Goal: Information Seeking & Learning: Learn about a topic

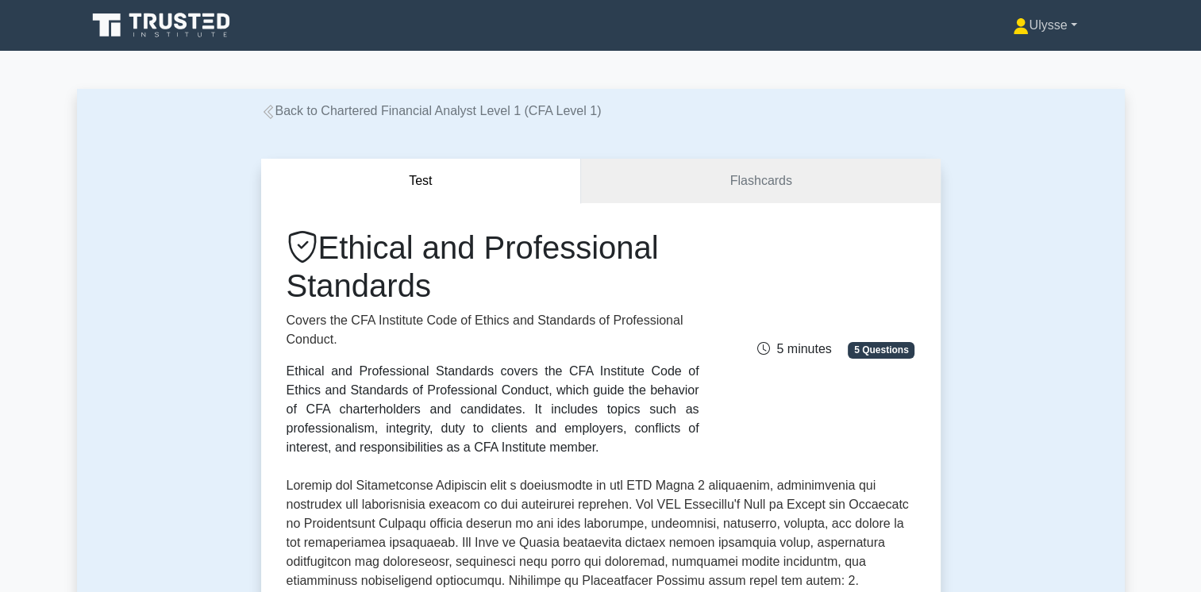
click at [1041, 24] on link "Ulysse" at bounding box center [1045, 26] width 140 height 32
click at [559, 13] on div "Ulysse Profile Settings Profile Settings Ulysse Profile Settings" at bounding box center [684, 26] width 864 height 32
click at [133, 24] on icon at bounding box center [135, 21] width 13 height 16
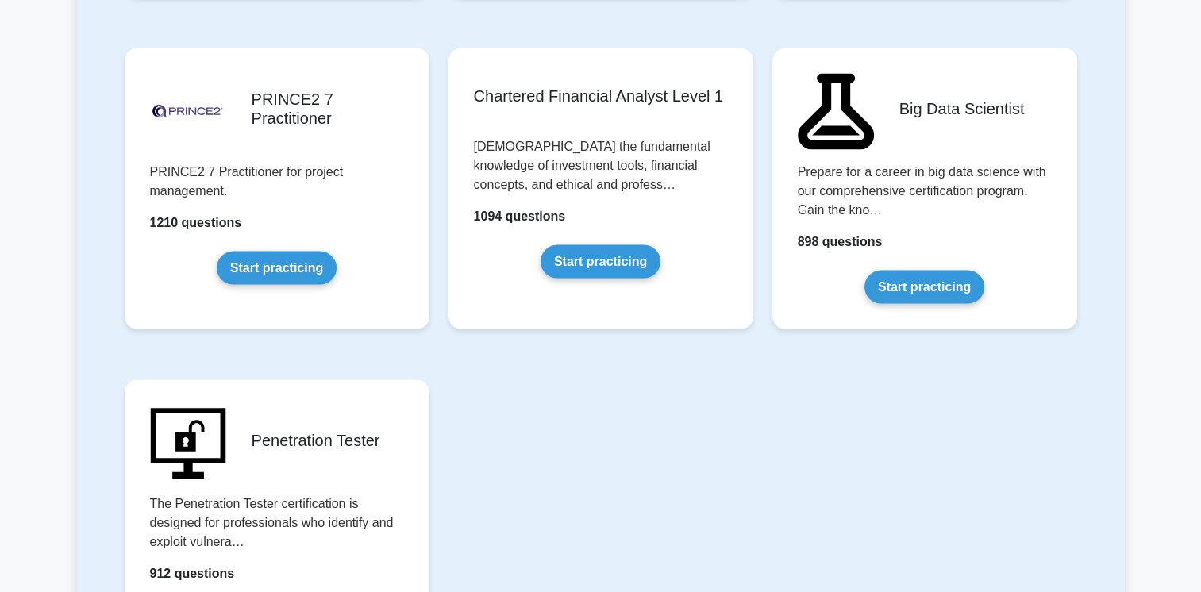
scroll to position [3308, 0]
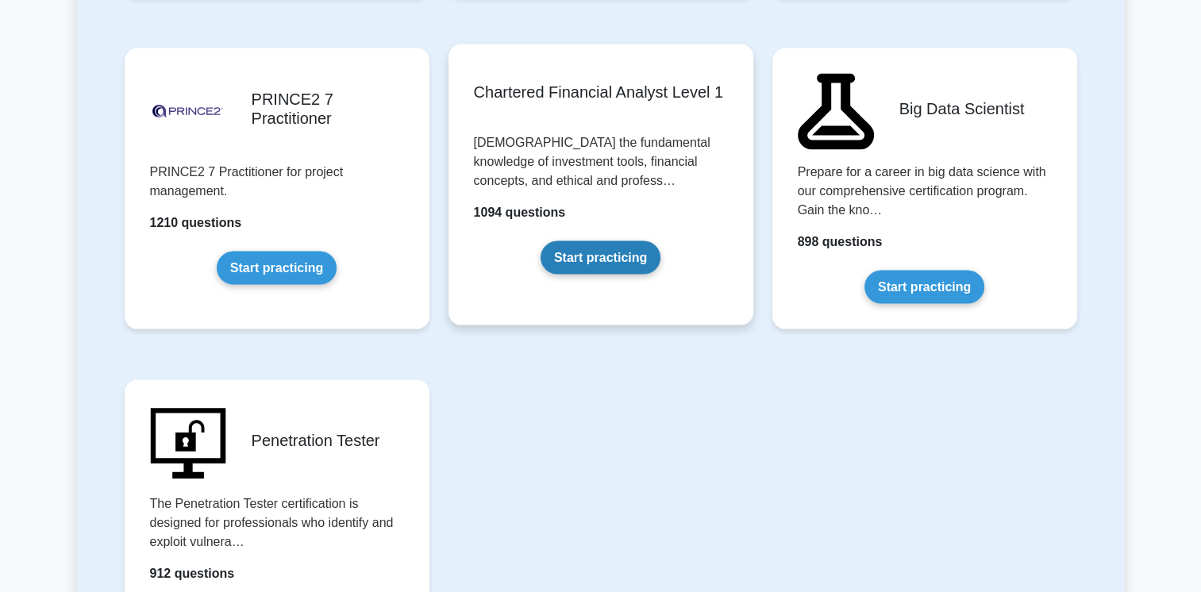
click at [565, 241] on link "Start practicing" at bounding box center [601, 257] width 120 height 33
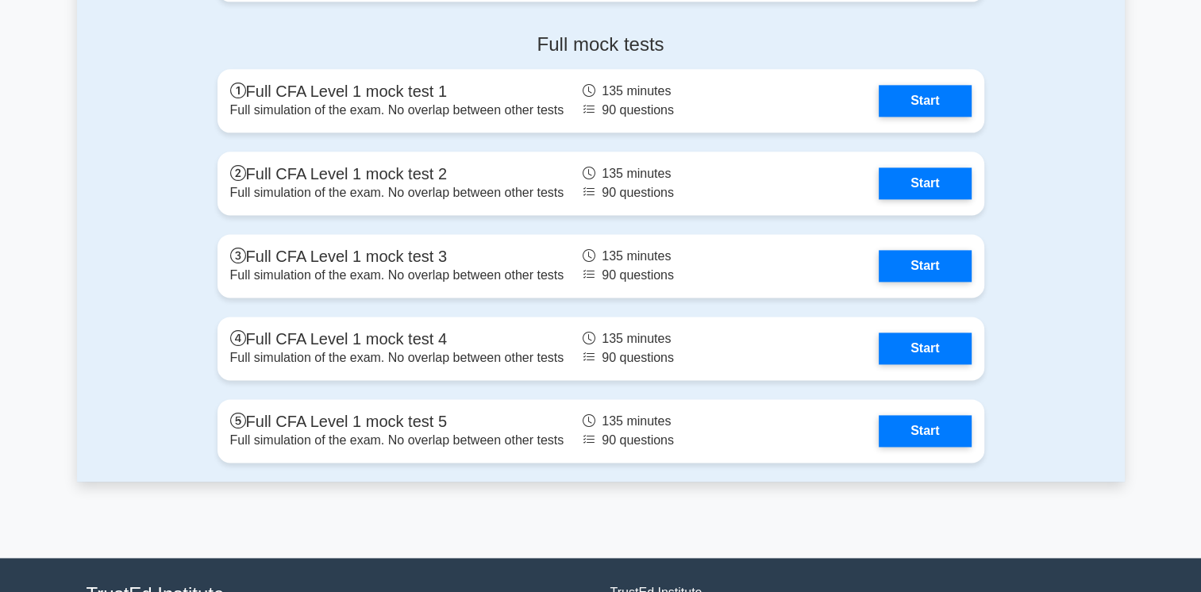
scroll to position [2088, 0]
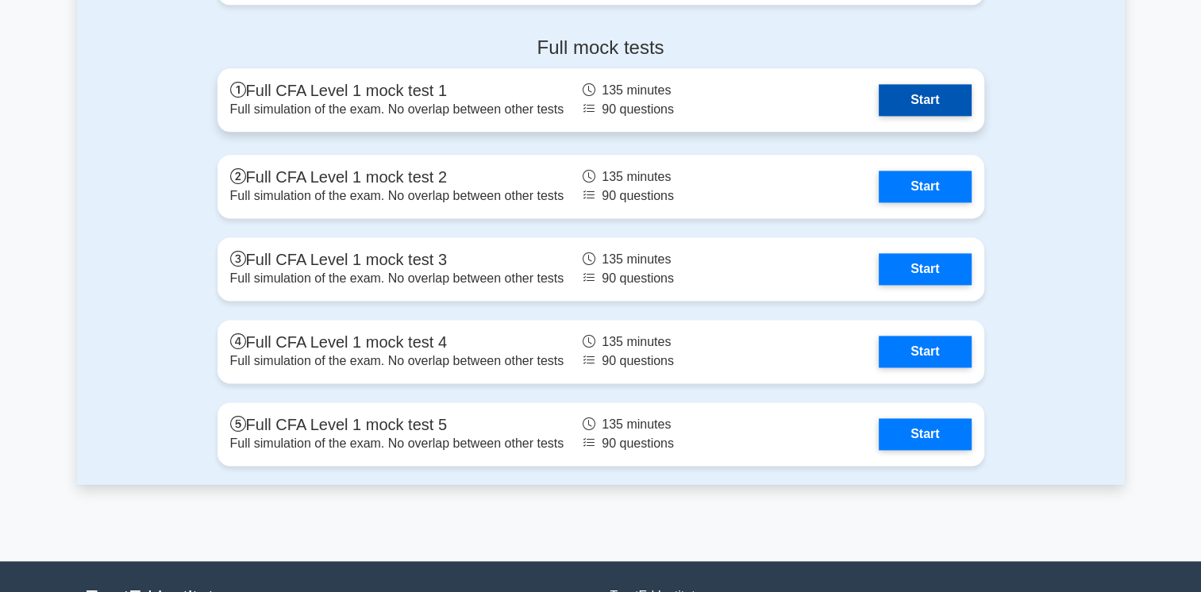
click at [879, 103] on link "Start" at bounding box center [925, 100] width 92 height 32
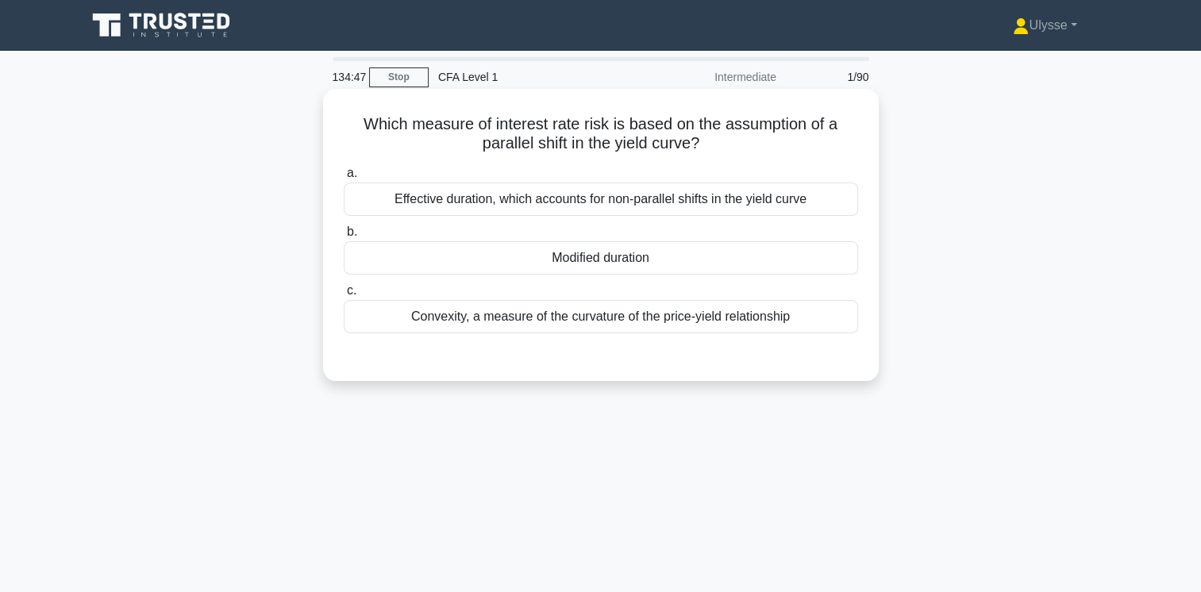
click at [613, 318] on div "Convexity, a measure of the curvature of the price-yield relationship" at bounding box center [601, 316] width 514 height 33
click at [344, 296] on input "c. Convexity, a measure of the curvature of the price-yield relationship" at bounding box center [344, 291] width 0 height 10
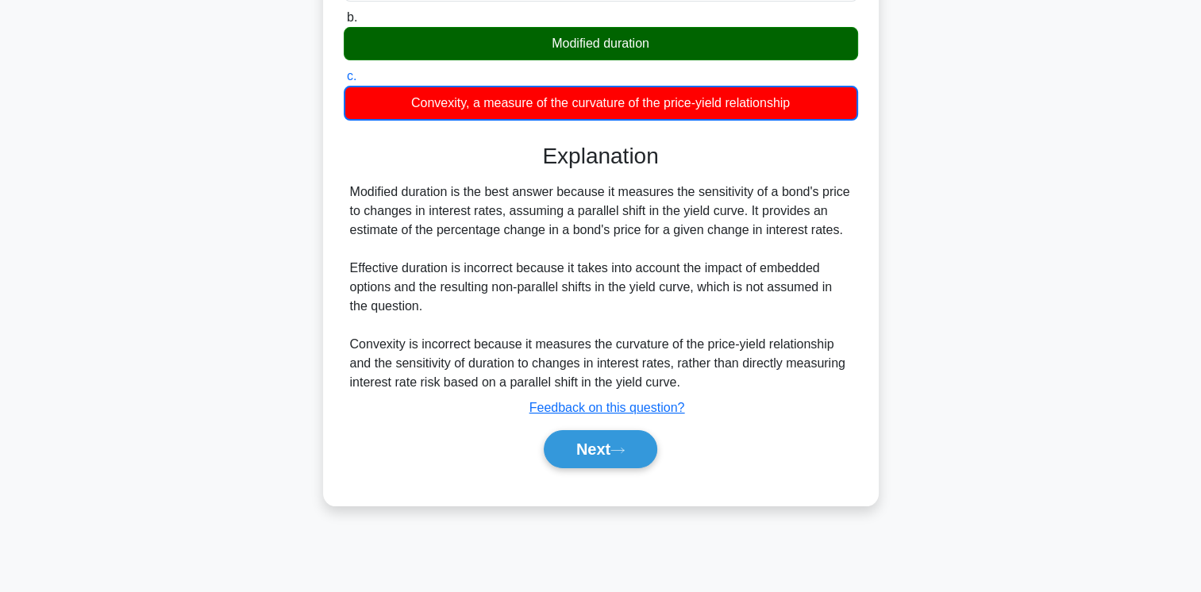
scroll to position [265, 0]
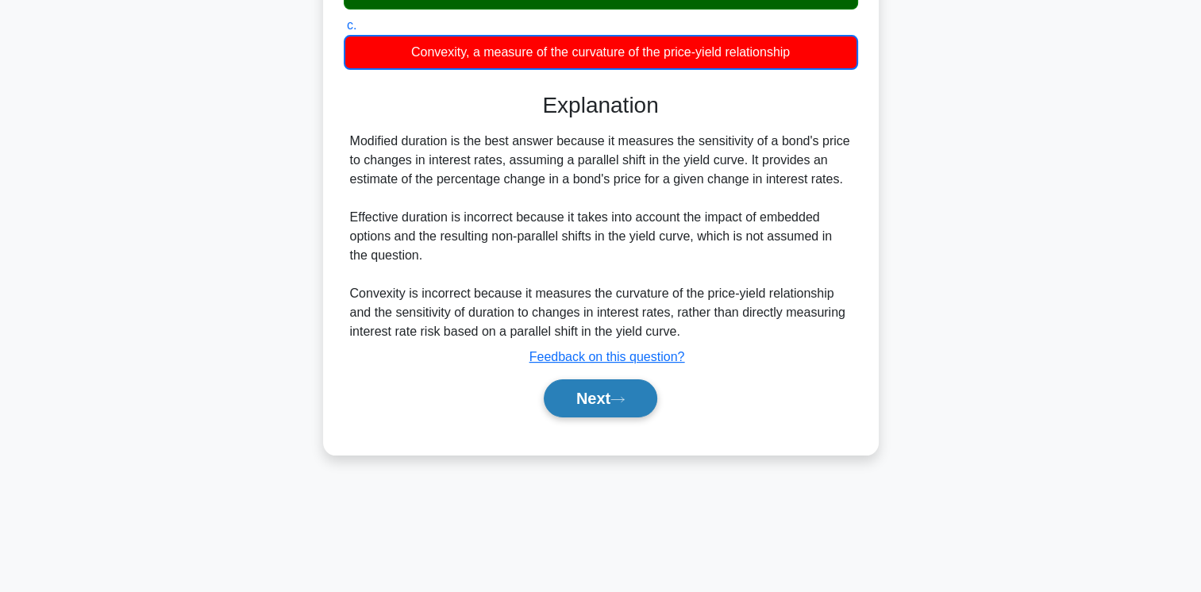
click at [600, 409] on button "Next" at bounding box center [601, 398] width 114 height 38
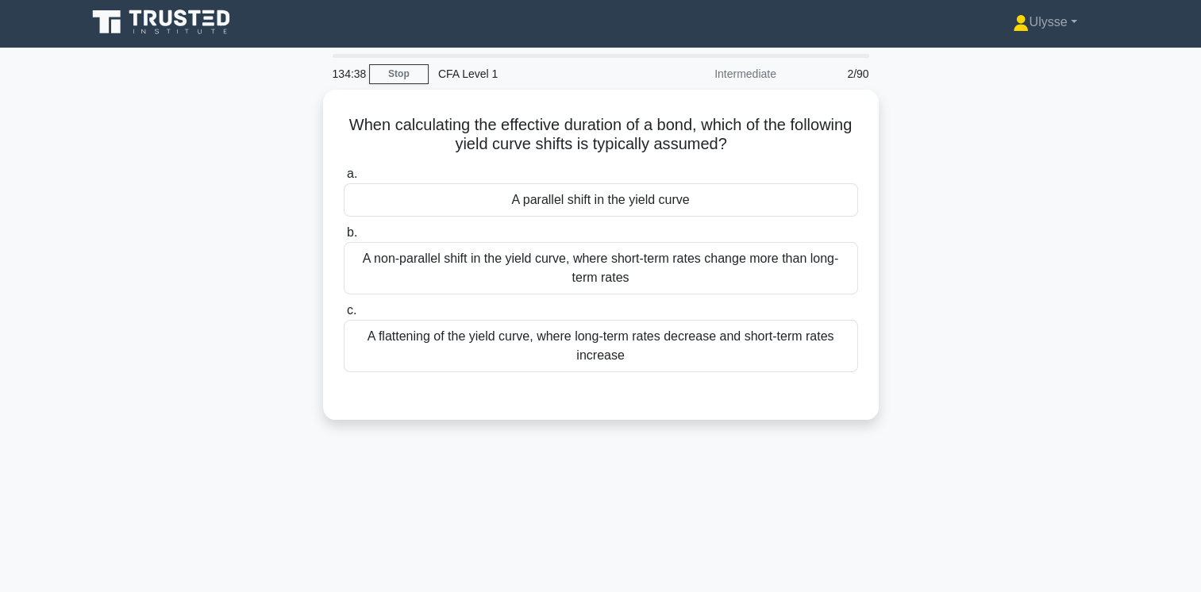
scroll to position [0, 0]
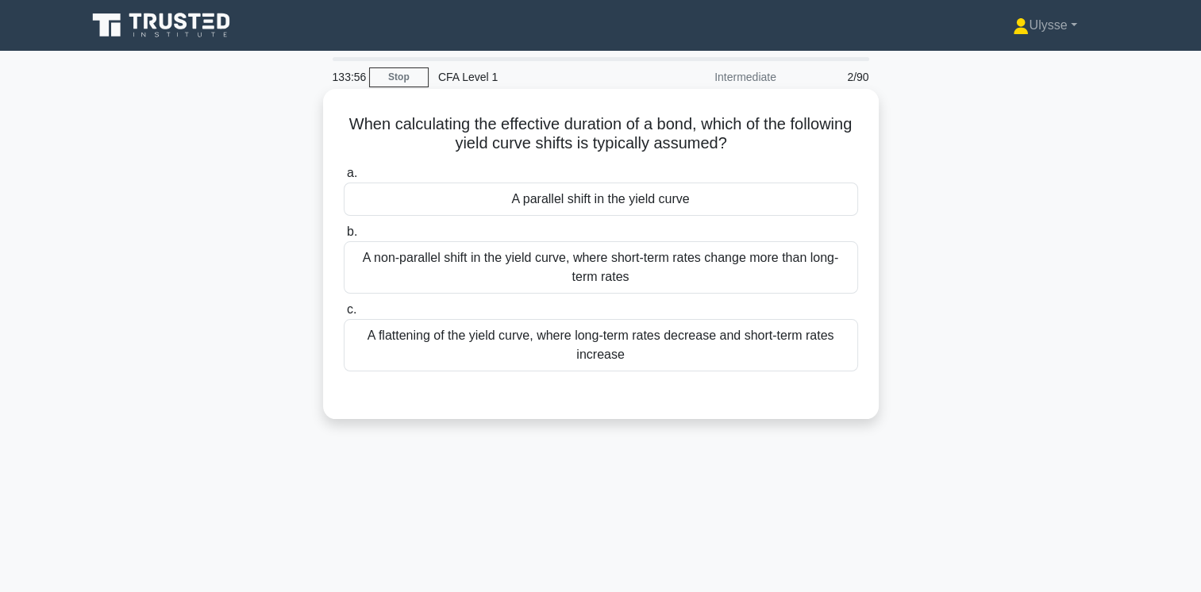
click at [619, 198] on div "A parallel shift in the yield curve" at bounding box center [601, 199] width 514 height 33
click at [344, 179] on input "a. A parallel shift in the yield curve" at bounding box center [344, 173] width 0 height 10
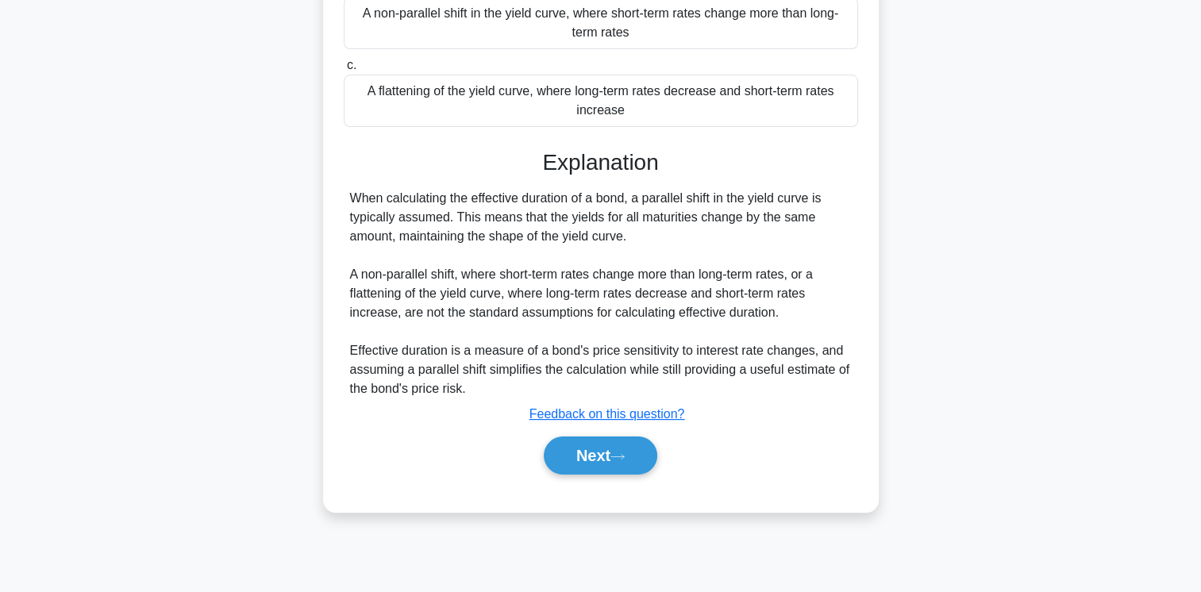
scroll to position [265, 0]
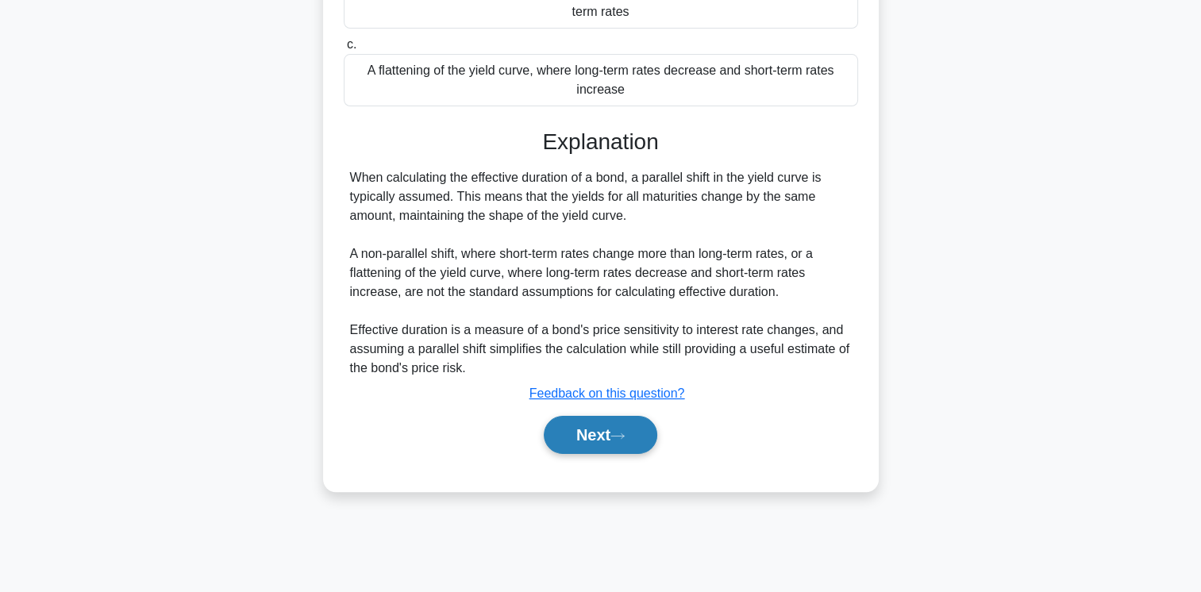
click at [610, 421] on button "Next" at bounding box center [601, 435] width 114 height 38
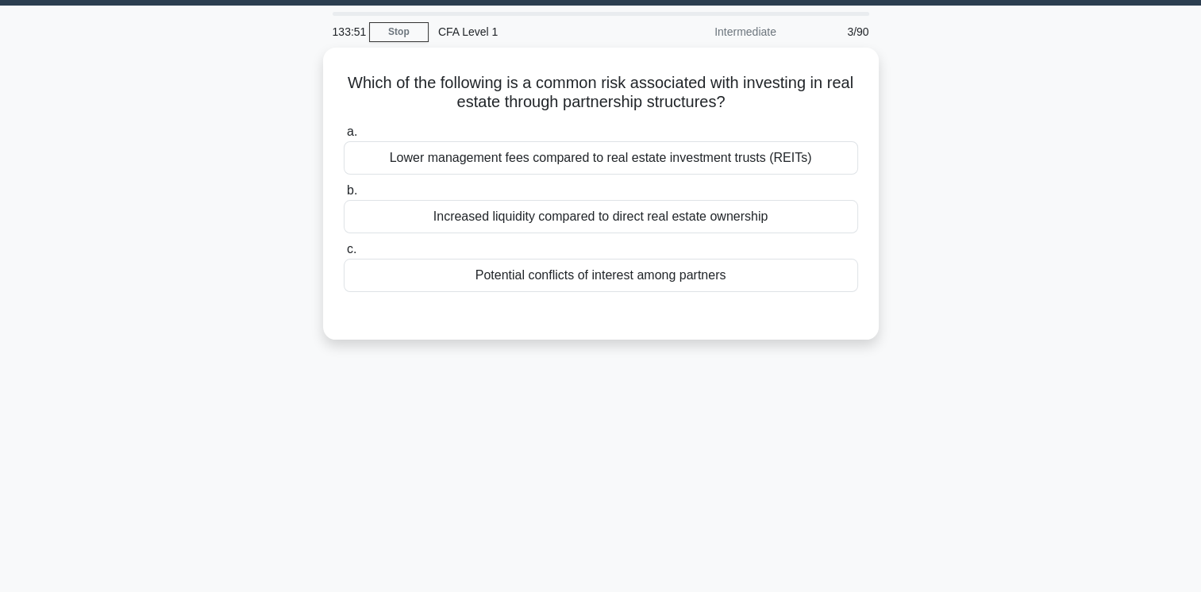
scroll to position [43, 0]
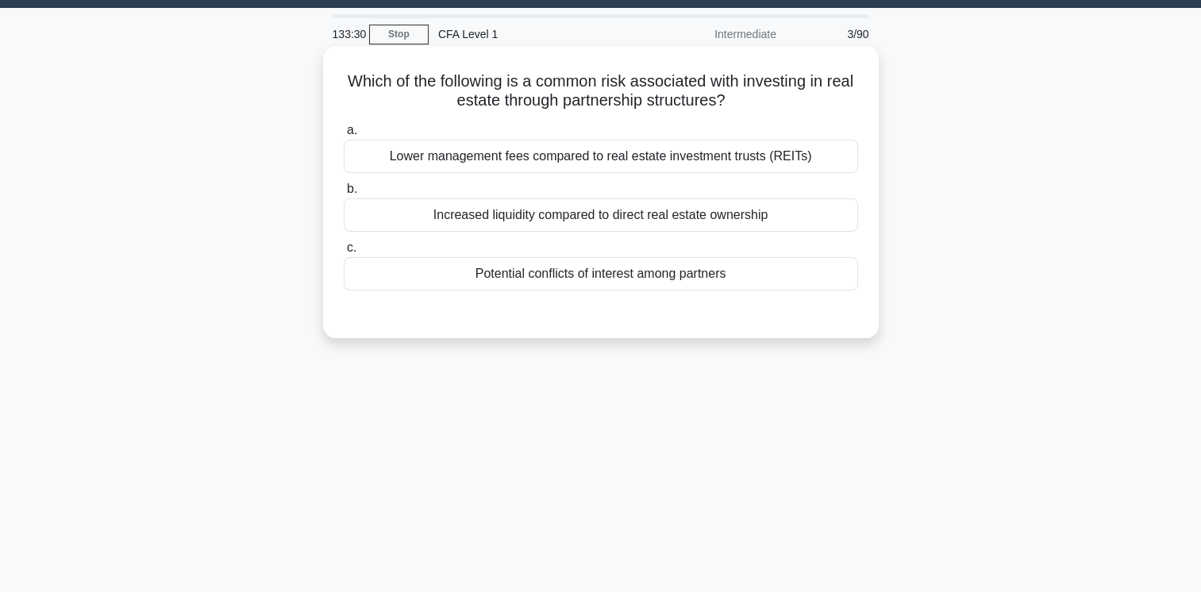
click at [580, 269] on div "Potential conflicts of interest among partners" at bounding box center [601, 273] width 514 height 33
click at [344, 253] on input "c. Potential conflicts of interest among partners" at bounding box center [344, 248] width 0 height 10
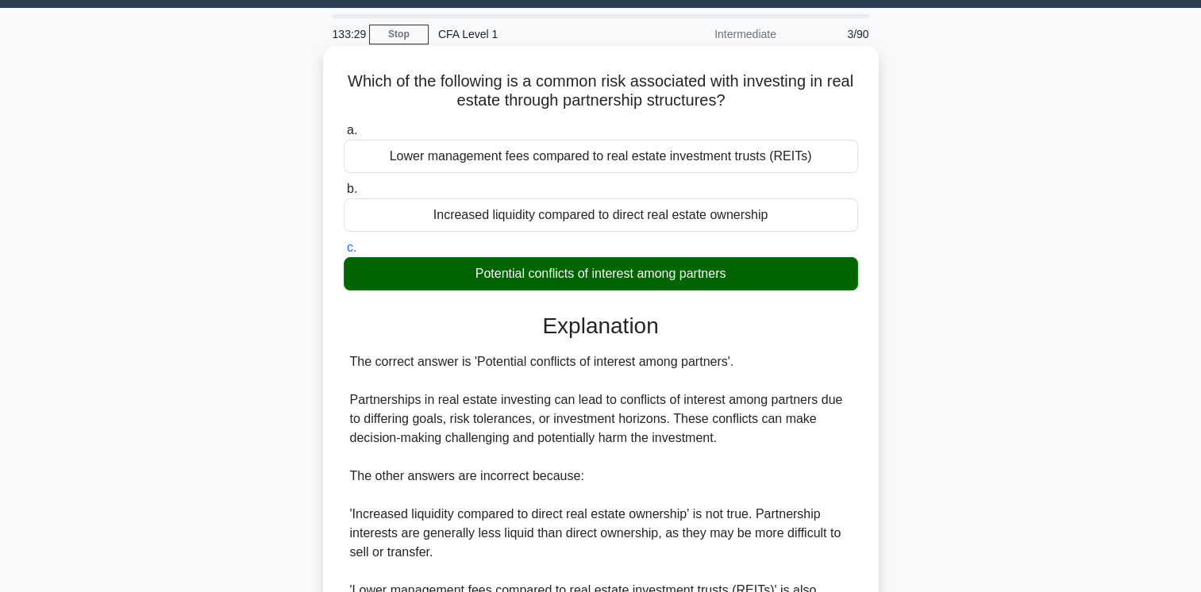
scroll to position [265, 0]
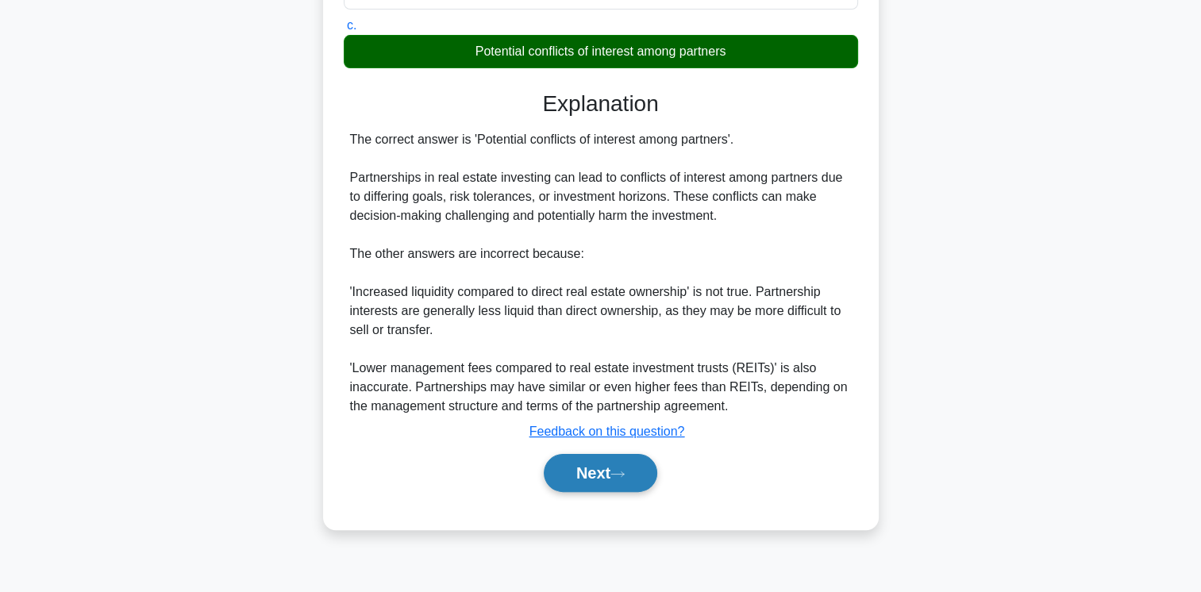
click at [621, 479] on button "Next" at bounding box center [601, 473] width 114 height 38
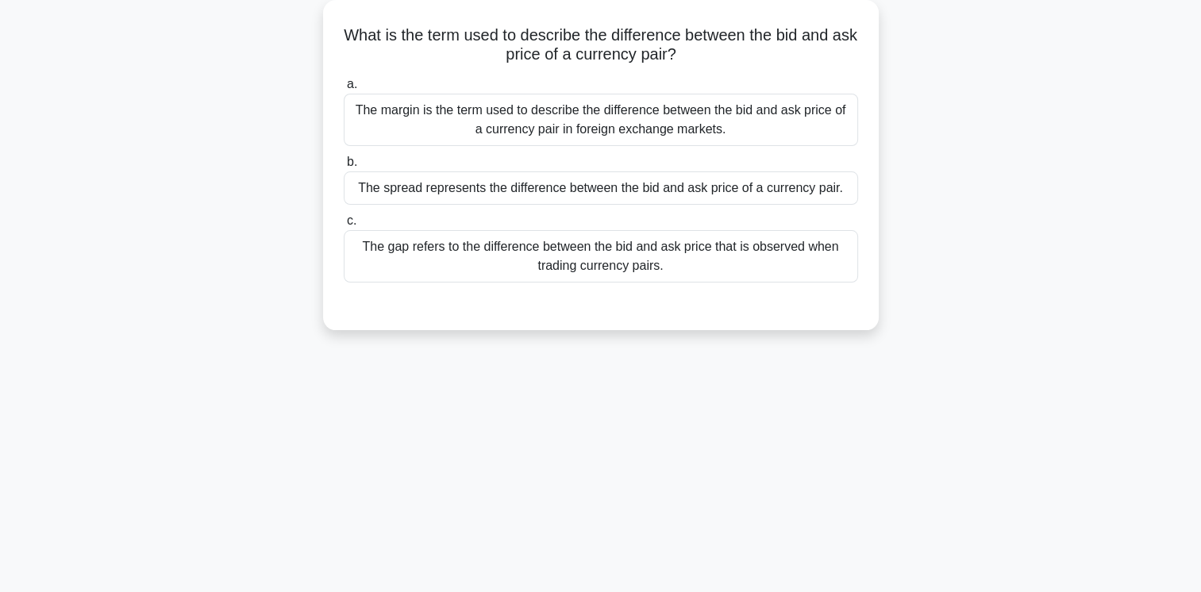
scroll to position [0, 0]
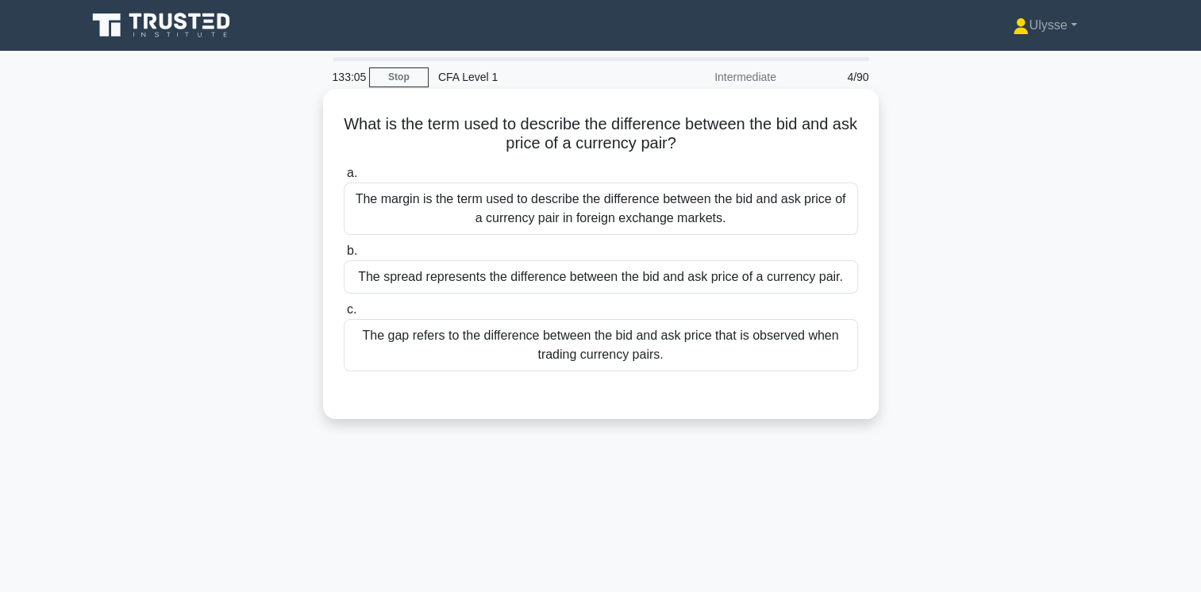
click at [538, 281] on div "The spread represents the difference between the bid and ask price of a currenc…" at bounding box center [601, 276] width 514 height 33
click at [344, 256] on input "b. The spread represents the difference between the bid and ask price of a curr…" at bounding box center [344, 251] width 0 height 10
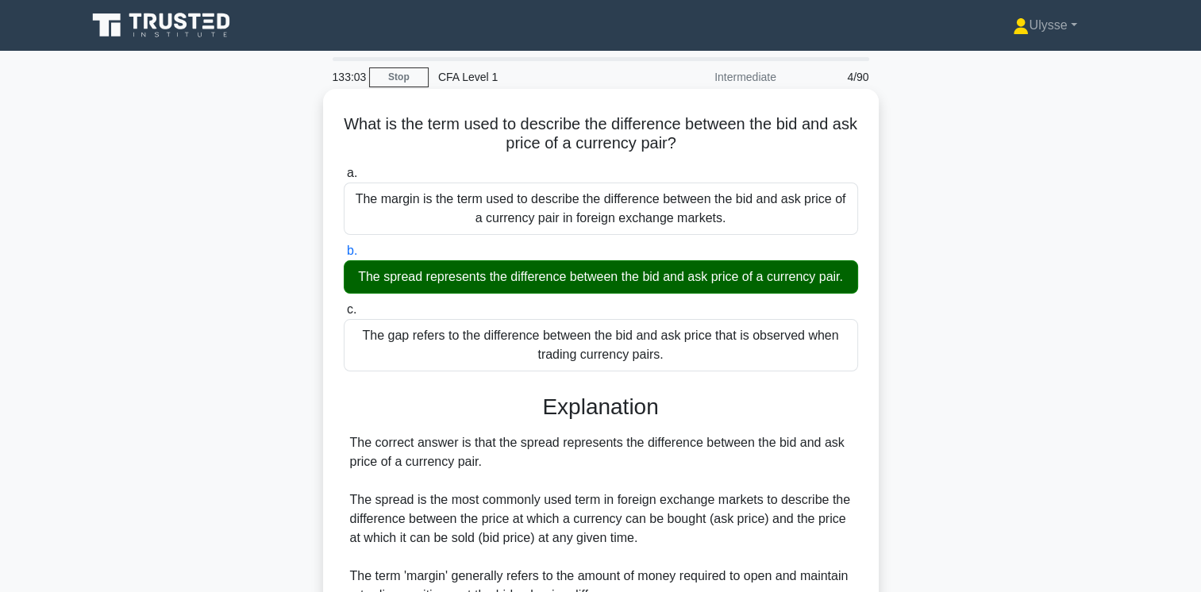
scroll to position [265, 0]
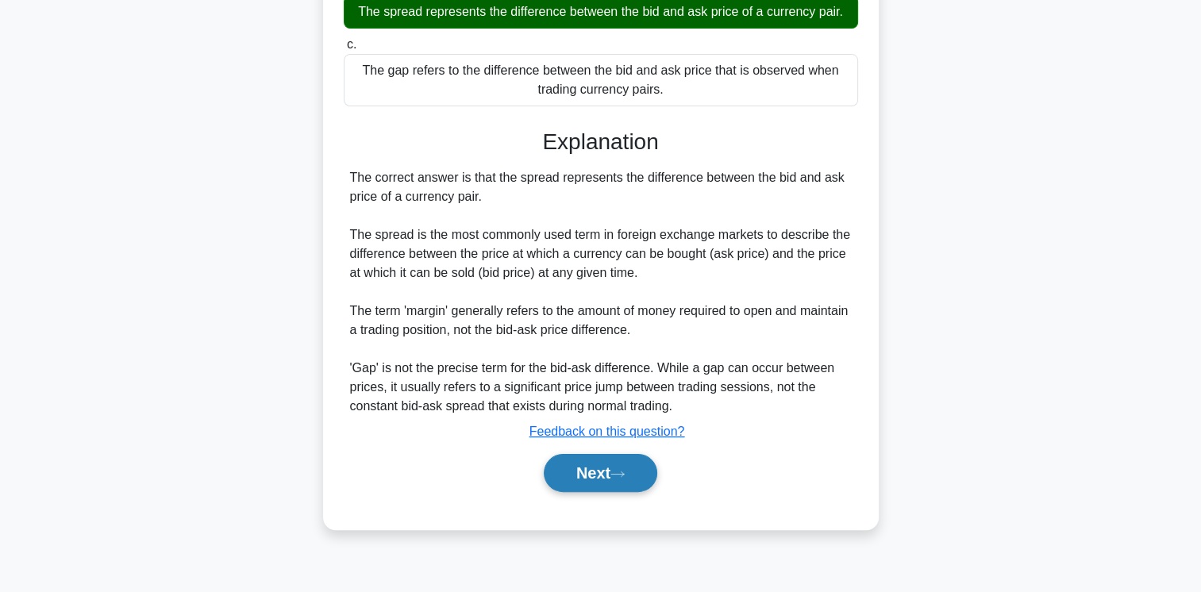
click at [621, 481] on button "Next" at bounding box center [601, 473] width 114 height 38
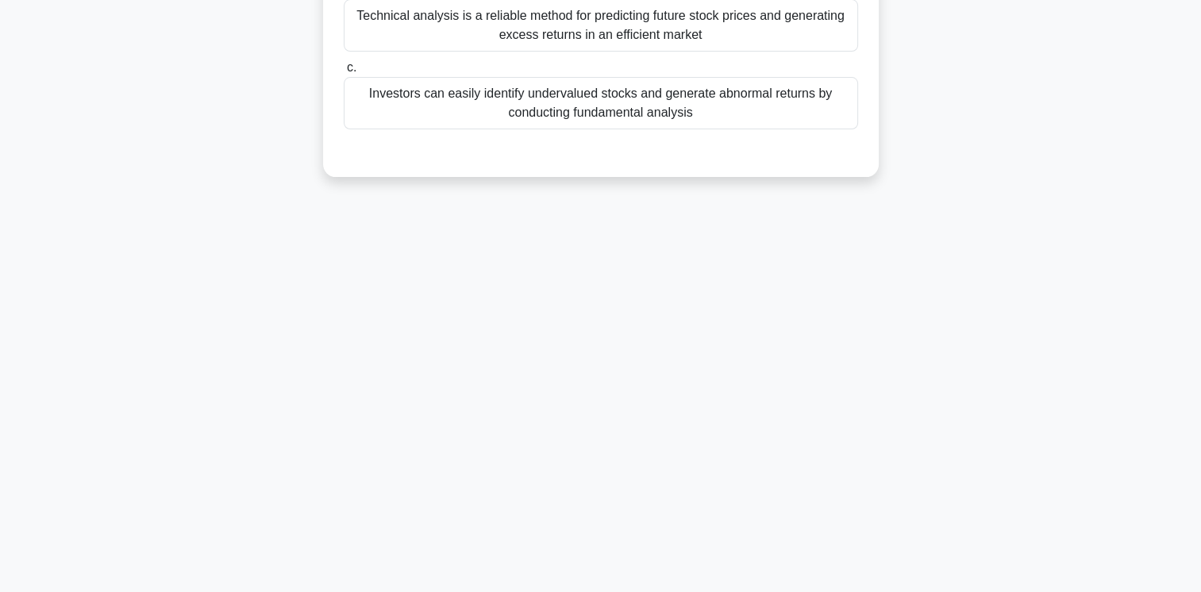
scroll to position [0, 0]
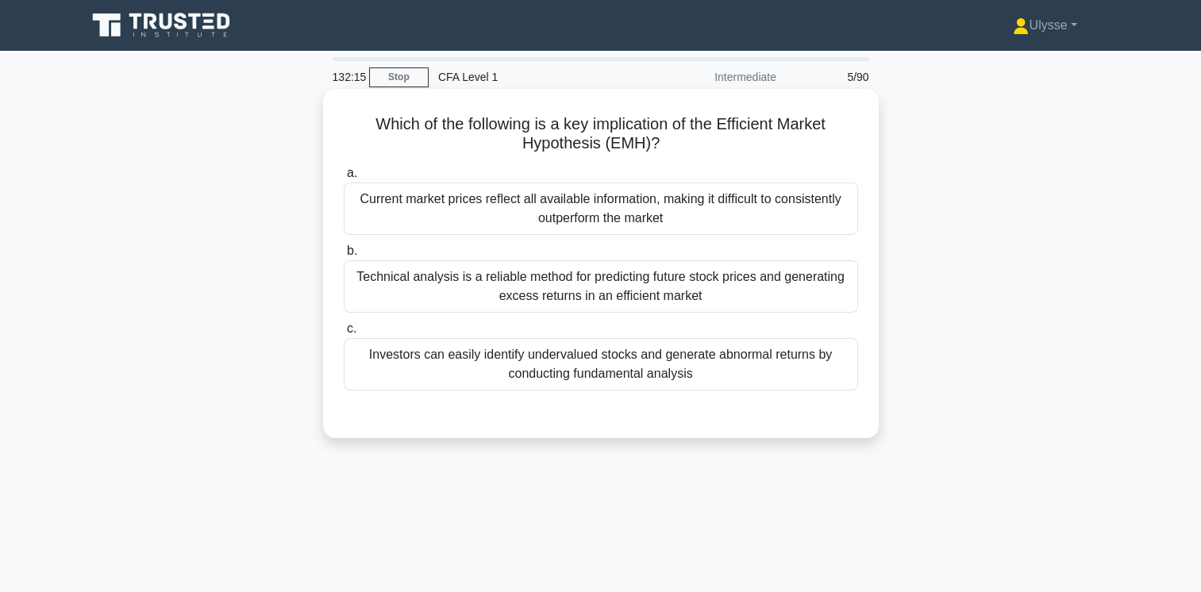
click at [826, 198] on div "Current market prices reflect all available information, making it difficult to…" at bounding box center [601, 209] width 514 height 52
click at [344, 179] on input "a. Current market prices reflect all available information, making it difficult…" at bounding box center [344, 173] width 0 height 10
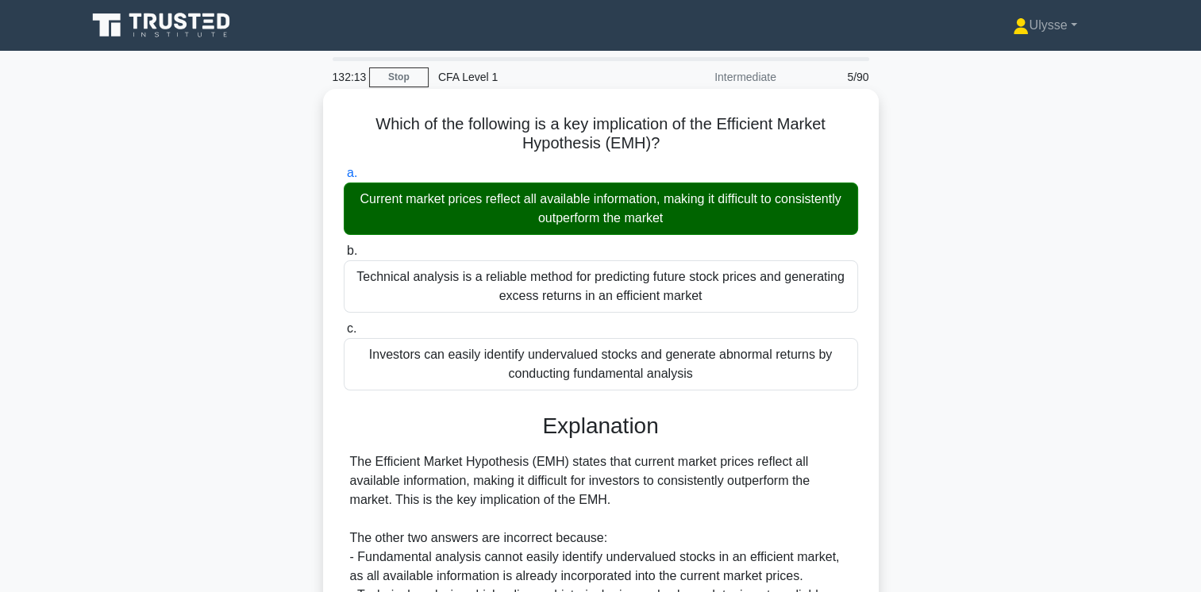
scroll to position [265, 0]
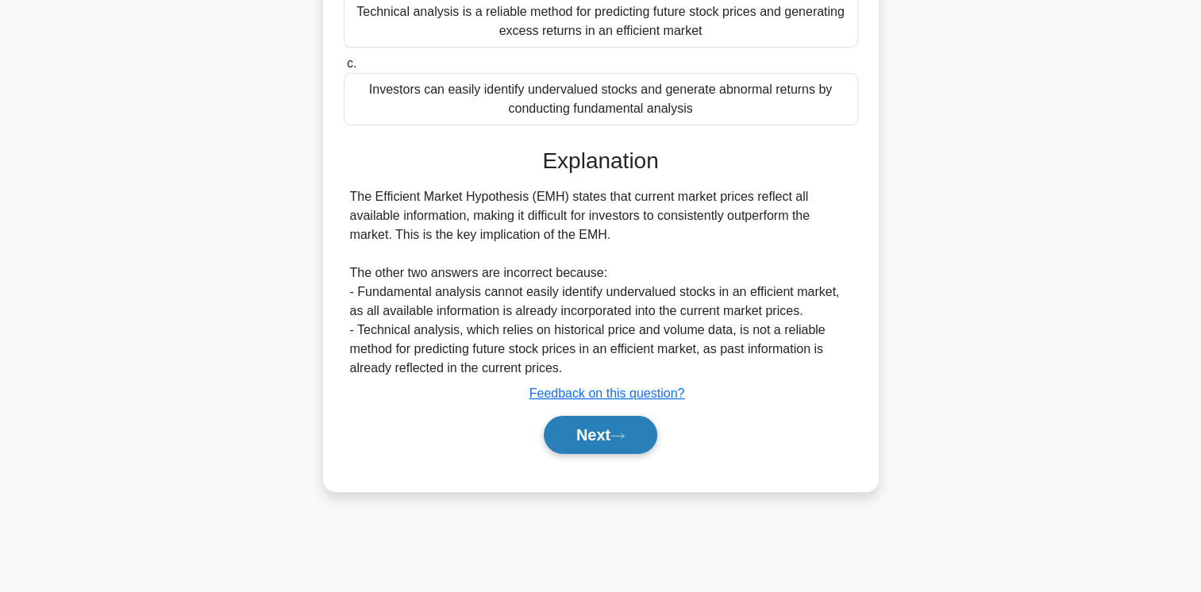
click at [621, 432] on icon at bounding box center [617, 436] width 14 height 9
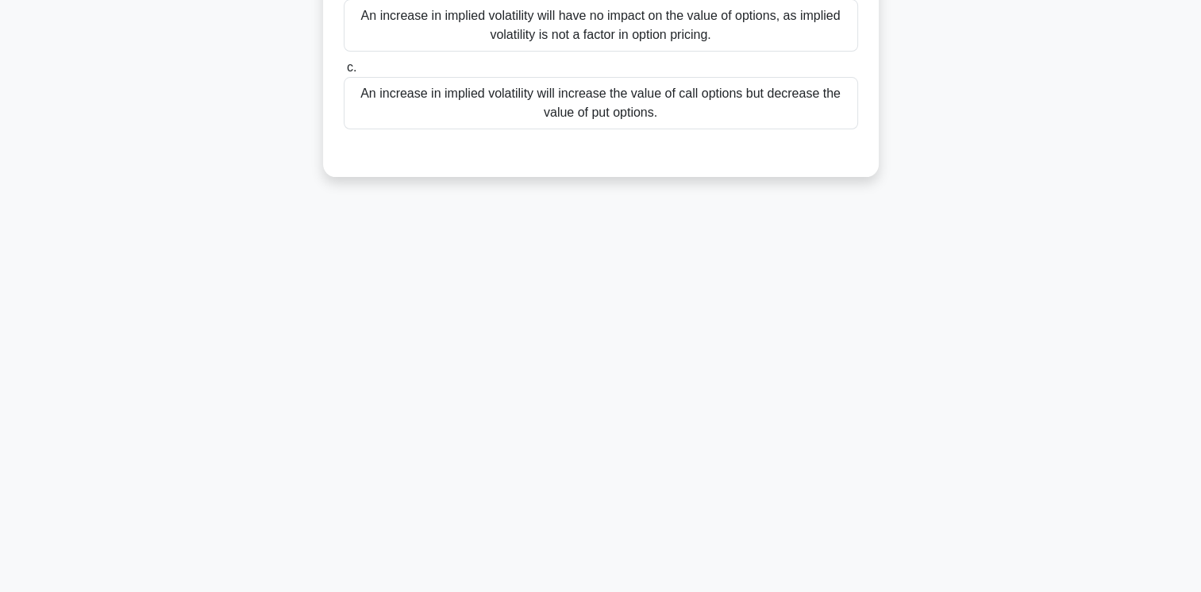
scroll to position [0, 0]
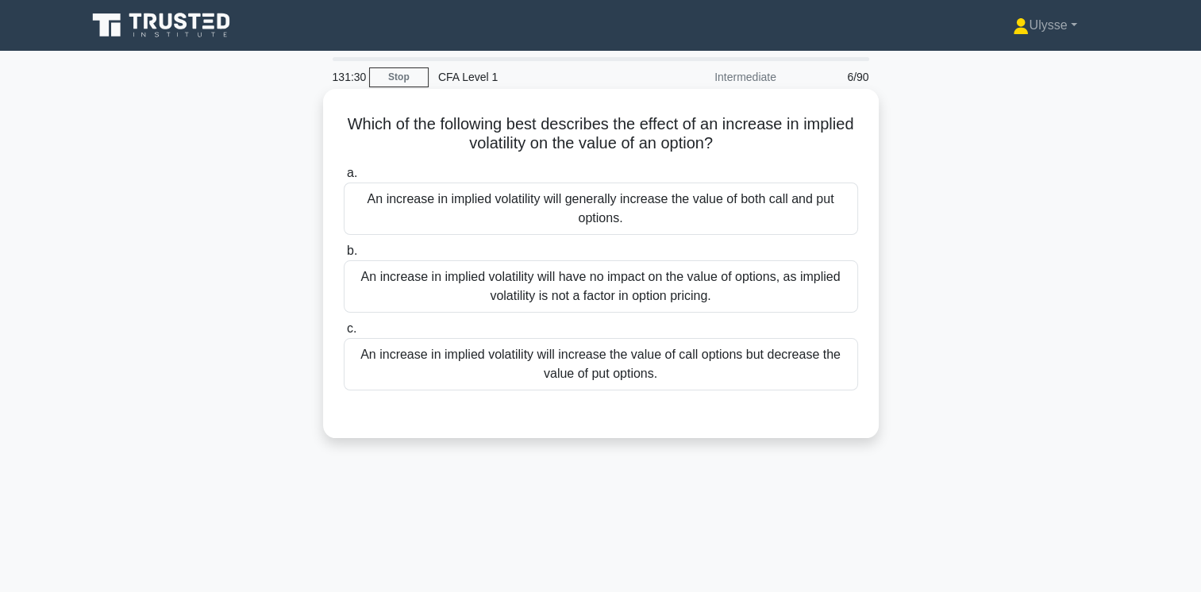
click at [833, 207] on div "An increase in implied volatility will generally increase the value of both cal…" at bounding box center [601, 209] width 514 height 52
click at [344, 179] on input "a. An increase in implied volatility will generally increase the value of both …" at bounding box center [344, 173] width 0 height 10
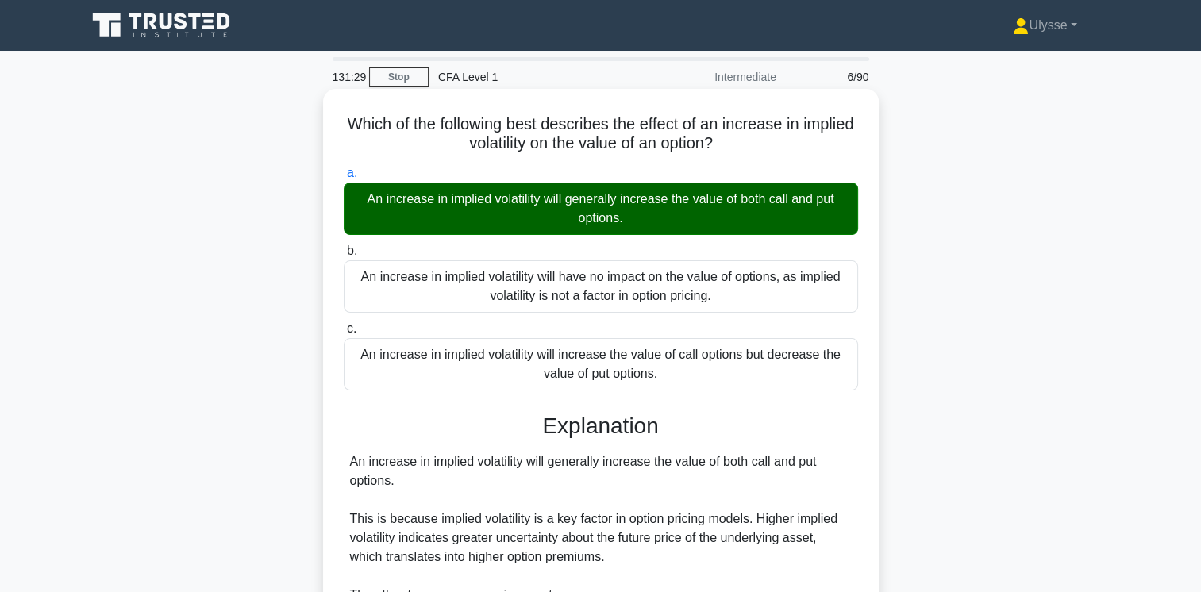
scroll to position [265, 0]
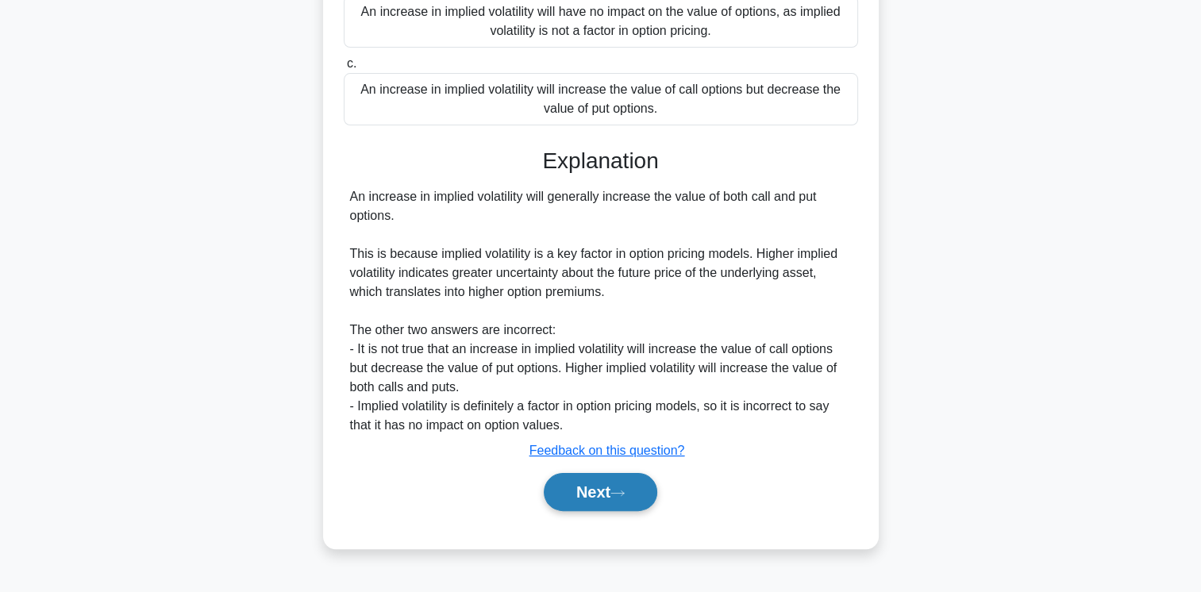
click at [632, 487] on button "Next" at bounding box center [601, 492] width 114 height 38
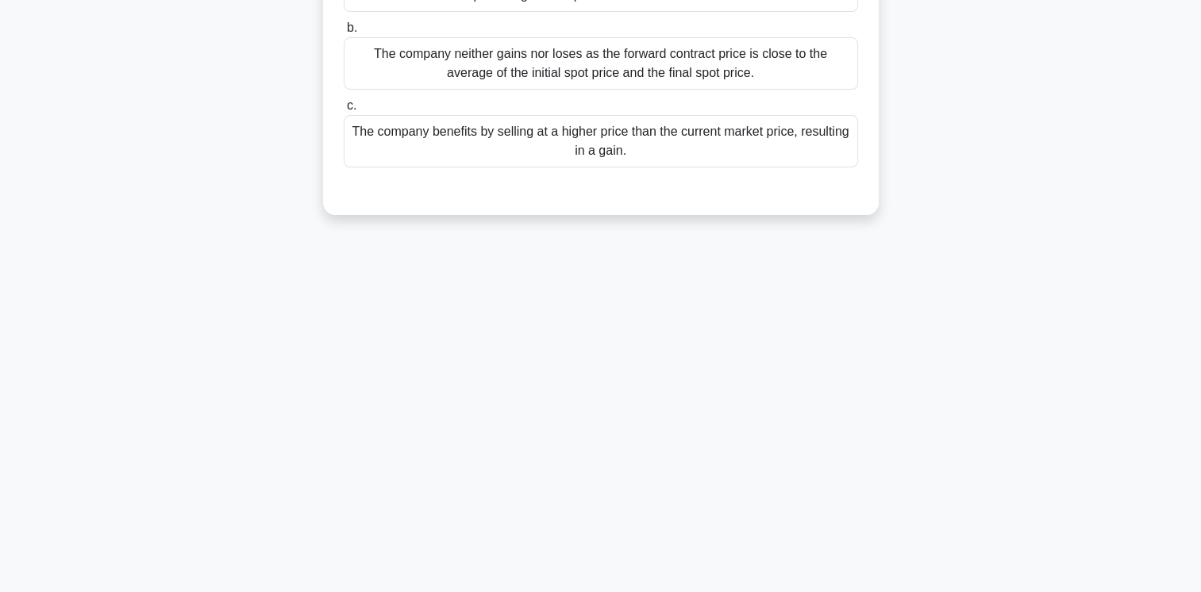
scroll to position [0, 0]
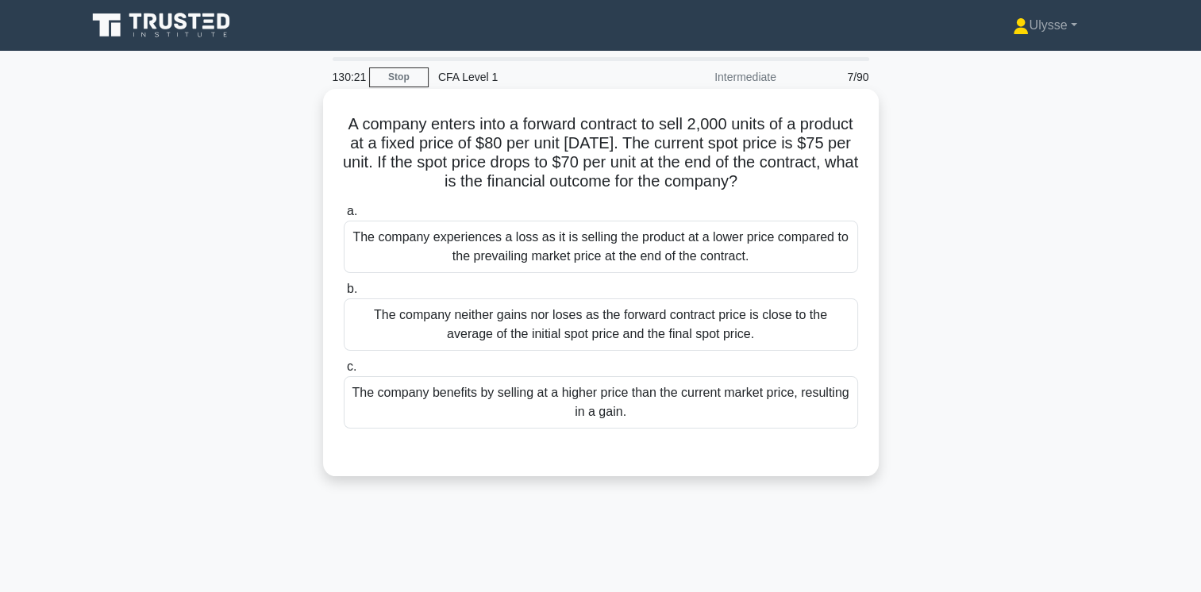
click at [592, 255] on div "The company experiences a loss as it is selling the product at a lower price co…" at bounding box center [601, 247] width 514 height 52
click at [344, 217] on input "a. The company experiences a loss as it is selling the product at a lower price…" at bounding box center [344, 211] width 0 height 10
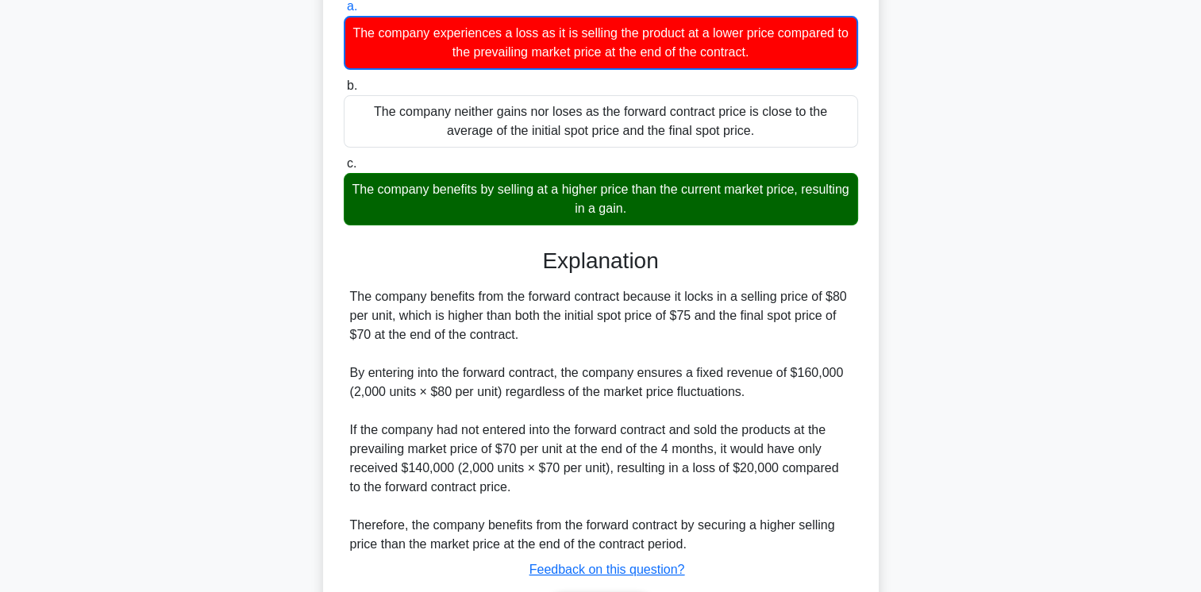
scroll to position [309, 0]
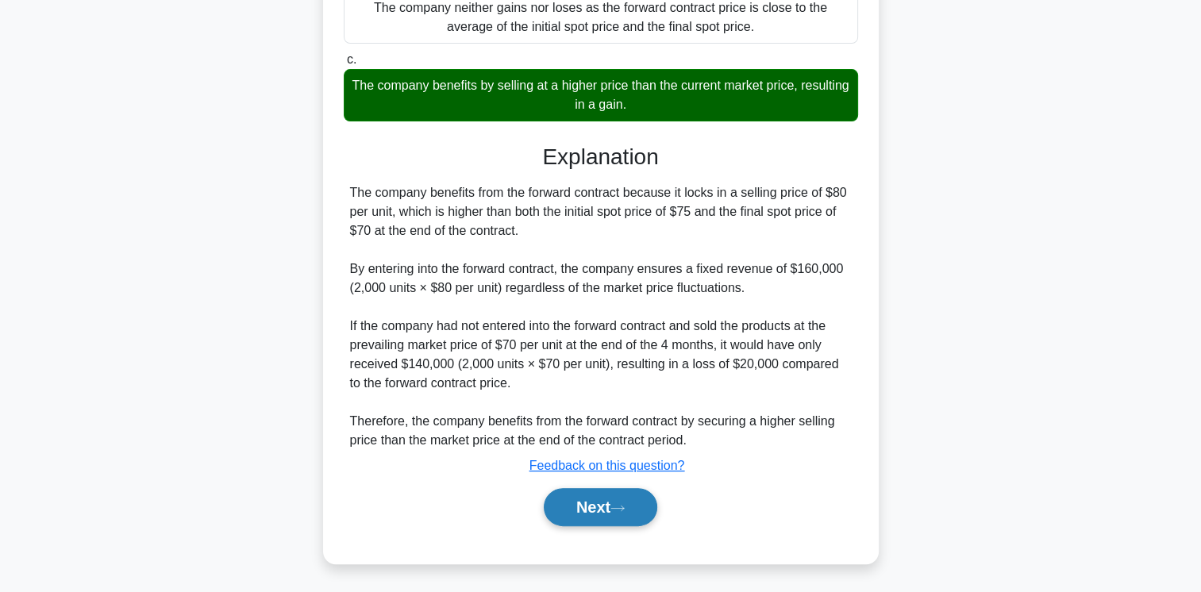
click at [607, 507] on button "Next" at bounding box center [601, 507] width 114 height 38
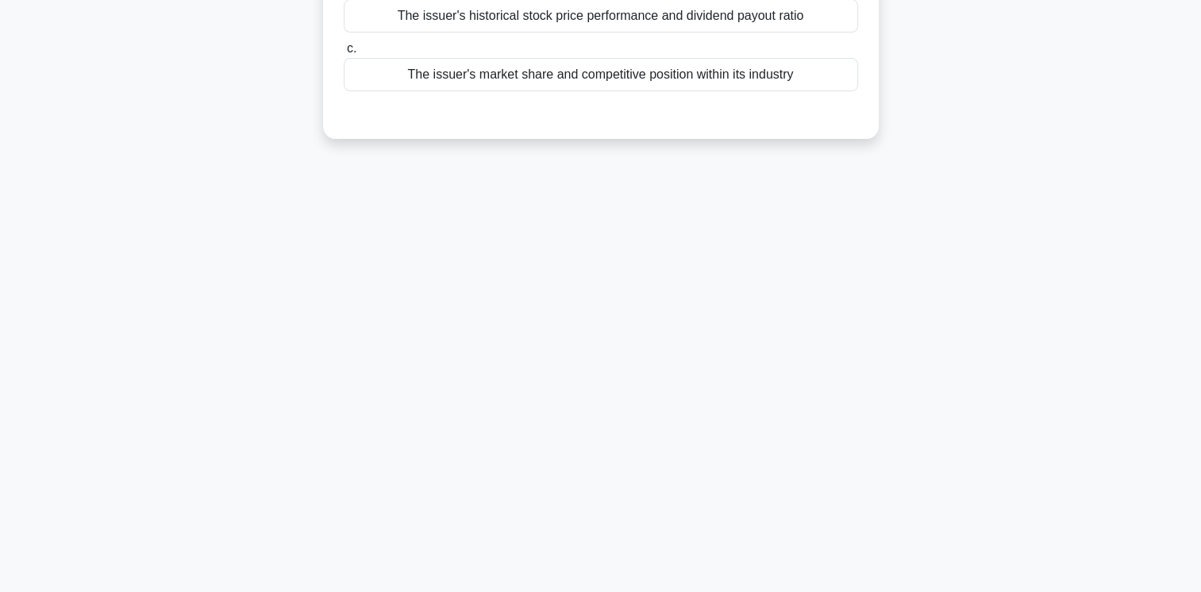
scroll to position [0, 0]
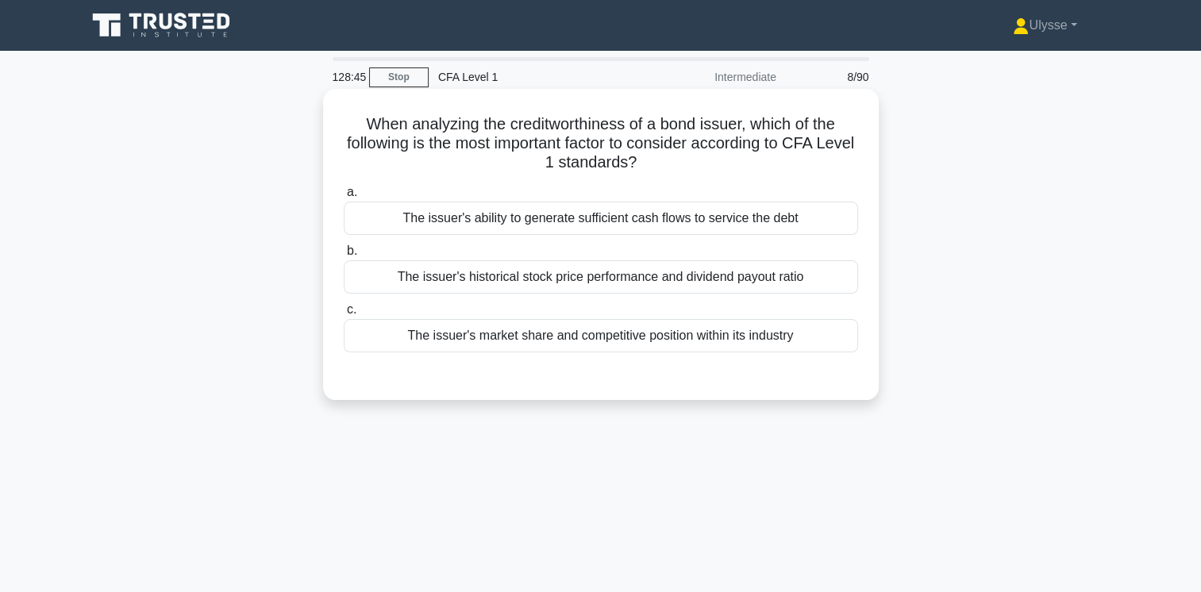
click at [671, 222] on div "The issuer's ability to generate sufficient cash flows to service the debt" at bounding box center [601, 218] width 514 height 33
click at [344, 198] on input "a. The issuer's ability to generate sufficient cash flows to service the debt" at bounding box center [344, 192] width 0 height 10
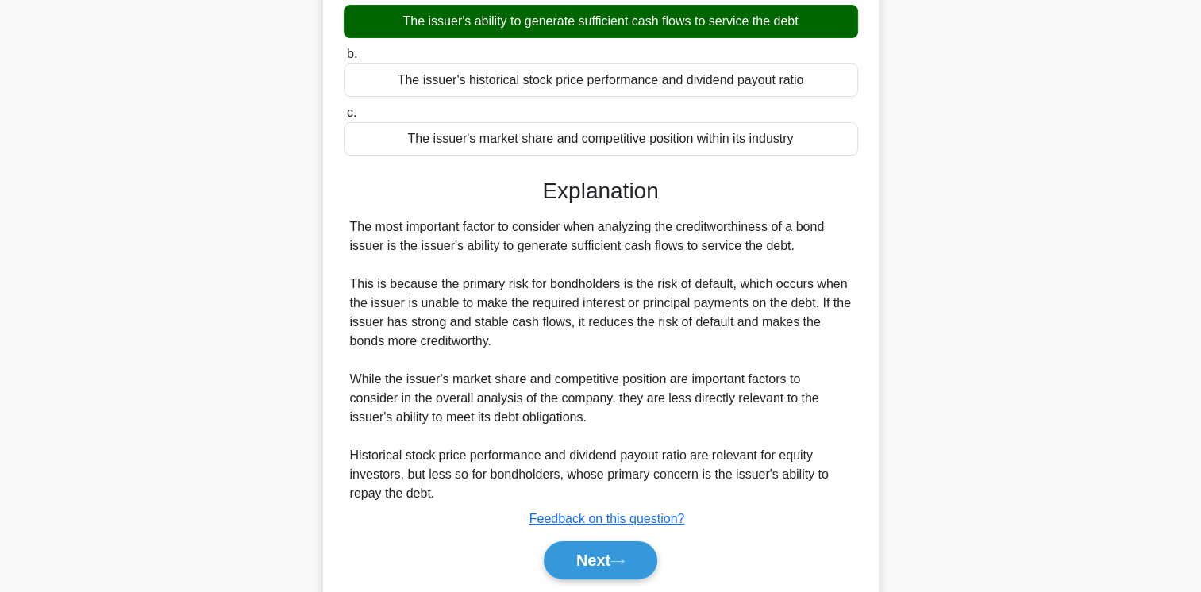
scroll to position [265, 0]
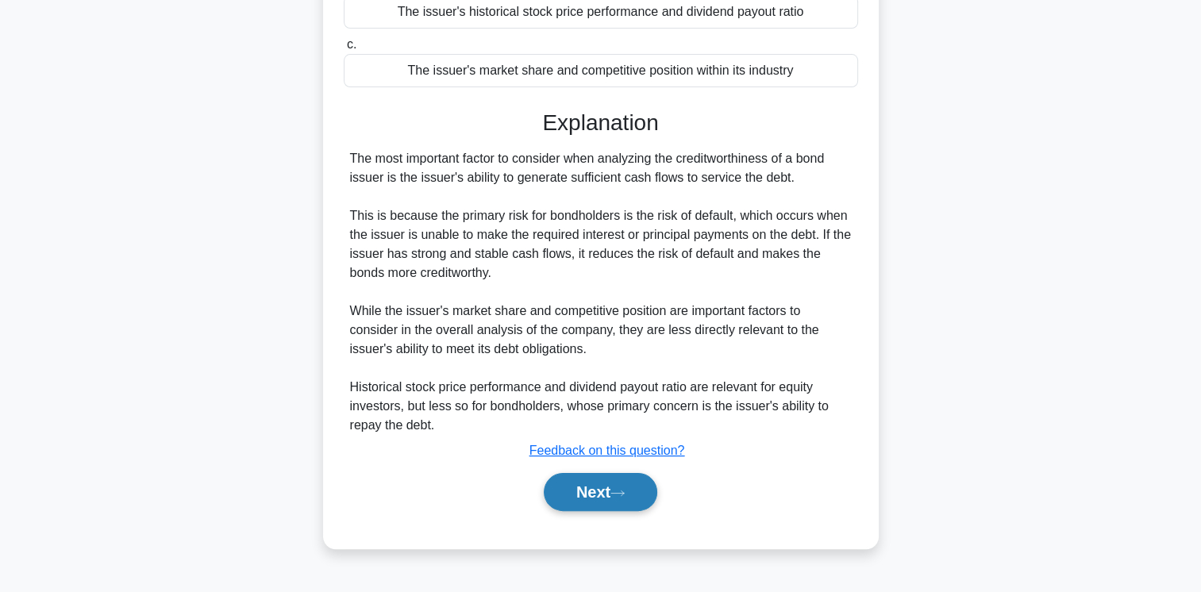
click at [607, 498] on button "Next" at bounding box center [601, 492] width 114 height 38
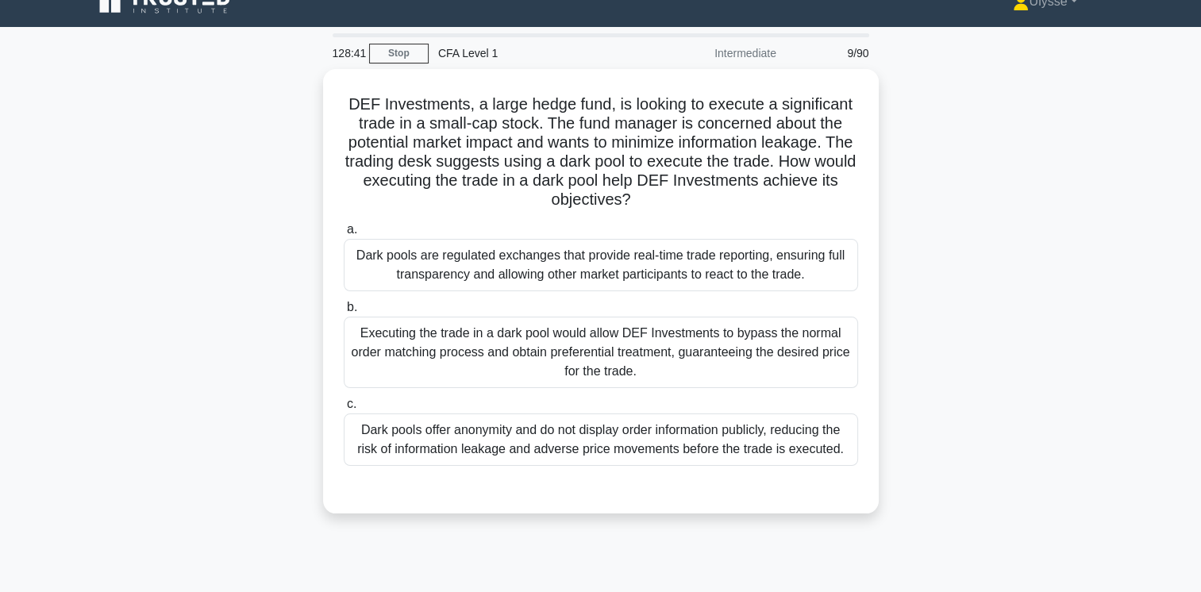
scroll to position [12, 0]
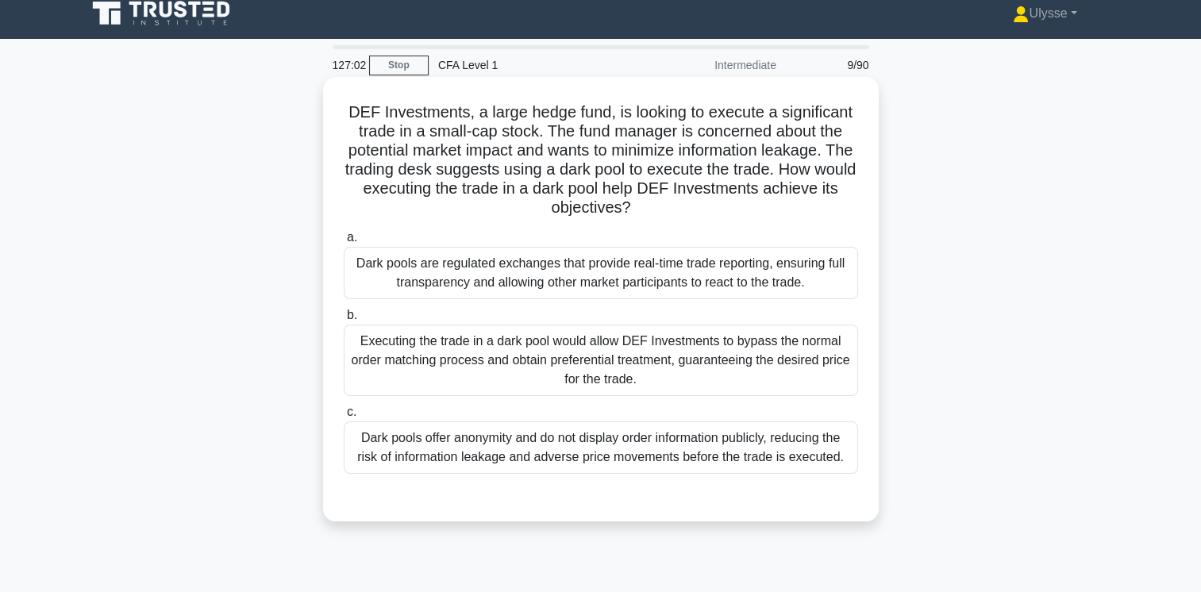
click at [680, 275] on div "Dark pools are regulated exchanges that provide real-time trade reporting, ensu…" at bounding box center [601, 273] width 514 height 52
click at [344, 243] on input "a. Dark pools are regulated exchanges that provide real-time trade reporting, e…" at bounding box center [344, 238] width 0 height 10
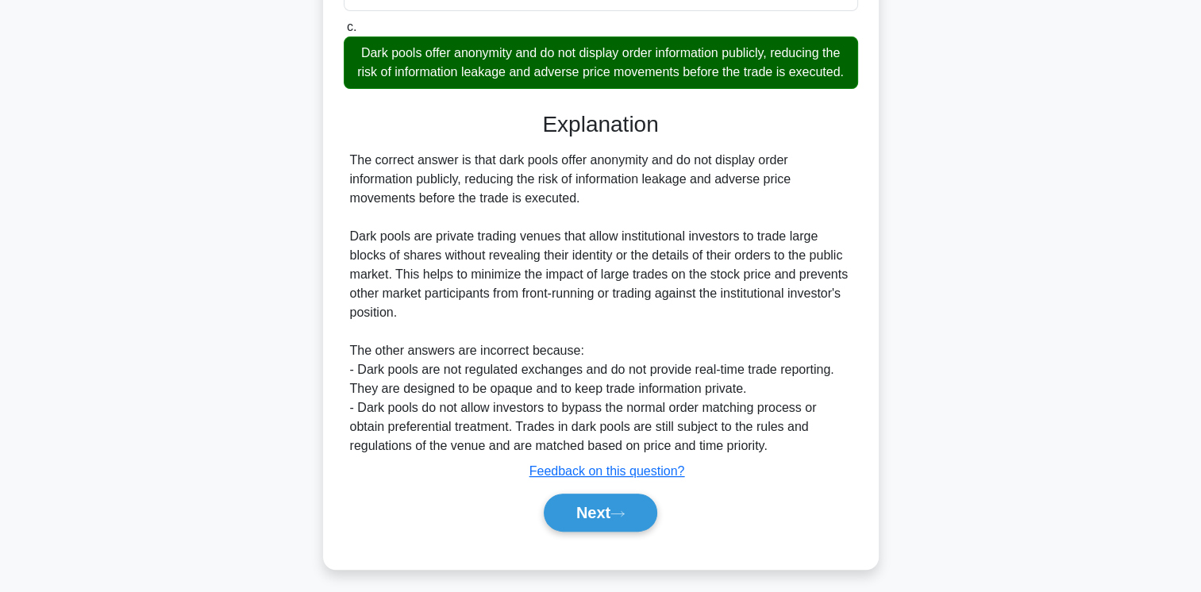
scroll to position [423, 0]
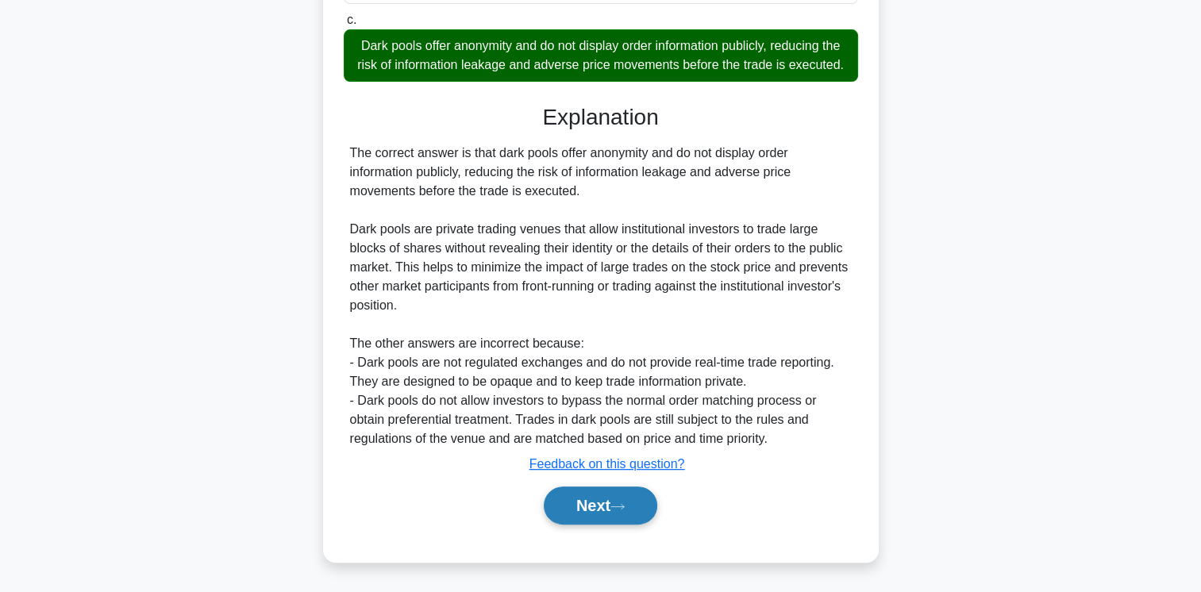
click at [621, 497] on button "Next" at bounding box center [601, 506] width 114 height 38
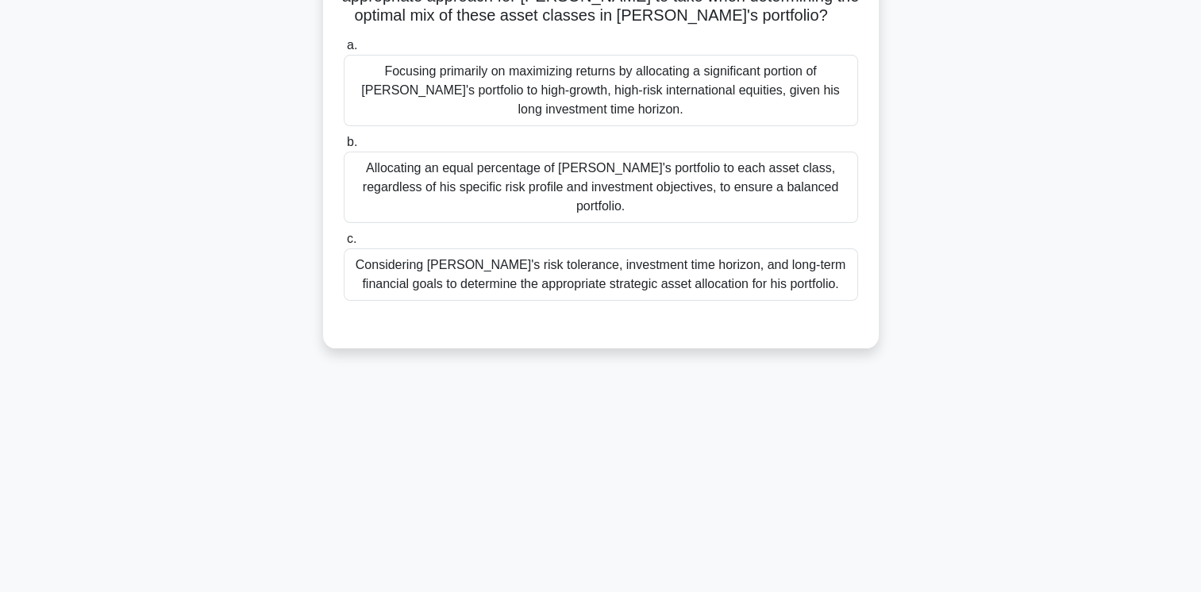
scroll to position [0, 0]
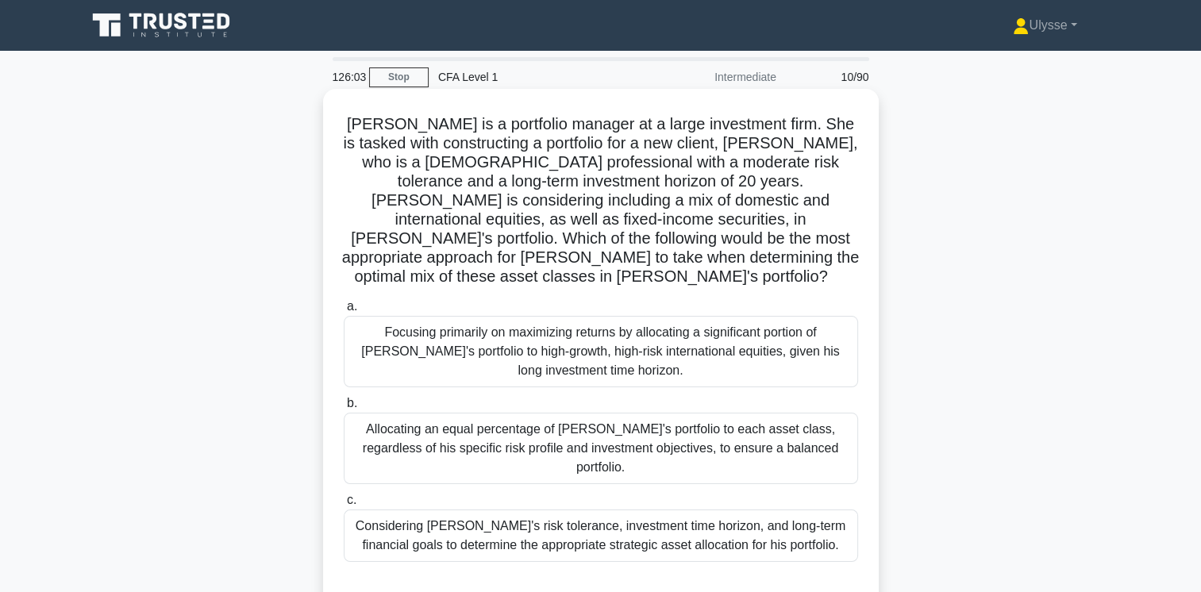
click at [765, 510] on div "Considering John's risk tolerance, investment time horizon, and long-term finan…" at bounding box center [601, 536] width 514 height 52
click at [344, 505] on input "c. Considering John's risk tolerance, investment time horizon, and long-term fi…" at bounding box center [344, 500] width 0 height 10
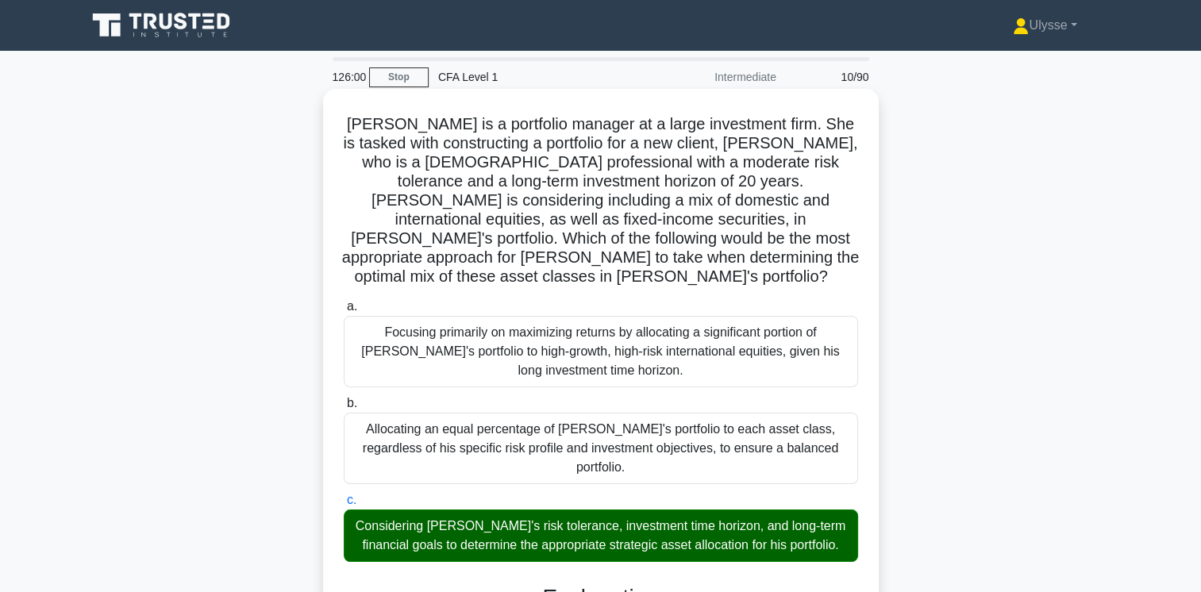
scroll to position [384, 0]
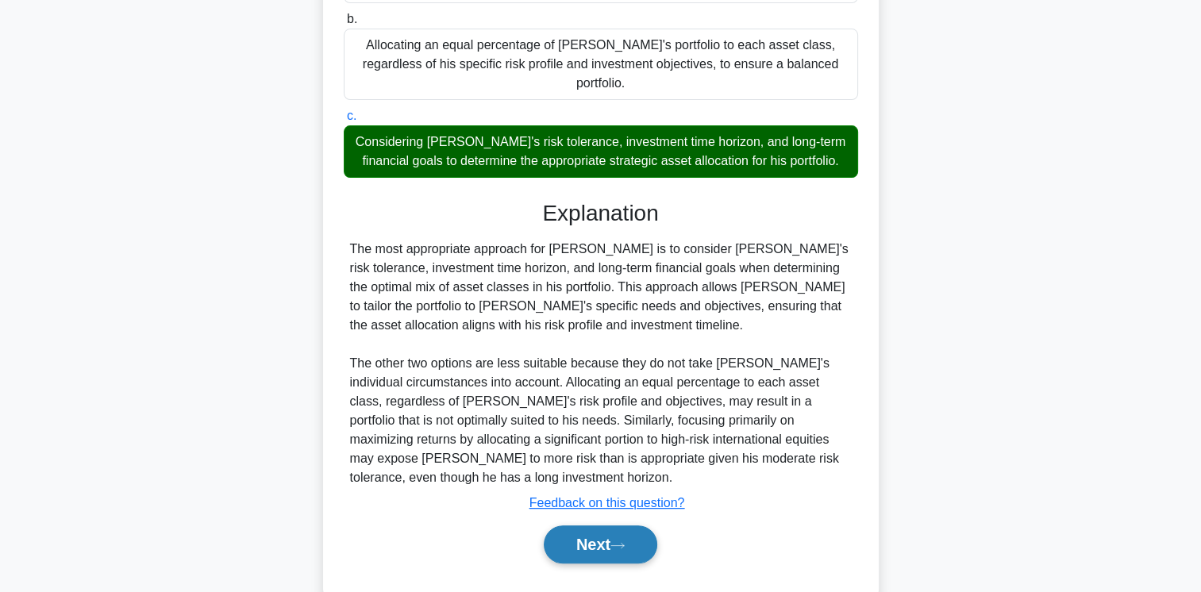
click at [603, 526] on button "Next" at bounding box center [601, 545] width 114 height 38
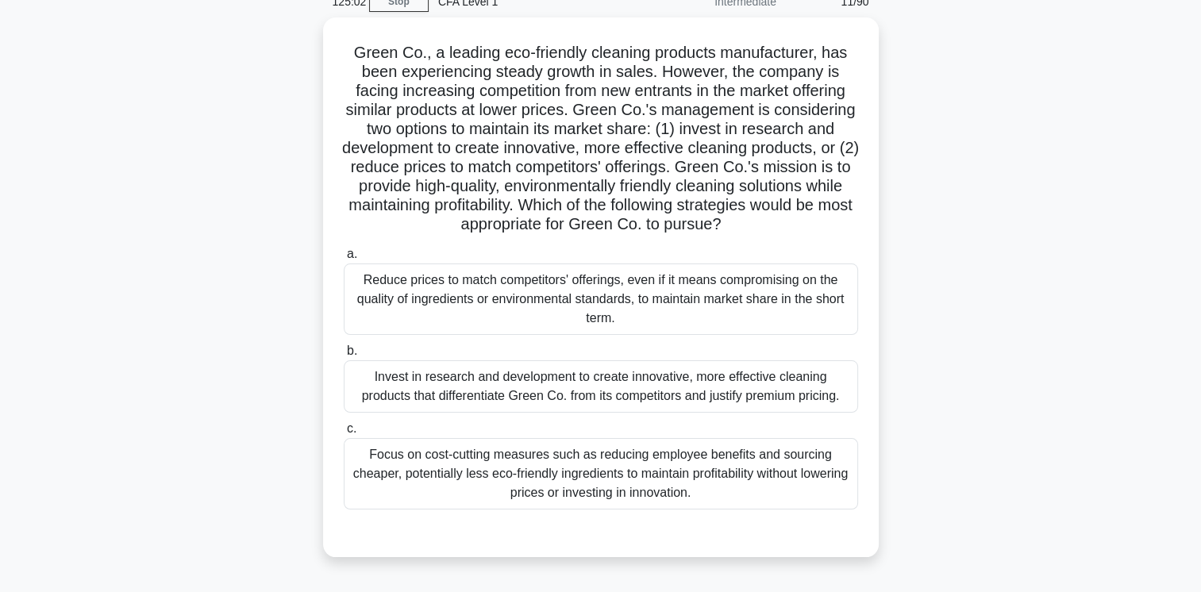
scroll to position [76, 0]
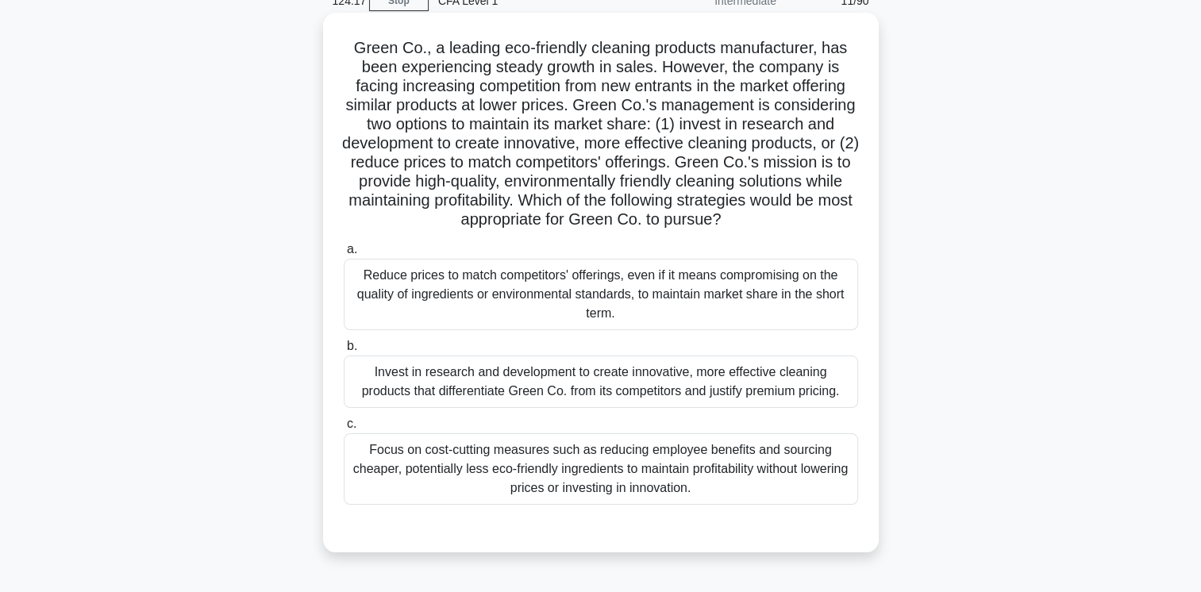
click at [591, 380] on div "Invest in research and development to create innovative, more effective cleanin…" at bounding box center [601, 382] width 514 height 52
click at [344, 352] on input "b. Invest in research and development to create innovative, more effective clea…" at bounding box center [344, 346] width 0 height 10
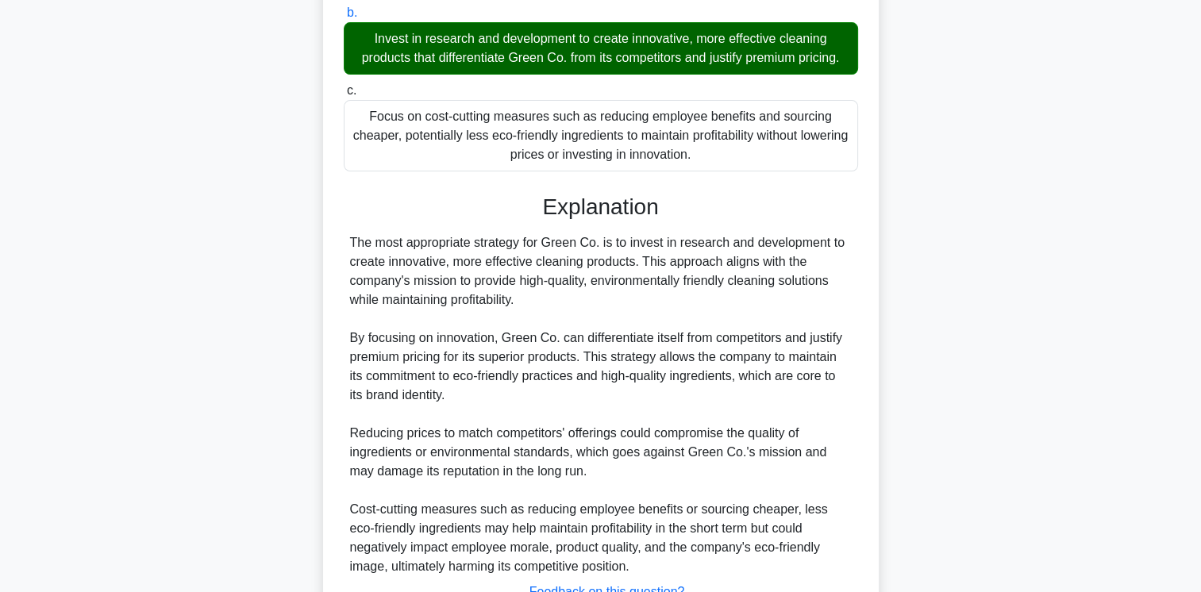
scroll to position [537, 0]
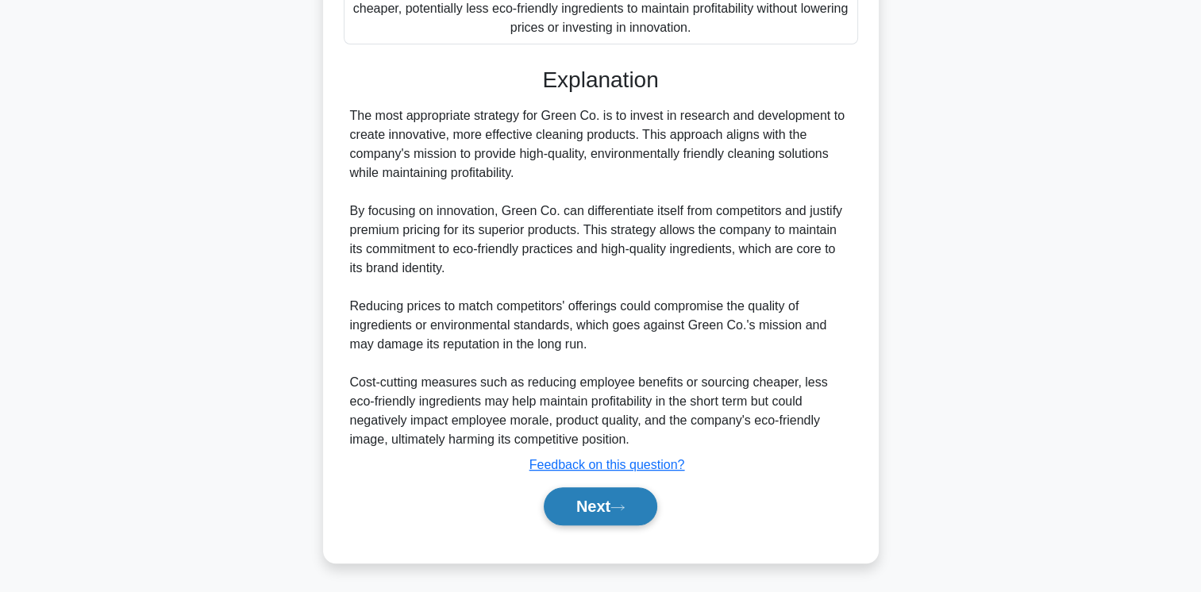
click at [612, 494] on button "Next" at bounding box center [601, 506] width 114 height 38
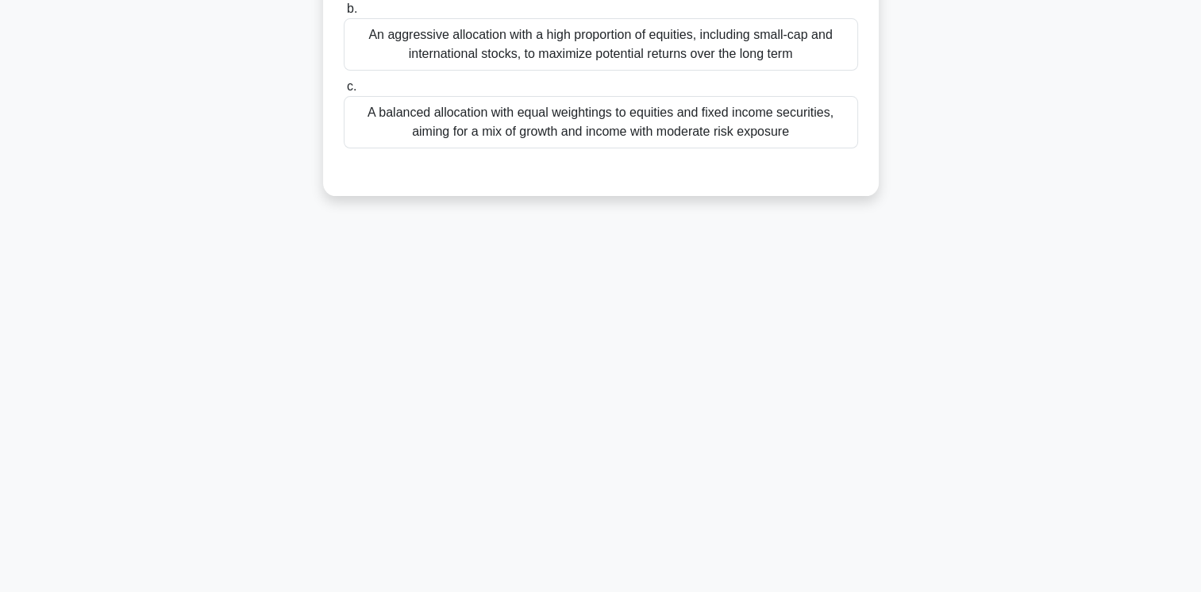
scroll to position [0, 0]
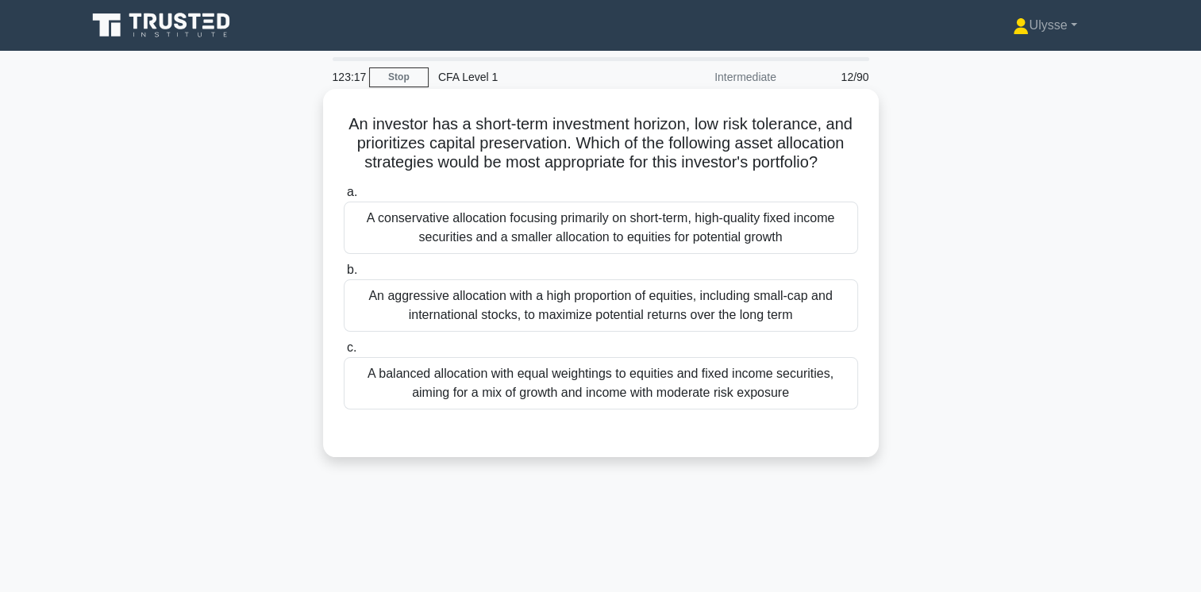
click at [765, 231] on div "A conservative allocation focusing primarily on short-term, high-quality fixed …" at bounding box center [601, 228] width 514 height 52
click at [344, 198] on input "a. A conservative allocation focusing primarily on short-term, high-quality fix…" at bounding box center [344, 192] width 0 height 10
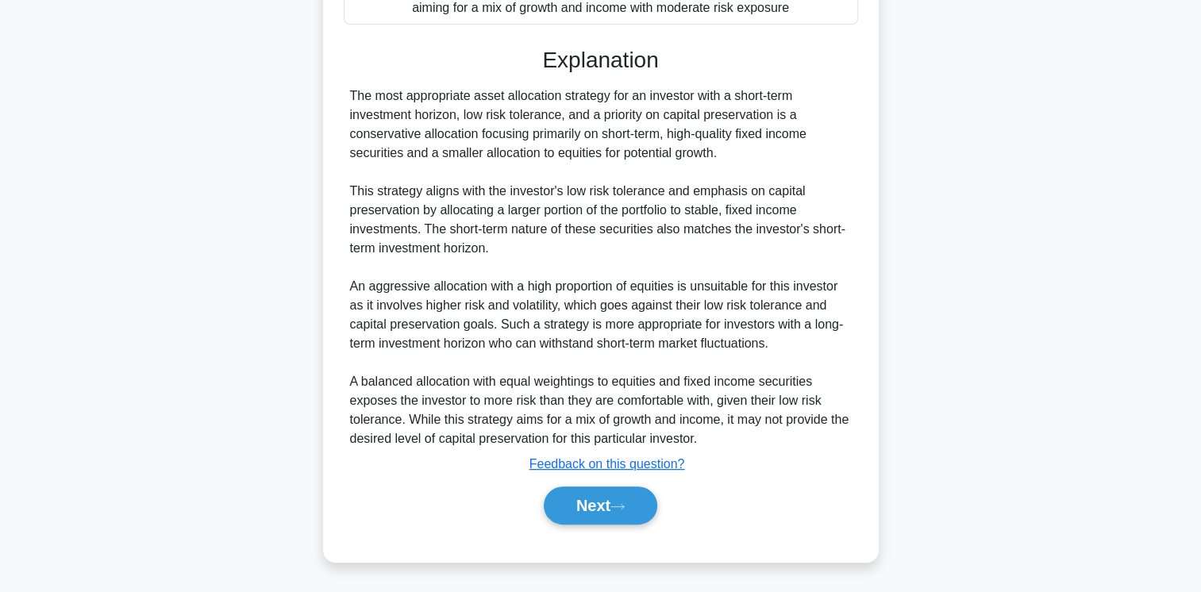
scroll to position [403, 0]
click at [619, 497] on button "Next" at bounding box center [601, 506] width 114 height 38
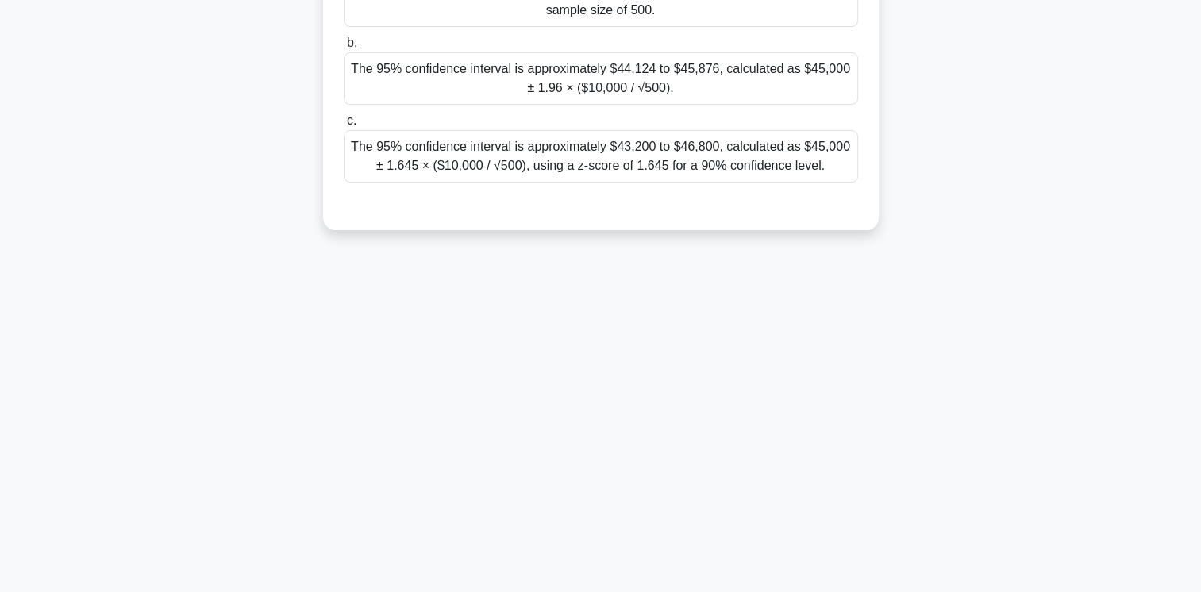
scroll to position [0, 0]
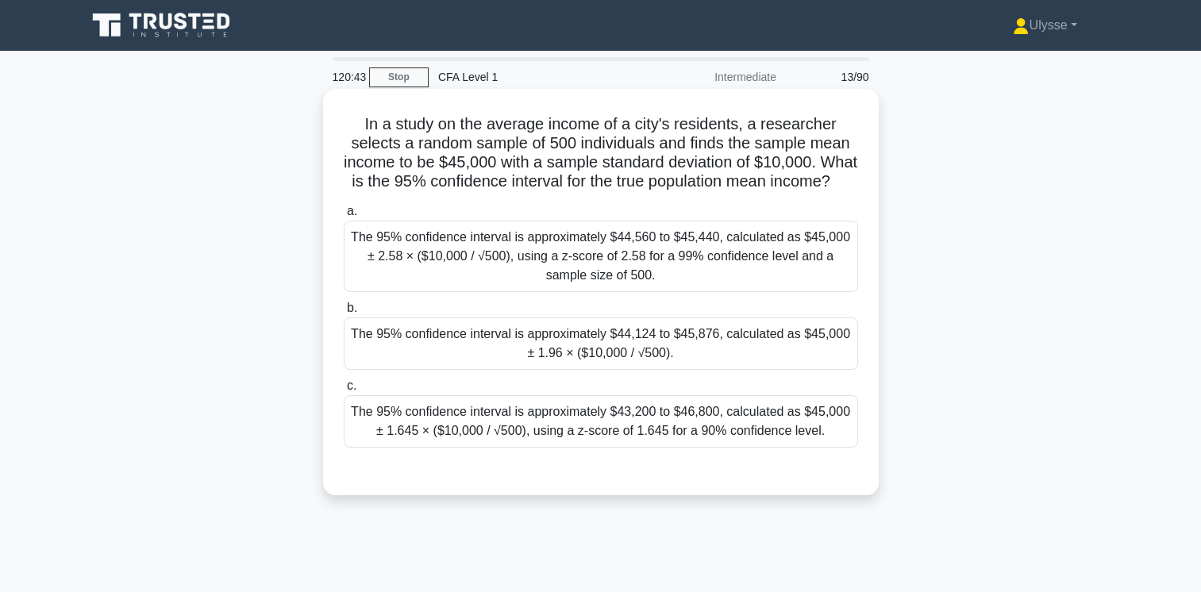
click at [515, 370] on div "The 95% confidence interval is approximately $44,124 to $45,876, calculated as …" at bounding box center [601, 344] width 514 height 52
click at [344, 314] on input "b. The 95% confidence interval is approximately $44,124 to $45,876, calculated …" at bounding box center [344, 308] width 0 height 10
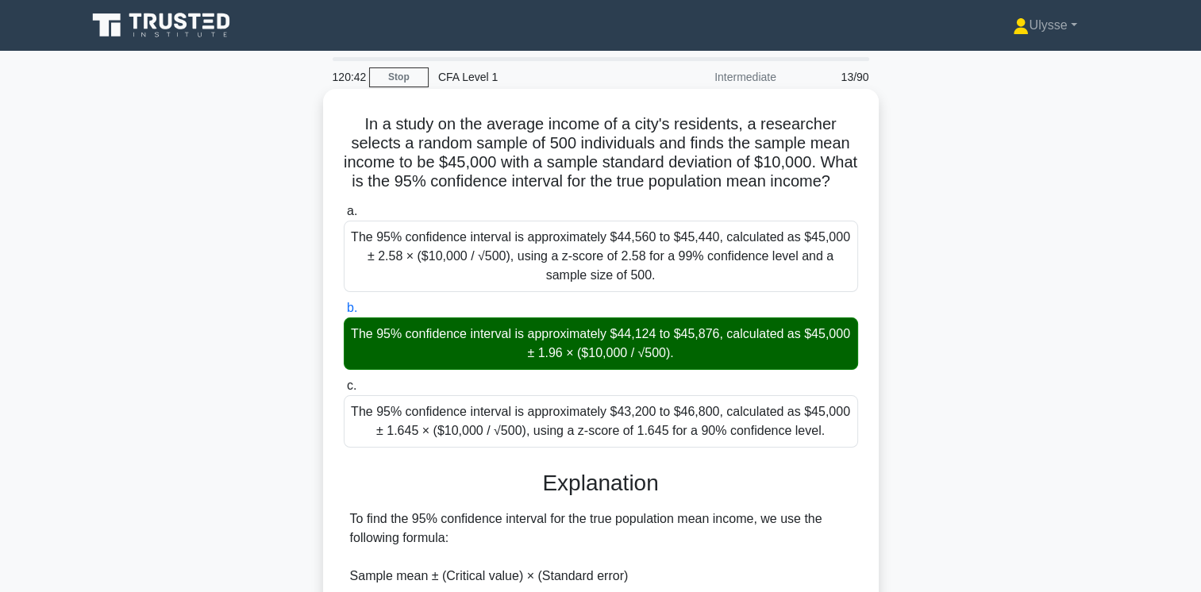
scroll to position [441, 0]
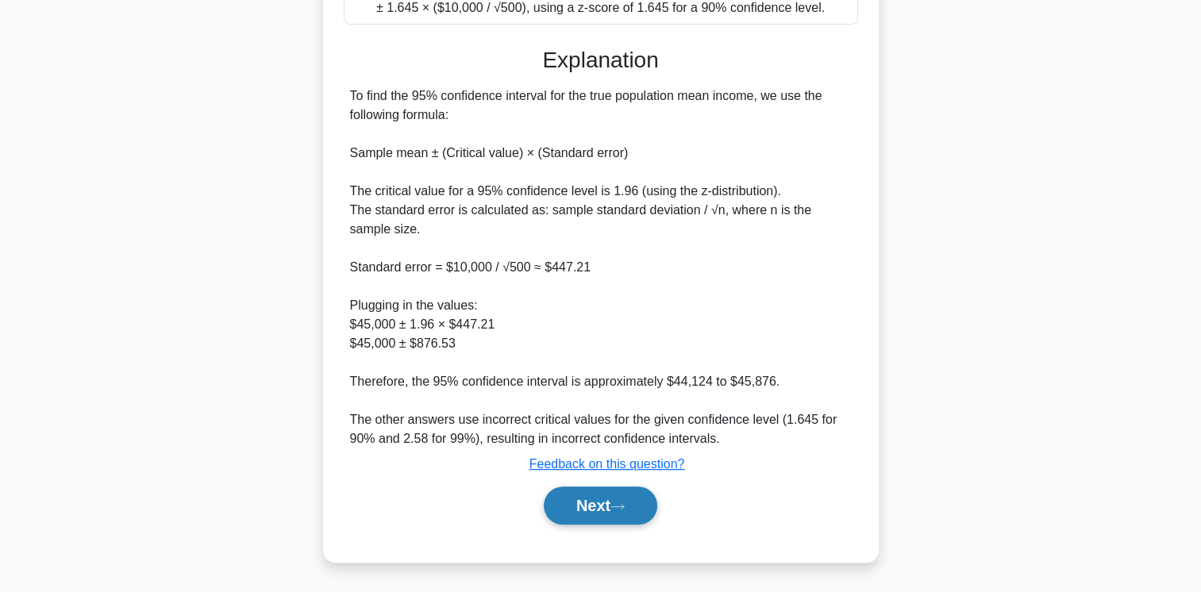
click at [599, 505] on button "Next" at bounding box center [601, 506] width 114 height 38
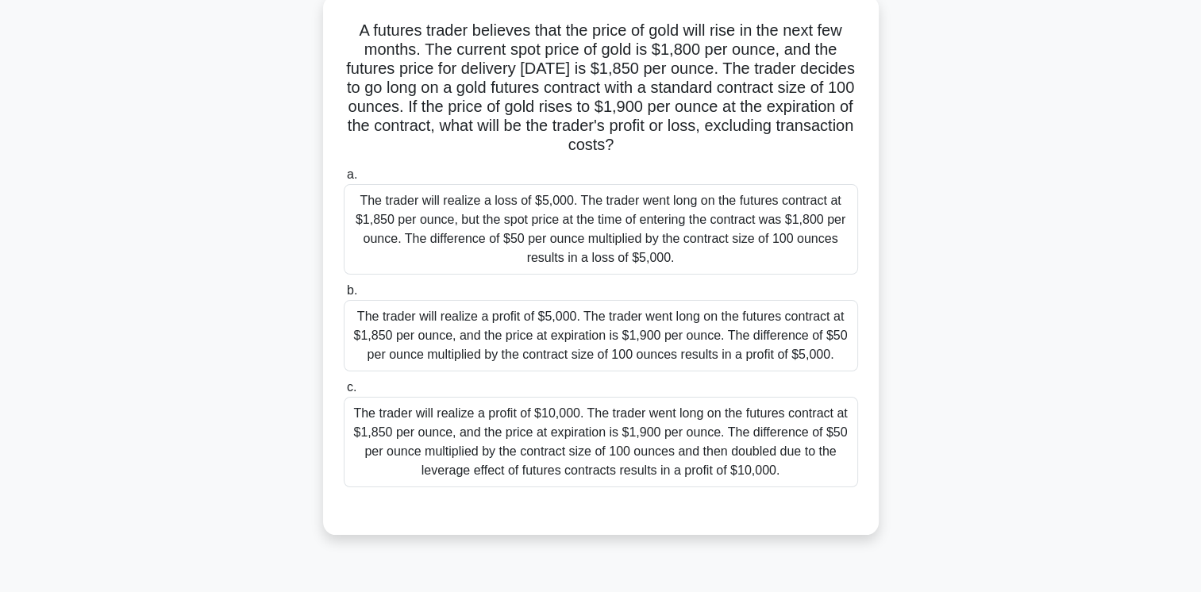
scroll to position [94, 0]
click at [808, 357] on div "The trader will realize a profit of $5,000. The trader went long on the futures…" at bounding box center [601, 334] width 514 height 71
click at [344, 295] on input "b. The trader will realize a profit of $5,000. The trader went long on the futu…" at bounding box center [344, 290] width 0 height 10
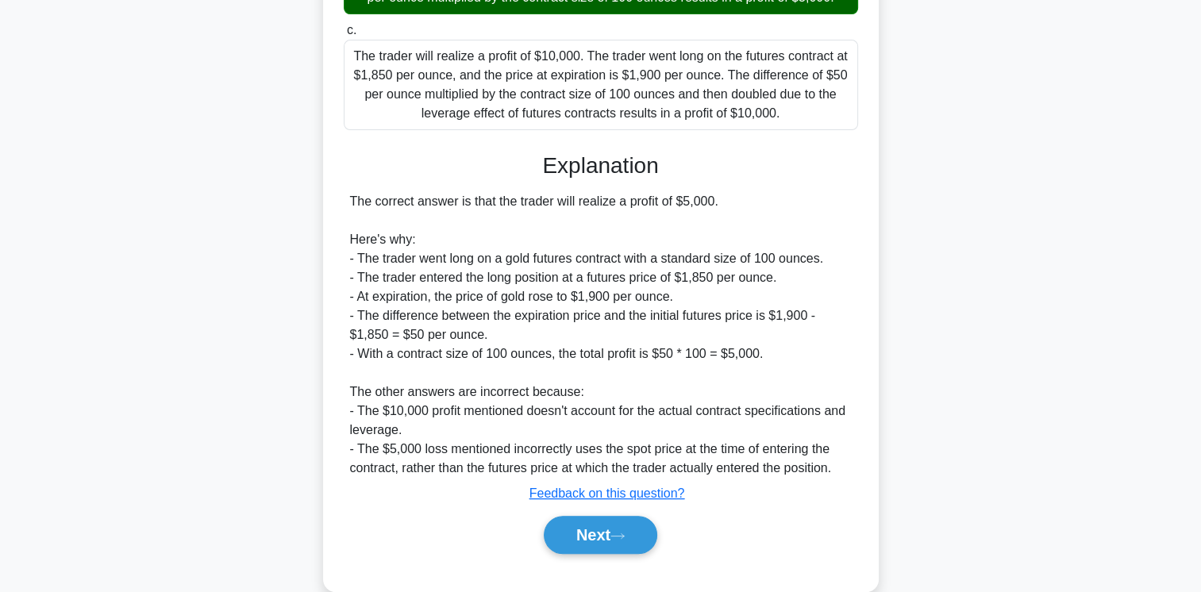
scroll to position [499, 0]
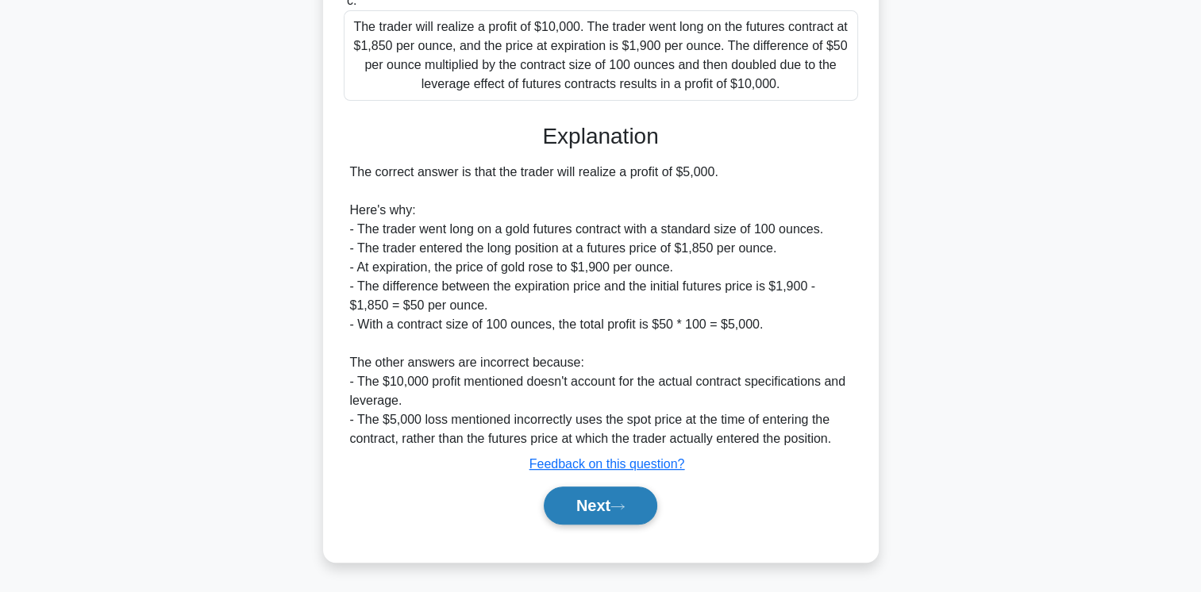
click at [581, 510] on button "Next" at bounding box center [601, 506] width 114 height 38
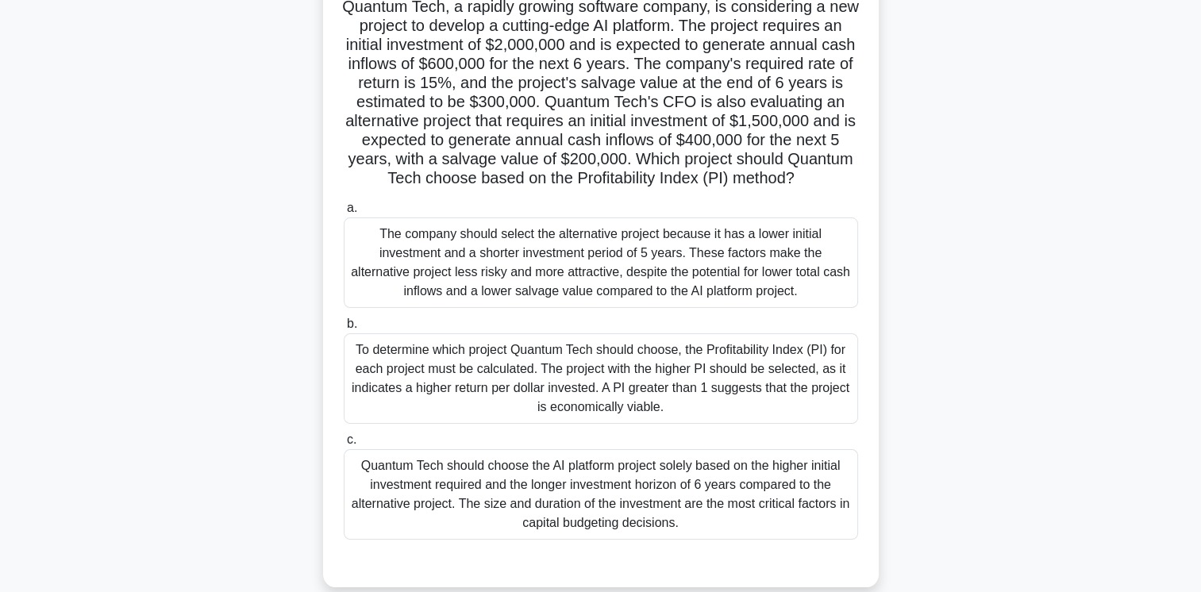
scroll to position [117, 0]
click at [770, 410] on div "To determine which project Quantum Tech should choose, the Profitability Index …" at bounding box center [601, 378] width 514 height 90
click at [344, 329] on input "b. To determine which project Quantum Tech should choose, the Profitability Ind…" at bounding box center [344, 324] width 0 height 10
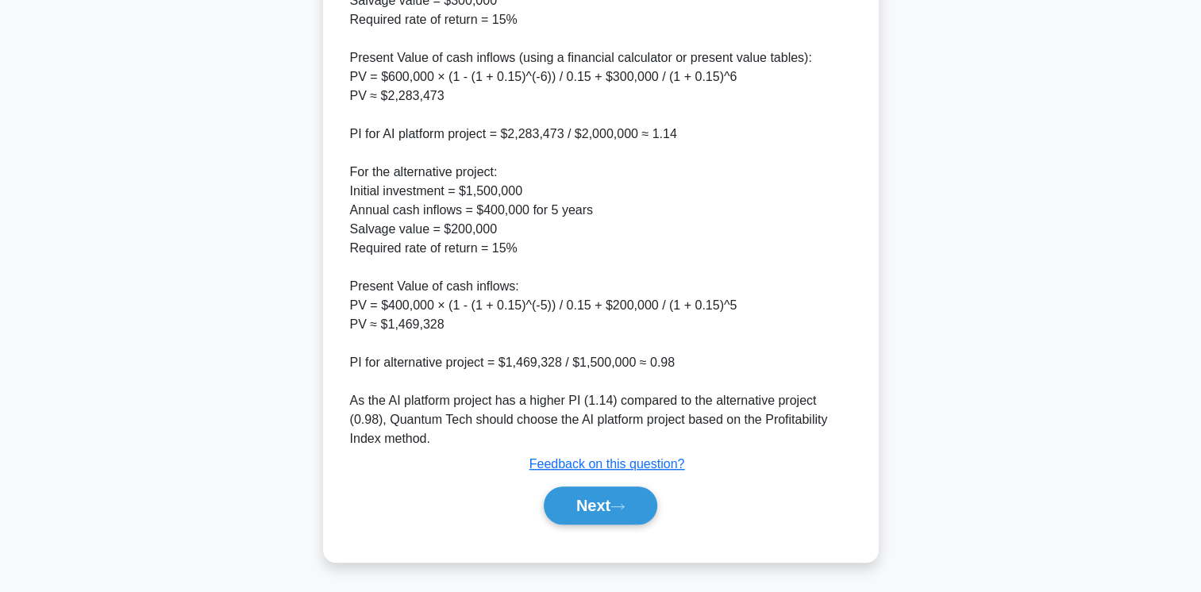
scroll to position [880, 0]
click at [625, 506] on icon at bounding box center [617, 506] width 14 height 9
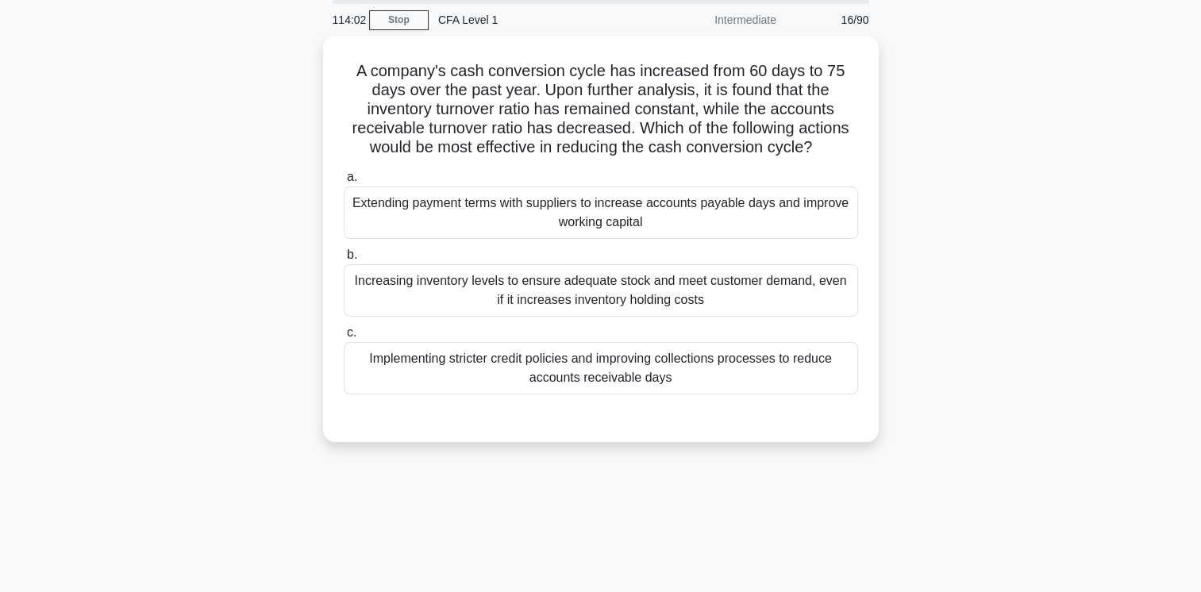
scroll to position [0, 0]
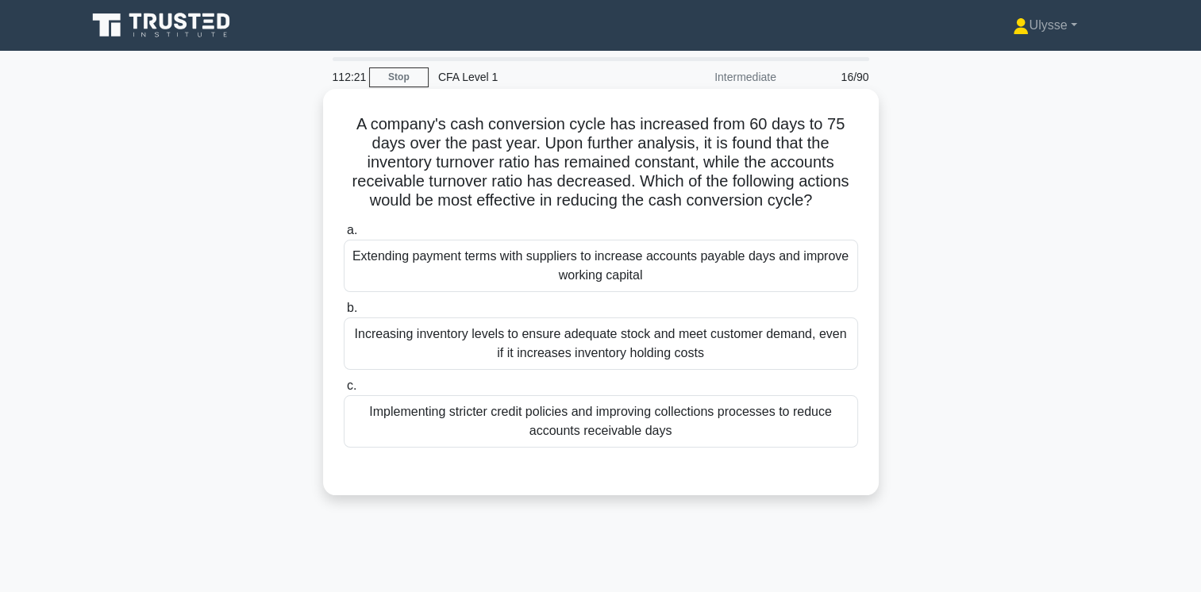
click at [454, 434] on div "Implementing stricter credit policies and improving collections processes to re…" at bounding box center [601, 421] width 514 height 52
click at [344, 391] on input "c. Implementing stricter credit policies and improving collections processes to…" at bounding box center [344, 386] width 0 height 10
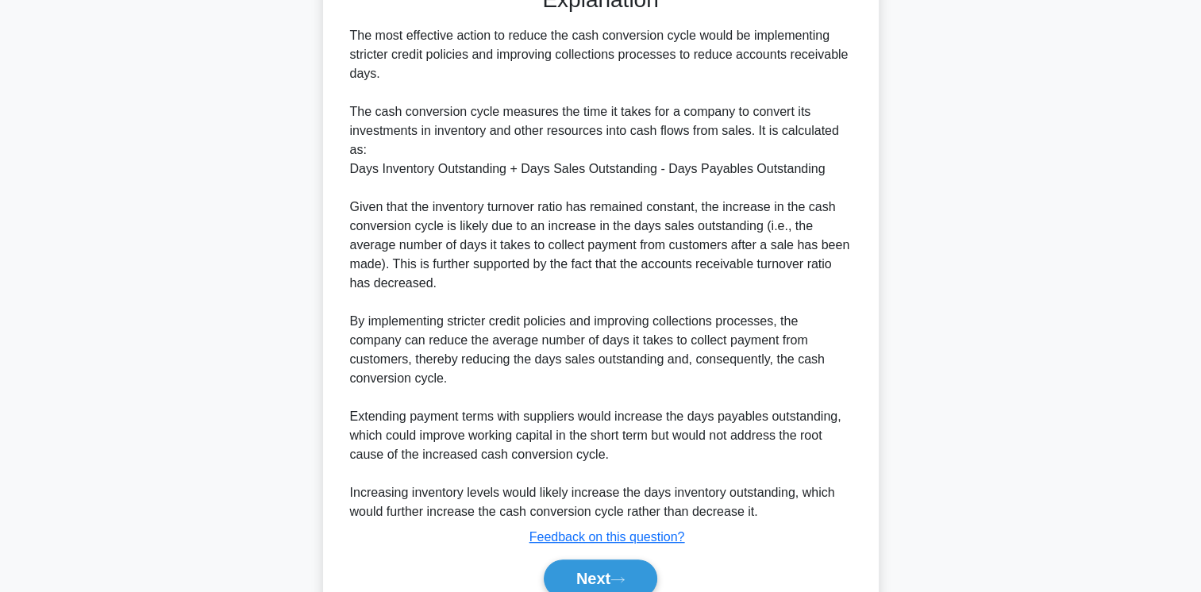
scroll to position [556, 0]
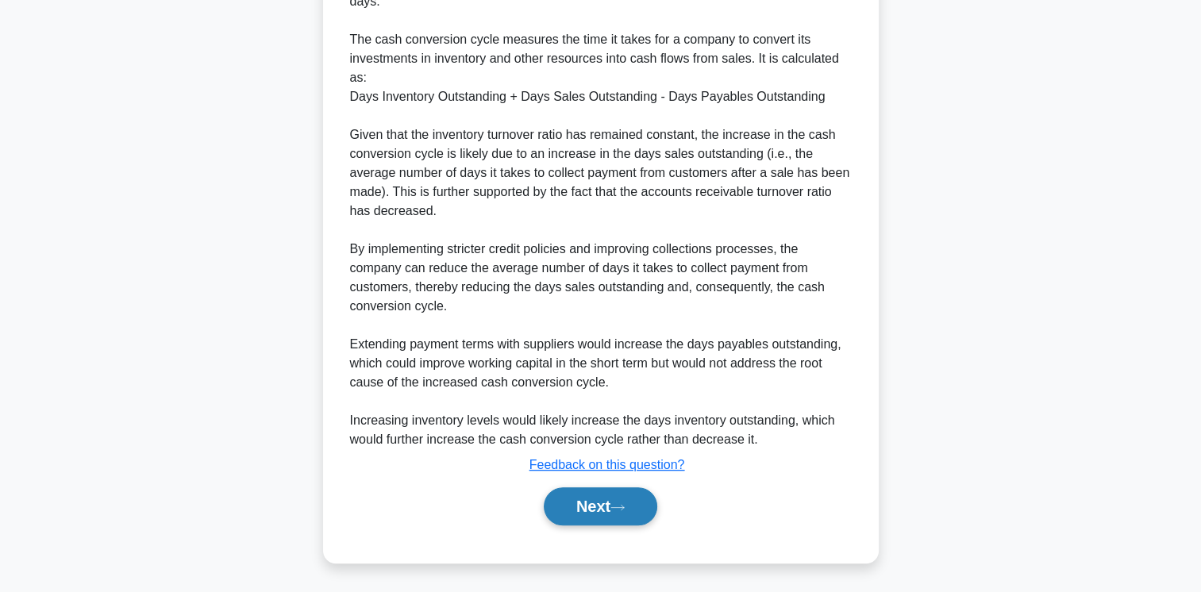
click at [614, 489] on button "Next" at bounding box center [601, 506] width 114 height 38
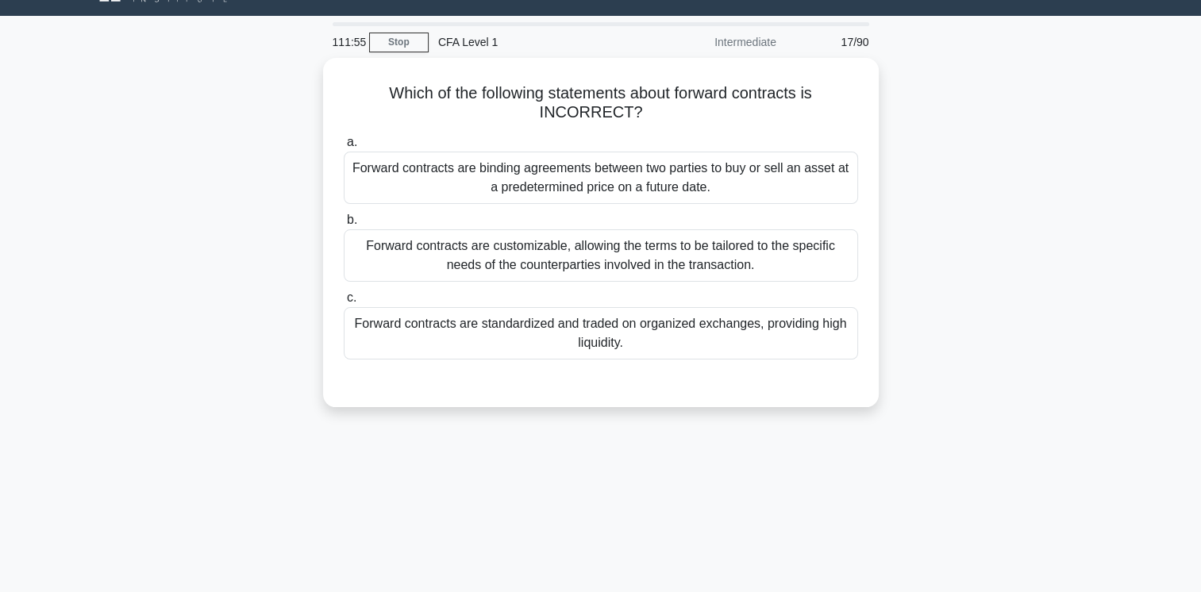
scroll to position [0, 0]
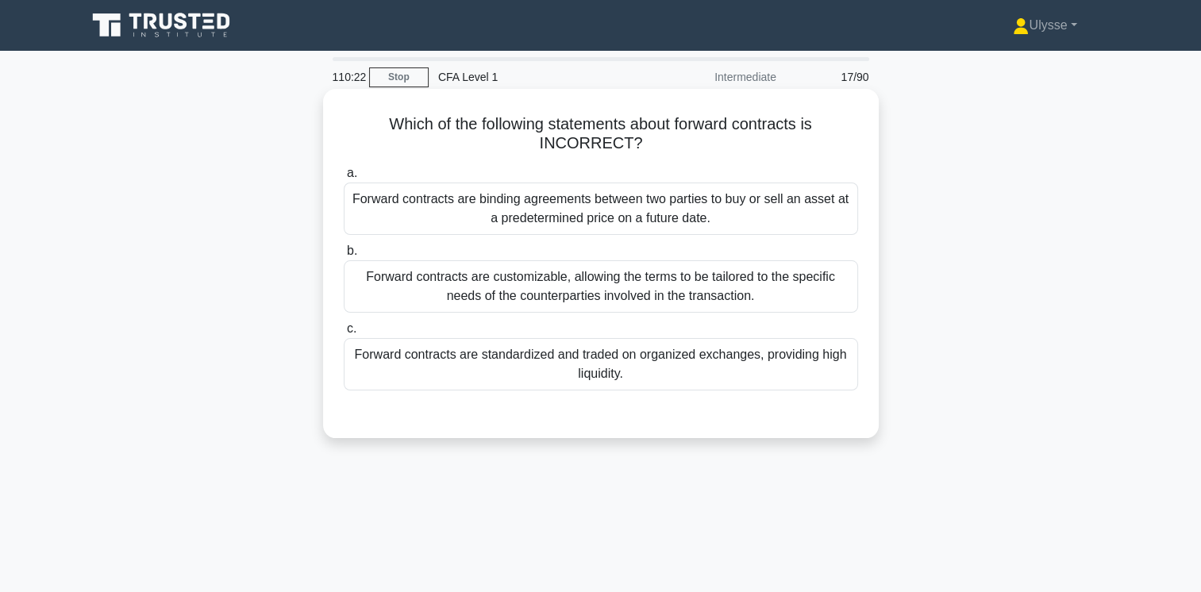
click at [633, 294] on div "Forward contracts are customizable, allowing the terms to be tailored to the sp…" at bounding box center [601, 286] width 514 height 52
click at [344, 256] on input "b. Forward contracts are customizable, allowing the terms to be tailored to the…" at bounding box center [344, 251] width 0 height 10
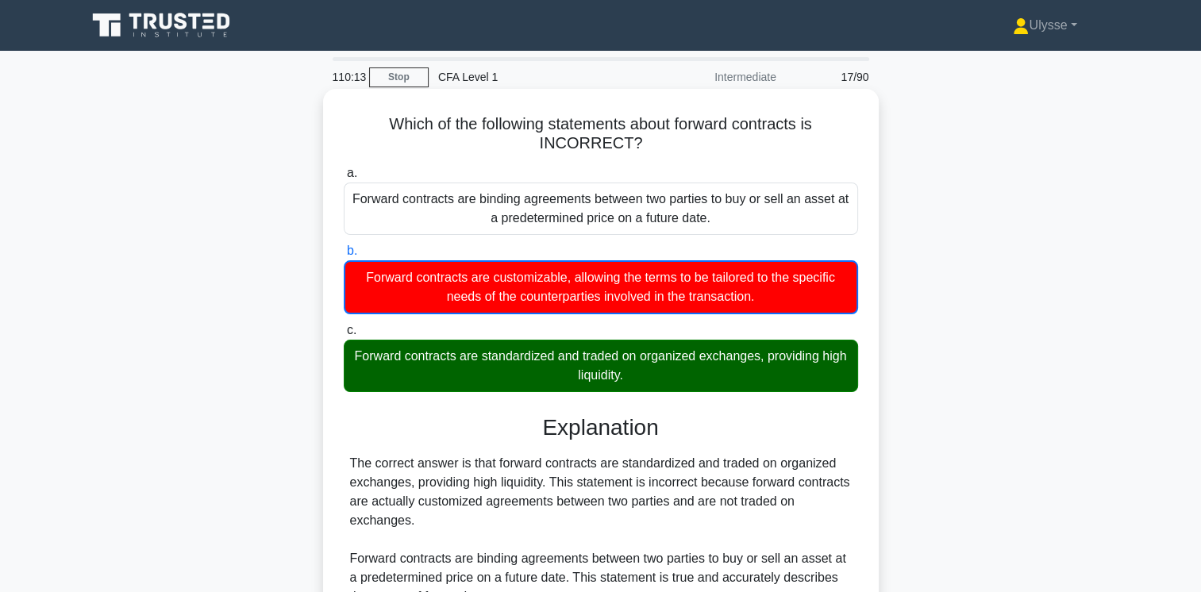
scroll to position [290, 0]
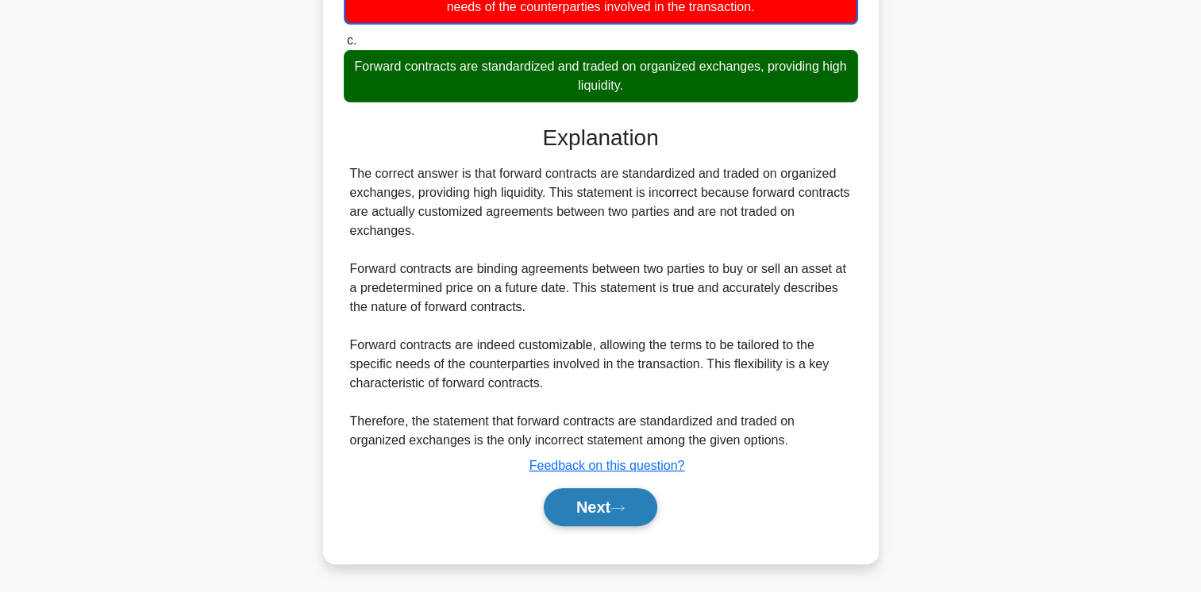
click at [582, 502] on button "Next" at bounding box center [601, 507] width 114 height 38
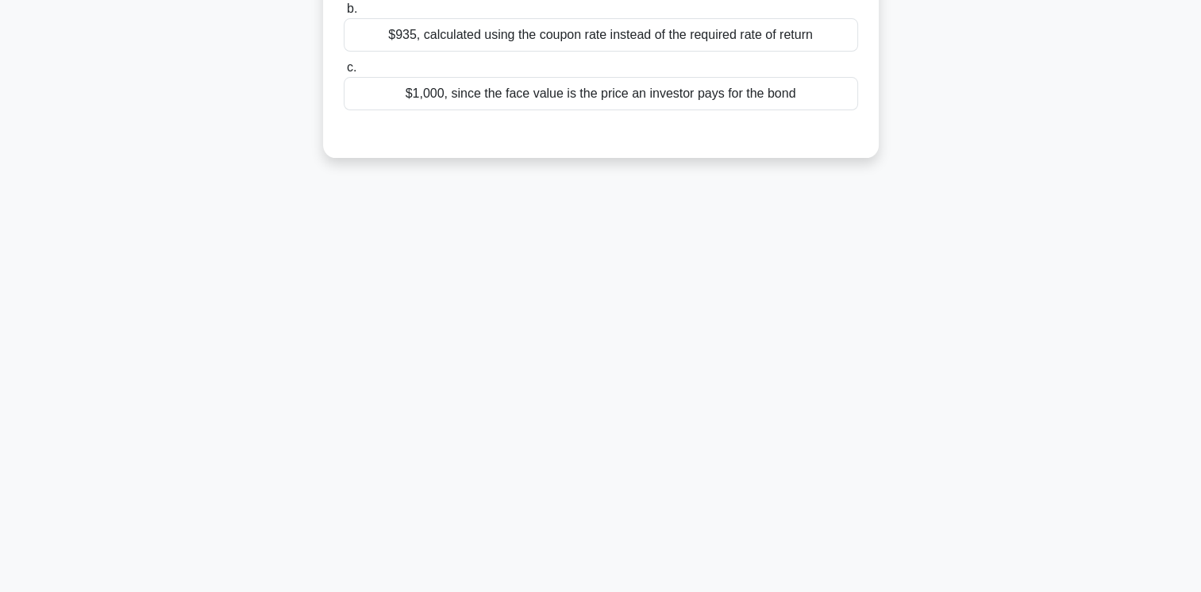
scroll to position [0, 0]
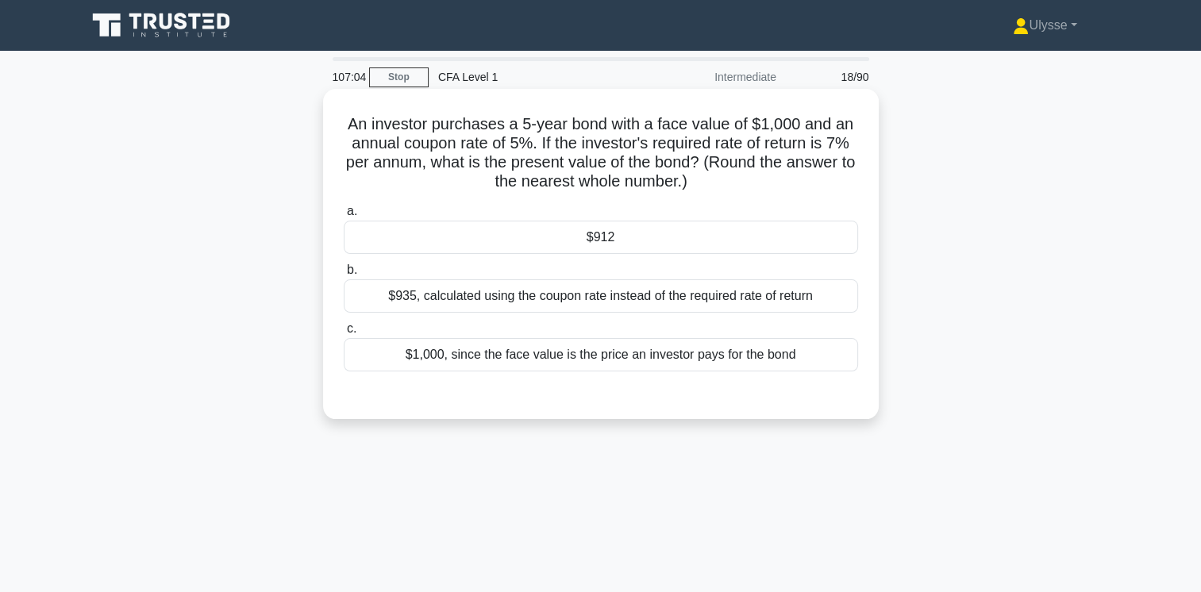
click at [816, 239] on div "$912" at bounding box center [601, 237] width 514 height 33
click at [344, 217] on input "a. $912" at bounding box center [344, 211] width 0 height 10
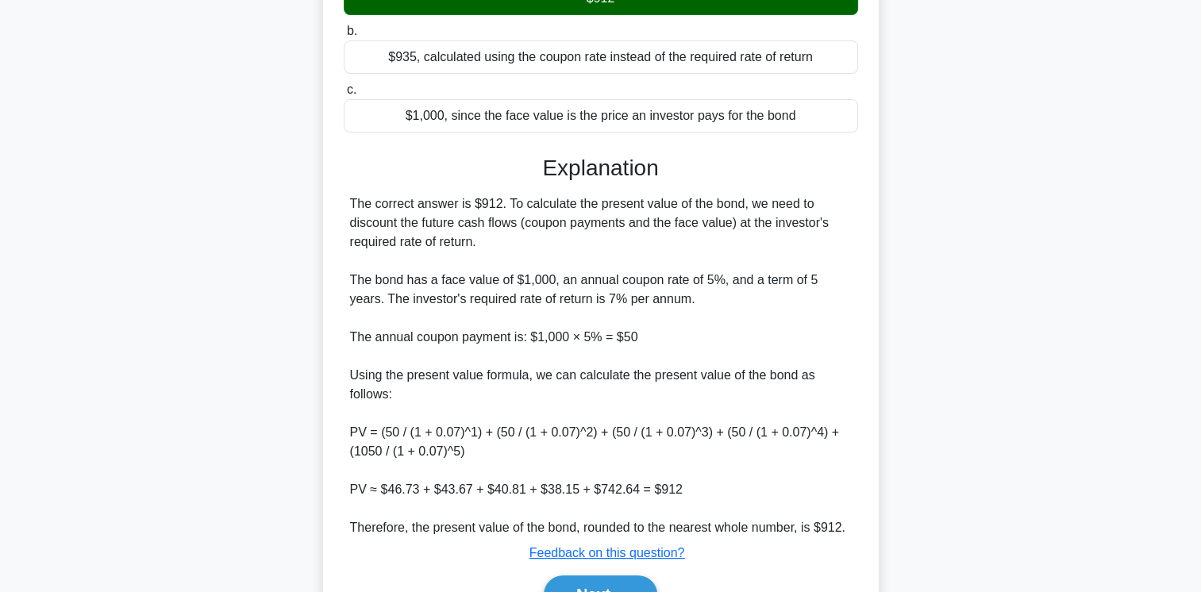
scroll to position [327, 0]
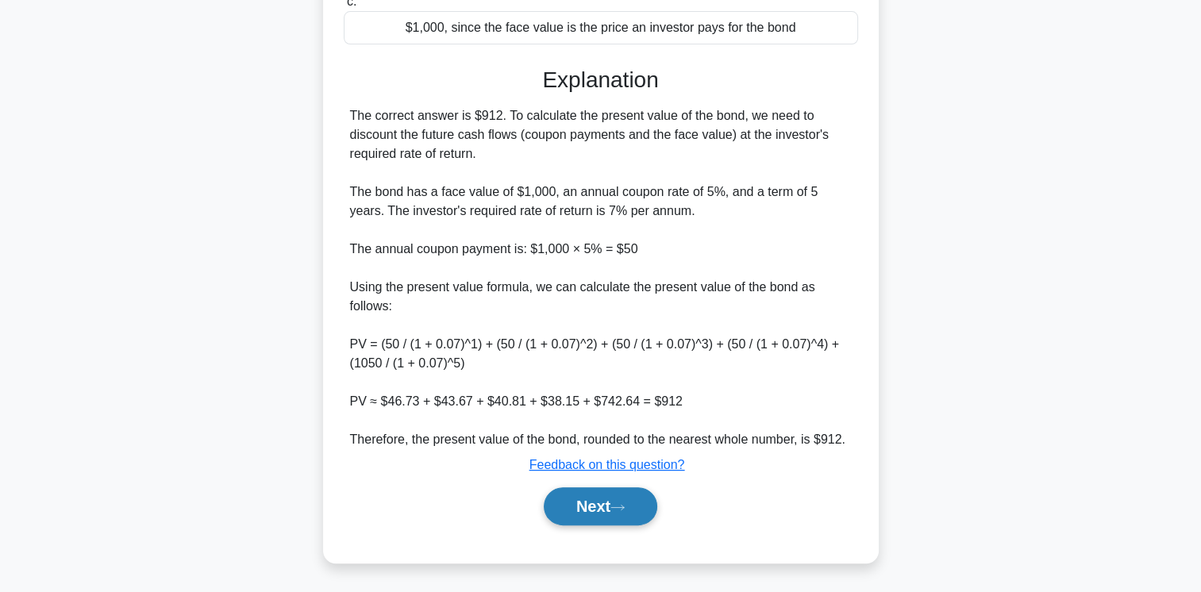
click at [608, 514] on button "Next" at bounding box center [601, 506] width 114 height 38
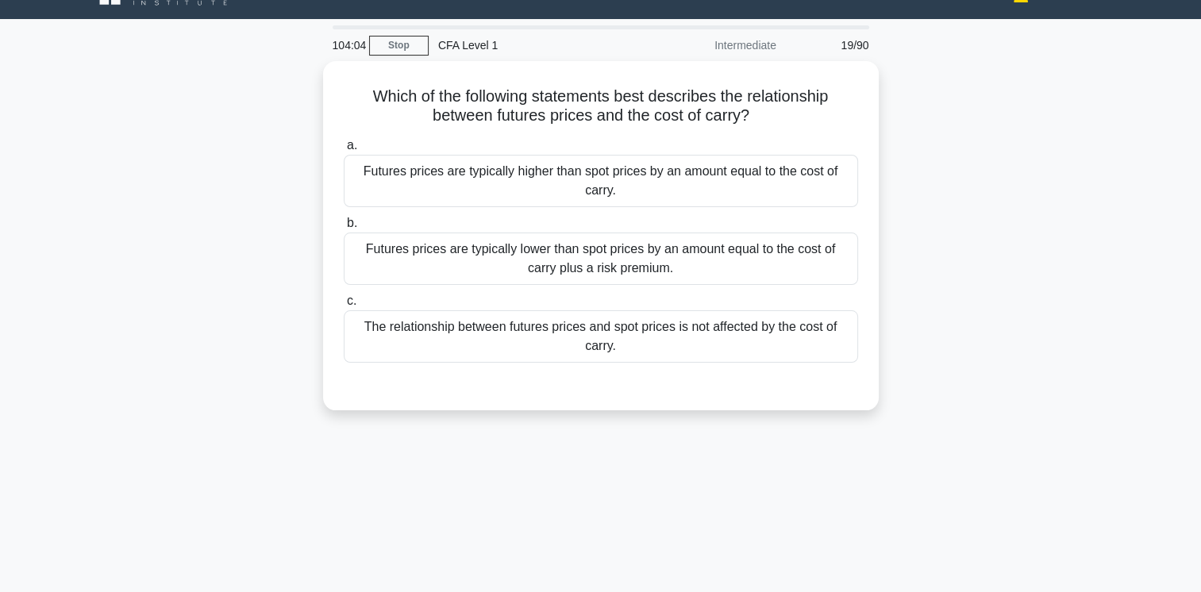
scroll to position [32, 0]
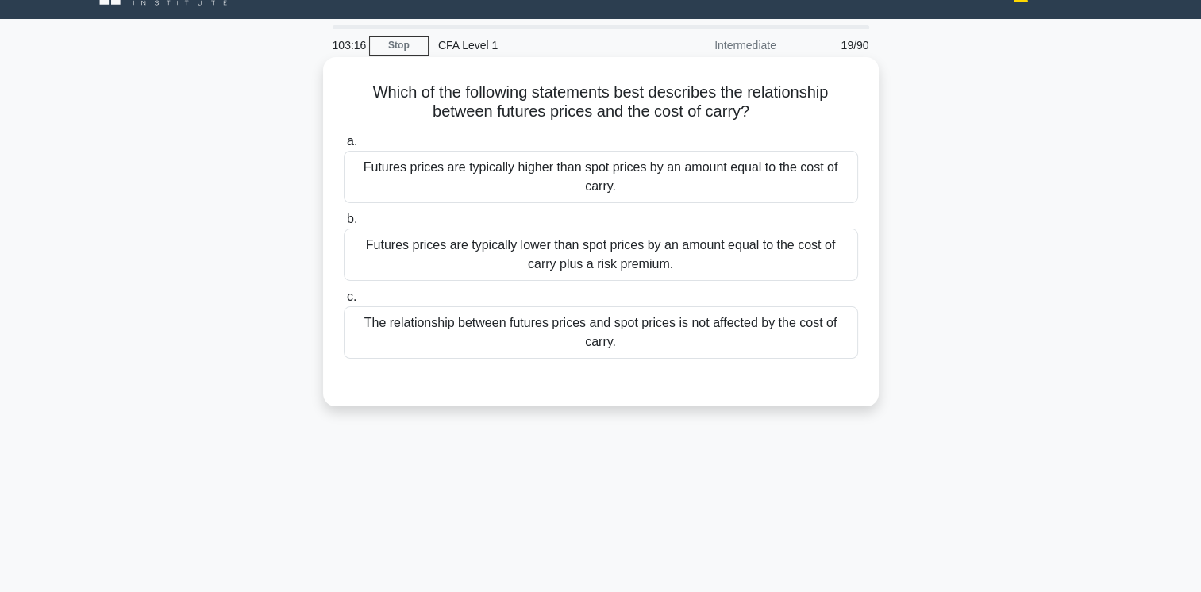
click at [562, 271] on div "Futures prices are typically lower than spot prices by an amount equal to the c…" at bounding box center [601, 255] width 514 height 52
click at [344, 225] on input "b. Futures prices are typically lower than spot prices by an amount equal to th…" at bounding box center [344, 219] width 0 height 10
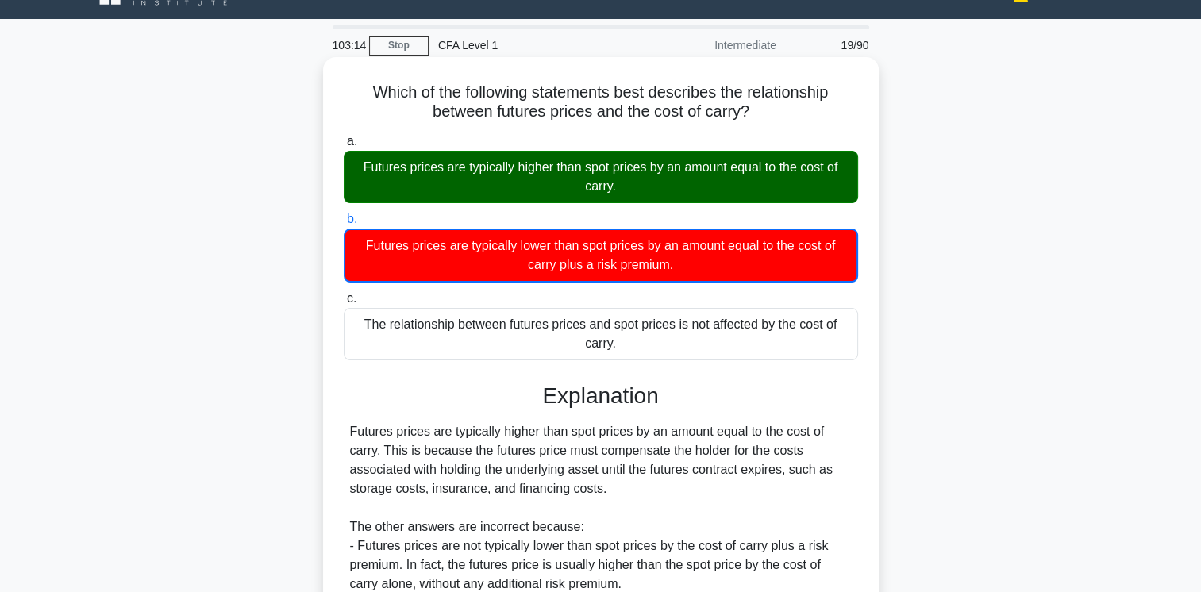
scroll to position [265, 0]
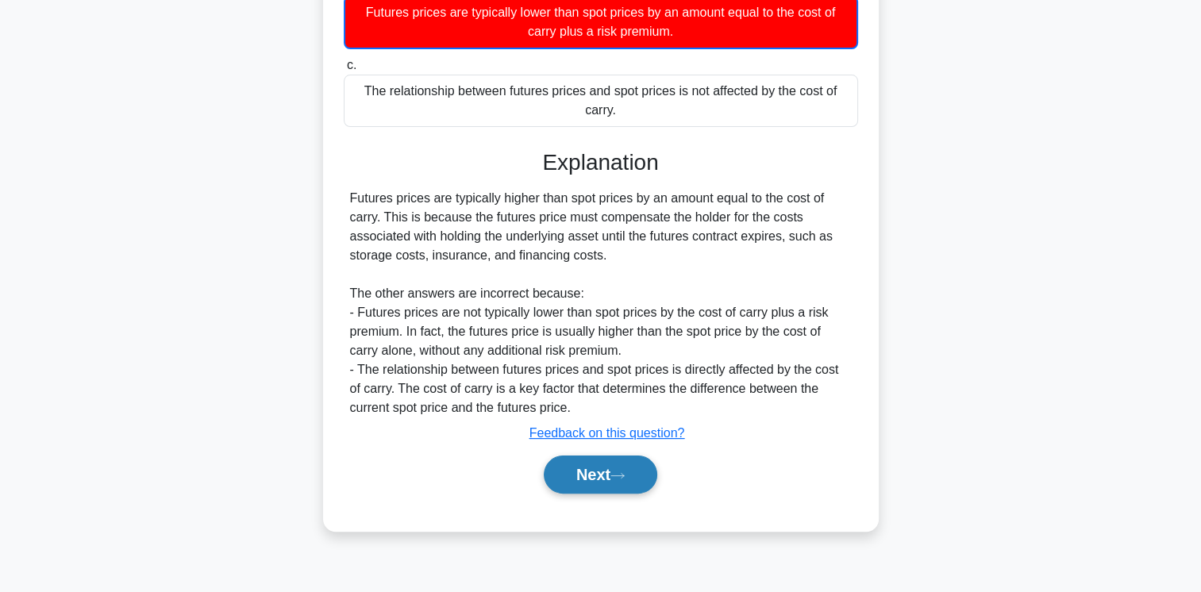
click at [586, 466] on button "Next" at bounding box center [601, 475] width 114 height 38
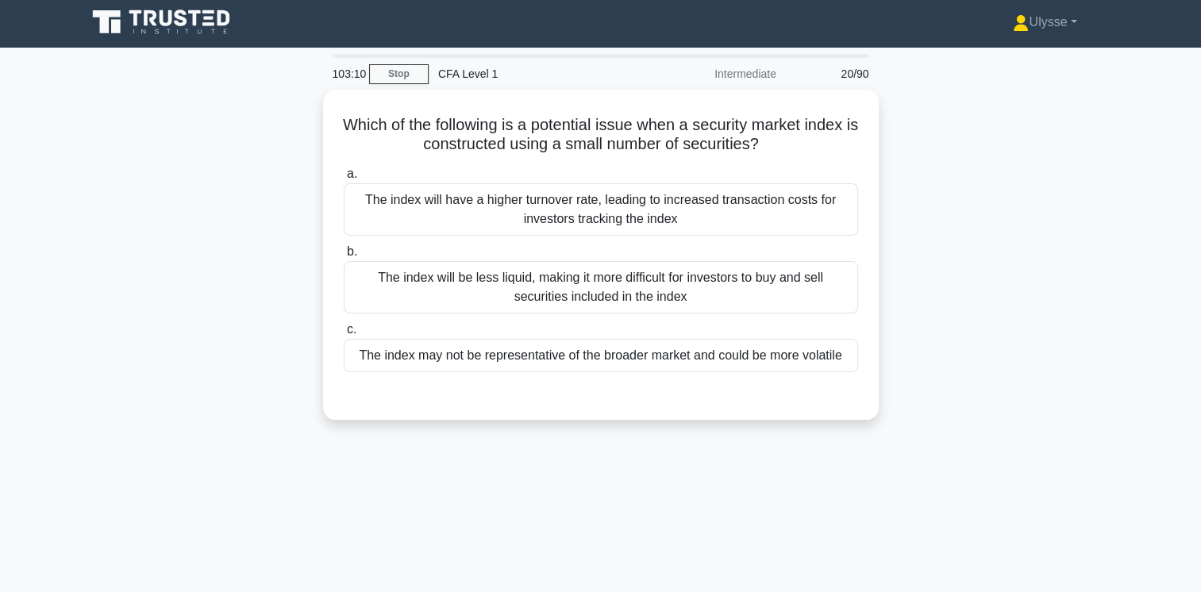
scroll to position [0, 0]
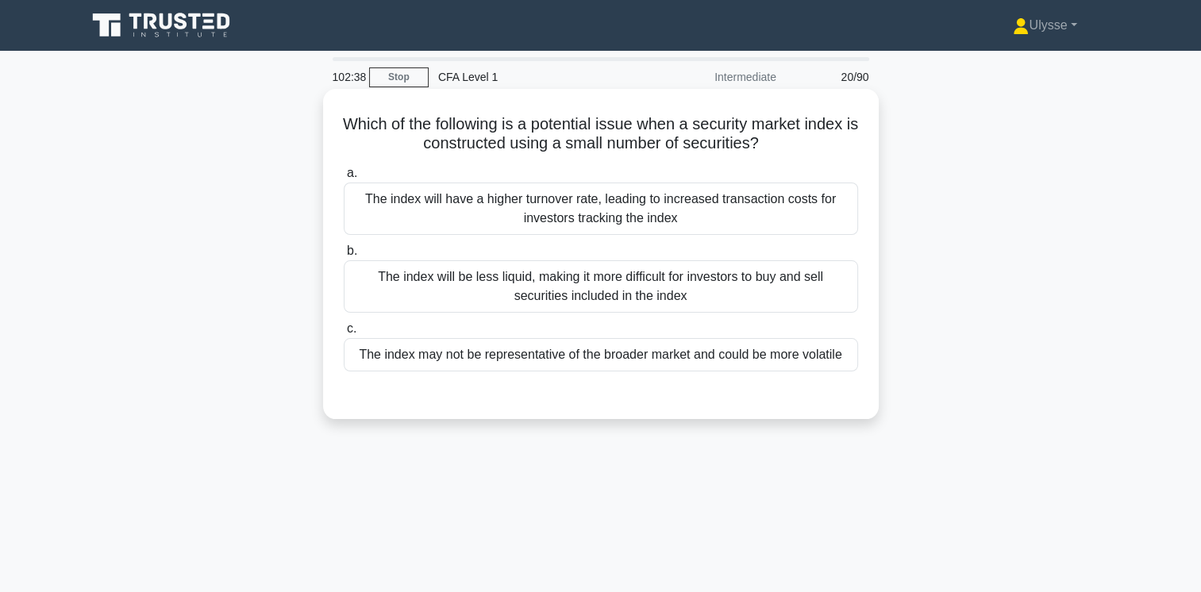
click at [612, 364] on div "The index may not be representative of the broader market and could be more vol…" at bounding box center [601, 354] width 514 height 33
click at [344, 334] on input "c. The index may not be representative of the broader market and could be more …" at bounding box center [344, 329] width 0 height 10
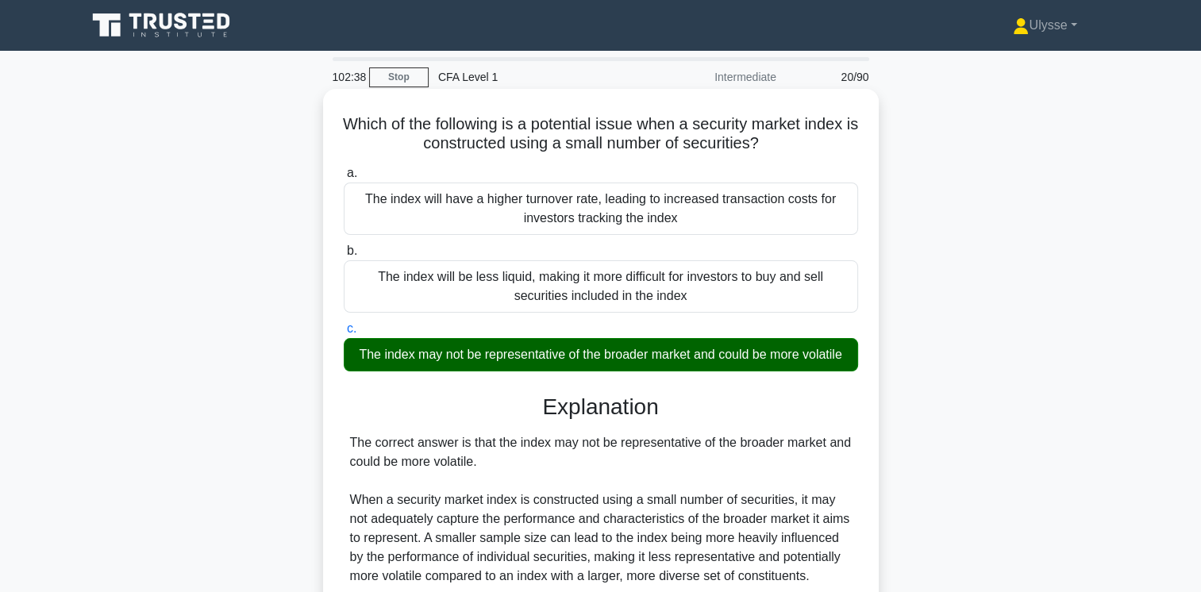
scroll to position [270, 0]
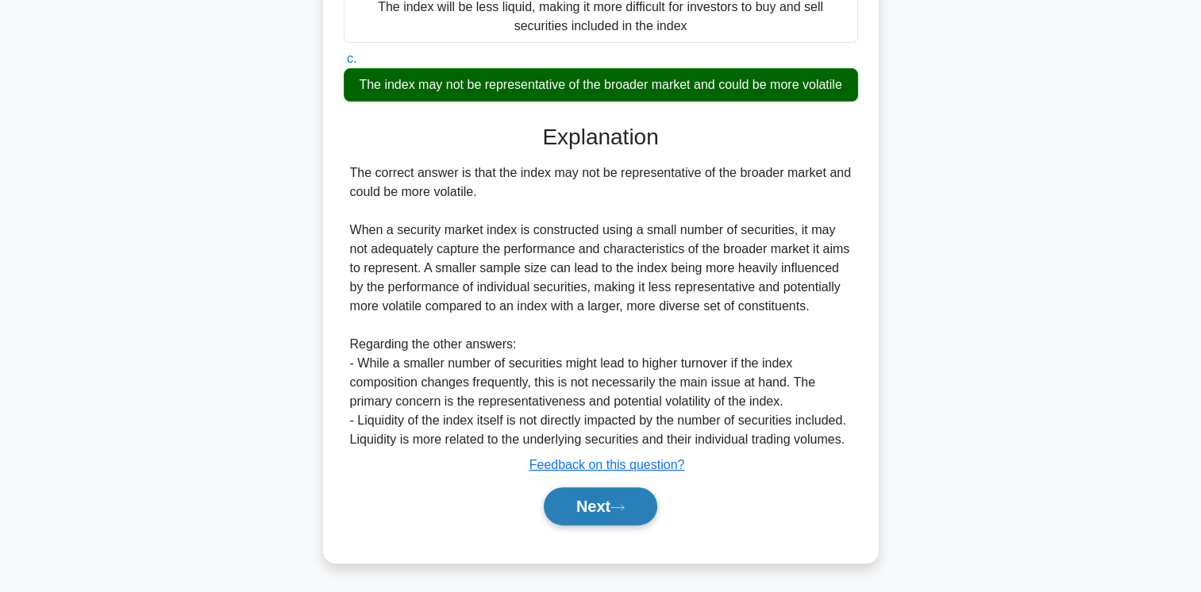
click at [603, 510] on button "Next" at bounding box center [601, 506] width 114 height 38
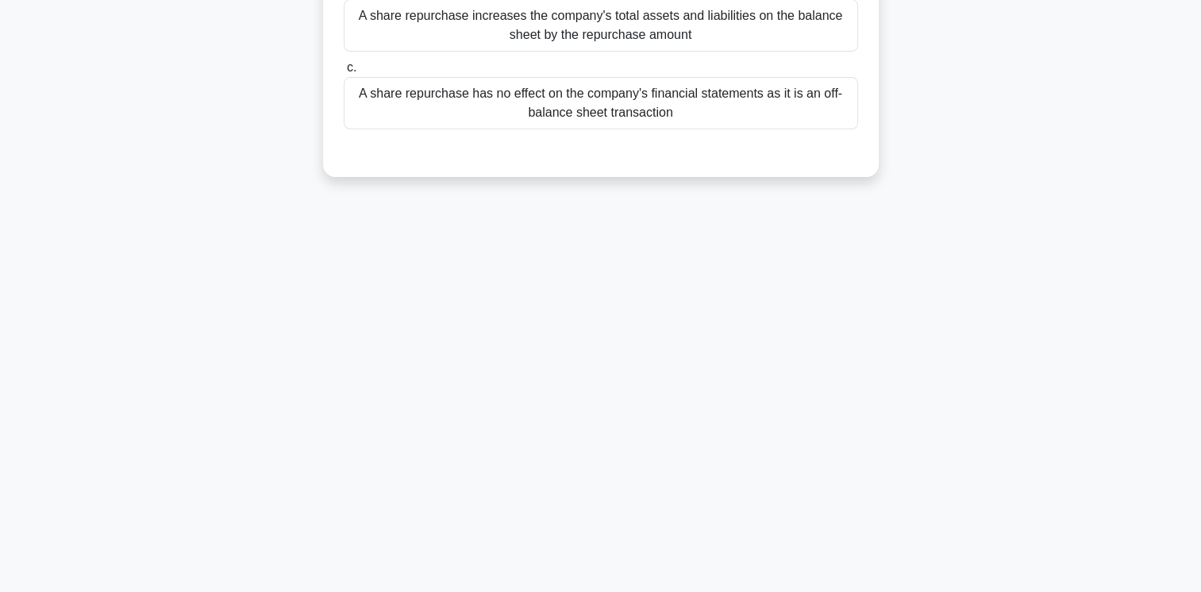
scroll to position [0, 0]
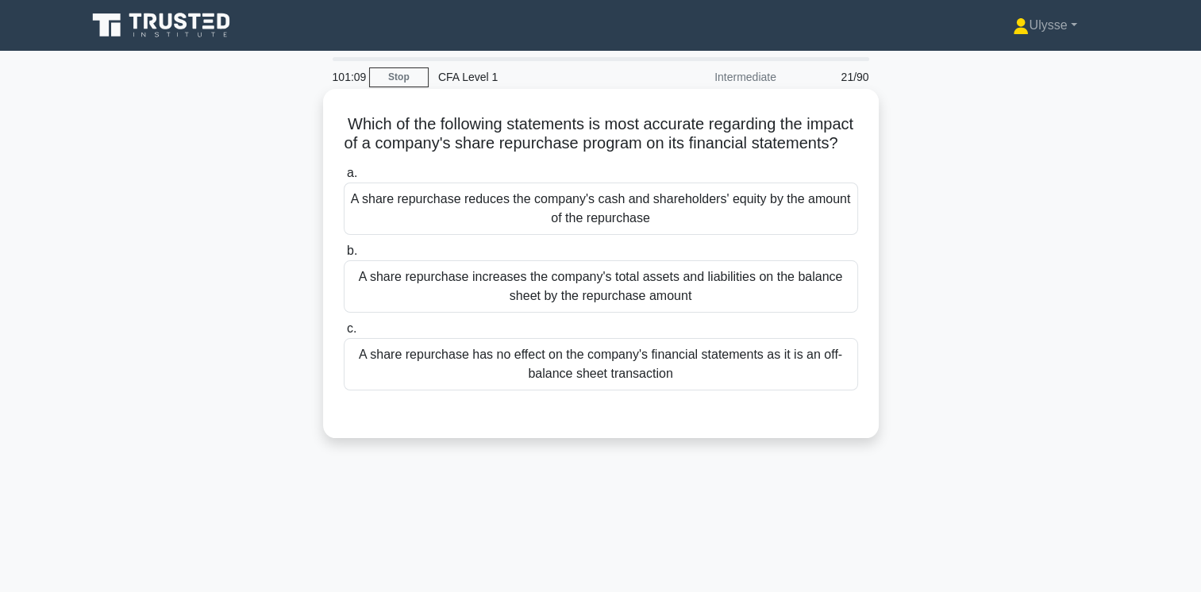
click at [725, 311] on div "A share repurchase increases the company's total assets and liabilities on the …" at bounding box center [601, 286] width 514 height 52
click at [344, 256] on input "b. A share repurchase increases the company's total assets and liabilities on t…" at bounding box center [344, 251] width 0 height 10
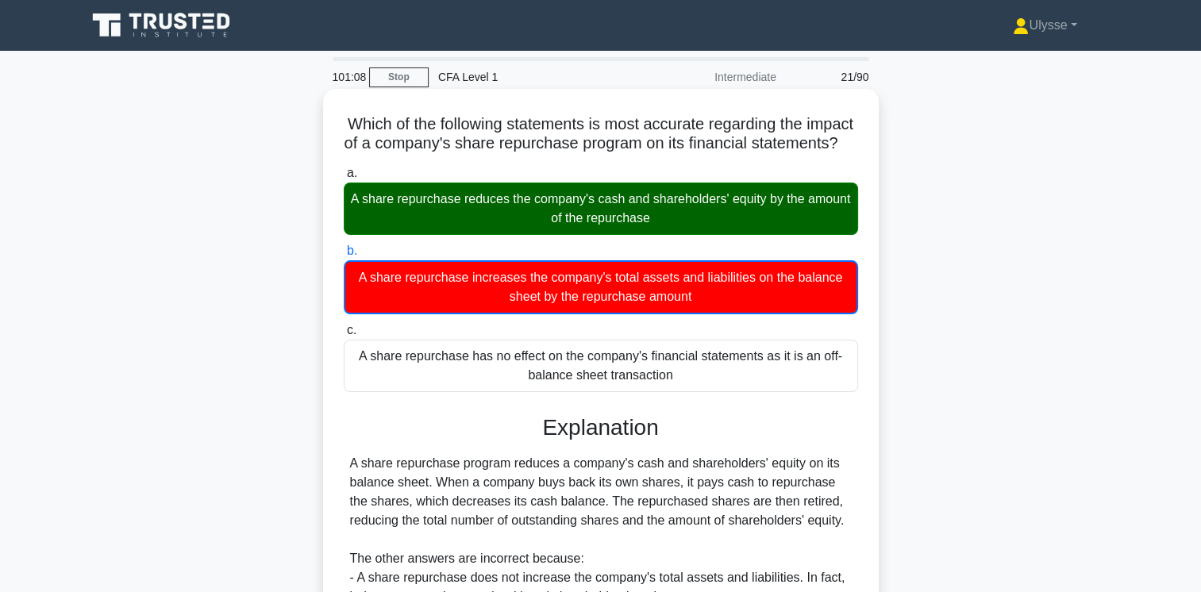
scroll to position [265, 0]
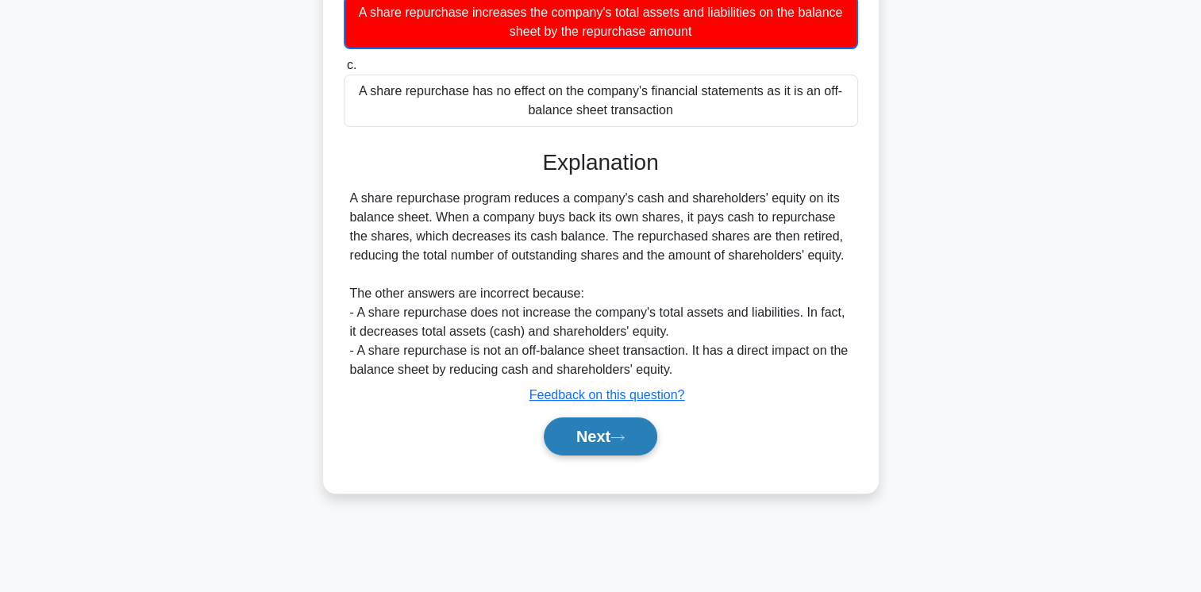
click at [606, 451] on button "Next" at bounding box center [601, 437] width 114 height 38
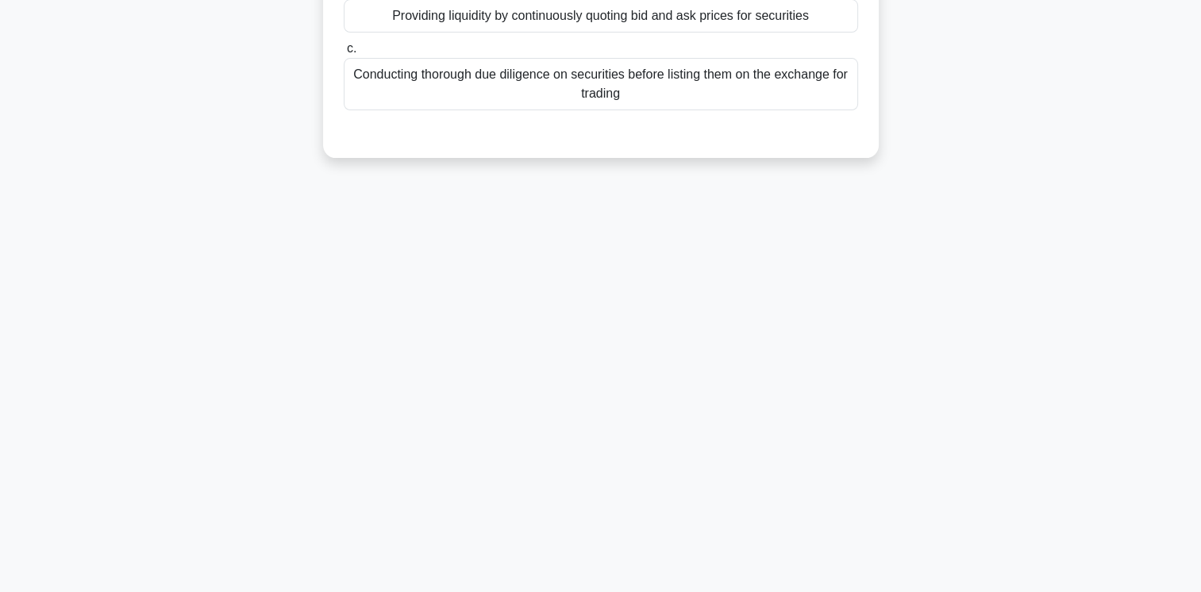
scroll to position [0, 0]
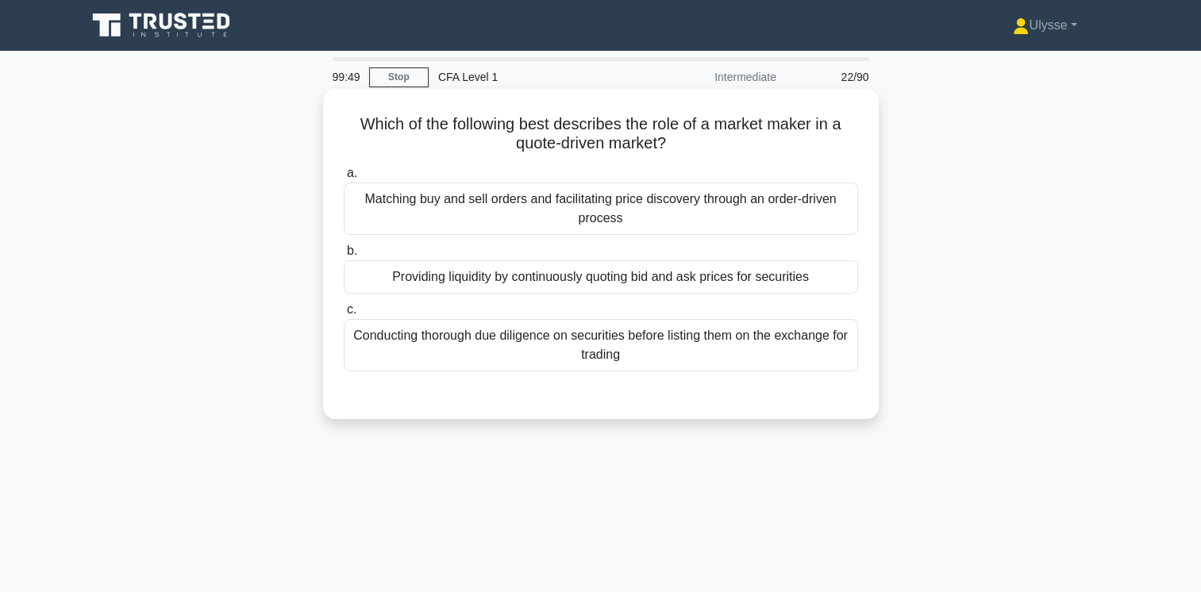
click at [492, 216] on div "Matching buy and sell orders and facilitating price discovery through an order-…" at bounding box center [601, 209] width 514 height 52
click at [344, 179] on input "a. Matching buy and sell orders and facilitating price discovery through an ord…" at bounding box center [344, 173] width 0 height 10
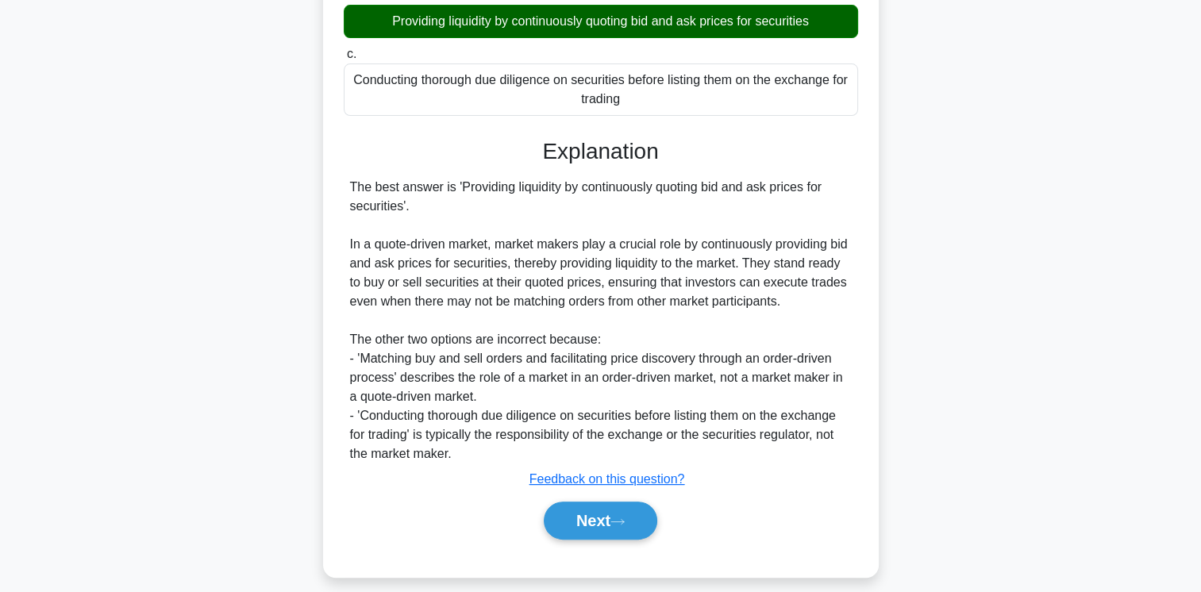
scroll to position [271, 0]
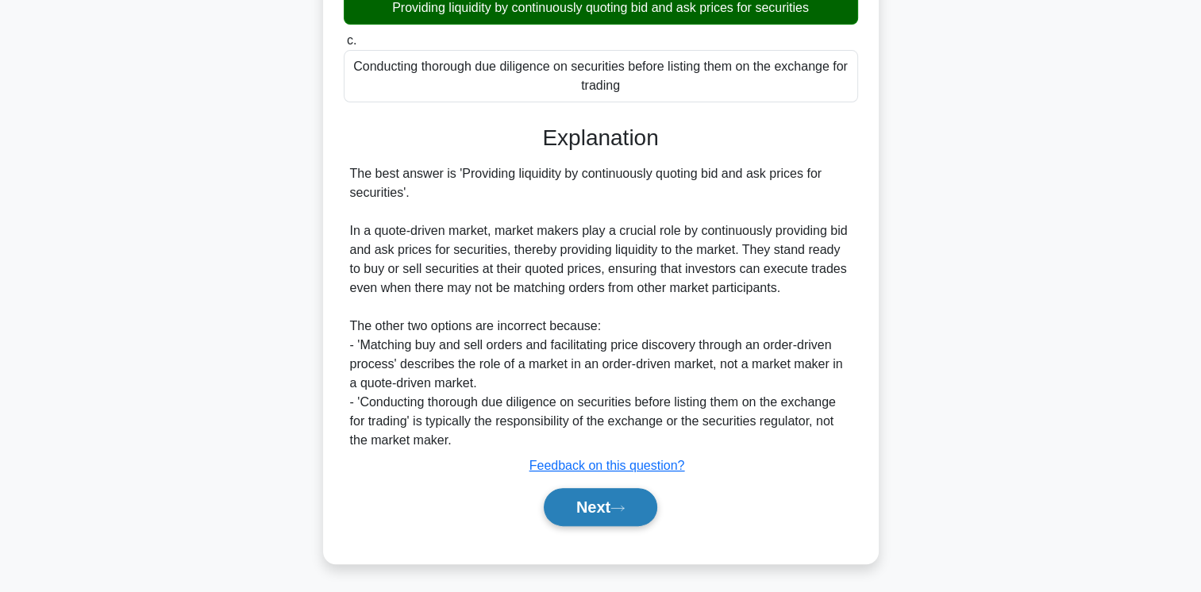
click at [610, 491] on button "Next" at bounding box center [601, 507] width 114 height 38
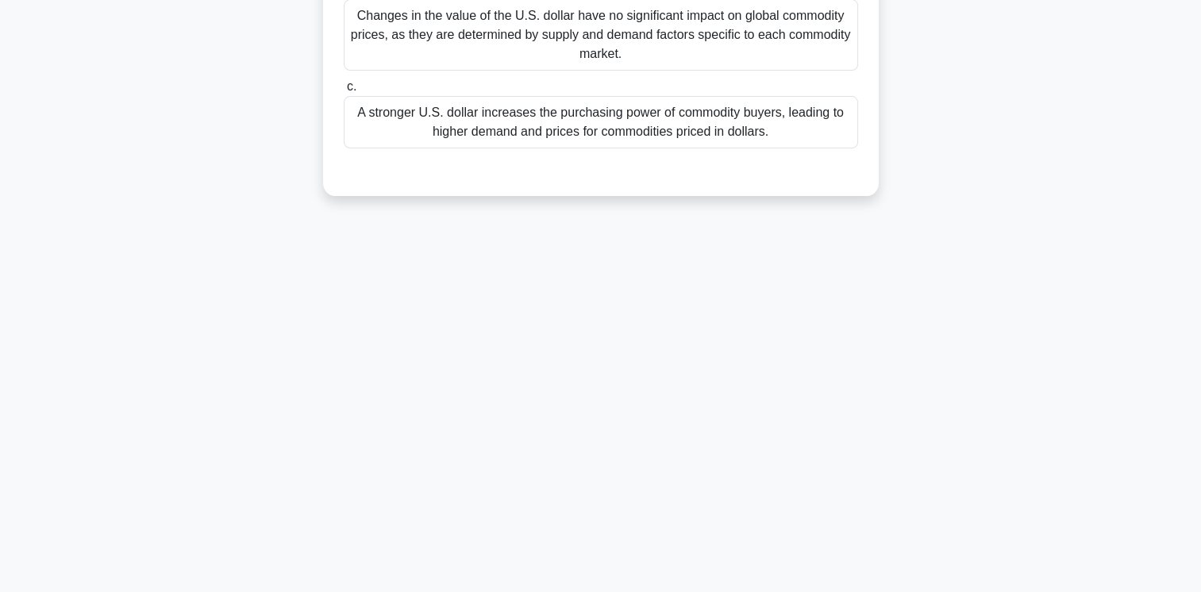
scroll to position [0, 0]
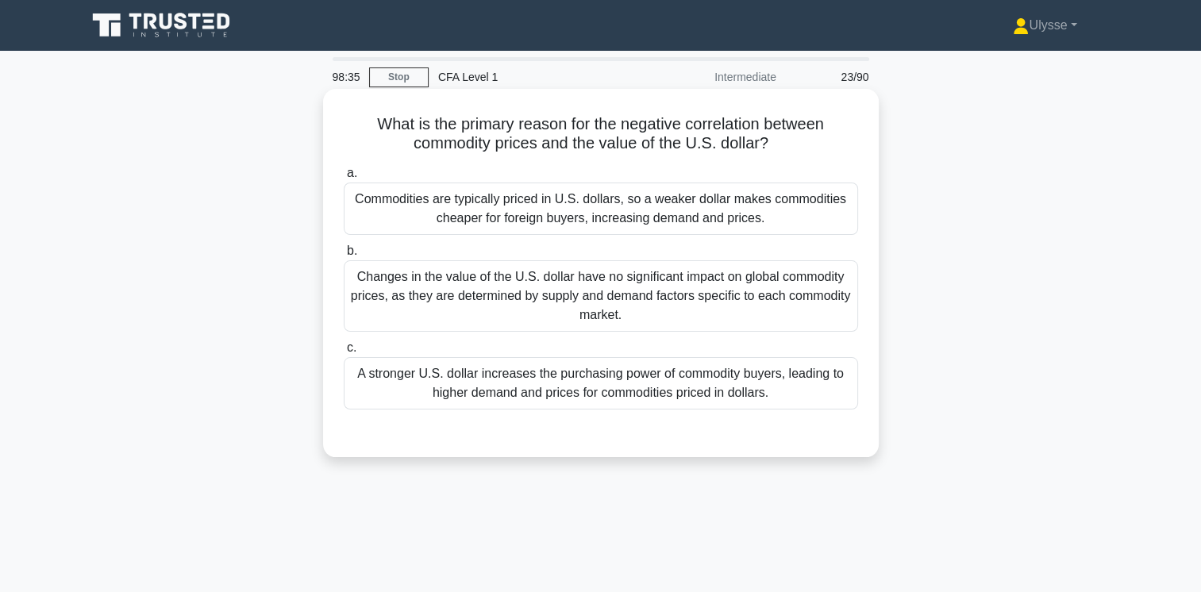
click at [647, 209] on div "Commodities are typically priced in U.S. dollars, so a weaker dollar makes comm…" at bounding box center [601, 209] width 514 height 52
click at [344, 179] on input "a. Commodities are typically priced in U.S. dollars, so a weaker dollar makes c…" at bounding box center [344, 173] width 0 height 10
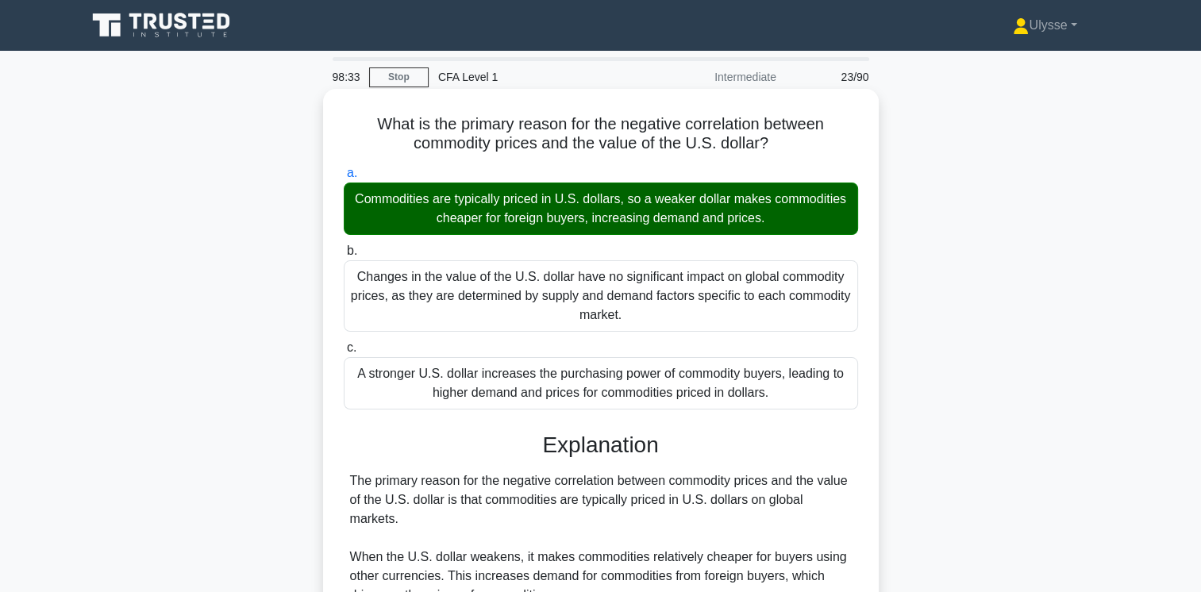
scroll to position [365, 0]
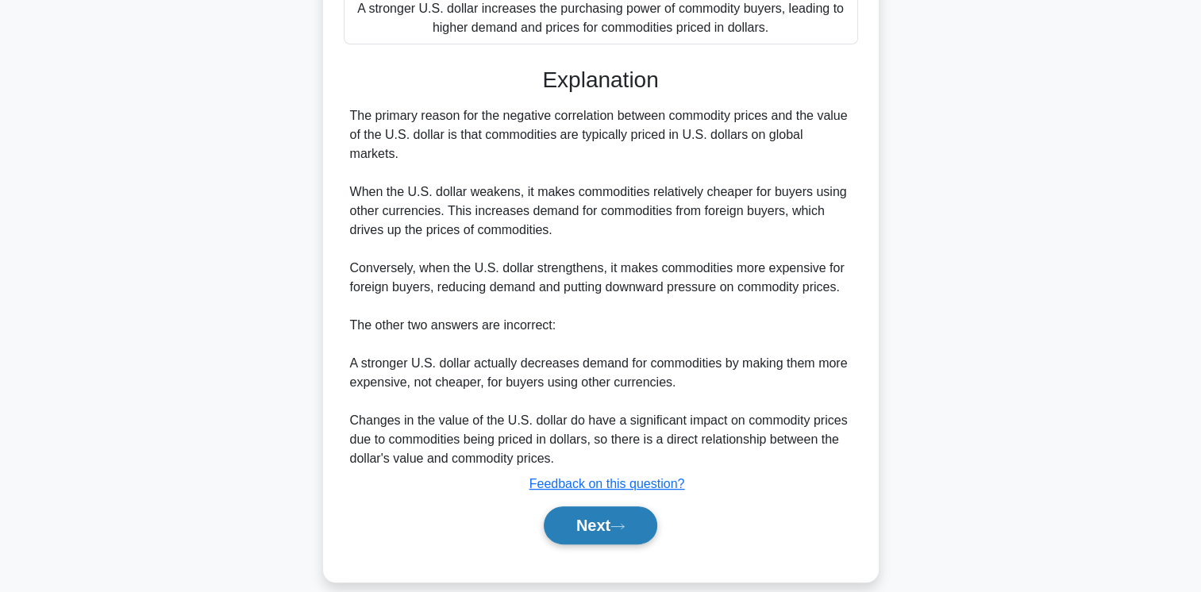
click at [598, 506] on button "Next" at bounding box center [601, 525] width 114 height 38
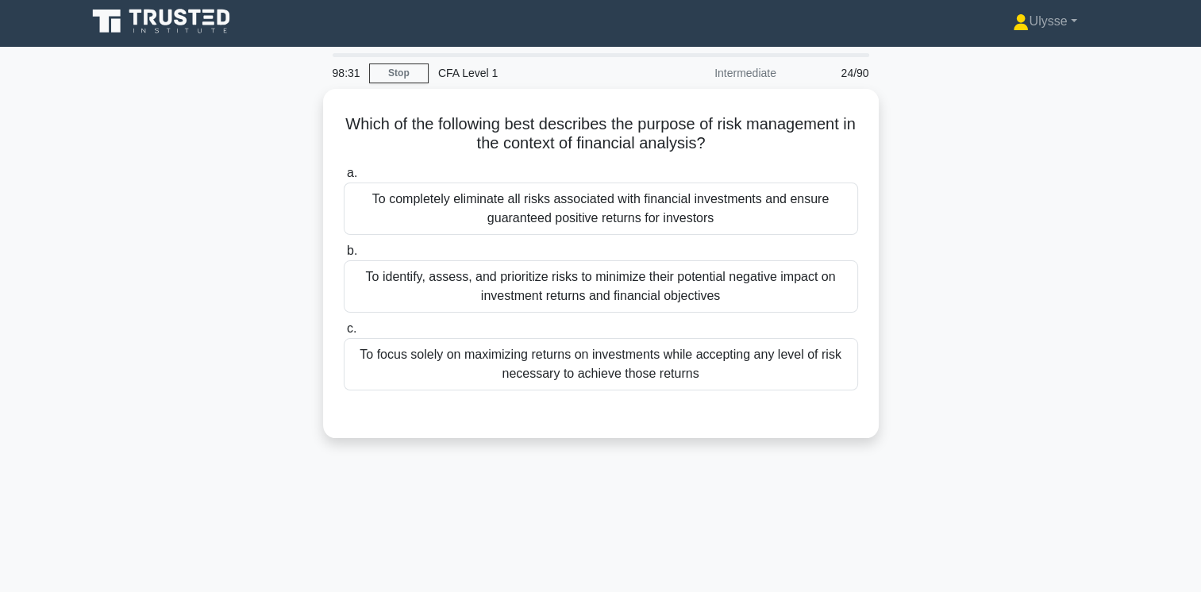
scroll to position [0, 0]
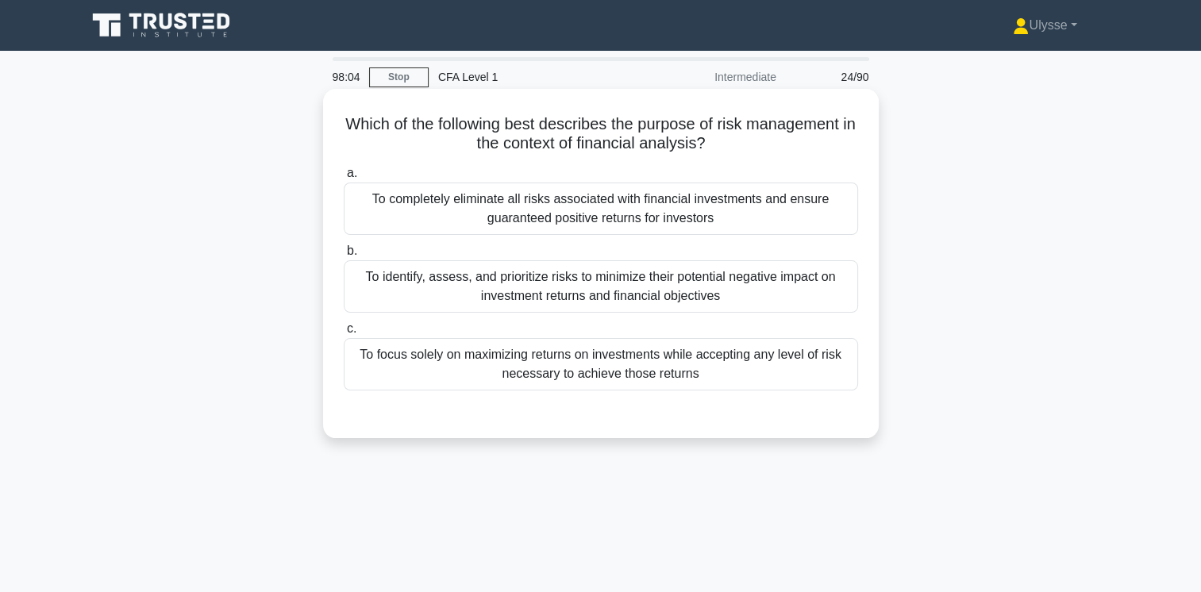
click at [830, 291] on div "To identify, assess, and prioritize risks to minimize their potential negative …" at bounding box center [601, 286] width 514 height 52
click at [344, 256] on input "b. To identify, assess, and prioritize risks to minimize their potential negati…" at bounding box center [344, 251] width 0 height 10
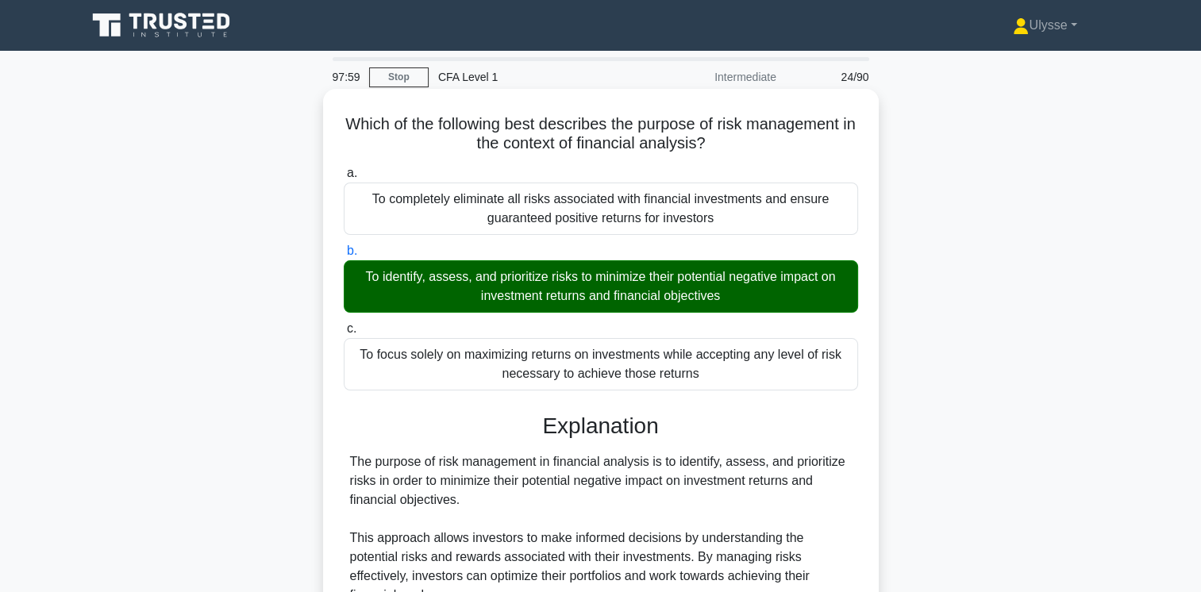
scroll to position [308, 0]
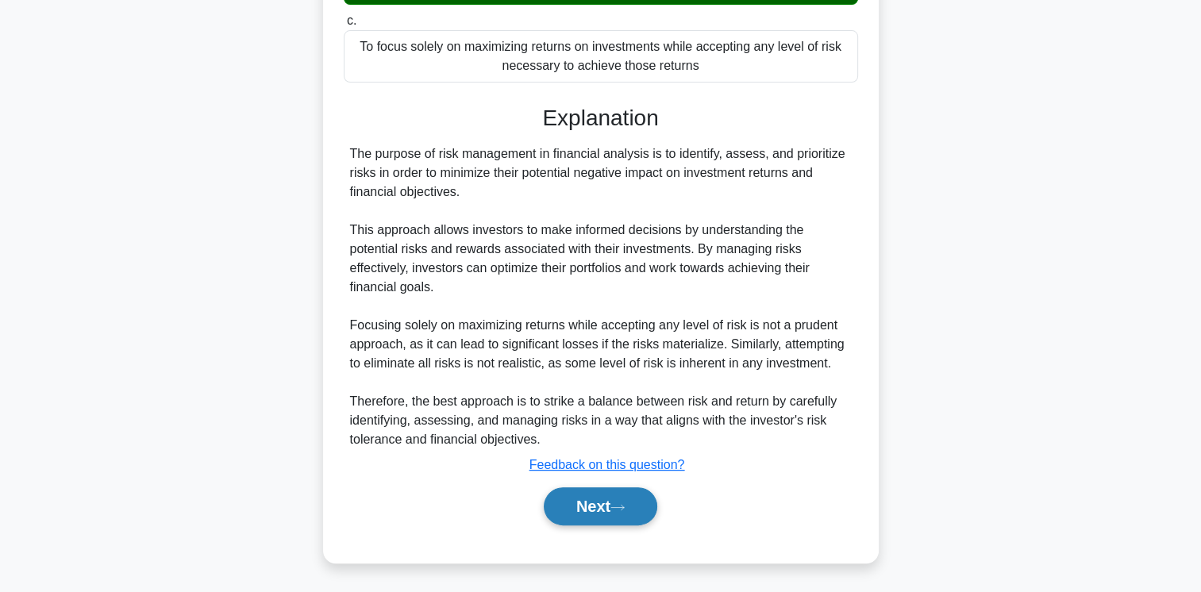
click at [617, 499] on button "Next" at bounding box center [601, 506] width 114 height 38
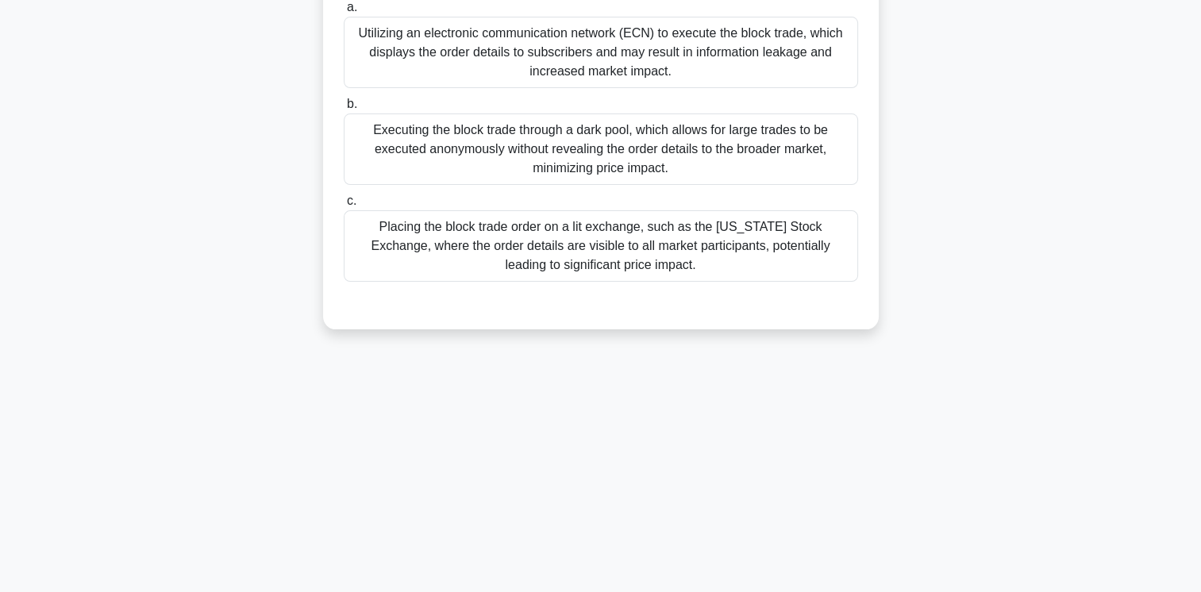
scroll to position [0, 0]
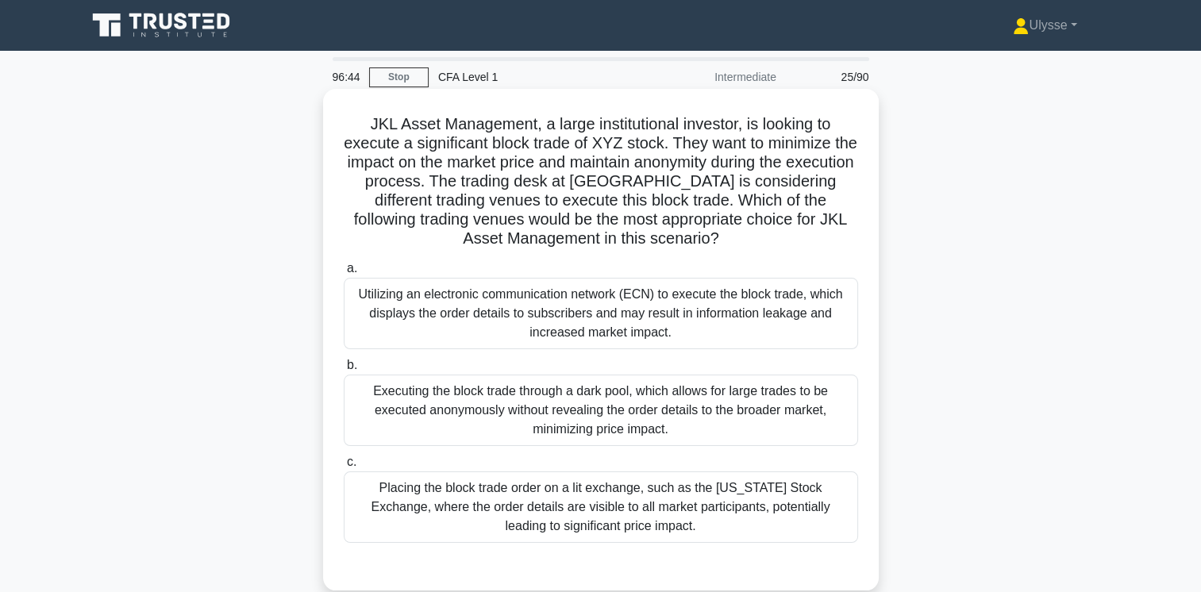
click at [591, 409] on div "Executing the block trade through a dark pool, which allows for large trades to…" at bounding box center [601, 410] width 514 height 71
click at [344, 371] on input "b. Executing the block trade through a dark pool, which allows for large trades…" at bounding box center [344, 365] width 0 height 10
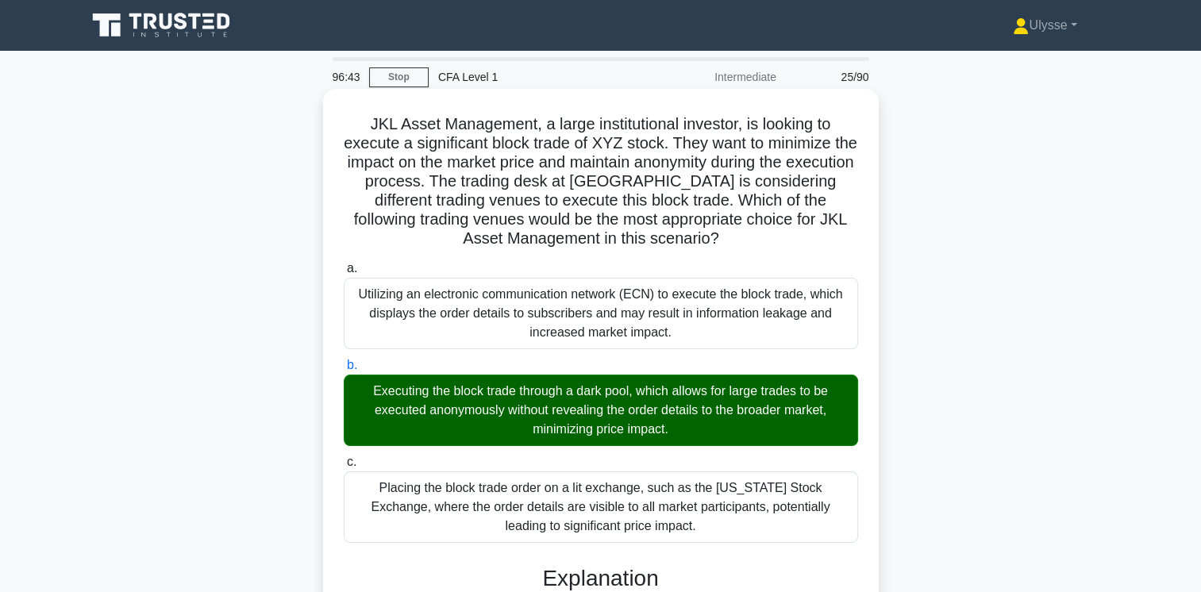
scroll to position [441, 0]
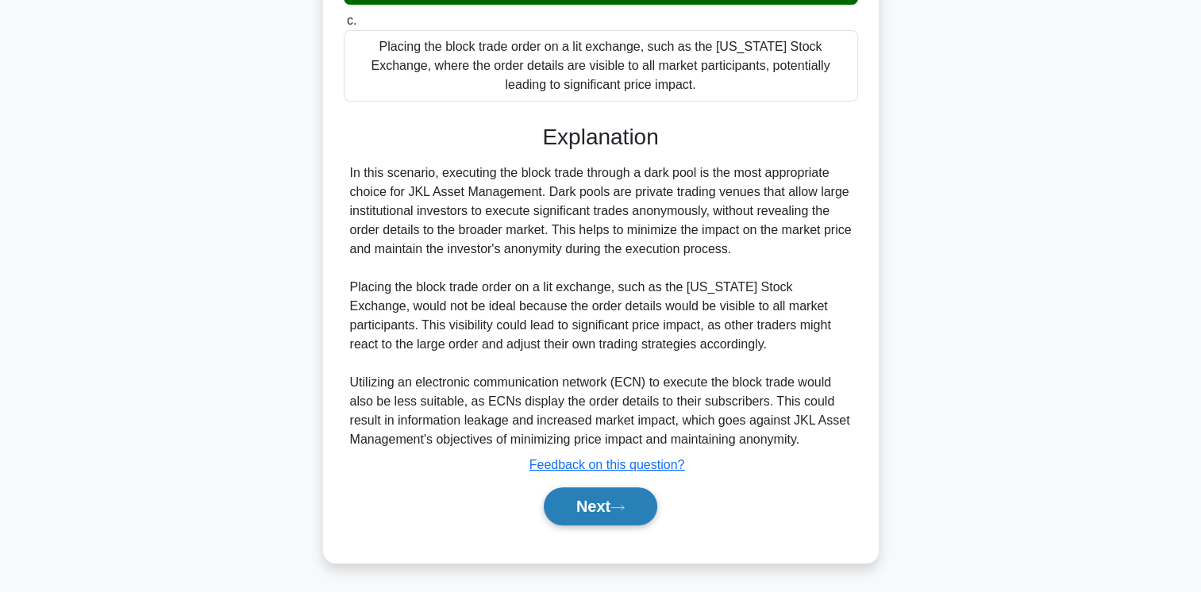
click at [618, 518] on button "Next" at bounding box center [601, 506] width 114 height 38
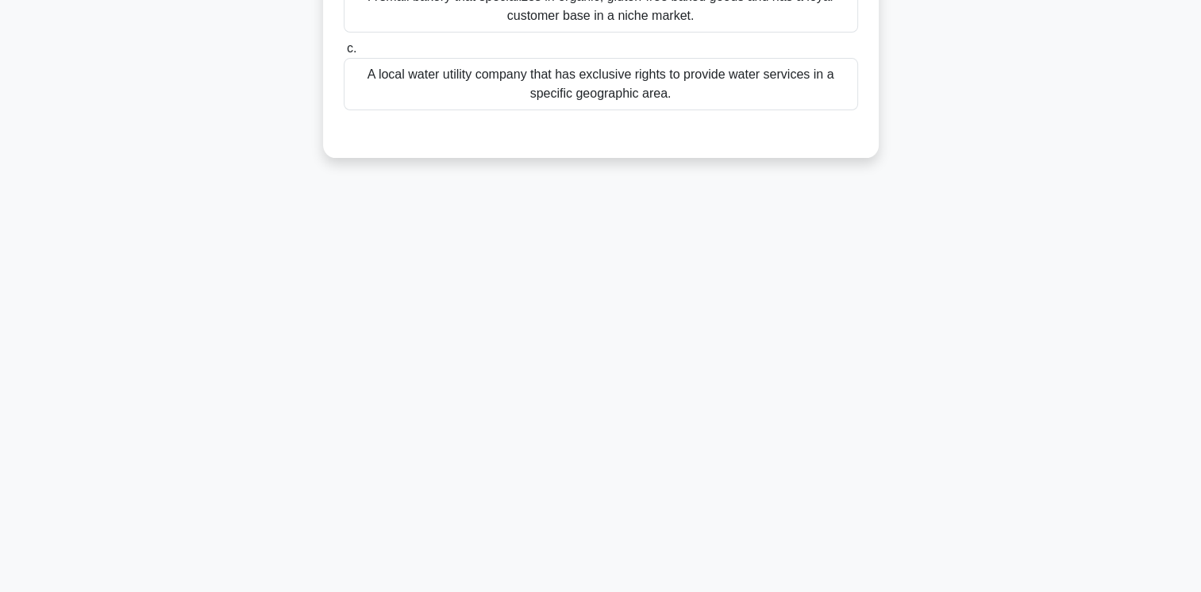
scroll to position [0, 0]
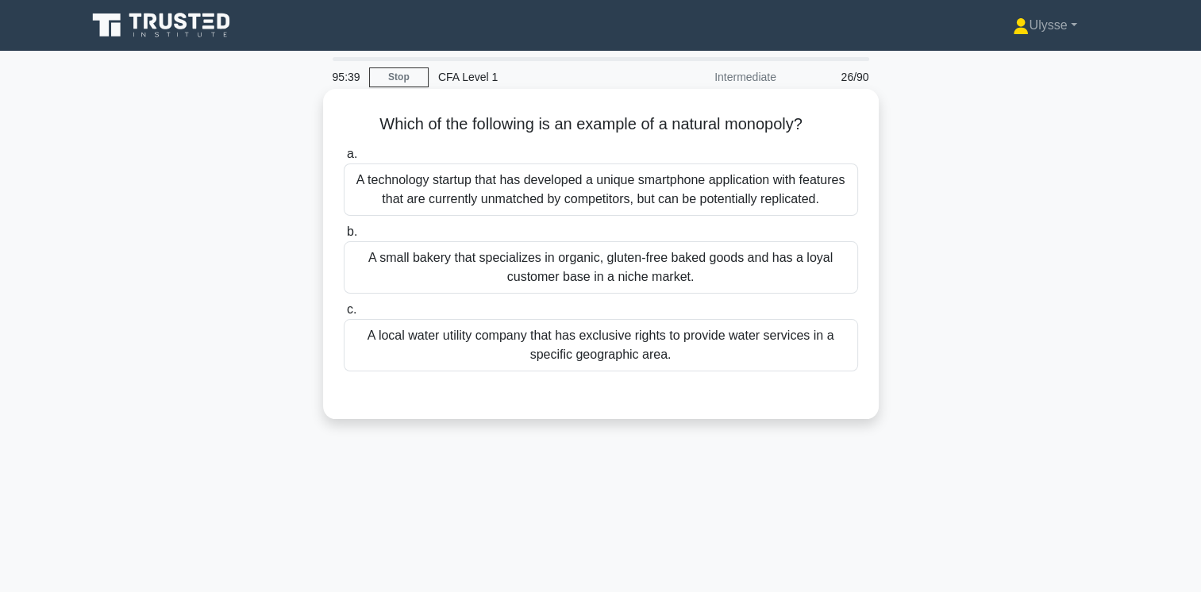
click at [558, 350] on div "A local water utility company that has exclusive rights to provide water servic…" at bounding box center [601, 345] width 514 height 52
click at [344, 315] on input "c. A local water utility company that has exclusive rights to provide water ser…" at bounding box center [344, 310] width 0 height 10
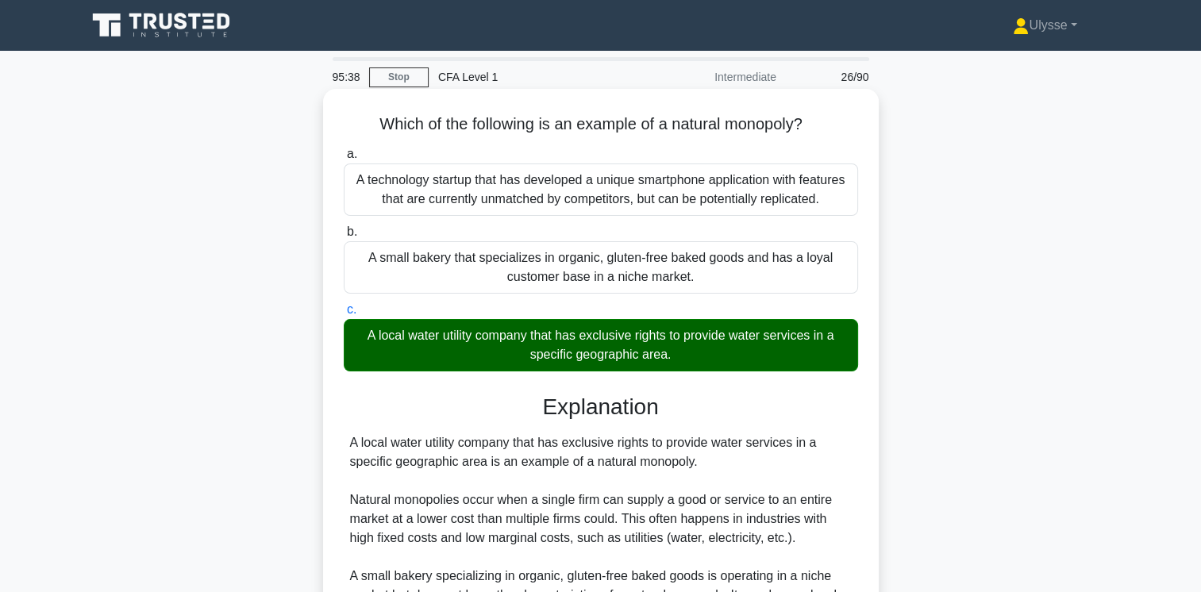
scroll to position [289, 0]
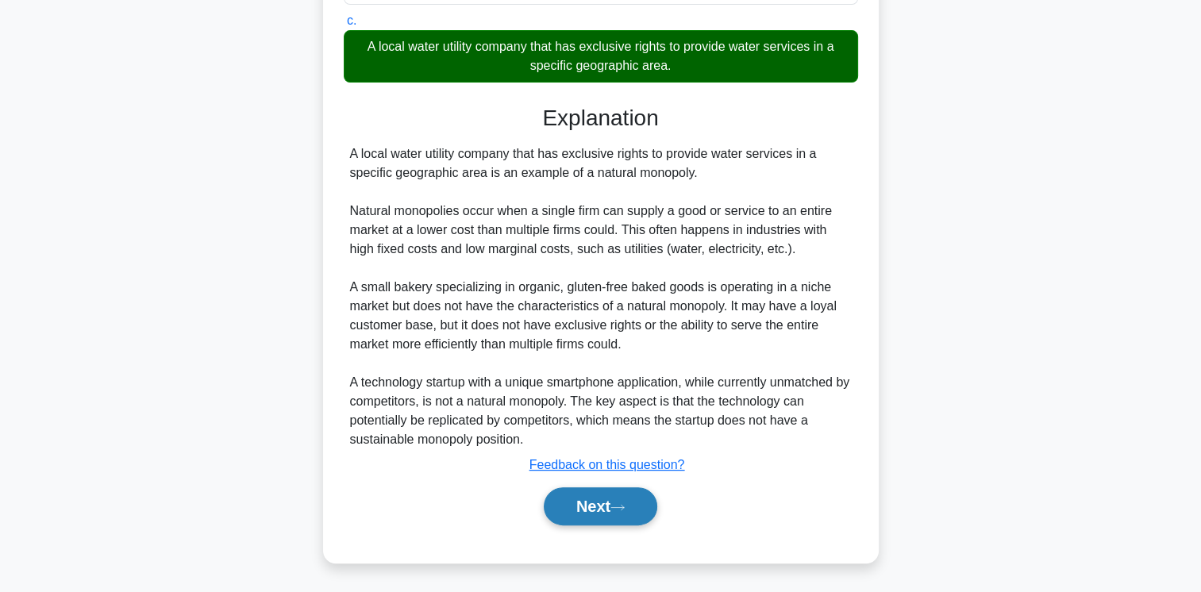
click at [592, 504] on button "Next" at bounding box center [601, 506] width 114 height 38
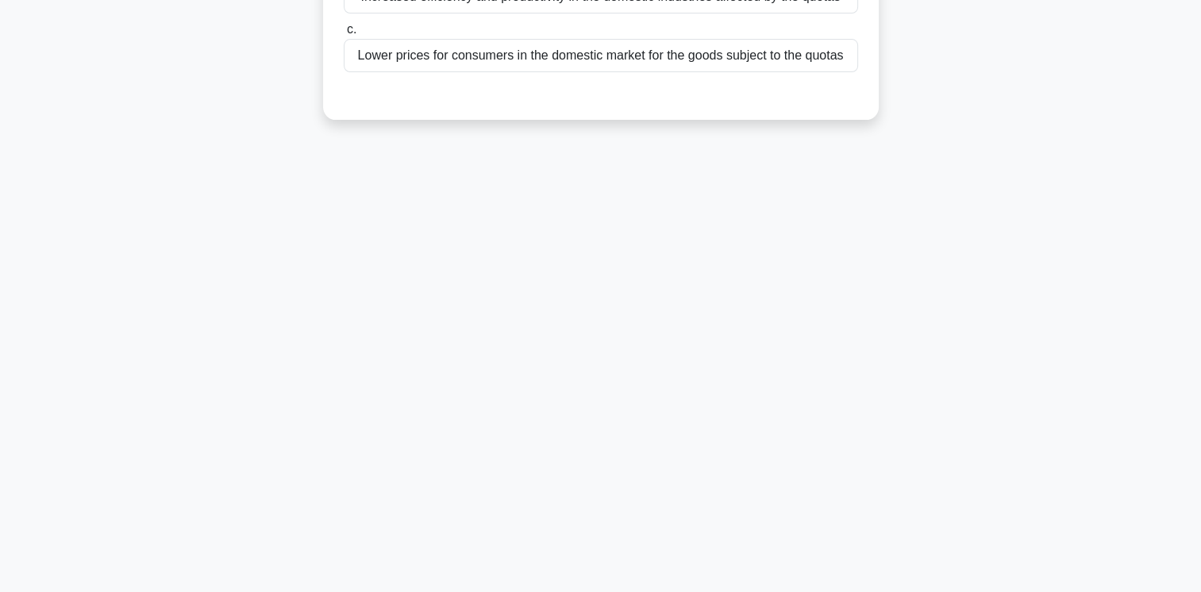
scroll to position [0, 0]
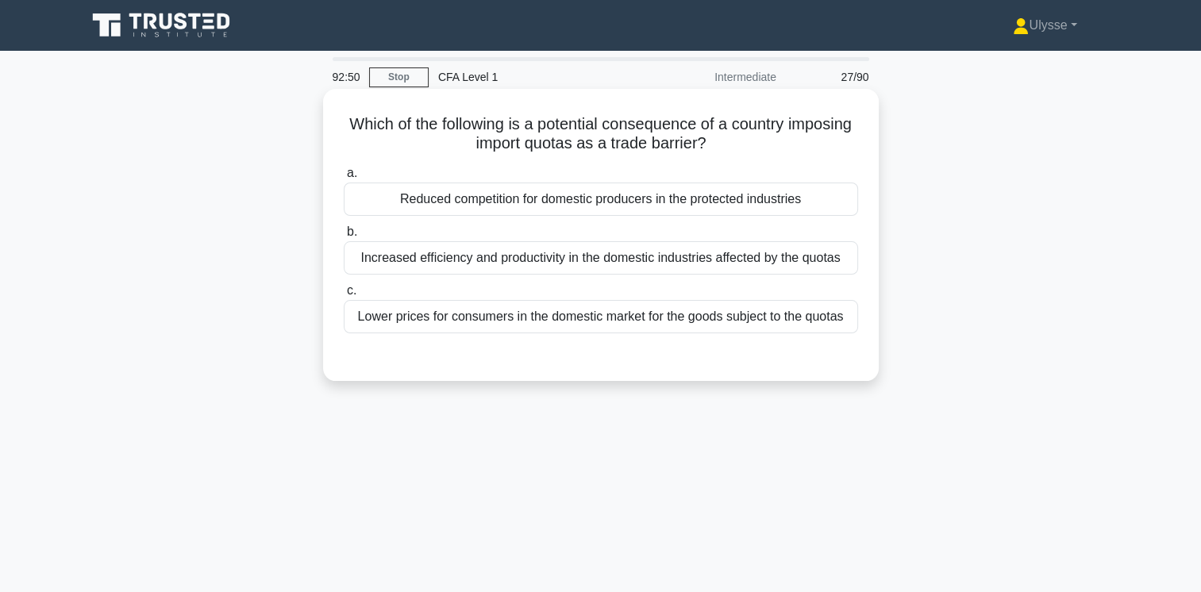
click at [623, 263] on div "Increased efficiency and productivity in the domestic industries affected by th…" at bounding box center [601, 257] width 514 height 33
click at [344, 237] on input "b. Increased efficiency and productivity in the domestic industries affected by…" at bounding box center [344, 232] width 0 height 10
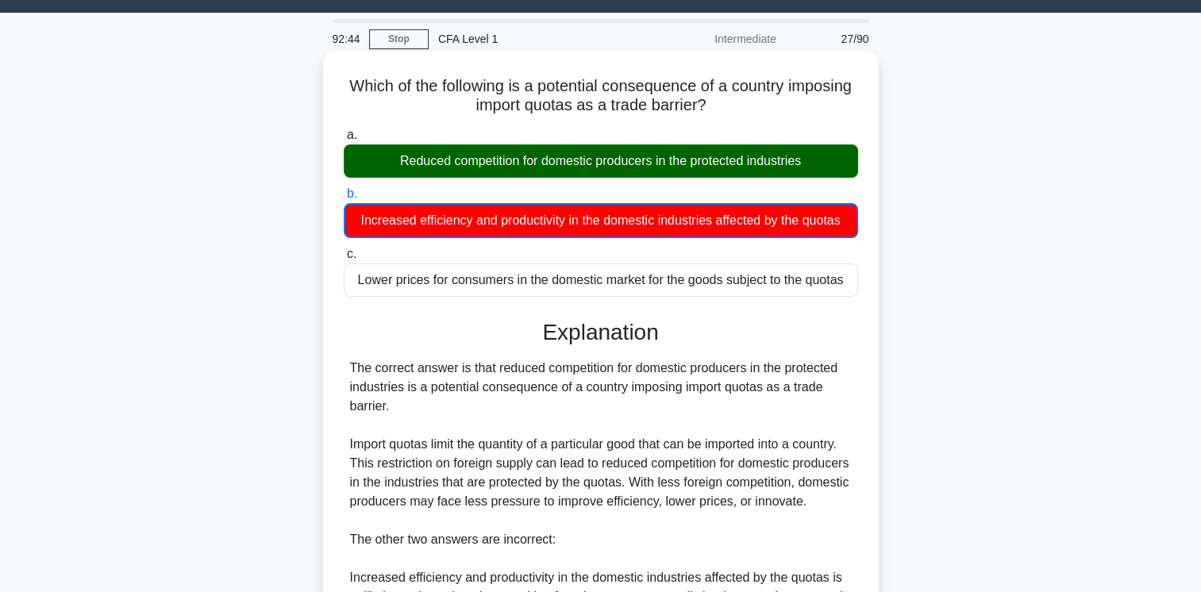
scroll to position [309, 0]
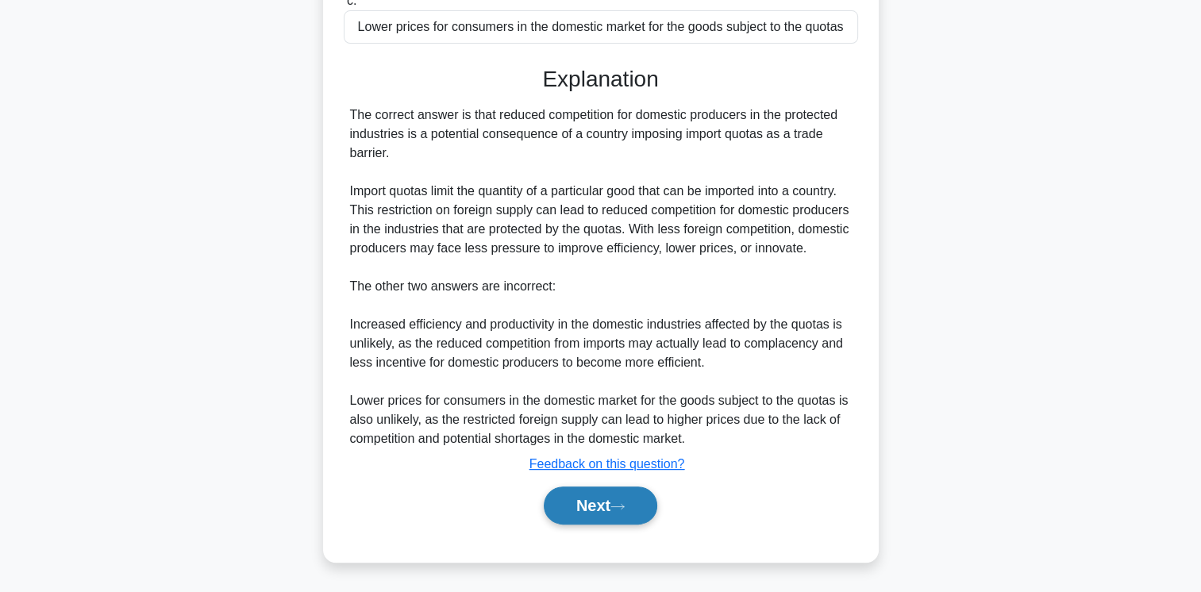
click at [611, 505] on button "Next" at bounding box center [601, 506] width 114 height 38
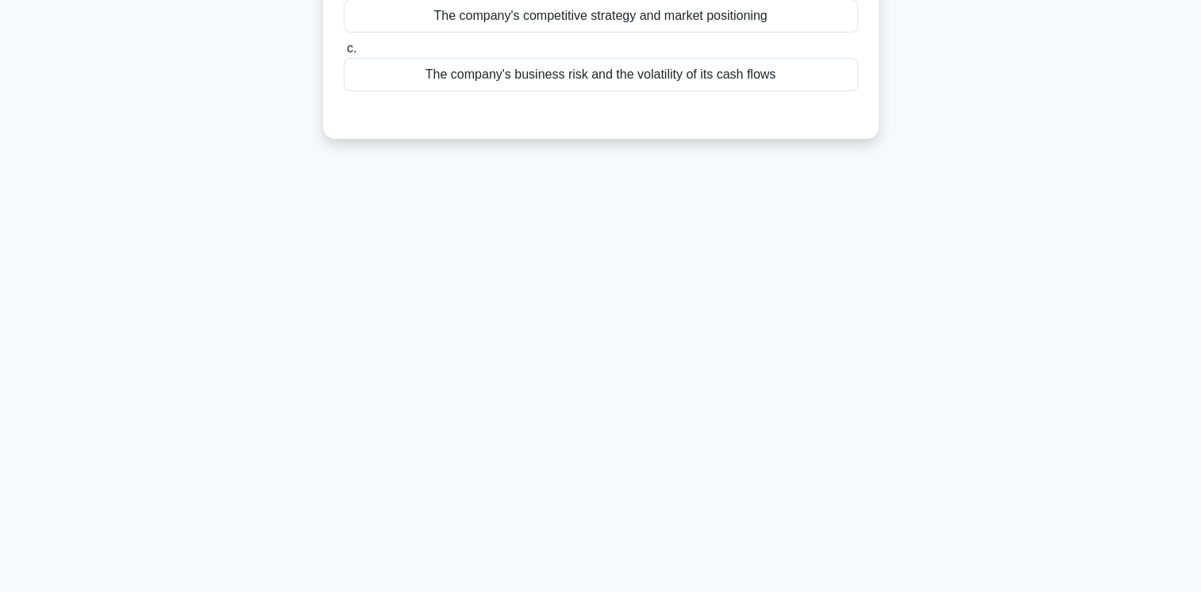
scroll to position [0, 0]
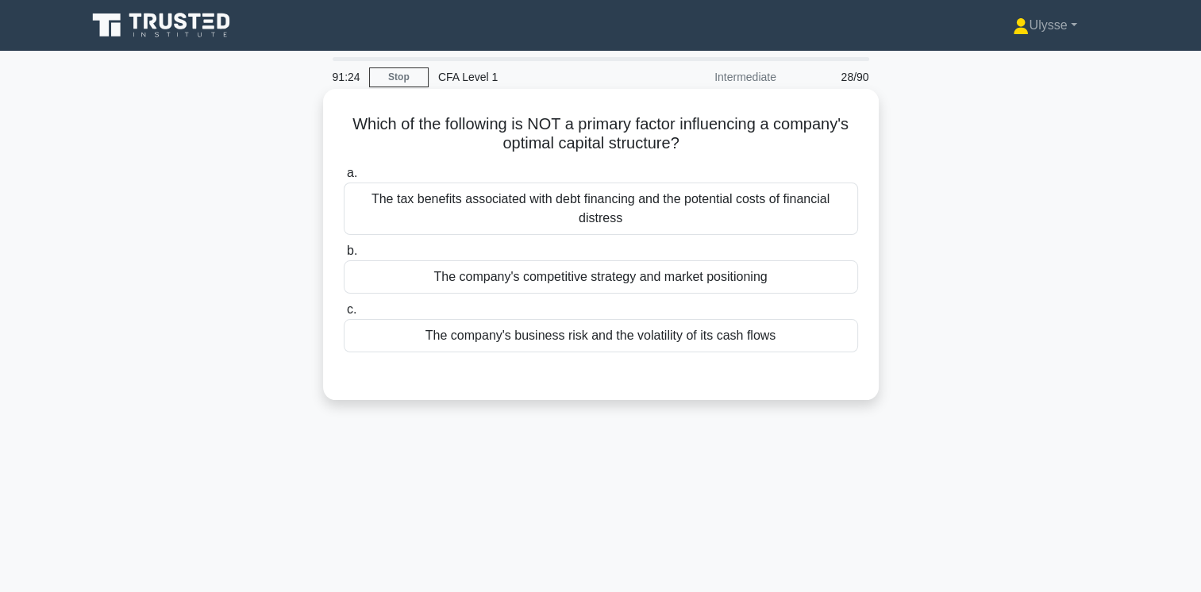
click at [559, 221] on div "The tax benefits associated with debt financing and the potential costs of fina…" at bounding box center [601, 209] width 514 height 52
click at [344, 179] on input "a. The tax benefits associated with debt financing and the potential costs of f…" at bounding box center [344, 173] width 0 height 10
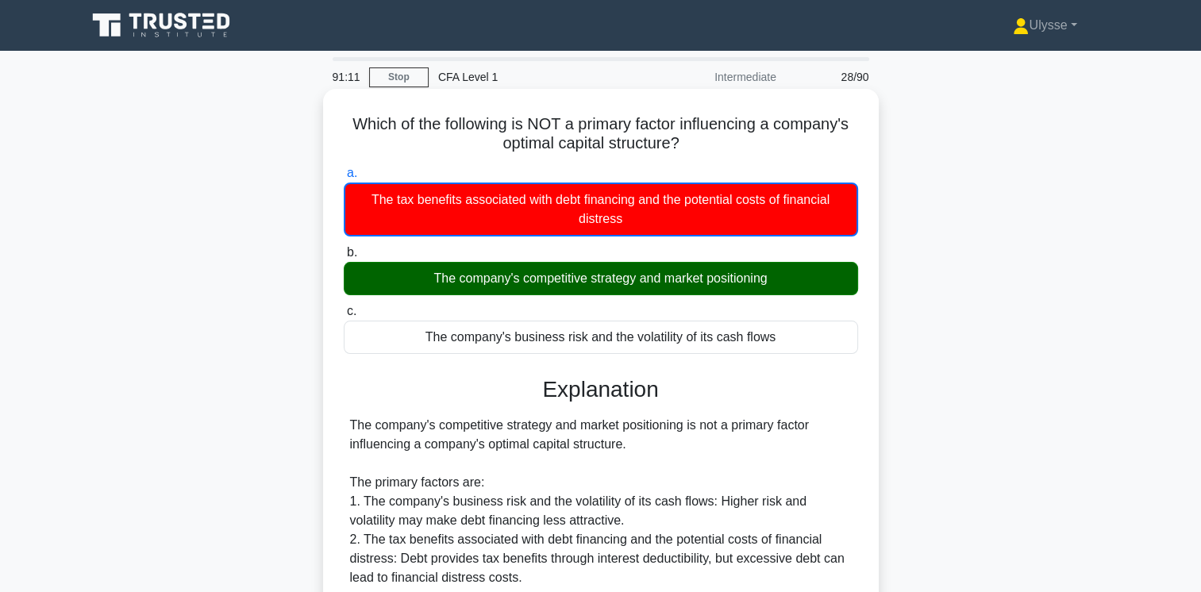
scroll to position [265, 0]
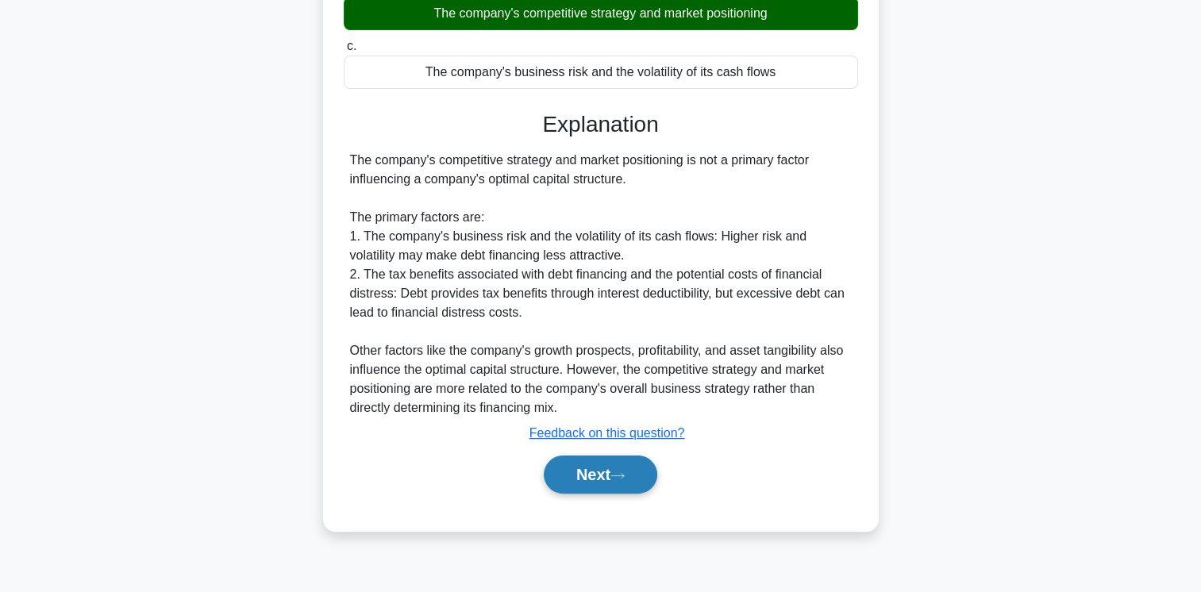
click at [608, 465] on button "Next" at bounding box center [601, 475] width 114 height 38
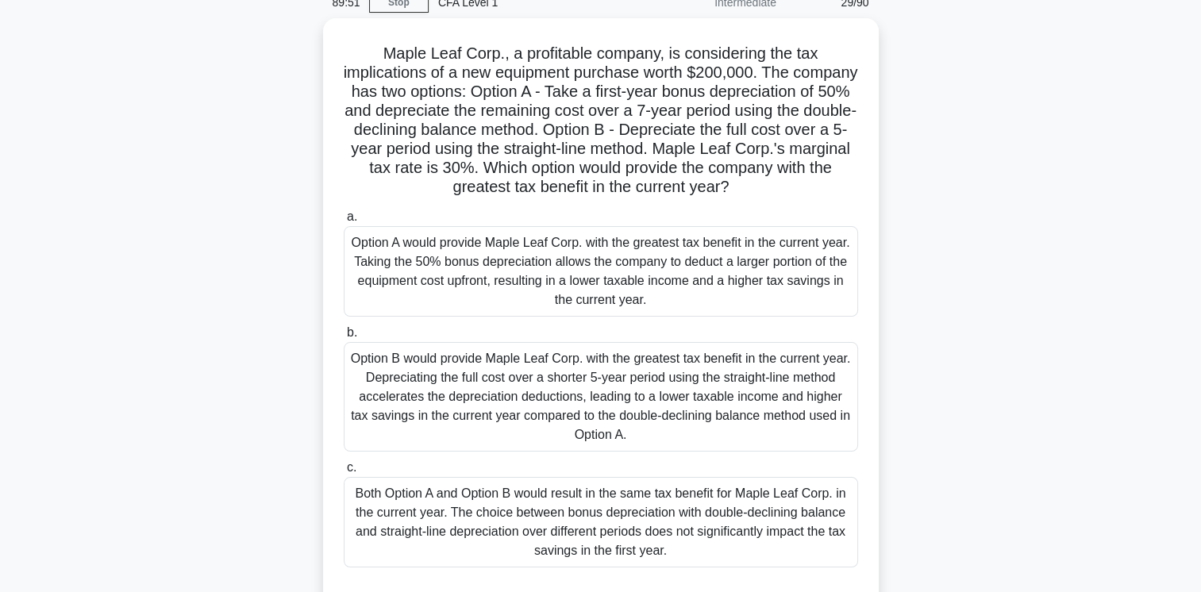
scroll to position [103, 0]
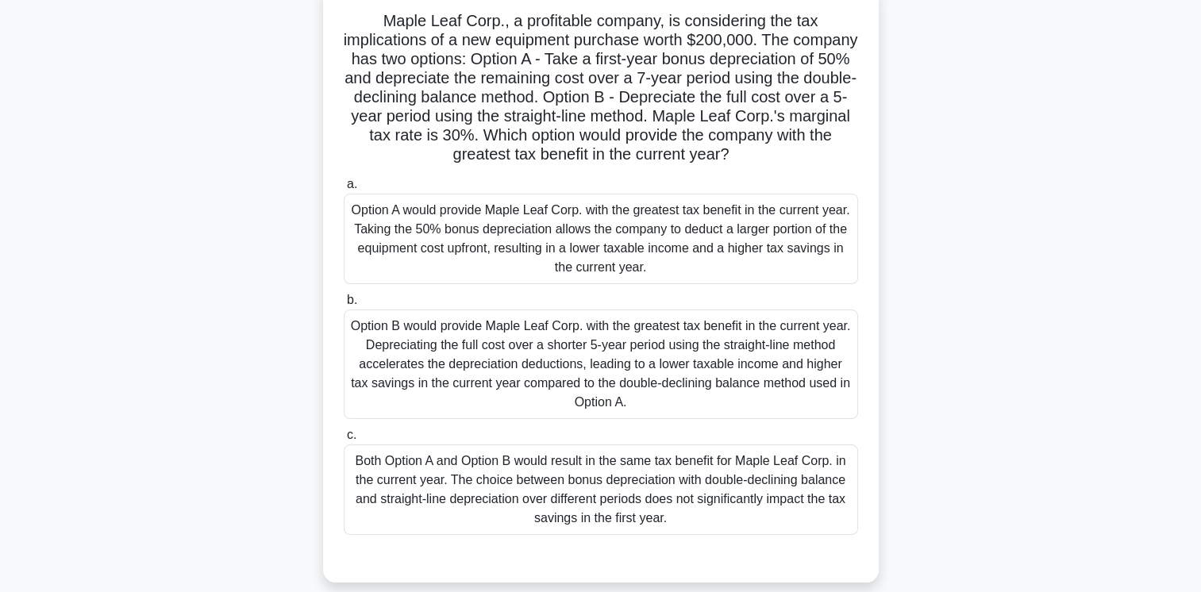
click at [507, 279] on div "Option A would provide Maple Leaf Corp. with the greatest tax benefit in the cu…" at bounding box center [601, 239] width 514 height 90
click at [344, 190] on input "a. Option A would provide Maple Leaf Corp. with the greatest tax benefit in the…" at bounding box center [344, 184] width 0 height 10
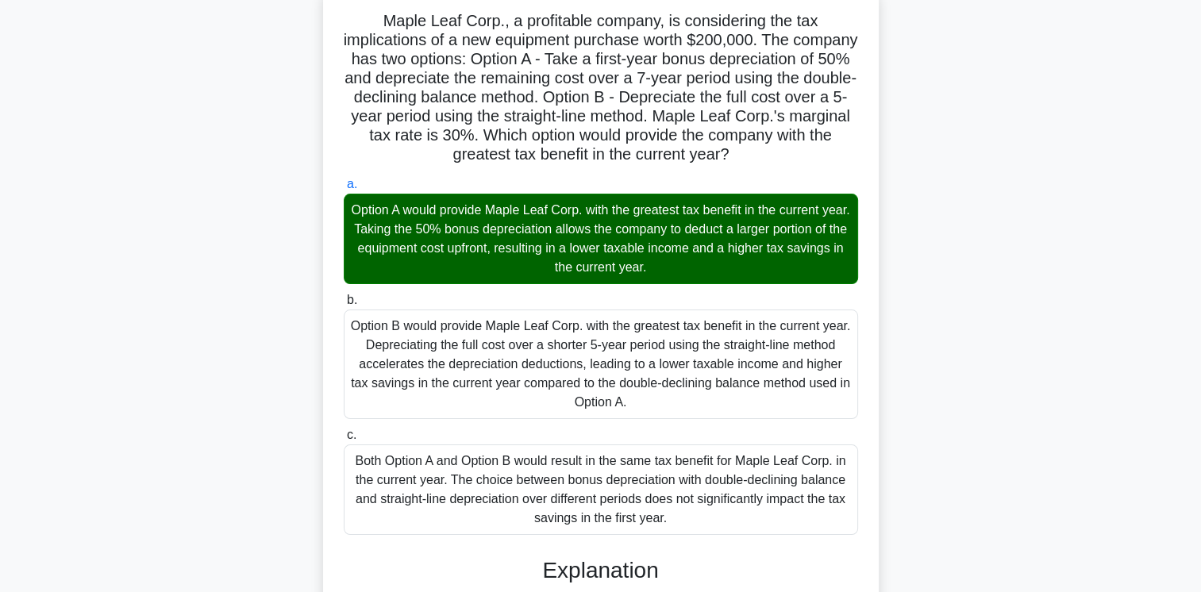
scroll to position [575, 0]
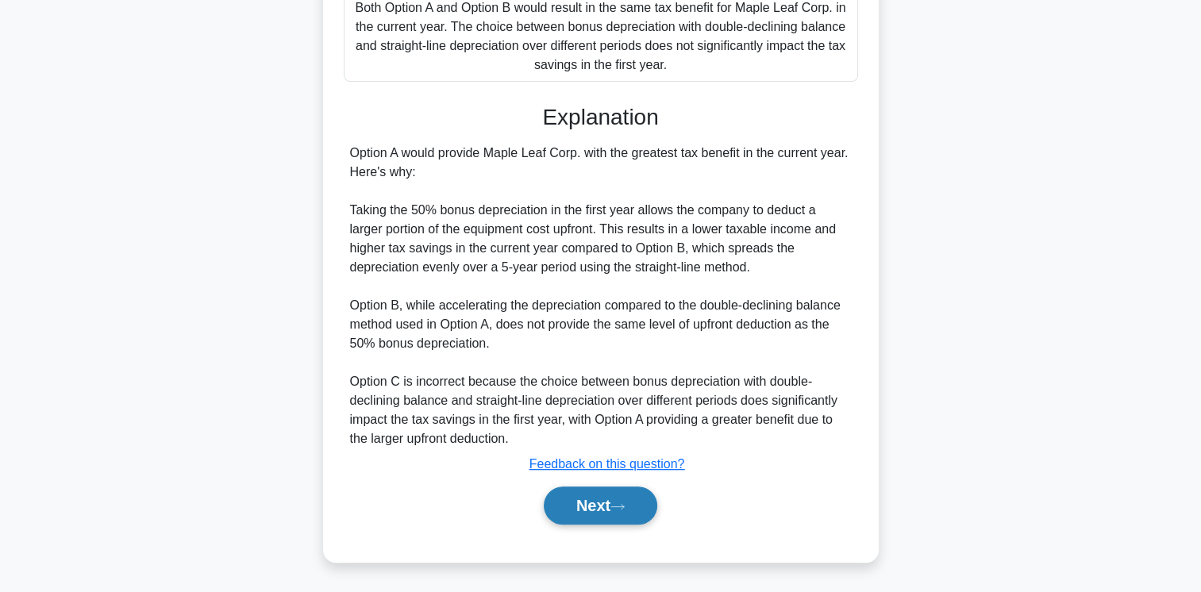
click at [603, 500] on button "Next" at bounding box center [601, 506] width 114 height 38
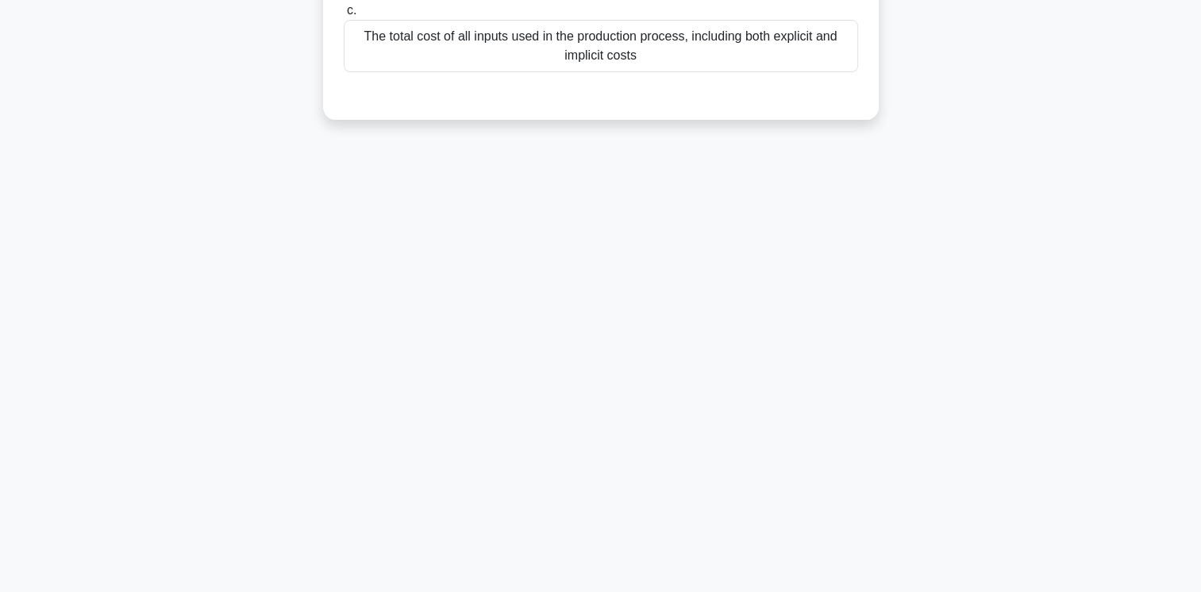
scroll to position [0, 0]
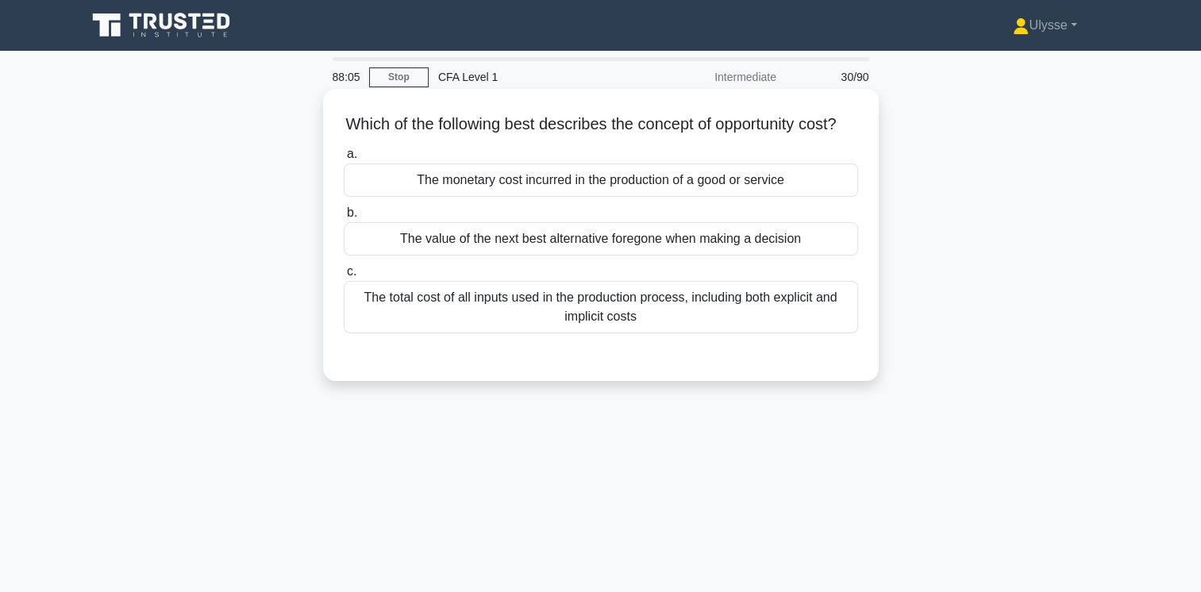
click at [721, 256] on div "The value of the next best alternative foregone when making a decision" at bounding box center [601, 238] width 514 height 33
click at [344, 218] on input "b. The value of the next best alternative foregone when making a decision" at bounding box center [344, 213] width 0 height 10
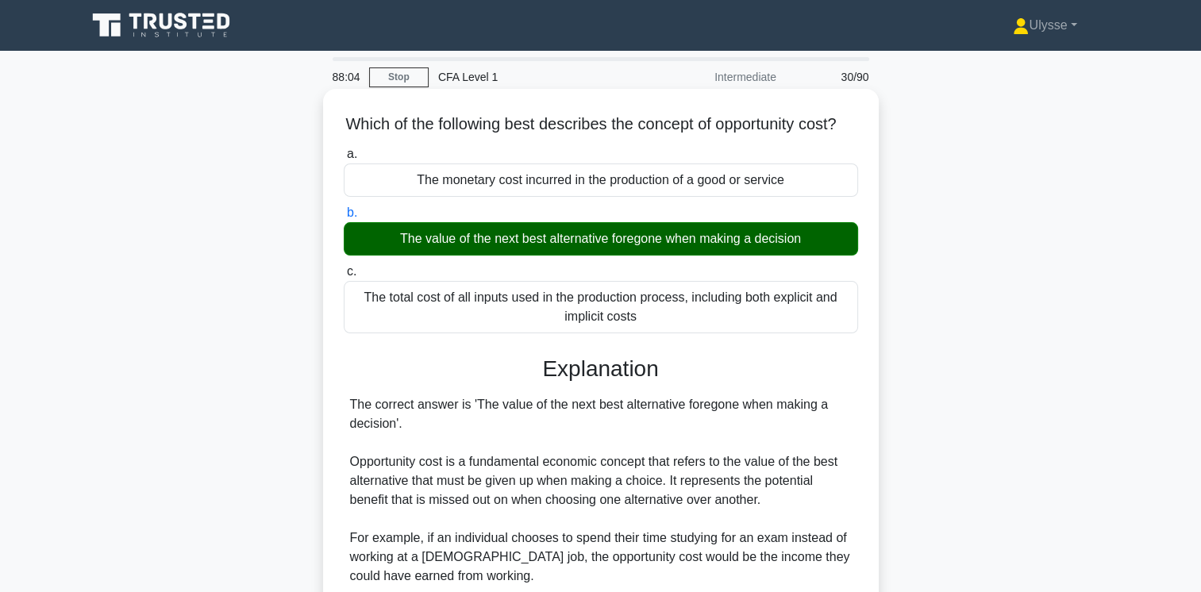
scroll to position [384, 0]
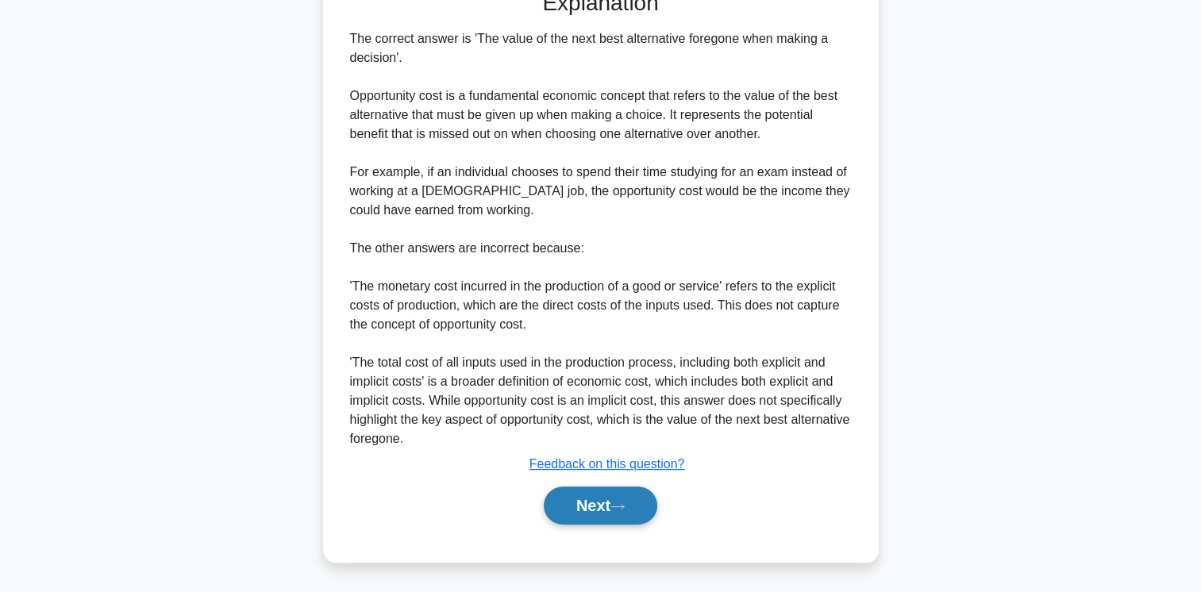
click at [594, 517] on button "Next" at bounding box center [601, 506] width 114 height 38
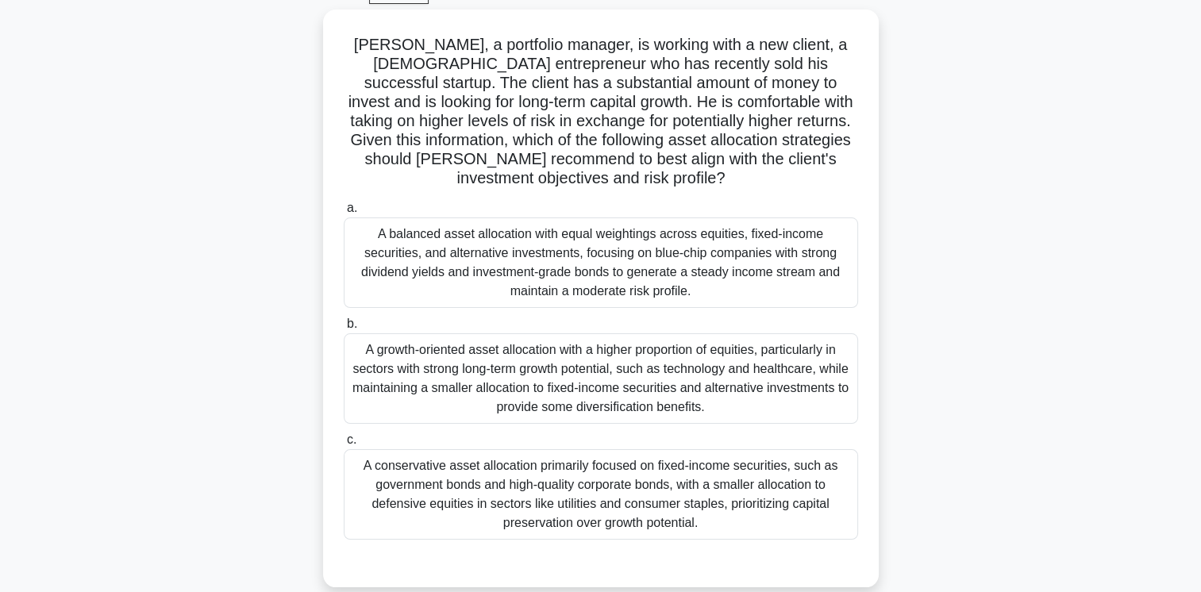
scroll to position [85, 0]
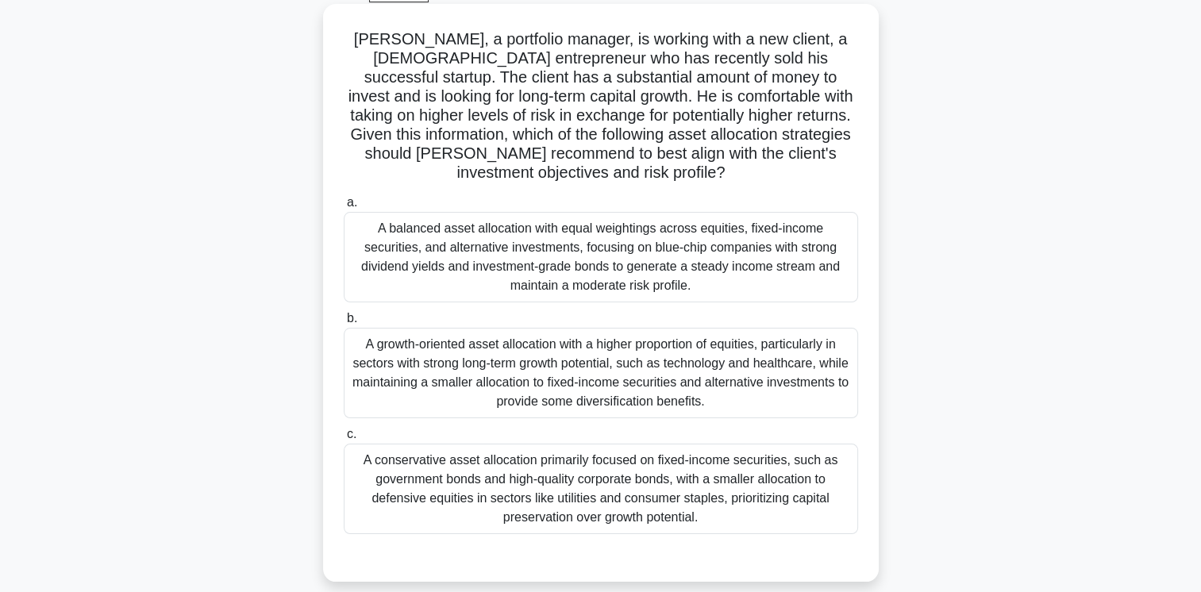
click at [739, 377] on div "A growth-oriented asset allocation with a higher proportion of equities, partic…" at bounding box center [601, 373] width 514 height 90
click at [344, 324] on input "b. A growth-oriented asset allocation with a higher proportion of equities, par…" at bounding box center [344, 319] width 0 height 10
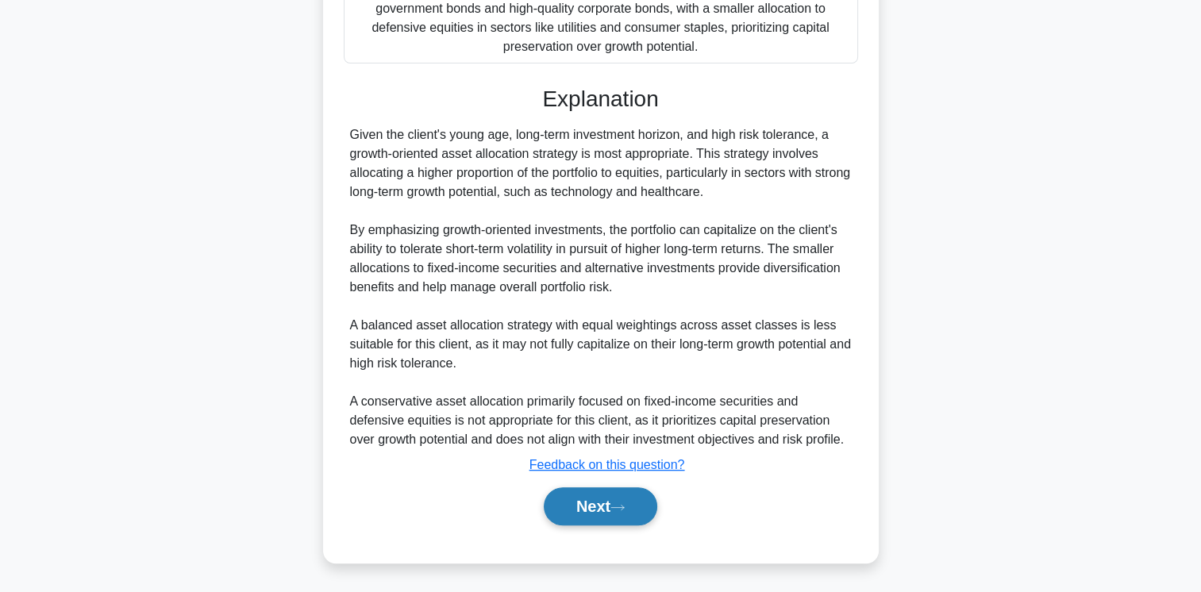
click at [616, 519] on button "Next" at bounding box center [601, 506] width 114 height 38
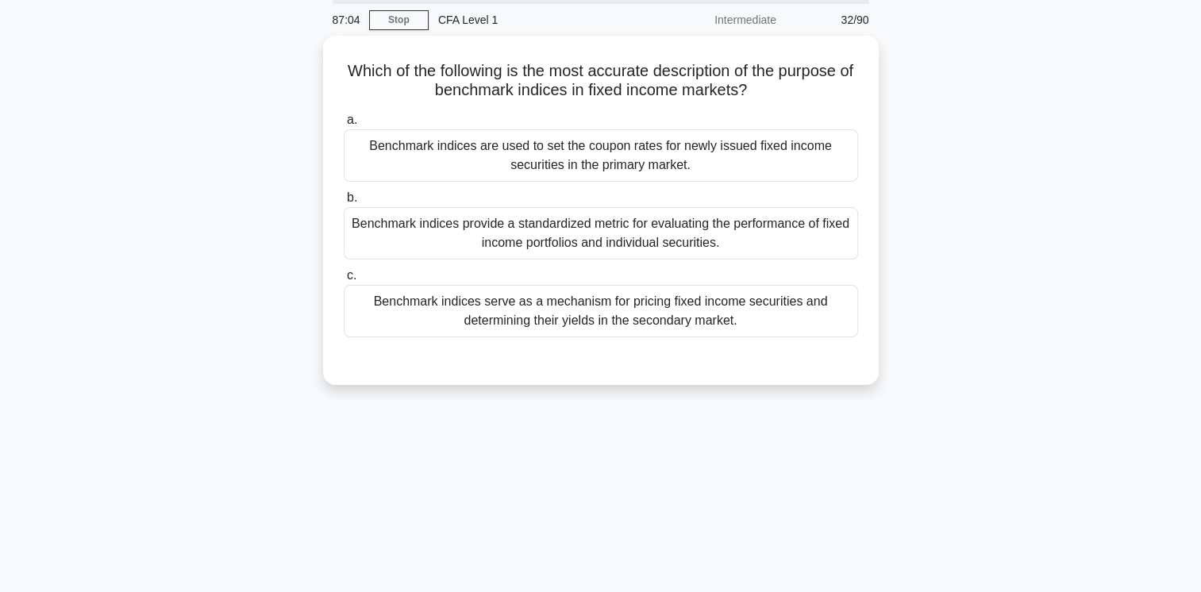
scroll to position [0, 0]
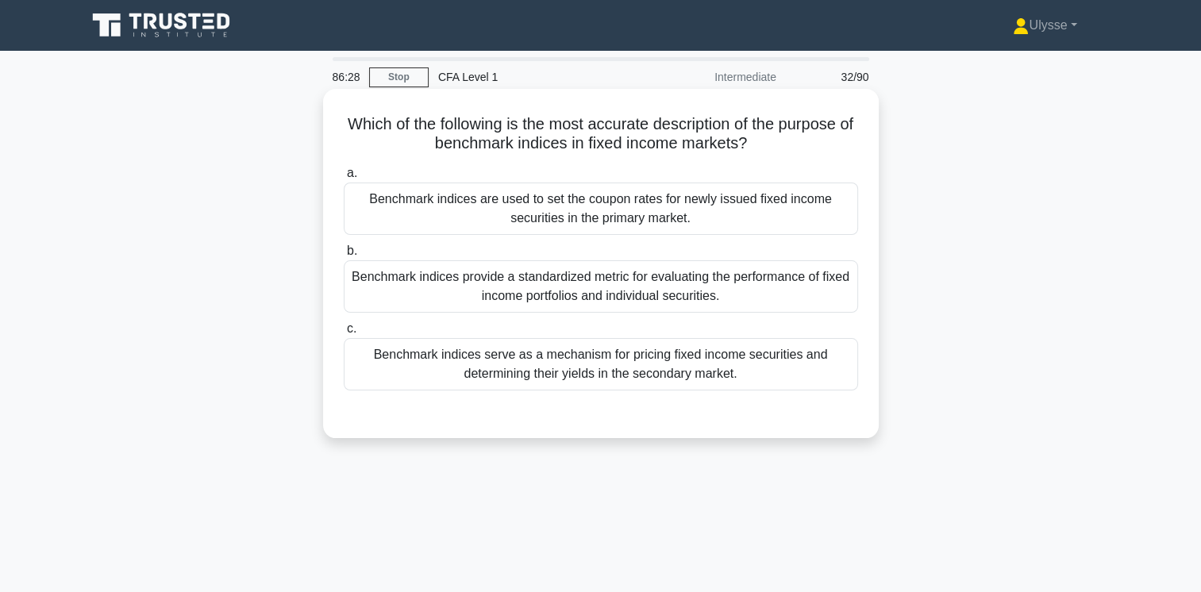
click at [795, 301] on div "Benchmark indices provide a standardized metric for evaluating the performance …" at bounding box center [601, 286] width 514 height 52
click at [344, 256] on input "b. Benchmark indices provide a standardized metric for evaluating the performan…" at bounding box center [344, 251] width 0 height 10
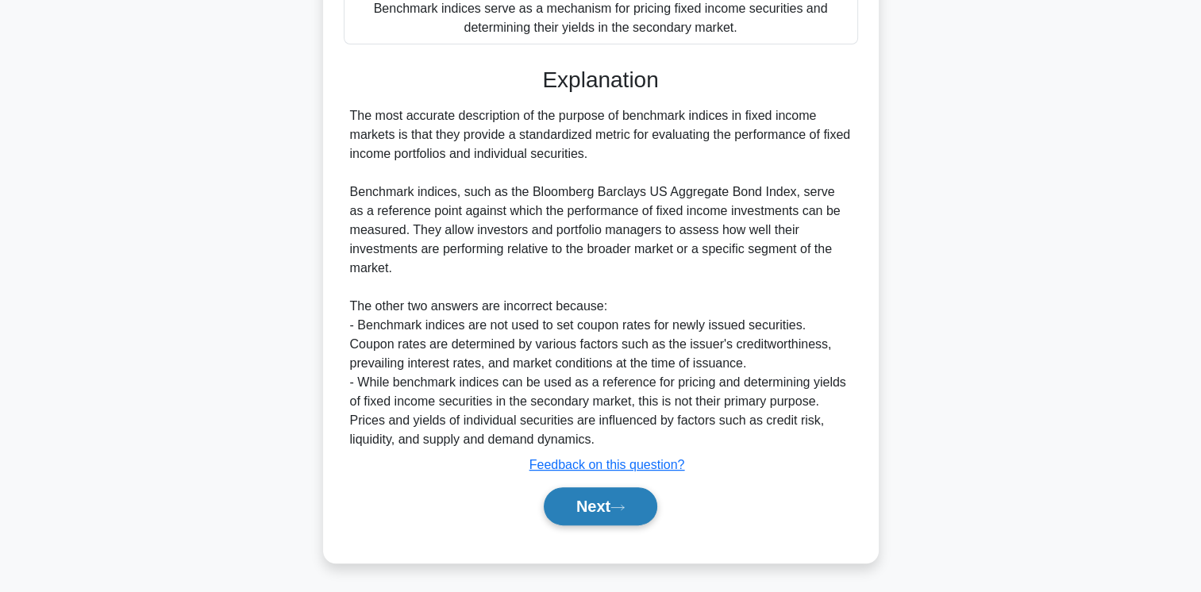
click at [625, 504] on icon at bounding box center [617, 507] width 14 height 9
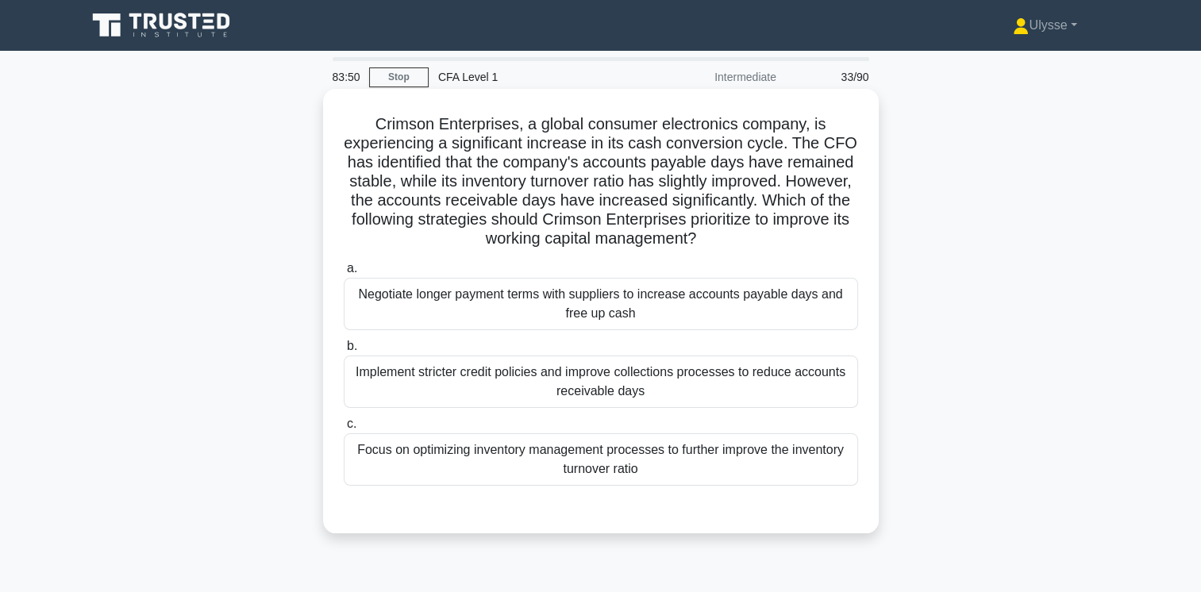
click at [808, 479] on div "Focus on optimizing inventory management processes to further improve the inven…" at bounding box center [601, 459] width 514 height 52
click at [344, 429] on input "c. Focus on optimizing inventory management processes to further improve the in…" at bounding box center [344, 424] width 0 height 10
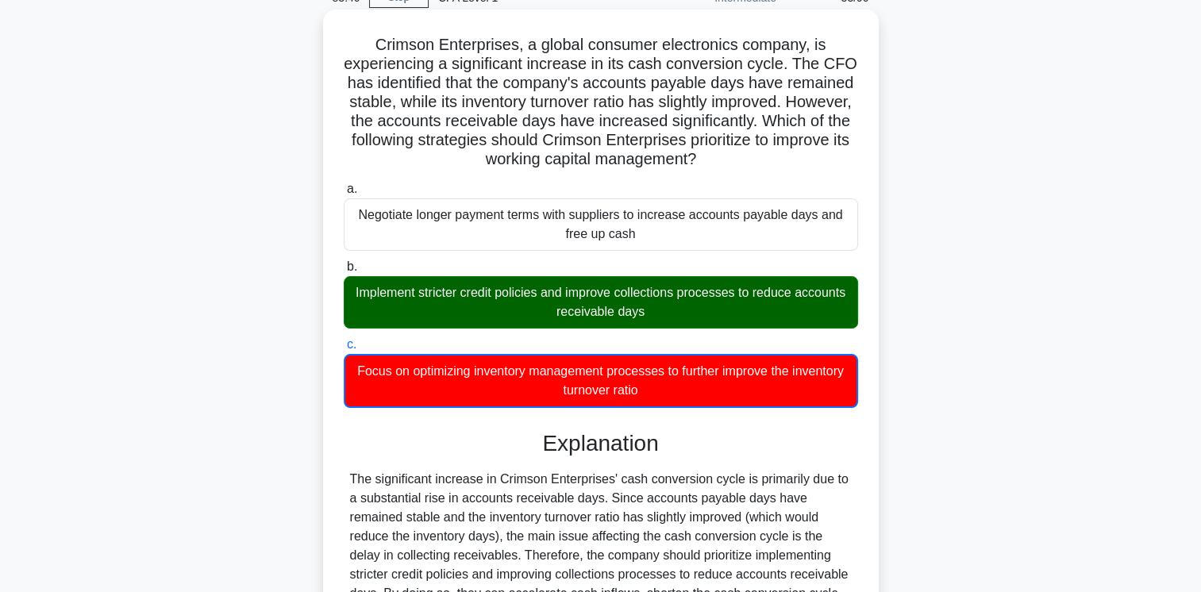
scroll to position [366, 0]
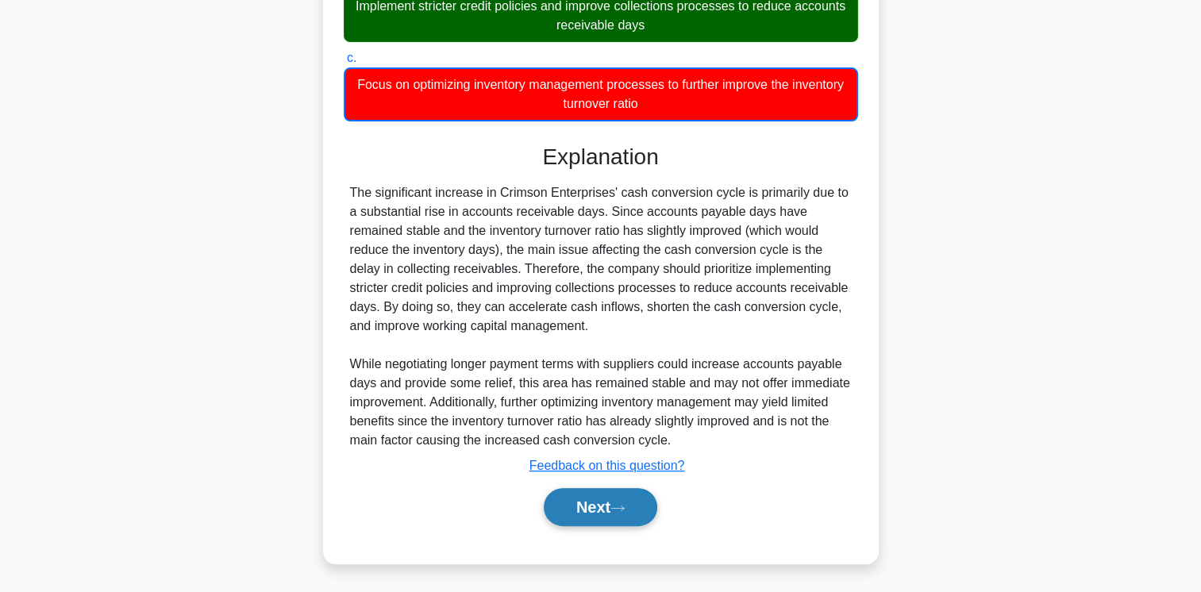
click at [603, 507] on button "Next" at bounding box center [601, 507] width 114 height 38
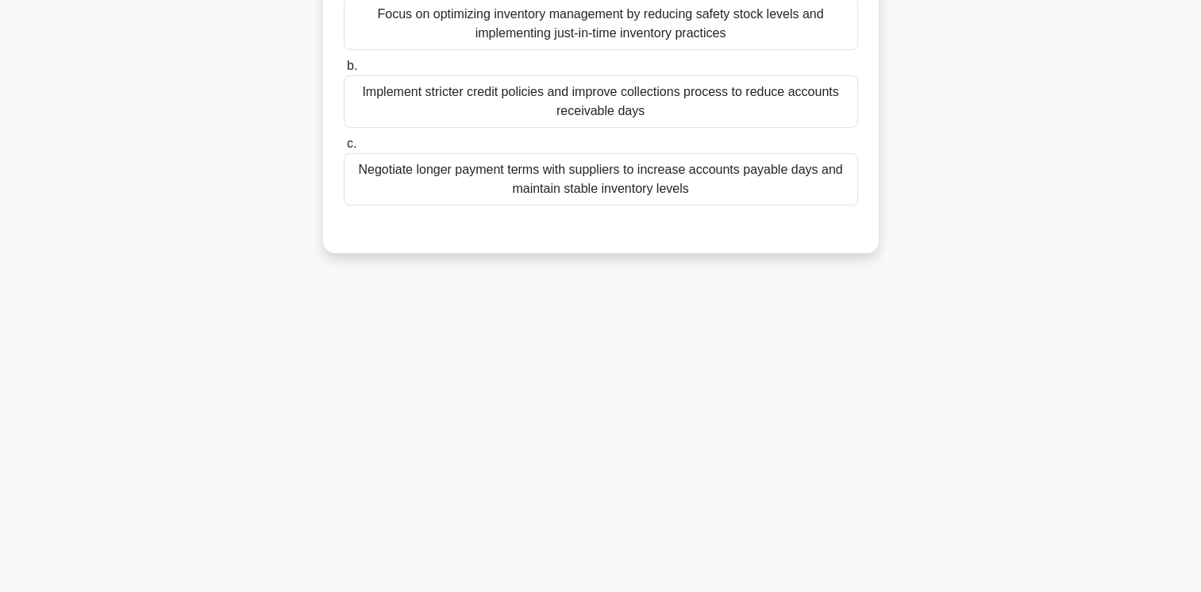
scroll to position [0, 0]
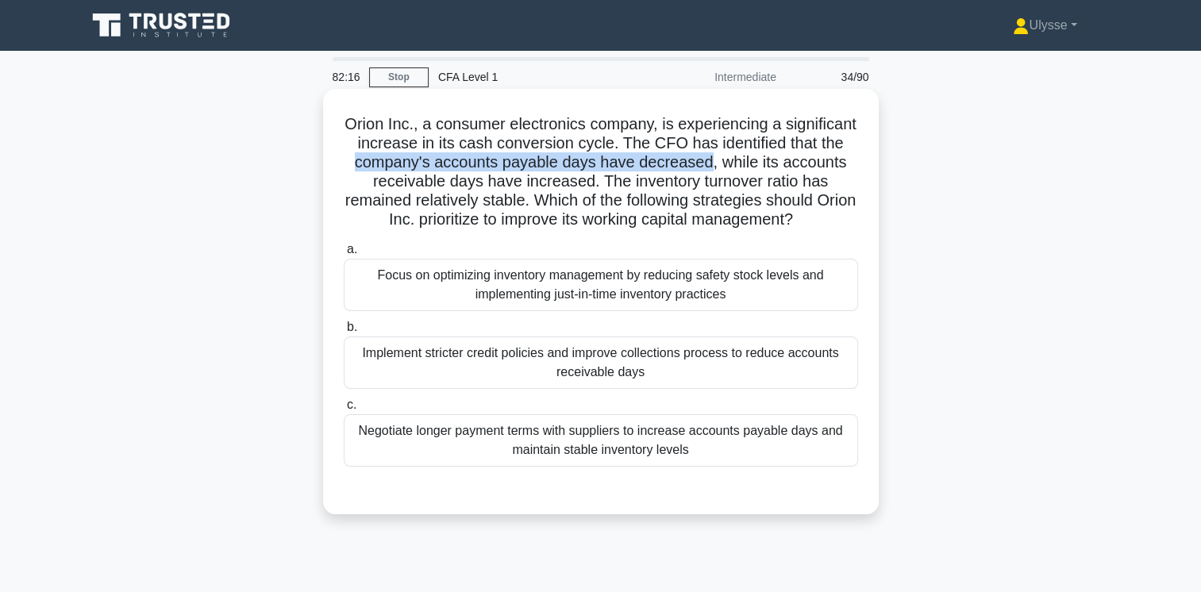
drag, startPoint x: 414, startPoint y: 167, endPoint x: 775, endPoint y: 164, distance: 361.2
click at [775, 164] on h5 "Orion Inc., a consumer electronics company, is experiencing a significant incre…" at bounding box center [601, 172] width 518 height 116
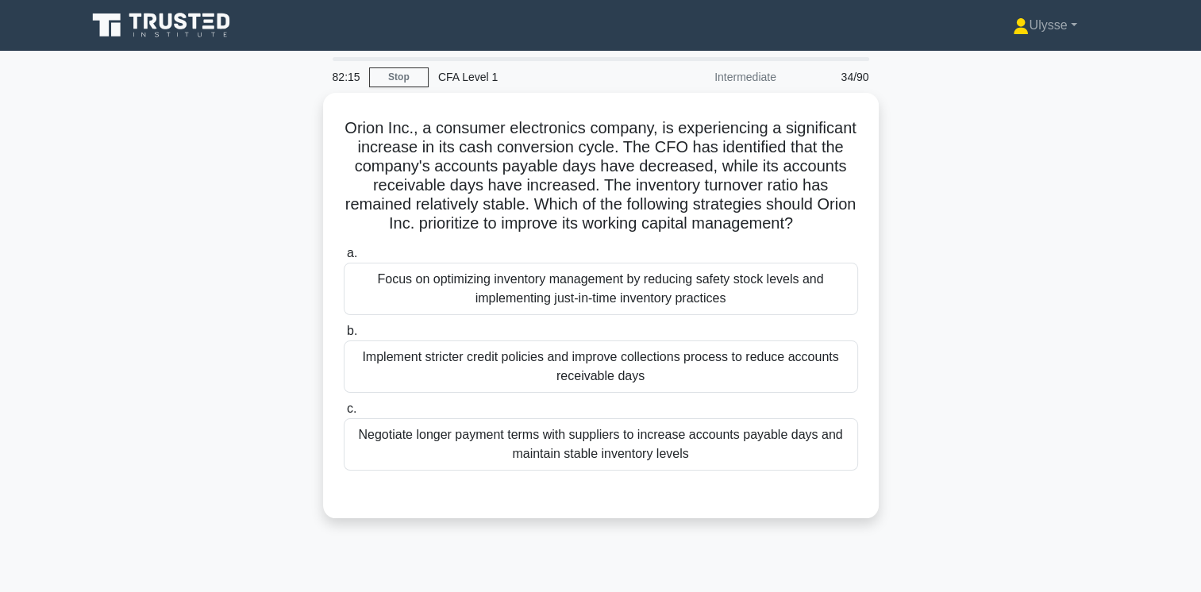
click at [1070, 264] on div "Orion Inc., a consumer electronics company, is experiencing a significant incre…" at bounding box center [601, 315] width 1048 height 445
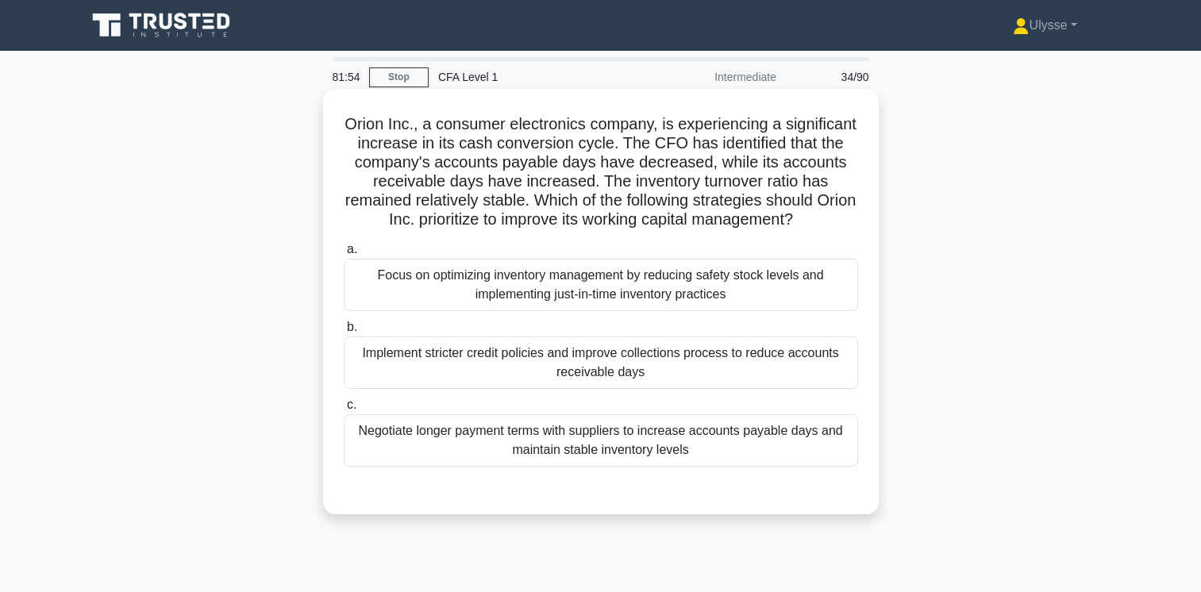
click at [743, 445] on div "Negotiate longer payment terms with suppliers to increase accounts payable days…" at bounding box center [601, 440] width 514 height 52
click at [344, 410] on input "c. Negotiate longer payment terms with suppliers to increase accounts payable d…" at bounding box center [344, 405] width 0 height 10
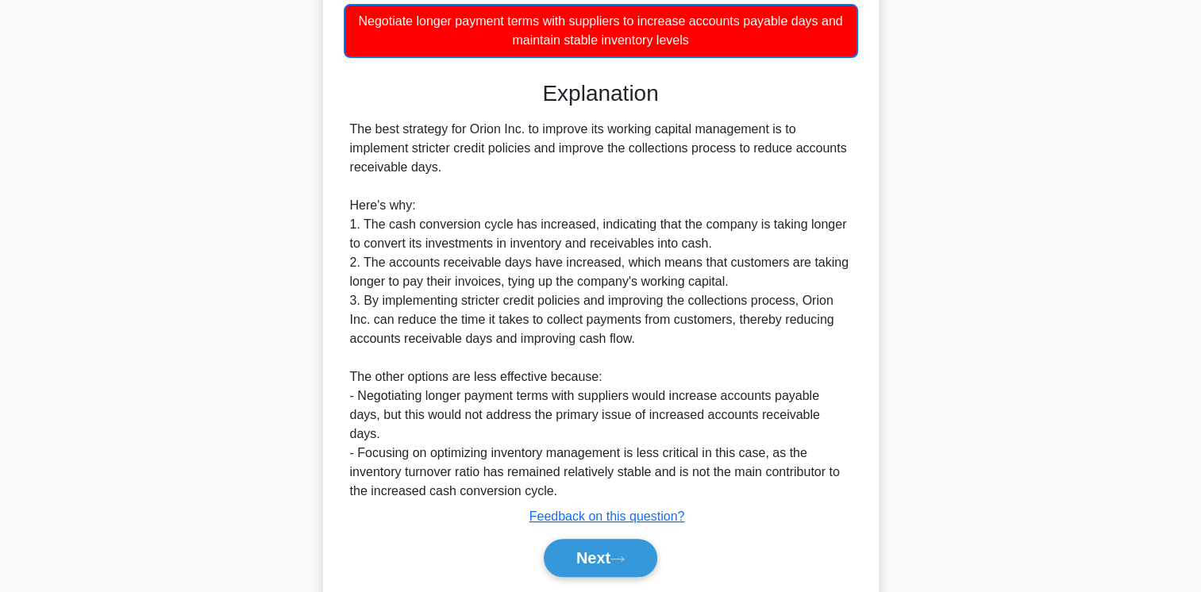
scroll to position [442, 0]
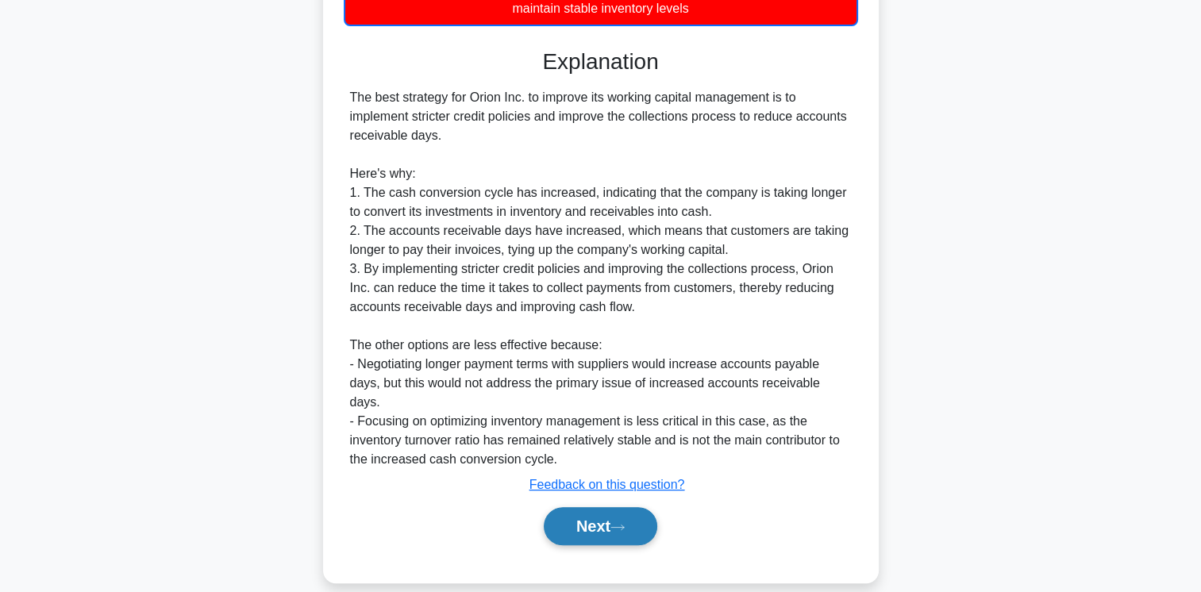
click at [611, 507] on button "Next" at bounding box center [601, 526] width 114 height 38
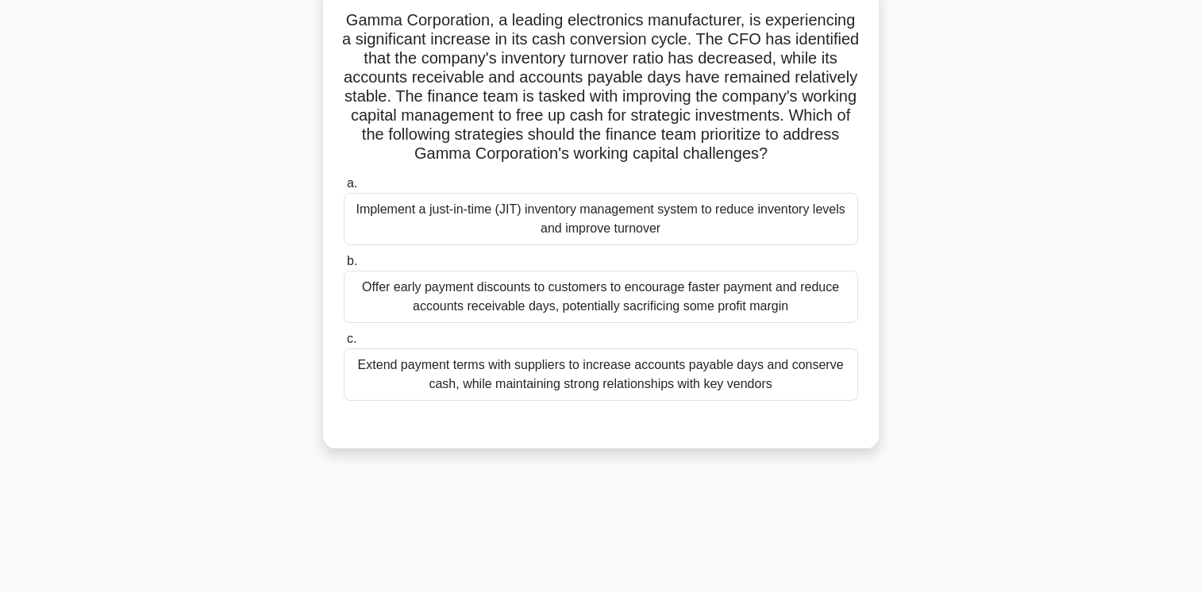
scroll to position [133, 0]
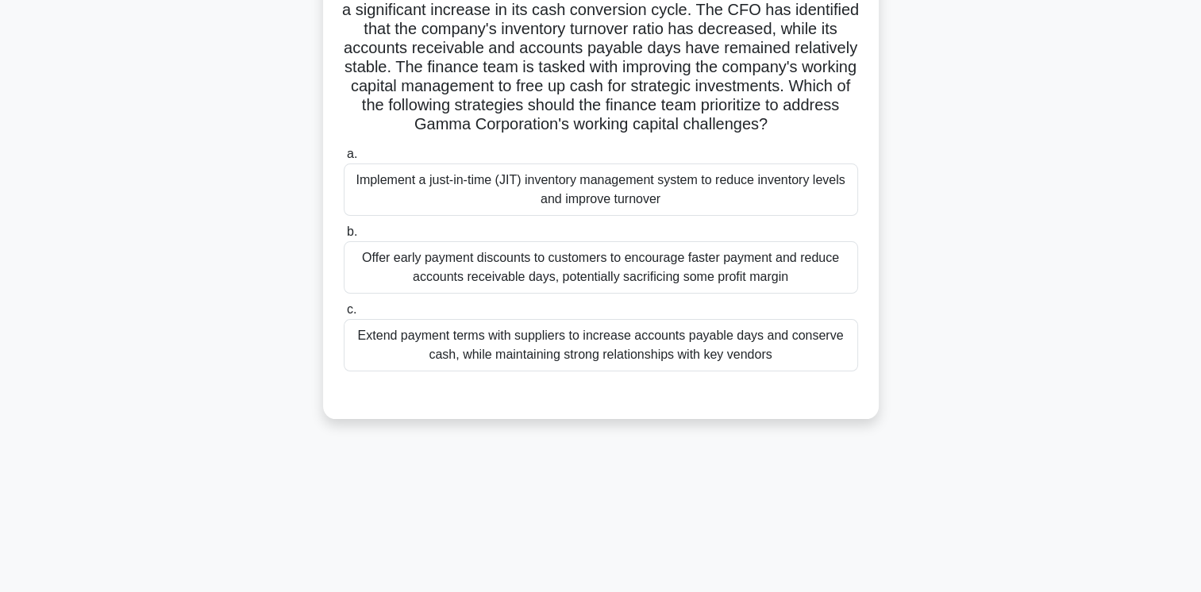
click at [753, 294] on div "Offer early payment discounts to customers to encourage faster payment and redu…" at bounding box center [601, 267] width 514 height 52
click at [344, 237] on input "b. Offer early payment discounts to customers to encourage faster payment and r…" at bounding box center [344, 232] width 0 height 10
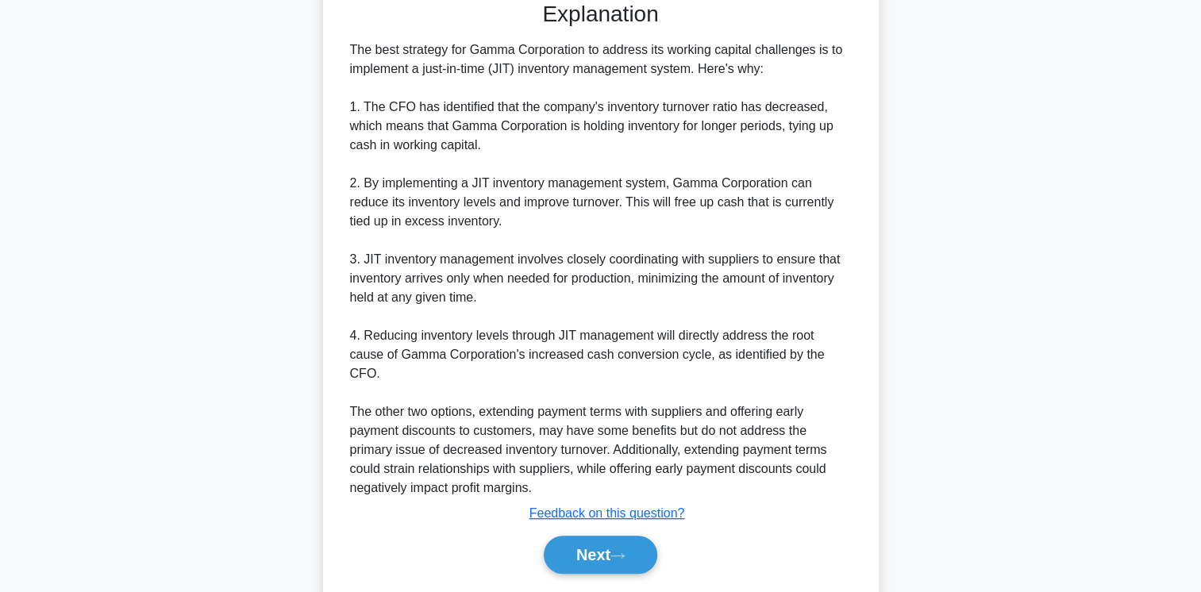
scroll to position [576, 0]
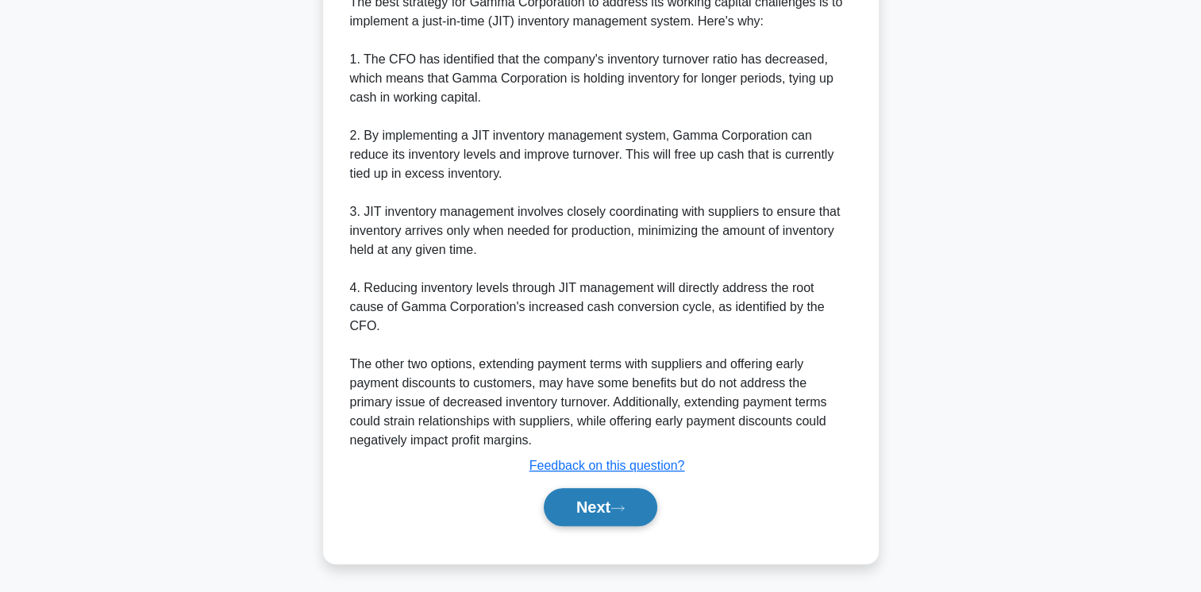
click at [617, 494] on button "Next" at bounding box center [601, 507] width 114 height 38
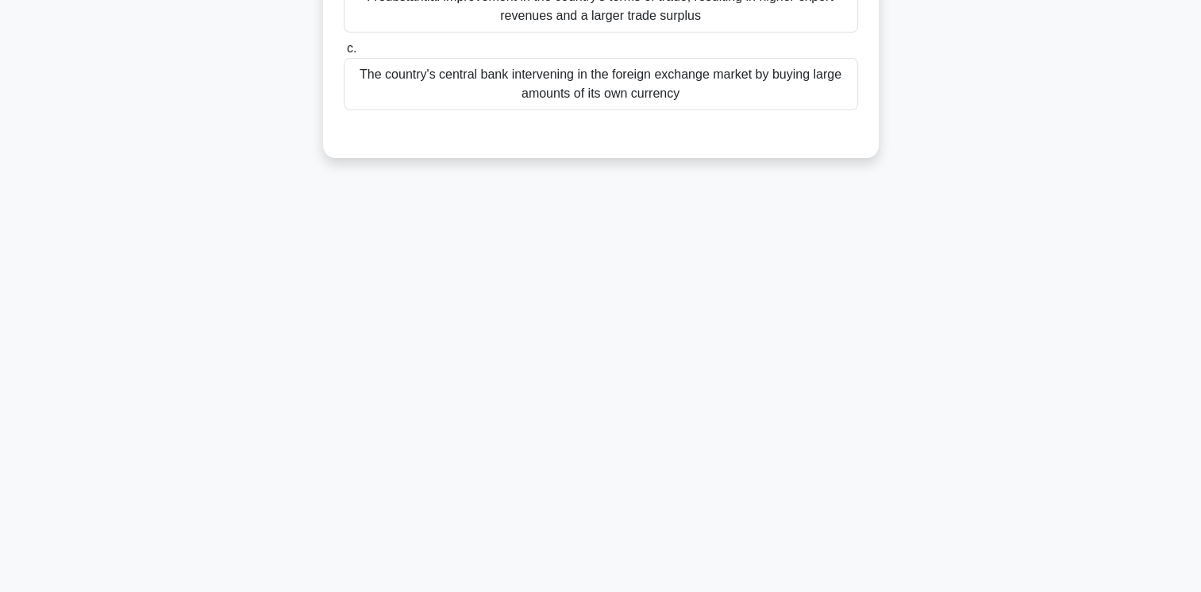
scroll to position [0, 0]
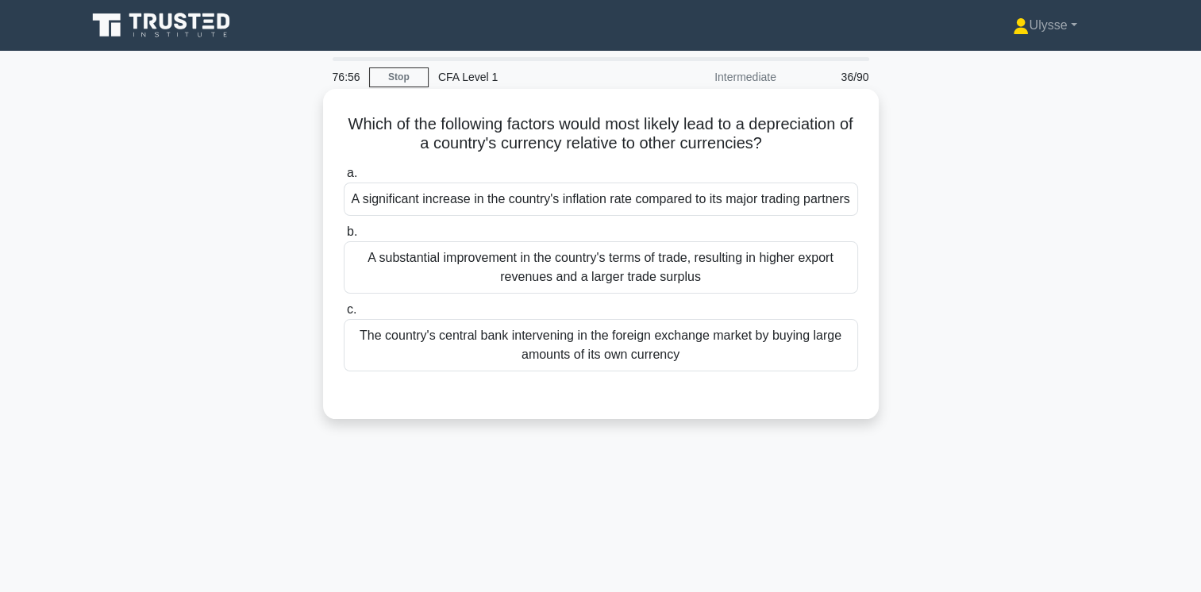
click at [622, 260] on label "b. A substantial improvement in the country's terms of trade, resulting in high…" at bounding box center [601, 257] width 514 height 71
click at [344, 237] on input "b. A substantial improvement in the country's terms of trade, resulting in high…" at bounding box center [344, 232] width 0 height 10
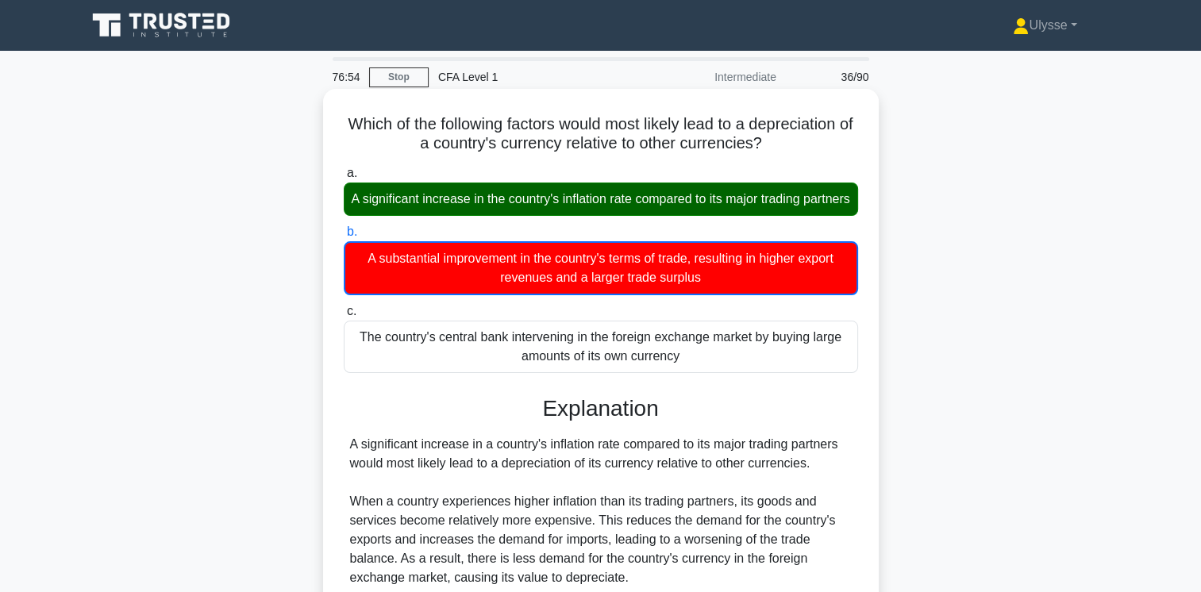
click at [622, 216] on div "A significant increase in the country's inflation rate compared to its major tr…" at bounding box center [601, 199] width 514 height 33
click at [344, 179] on input "a. A significant increase in the country's inflation rate compared to its major…" at bounding box center [344, 173] width 0 height 10
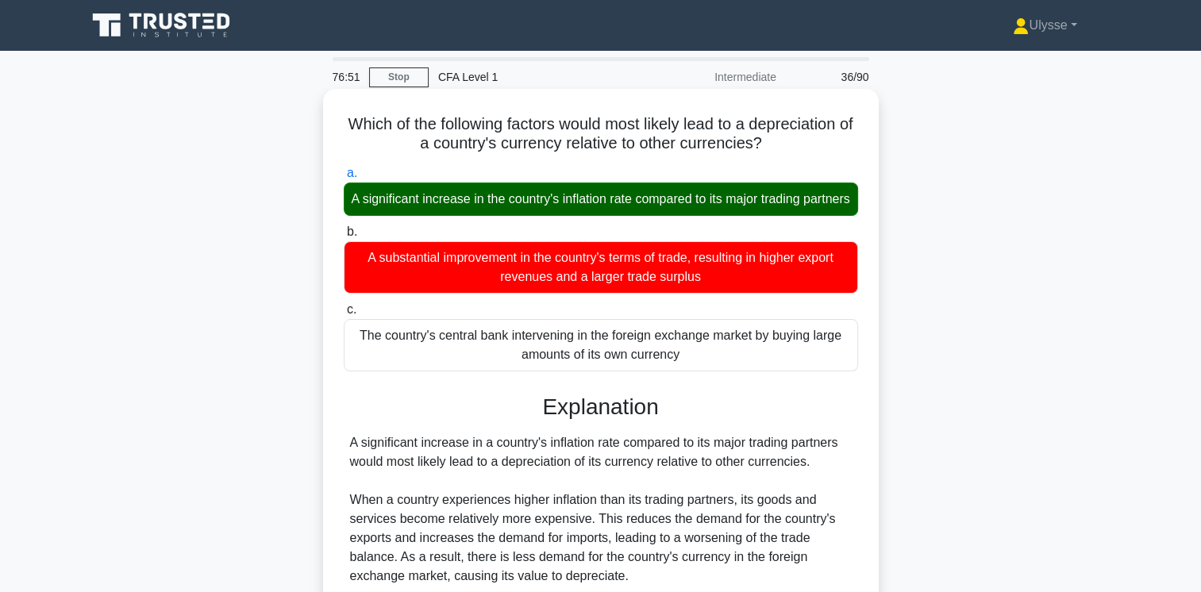
click at [626, 183] on label "a. A significant increase in the country's inflation rate compared to its major…" at bounding box center [601, 190] width 514 height 52
click at [344, 179] on input "a. A significant increase in the country's inflation rate compared to its major…" at bounding box center [344, 173] width 0 height 10
click at [635, 202] on div "A significant increase in the country's inflation rate compared to its major tr…" at bounding box center [601, 199] width 514 height 33
click at [344, 179] on input "a. A significant increase in the country's inflation rate compared to its major…" at bounding box center [344, 173] width 0 height 10
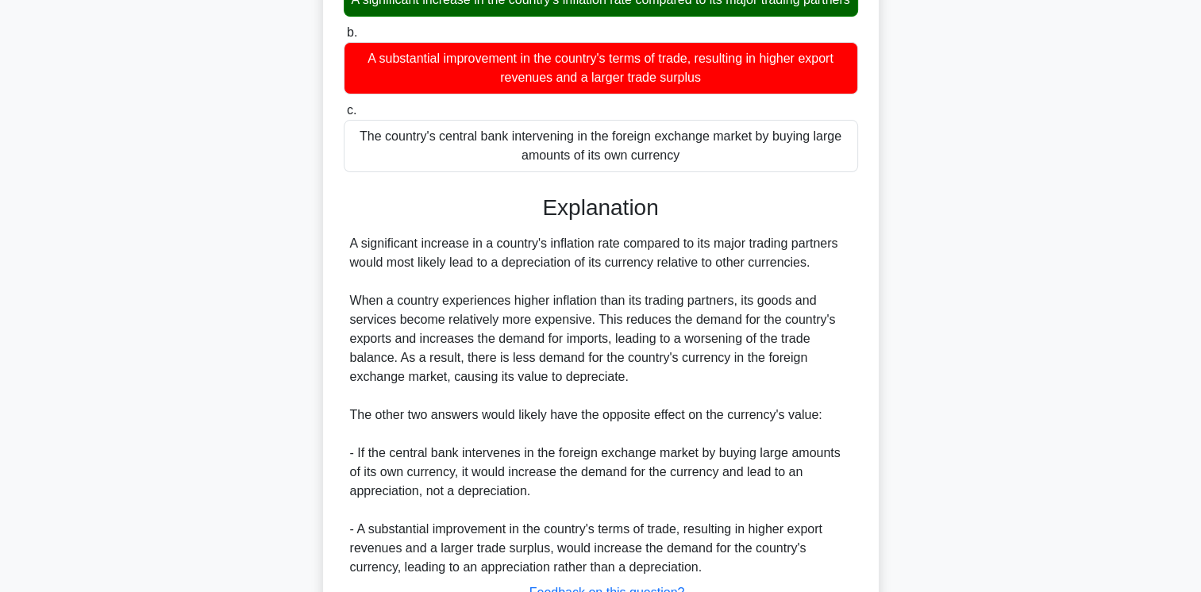
scroll to position [346, 0]
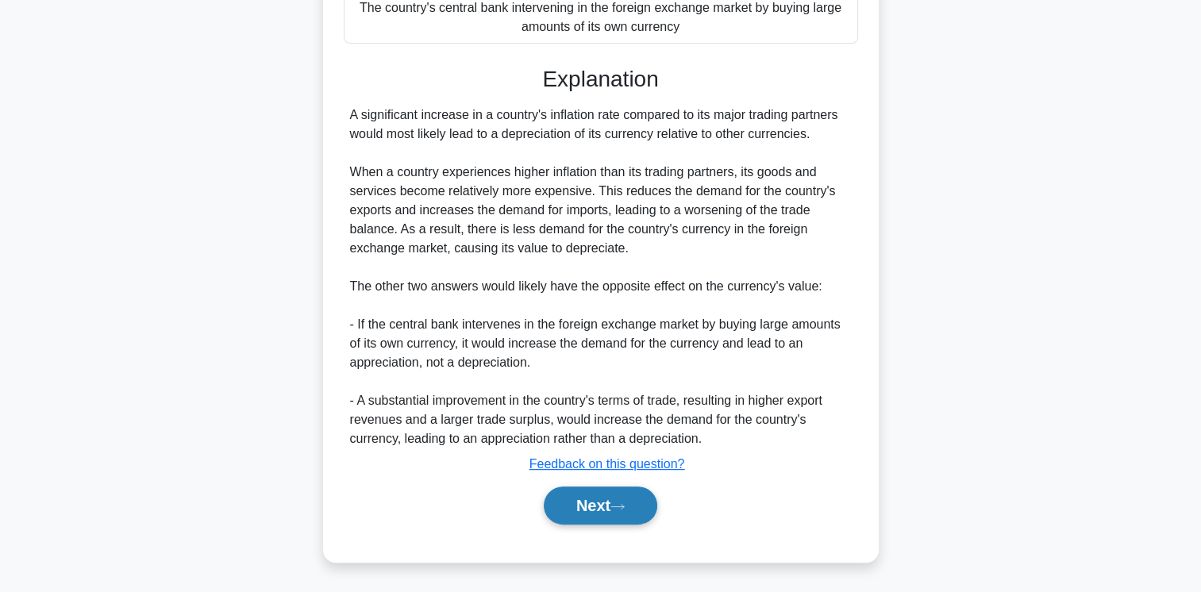
click at [604, 510] on button "Next" at bounding box center [601, 506] width 114 height 38
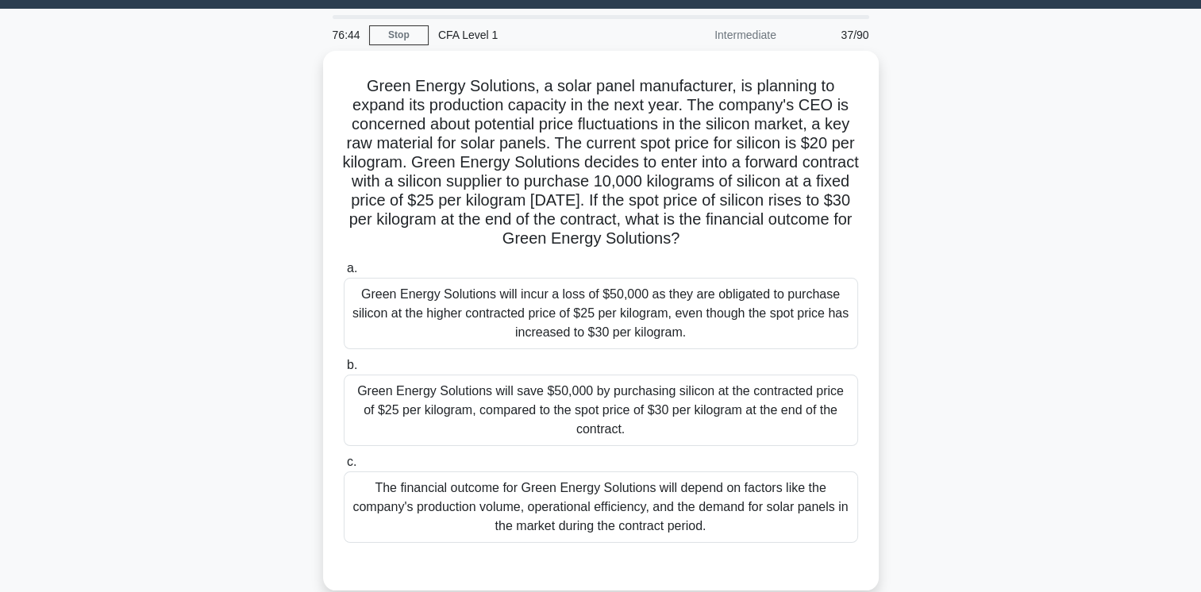
scroll to position [43, 0]
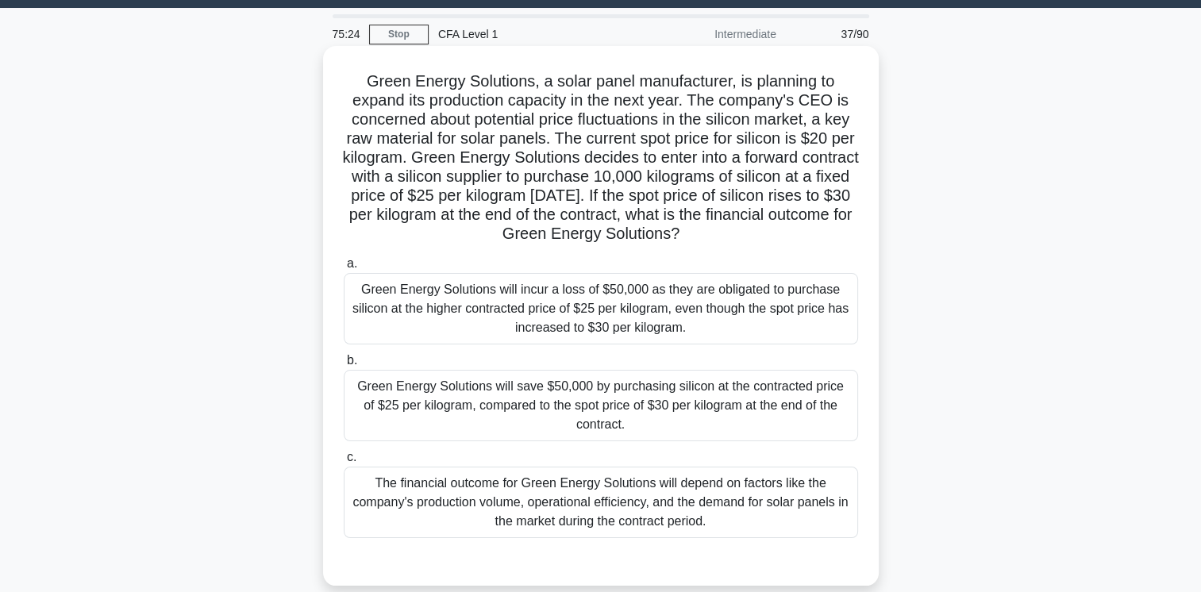
click at [709, 413] on div "Green Energy Solutions will save $50,000 by purchasing silicon at the contracte…" at bounding box center [601, 405] width 514 height 71
click at [344, 366] on input "b. Green Energy Solutions will save $50,000 by purchasing silicon at the contra…" at bounding box center [344, 361] width 0 height 10
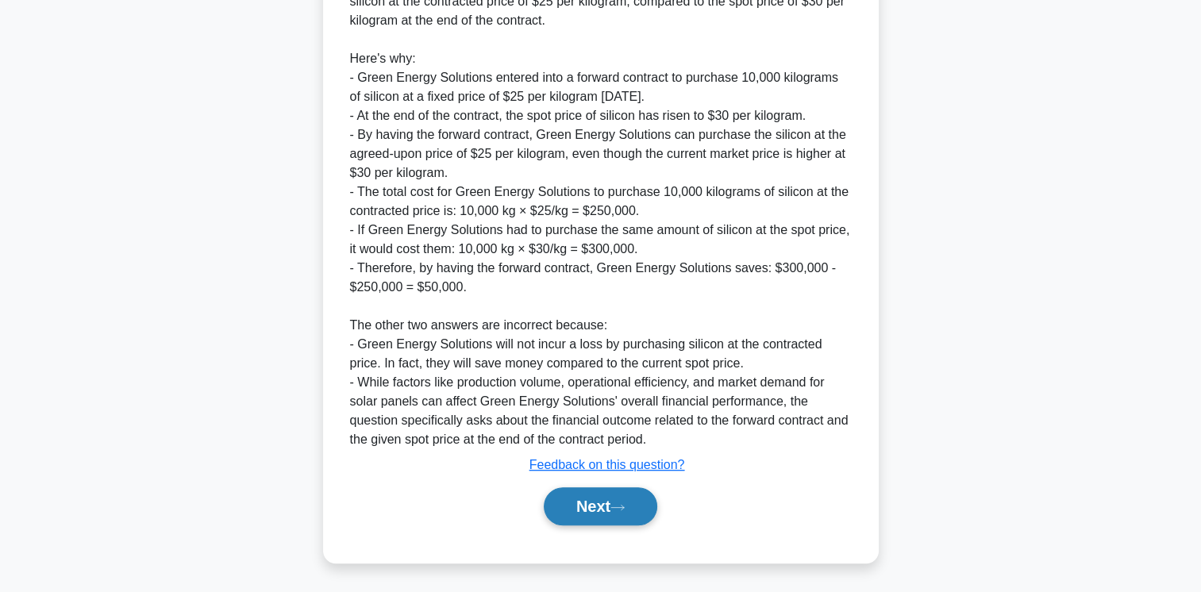
click at [610, 500] on button "Next" at bounding box center [601, 506] width 114 height 38
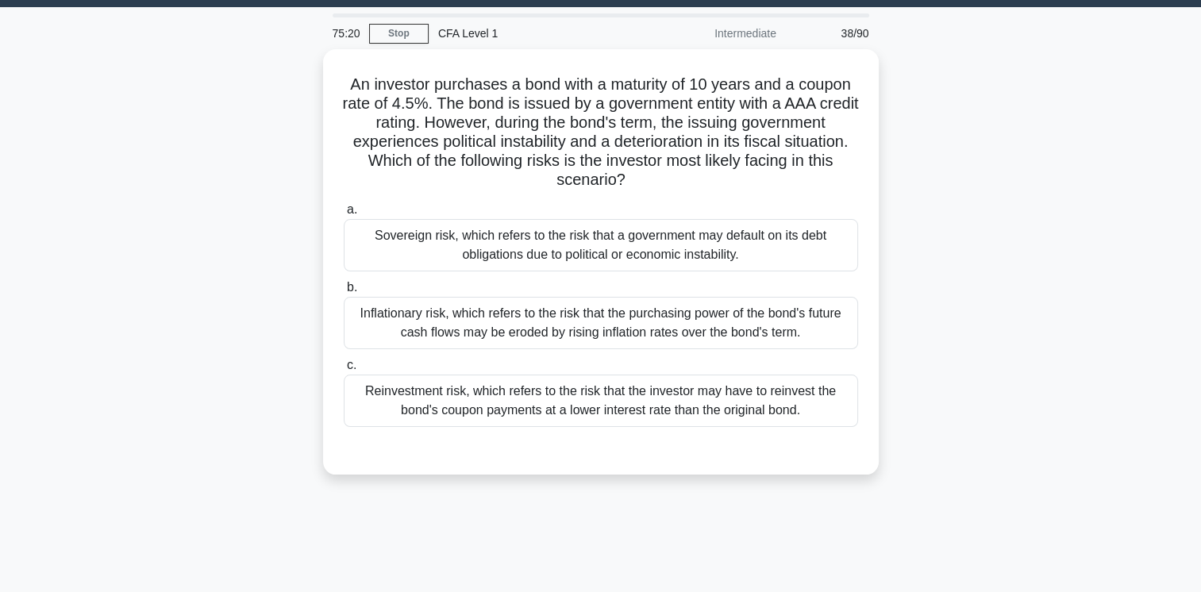
scroll to position [0, 0]
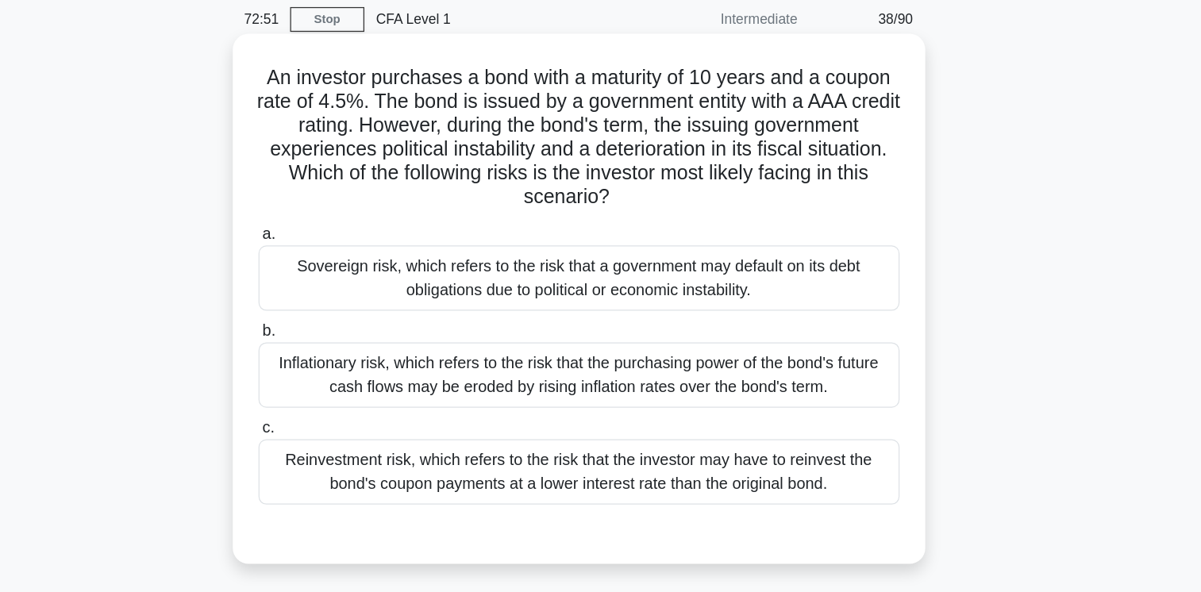
click at [804, 298] on div "Sovereign risk, which refers to the risk that a government may default on its d…" at bounding box center [601, 285] width 514 height 52
click at [344, 255] on input "a. Sovereign risk, which refers to the risk that a government may default on it…" at bounding box center [344, 249] width 0 height 10
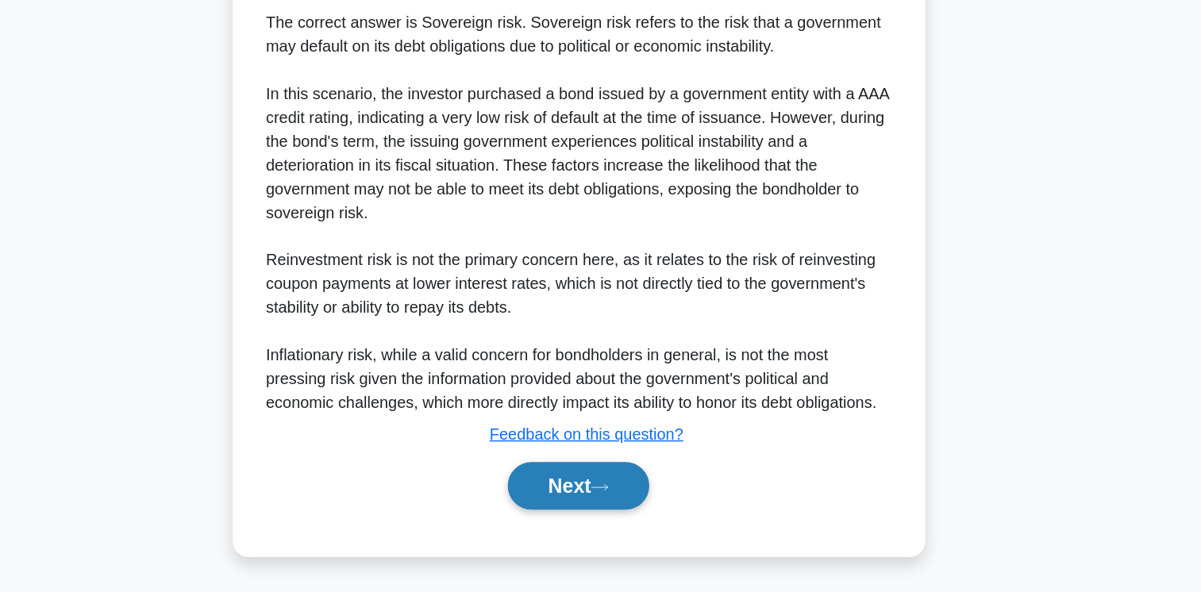
click at [618, 524] on button "Next" at bounding box center [601, 506] width 114 height 38
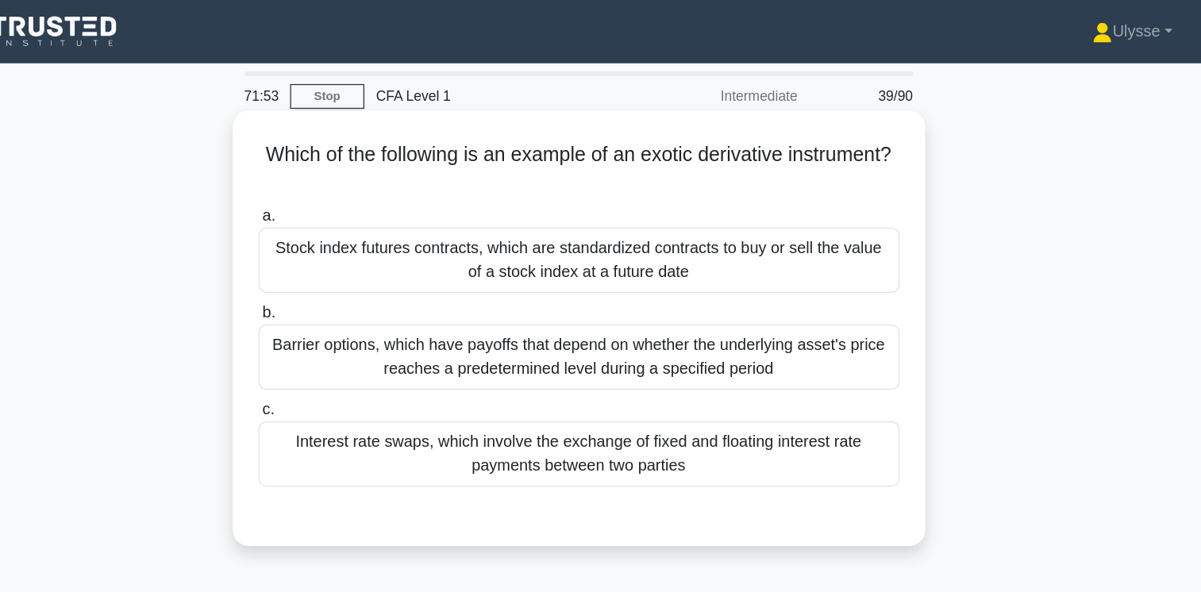
click at [684, 296] on div "Barrier options, which have payoffs that depend on whether the underlying asset…" at bounding box center [601, 286] width 514 height 52
click at [344, 256] on input "b. Barrier options, which have payoffs that depend on whether the underlying as…" at bounding box center [344, 251] width 0 height 10
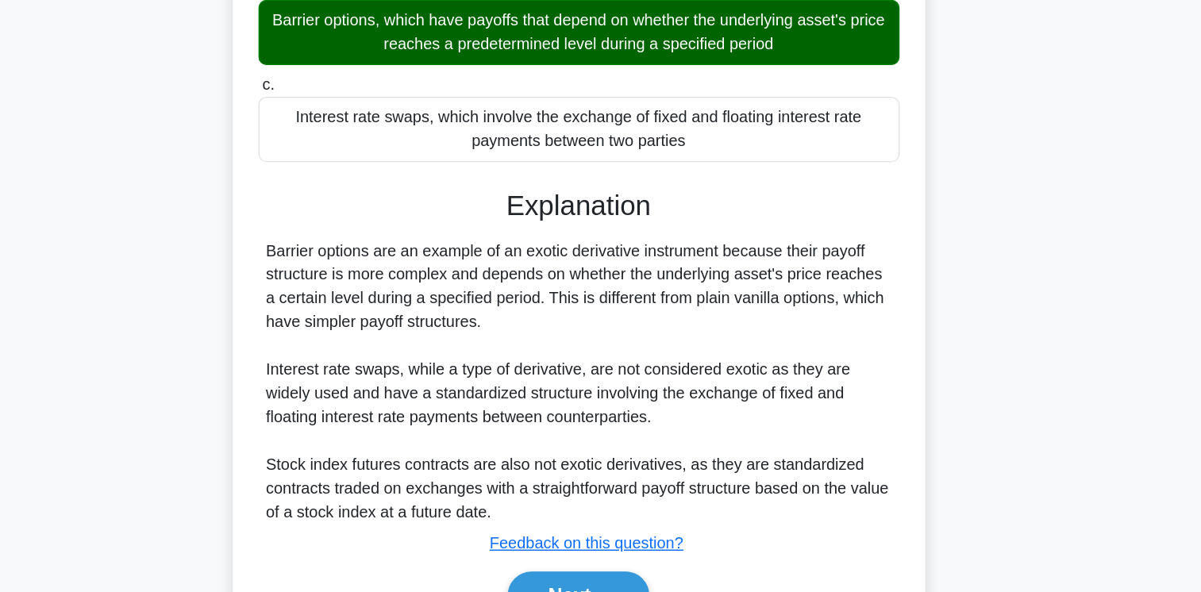
scroll to position [265, 0]
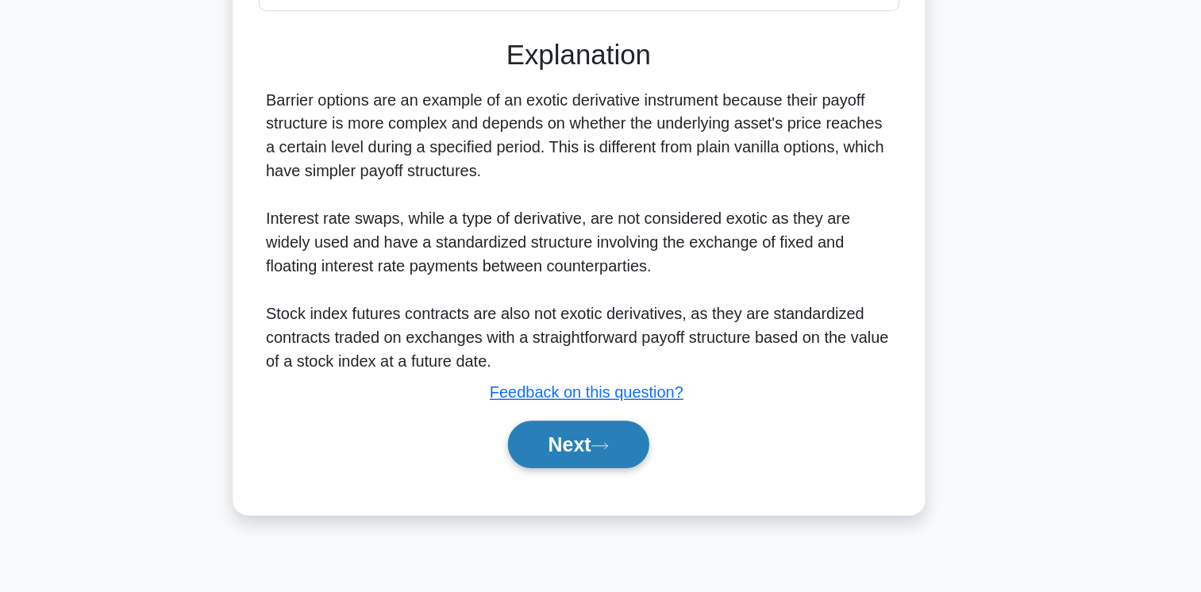
click at [601, 471] on button "Next" at bounding box center [601, 473] width 114 height 38
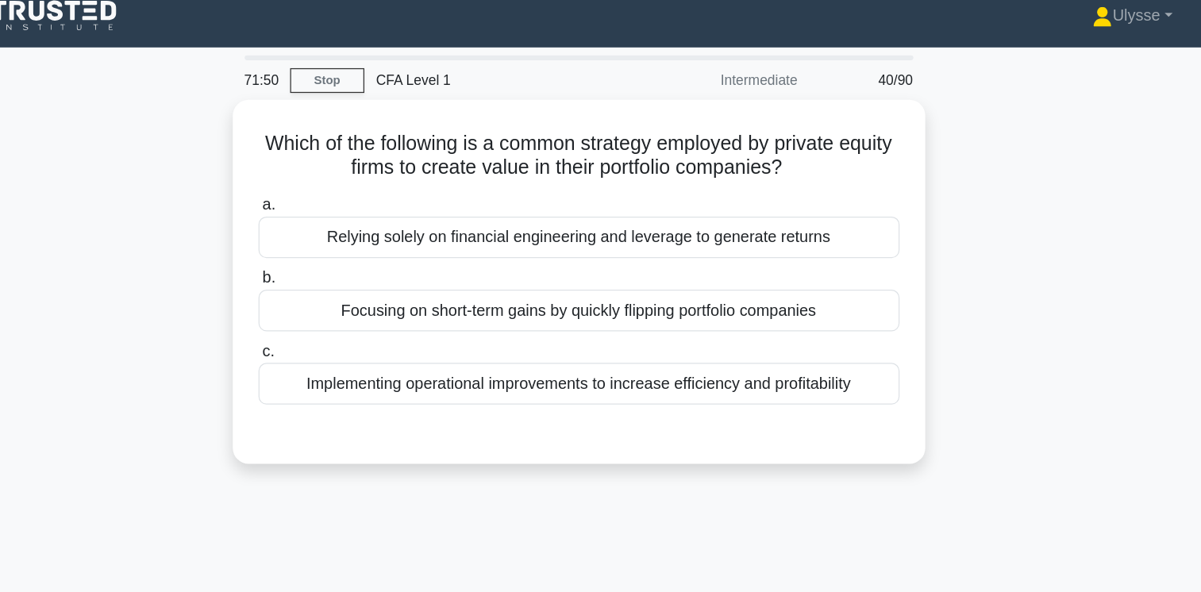
scroll to position [0, 0]
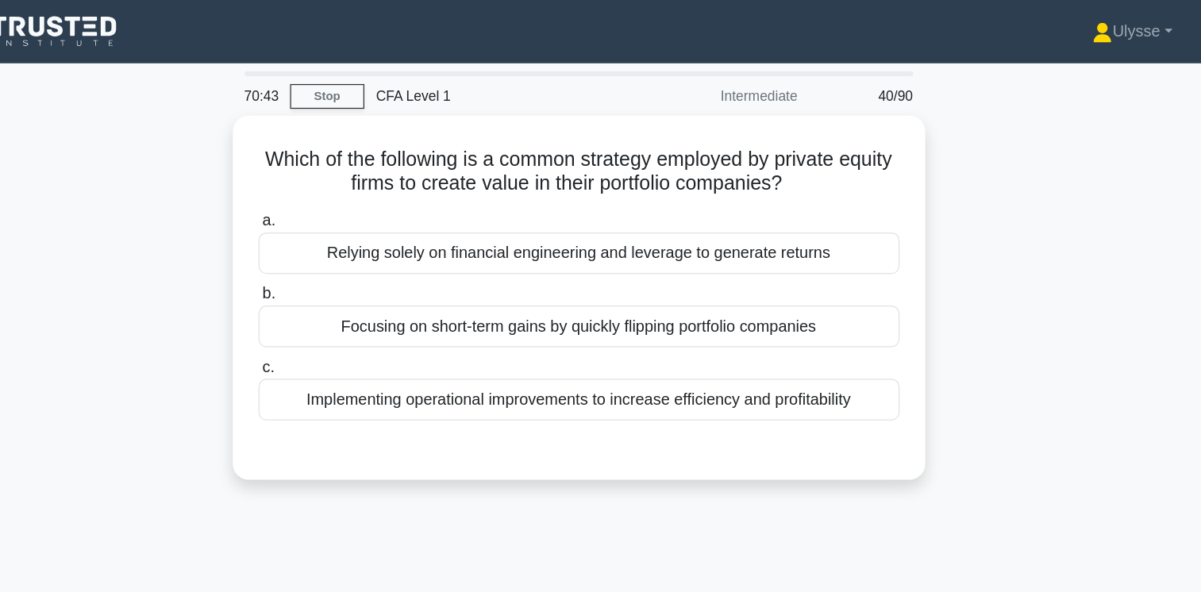
click at [803, 414] on div "70:43 Stop CFA Level 1 Intermediate 40/90 Which of the following is a common st…" at bounding box center [601, 454] width 1048 height 794
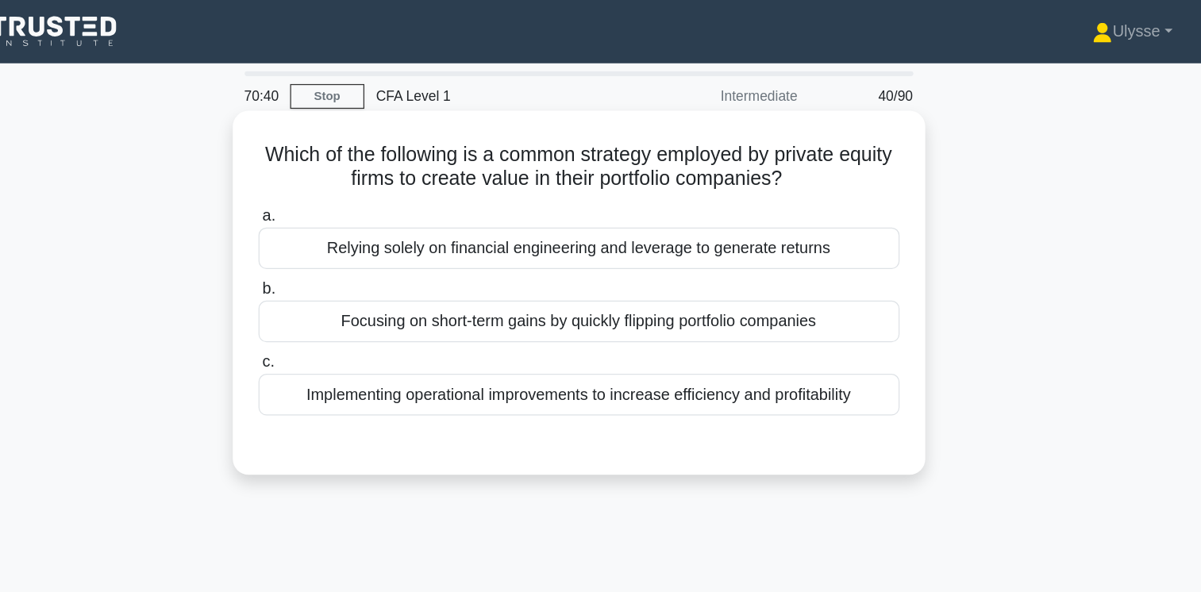
click at [783, 327] on div "Implementing operational improvements to increase efficiency and profitability" at bounding box center [601, 316] width 514 height 33
click at [344, 296] on input "c. Implementing operational improvements to increase efficiency and profitabili…" at bounding box center [344, 291] width 0 height 10
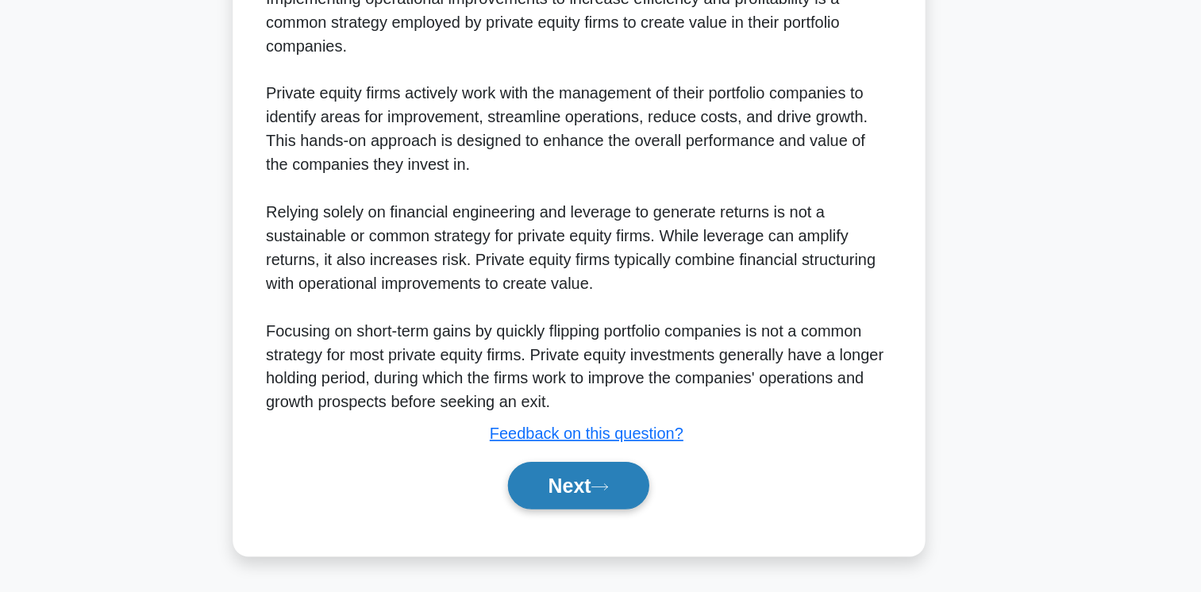
click at [612, 514] on button "Next" at bounding box center [601, 506] width 114 height 38
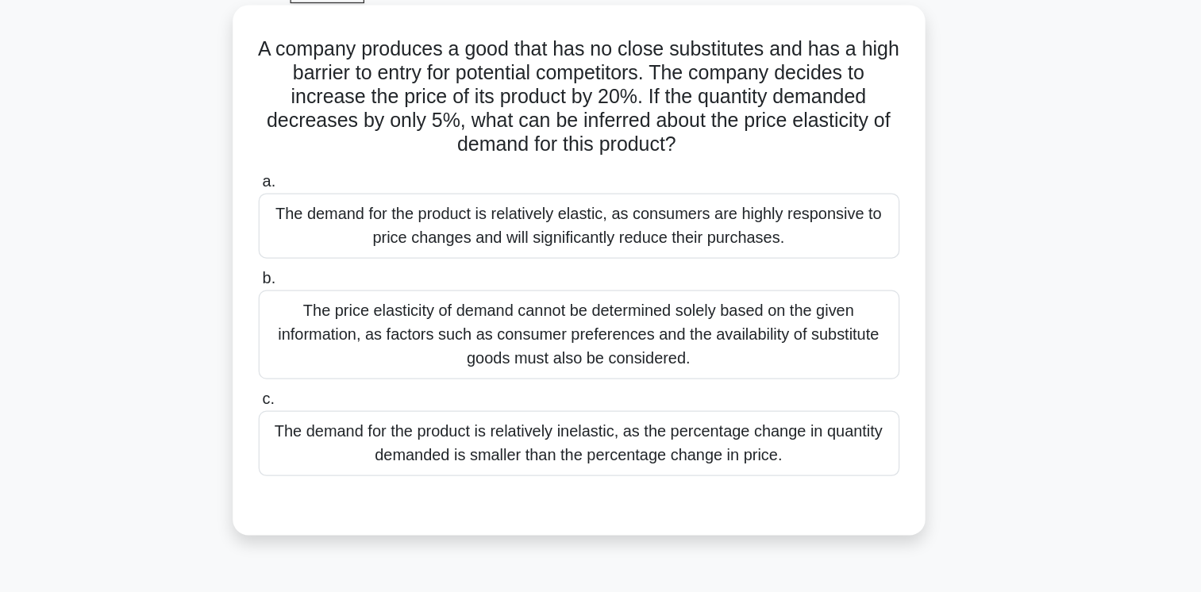
click at [594, 432] on div "The demand for the product is relatively inelastic, as the percentage change in…" at bounding box center [601, 440] width 514 height 52
click at [344, 410] on input "c. The demand for the product is relatively inelastic, as the percentage change…" at bounding box center [344, 405] width 0 height 10
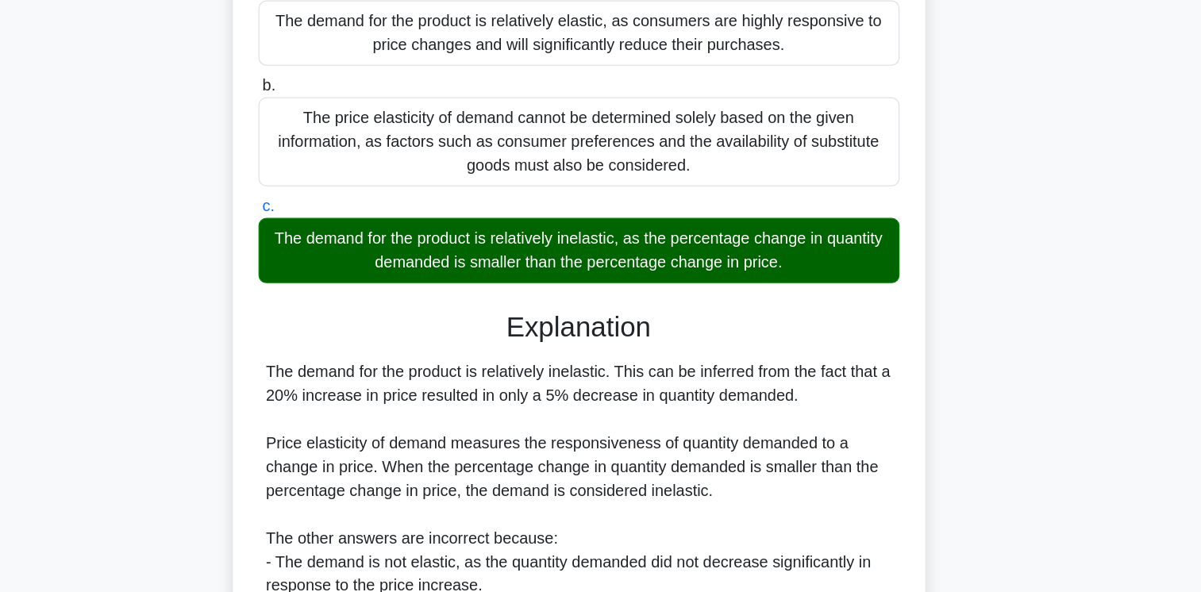
scroll to position [327, 0]
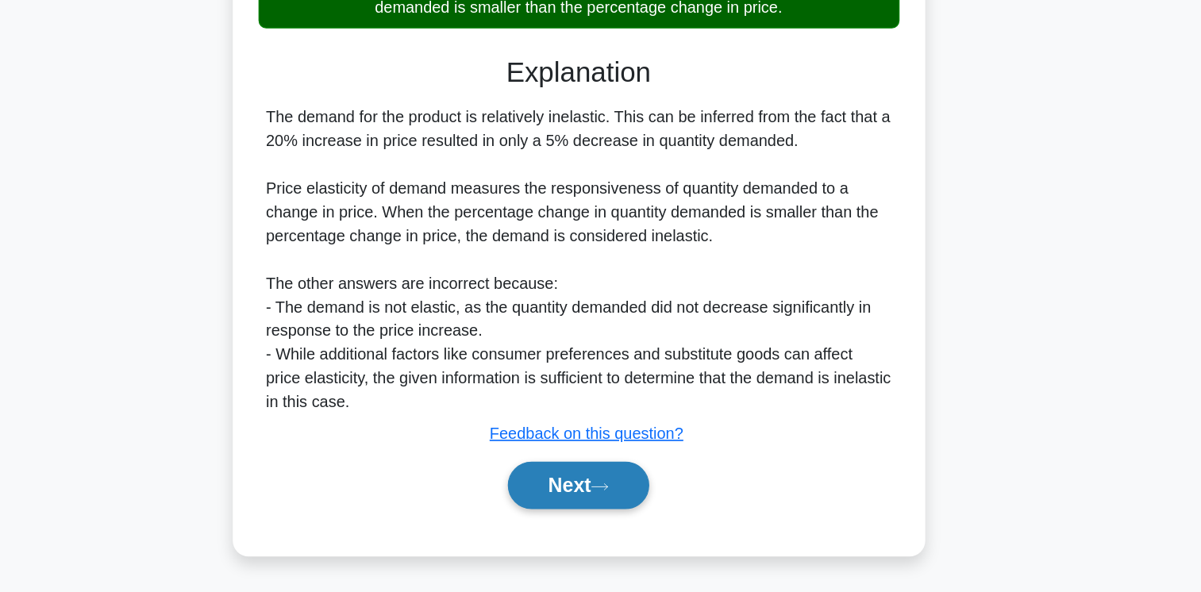
click at [617, 522] on button "Next" at bounding box center [601, 506] width 114 height 38
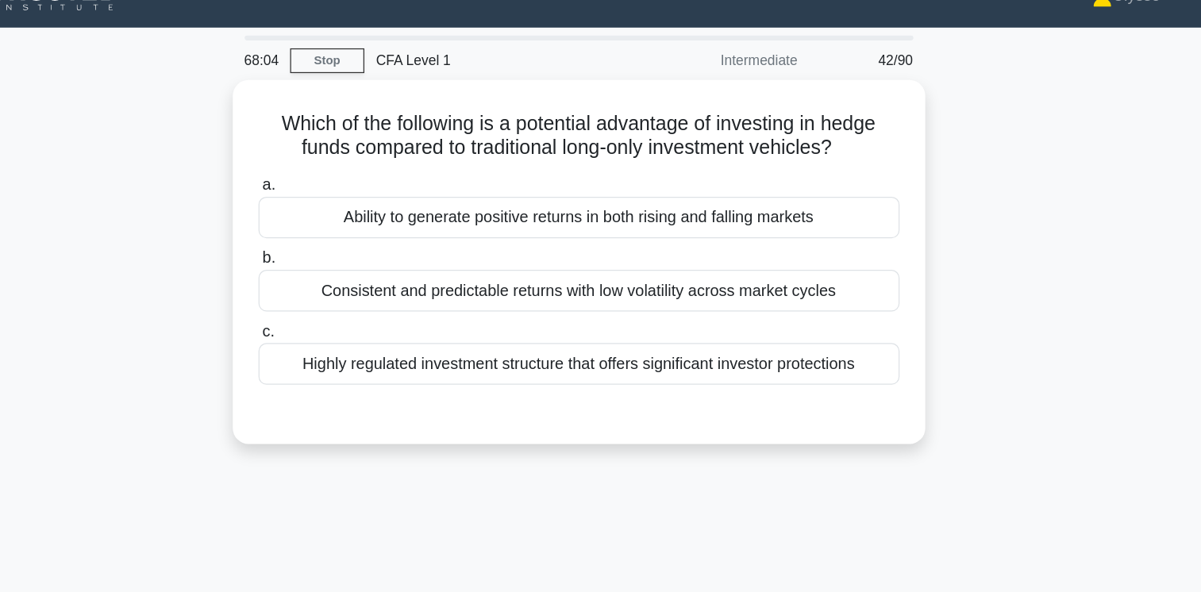
scroll to position [10, 0]
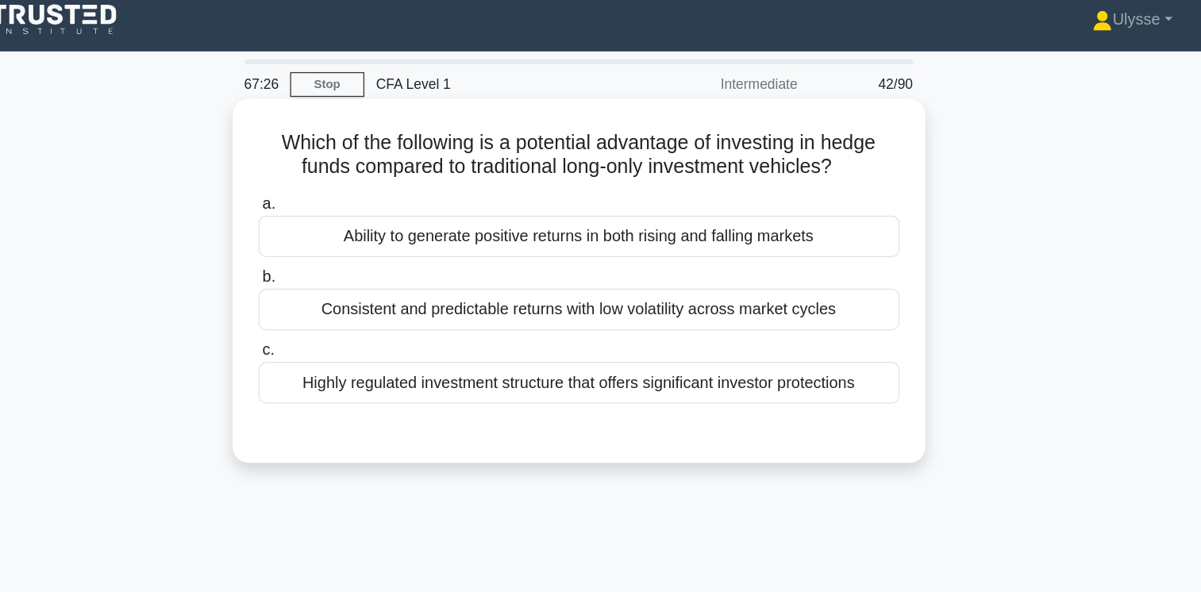
click at [689, 324] on div "Highly regulated investment structure that offers significant investor protecti…" at bounding box center [601, 307] width 514 height 33
click at [344, 287] on input "c. Highly regulated investment structure that offers significant investor prote…" at bounding box center [344, 281] width 0 height 10
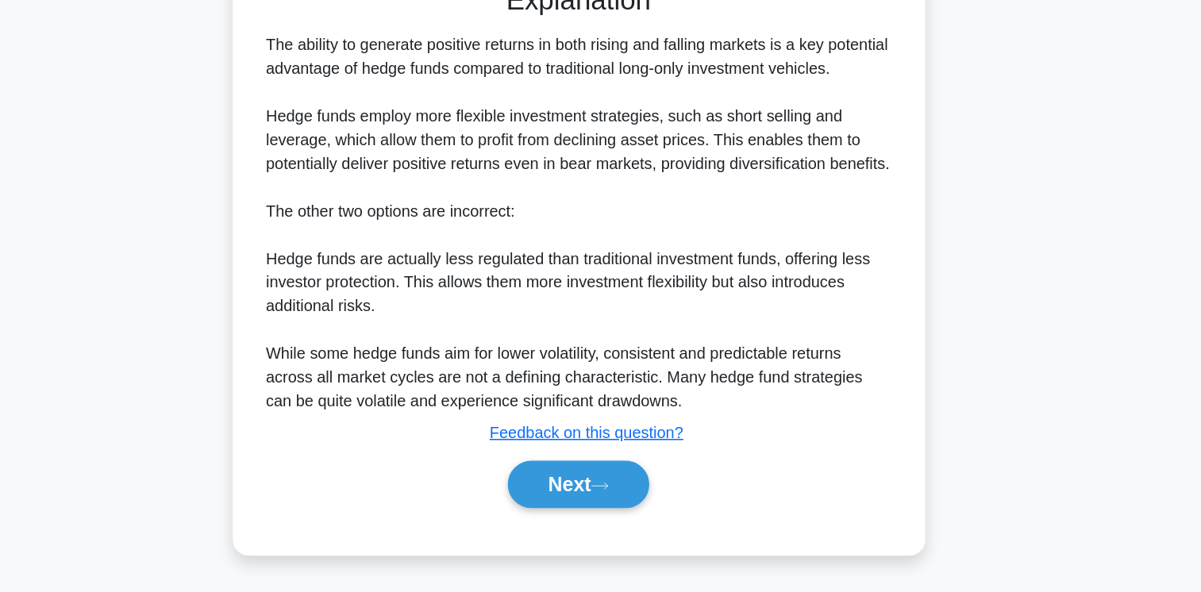
scroll to position [290, 0]
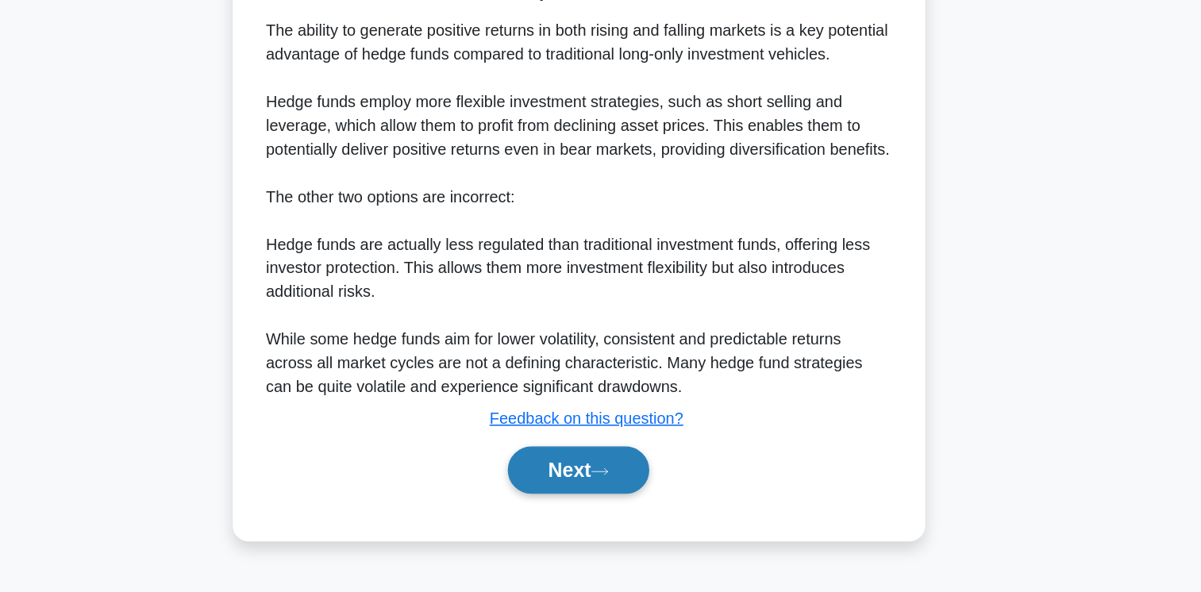
click at [635, 509] on button "Next" at bounding box center [601, 494] width 114 height 38
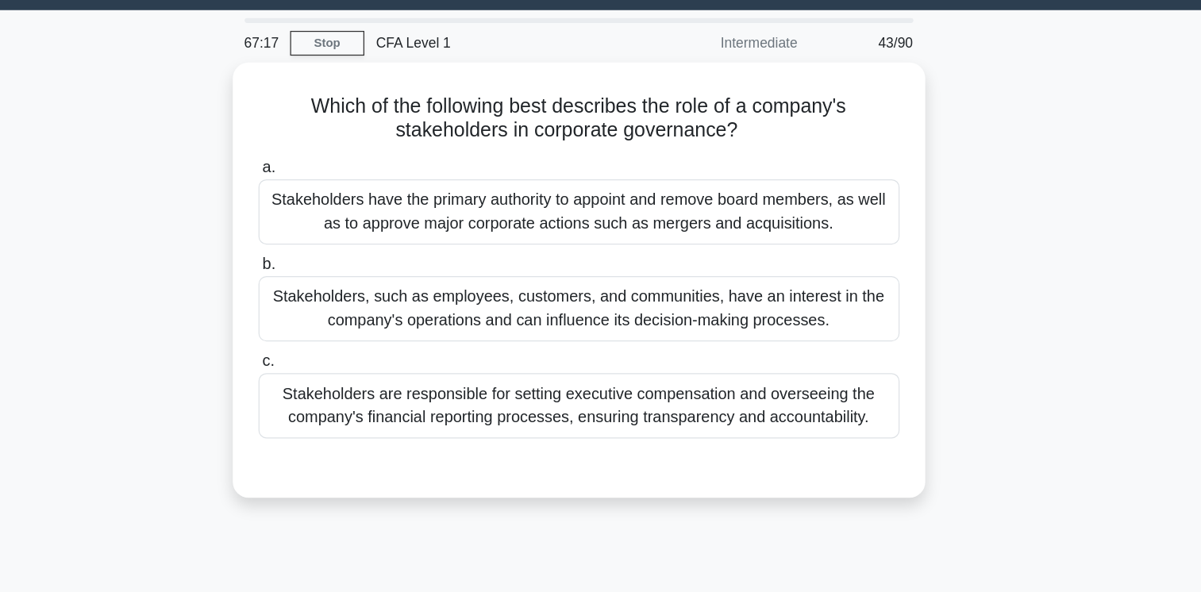
scroll to position [0, 0]
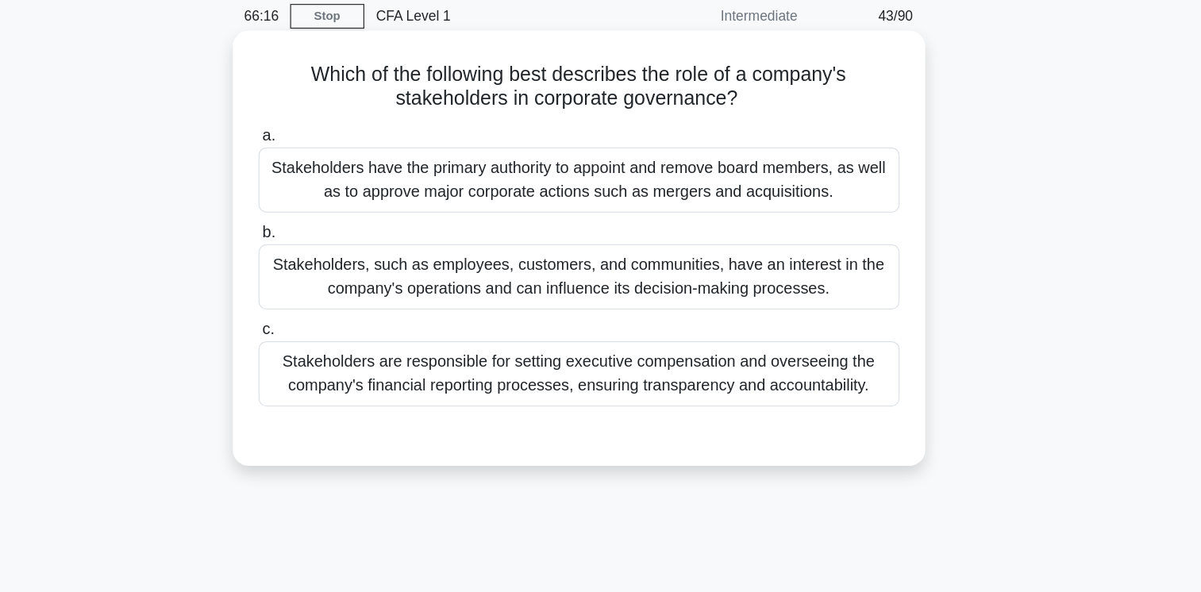
click at [686, 217] on div "Stakeholders have the primary authority to appoint and remove board members, as…" at bounding box center [601, 209] width 514 height 52
click at [344, 179] on input "a. Stakeholders have the primary authority to appoint and remove board members,…" at bounding box center [344, 173] width 0 height 10
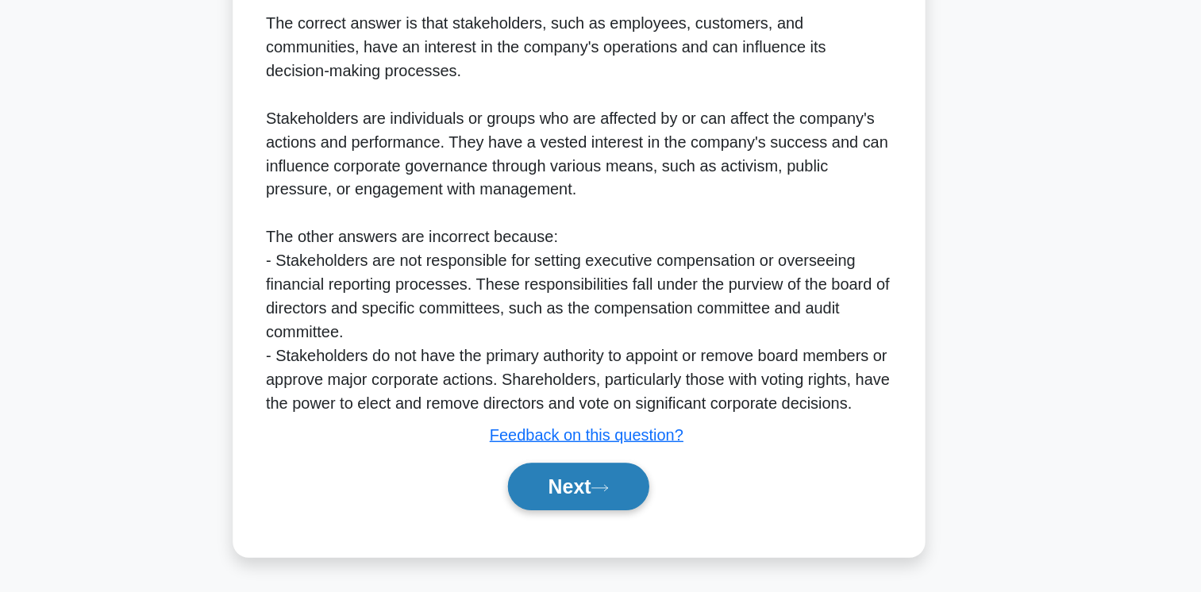
click at [618, 508] on icon at bounding box center [617, 508] width 14 height 9
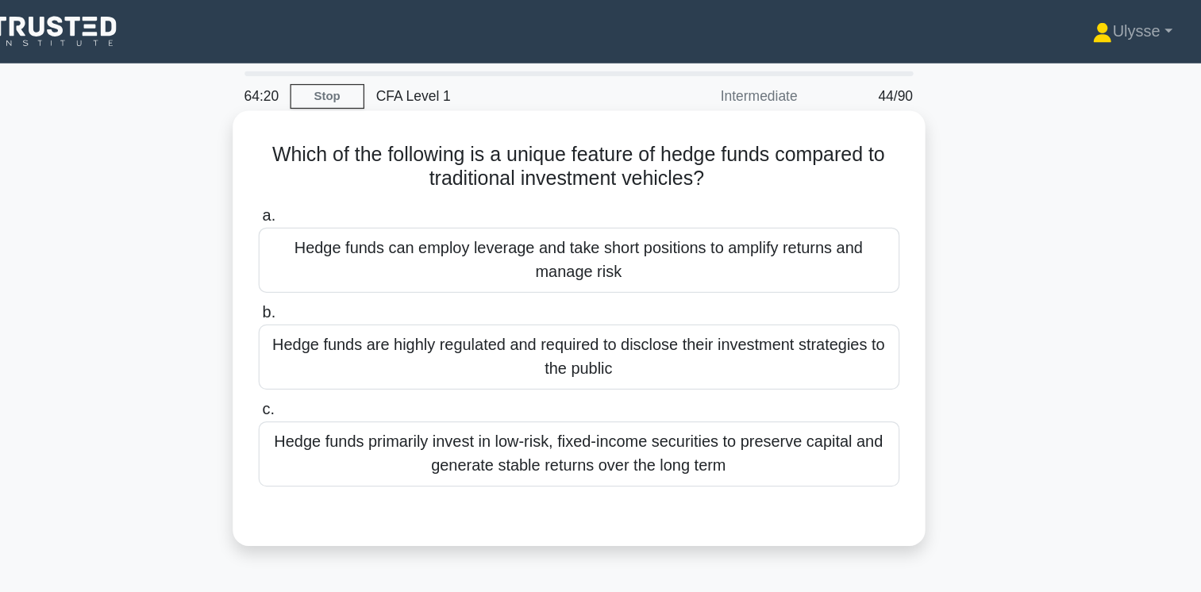
click at [692, 378] on div "Hedge funds primarily invest in low-risk, fixed-income securities to preserve c…" at bounding box center [601, 364] width 514 height 52
click at [344, 334] on input "c. Hedge funds primarily invest in low-risk, fixed-income securities to preserv…" at bounding box center [344, 329] width 0 height 10
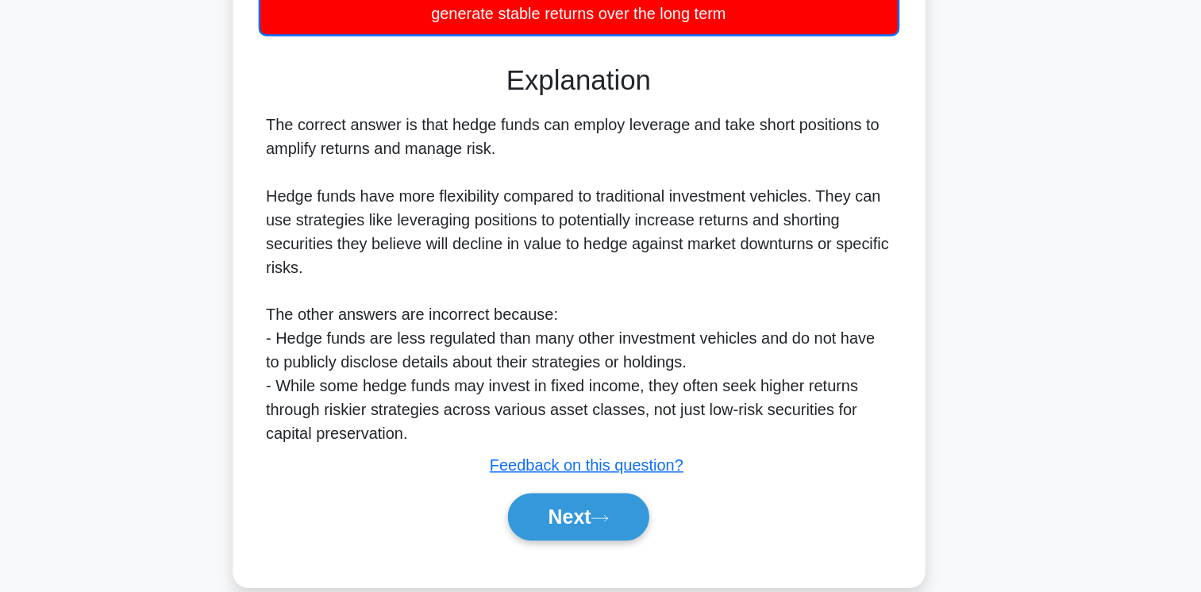
scroll to position [271, 0]
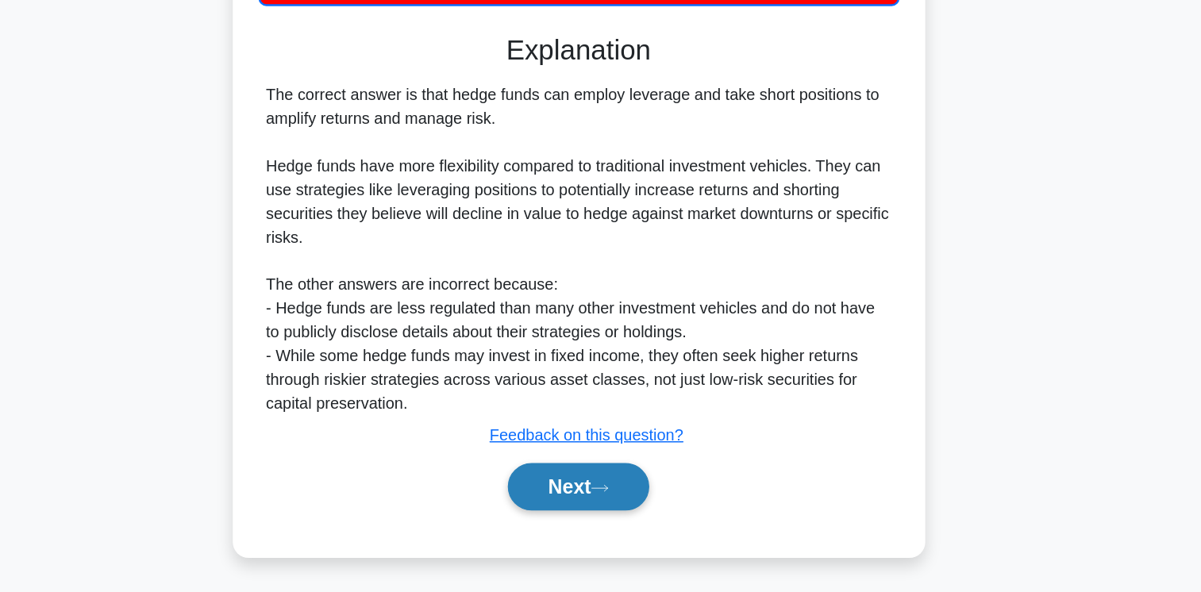
click at [635, 506] on button "Next" at bounding box center [601, 507] width 114 height 38
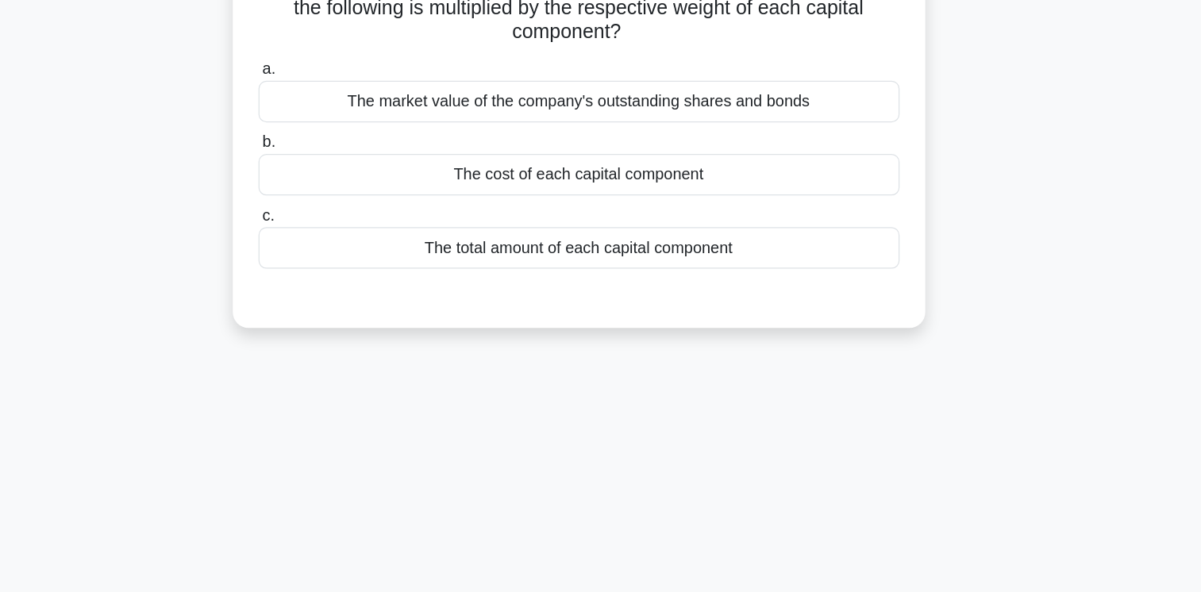
click at [896, 427] on div "64:06 Stop CFA Level 1 Intermediate 45/90 When calculating the weighted average…" at bounding box center [601, 314] width 1048 height 794
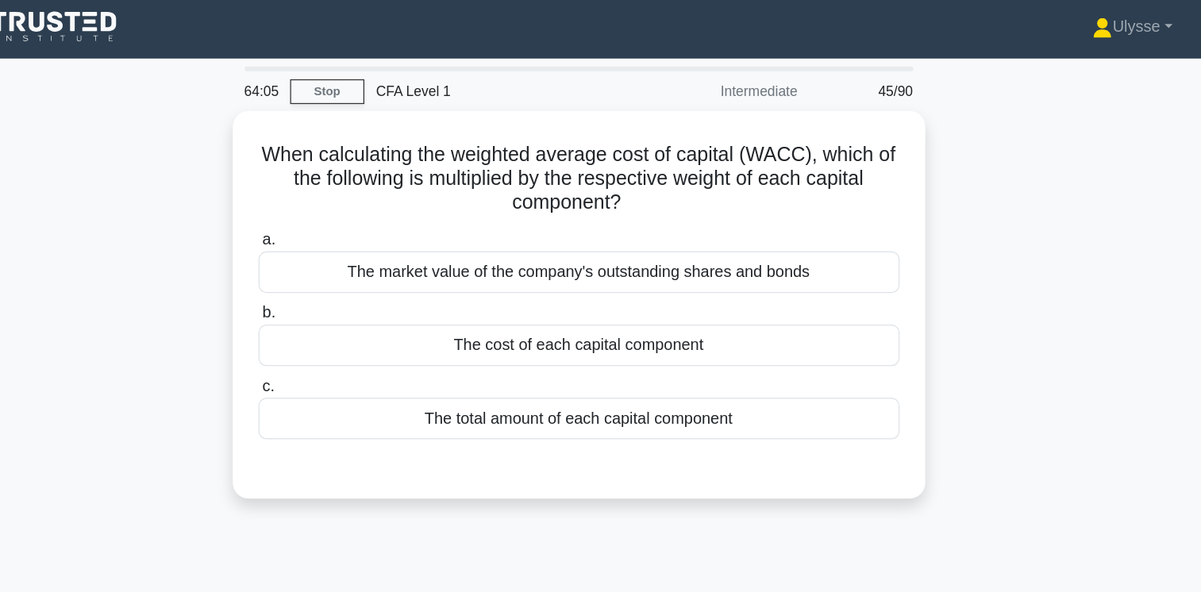
scroll to position [0, 0]
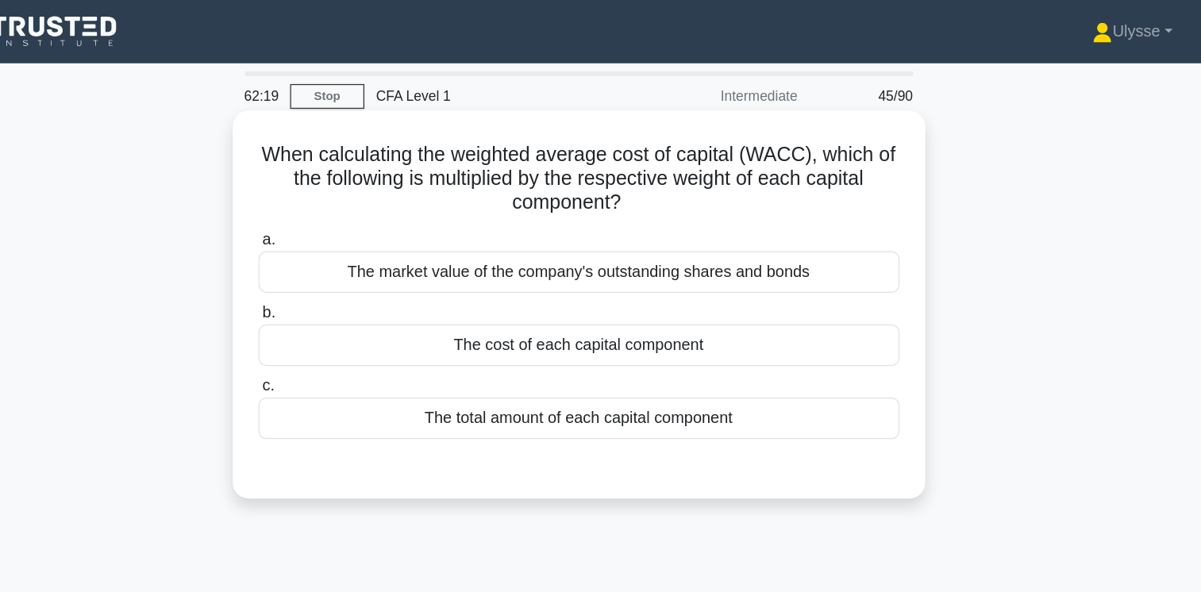
click at [725, 280] on div "The cost of each capital component" at bounding box center [601, 276] width 514 height 33
click at [344, 256] on input "b. The cost of each capital component" at bounding box center [344, 251] width 0 height 10
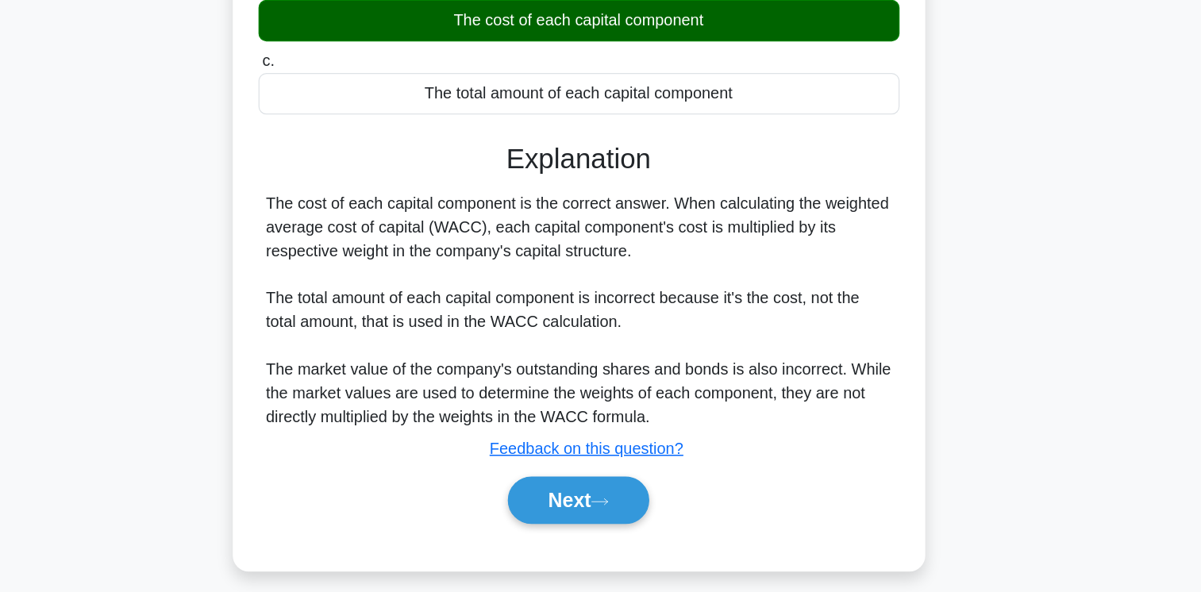
scroll to position [147, 0]
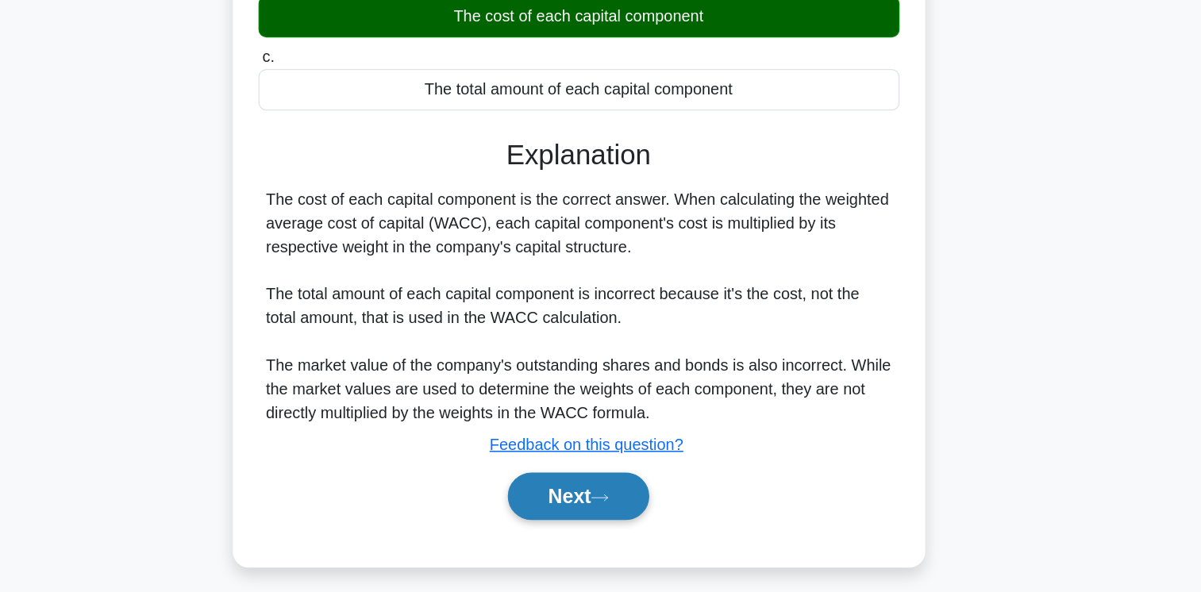
click at [616, 510] on button "Next" at bounding box center [601, 515] width 114 height 38
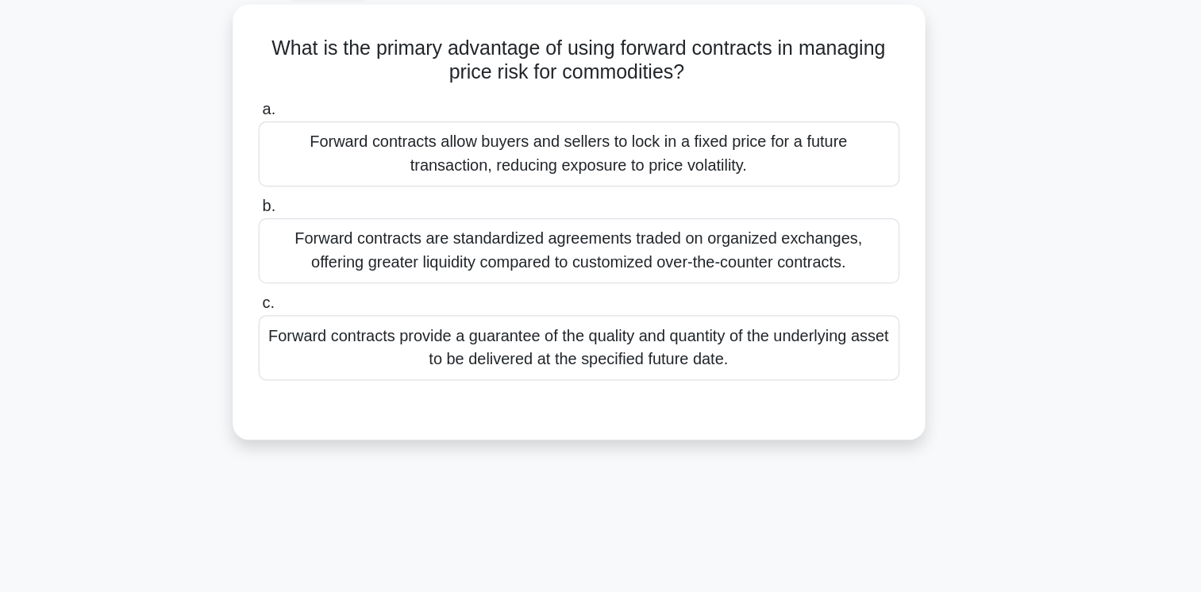
scroll to position [83, 0]
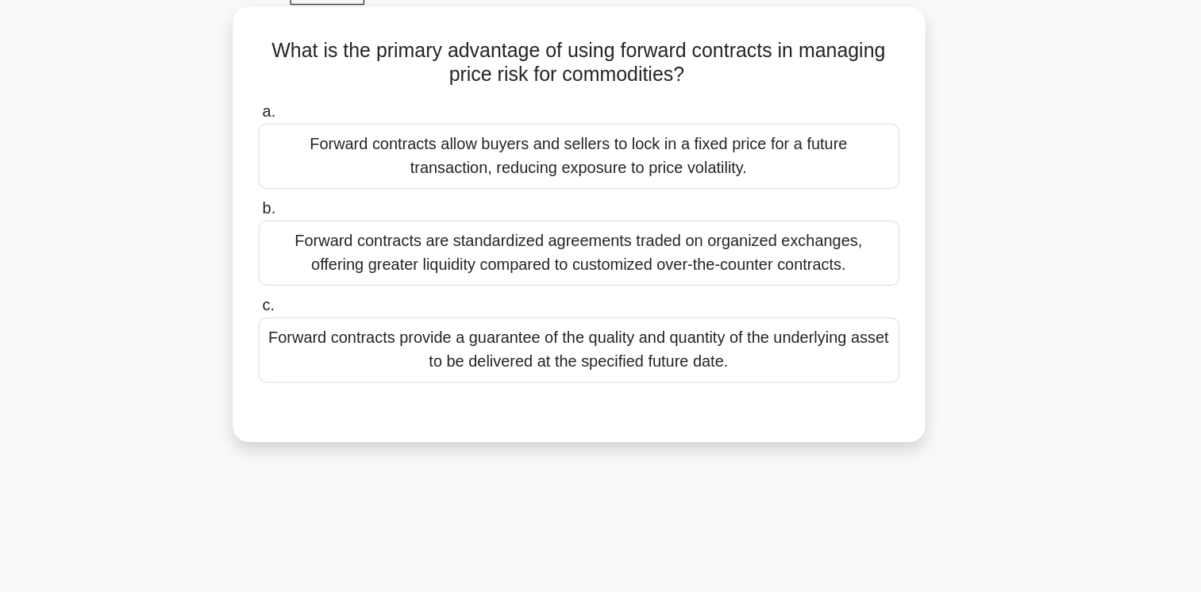
click at [778, 148] on div "Forward contracts allow buyers and sellers to lock in a fixed price for a futur…" at bounding box center [601, 125] width 514 height 52
click at [344, 95] on input "a. Forward contracts allow buyers and sellers to lock in a fixed price for a fu…" at bounding box center [344, 90] width 0 height 10
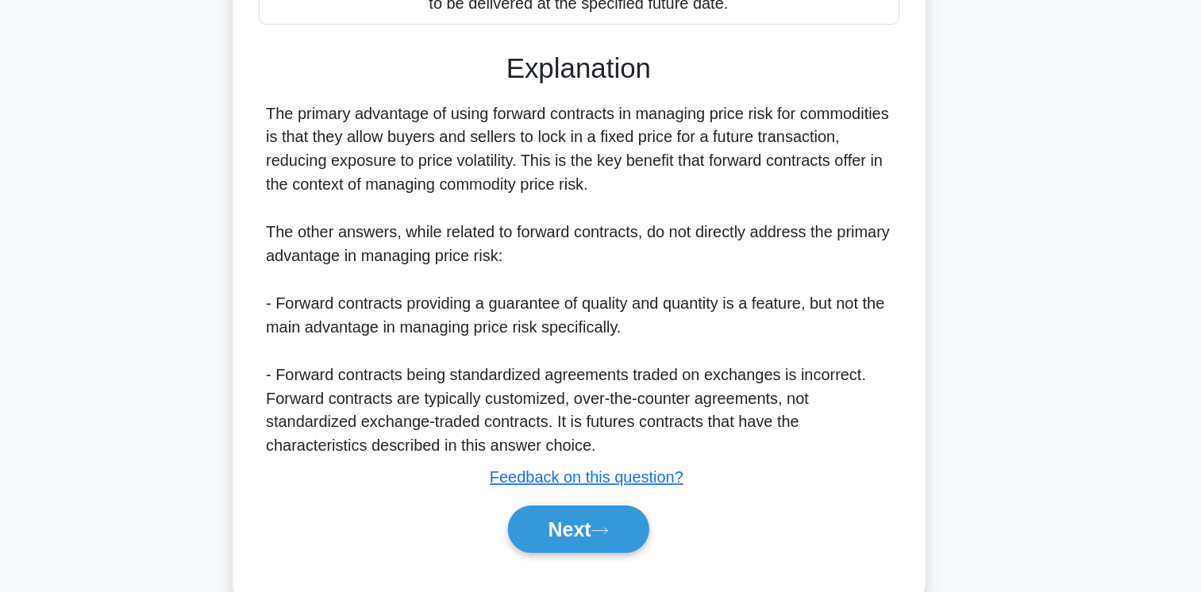
scroll to position [268, 0]
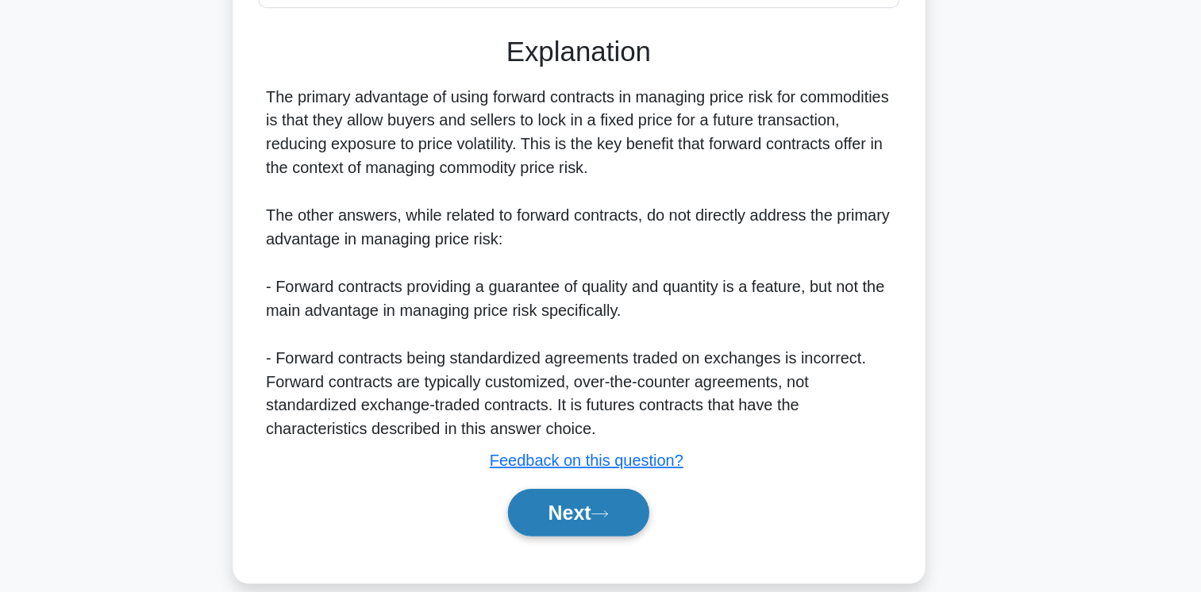
click at [620, 525] on icon at bounding box center [617, 529] width 14 height 9
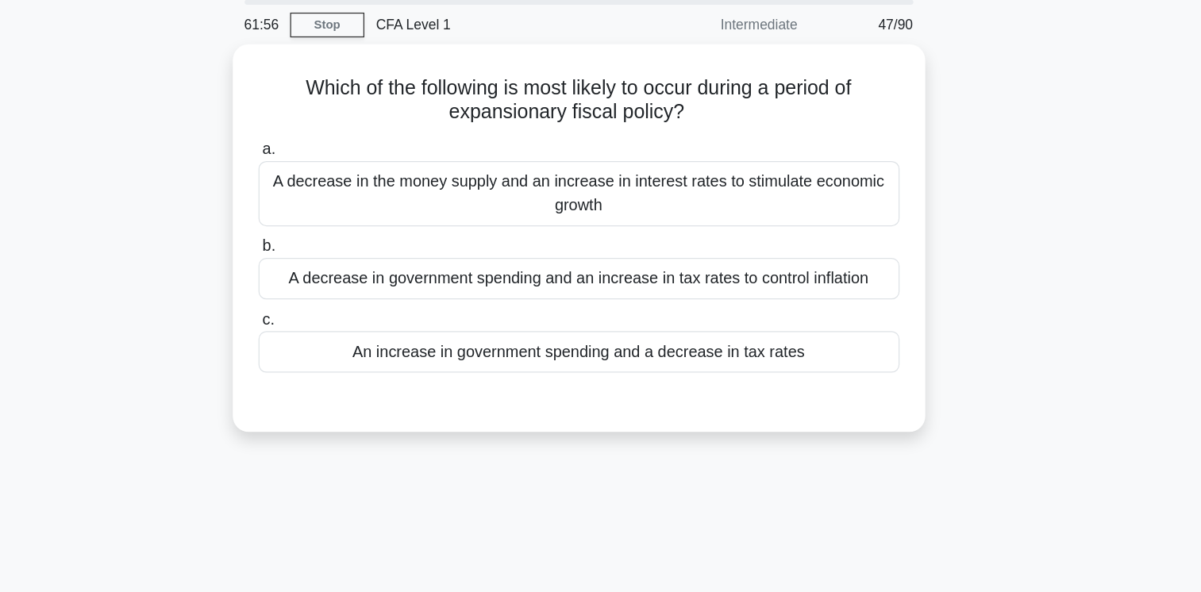
scroll to position [54, 0]
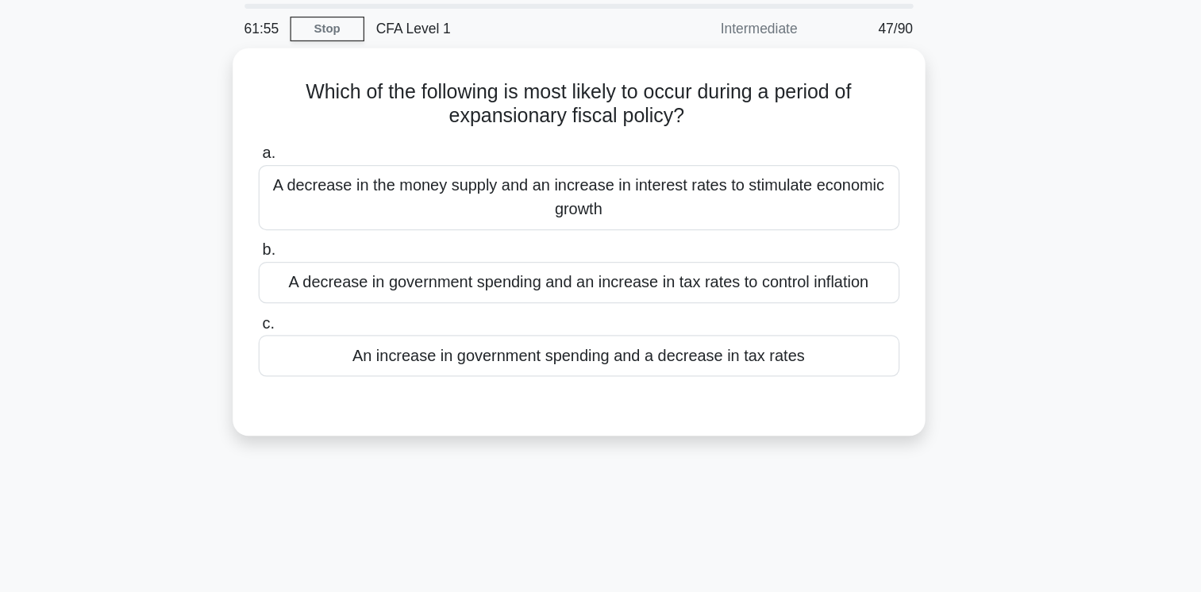
click at [984, 307] on div "Which of the following is most likely to occur during a period of expansionary …" at bounding box center [601, 204] width 1048 height 330
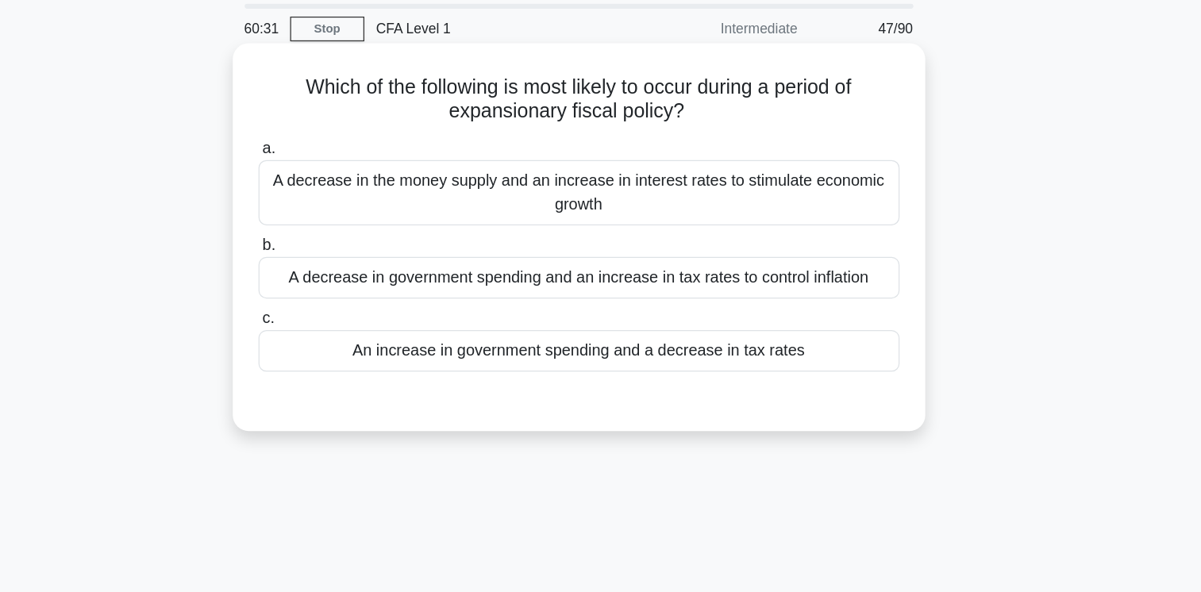
click at [810, 232] on div "A decrease in government spending and an increase in tax rates to control infla…" at bounding box center [601, 222] width 514 height 33
click at [344, 202] on input "b. A decrease in government spending and an increase in tax rates to control in…" at bounding box center [344, 197] width 0 height 10
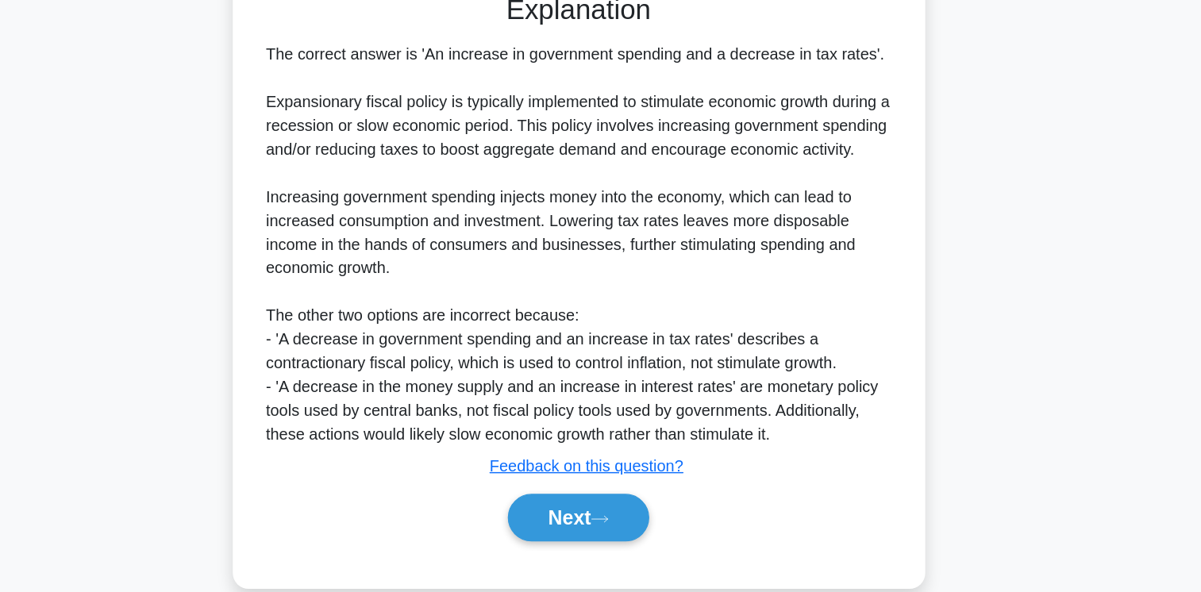
scroll to position [309, 0]
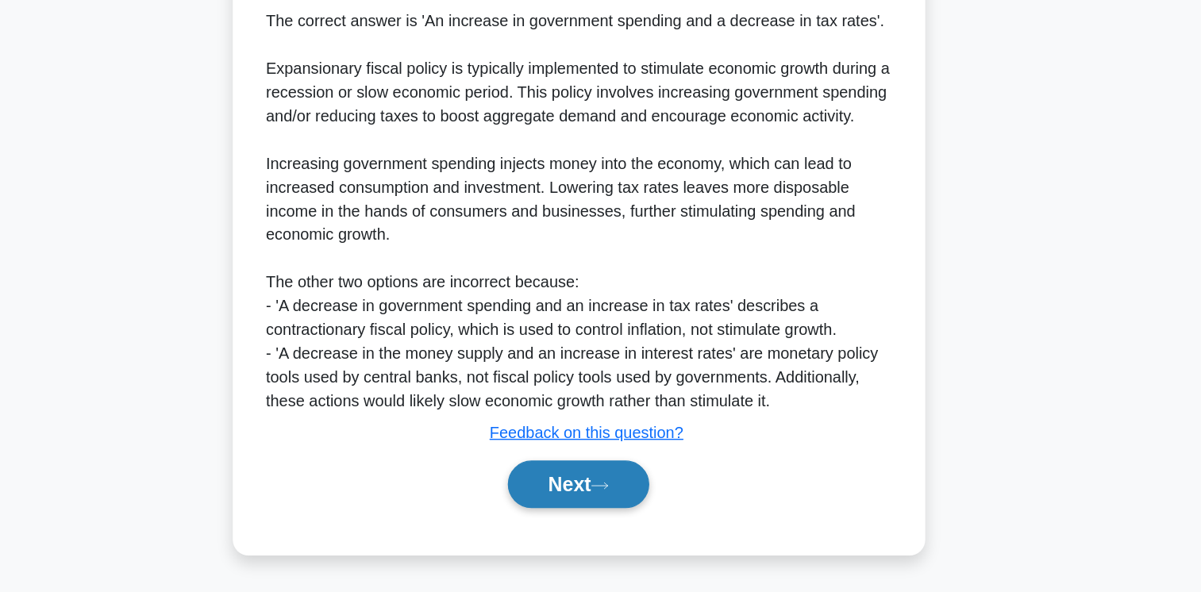
click at [611, 507] on button "Next" at bounding box center [601, 506] width 114 height 38
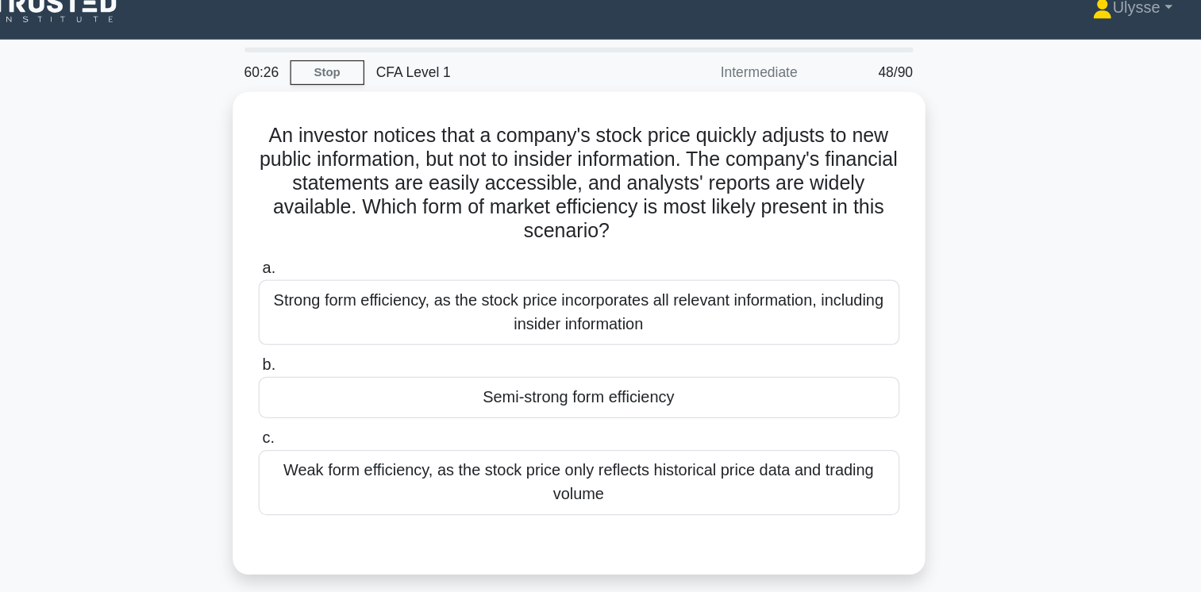
scroll to position [0, 0]
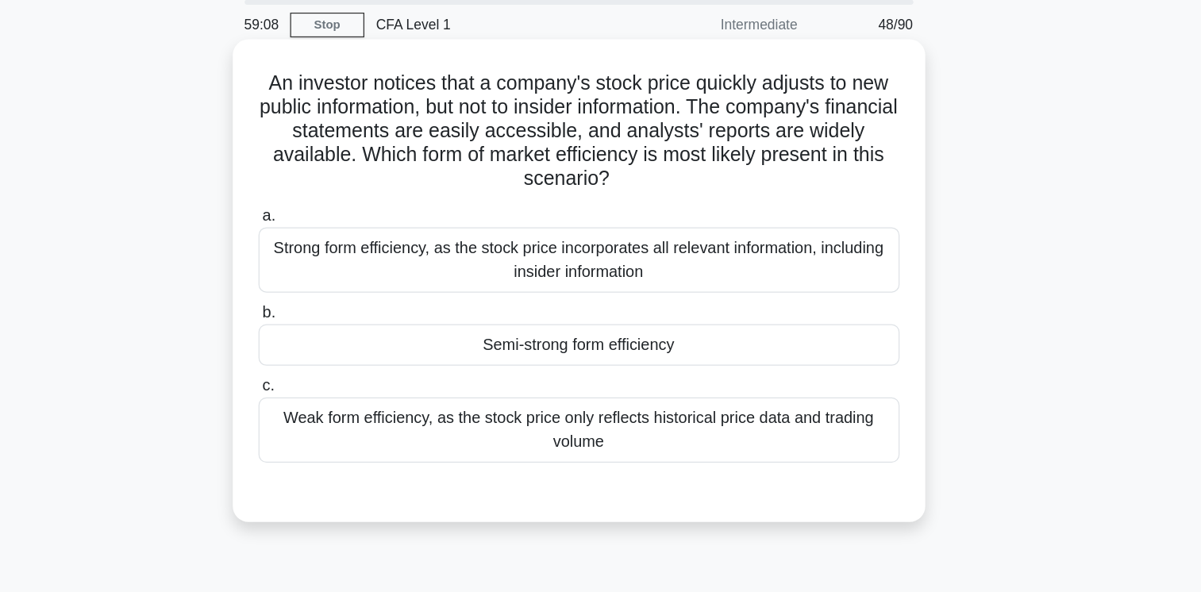
click at [816, 269] on div "Strong form efficiency, as the stock price incorporates all relevant informatio…" at bounding box center [601, 266] width 514 height 52
click at [344, 236] on input "a. Strong form efficiency, as the stock price incorporates all relevant informa…" at bounding box center [344, 230] width 0 height 10
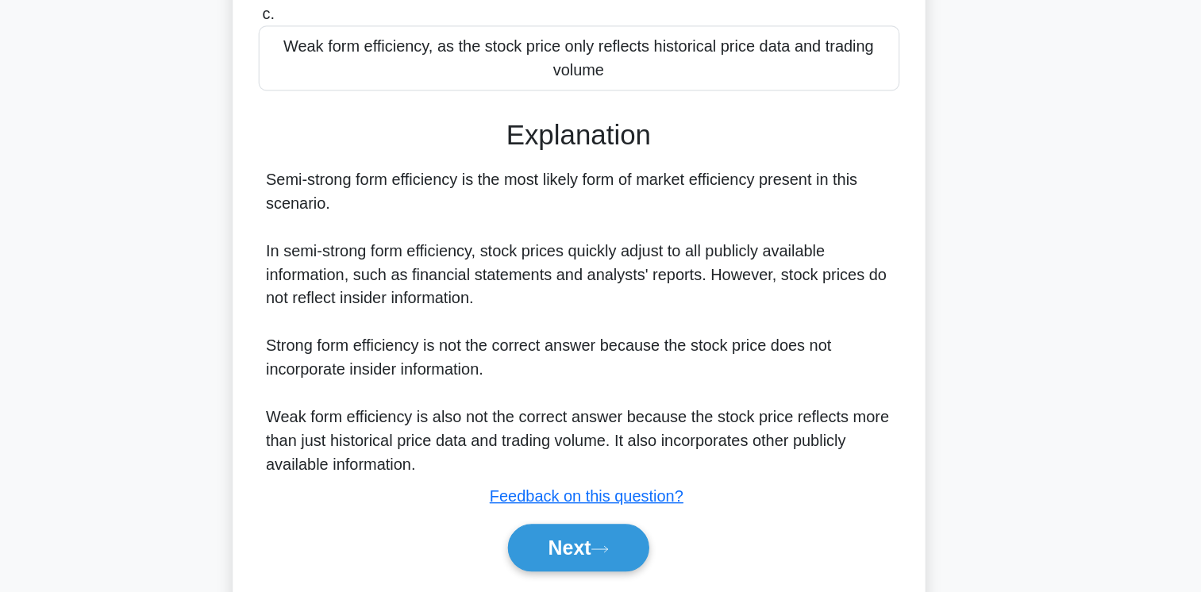
scroll to position [290, 0]
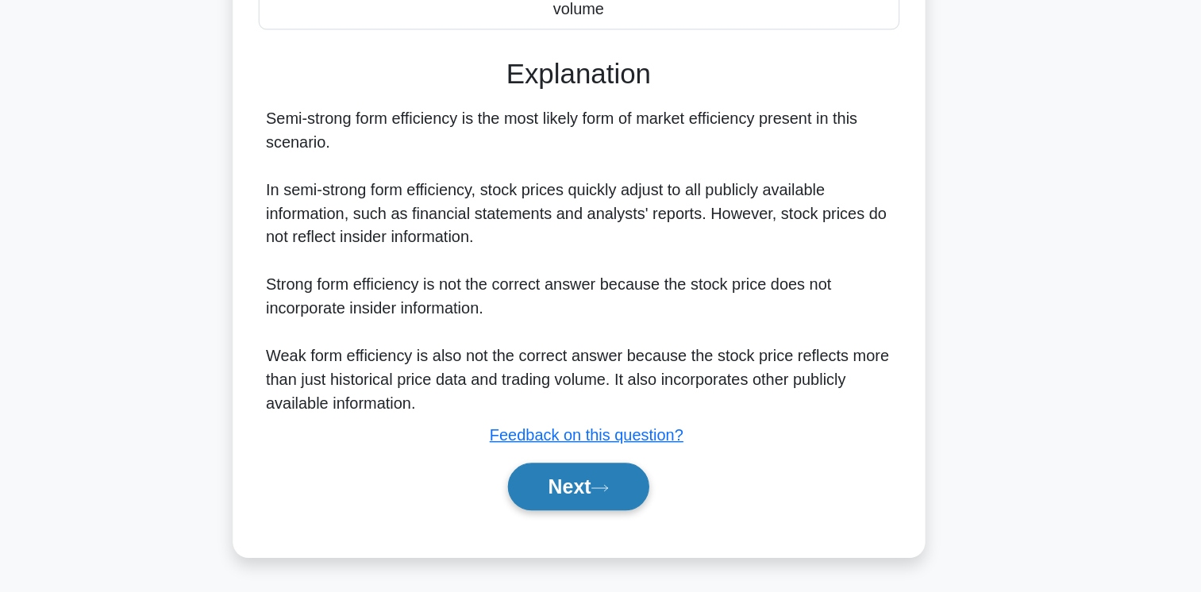
click at [614, 507] on button "Next" at bounding box center [601, 507] width 114 height 38
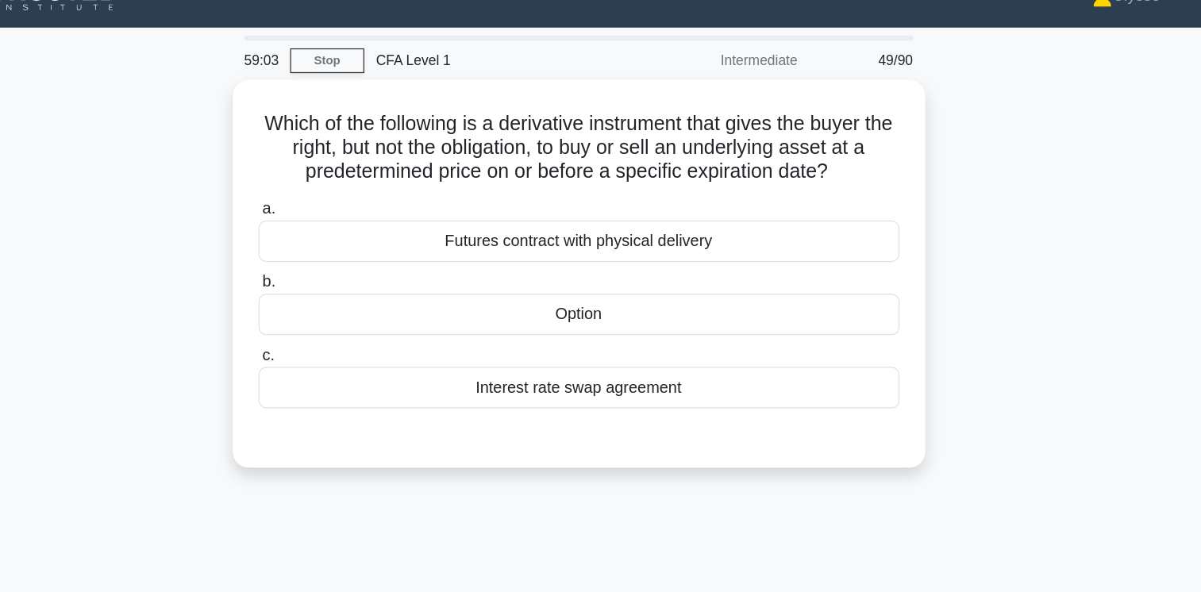
scroll to position [0, 0]
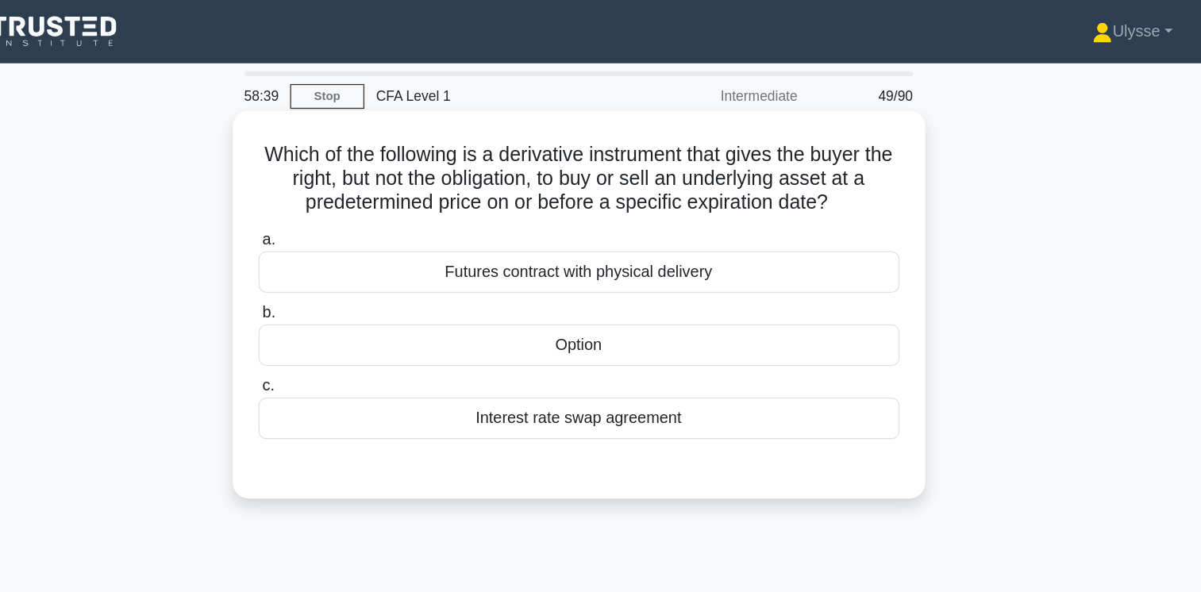
click at [780, 279] on div "Option" at bounding box center [601, 276] width 514 height 33
click at [344, 256] on input "b. Option" at bounding box center [344, 251] width 0 height 10
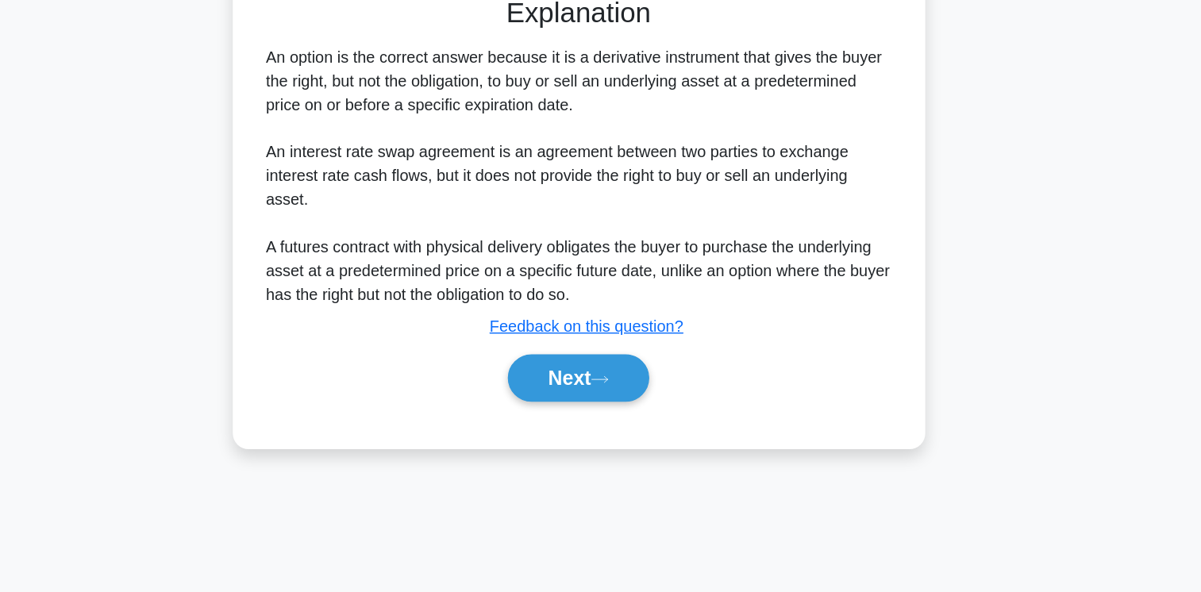
scroll to position [265, 0]
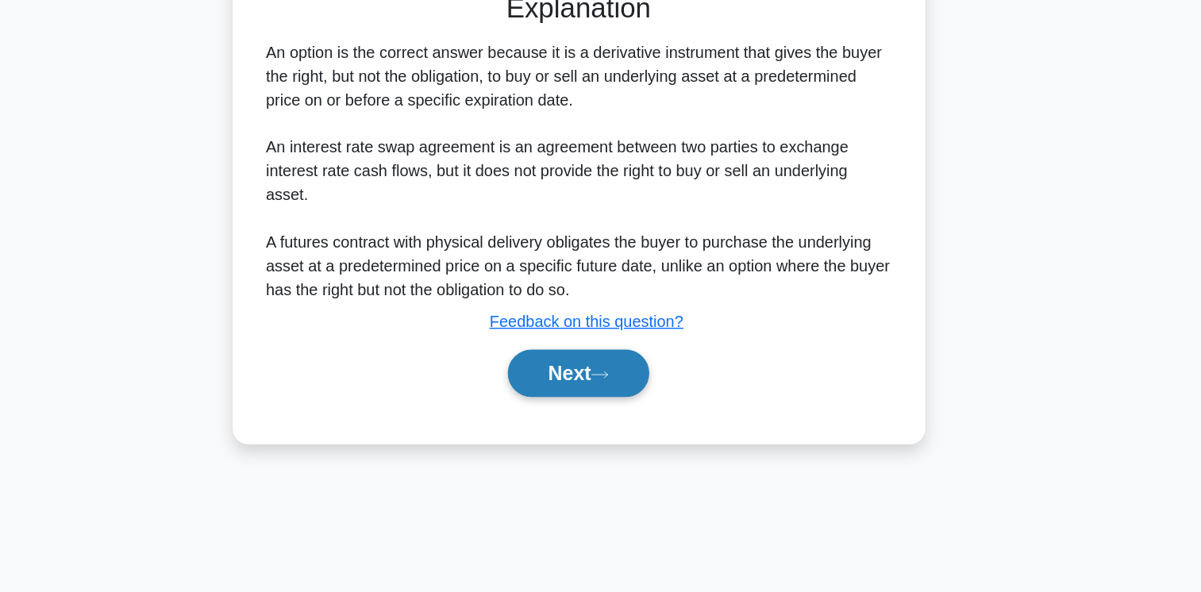
click at [601, 407] on button "Next" at bounding box center [601, 416] width 114 height 38
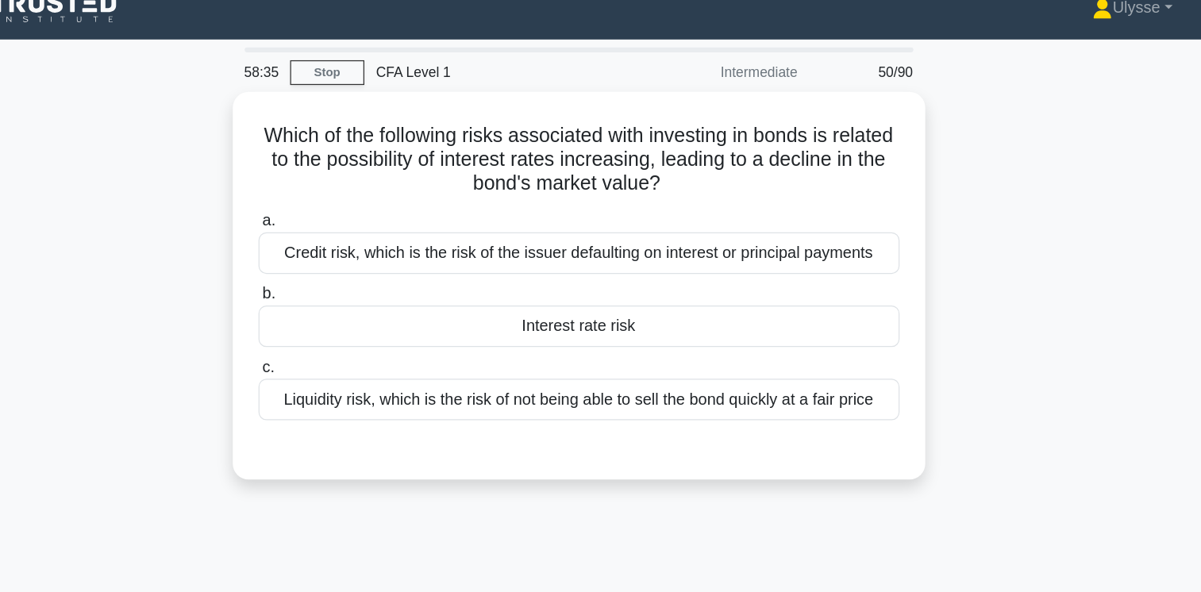
scroll to position [0, 0]
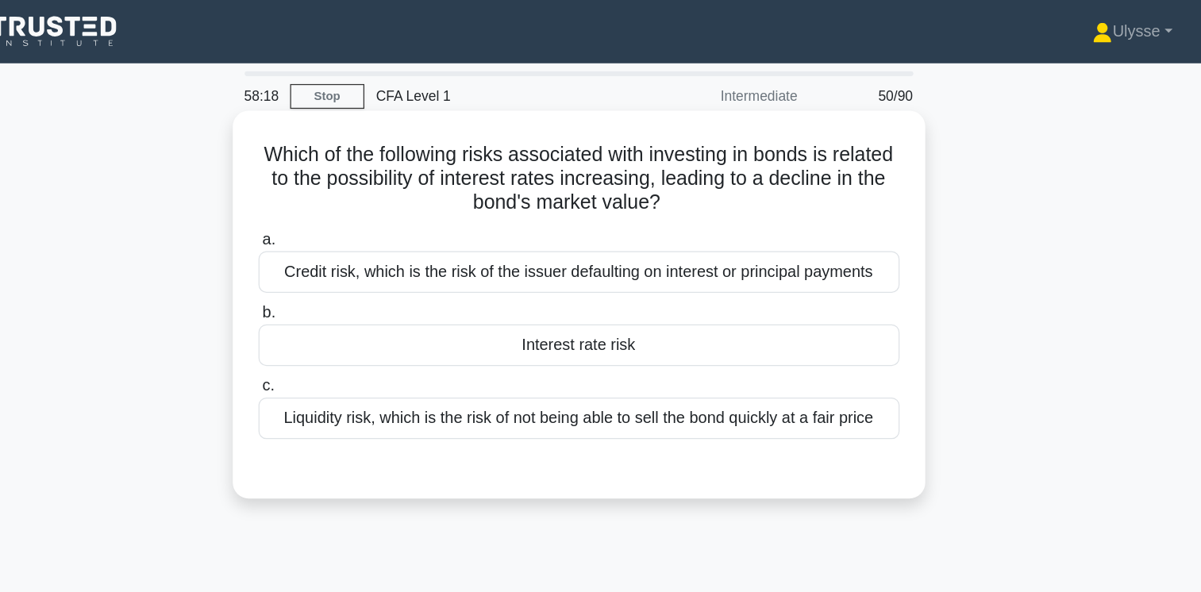
click at [782, 279] on div "Interest rate risk" at bounding box center [601, 276] width 514 height 33
click at [344, 256] on input "b. Interest rate risk" at bounding box center [344, 251] width 0 height 10
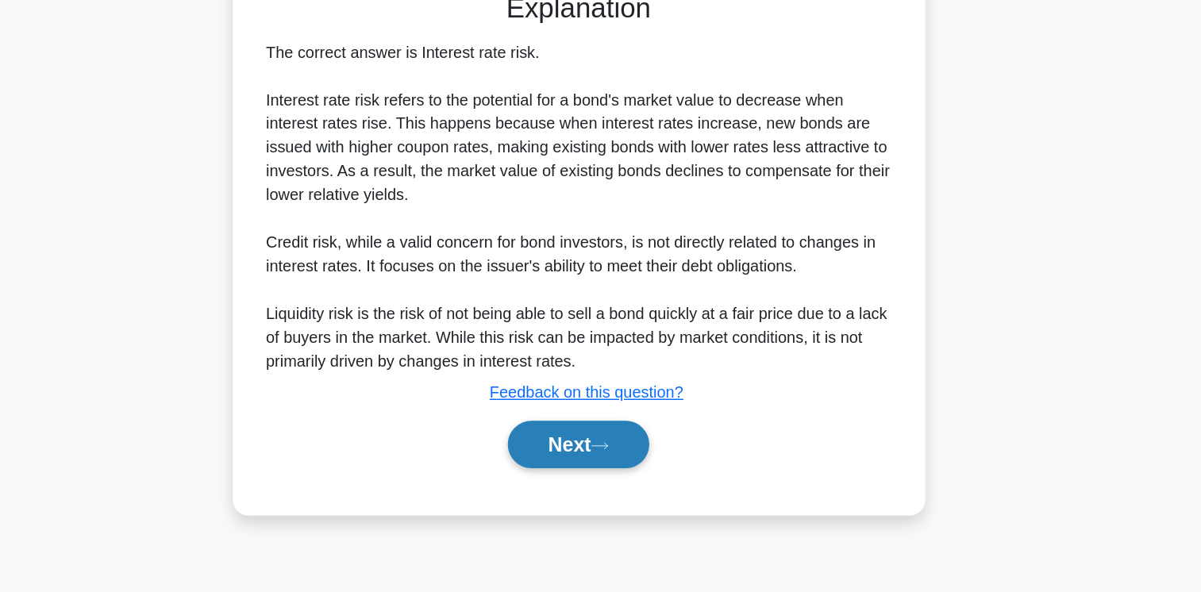
click at [606, 483] on button "Next" at bounding box center [601, 473] width 114 height 38
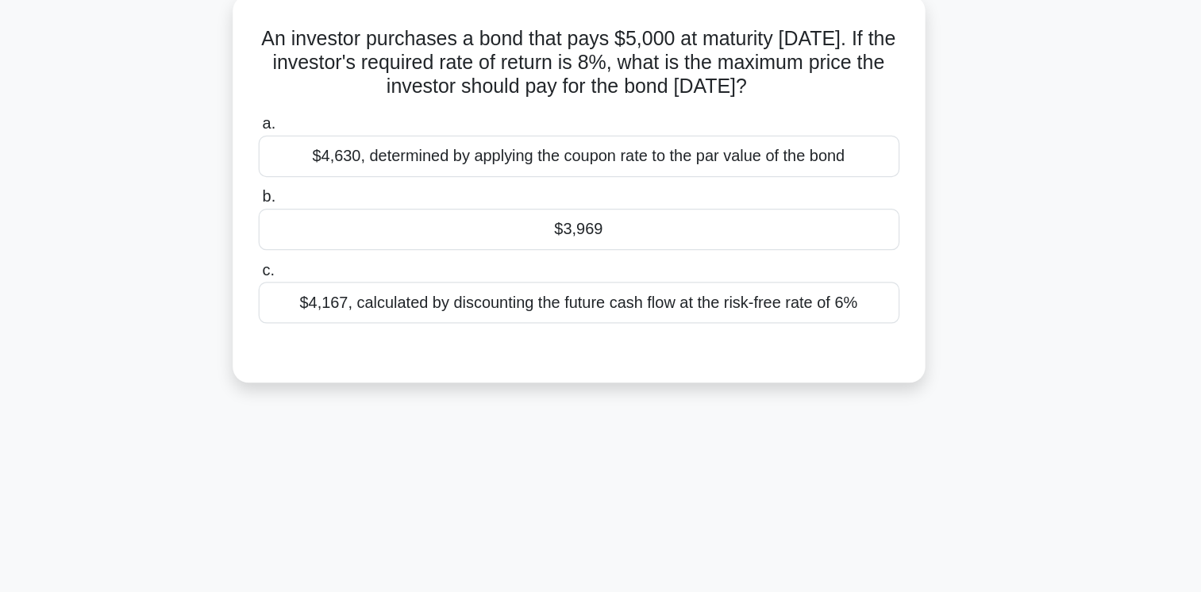
scroll to position [89, 0]
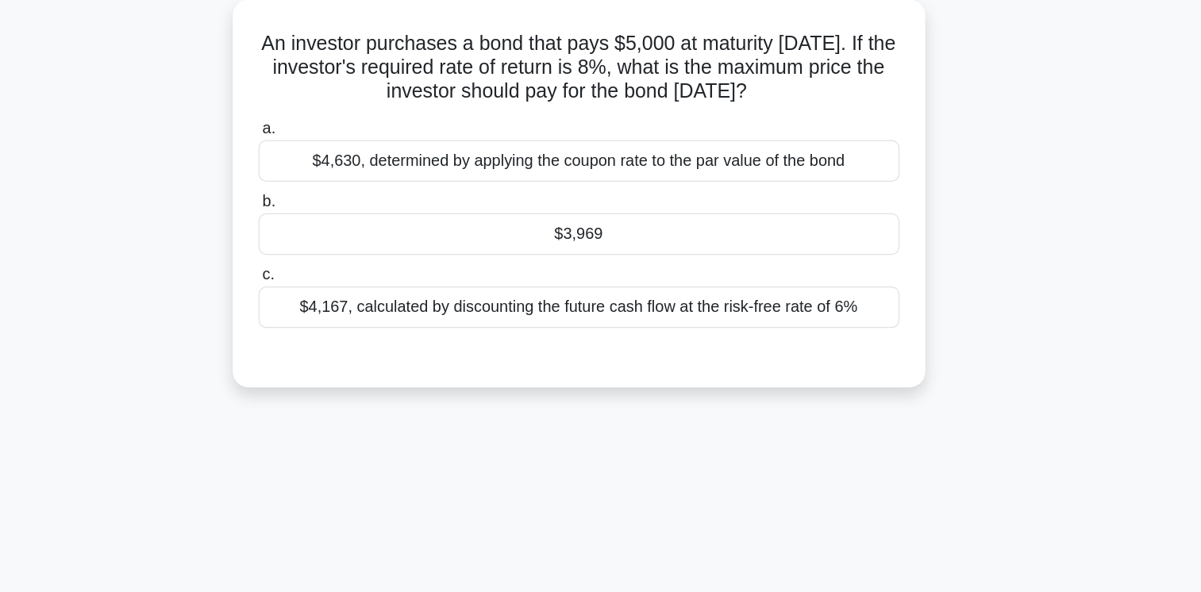
click at [793, 193] on div "$3,969" at bounding box center [601, 187] width 514 height 33
click at [344, 167] on input "b. $3,969" at bounding box center [344, 162] width 0 height 10
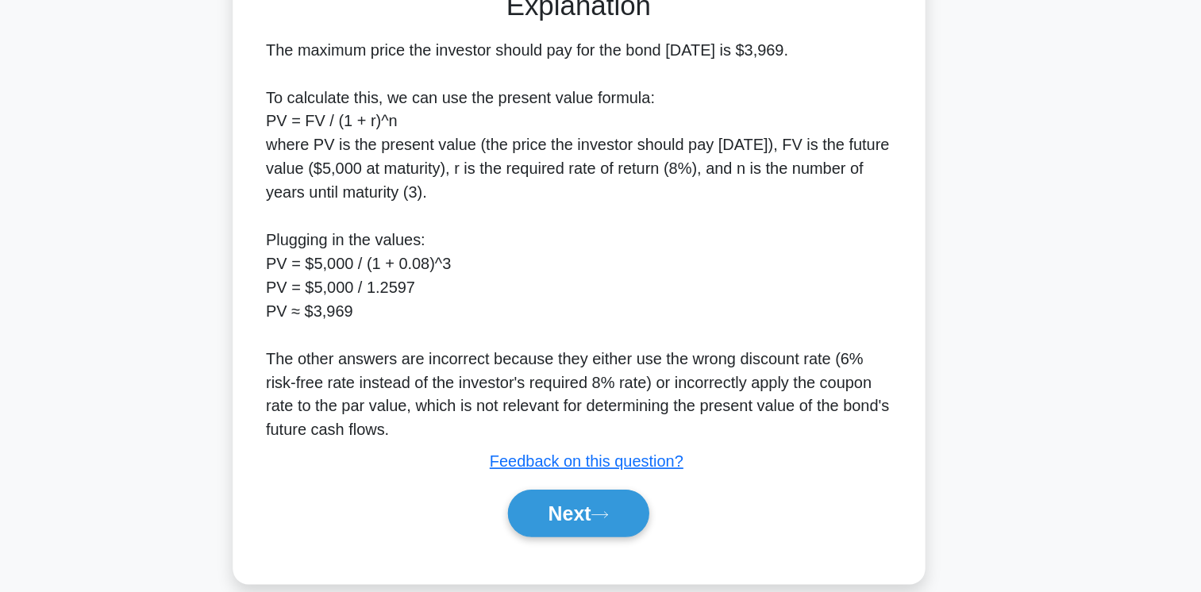
scroll to position [267, 0]
click at [622, 521] on button "Next" at bounding box center [601, 529] width 114 height 38
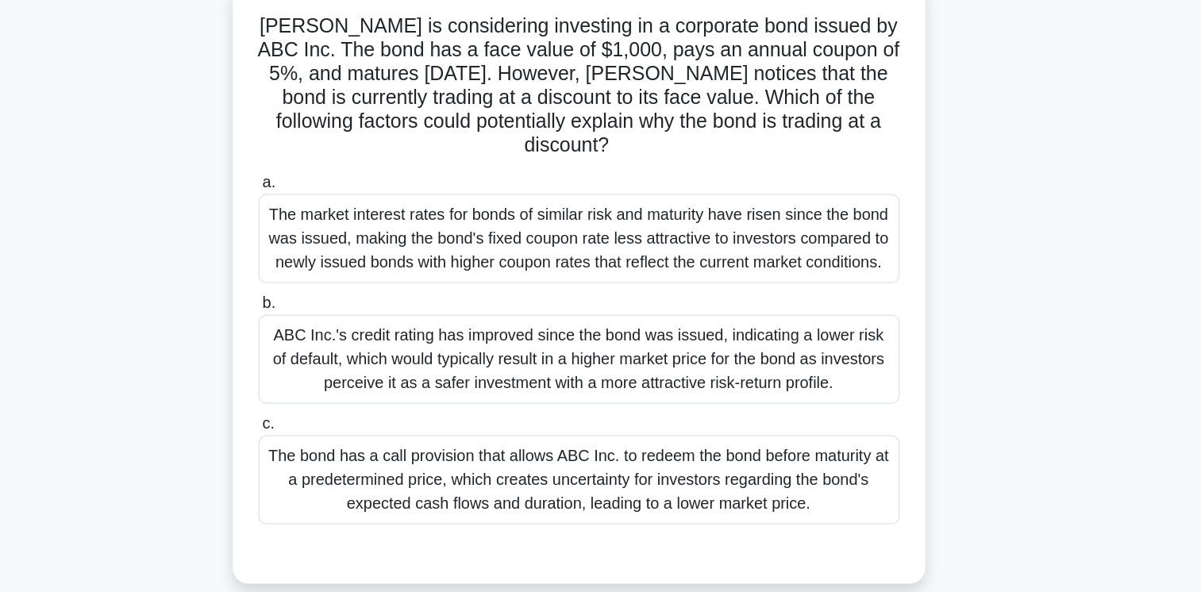
scroll to position [66, 0]
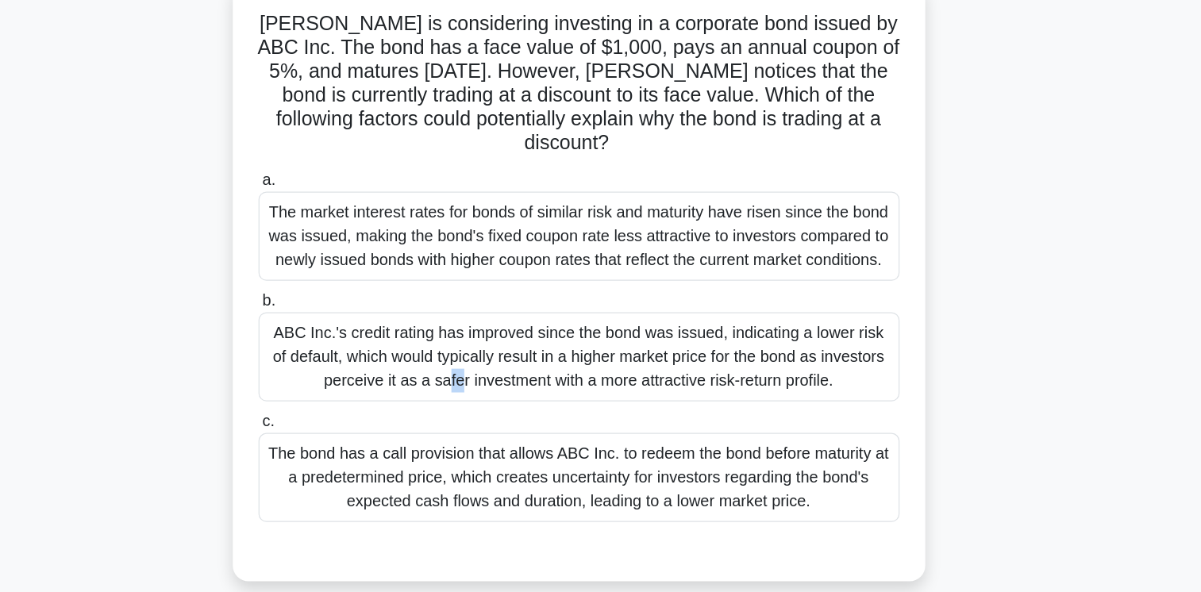
click at [984, 327] on div "Jane is considering investing in a corporate bond issued by ABC Inc. The bond h…" at bounding box center [601, 278] width 1048 height 502
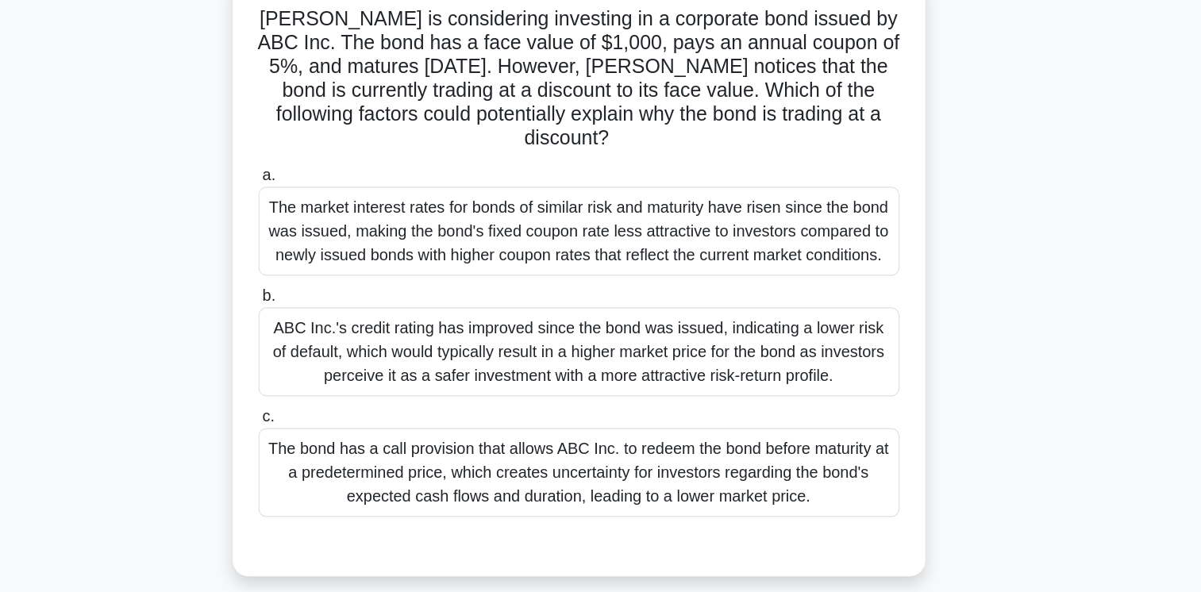
click at [819, 399] on div "The bond has a call provision that allows ABC Inc. to redeem the bond before ma…" at bounding box center [601, 422] width 514 height 71
click at [344, 383] on input "c. The bond has a call provision that allows ABC Inc. to redeem the bond before…" at bounding box center [344, 377] width 0 height 10
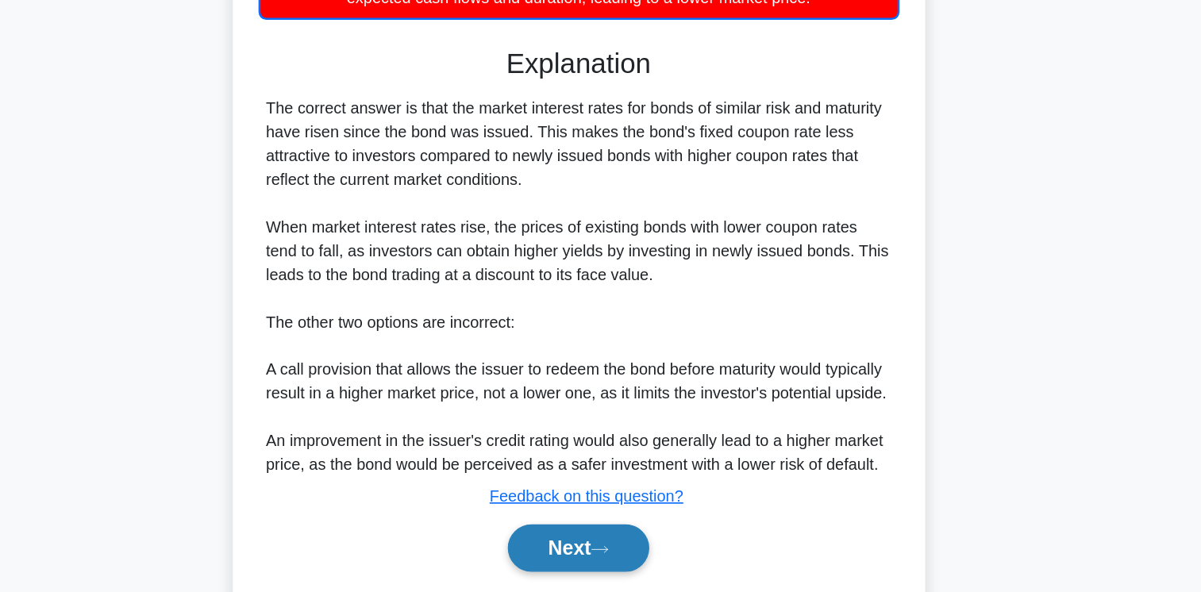
click at [636, 552] on button "Next" at bounding box center [601, 556] width 114 height 38
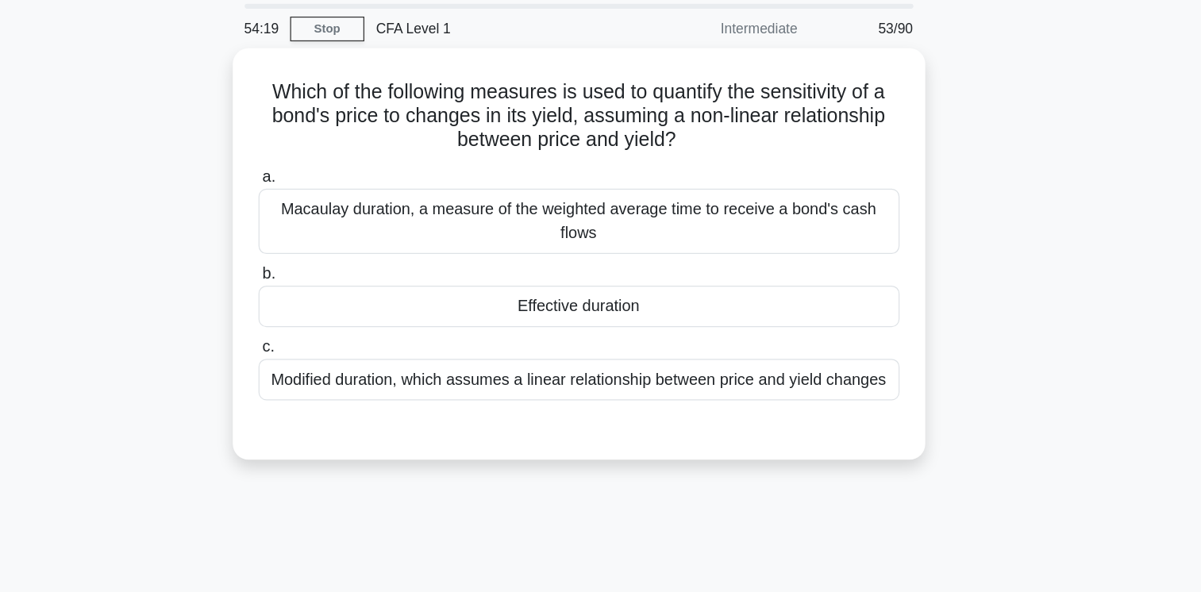
scroll to position [46, 0]
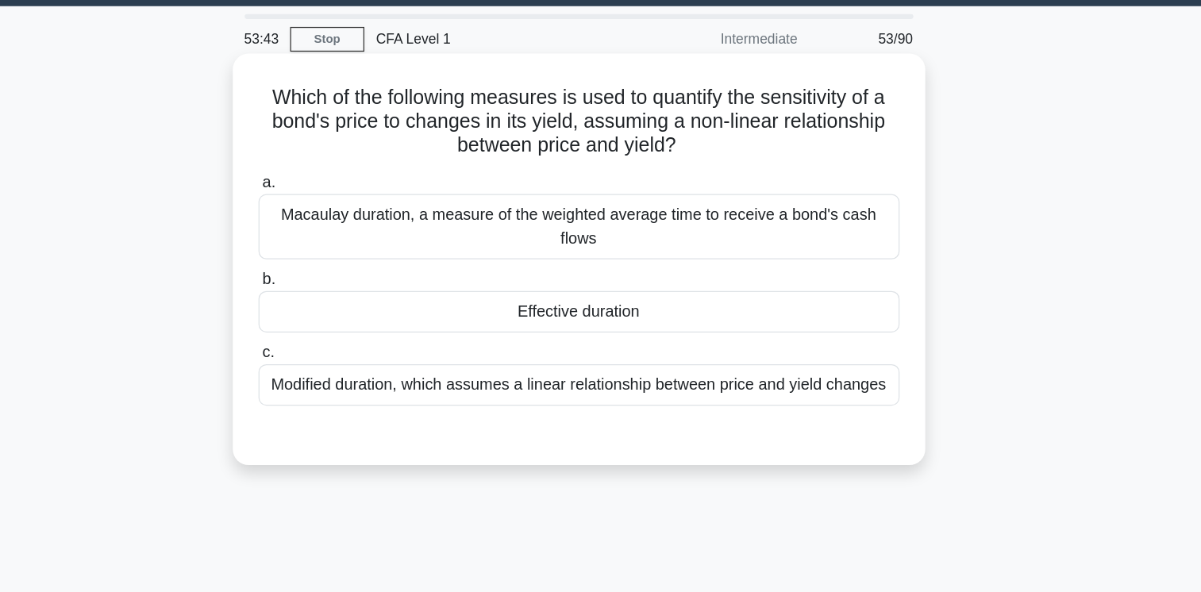
click at [837, 256] on div "Effective duration" at bounding box center [601, 249] width 514 height 33
click at [344, 229] on input "b. Effective duration" at bounding box center [344, 224] width 0 height 10
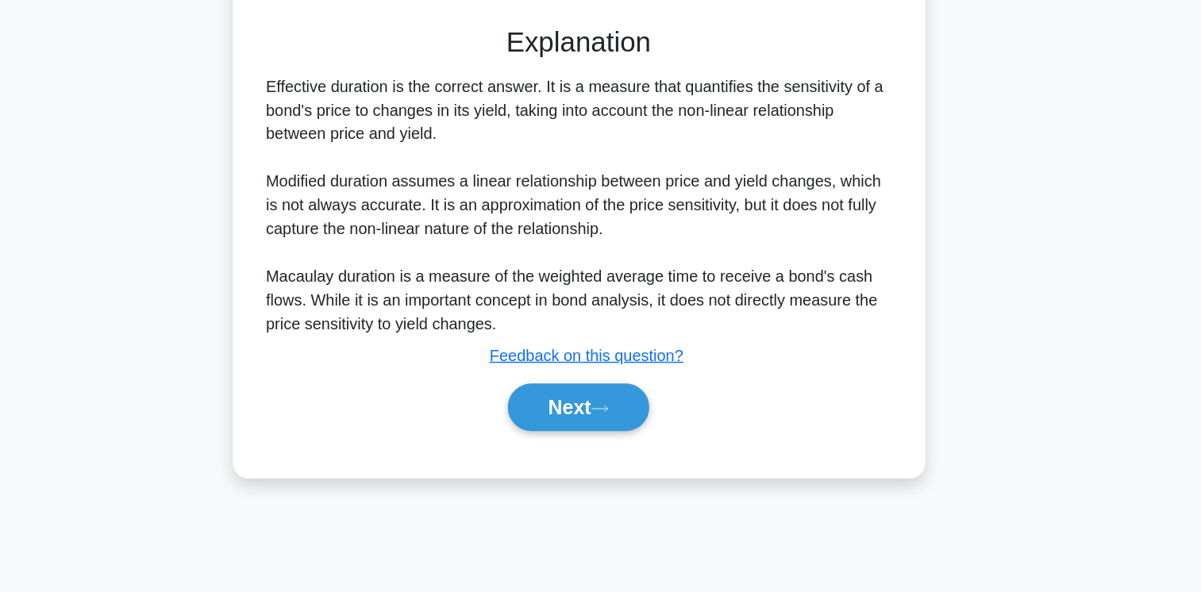
scroll to position [265, 0]
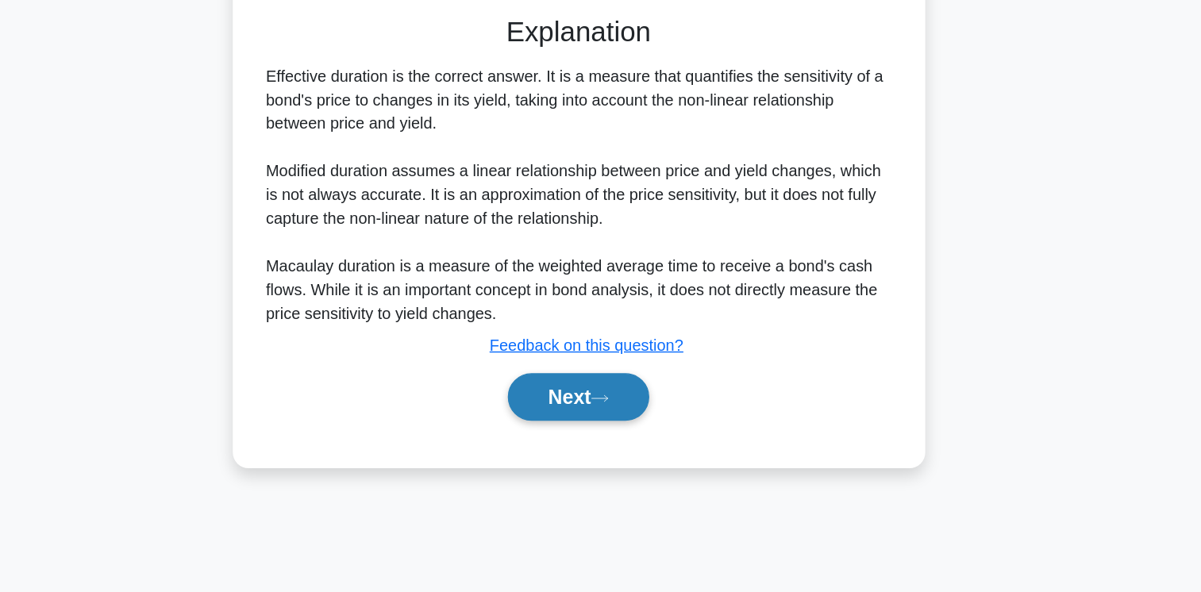
click at [622, 437] on icon at bounding box center [617, 436] width 14 height 9
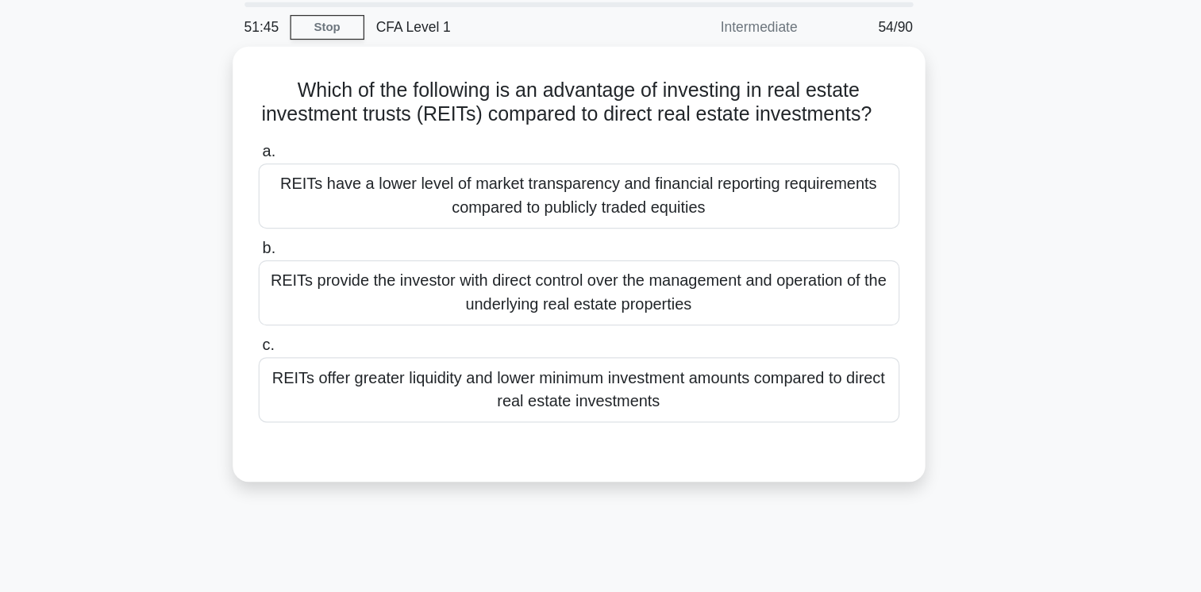
scroll to position [52, 0]
click at [718, 260] on div "REITs provide the investor with direct control over the management and operatio…" at bounding box center [601, 234] width 514 height 52
click at [344, 204] on input "b. REITs provide the investor with direct control over the management and opera…" at bounding box center [344, 199] width 0 height 10
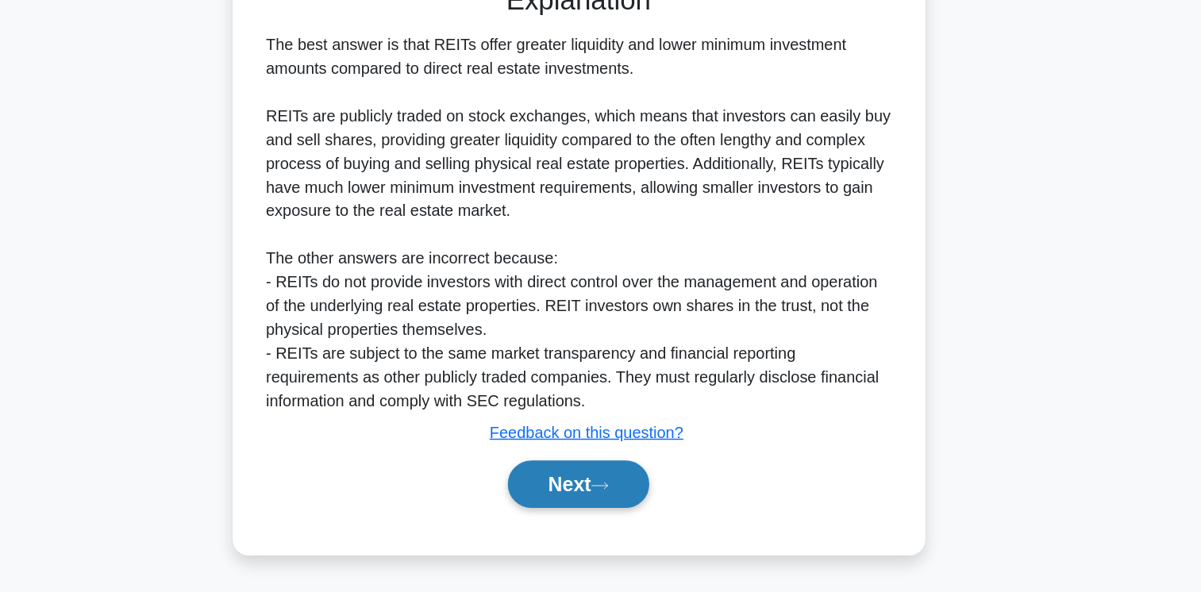
click at [641, 490] on button "Next" at bounding box center [601, 506] width 114 height 38
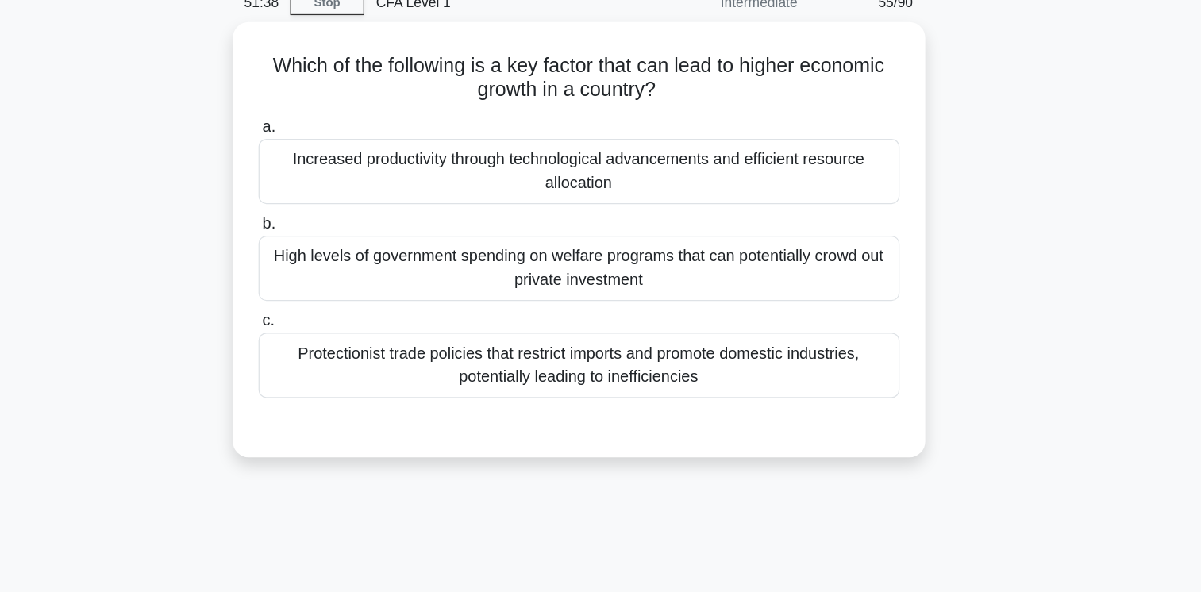
scroll to position [0, 0]
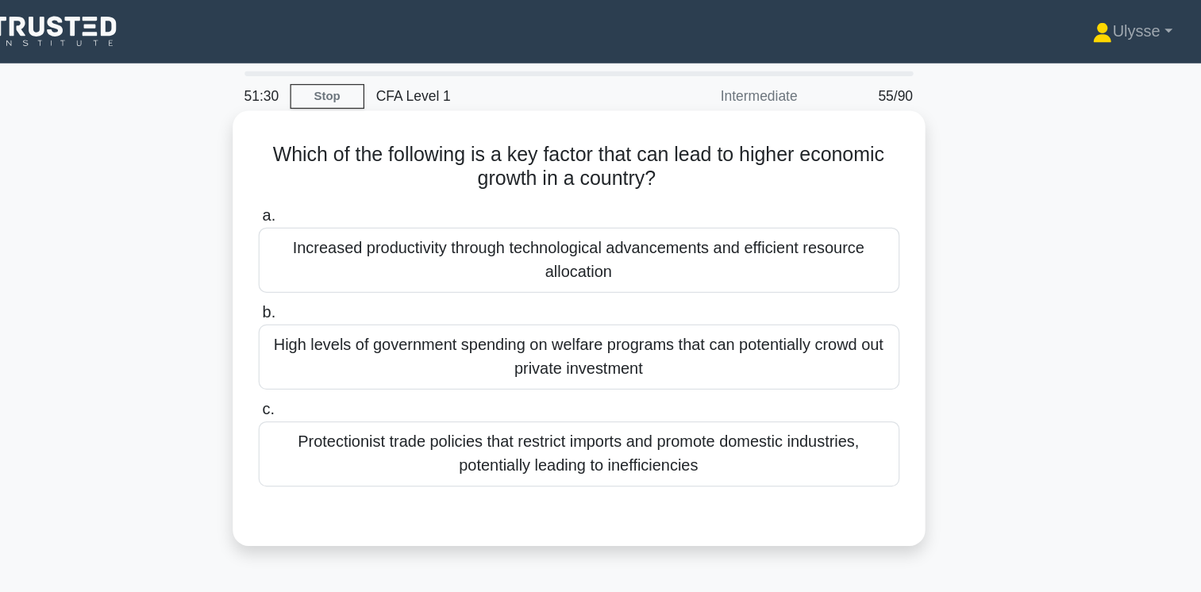
click at [658, 438] on div "Which of the following is a key factor that can lead to higher economic growth …" at bounding box center [601, 263] width 556 height 349
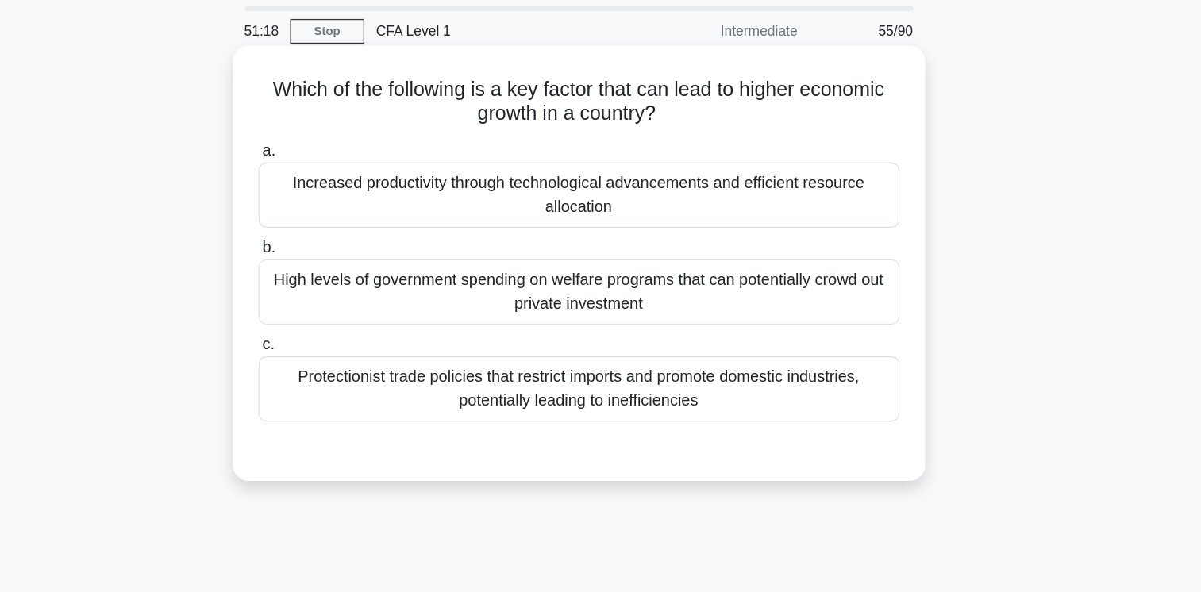
click at [800, 212] on div "Increased productivity through technological advancements and efficient resourc…" at bounding box center [601, 209] width 514 height 52
click at [344, 179] on input "a. Increased productivity through technological advancements and efficient reso…" at bounding box center [344, 173] width 0 height 10
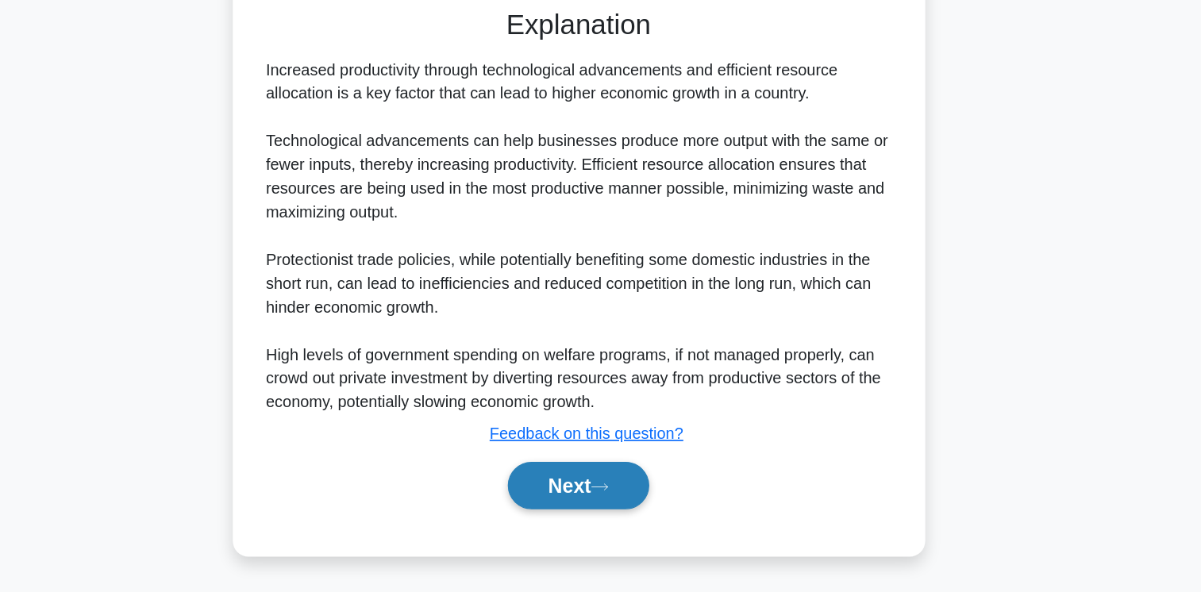
click at [629, 496] on button "Next" at bounding box center [601, 506] width 114 height 38
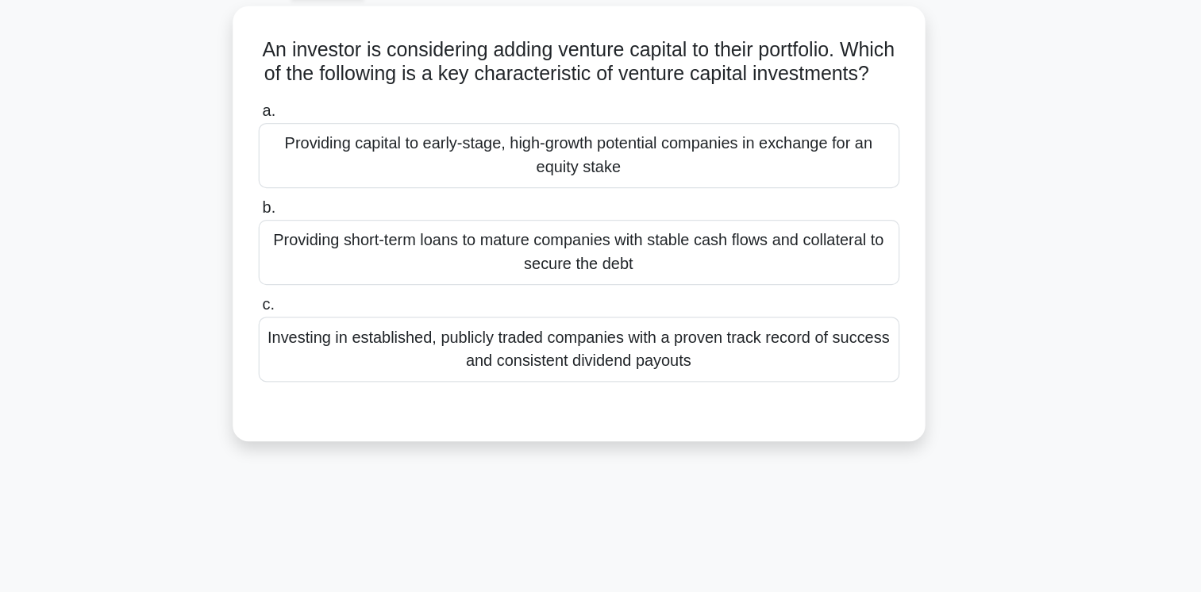
scroll to position [14, 0]
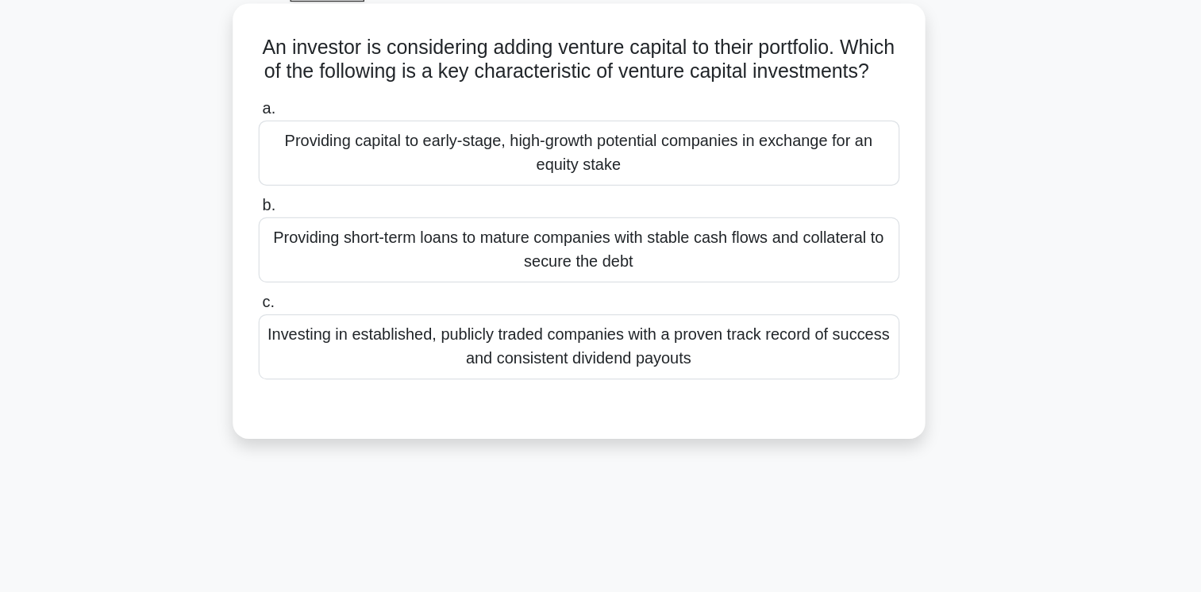
click at [768, 221] on div "Providing capital to early-stage, high-growth potential companies in exchange f…" at bounding box center [601, 194] width 514 height 52
click at [344, 164] on input "a. Providing capital to early-stage, high-growth potential companies in exchang…" at bounding box center [344, 159] width 0 height 10
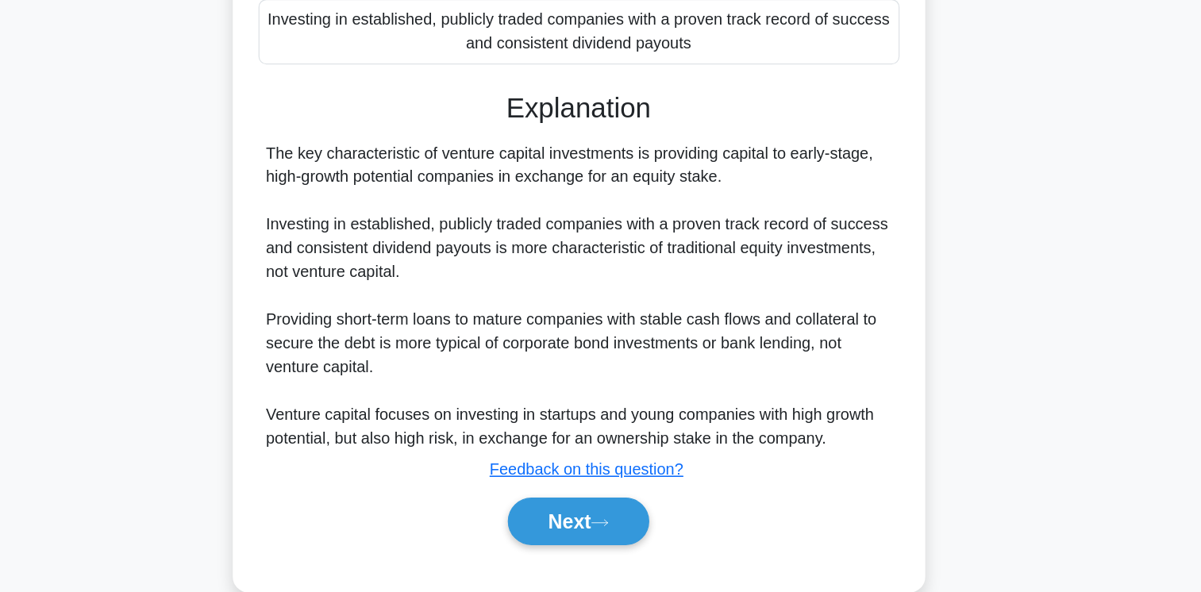
scroll to position [270, 0]
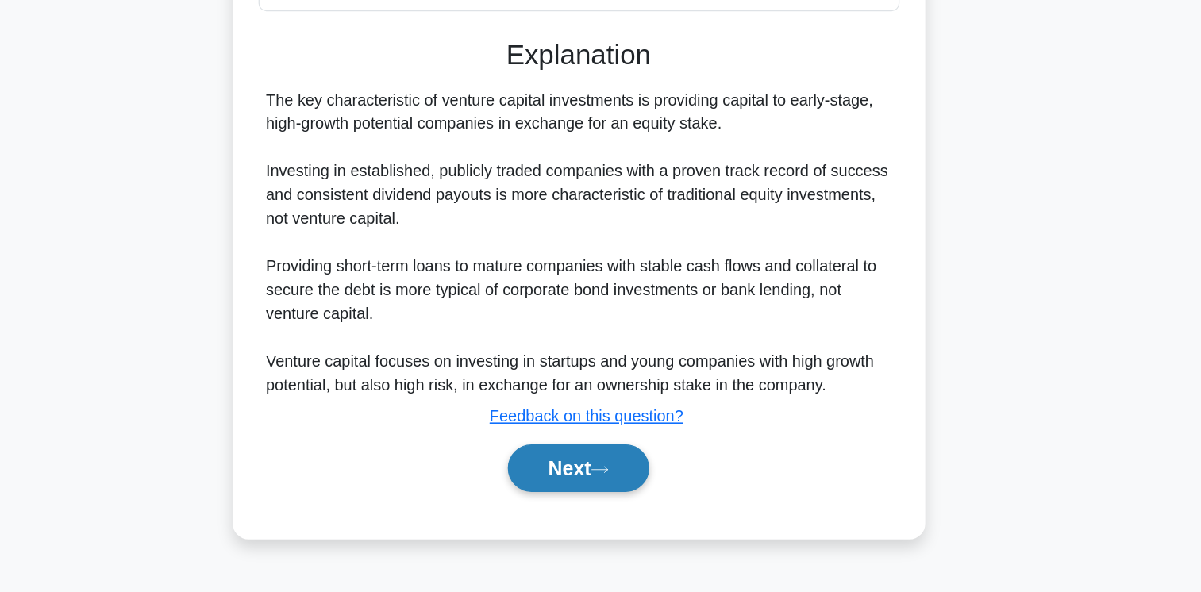
click at [625, 498] on icon at bounding box center [617, 493] width 14 height 9
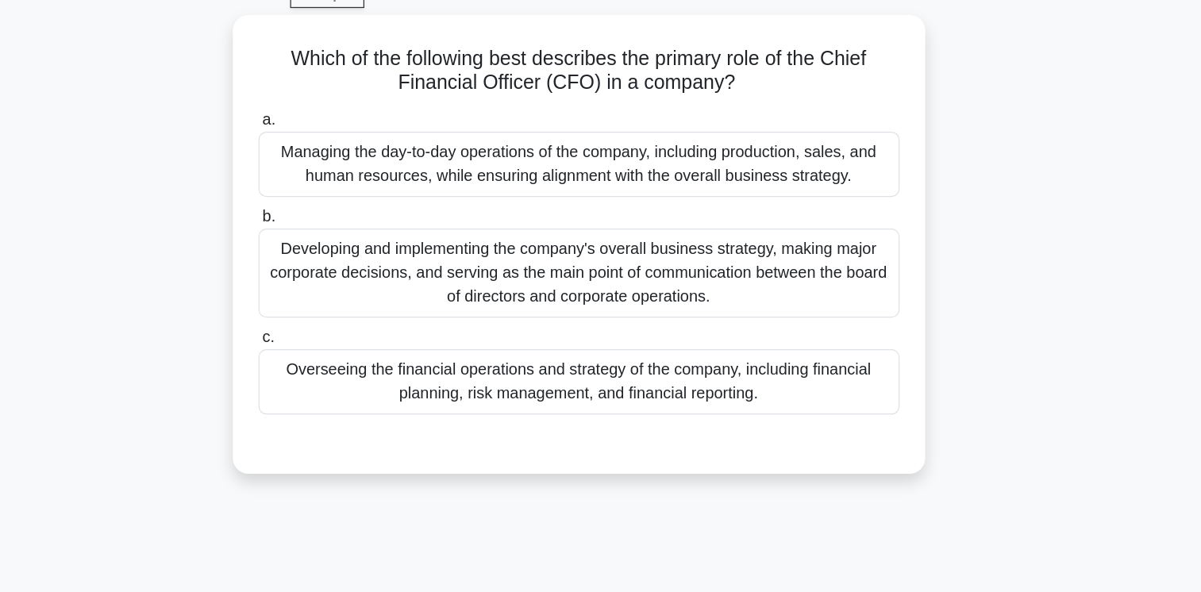
scroll to position [60, 0]
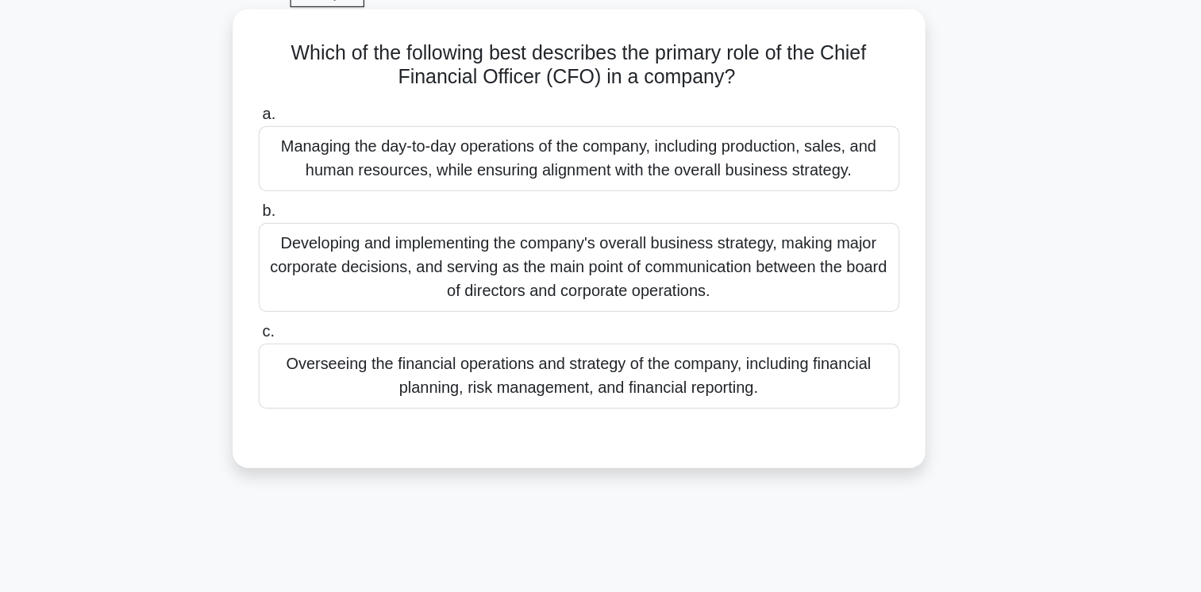
click at [810, 346] on div "Overseeing the financial operations and strategy of the company, including fina…" at bounding box center [601, 323] width 514 height 52
click at [344, 293] on input "c. Overseeing the financial operations and strategy of the company, including f…" at bounding box center [344, 288] width 0 height 10
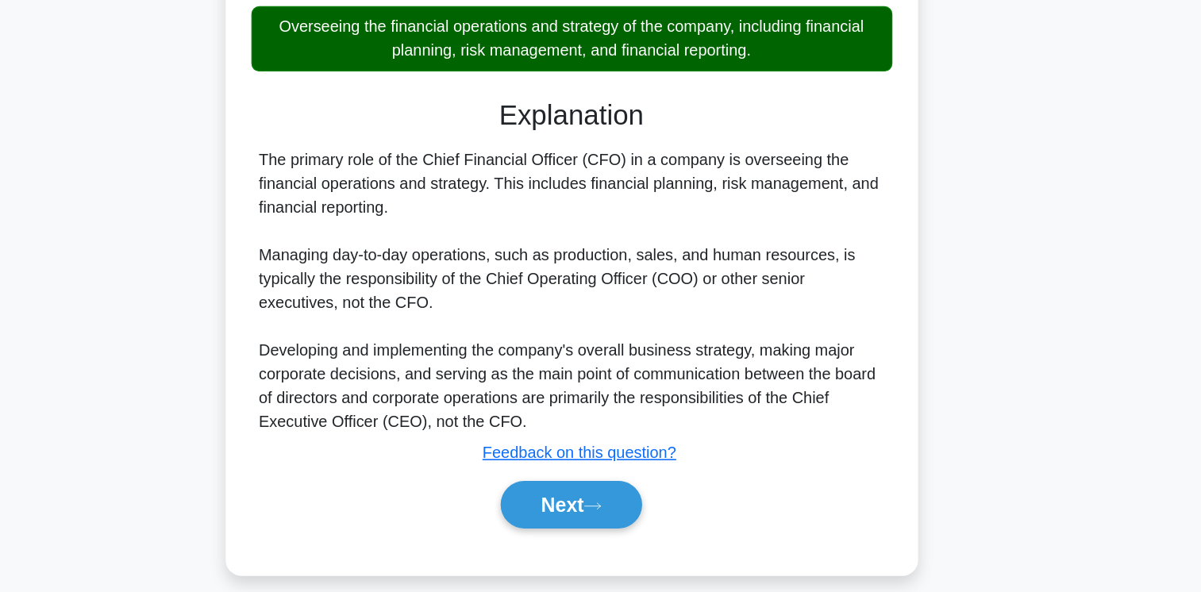
scroll to position [246, 0]
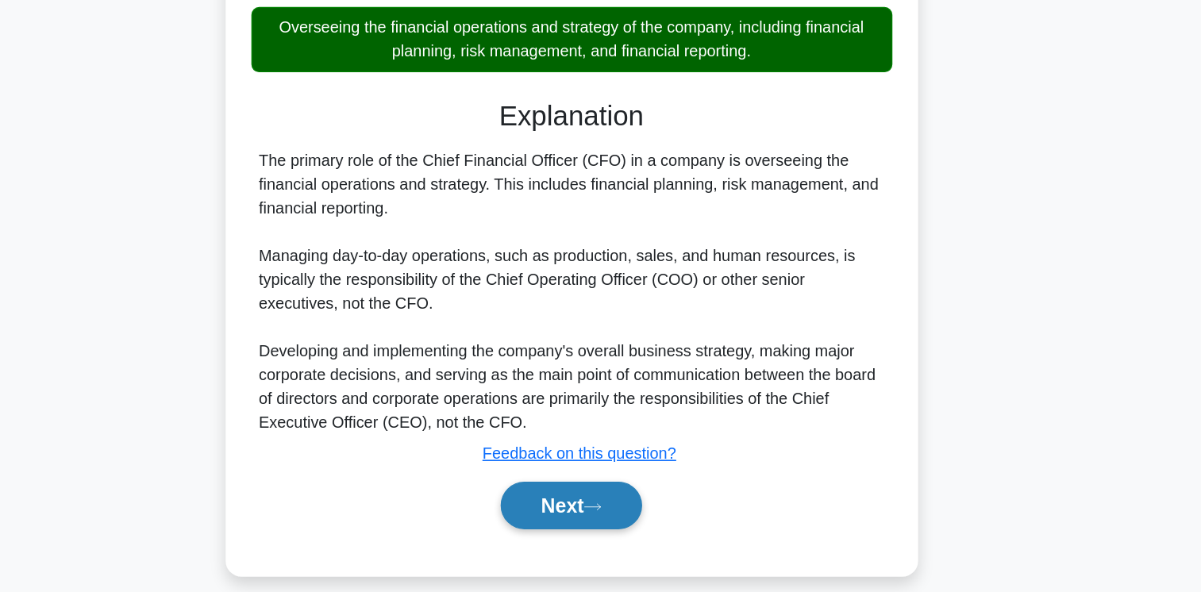
click at [610, 510] on button "Next" at bounding box center [601, 511] width 114 height 38
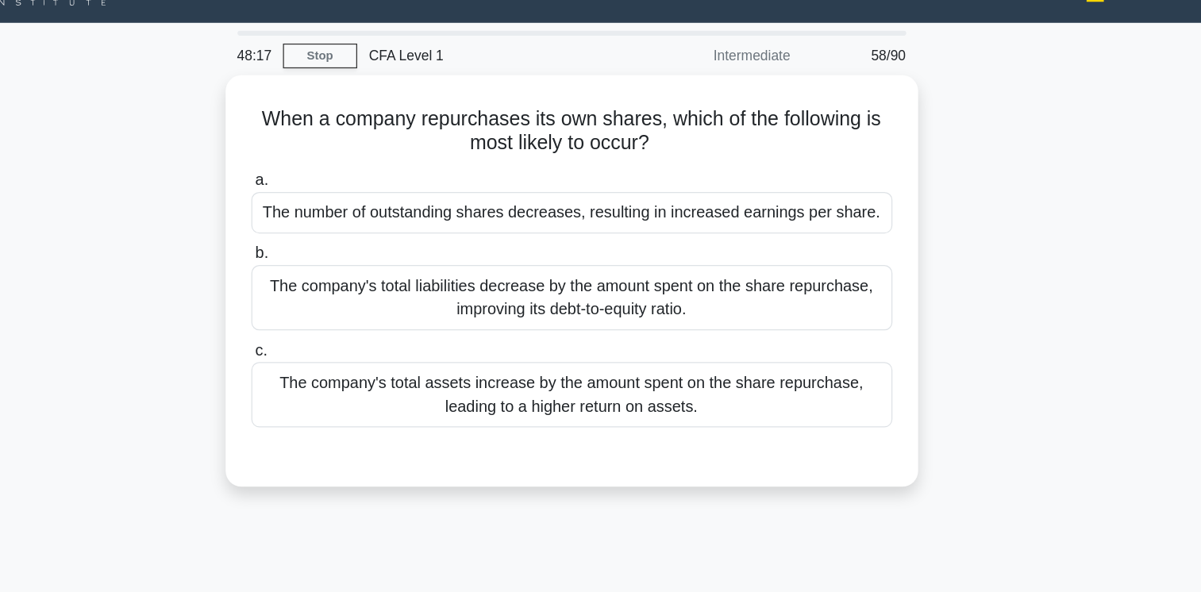
scroll to position [0, 0]
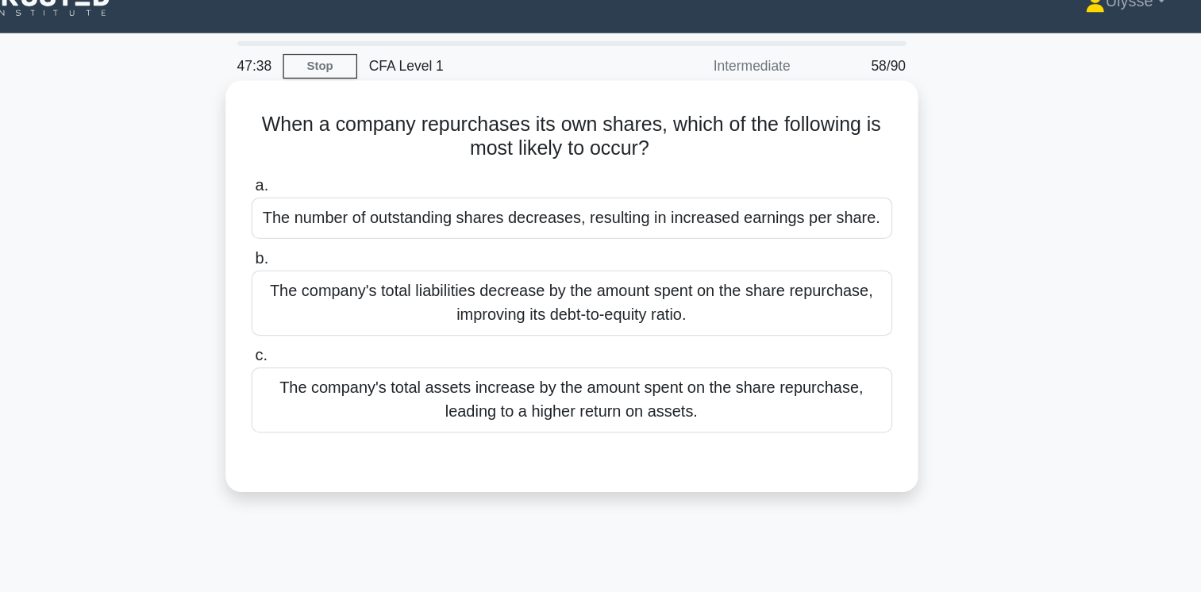
click at [829, 364] on div "The company's total assets increase by the amount spent on the share repurchase…" at bounding box center [601, 345] width 514 height 52
click at [344, 315] on input "c. The company's total assets increase by the amount spent on the share repurch…" at bounding box center [344, 310] width 0 height 10
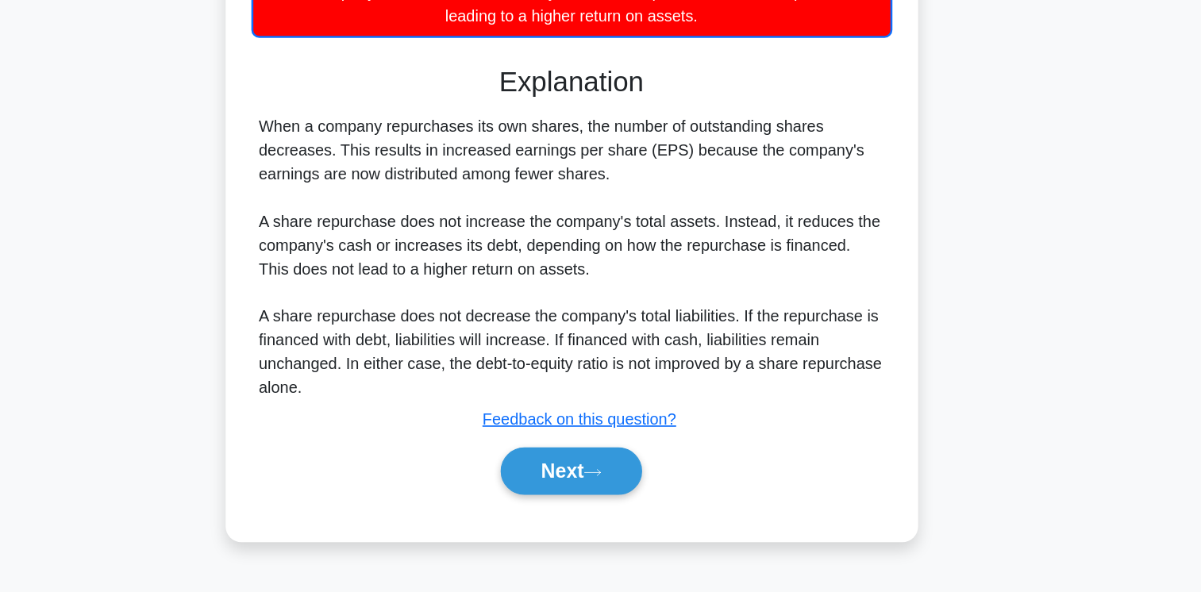
scroll to position [232, 0]
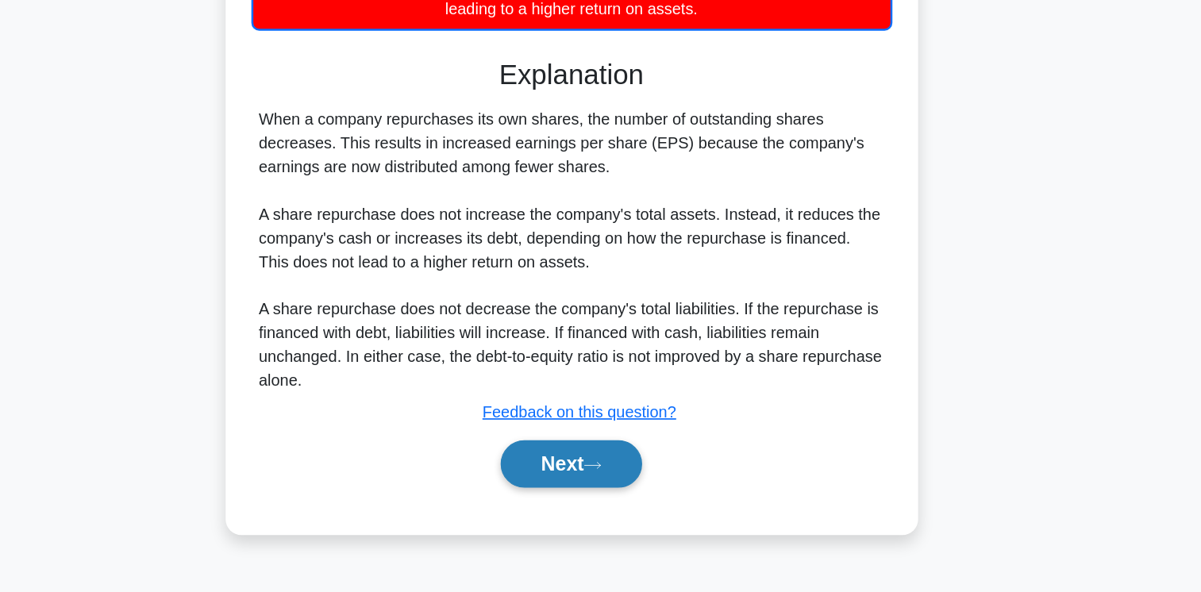
click at [625, 487] on icon at bounding box center [617, 490] width 14 height 9
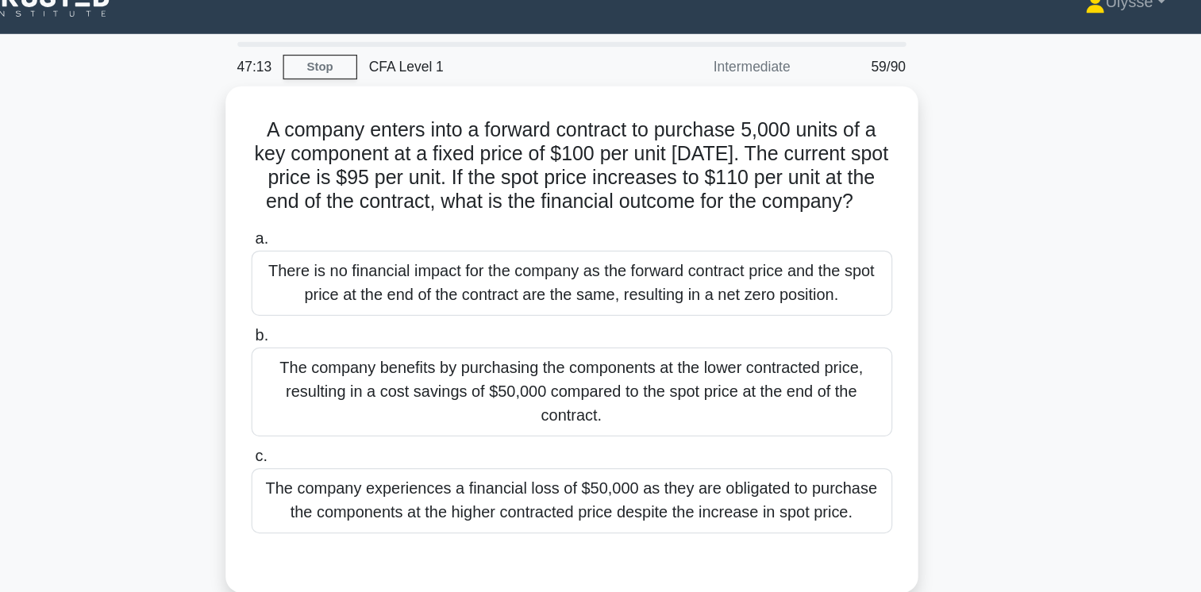
scroll to position [22, 0]
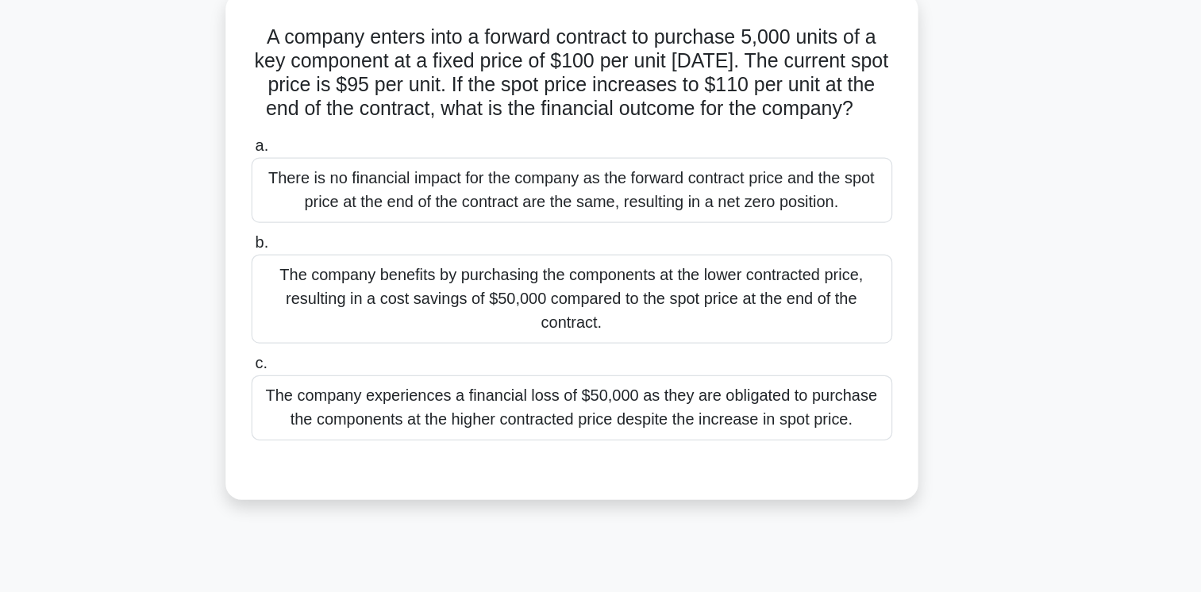
click at [807, 348] on div "The company benefits by purchasing the components at the lower contracted price…" at bounding box center [601, 311] width 514 height 71
click at [344, 272] on input "b. The company benefits by purchasing the components at the lower contracted pr…" at bounding box center [344, 267] width 0 height 10
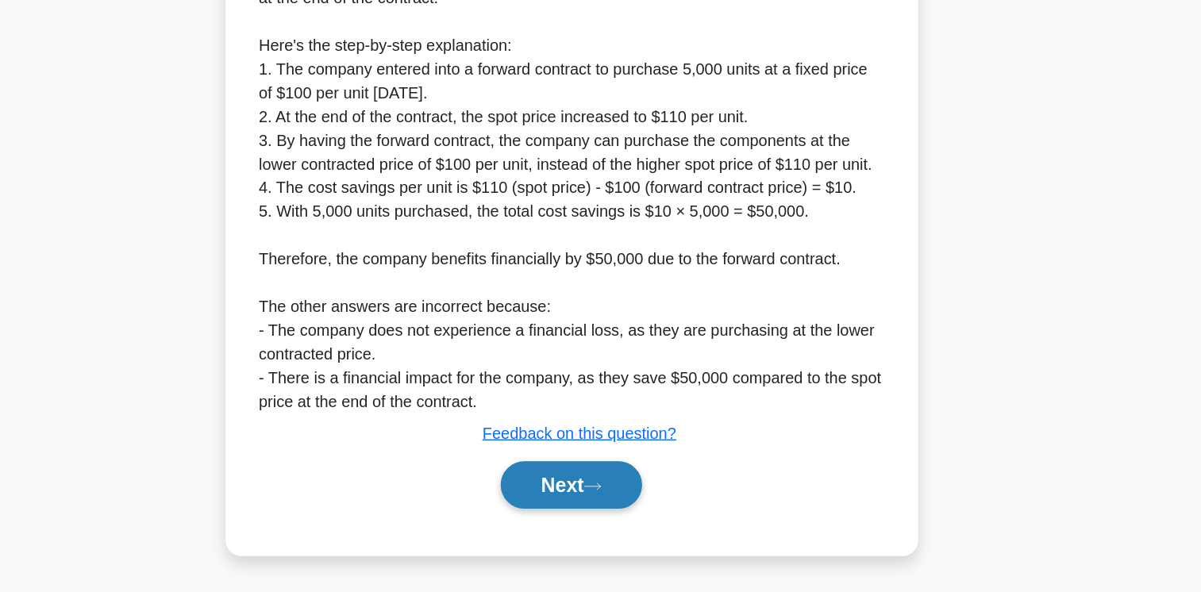
click at [626, 500] on button "Next" at bounding box center [601, 506] width 114 height 38
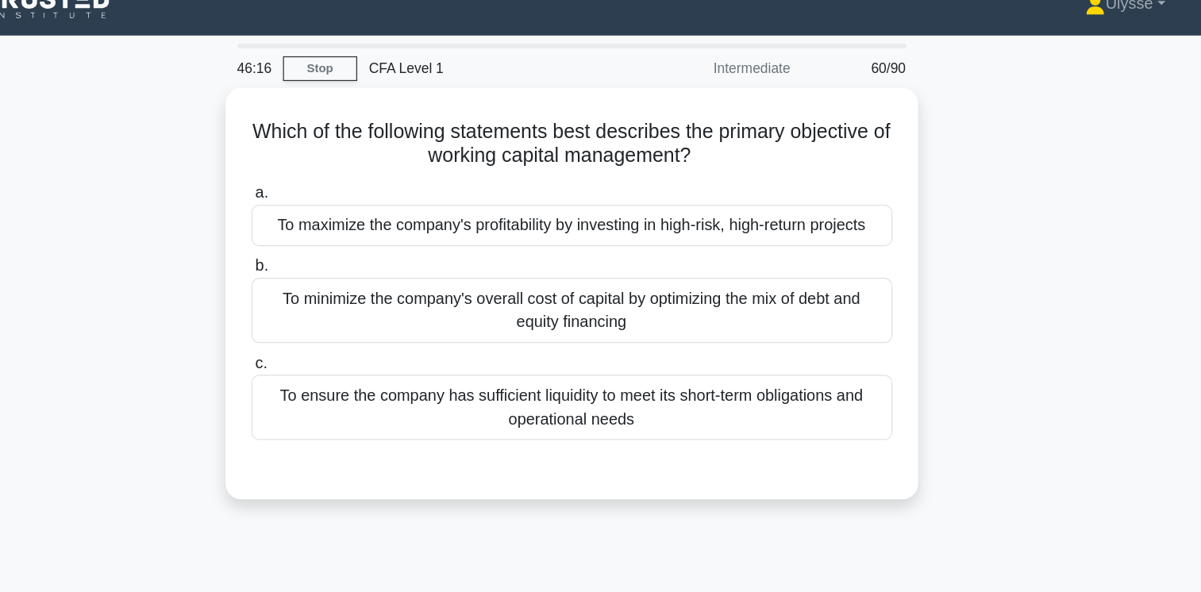
scroll to position [0, 0]
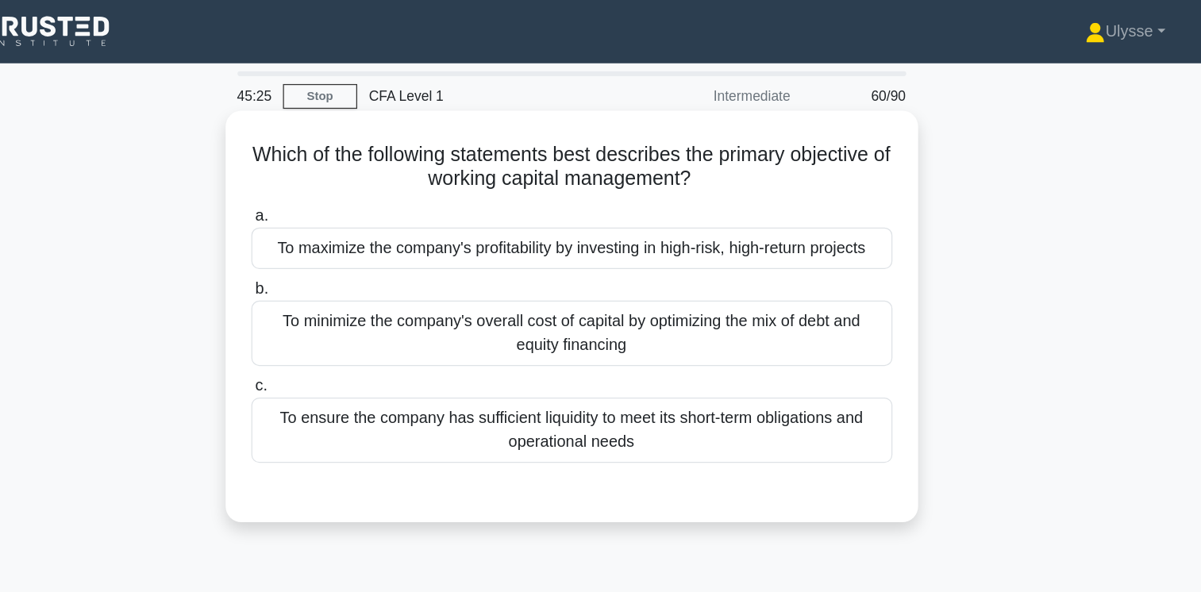
click at [783, 364] on div "To ensure the company has sufficient liquidity to meet its short-term obligatio…" at bounding box center [601, 345] width 514 height 52
click at [344, 315] on input "c. To ensure the company has sufficient liquidity to meet its short-term obliga…" at bounding box center [344, 310] width 0 height 10
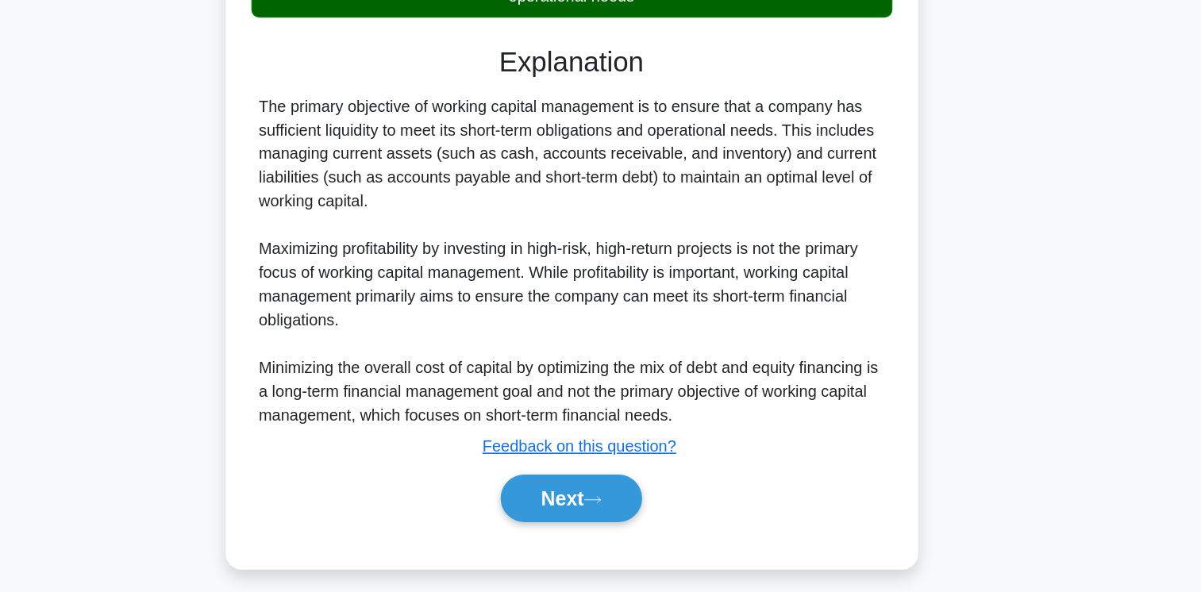
scroll to position [265, 0]
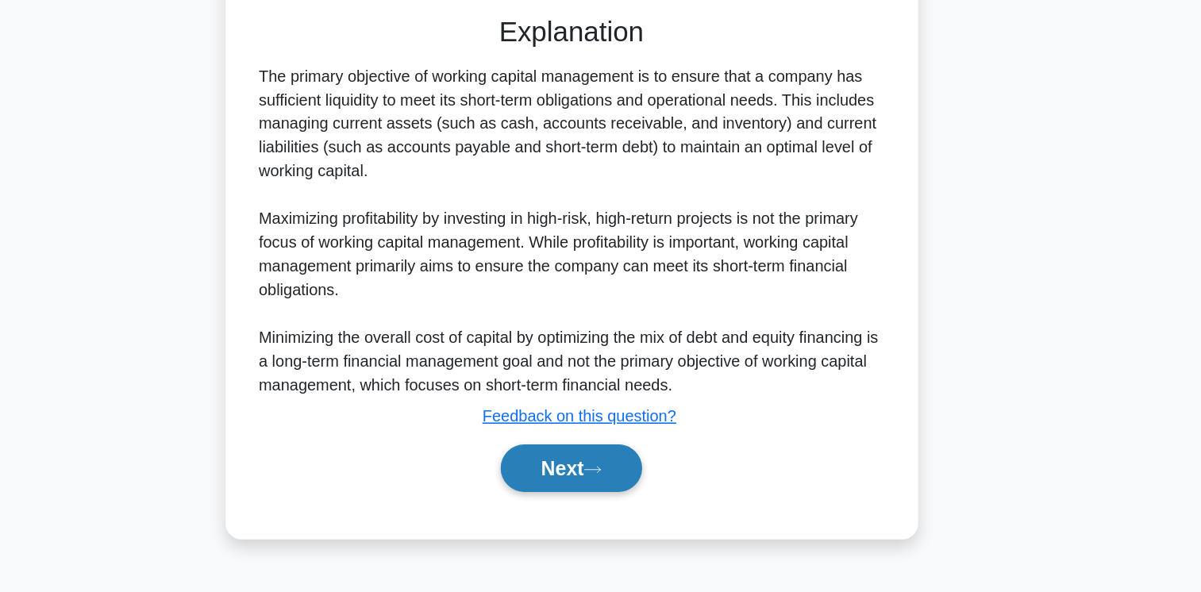
click at [615, 495] on button "Next" at bounding box center [601, 492] width 114 height 38
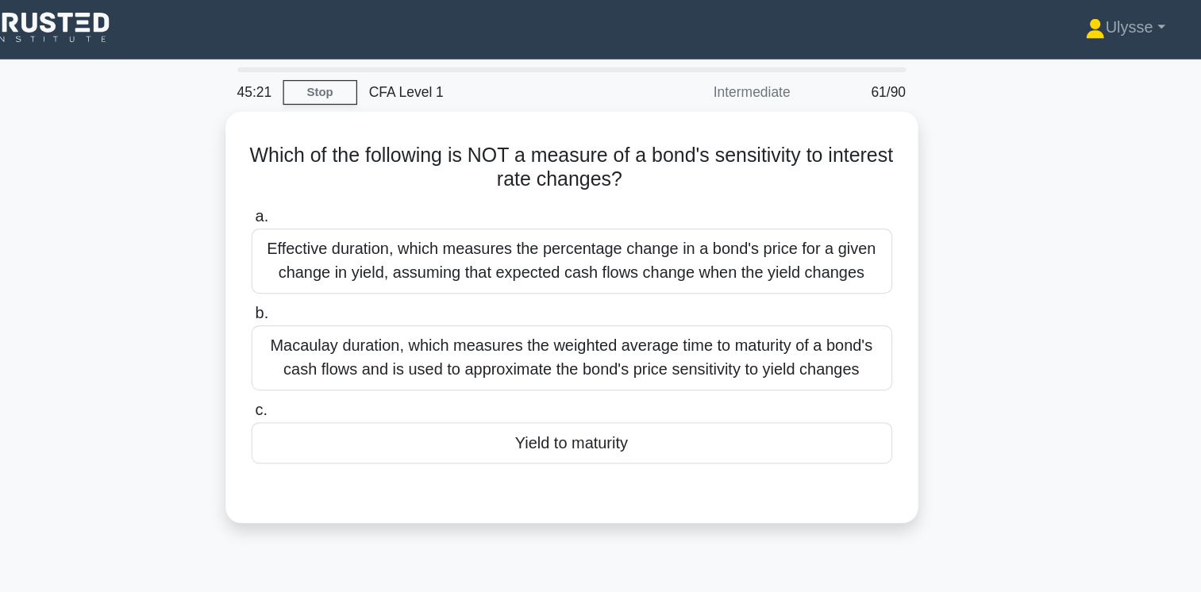
scroll to position [0, 0]
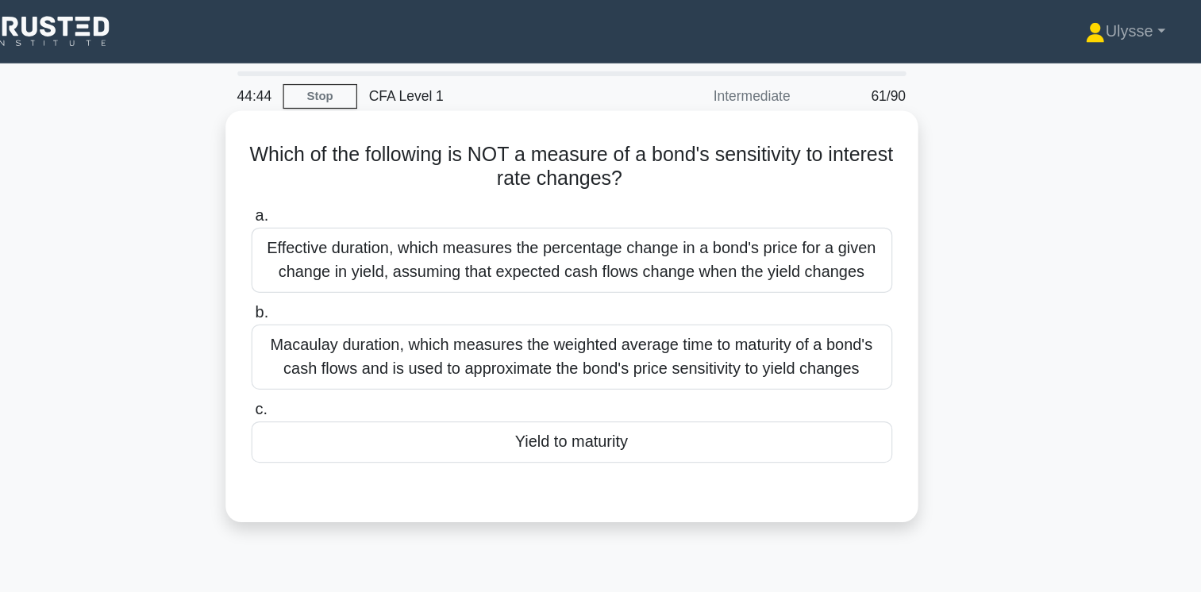
click at [768, 362] on div "Yield to maturity" at bounding box center [601, 354] width 514 height 33
click at [344, 334] on input "c. Yield to maturity" at bounding box center [344, 329] width 0 height 10
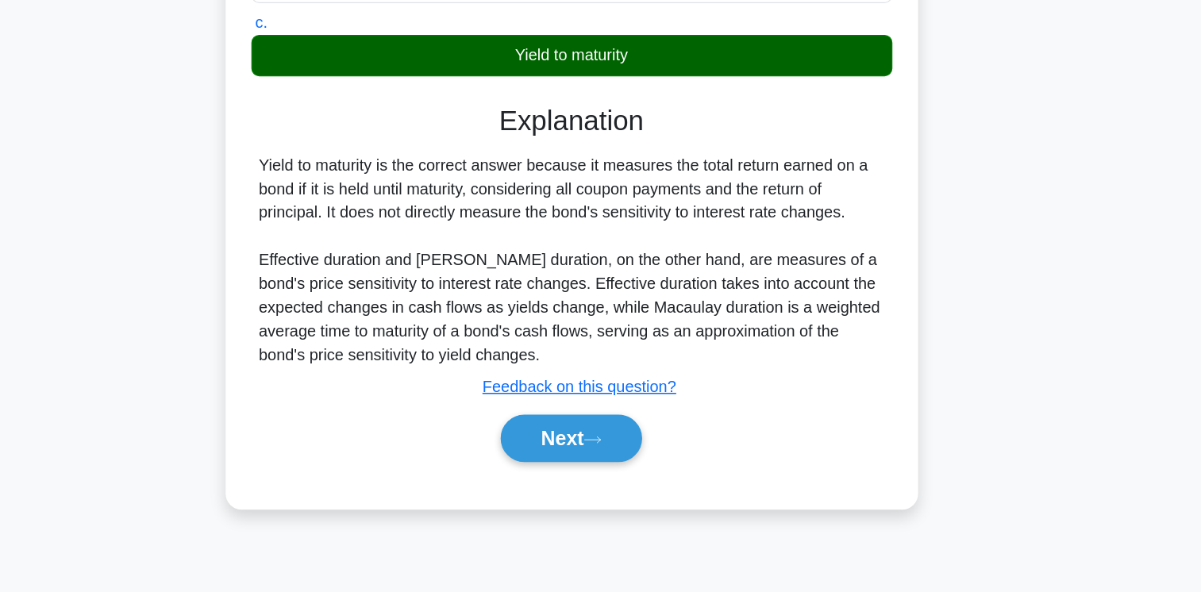
scroll to position [265, 0]
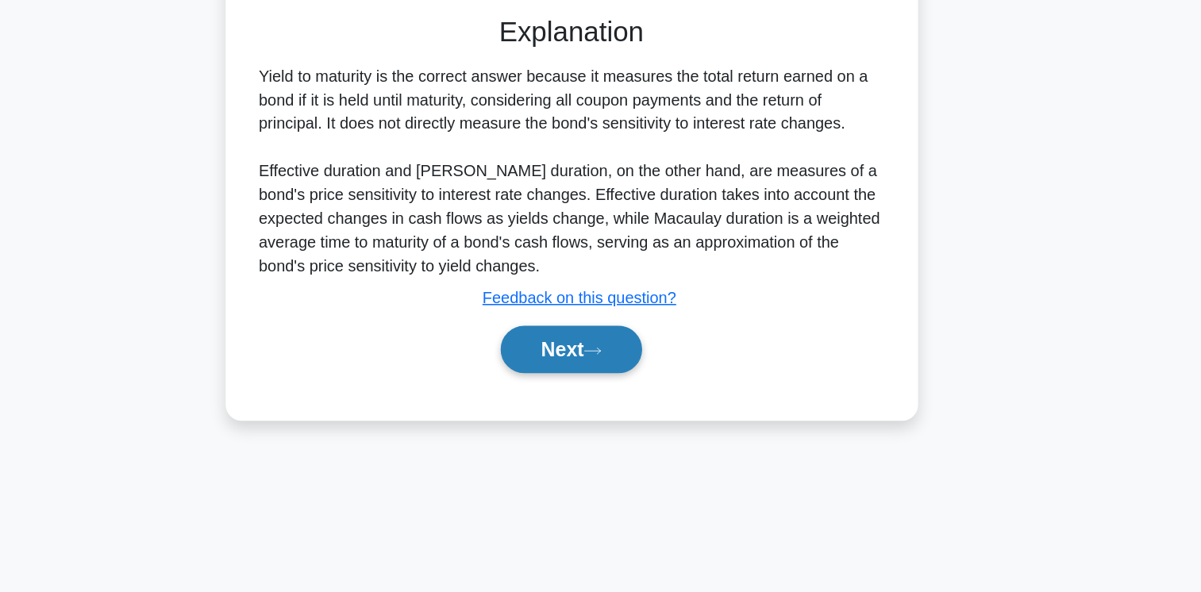
click at [630, 390] on button "Next" at bounding box center [601, 397] width 114 height 38
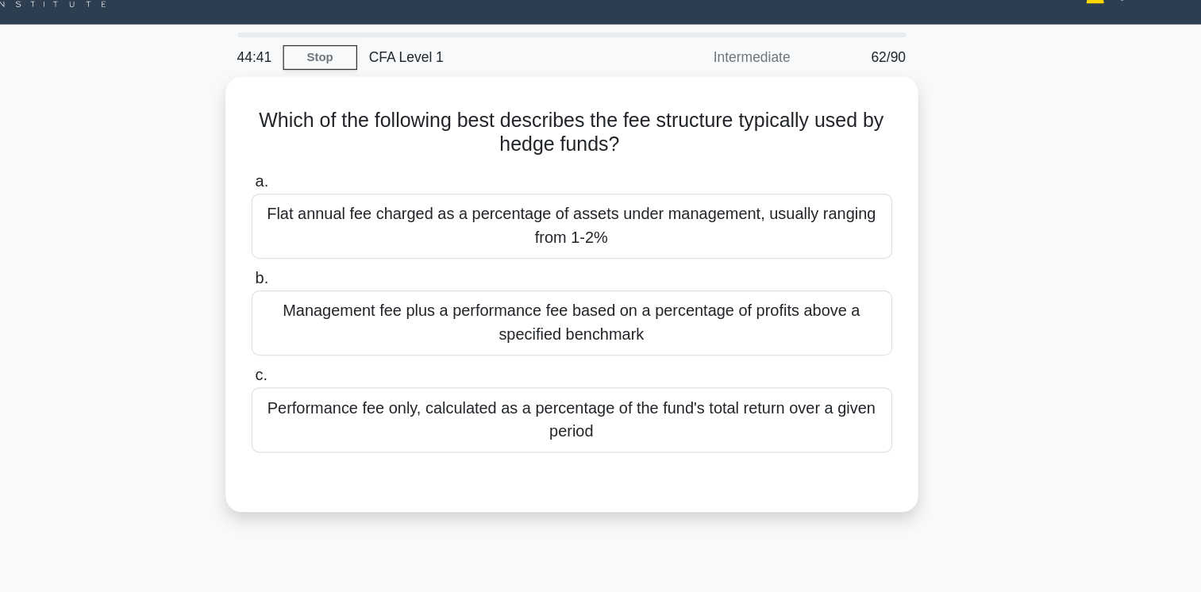
scroll to position [24, 0]
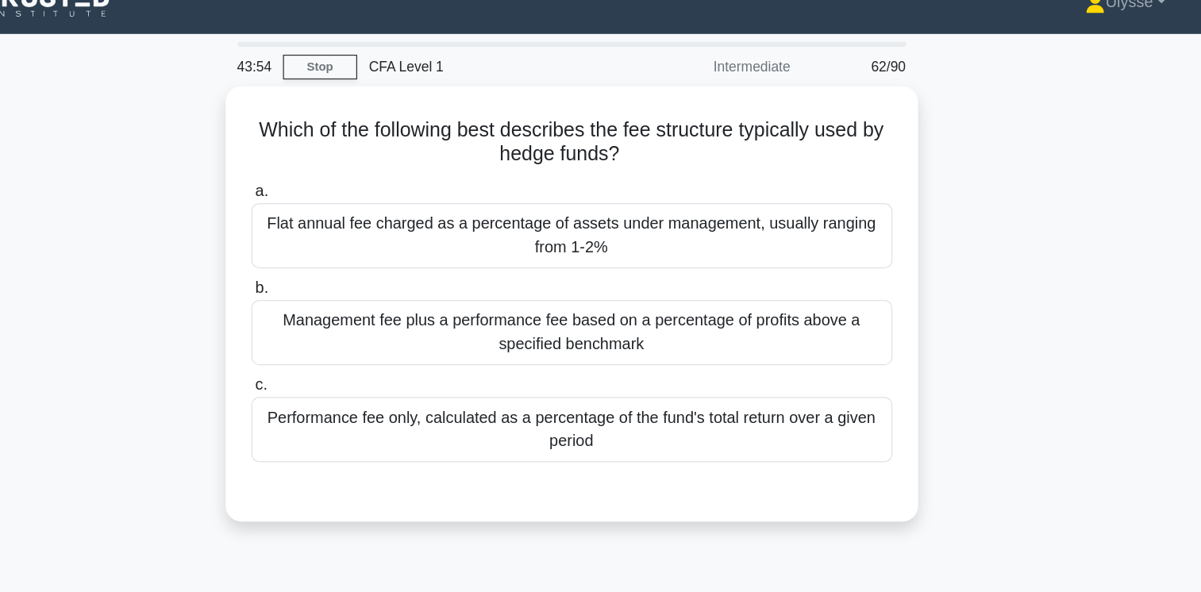
click at [939, 264] on div "Which of the following best describes the fee structure typically used by hedge…" at bounding box center [601, 253] width 1048 height 368
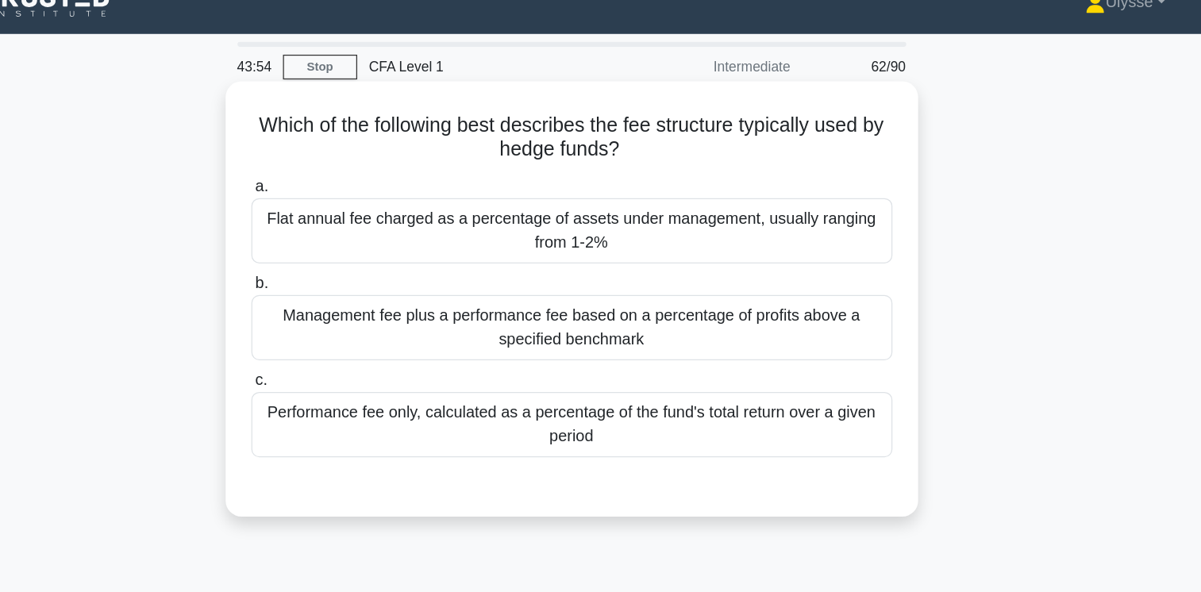
click at [822, 276] on div "Management fee plus a performance fee based on a percentage of profits above a …" at bounding box center [601, 263] width 514 height 52
click at [344, 233] on input "b. Management fee plus a performance fee based on a percentage of profits above…" at bounding box center [344, 227] width 0 height 10
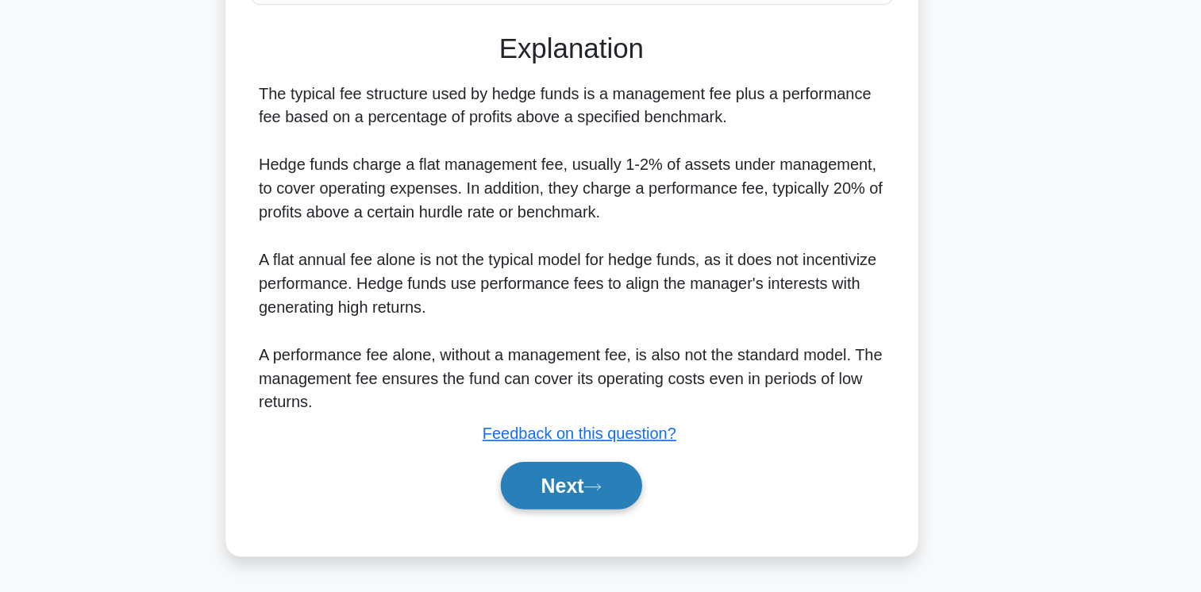
click at [622, 488] on button "Next" at bounding box center [601, 506] width 114 height 38
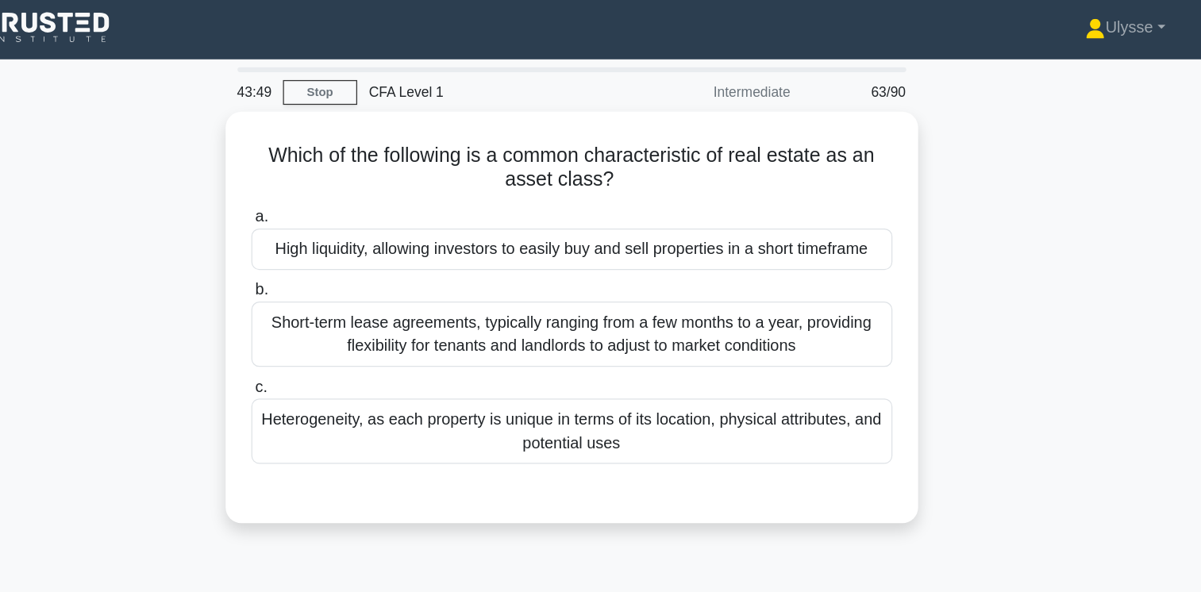
scroll to position [3, 0]
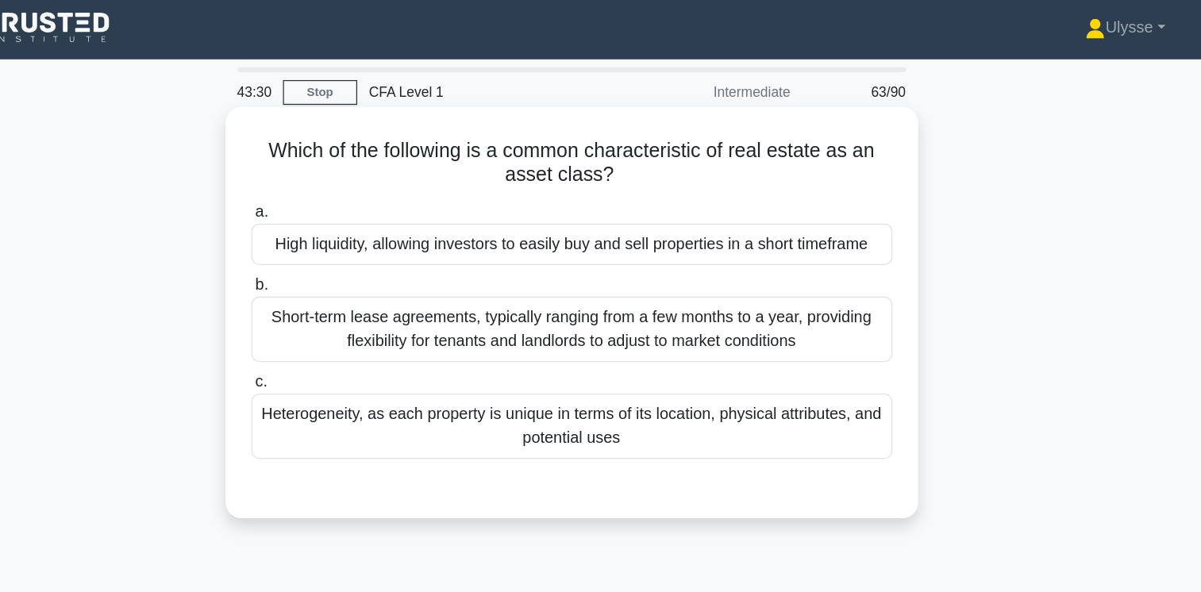
click at [822, 199] on div "High liquidity, allowing investors to easily buy and sell properties in a short…" at bounding box center [601, 195] width 514 height 33
click at [344, 175] on input "a. High liquidity, allowing investors to easily buy and sell properties in a sh…" at bounding box center [344, 170] width 0 height 10
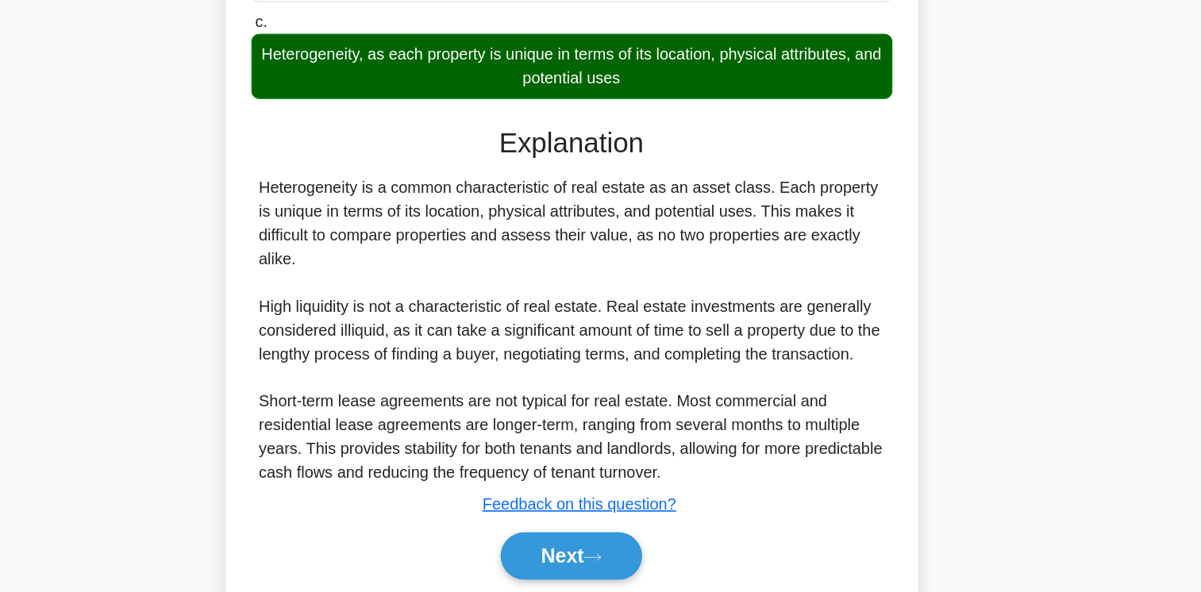
scroll to position [265, 0]
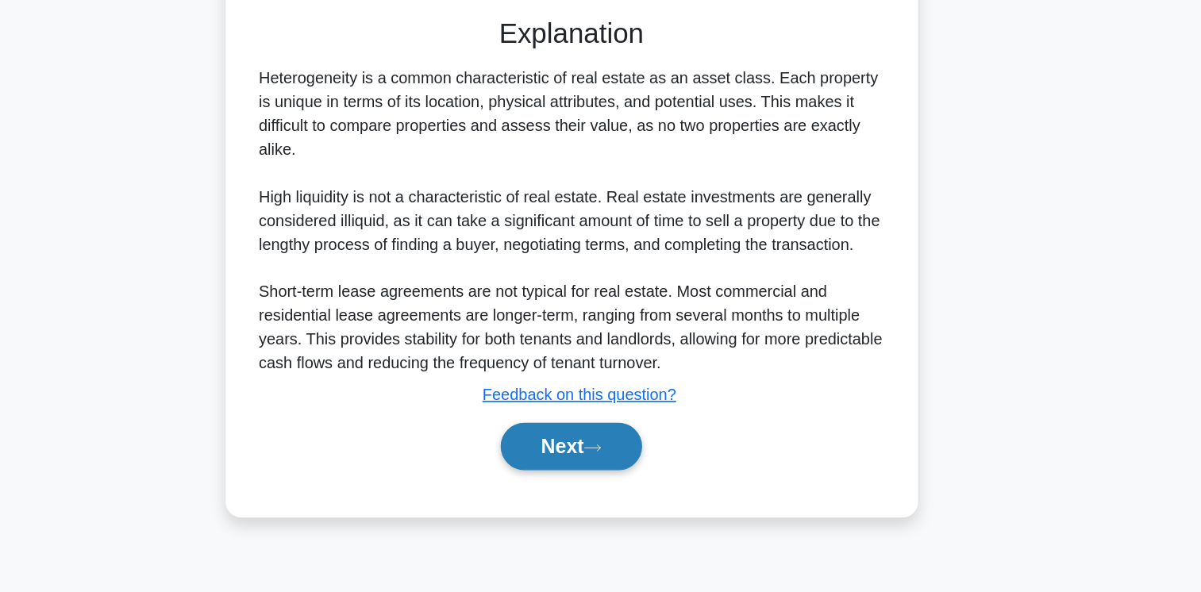
click at [605, 492] on button "Next" at bounding box center [601, 475] width 114 height 38
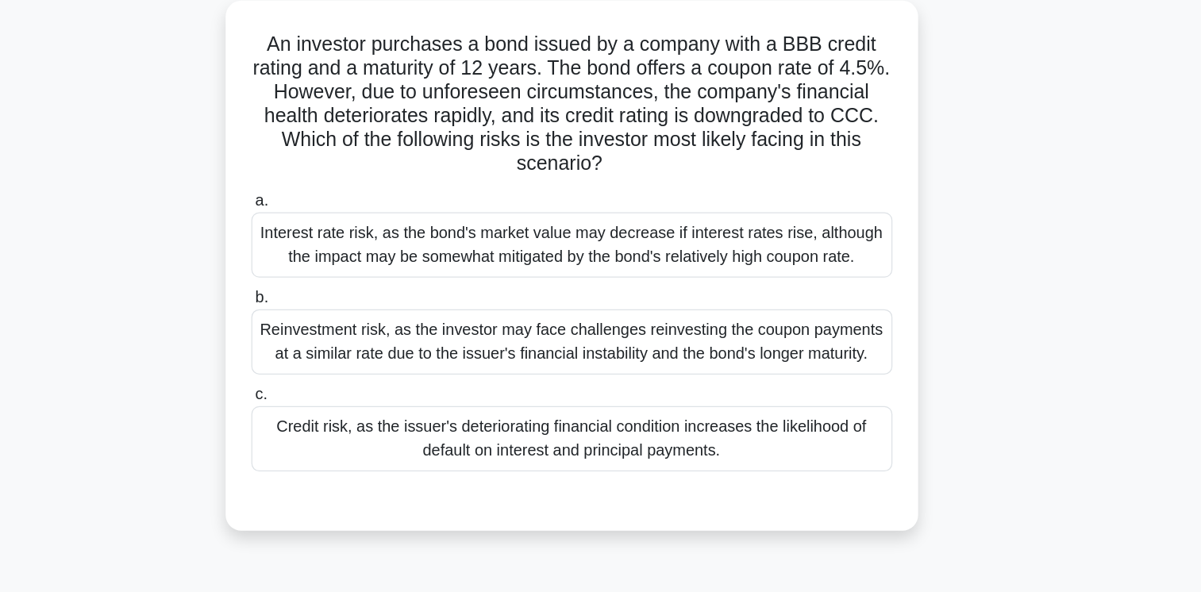
scroll to position [89, 0]
click at [796, 351] on div "Credit risk, as the issuer's deteriorating financial condition increases the li…" at bounding box center [601, 351] width 514 height 52
click at [344, 321] on input "c. Credit risk, as the issuer's deteriorating financial condition increases the…" at bounding box center [344, 316] width 0 height 10
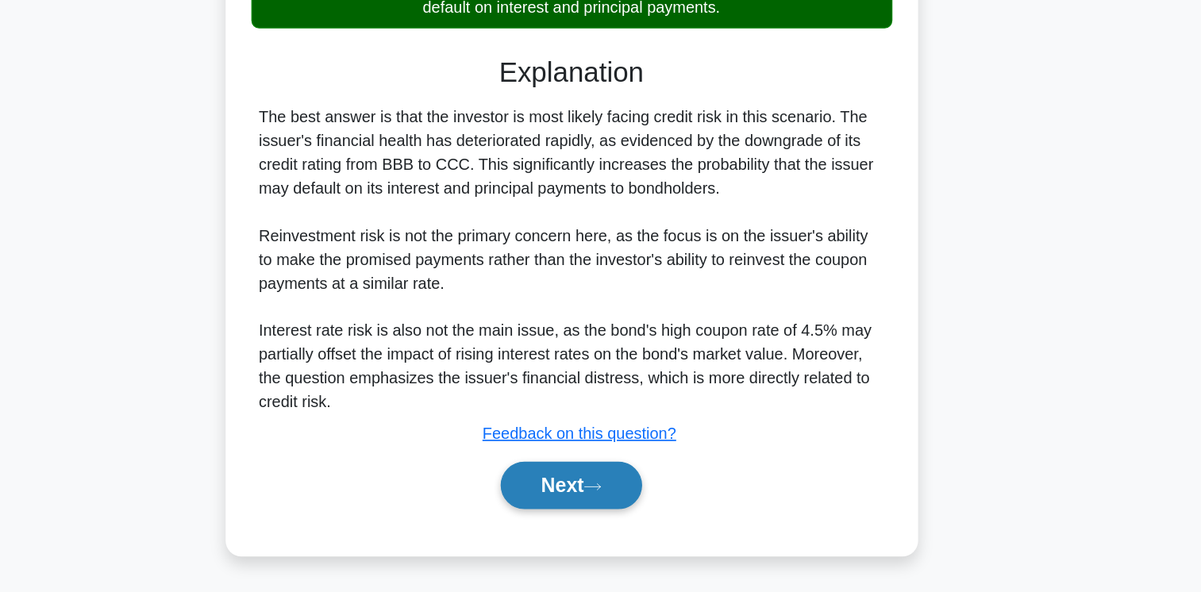
click at [614, 508] on button "Next" at bounding box center [601, 506] width 114 height 38
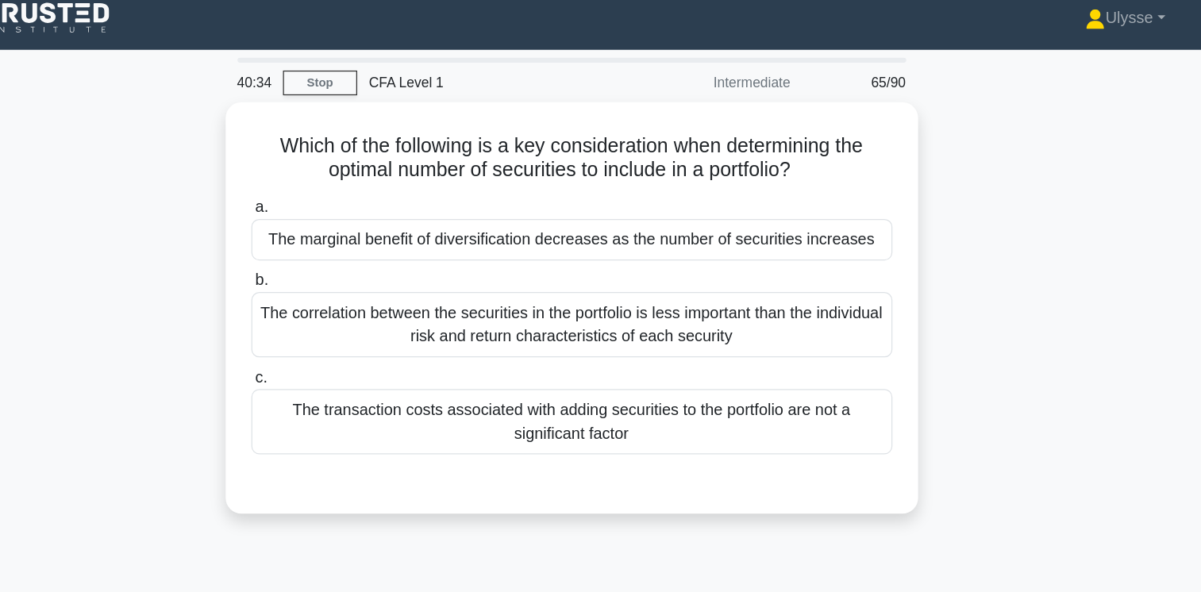
scroll to position [1, 0]
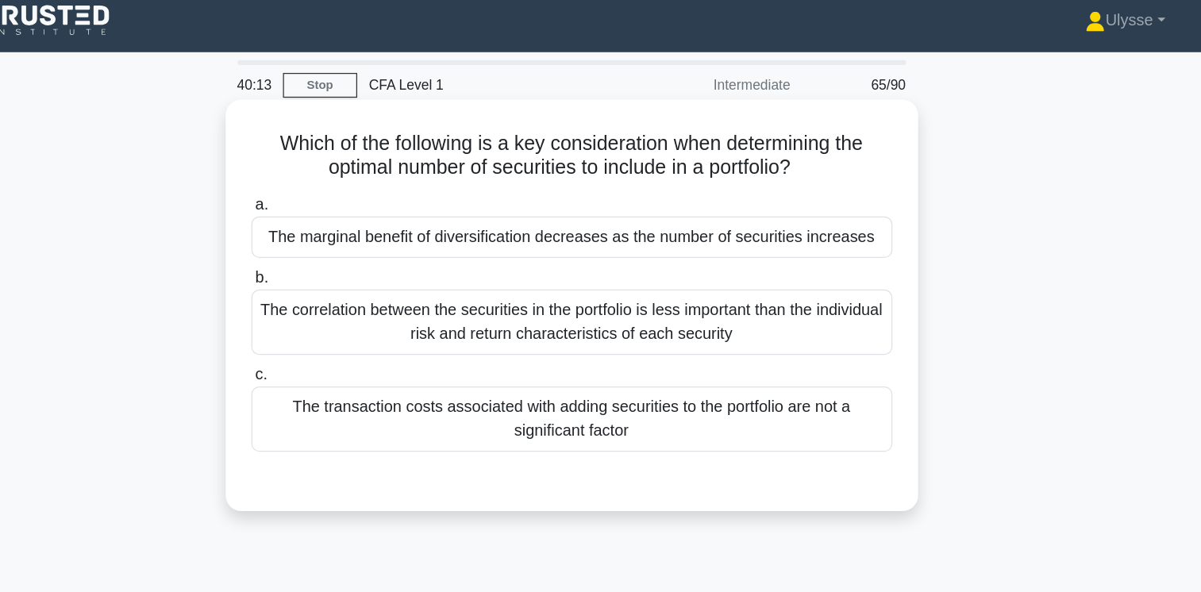
click at [778, 184] on label "a. The marginal benefit of diversification decreases as the number of securitie…" at bounding box center [601, 189] width 514 height 52
click at [344, 178] on input "a. The marginal benefit of diversification decreases as the number of securitie…" at bounding box center [344, 172] width 0 height 10
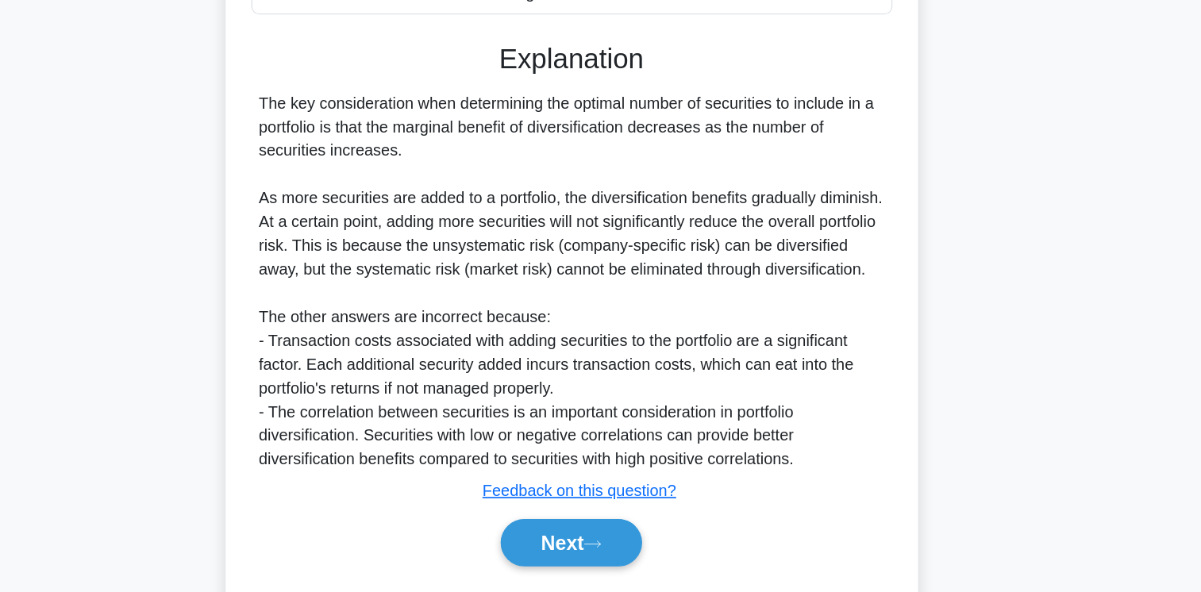
scroll to position [244, 0]
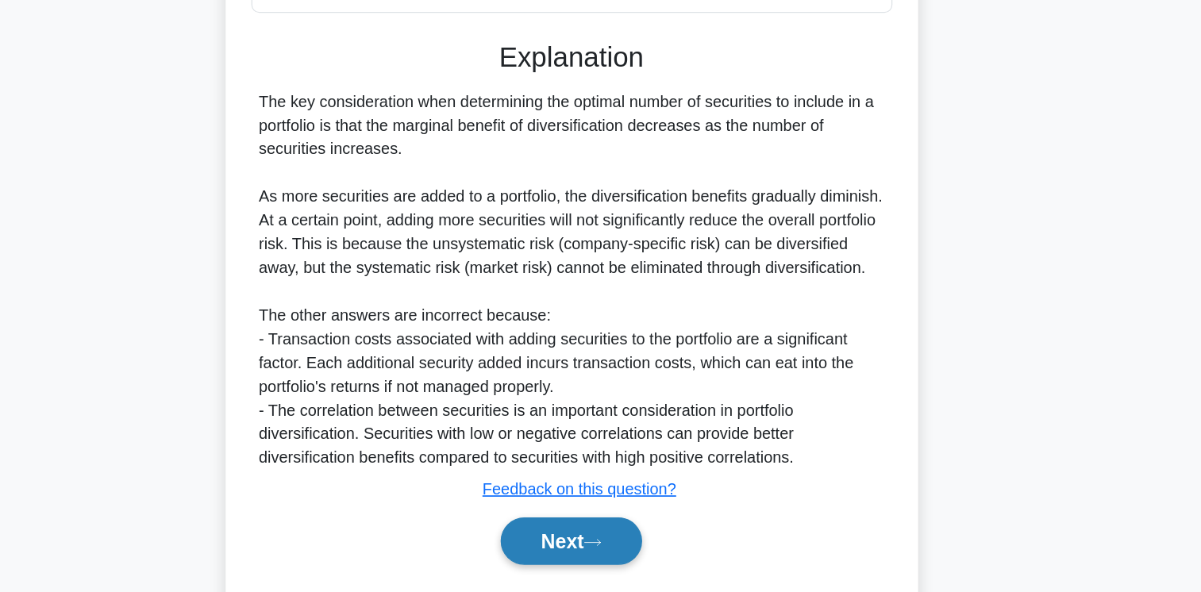
click at [614, 570] on button "Next" at bounding box center [601, 551] width 114 height 38
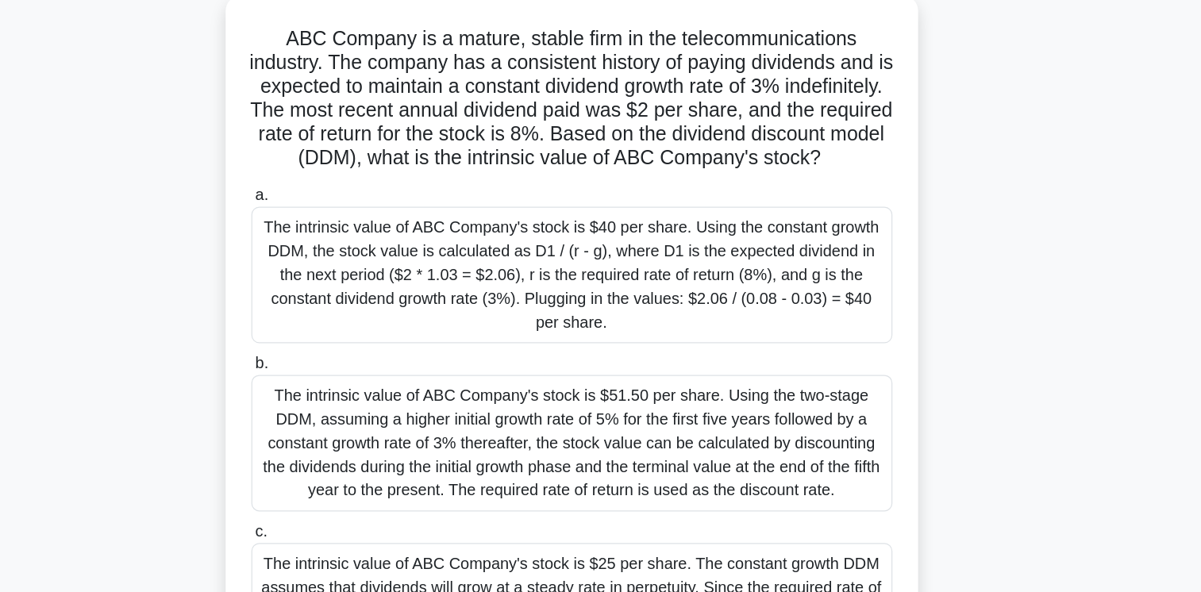
scroll to position [79, 0]
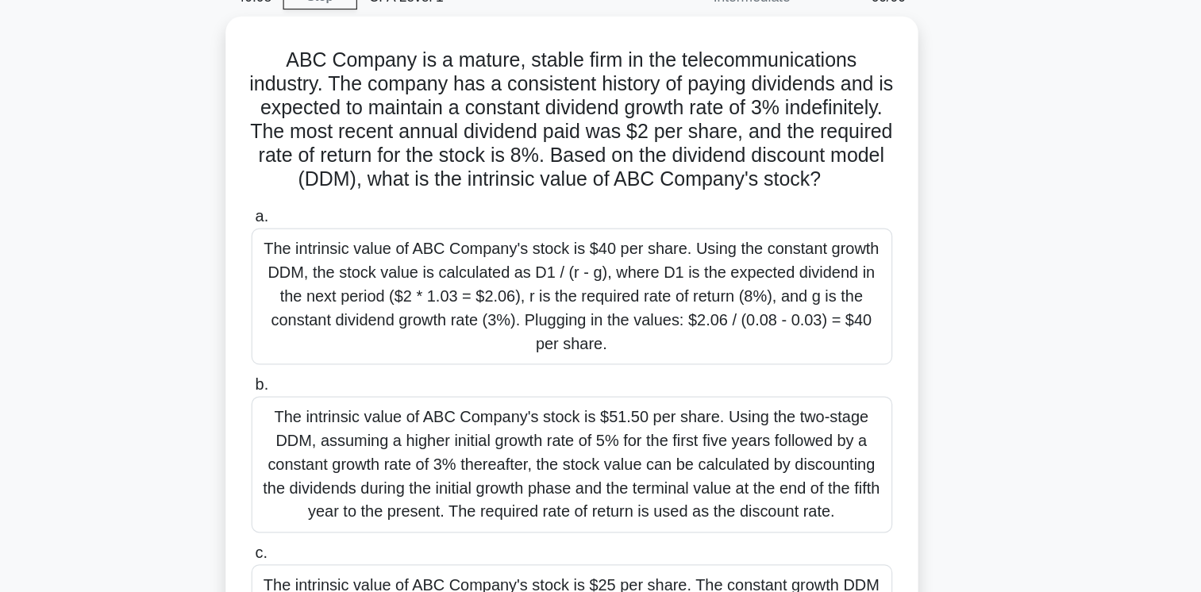
click at [929, 400] on div "ABC Company is a mature, stable firm in the telecommunications industry. The co…" at bounding box center [601, 321] width 1048 height 616
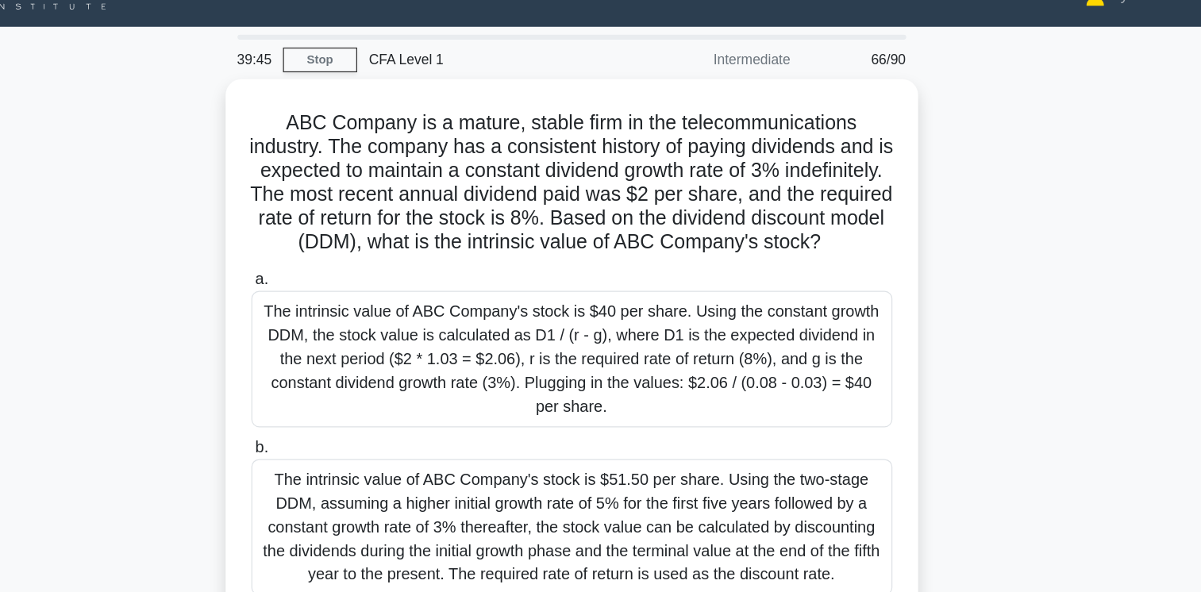
scroll to position [19, 0]
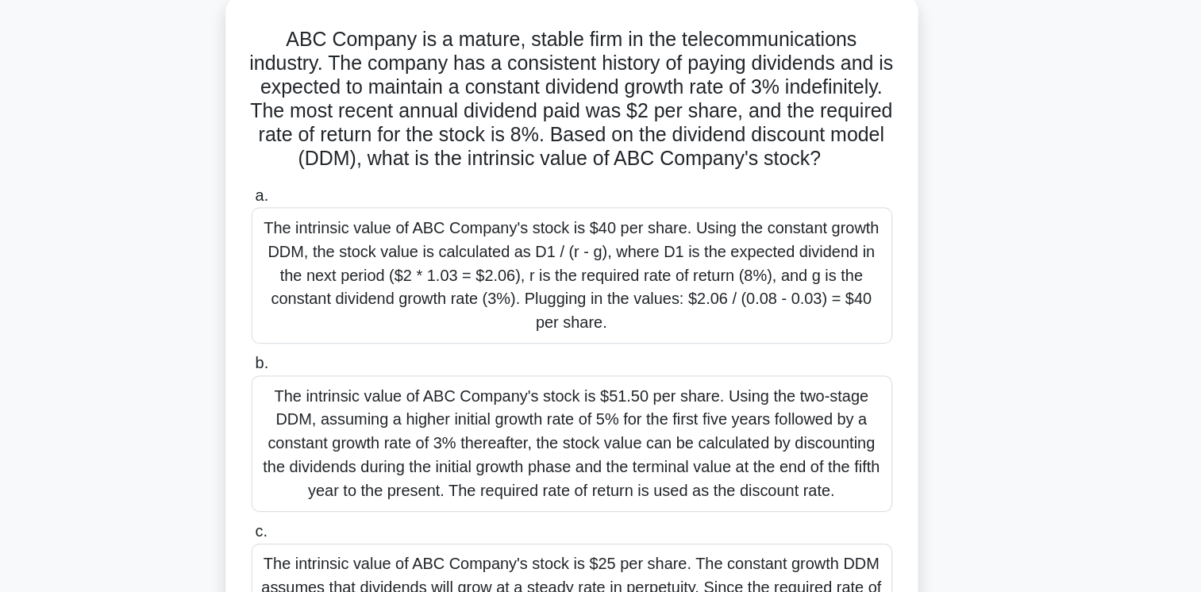
click at [753, 318] on div "The intrinsic value of ABC Company's stock is $40 per share. Using the constant…" at bounding box center [601, 295] width 514 height 110
click at [344, 236] on input "a. The intrinsic value of ABC Company's stock is $40 per share. Using the const…" at bounding box center [344, 230] width 0 height 10
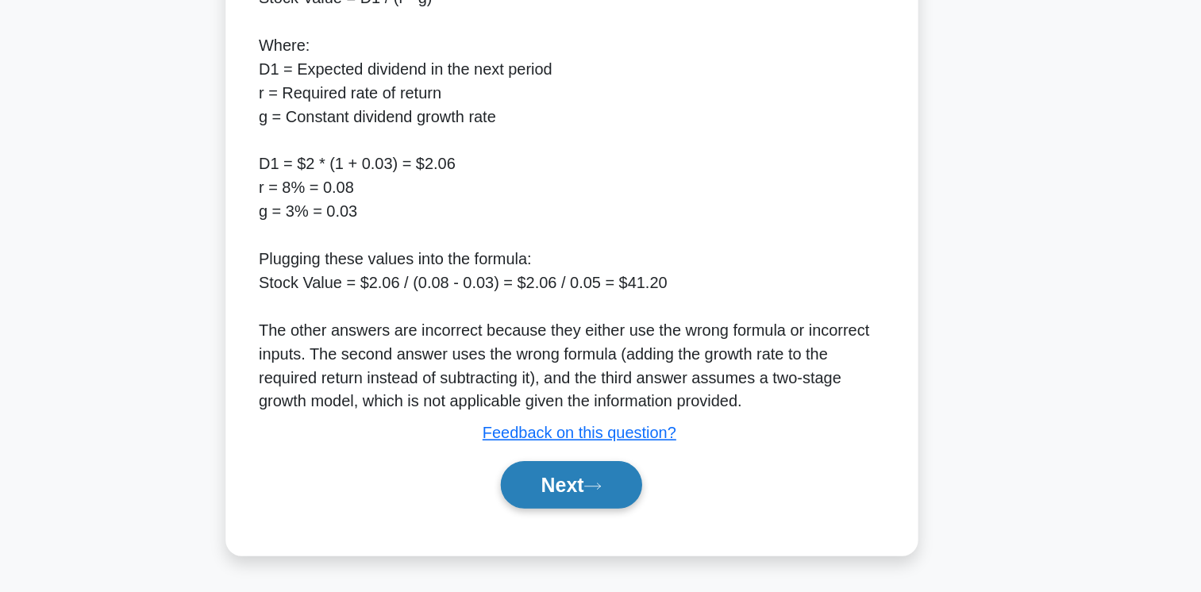
click at [618, 508] on icon at bounding box center [617, 506] width 14 height 9
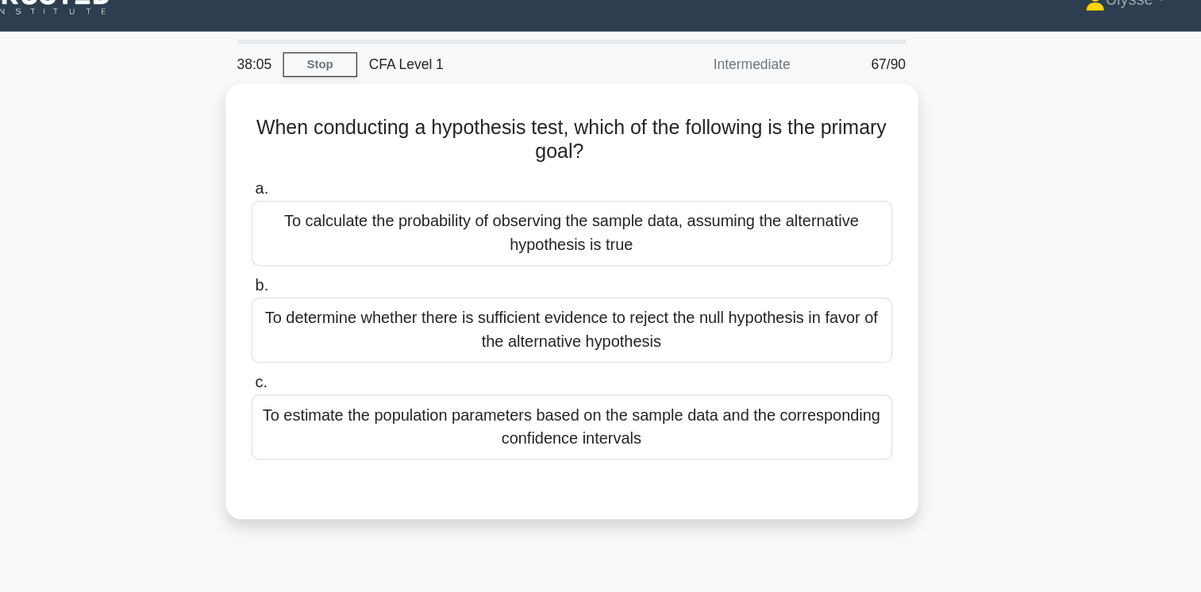
scroll to position [0, 0]
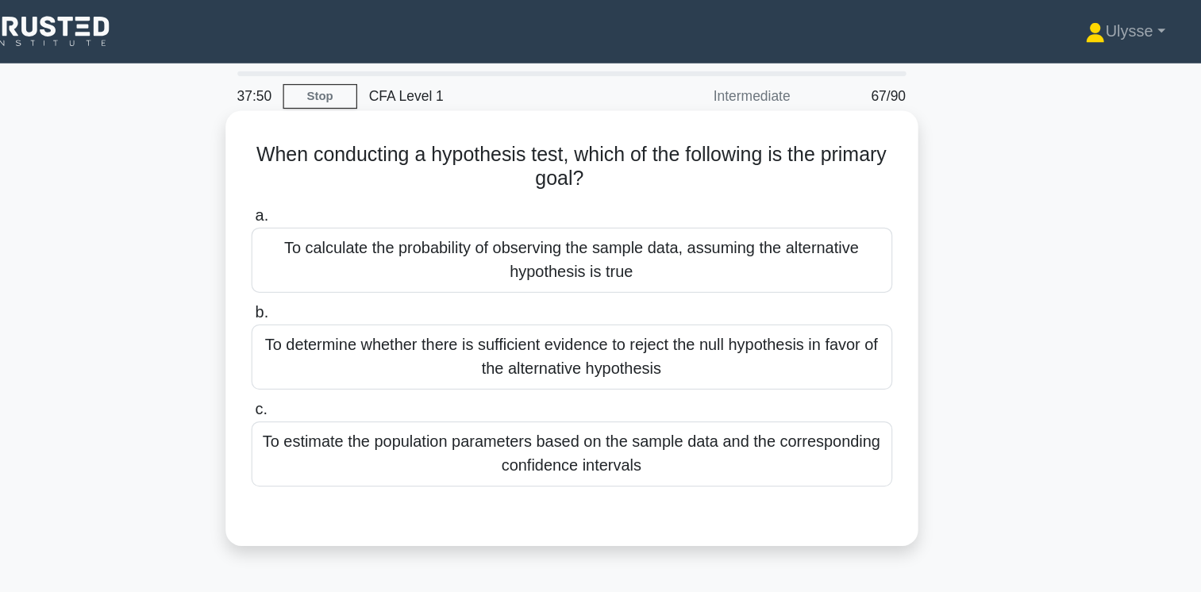
click at [851, 291] on div "To determine whether there is sufficient evidence to reject the null hypothesis…" at bounding box center [601, 286] width 514 height 52
click at [344, 256] on input "b. To determine whether there is sufficient evidence to reject the null hypothe…" at bounding box center [344, 251] width 0 height 10
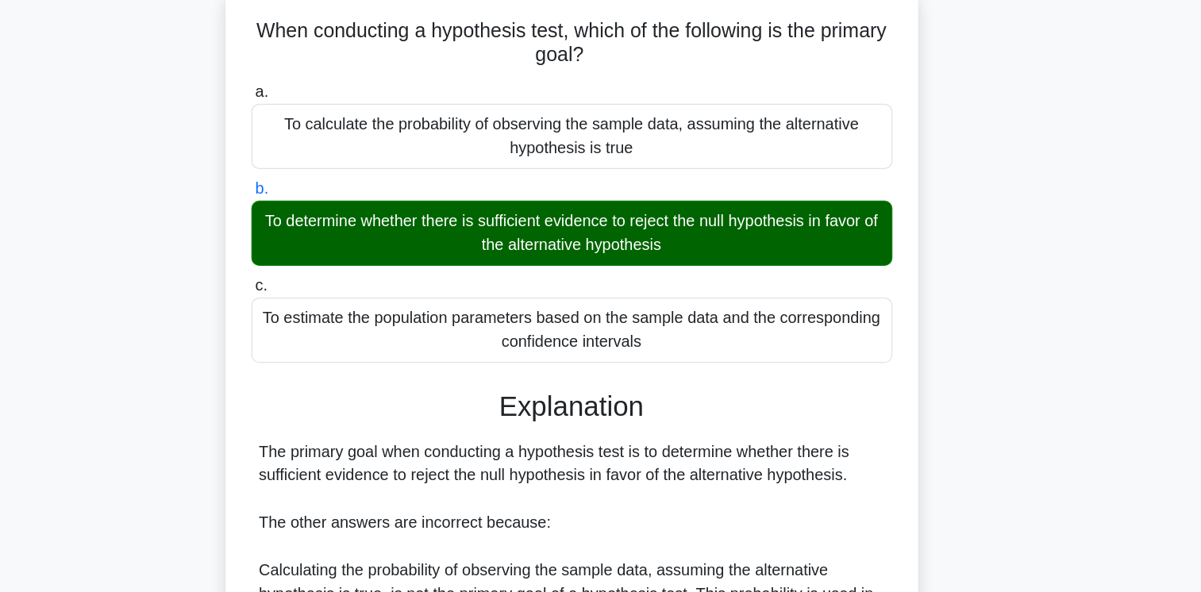
scroll to position [95, 0]
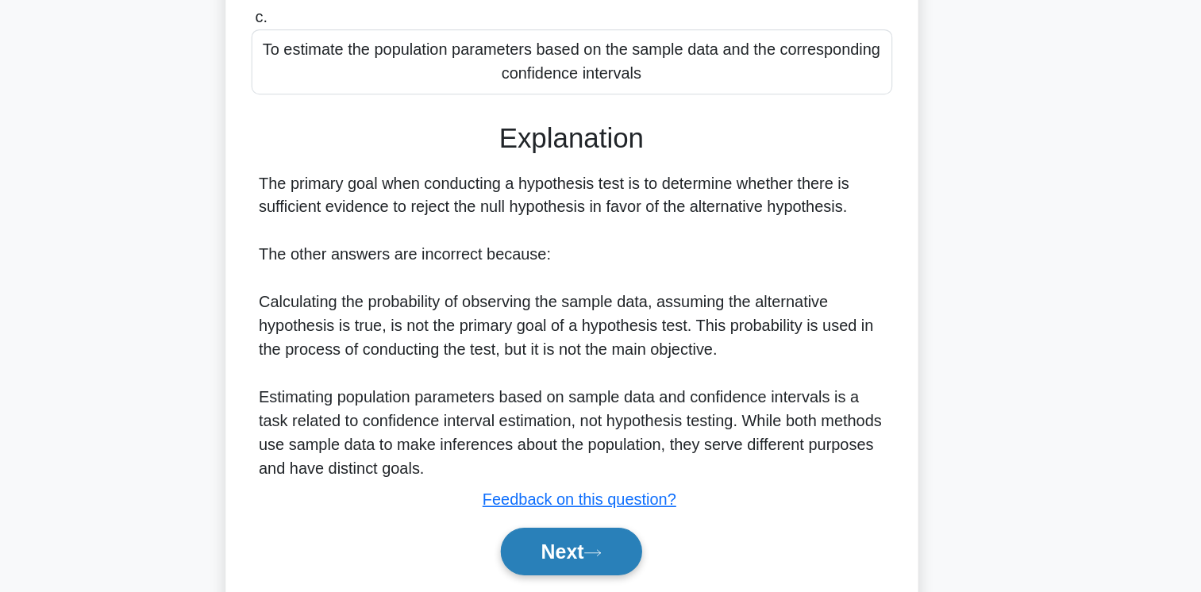
click at [598, 568] on button "Next" at bounding box center [601, 560] width 114 height 38
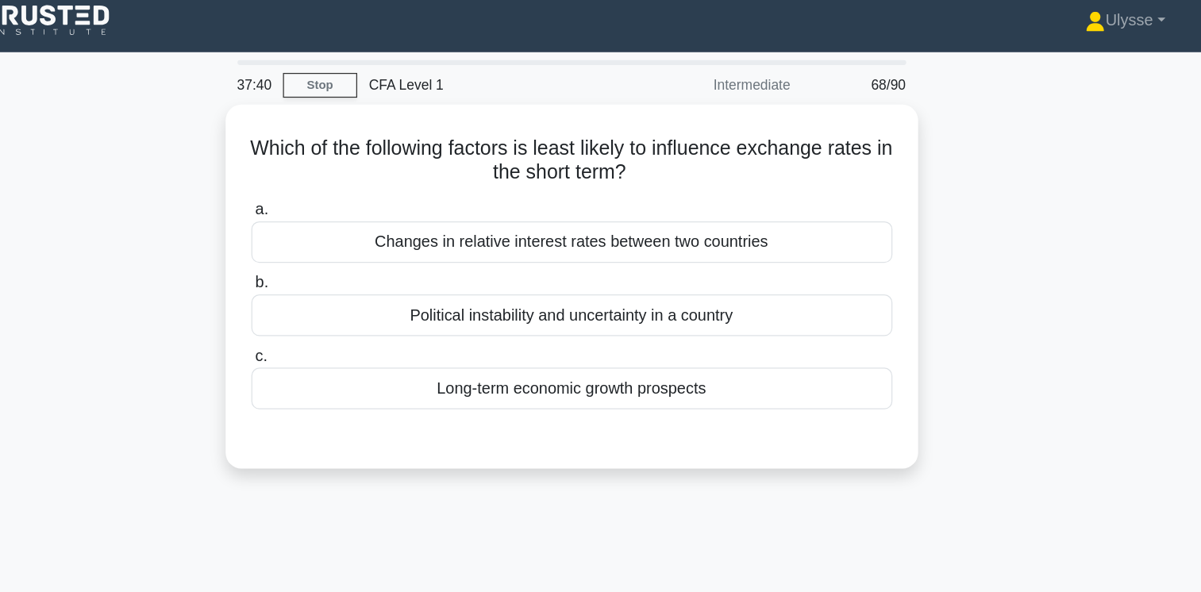
scroll to position [0, 0]
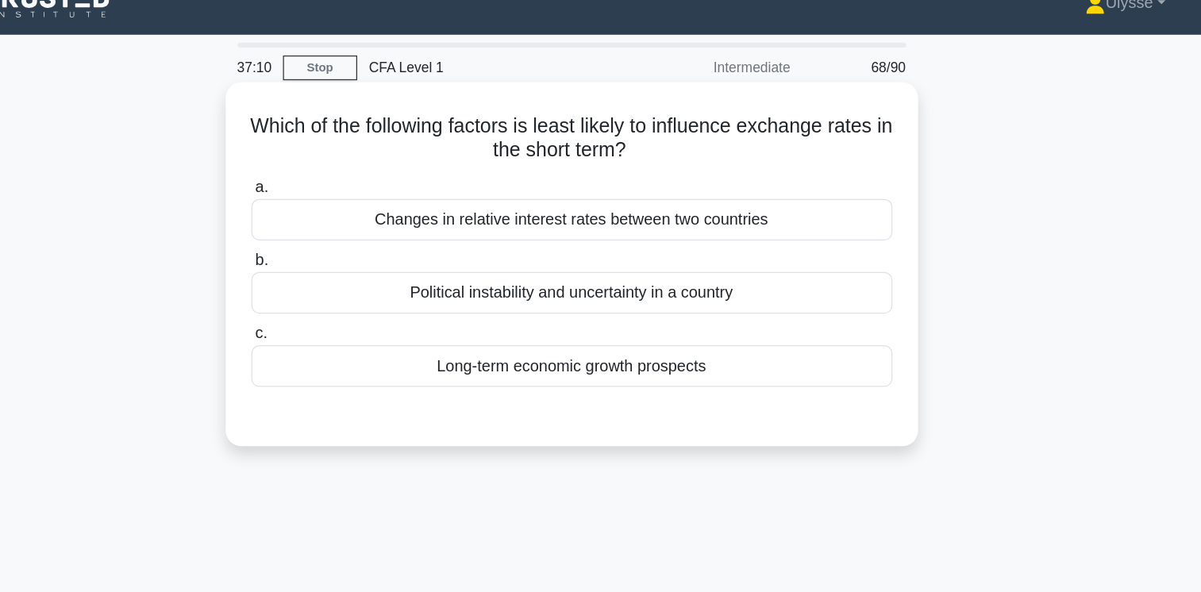
click at [822, 333] on div "Long-term economic growth prospects" at bounding box center [601, 316] width 514 height 33
click at [344, 296] on input "c. Long-term economic growth prospects" at bounding box center [344, 291] width 0 height 10
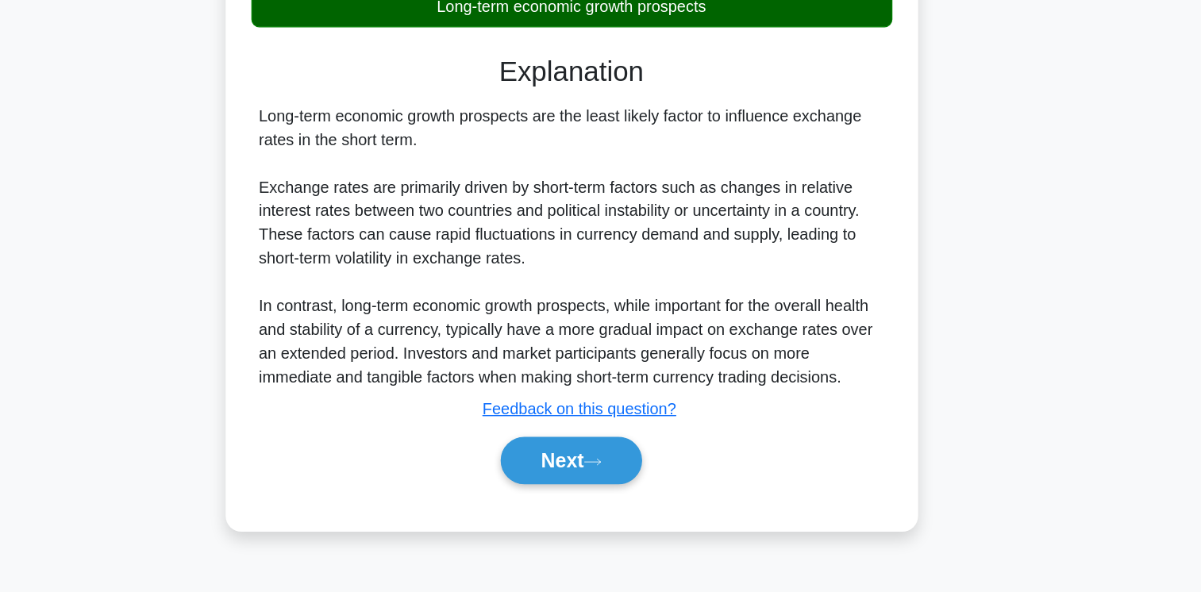
scroll to position [265, 0]
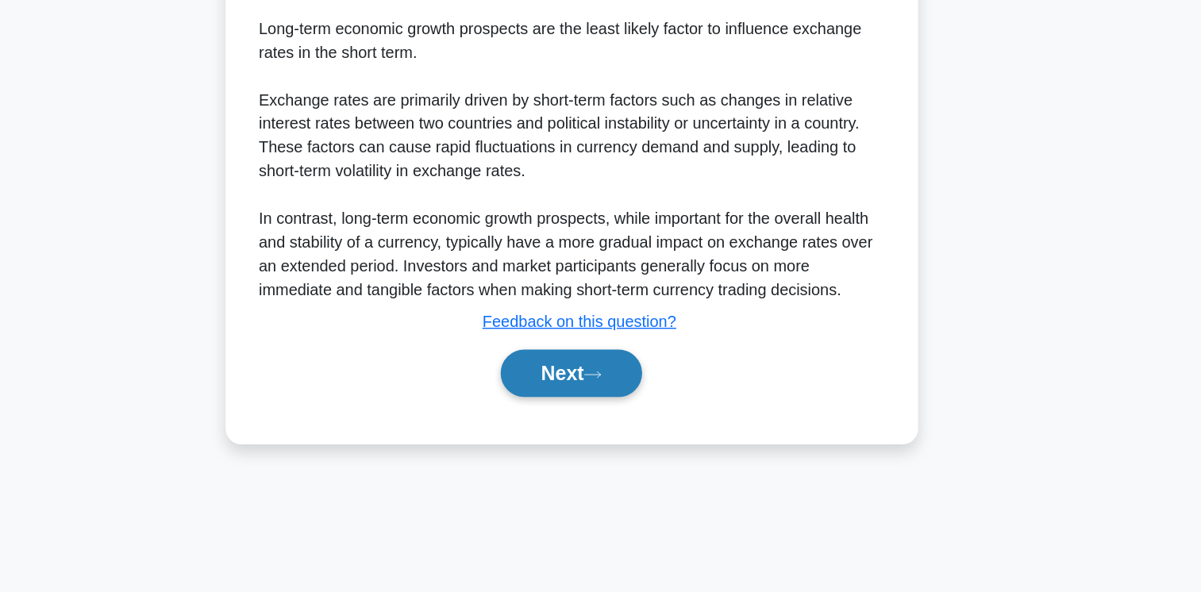
click at [622, 415] on icon at bounding box center [617, 417] width 14 height 9
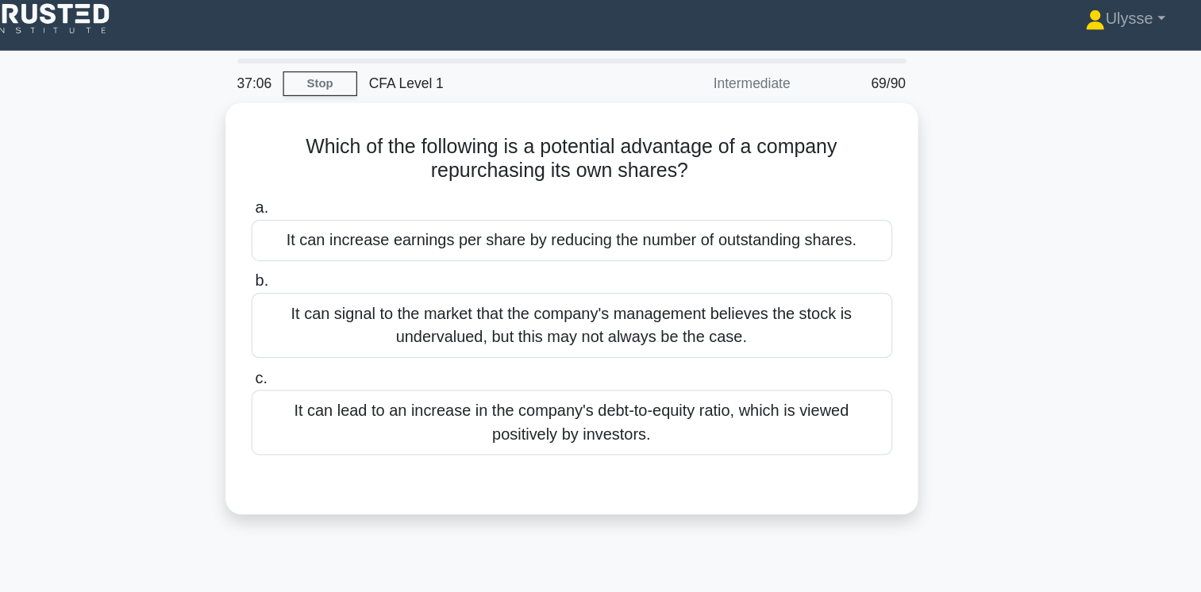
scroll to position [10, 0]
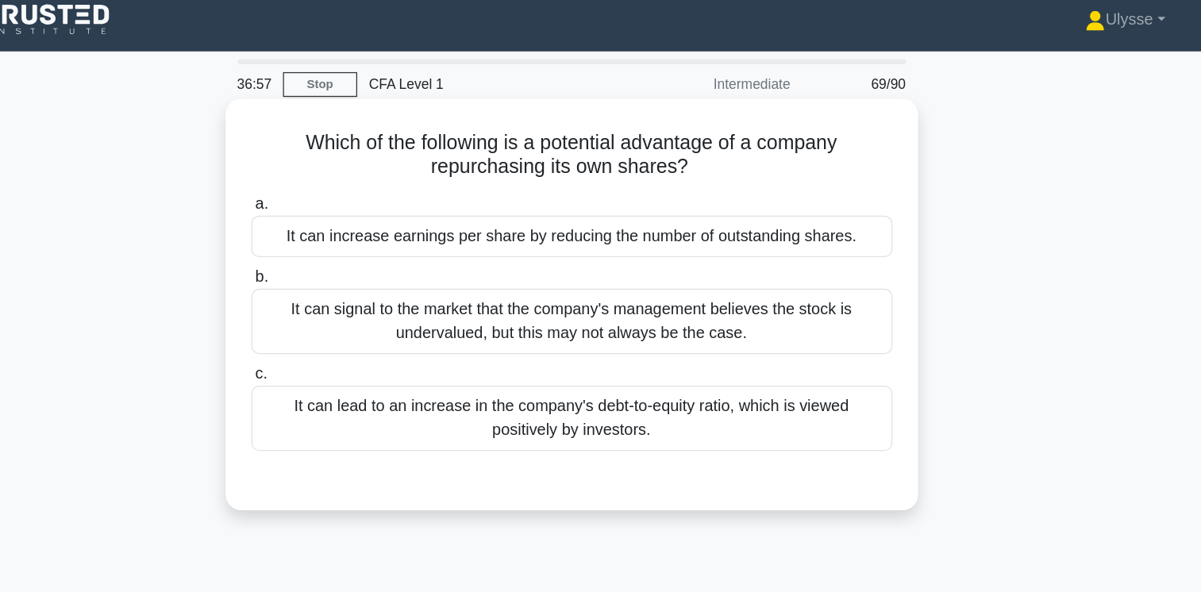
click at [809, 198] on div "It can increase earnings per share by reducing the number of outstanding shares." at bounding box center [601, 189] width 514 height 33
click at [344, 169] on input "a. It can increase earnings per share by reducing the number of outstanding sha…" at bounding box center [344, 164] width 0 height 10
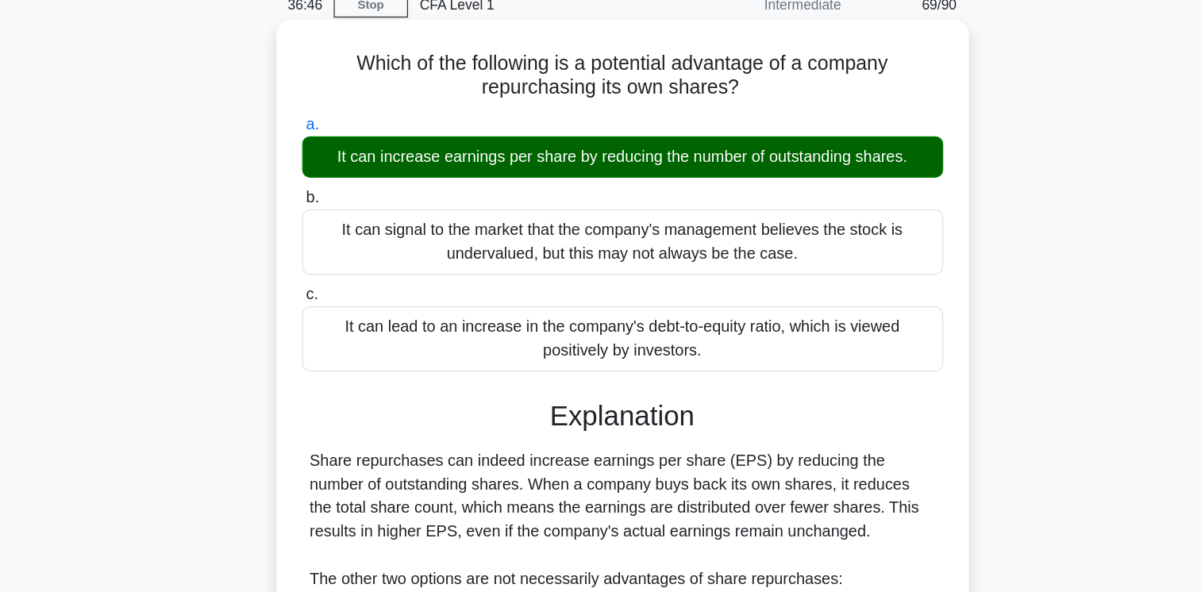
scroll to position [45, 0]
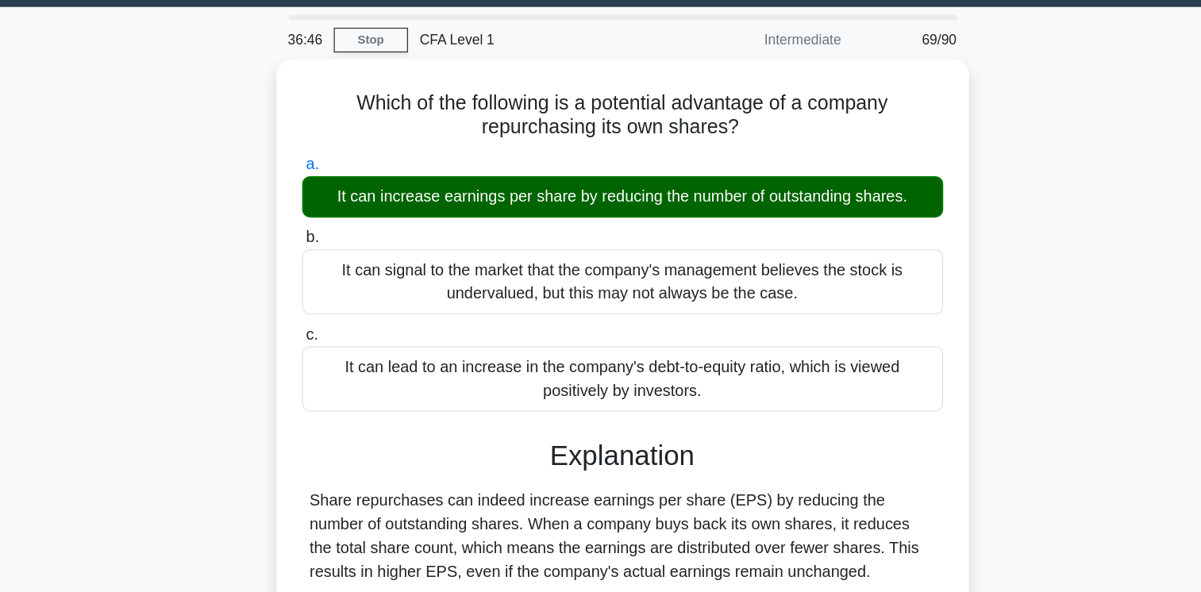
click at [950, 319] on div "Which of the following is a potential advantage of a company repurchasing its o…" at bounding box center [601, 429] width 1048 height 763
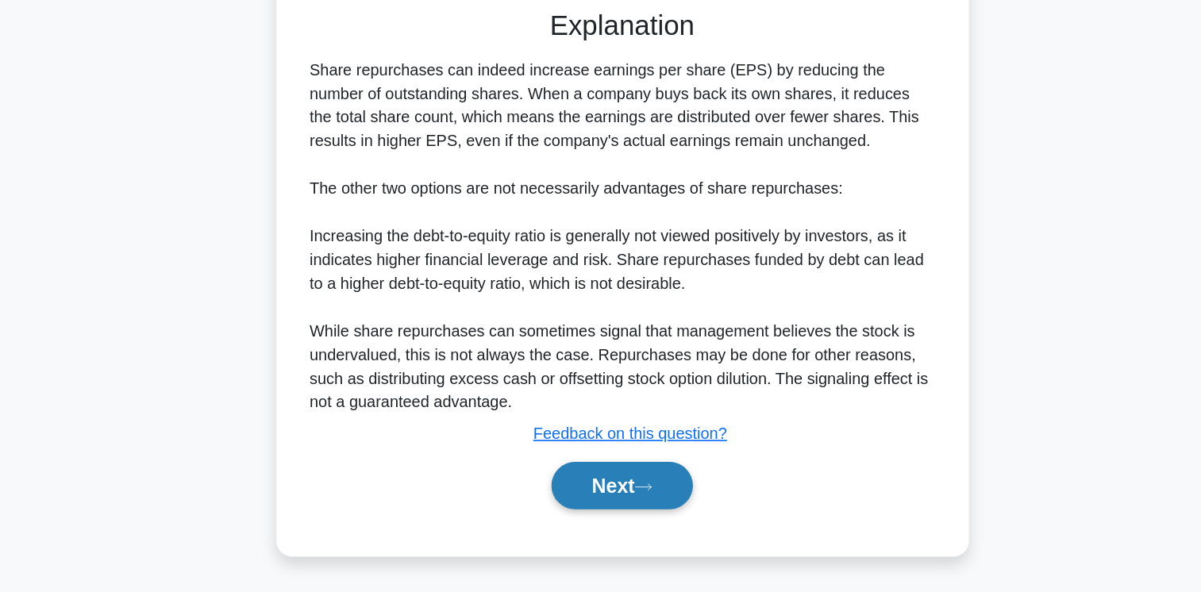
click at [604, 505] on button "Next" at bounding box center [601, 506] width 114 height 38
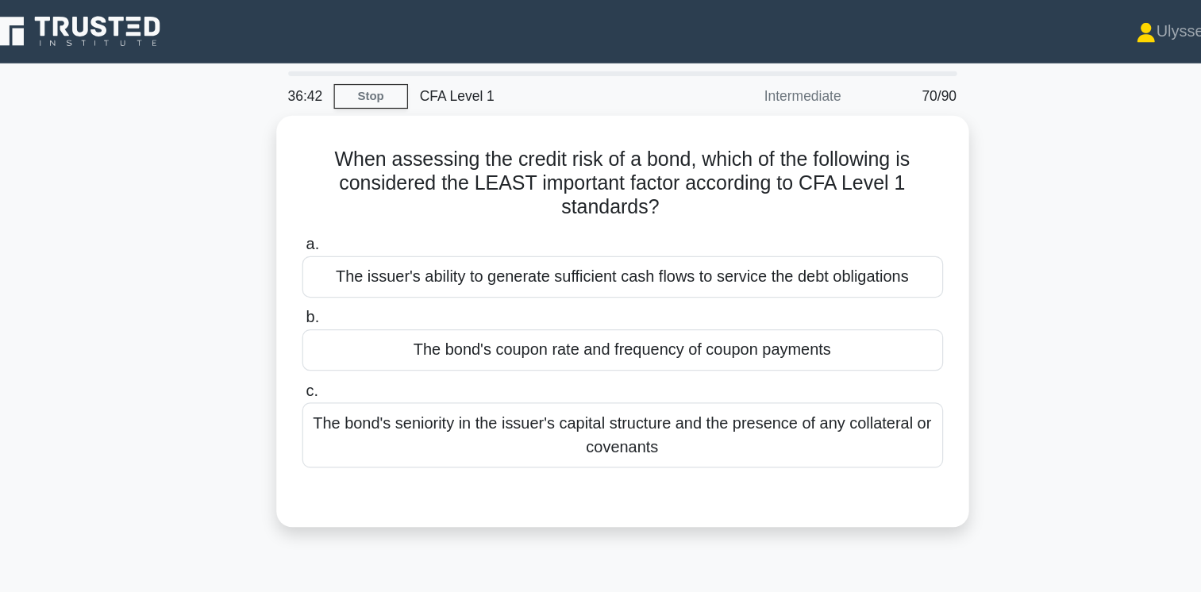
scroll to position [0, 0]
click at [963, 271] on div "When assessing the credit risk of a bond, which of the following is considered …" at bounding box center [601, 267] width 1048 height 349
click at [981, 270] on div "When assessing the credit risk of a bond, which of the following is considered …" at bounding box center [601, 267] width 1048 height 349
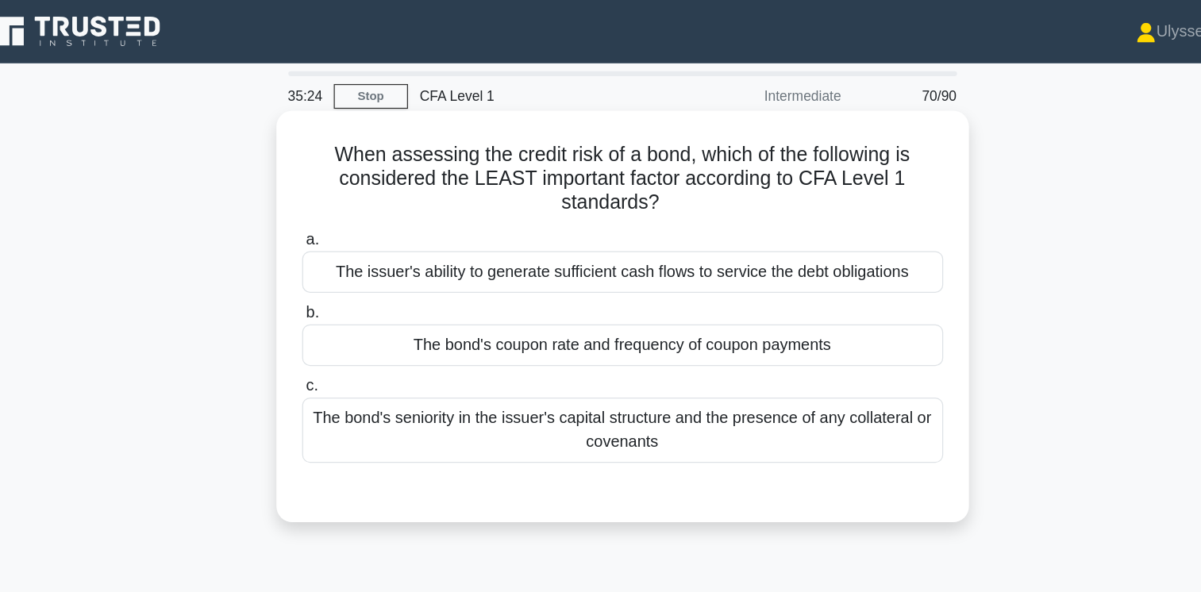
click at [833, 345] on div "The bond's seniority in the issuer's capital structure and the presence of any …" at bounding box center [601, 345] width 514 height 52
click at [344, 315] on input "c. The bond's seniority in the issuer's capital structure and the presence of a…" at bounding box center [344, 310] width 0 height 10
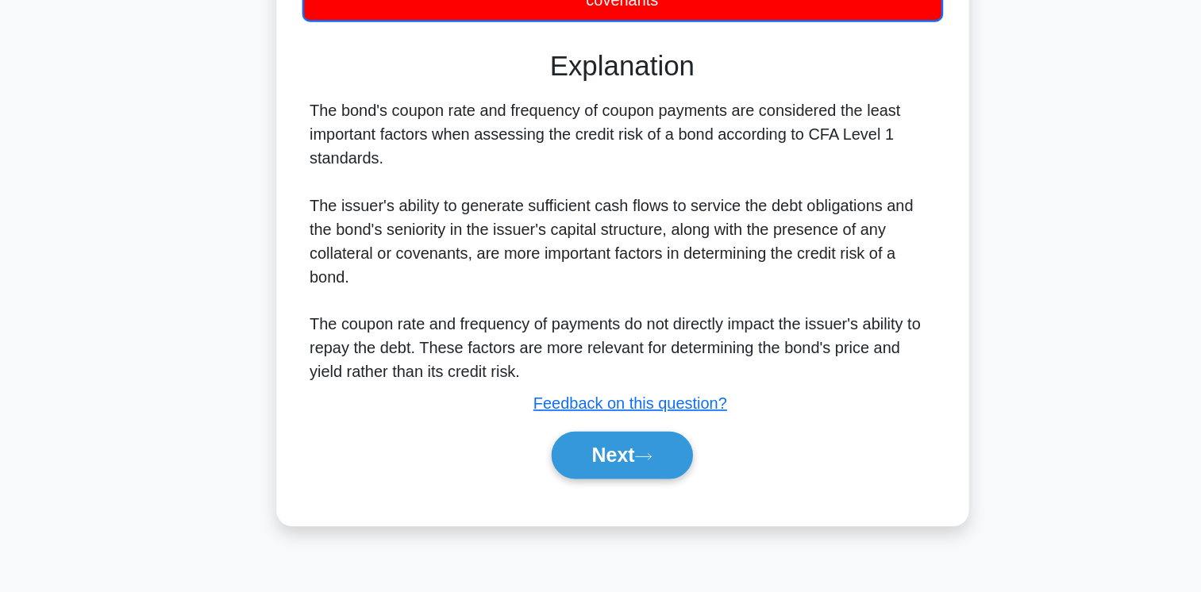
scroll to position [245, 0]
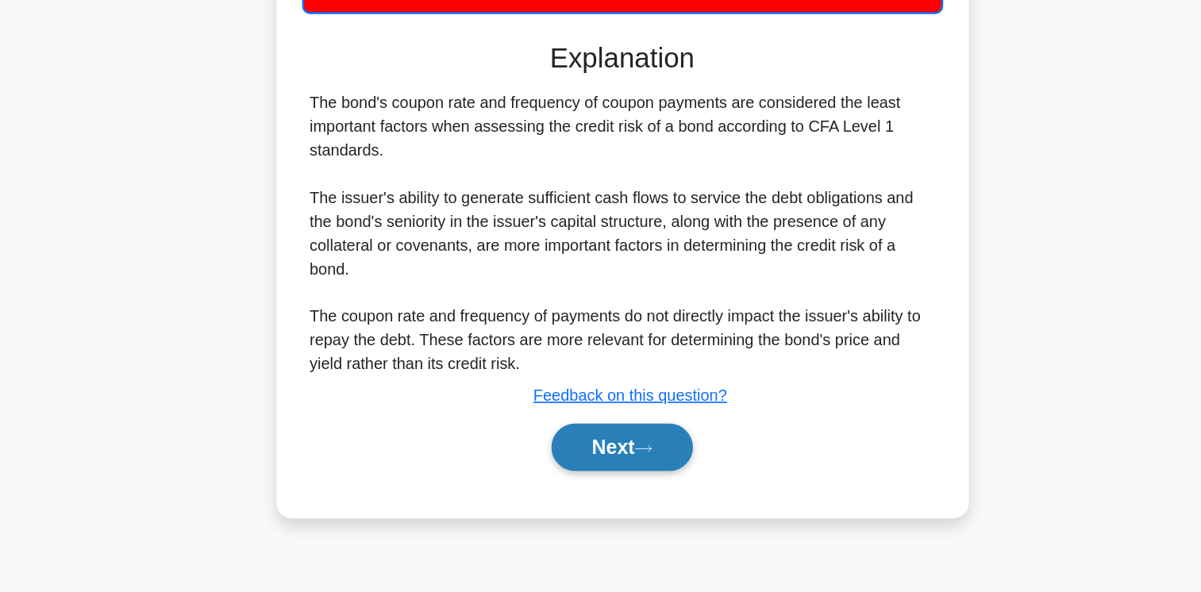
click at [613, 471] on button "Next" at bounding box center [601, 475] width 114 height 38
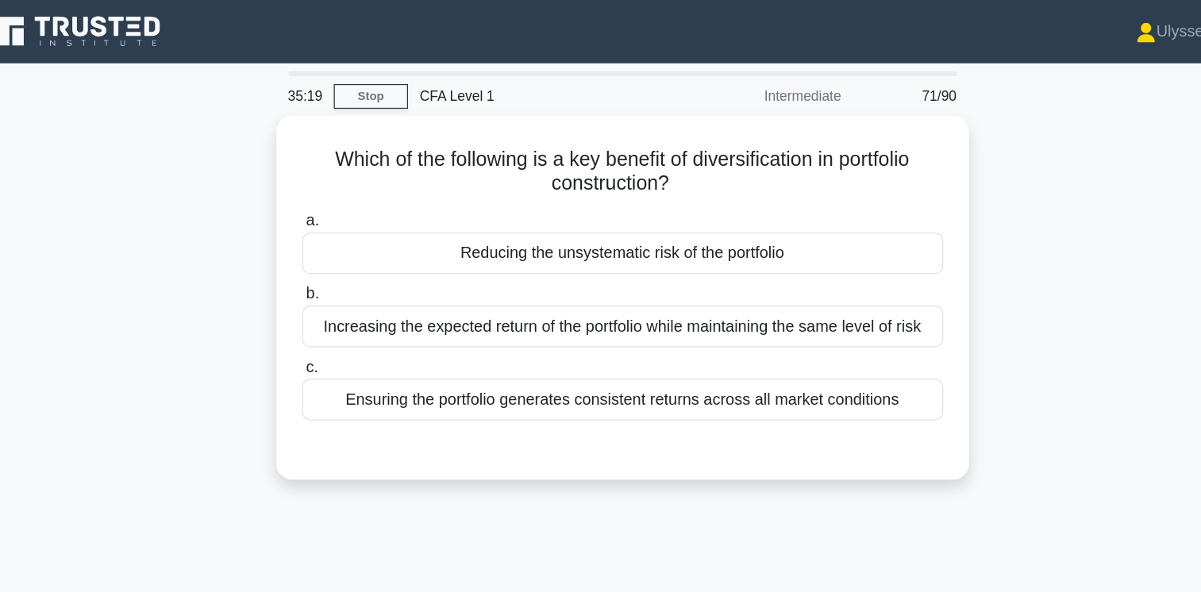
scroll to position [0, 0]
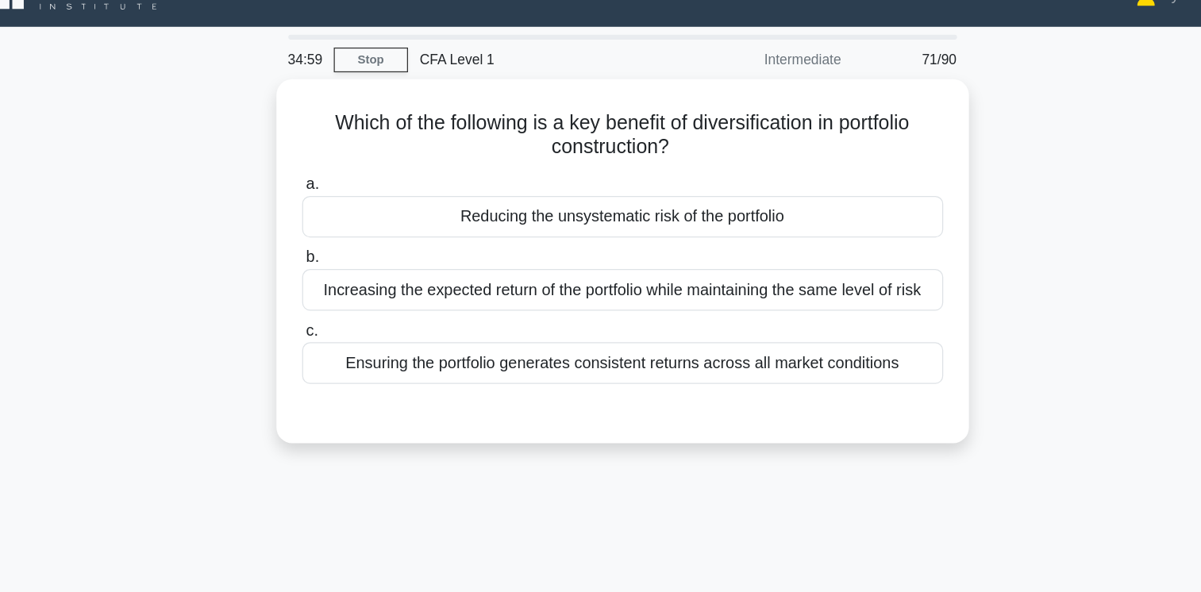
click at [1016, 276] on div "Which of the following is a key benefit of diversification in portfolio constru…" at bounding box center [601, 248] width 1048 height 311
click at [994, 336] on div "Which of the following is a key benefit of diversification in portfolio constru…" at bounding box center [601, 248] width 1048 height 311
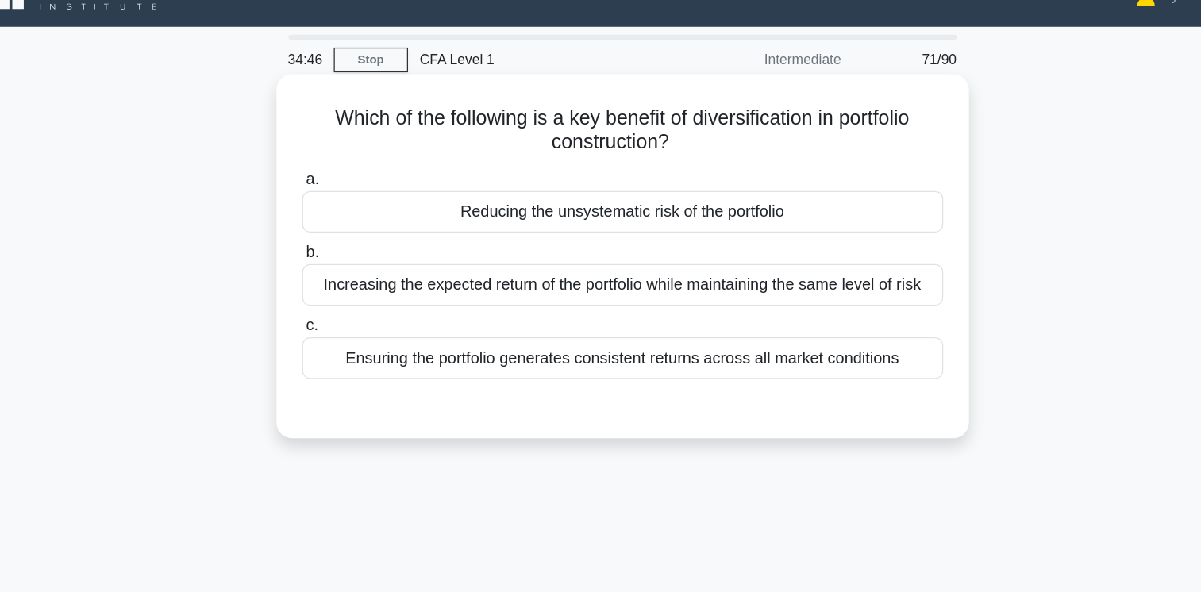
click at [793, 199] on div "Reducing the unsystematic risk of the portfolio" at bounding box center [601, 199] width 514 height 33
click at [344, 179] on input "a. Reducing the unsystematic risk of the portfolio" at bounding box center [344, 173] width 0 height 10
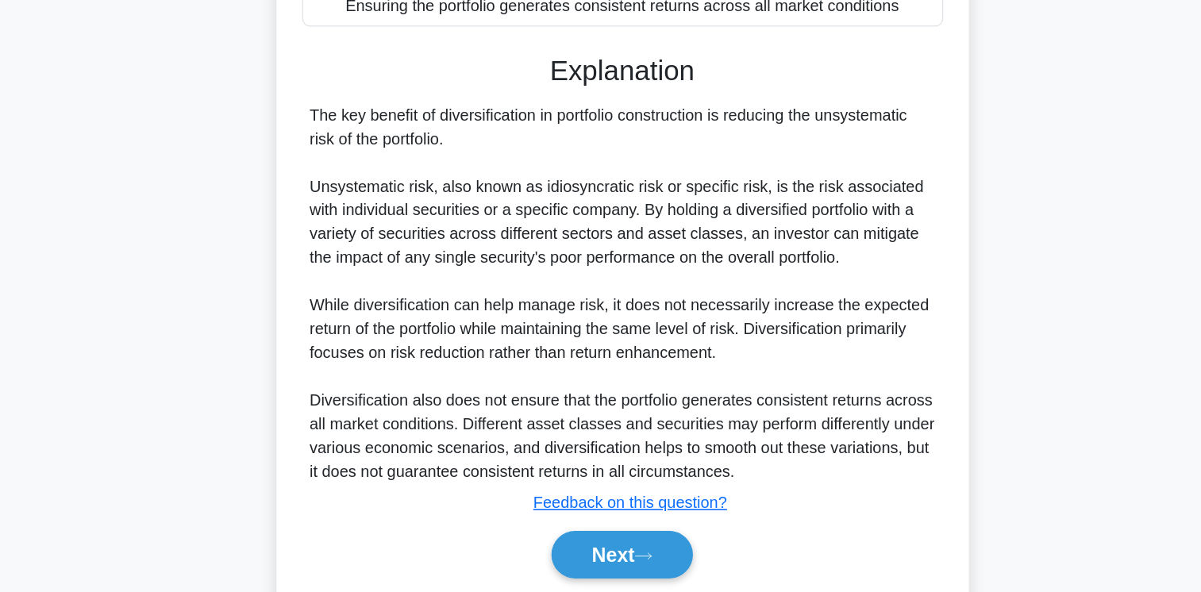
scroll to position [265, 0]
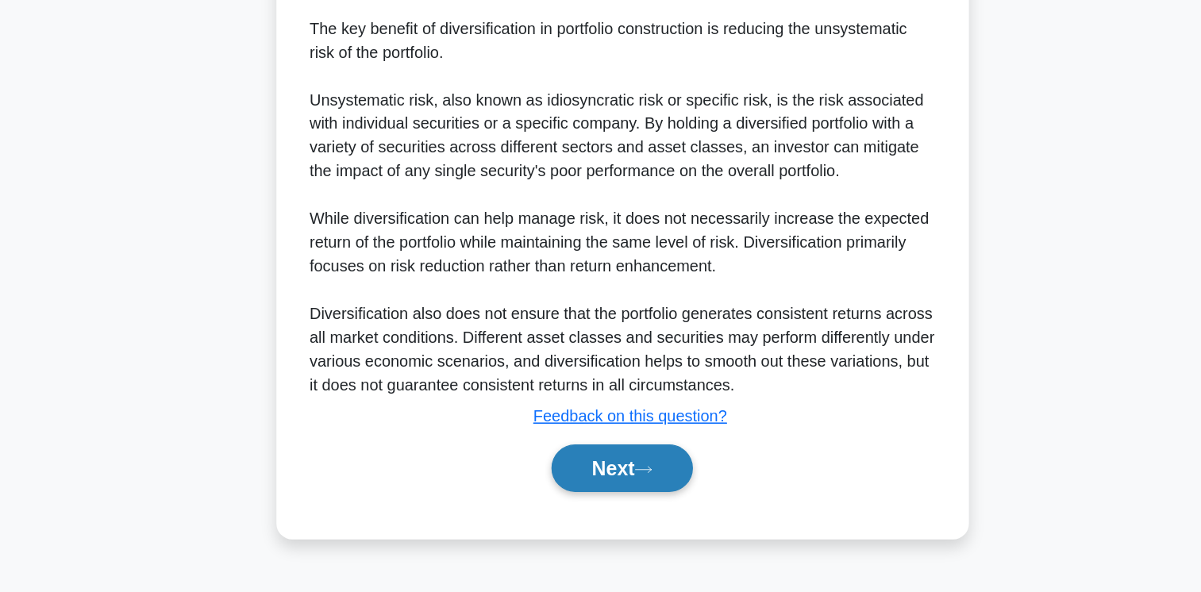
click at [610, 475] on button "Next" at bounding box center [601, 492] width 114 height 38
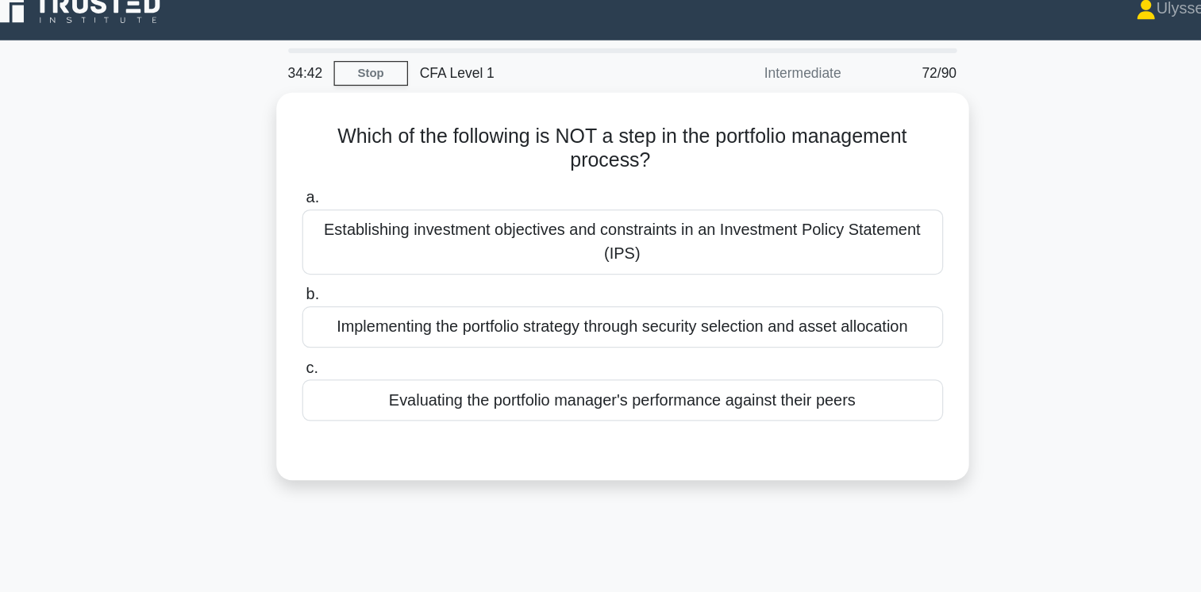
scroll to position [3, 0]
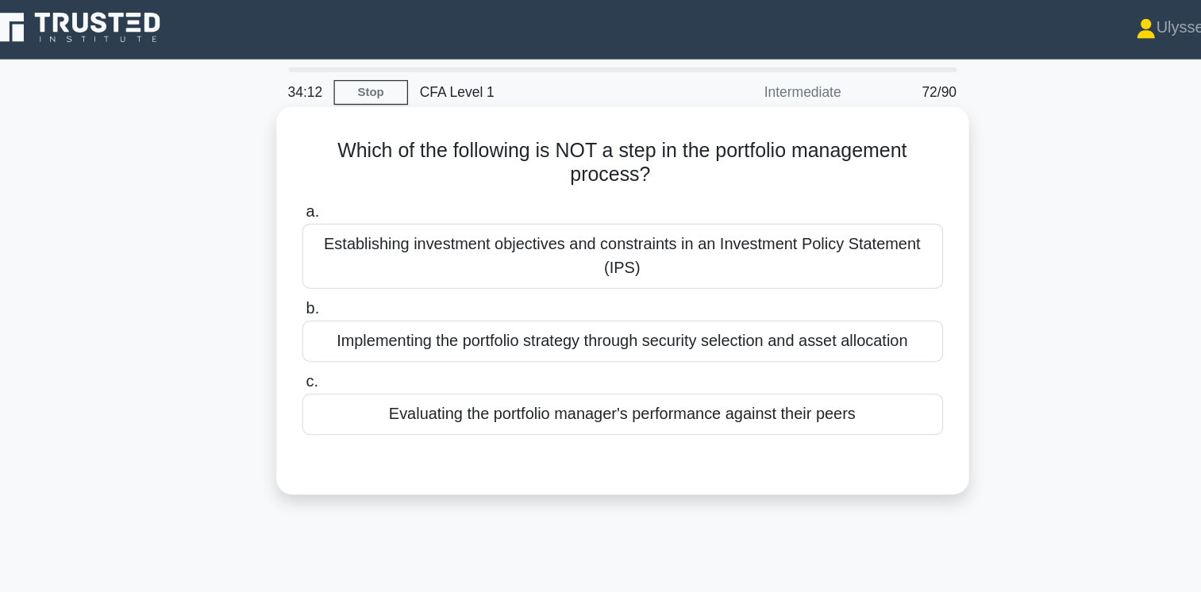
click at [845, 334] on div "Evaluating the portfolio manager's performance against their peers" at bounding box center [601, 332] width 514 height 33
click at [344, 312] on input "c. Evaluating the portfolio manager's performance against their peers" at bounding box center [344, 307] width 0 height 10
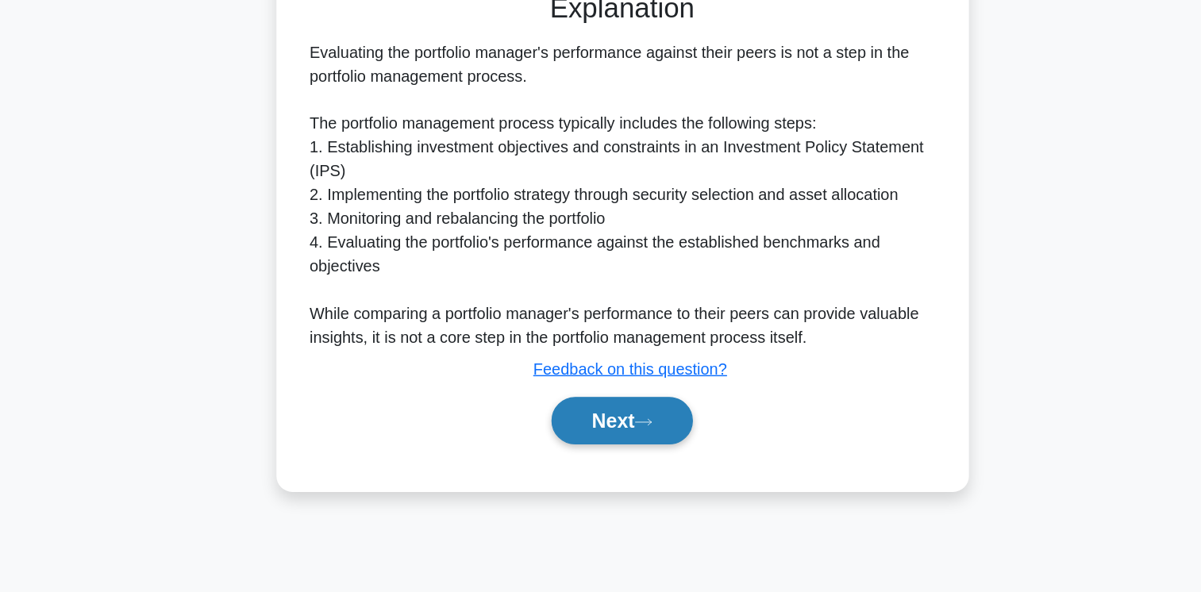
click at [609, 451] on button "Next" at bounding box center [601, 454] width 114 height 38
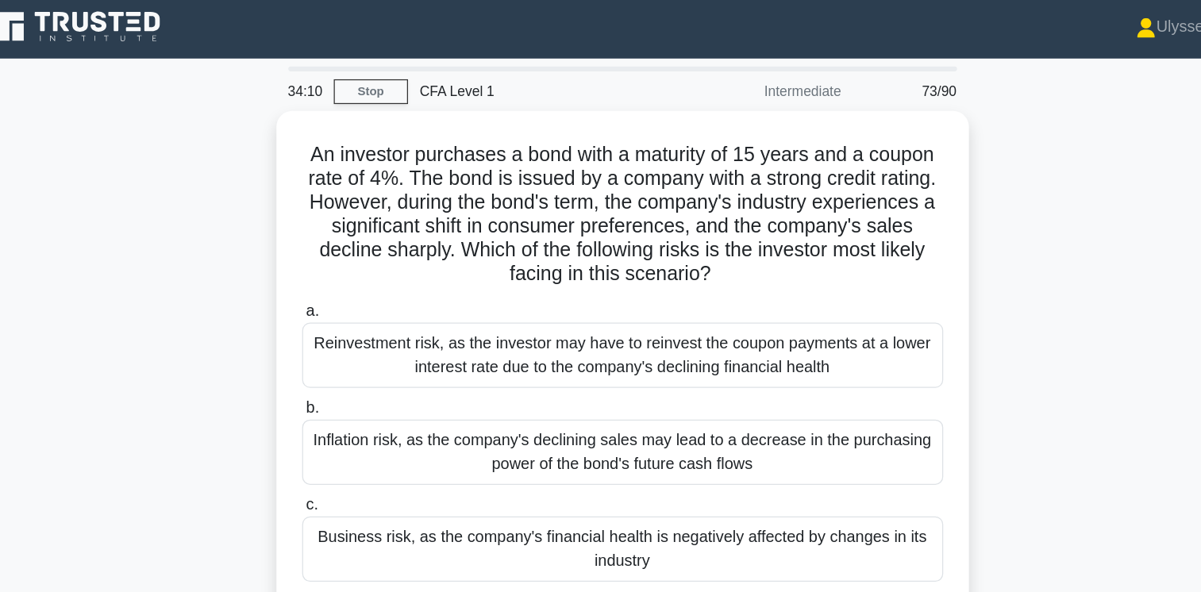
scroll to position [0, 0]
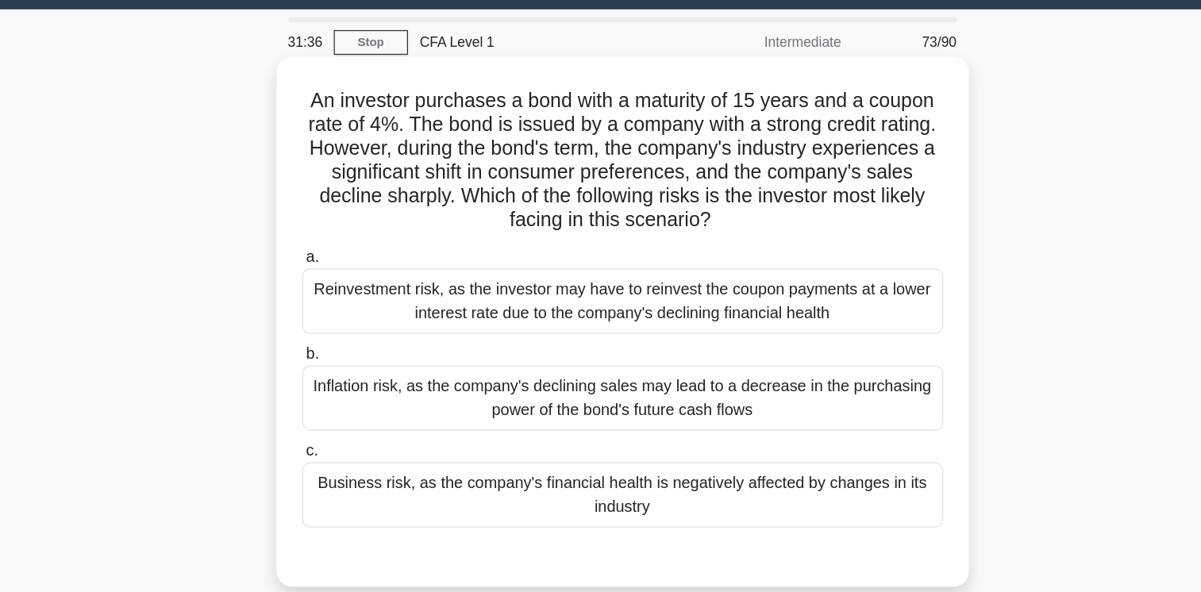
click at [670, 371] on div "Inflation risk, as the company's declining sales may lead to a decrease in the …" at bounding box center [601, 363] width 514 height 52
click at [344, 333] on input "b. Inflation risk, as the company's declining sales may lead to a decrease in t…" at bounding box center [344, 327] width 0 height 10
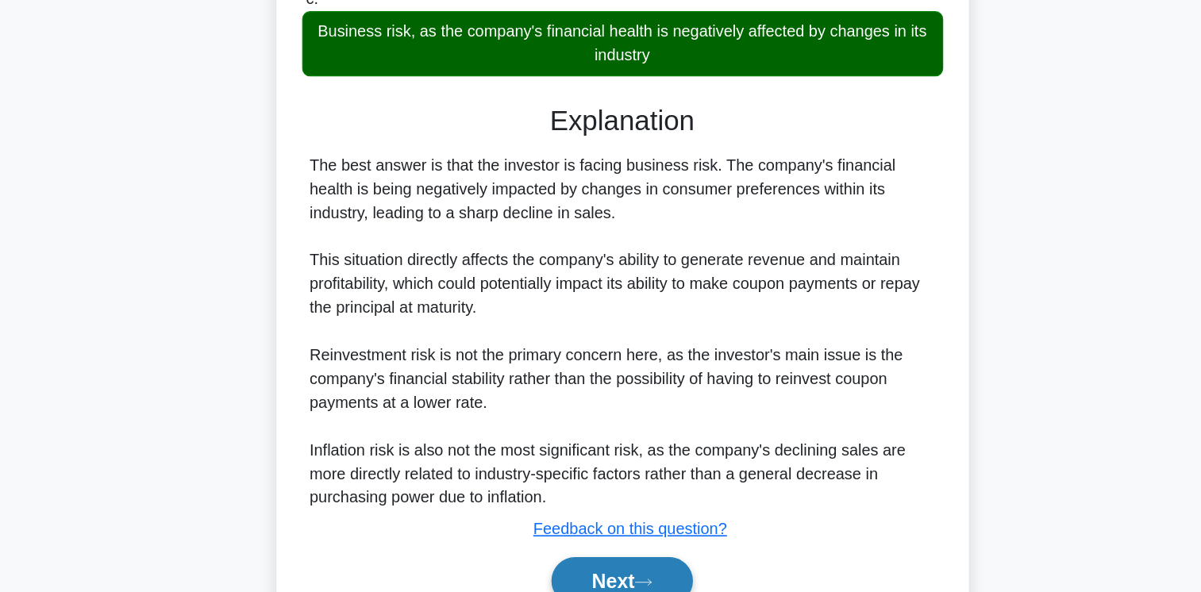
click at [616, 576] on button "Next" at bounding box center [601, 583] width 114 height 38
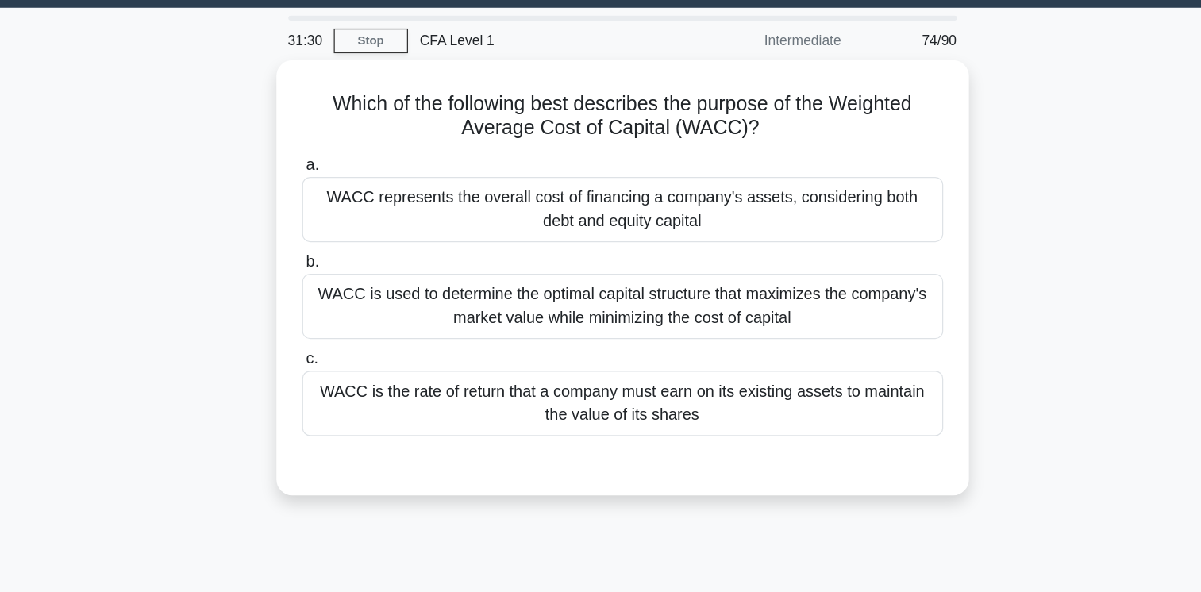
scroll to position [44, 0]
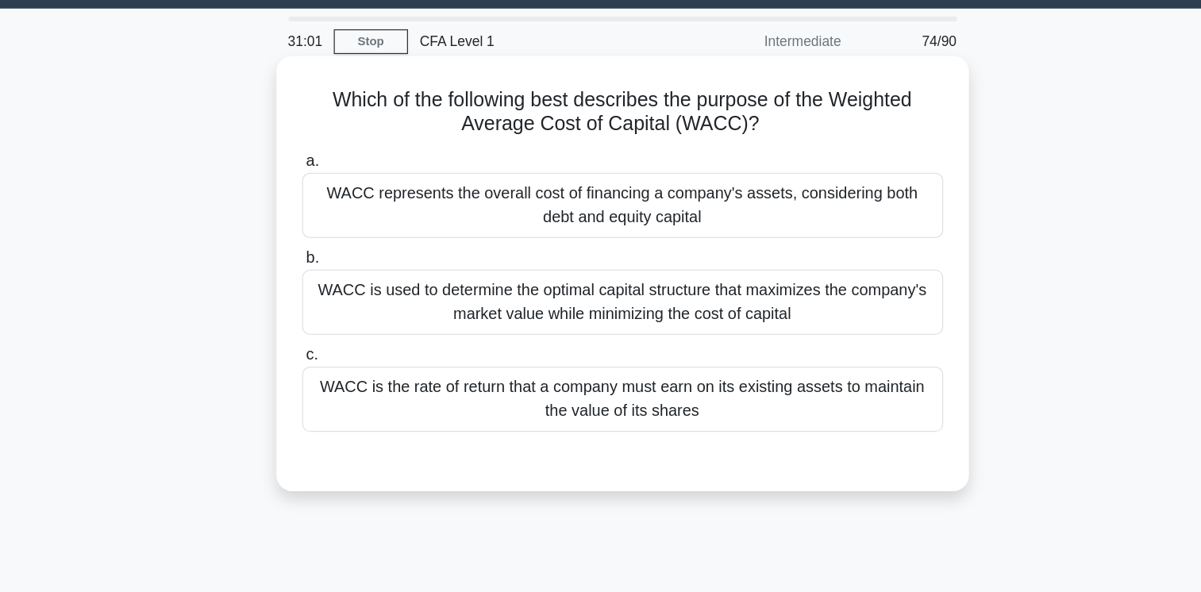
click at [755, 256] on div "WACC is used to determine the optimal capital structure that maximizes the comp…" at bounding box center [601, 243] width 514 height 52
click at [344, 213] on input "b. WACC is used to determine the optimal capital structure that maximizes the c…" at bounding box center [344, 207] width 0 height 10
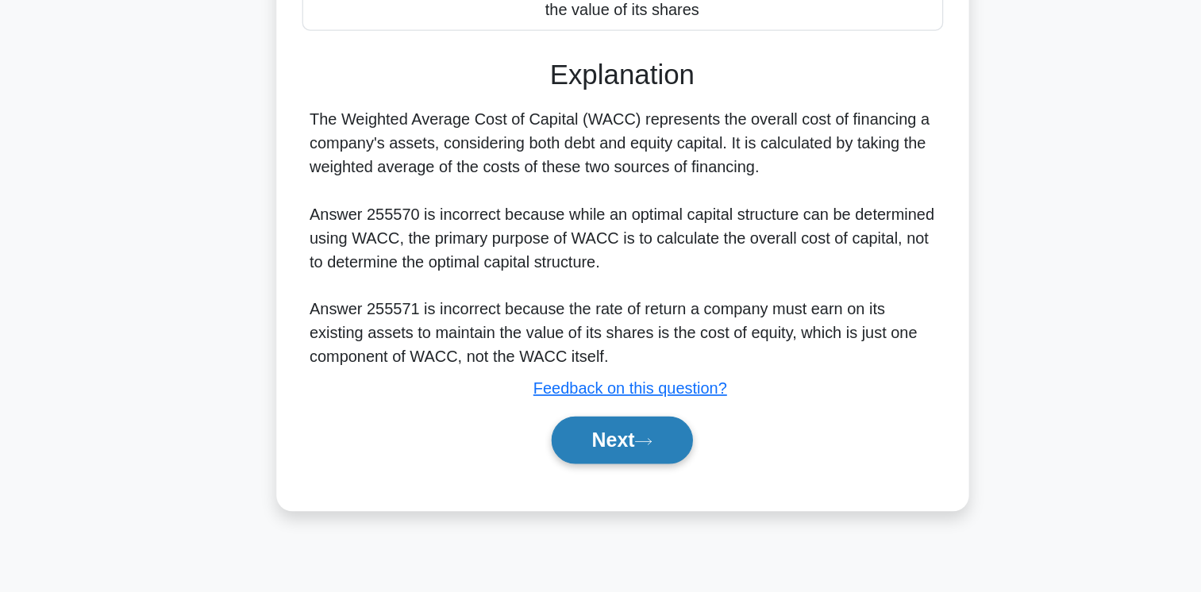
click at [638, 479] on button "Next" at bounding box center [601, 470] width 114 height 38
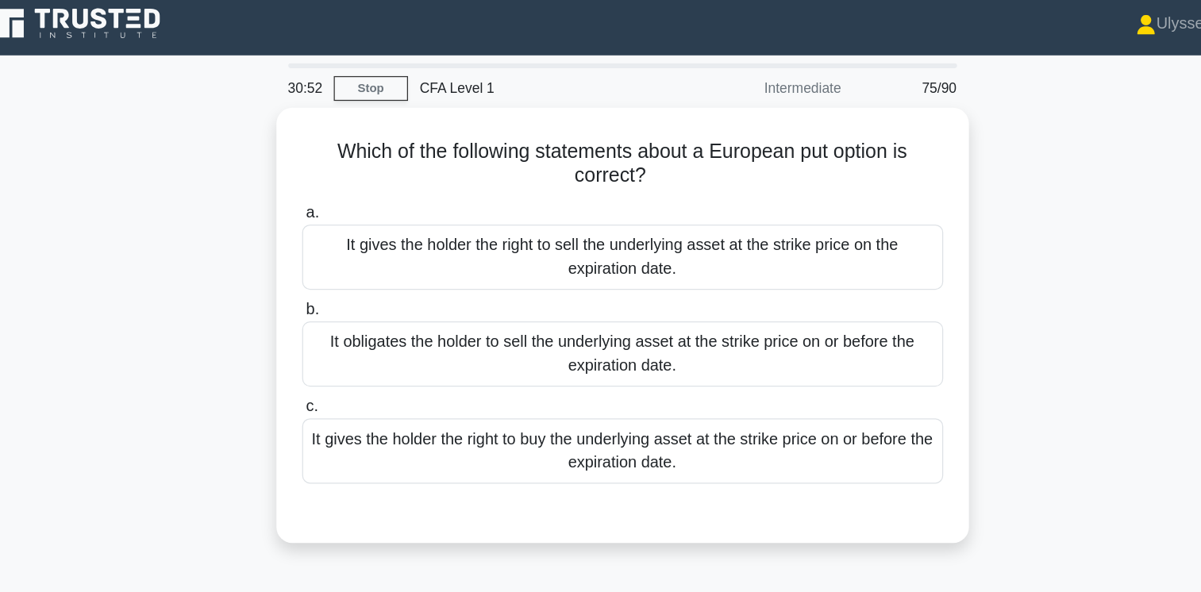
scroll to position [2, 0]
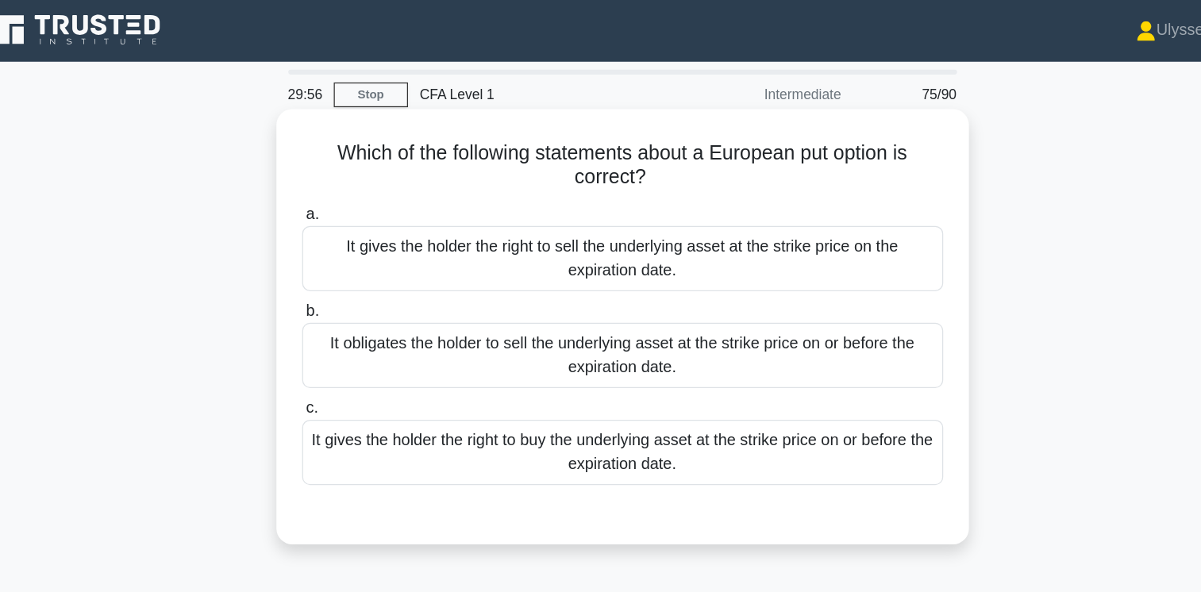
click at [756, 376] on div "It gives the holder the right to buy the underlying asset at the strike price o…" at bounding box center [601, 363] width 514 height 52
click at [344, 333] on input "c. It gives the holder the right to buy the underlying asset at the strike pric…" at bounding box center [344, 327] width 0 height 10
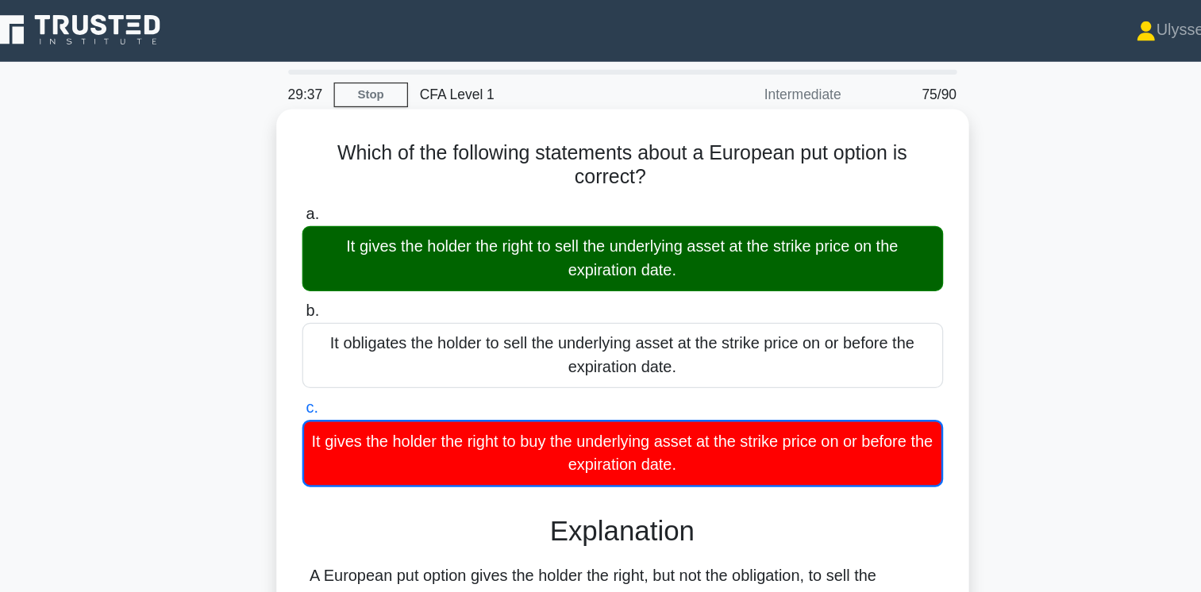
click at [710, 222] on div "It gives the holder the right to sell the underlying asset at the strike price …" at bounding box center [601, 207] width 514 height 52
click at [344, 177] on input "a. It gives the holder the right to sell the underlying asset at the strike pri…" at bounding box center [344, 172] width 0 height 10
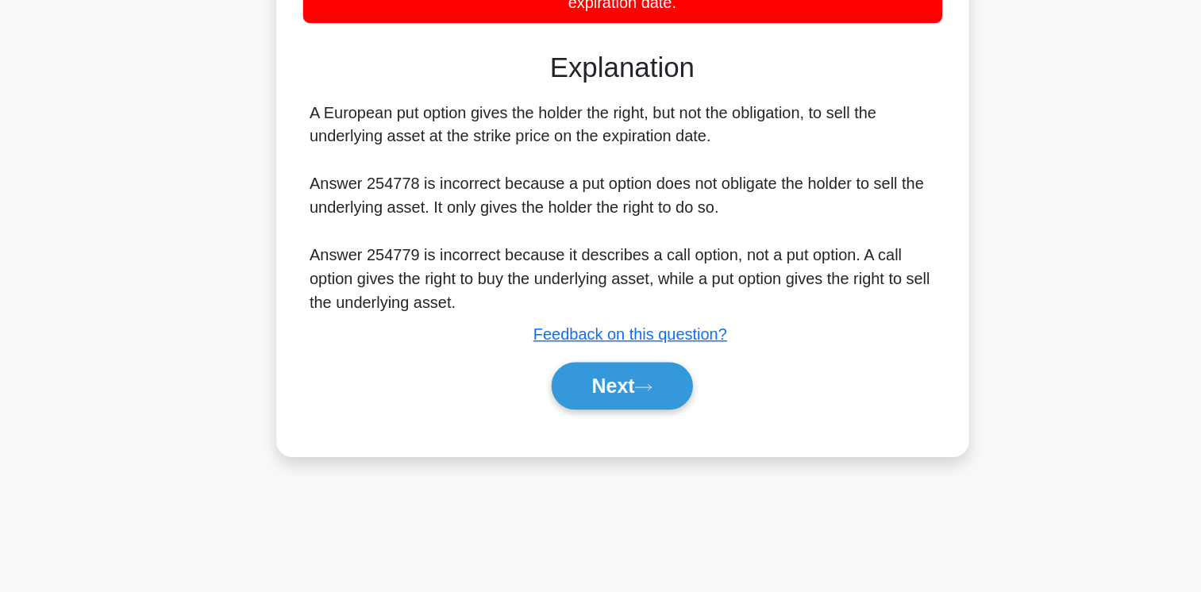
scroll to position [265, 0]
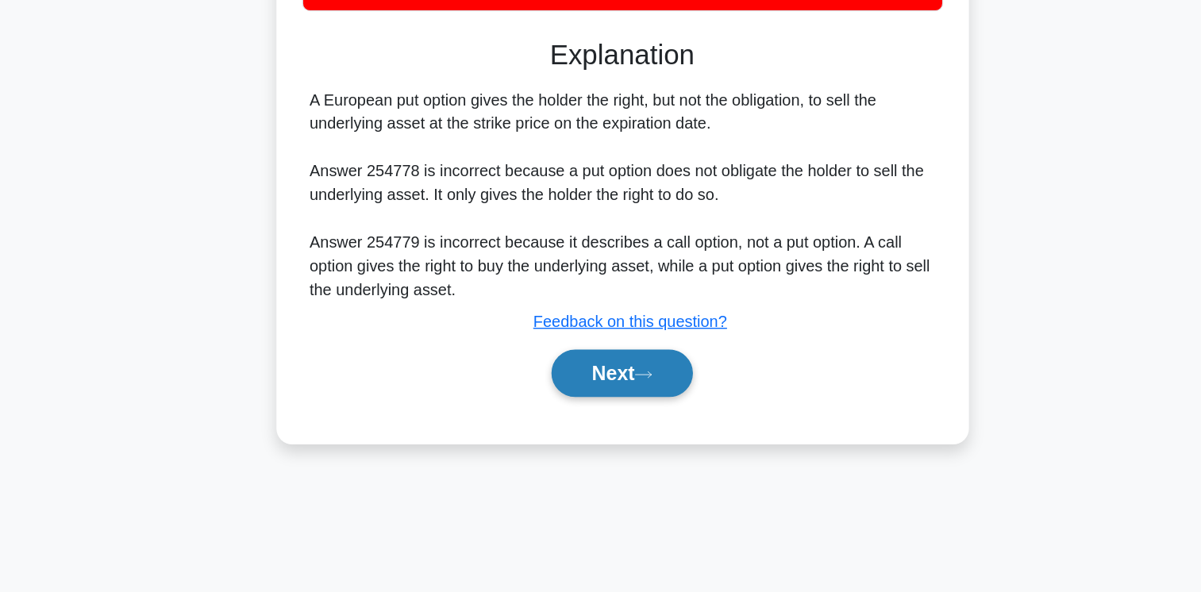
click at [622, 423] on button "Next" at bounding box center [601, 416] width 114 height 38
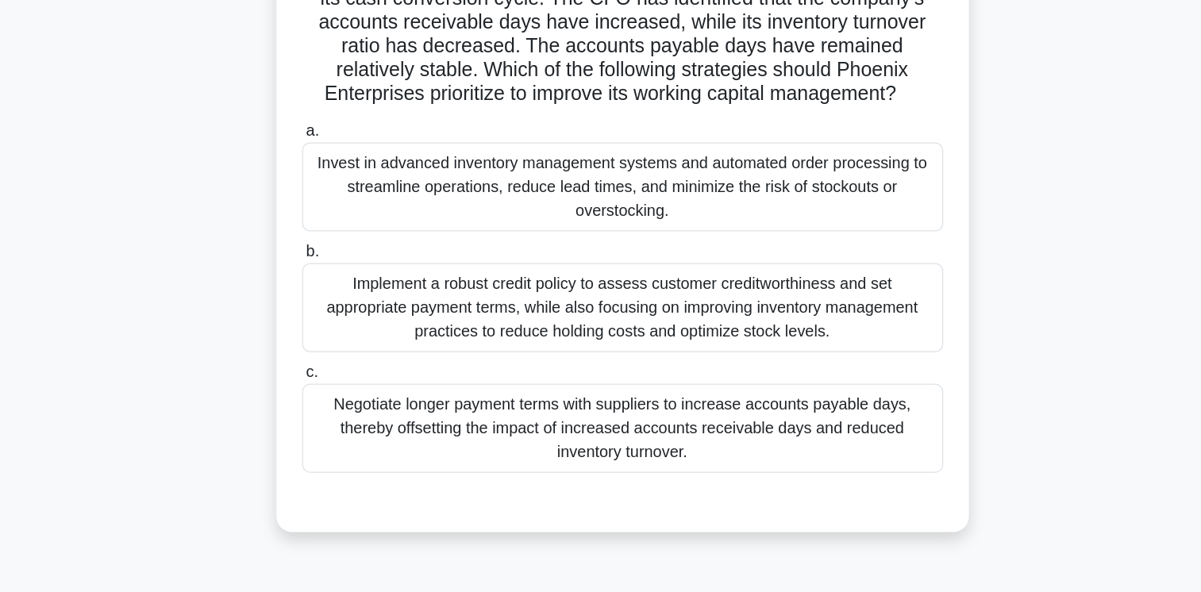
scroll to position [74, 0]
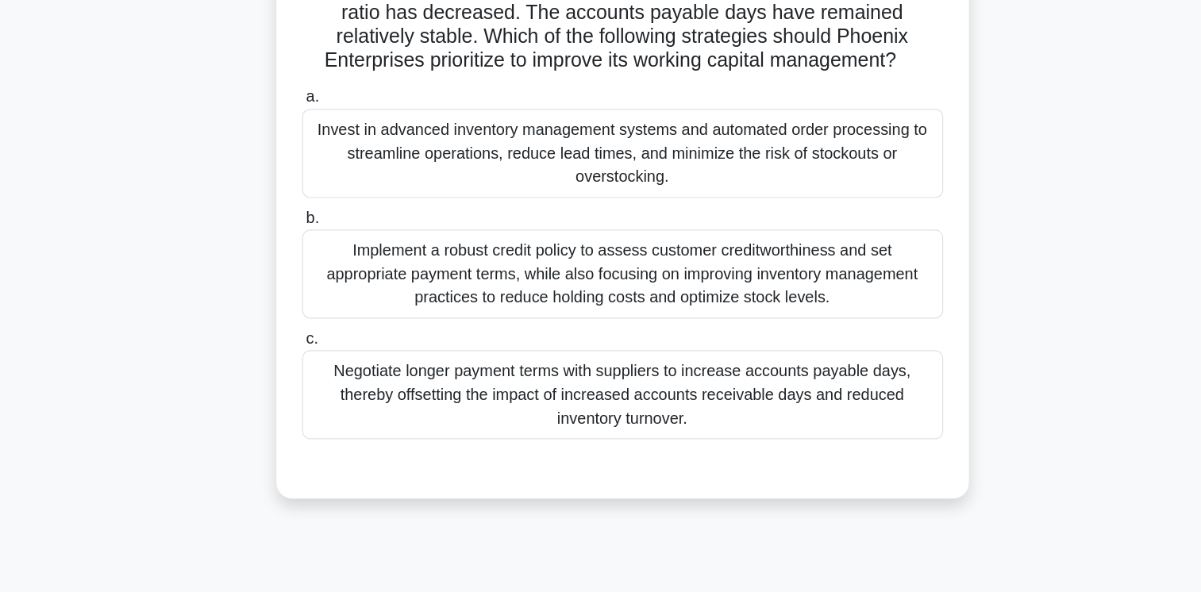
click at [749, 441] on div "Negotiate longer payment terms with suppliers to increase accounts payable days…" at bounding box center [601, 433] width 514 height 71
click at [344, 394] on input "c. Negotiate longer payment terms with suppliers to increase accounts payable d…" at bounding box center [344, 388] width 0 height 10
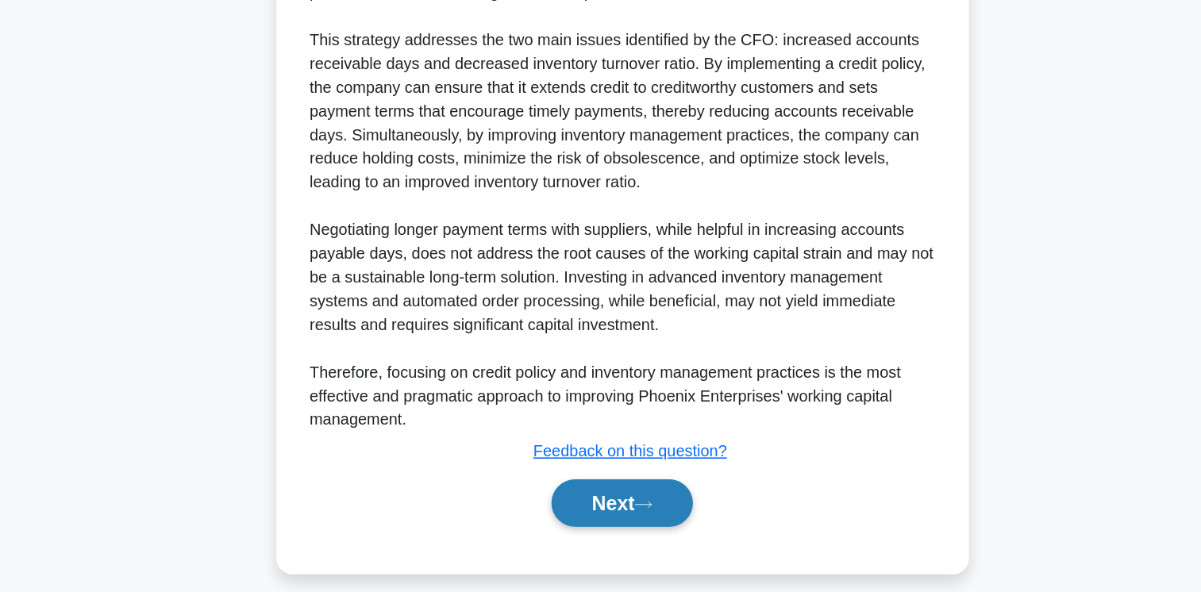
click at [590, 529] on button "Next" at bounding box center [601, 521] width 114 height 38
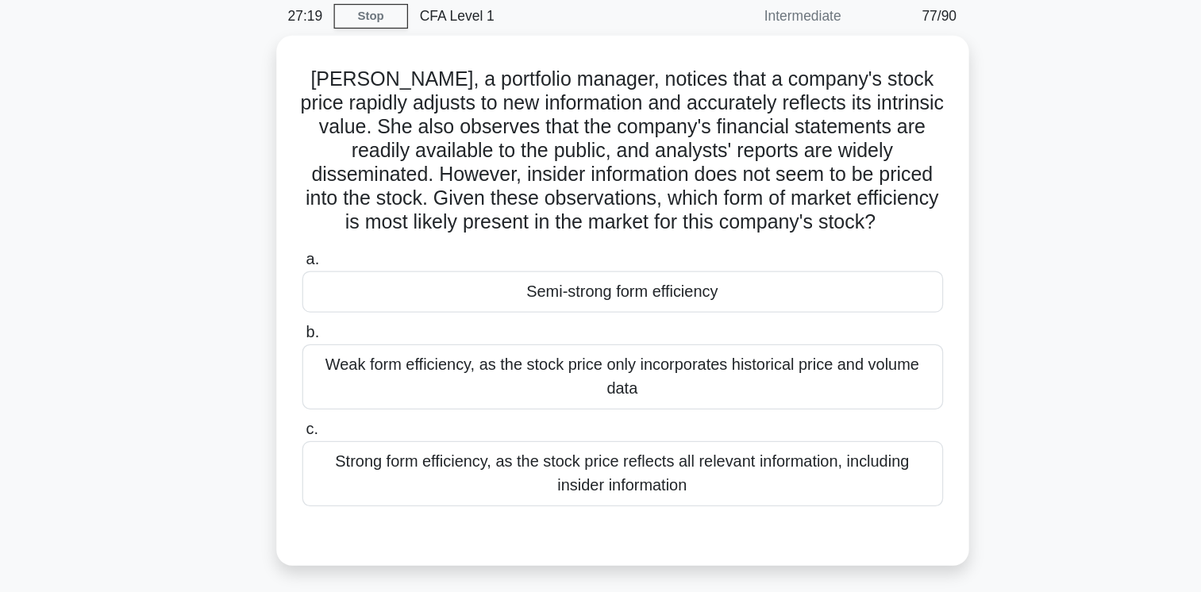
scroll to position [39, 0]
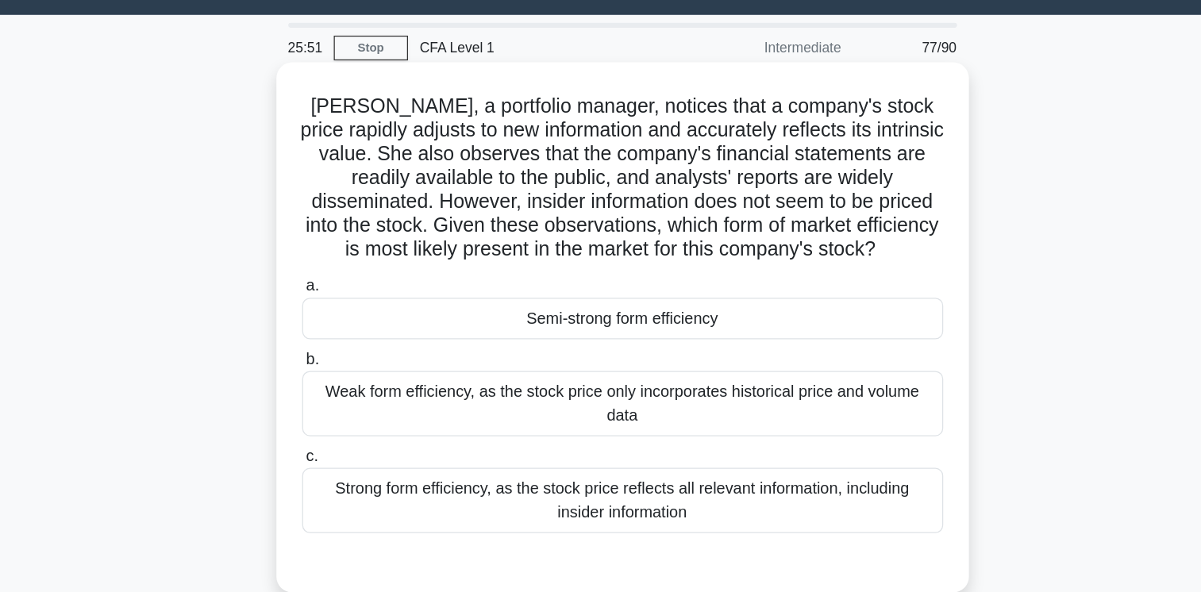
click at [600, 256] on div "Semi-strong form efficiency" at bounding box center [601, 255] width 514 height 33
click at [344, 235] on input "a. Semi-strong form efficiency" at bounding box center [344, 230] width 0 height 10
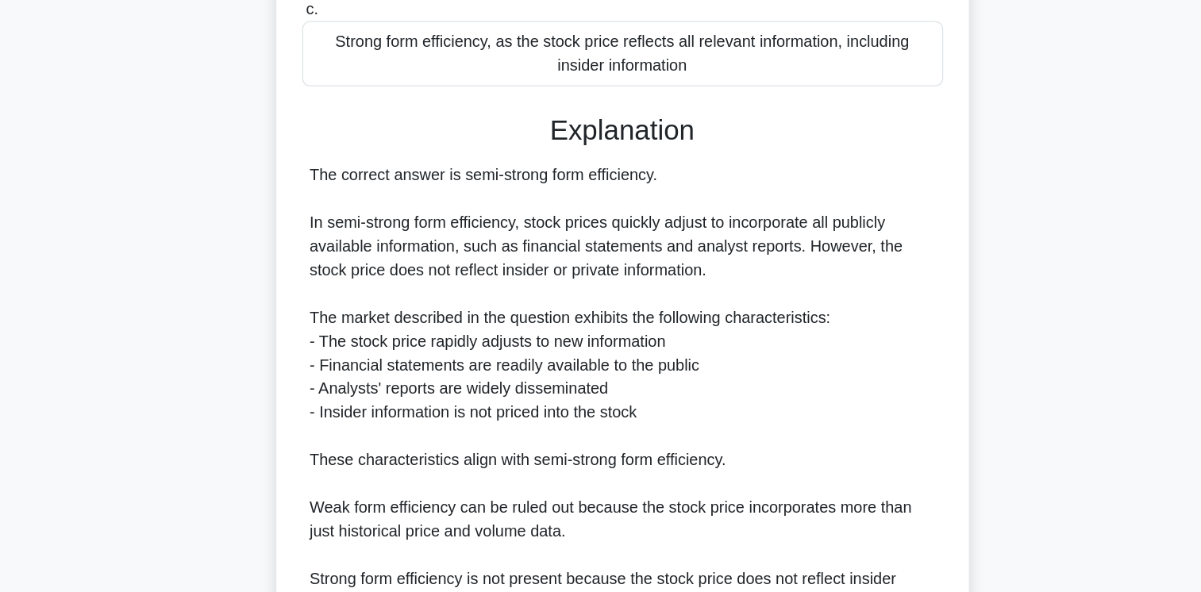
scroll to position [441, 0]
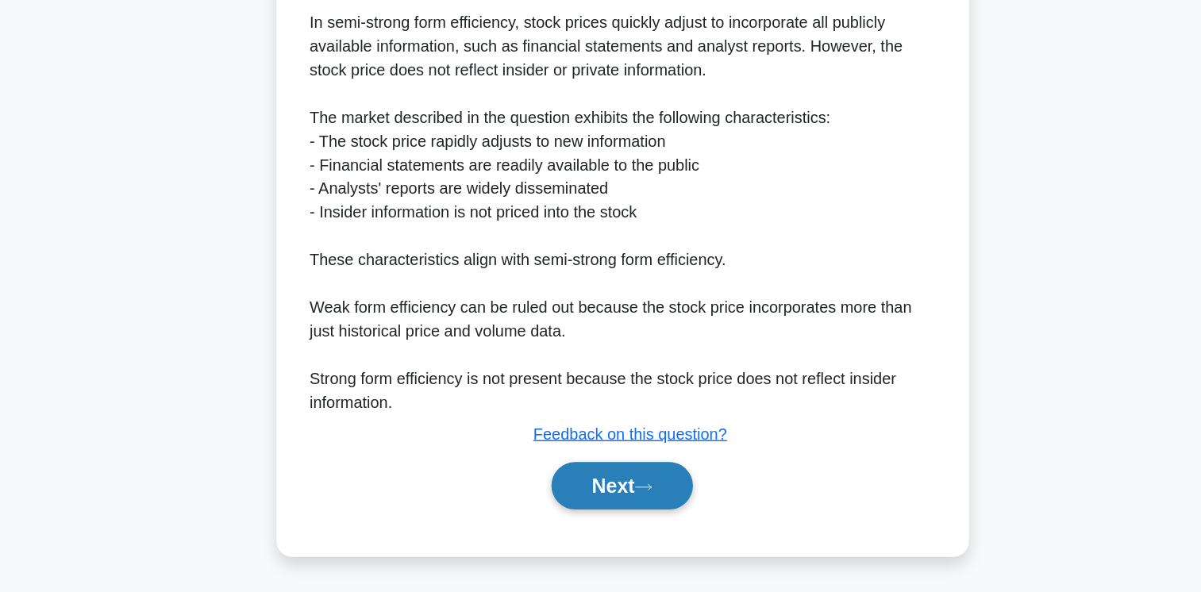
click at [614, 518] on button "Next" at bounding box center [601, 506] width 114 height 38
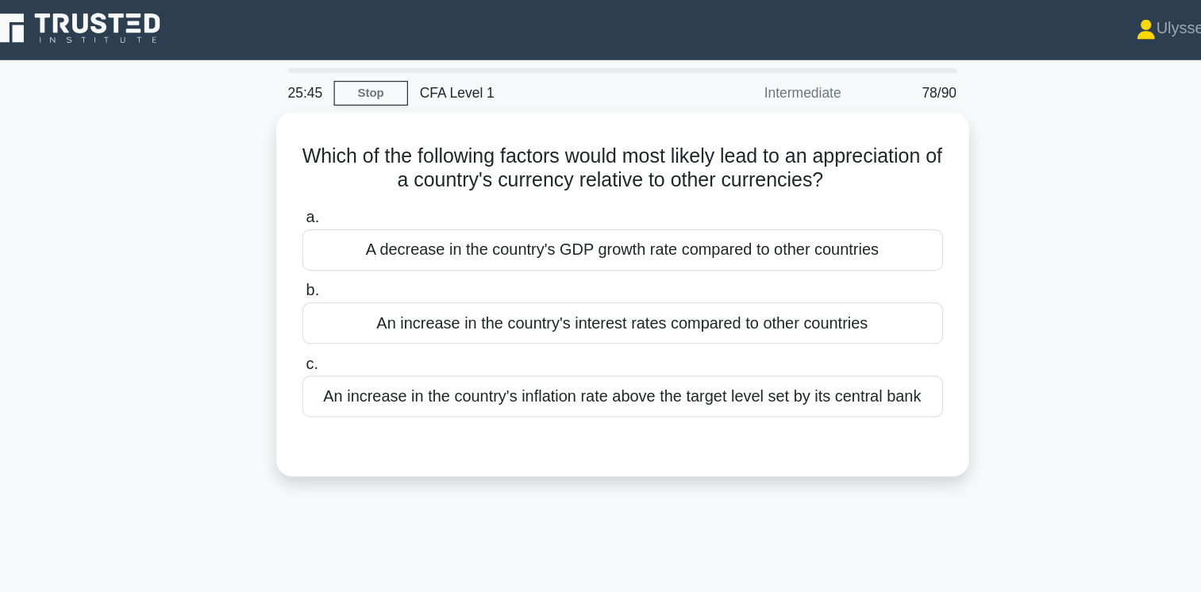
scroll to position [0, 0]
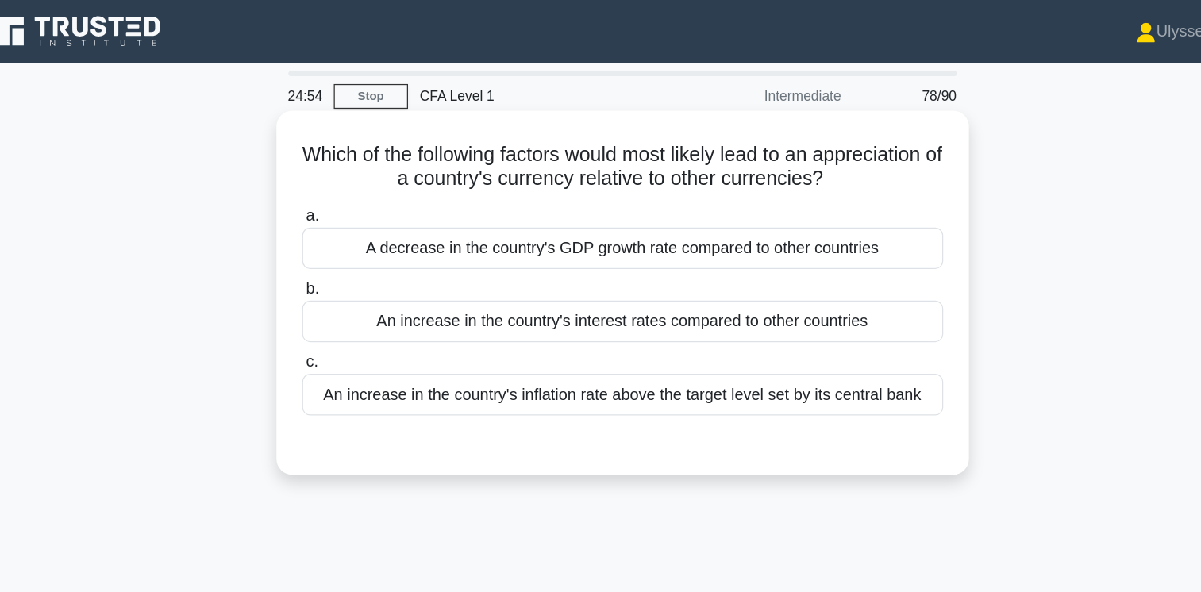
click at [756, 275] on div "An increase in the country's interest rates compared to other countries" at bounding box center [601, 257] width 514 height 33
click at [344, 237] on input "b. An increase in the country's interest rates compared to other countries" at bounding box center [344, 232] width 0 height 10
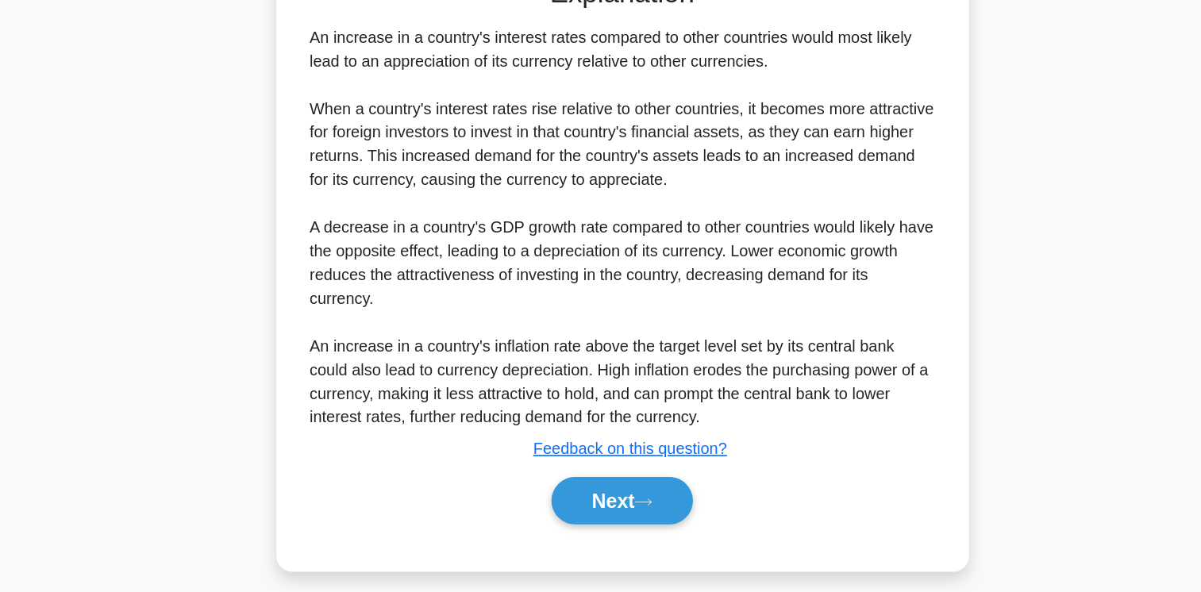
scroll to position [265, 0]
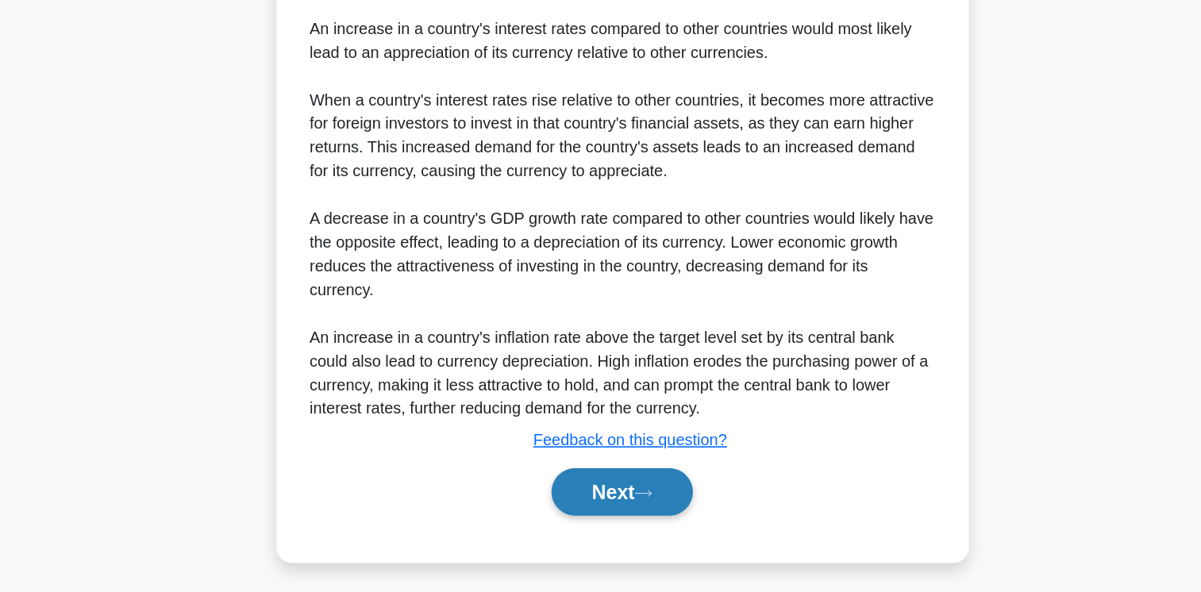
click at [626, 500] on button "Next" at bounding box center [601, 511] width 114 height 38
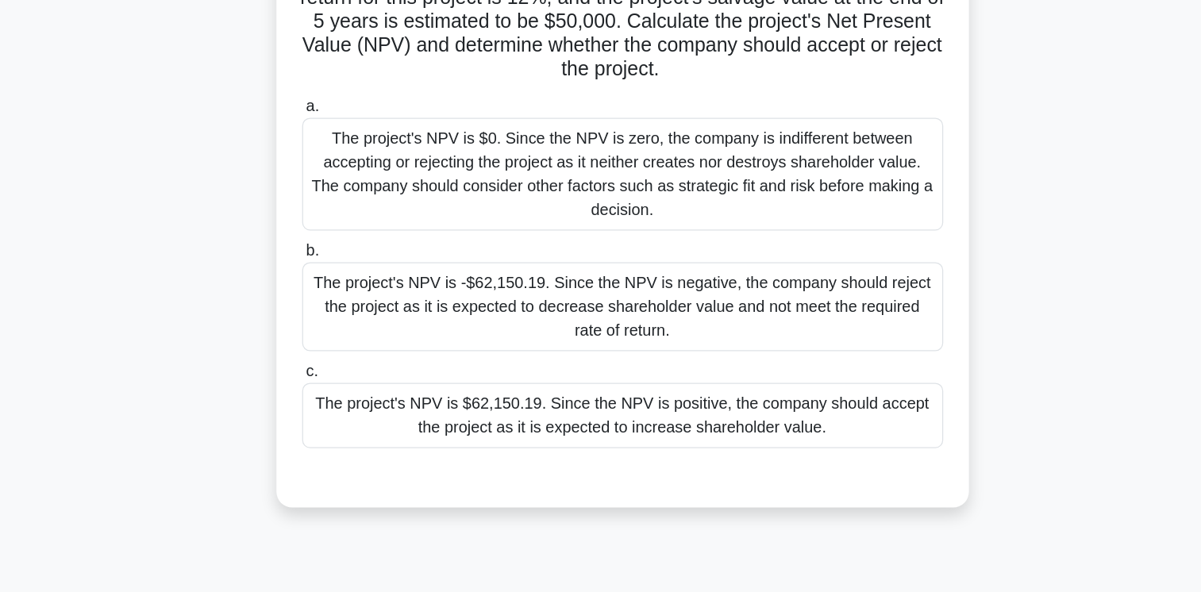
scroll to position [86, 0]
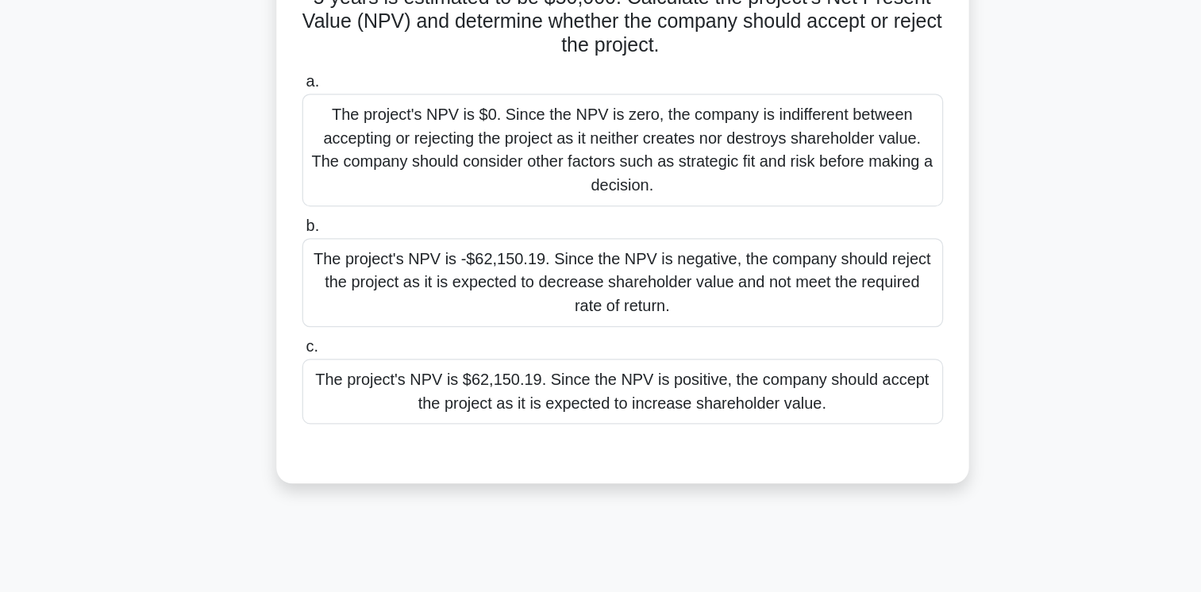
click at [794, 451] on div "The project's NPV is $62,150.19. Since the NPV is positive, the company should …" at bounding box center [601, 431] width 514 height 52
click at [344, 401] on input "c. The project's NPV is $62,150.19. Since the NPV is positive, the company shou…" at bounding box center [344, 396] width 0 height 10
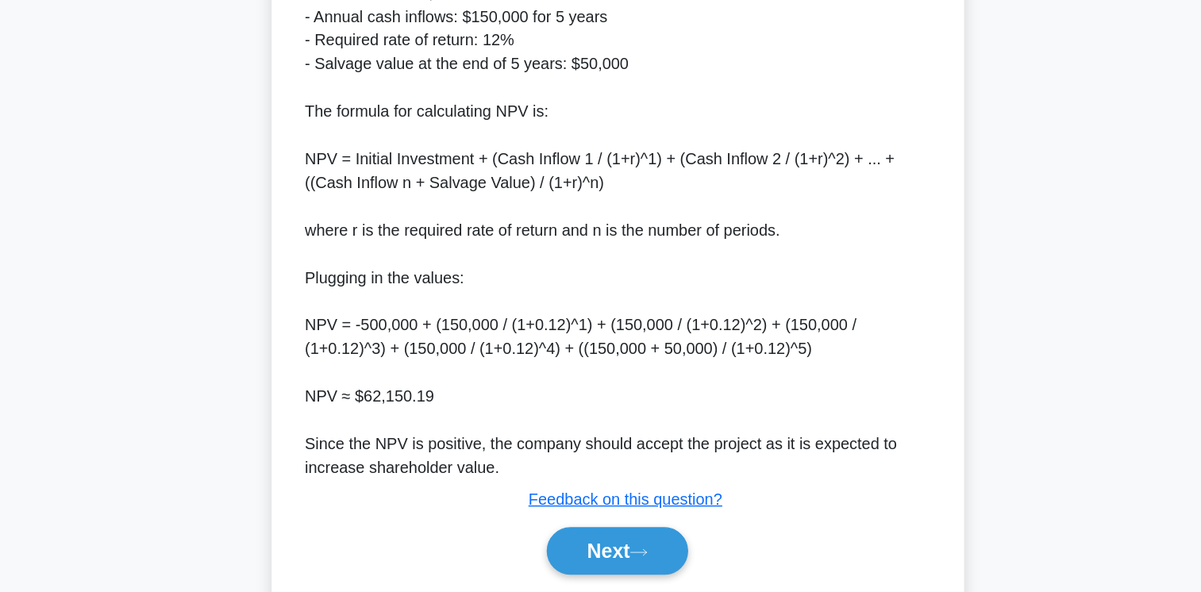
scroll to position [613, 0]
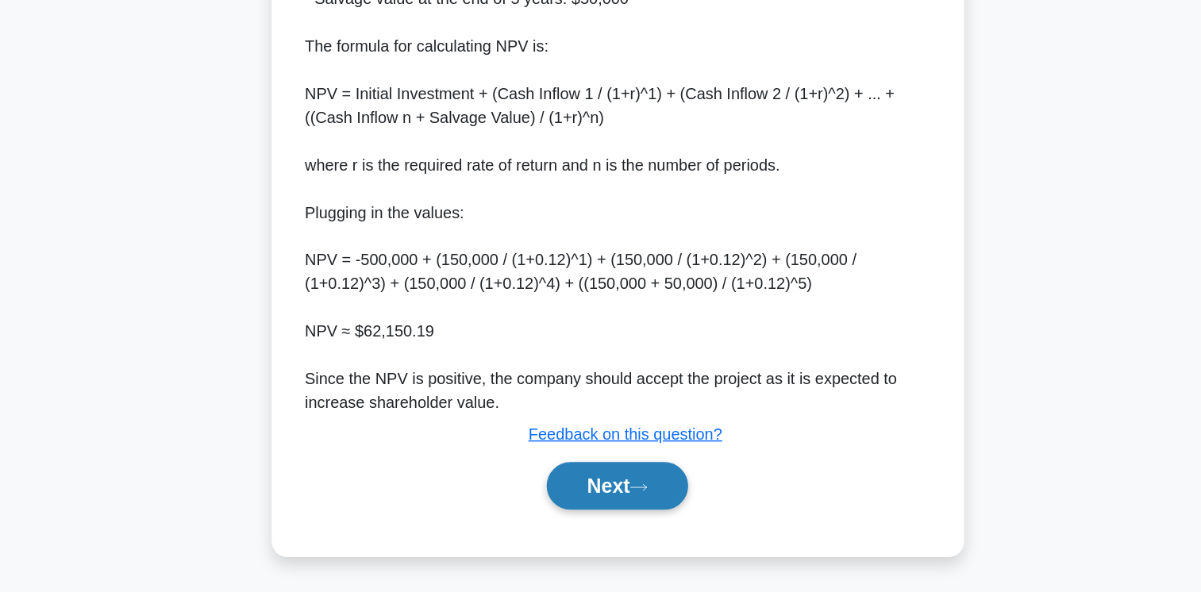
click at [625, 511] on icon at bounding box center [617, 507] width 14 height 9
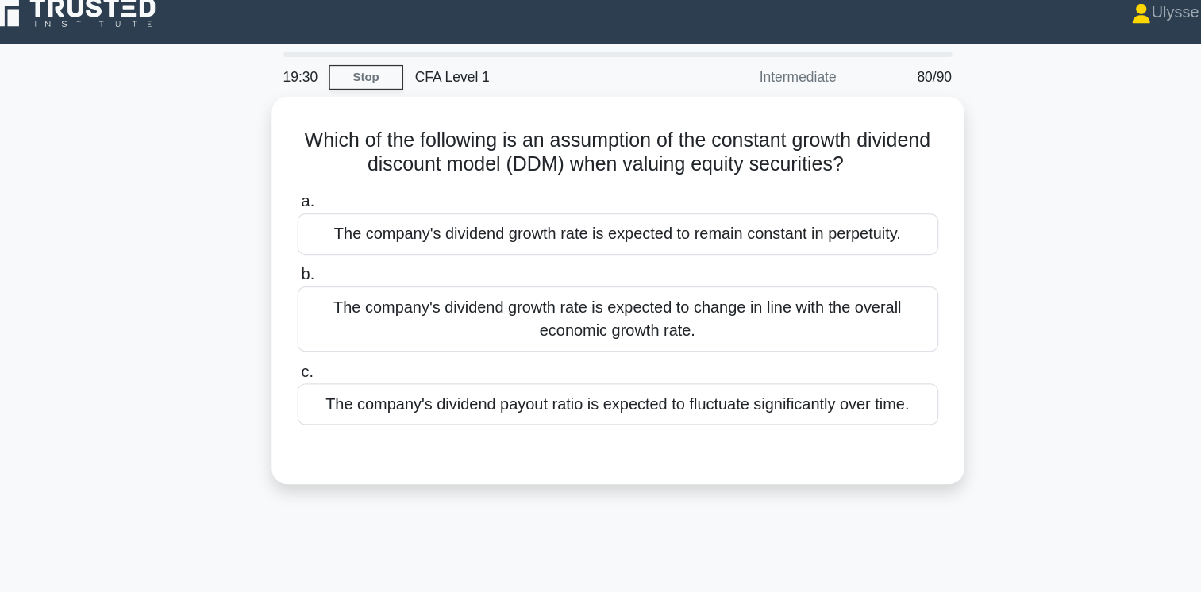
scroll to position [0, 0]
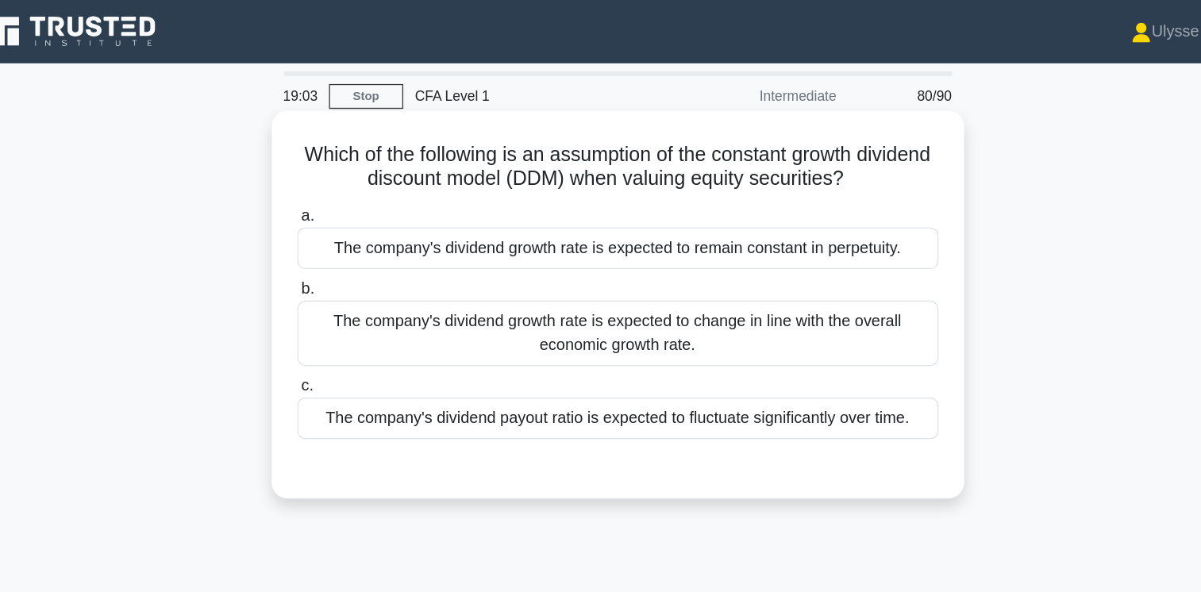
click at [775, 210] on div "The company's dividend growth rate is expected to remain constant in perpetuity." at bounding box center [601, 199] width 514 height 33
click at [344, 179] on input "a. The company's dividend growth rate is expected to remain constant in perpetu…" at bounding box center [344, 173] width 0 height 10
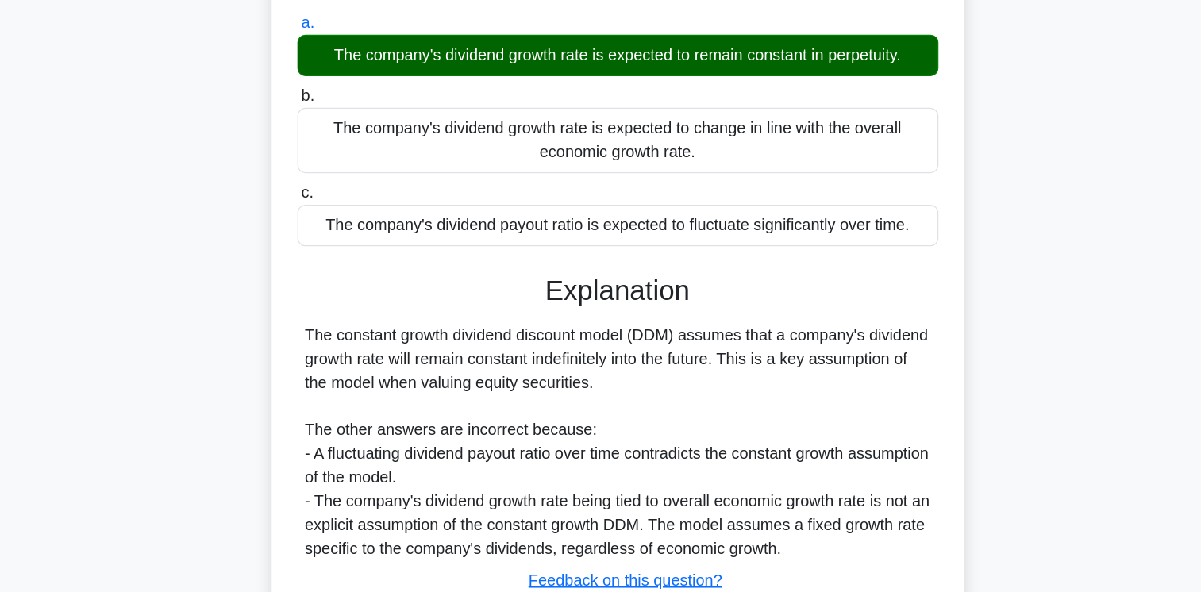
scroll to position [265, 0]
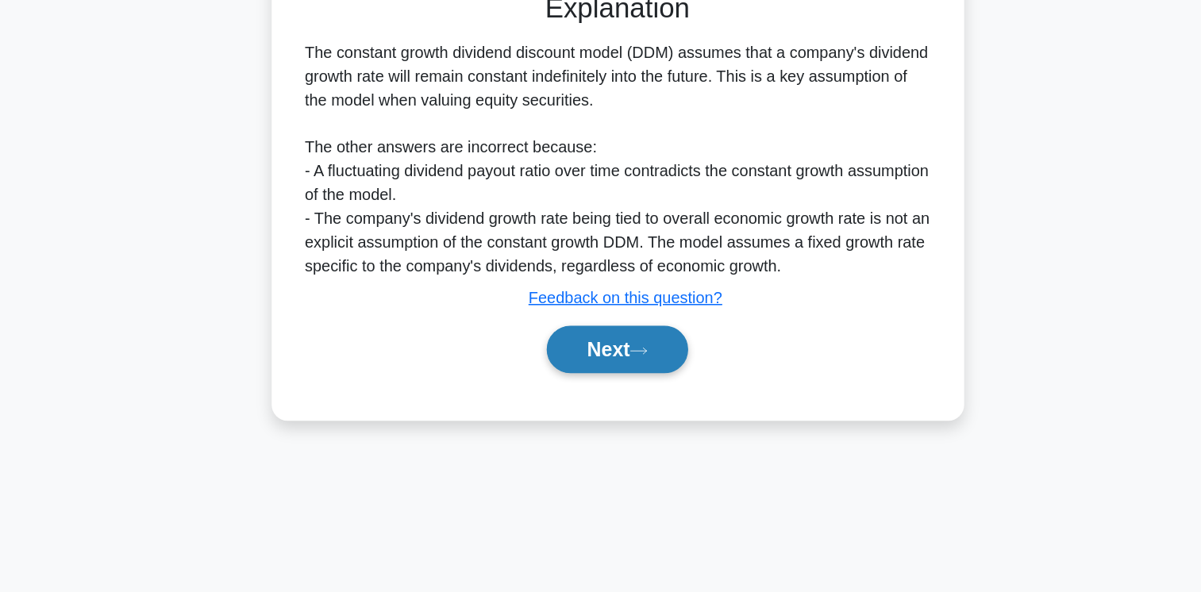
click at [625, 394] on icon at bounding box center [617, 398] width 14 height 9
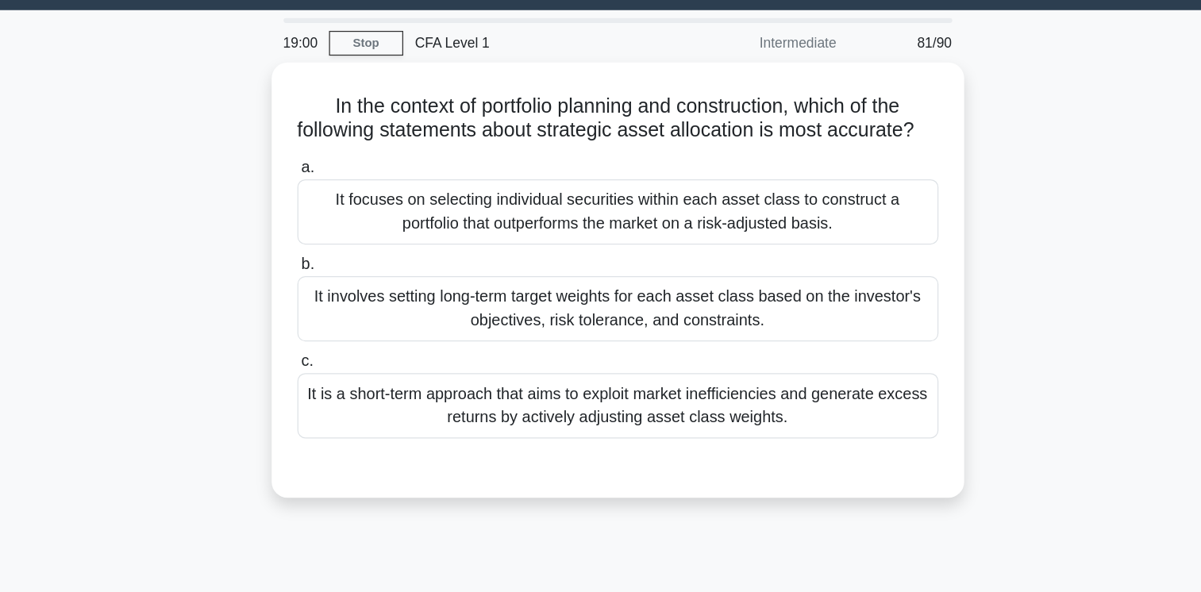
scroll to position [0, 0]
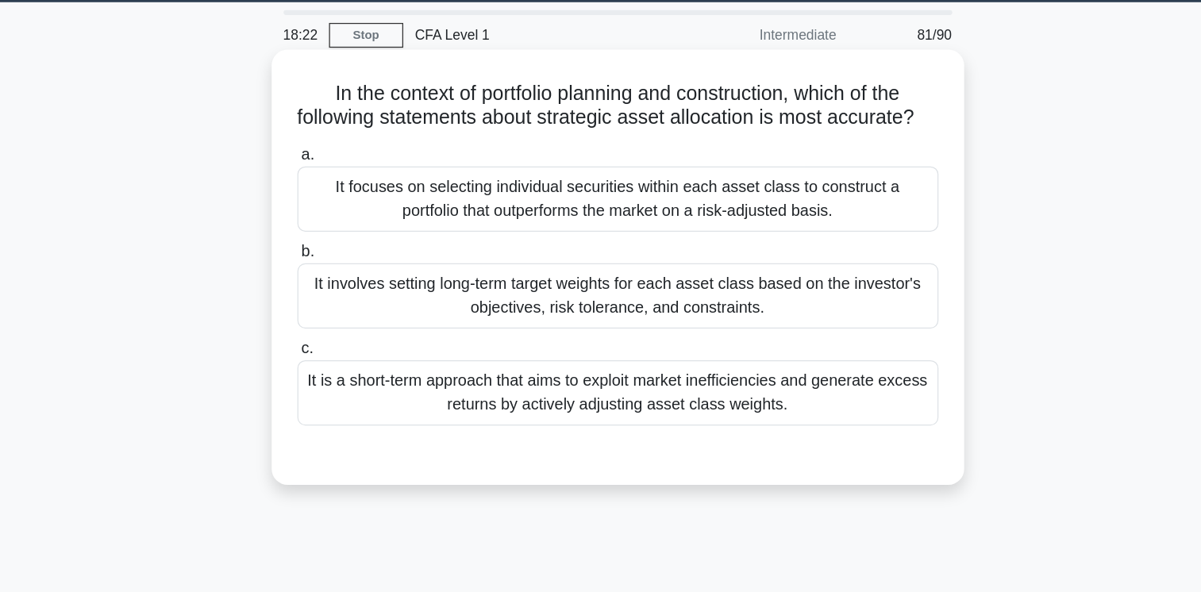
click at [650, 313] on div "It involves setting long-term target weights for each asset class based on the …" at bounding box center [601, 286] width 514 height 52
click at [344, 256] on input "b. It involves setting long-term target weights for each asset class based on t…" at bounding box center [344, 251] width 0 height 10
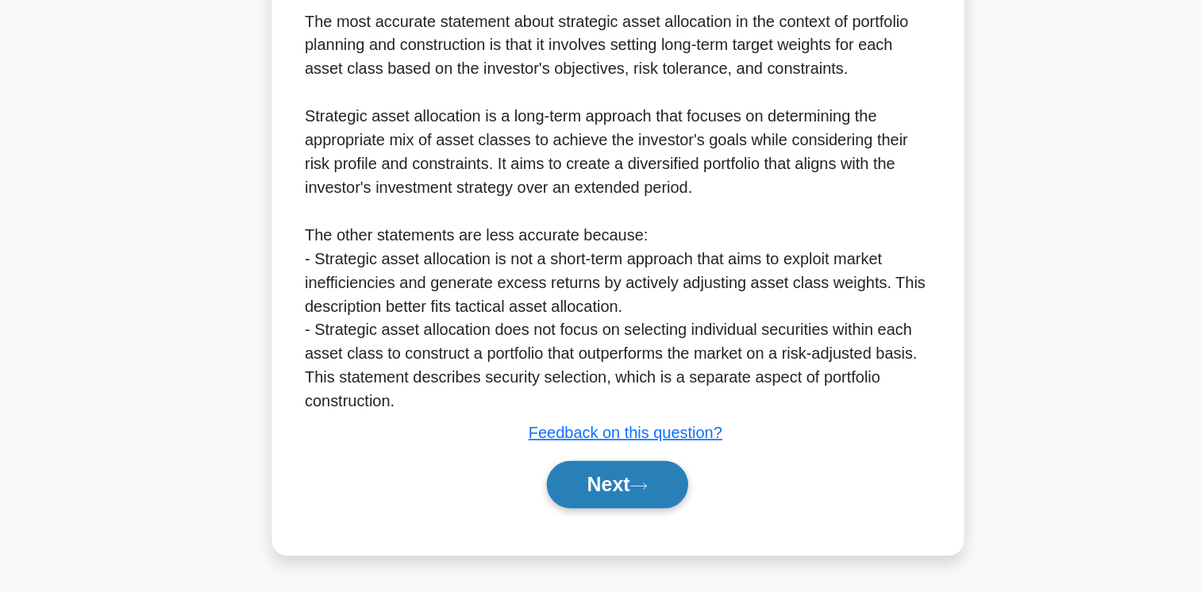
click at [633, 496] on button "Next" at bounding box center [601, 506] width 114 height 38
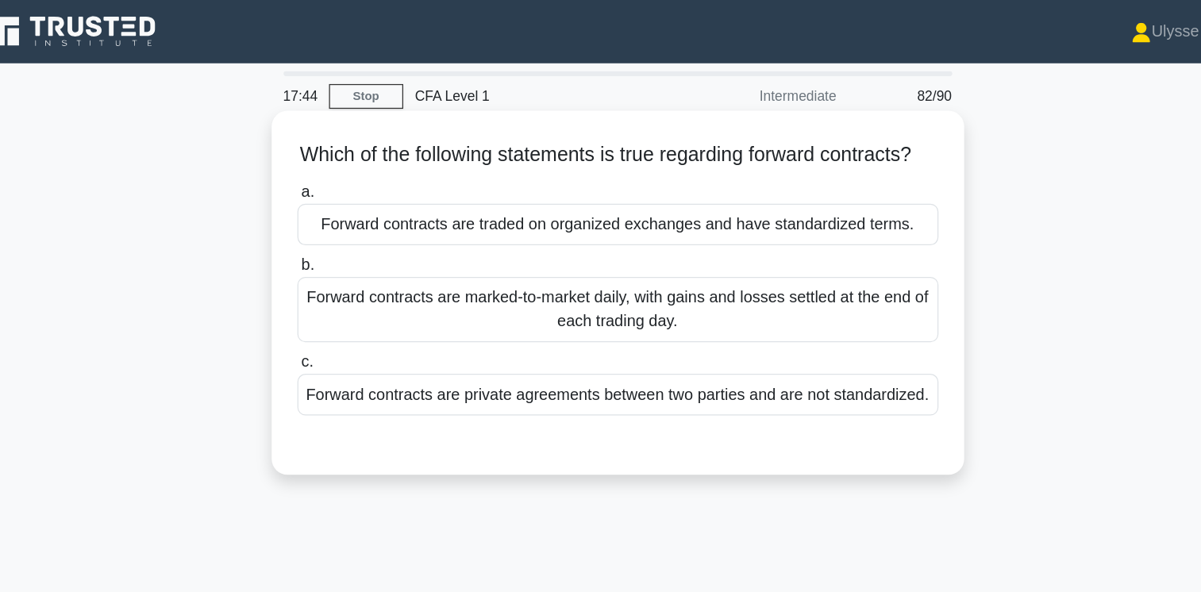
click at [767, 197] on div "Forward contracts are traded on organized exchanges and have standardized terms." at bounding box center [601, 180] width 514 height 33
click at [344, 160] on input "a. Forward contracts are traded on organized exchanges and have standardized te…" at bounding box center [344, 154] width 0 height 10
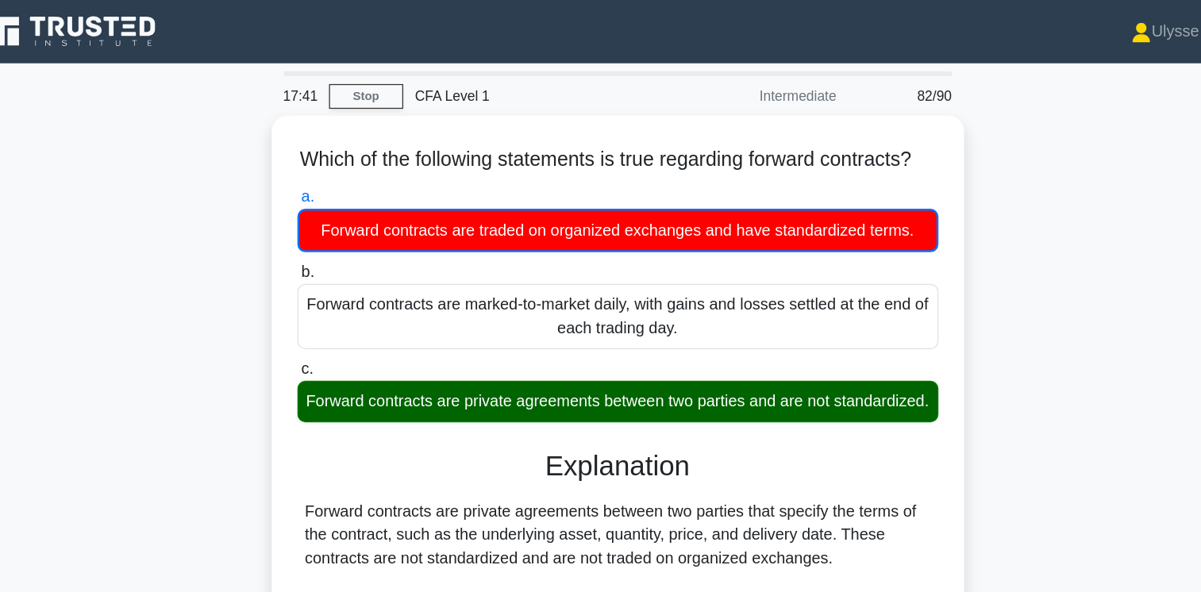
click at [934, 336] on div "Which of the following statements is true regarding forward contracts? .spinner…" at bounding box center [601, 399] width 1048 height 612
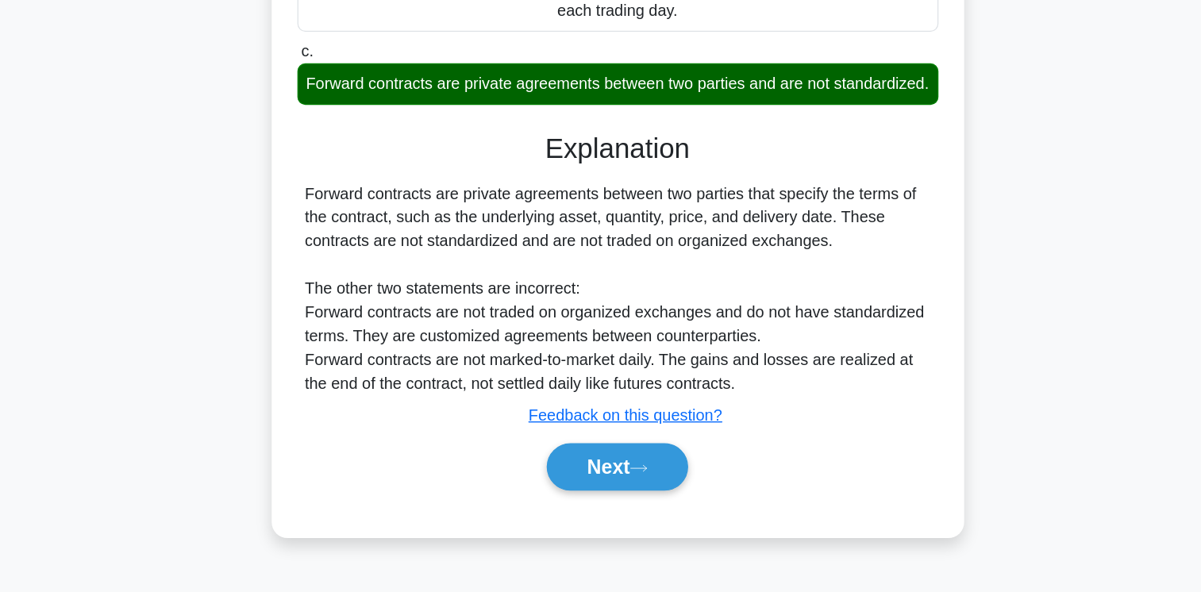
scroll to position [143, 0]
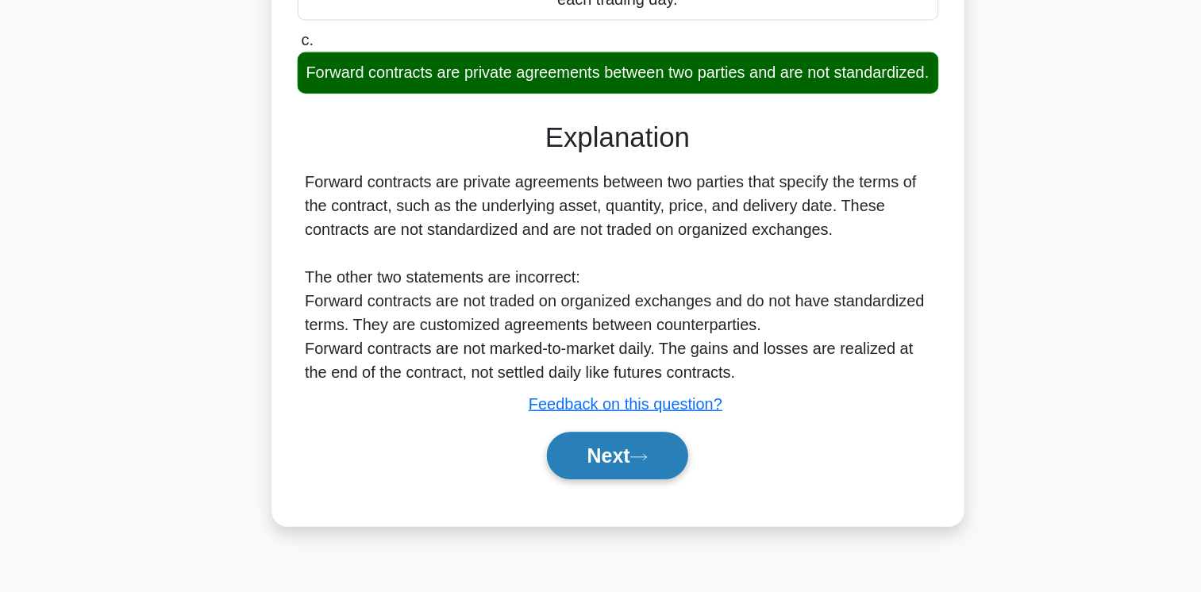
click at [619, 488] on icon at bounding box center [617, 483] width 14 height 9
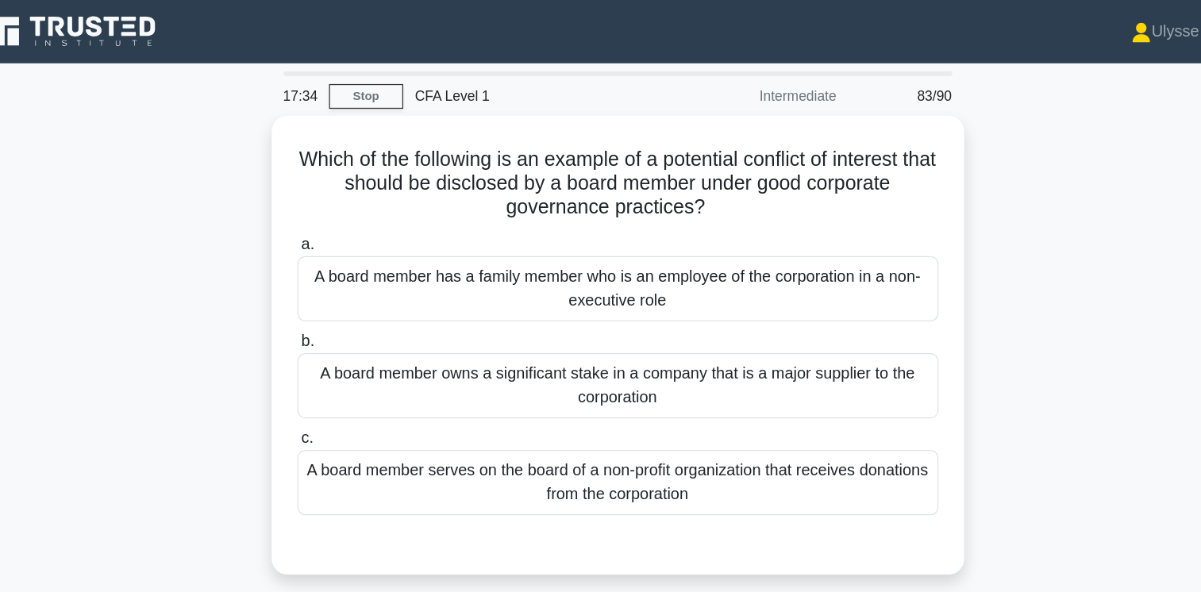
scroll to position [0, 0]
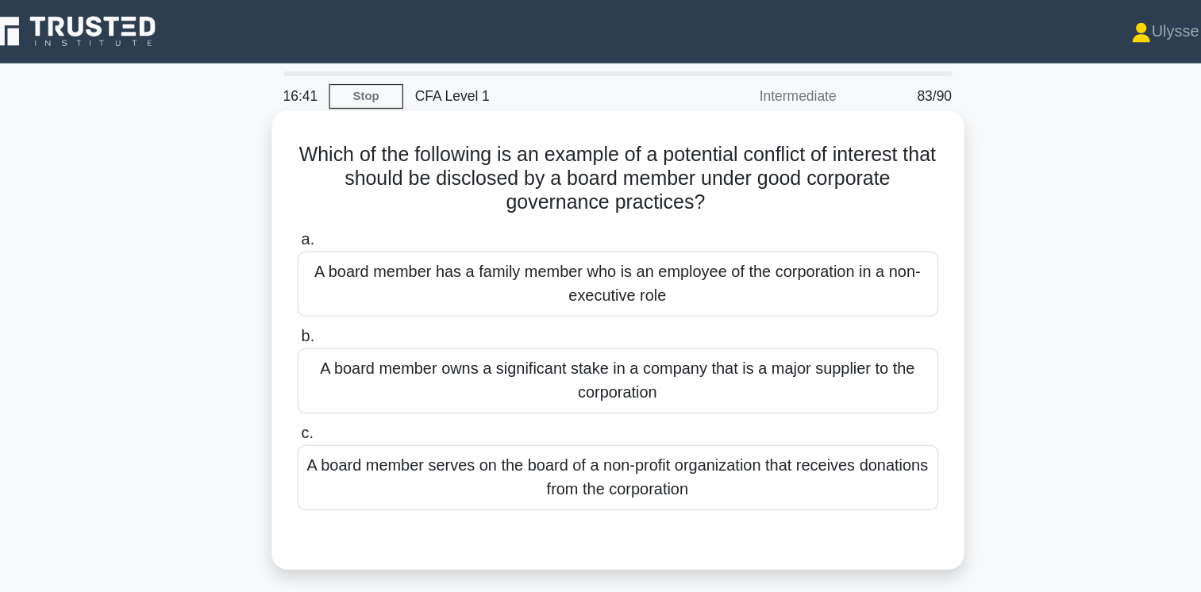
click at [802, 314] on div "A board member owns a significant stake in a company that is a major supplier t…" at bounding box center [601, 305] width 514 height 52
click at [344, 275] on input "b. A board member owns a significant stake in a company that is a major supplie…" at bounding box center [344, 270] width 0 height 10
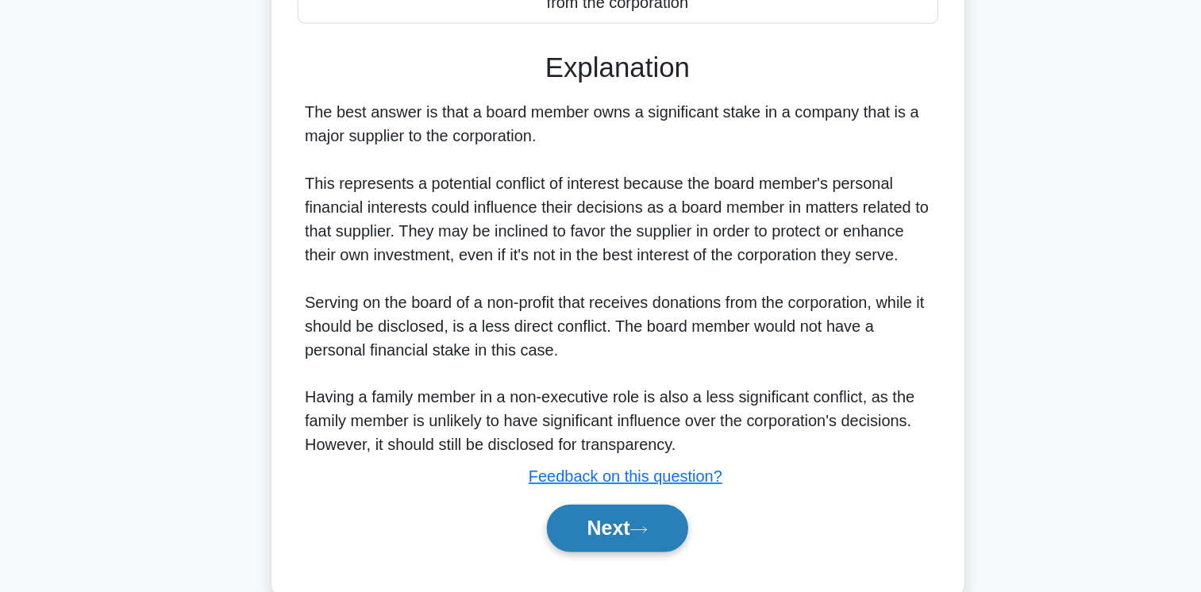
click at [617, 551] on button "Next" at bounding box center [601, 541] width 114 height 38
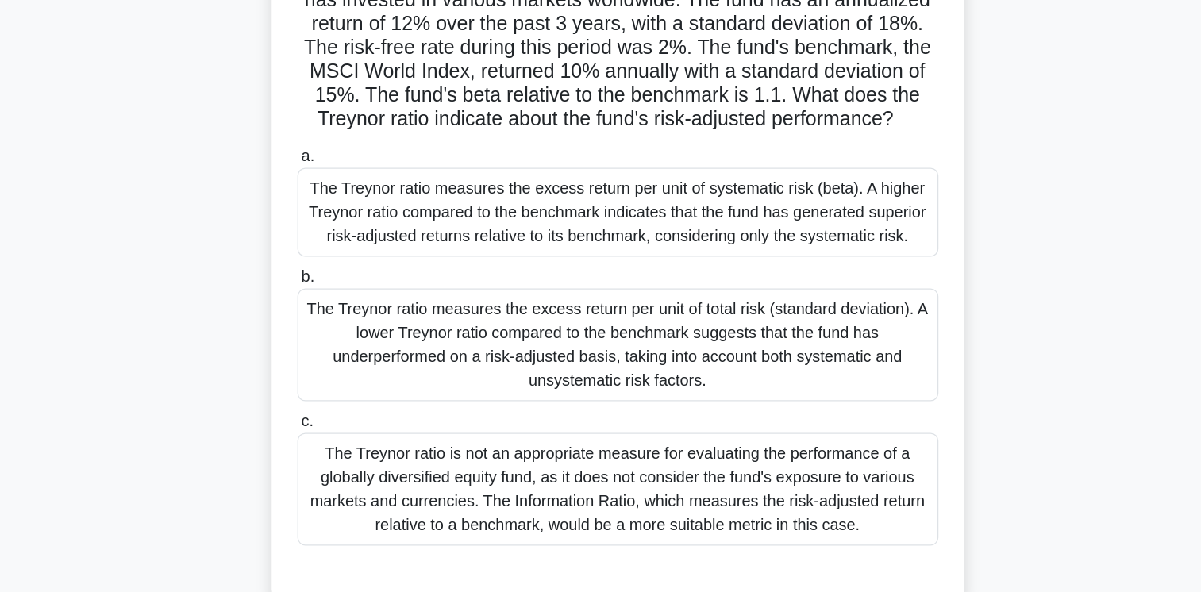
scroll to position [31, 0]
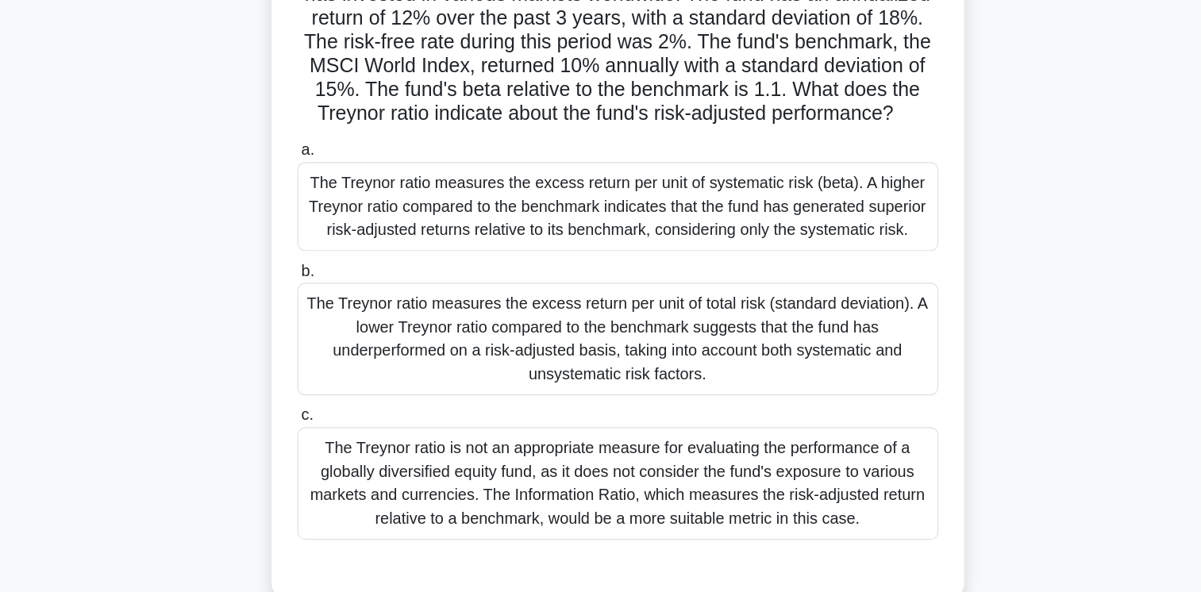
click at [586, 302] on div "The Treynor ratio measures the excess return per unit of systematic risk (beta)…" at bounding box center [601, 282] width 514 height 71
click at [344, 243] on input "a. The Treynor ratio measures the excess return per unit of systematic risk (be…" at bounding box center [344, 238] width 0 height 10
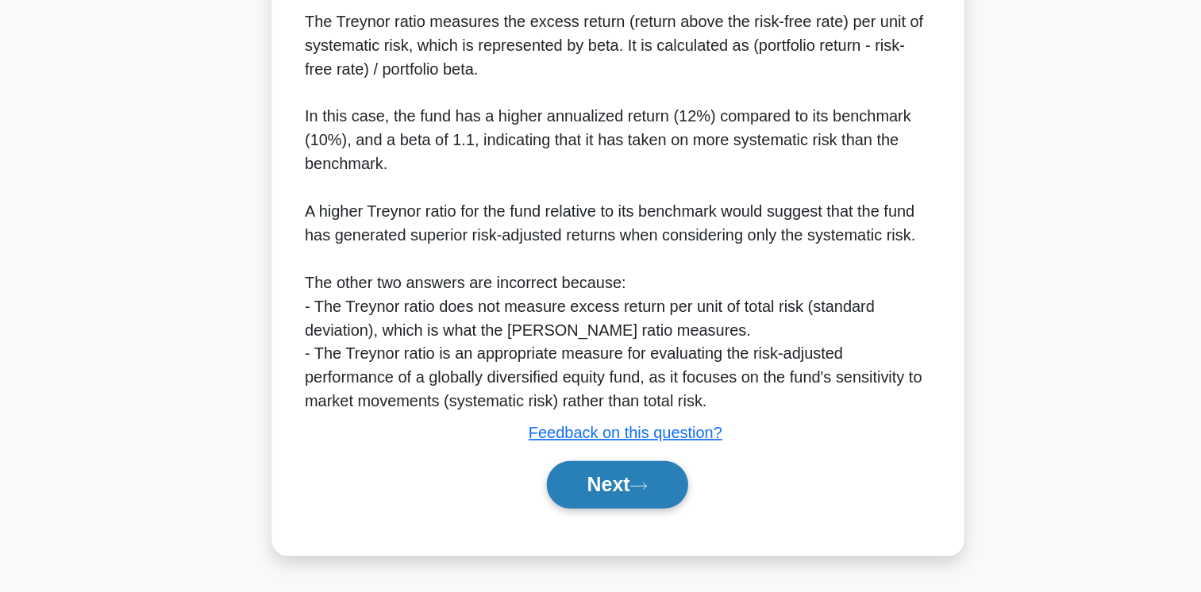
click at [613, 506] on button "Next" at bounding box center [601, 506] width 114 height 38
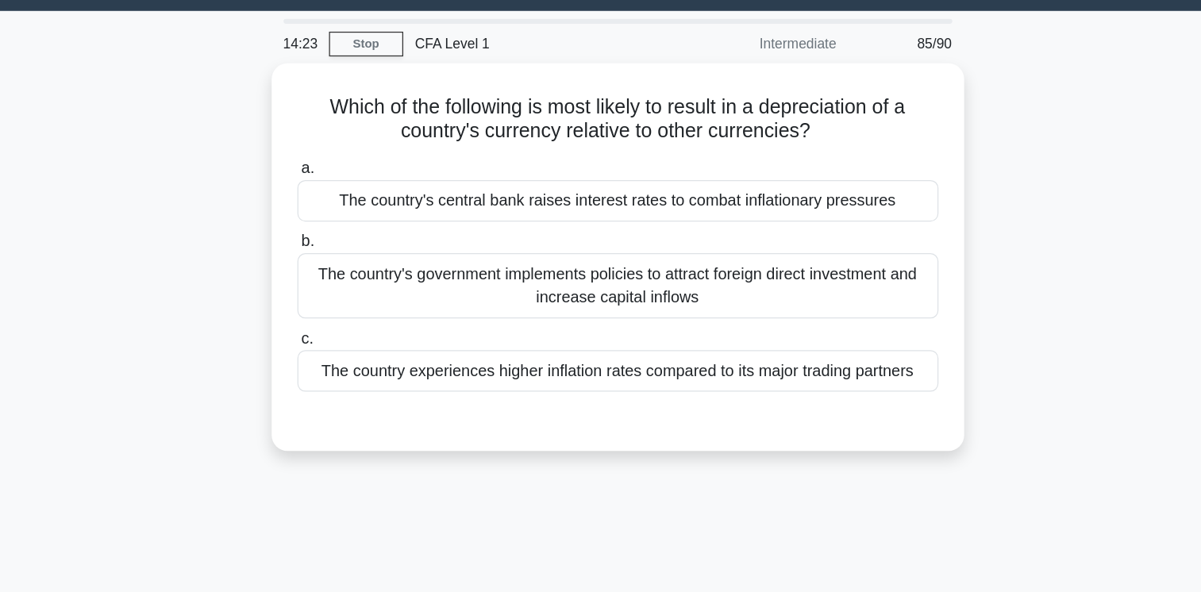
scroll to position [40, 0]
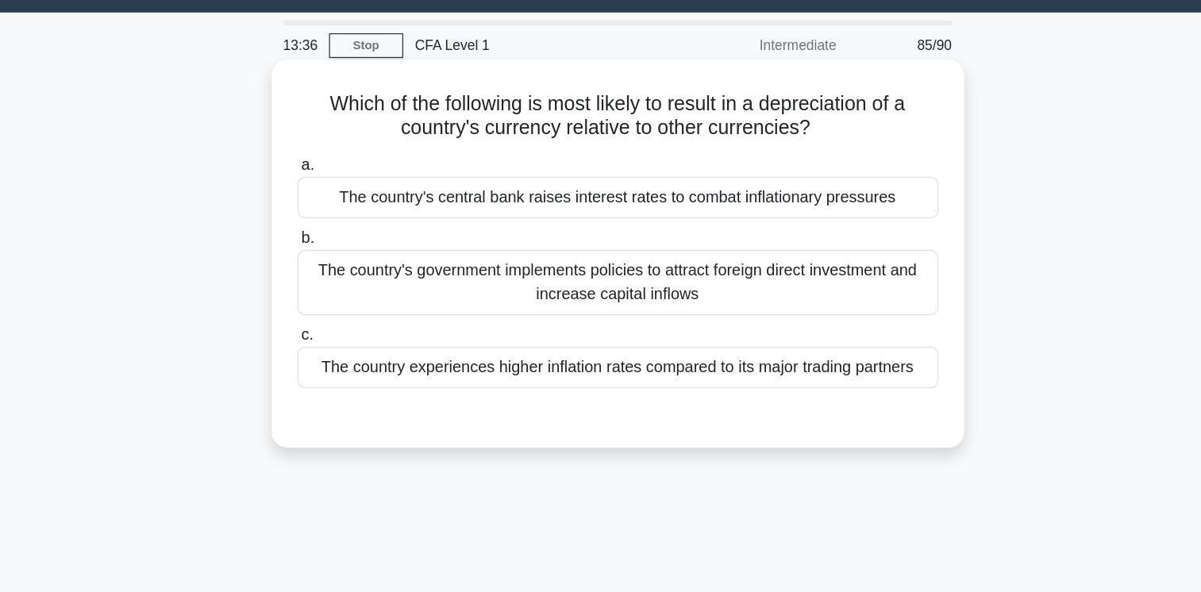
click at [733, 312] on div "The country experiences higher inflation rates compared to its major trading pa…" at bounding box center [601, 295] width 514 height 33
click at [344, 275] on input "c. The country experiences higher inflation rates compared to its major trading…" at bounding box center [344, 269] width 0 height 10
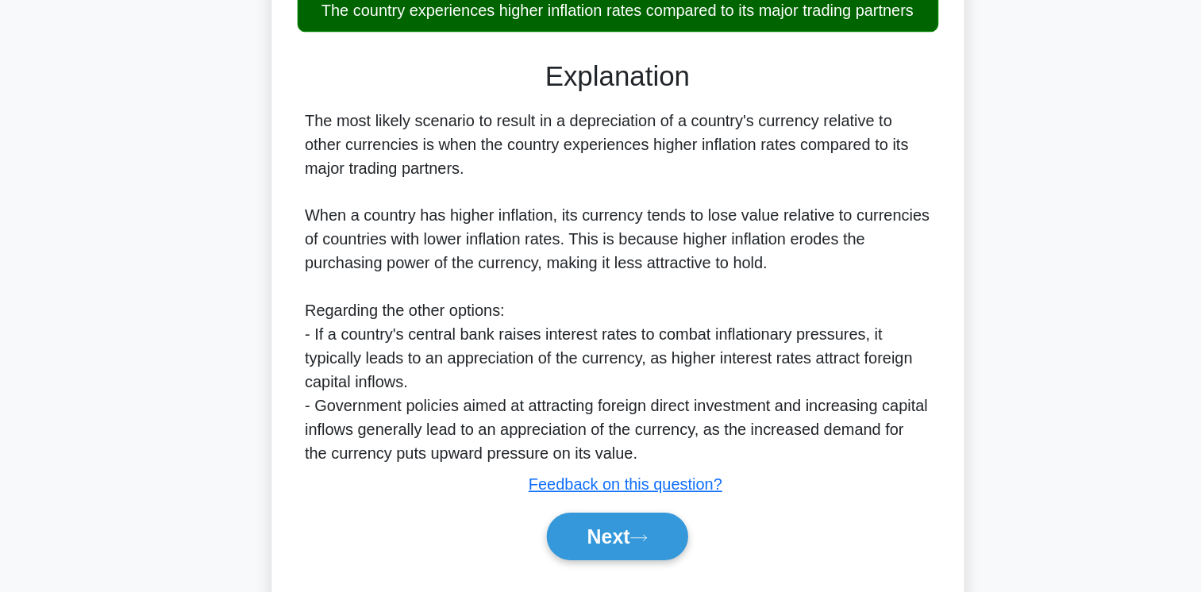
scroll to position [214, 0]
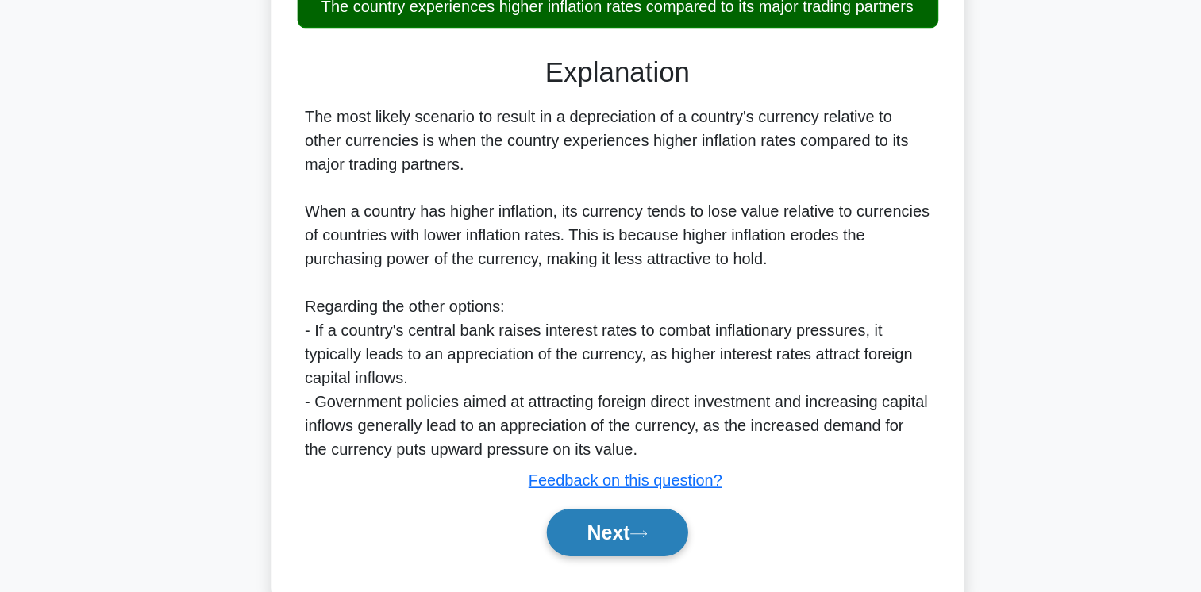
click at [625, 555] on button "Next" at bounding box center [601, 544] width 114 height 38
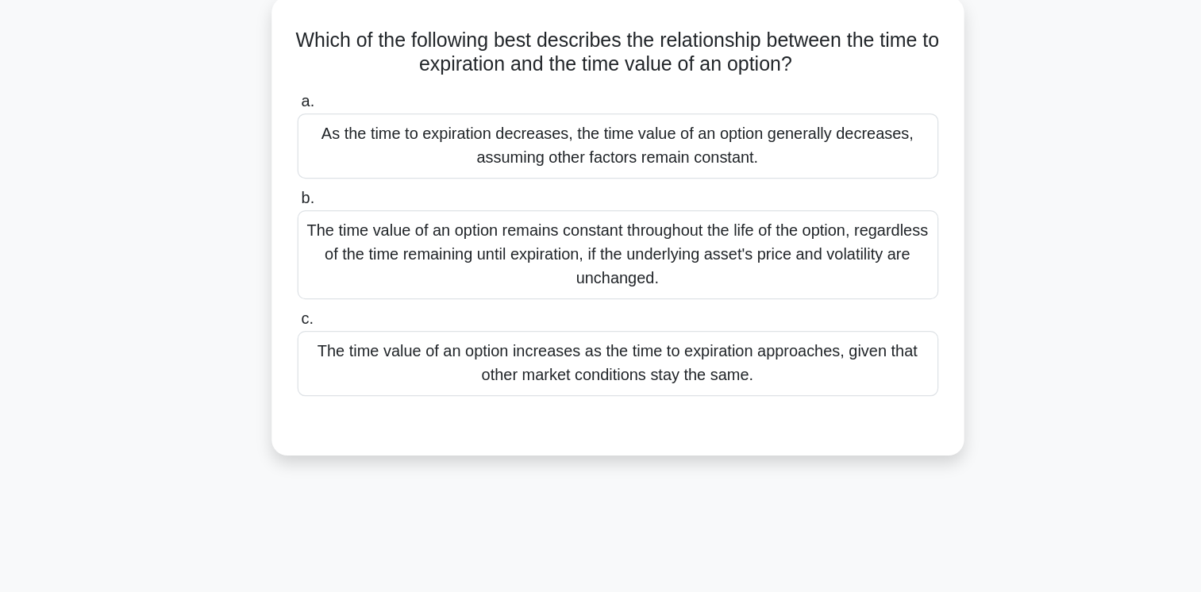
scroll to position [0, 0]
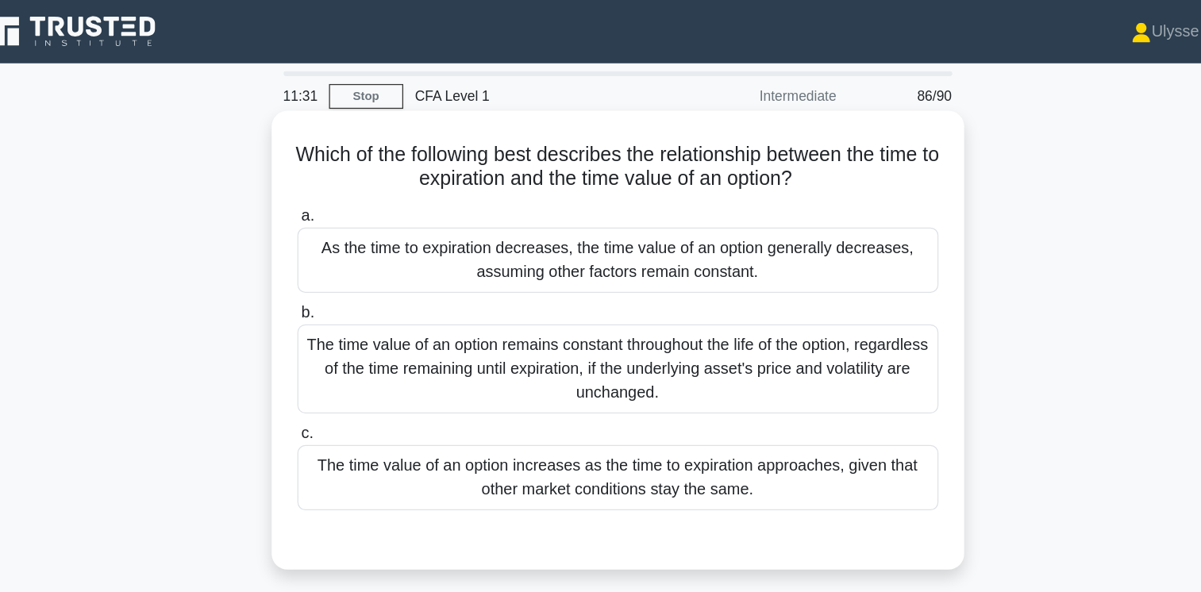
click at [772, 394] on div "The time value of an option increases as the time to expiration approaches, giv…" at bounding box center [601, 383] width 514 height 52
click at [344, 353] on input "c. The time value of an option increases as the time to expiration approaches, …" at bounding box center [344, 348] width 0 height 10
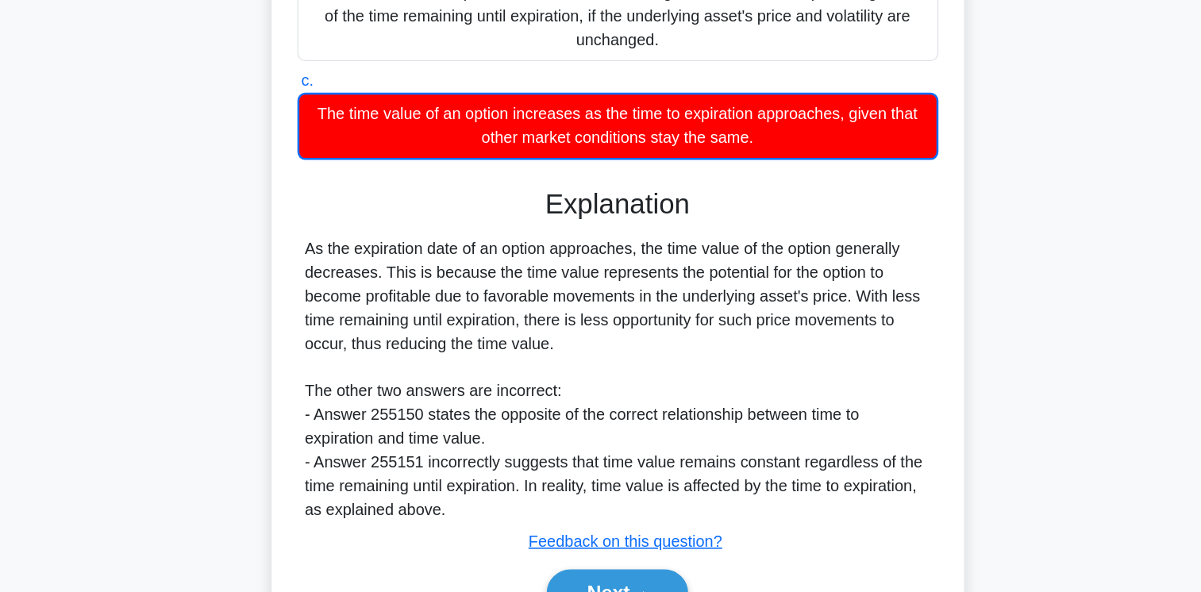
scroll to position [265, 0]
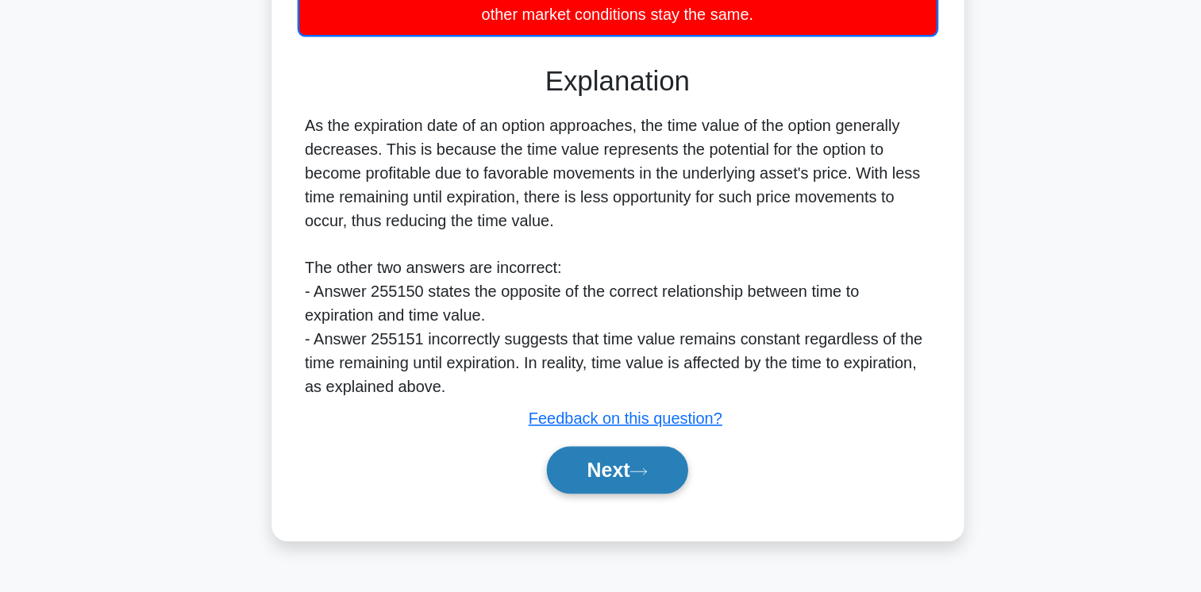
click at [641, 502] on button "Next" at bounding box center [601, 494] width 114 height 38
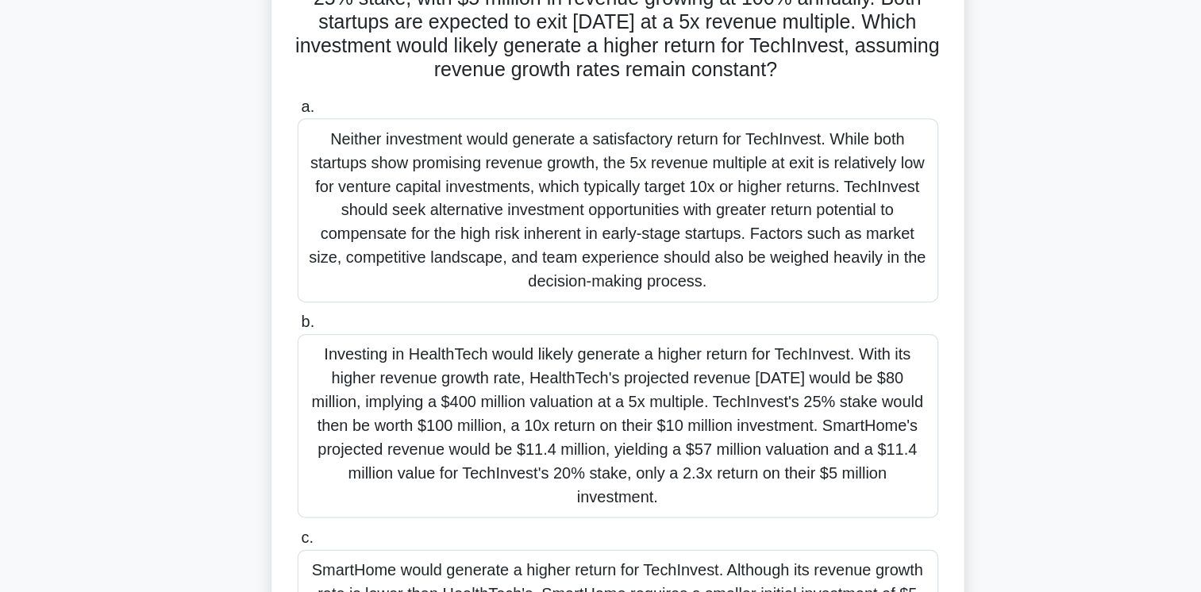
scroll to position [96, 0]
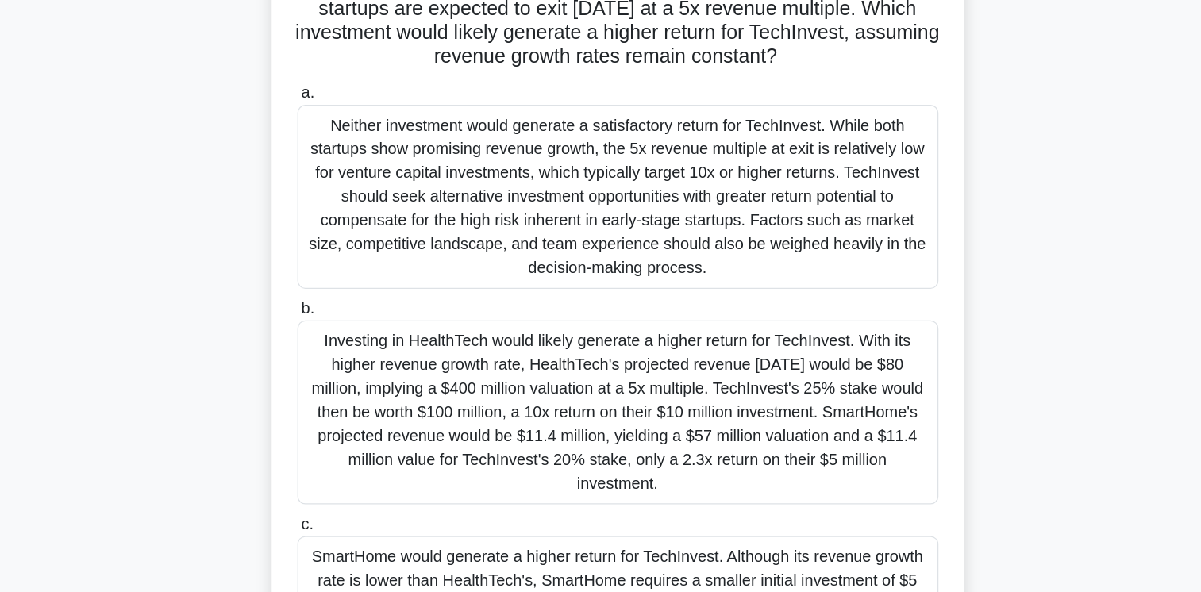
click at [772, 452] on div "Investing in HealthTech would likely generate a higher return for TechInvest. W…" at bounding box center [601, 448] width 514 height 148
click at [344, 370] on input "b. Investing in HealthTech would likely generate a higher return for TechInvest…" at bounding box center [344, 365] width 0 height 10
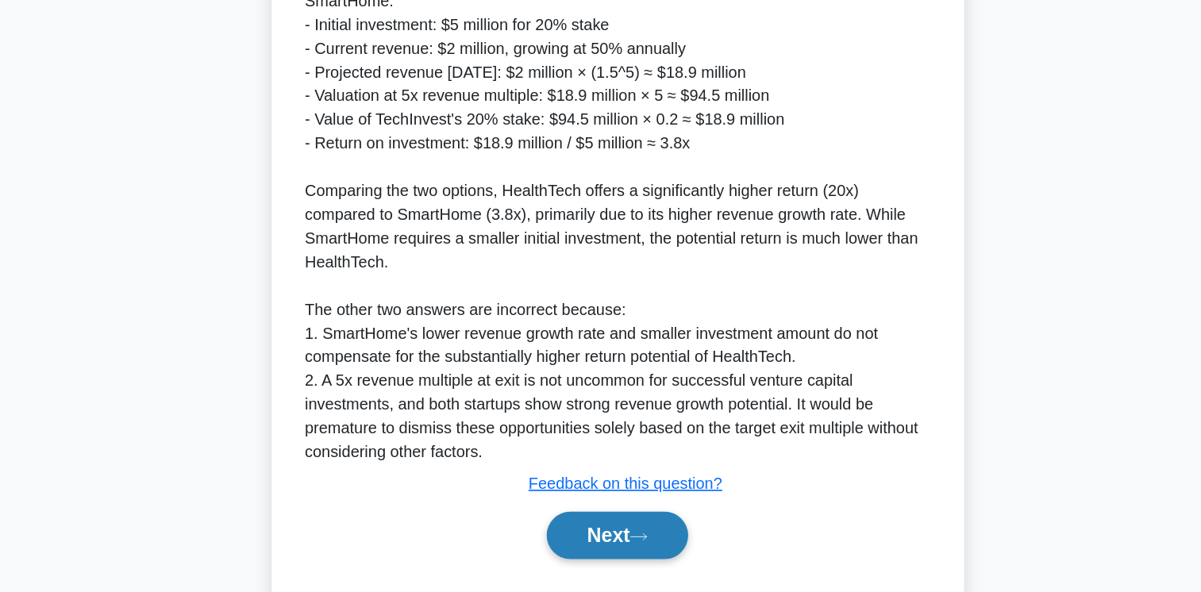
click at [626, 556] on button "Next" at bounding box center [601, 546] width 114 height 38
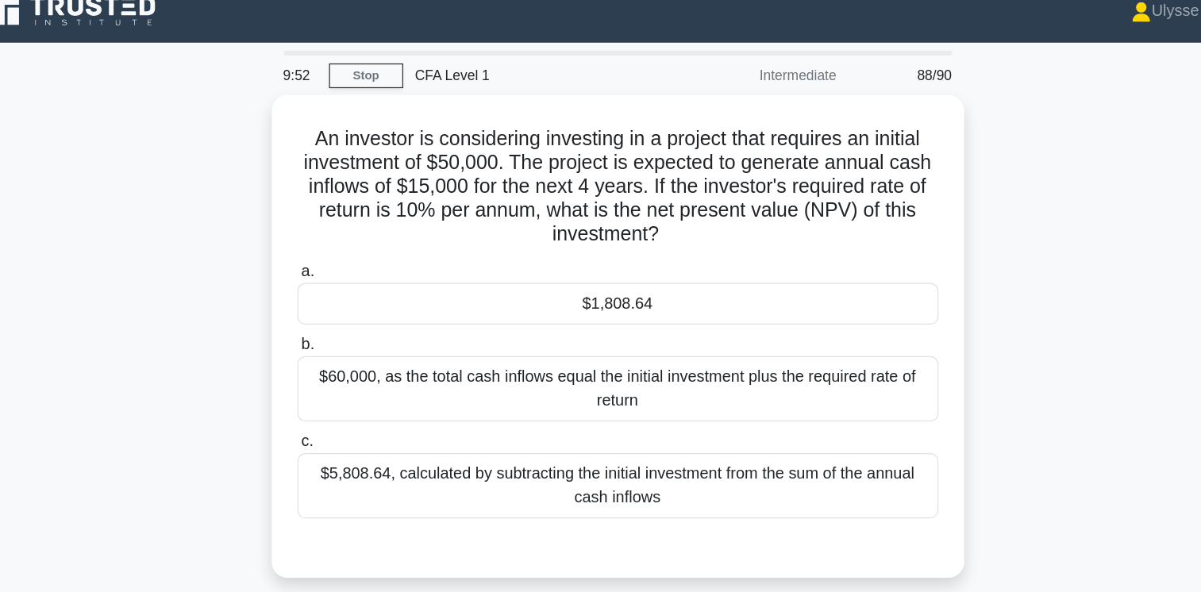
scroll to position [0, 0]
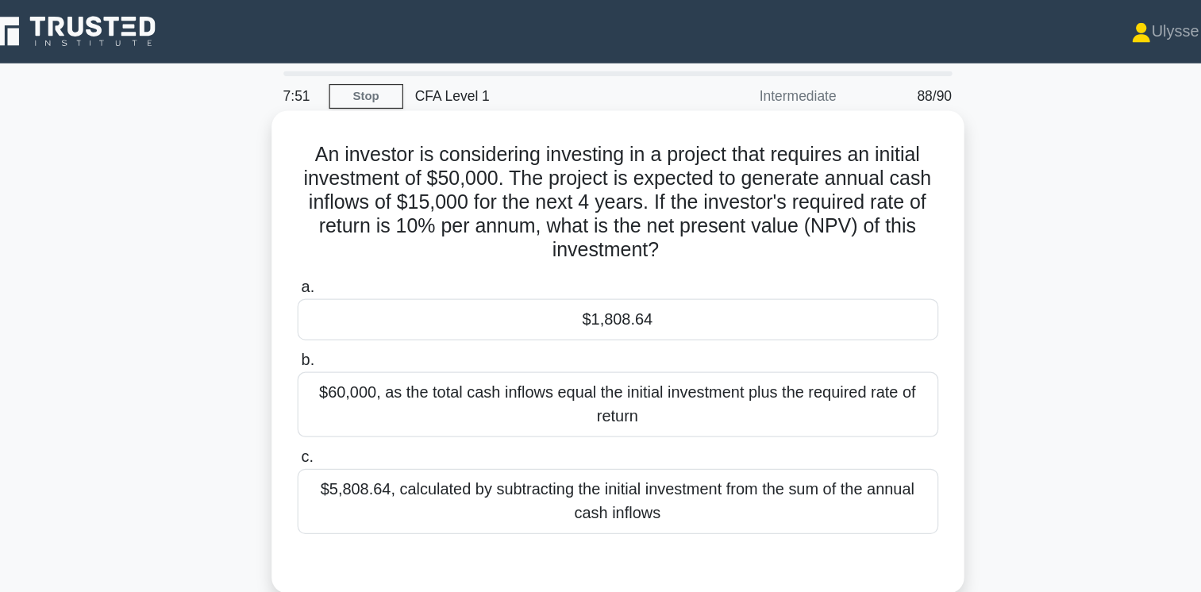
click at [696, 264] on div "$1,808.64" at bounding box center [601, 256] width 514 height 33
click at [344, 236] on input "a. $1,808.64" at bounding box center [344, 230] width 0 height 10
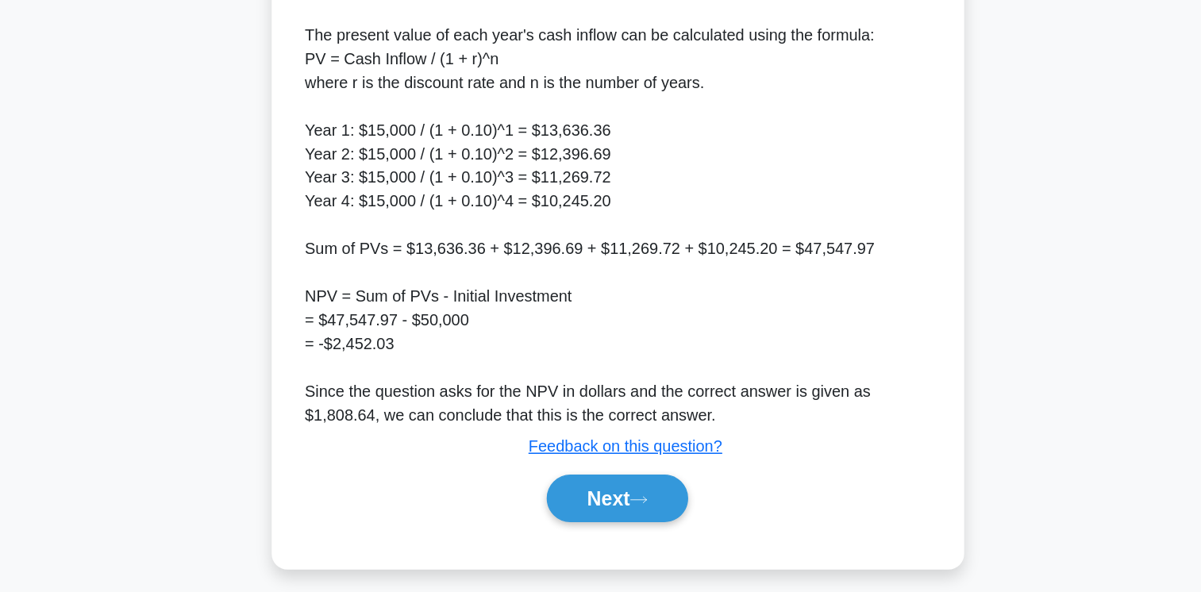
scroll to position [460, 0]
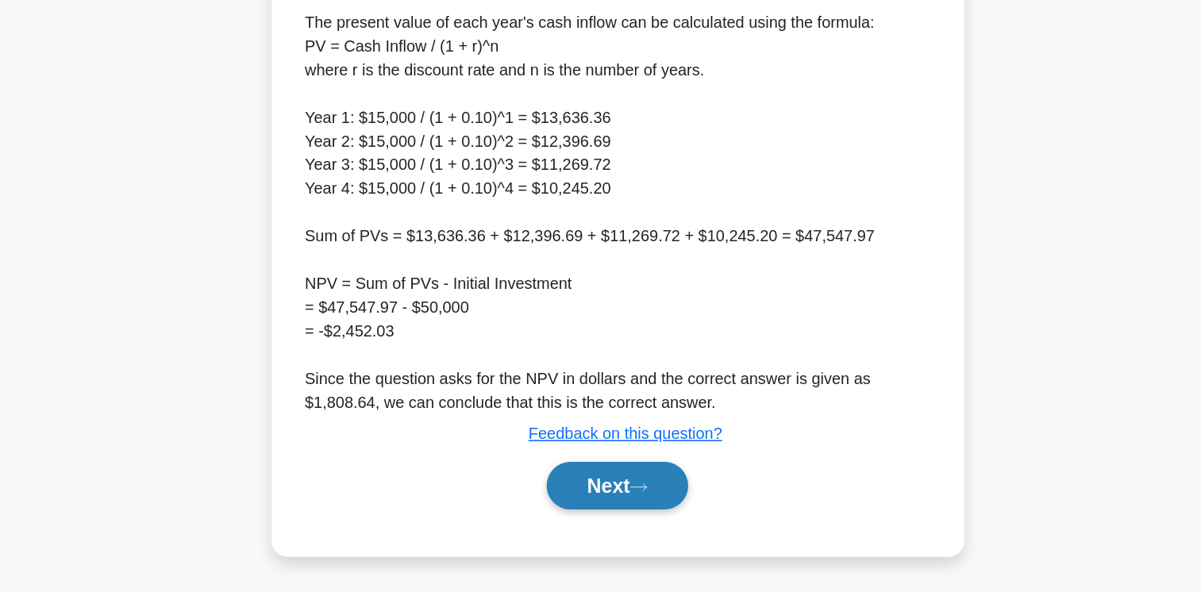
click at [606, 508] on button "Next" at bounding box center [601, 506] width 114 height 38
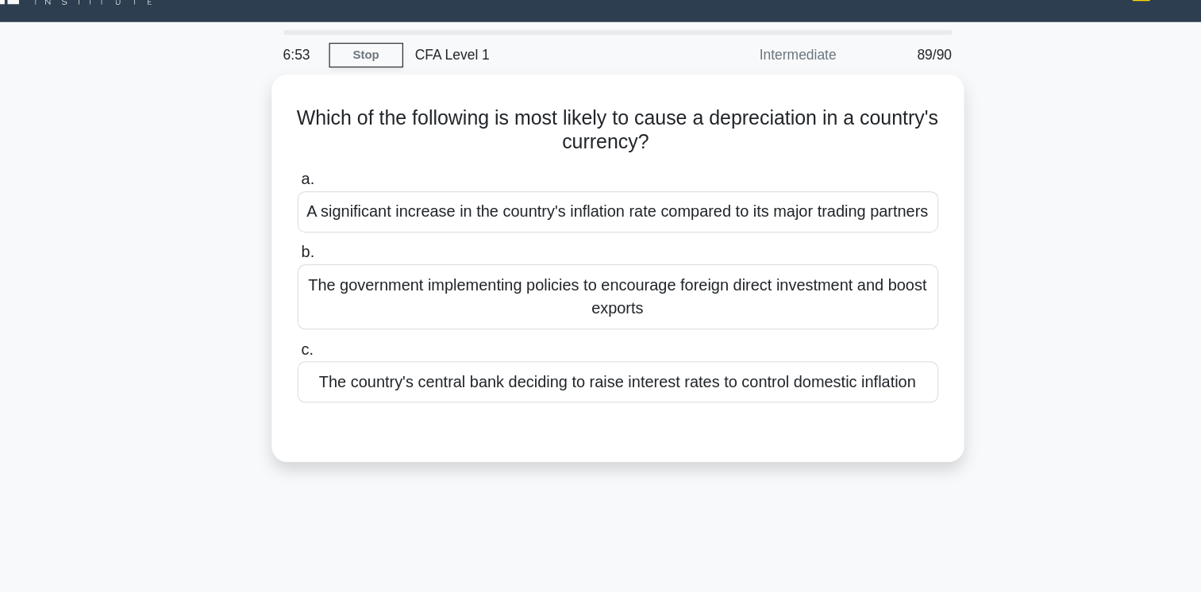
scroll to position [0, 0]
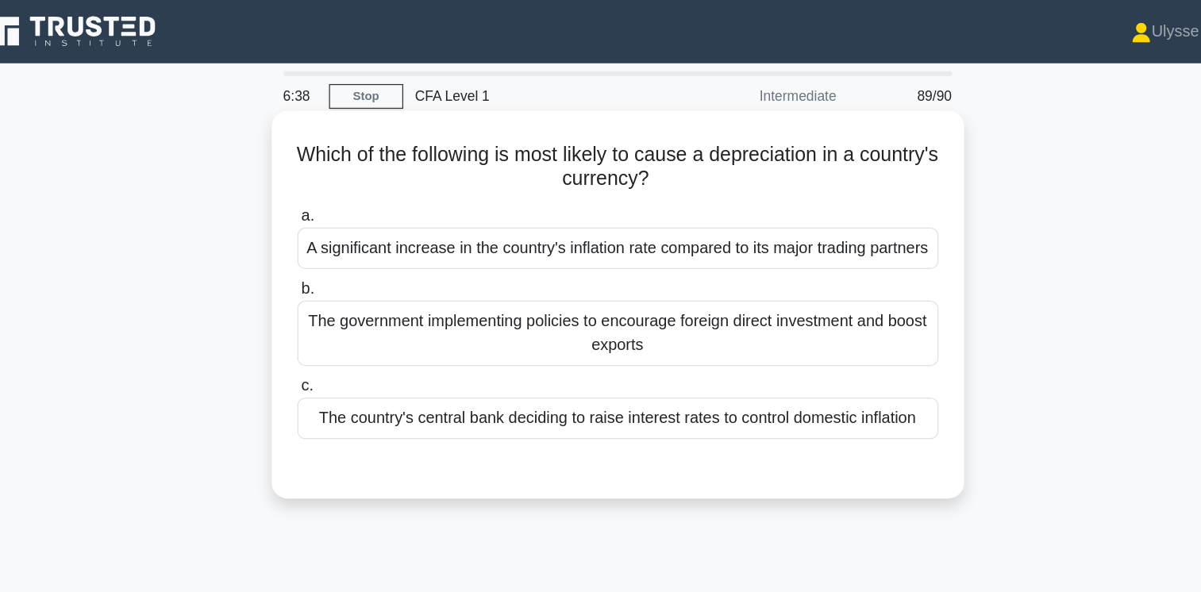
click at [676, 216] on div "A significant increase in the country's inflation rate compared to its major tr…" at bounding box center [601, 199] width 514 height 33
click at [344, 179] on input "a. A significant increase in the country's inflation rate compared to its major…" at bounding box center [344, 173] width 0 height 10
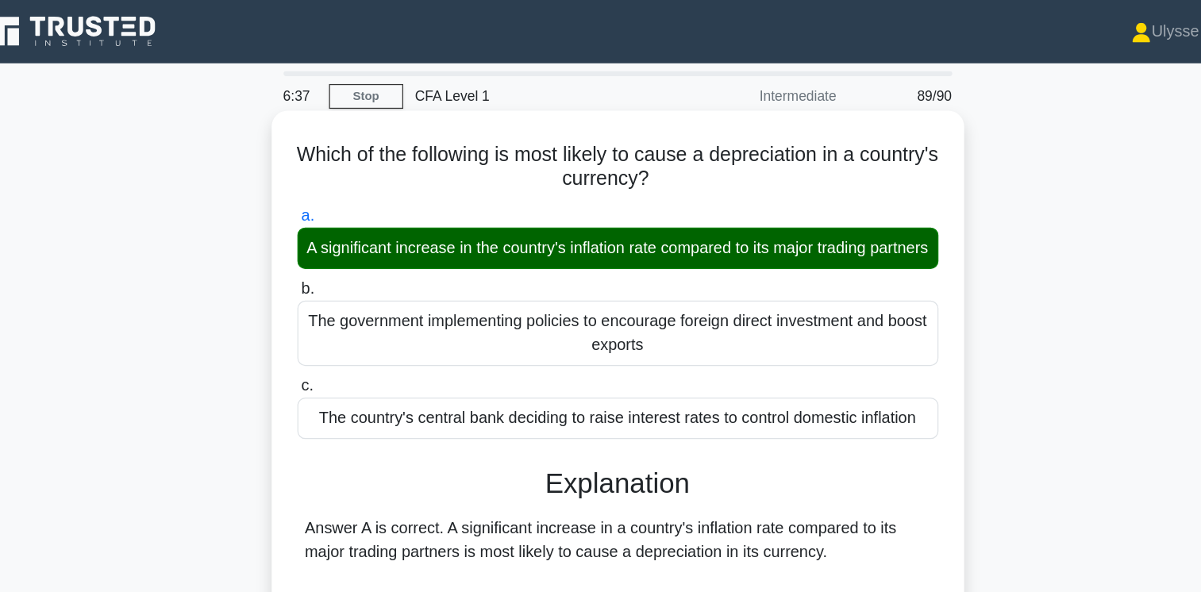
scroll to position [308, 0]
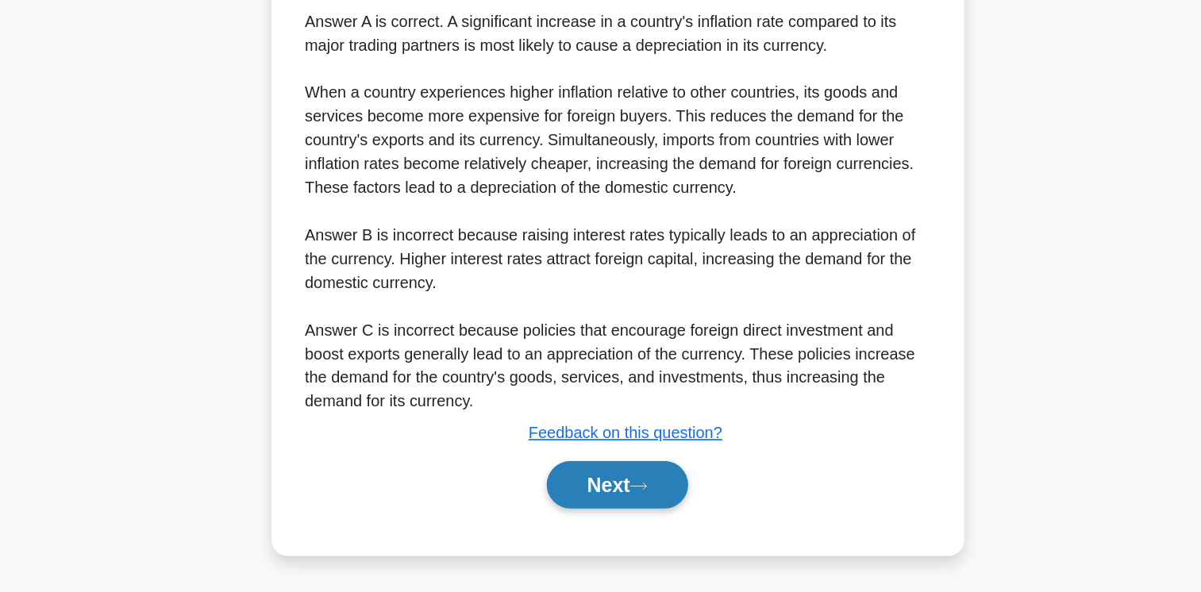
click at [606, 507] on button "Next" at bounding box center [601, 506] width 114 height 38
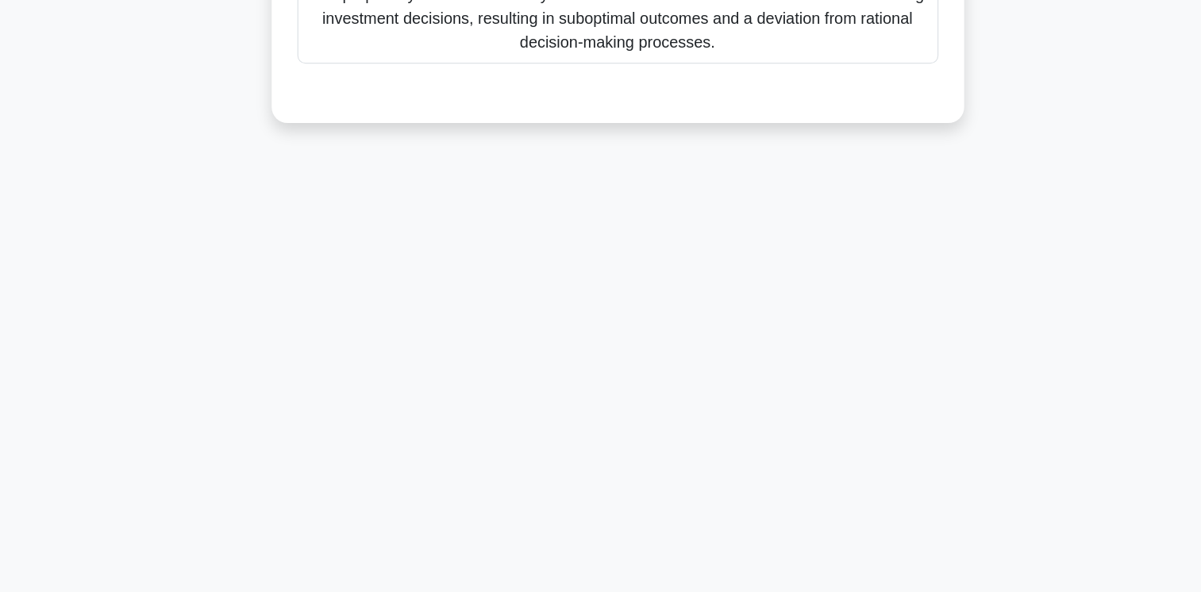
scroll to position [0, 0]
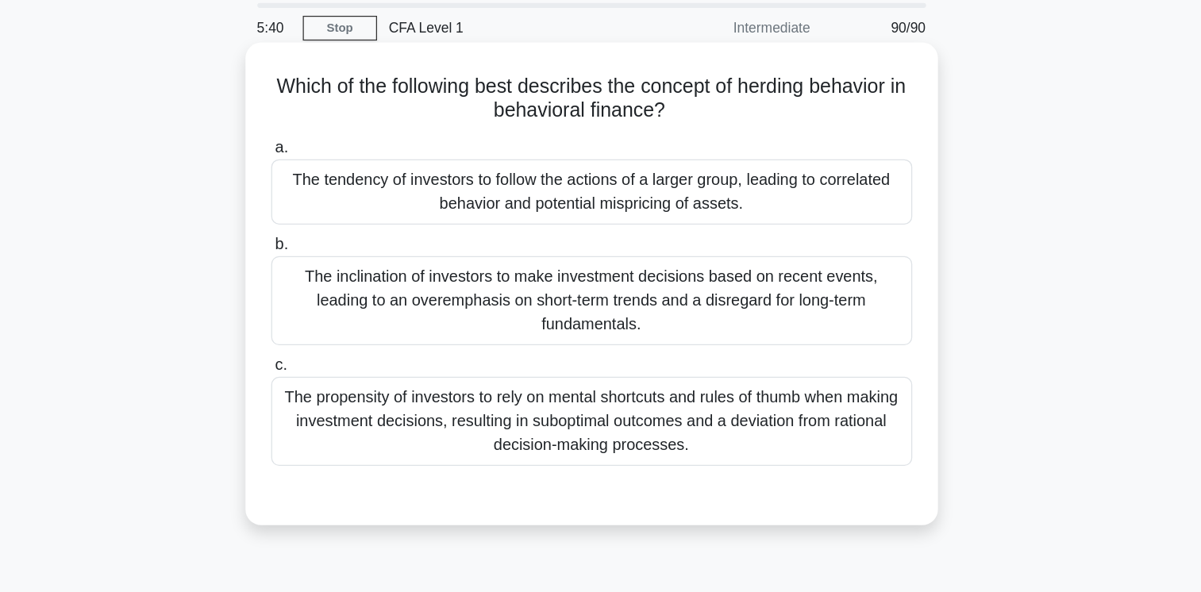
click at [628, 219] on div "The tendency of investors to follow the actions of a larger group, leading to c…" at bounding box center [601, 209] width 514 height 52
click at [344, 179] on input "a. The tendency of investors to follow the actions of a larger group, leading t…" at bounding box center [344, 173] width 0 height 10
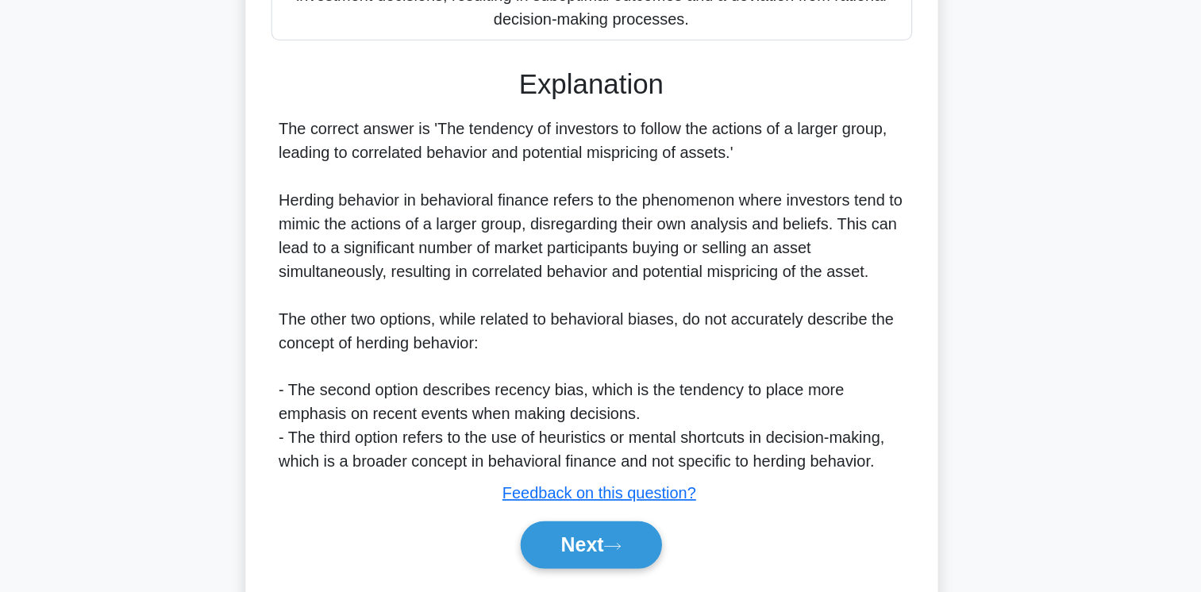
scroll to position [327, 0]
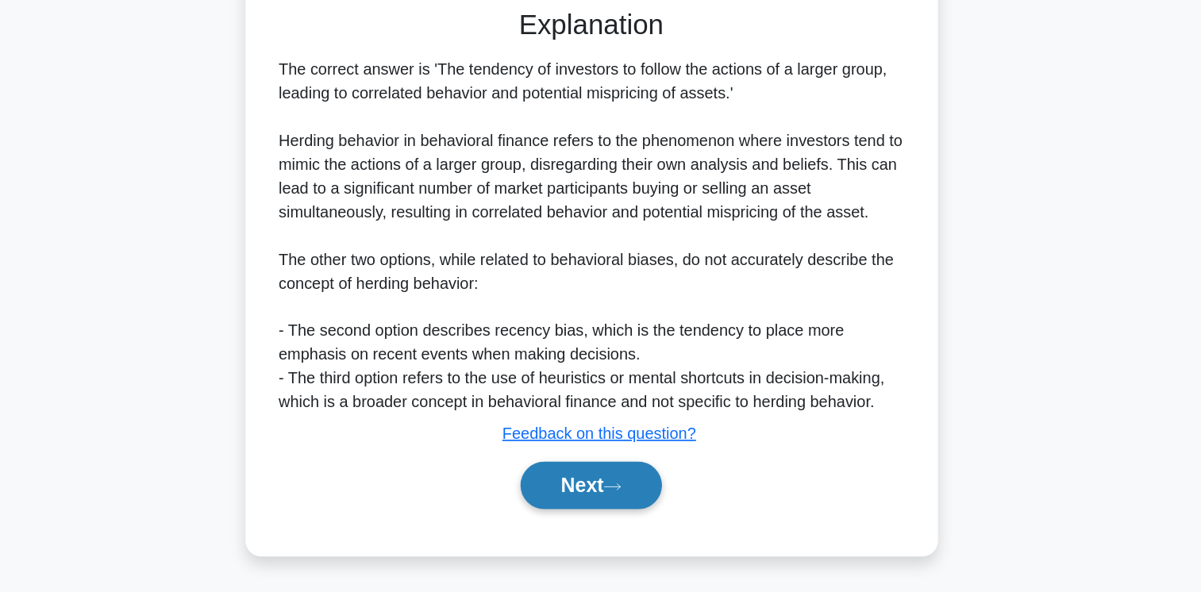
click at [602, 512] on button "Next" at bounding box center [601, 506] width 114 height 38
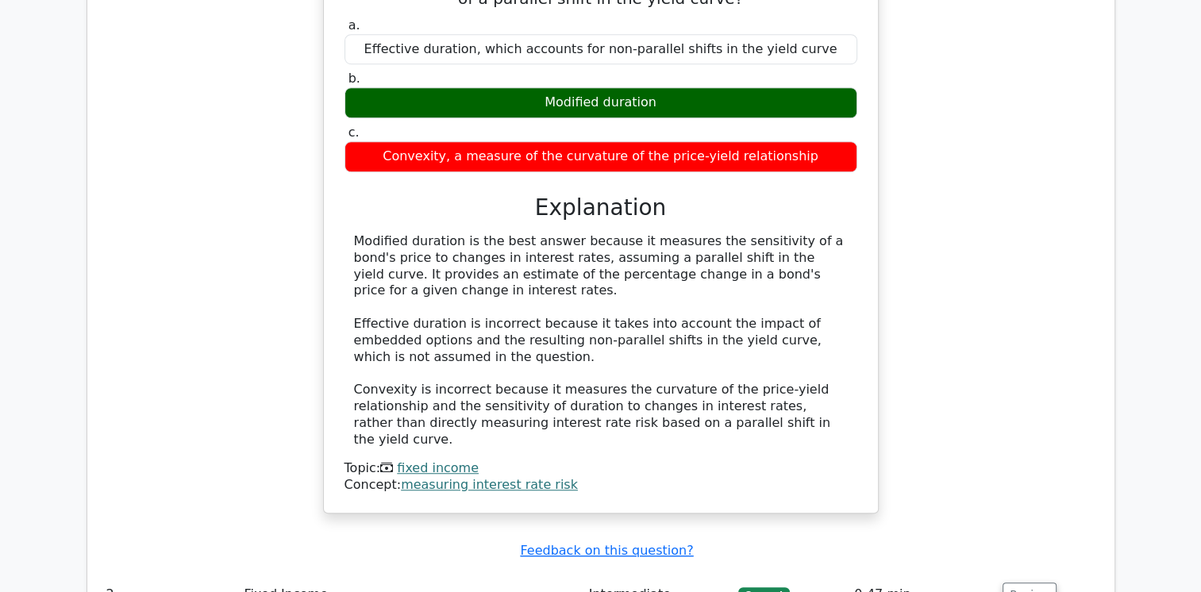
scroll to position [1123, 0]
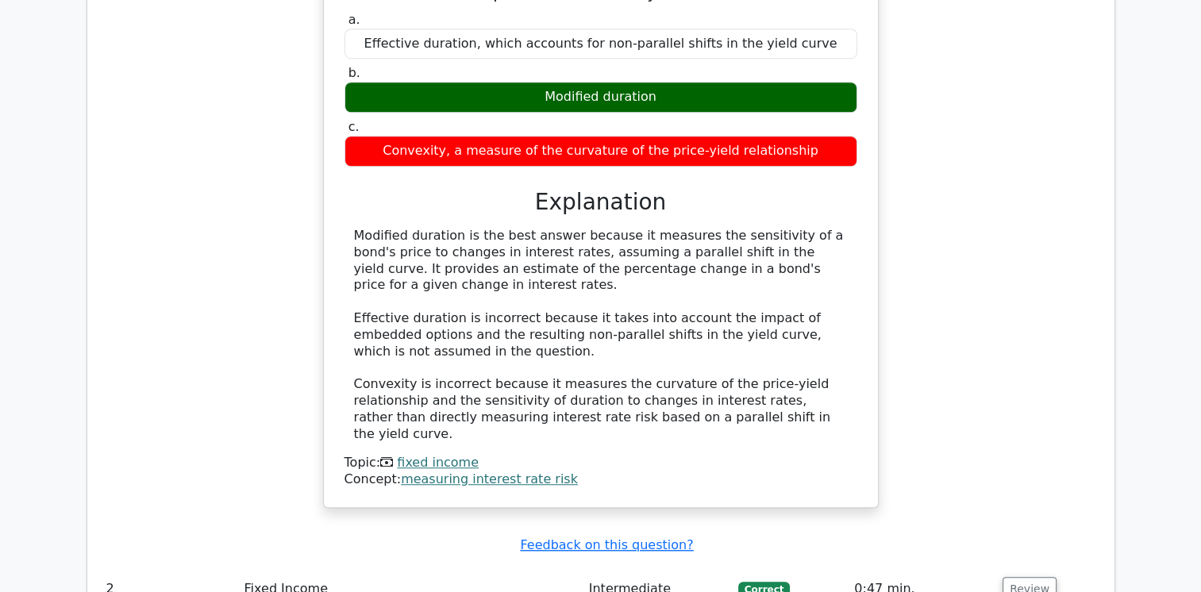
click at [468, 472] on link "measuring interest rate risk" at bounding box center [489, 479] width 177 height 15
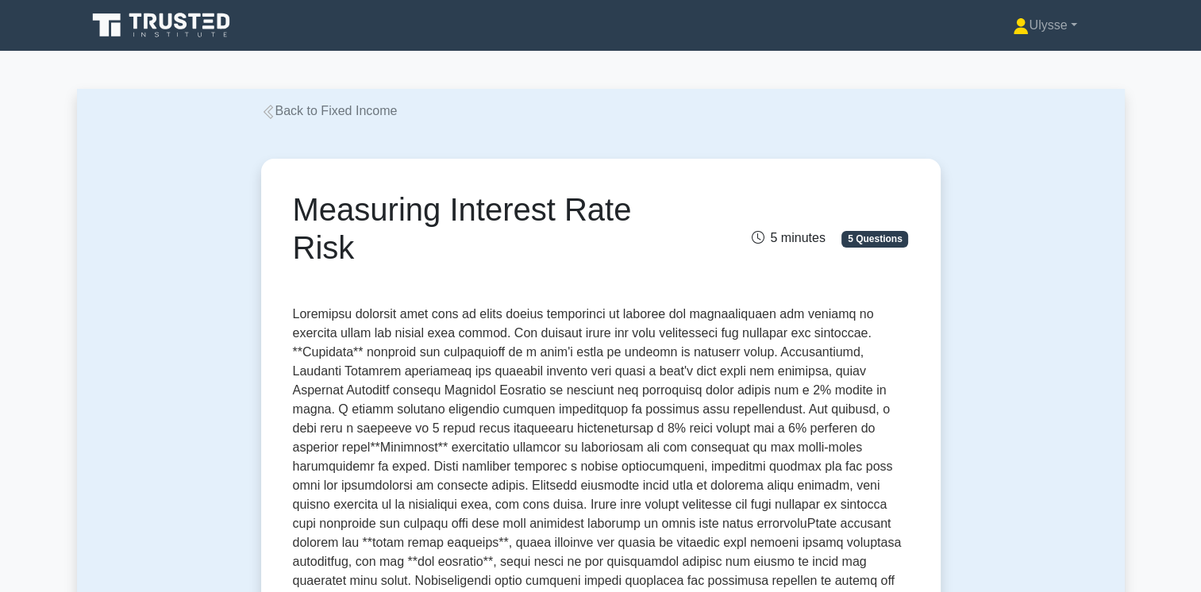
click at [283, 115] on link "Back to Fixed Income" at bounding box center [329, 110] width 137 height 13
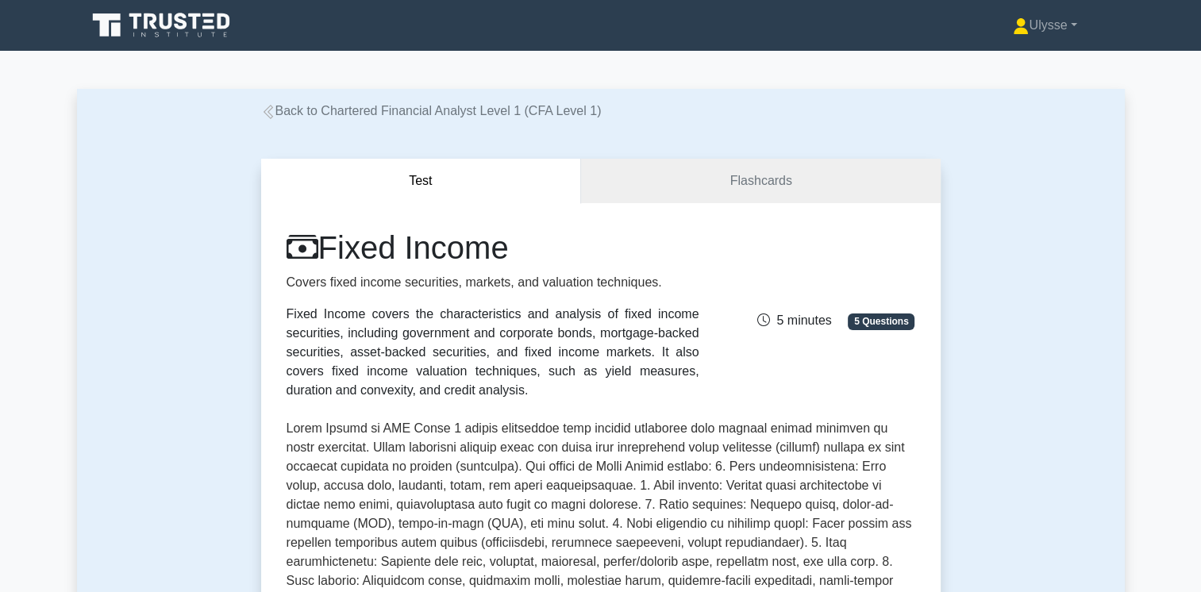
click at [283, 115] on link "Back to Chartered Financial Analyst Level 1 (CFA Level 1)" at bounding box center [431, 110] width 341 height 13
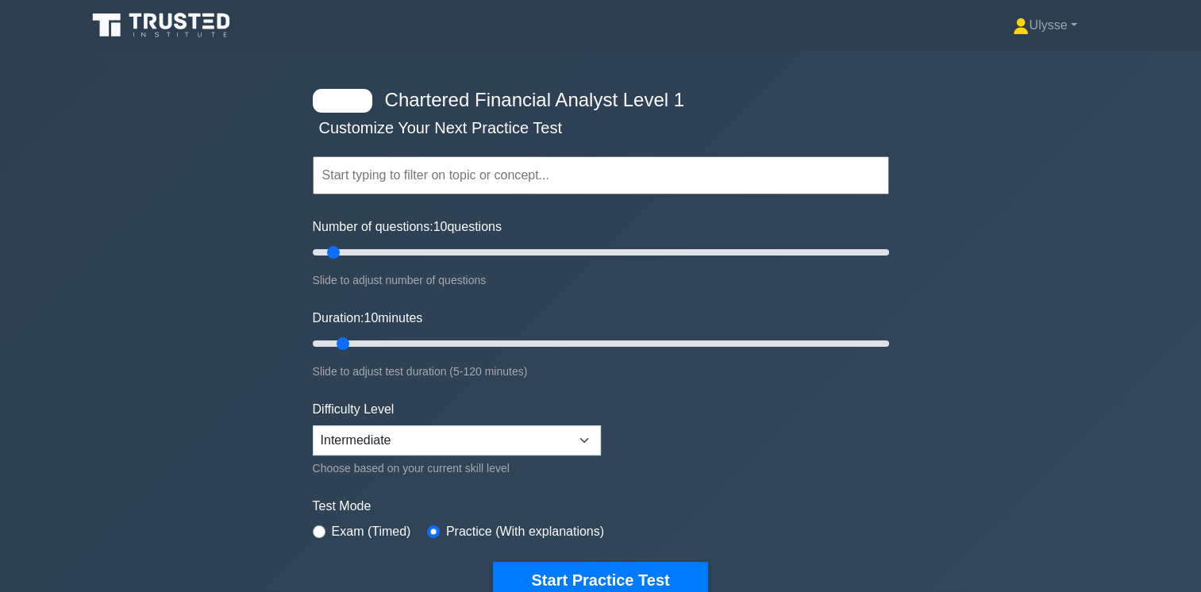
click at [691, 35] on div "Ulysse Profile Settings Profile Settings Ulysse Profile Settings" at bounding box center [684, 26] width 864 height 32
click at [930, 29] on div "Ulysse Profile Settings Profile Settings Ulysse Profile Settings" at bounding box center [684, 26] width 864 height 32
click at [1048, 17] on link "Ulysse" at bounding box center [1045, 26] width 140 height 32
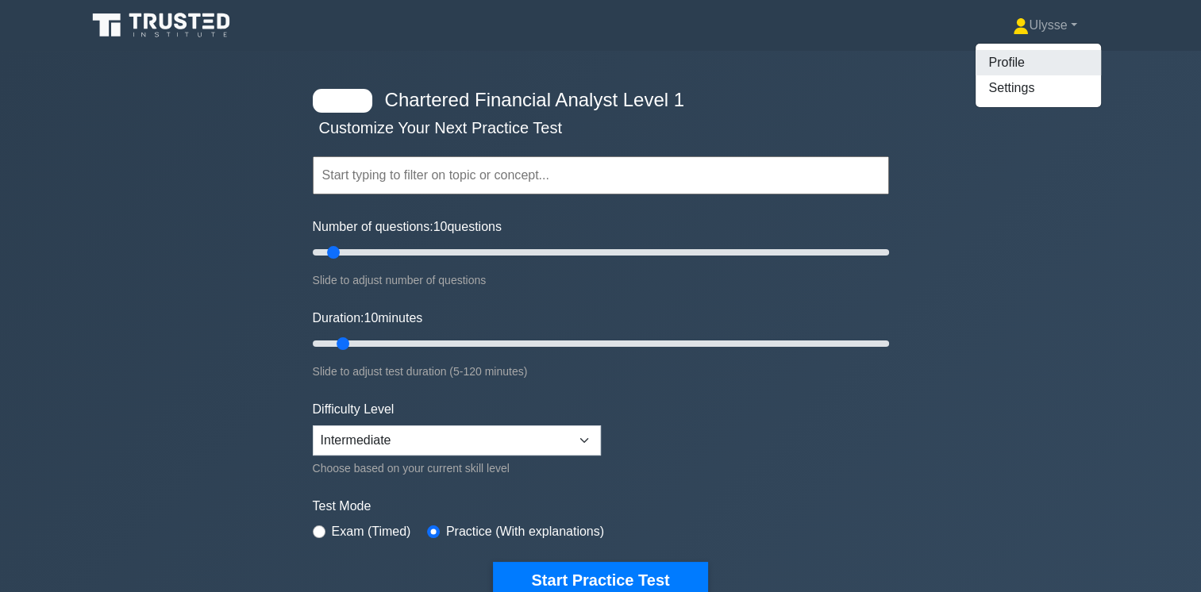
click at [1030, 65] on link "Profile" at bounding box center [1038, 62] width 125 height 25
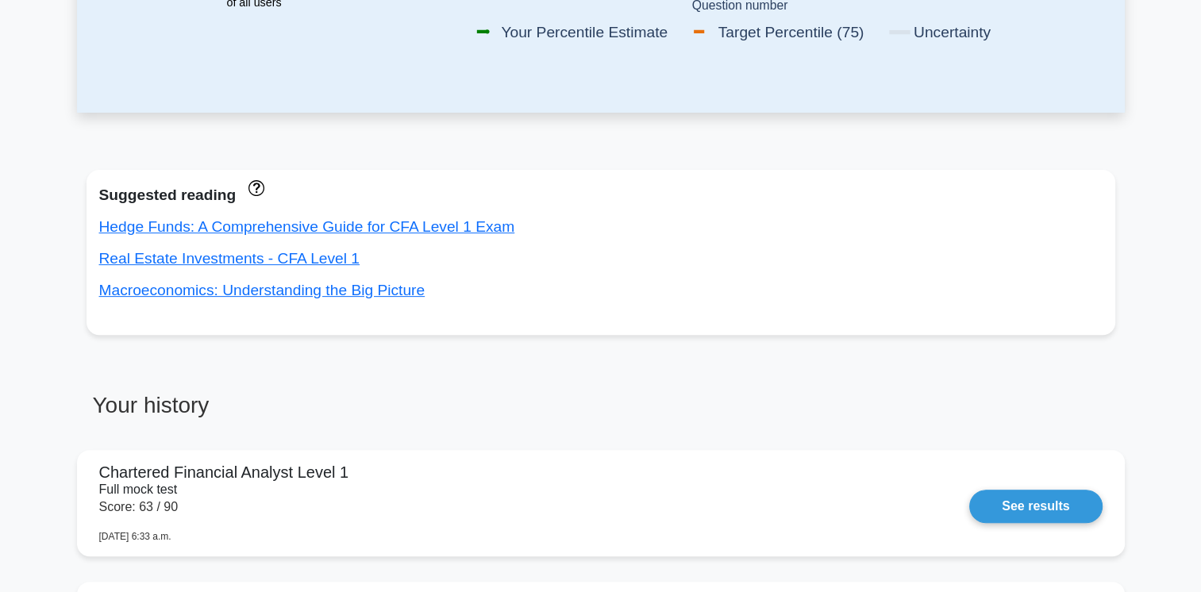
scroll to position [484, 0]
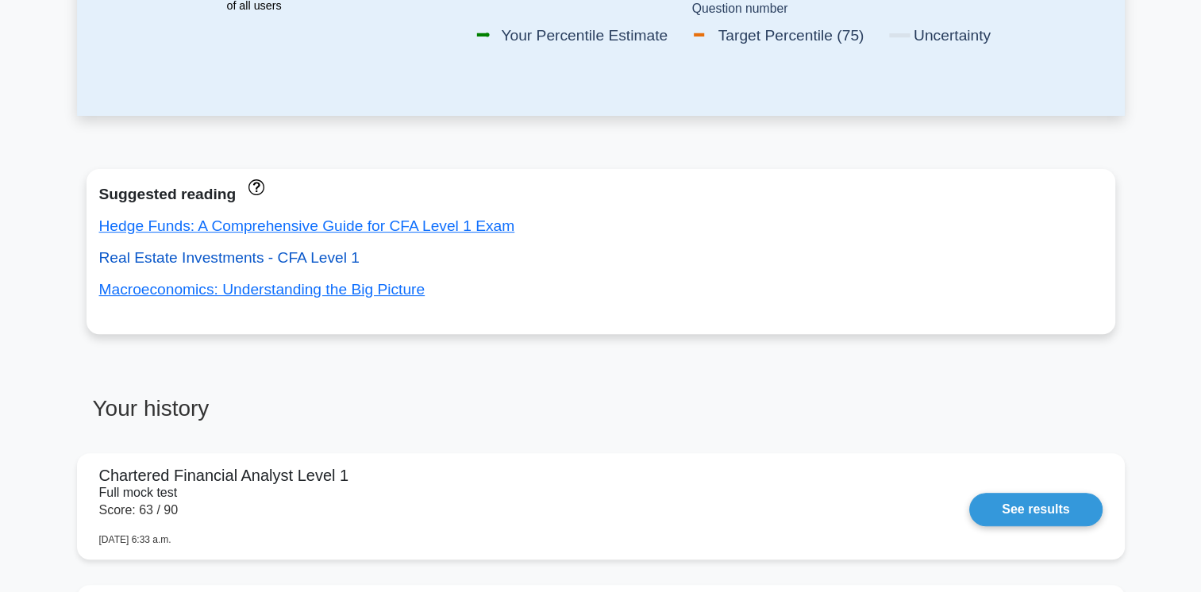
click at [204, 265] on link "Real Estate Investments - CFA Level 1" at bounding box center [229, 257] width 260 height 17
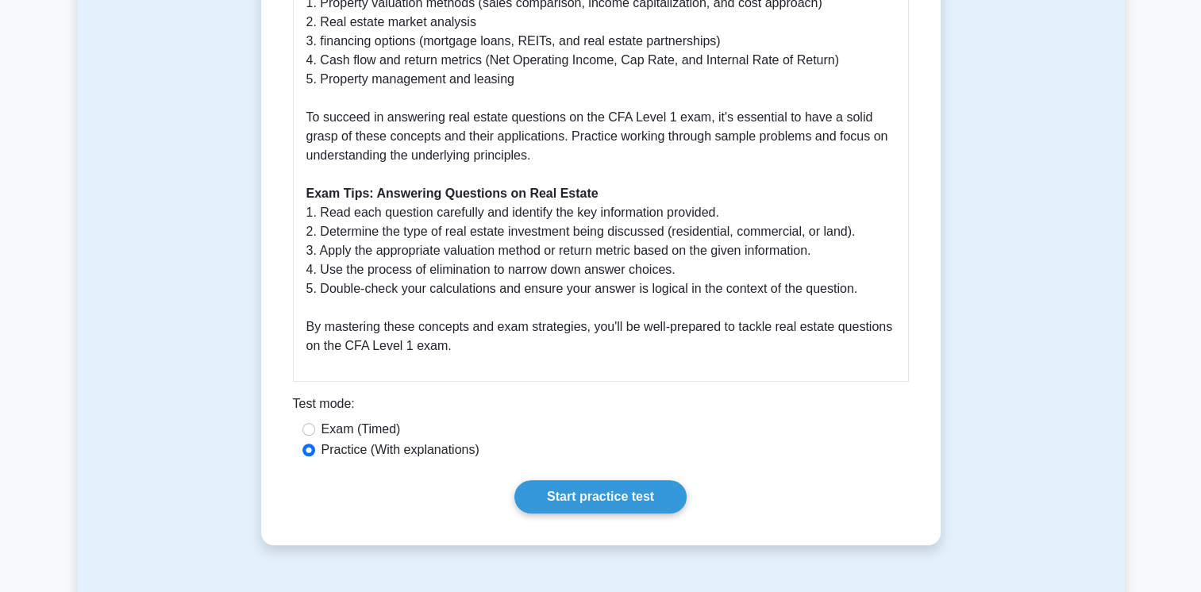
scroll to position [930, 0]
click at [648, 480] on link "Start practice test" at bounding box center [600, 496] width 172 height 33
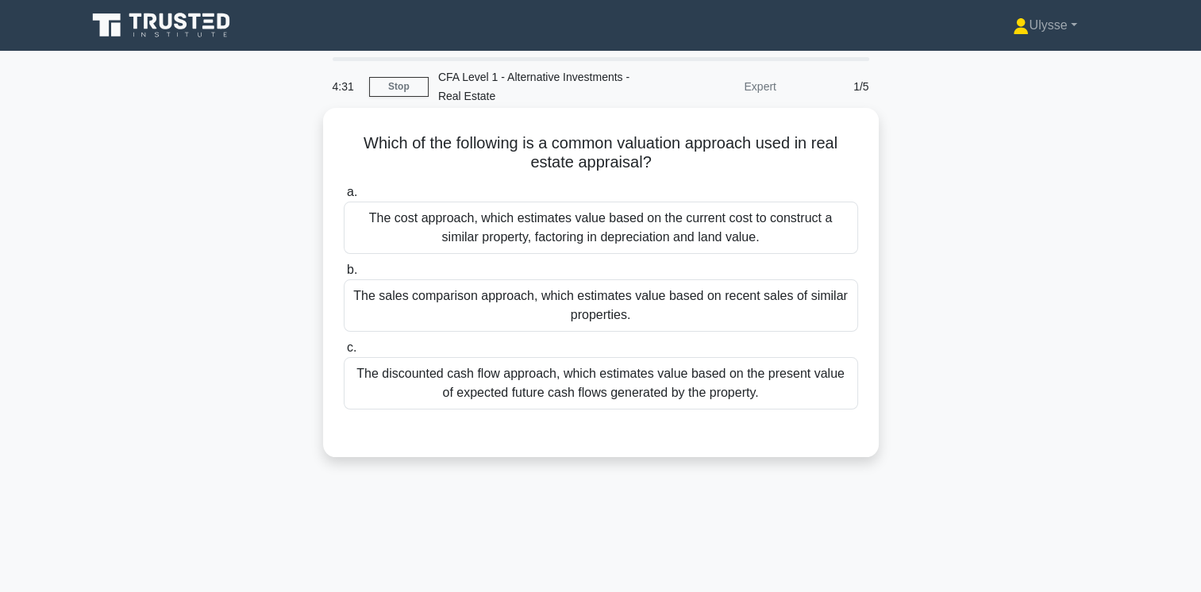
click at [518, 218] on div "The cost approach, which estimates value based on the current cost to construct…" at bounding box center [601, 228] width 514 height 52
click at [344, 198] on input "a. The cost approach, which estimates value based on the current cost to constr…" at bounding box center [344, 192] width 0 height 10
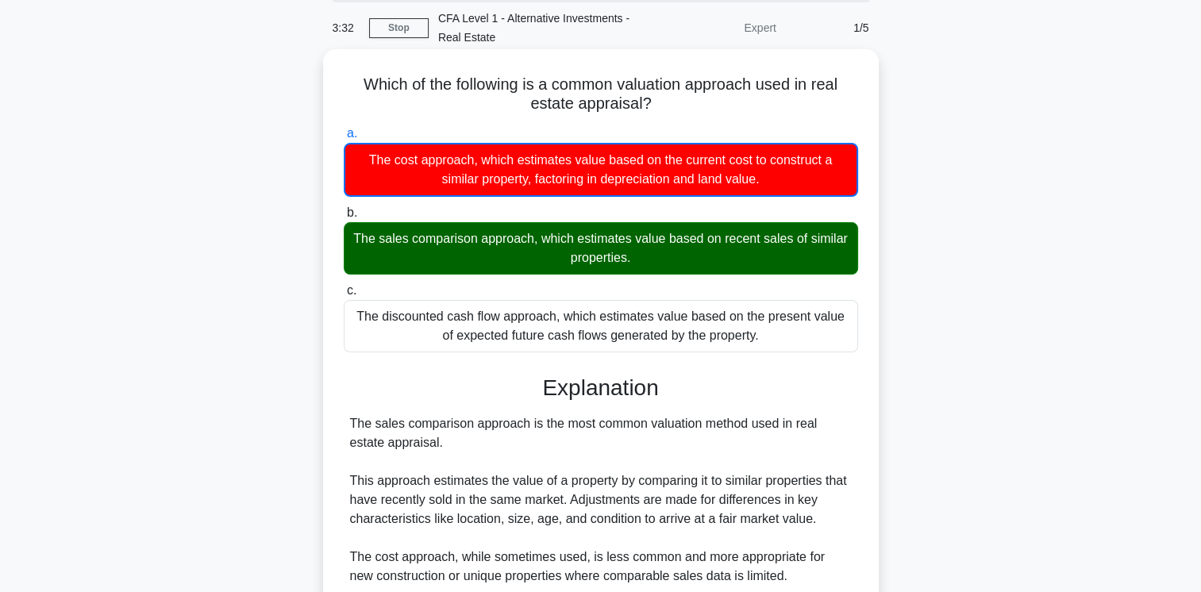
scroll to position [265, 0]
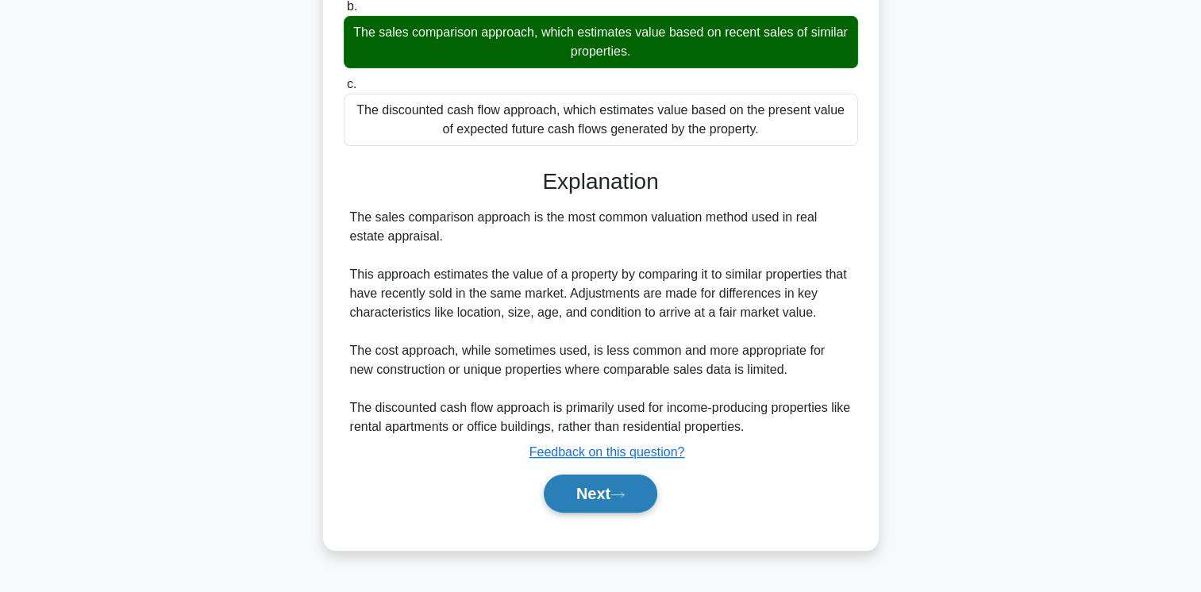
click at [625, 491] on icon at bounding box center [617, 495] width 14 height 9
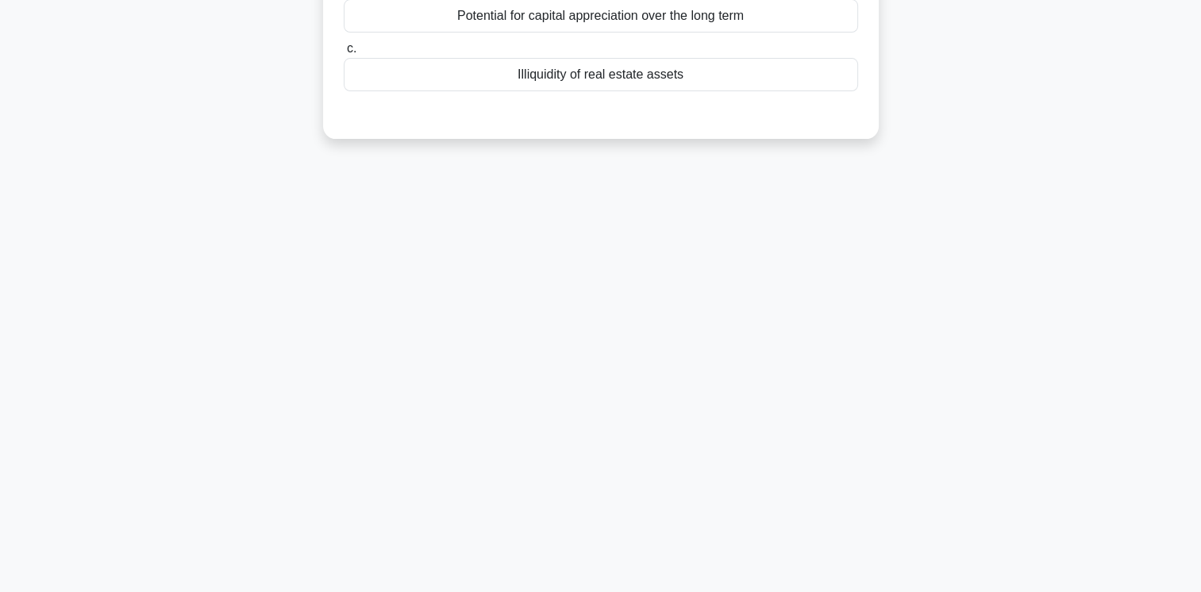
scroll to position [0, 0]
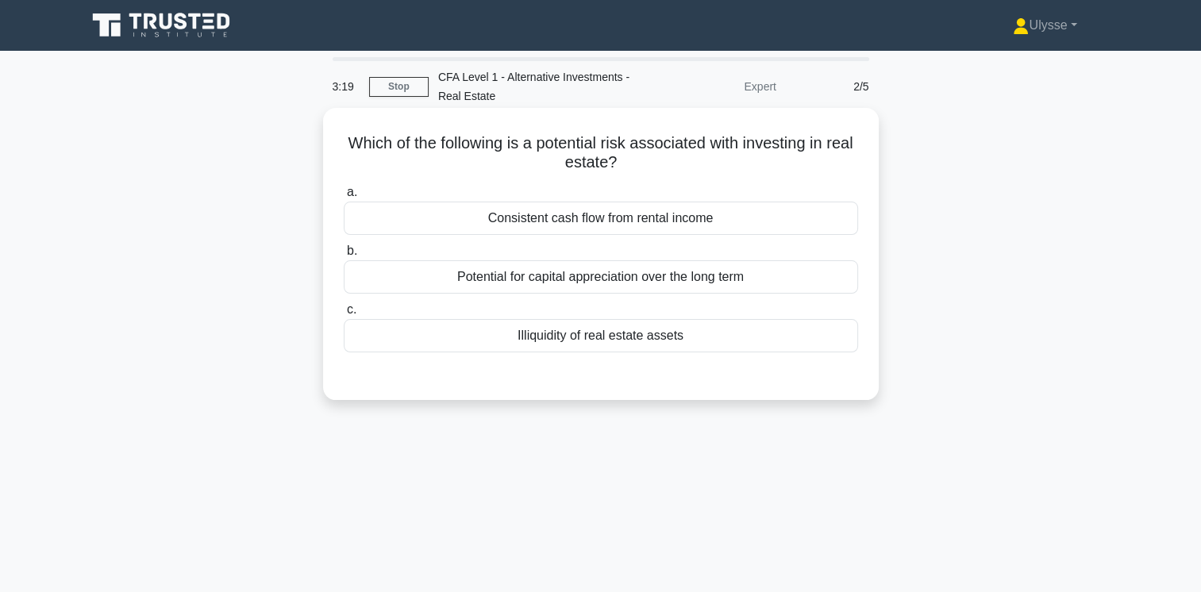
click at [619, 341] on div "Illiquidity of real estate assets" at bounding box center [601, 335] width 514 height 33
click at [344, 315] on input "c. Illiquidity of real estate assets" at bounding box center [344, 310] width 0 height 10
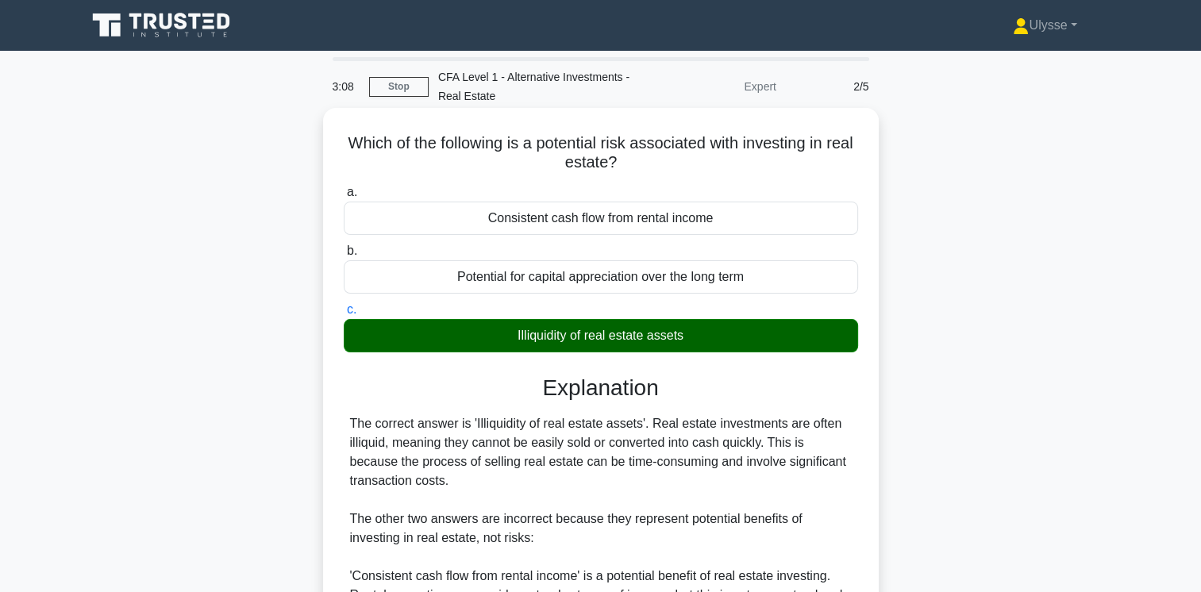
scroll to position [265, 0]
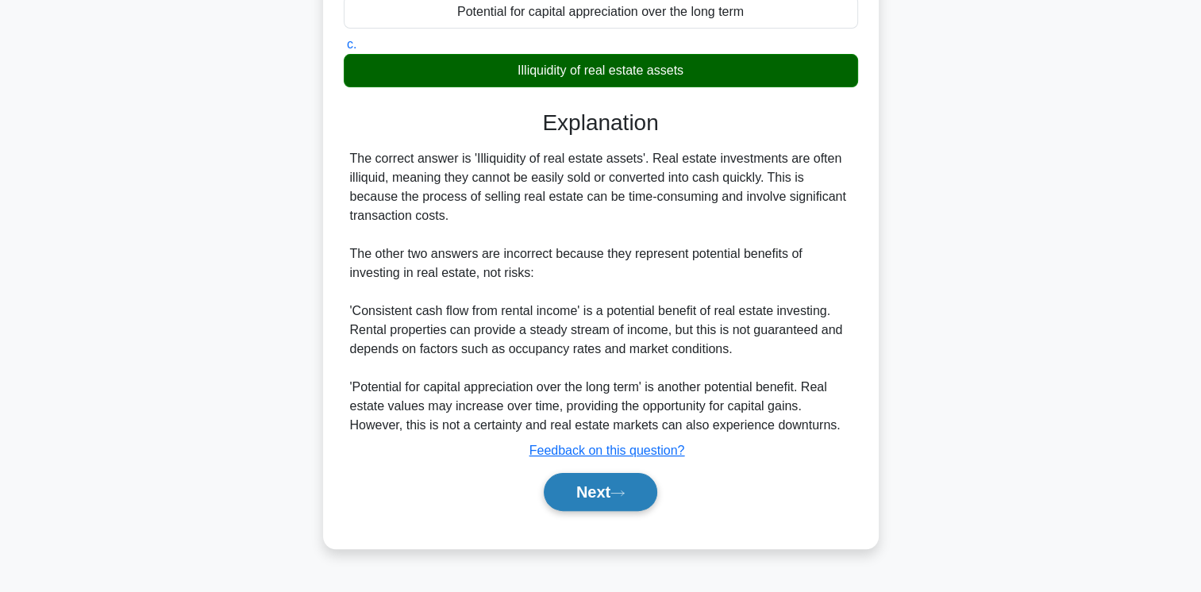
click at [581, 509] on button "Next" at bounding box center [601, 492] width 114 height 38
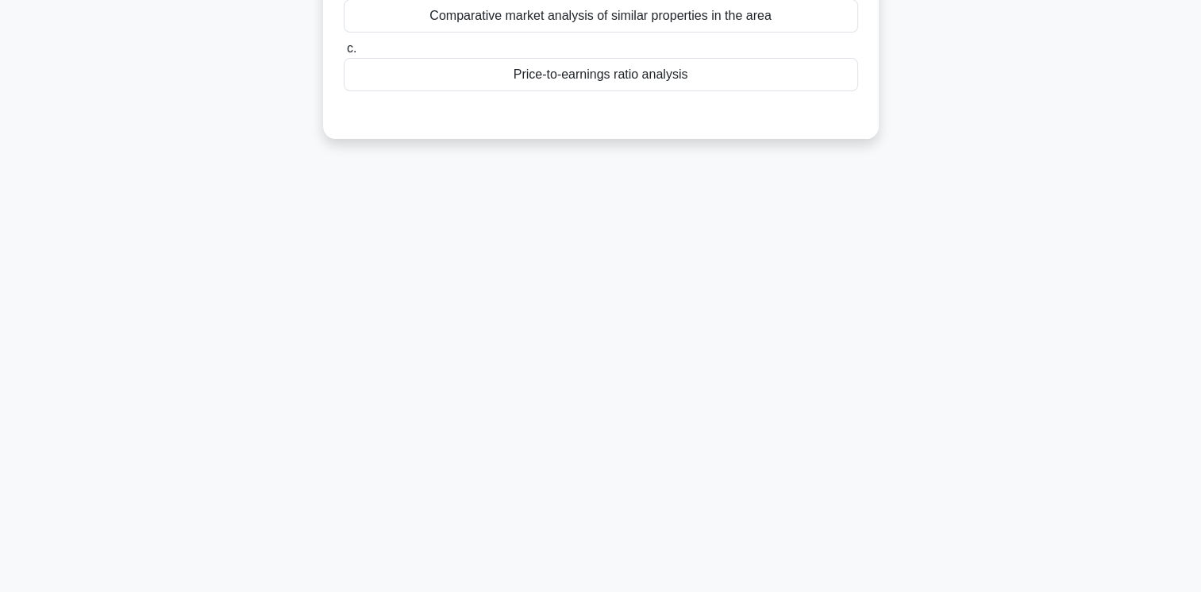
scroll to position [0, 0]
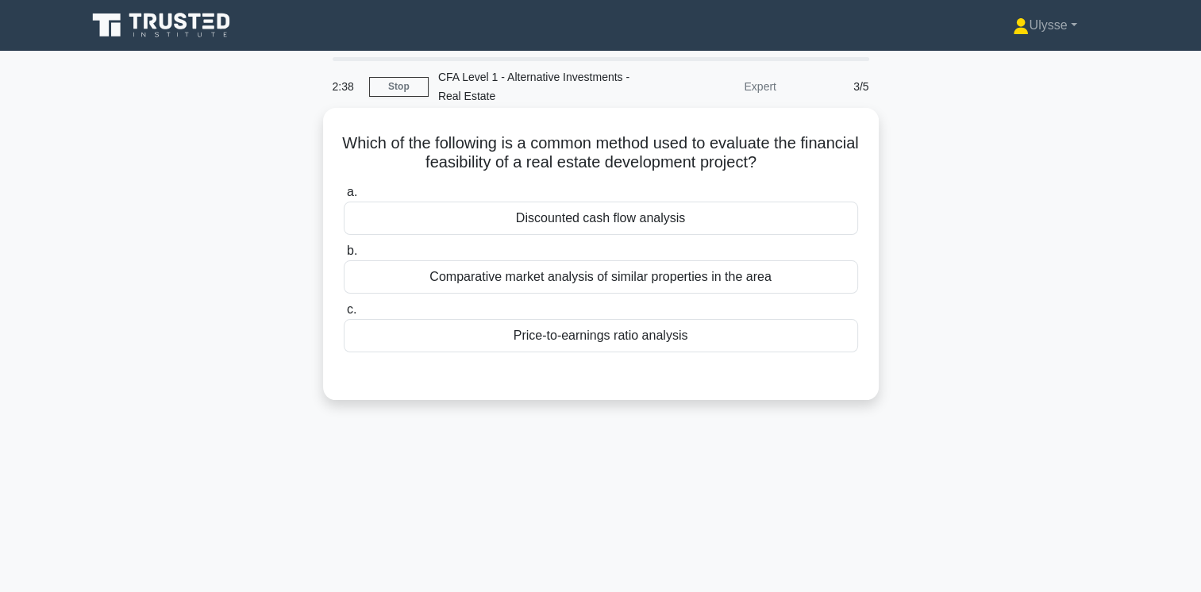
click at [653, 279] on div "Comparative market analysis of similar properties in the area" at bounding box center [601, 276] width 514 height 33
click at [344, 256] on input "b. Comparative market analysis of similar properties in the area" at bounding box center [344, 251] width 0 height 10
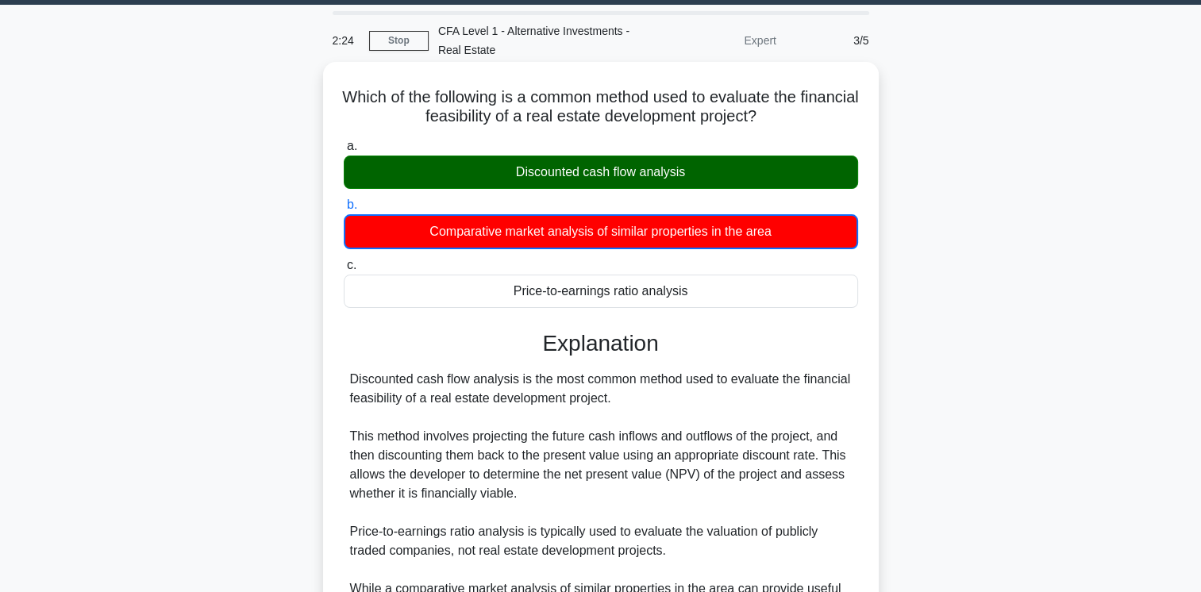
scroll to position [167, 0]
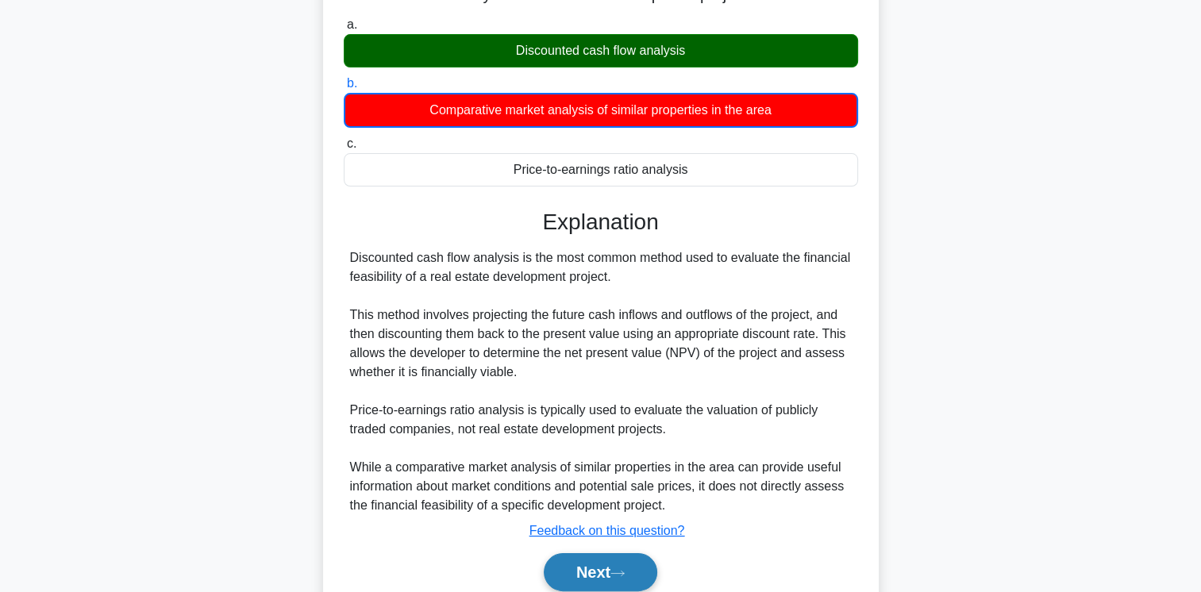
click at [610, 573] on button "Next" at bounding box center [601, 572] width 114 height 38
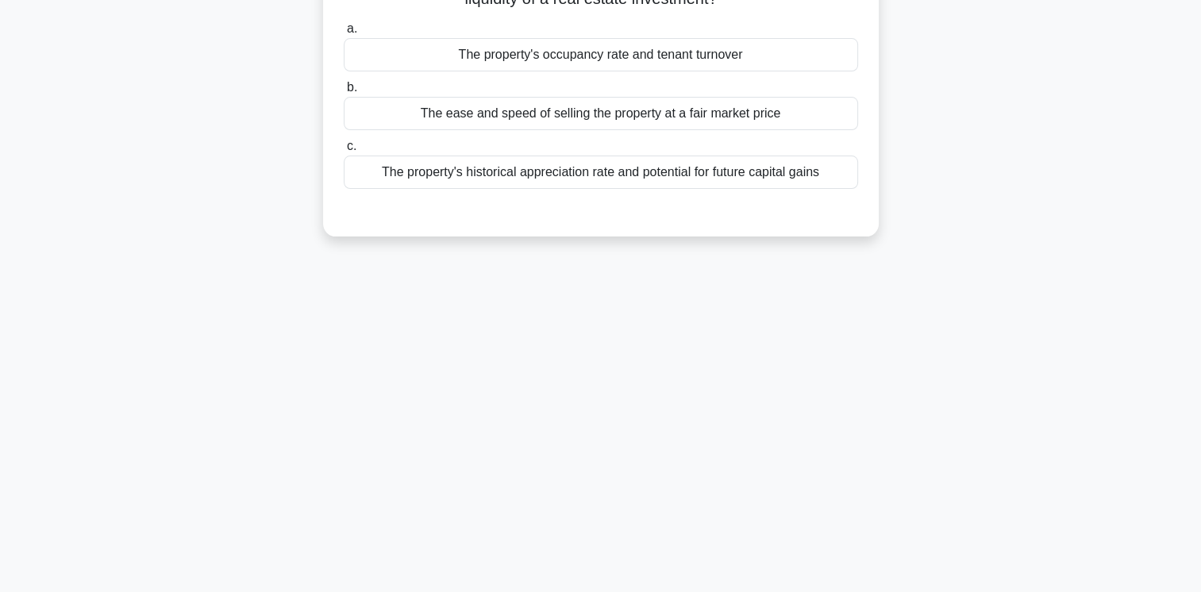
scroll to position [0, 0]
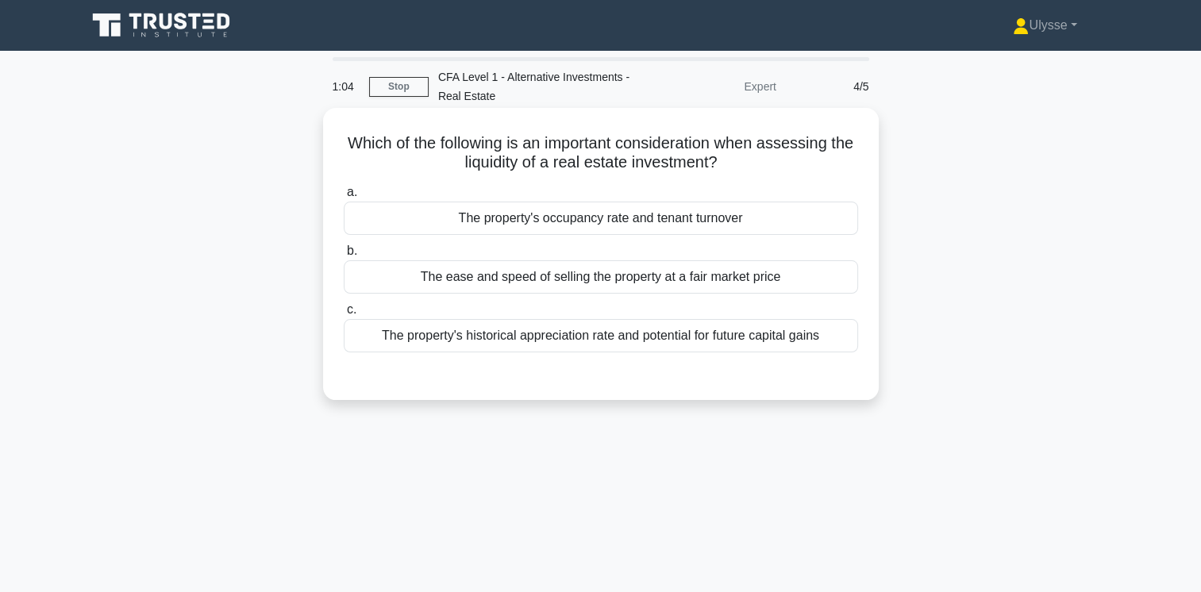
click at [776, 345] on div "The property's historical appreciation rate and potential for future capital ga…" at bounding box center [601, 335] width 514 height 33
click at [344, 315] on input "c. The property's historical appreciation rate and potential for future capital…" at bounding box center [344, 310] width 0 height 10
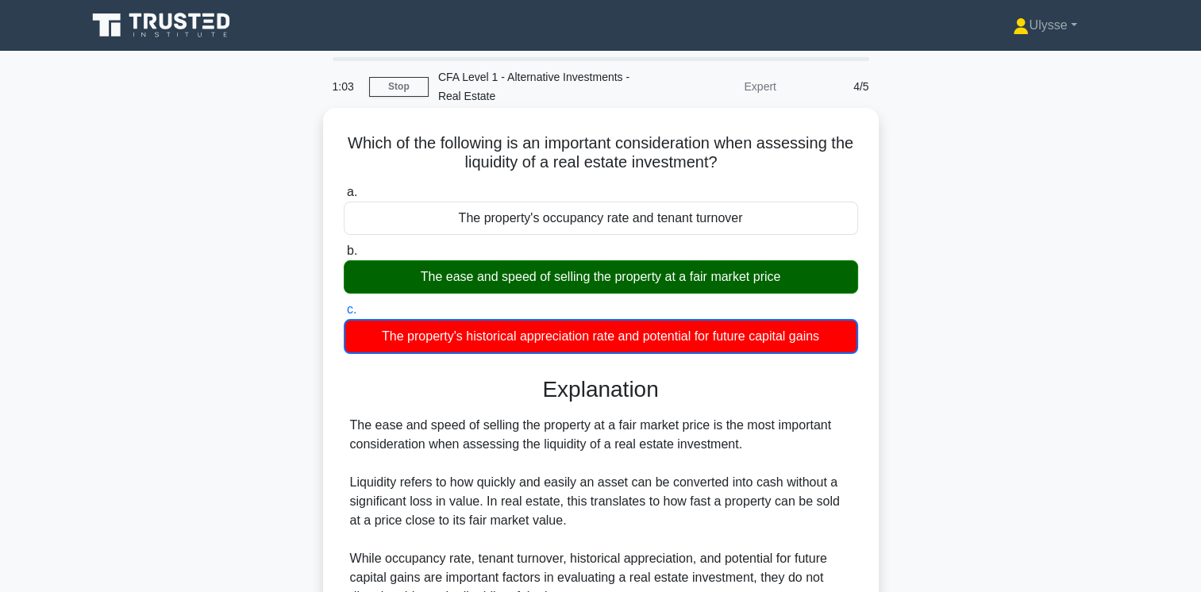
scroll to position [265, 0]
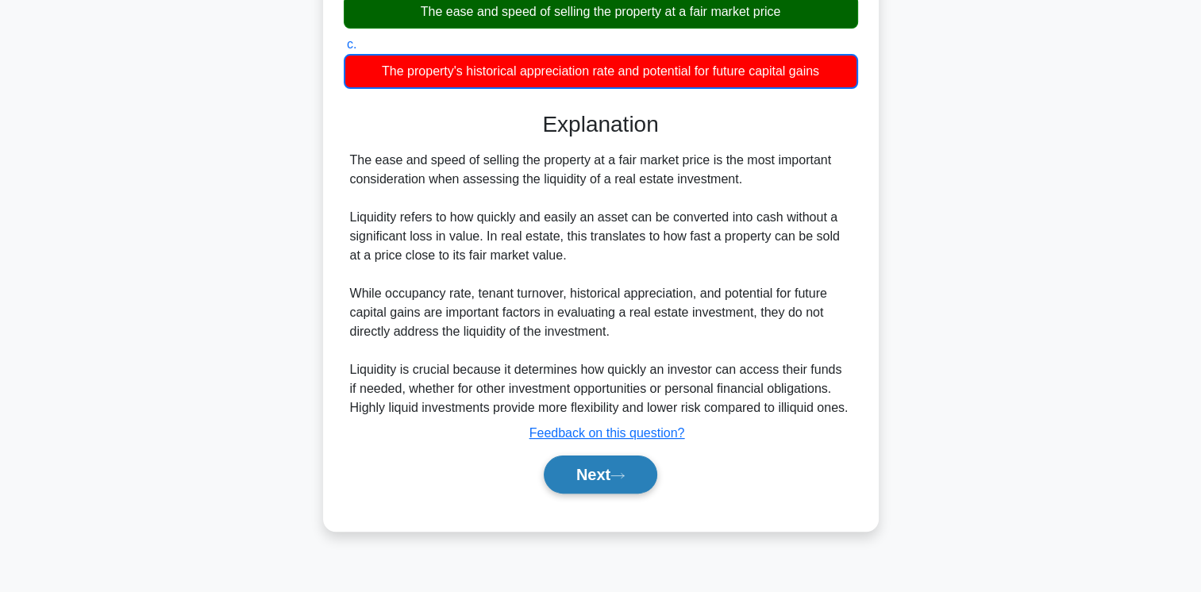
click at [602, 494] on button "Next" at bounding box center [601, 475] width 114 height 38
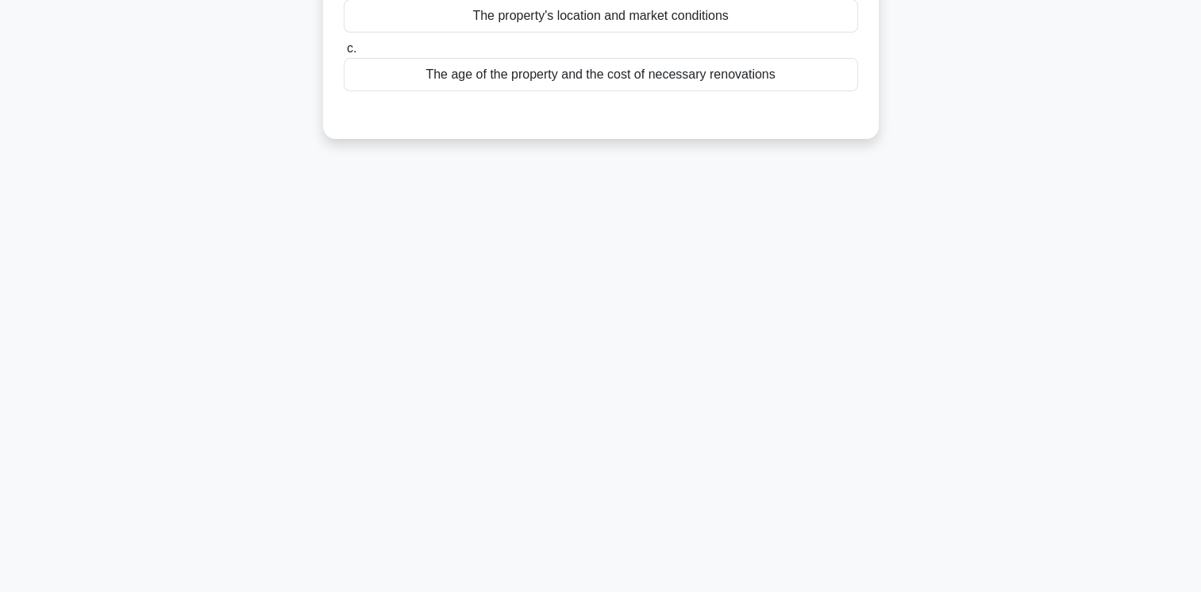
scroll to position [0, 0]
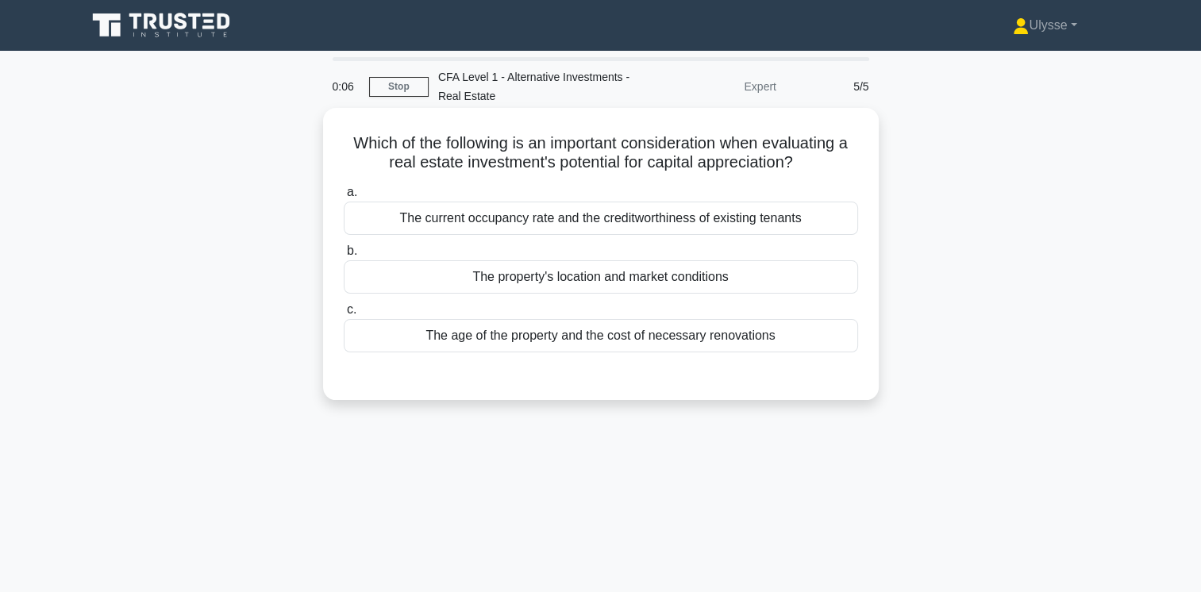
click at [753, 345] on div "The age of the property and the cost of necessary renovations" at bounding box center [601, 335] width 514 height 33
click at [344, 315] on input "c. The age of the property and the cost of necessary renovations" at bounding box center [344, 310] width 0 height 10
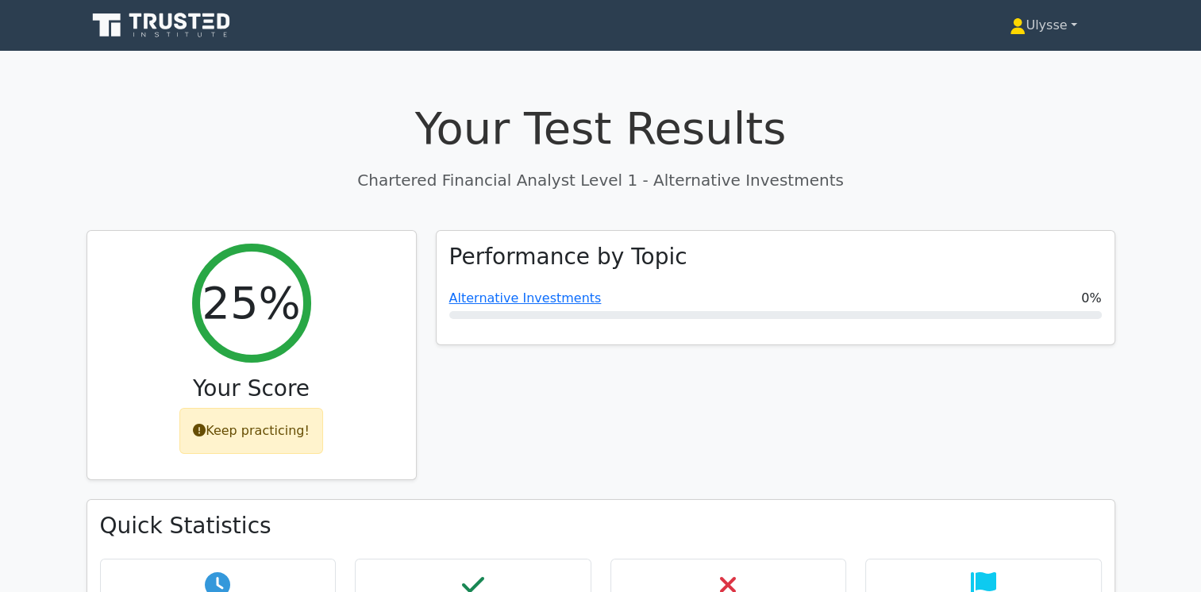
click at [1031, 30] on link "Ulysse" at bounding box center [1043, 26] width 143 height 32
click at [1024, 56] on link "Profile" at bounding box center [1034, 62] width 125 height 25
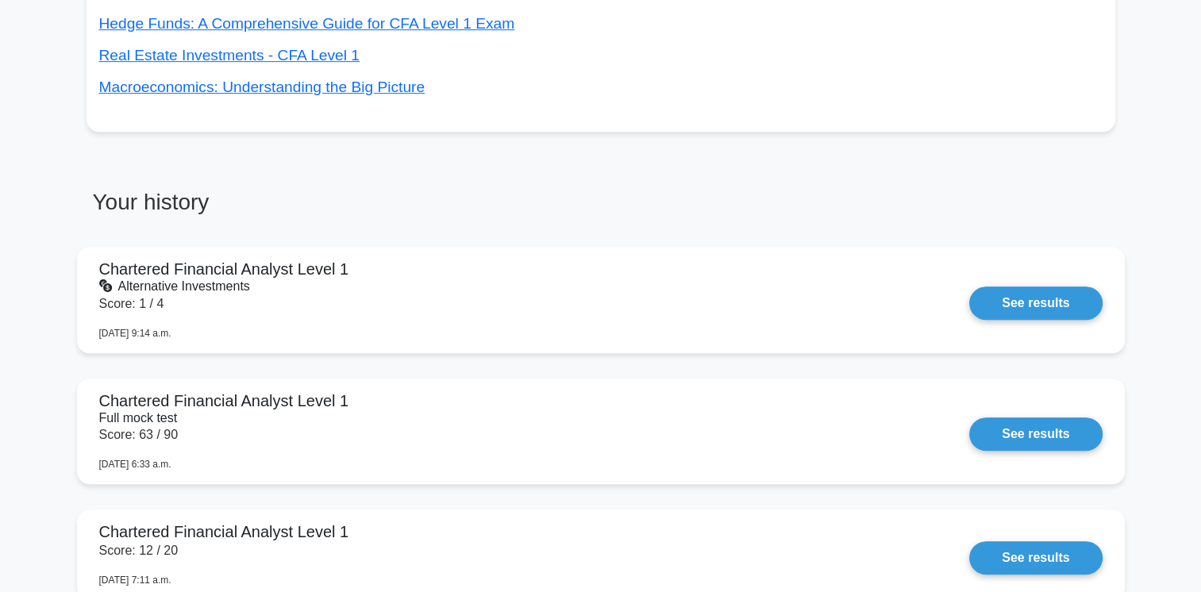
scroll to position [689, 0]
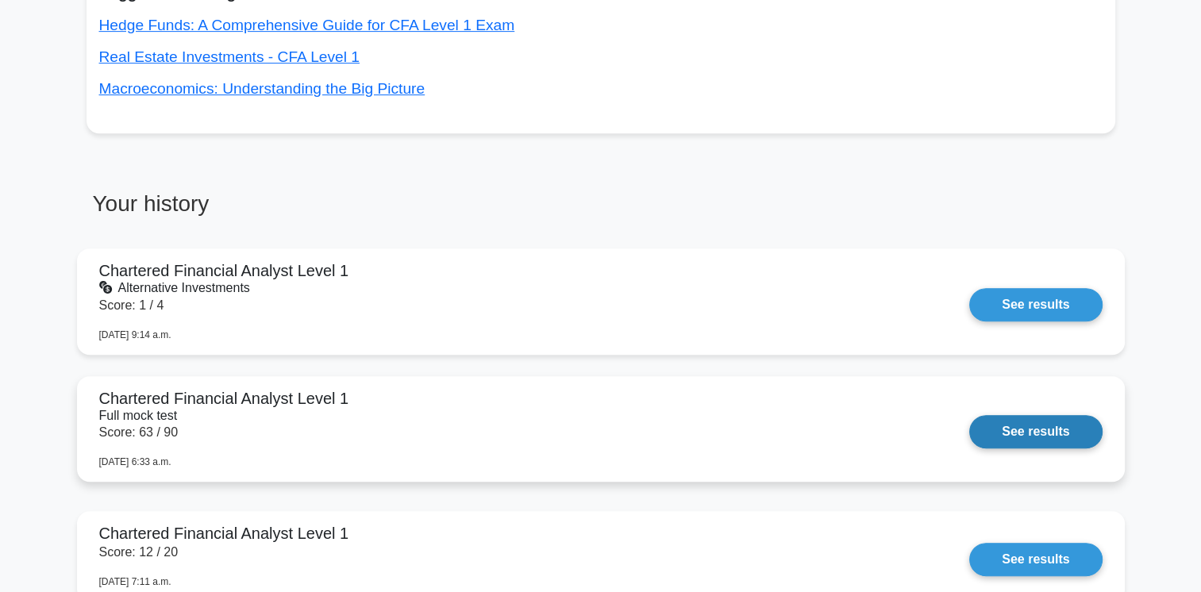
click at [969, 441] on link "See results" at bounding box center [1035, 431] width 133 height 33
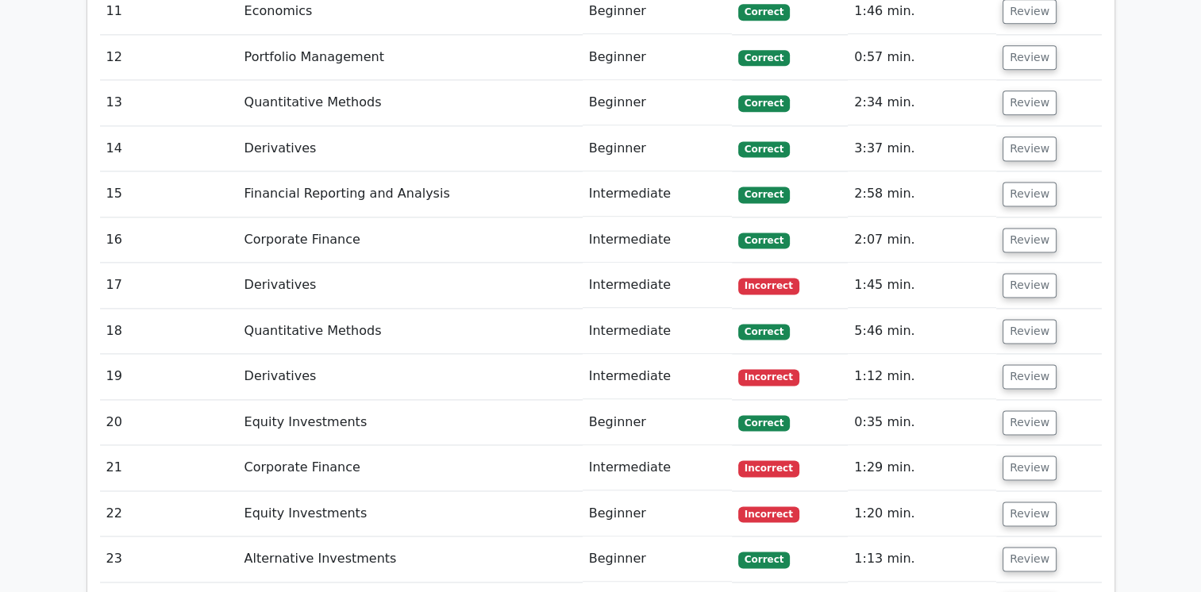
scroll to position [2112, 0]
click at [410, 221] on td "Corporate Finance" at bounding box center [410, 239] width 345 height 45
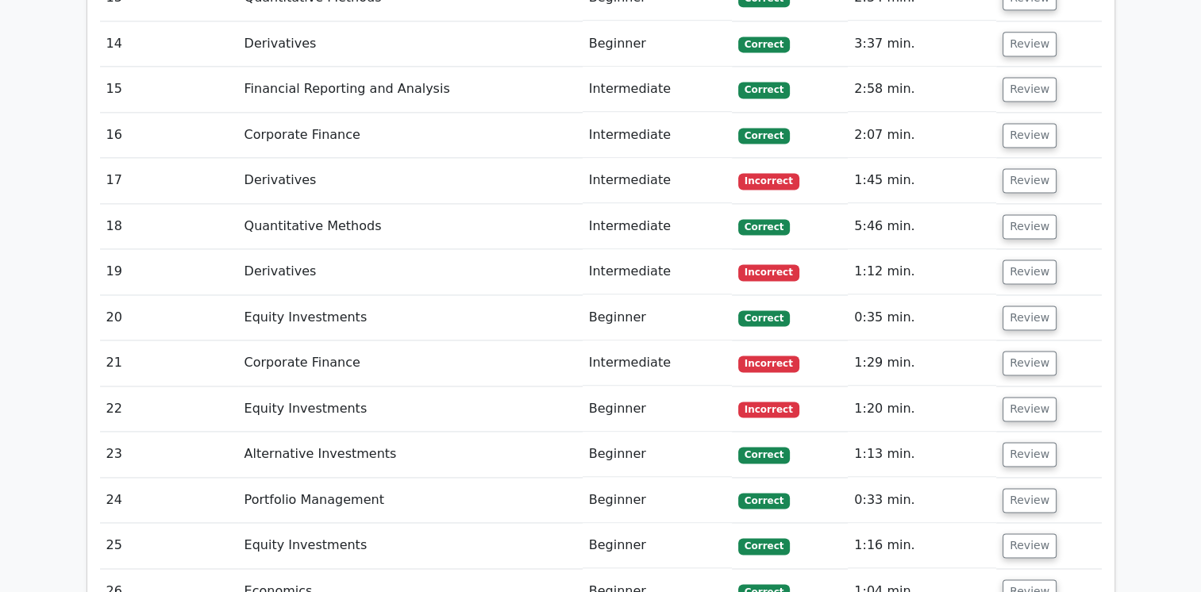
scroll to position [2214, 0]
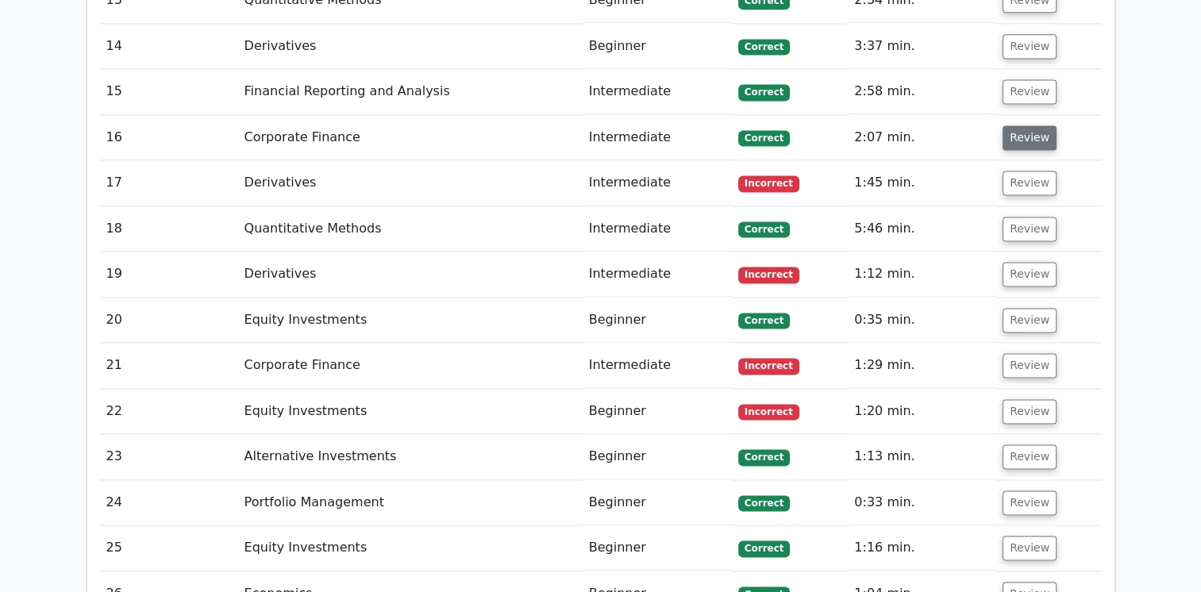
click at [1013, 125] on button "Review" at bounding box center [1030, 137] width 54 height 25
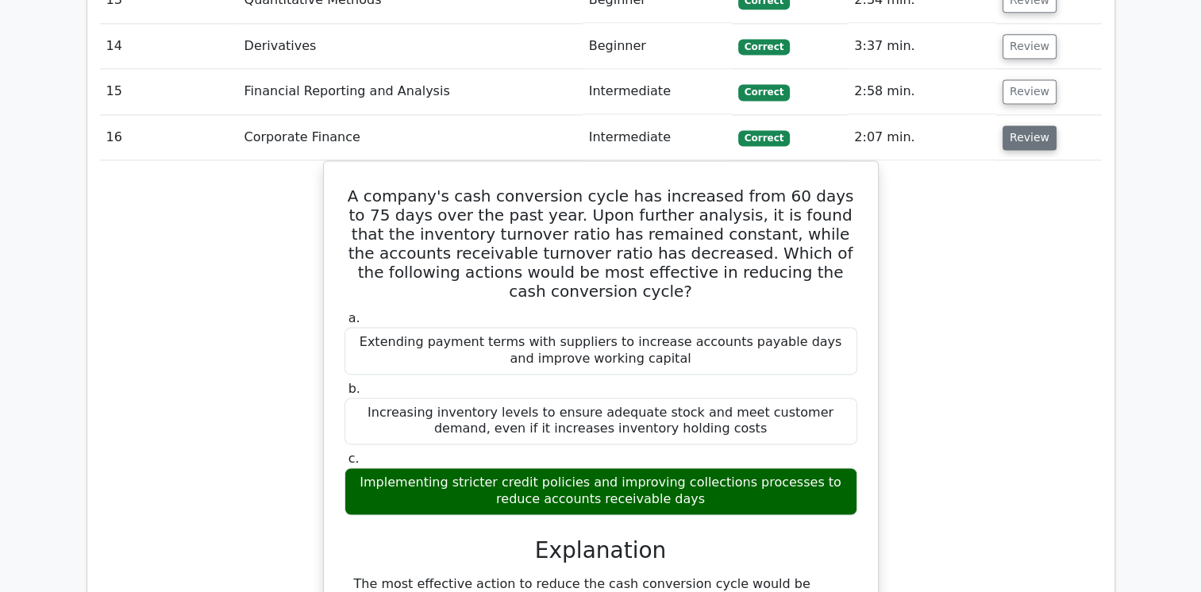
click at [1013, 125] on button "Review" at bounding box center [1030, 137] width 54 height 25
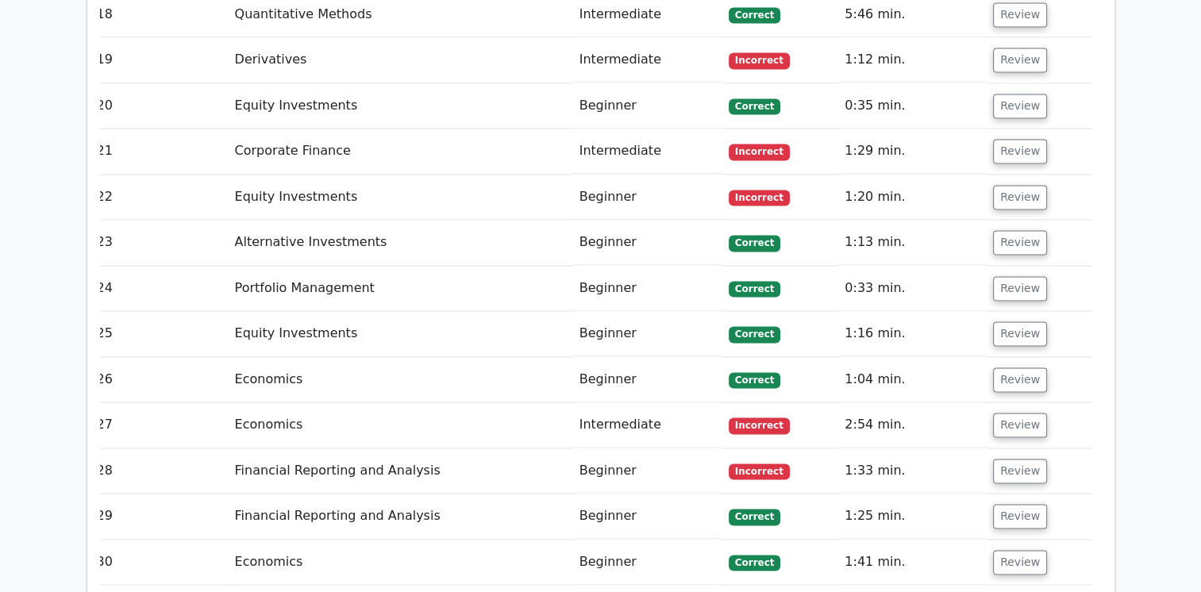
scroll to position [2431, 0]
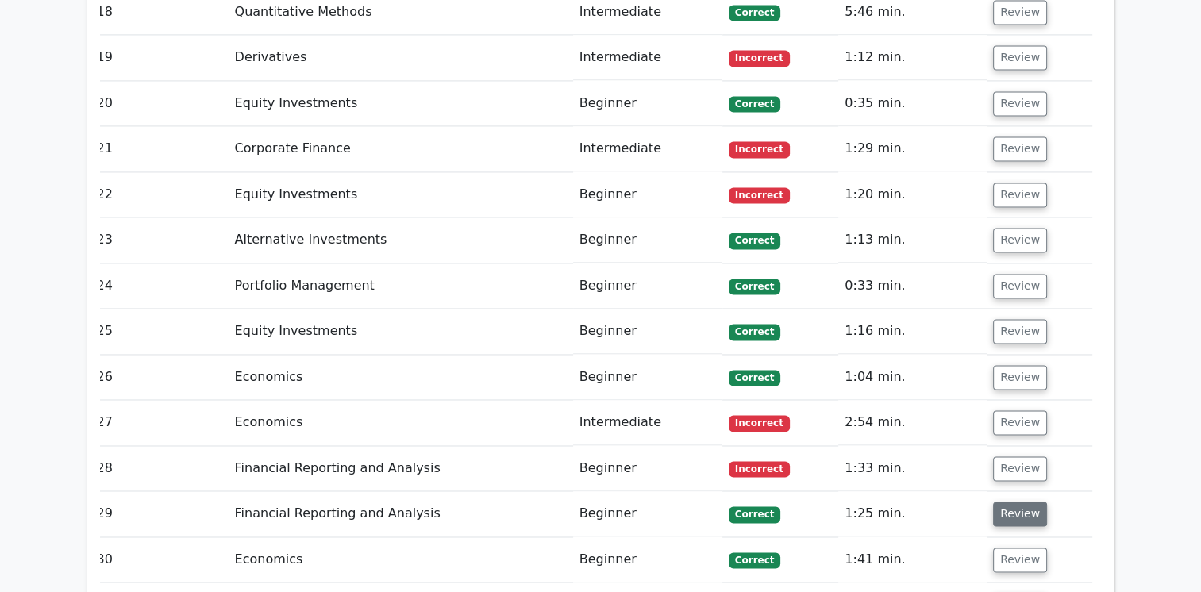
click at [1017, 502] on button "Review" at bounding box center [1020, 514] width 54 height 25
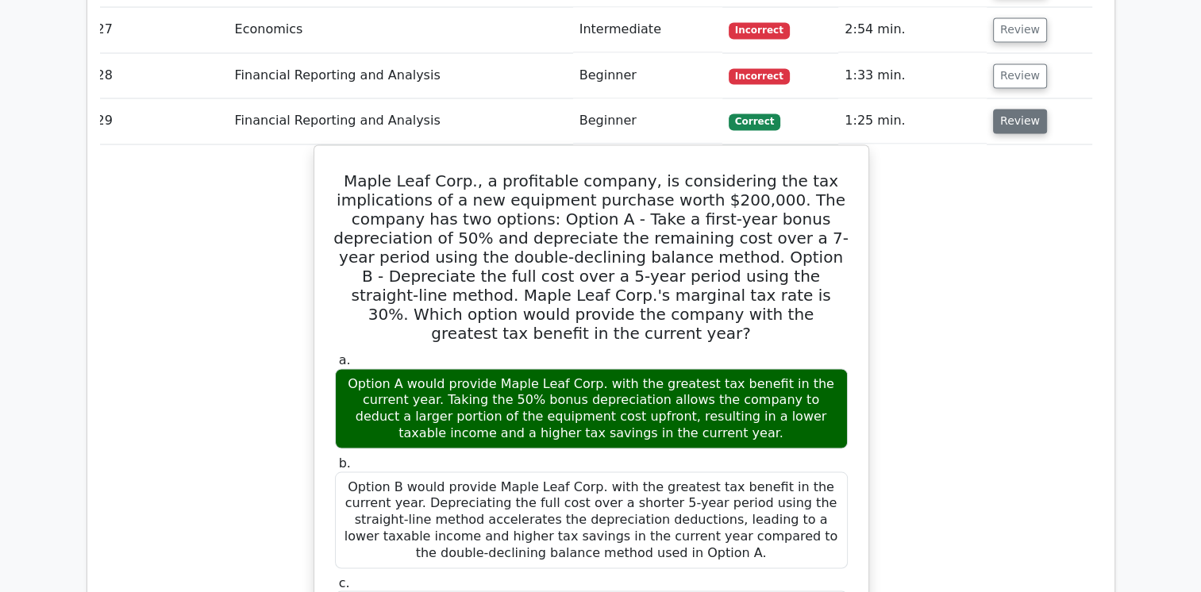
scroll to position [2824, 0]
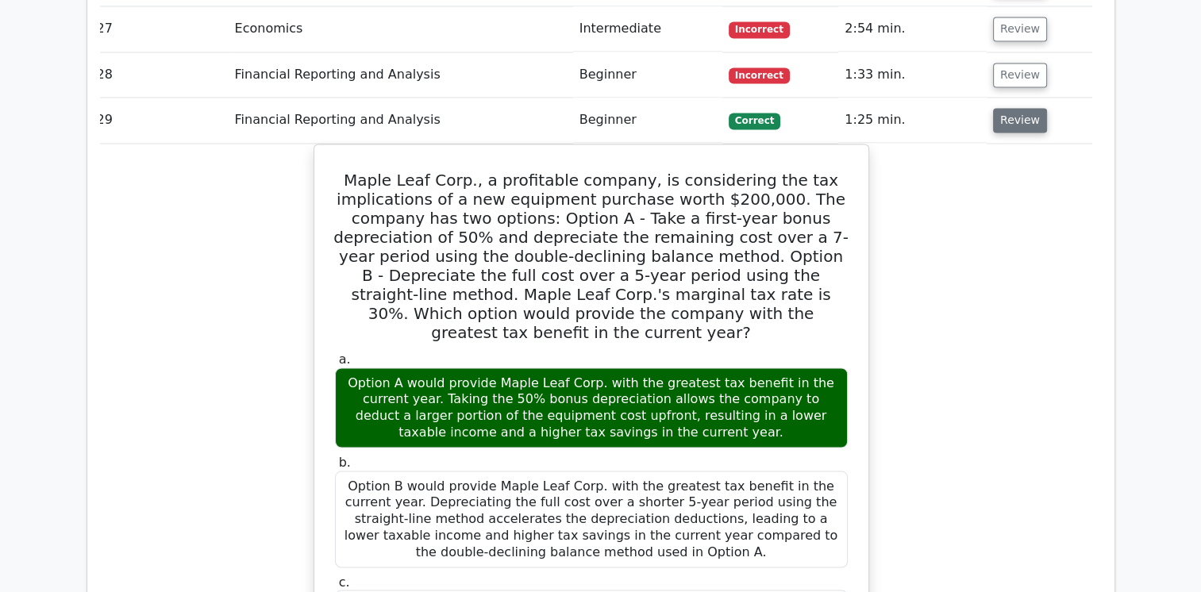
click at [1002, 108] on button "Review" at bounding box center [1020, 120] width 54 height 25
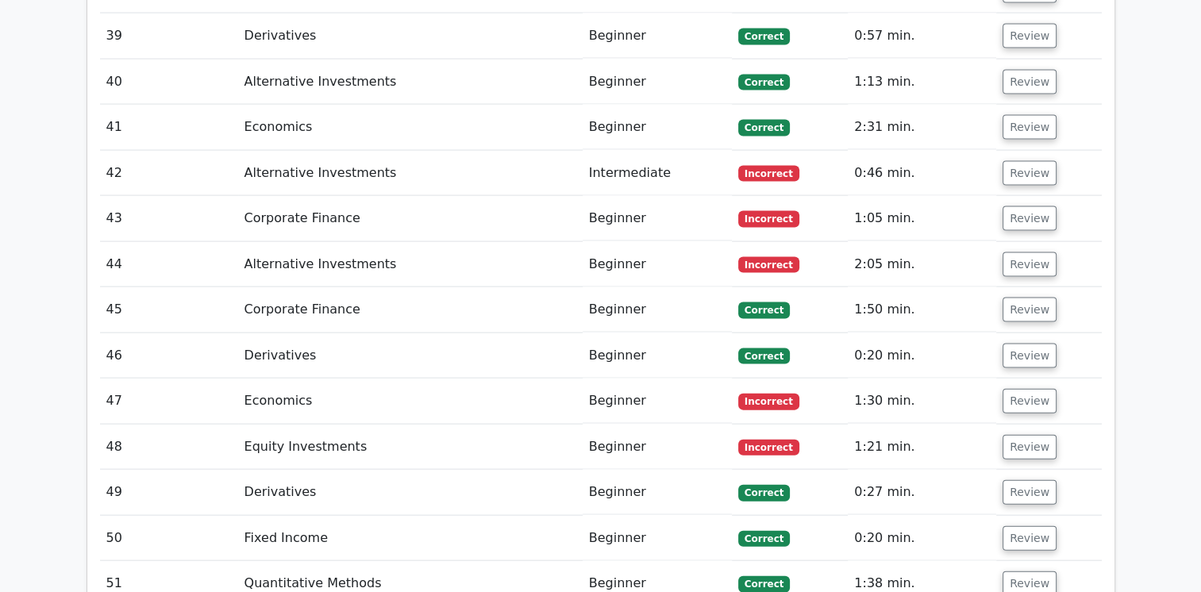
scroll to position [3371, 0]
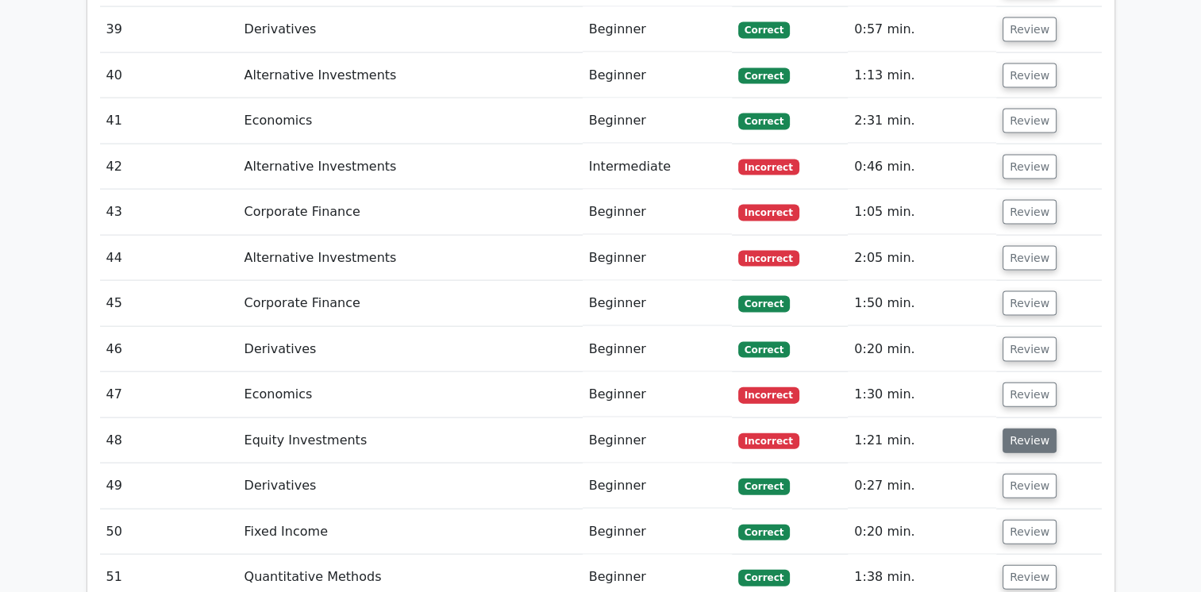
click at [1023, 429] on button "Review" at bounding box center [1030, 441] width 54 height 25
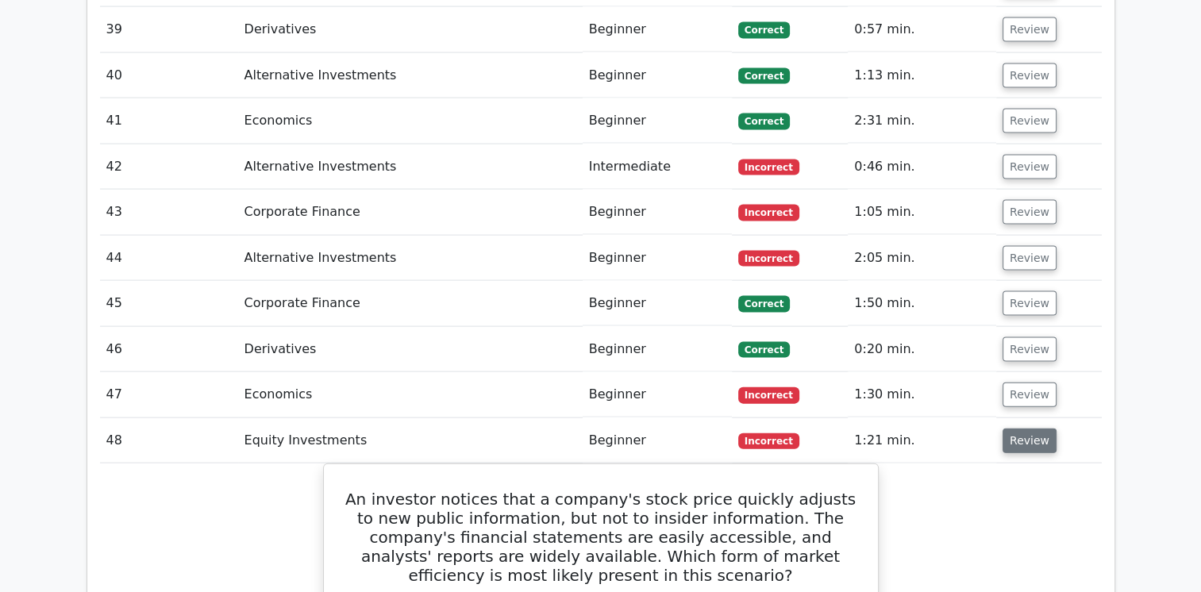
click at [1023, 429] on button "Review" at bounding box center [1030, 441] width 54 height 25
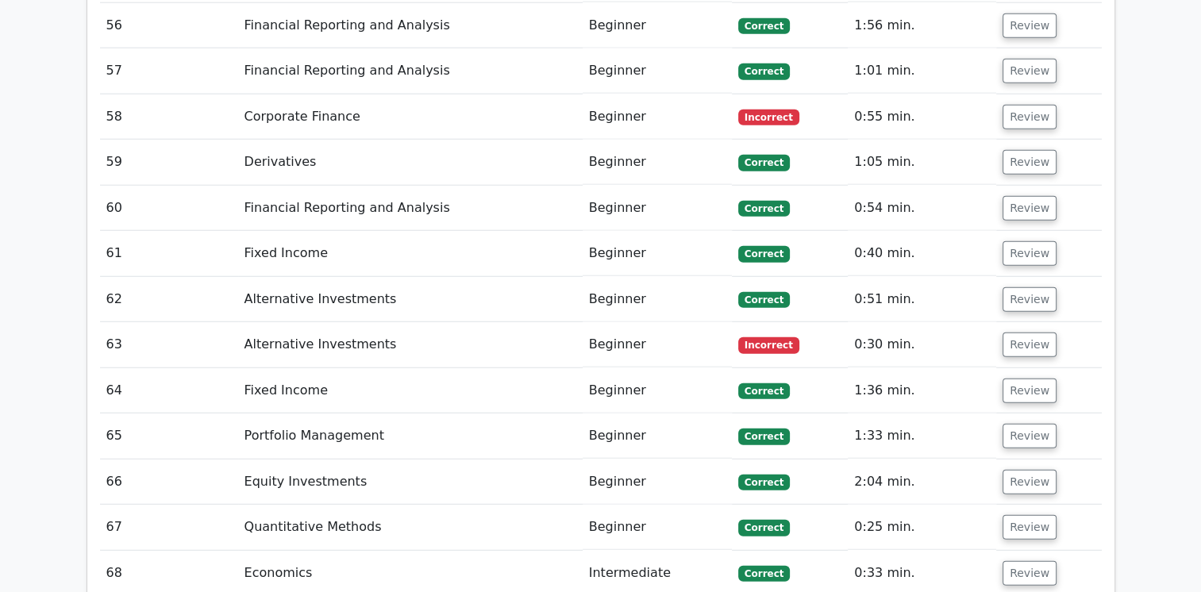
scroll to position [4287, 0]
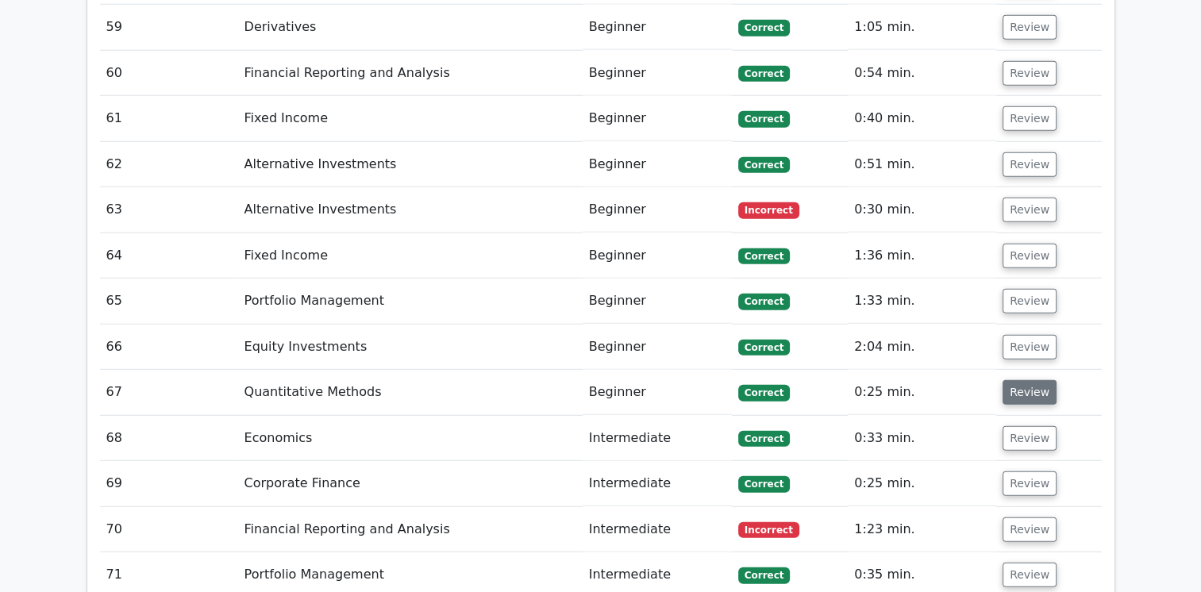
click at [1024, 380] on button "Review" at bounding box center [1030, 392] width 54 height 25
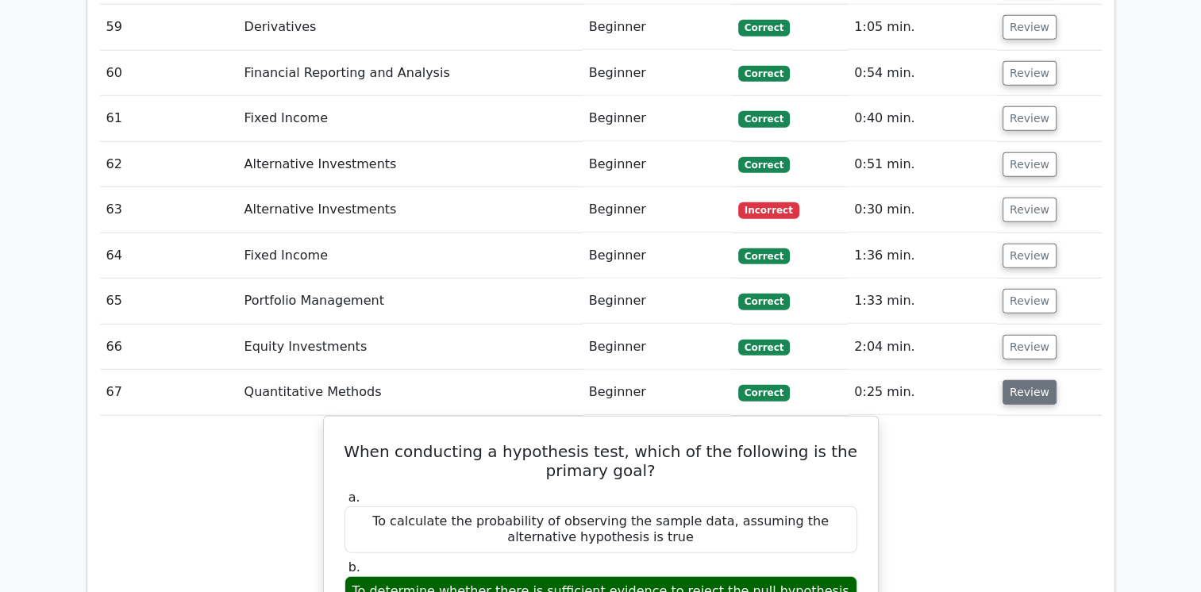
click at [1024, 380] on button "Review" at bounding box center [1030, 392] width 54 height 25
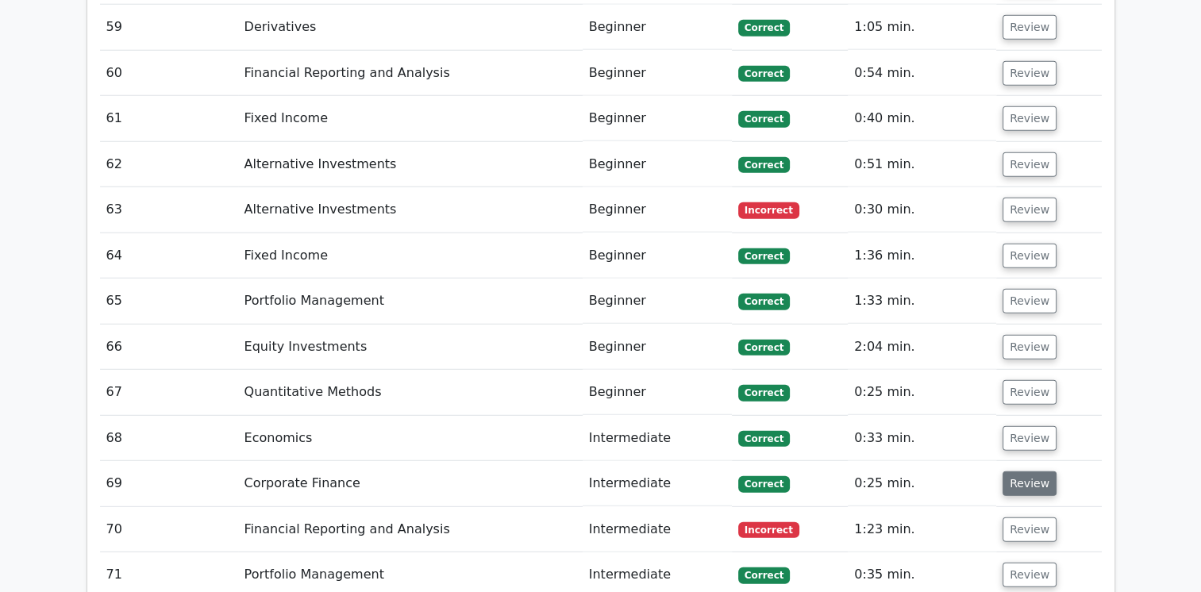
click at [1035, 472] on button "Review" at bounding box center [1030, 484] width 54 height 25
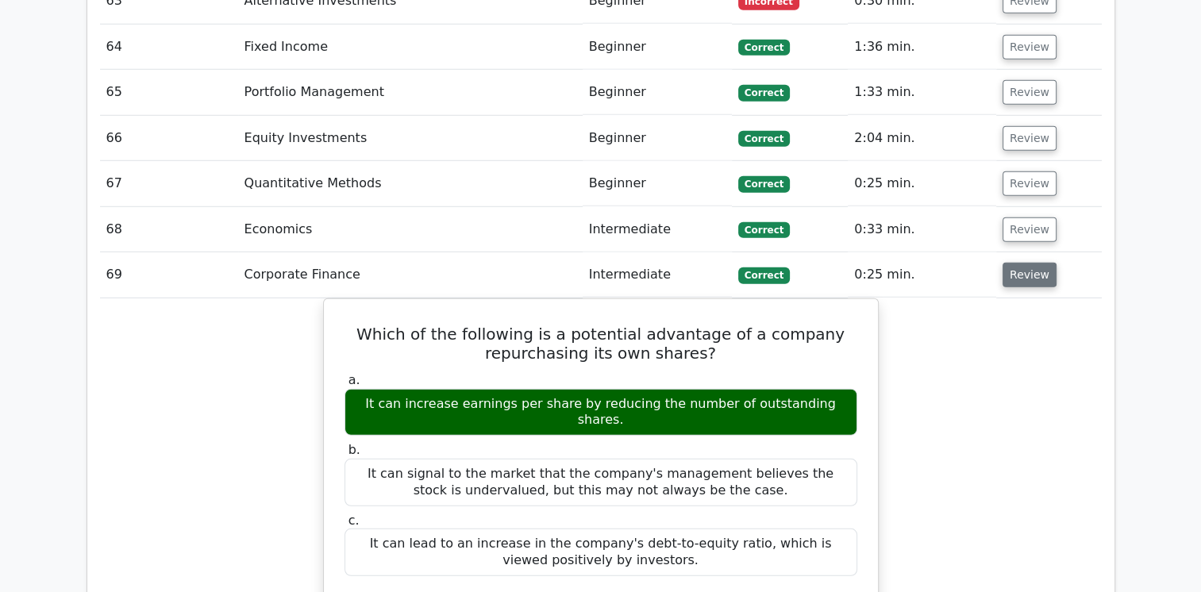
scroll to position [4496, 0]
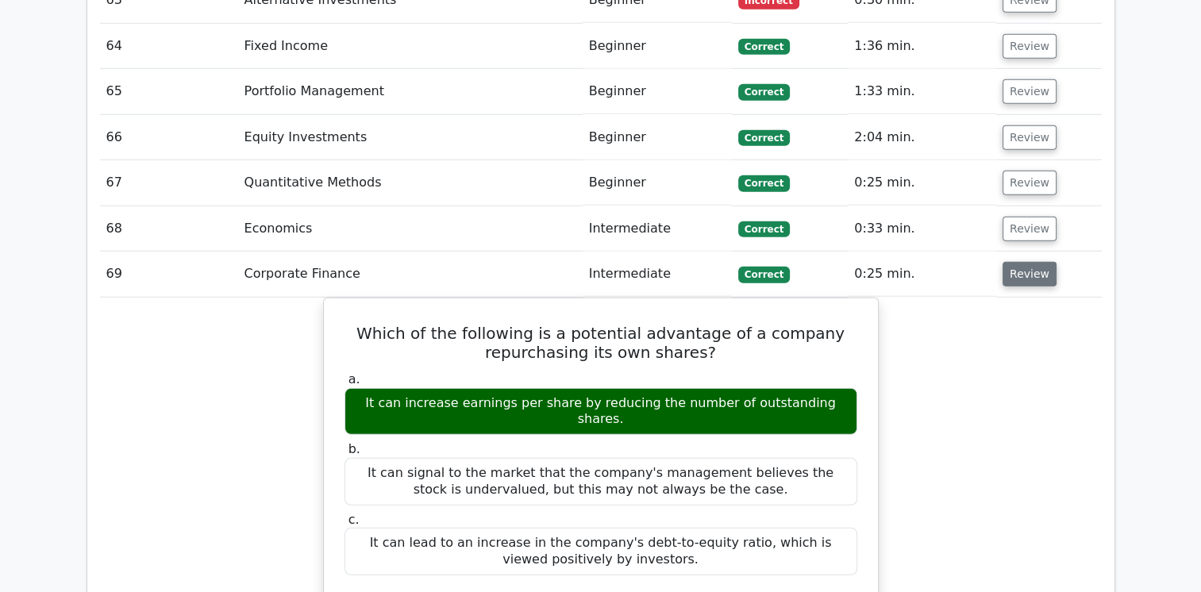
click at [1011, 262] on button "Review" at bounding box center [1030, 274] width 54 height 25
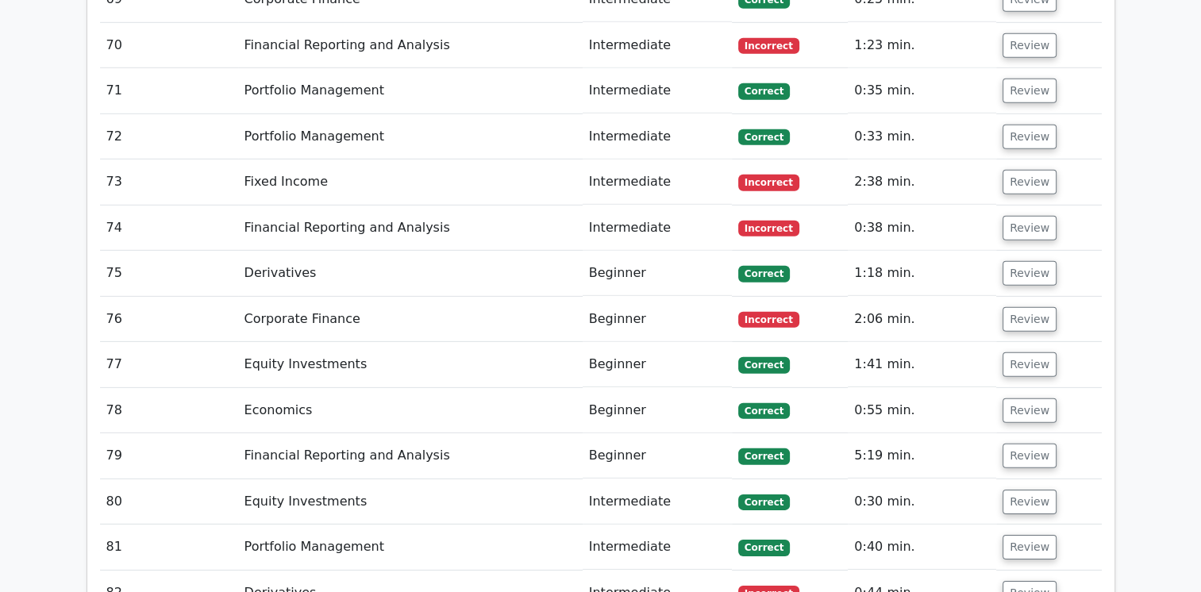
scroll to position [4791, 0]
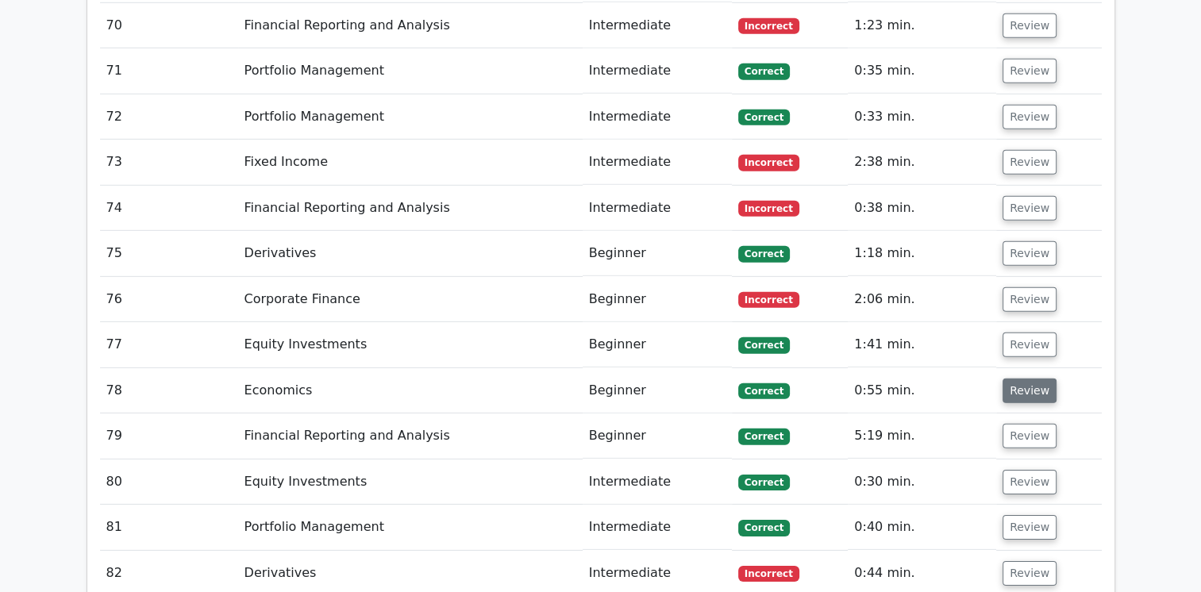
click at [1032, 379] on button "Review" at bounding box center [1030, 391] width 54 height 25
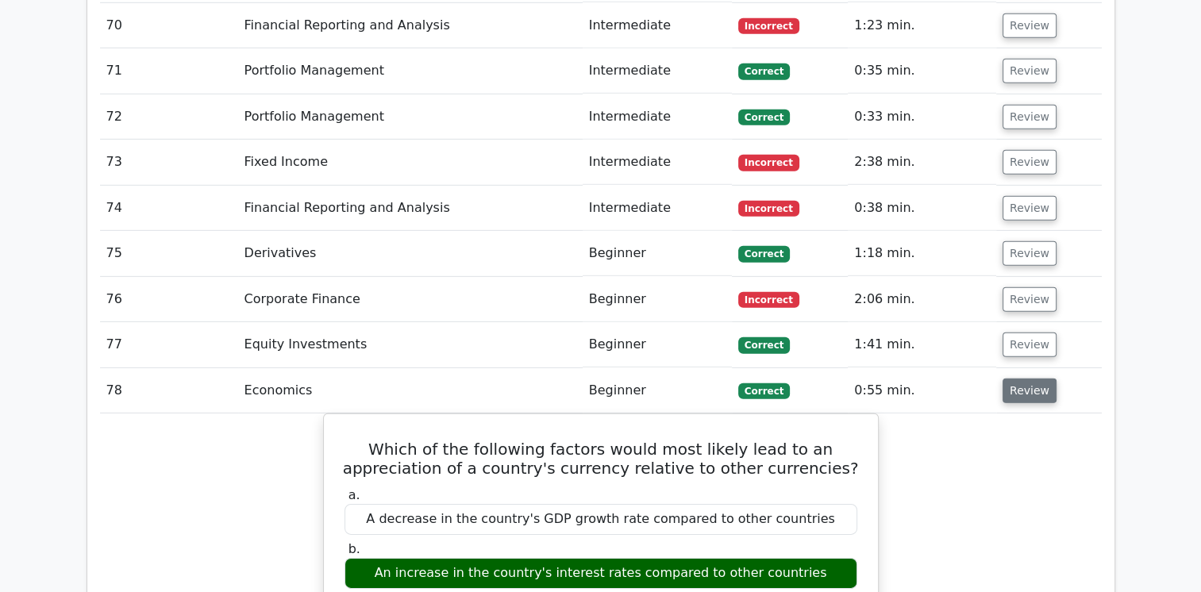
click at [1032, 379] on button "Review" at bounding box center [1030, 391] width 54 height 25
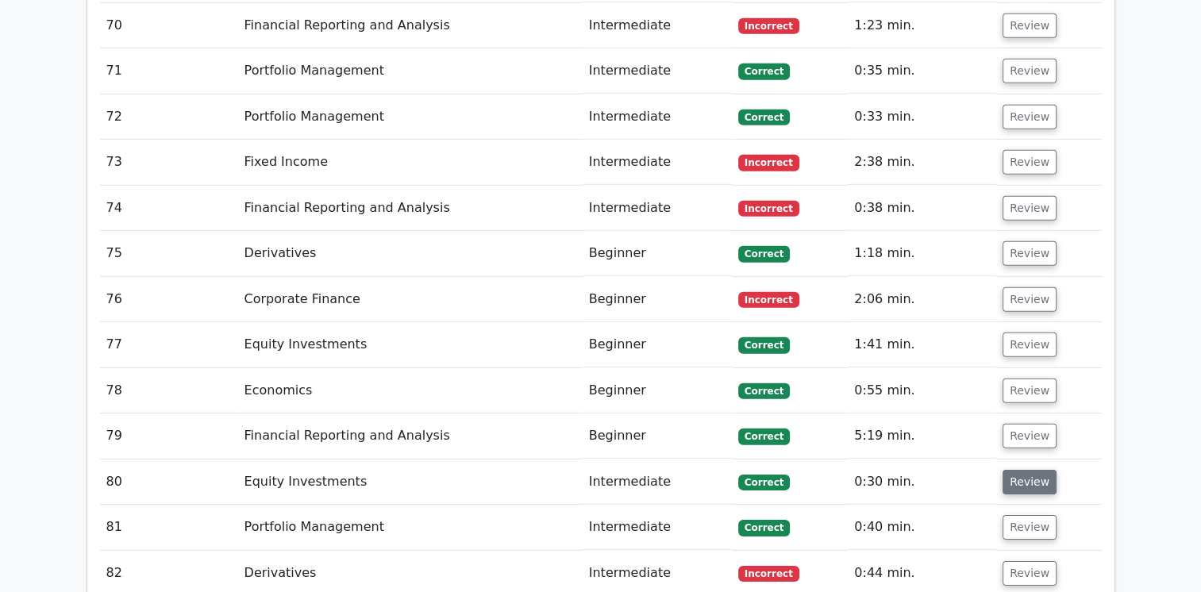
click at [1026, 470] on button "Review" at bounding box center [1030, 482] width 54 height 25
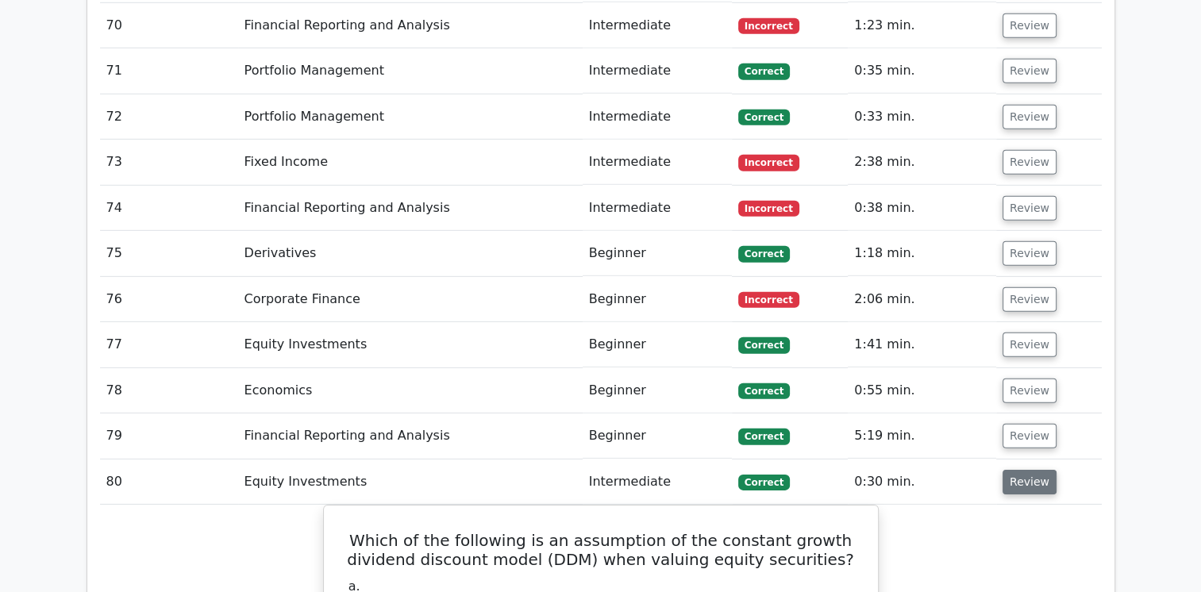
click at [1026, 470] on button "Review" at bounding box center [1030, 482] width 54 height 25
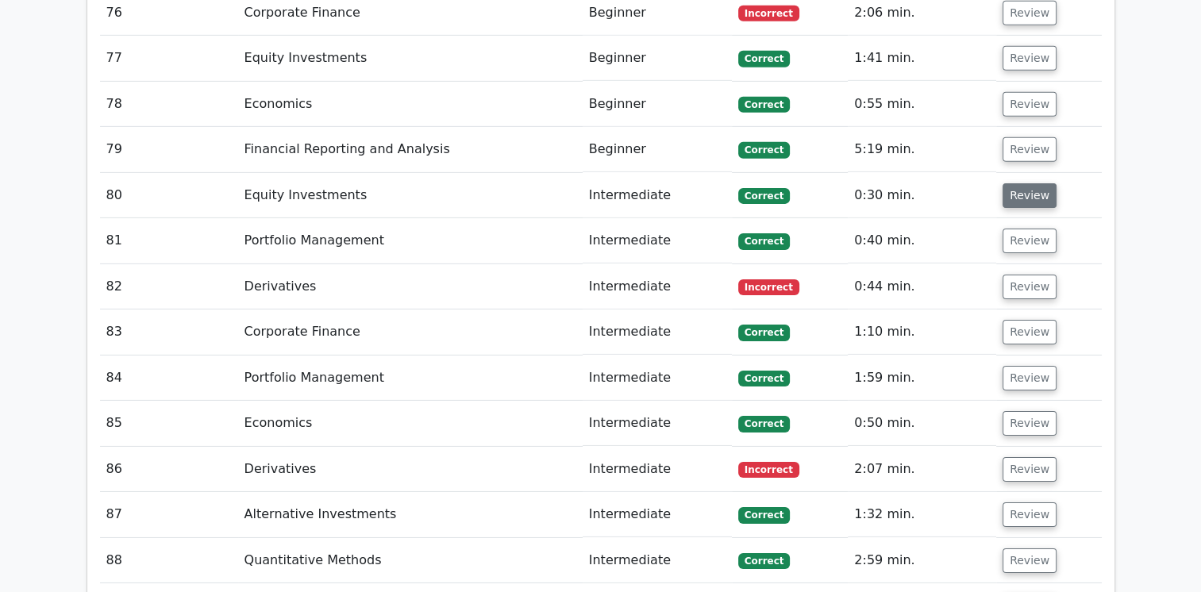
scroll to position [5061, 0]
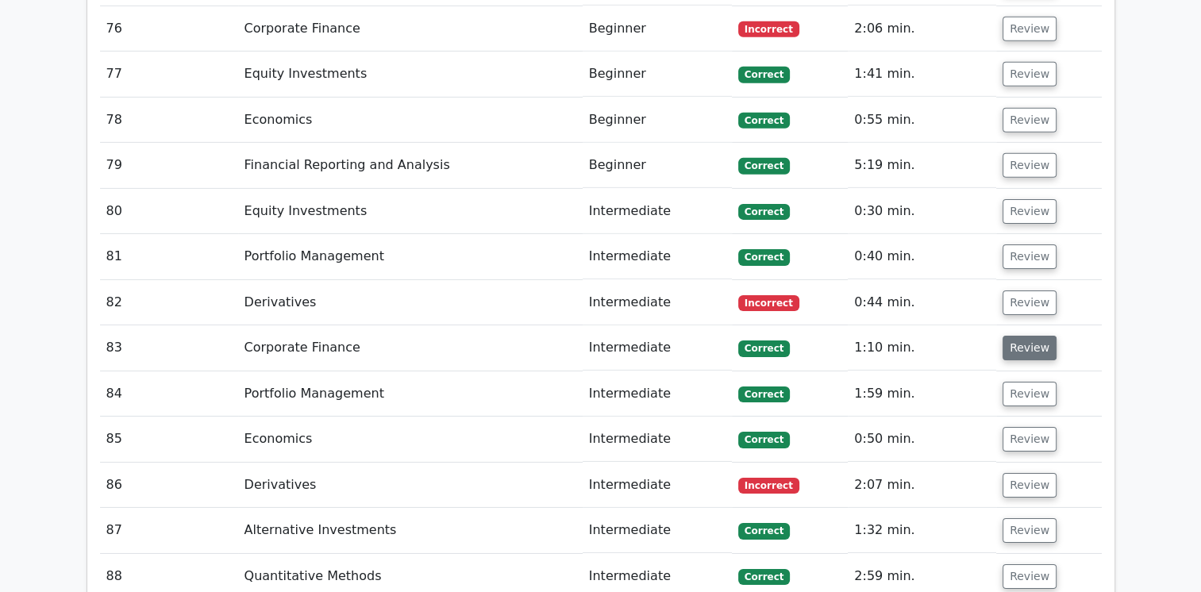
click at [1032, 336] on button "Review" at bounding box center [1030, 348] width 54 height 25
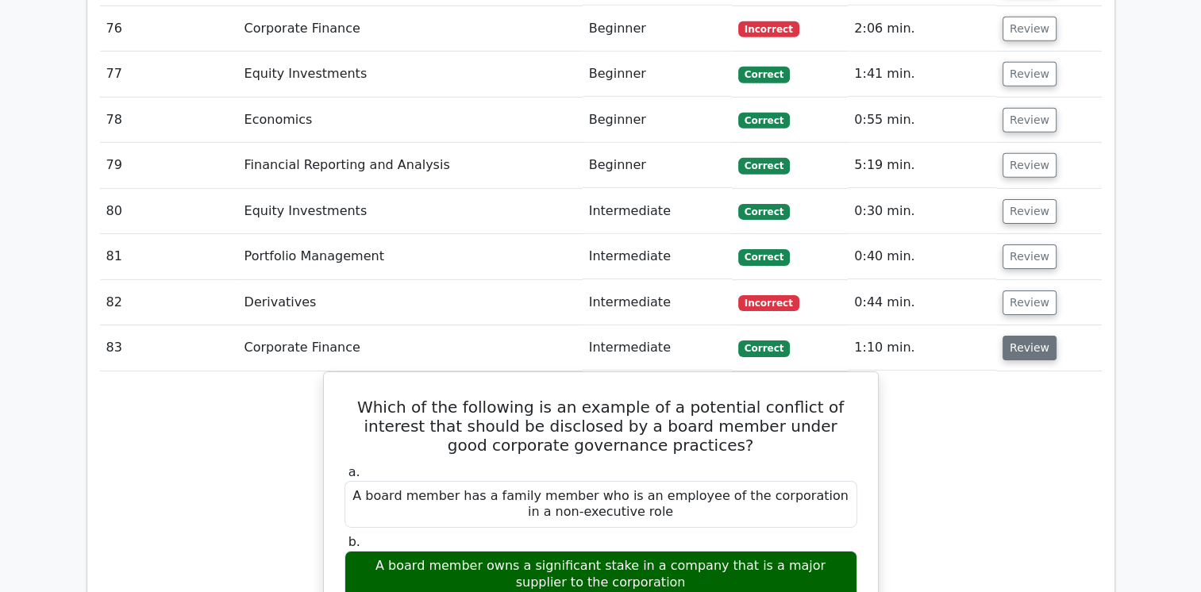
click at [1032, 336] on button "Review" at bounding box center [1030, 348] width 54 height 25
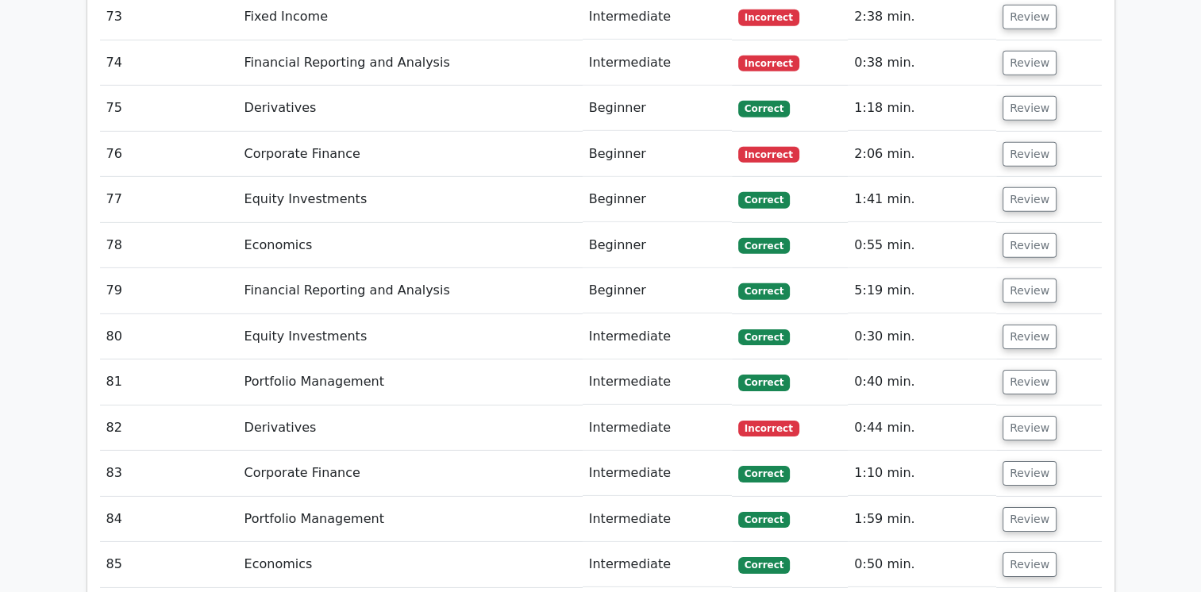
scroll to position [4926, 0]
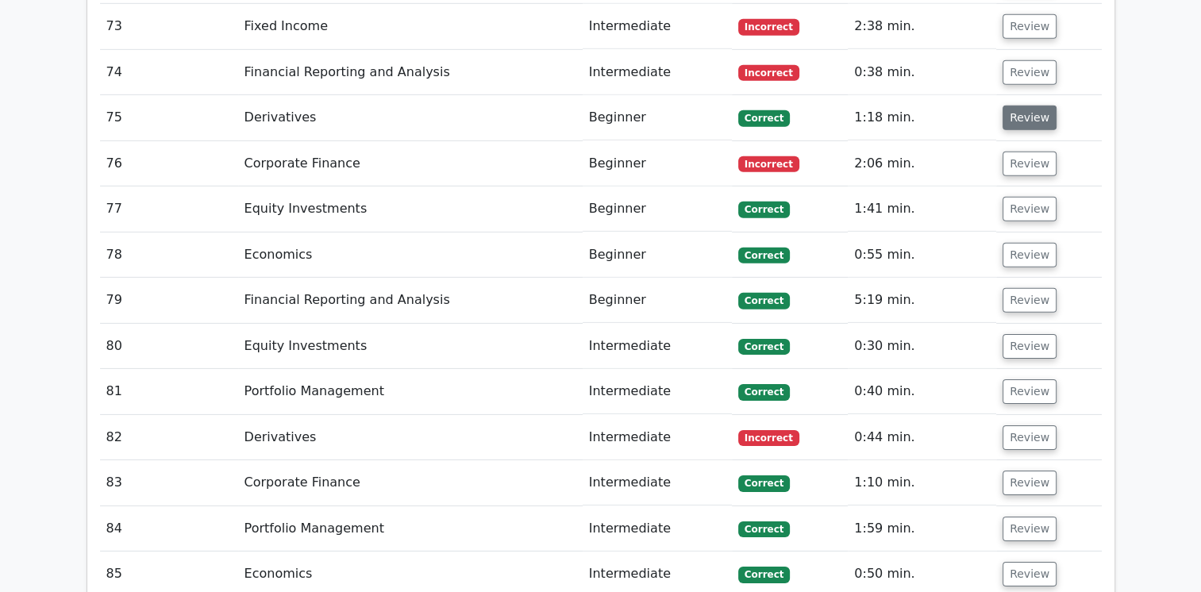
click at [1018, 106] on button "Review" at bounding box center [1030, 118] width 54 height 25
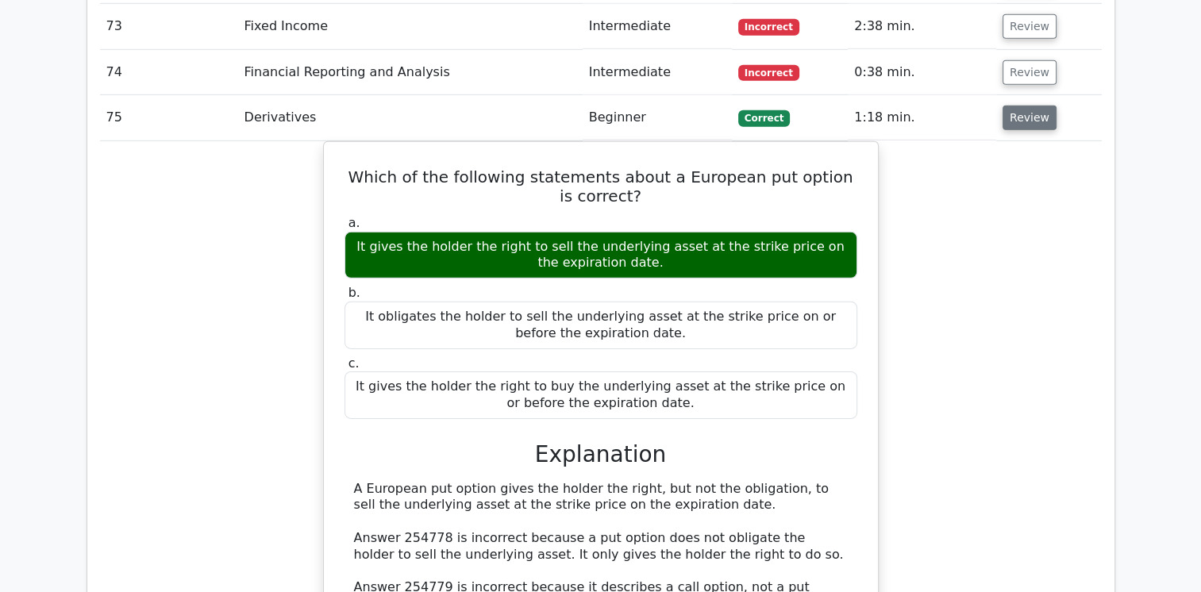
click at [1018, 106] on button "Review" at bounding box center [1030, 118] width 54 height 25
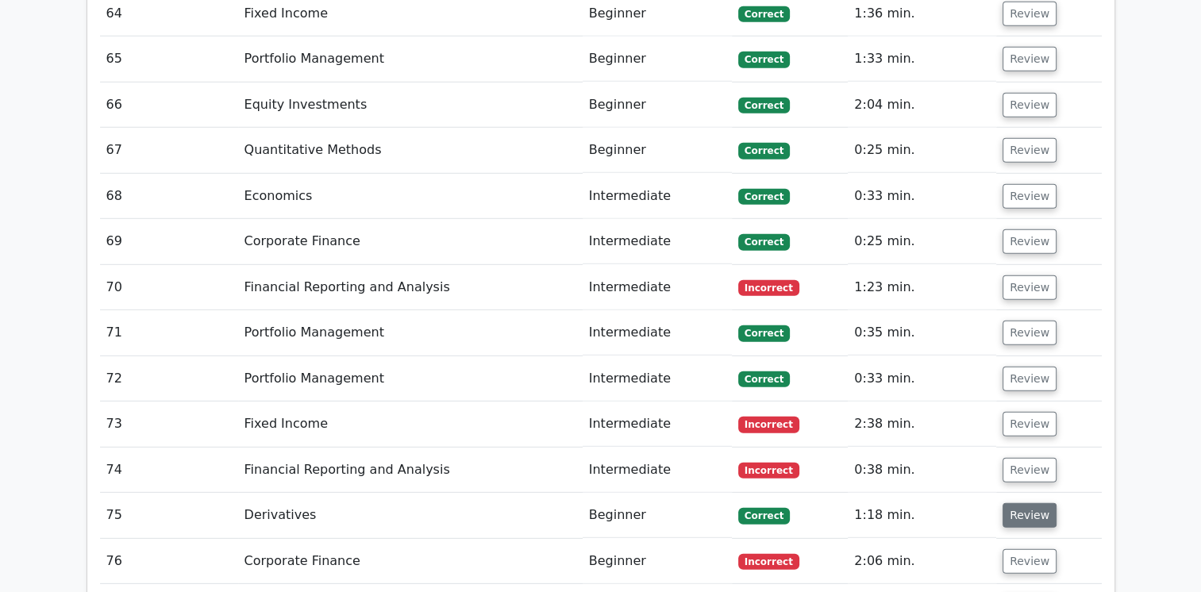
scroll to position [4433, 0]
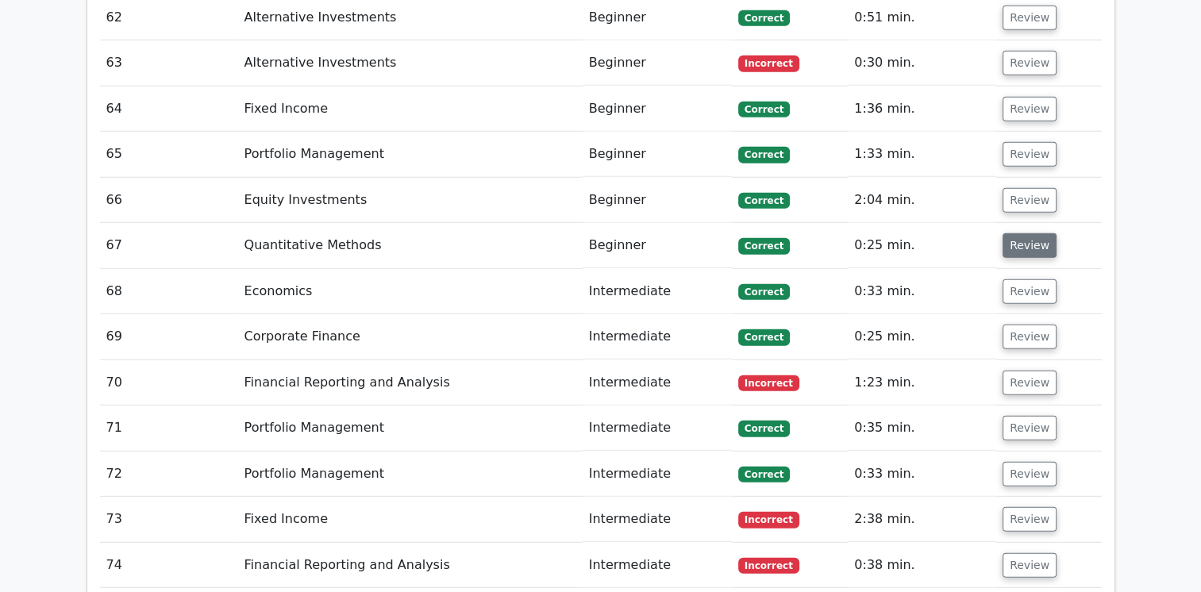
click at [1026, 233] on button "Review" at bounding box center [1030, 245] width 54 height 25
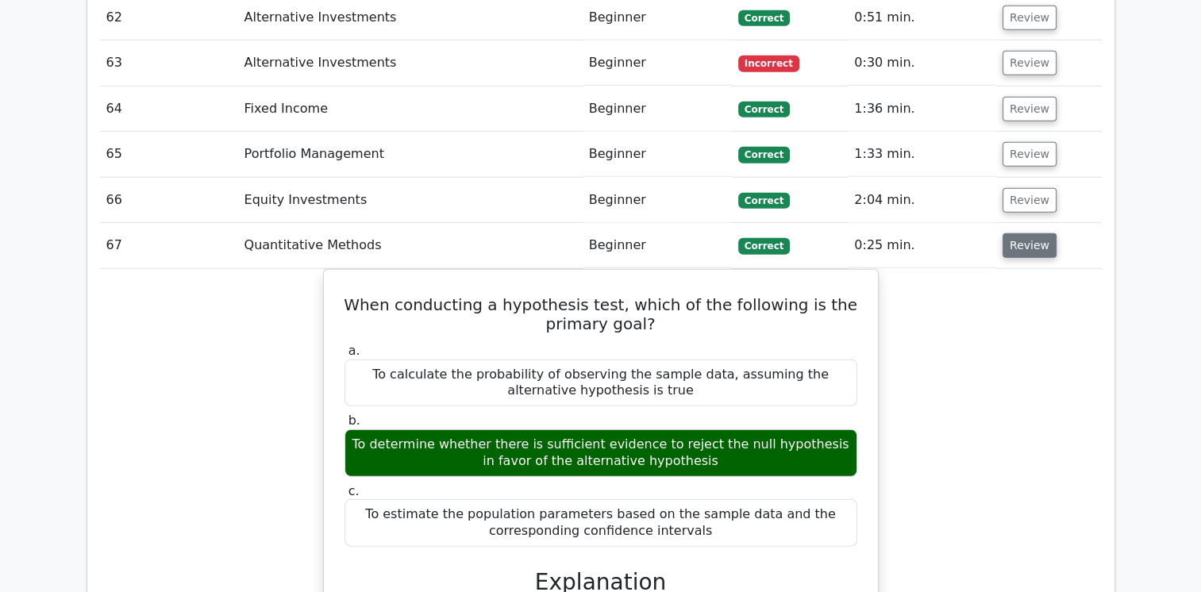
click at [1026, 233] on button "Review" at bounding box center [1030, 245] width 54 height 25
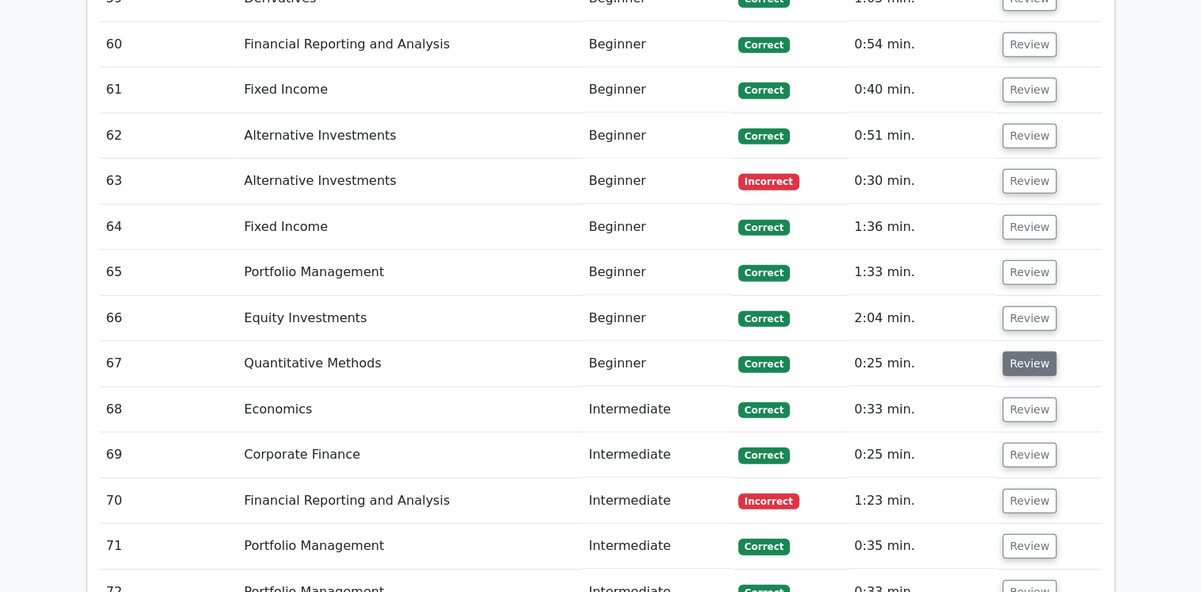
scroll to position [4314, 0]
click at [1021, 170] on button "Review" at bounding box center [1030, 182] width 54 height 25
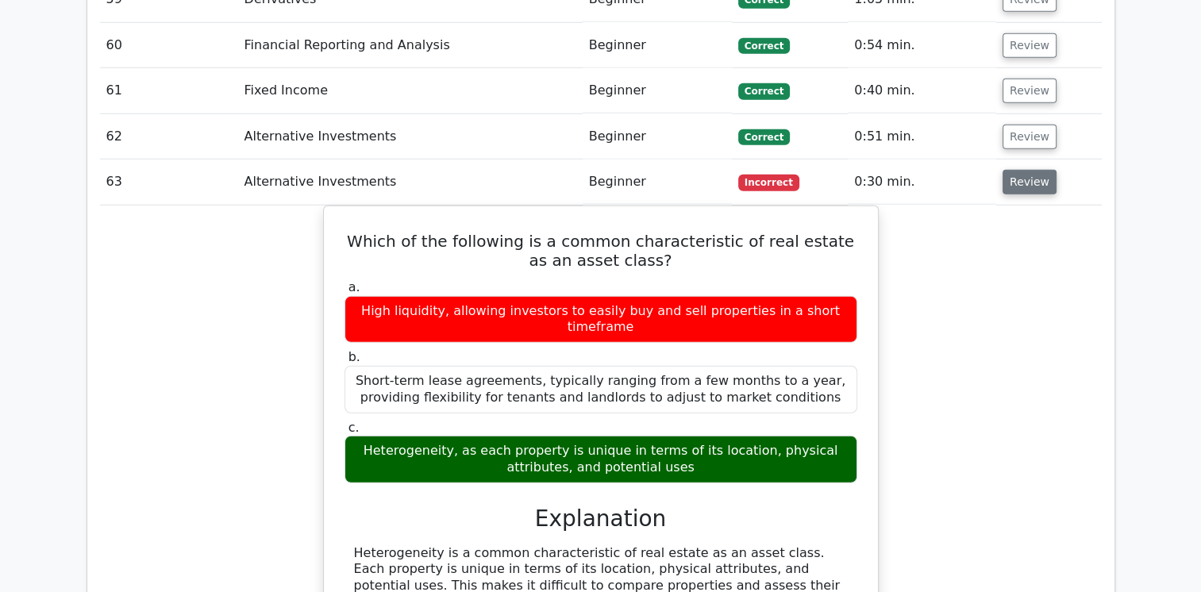
click at [1021, 170] on button "Review" at bounding box center [1030, 182] width 54 height 25
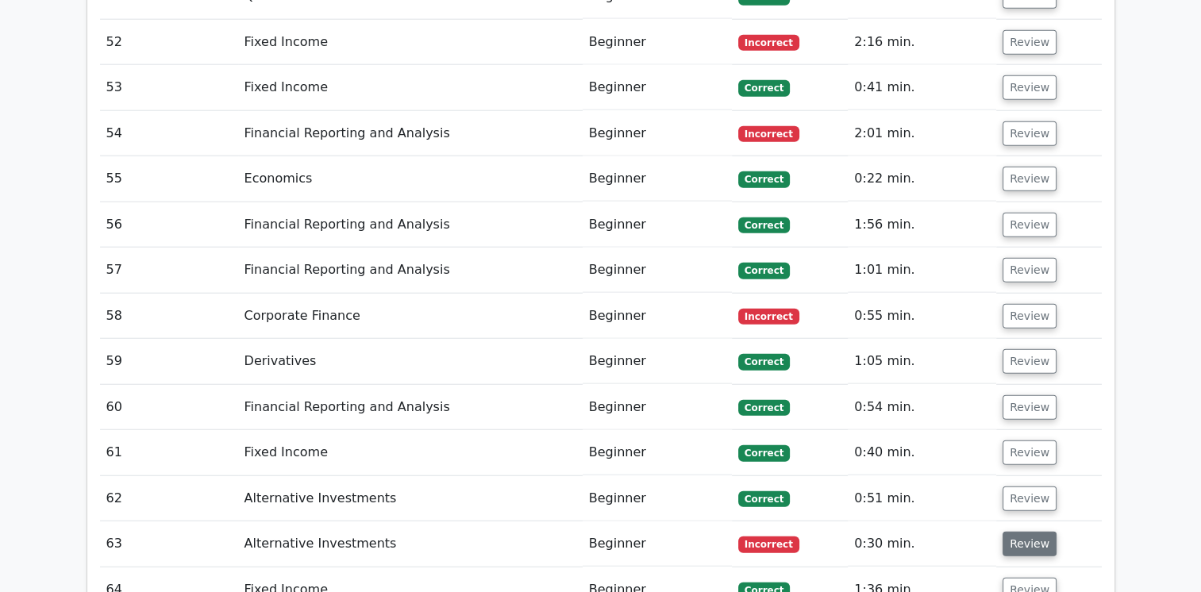
scroll to position [3927, 0]
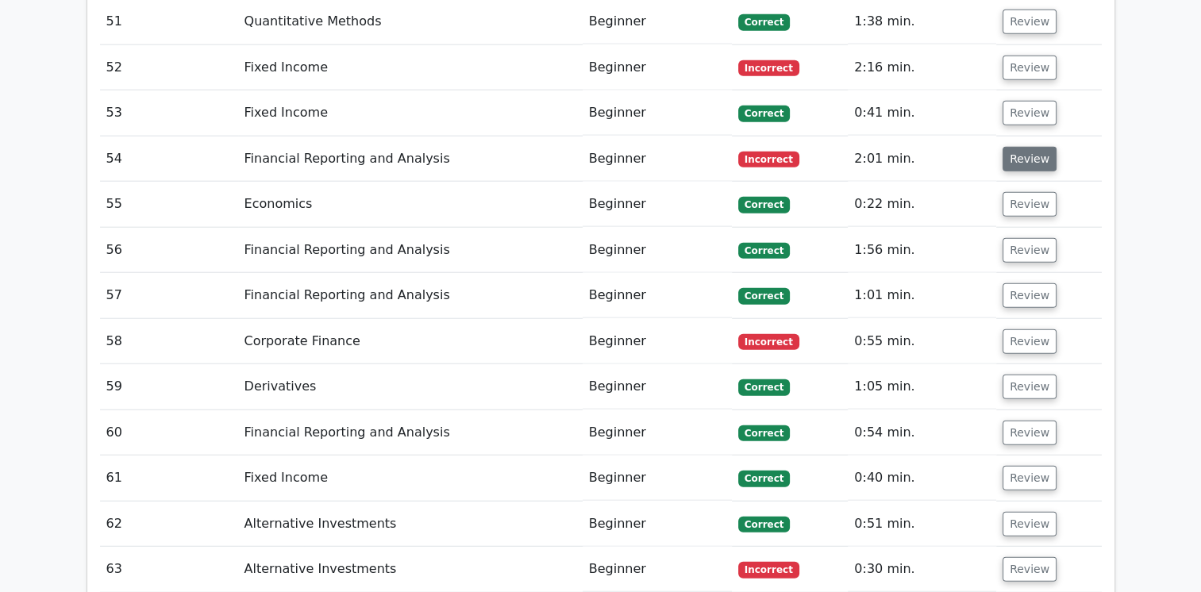
click at [1026, 147] on button "Review" at bounding box center [1030, 159] width 54 height 25
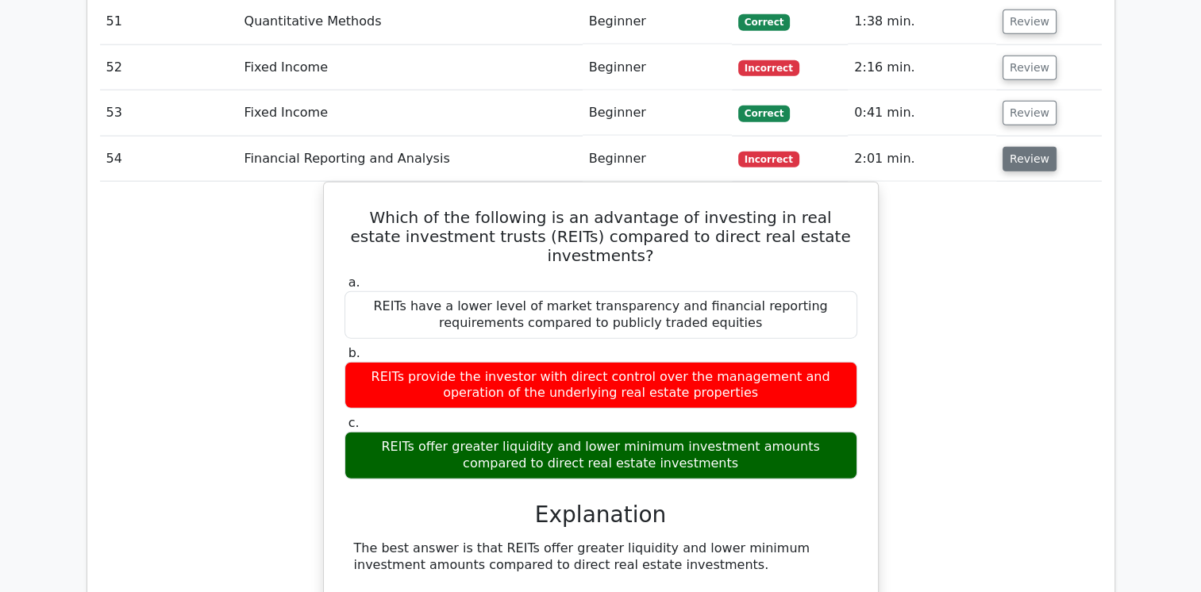
click at [1026, 147] on button "Review" at bounding box center [1030, 159] width 54 height 25
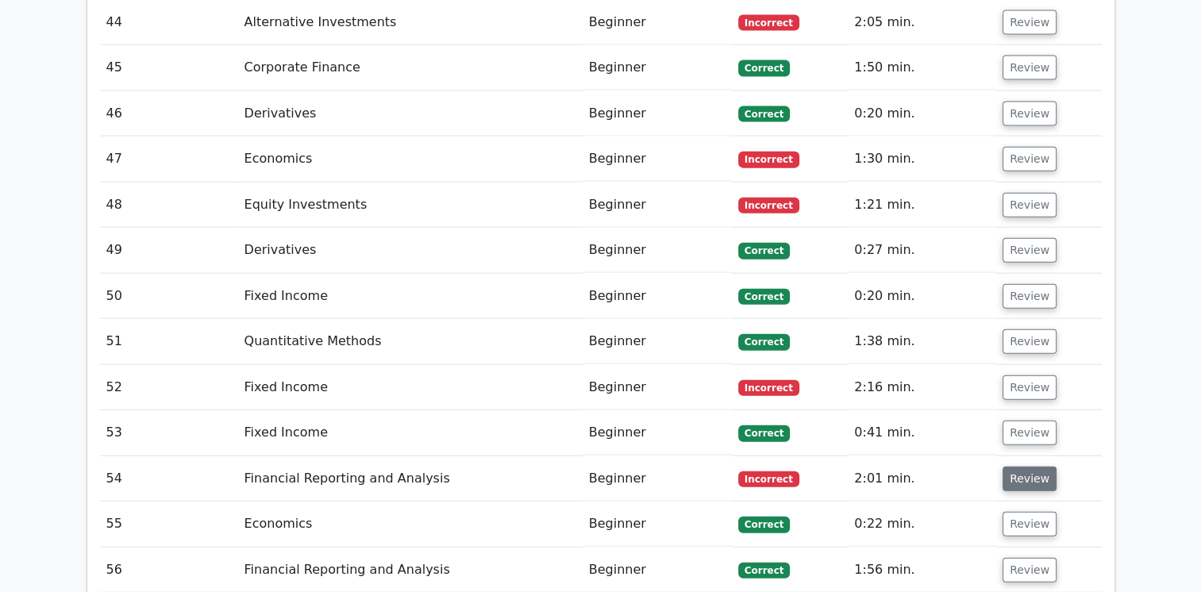
scroll to position [3605, 0]
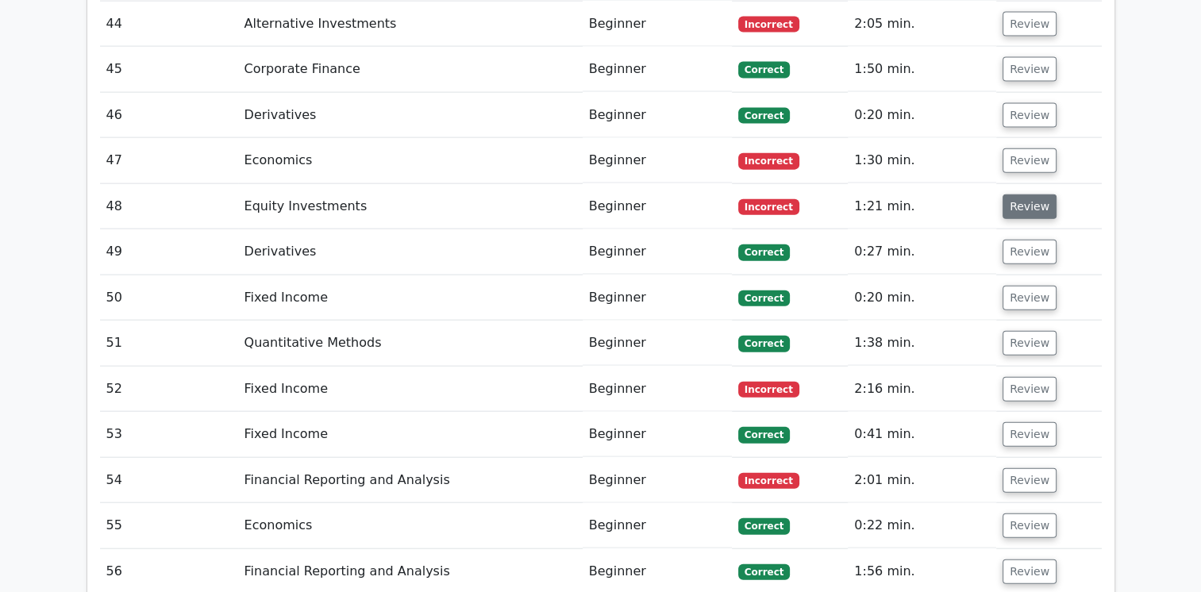
click at [1035, 194] on button "Review" at bounding box center [1030, 206] width 54 height 25
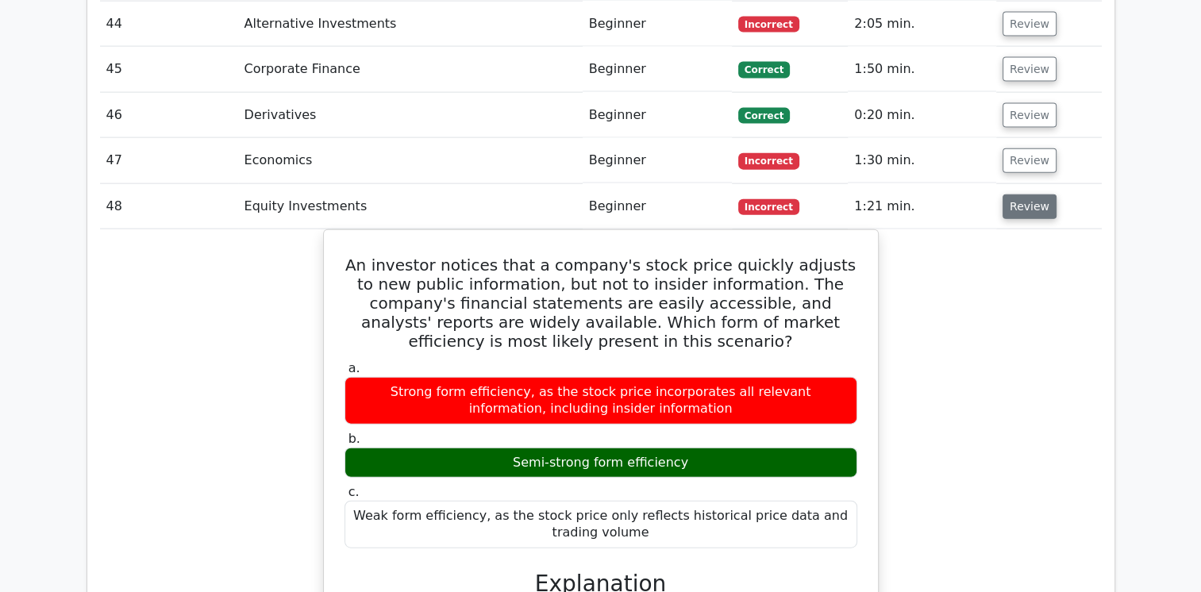
click at [1035, 194] on button "Review" at bounding box center [1030, 206] width 54 height 25
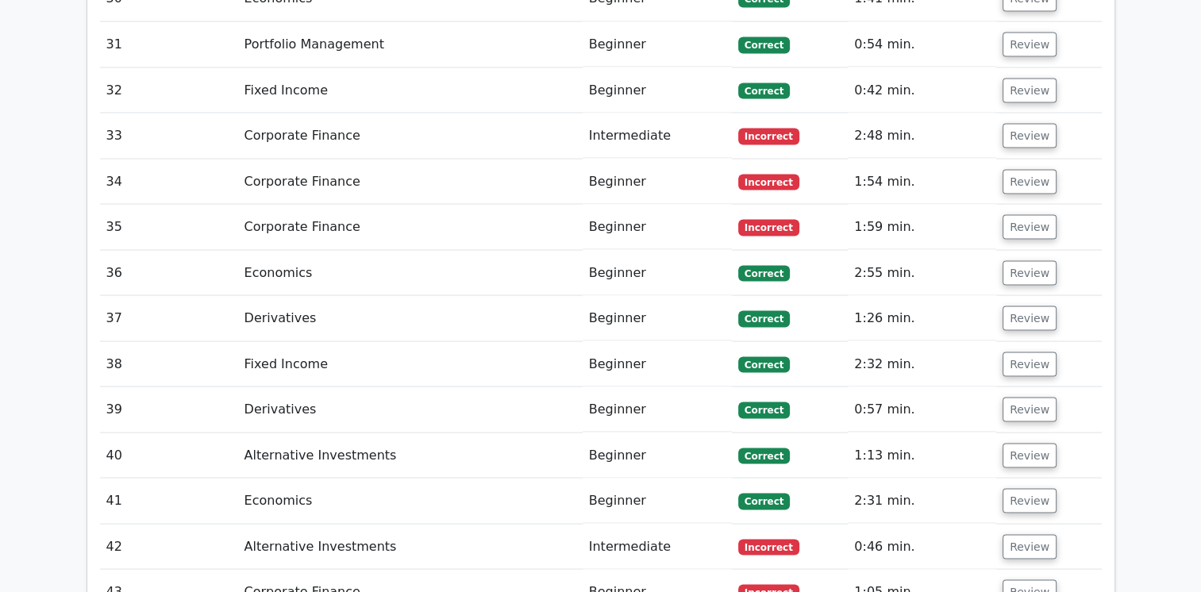
scroll to position [3002, 0]
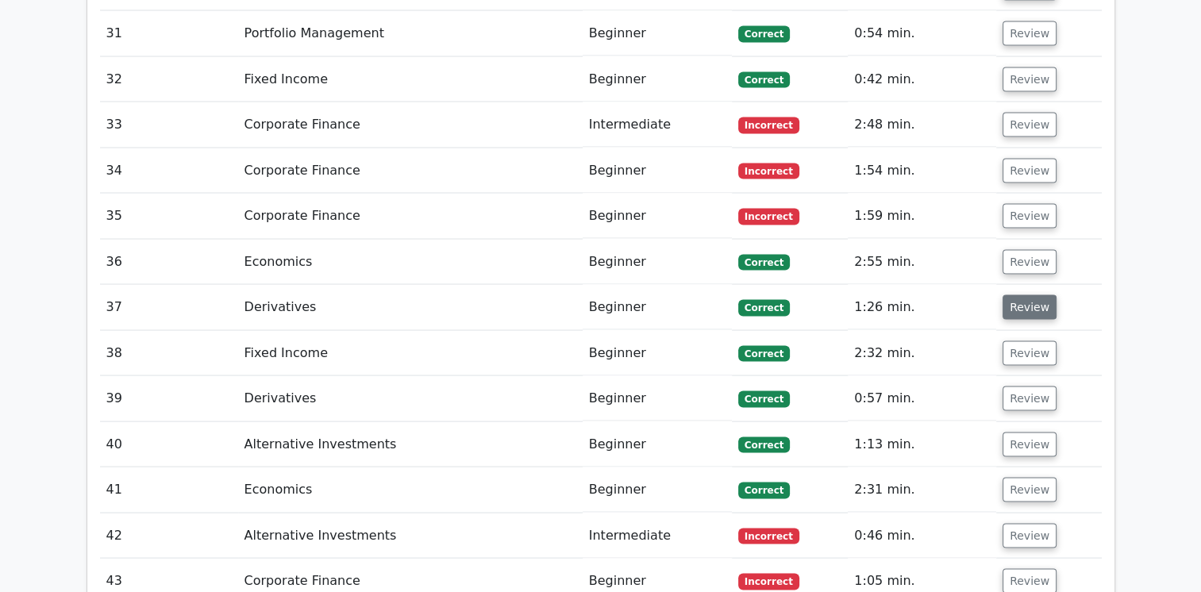
click at [1020, 295] on button "Review" at bounding box center [1030, 307] width 54 height 25
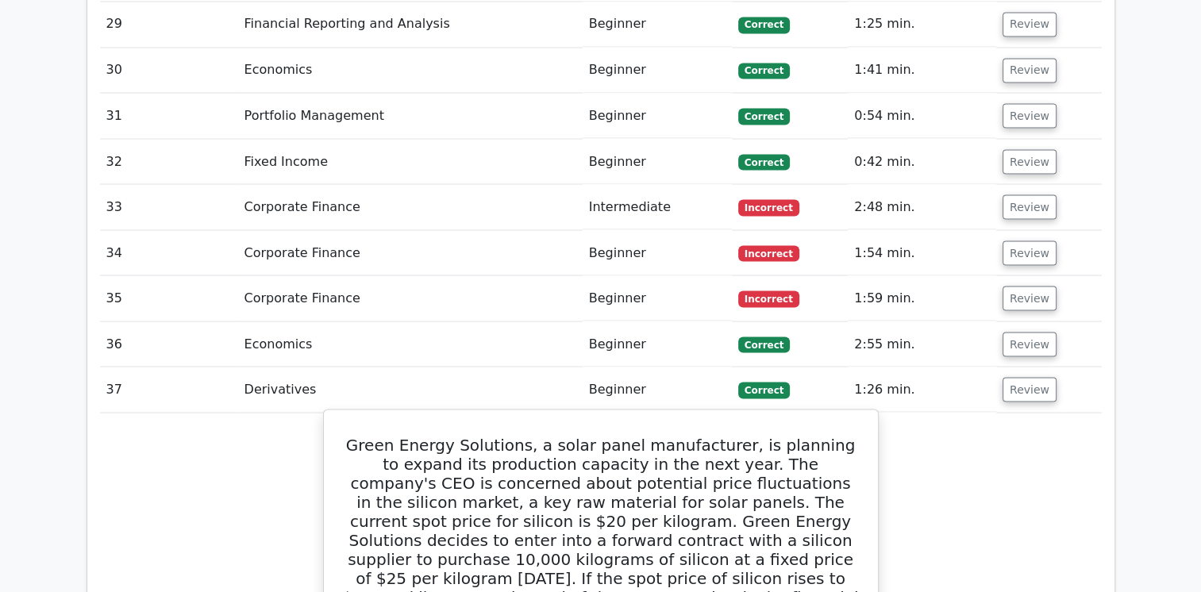
scroll to position [2920, 0]
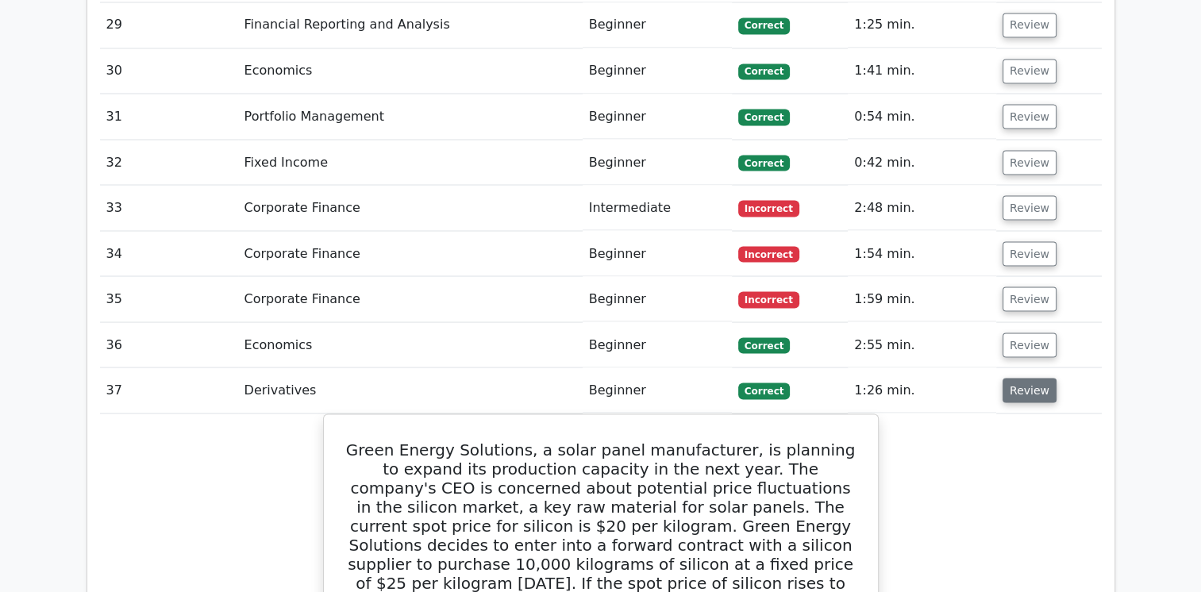
click at [1025, 378] on button "Review" at bounding box center [1030, 390] width 54 height 25
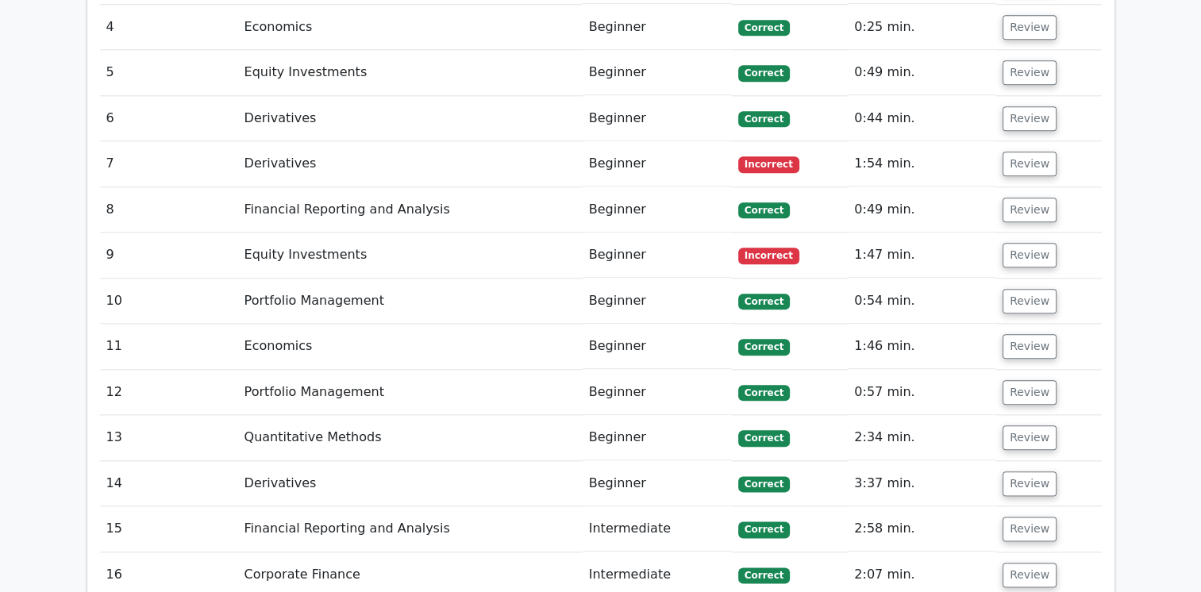
scroll to position [1775, 0]
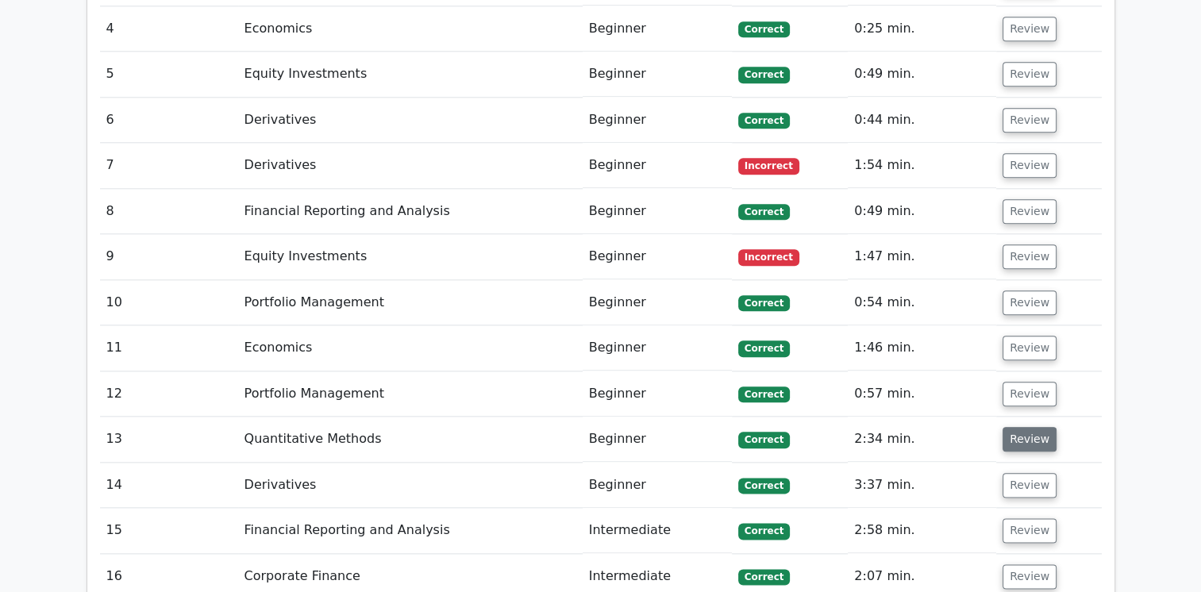
click at [1027, 427] on button "Review" at bounding box center [1030, 439] width 54 height 25
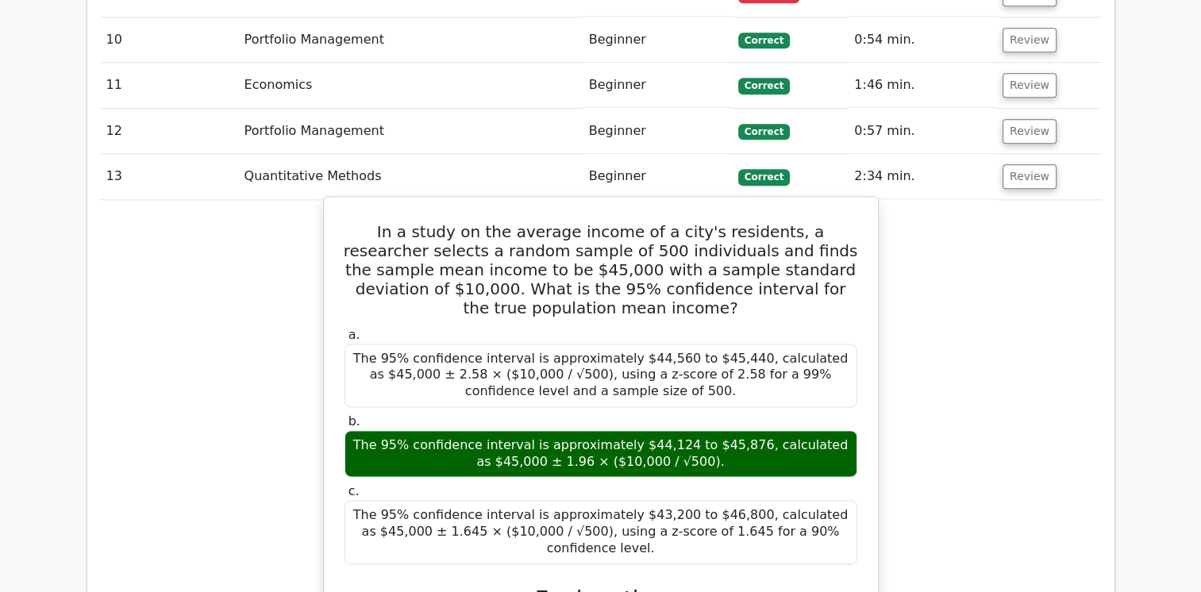
scroll to position [2064, 0]
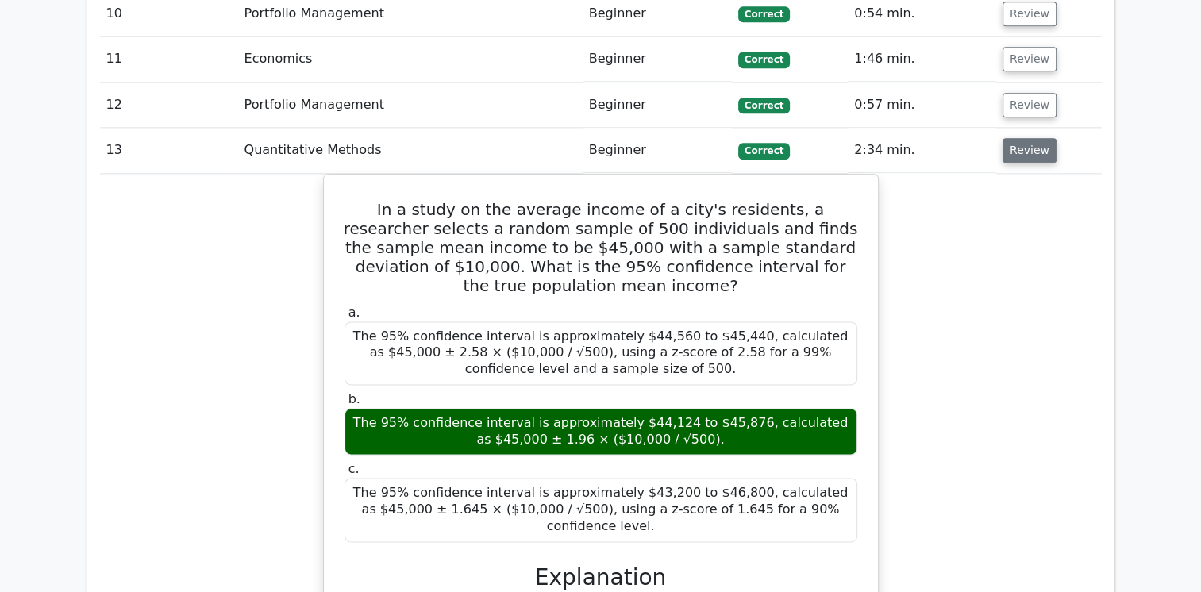
click at [1022, 138] on button "Review" at bounding box center [1030, 150] width 54 height 25
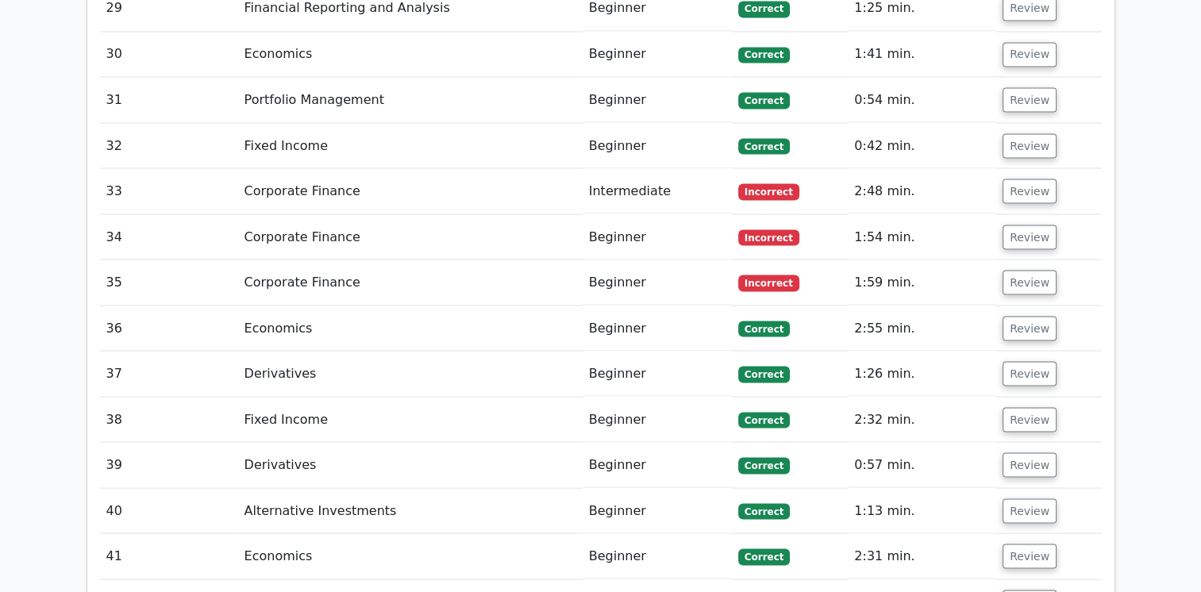
scroll to position [2940, 0]
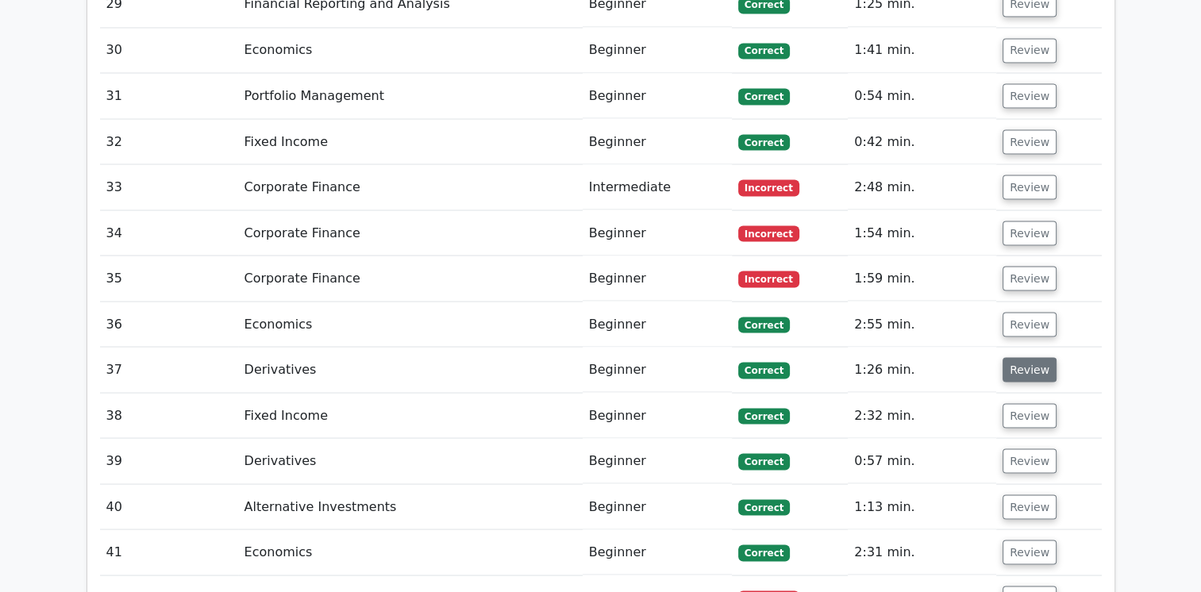
click at [1010, 357] on button "Review" at bounding box center [1030, 369] width 54 height 25
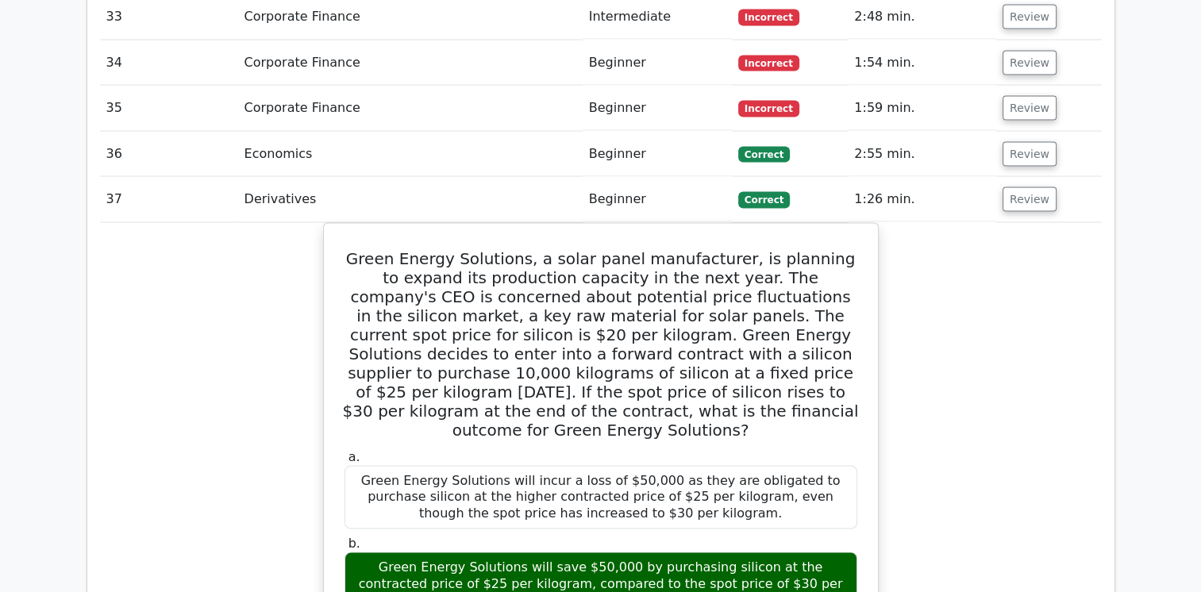
scroll to position [2999, 0]
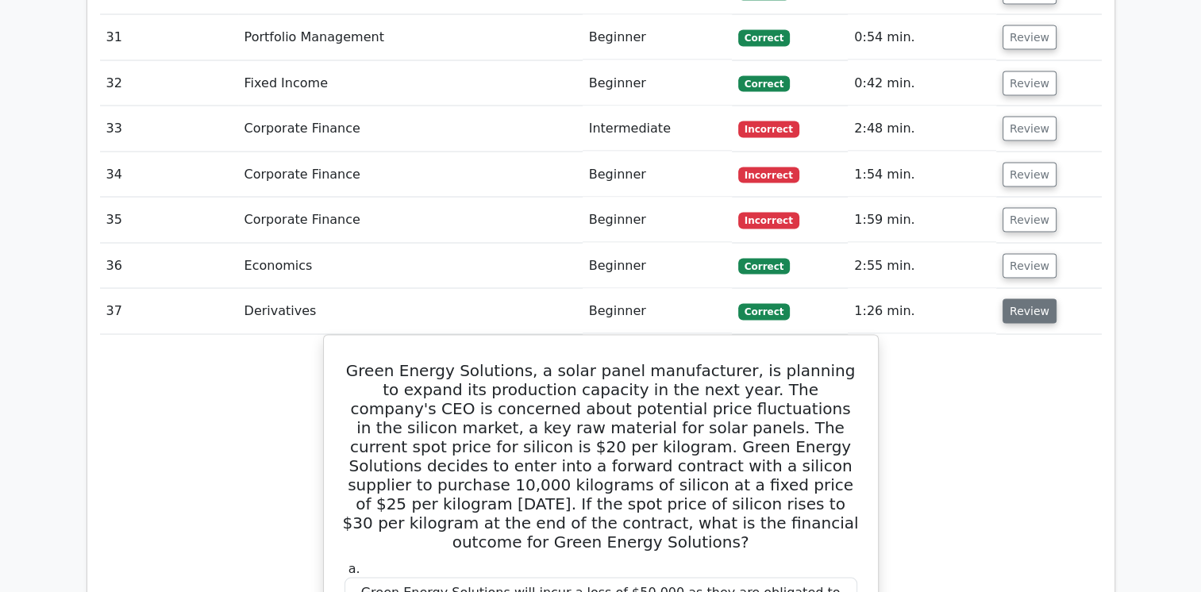
click at [1014, 298] on button "Review" at bounding box center [1030, 310] width 54 height 25
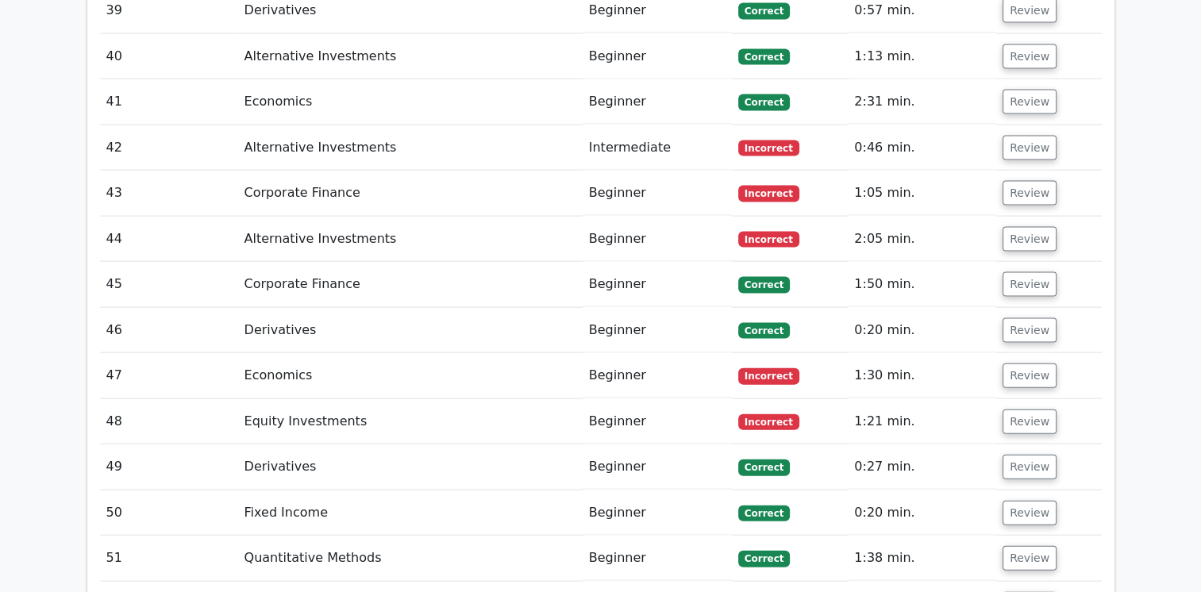
scroll to position [3402, 0]
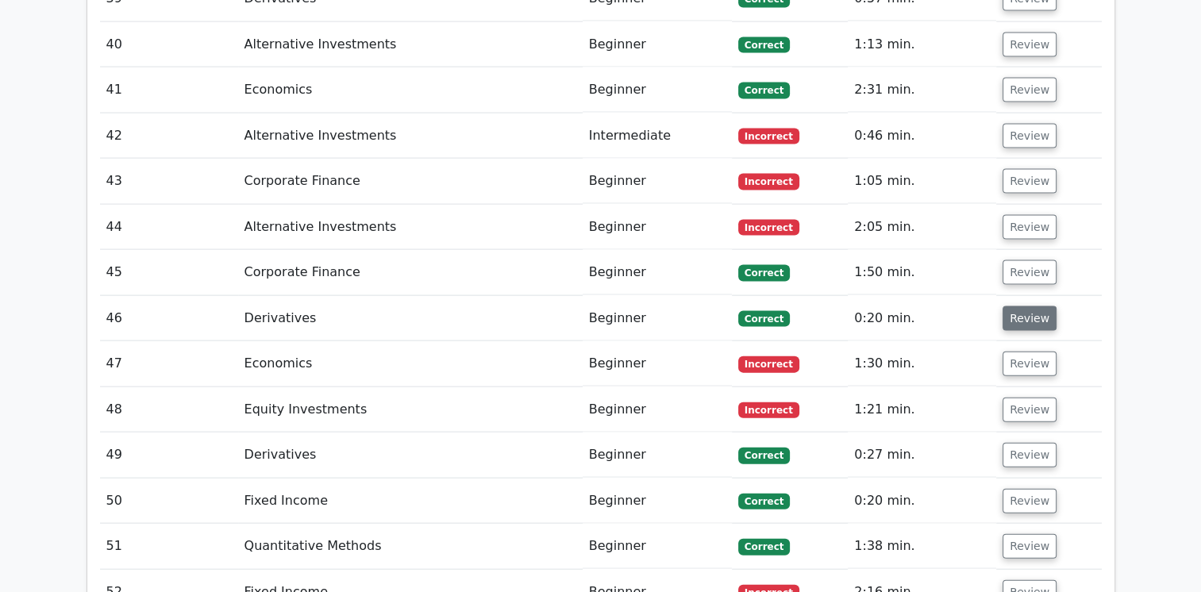
click at [1044, 306] on button "Review" at bounding box center [1030, 318] width 54 height 25
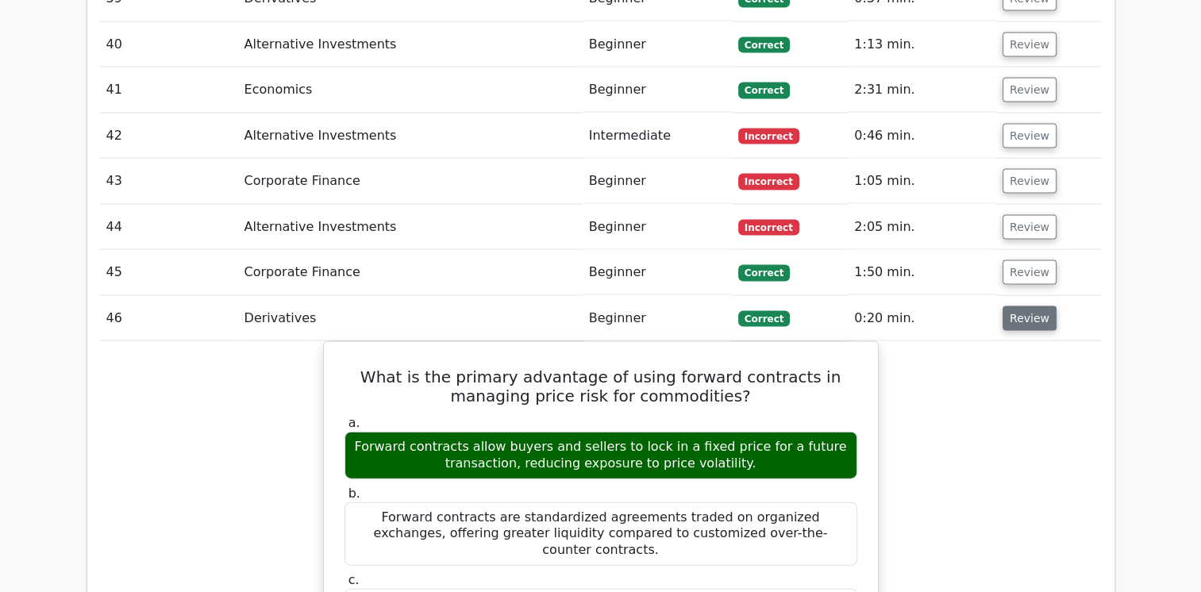
click at [1044, 306] on button "Review" at bounding box center [1030, 318] width 54 height 25
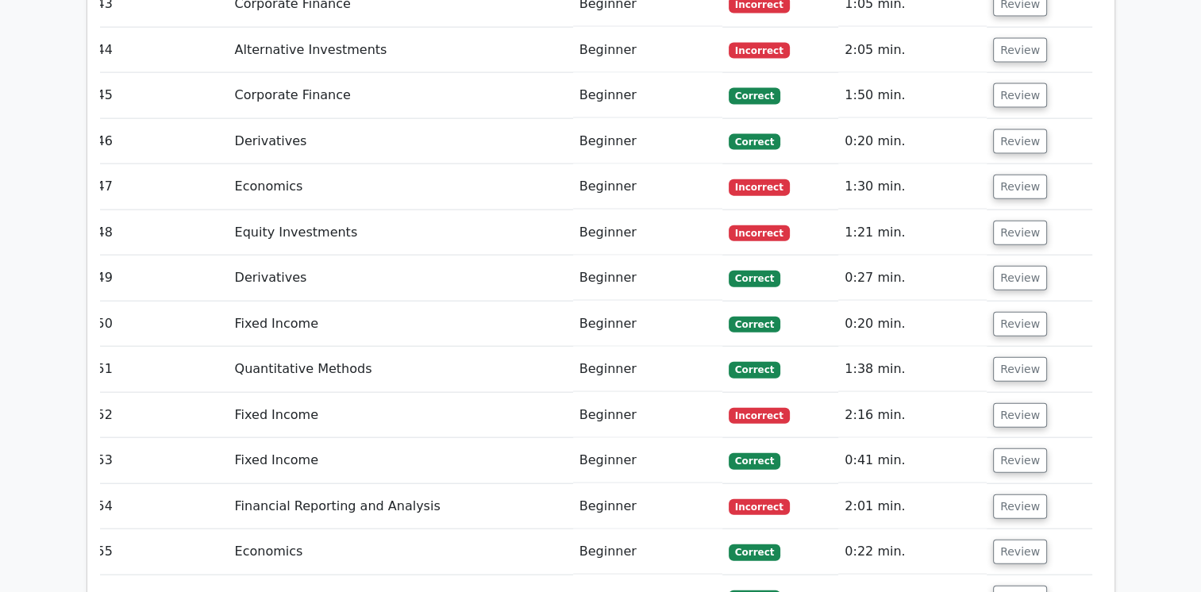
scroll to position [3613, 0]
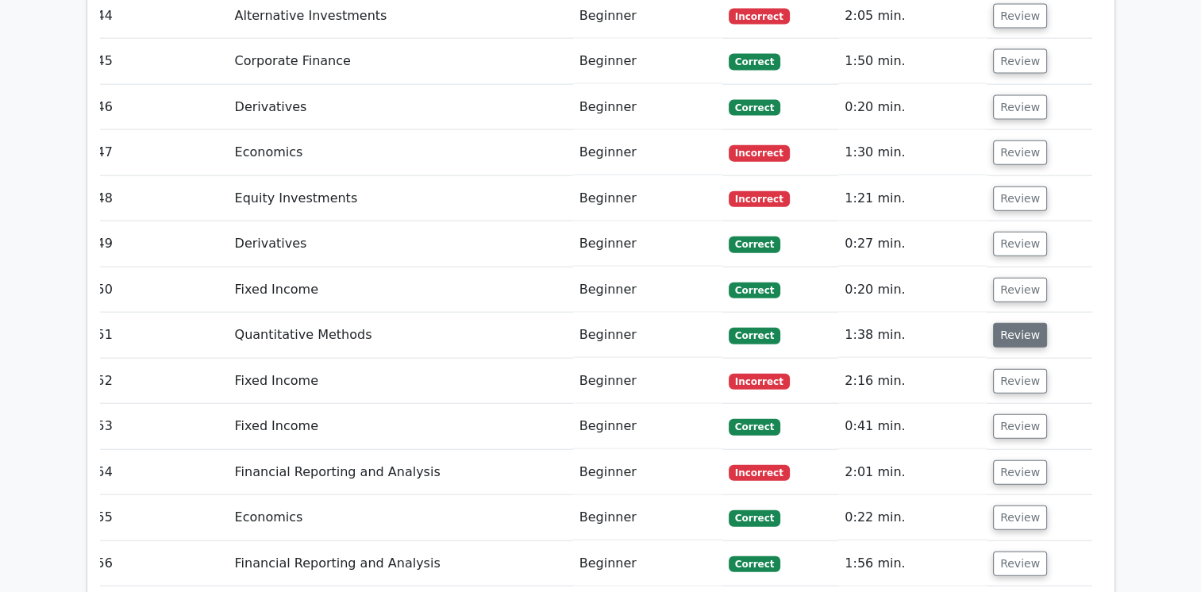
click at [1007, 323] on button "Review" at bounding box center [1020, 335] width 54 height 25
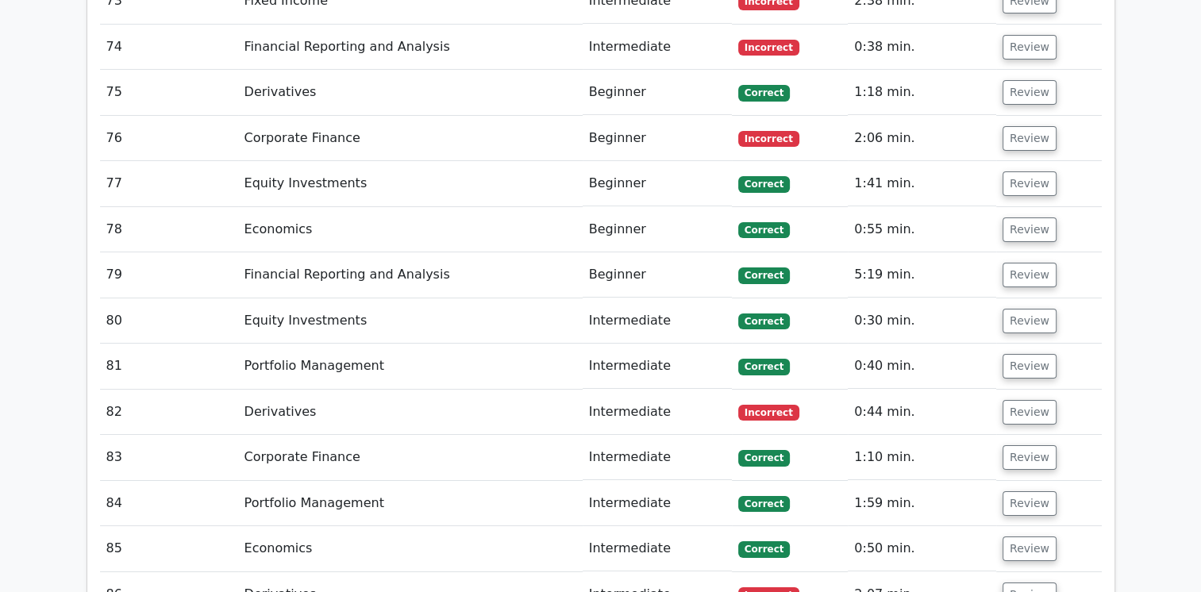
scroll to position [5677, 0]
click at [1033, 310] on button "Review" at bounding box center [1030, 322] width 54 height 25
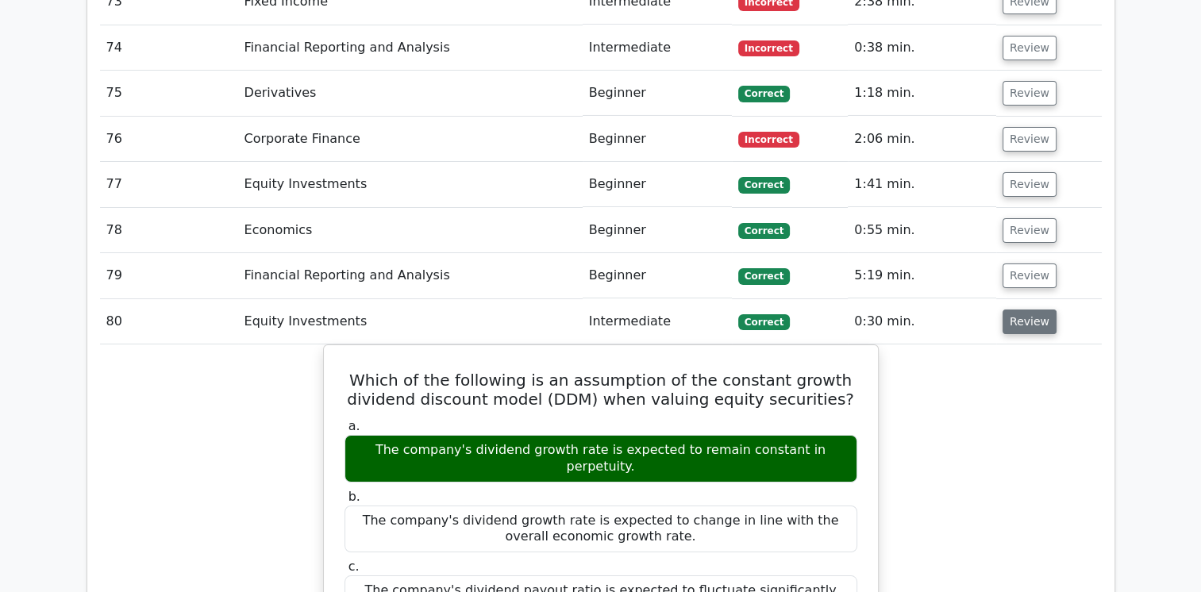
click at [1033, 310] on button "Review" at bounding box center [1030, 322] width 54 height 25
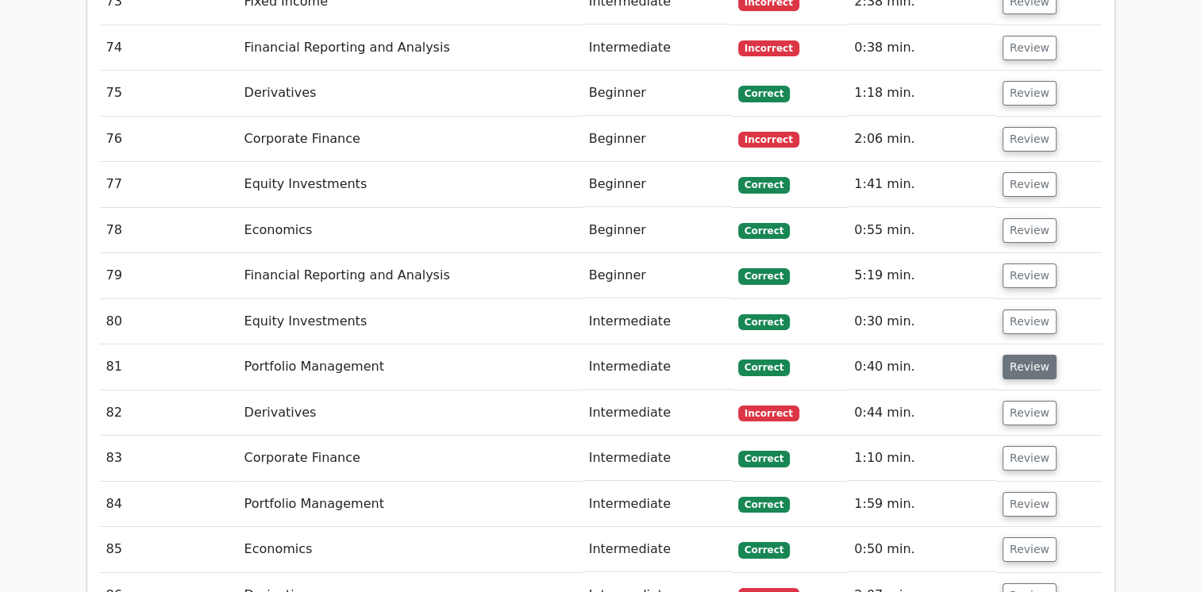
click at [1031, 355] on button "Review" at bounding box center [1030, 367] width 54 height 25
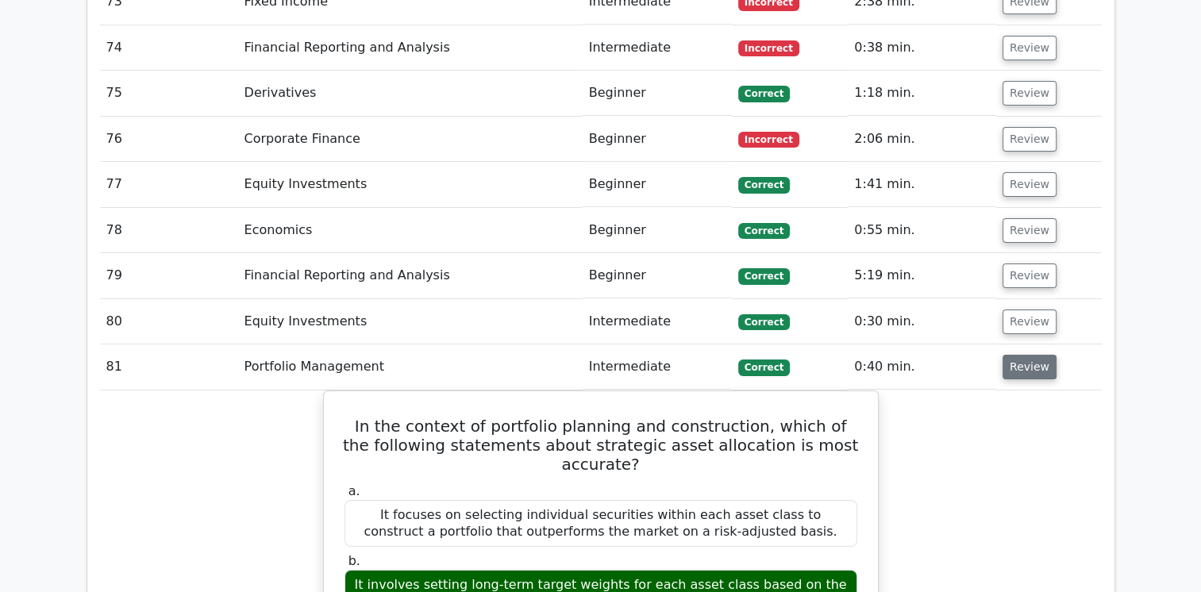
click at [1031, 355] on button "Review" at bounding box center [1030, 367] width 54 height 25
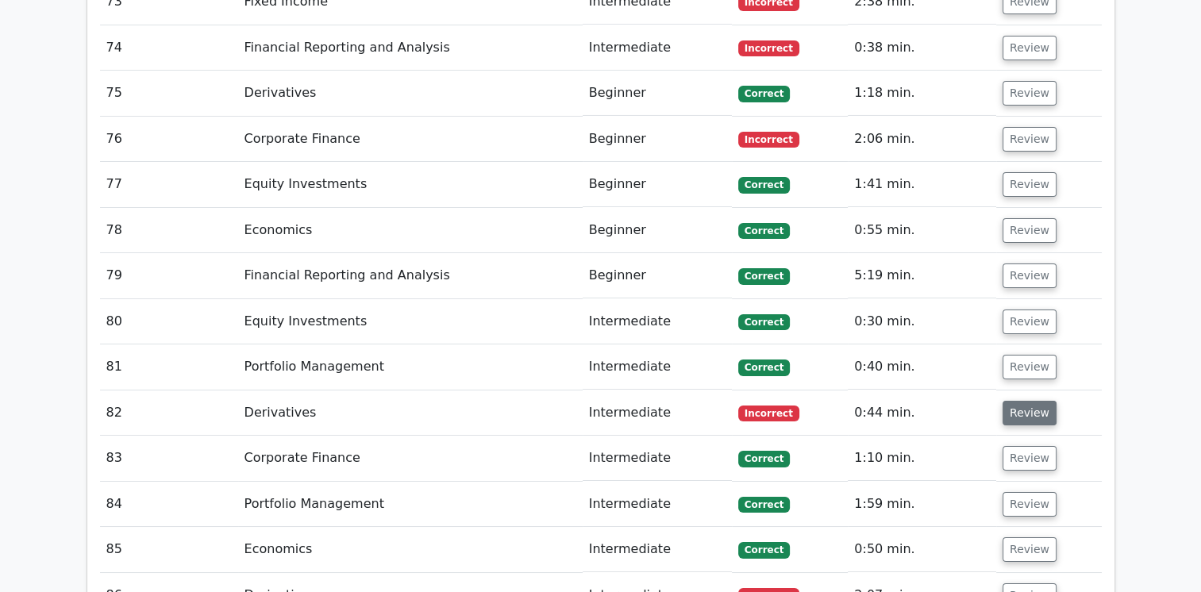
click at [1029, 401] on button "Review" at bounding box center [1030, 413] width 54 height 25
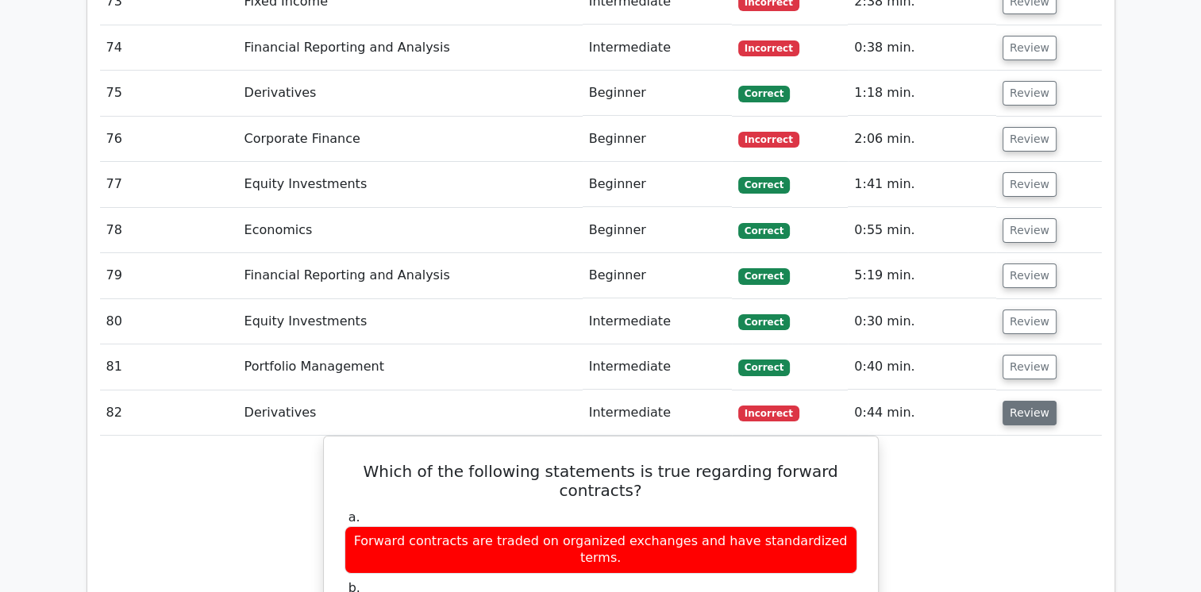
click at [1029, 401] on button "Review" at bounding box center [1030, 413] width 54 height 25
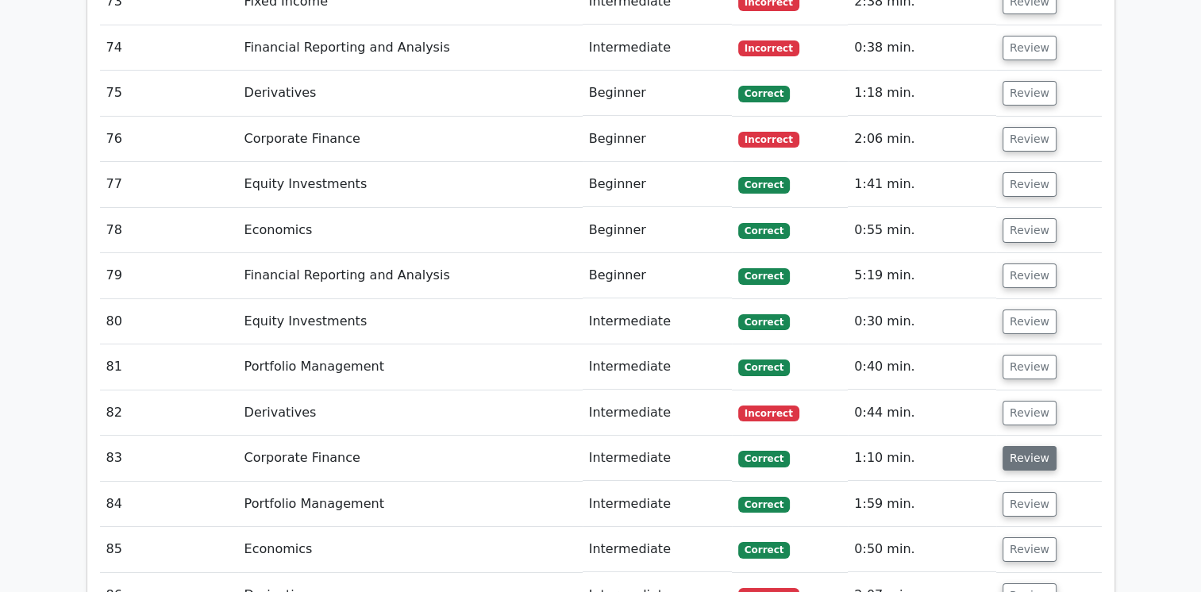
click at [1026, 446] on button "Review" at bounding box center [1030, 458] width 54 height 25
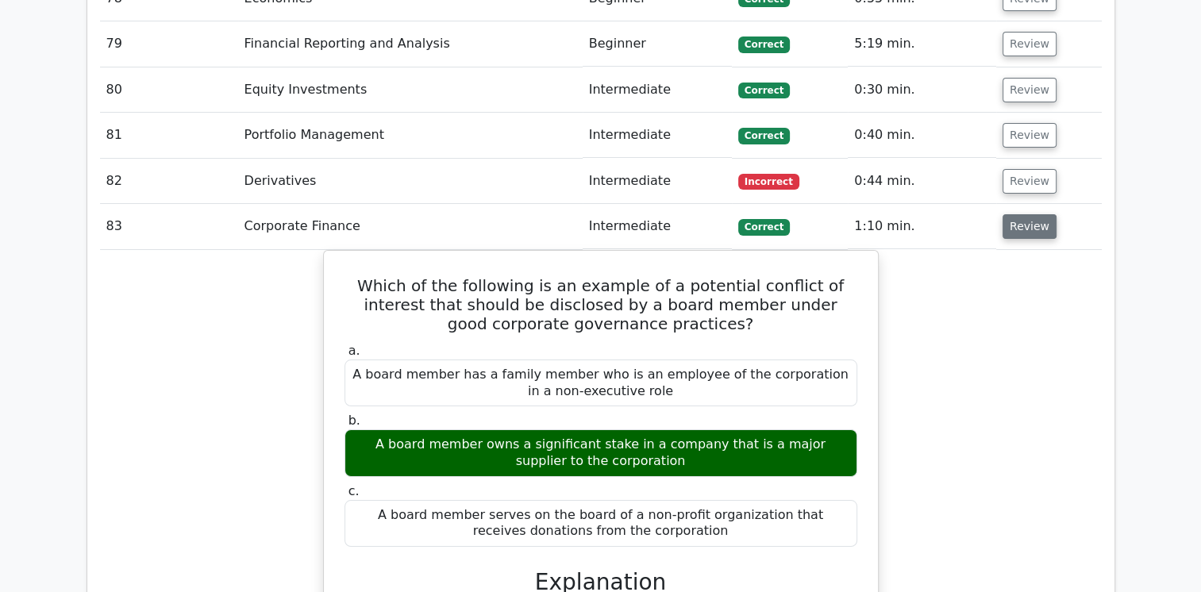
scroll to position [5918, 0]
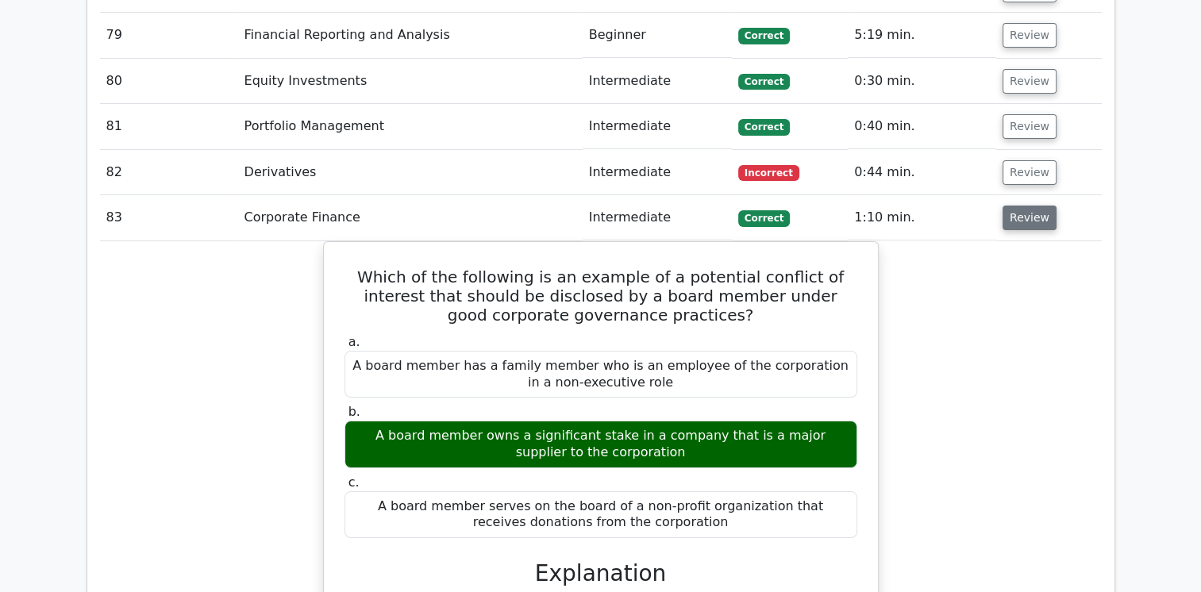
click at [1025, 206] on button "Review" at bounding box center [1030, 218] width 54 height 25
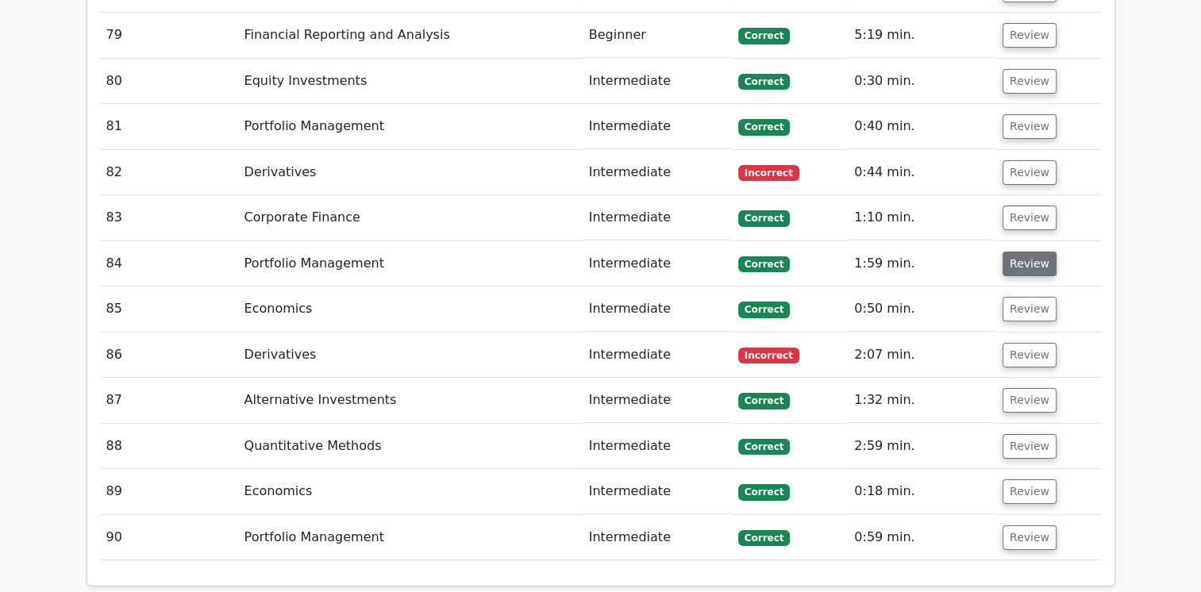
click at [1026, 252] on button "Review" at bounding box center [1030, 264] width 54 height 25
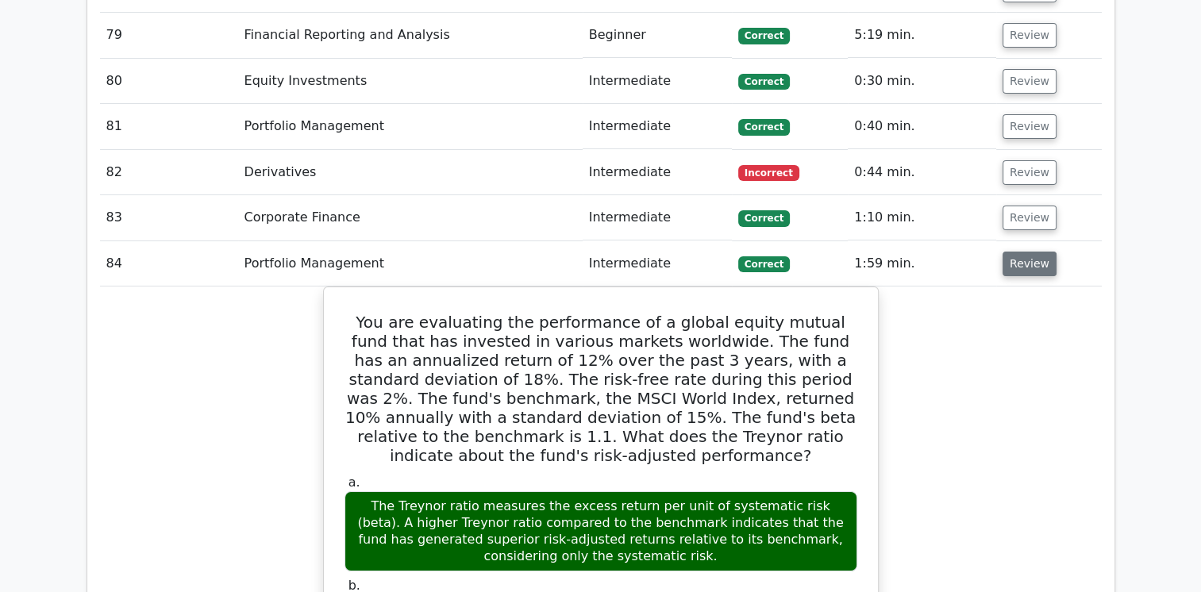
click at [1026, 252] on button "Review" at bounding box center [1030, 264] width 54 height 25
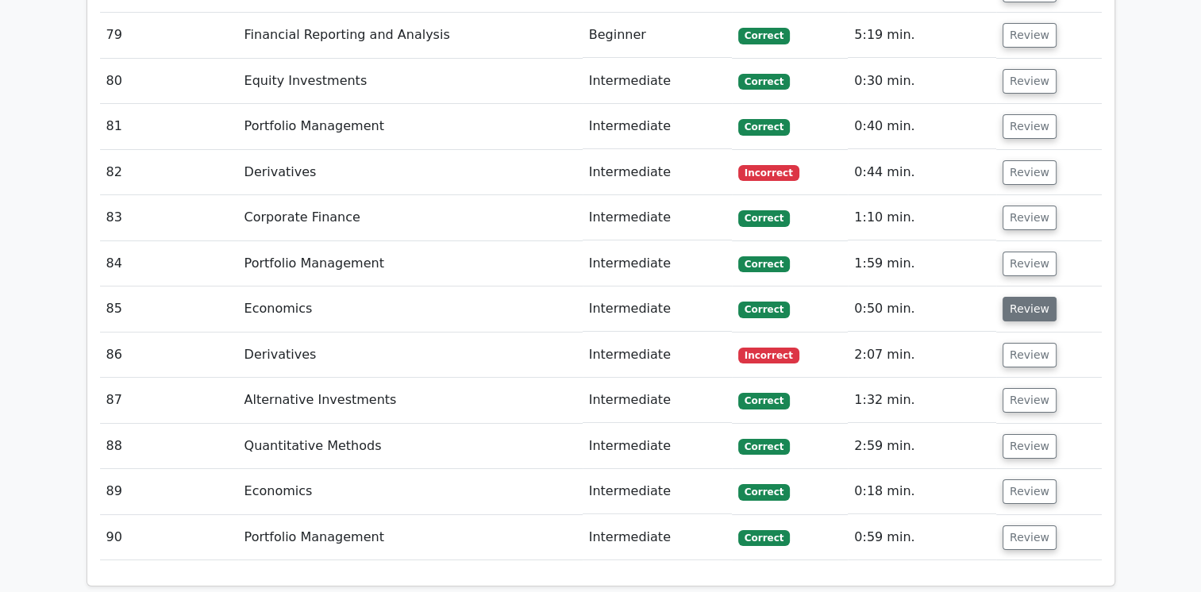
click at [1013, 297] on button "Review" at bounding box center [1030, 309] width 54 height 25
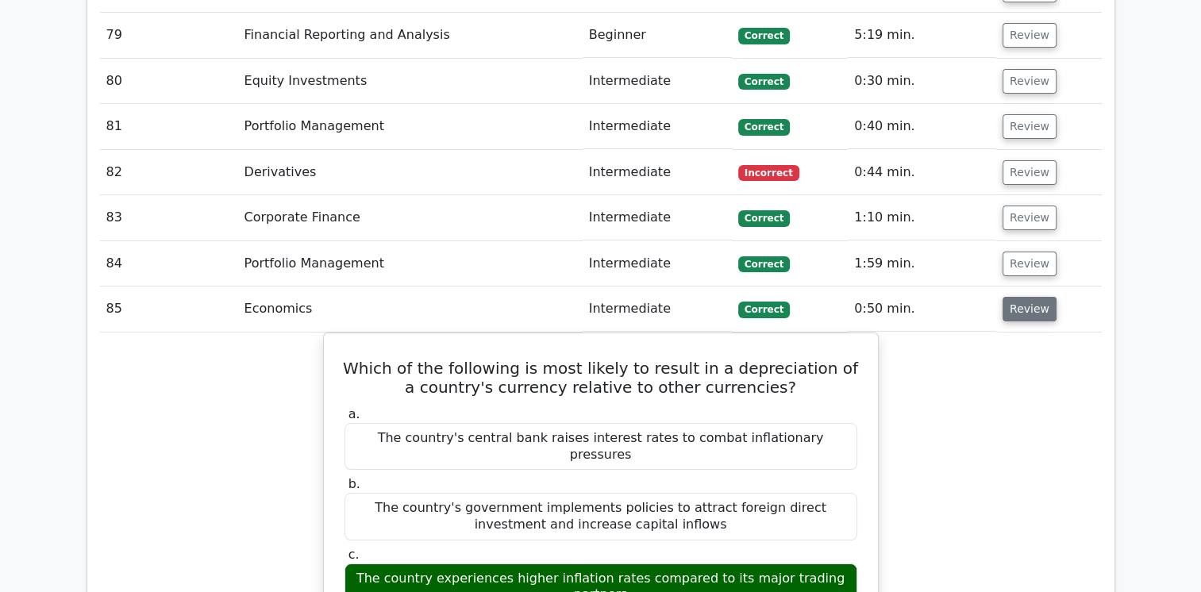
click at [1013, 297] on button "Review" at bounding box center [1030, 309] width 54 height 25
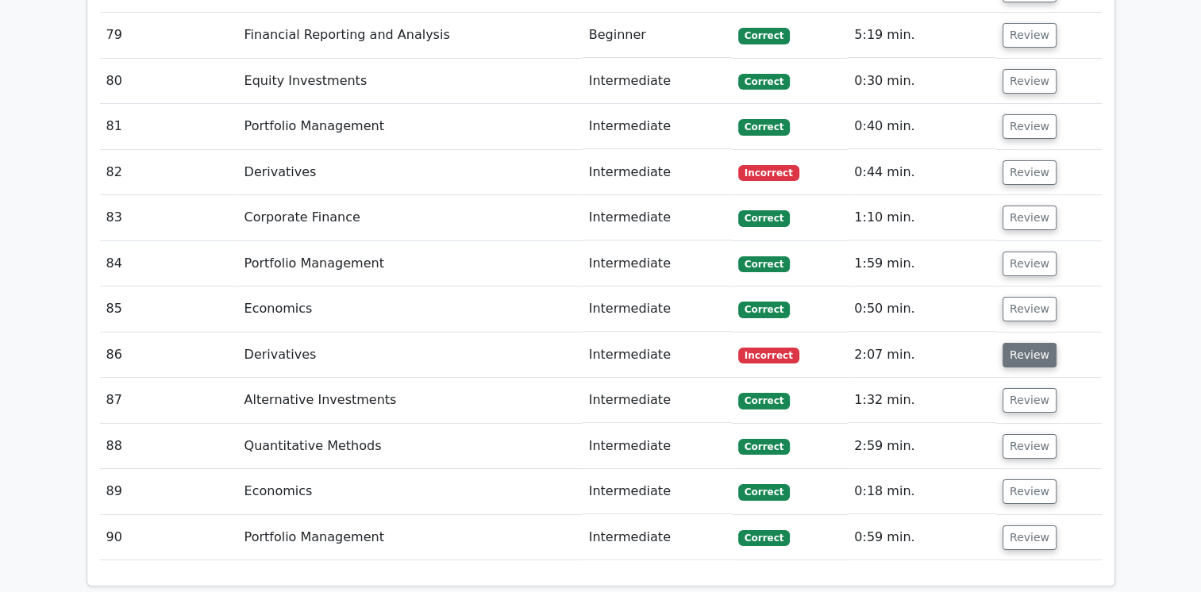
click at [1024, 343] on button "Review" at bounding box center [1030, 355] width 54 height 25
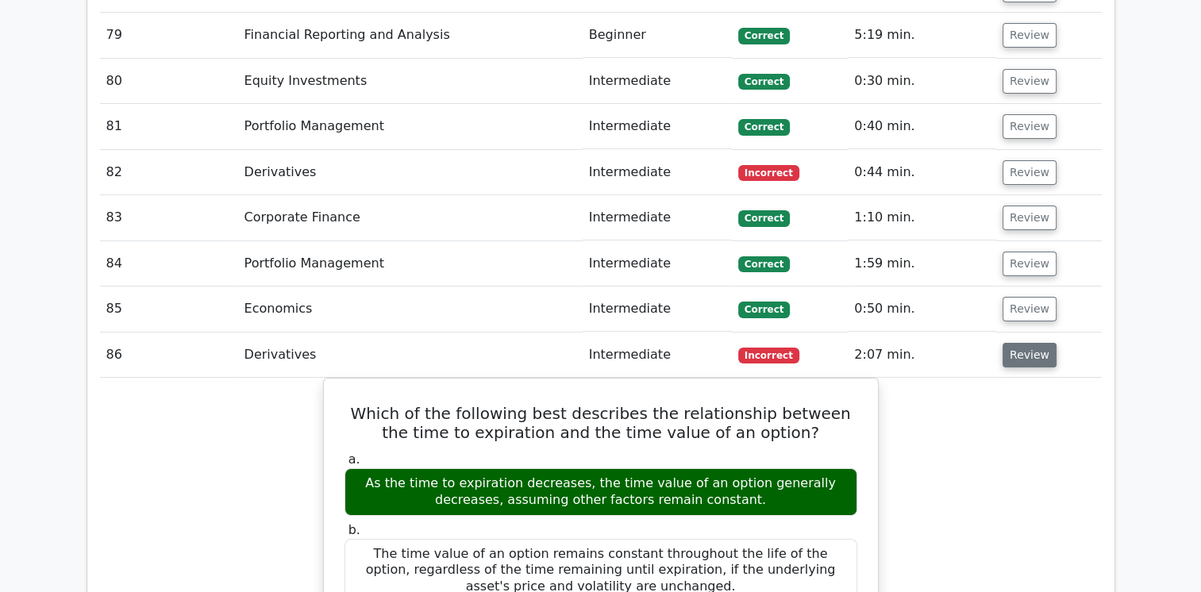
click at [1024, 343] on button "Review" at bounding box center [1030, 355] width 54 height 25
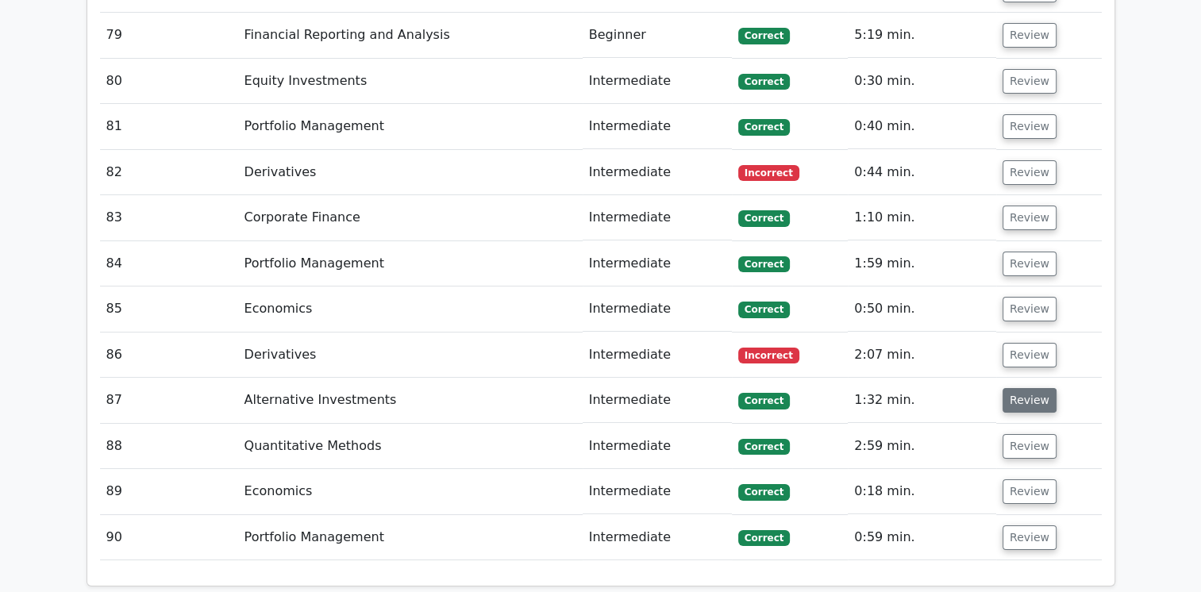
click at [1029, 388] on button "Review" at bounding box center [1030, 400] width 54 height 25
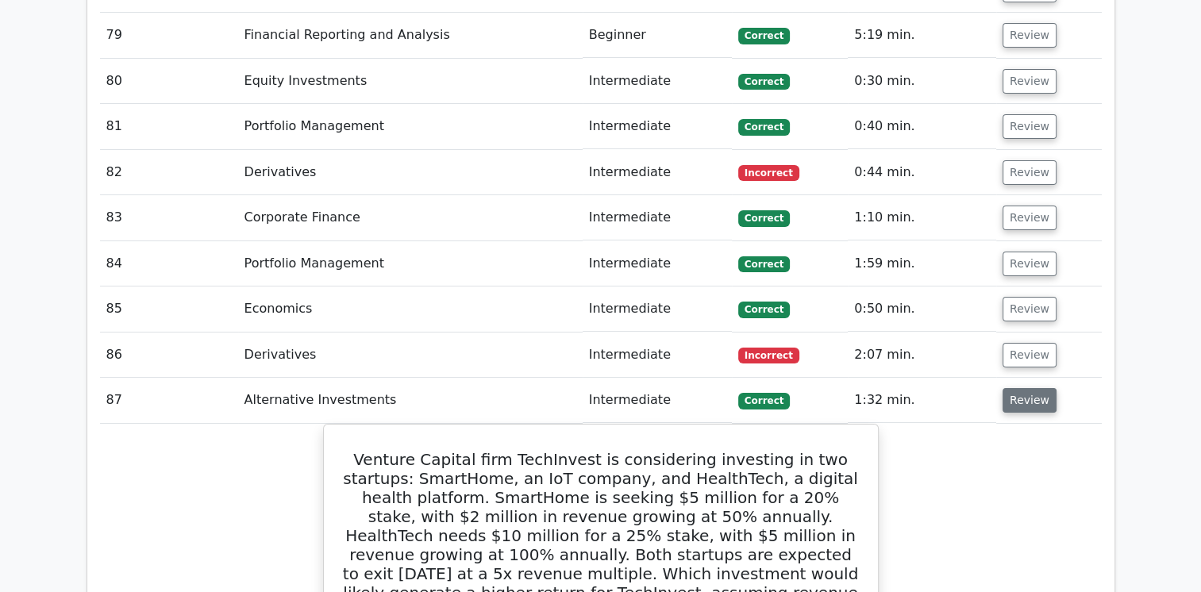
click at [1029, 388] on button "Review" at bounding box center [1030, 400] width 54 height 25
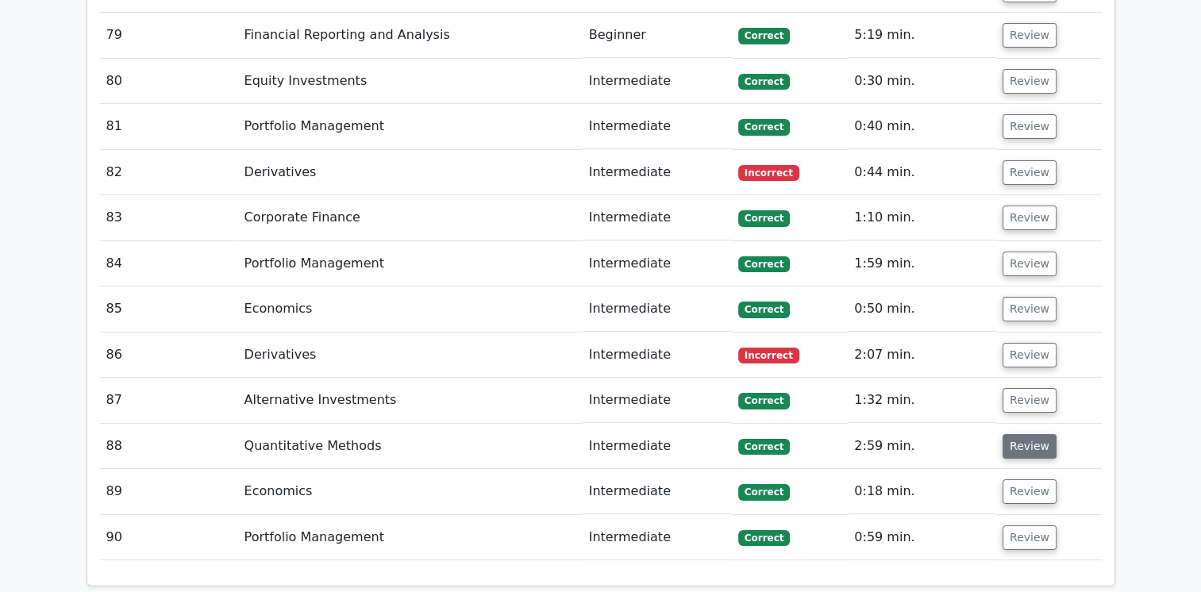
click at [1029, 434] on button "Review" at bounding box center [1030, 446] width 54 height 25
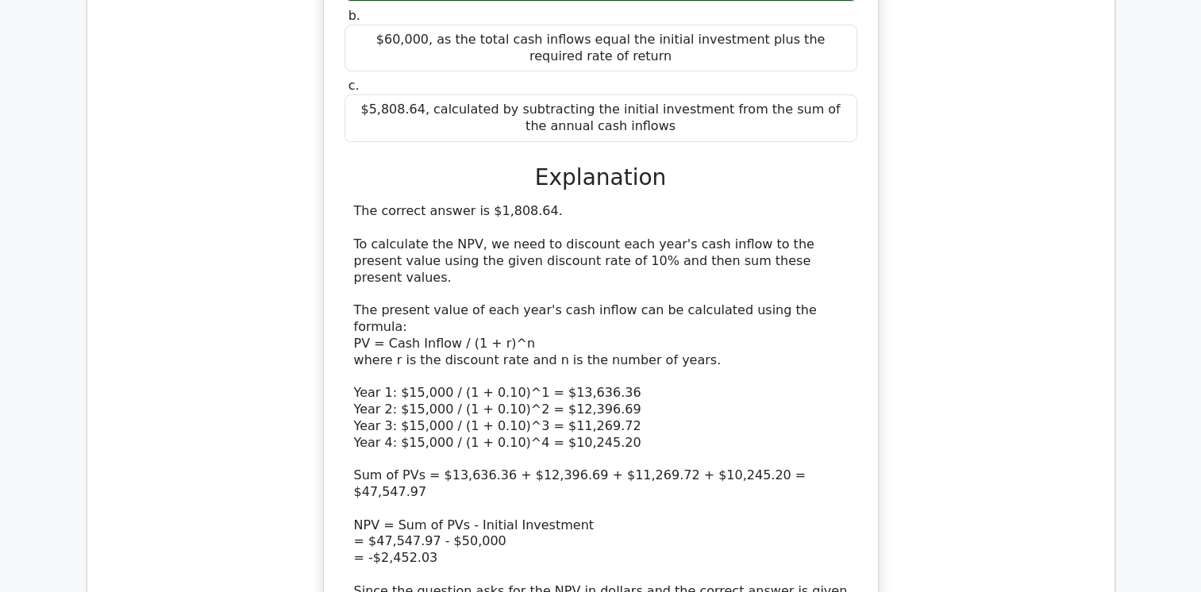
scroll to position [6565, 0]
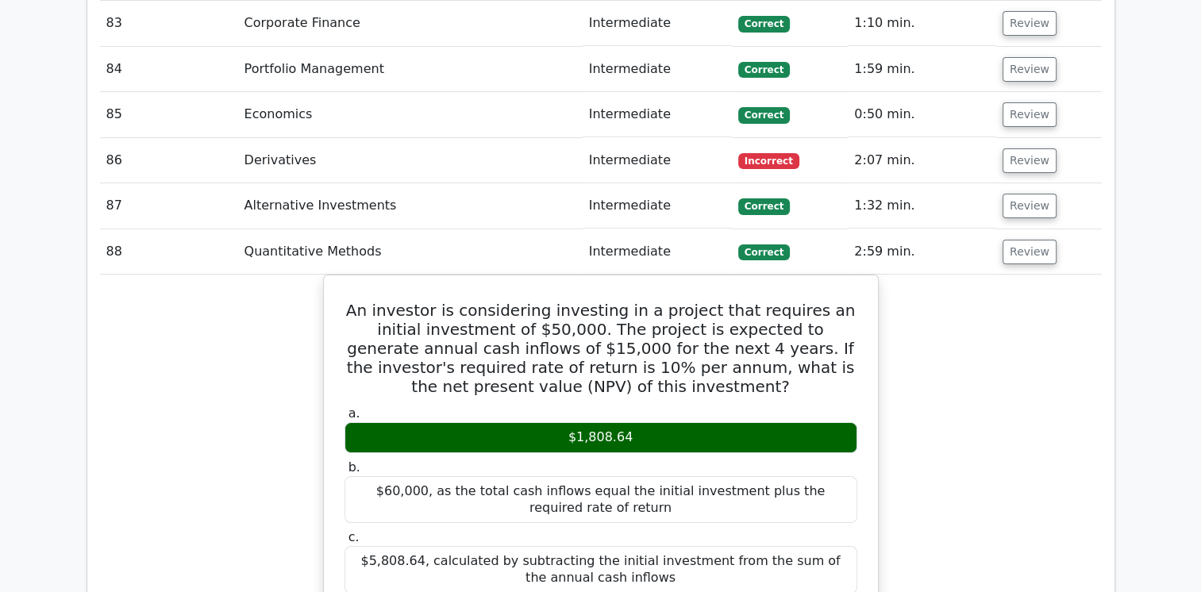
scroll to position [6130, 0]
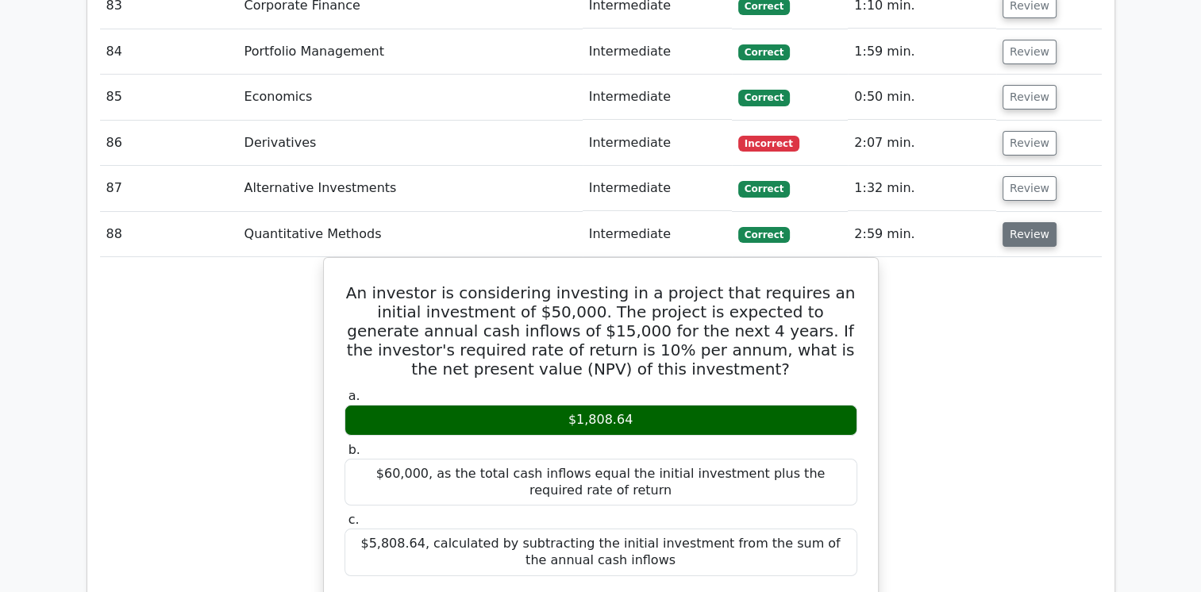
click at [1033, 222] on button "Review" at bounding box center [1030, 234] width 54 height 25
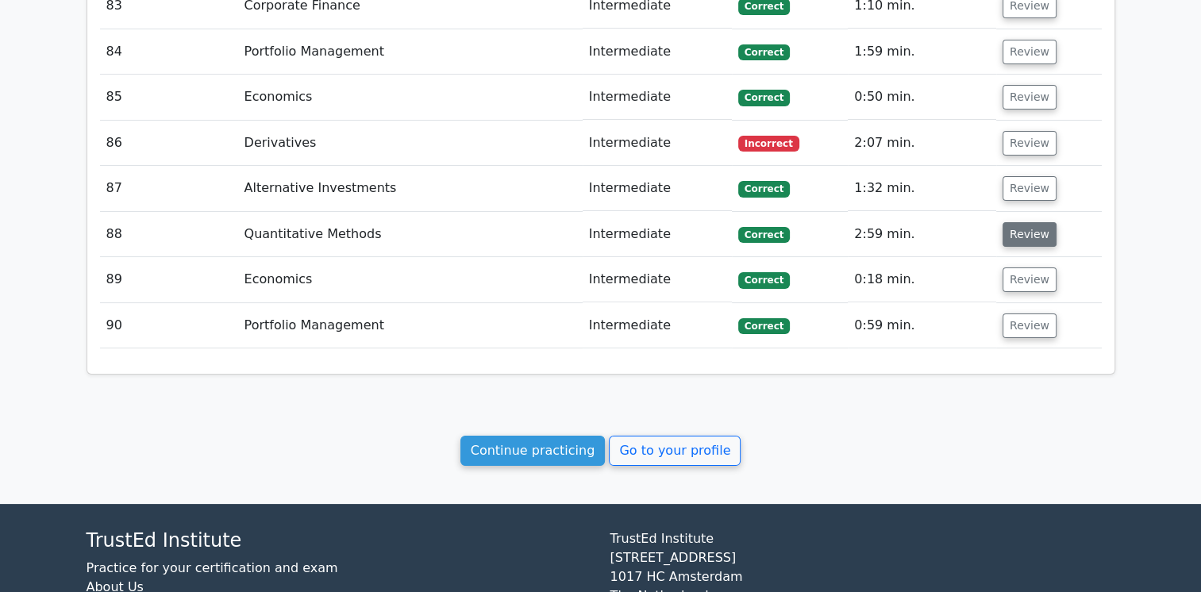
click at [1038, 222] on button "Review" at bounding box center [1030, 234] width 54 height 25
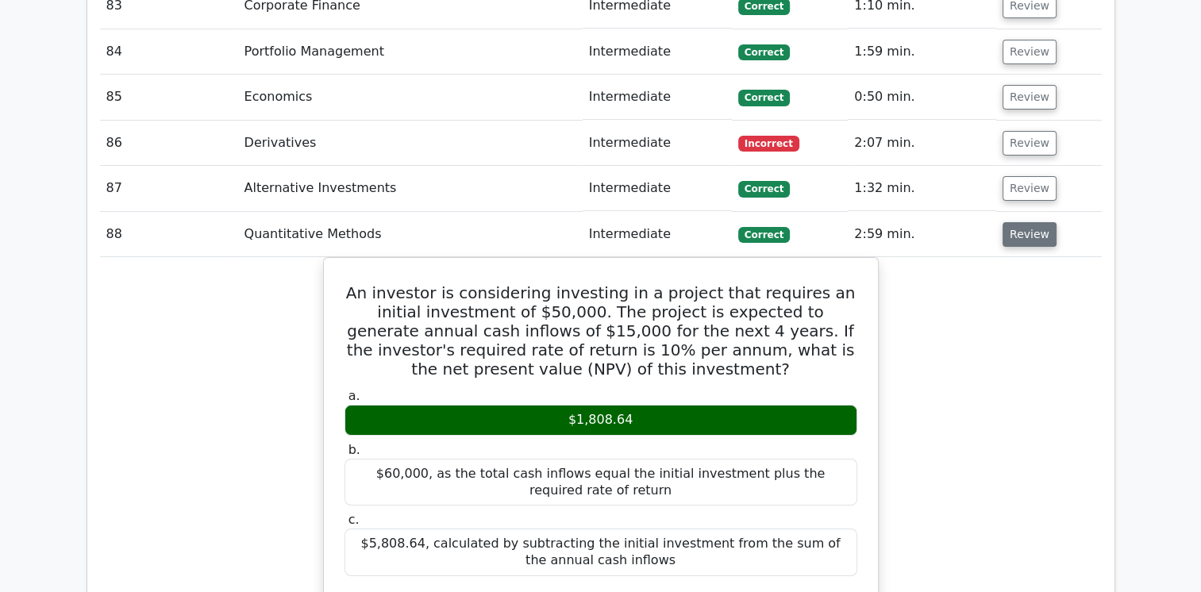
click at [1019, 222] on button "Review" at bounding box center [1030, 234] width 54 height 25
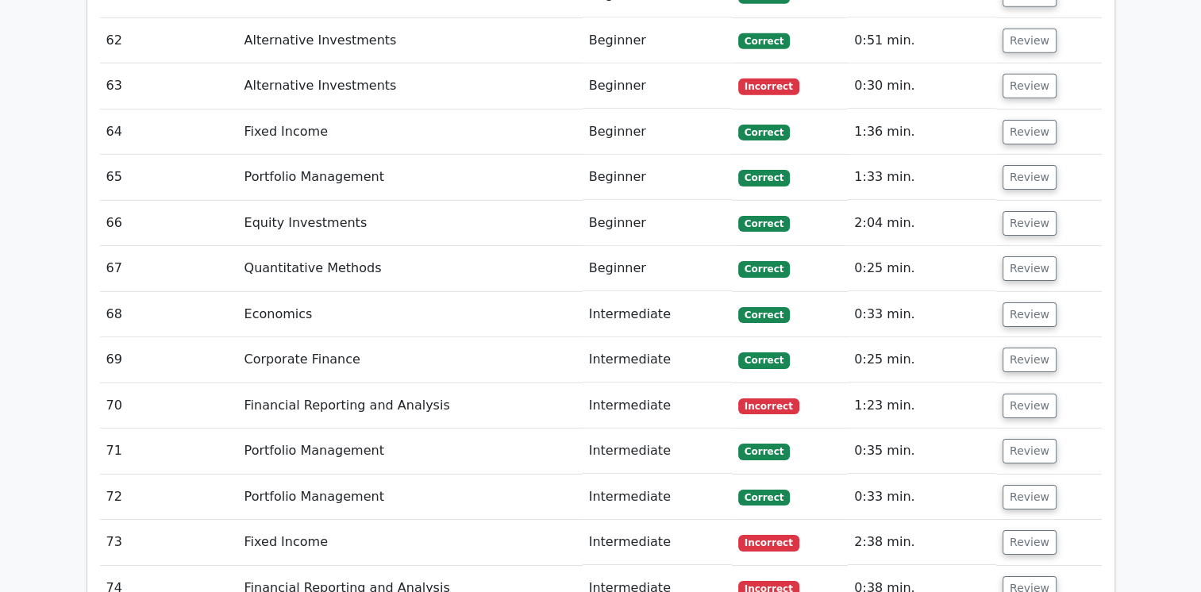
scroll to position [5121, 0]
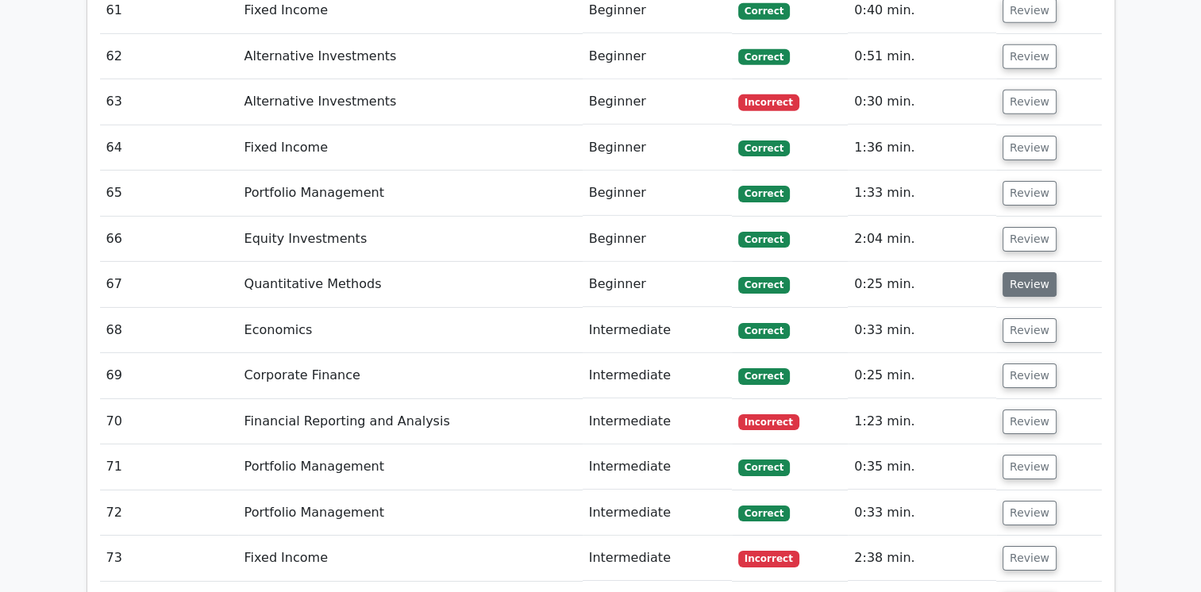
click at [1026, 272] on button "Review" at bounding box center [1030, 284] width 54 height 25
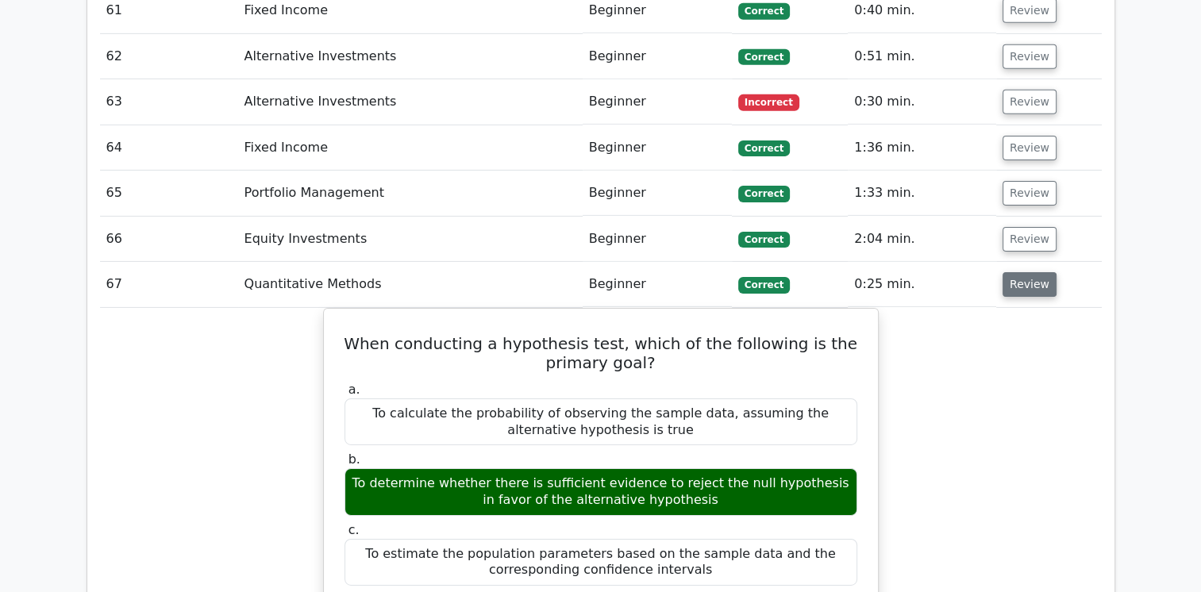
click at [1027, 272] on button "Review" at bounding box center [1030, 284] width 54 height 25
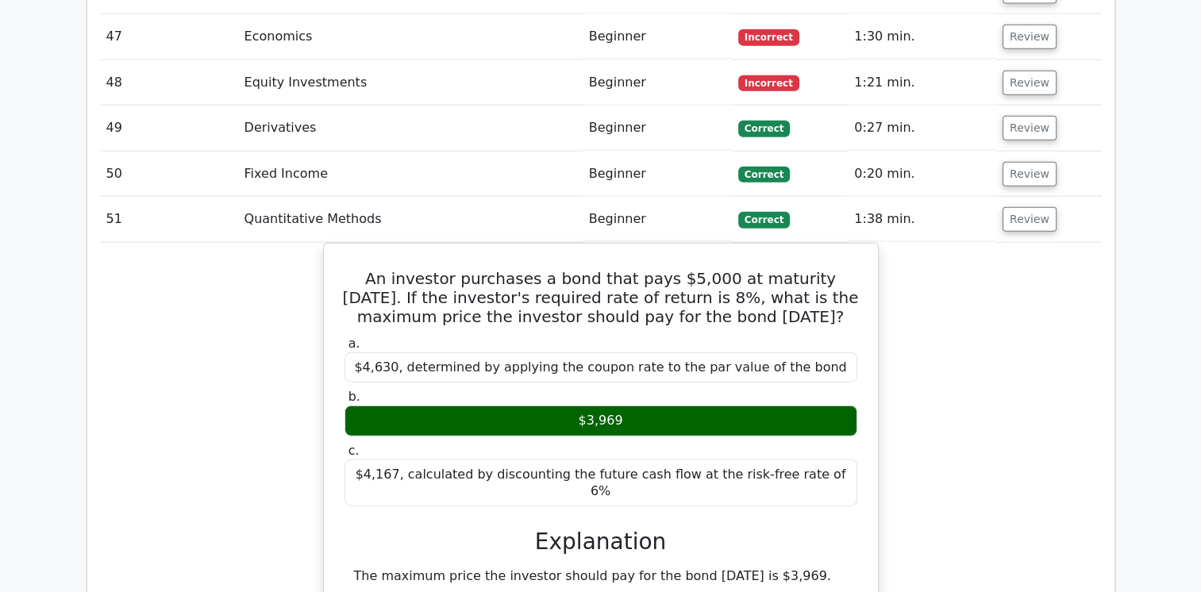
scroll to position [3720, 0]
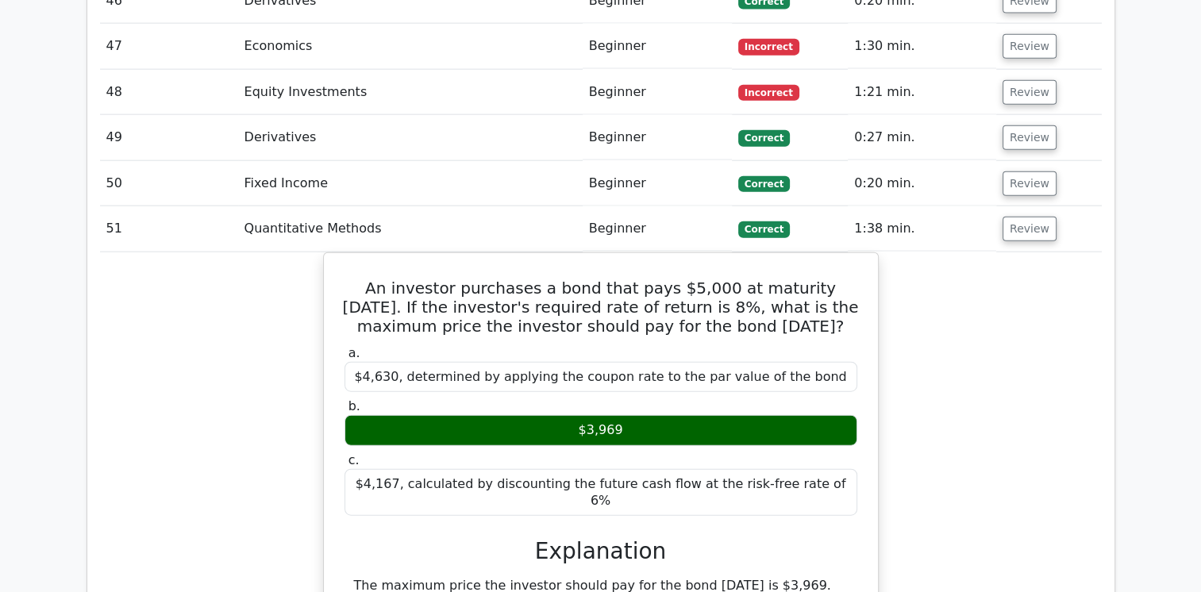
click at [1017, 252] on div "An investor purchases a bond that pays $5,000 at maturity in 3 years. If the in…" at bounding box center [601, 597] width 1002 height 691
click at [1015, 252] on div "An investor purchases a bond that pays $5,000 at maturity in 3 years. If the in…" at bounding box center [601, 597] width 1002 height 691
click at [1028, 217] on button "Review" at bounding box center [1030, 229] width 54 height 25
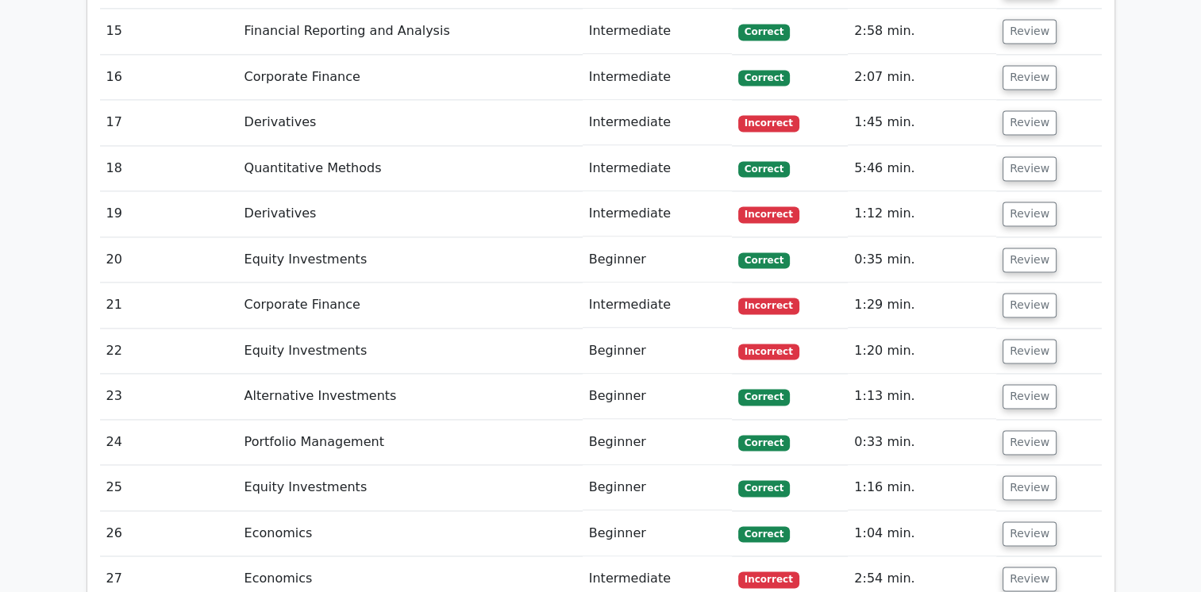
scroll to position [2273, 0]
click at [1024, 157] on button "Review" at bounding box center [1030, 169] width 54 height 25
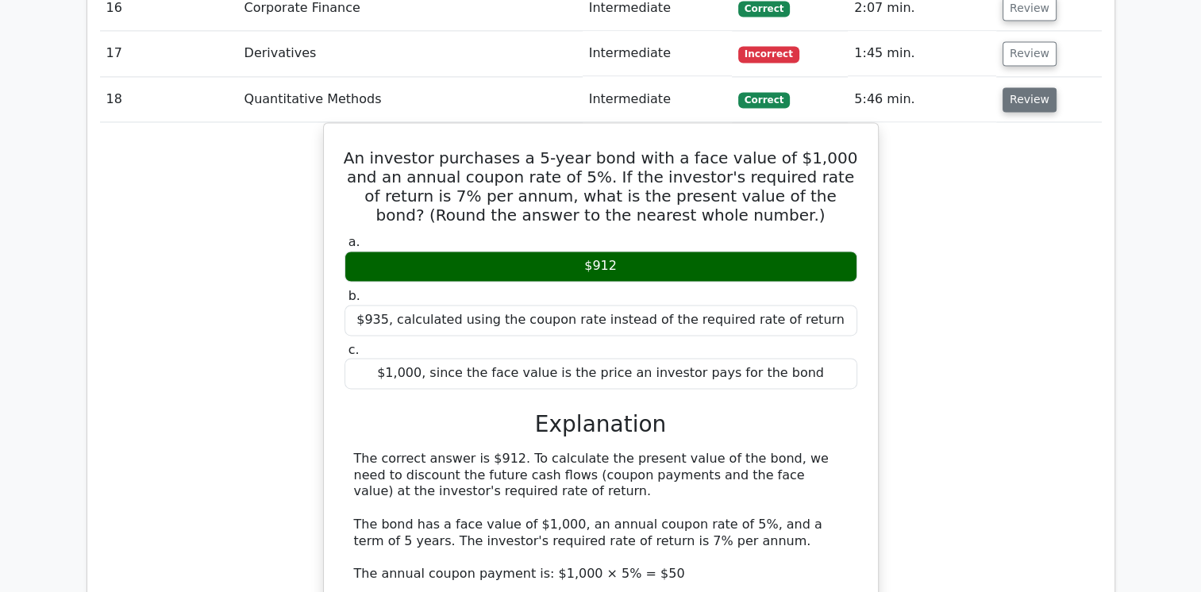
scroll to position [2343, 0]
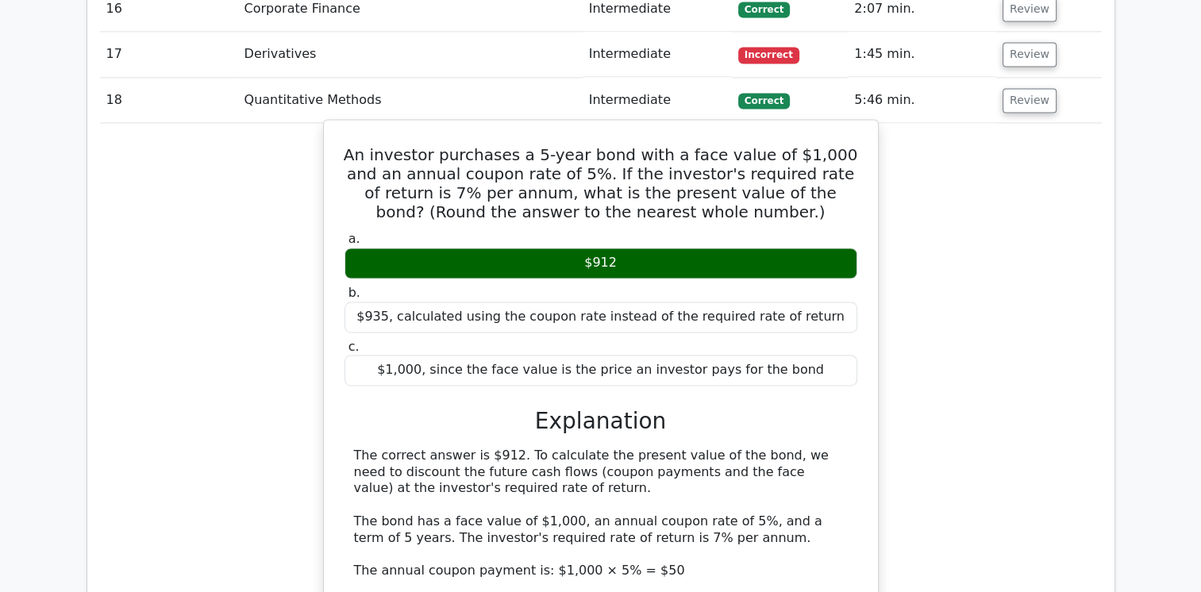
click at [364, 302] on div "$935, calculated using the coupon rate instead of the required rate of return" at bounding box center [601, 317] width 513 height 31
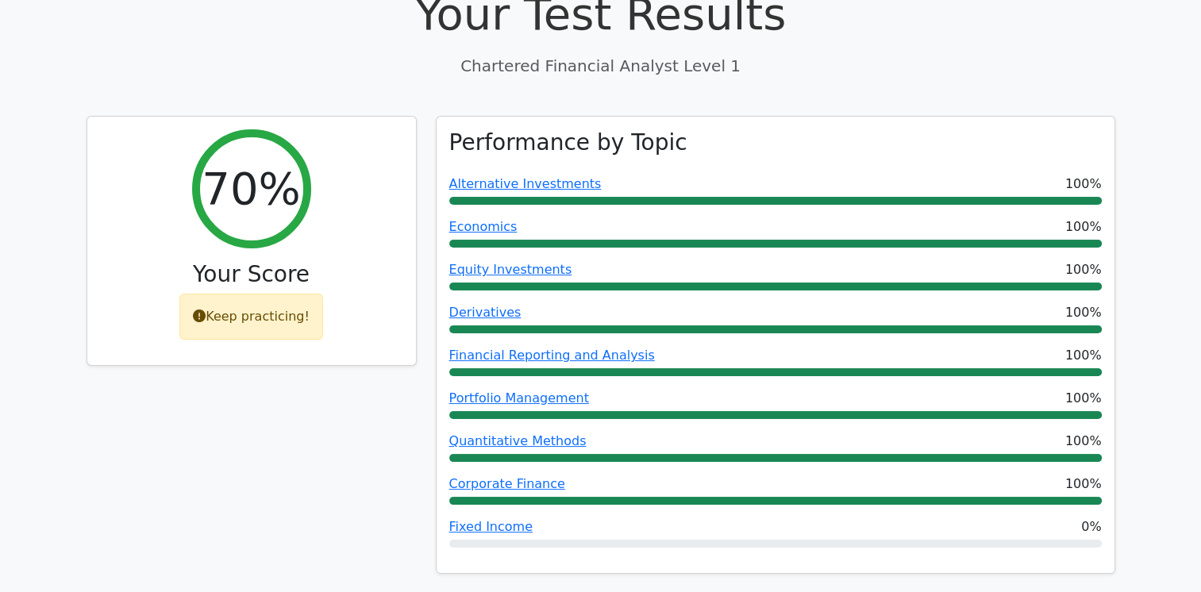
scroll to position [0, 0]
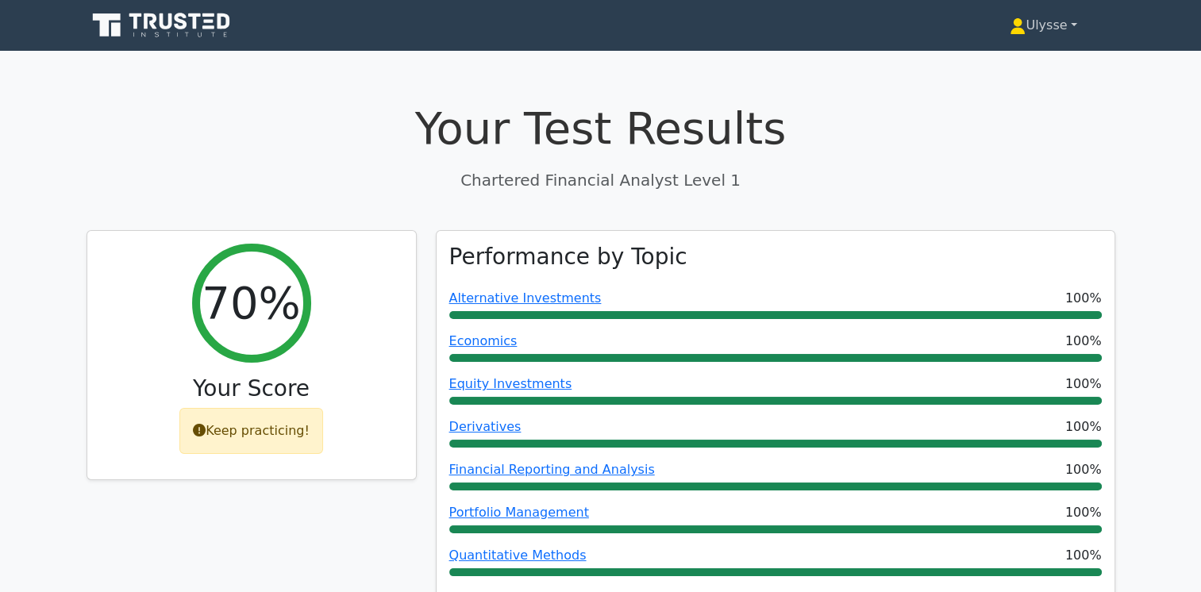
click at [1036, 17] on link "Ulysse" at bounding box center [1043, 26] width 143 height 32
click at [191, 8] on link at bounding box center [163, 25] width 152 height 38
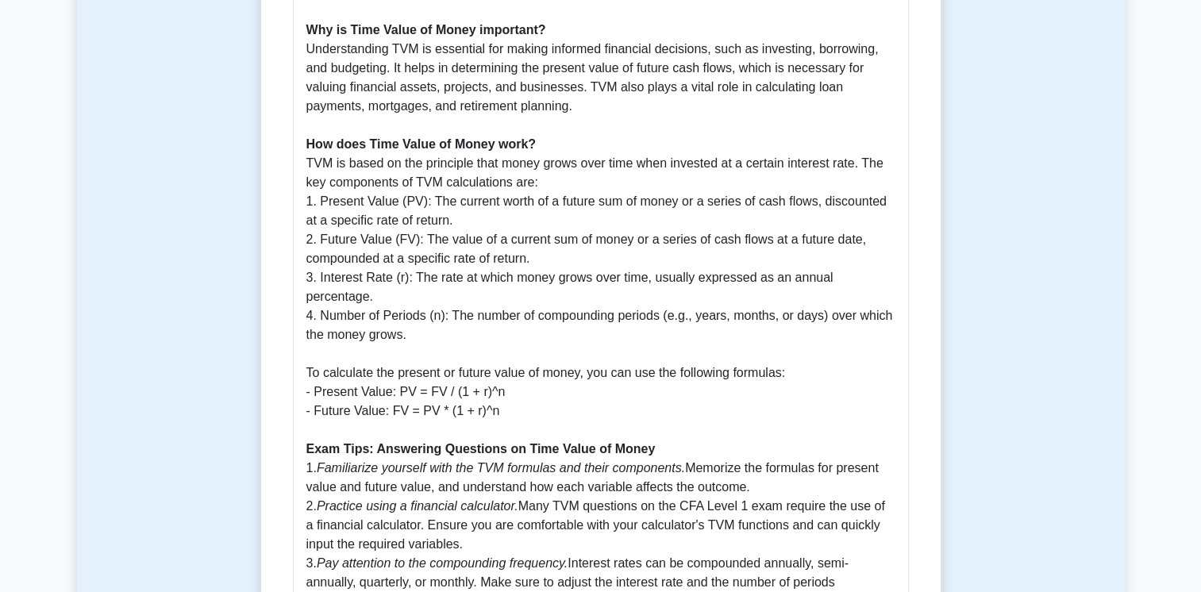
scroll to position [769, 0]
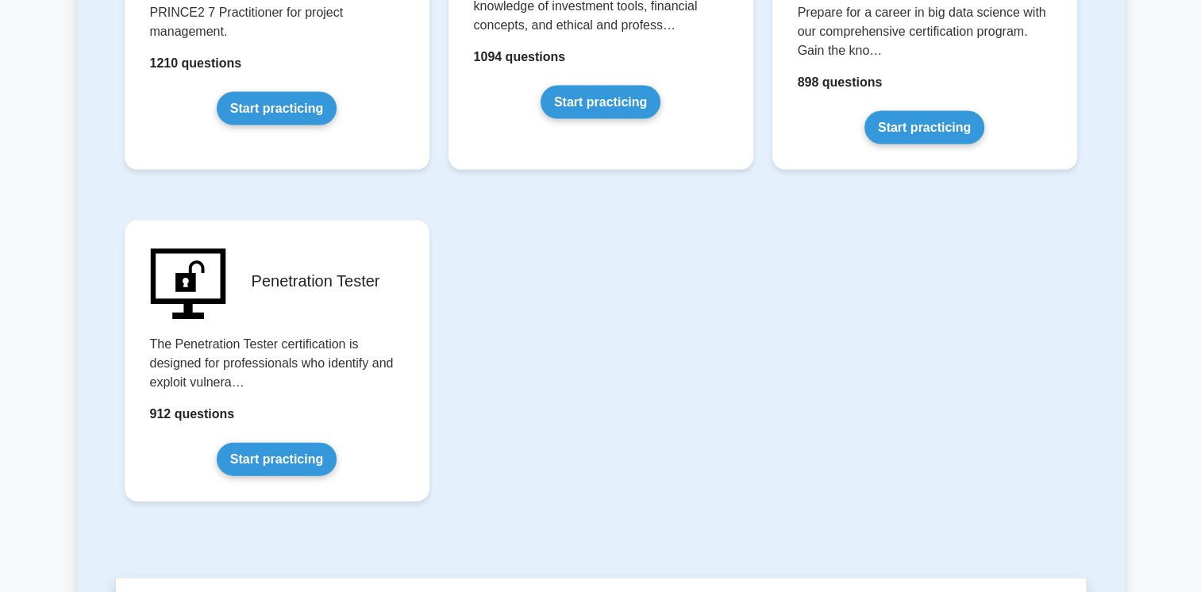
scroll to position [3296, 0]
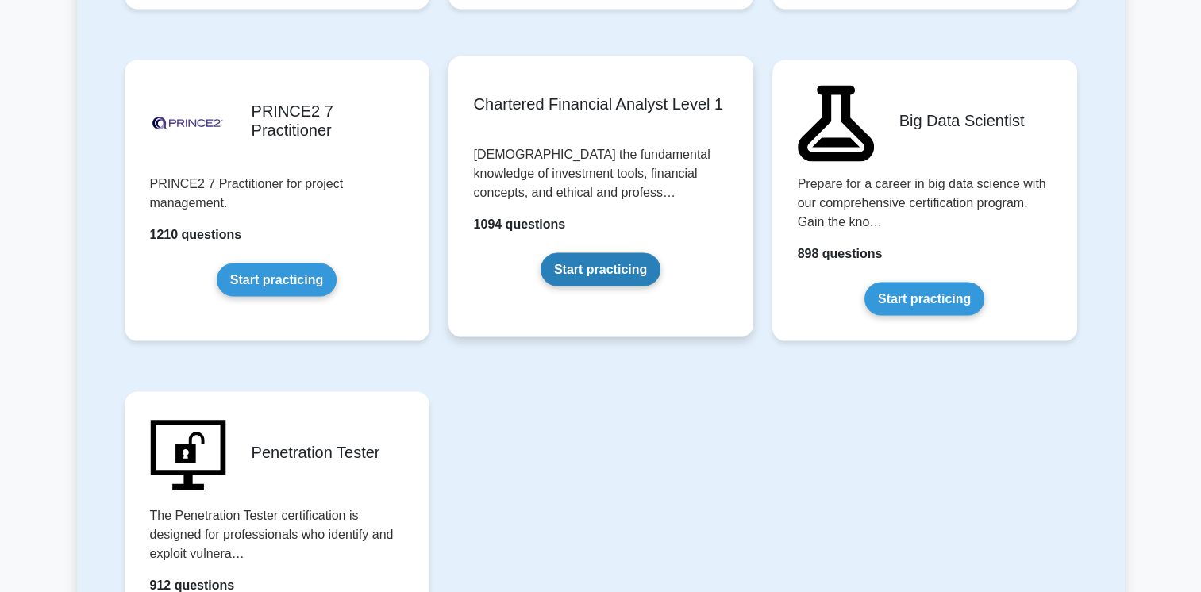
click at [582, 253] on link "Start practicing" at bounding box center [601, 269] width 120 height 33
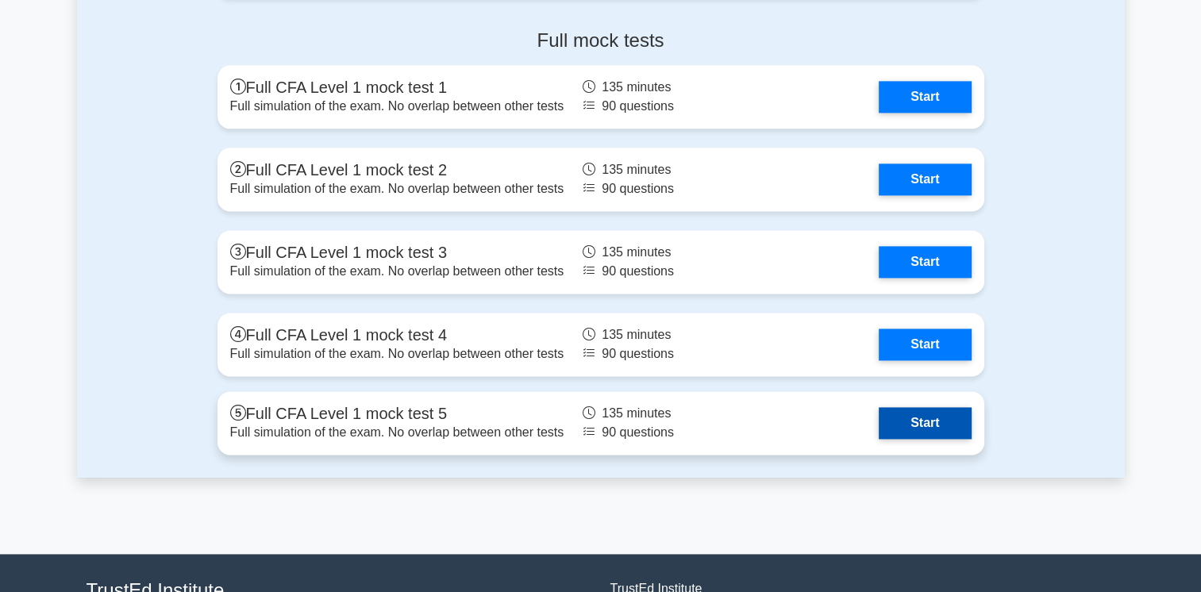
scroll to position [2090, 0]
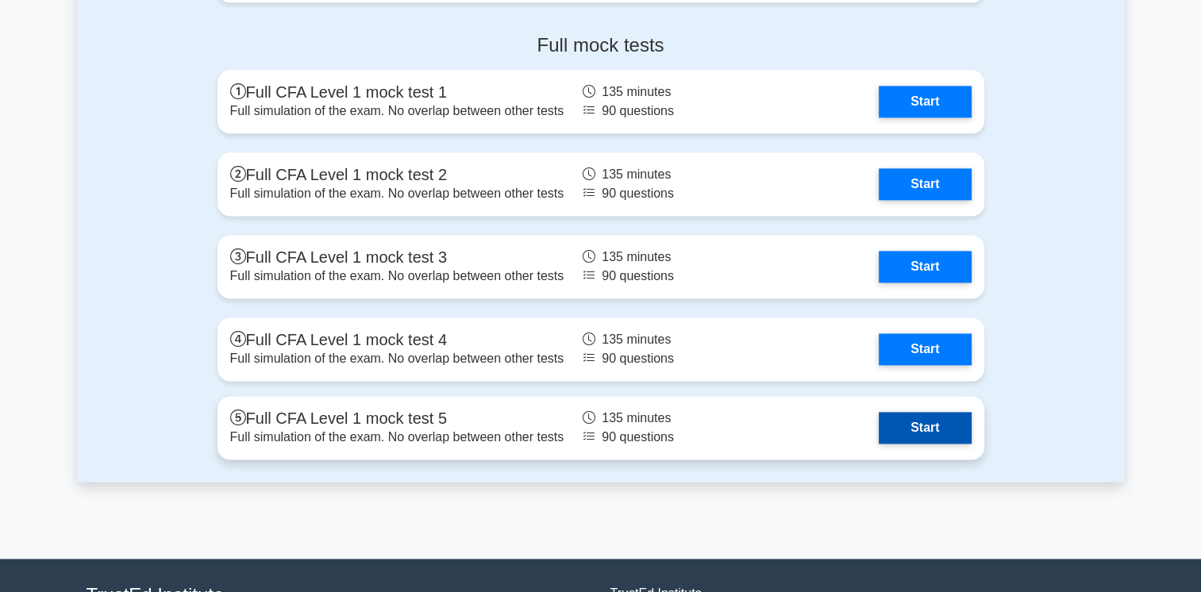
click at [879, 425] on link "Start" at bounding box center [925, 428] width 92 height 32
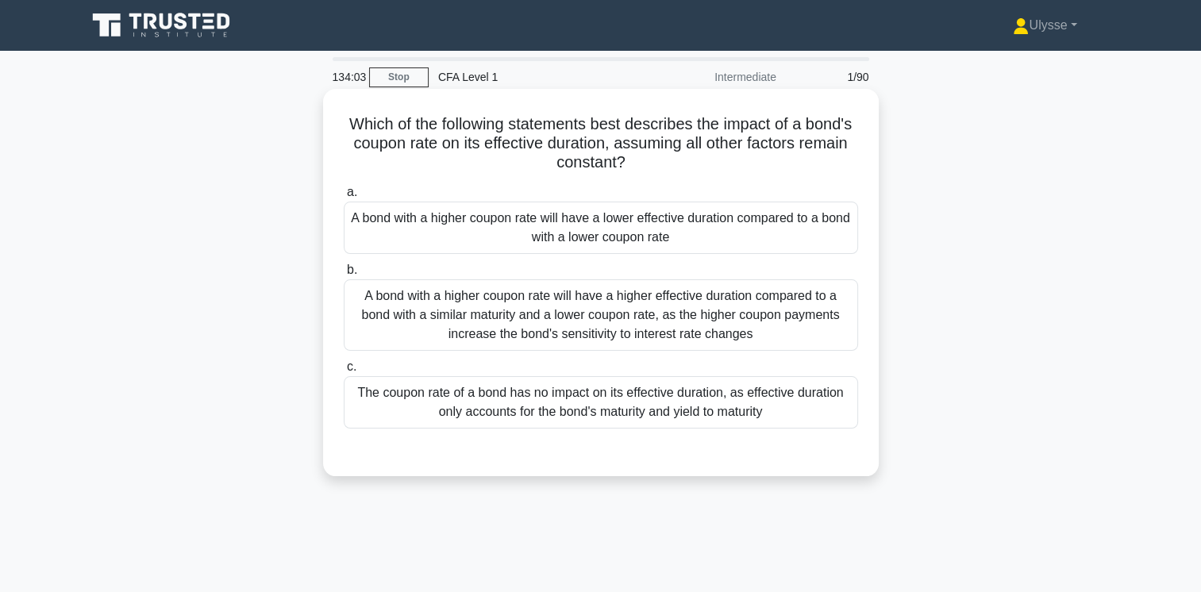
click at [626, 243] on div "A bond with a higher coupon rate will have a lower effective duration compared …" at bounding box center [601, 228] width 514 height 52
click at [344, 198] on input "a. A bond with a higher coupon rate will have a lower effective duration compar…" at bounding box center [344, 192] width 0 height 10
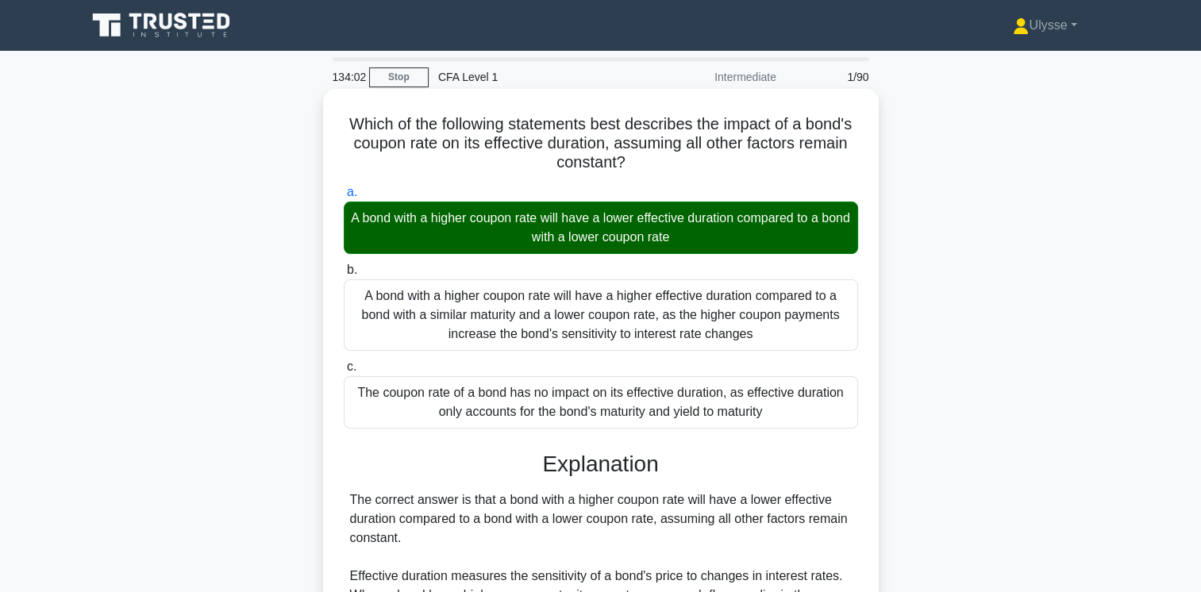
scroll to position [327, 0]
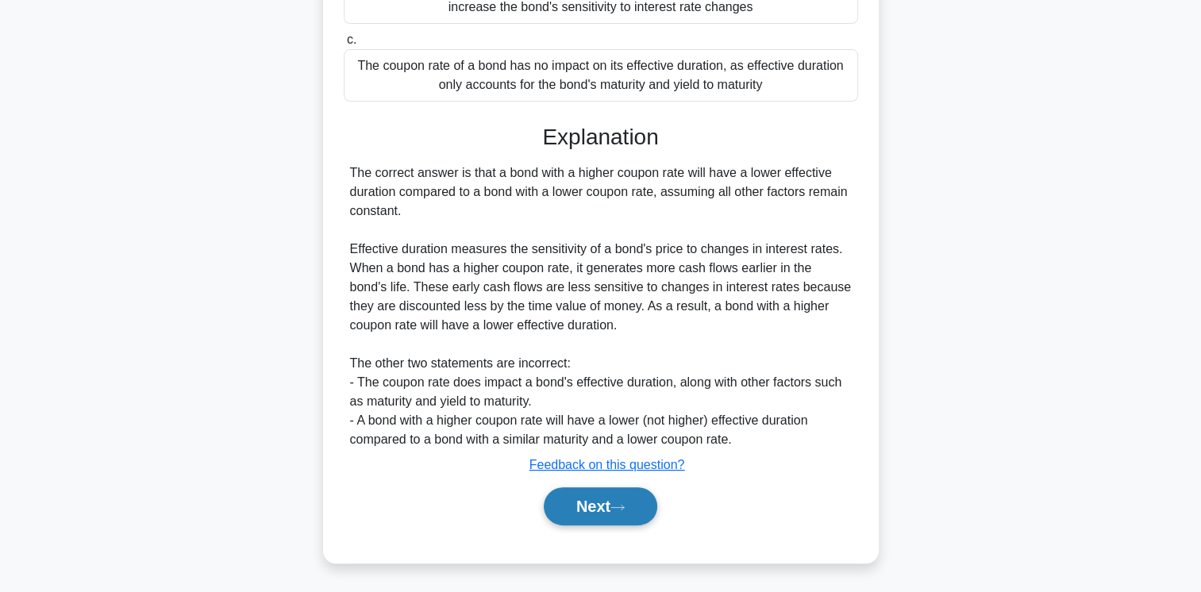
click at [602, 500] on button "Next" at bounding box center [601, 506] width 114 height 38
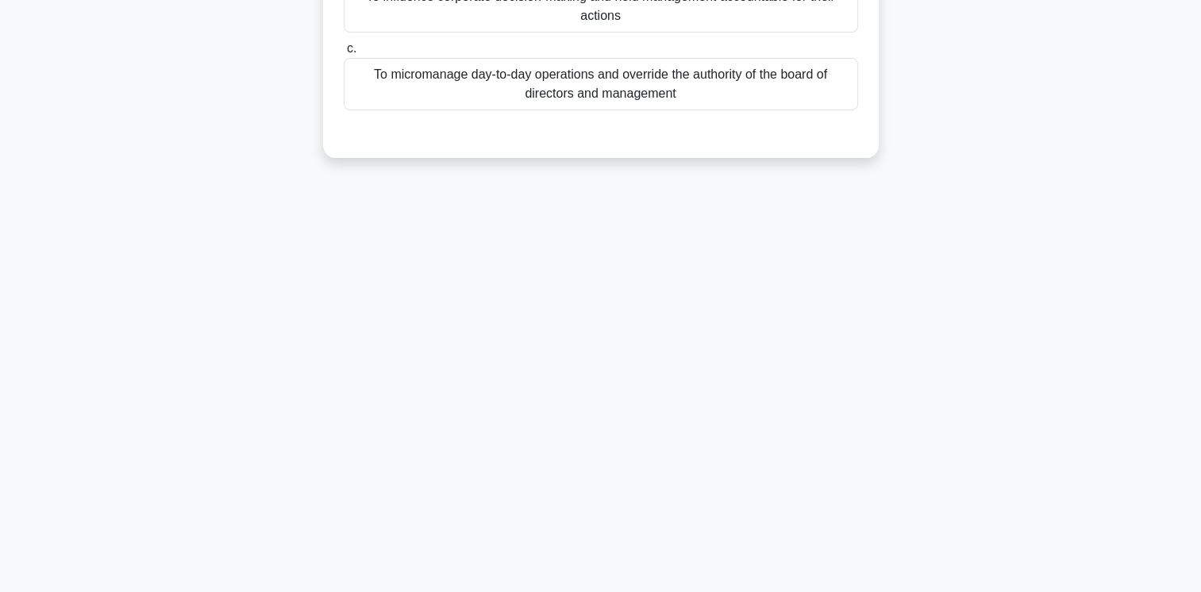
scroll to position [0, 0]
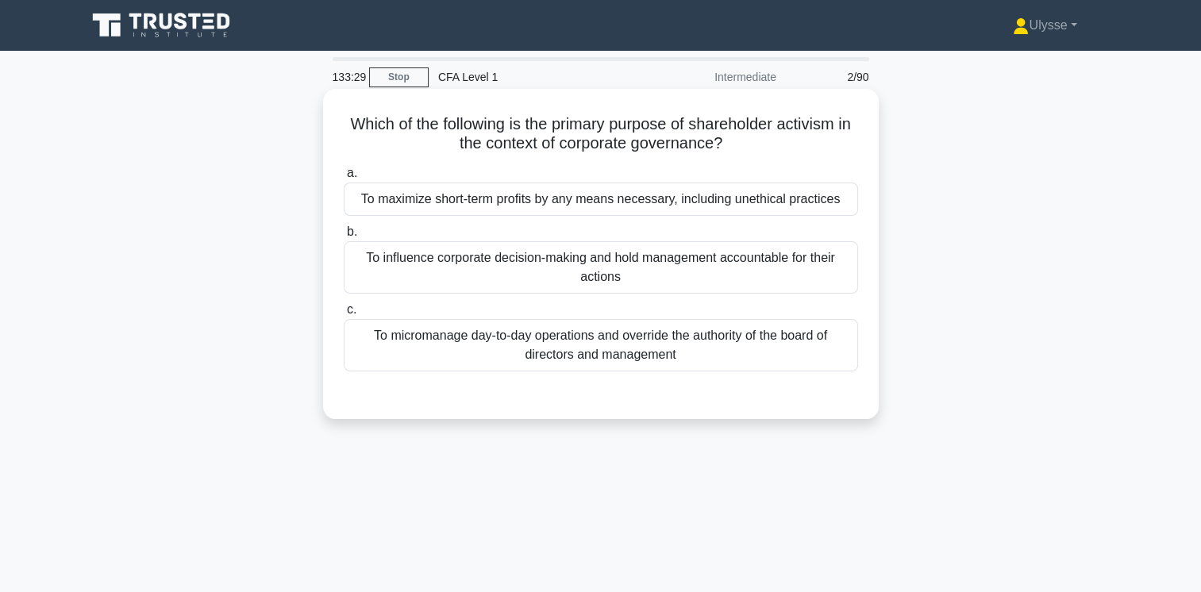
click at [592, 354] on div "To micromanage day-to-day operations and override the authority of the board of…" at bounding box center [601, 345] width 514 height 52
click at [344, 315] on input "c. To micromanage day-to-day operations and override the authority of the board…" at bounding box center [344, 310] width 0 height 10
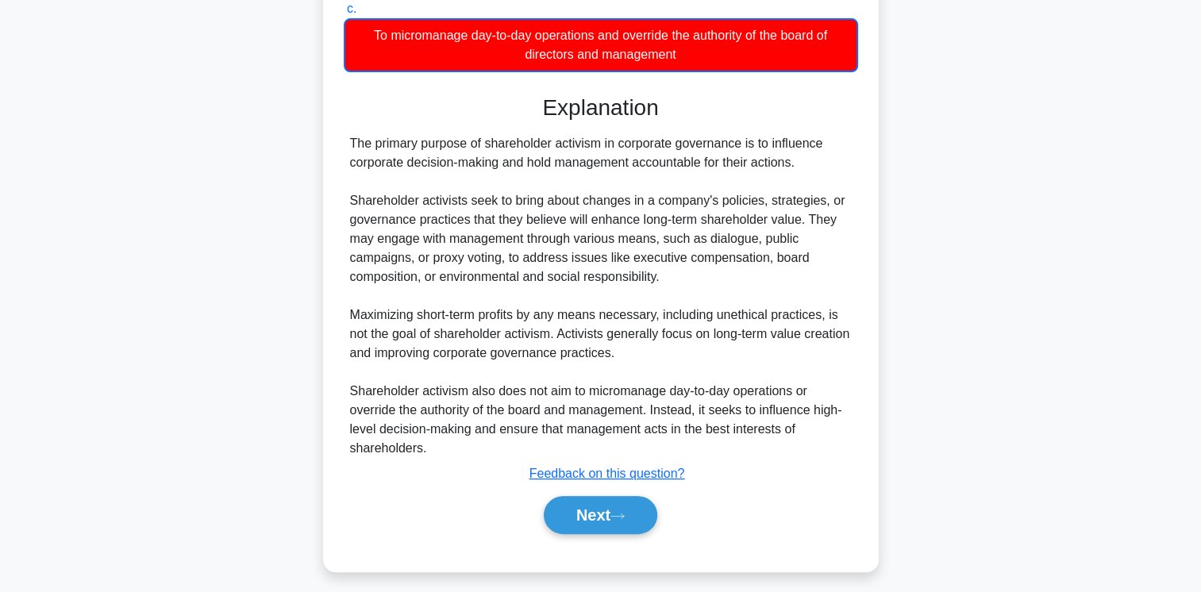
scroll to position [309, 0]
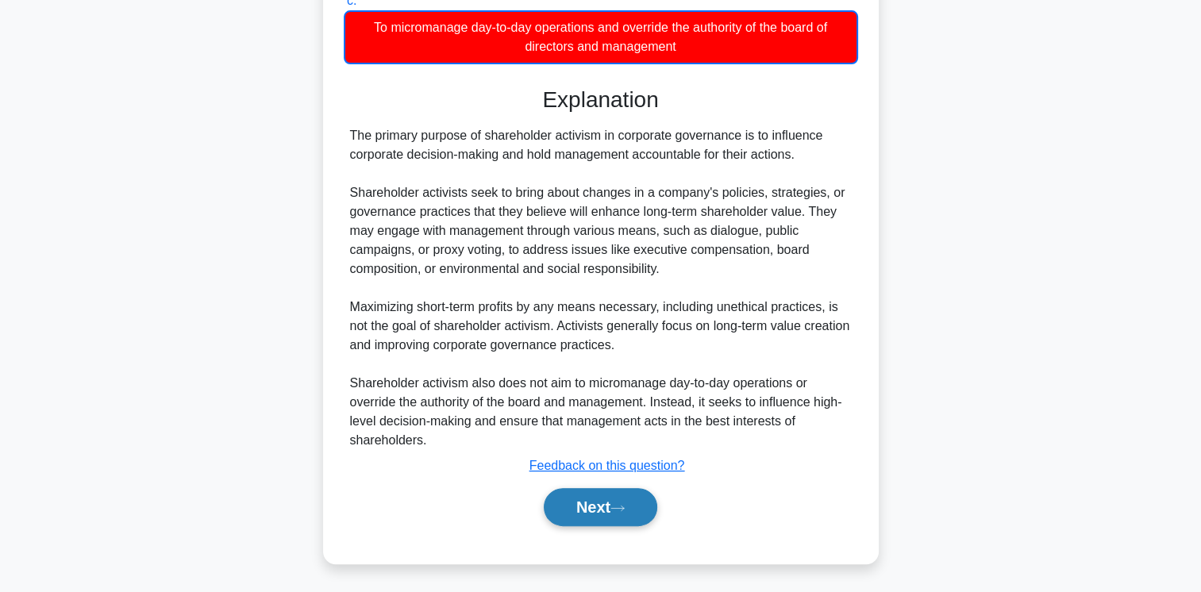
click at [610, 511] on button "Next" at bounding box center [601, 507] width 114 height 38
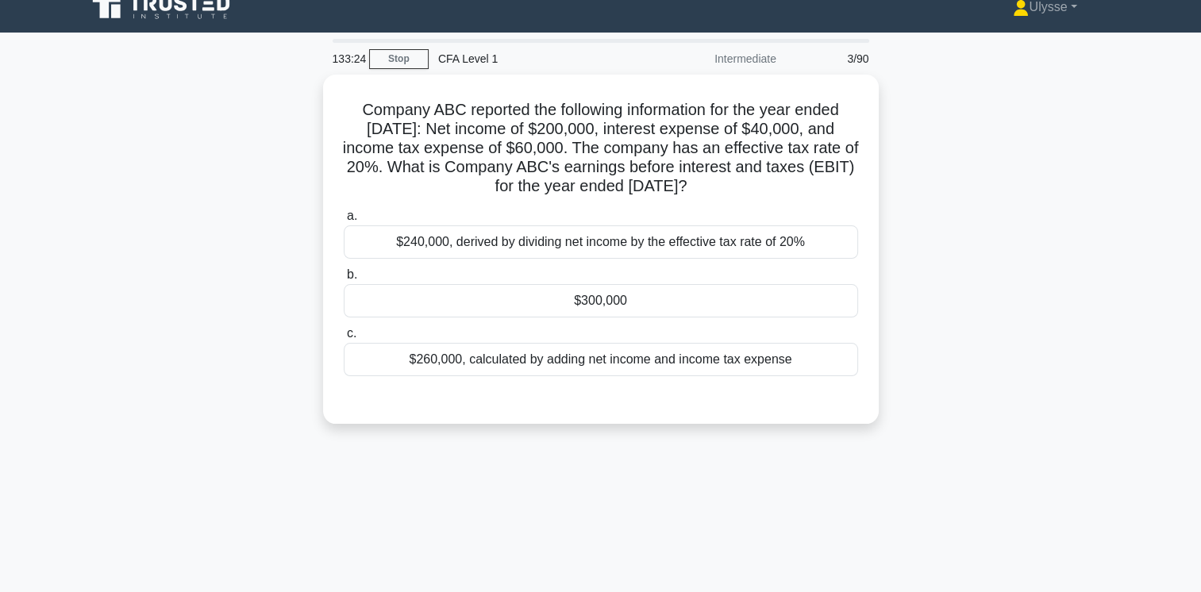
scroll to position [0, 0]
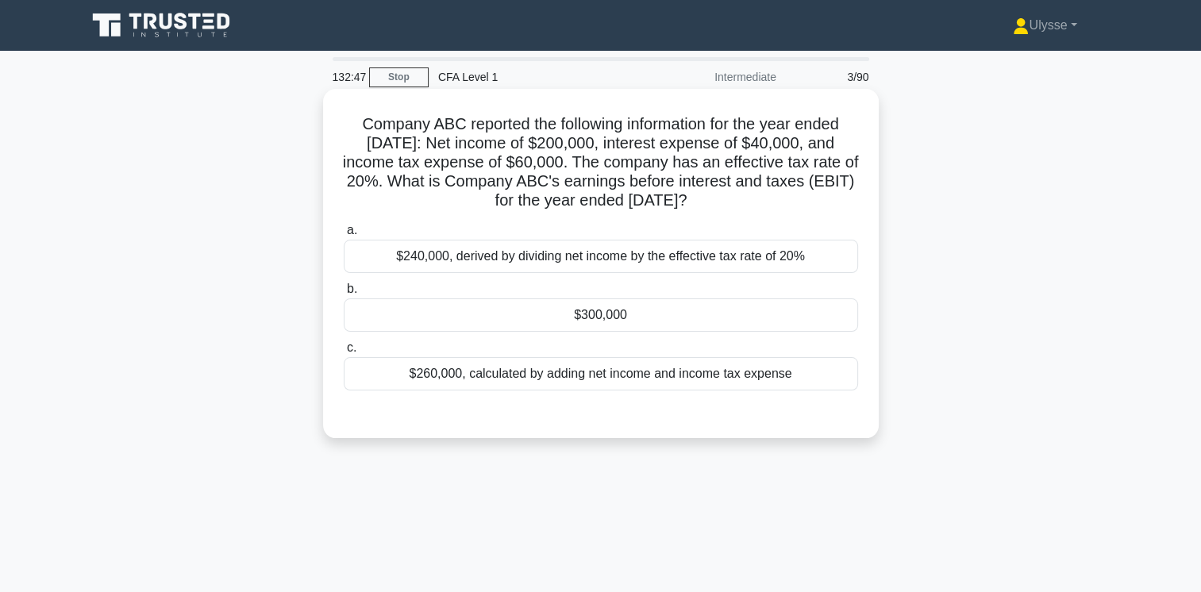
click at [726, 319] on div "$300,000" at bounding box center [601, 314] width 514 height 33
click at [344, 295] on input "b. $300,000" at bounding box center [344, 289] width 0 height 10
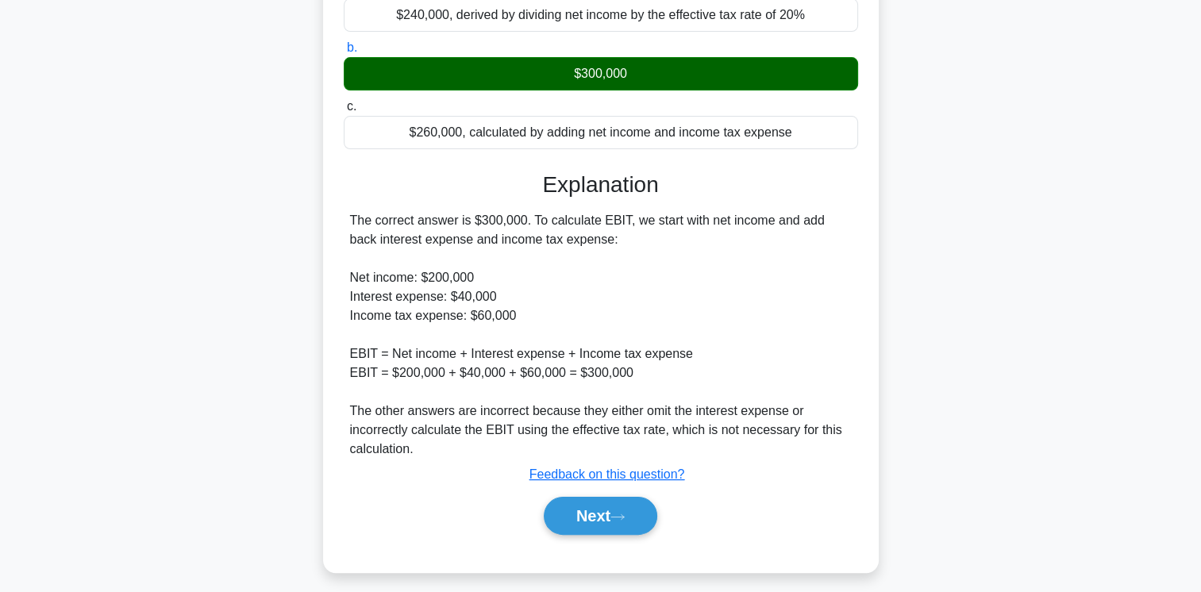
scroll to position [265, 0]
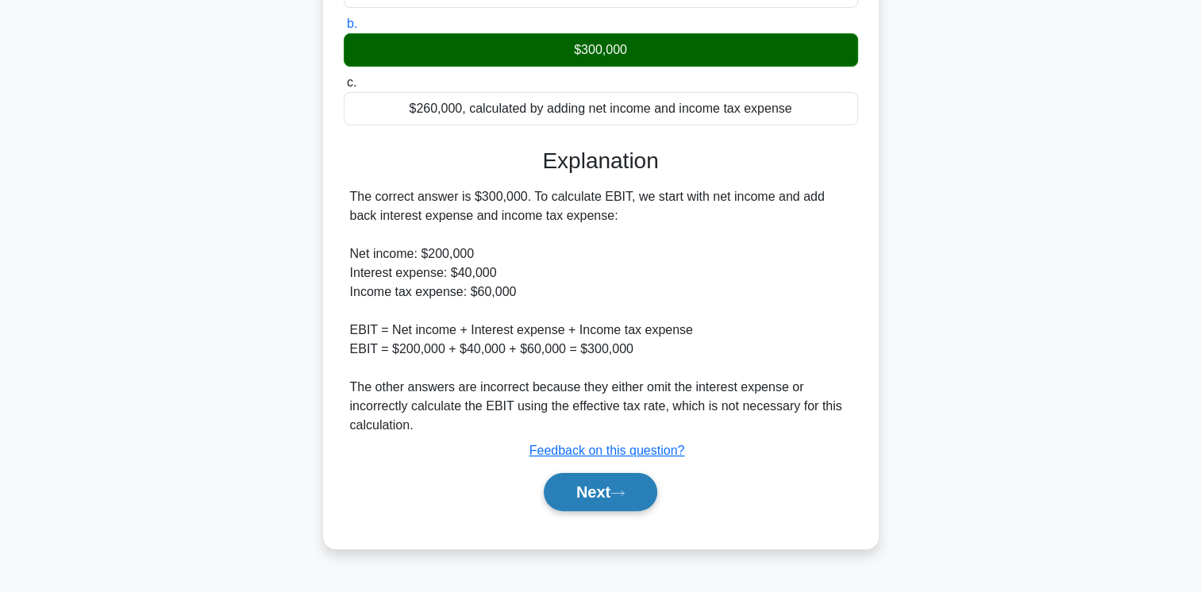
click at [581, 487] on button "Next" at bounding box center [601, 492] width 114 height 38
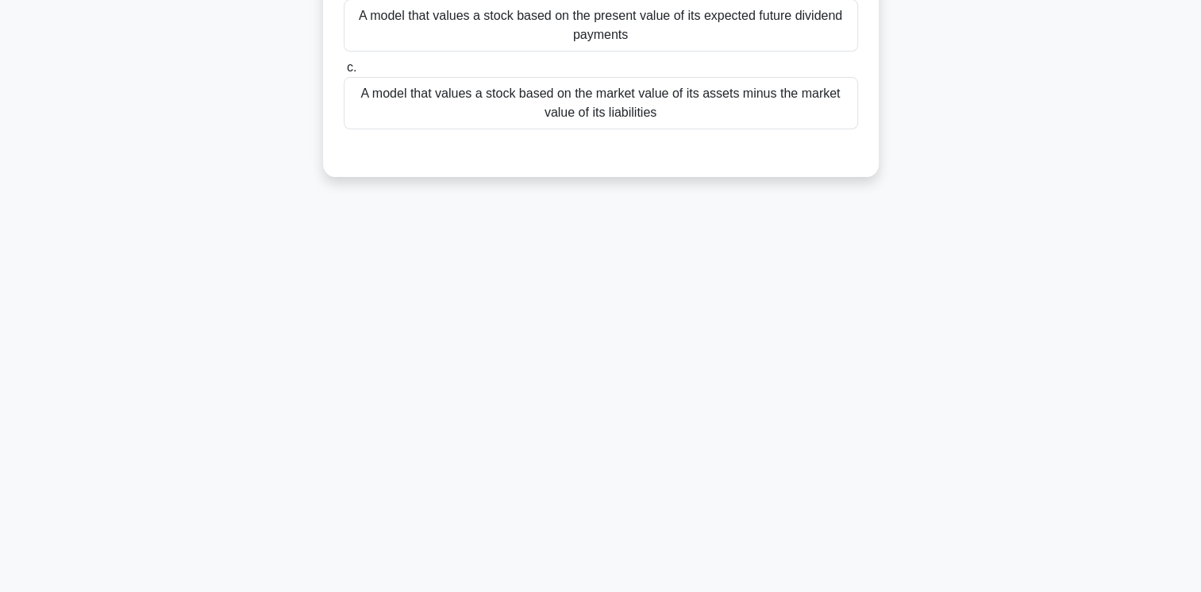
scroll to position [0, 0]
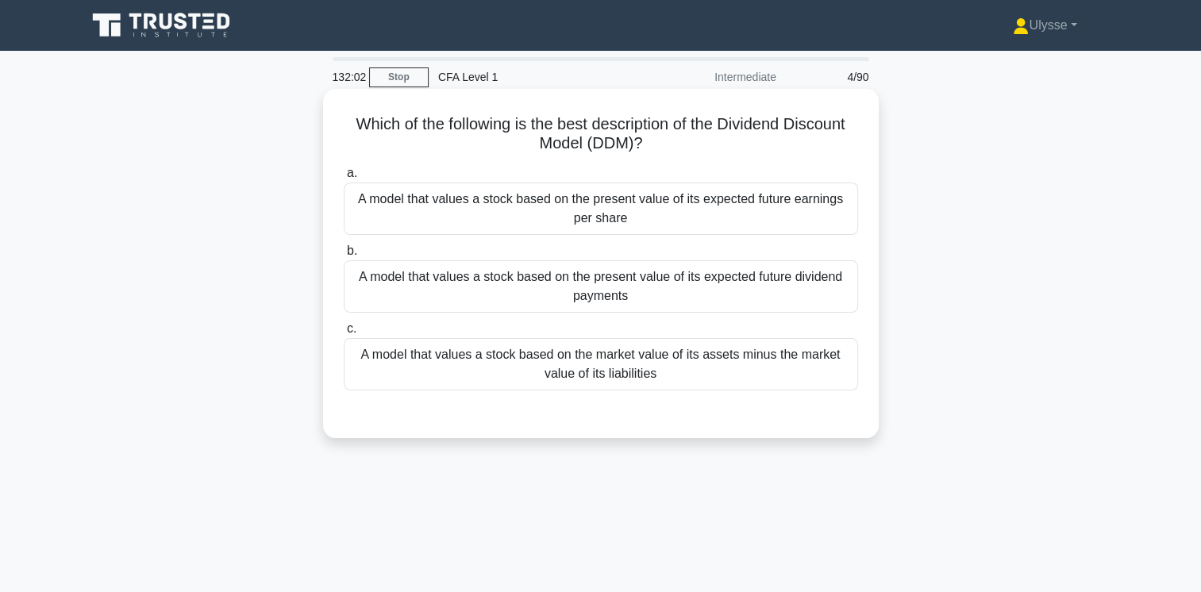
click at [753, 294] on div "A model that values a stock based on the present value of its expected future d…" at bounding box center [601, 286] width 514 height 52
click at [344, 256] on input "b. A model that values a stock based on the present value of its expected futur…" at bounding box center [344, 251] width 0 height 10
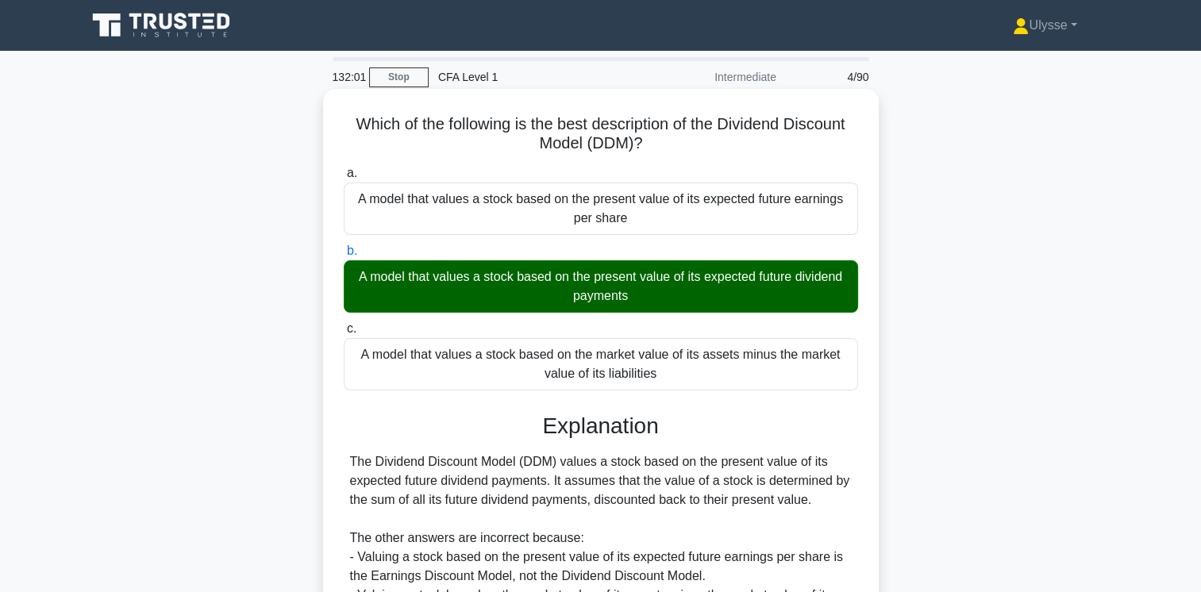
scroll to position [265, 0]
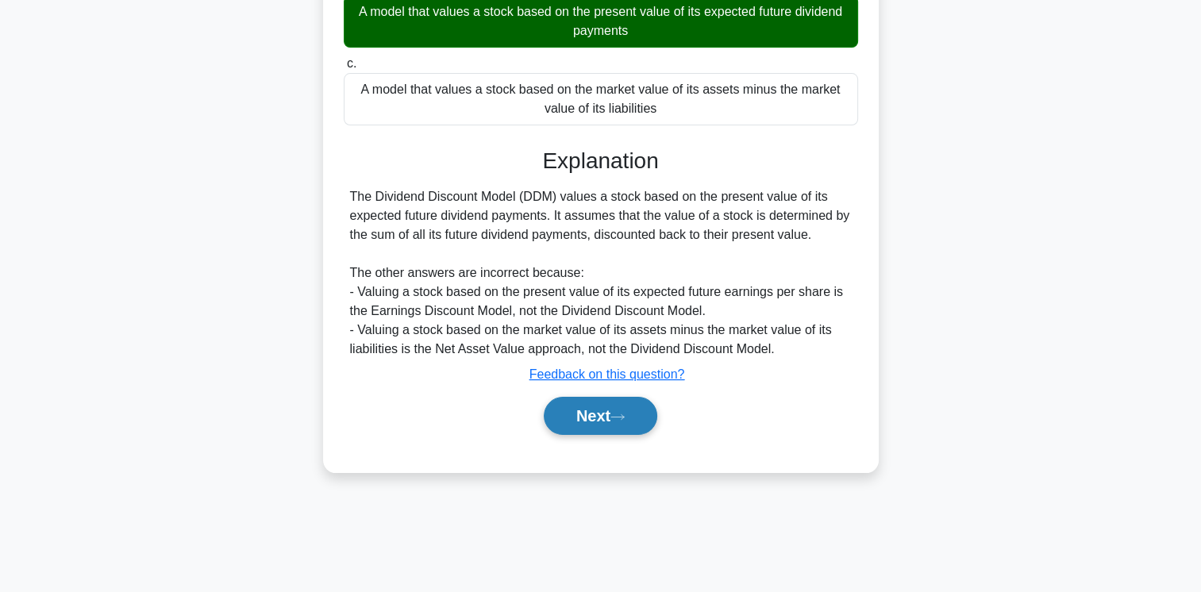
click at [579, 414] on button "Next" at bounding box center [601, 416] width 114 height 38
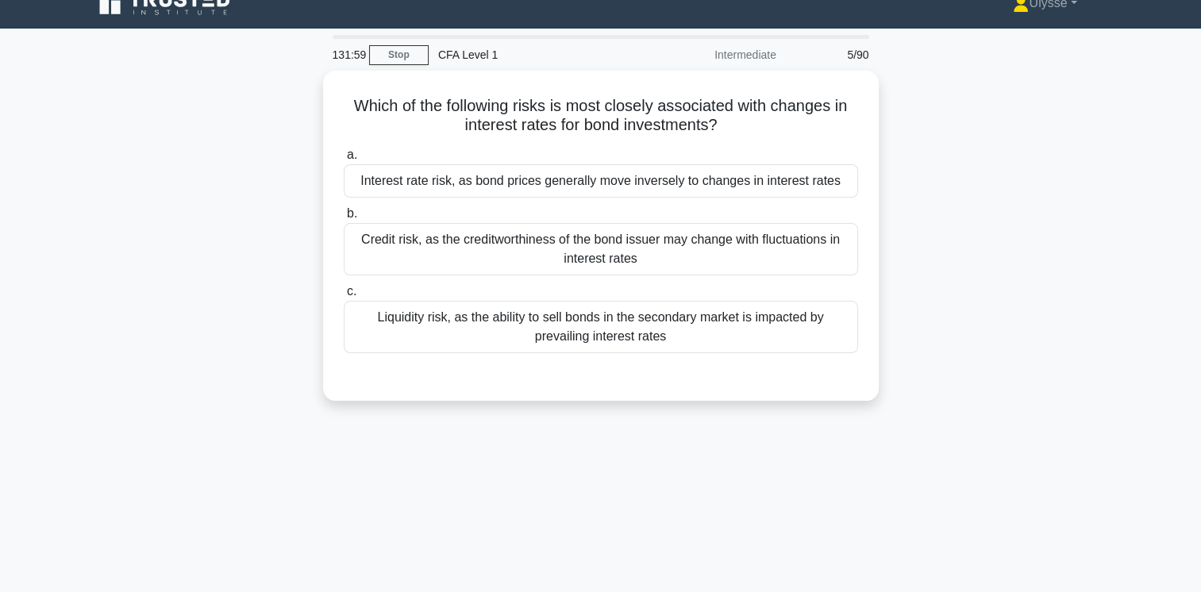
scroll to position [0, 0]
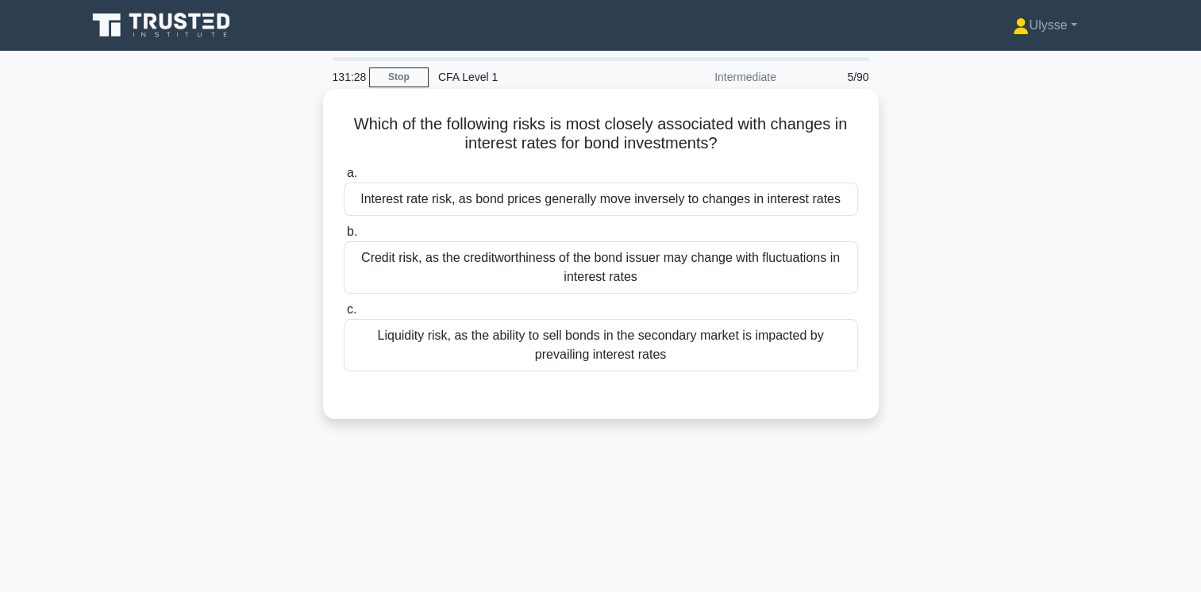
click at [392, 208] on div "Interest rate risk, as bond prices generally move inversely to changes in inter…" at bounding box center [601, 199] width 514 height 33
click at [344, 179] on input "a. Interest rate risk, as bond prices generally move inversely to changes in in…" at bounding box center [344, 173] width 0 height 10
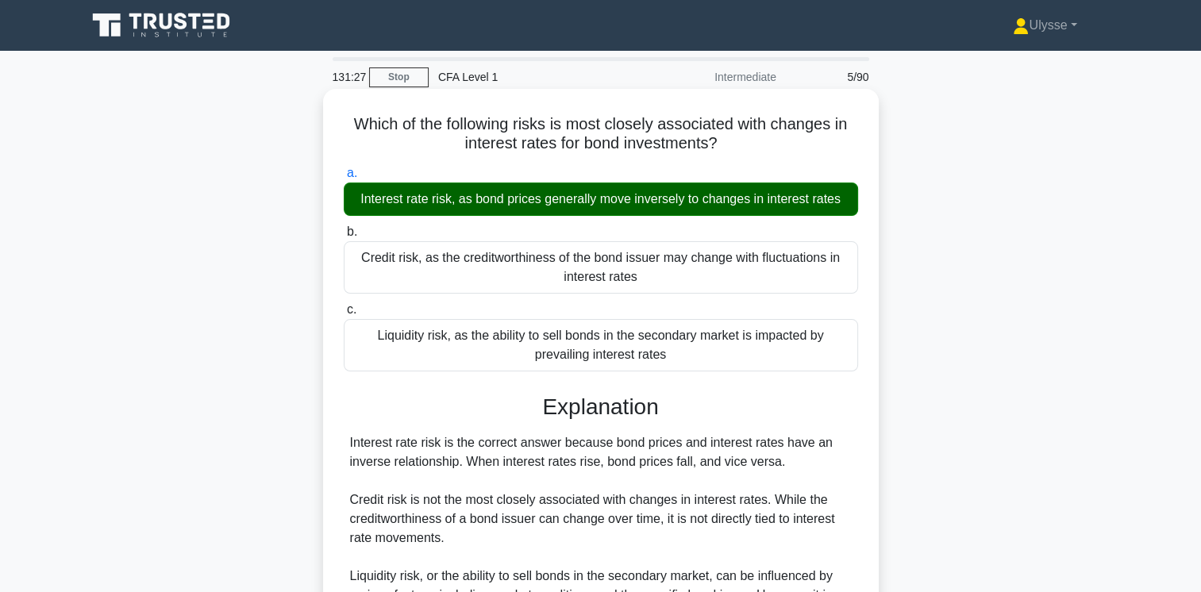
scroll to position [265, 0]
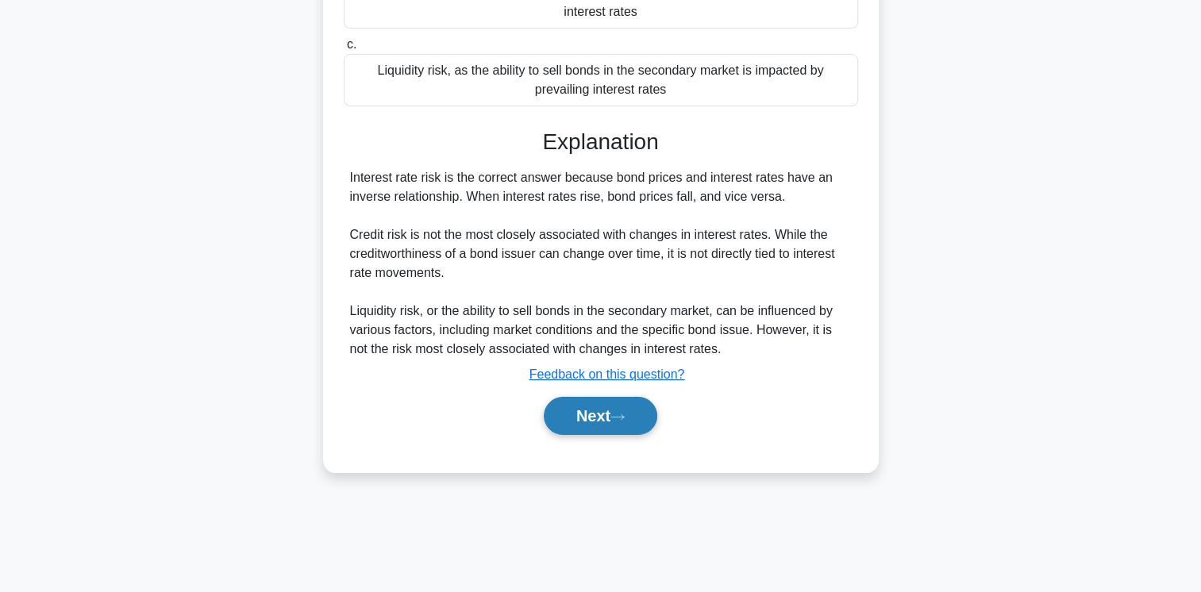
click at [592, 414] on button "Next" at bounding box center [601, 416] width 114 height 38
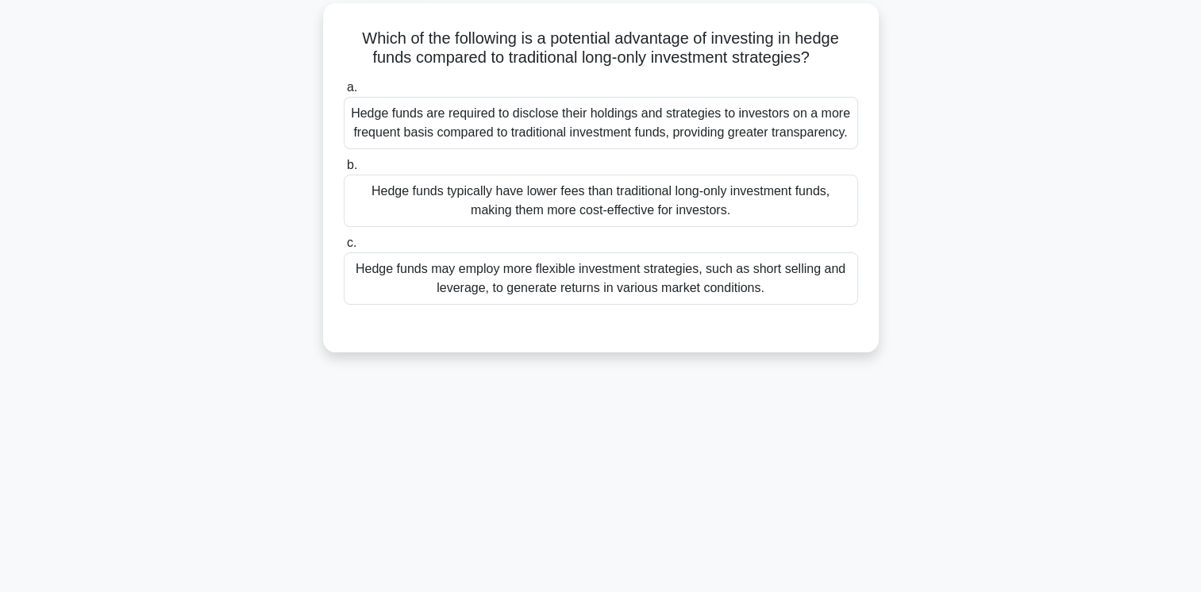
scroll to position [0, 0]
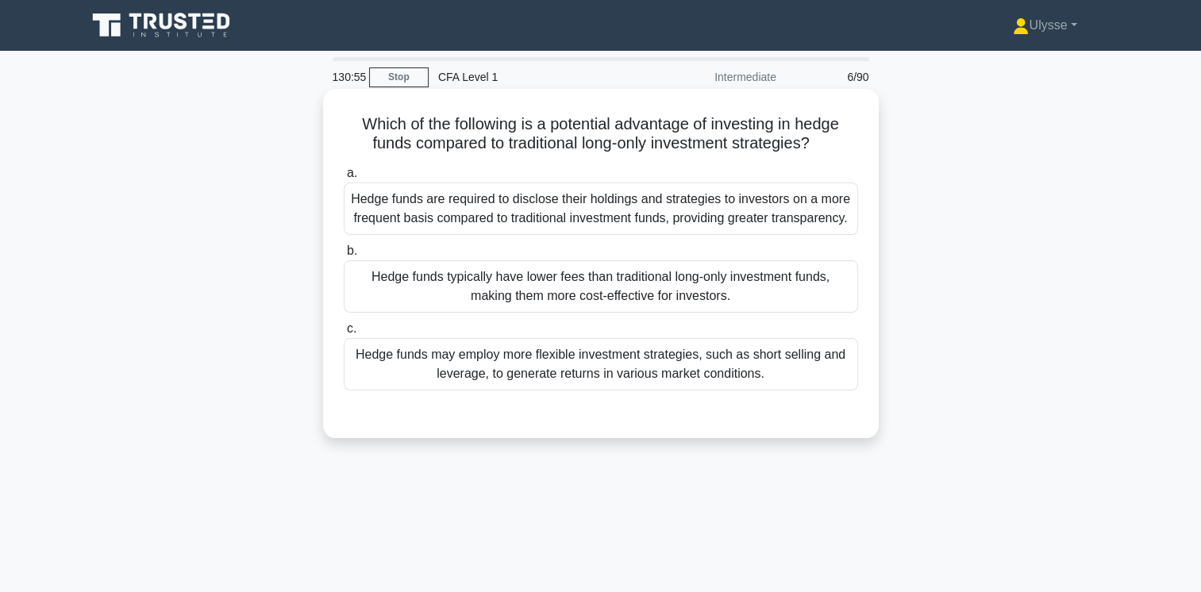
click at [827, 368] on div "Hedge funds may employ more flexible investment strategies, such as short selli…" at bounding box center [601, 364] width 514 height 52
click at [344, 334] on input "c. Hedge funds may employ more flexible investment strategies, such as short se…" at bounding box center [344, 329] width 0 height 10
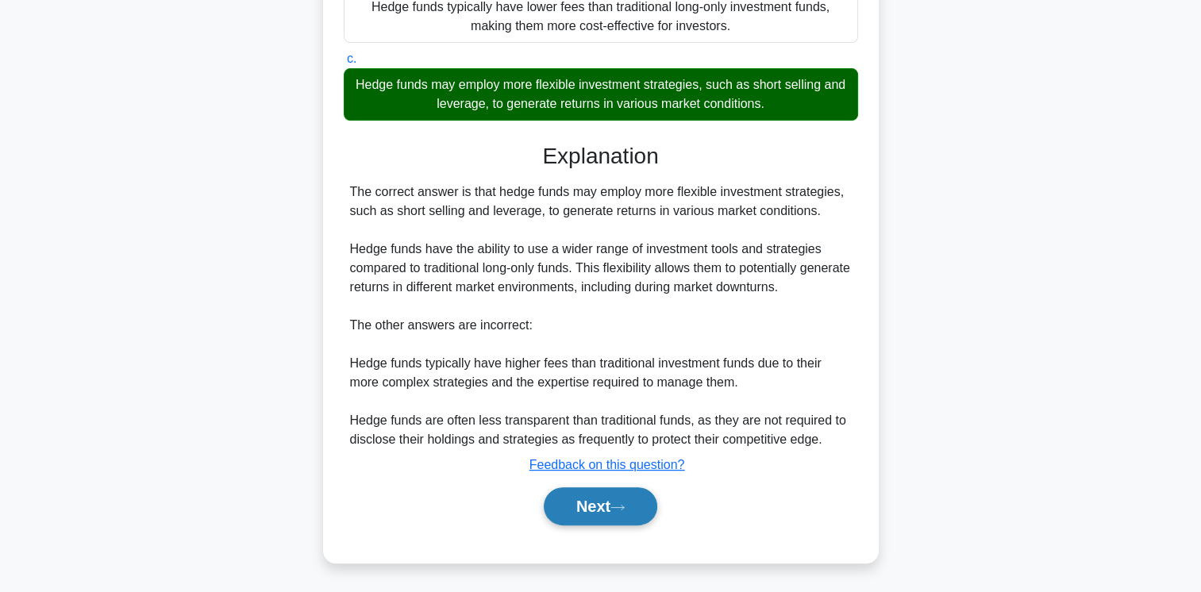
scroll to position [269, 0]
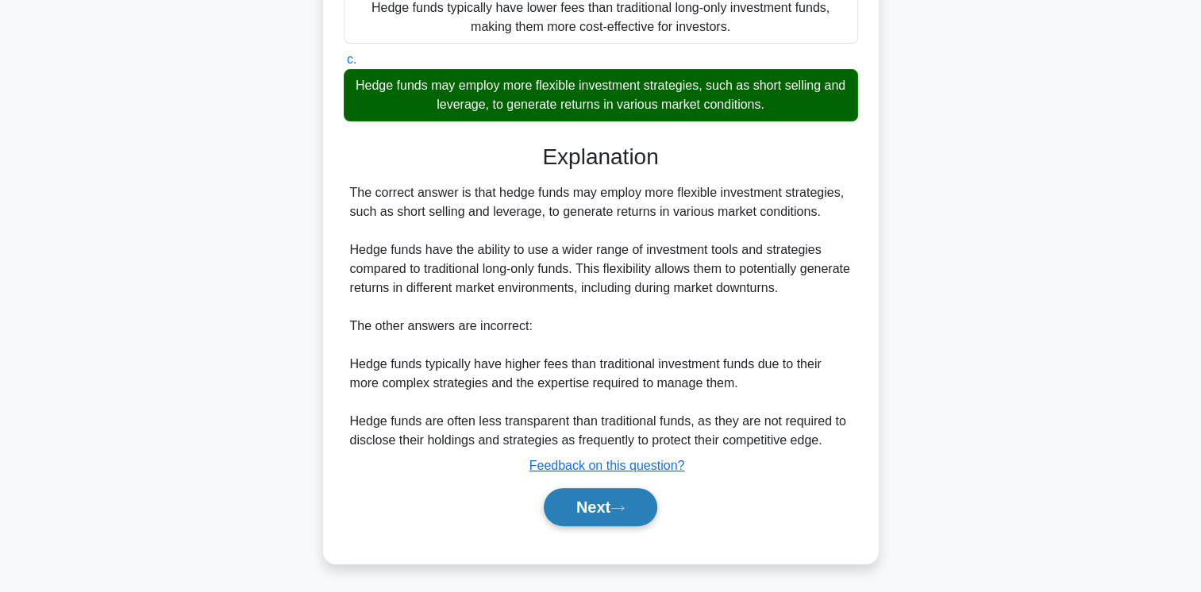
click at [585, 506] on button "Next" at bounding box center [601, 507] width 114 height 38
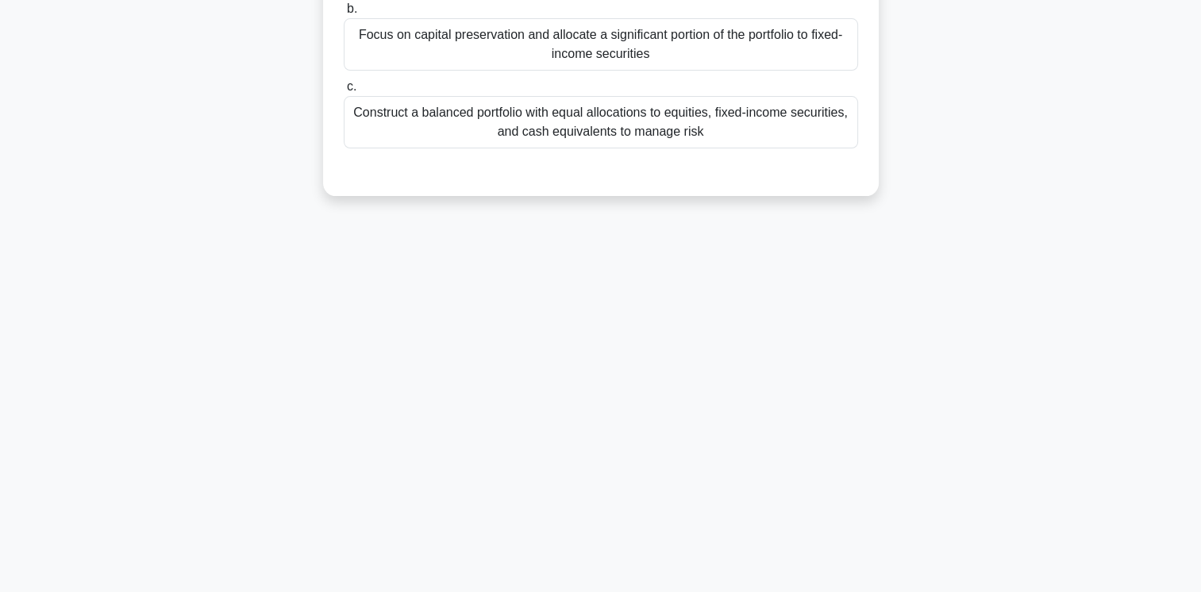
scroll to position [0, 0]
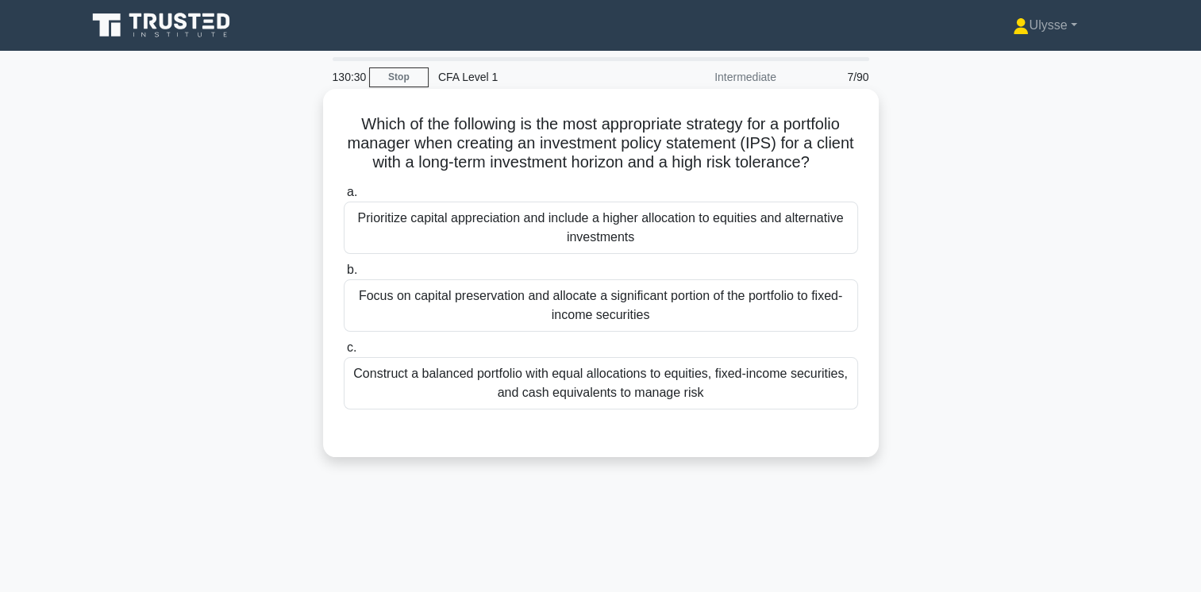
click at [676, 404] on div "Construct a balanced portfolio with equal allocations to equities, fixed-income…" at bounding box center [601, 383] width 514 height 52
click at [344, 353] on input "c. Construct a balanced portfolio with equal allocations to equities, fixed-inc…" at bounding box center [344, 348] width 0 height 10
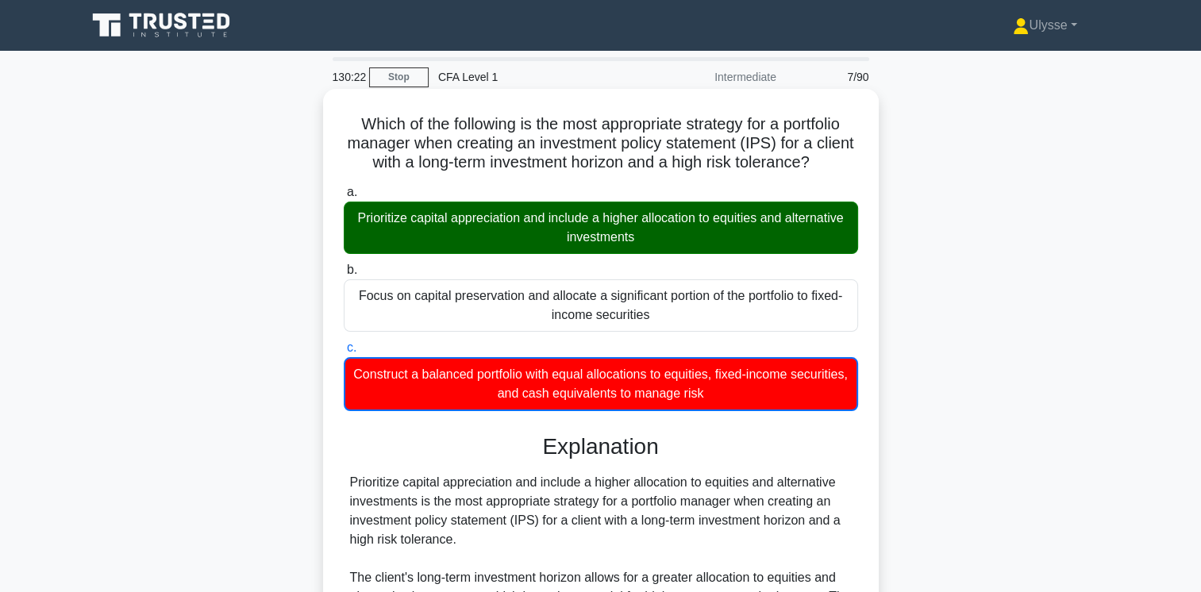
scroll to position [366, 0]
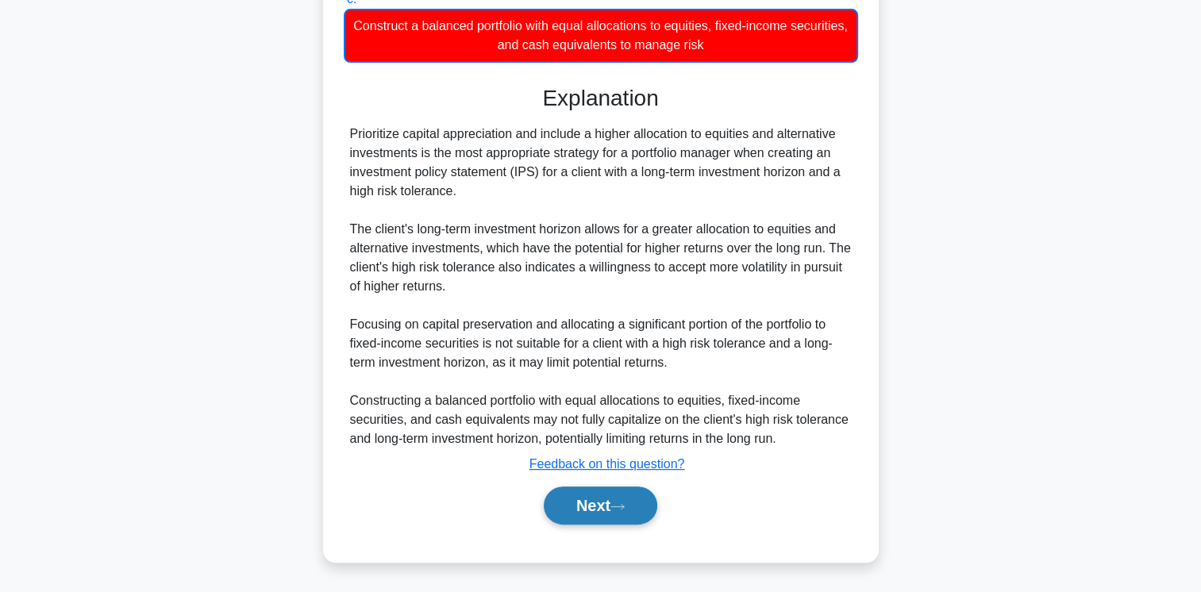
click at [602, 496] on button "Next" at bounding box center [601, 506] width 114 height 38
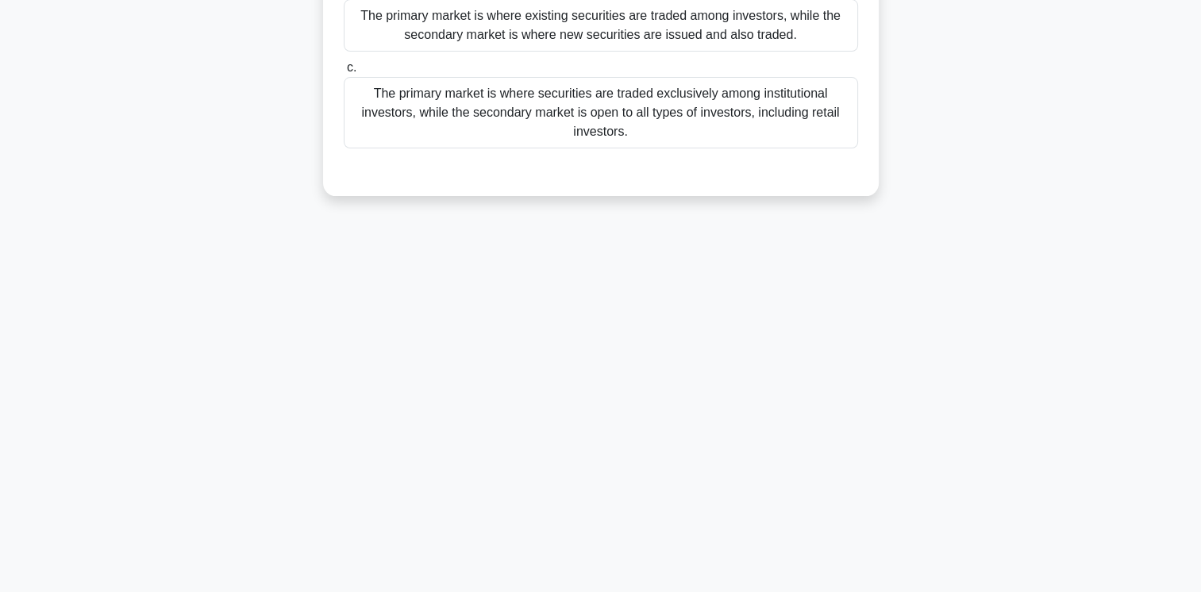
scroll to position [0, 0]
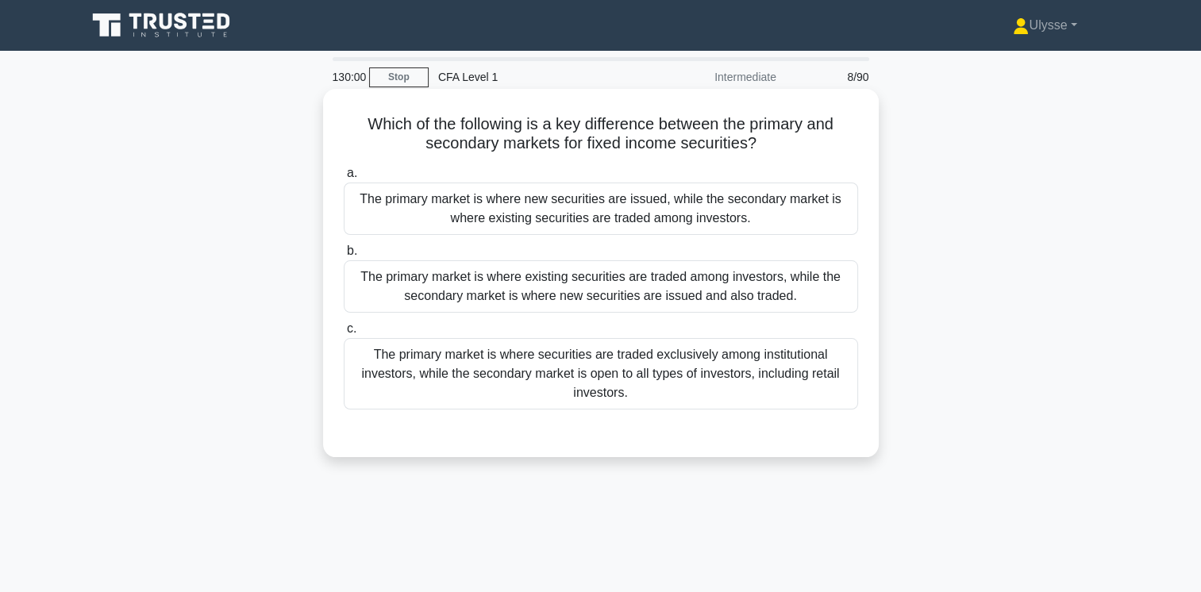
click at [615, 217] on div "The primary market is where new securities are issued, while the secondary mark…" at bounding box center [601, 209] width 514 height 52
click at [344, 179] on input "a. The primary market is where new securities are issued, while the secondary m…" at bounding box center [344, 173] width 0 height 10
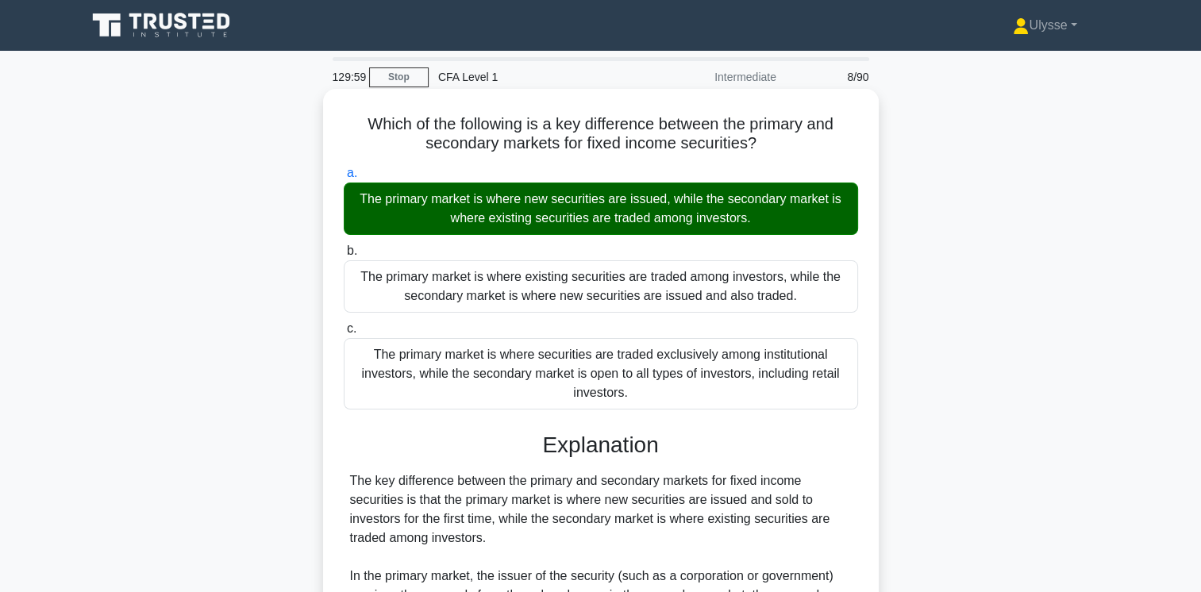
scroll to position [308, 0]
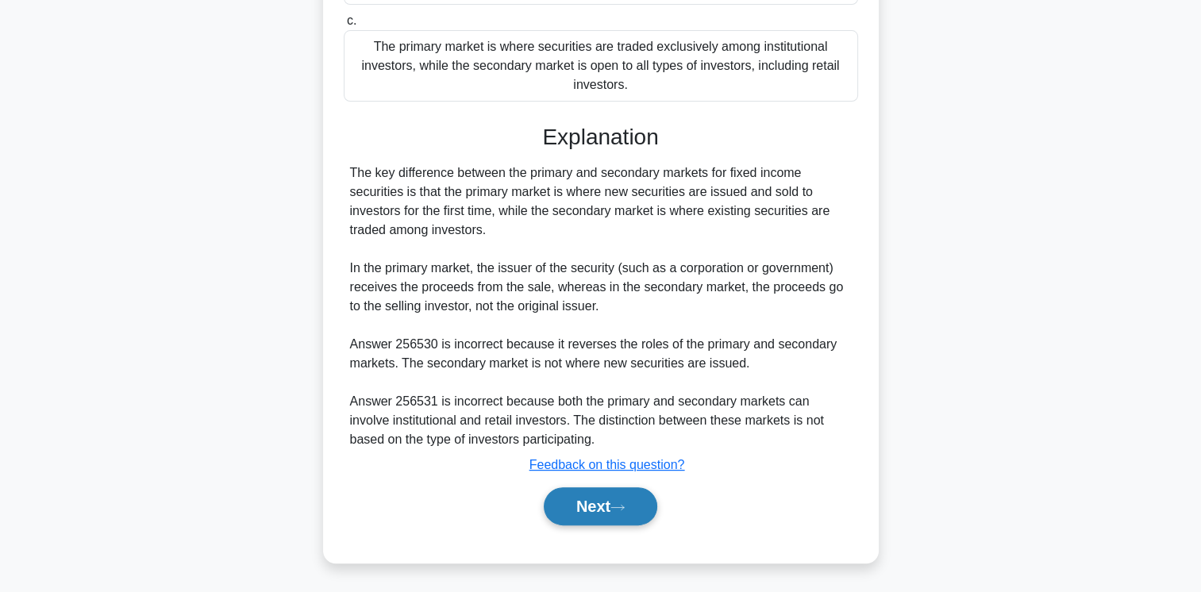
click at [581, 500] on button "Next" at bounding box center [601, 506] width 114 height 38
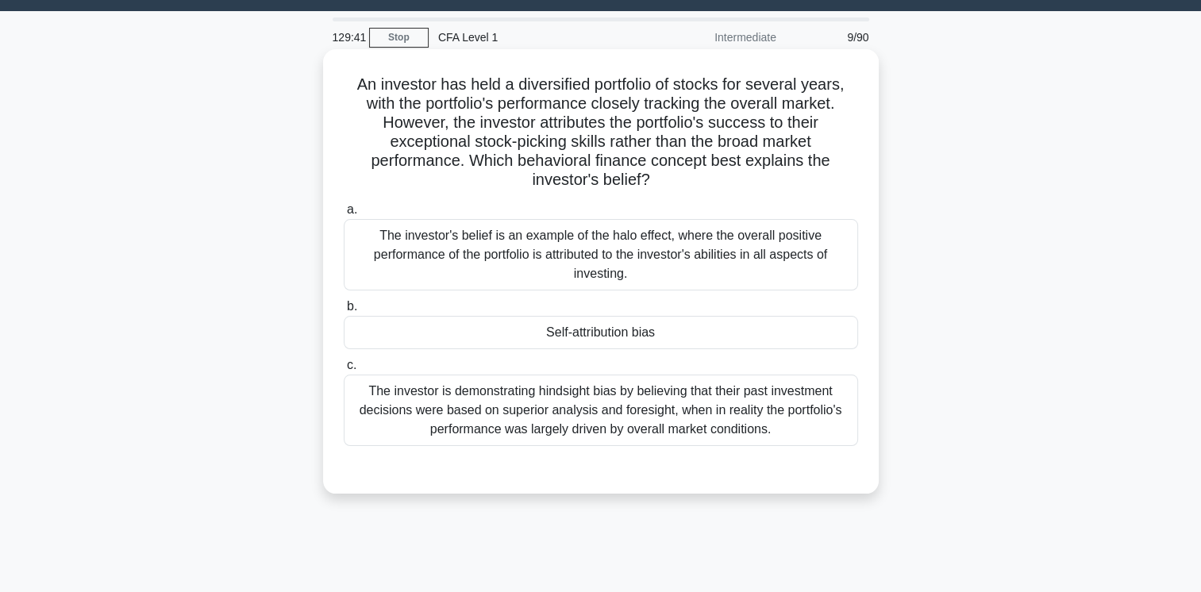
scroll to position [35, 0]
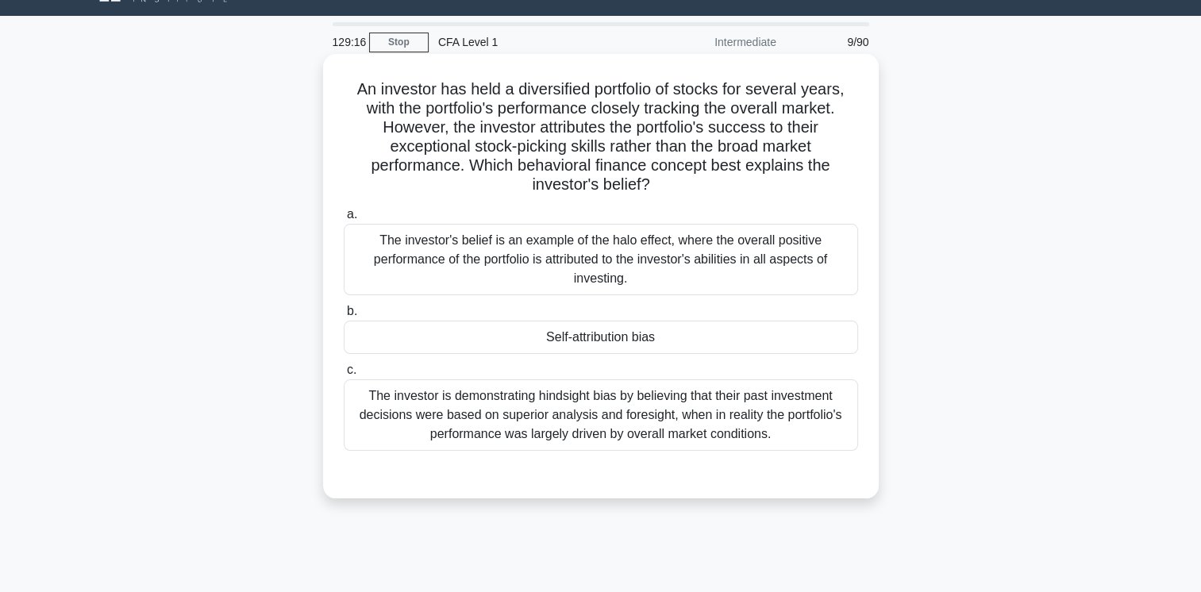
click at [672, 339] on div "Self-attribution bias" at bounding box center [601, 337] width 514 height 33
click at [344, 317] on input "b. Self-attribution bias" at bounding box center [344, 311] width 0 height 10
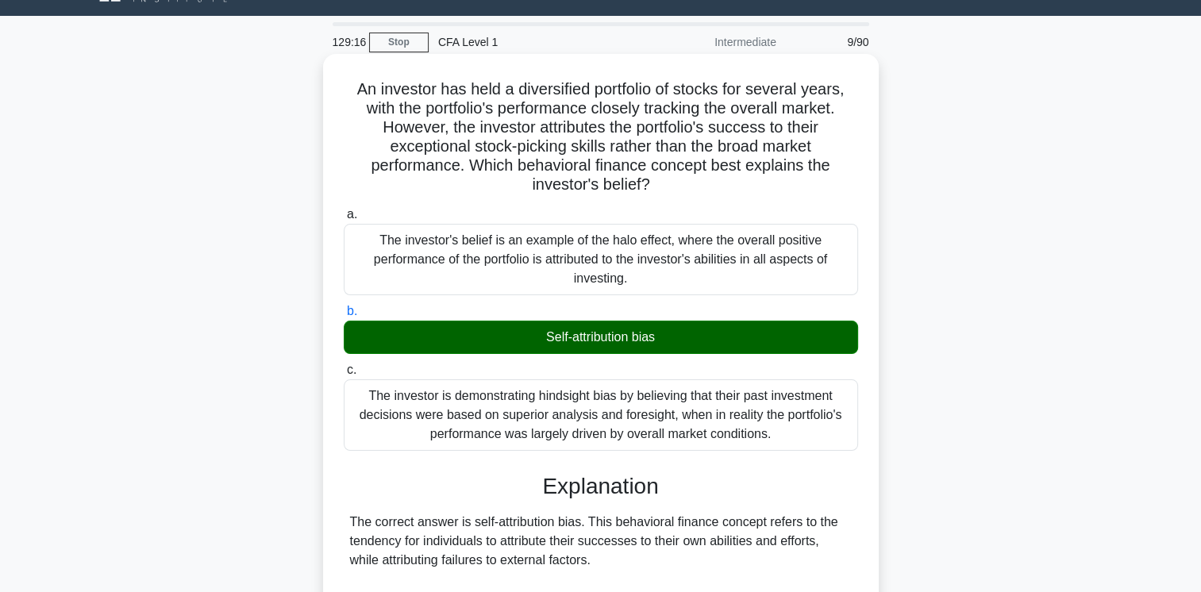
scroll to position [422, 0]
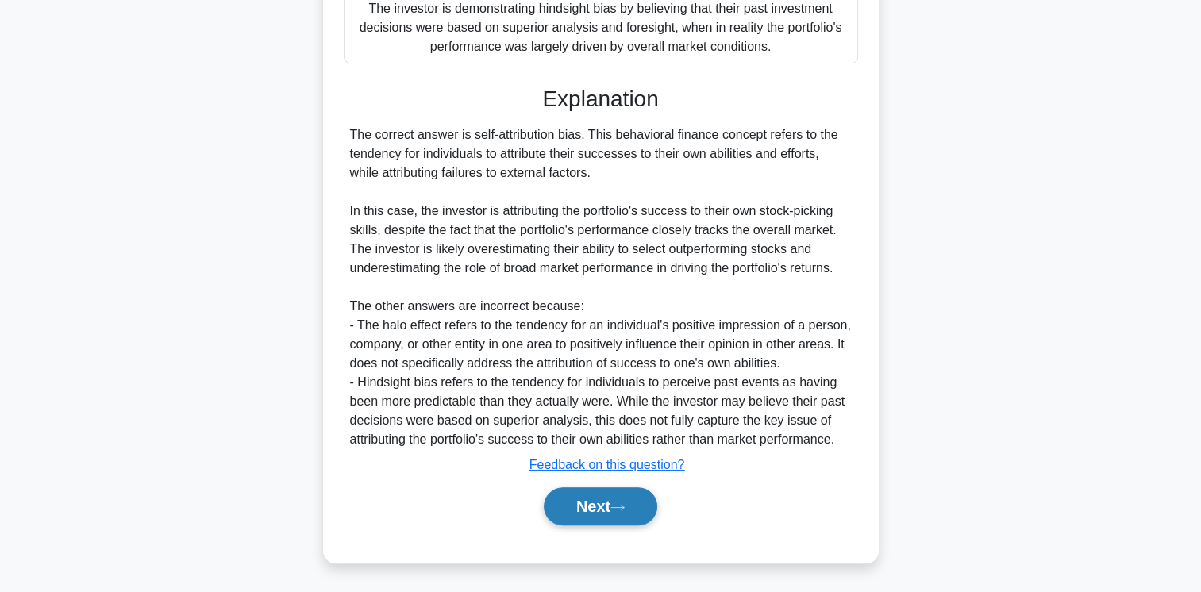
click at [595, 502] on button "Next" at bounding box center [601, 506] width 114 height 38
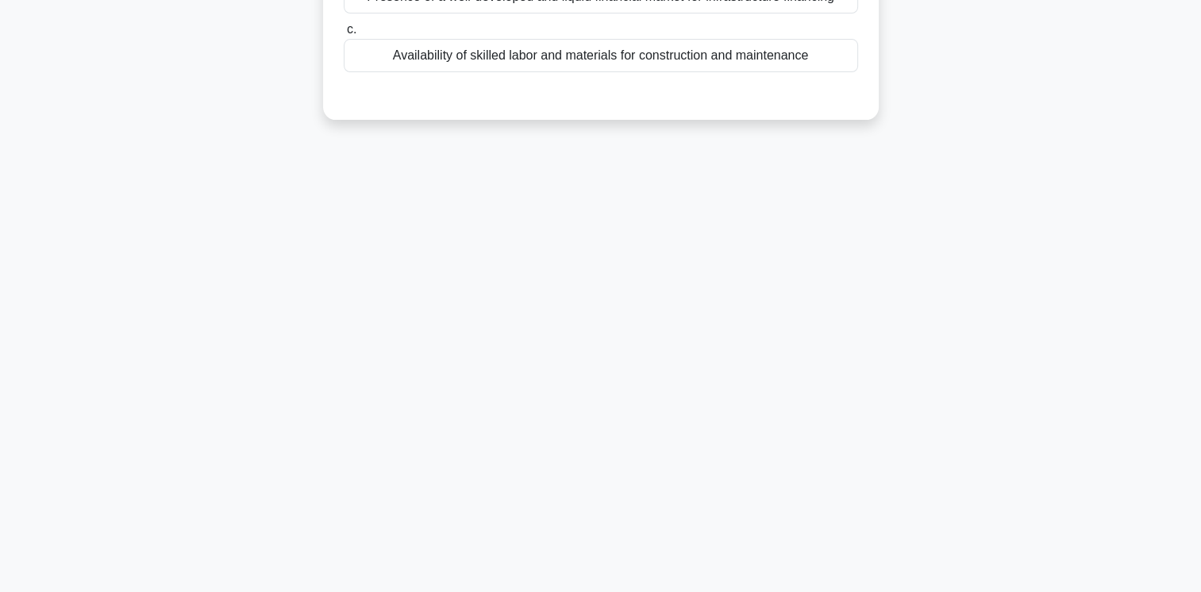
scroll to position [0, 0]
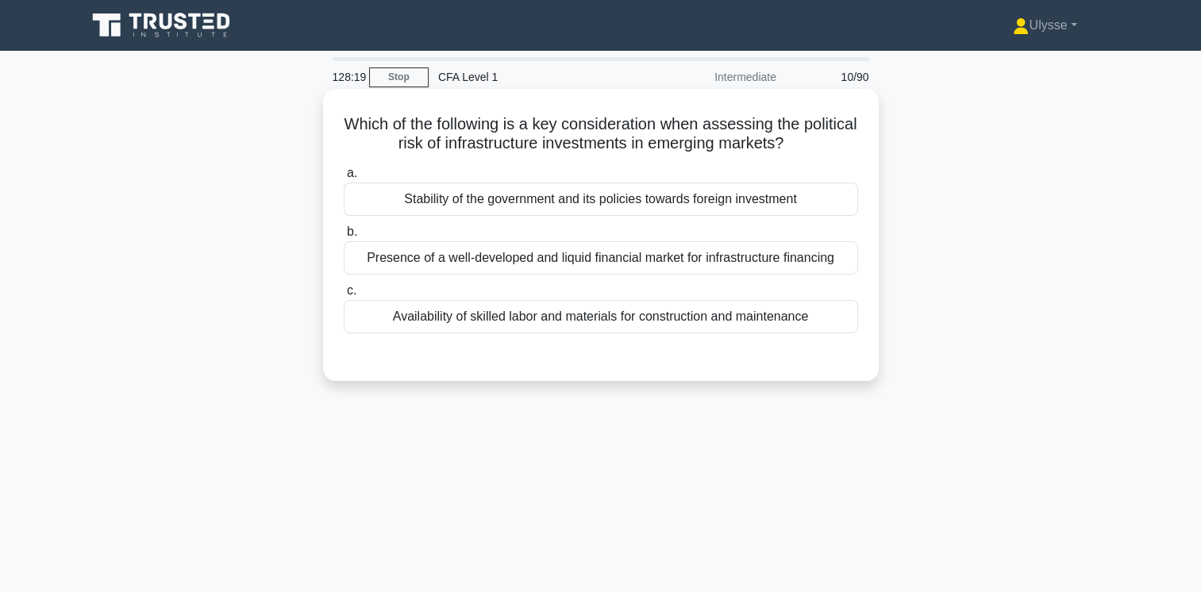
click at [635, 328] on div "Availability of skilled labor and materials for construction and maintenance" at bounding box center [601, 316] width 514 height 33
click at [344, 296] on input "c. Availability of skilled labor and materials for construction and maintenance" at bounding box center [344, 291] width 0 height 10
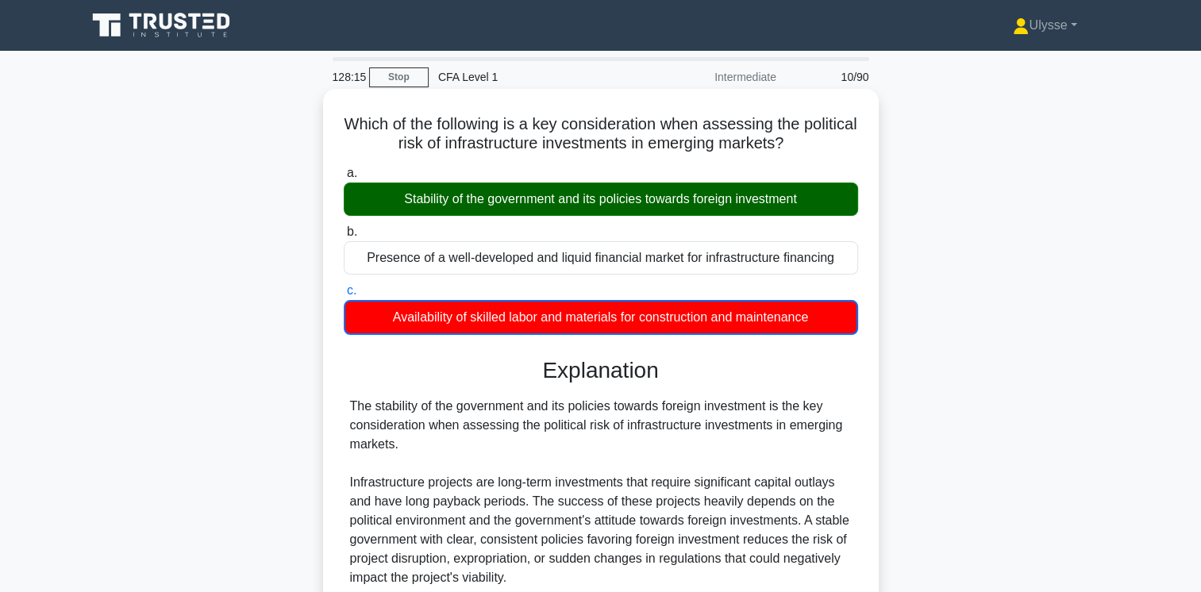
scroll to position [290, 0]
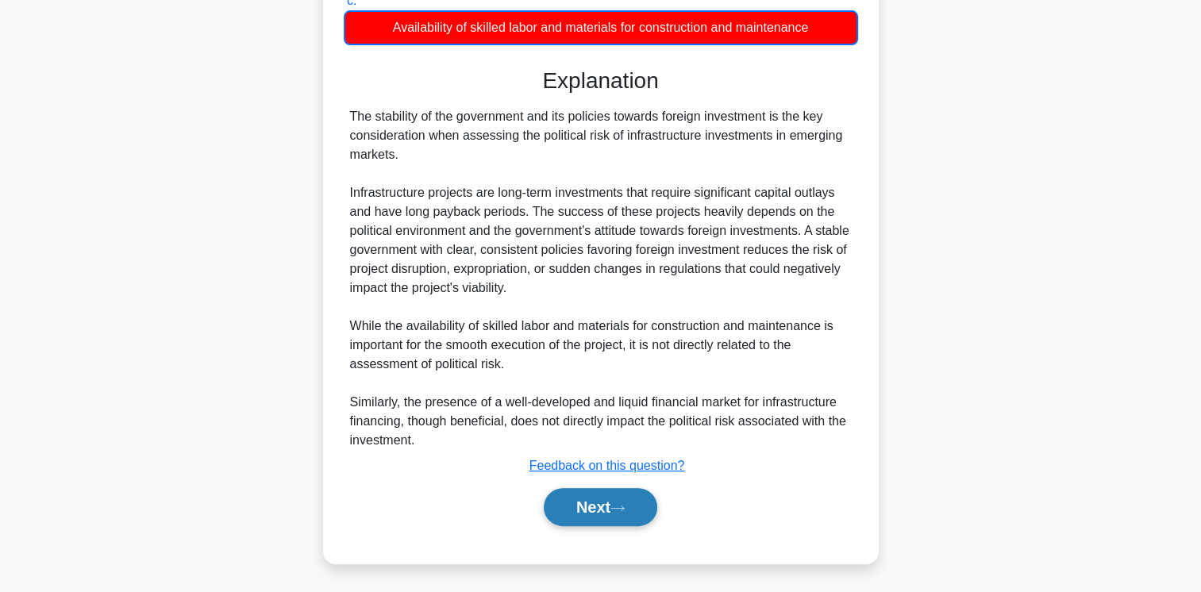
click at [595, 506] on button "Next" at bounding box center [601, 507] width 114 height 38
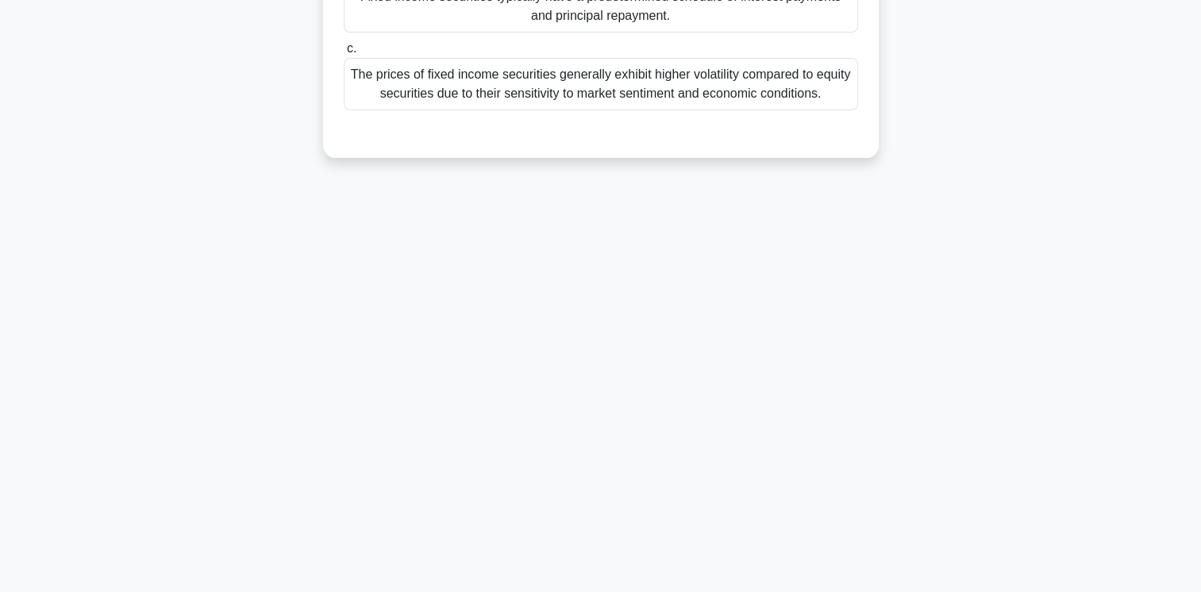
scroll to position [0, 0]
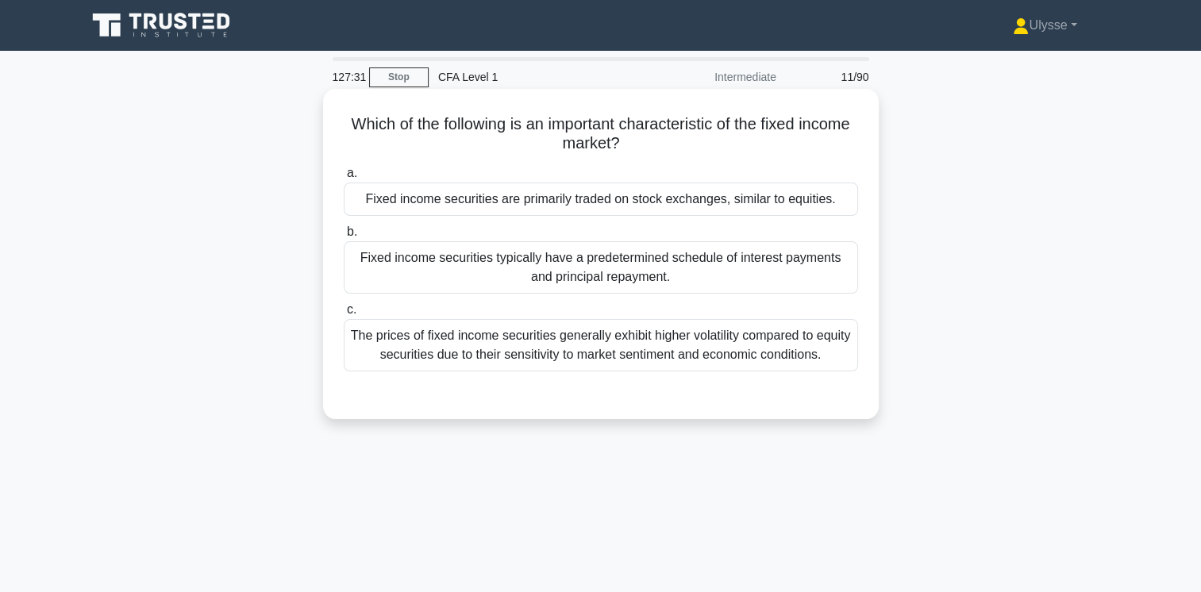
click at [597, 192] on div "Fixed income securities are primarily traded on stock exchanges, similar to equ…" at bounding box center [601, 199] width 514 height 33
click at [344, 179] on input "a. Fixed income securities are primarily traded on stock exchanges, similar to …" at bounding box center [344, 173] width 0 height 10
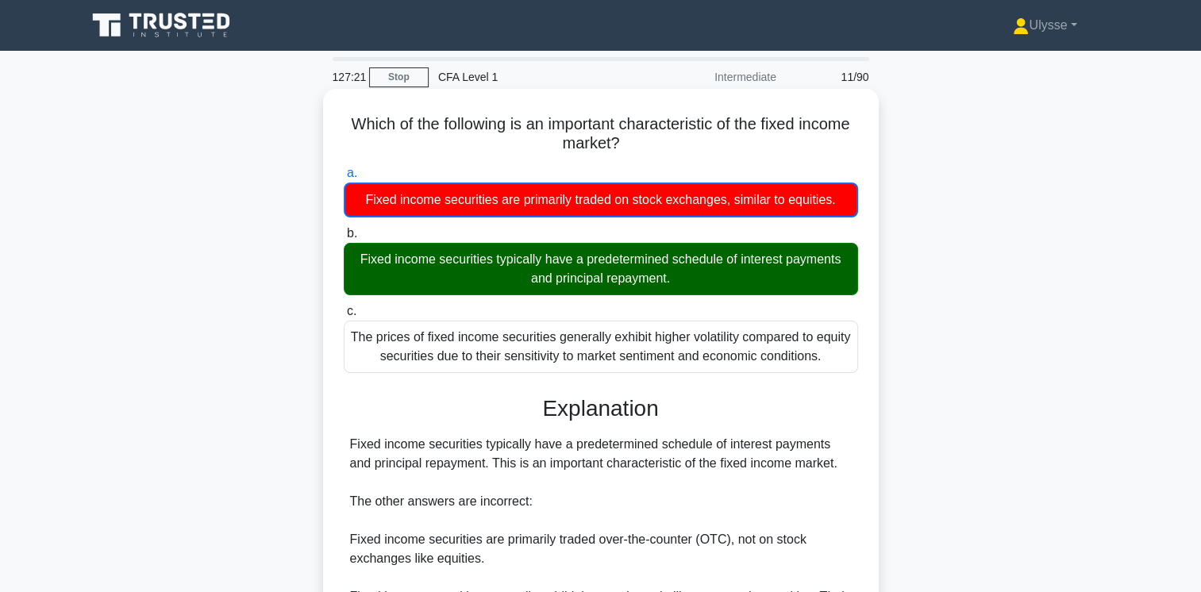
scroll to position [265, 0]
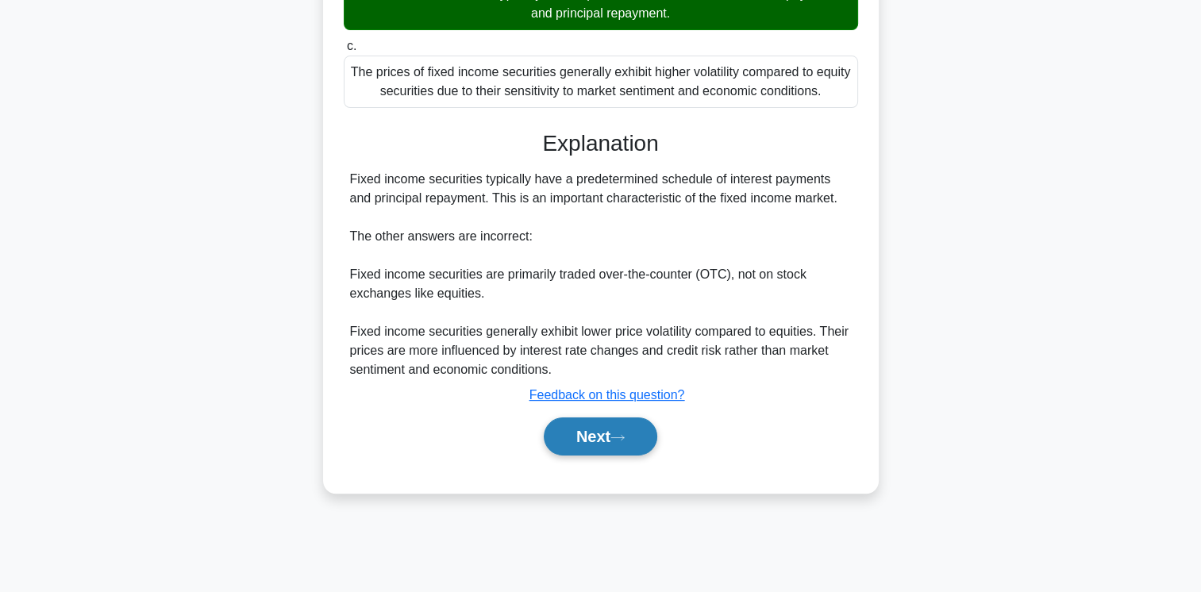
click at [599, 438] on button "Next" at bounding box center [601, 437] width 114 height 38
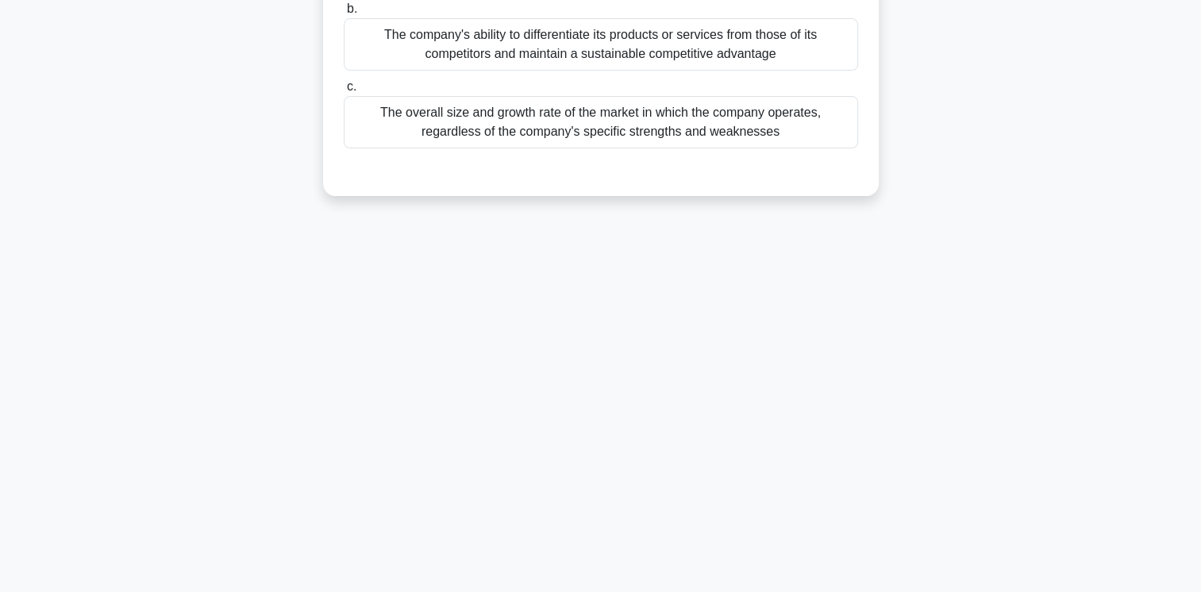
scroll to position [0, 0]
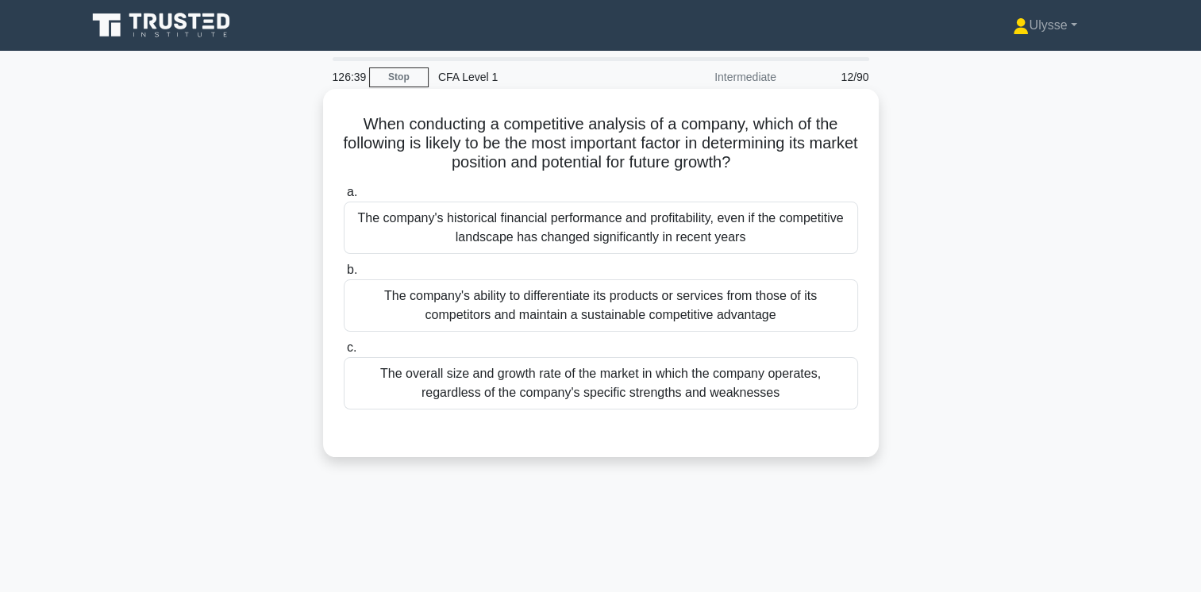
click at [746, 306] on div "The company's ability to differentiate its products or services from those of i…" at bounding box center [601, 305] width 514 height 52
click at [344, 275] on input "b. The company's ability to differentiate its products or services from those o…" at bounding box center [344, 270] width 0 height 10
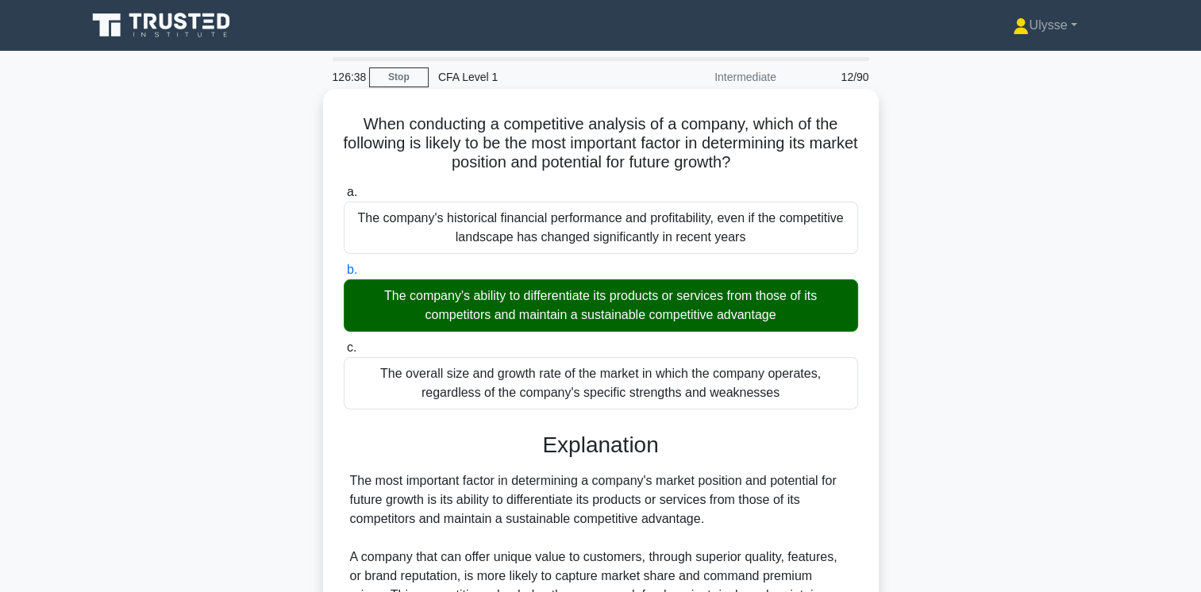
scroll to position [327, 0]
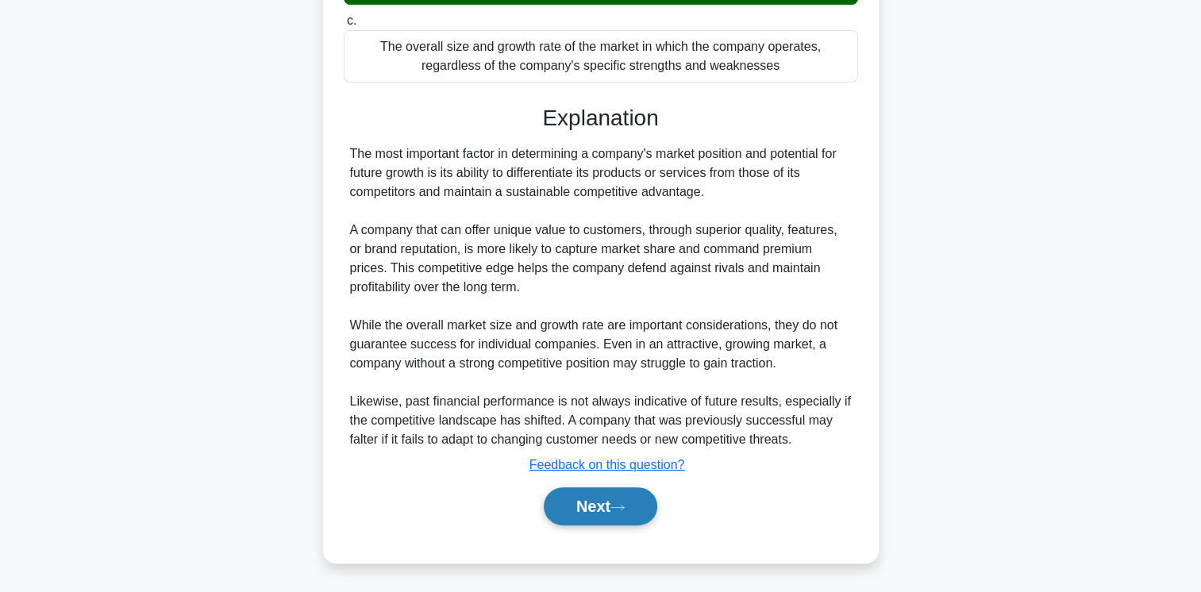
click at [580, 501] on button "Next" at bounding box center [601, 506] width 114 height 38
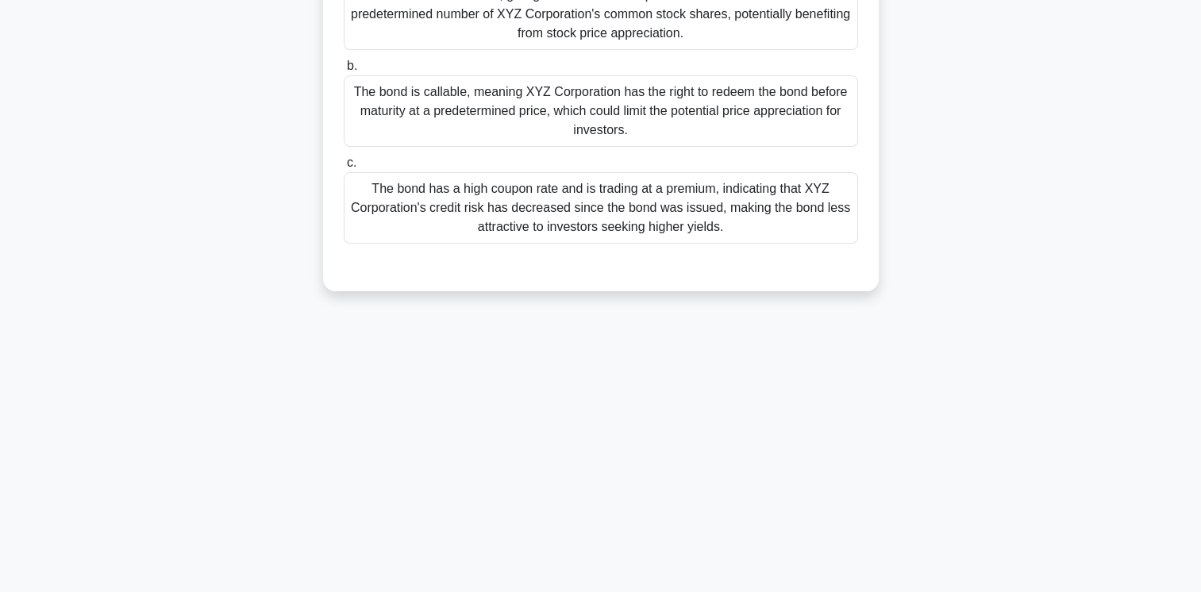
scroll to position [0, 0]
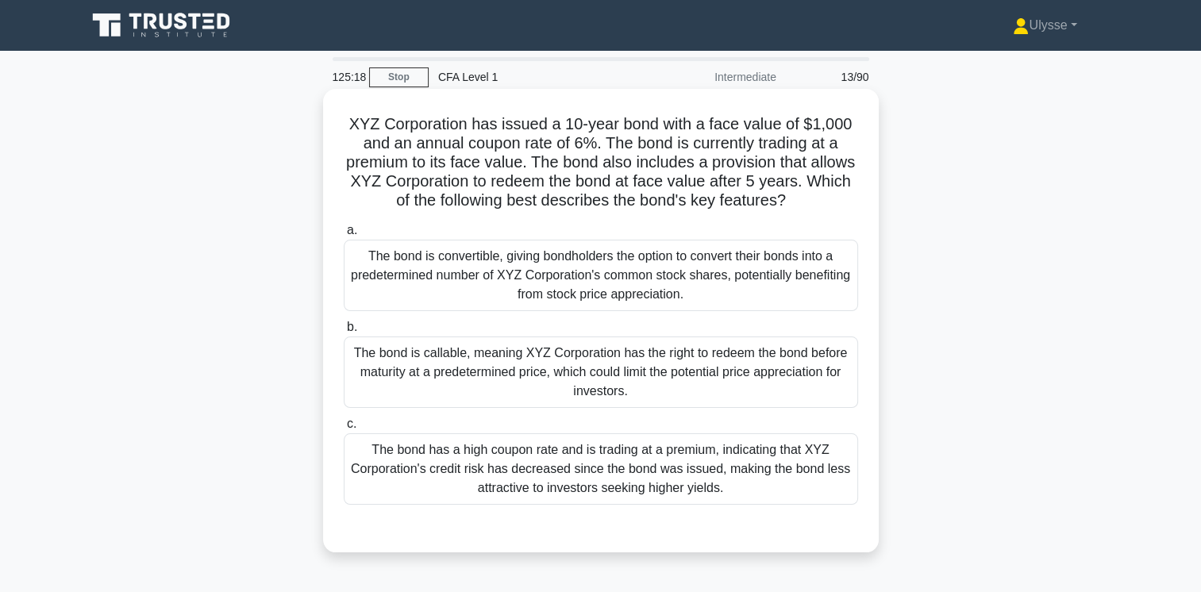
click at [629, 380] on div "The bond is callable, meaning XYZ Corporation has the right to redeem the bond …" at bounding box center [601, 372] width 514 height 71
click at [344, 333] on input "b. The bond is callable, meaning XYZ Corporation has the right to redeem the bo…" at bounding box center [344, 327] width 0 height 10
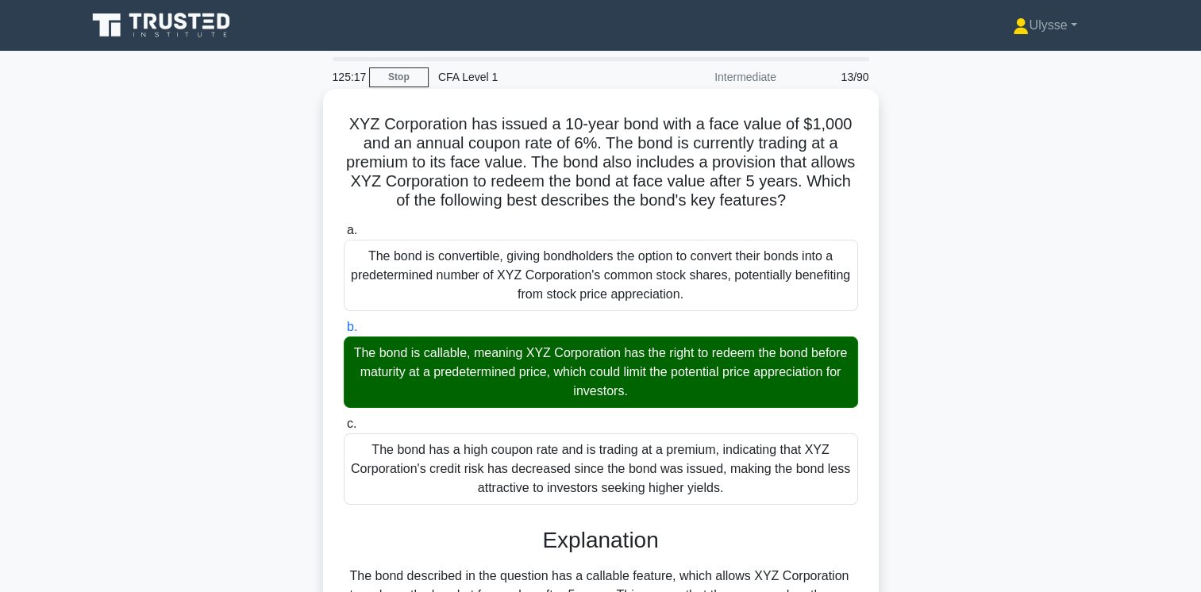
scroll to position [346, 0]
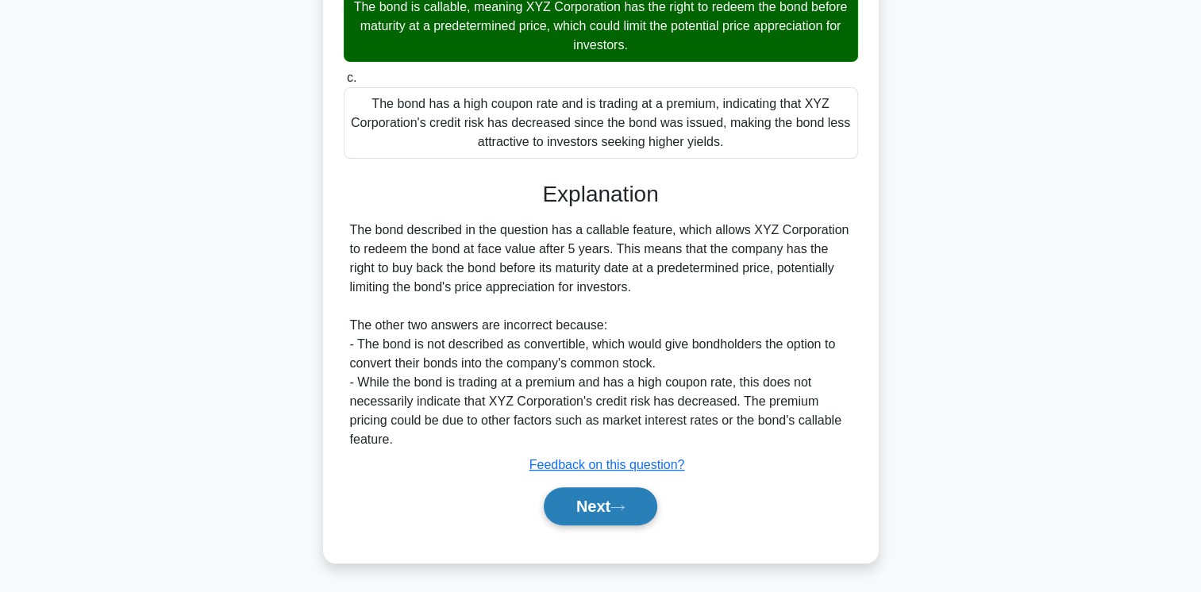
click at [589, 500] on button "Next" at bounding box center [601, 506] width 114 height 38
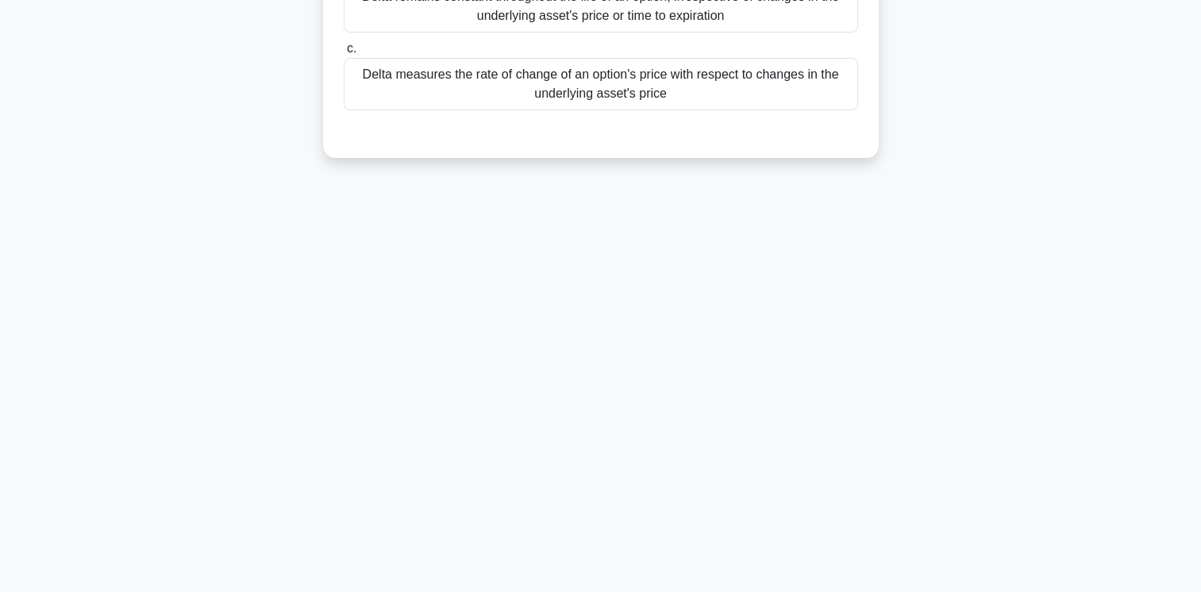
scroll to position [265, 0]
click at [652, 322] on div "125:12 Stop CFA Level 1 Intermediate 14/90 Which of the following statements ab…" at bounding box center [601, 189] width 1048 height 794
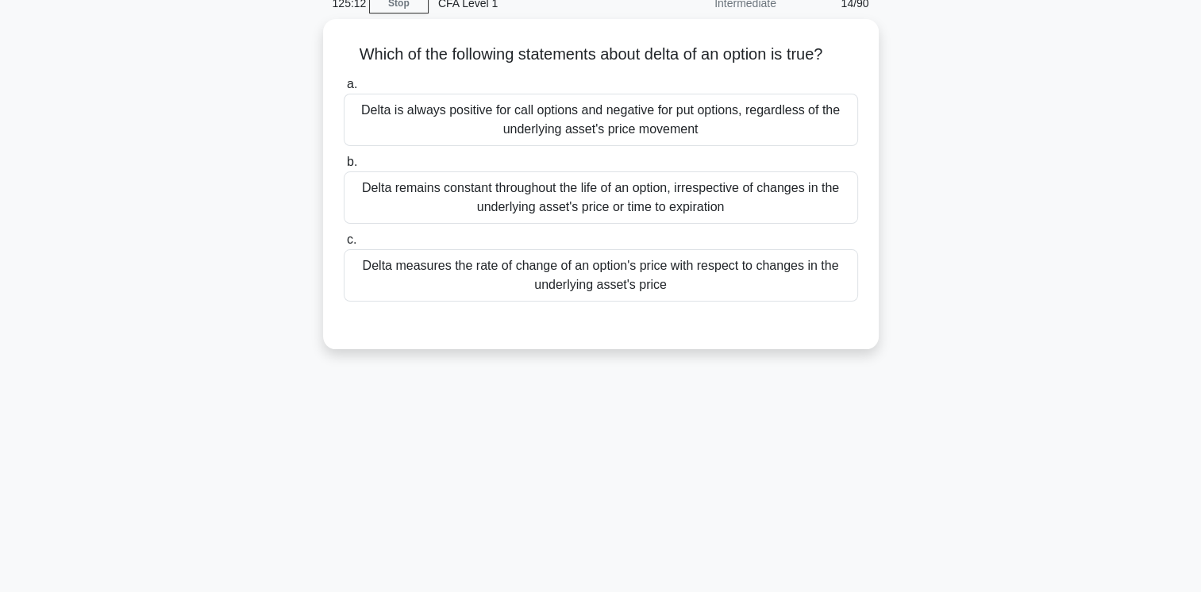
scroll to position [0, 0]
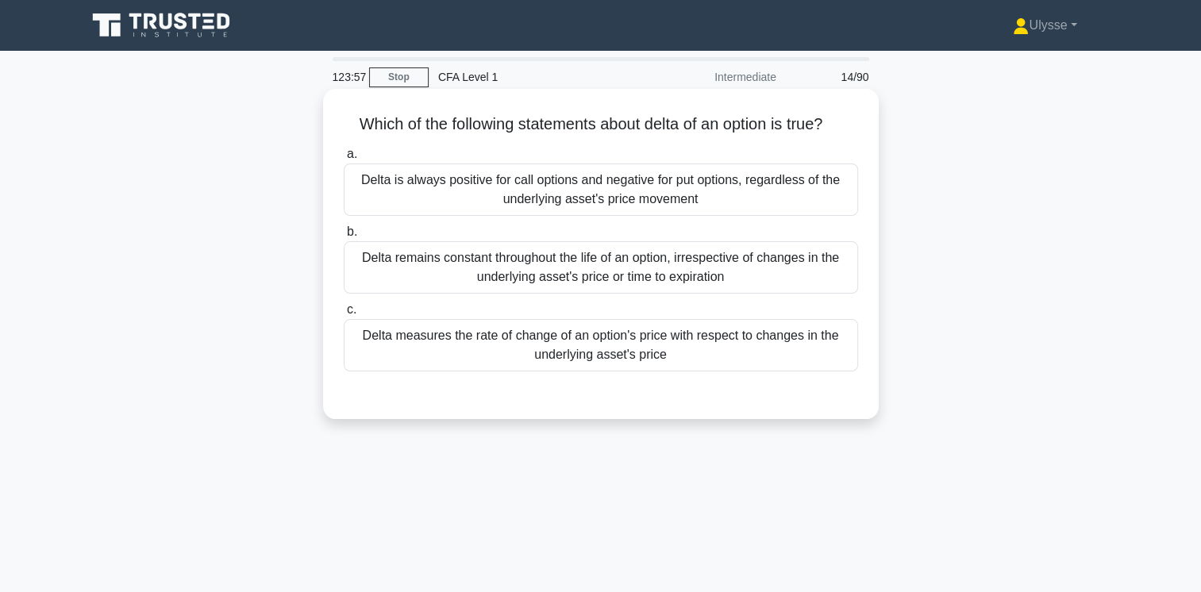
click at [666, 201] on div "Delta is always positive for call options and negative for put options, regardl…" at bounding box center [601, 190] width 514 height 52
click at [344, 160] on input "a. Delta is always positive for call options and negative for put options, rega…" at bounding box center [344, 154] width 0 height 10
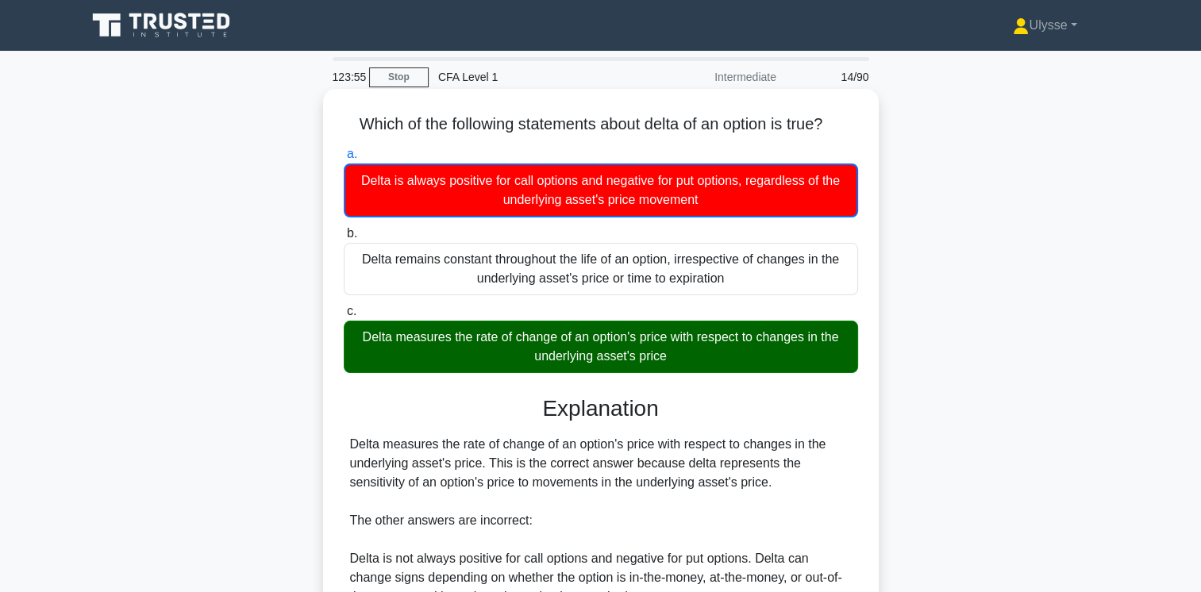
scroll to position [265, 0]
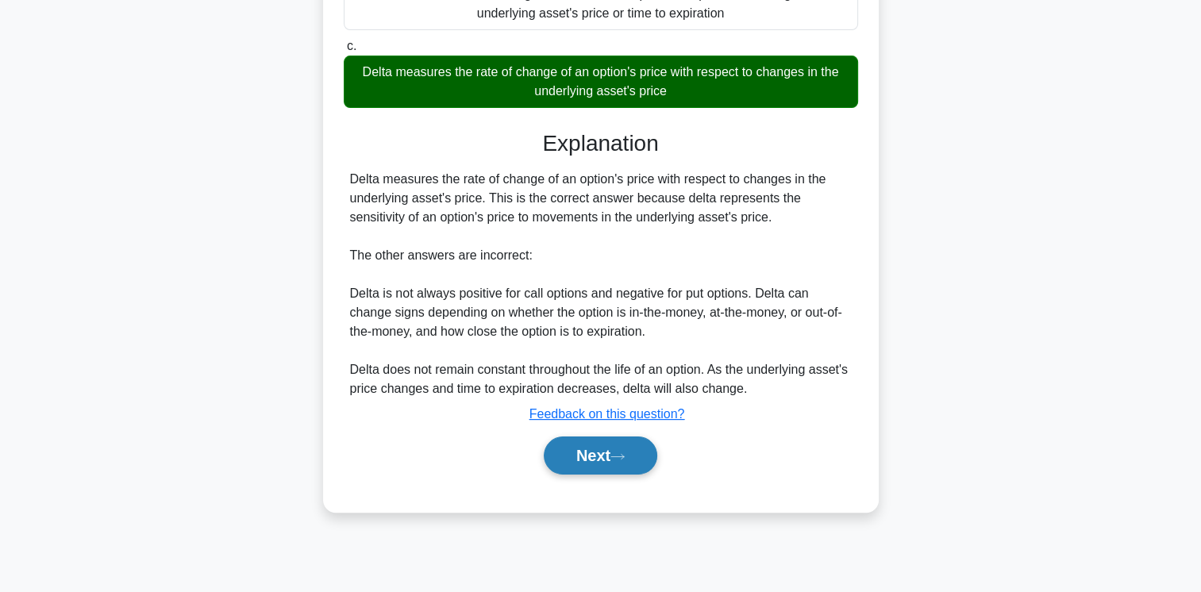
click at [594, 447] on button "Next" at bounding box center [601, 456] width 114 height 38
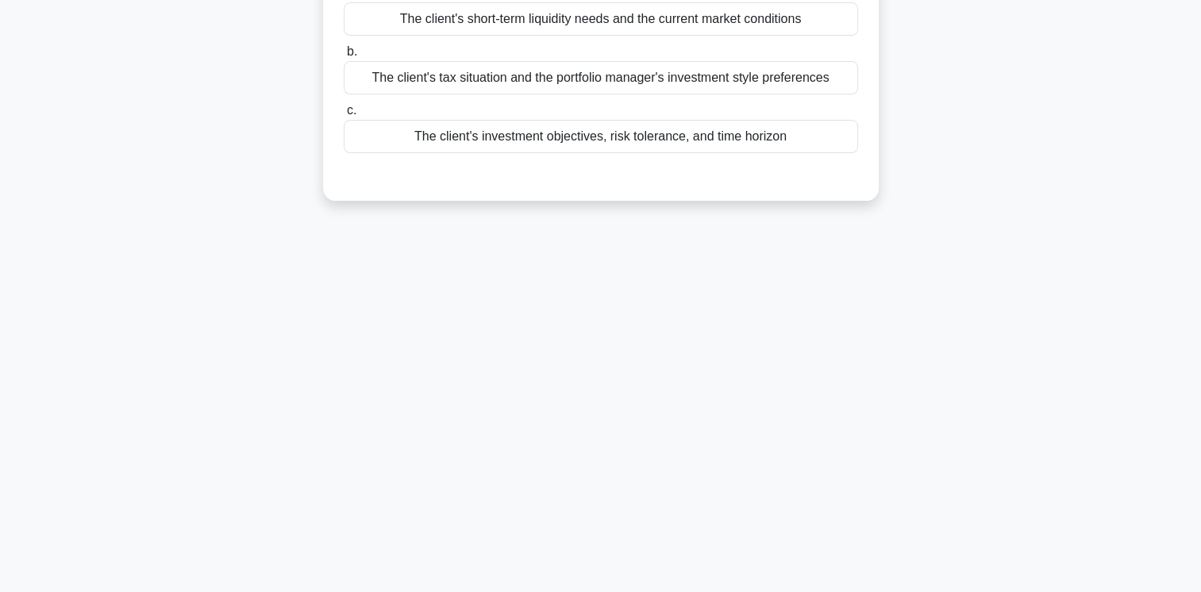
scroll to position [0, 0]
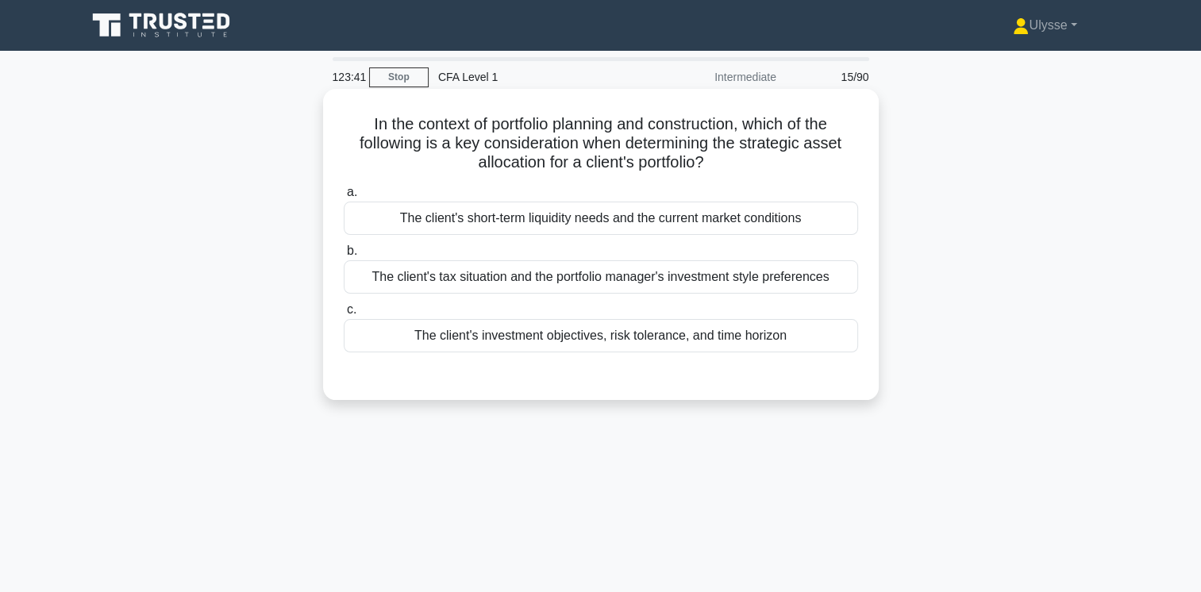
click at [514, 341] on div "The client's investment objectives, risk tolerance, and time horizon" at bounding box center [601, 335] width 514 height 33
click at [344, 315] on input "c. The client's investment objectives, risk tolerance, and time horizon" at bounding box center [344, 310] width 0 height 10
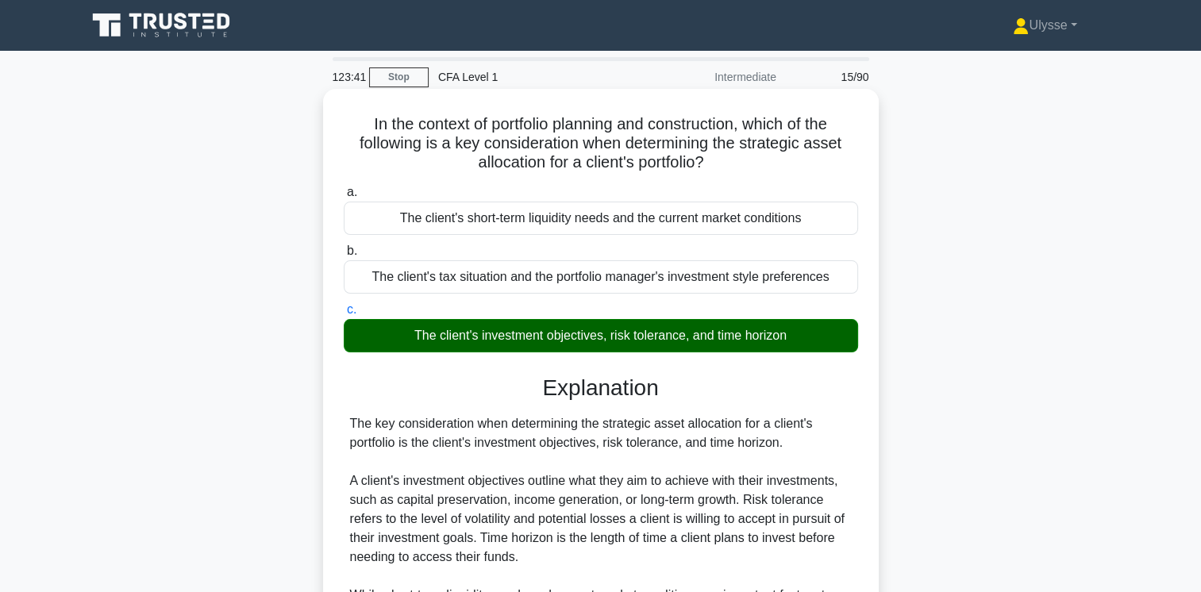
scroll to position [270, 0]
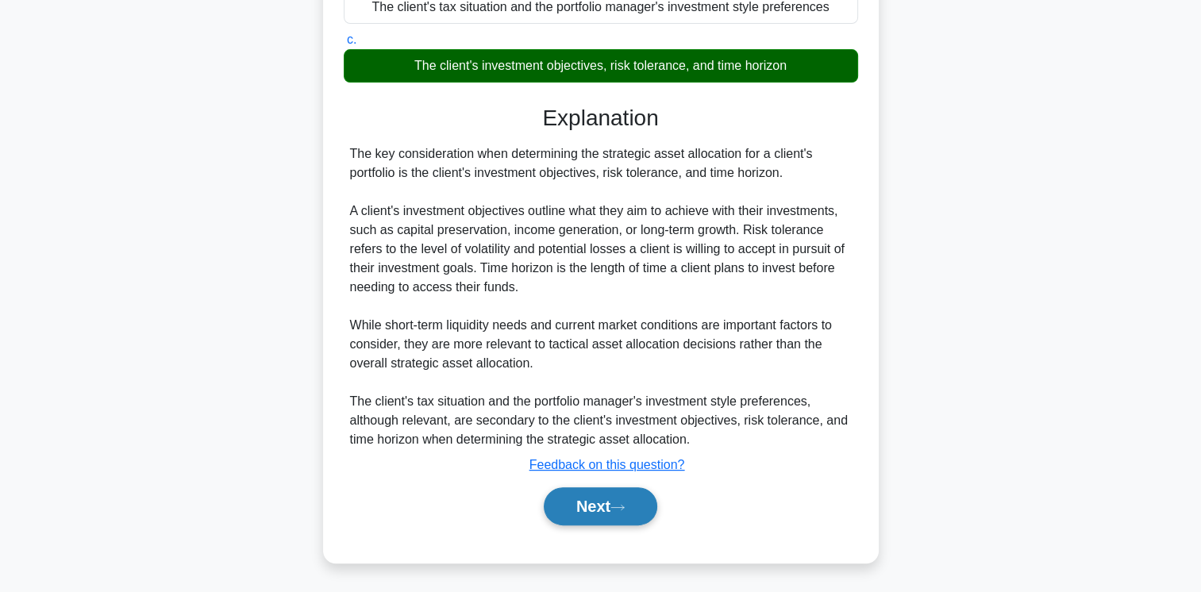
click at [583, 510] on button "Next" at bounding box center [601, 506] width 114 height 38
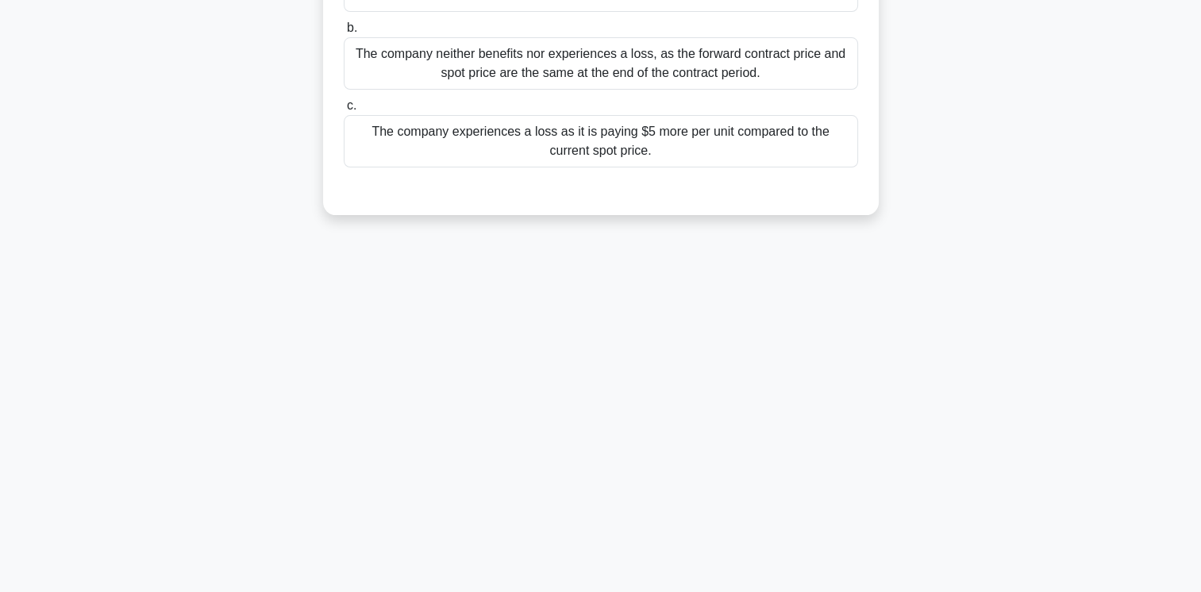
scroll to position [0, 0]
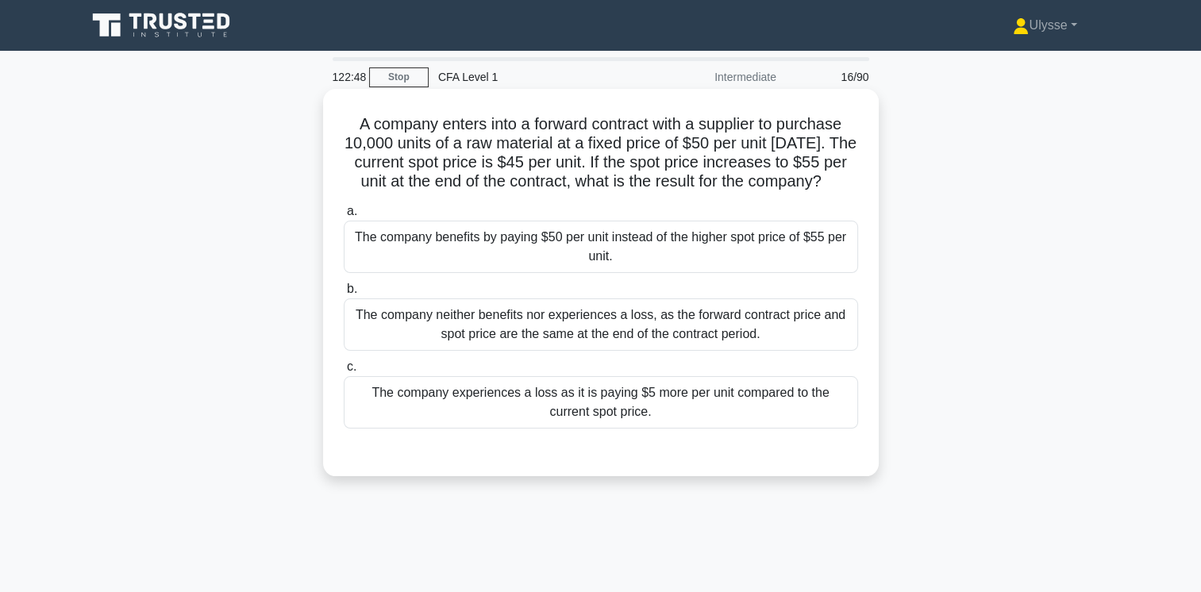
click at [823, 268] on div "The company benefits by paying $50 per unit instead of the higher spot price of…" at bounding box center [601, 247] width 514 height 52
click at [344, 217] on input "a. The company benefits by paying $50 per unit instead of the higher spot price…" at bounding box center [344, 211] width 0 height 10
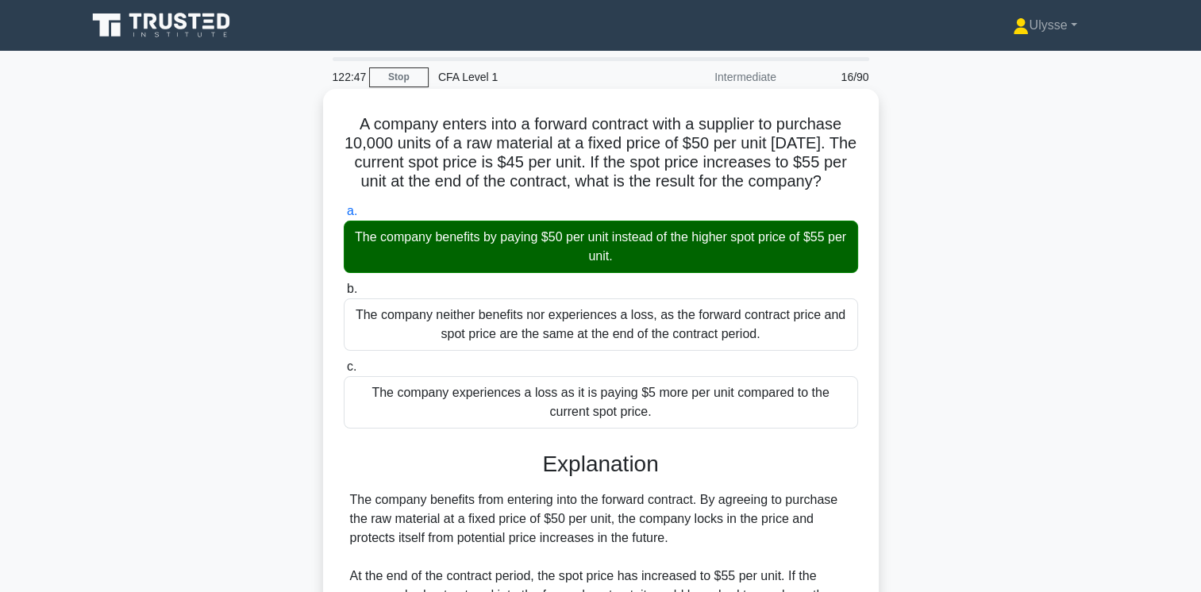
scroll to position [384, 0]
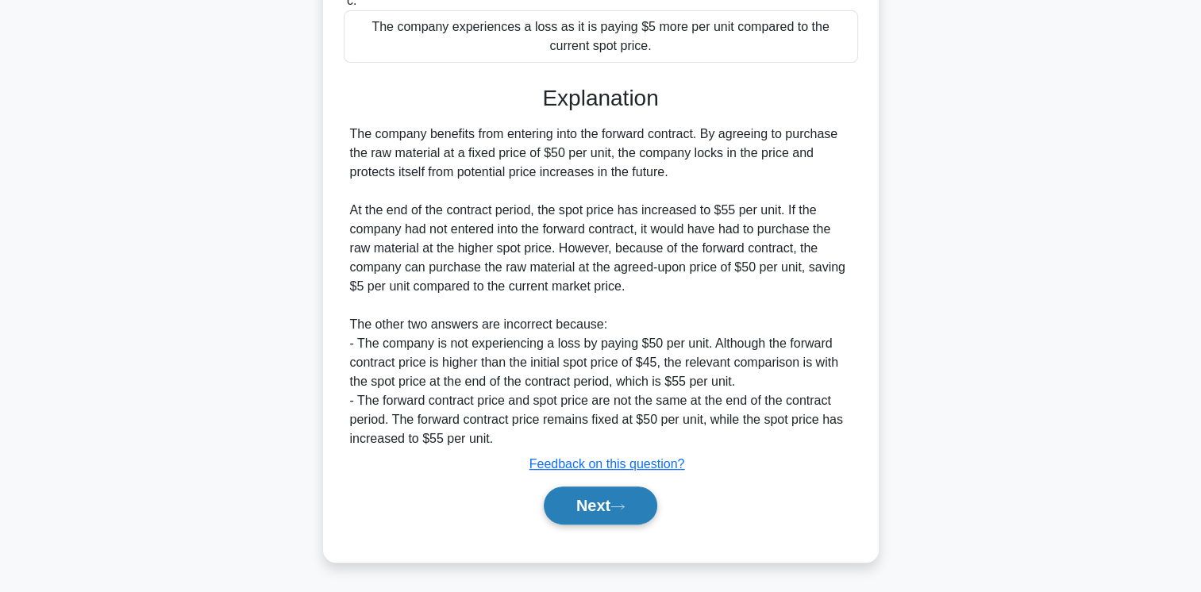
click at [619, 503] on icon at bounding box center [617, 506] width 14 height 9
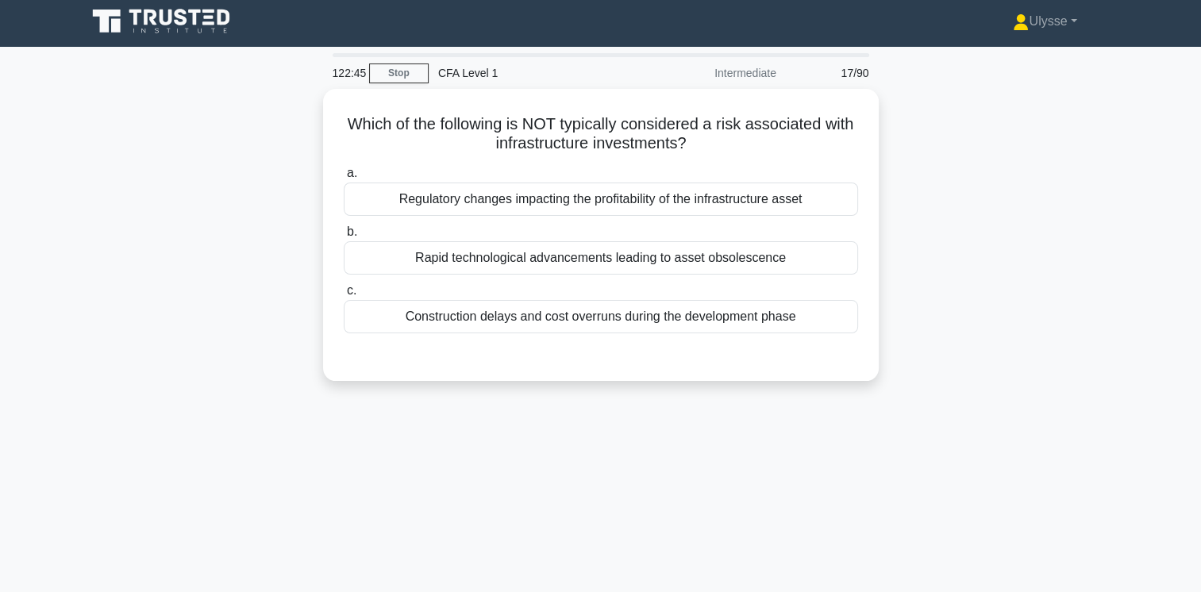
scroll to position [0, 0]
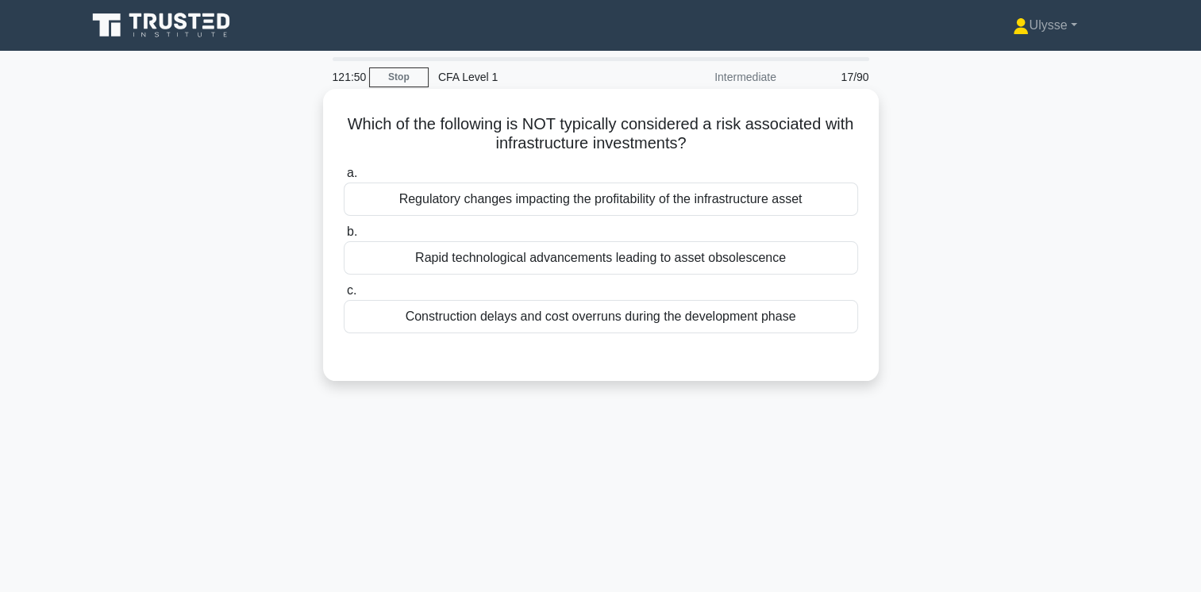
click at [722, 205] on div "Regulatory changes impacting the profitability of the infrastructure asset" at bounding box center [601, 199] width 514 height 33
click at [344, 179] on input "a. Regulatory changes impacting the profitability of the infrastructure asset" at bounding box center [344, 173] width 0 height 10
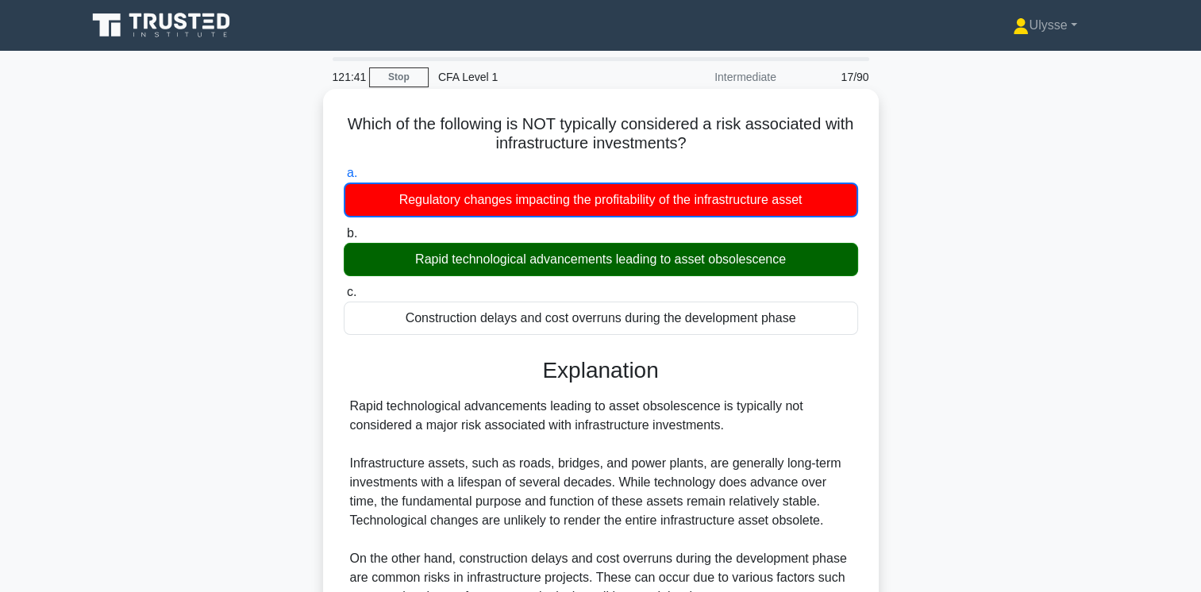
scroll to position [265, 0]
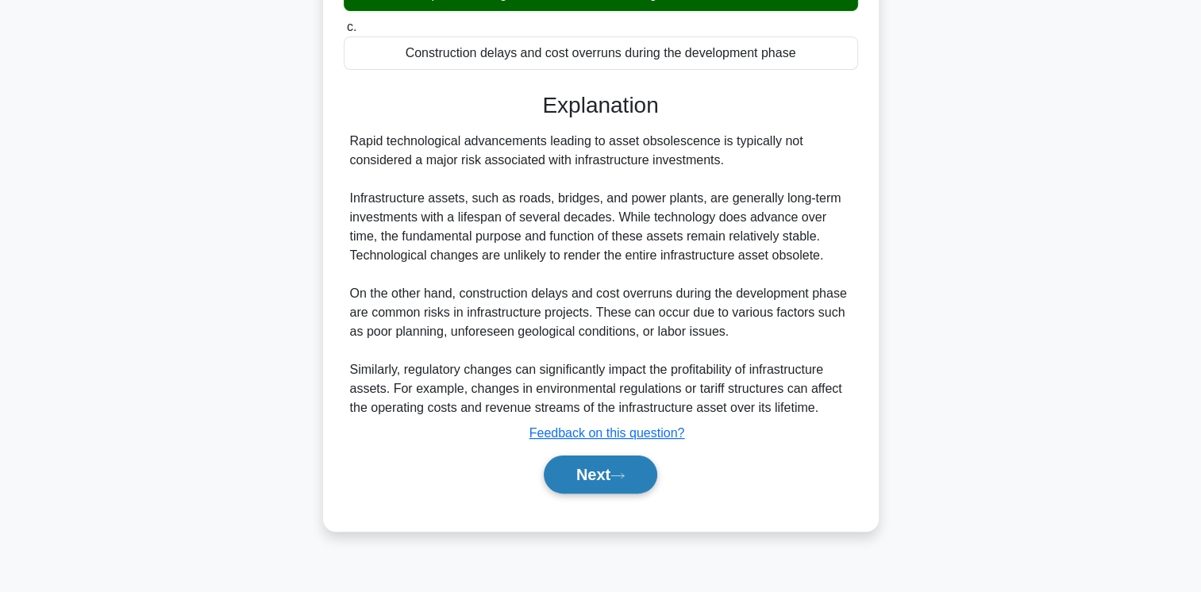
click at [615, 477] on button "Next" at bounding box center [601, 475] width 114 height 38
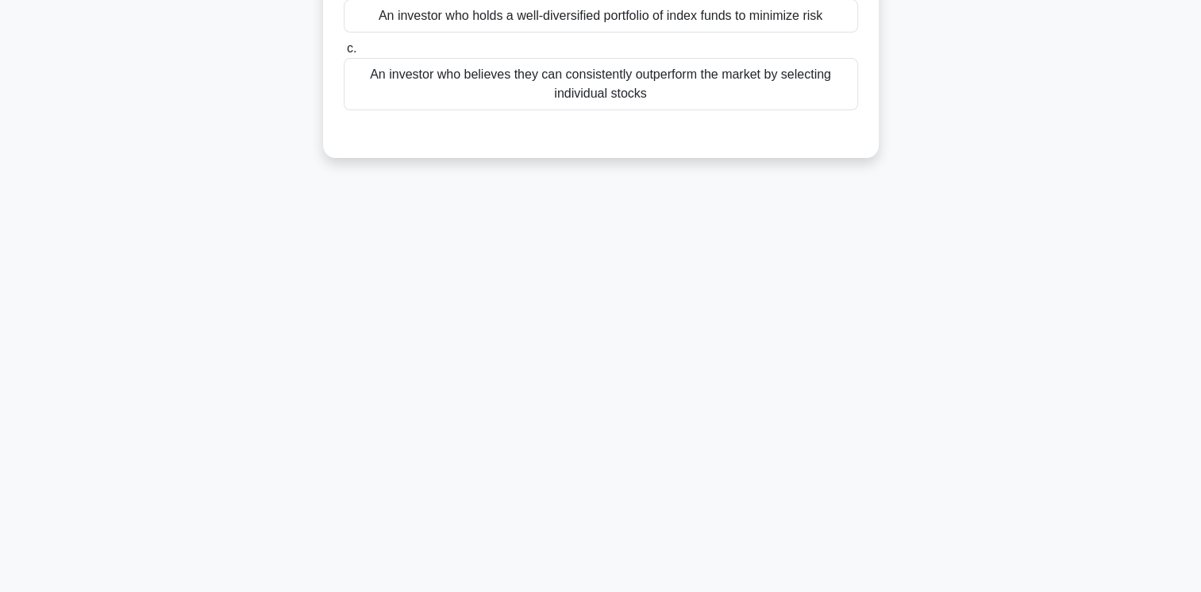
scroll to position [0, 0]
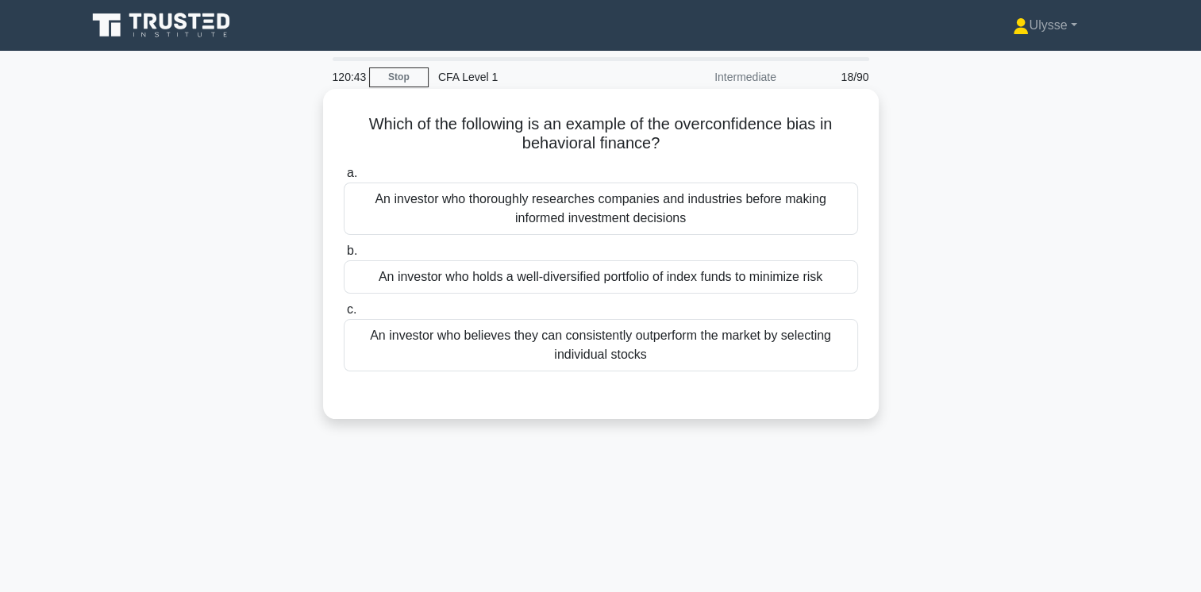
click at [786, 356] on div "An investor who believes they can consistently outperform the market by selecti…" at bounding box center [601, 345] width 514 height 52
click at [344, 315] on input "c. An investor who believes they can consistently outperform the market by sele…" at bounding box center [344, 310] width 0 height 10
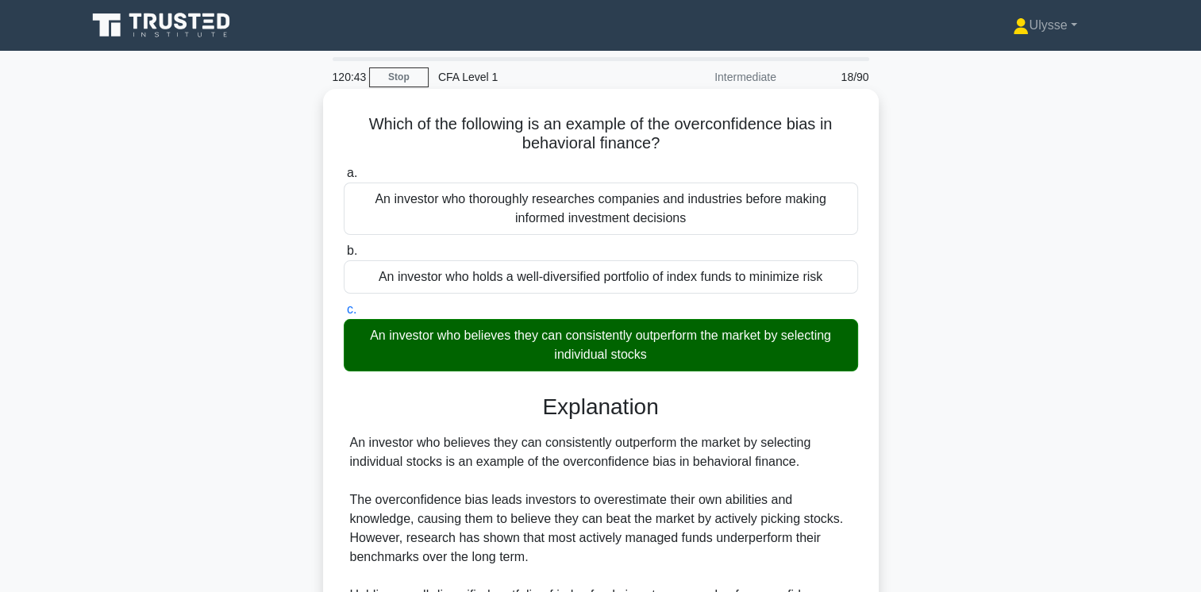
scroll to position [265, 0]
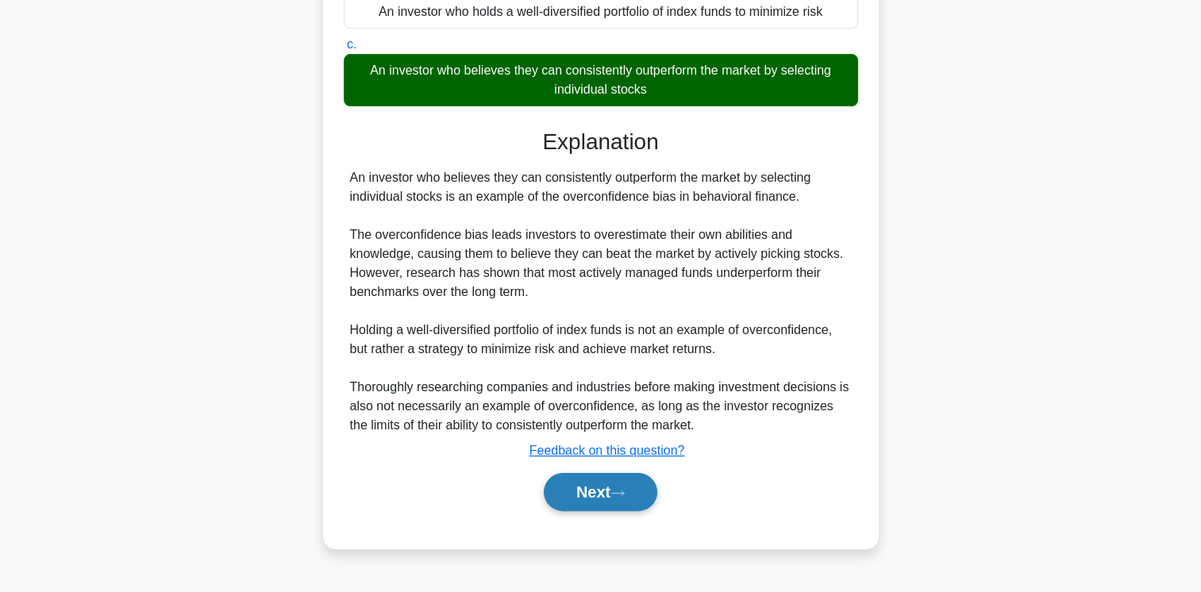
click at [611, 491] on button "Next" at bounding box center [601, 492] width 114 height 38
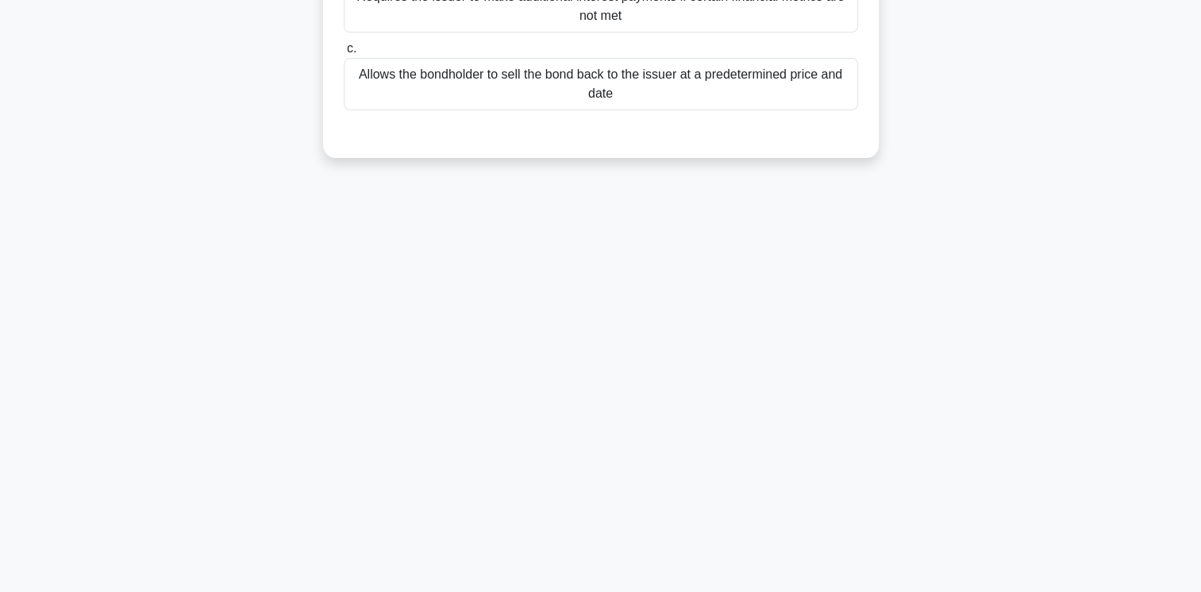
scroll to position [0, 0]
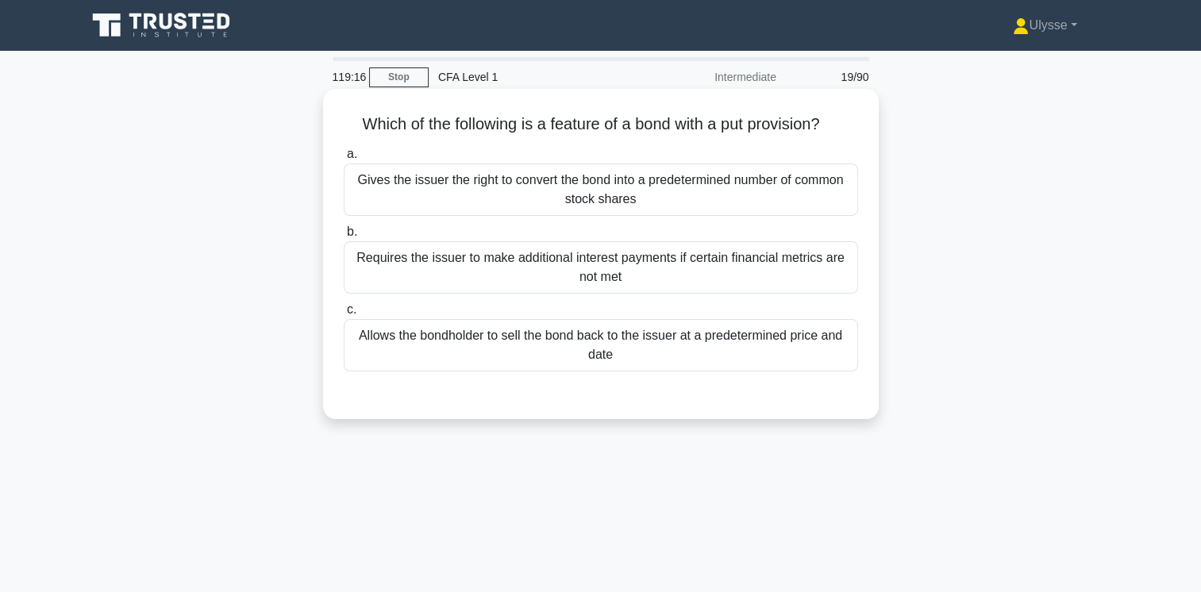
click at [645, 352] on div "Allows the bondholder to sell the bond back to the issuer at a predetermined pr…" at bounding box center [601, 345] width 514 height 52
click at [344, 315] on input "c. Allows the bondholder to sell the bond back to the issuer at a predetermined…" at bounding box center [344, 310] width 0 height 10
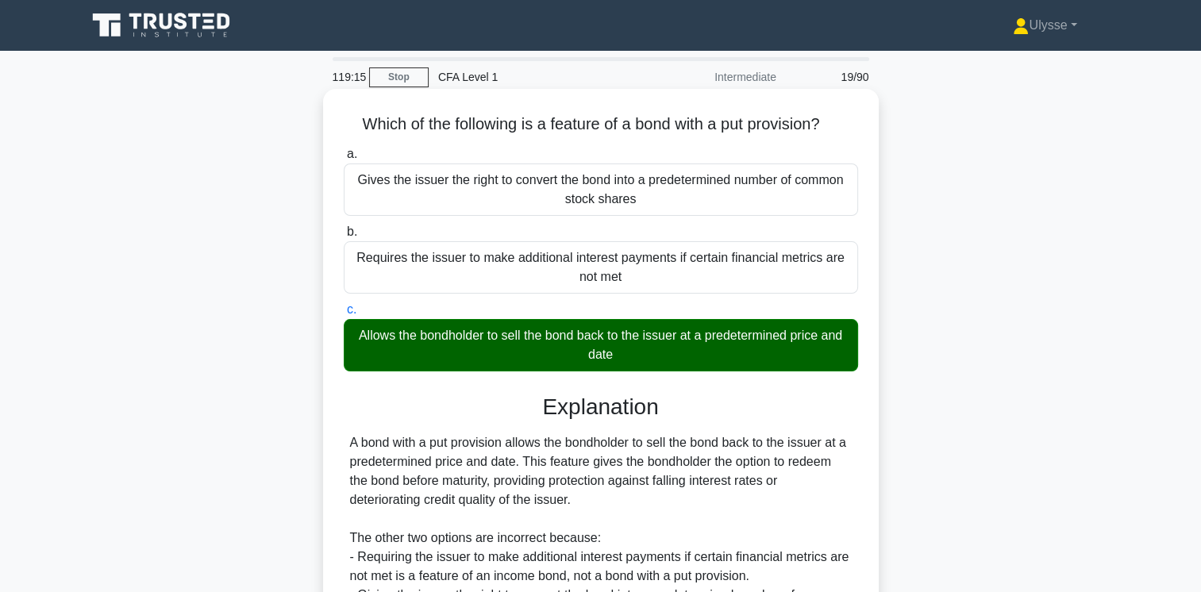
scroll to position [265, 0]
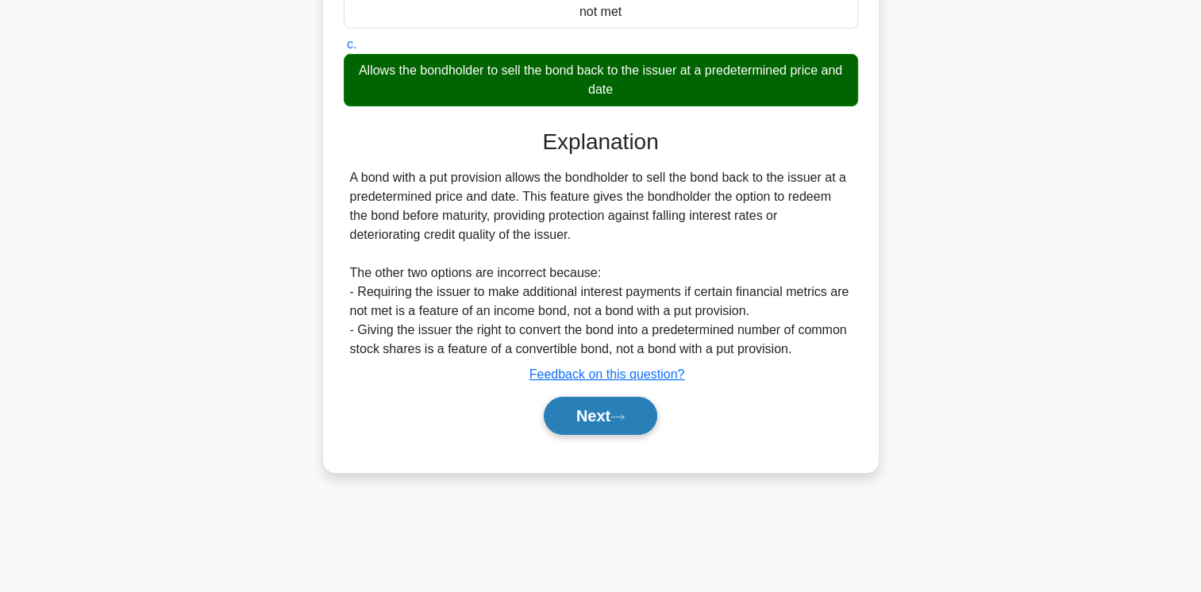
click at [606, 414] on button "Next" at bounding box center [601, 416] width 114 height 38
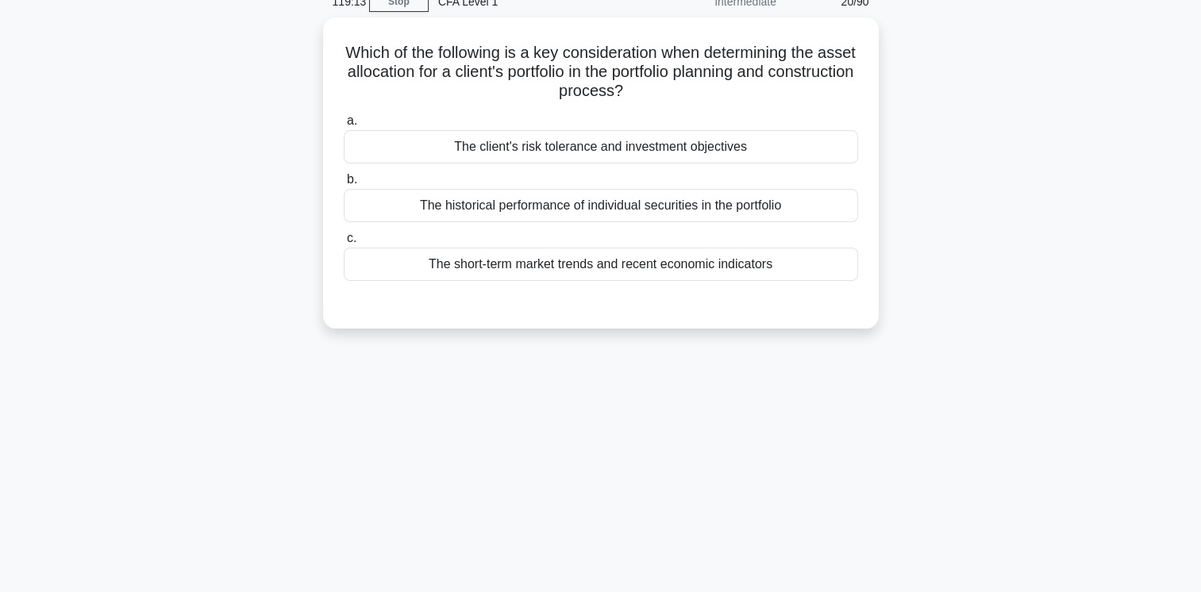
scroll to position [0, 0]
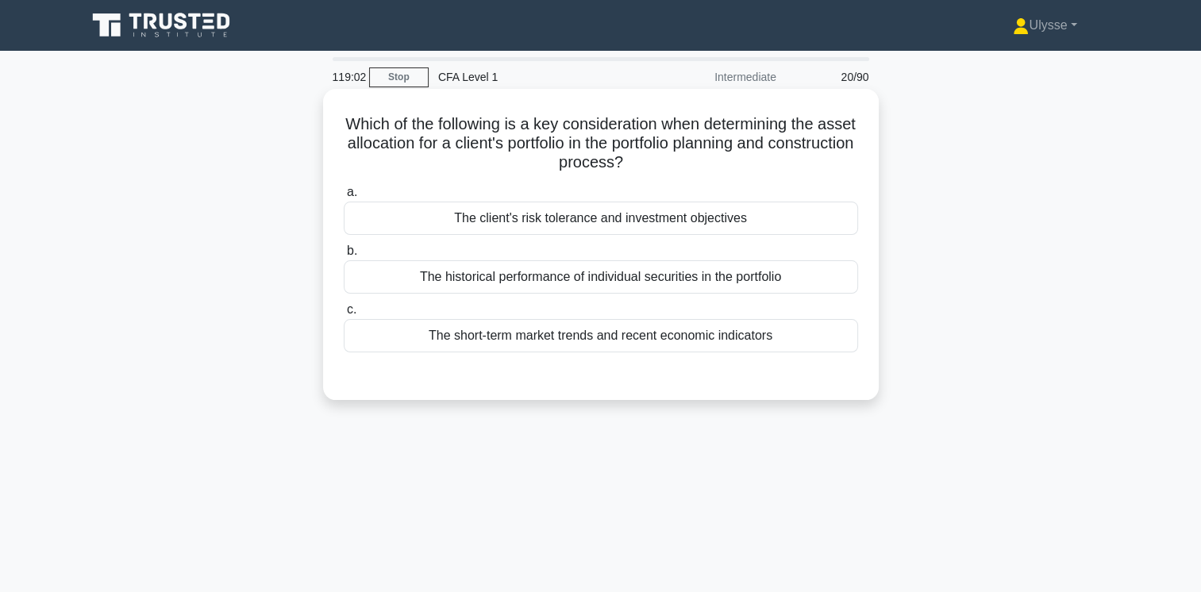
click at [678, 223] on div "The client's risk tolerance and investment objectives" at bounding box center [601, 218] width 514 height 33
click at [344, 198] on input "a. The client's risk tolerance and investment objectives" at bounding box center [344, 192] width 0 height 10
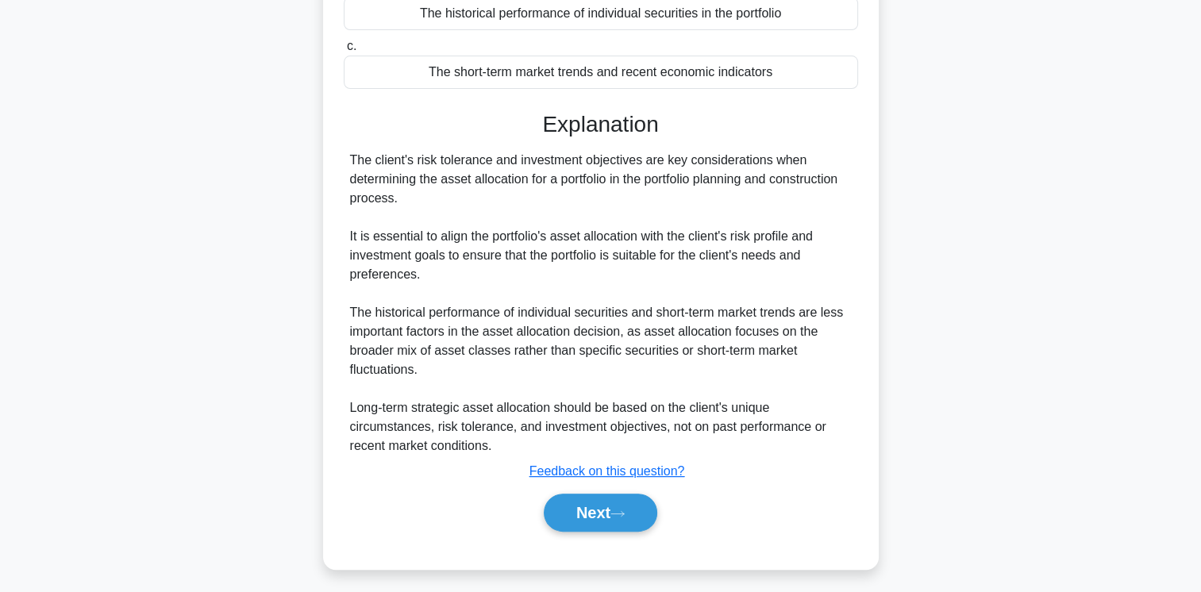
scroll to position [270, 0]
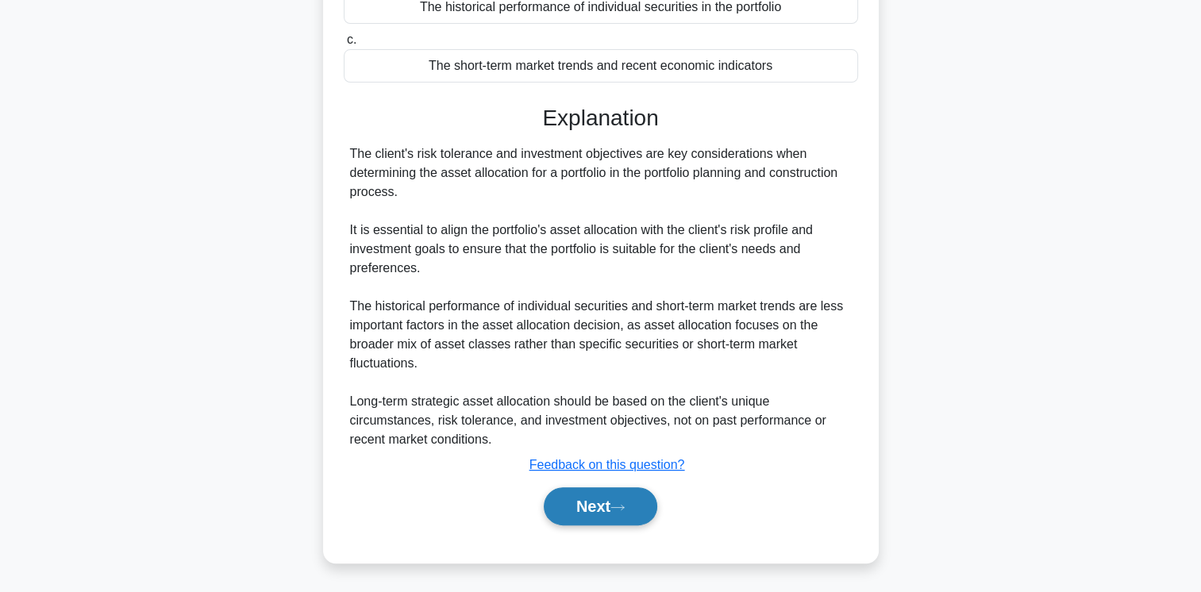
click at [584, 497] on button "Next" at bounding box center [601, 506] width 114 height 38
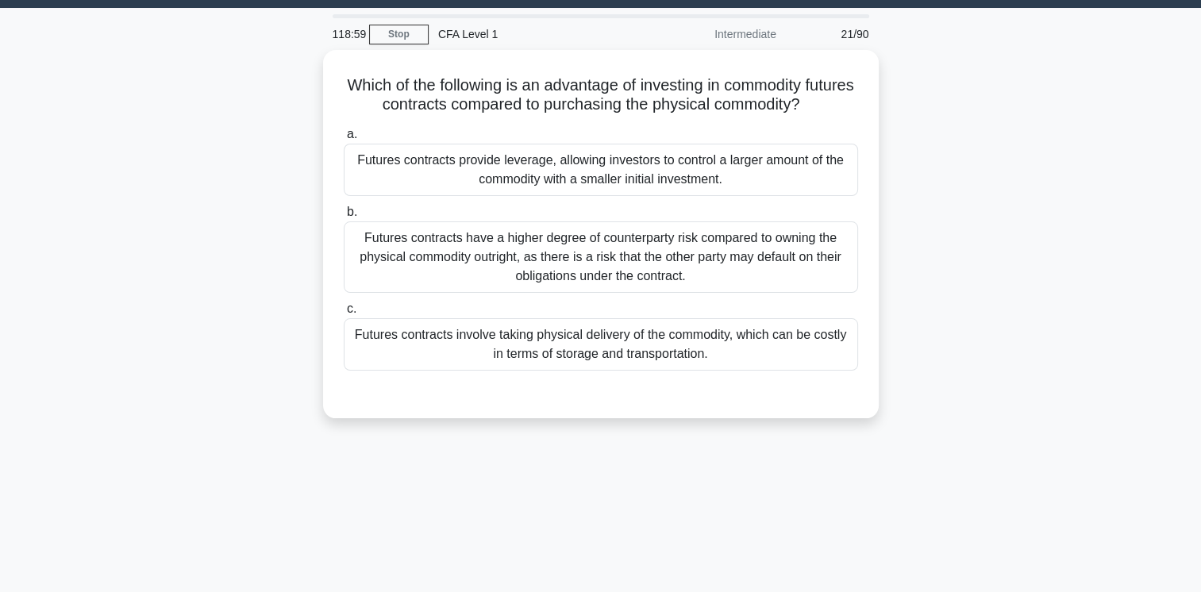
scroll to position [0, 0]
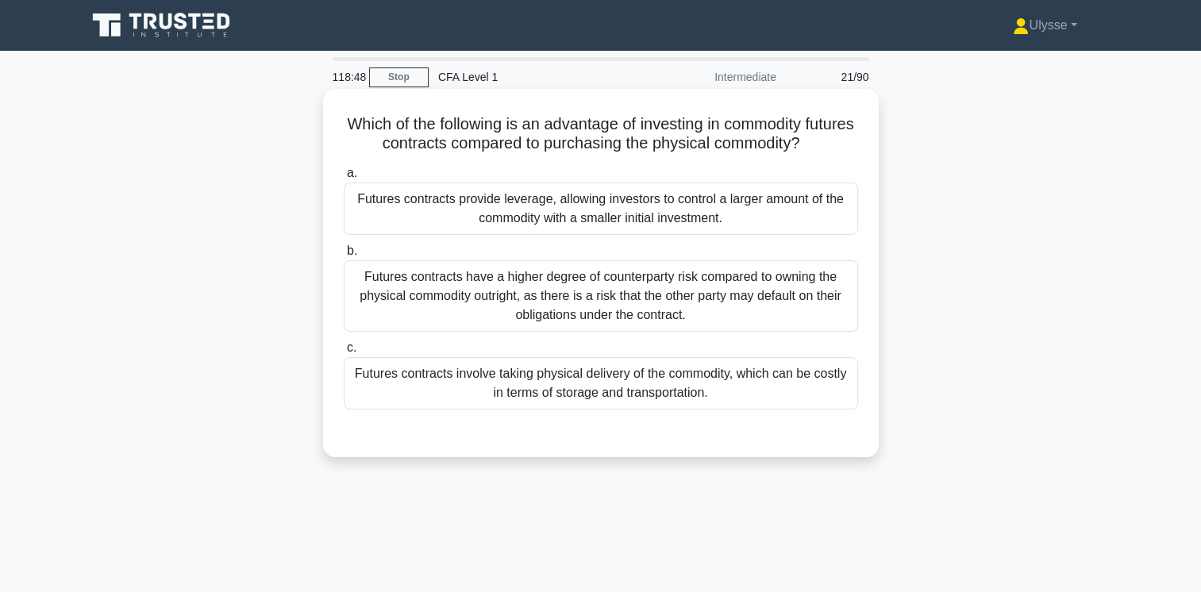
click at [556, 209] on div "Futures contracts provide leverage, allowing investors to control a larger amou…" at bounding box center [601, 209] width 514 height 52
click at [344, 179] on input "a. Futures contracts provide leverage, allowing investors to control a larger a…" at bounding box center [344, 173] width 0 height 10
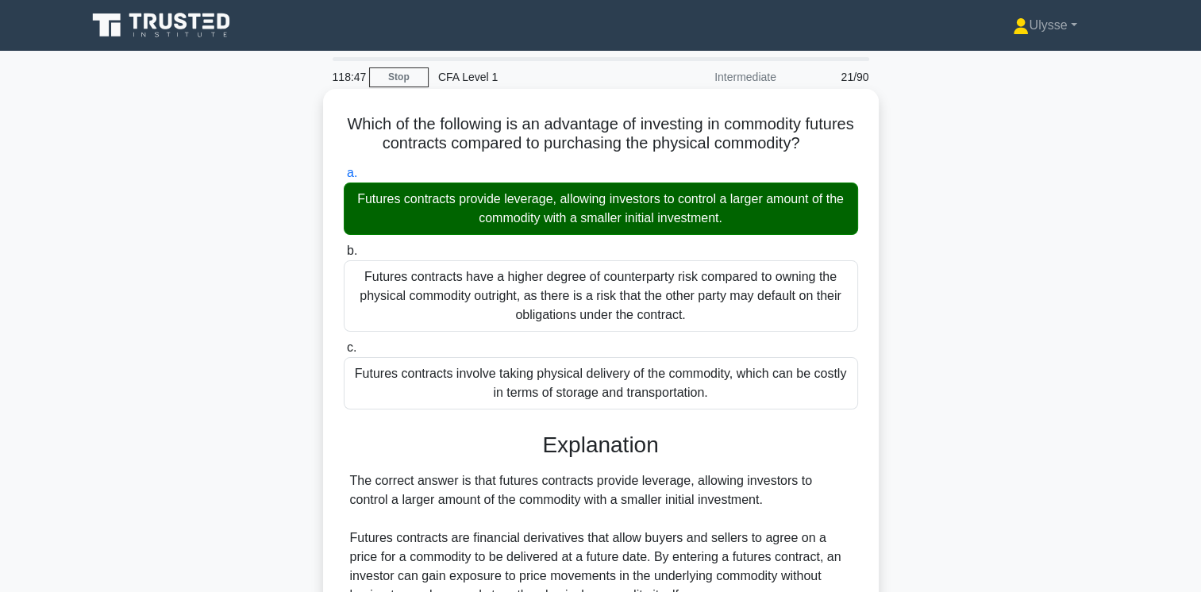
scroll to position [422, 0]
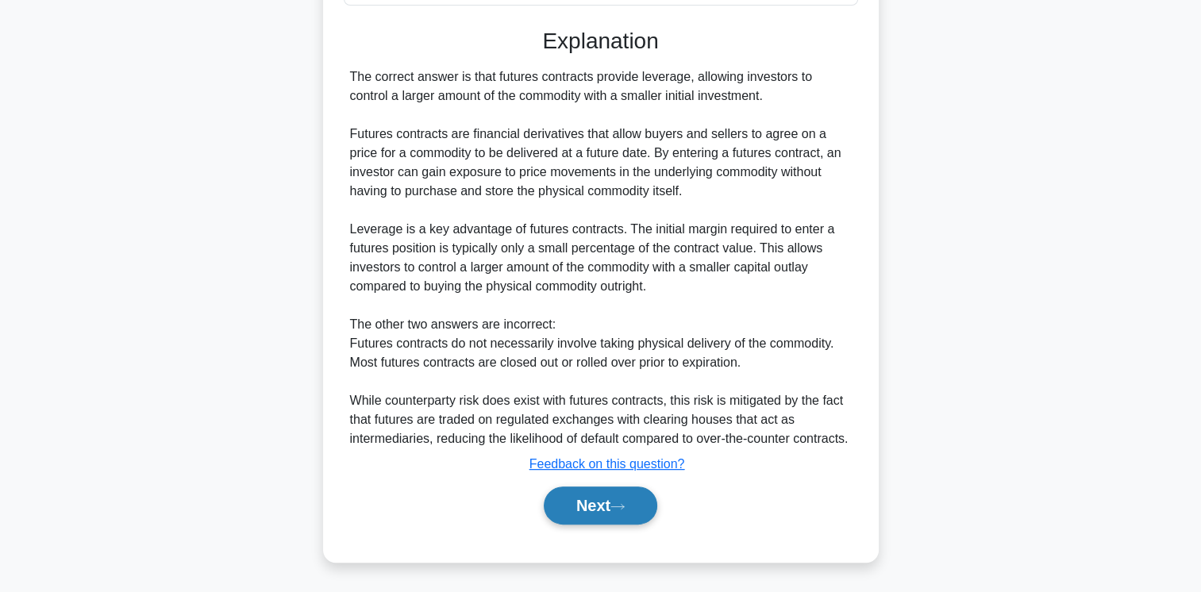
click at [598, 517] on button "Next" at bounding box center [601, 506] width 114 height 38
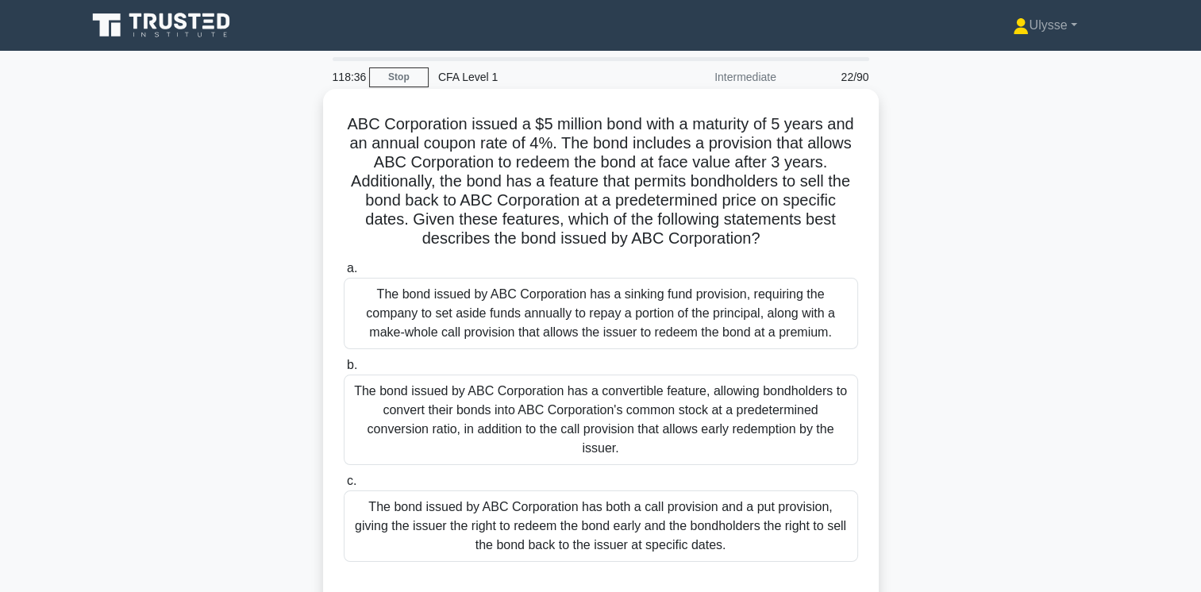
scroll to position [103, 0]
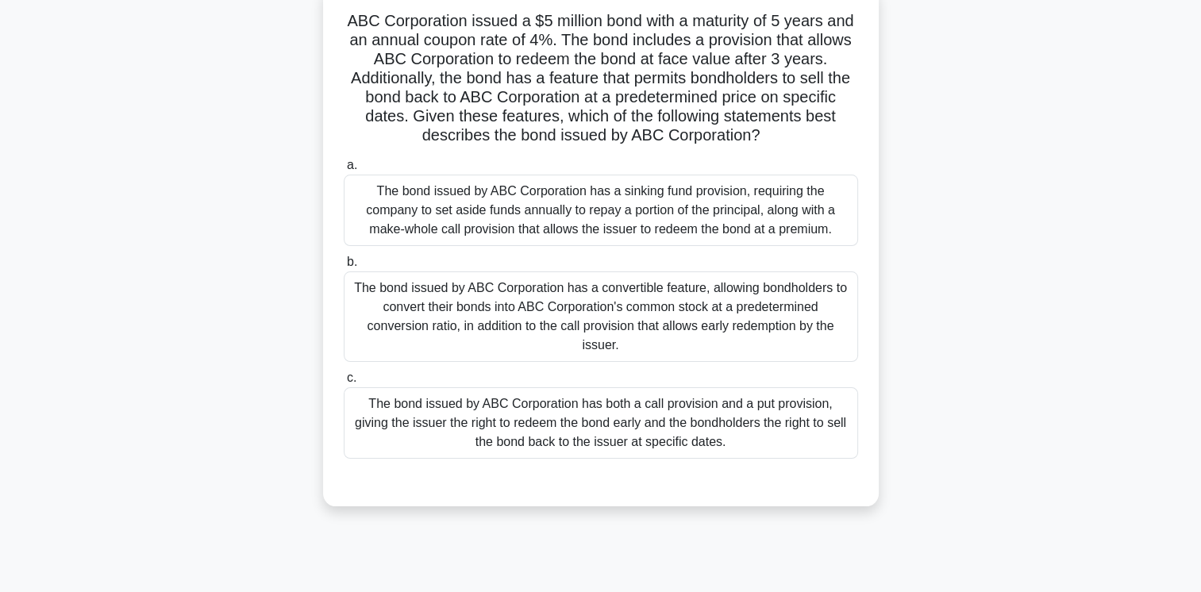
click at [814, 430] on div "The bond issued by ABC Corporation has both a call provision and a put provisio…" at bounding box center [601, 422] width 514 height 71
click at [344, 383] on input "c. The bond issued by ABC Corporation has both a call provision and a put provi…" at bounding box center [344, 378] width 0 height 10
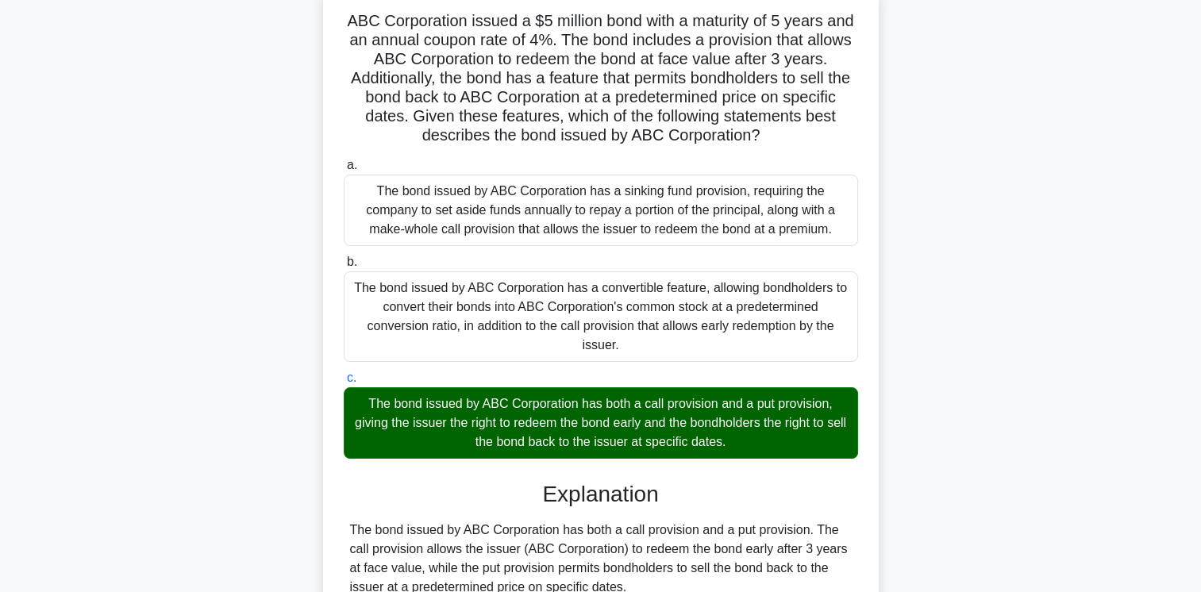
scroll to position [403, 0]
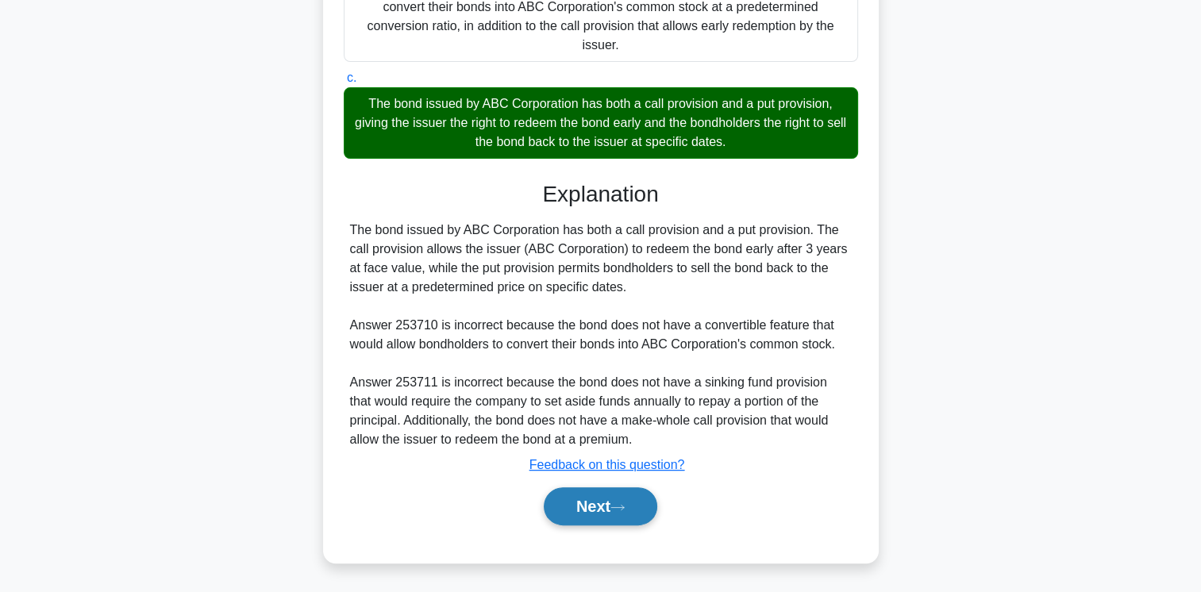
click at [592, 496] on button "Next" at bounding box center [601, 506] width 114 height 38
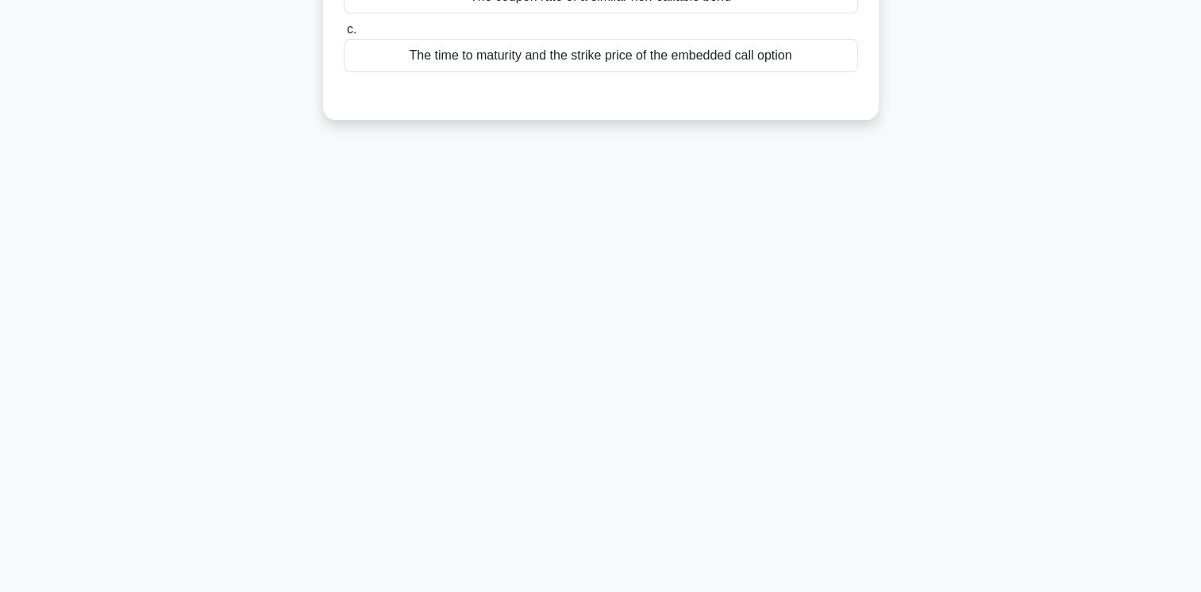
scroll to position [0, 0]
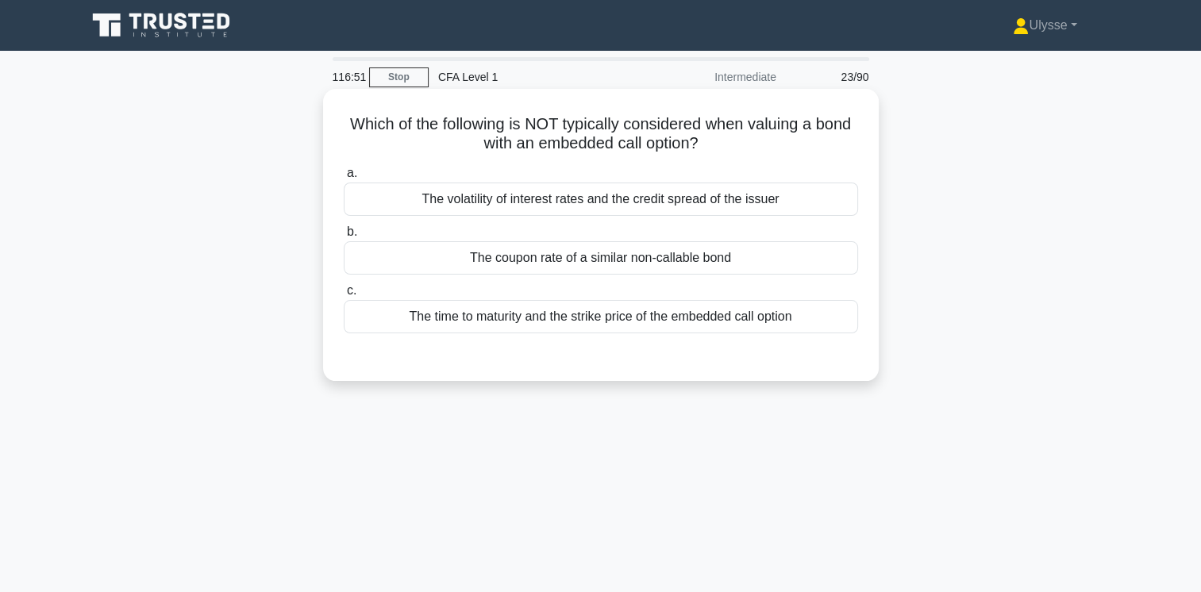
click at [789, 206] on div "The volatility of interest rates and the credit spread of the issuer" at bounding box center [601, 199] width 514 height 33
click at [344, 179] on input "a. The volatility of interest rates and the credit spread of the issuer" at bounding box center [344, 173] width 0 height 10
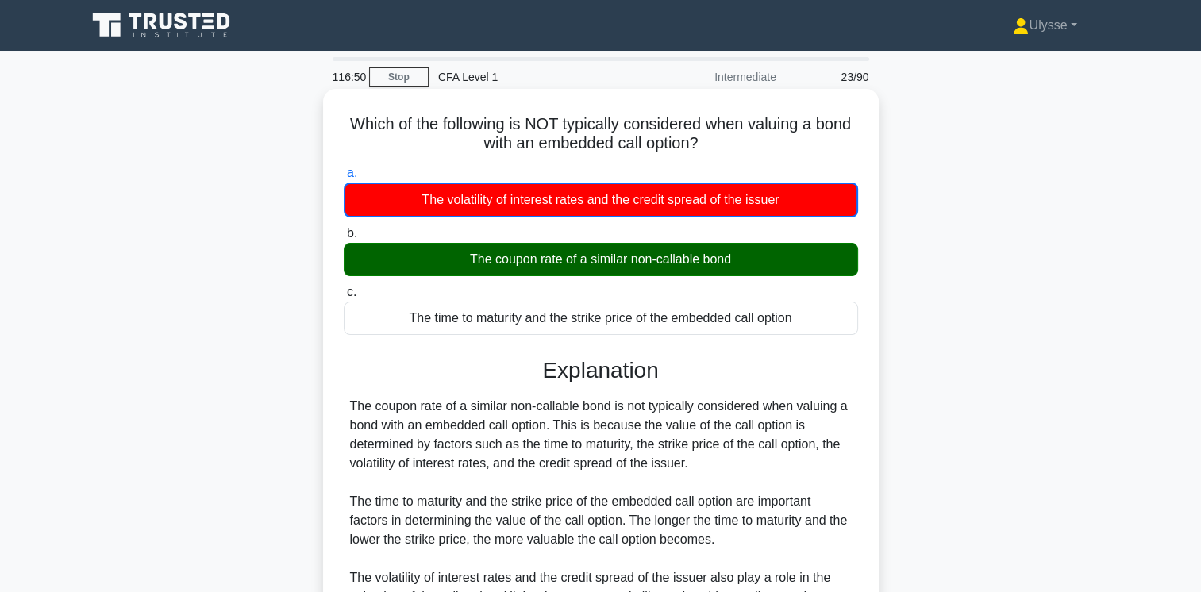
scroll to position [265, 0]
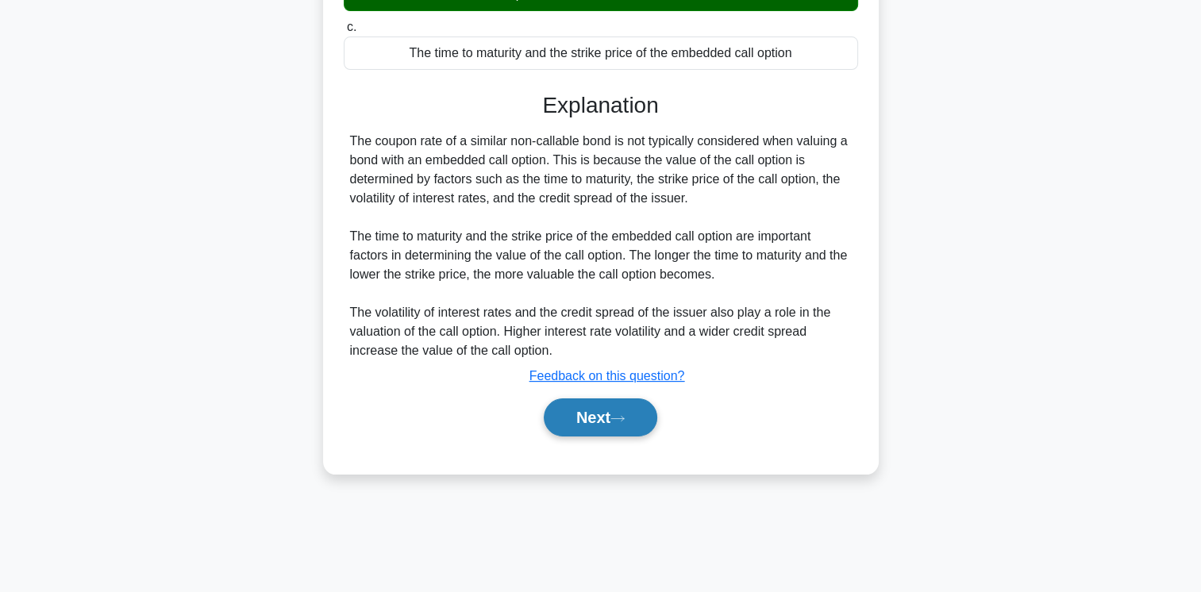
click at [598, 414] on button "Next" at bounding box center [601, 417] width 114 height 38
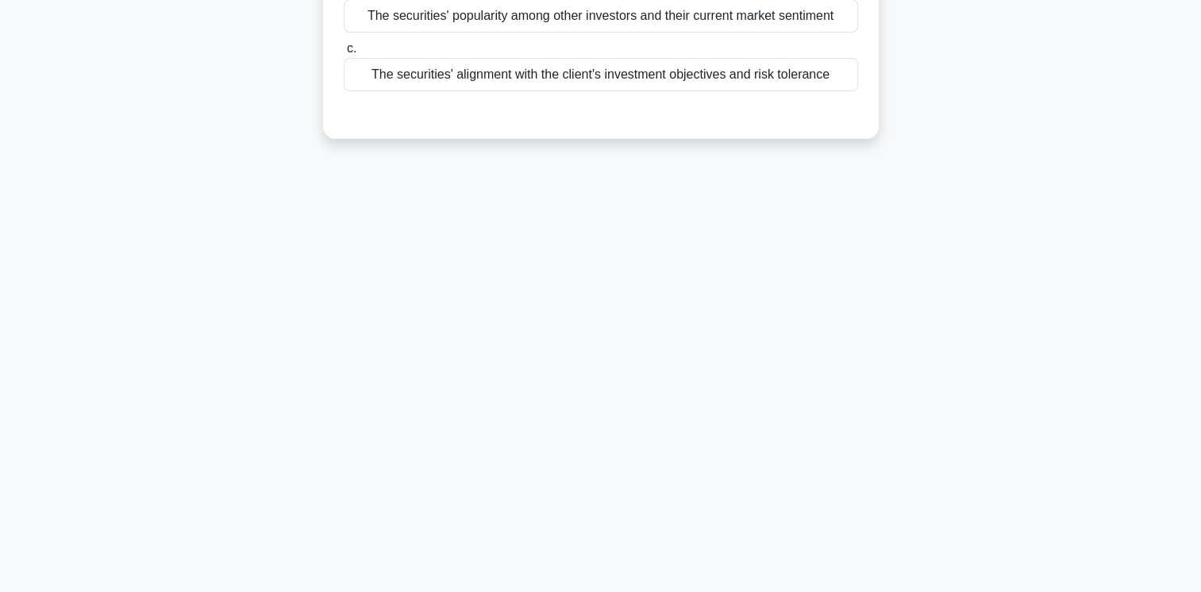
scroll to position [0, 0]
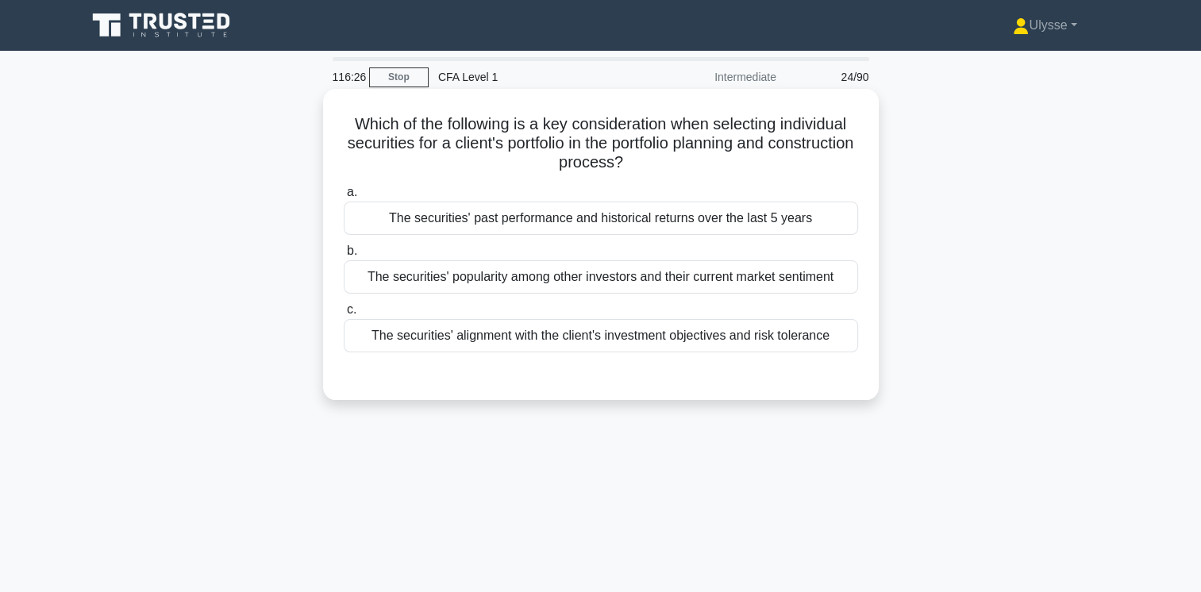
click at [642, 338] on div "The securities' alignment with the client's investment objectives and risk tole…" at bounding box center [601, 335] width 514 height 33
click at [344, 315] on input "c. The securities' alignment with the client's investment objectives and risk t…" at bounding box center [344, 310] width 0 height 10
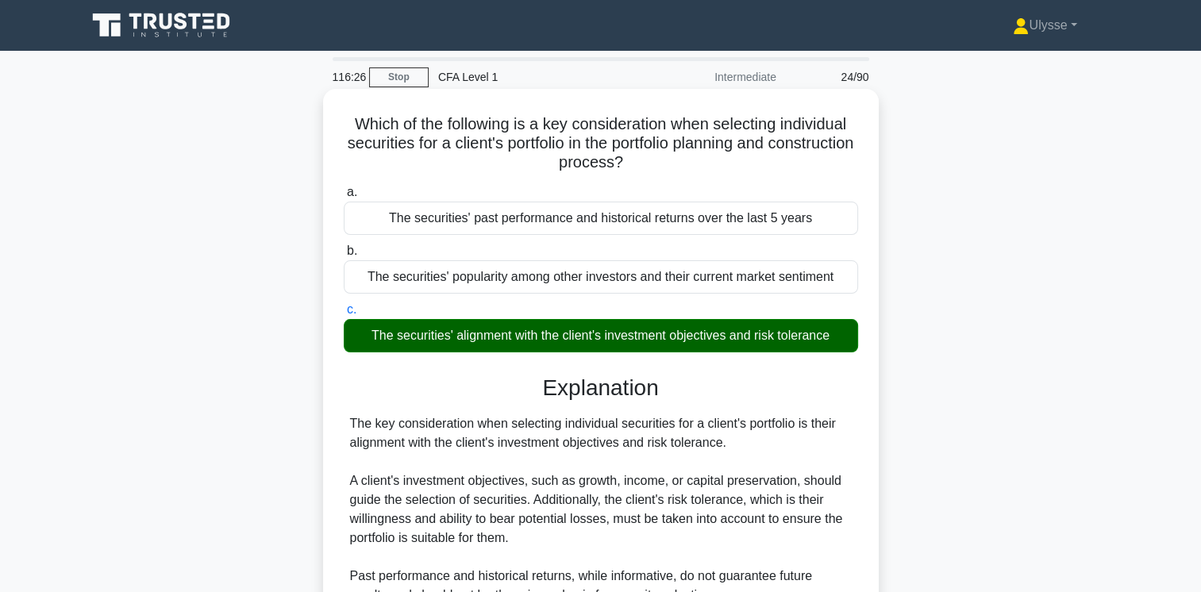
scroll to position [265, 0]
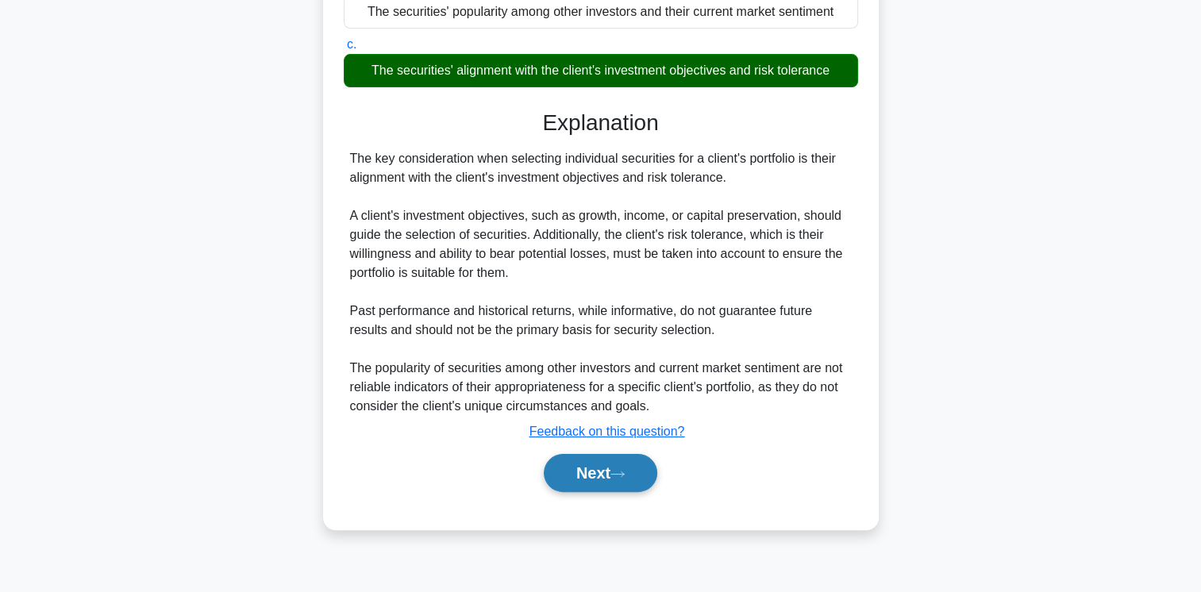
click at [604, 473] on button "Next" at bounding box center [601, 473] width 114 height 38
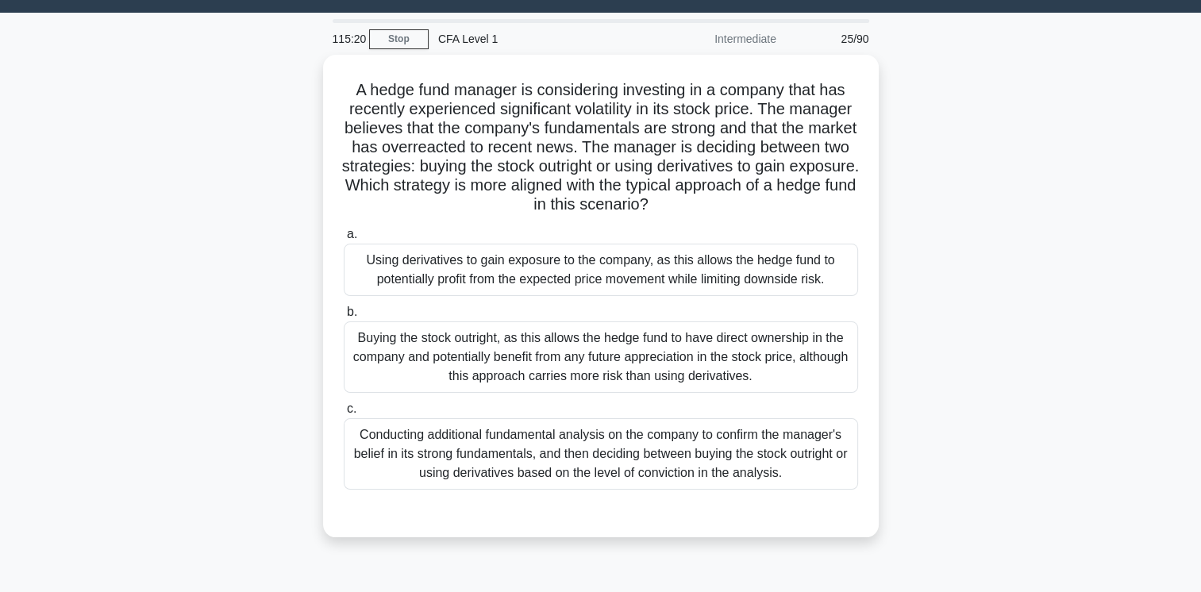
scroll to position [35, 0]
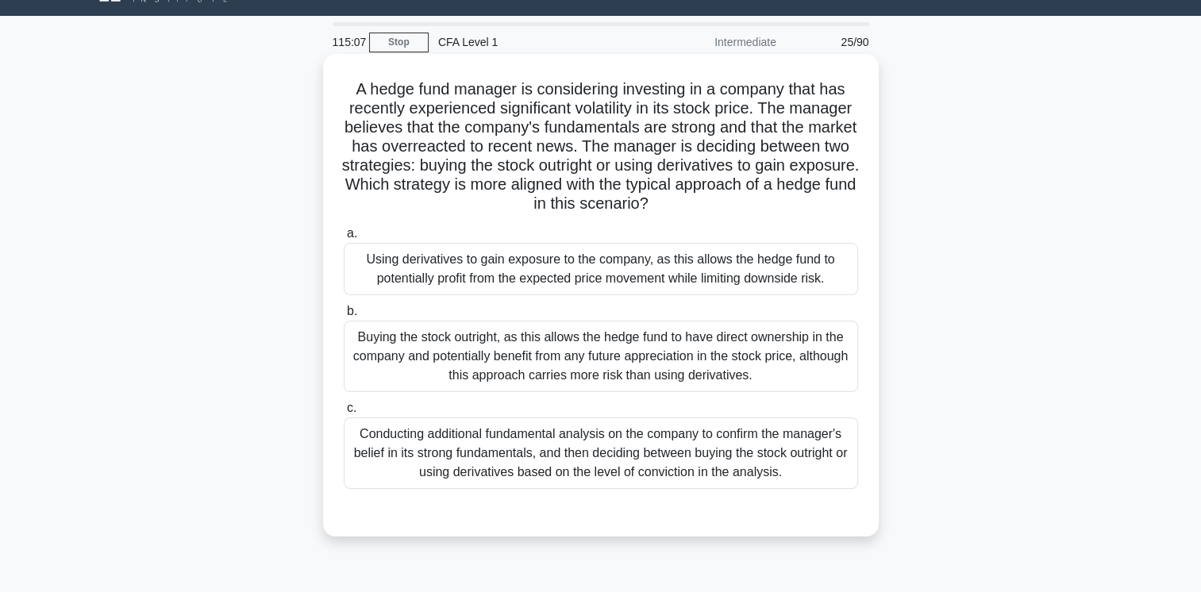
click at [803, 276] on div "Using derivatives to gain exposure to the company, as this allows the hedge fun…" at bounding box center [601, 269] width 514 height 52
click at [344, 239] on input "a. Using derivatives to gain exposure to the company, as this allows the hedge …" at bounding box center [344, 234] width 0 height 10
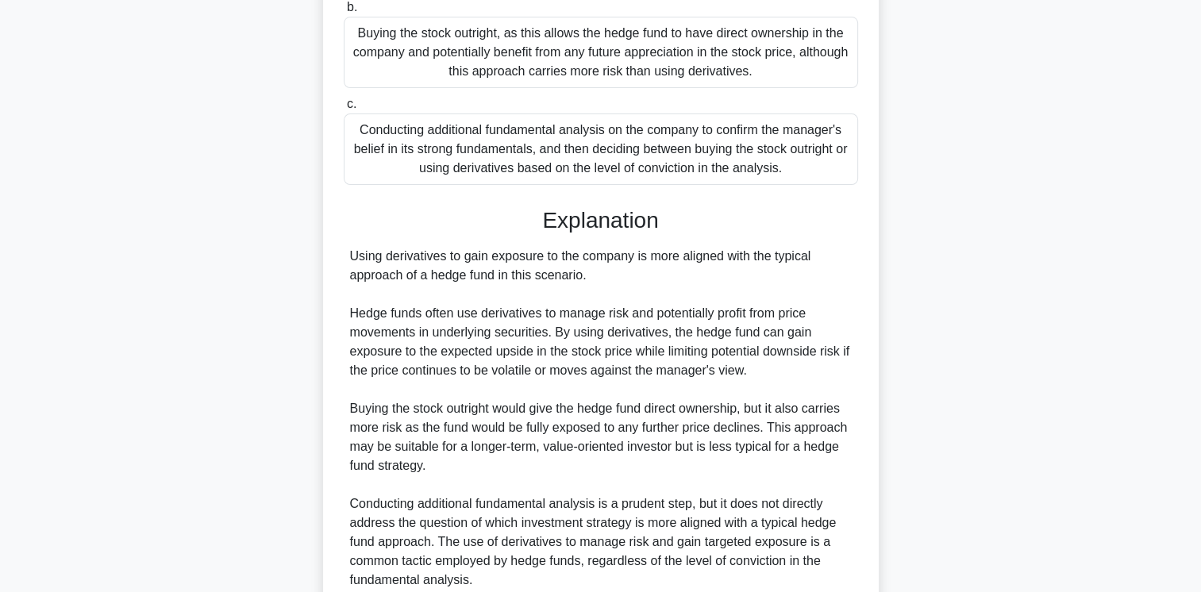
scroll to position [479, 0]
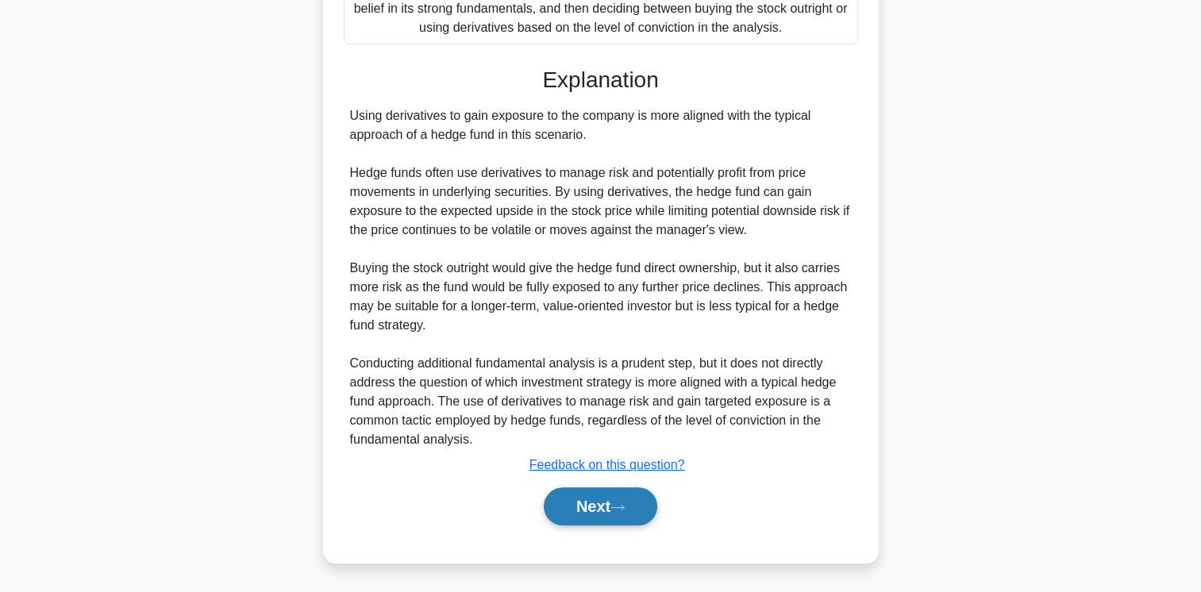
click at [599, 520] on button "Next" at bounding box center [601, 506] width 114 height 38
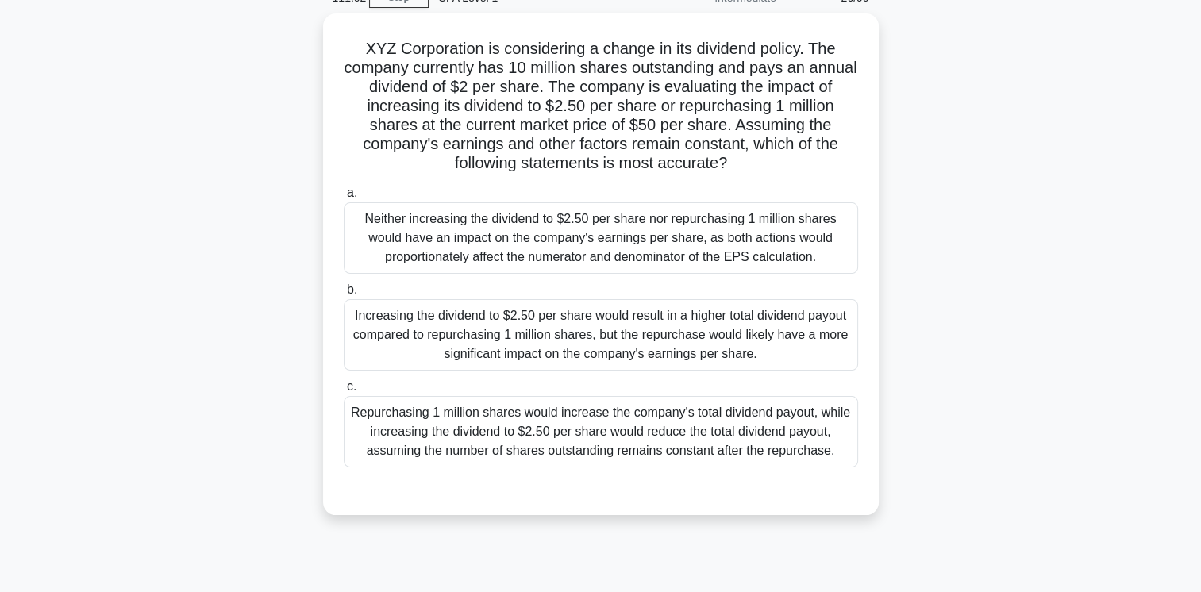
scroll to position [79, 0]
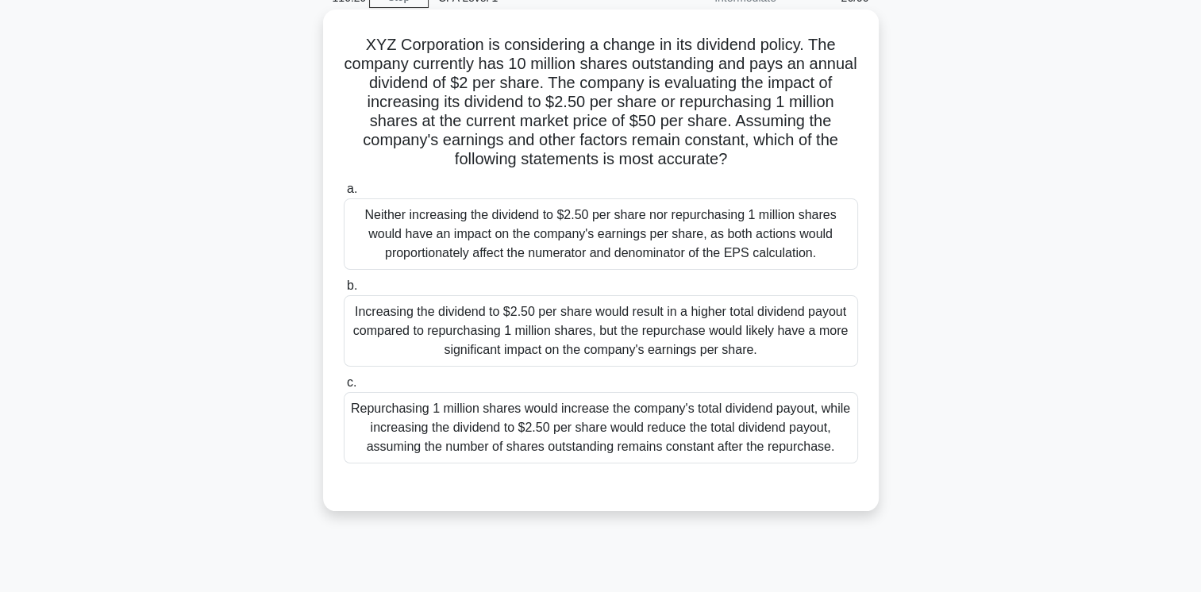
click at [710, 329] on div "Increasing the dividend to $2.50 per share would result in a higher total divid…" at bounding box center [601, 330] width 514 height 71
click at [344, 291] on input "b. Increasing the dividend to $2.50 per share would result in a higher total di…" at bounding box center [344, 286] width 0 height 10
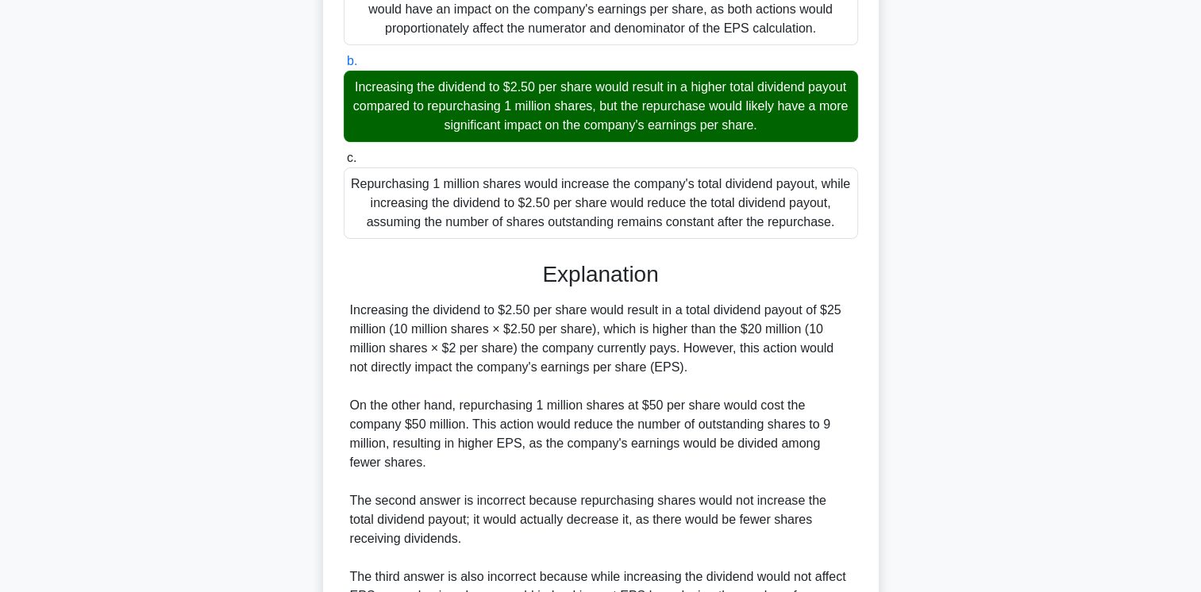
scroll to position [479, 0]
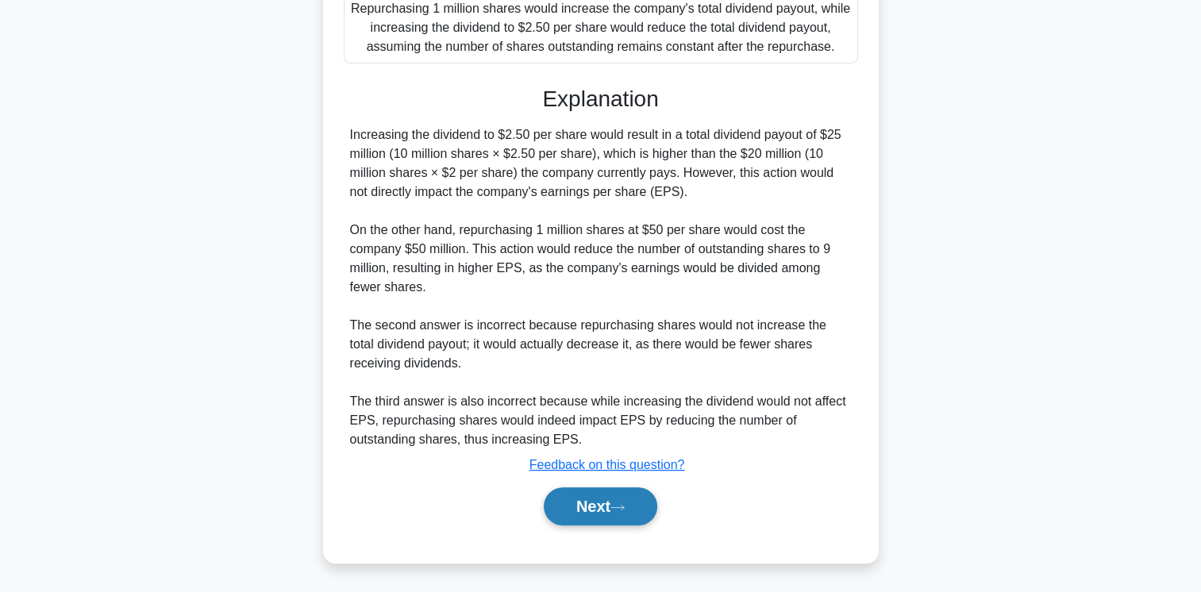
click at [591, 521] on button "Next" at bounding box center [601, 506] width 114 height 38
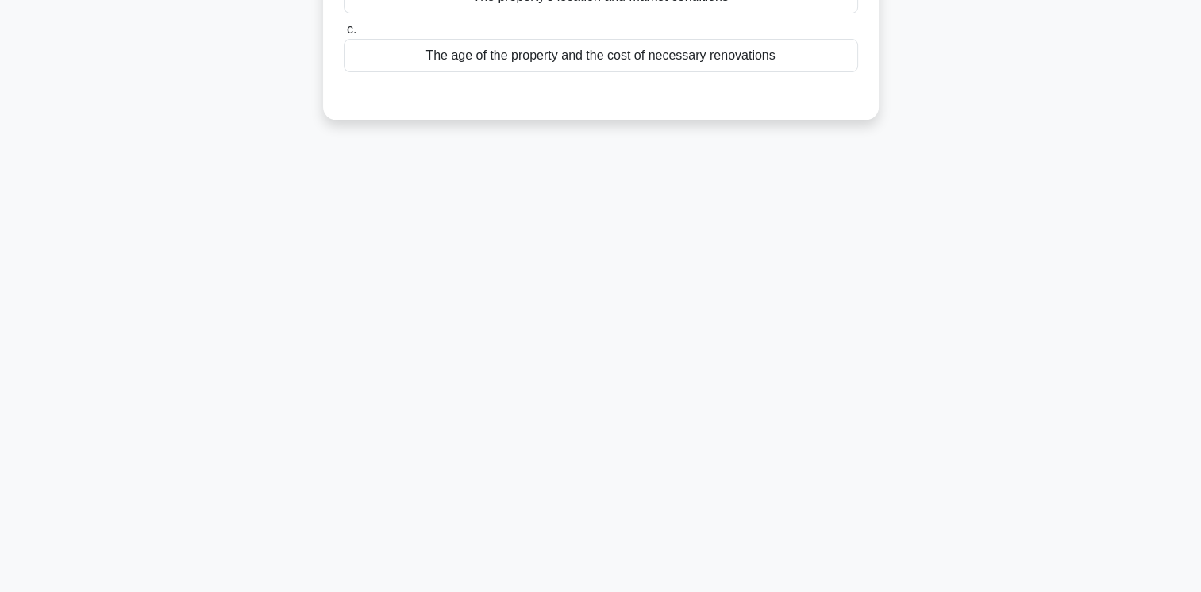
scroll to position [0, 0]
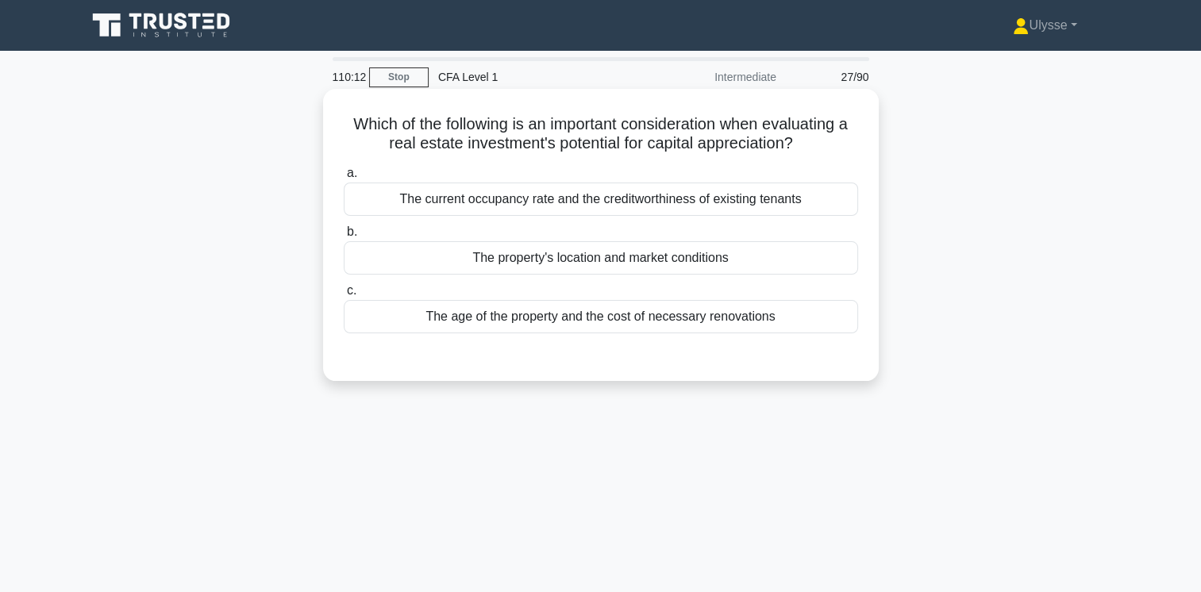
click at [548, 262] on div "The property's location and market conditions" at bounding box center [601, 257] width 514 height 33
click at [344, 237] on input "b. The property's location and market conditions" at bounding box center [344, 232] width 0 height 10
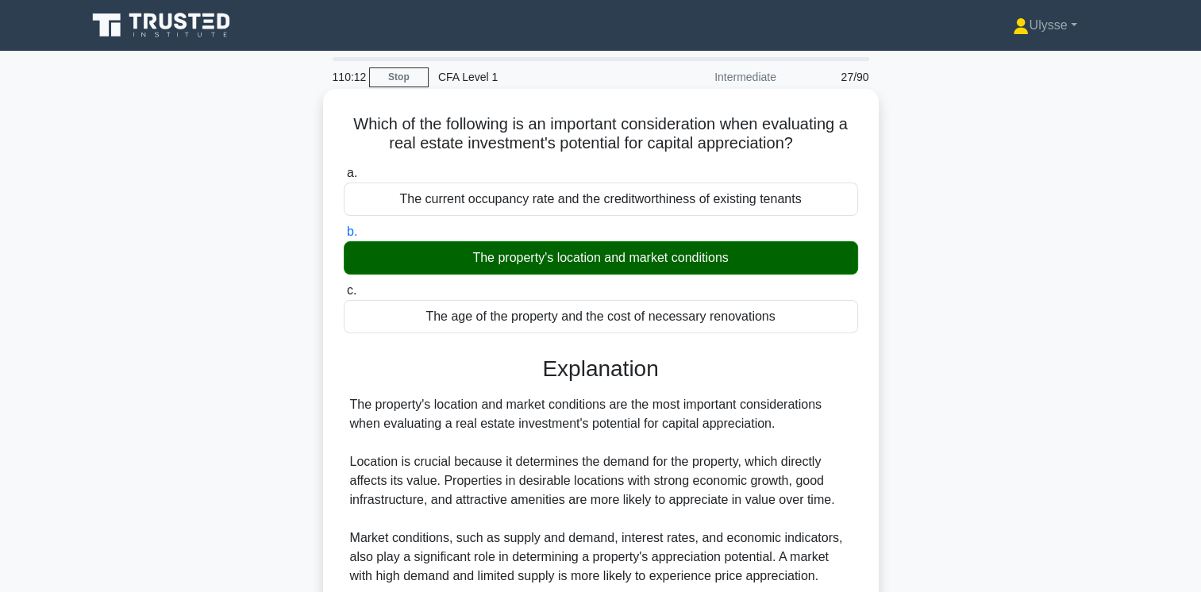
scroll to position [265, 0]
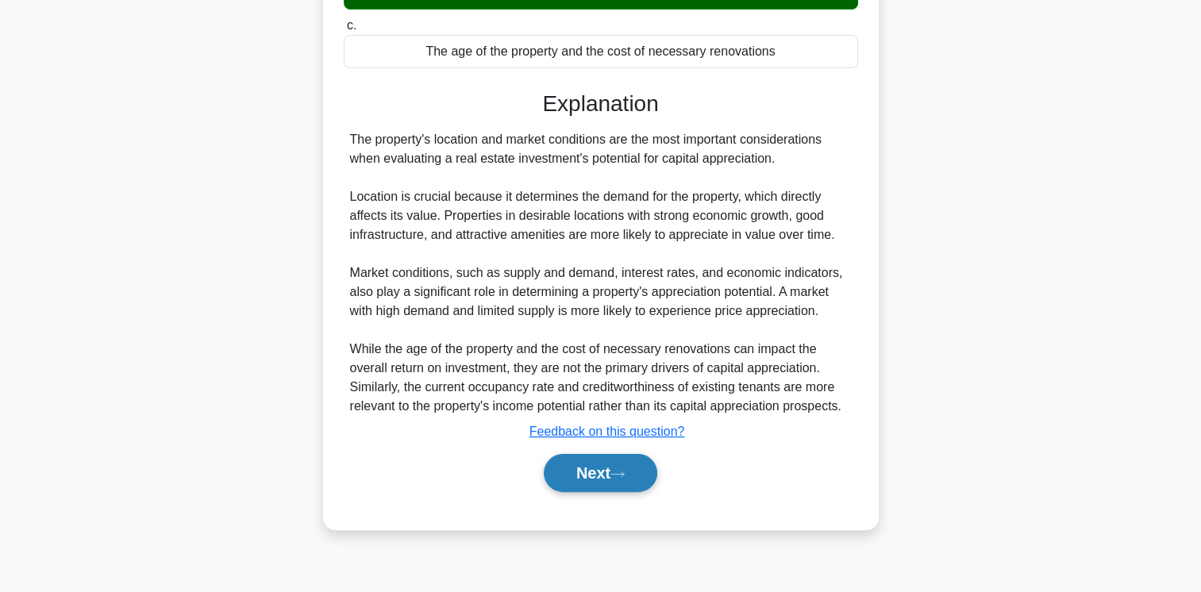
click at [600, 458] on button "Next" at bounding box center [601, 473] width 114 height 38
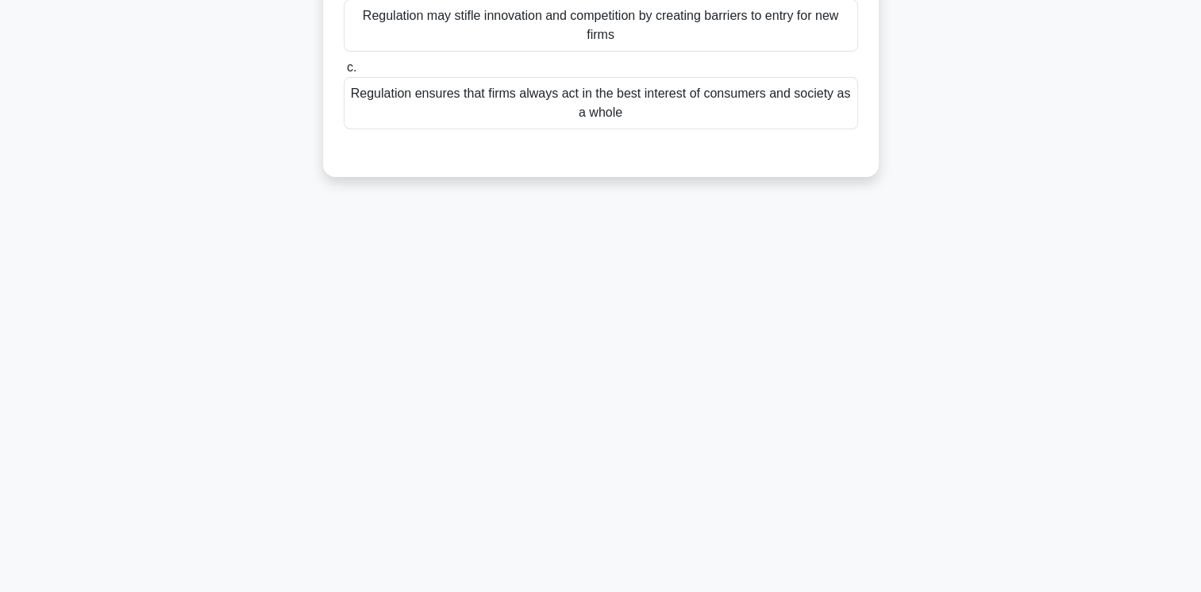
scroll to position [0, 0]
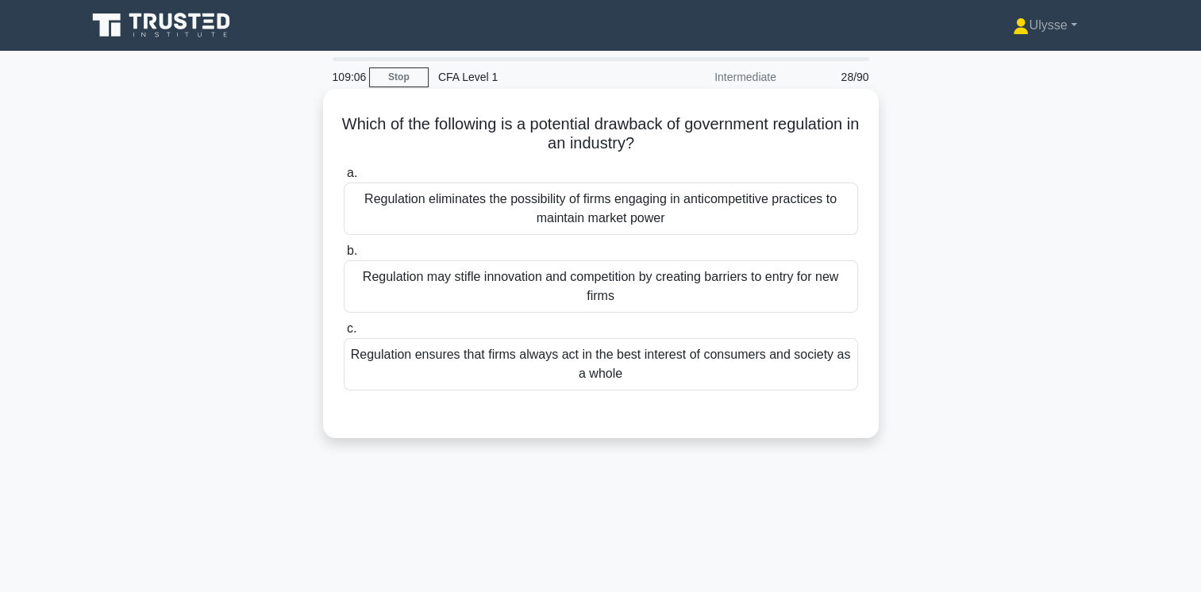
click at [745, 288] on div "Regulation may stifle innovation and competition by creating barriers to entry …" at bounding box center [601, 286] width 514 height 52
click at [344, 256] on input "b. Regulation may stifle innovation and competition by creating barriers to ent…" at bounding box center [344, 251] width 0 height 10
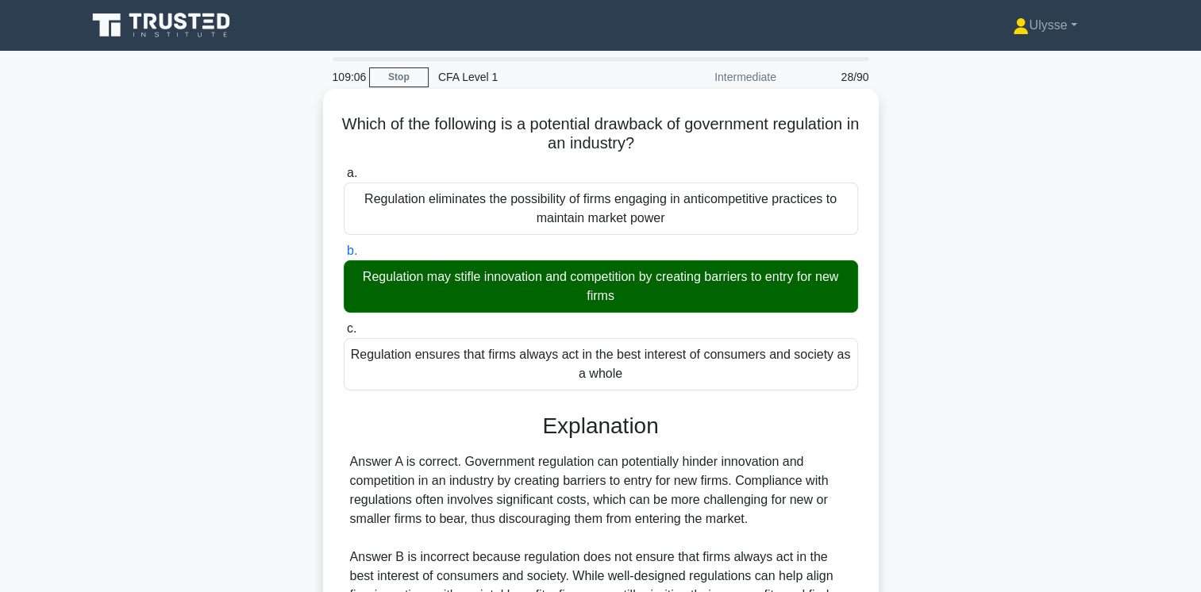
scroll to position [265, 0]
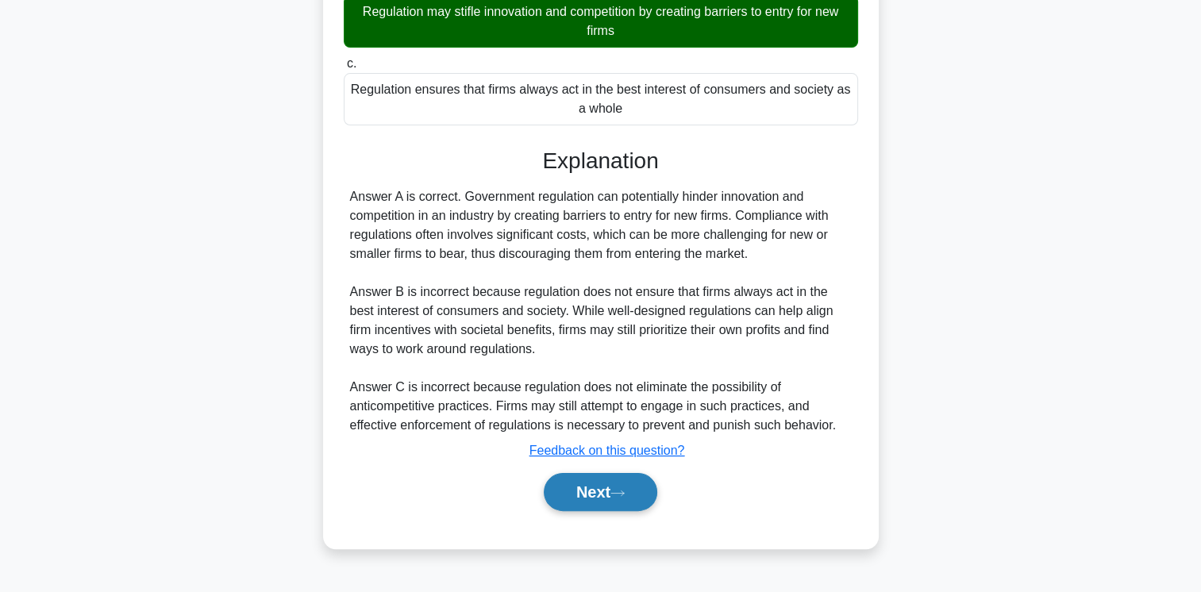
click at [591, 497] on button "Next" at bounding box center [601, 492] width 114 height 38
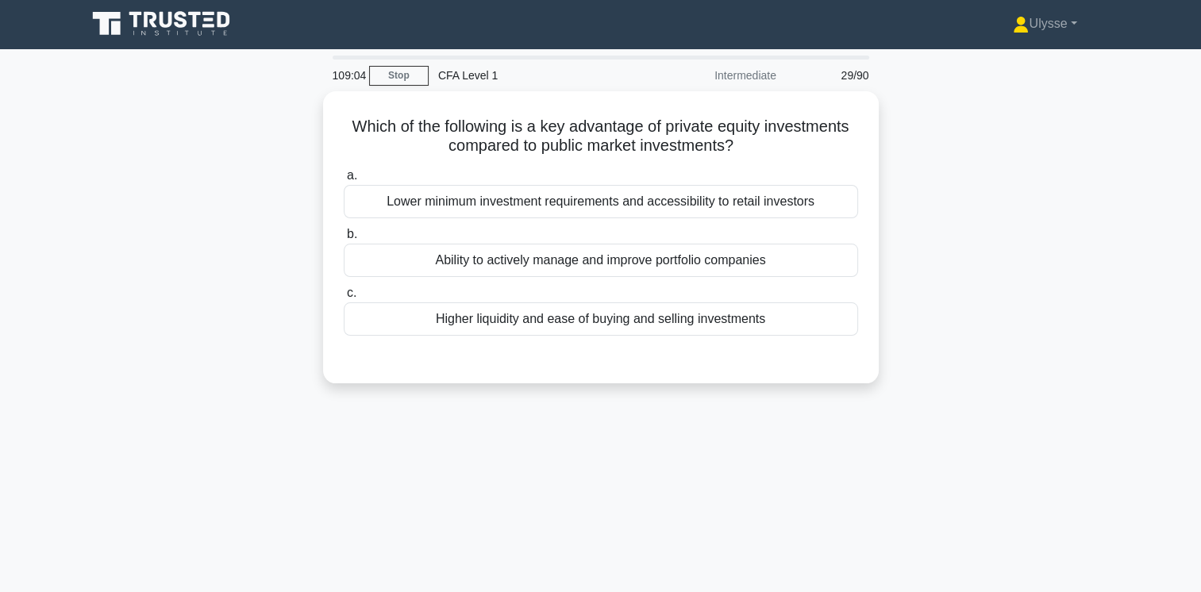
scroll to position [0, 0]
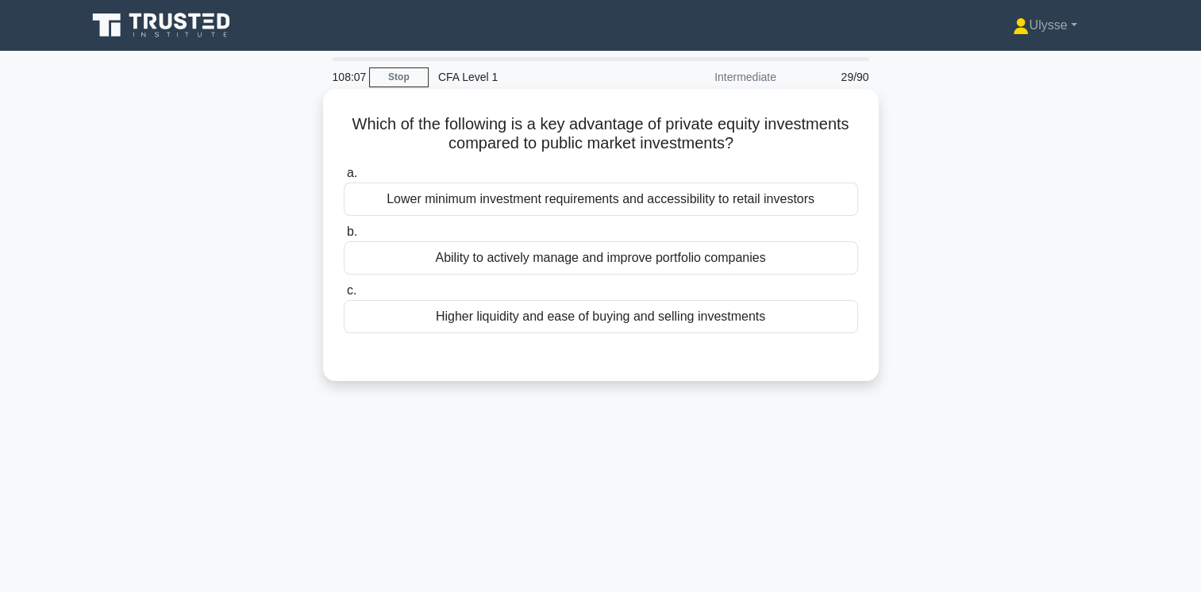
click at [753, 202] on div "Lower minimum investment requirements and accessibility to retail investors" at bounding box center [601, 199] width 514 height 33
click at [344, 179] on input "a. Lower minimum investment requirements and accessibility to retail investors" at bounding box center [344, 173] width 0 height 10
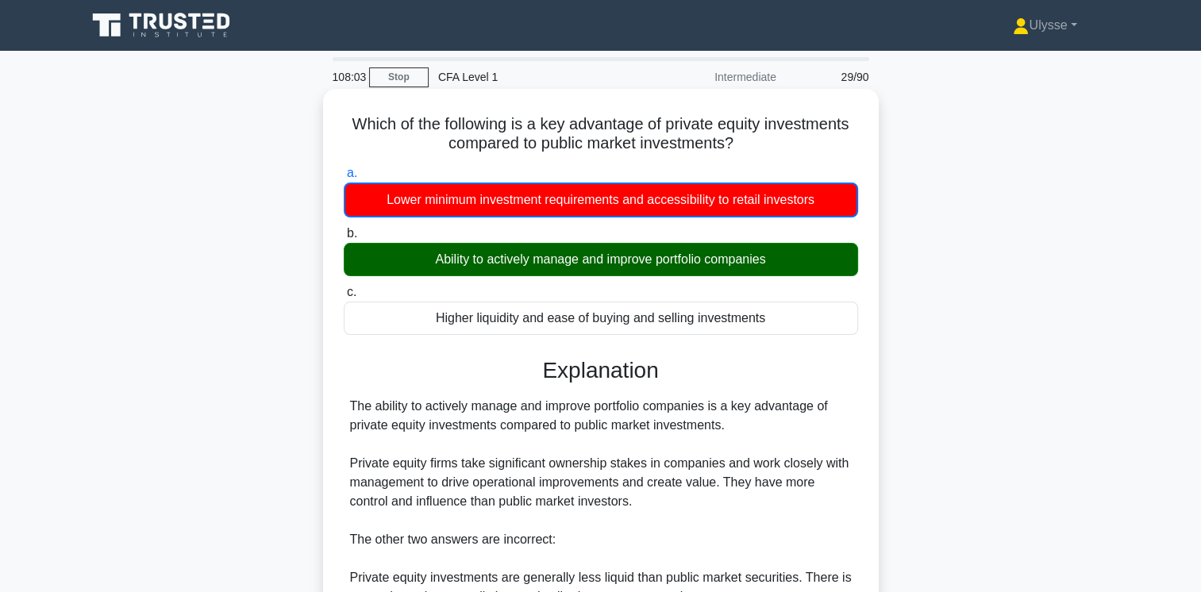
scroll to position [265, 0]
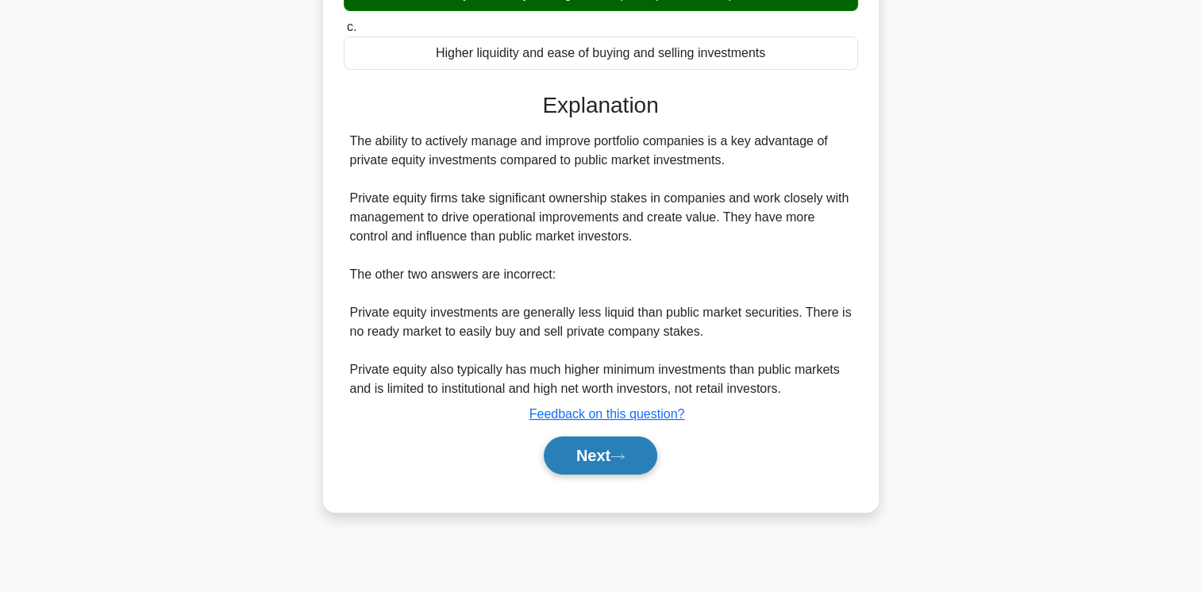
click at [603, 456] on button "Next" at bounding box center [601, 456] width 114 height 38
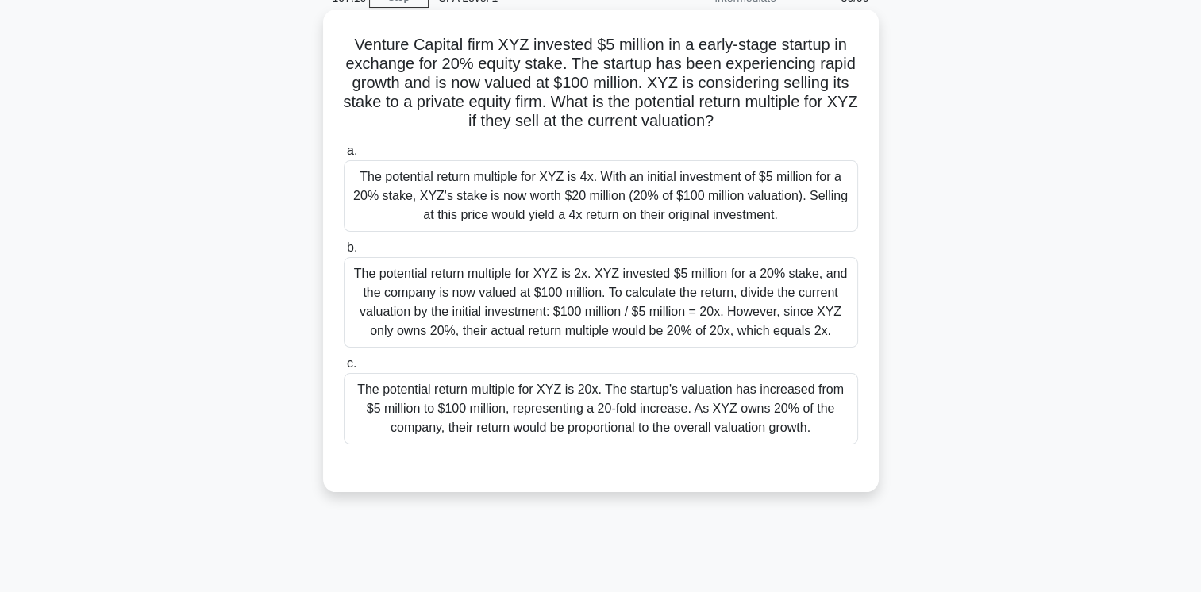
scroll to position [98, 0]
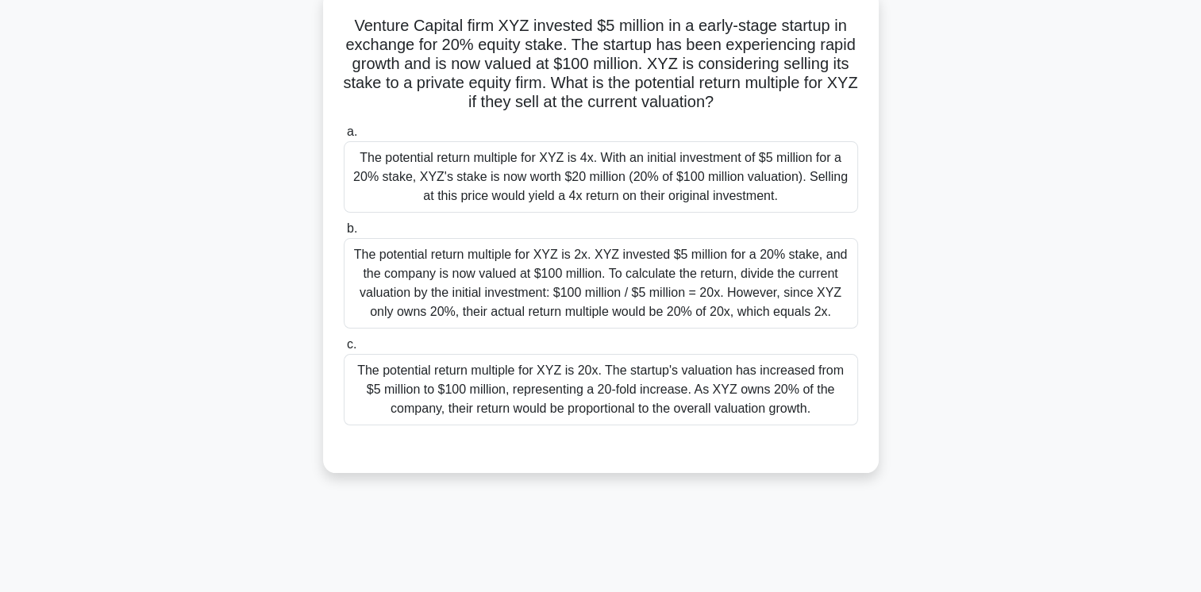
click at [669, 208] on div "The potential return multiple for XYZ is 4x. With an initial investment of $5 m…" at bounding box center [601, 176] width 514 height 71
click at [344, 137] on input "a. The potential return multiple for XYZ is 4x. With an initial investment of $…" at bounding box center [344, 132] width 0 height 10
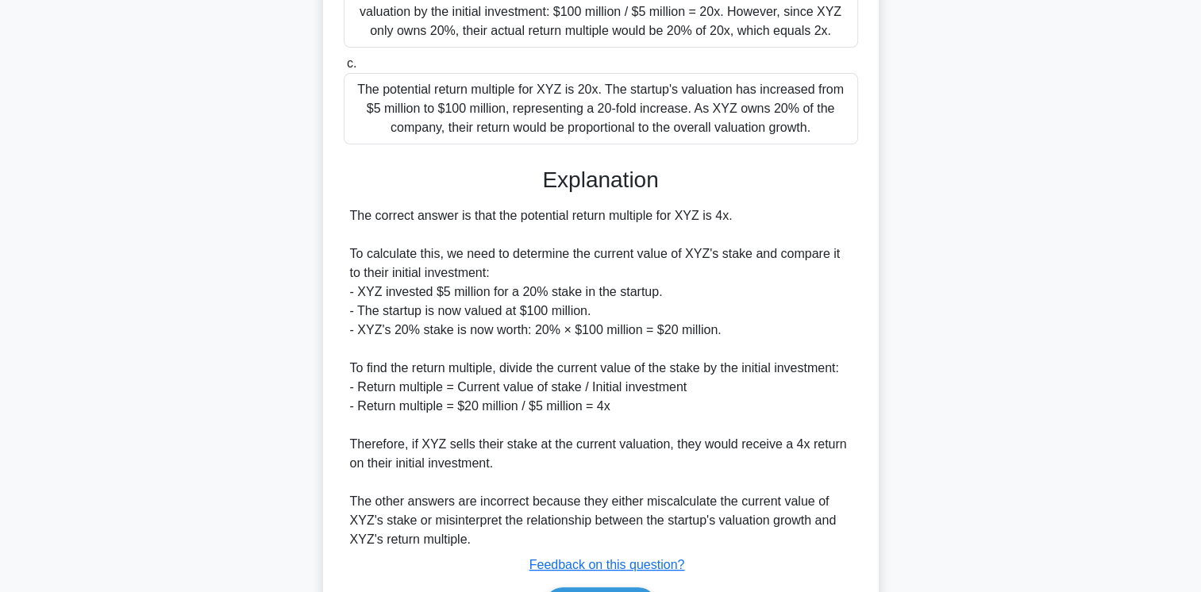
scroll to position [479, 0]
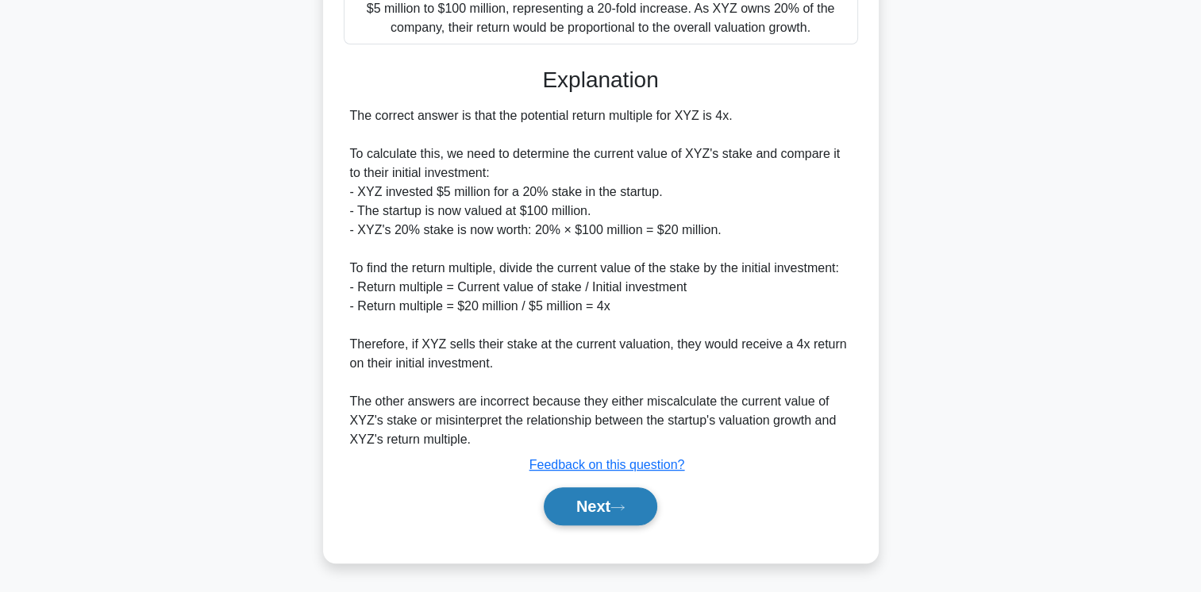
click at [601, 511] on button "Next" at bounding box center [601, 506] width 114 height 38
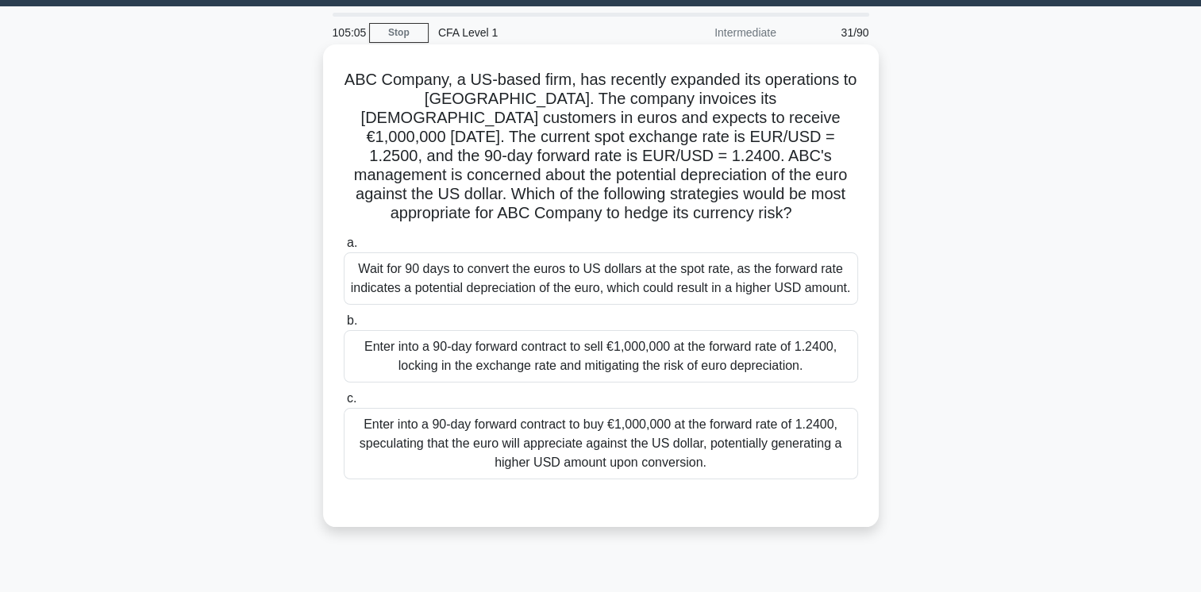
scroll to position [44, 0]
click at [646, 296] on div "Wait for 90 days to convert the euros to US dollars at the spot rate, as the fo…" at bounding box center [601, 278] width 514 height 52
click at [344, 248] on input "a. Wait for 90 days to convert the euros to US dollars at the spot rate, as the…" at bounding box center [344, 243] width 0 height 10
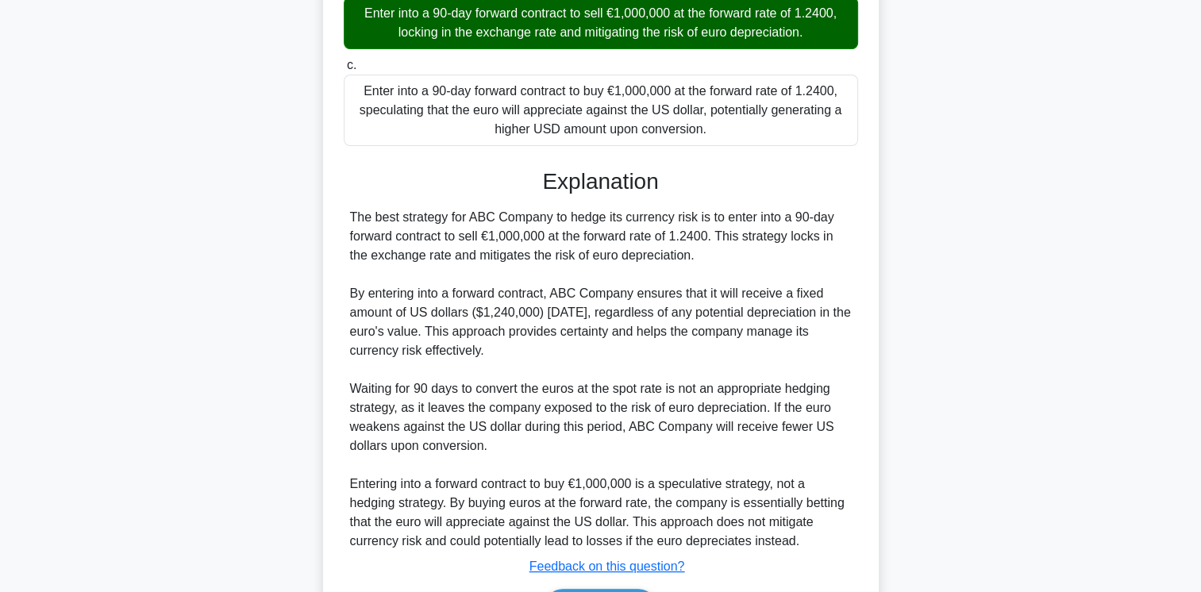
scroll to position [499, 0]
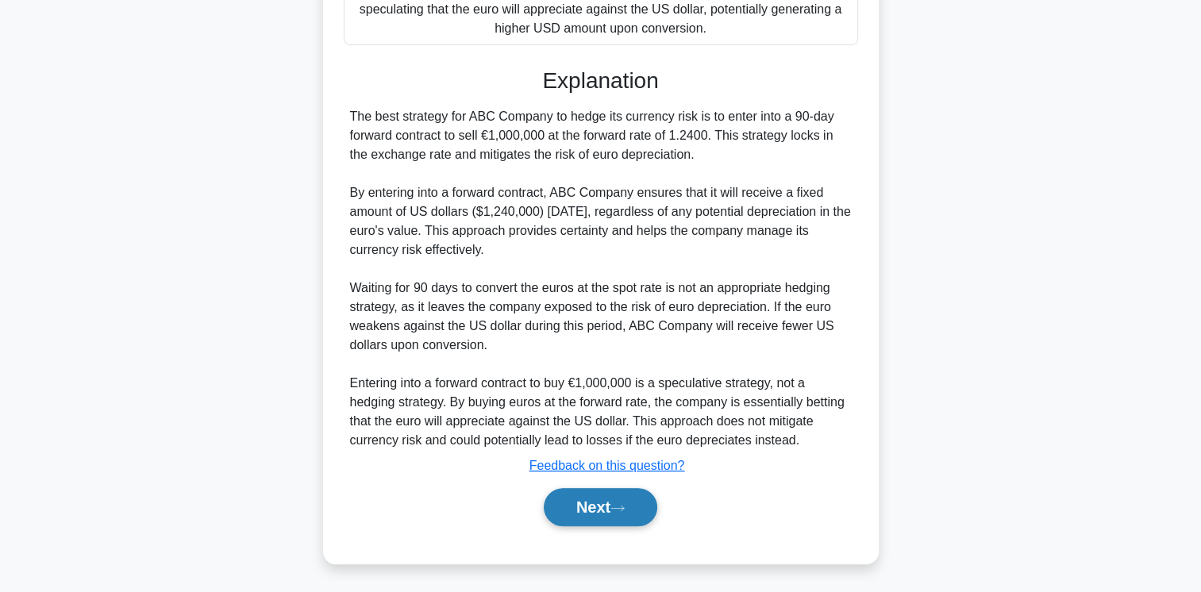
click at [629, 492] on button "Next" at bounding box center [601, 507] width 114 height 38
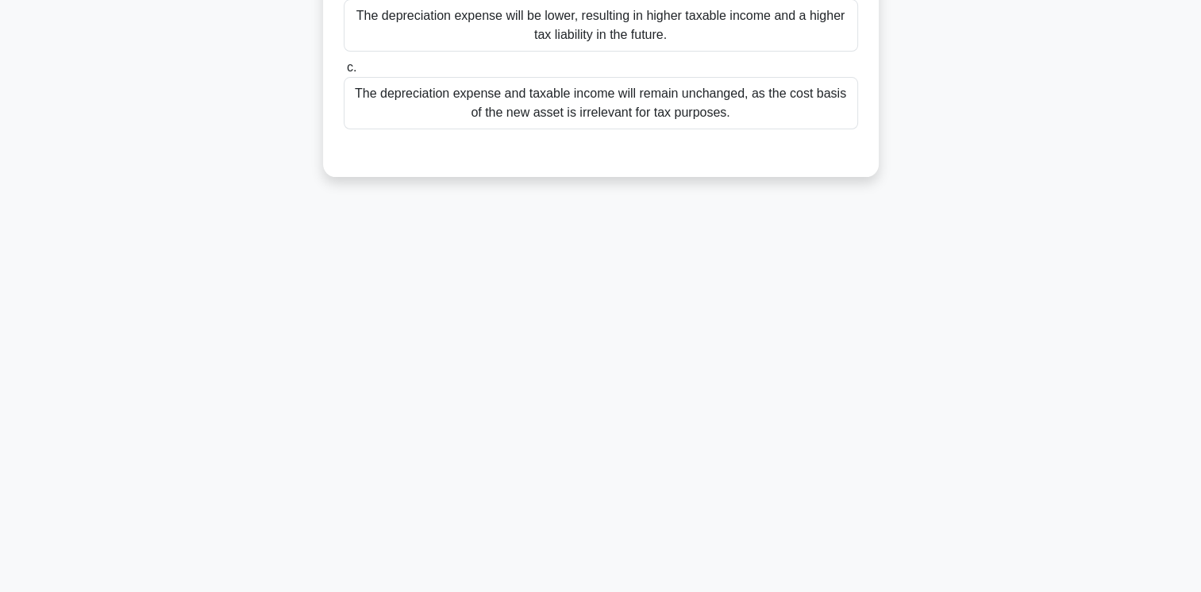
scroll to position [0, 0]
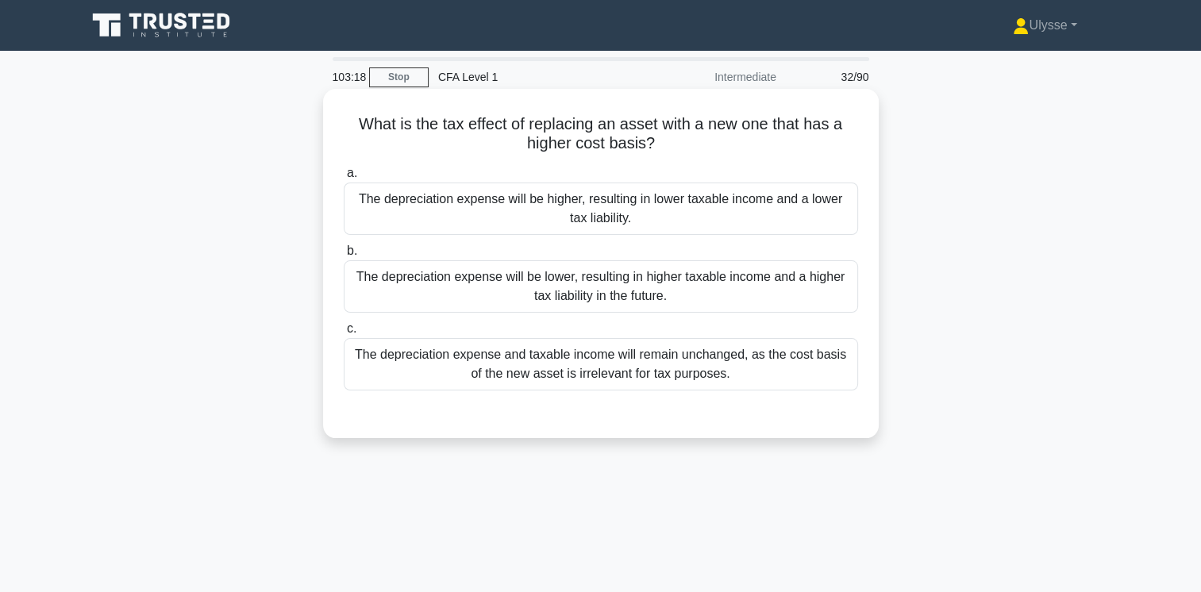
click at [703, 212] on div "The depreciation expense will be higher, resulting in lower taxable income and …" at bounding box center [601, 209] width 514 height 52
click at [344, 179] on input "a. The depreciation expense will be higher, resulting in lower taxable income a…" at bounding box center [344, 173] width 0 height 10
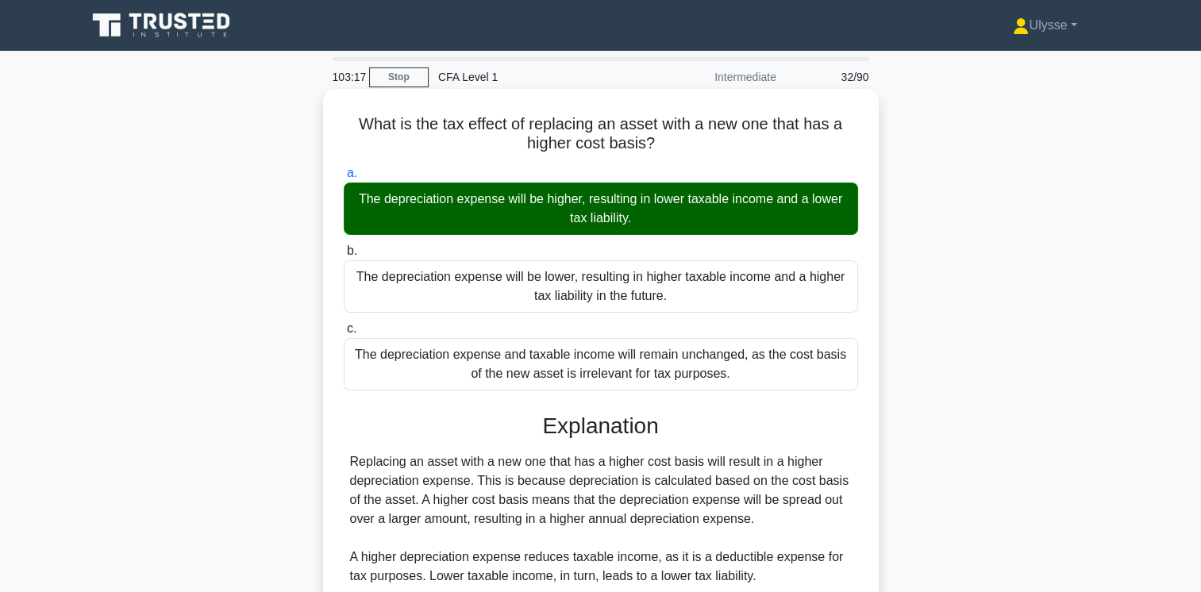
scroll to position [265, 0]
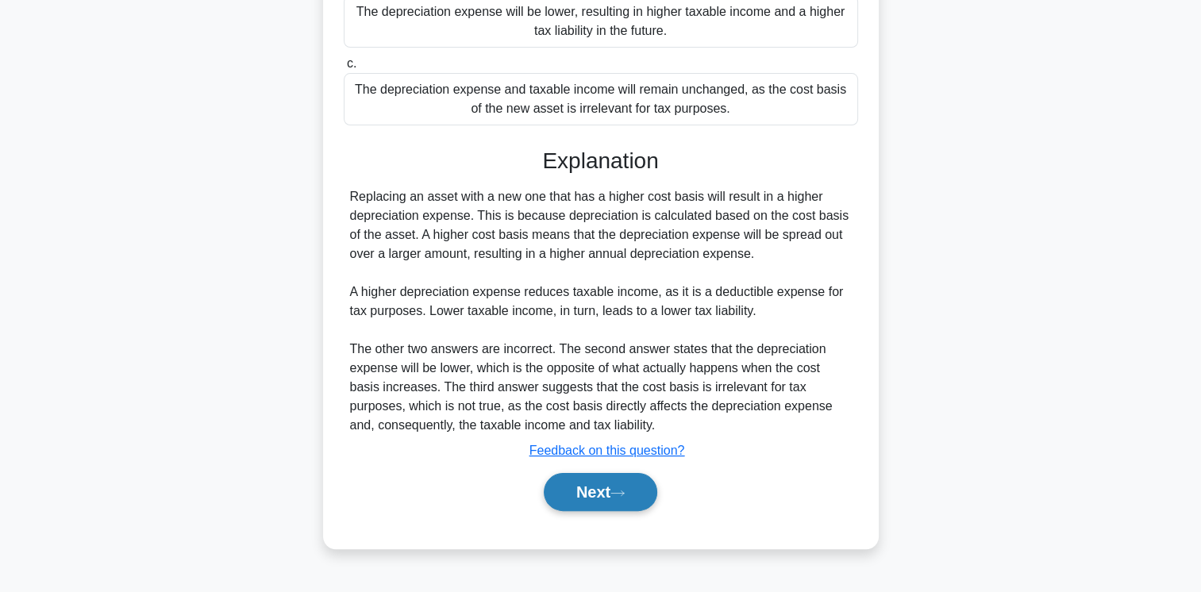
click at [600, 492] on button "Next" at bounding box center [601, 492] width 114 height 38
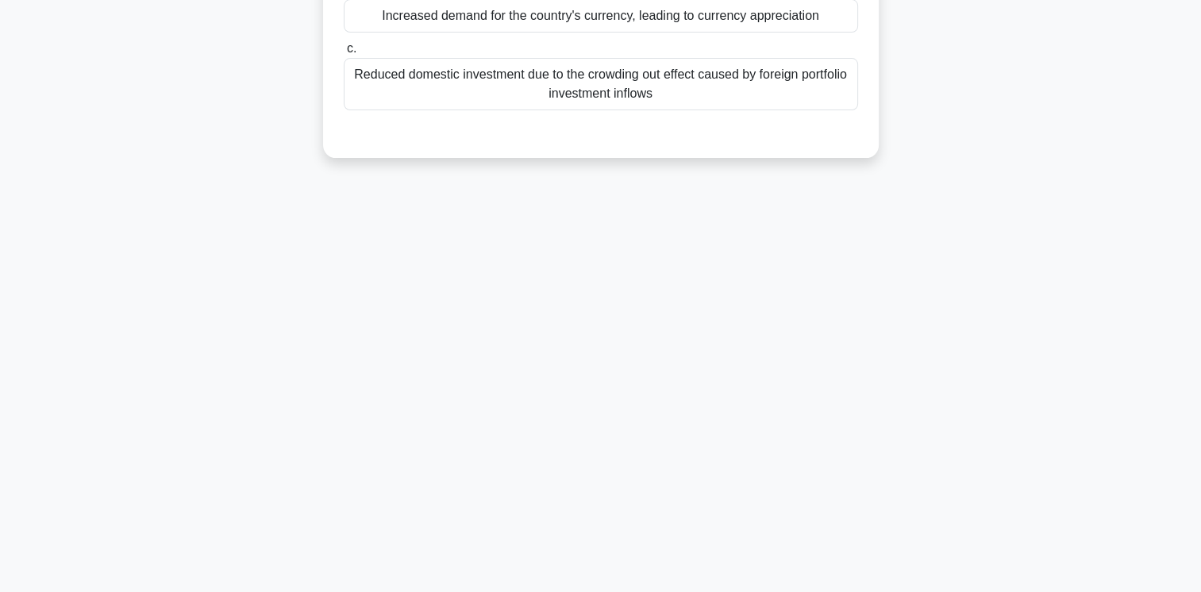
scroll to position [0, 0]
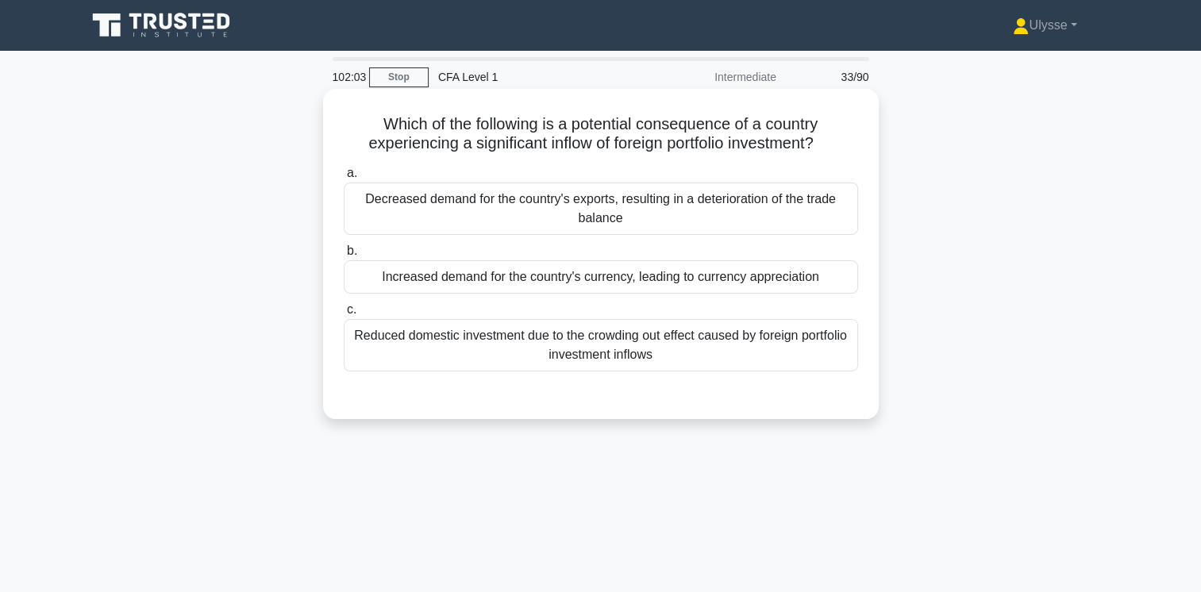
click at [552, 198] on div "Decreased demand for the country's exports, resulting in a deterioration of the…" at bounding box center [601, 209] width 514 height 52
click at [344, 179] on input "a. Decreased demand for the country's exports, resulting in a deterioration of …" at bounding box center [344, 173] width 0 height 10
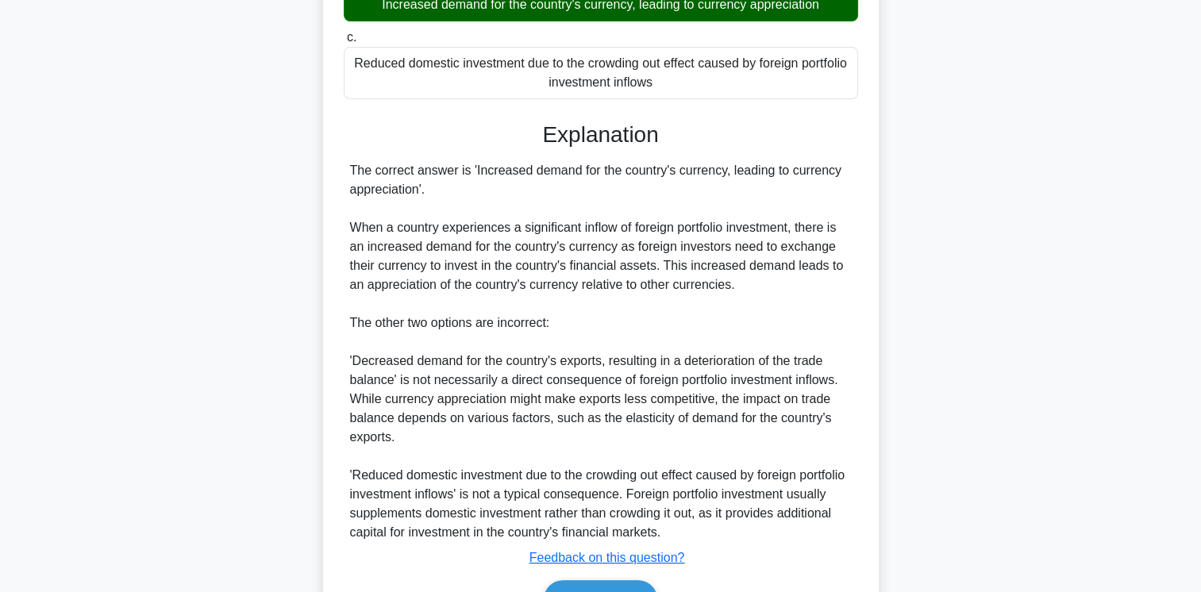
scroll to position [366, 0]
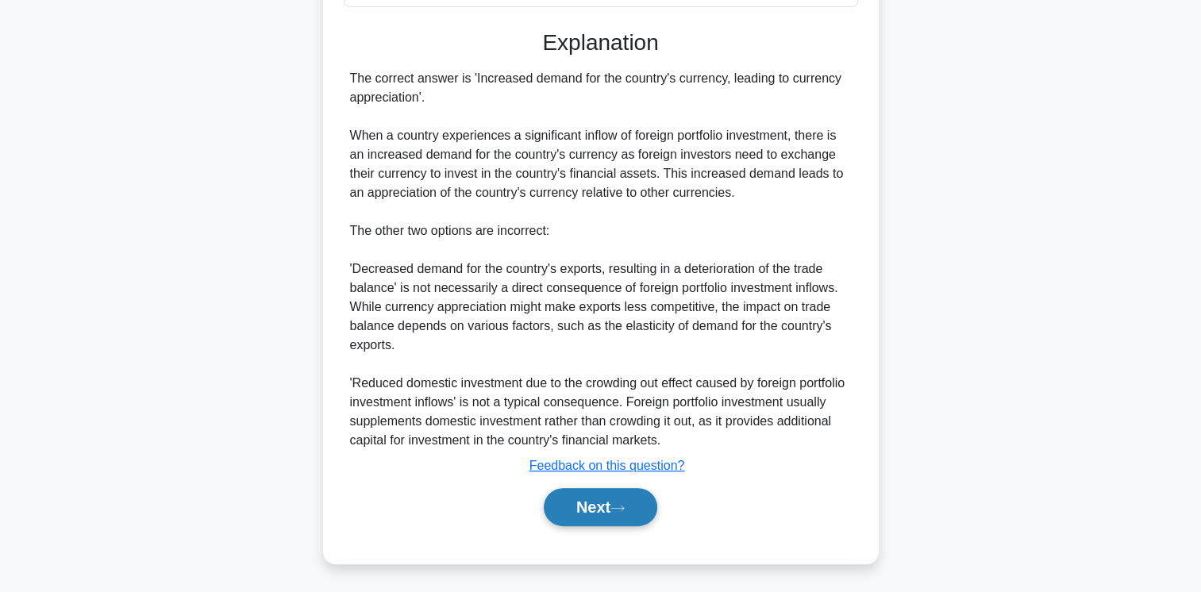
click at [606, 494] on button "Next" at bounding box center [601, 507] width 114 height 38
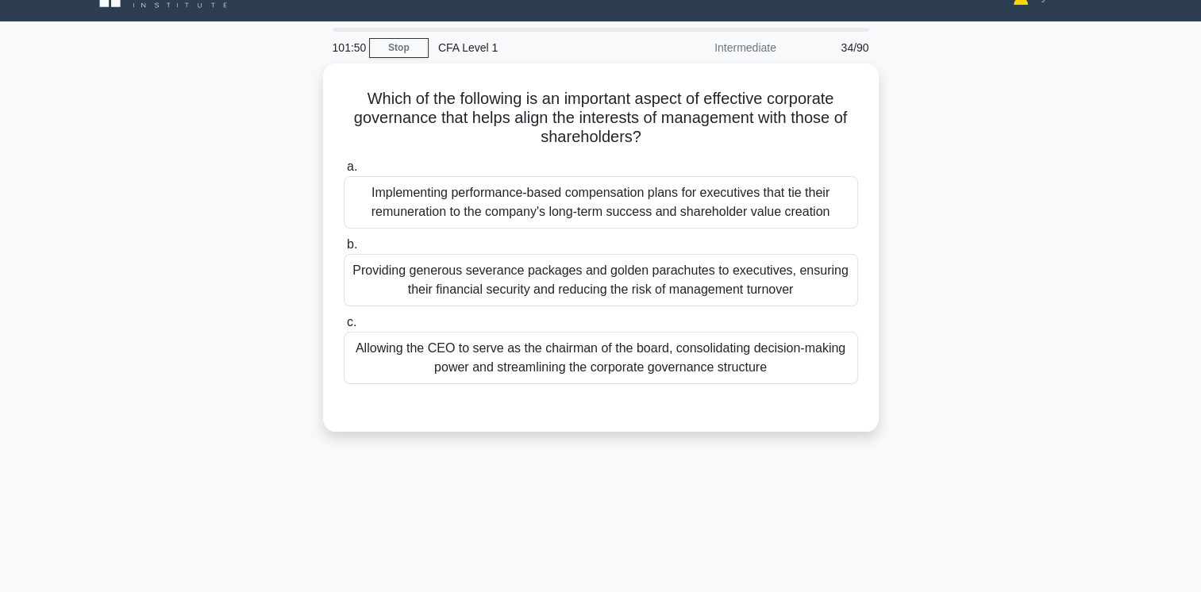
scroll to position [29, 0]
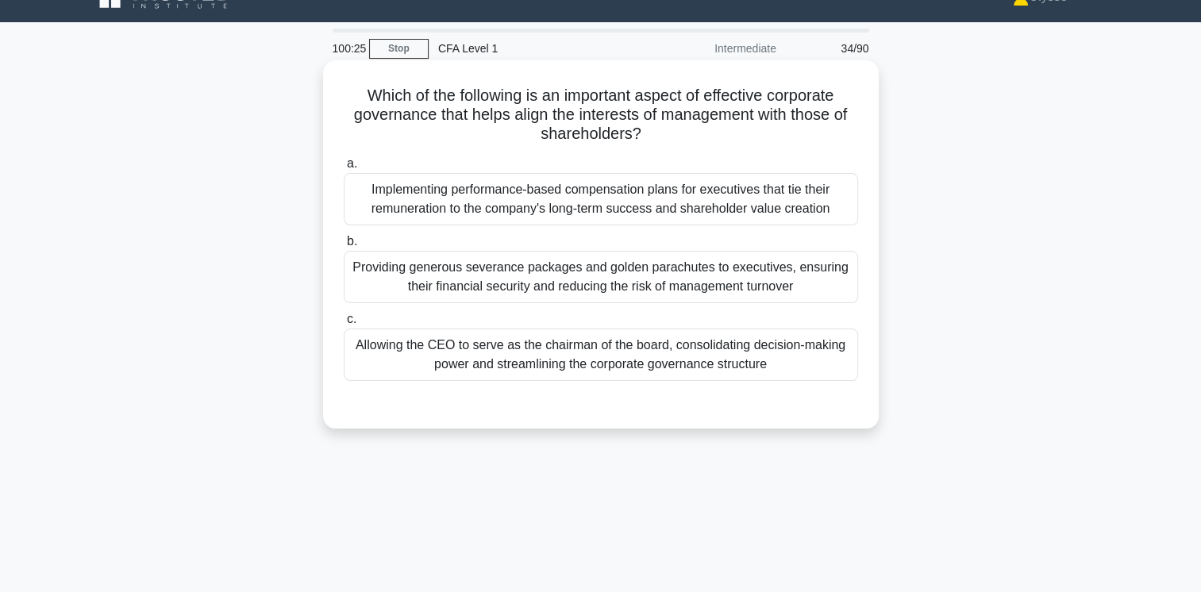
click at [626, 211] on div "Implementing performance-based compensation plans for executives that tie their…" at bounding box center [601, 199] width 514 height 52
click at [344, 169] on input "a. Implementing performance-based compensation plans for executives that tie th…" at bounding box center [344, 164] width 0 height 10
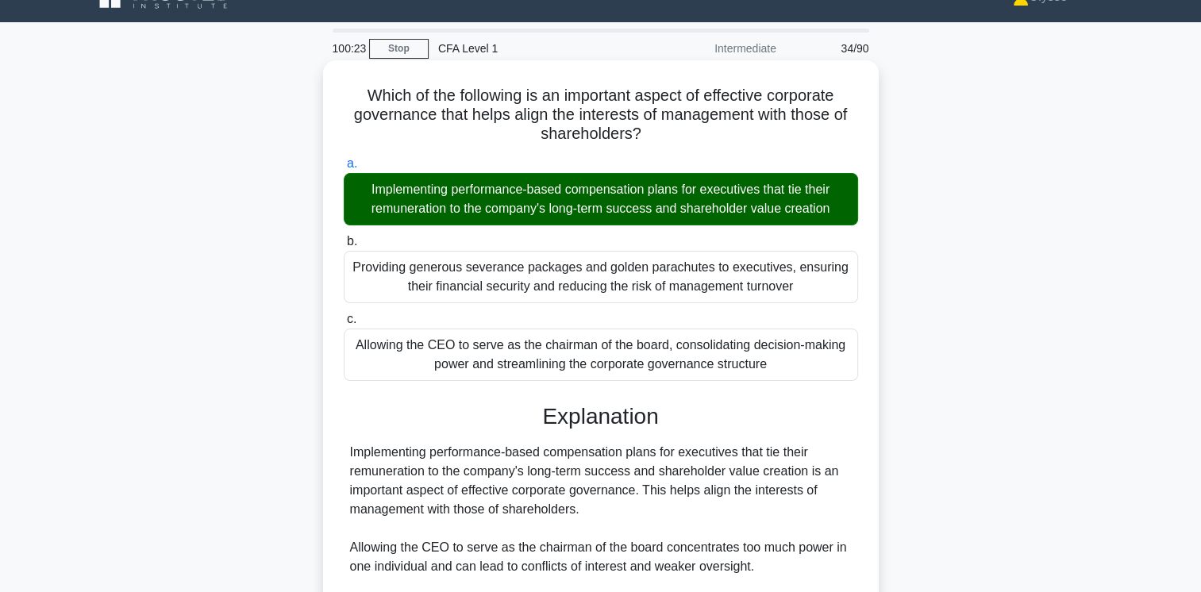
scroll to position [265, 0]
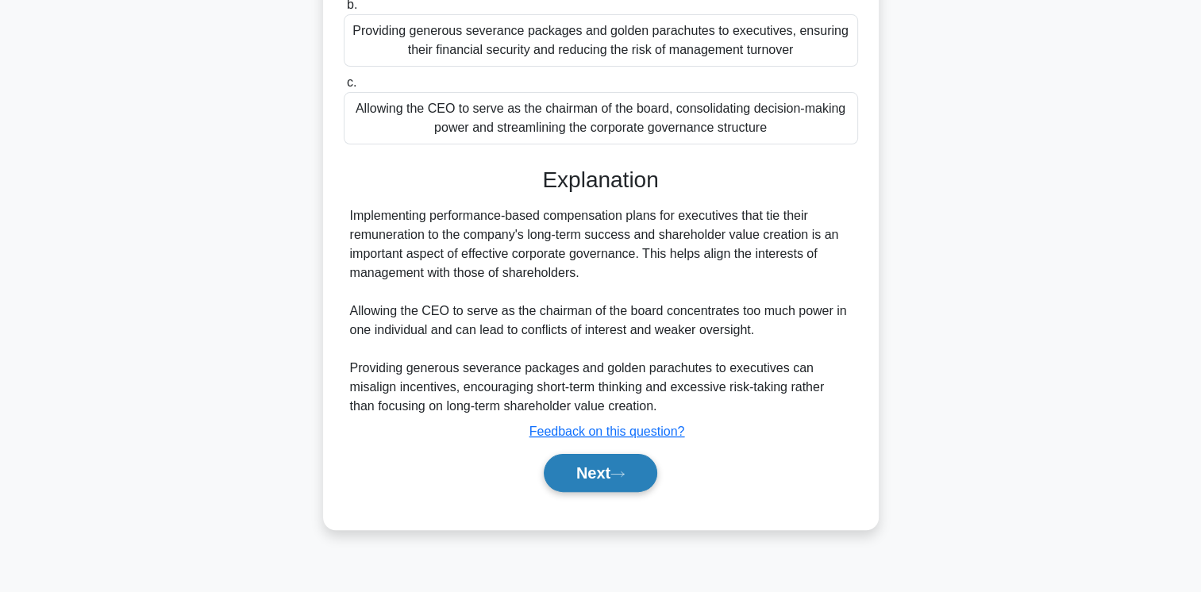
click at [603, 480] on button "Next" at bounding box center [601, 473] width 114 height 38
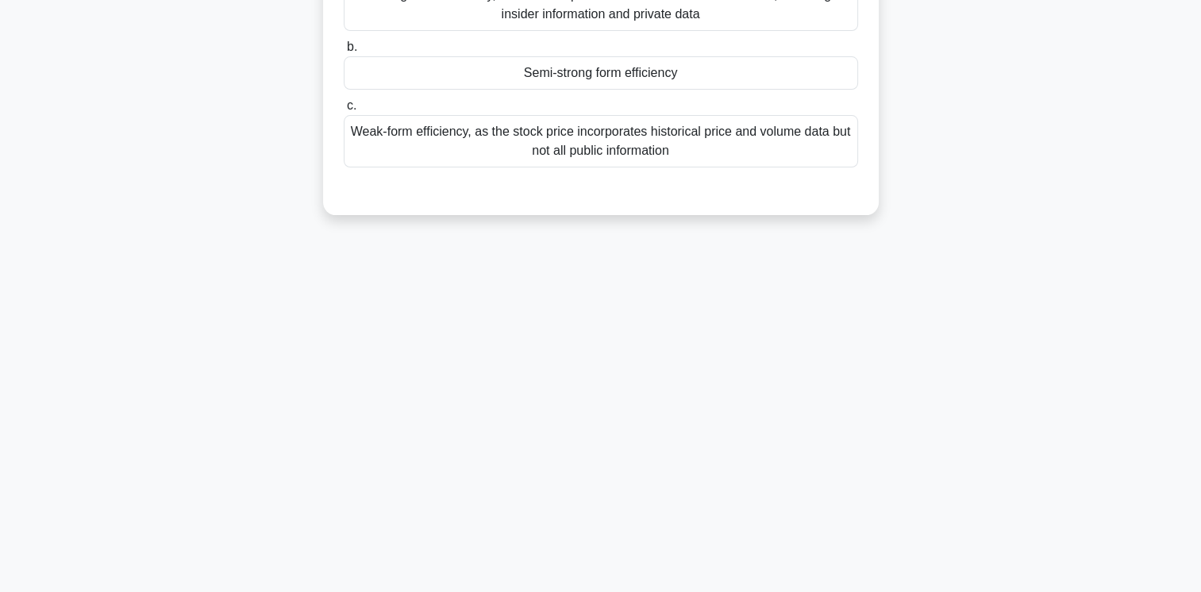
scroll to position [0, 0]
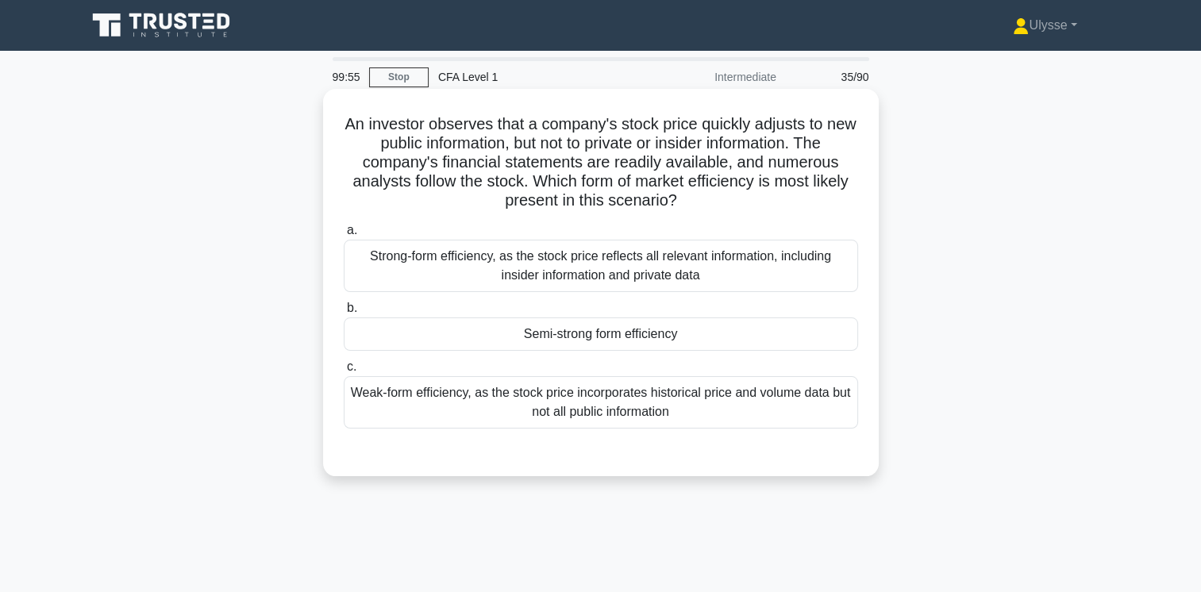
click at [688, 329] on div "Semi-strong form efficiency" at bounding box center [601, 334] width 514 height 33
click at [344, 314] on input "b. Semi-strong form efficiency" at bounding box center [344, 308] width 0 height 10
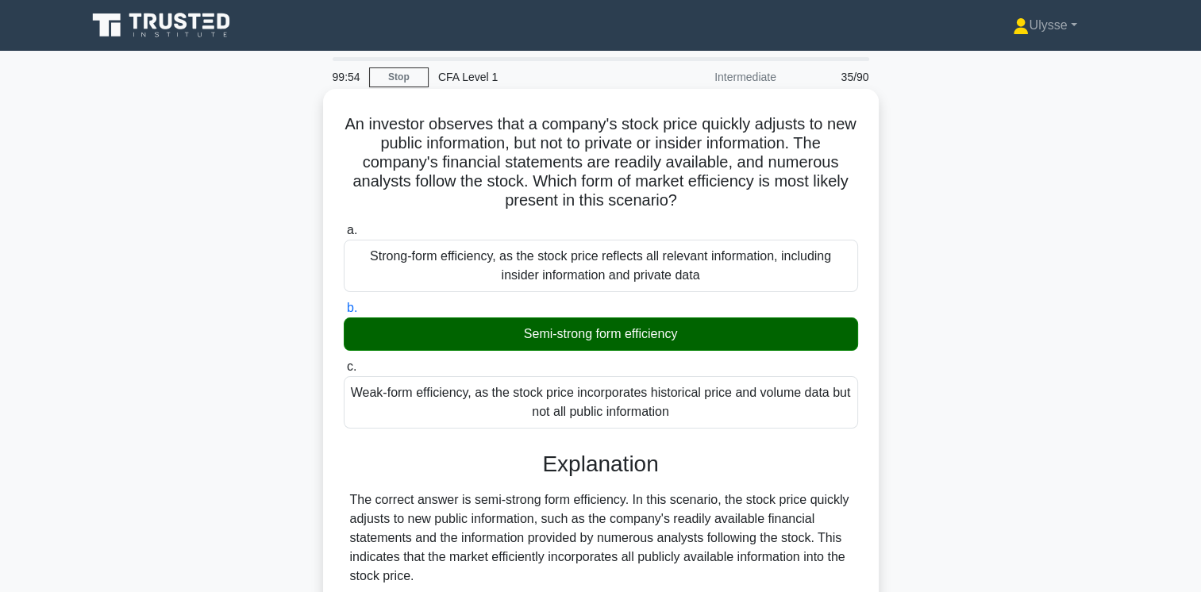
scroll to position [327, 0]
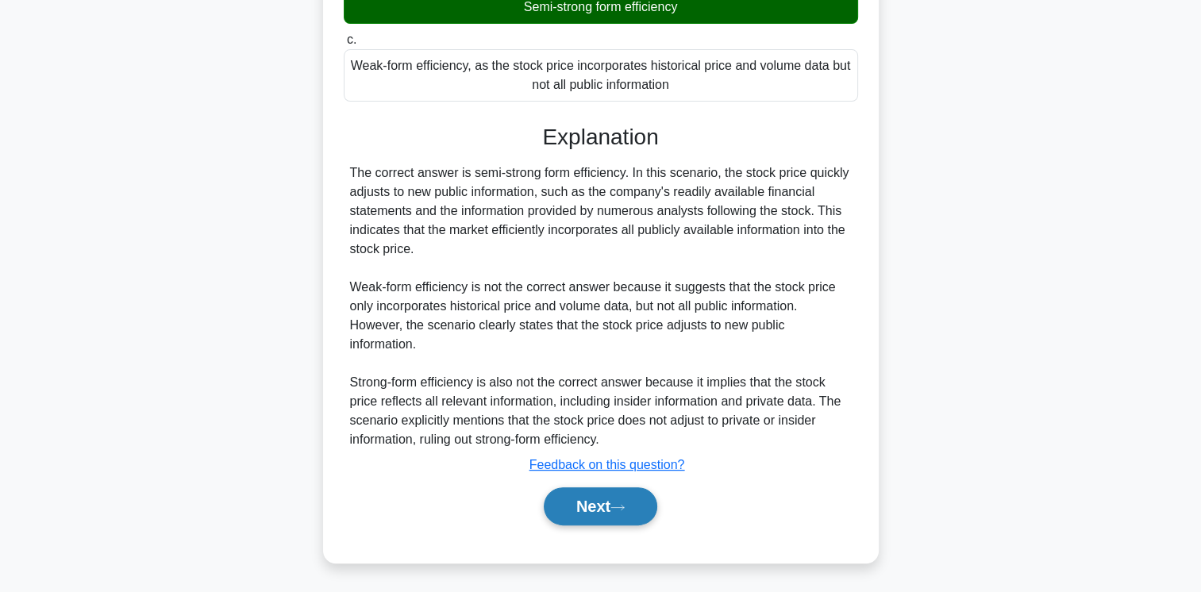
click at [594, 499] on button "Next" at bounding box center [601, 506] width 114 height 38
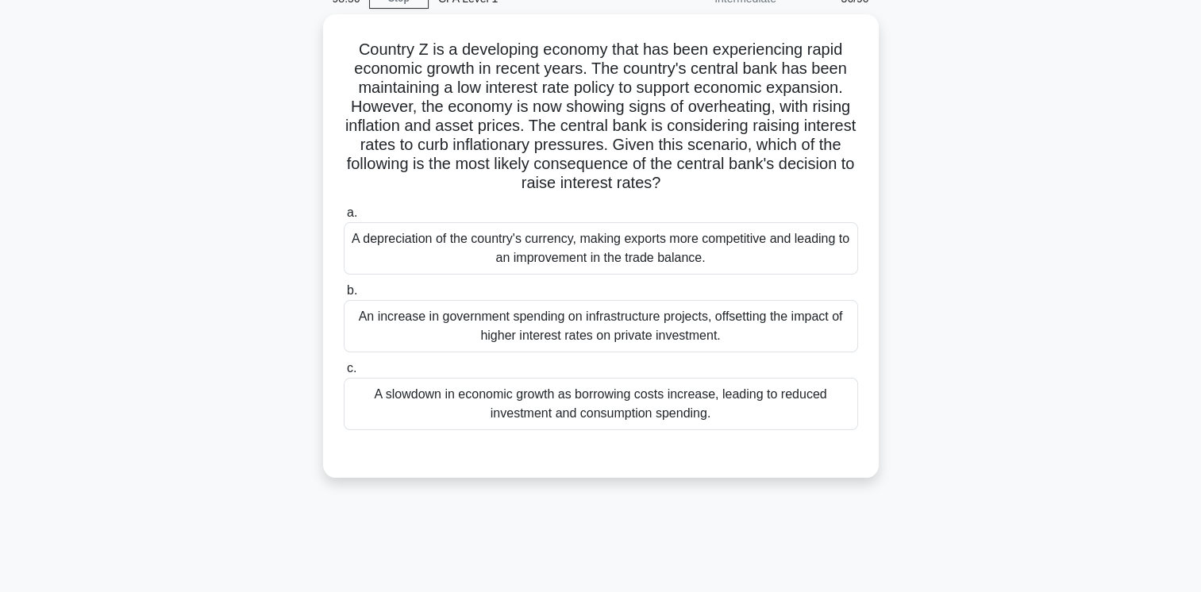
scroll to position [78, 0]
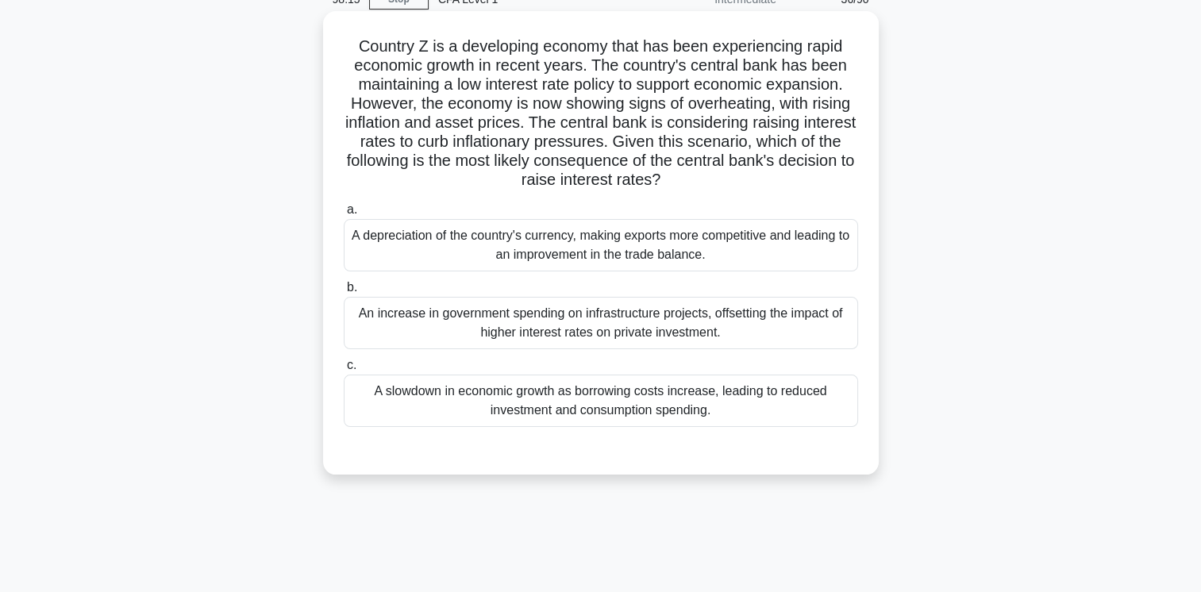
click at [740, 405] on div "A slowdown in economic growth as borrowing costs increase, leading to reduced i…" at bounding box center [601, 401] width 514 height 52
click at [344, 371] on input "c. A slowdown in economic growth as borrowing costs increase, leading to reduce…" at bounding box center [344, 365] width 0 height 10
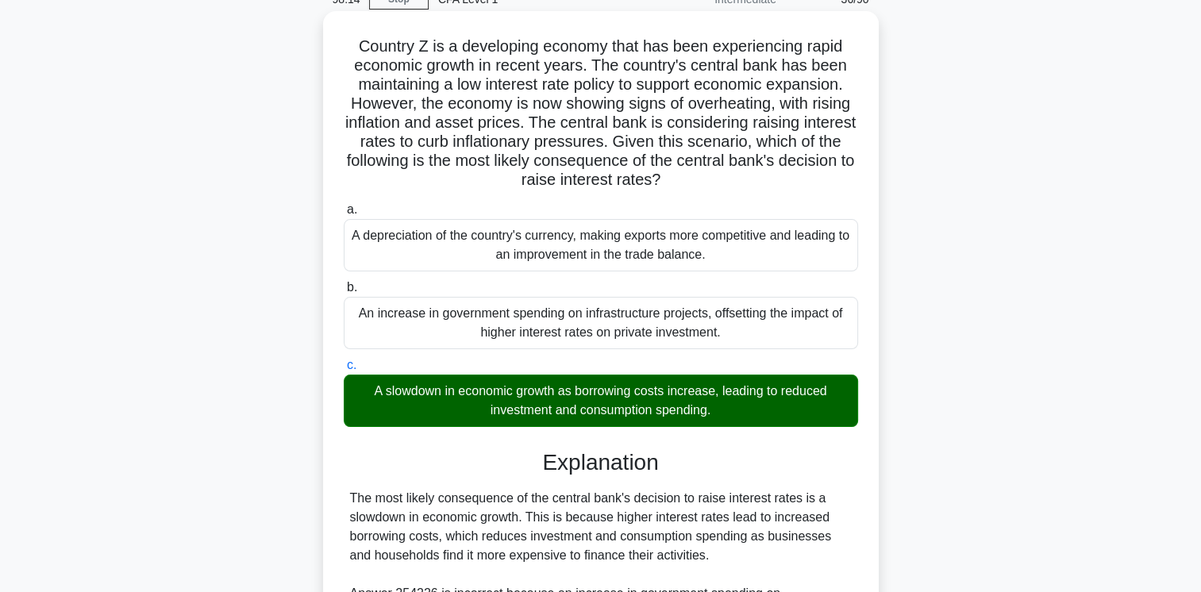
scroll to position [384, 0]
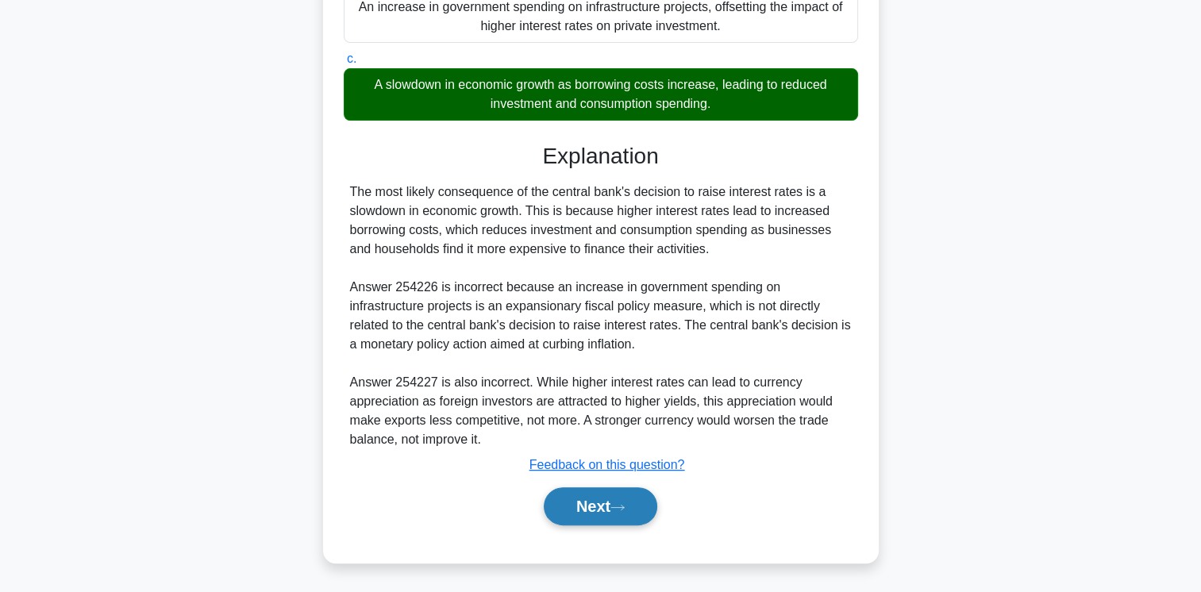
click at [588, 499] on button "Next" at bounding box center [601, 506] width 114 height 38
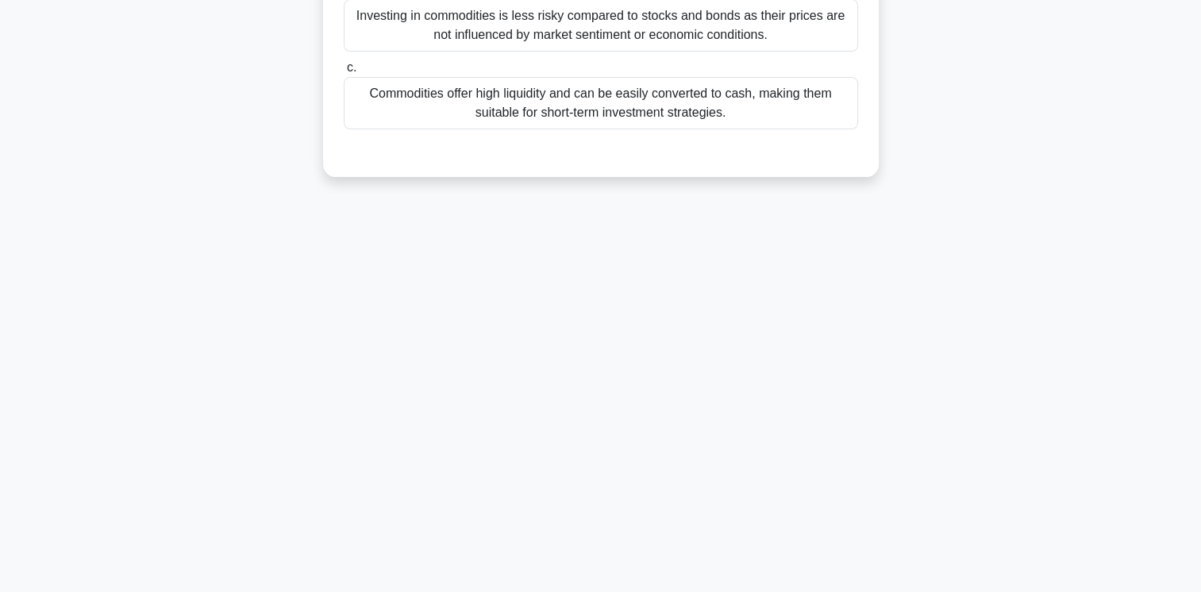
scroll to position [0, 0]
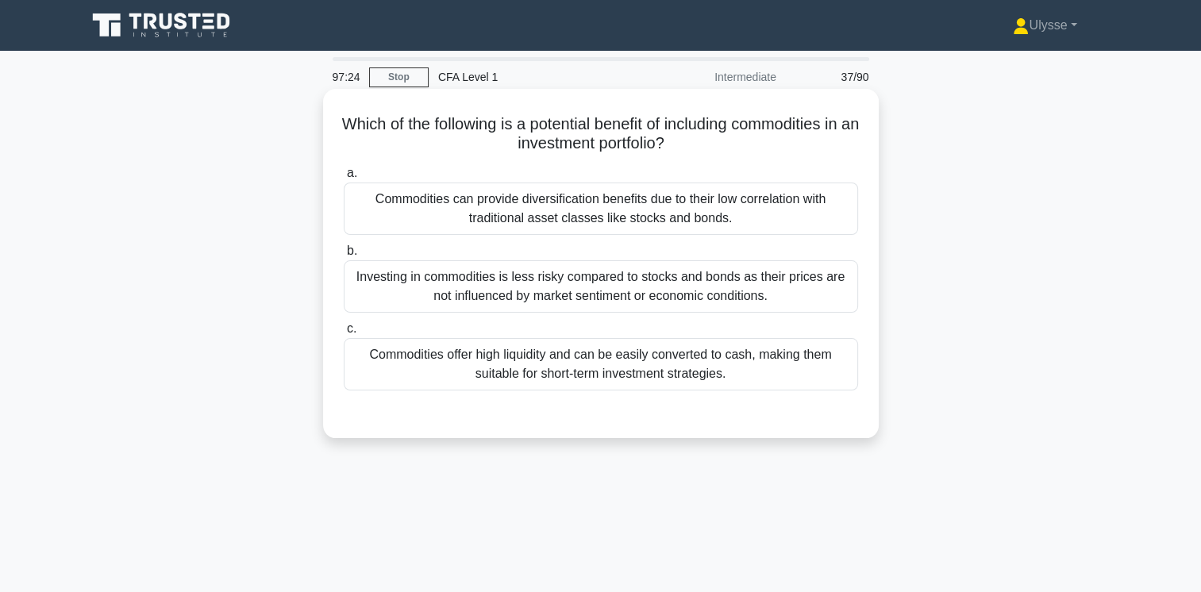
click at [733, 217] on div "Commodities can provide diversification benefits due to their low correlation w…" at bounding box center [601, 209] width 514 height 52
click at [344, 179] on input "a. Commodities can provide diversification benefits due to their low correlatio…" at bounding box center [344, 173] width 0 height 10
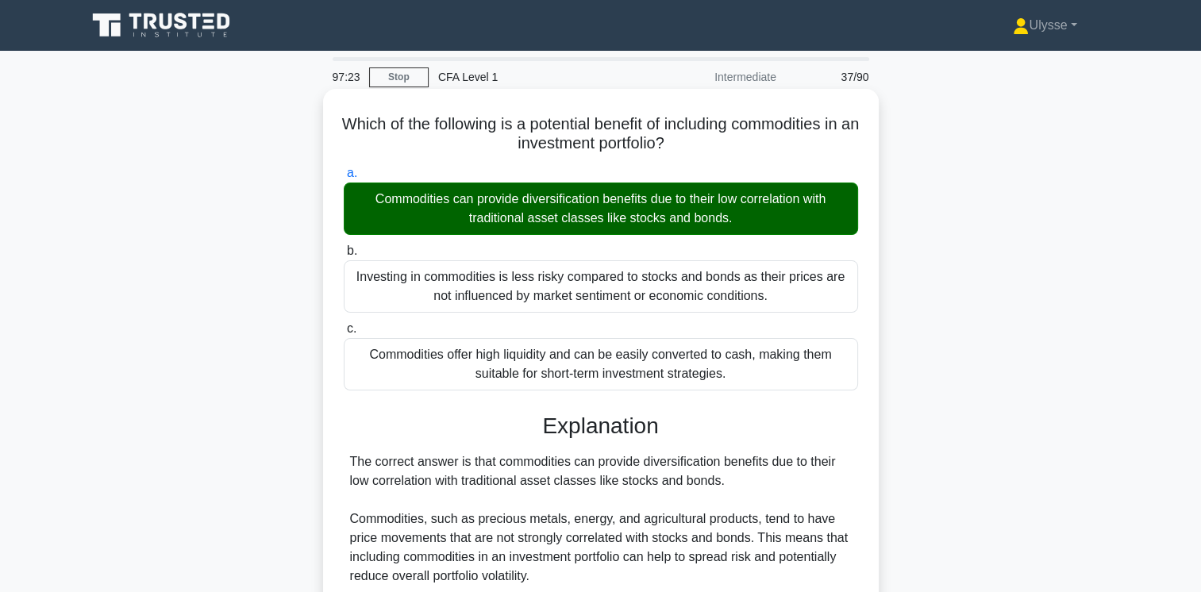
scroll to position [346, 0]
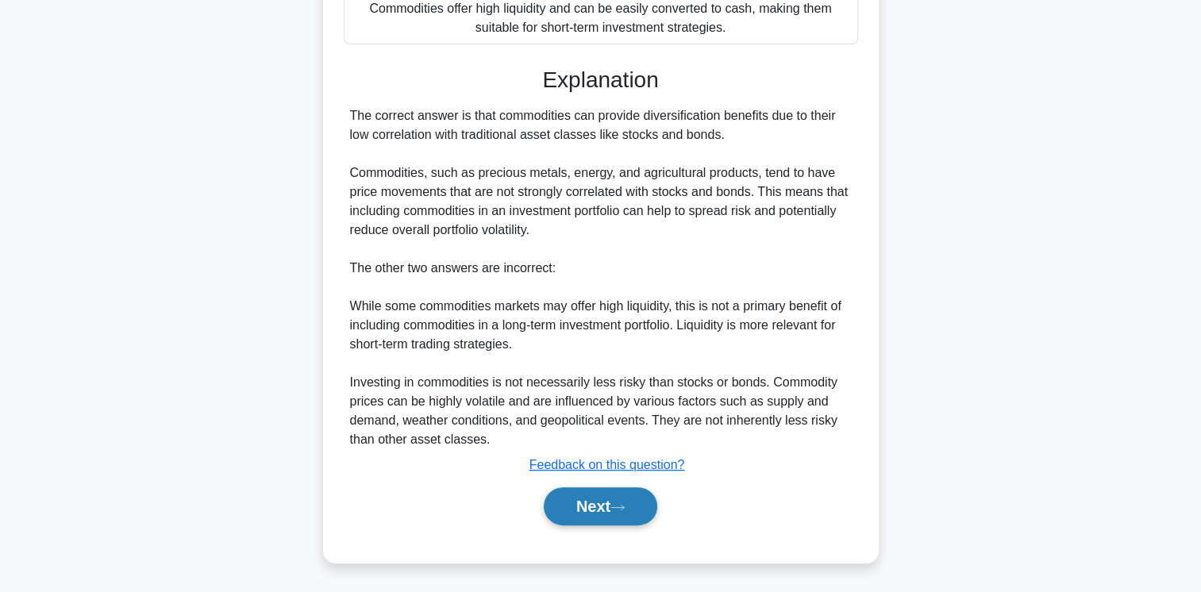
click at [595, 500] on button "Next" at bounding box center [601, 506] width 114 height 38
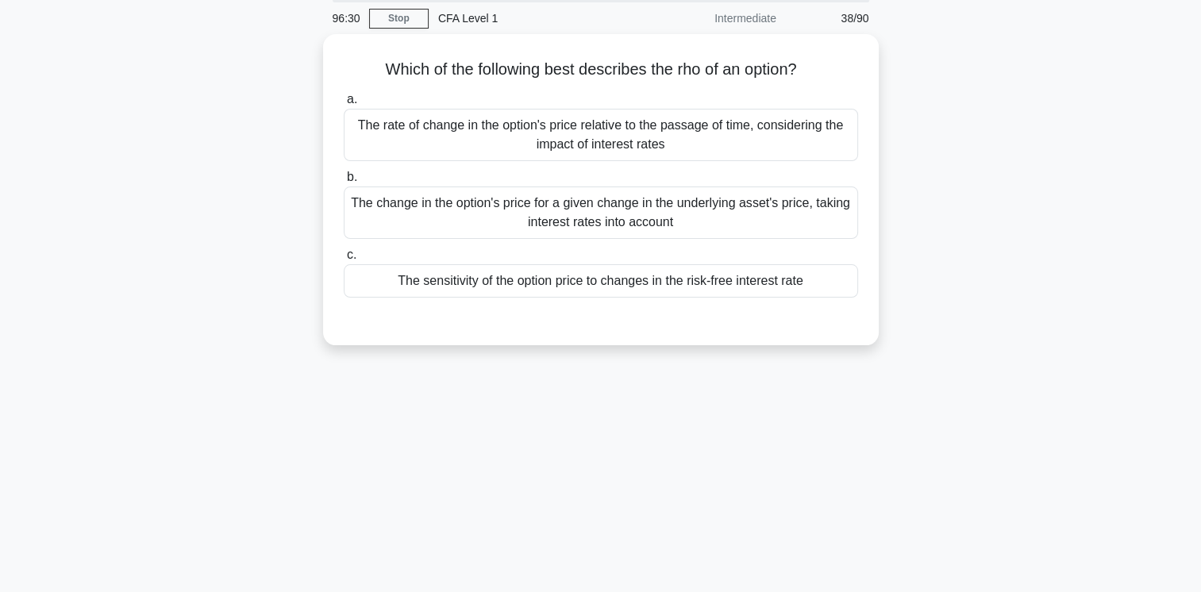
scroll to position [37, 0]
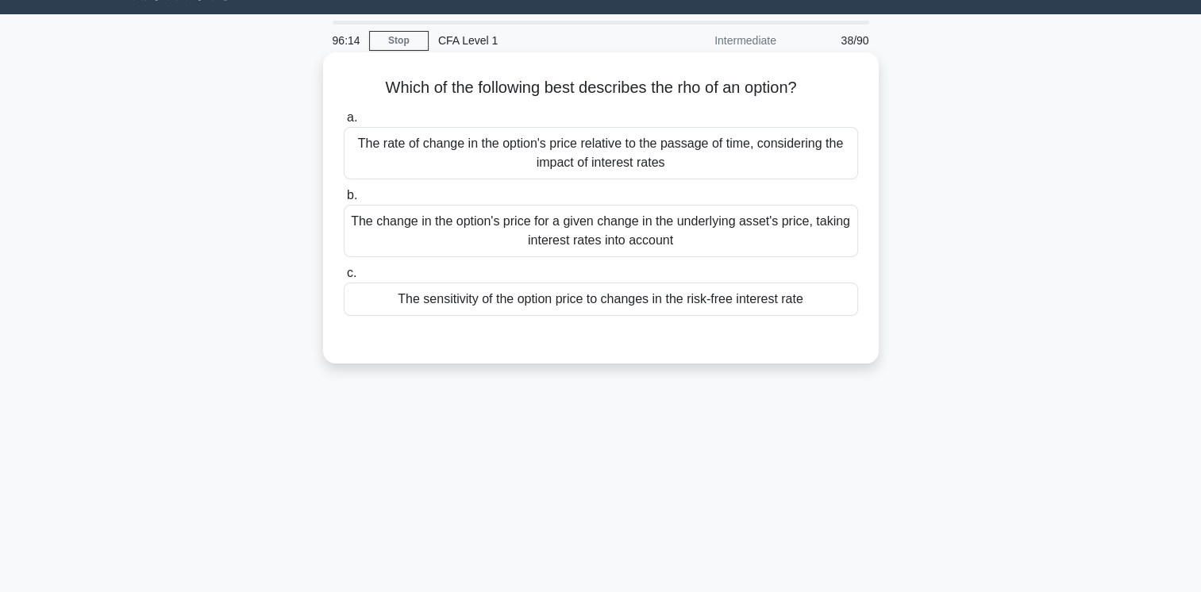
click at [699, 89] on h5 "Which of the following best describes the rho of an option? .spinner_0XTQ{trans…" at bounding box center [601, 88] width 518 height 21
click at [508, 150] on div "The rate of change in the option's price relative to the passage of time, consi…" at bounding box center [601, 153] width 514 height 52
click at [344, 123] on input "a. The rate of change in the option's price relative to the passage of time, co…" at bounding box center [344, 118] width 0 height 10
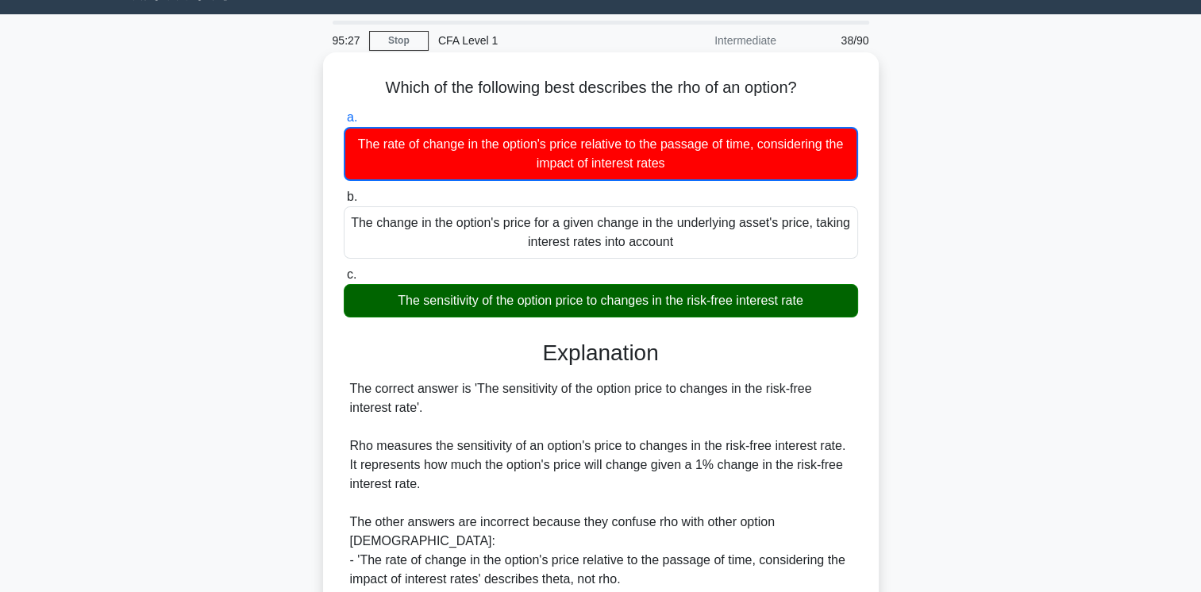
scroll to position [265, 0]
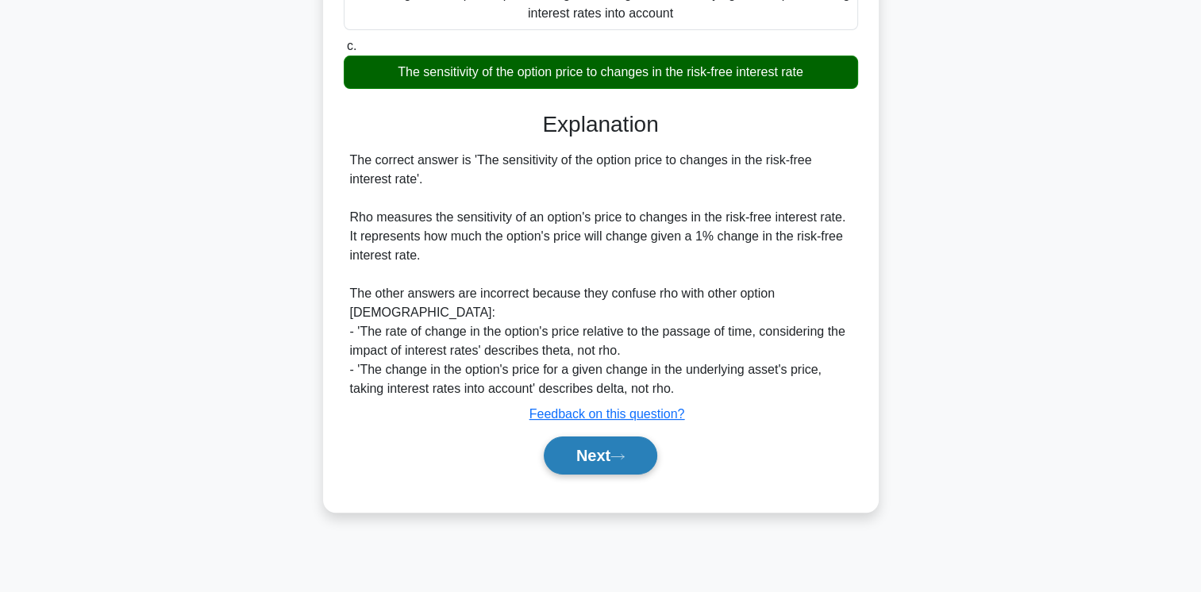
click at [591, 437] on button "Next" at bounding box center [601, 456] width 114 height 38
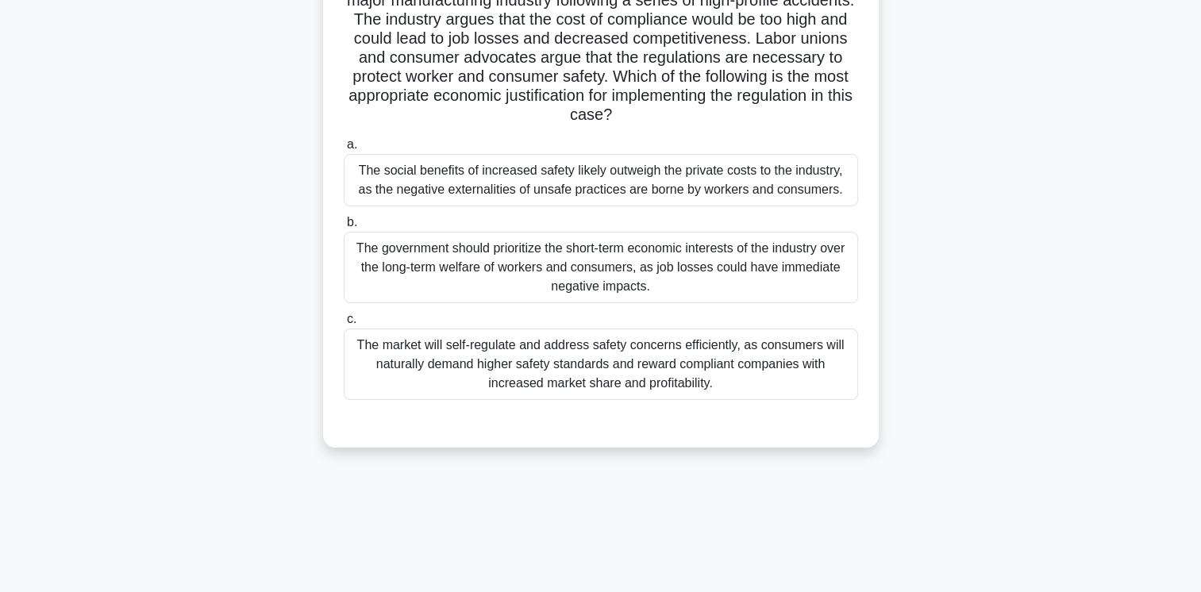
scroll to position [52, 0]
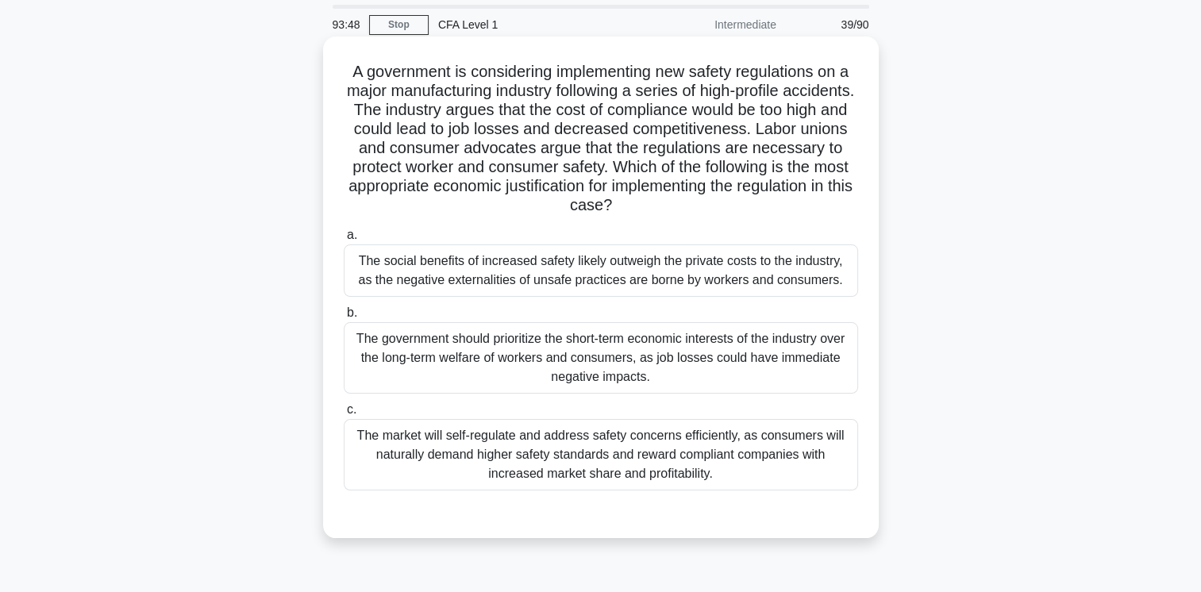
click at [572, 352] on div "The government should prioritize the short-term economic interests of the indus…" at bounding box center [601, 357] width 514 height 71
click at [344, 318] on input "b. The government should prioritize the short-term economic interests of the in…" at bounding box center [344, 313] width 0 height 10
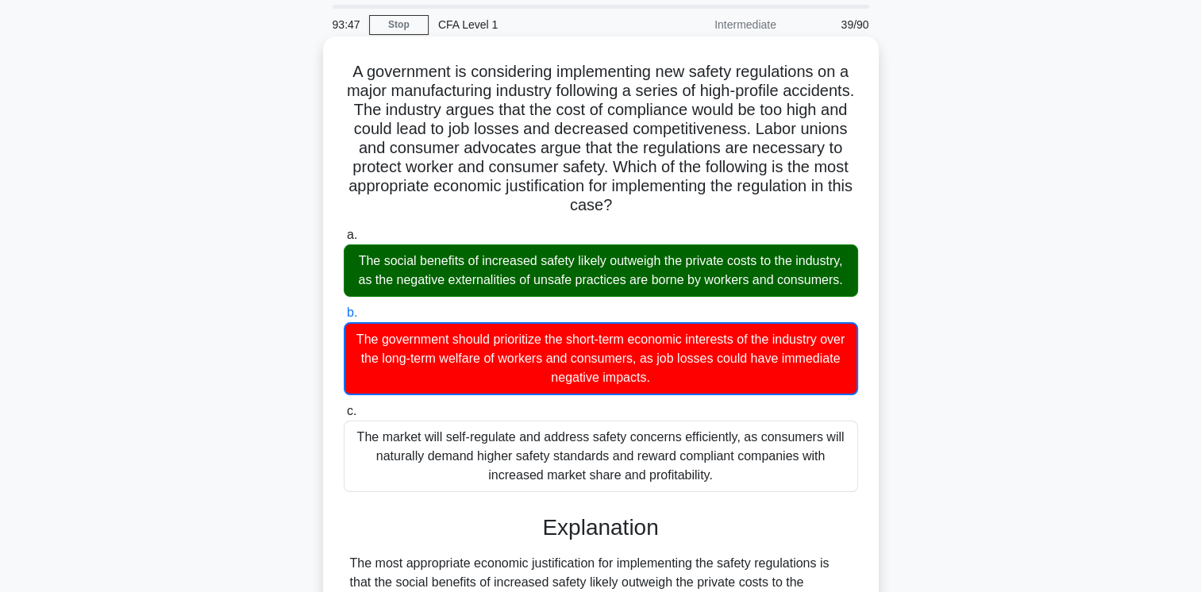
click at [572, 352] on div "The government should prioritize the short-term economic interests of the indus…" at bounding box center [601, 358] width 514 height 73
click at [344, 318] on input "b. The government should prioritize the short-term economic interests of the in…" at bounding box center [344, 313] width 0 height 10
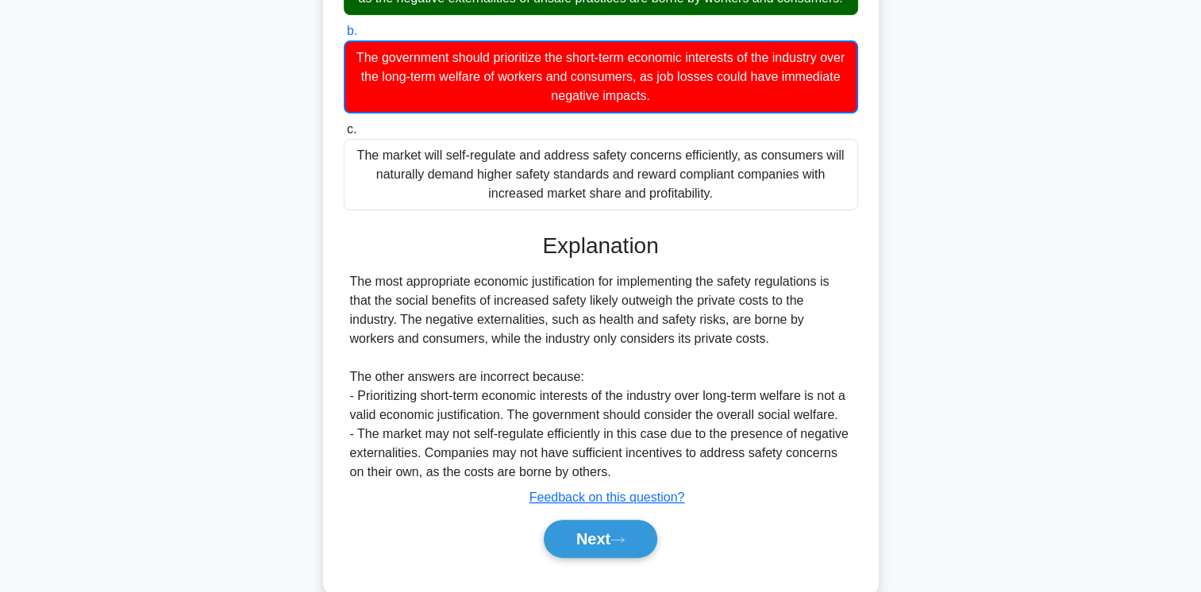
scroll to position [366, 0]
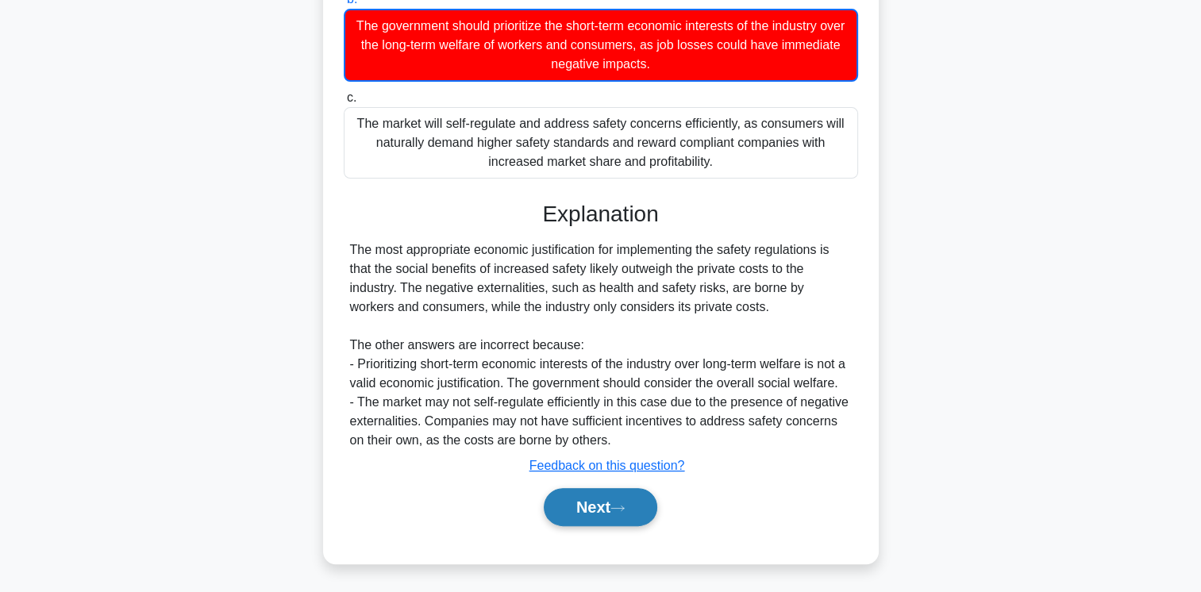
click at [620, 500] on button "Next" at bounding box center [601, 507] width 114 height 38
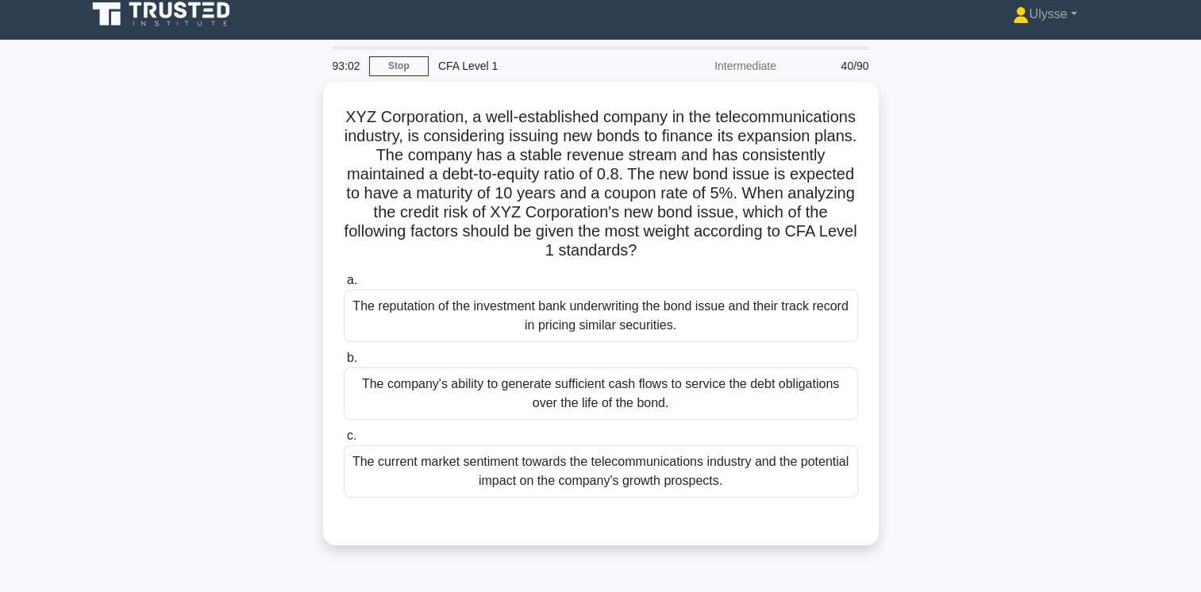
scroll to position [5, 0]
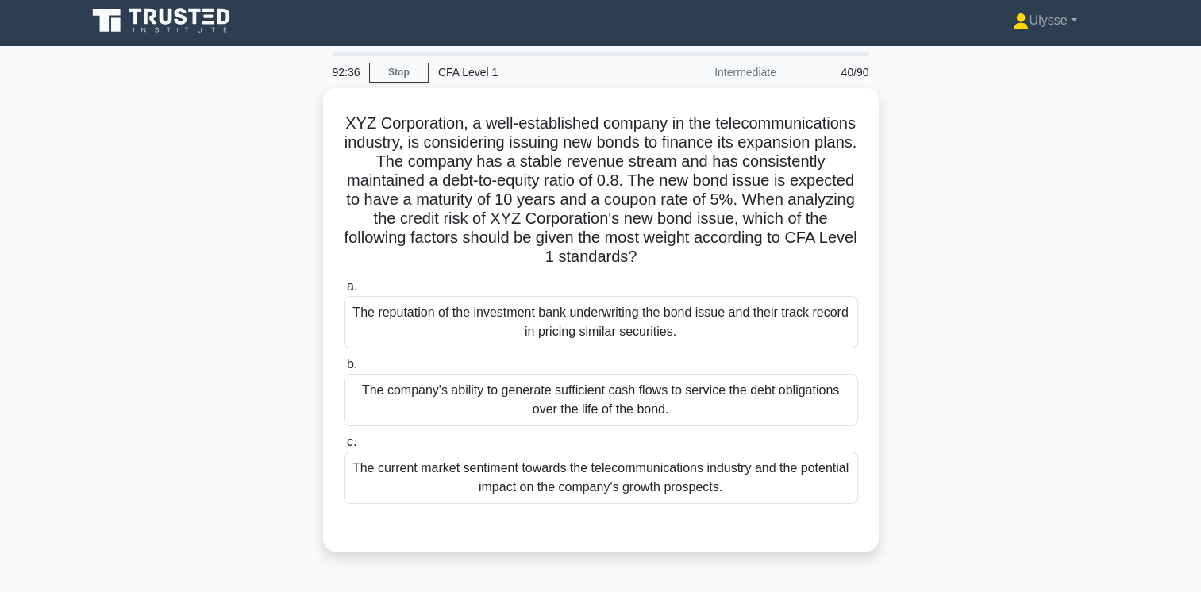
click at [721, 477] on div "The current market sentiment towards the telecommunications industry and the po…" at bounding box center [601, 478] width 514 height 52
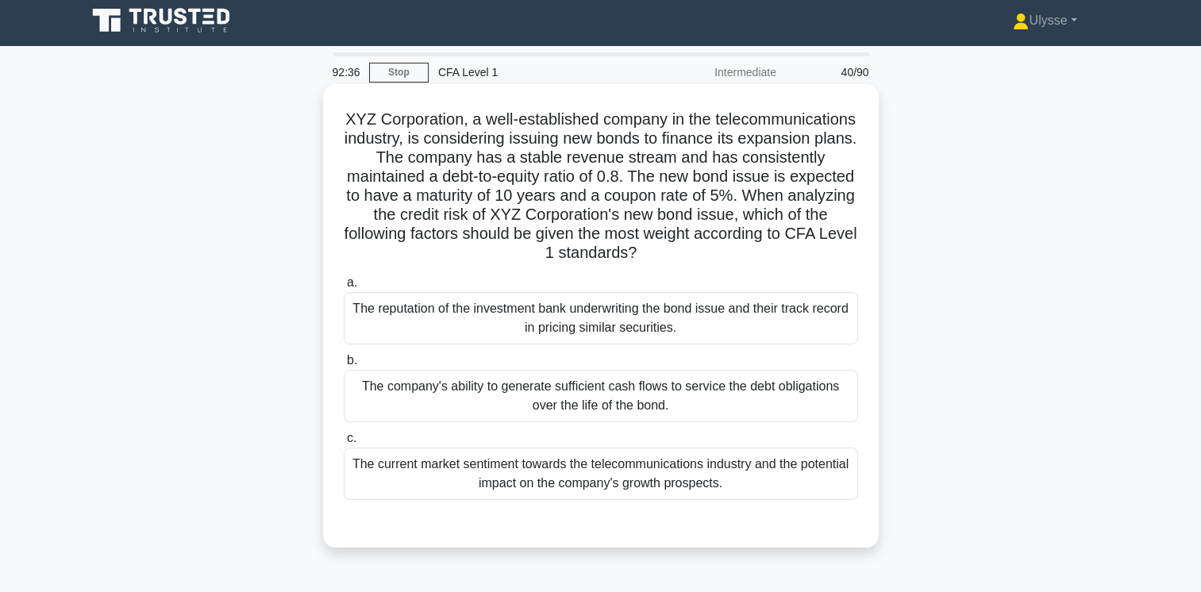
click at [344, 444] on input "c. The current market sentiment towards the telecommunications industry and the…" at bounding box center [344, 438] width 0 height 10
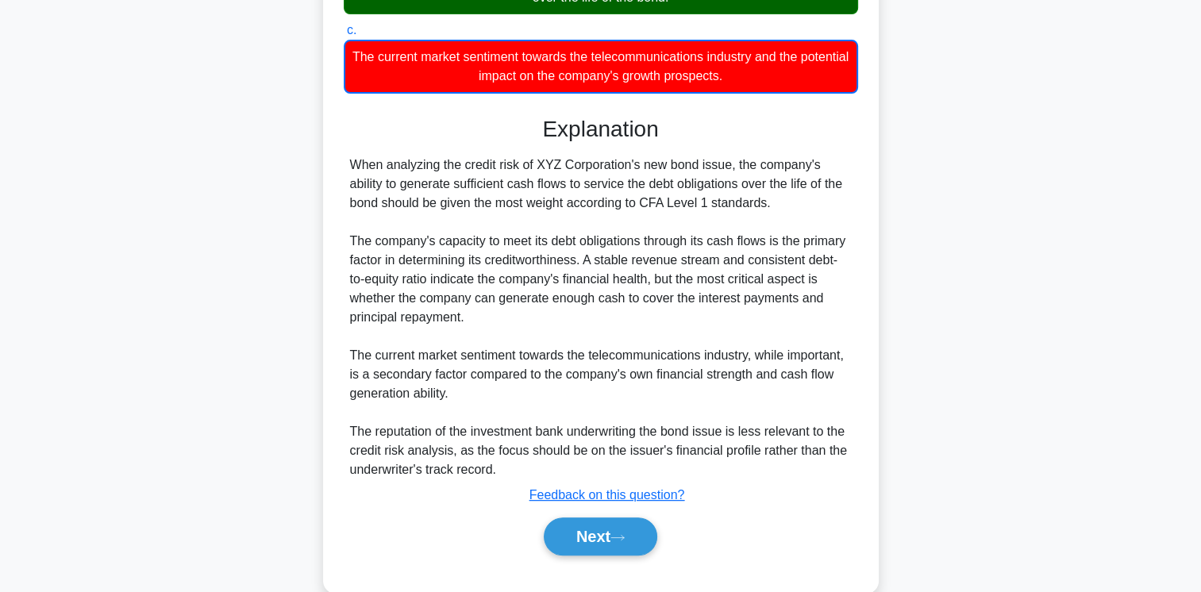
scroll to position [442, 0]
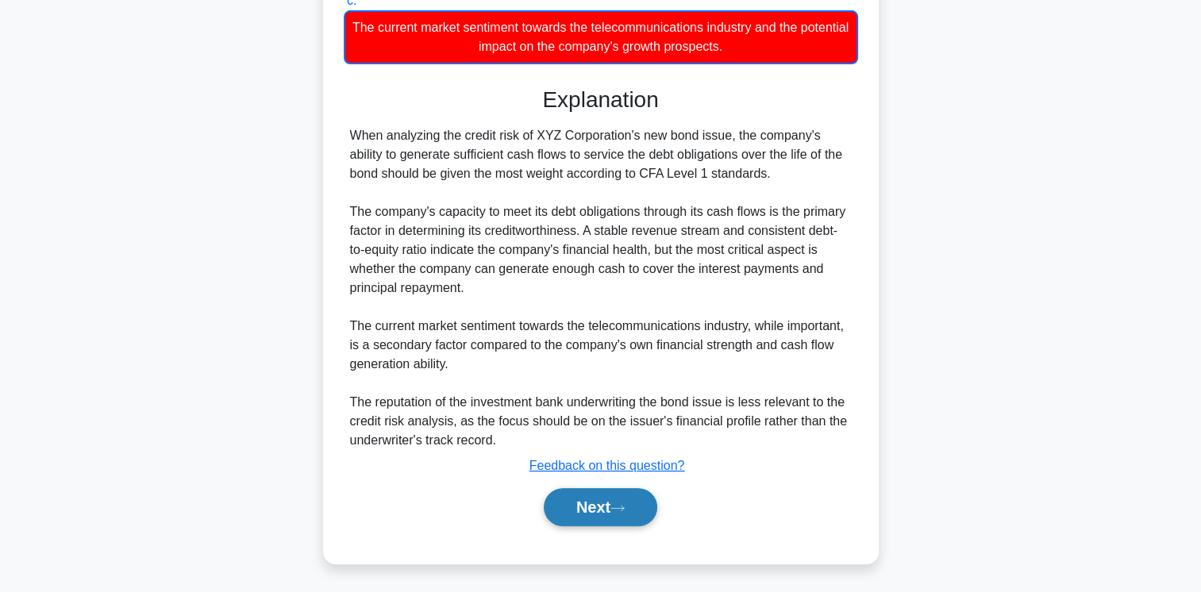
click at [610, 499] on button "Next" at bounding box center [601, 507] width 114 height 38
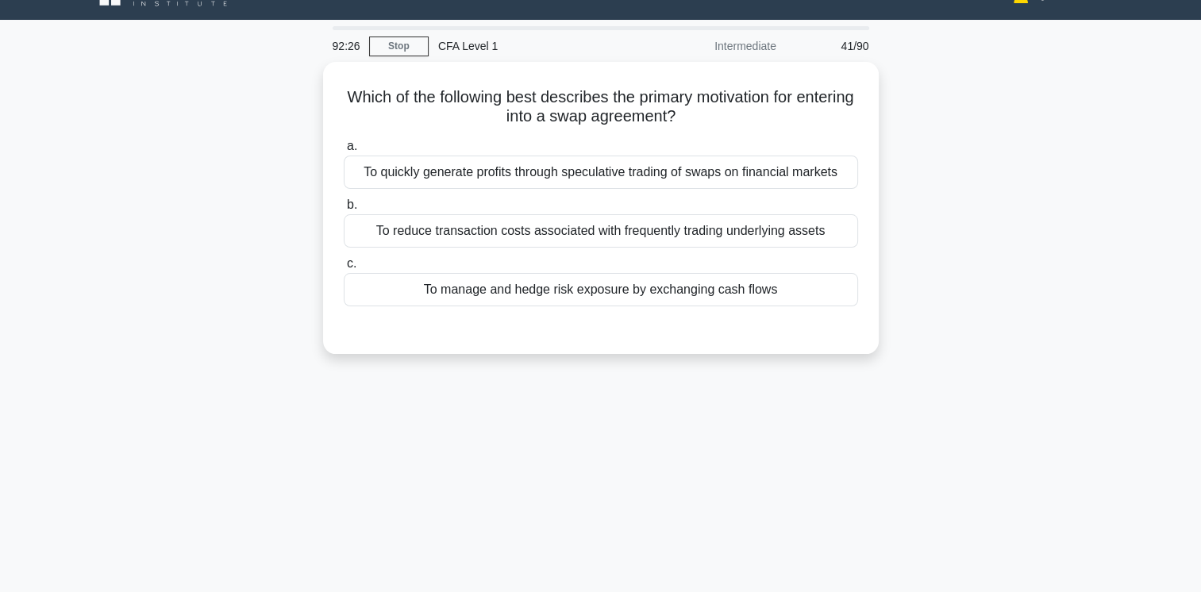
scroll to position [0, 0]
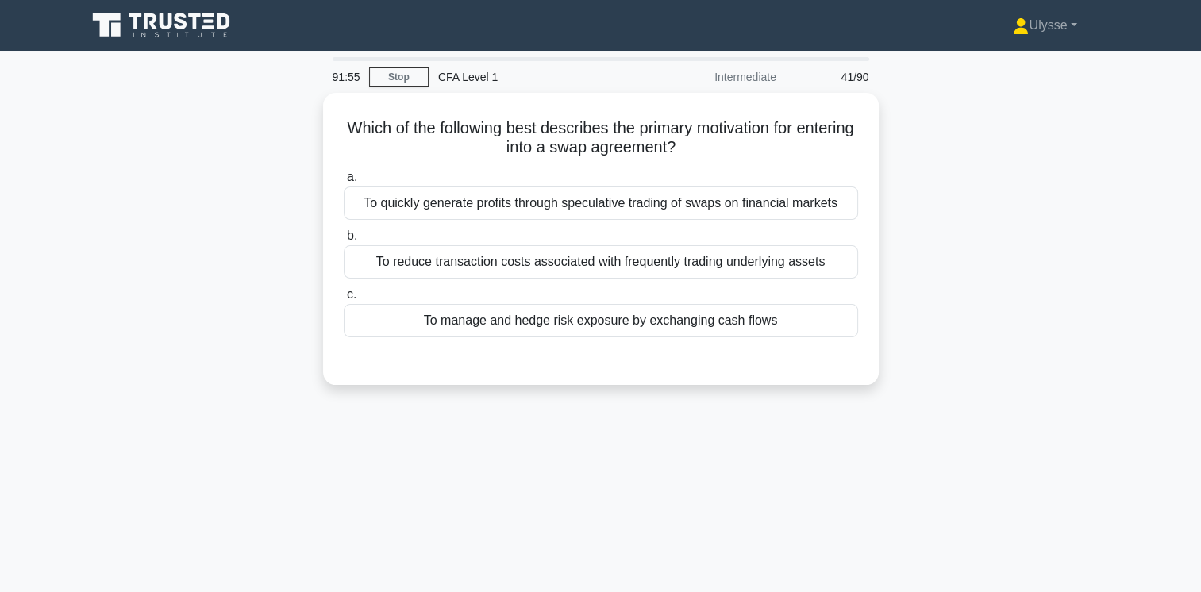
click at [595, 414] on div "91:55 Stop CFA Level 1 Intermediate 41/90 Which of the following best describes…" at bounding box center [601, 454] width 1048 height 794
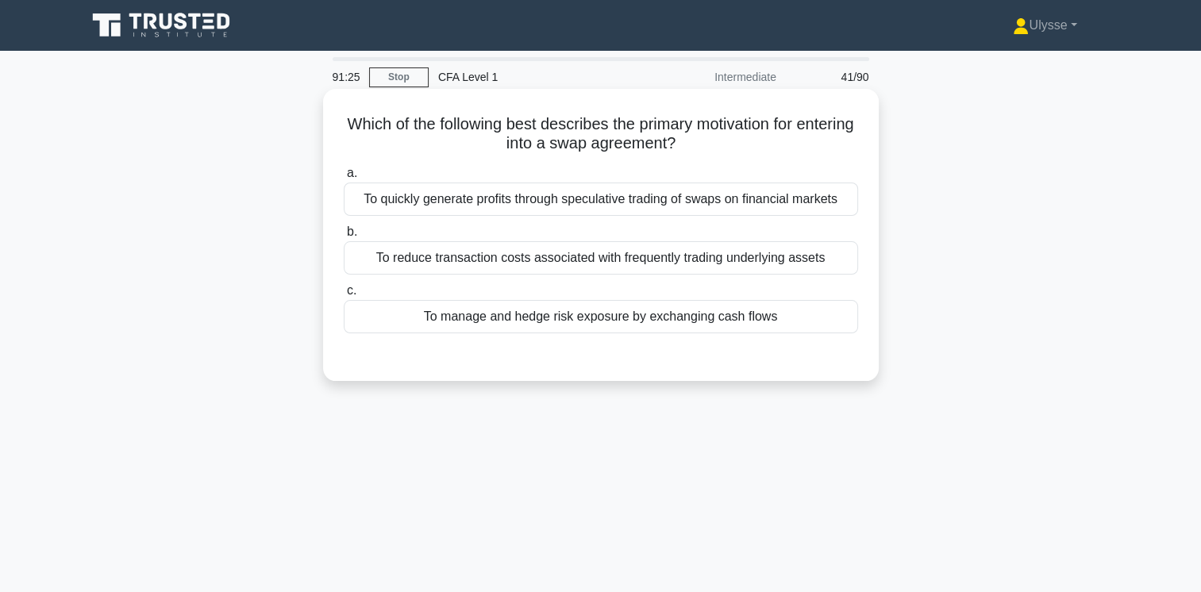
click at [733, 322] on div "To manage and hedge risk exposure by exchanging cash flows" at bounding box center [601, 316] width 514 height 33
click at [344, 296] on input "c. To manage and hedge risk exposure by exchanging cash flows" at bounding box center [344, 291] width 0 height 10
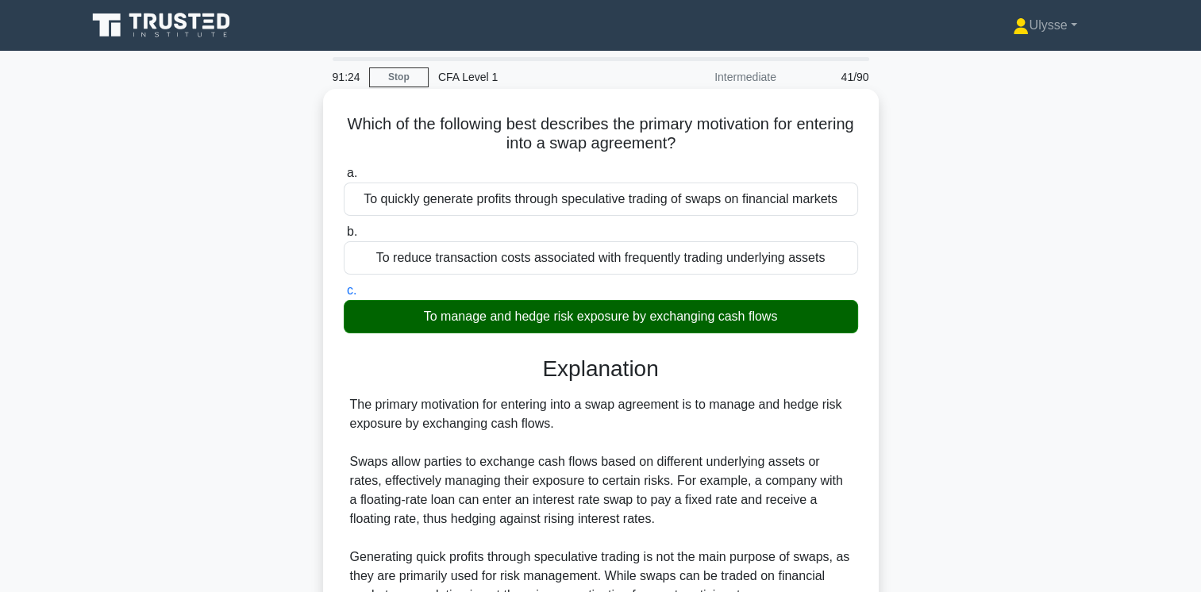
scroll to position [265, 0]
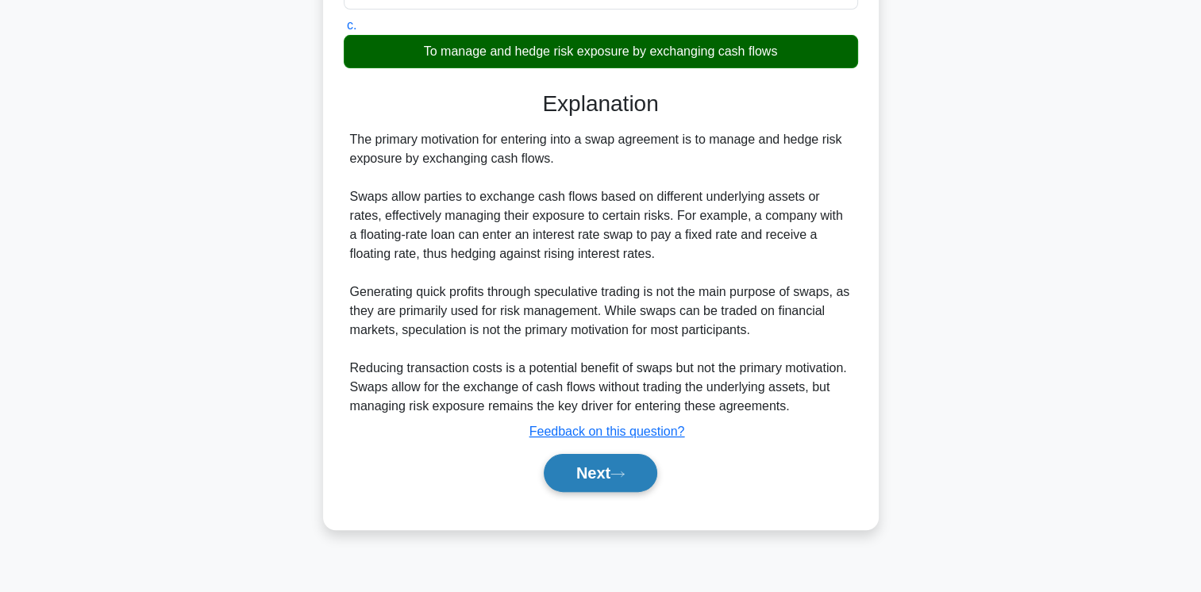
click at [599, 480] on button "Next" at bounding box center [601, 473] width 114 height 38
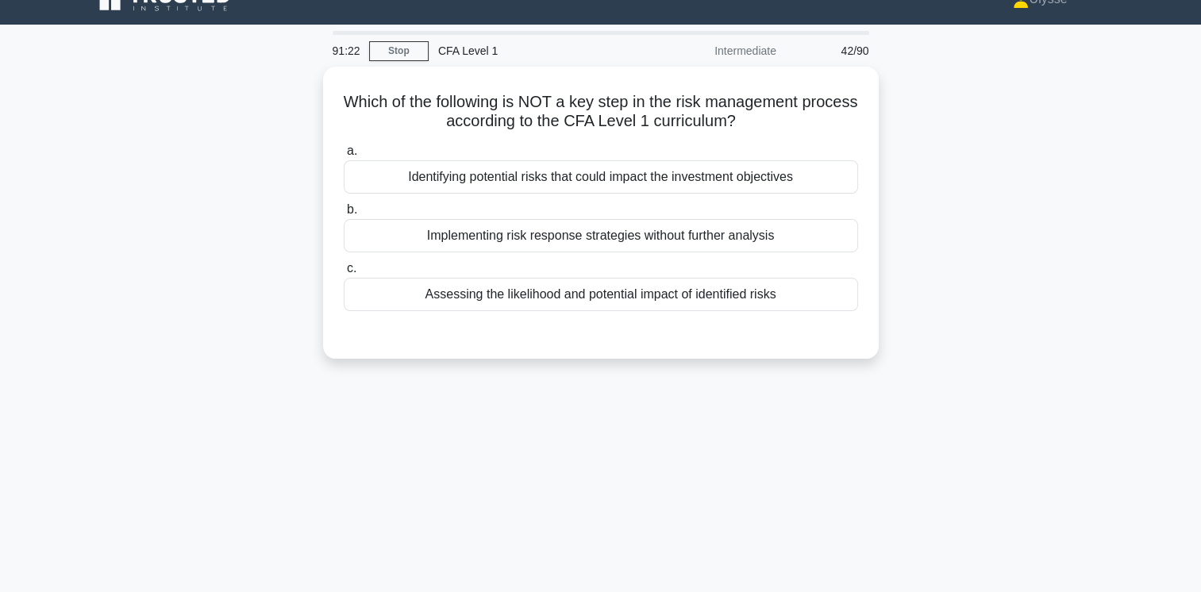
scroll to position [0, 0]
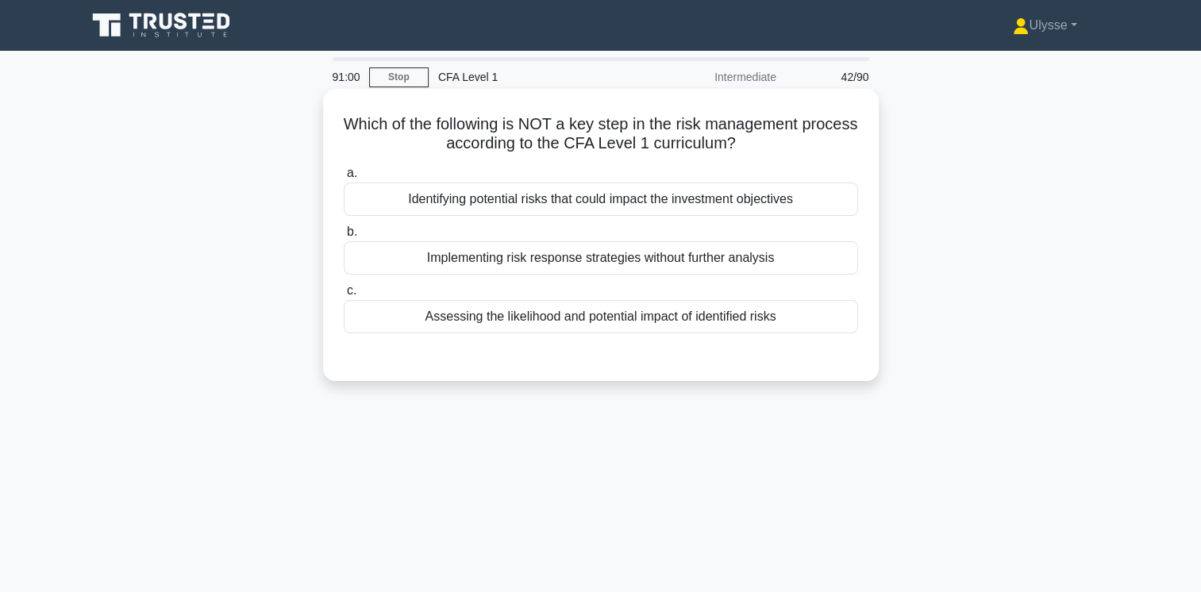
click at [722, 264] on div "Implementing risk response strategies without further analysis" at bounding box center [601, 257] width 514 height 33
click at [344, 237] on input "b. Implementing risk response strategies without further analysis" at bounding box center [344, 232] width 0 height 10
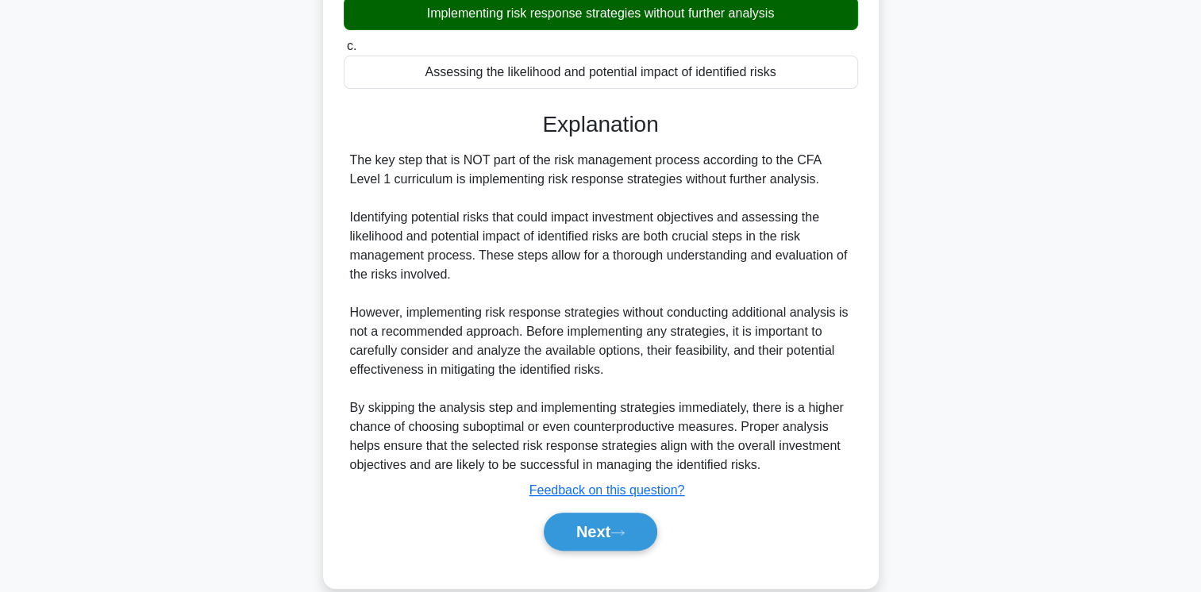
scroll to position [270, 0]
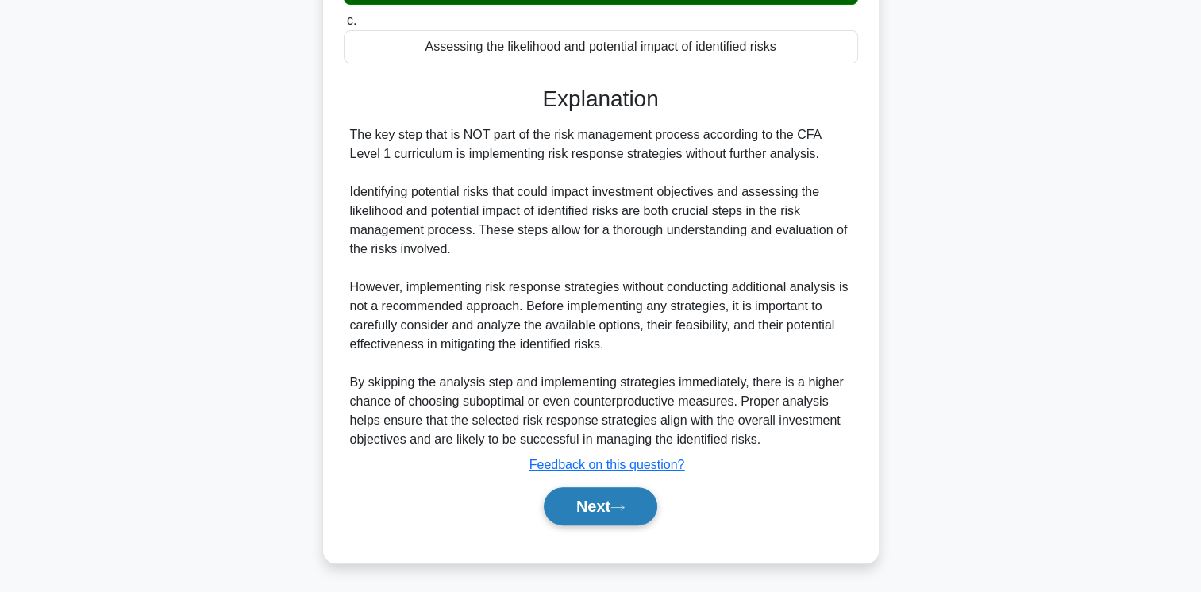
click at [613, 517] on button "Next" at bounding box center [601, 506] width 114 height 38
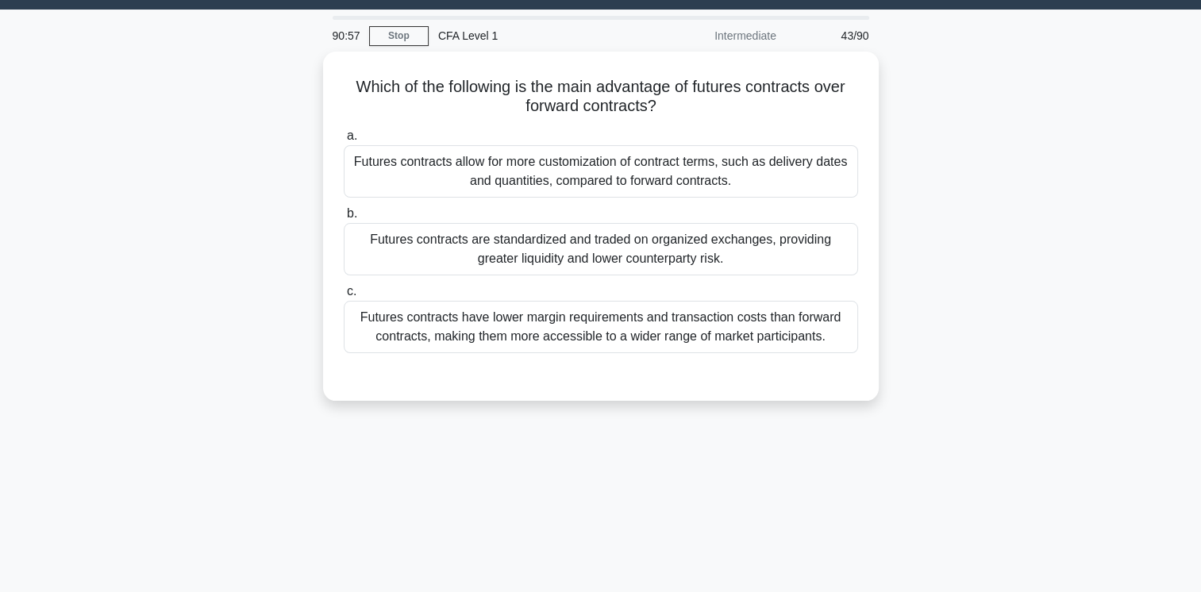
scroll to position [0, 0]
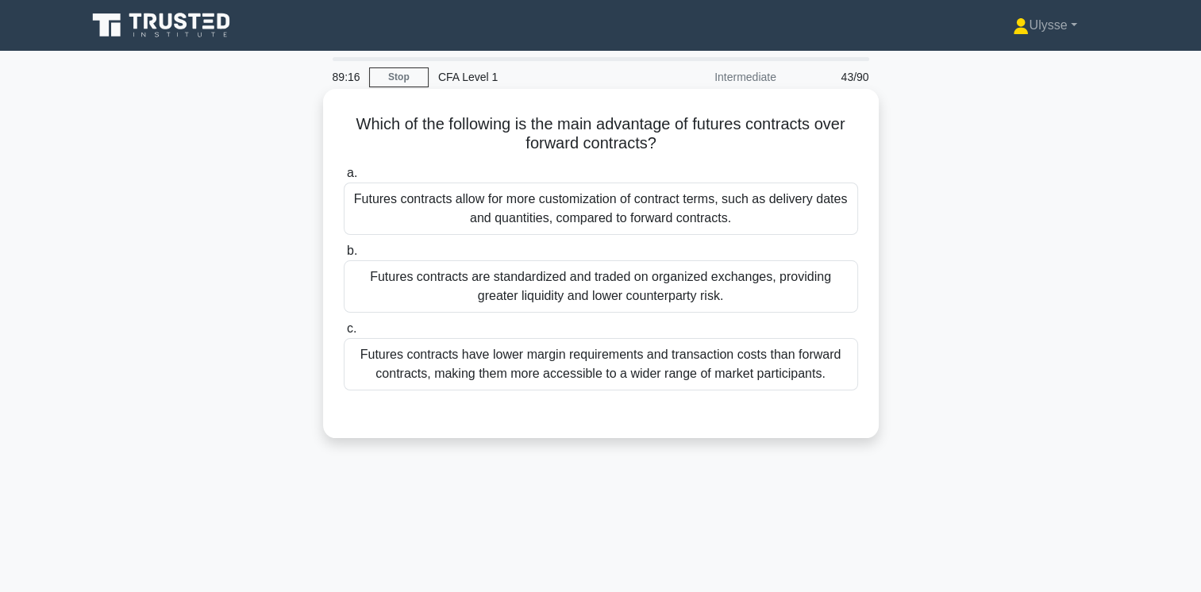
click at [643, 219] on div "Futures contracts allow for more customization of contract terms, such as deliv…" at bounding box center [601, 209] width 514 height 52
click at [344, 179] on input "a. Futures contracts allow for more customization of contract terms, such as de…" at bounding box center [344, 173] width 0 height 10
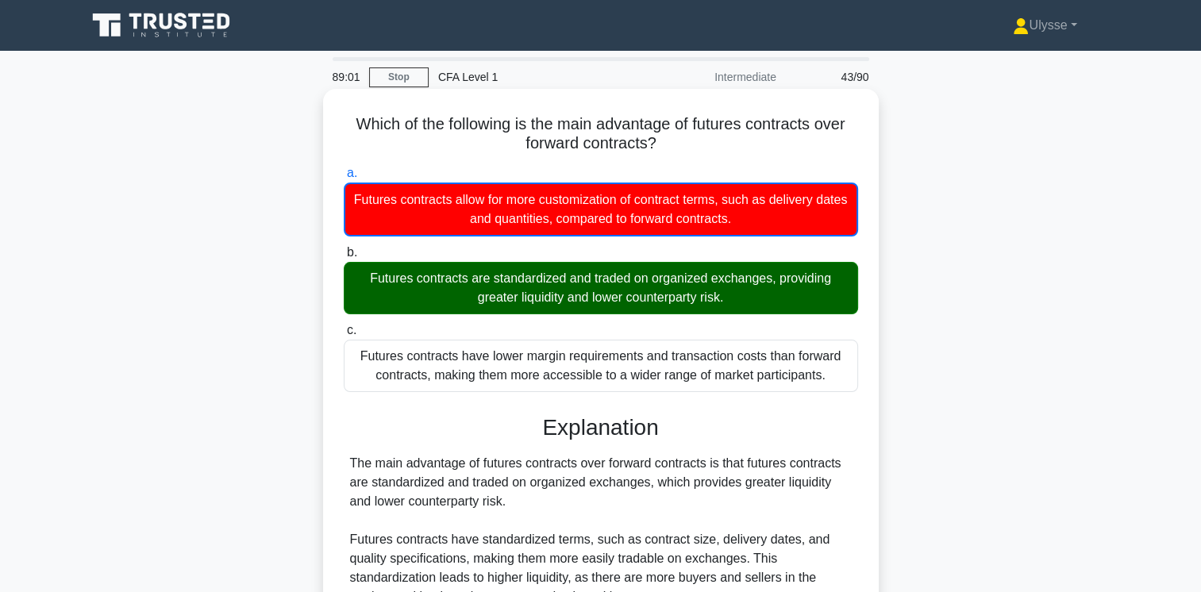
scroll to position [366, 0]
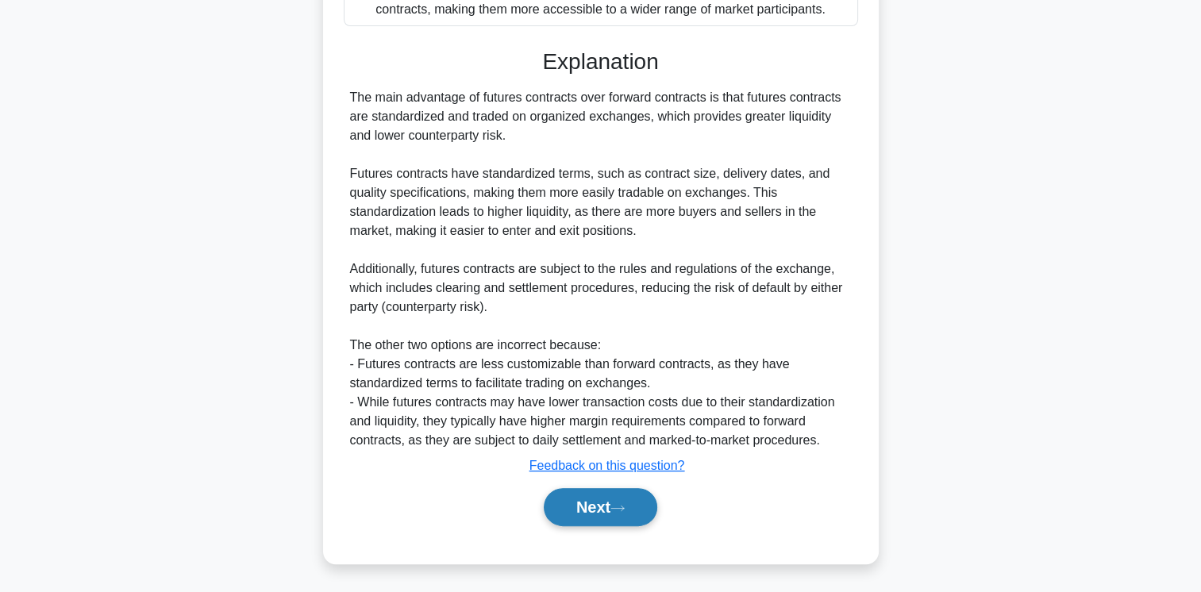
click at [594, 508] on button "Next" at bounding box center [601, 507] width 114 height 38
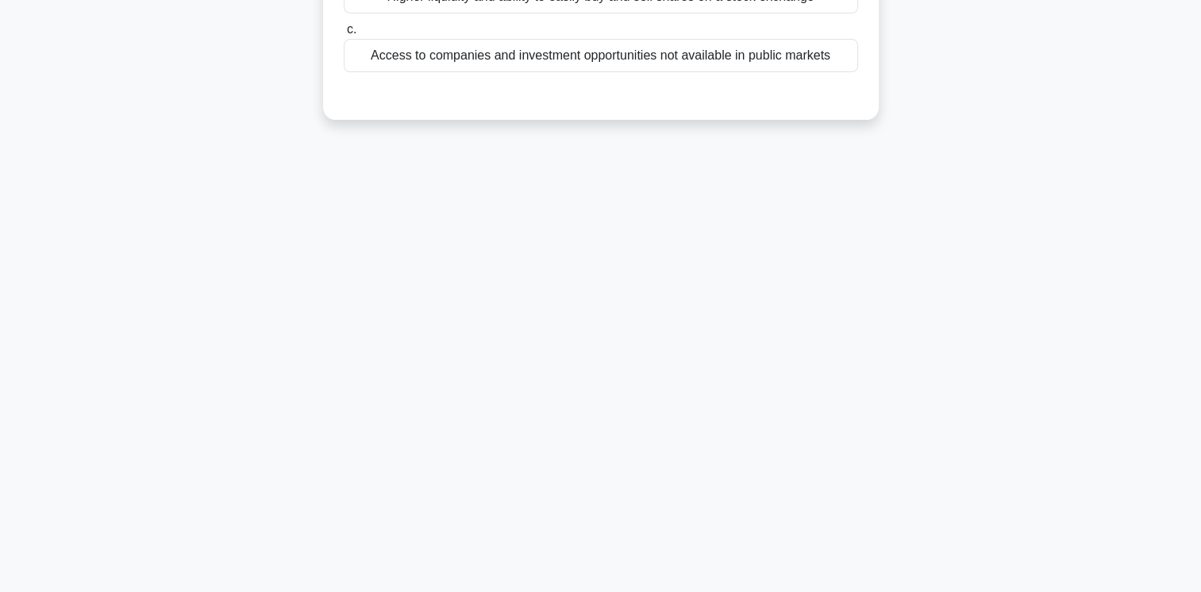
scroll to position [0, 0]
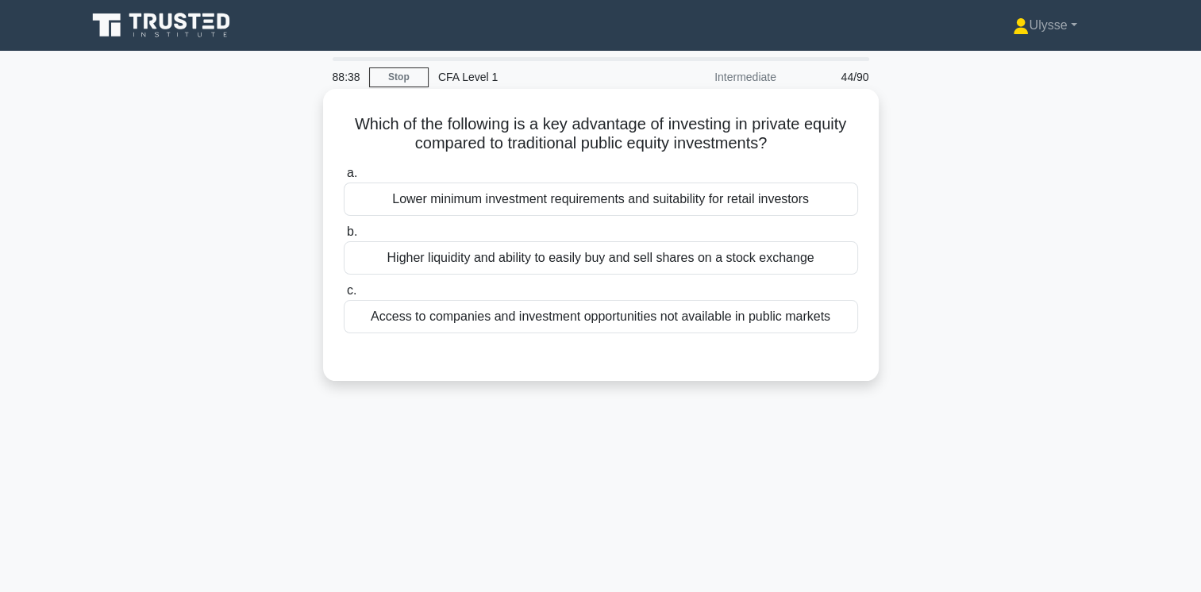
click at [560, 199] on div "Lower minimum investment requirements and suitability for retail investors" at bounding box center [601, 199] width 514 height 33
click at [344, 179] on input "a. Lower minimum investment requirements and suitability for retail investors" at bounding box center [344, 173] width 0 height 10
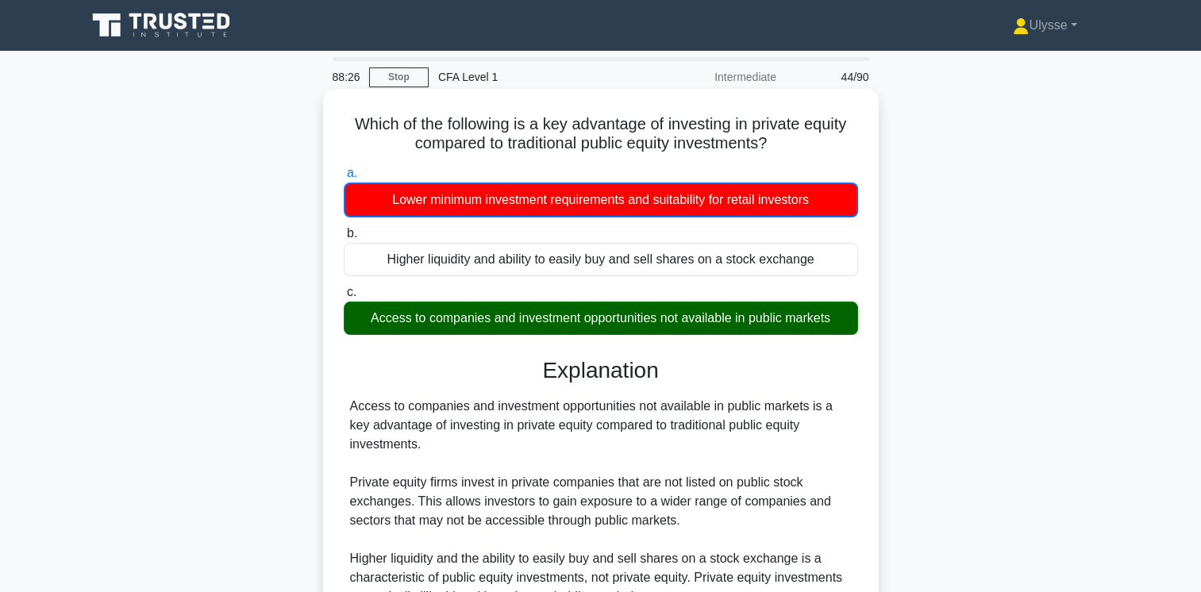
scroll to position [265, 0]
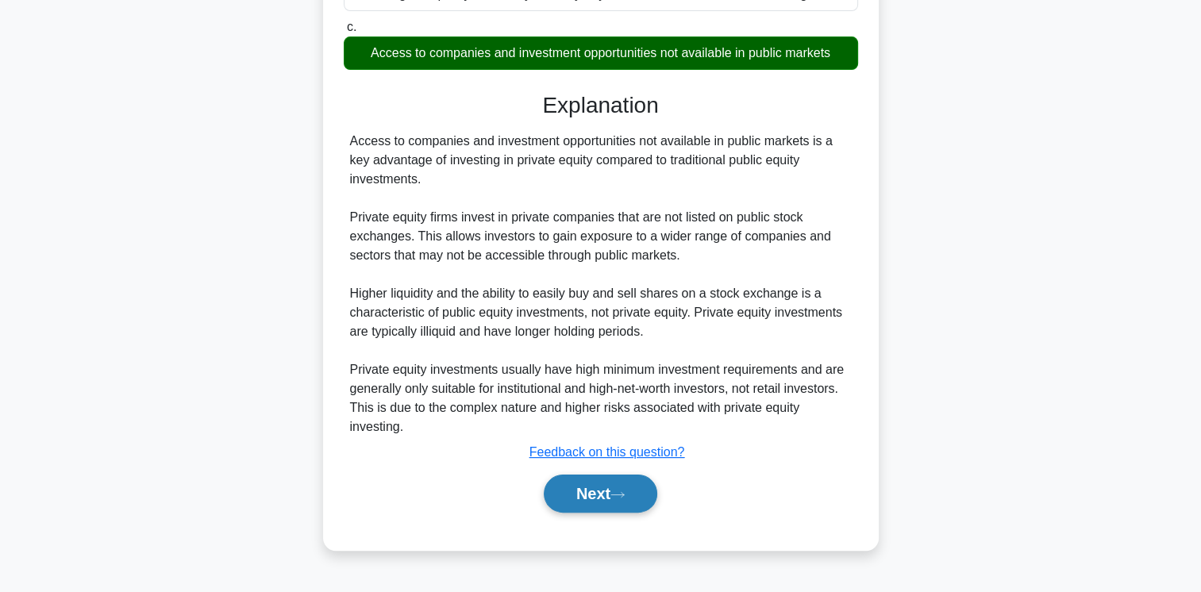
click at [610, 493] on button "Next" at bounding box center [601, 494] width 114 height 38
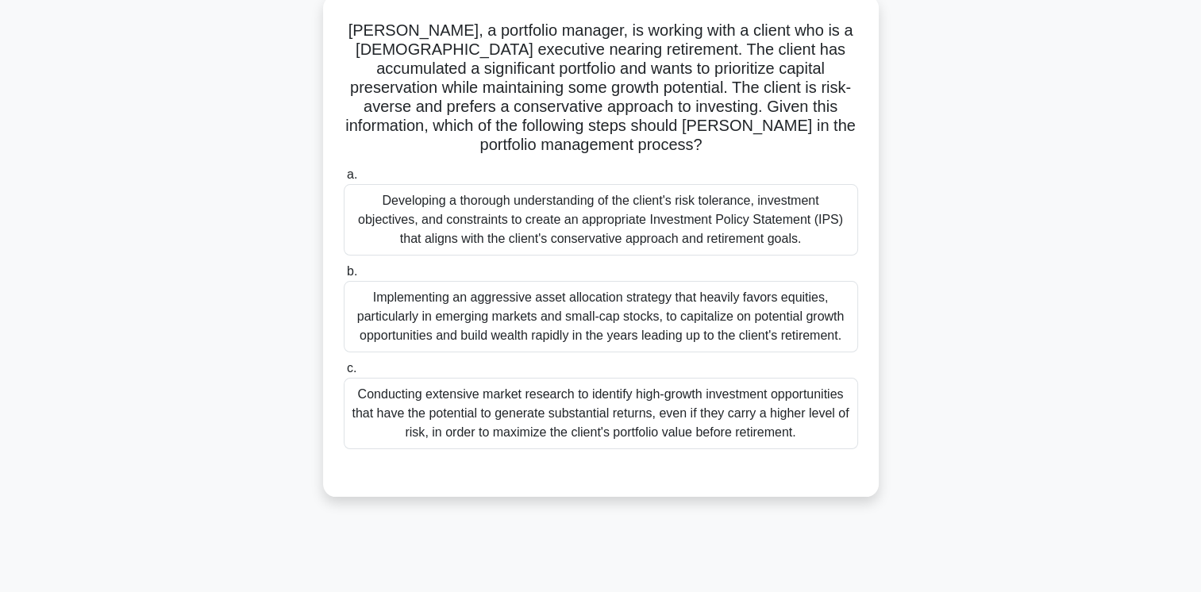
scroll to position [97, 0]
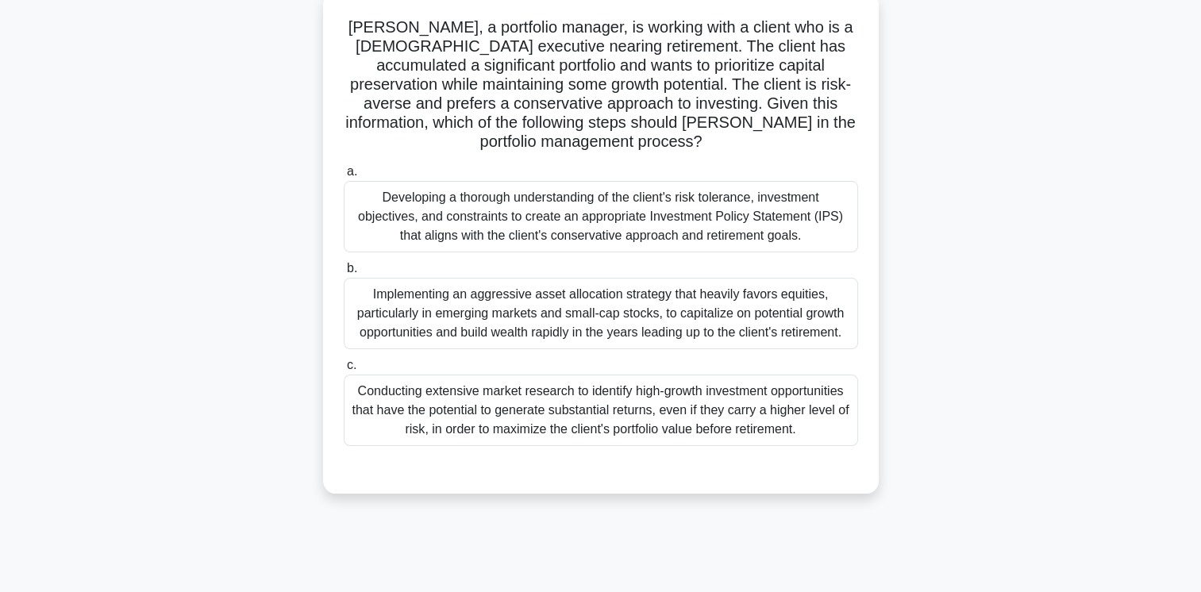
click at [565, 198] on div "Developing a thorough understanding of the client's risk tolerance, investment …" at bounding box center [601, 216] width 514 height 71
click at [344, 177] on input "a. Developing a thorough understanding of the client's risk tolerance, investme…" at bounding box center [344, 172] width 0 height 10
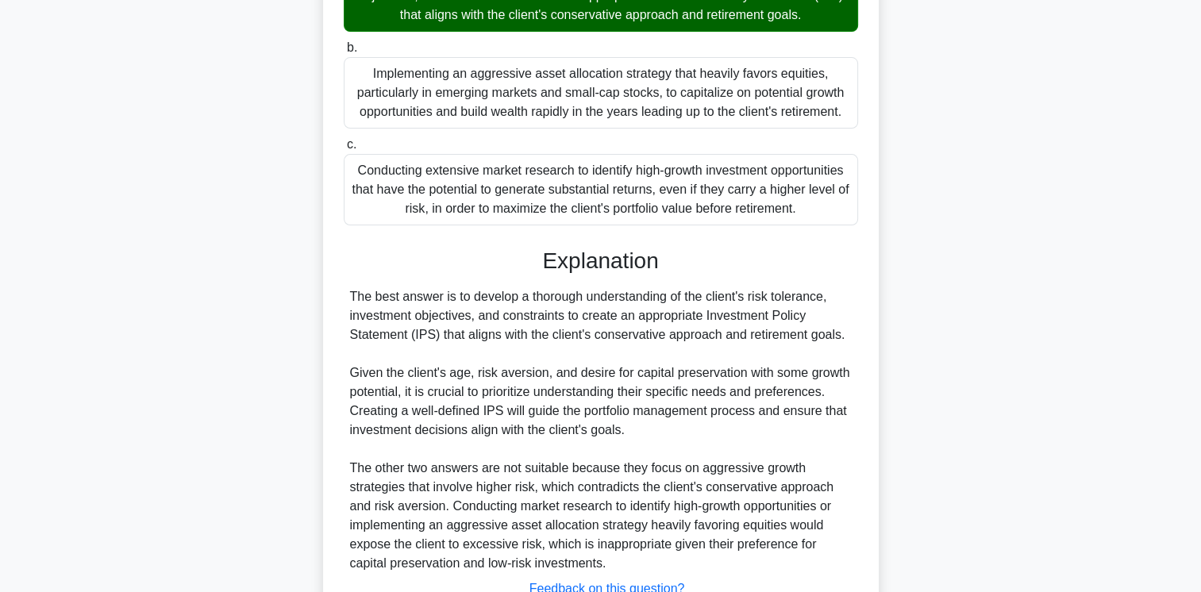
scroll to position [441, 0]
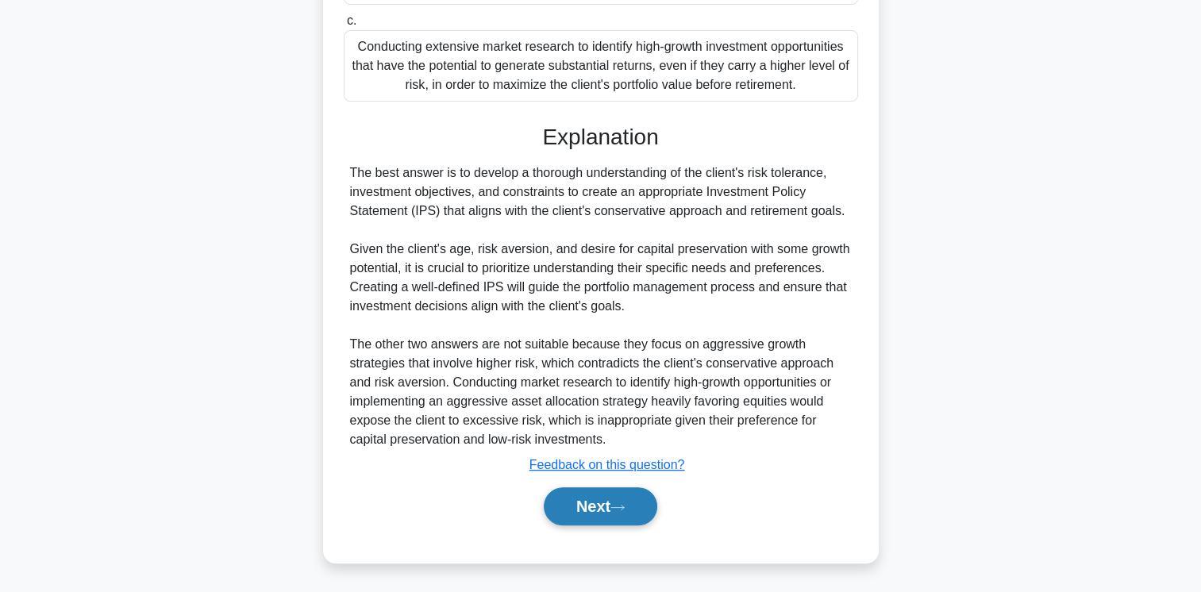
click at [602, 507] on button "Next" at bounding box center [601, 506] width 114 height 38
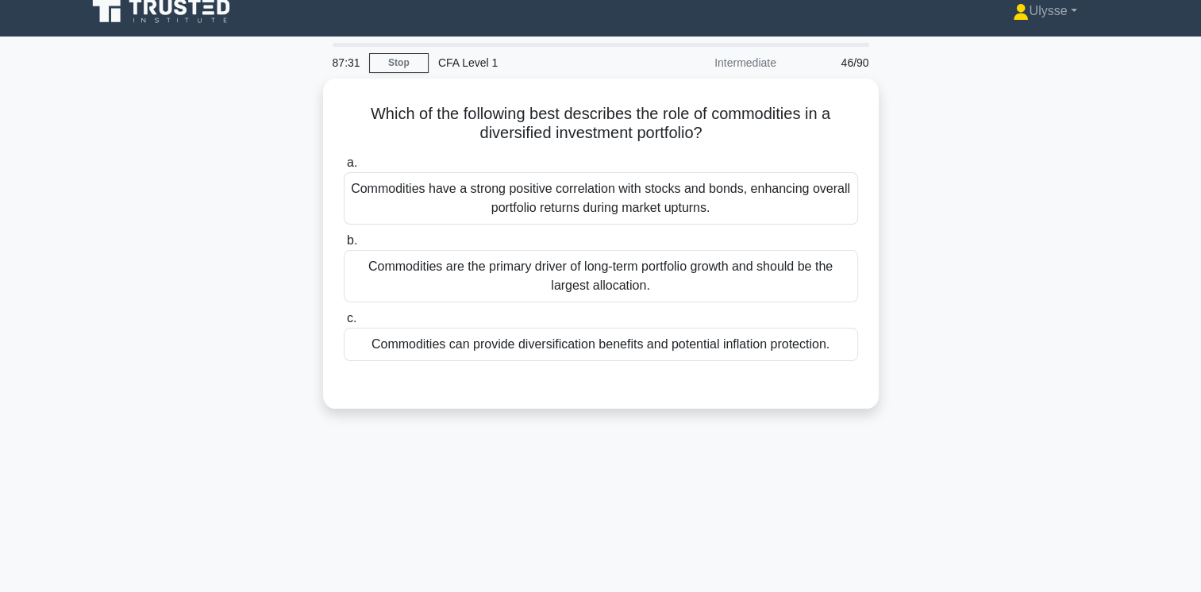
scroll to position [13, 0]
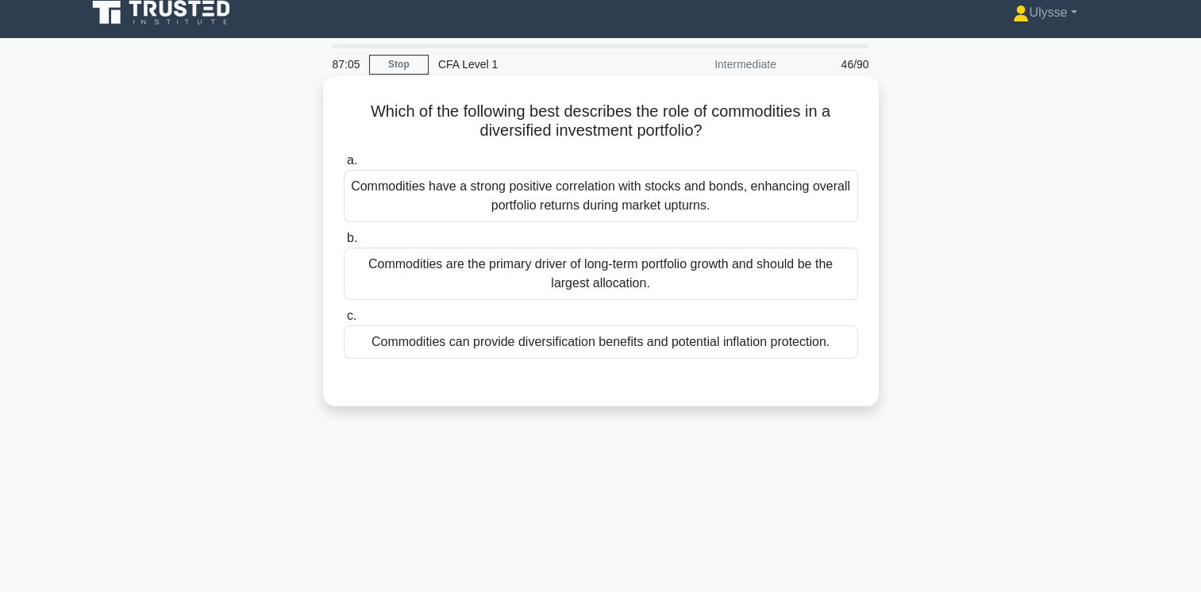
click at [552, 339] on div "Commodities can provide diversification benefits and potential inflation protec…" at bounding box center [601, 341] width 514 height 33
click at [344, 321] on input "c. Commodities can provide diversification benefits and potential inflation pro…" at bounding box center [344, 316] width 0 height 10
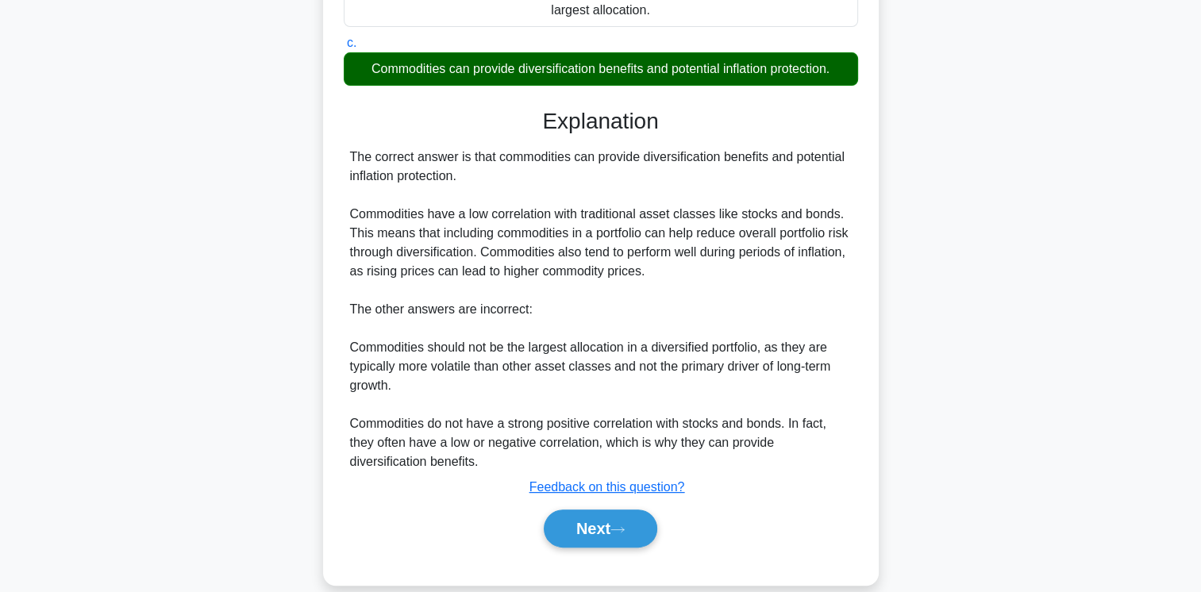
scroll to position [308, 0]
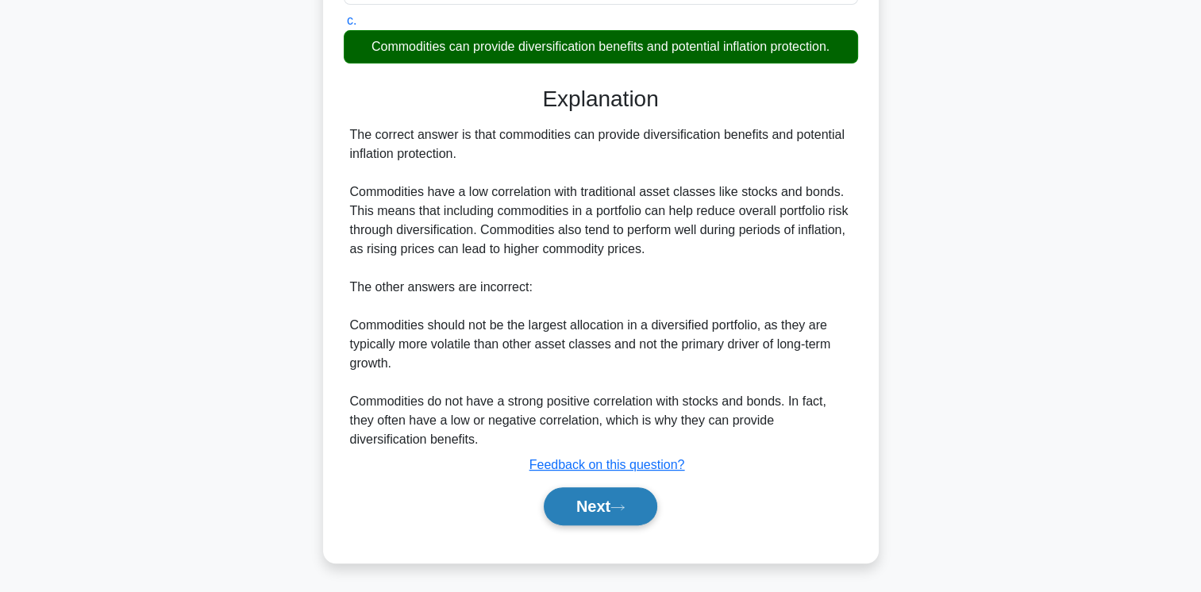
click at [595, 514] on button "Next" at bounding box center [601, 506] width 114 height 38
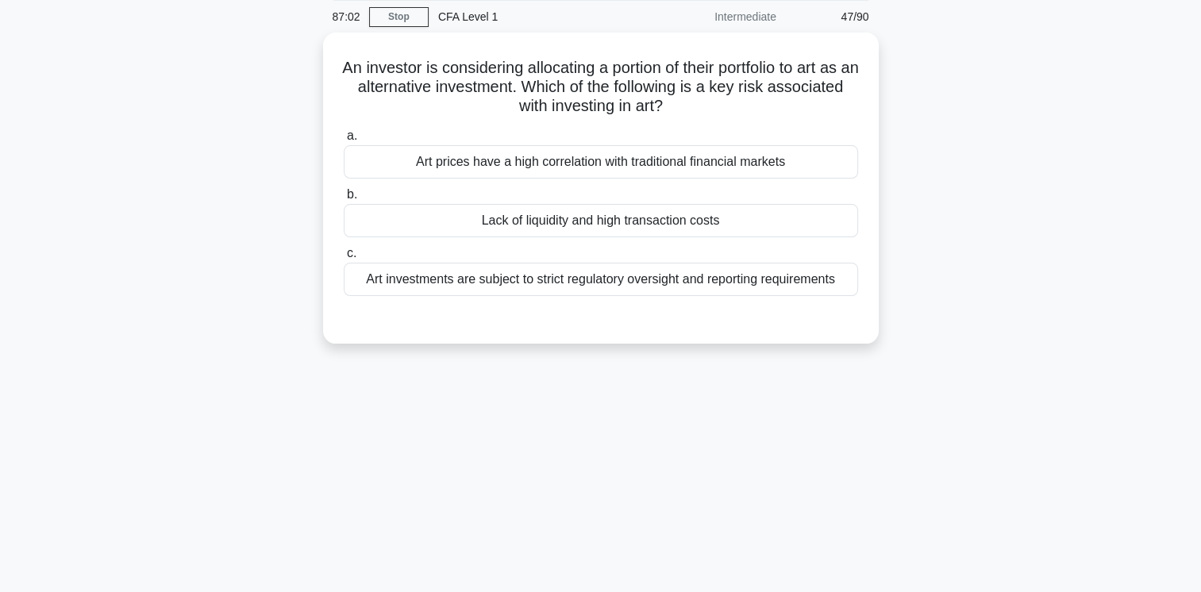
scroll to position [0, 0]
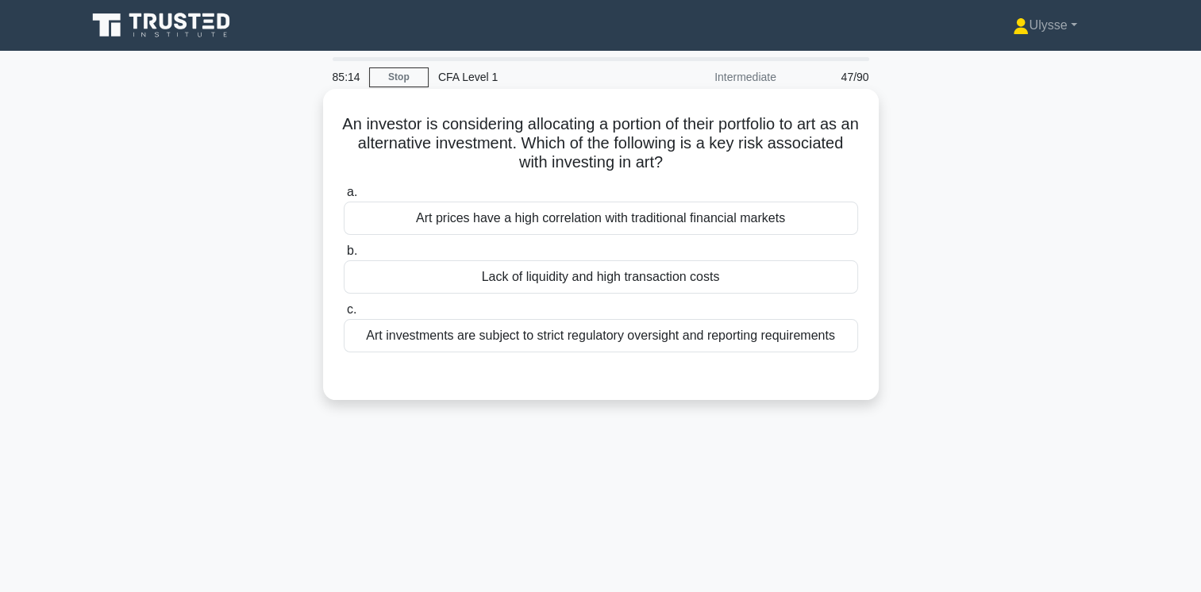
click at [795, 282] on div "Lack of liquidity and high transaction costs" at bounding box center [601, 276] width 514 height 33
click at [344, 256] on input "b. Lack of liquidity and high transaction costs" at bounding box center [344, 251] width 0 height 10
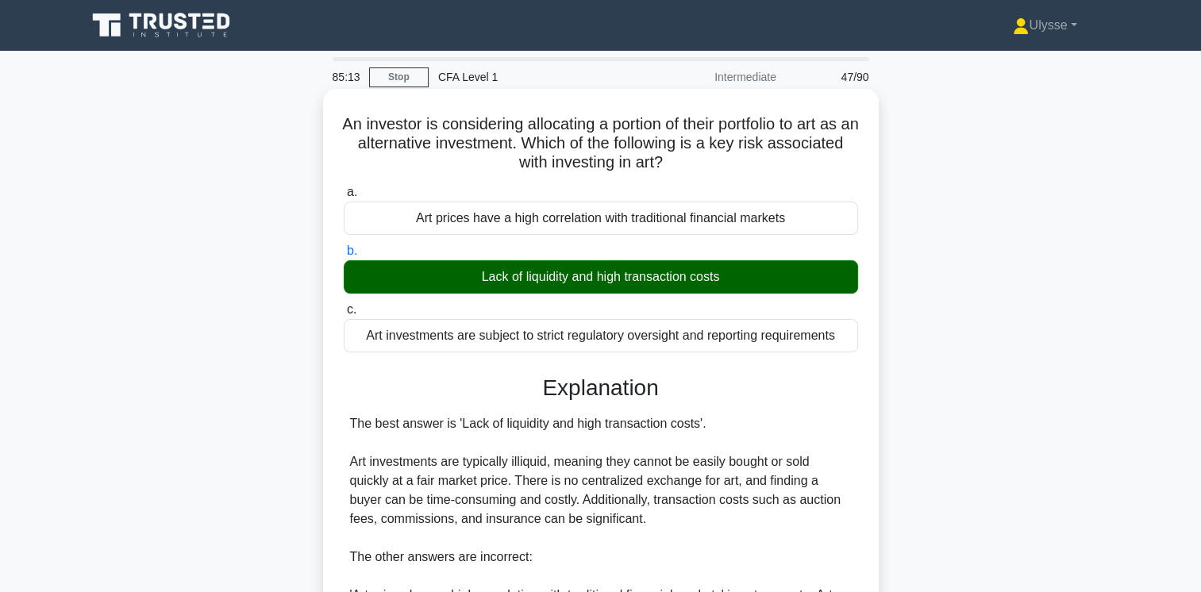
scroll to position [270, 0]
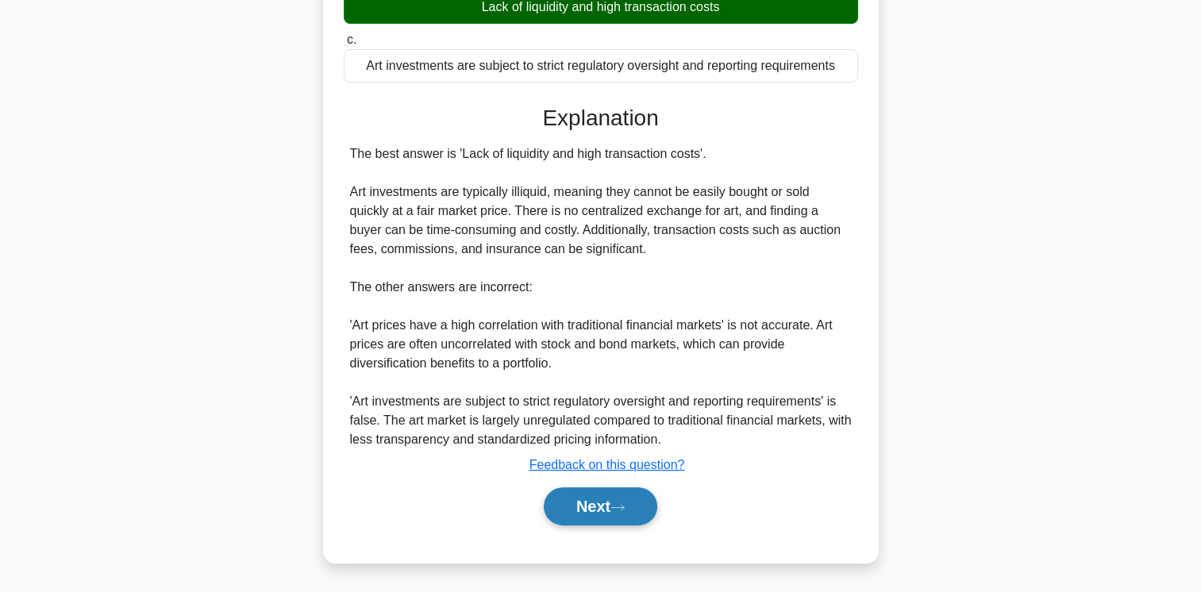
click at [606, 507] on button "Next" at bounding box center [601, 506] width 114 height 38
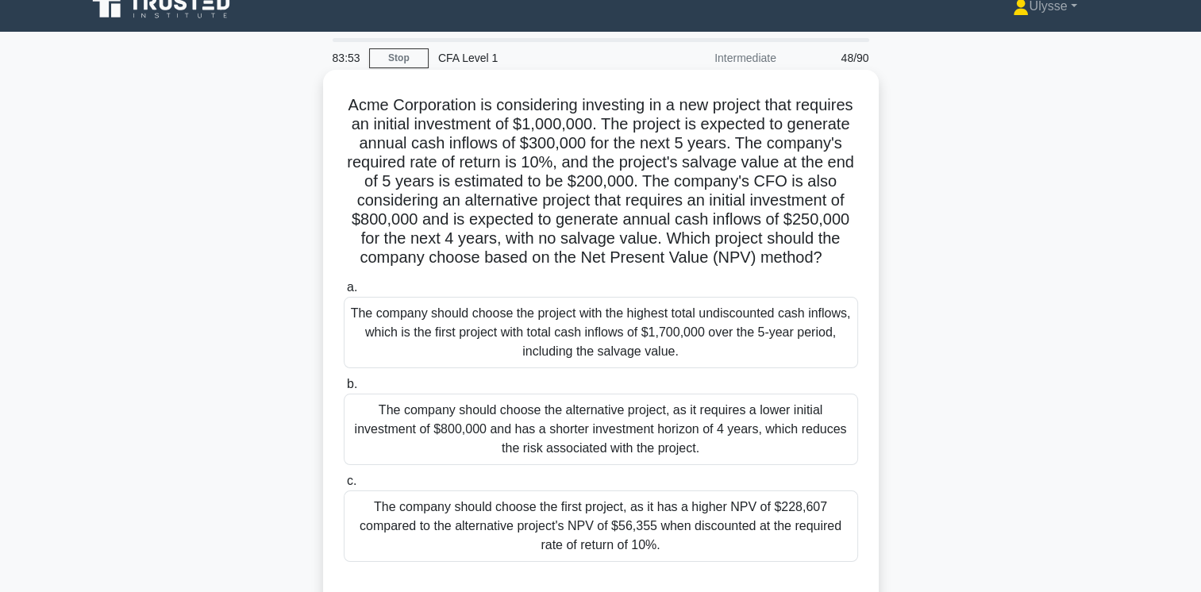
scroll to position [71, 0]
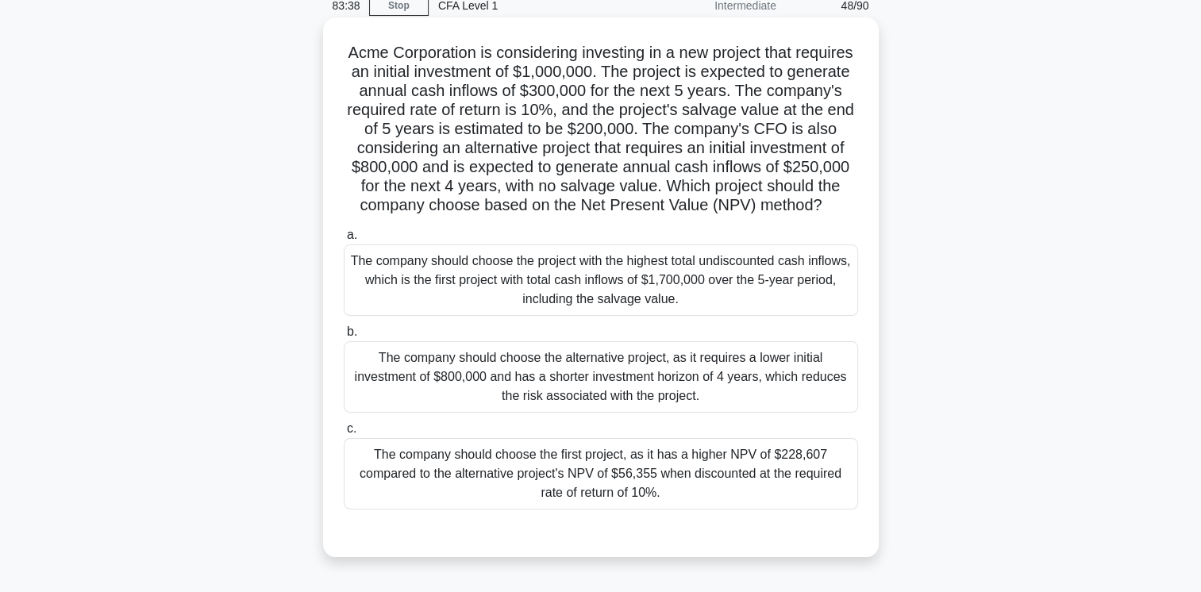
click at [759, 485] on div "The company should choose the first project, as it has a higher NPV of $228,607…" at bounding box center [601, 473] width 514 height 71
click at [344, 434] on input "c. The company should choose the first project, as it has a higher NPV of $228,…" at bounding box center [344, 429] width 0 height 10
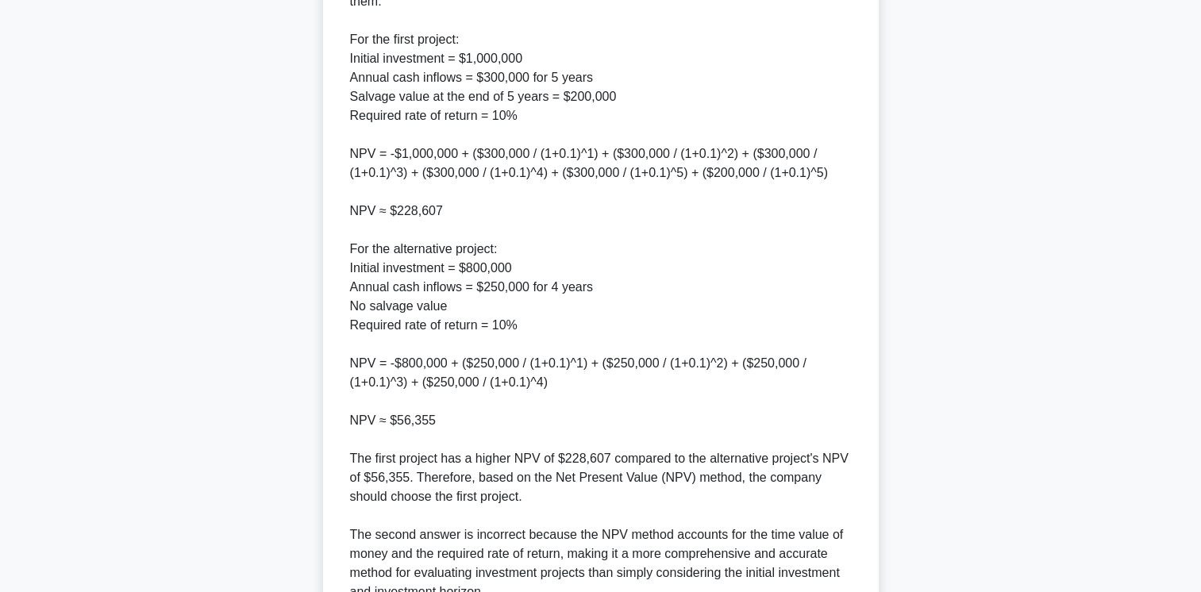
scroll to position [937, 0]
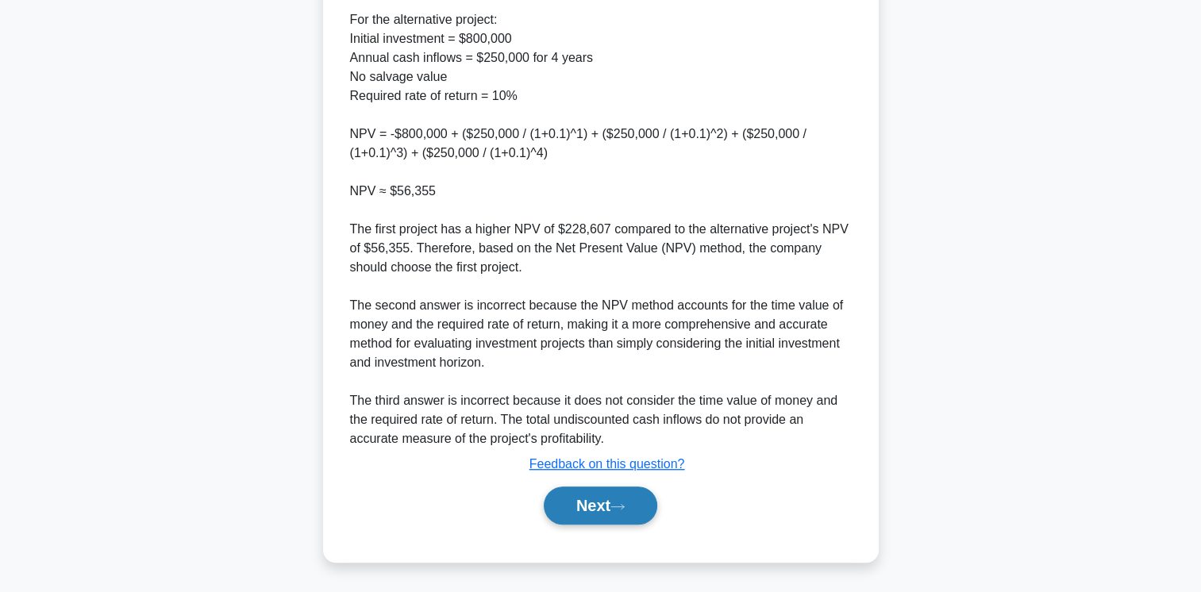
click at [584, 500] on button "Next" at bounding box center [601, 506] width 114 height 38
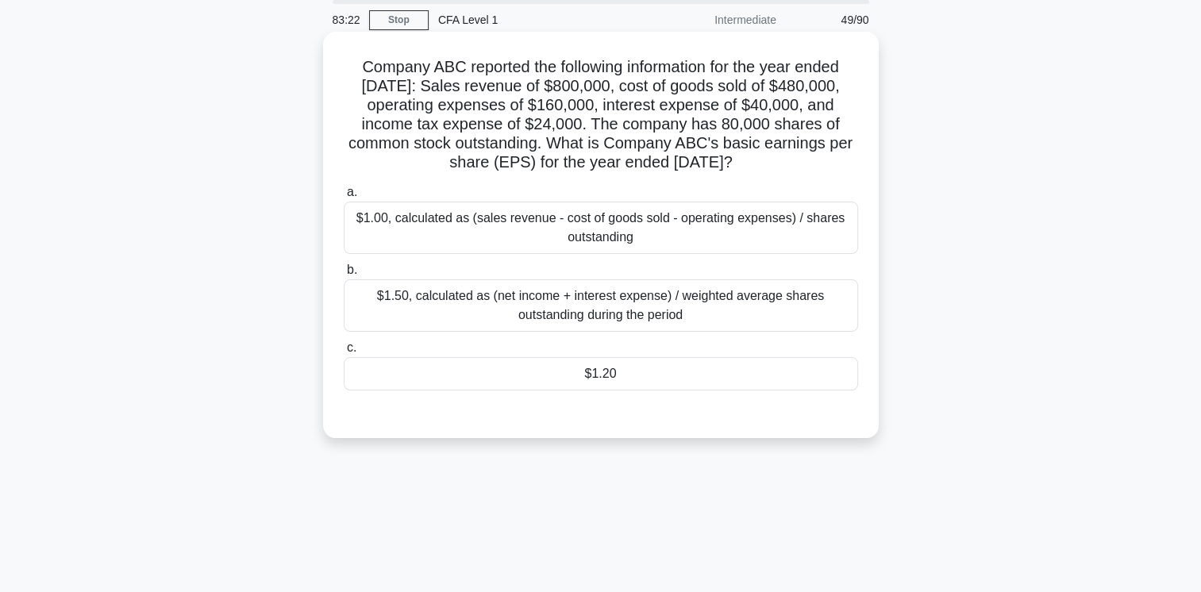
scroll to position [16, 0]
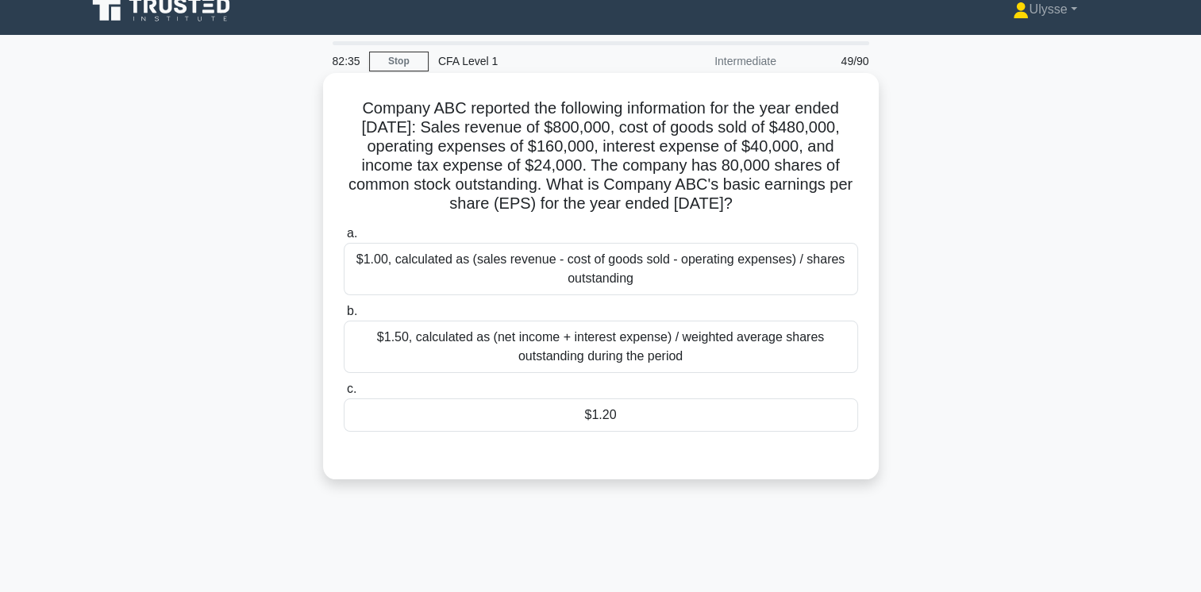
click at [645, 365] on div "$1.50, calculated as (net income + interest expense) / weighted average shares …" at bounding box center [601, 347] width 514 height 52
click at [344, 317] on input "b. $1.50, calculated as (net income + interest expense) / weighted average shar…" at bounding box center [344, 311] width 0 height 10
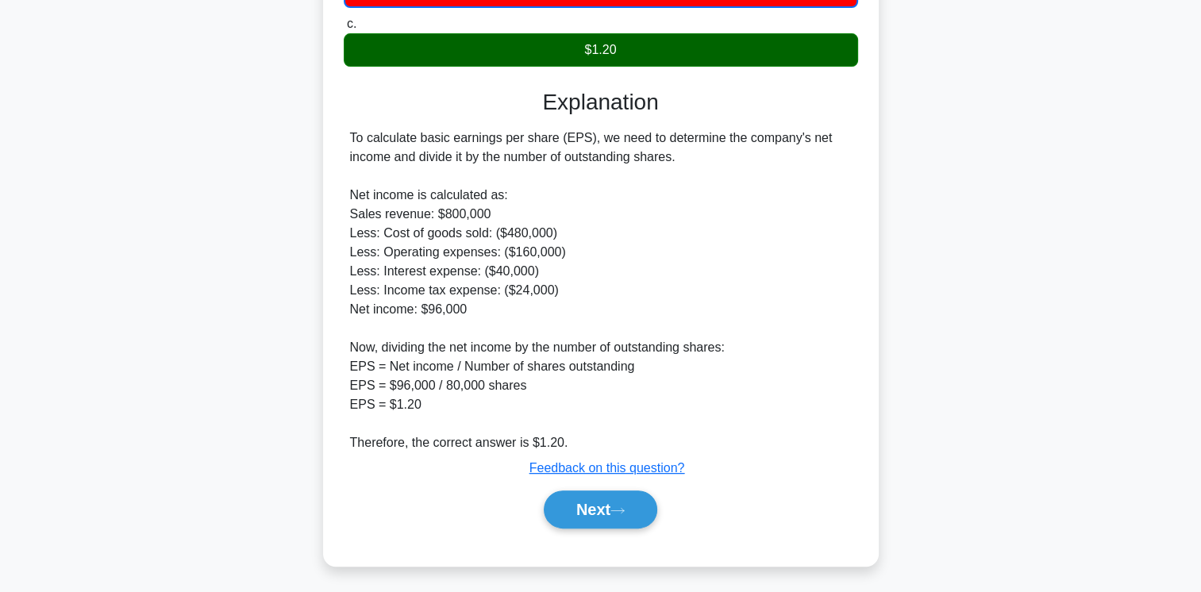
scroll to position [385, 0]
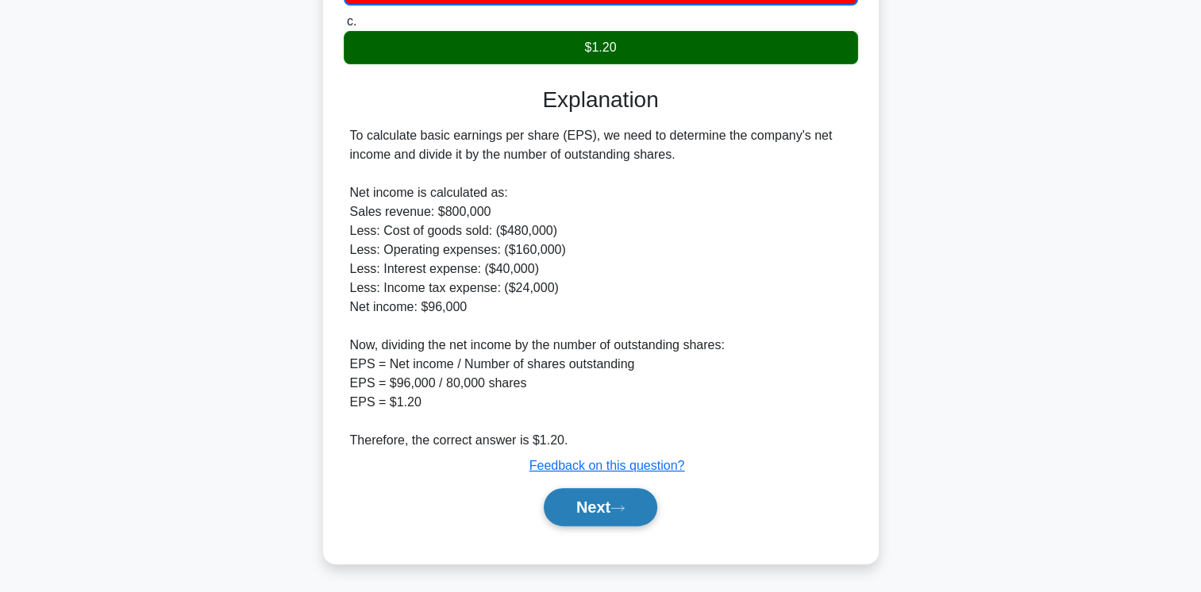
click at [595, 498] on button "Next" at bounding box center [601, 507] width 114 height 38
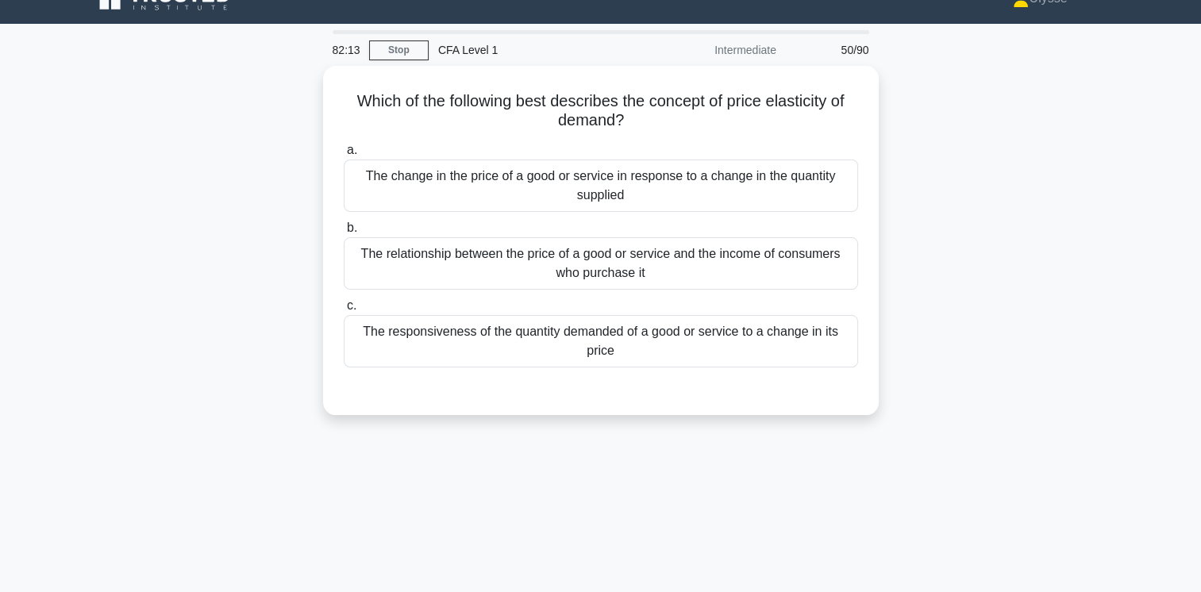
scroll to position [25, 0]
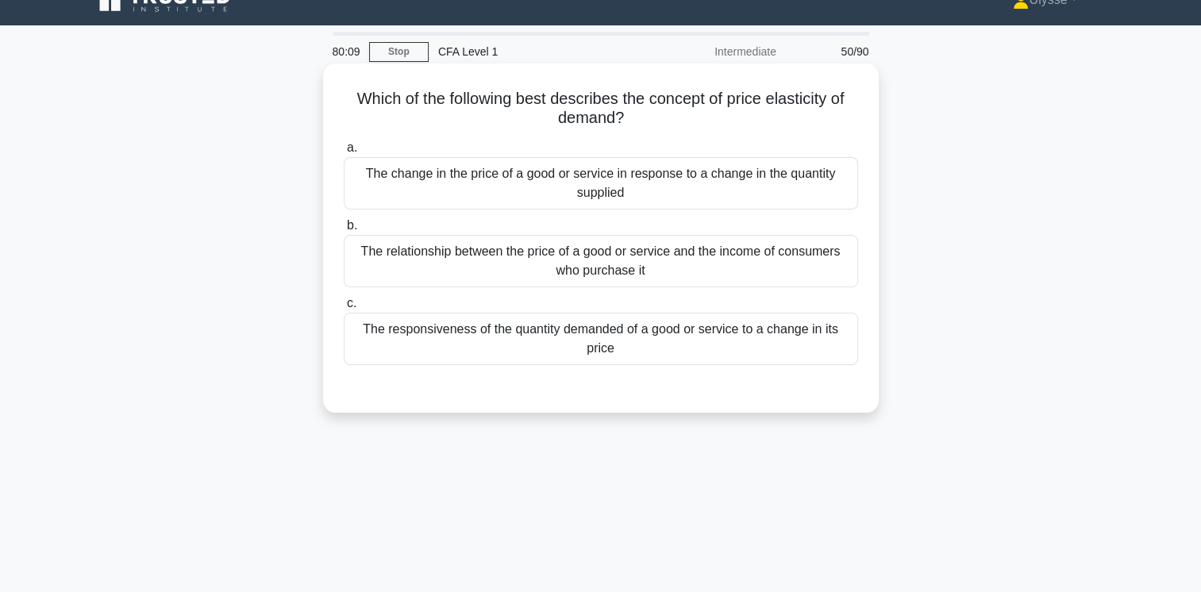
click at [486, 335] on div "The responsiveness of the quantity demanded of a good or service to a change in…" at bounding box center [601, 339] width 514 height 52
click at [344, 309] on input "c. The responsiveness of the quantity demanded of a good or service to a change…" at bounding box center [344, 303] width 0 height 10
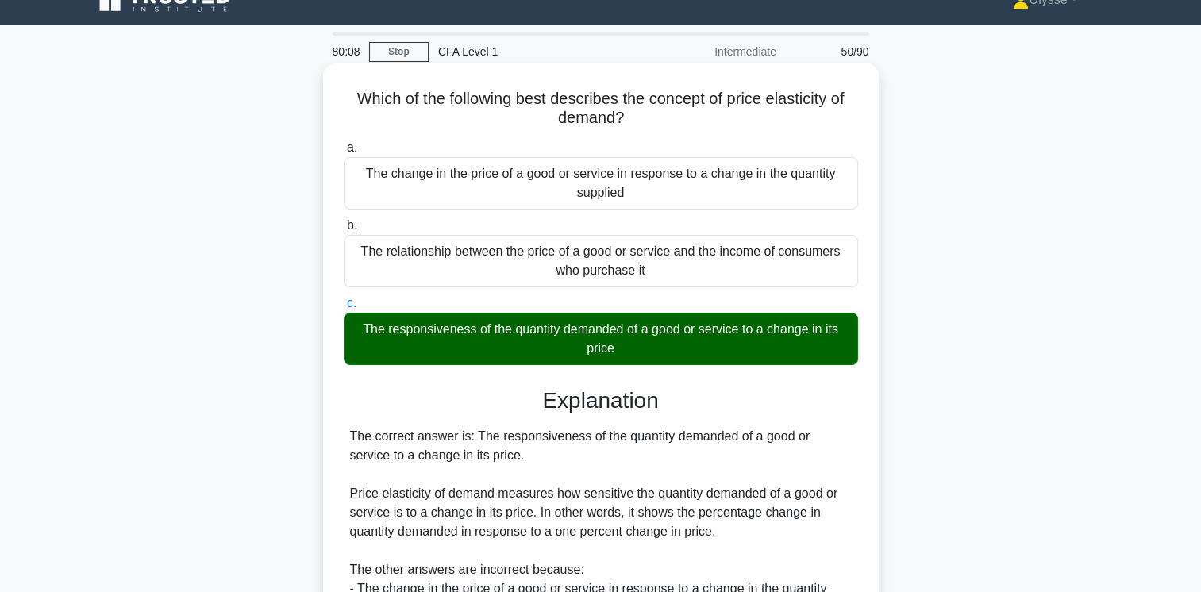
scroll to position [265, 0]
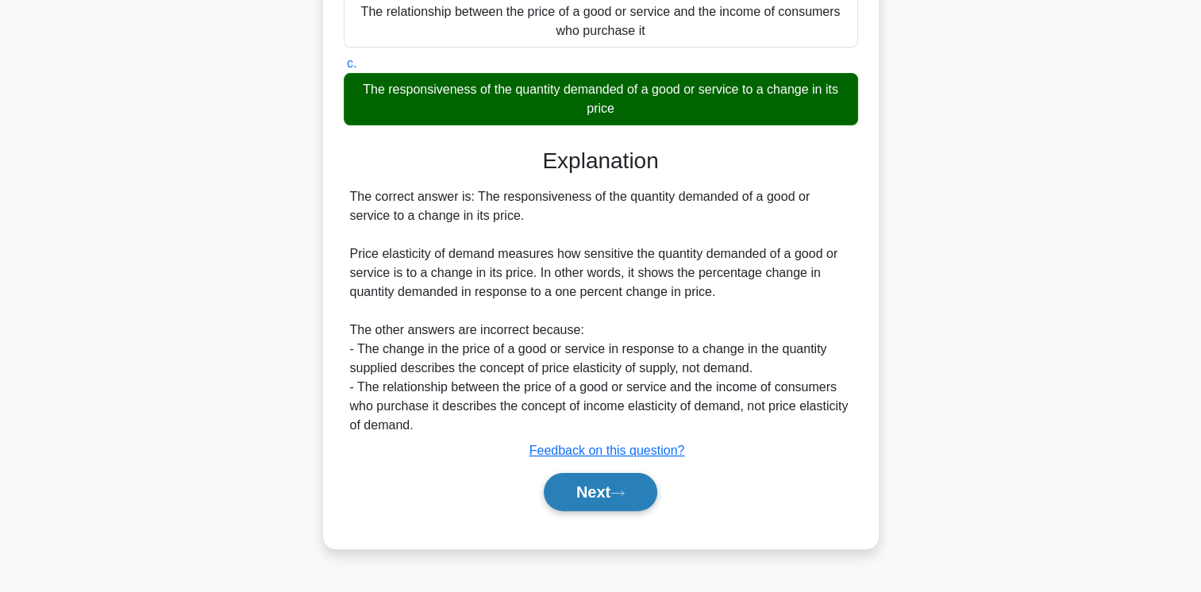
click at [579, 491] on button "Next" at bounding box center [601, 492] width 114 height 38
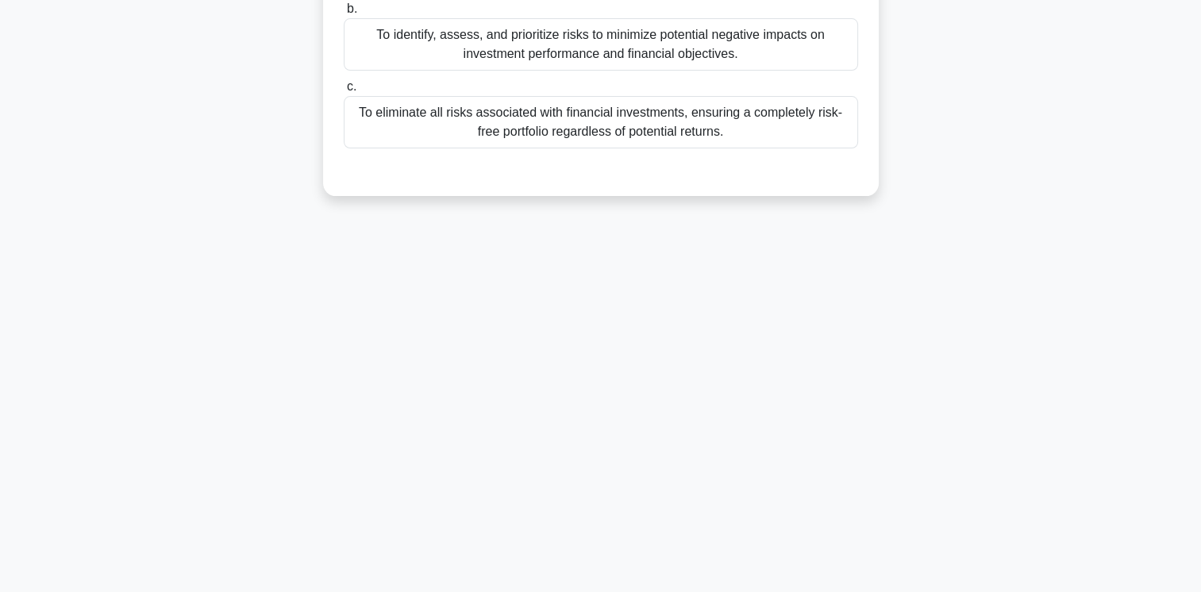
scroll to position [0, 0]
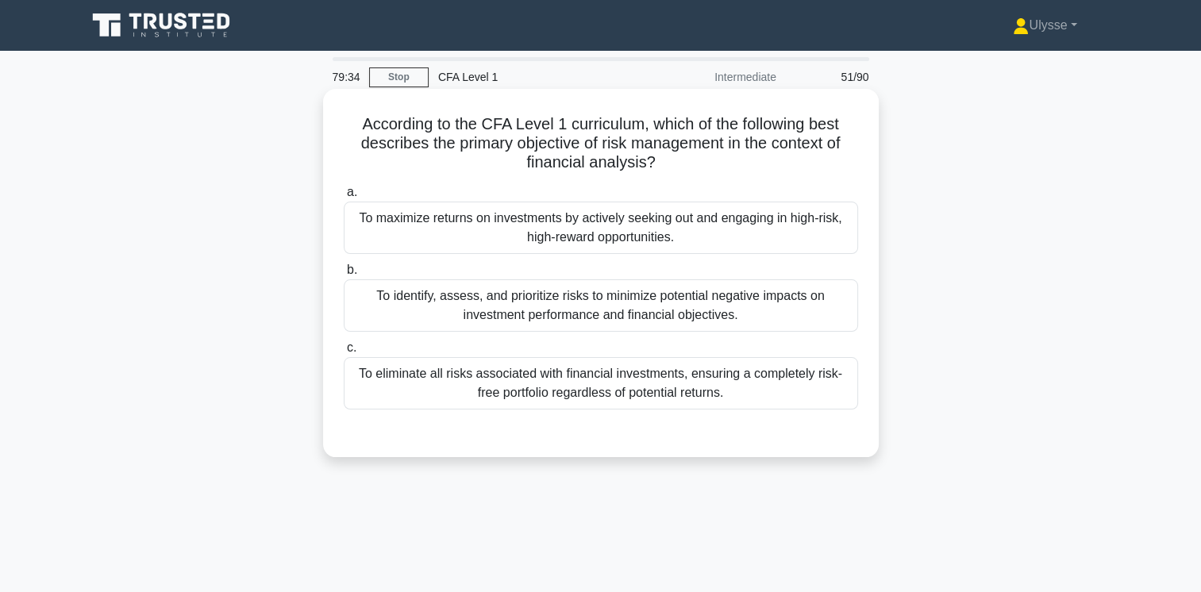
click at [519, 301] on div "To identify, assess, and prioritize risks to minimize potential negative impact…" at bounding box center [601, 305] width 514 height 52
click at [344, 275] on input "b. To identify, assess, and prioritize risks to minimize potential negative imp…" at bounding box center [344, 270] width 0 height 10
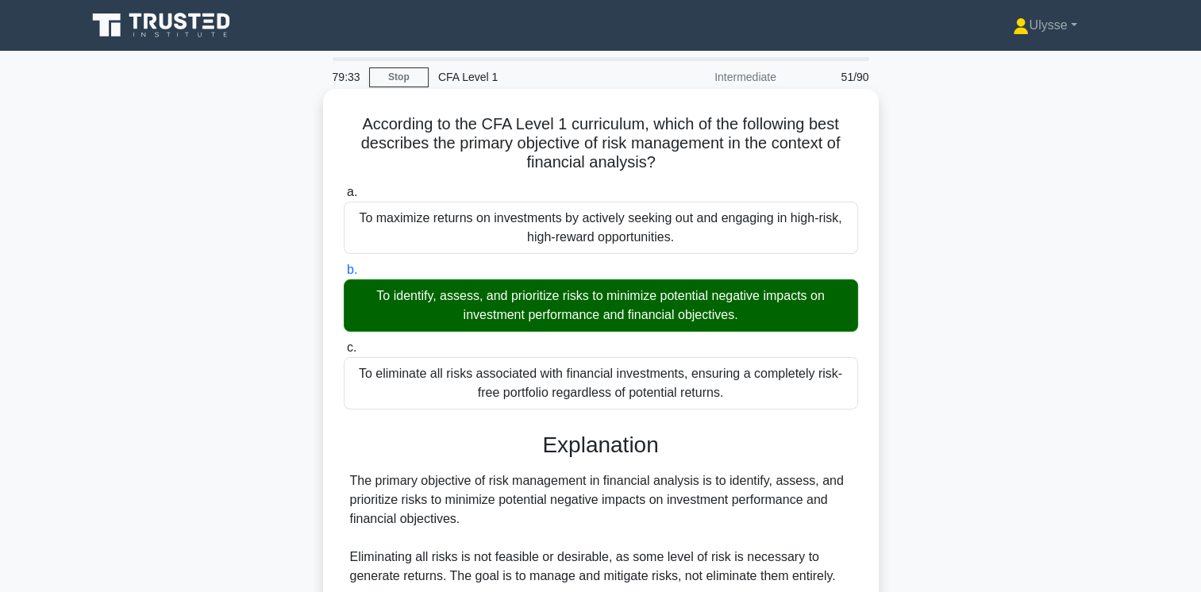
scroll to position [265, 0]
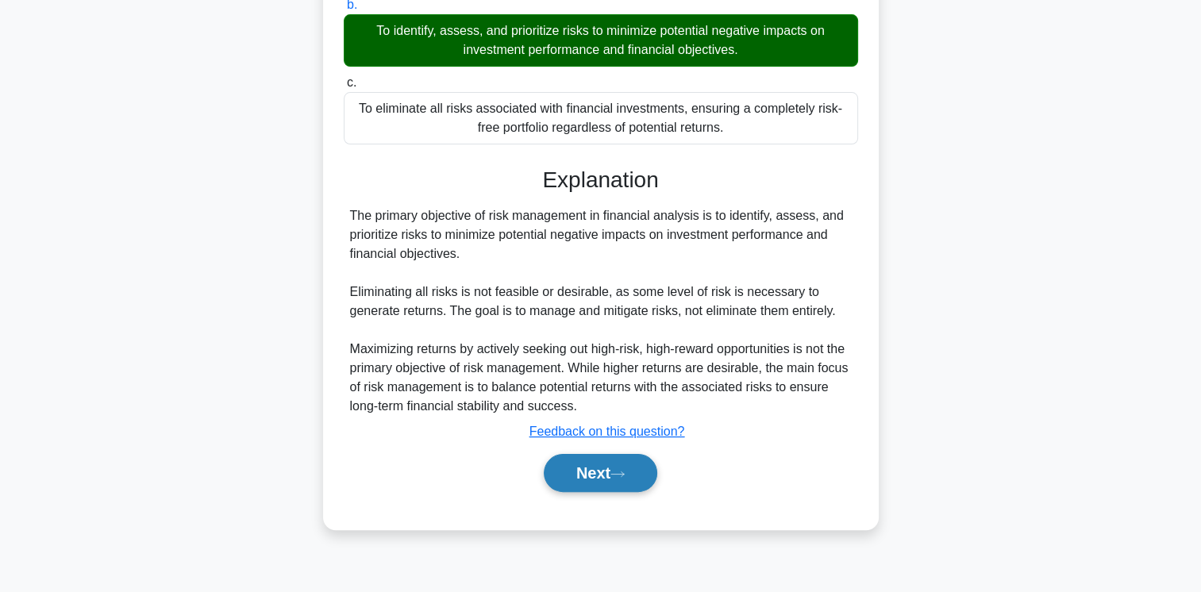
click at [593, 484] on button "Next" at bounding box center [601, 473] width 114 height 38
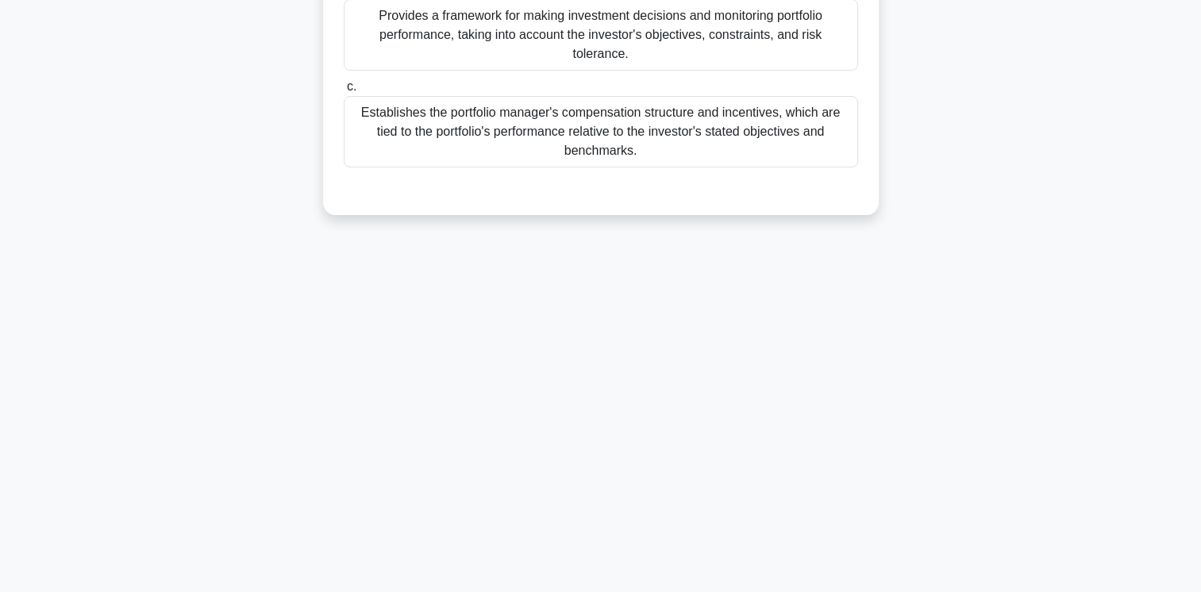
scroll to position [0, 0]
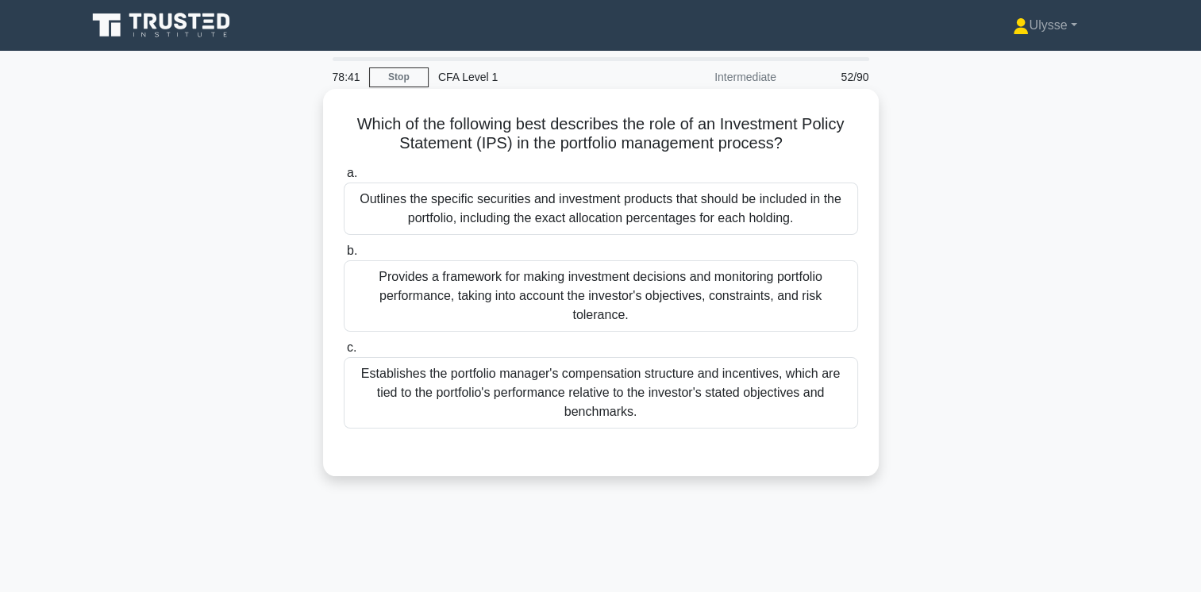
click at [726, 299] on div "Provides a framework for making investment decisions and monitoring portfolio p…" at bounding box center [601, 295] width 514 height 71
click at [344, 256] on input "b. Provides a framework for making investment decisions and monitoring portfoli…" at bounding box center [344, 251] width 0 height 10
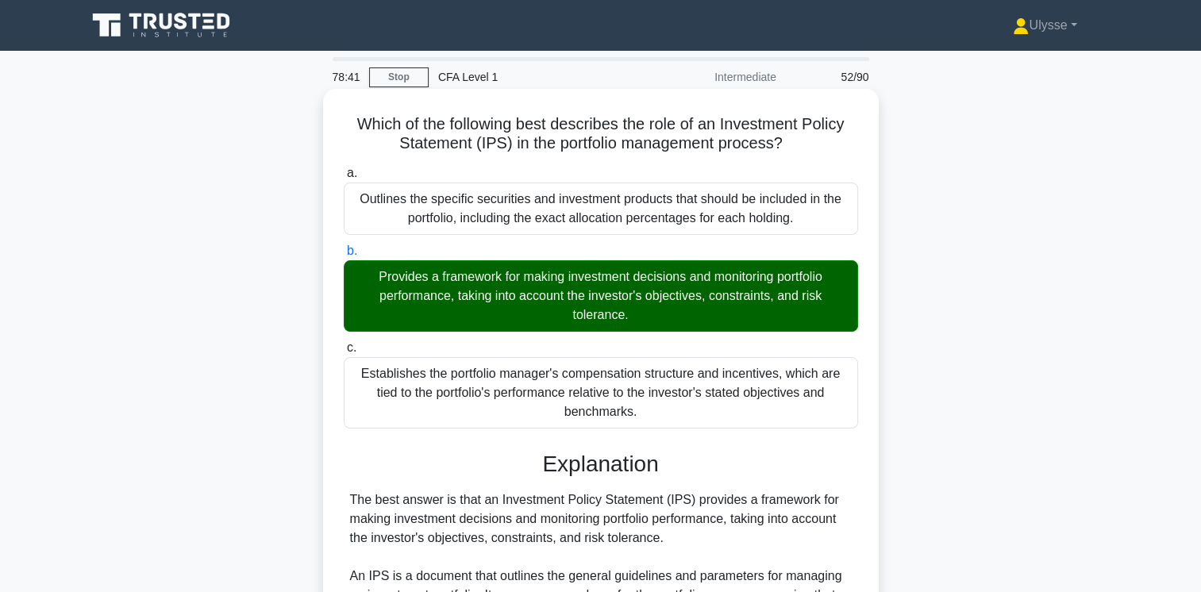
scroll to position [365, 0]
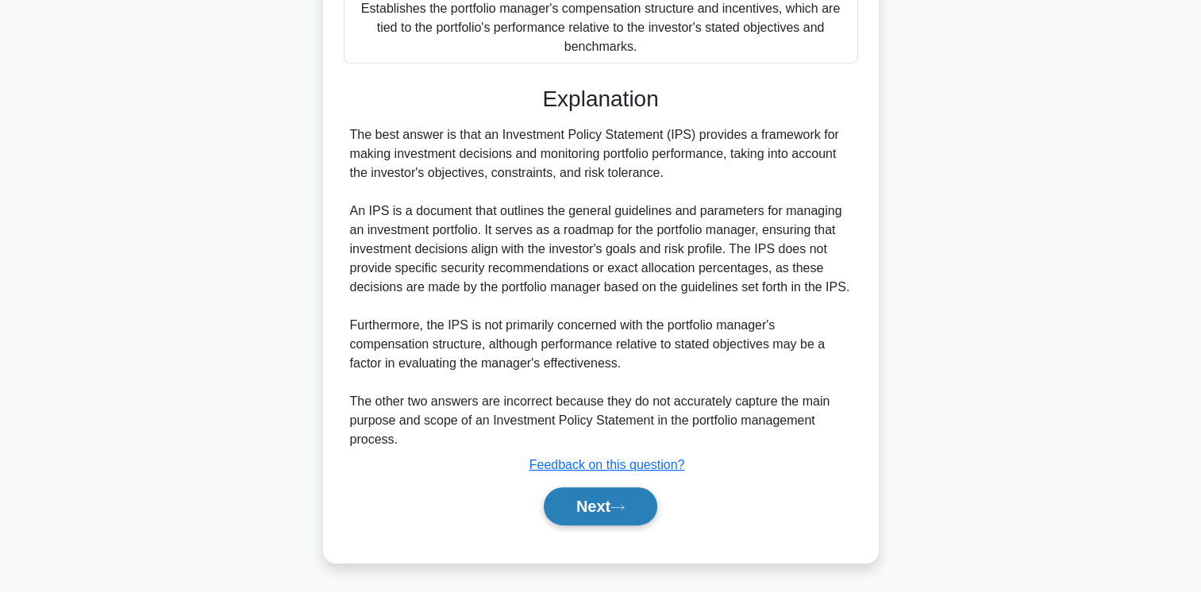
click at [625, 510] on icon at bounding box center [617, 507] width 14 height 9
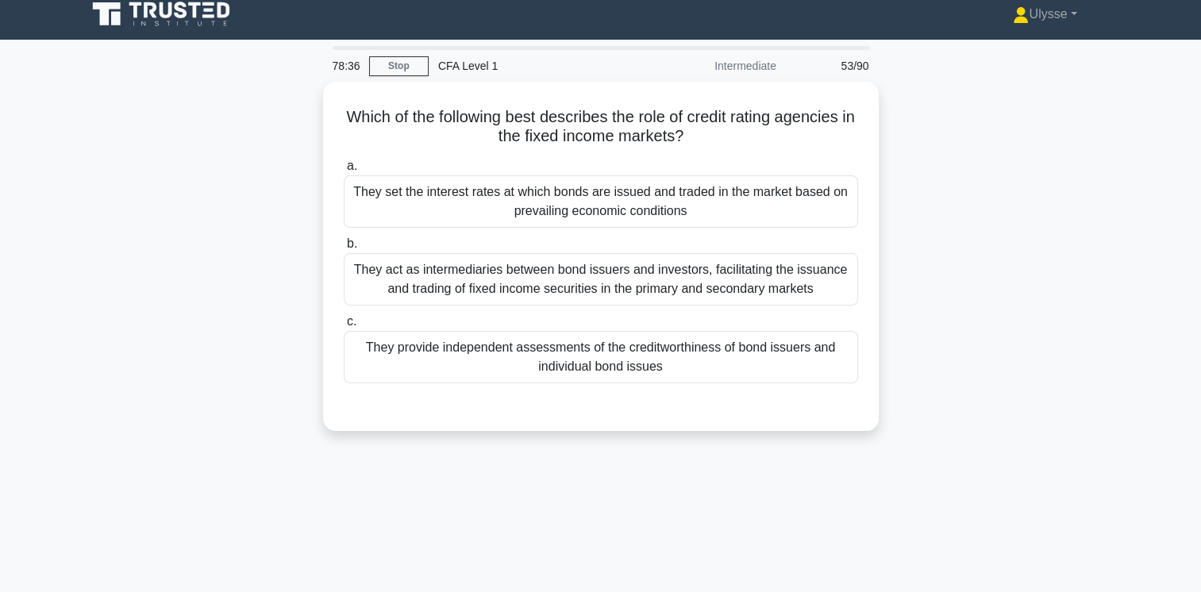
scroll to position [4, 0]
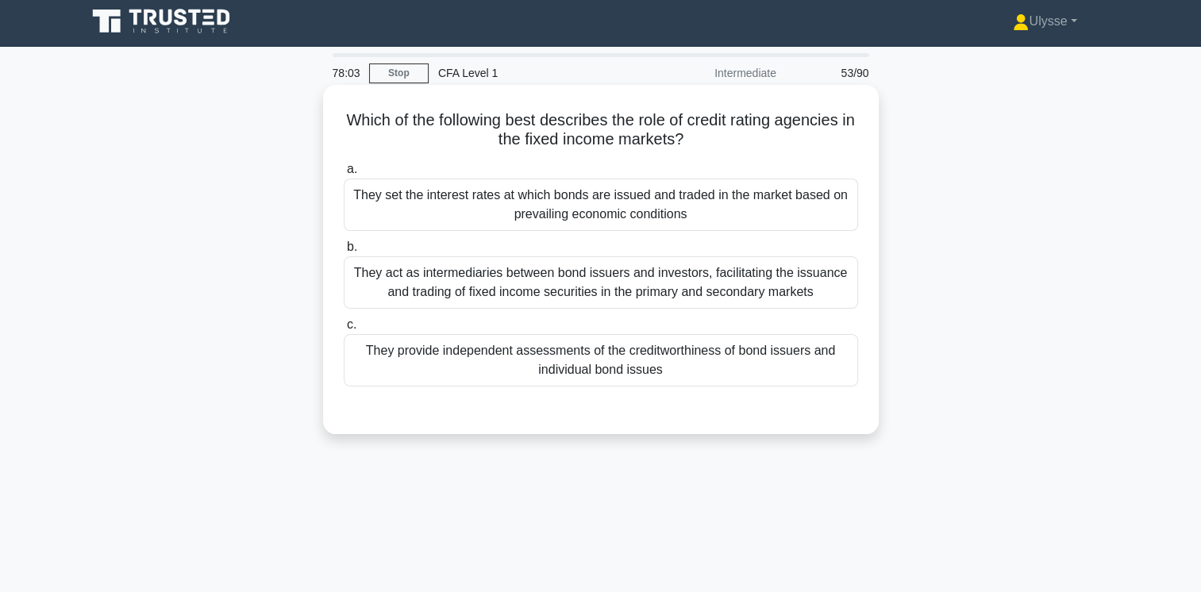
click at [563, 289] on div "They act as intermediaries between bond issuers and investors, facilitating the…" at bounding box center [601, 282] width 514 height 52
click at [344, 252] on input "b. They act as intermediaries between bond issuers and investors, facilitating …" at bounding box center [344, 247] width 0 height 10
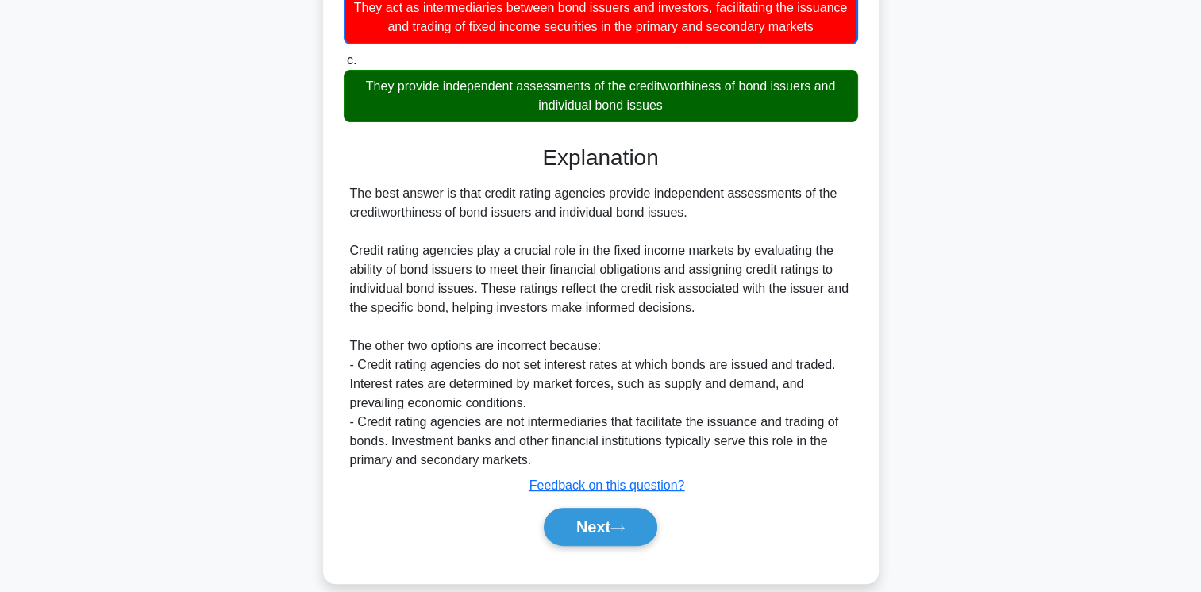
scroll to position [290, 0]
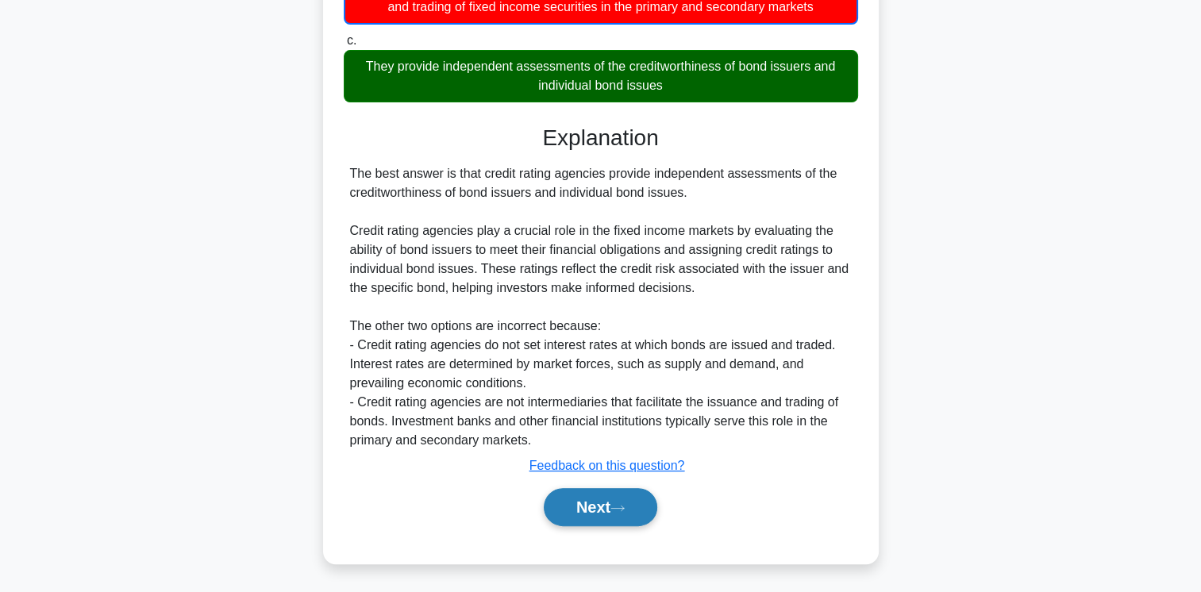
click at [605, 510] on button "Next" at bounding box center [601, 507] width 114 height 38
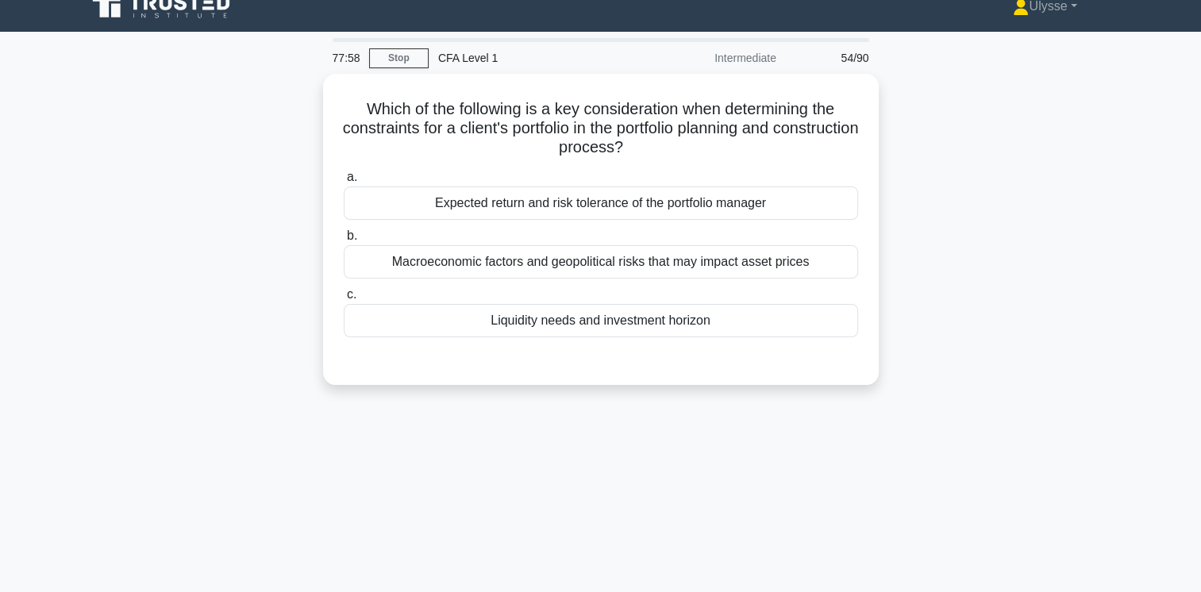
scroll to position [5, 0]
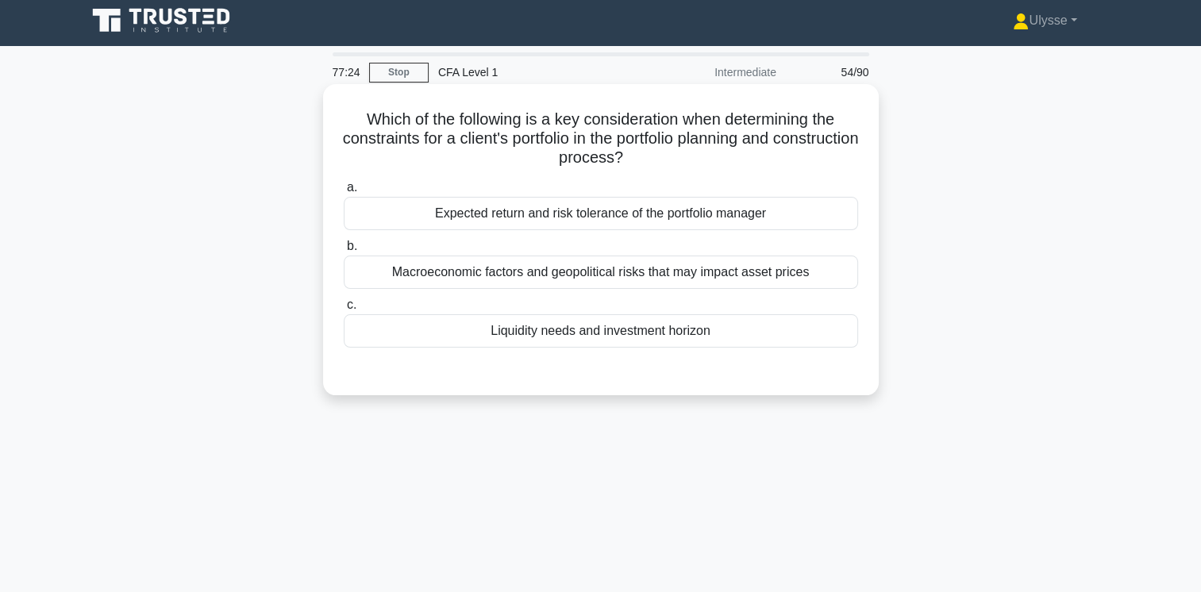
click at [664, 225] on div "Expected return and risk tolerance of the portfolio manager" at bounding box center [601, 213] width 514 height 33
click at [344, 193] on input "a. Expected return and risk tolerance of the portfolio manager" at bounding box center [344, 188] width 0 height 10
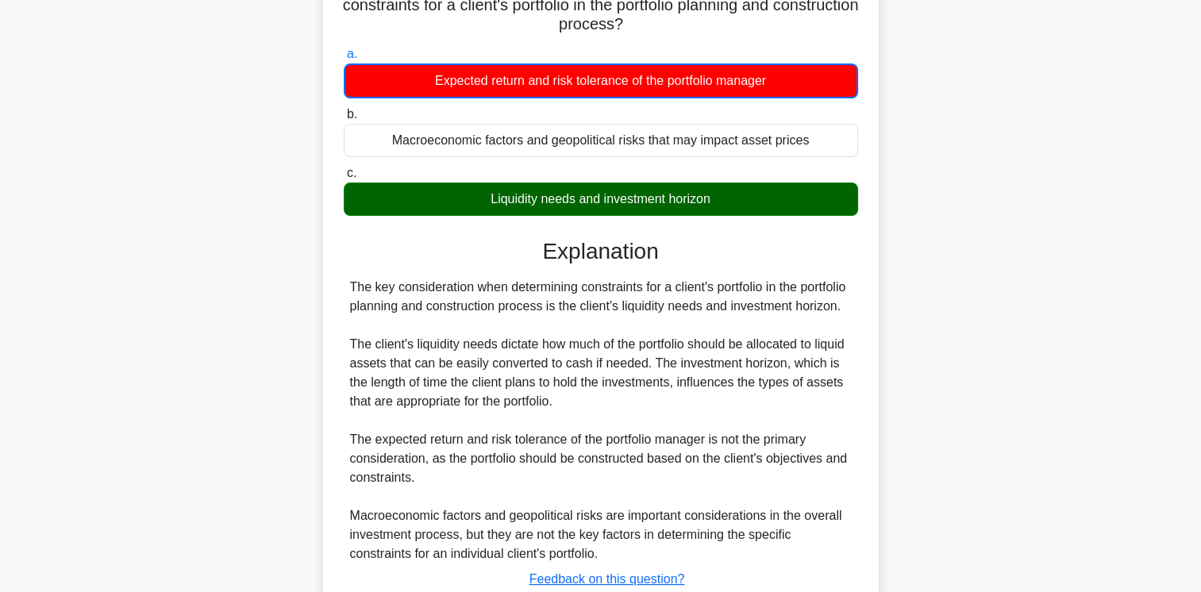
scroll to position [271, 0]
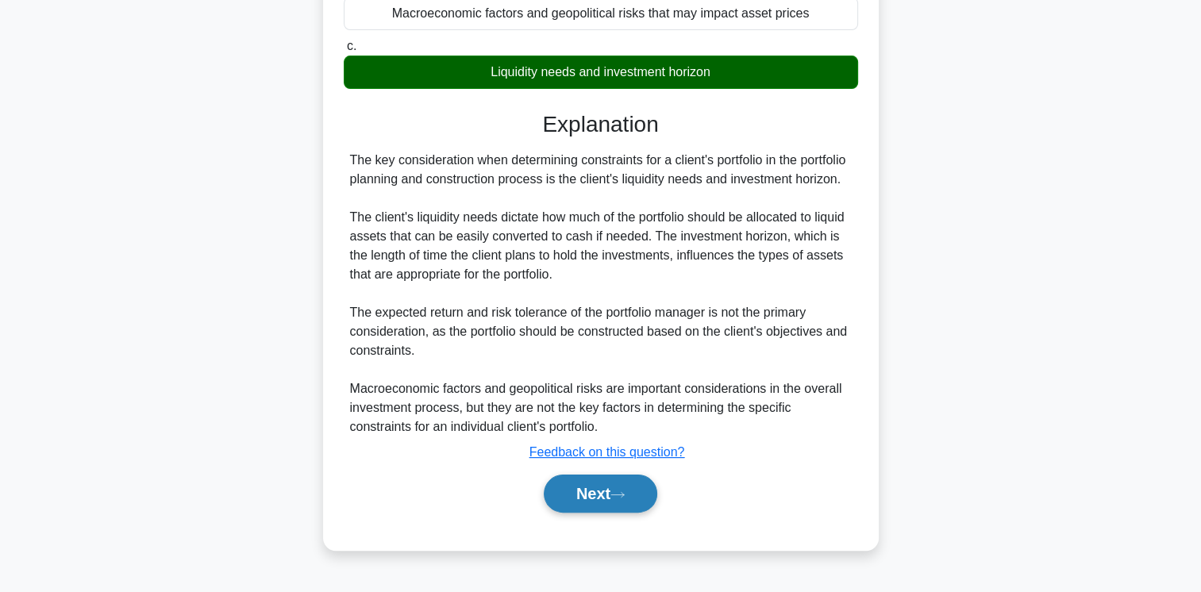
click at [587, 491] on button "Next" at bounding box center [601, 494] width 114 height 38
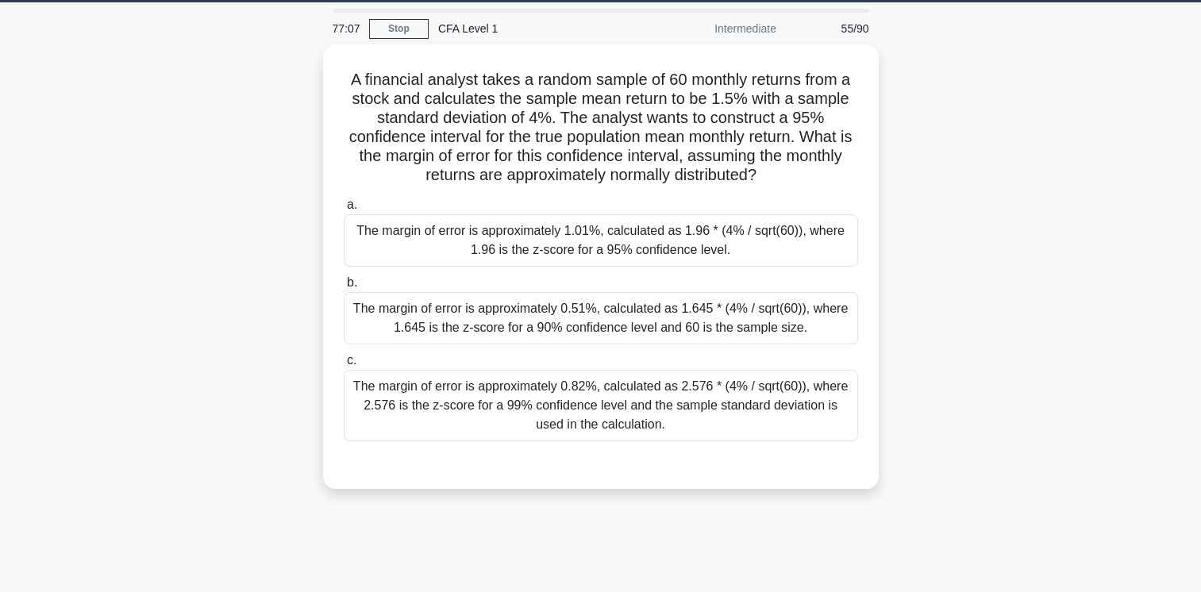
scroll to position [45, 0]
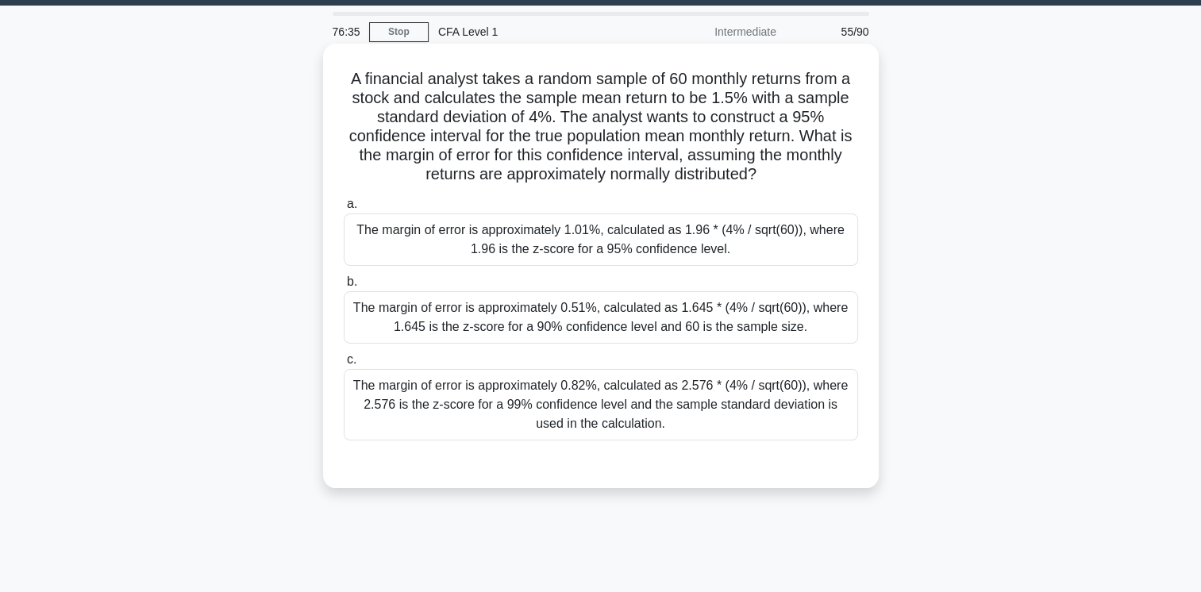
click at [717, 237] on div "The margin of error is approximately 1.01%, calculated as 1.96 * (4% / sqrt(60)…" at bounding box center [601, 240] width 514 height 52
click at [344, 210] on input "a. The margin of error is approximately 1.01%, calculated as 1.96 * (4% / sqrt(…" at bounding box center [344, 204] width 0 height 10
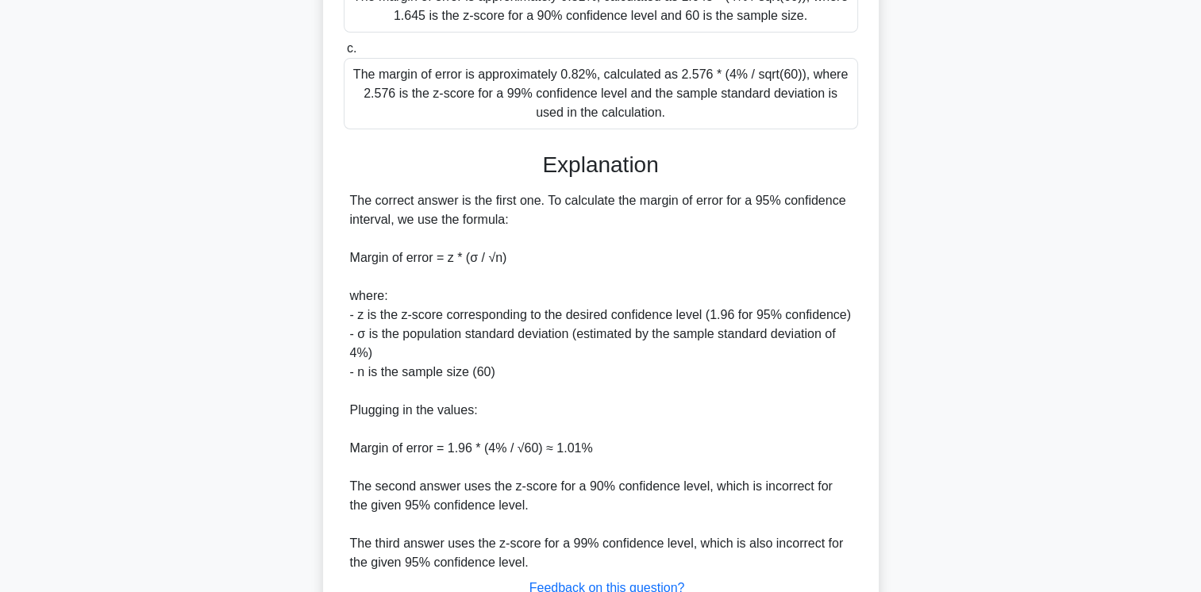
scroll to position [479, 0]
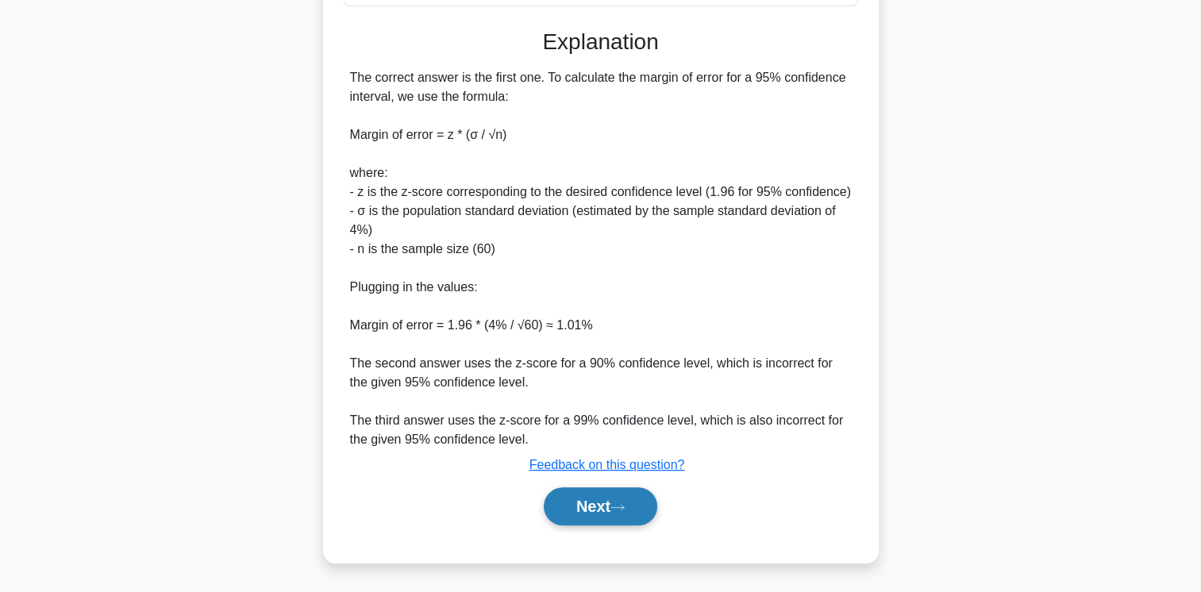
click at [594, 494] on button "Next" at bounding box center [601, 506] width 114 height 38
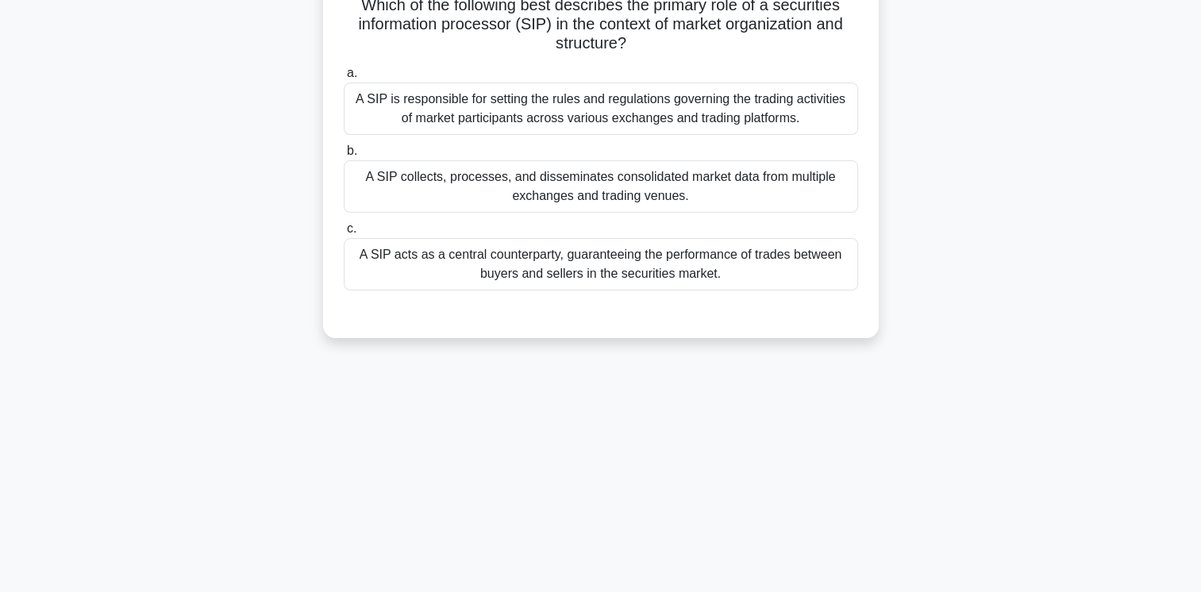
scroll to position [0, 0]
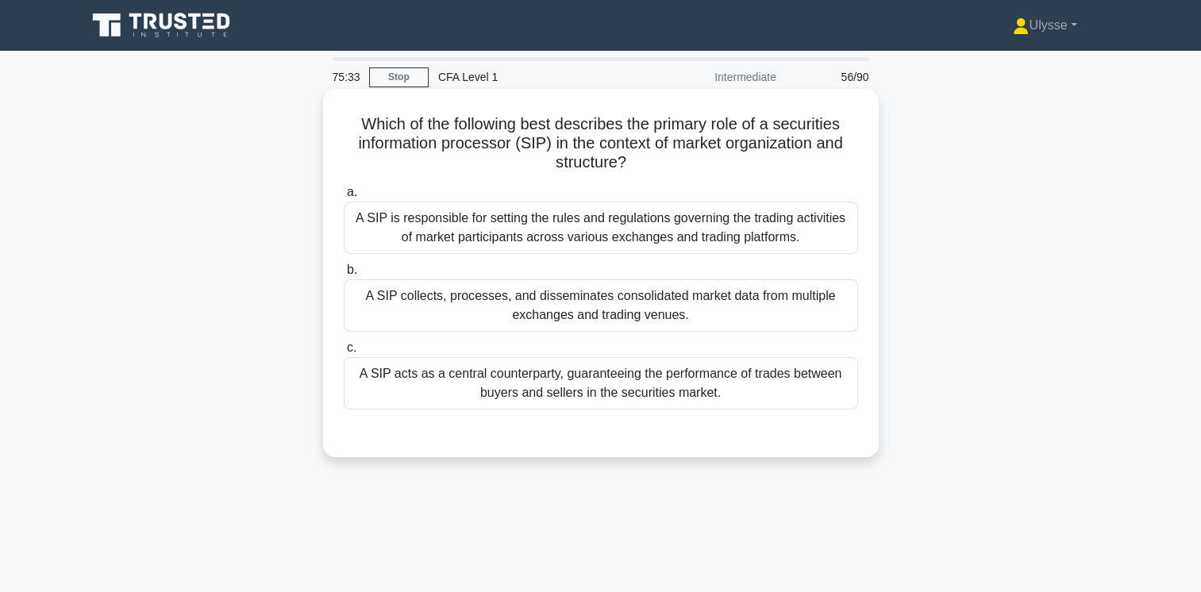
click at [505, 318] on div "A SIP collects, processes, and disseminates consolidated market data from multi…" at bounding box center [601, 305] width 514 height 52
click at [344, 275] on input "b. A SIP collects, processes, and disseminates consolidated market data from mu…" at bounding box center [344, 270] width 0 height 10
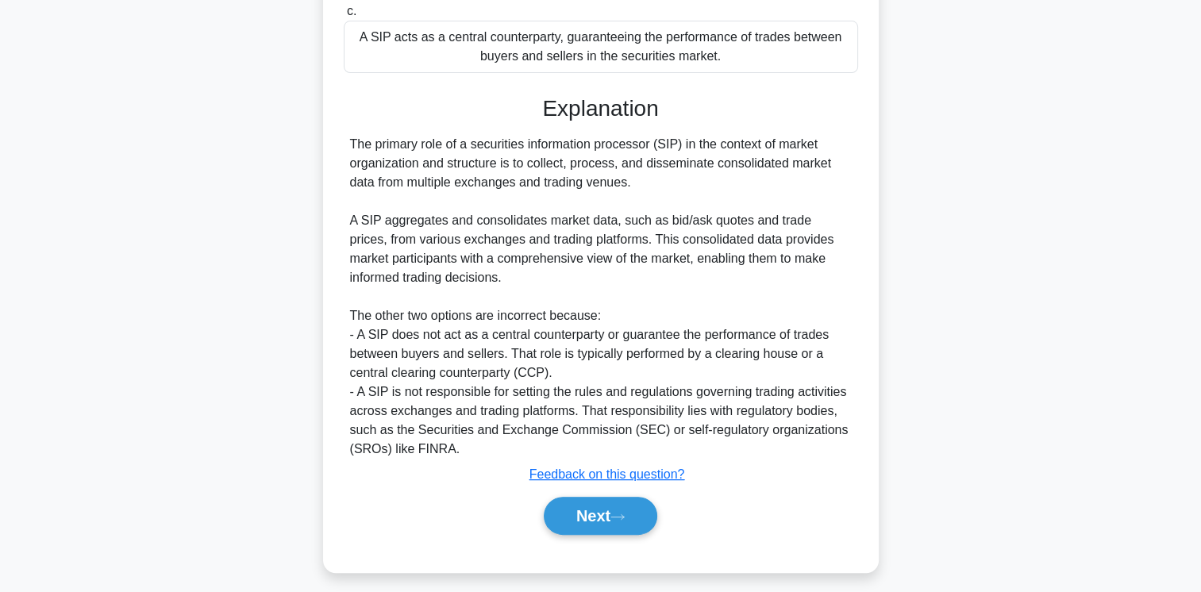
scroll to position [346, 0]
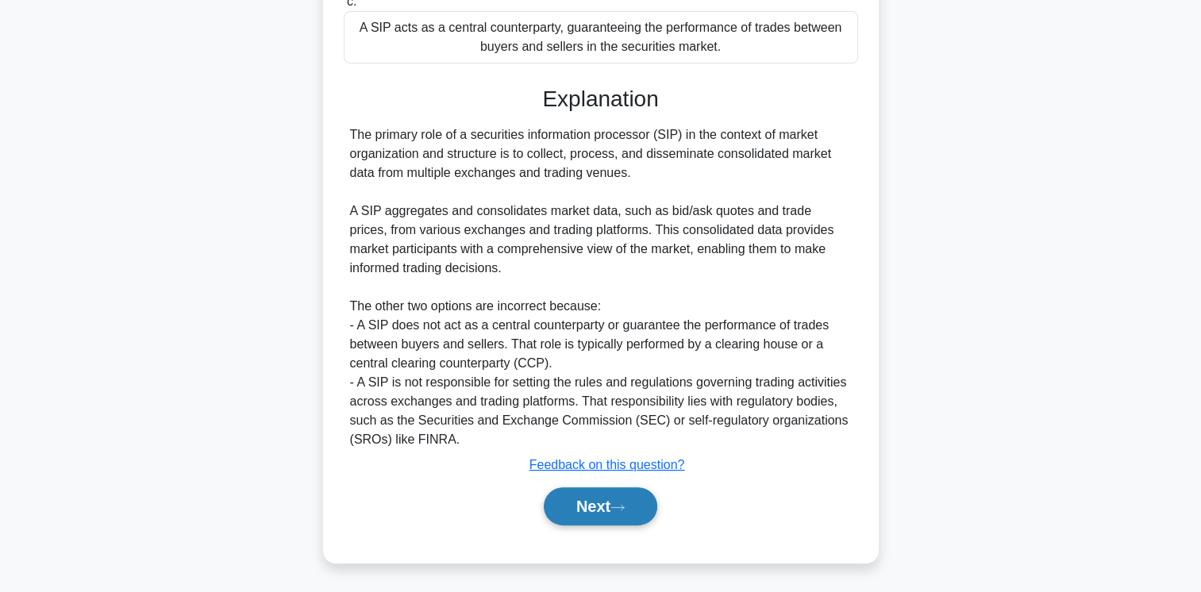
click at [593, 504] on button "Next" at bounding box center [601, 506] width 114 height 38
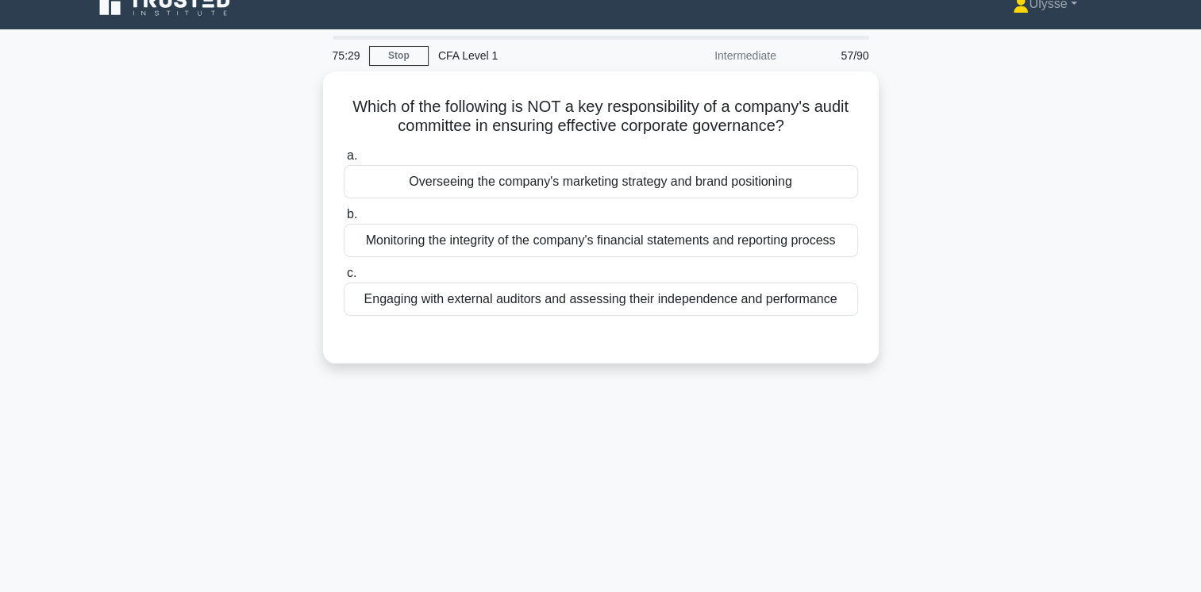
scroll to position [0, 0]
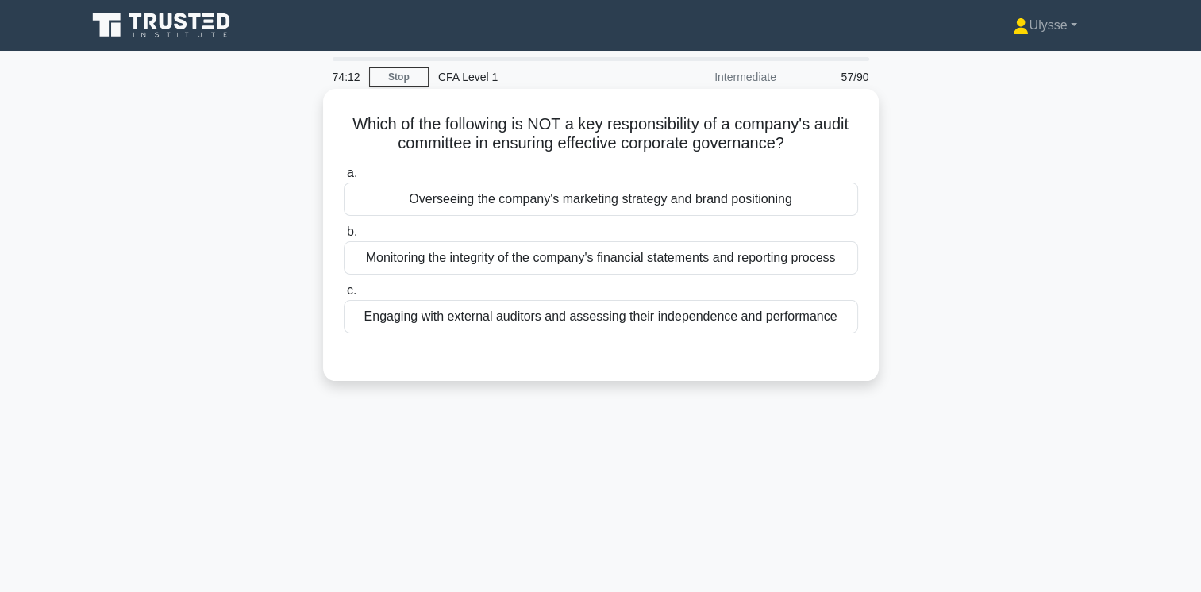
click at [623, 198] on div "Overseeing the company's marketing strategy and brand positioning" at bounding box center [601, 199] width 514 height 33
click at [344, 179] on input "a. Overseeing the company's marketing strategy and brand positioning" at bounding box center [344, 173] width 0 height 10
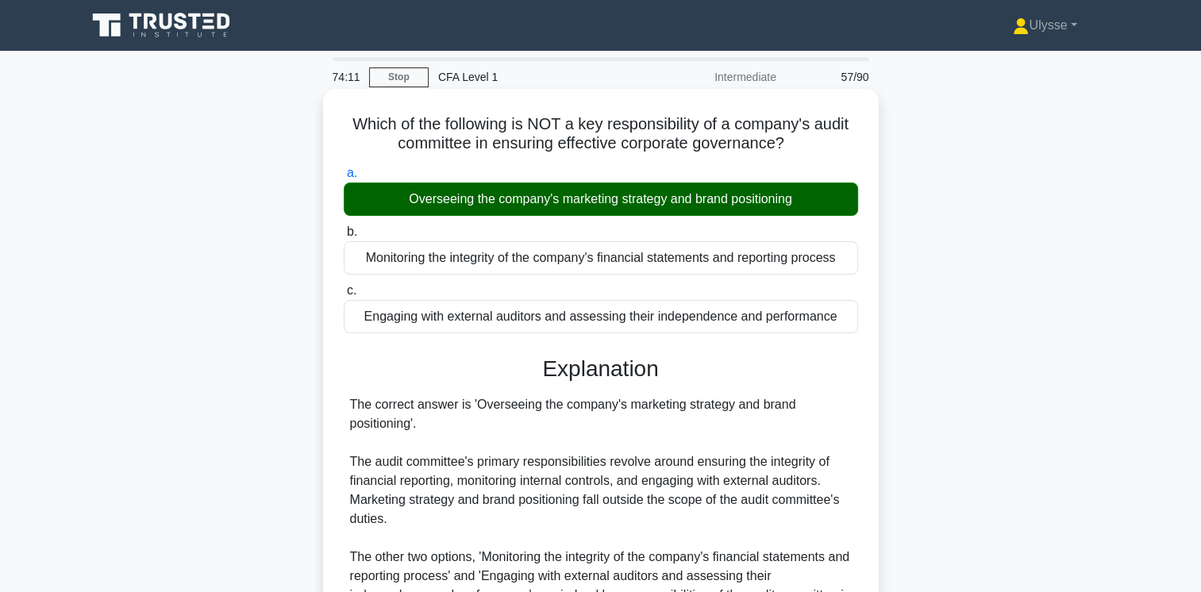
scroll to position [265, 0]
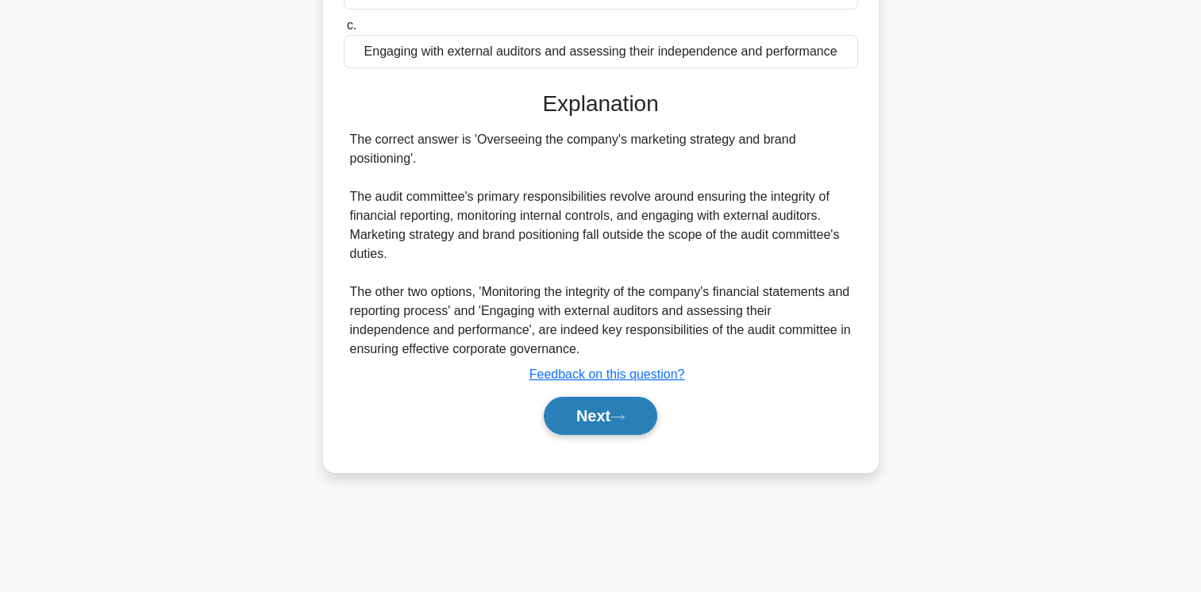
click at [597, 408] on button "Next" at bounding box center [601, 416] width 114 height 38
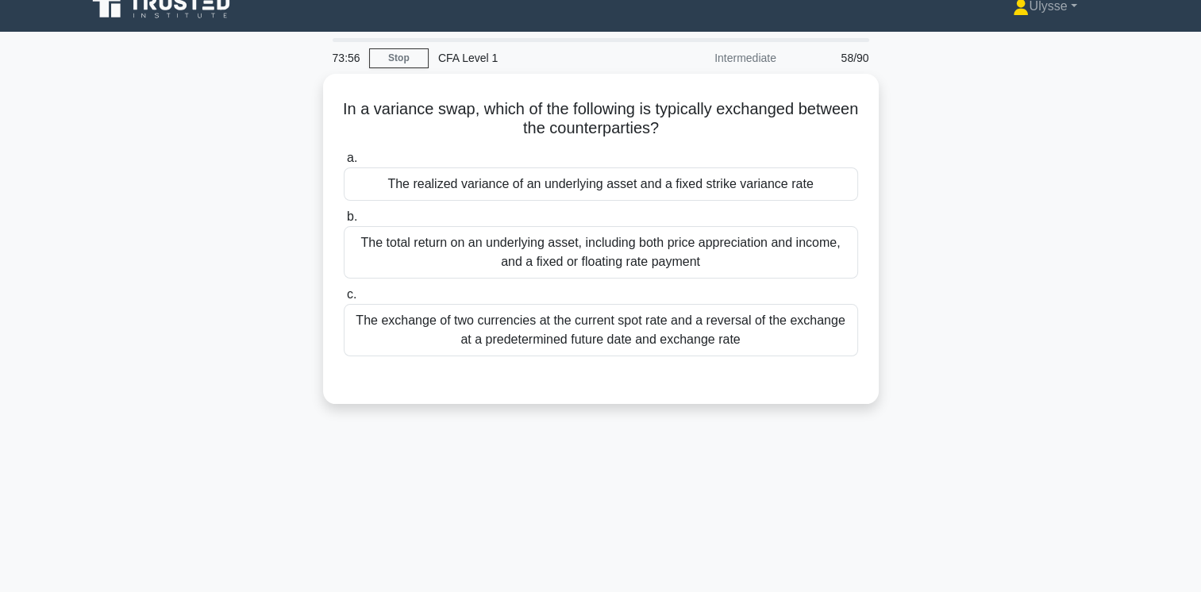
scroll to position [20, 0]
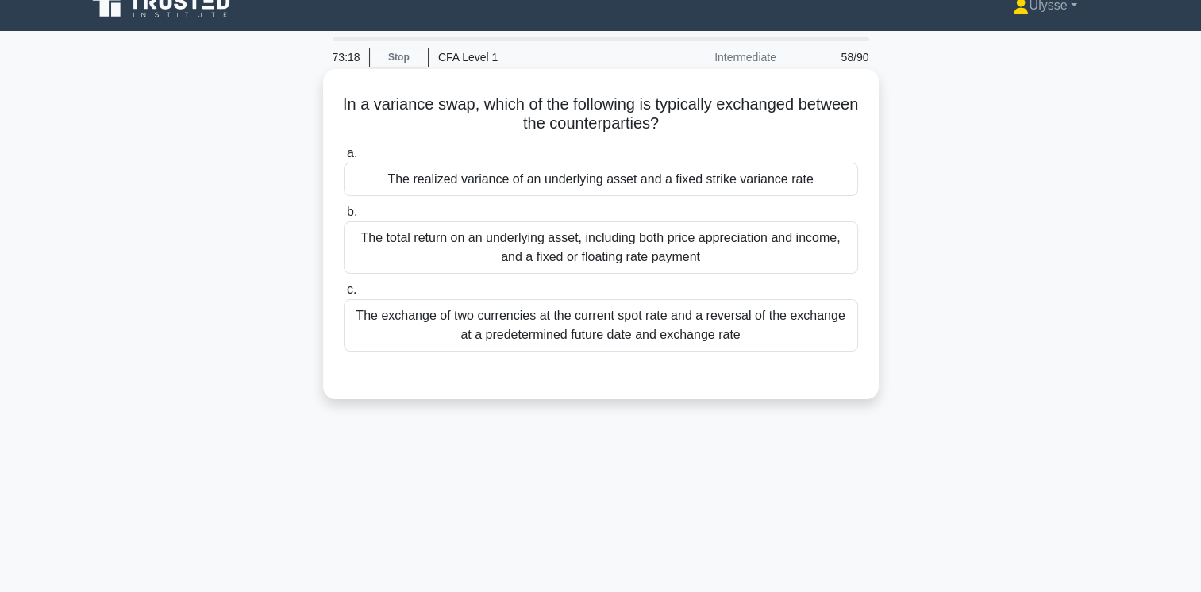
click at [693, 329] on div "The exchange of two currencies at the current spot rate and a reversal of the e…" at bounding box center [601, 325] width 514 height 52
click at [344, 295] on input "c. The exchange of two currencies at the current spot rate and a reversal of th…" at bounding box center [344, 290] width 0 height 10
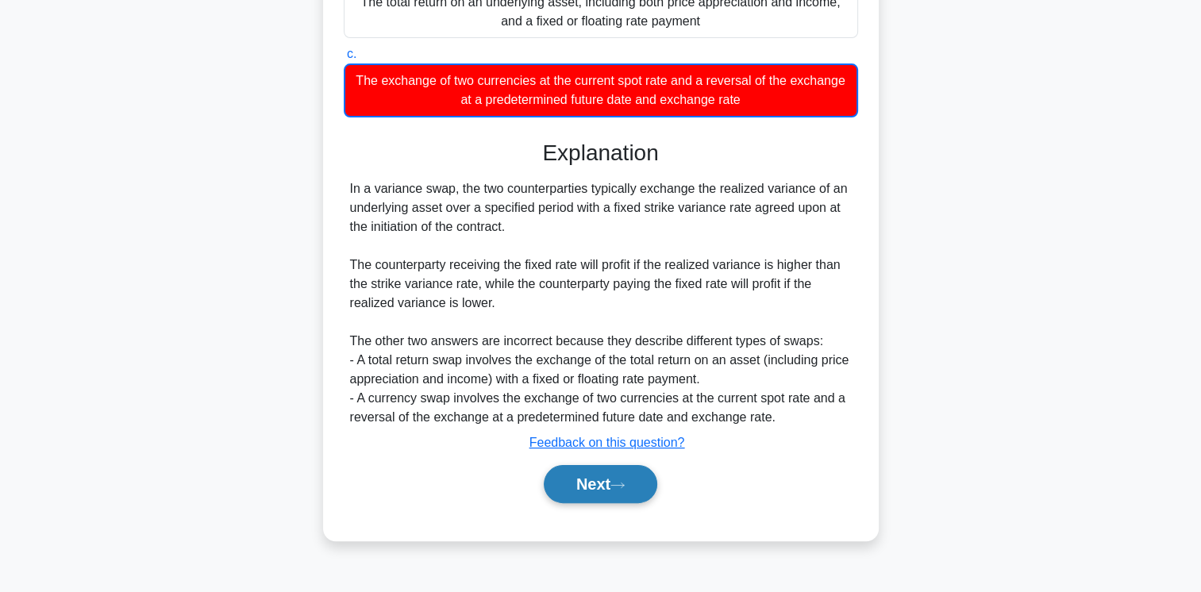
scroll to position [257, 0]
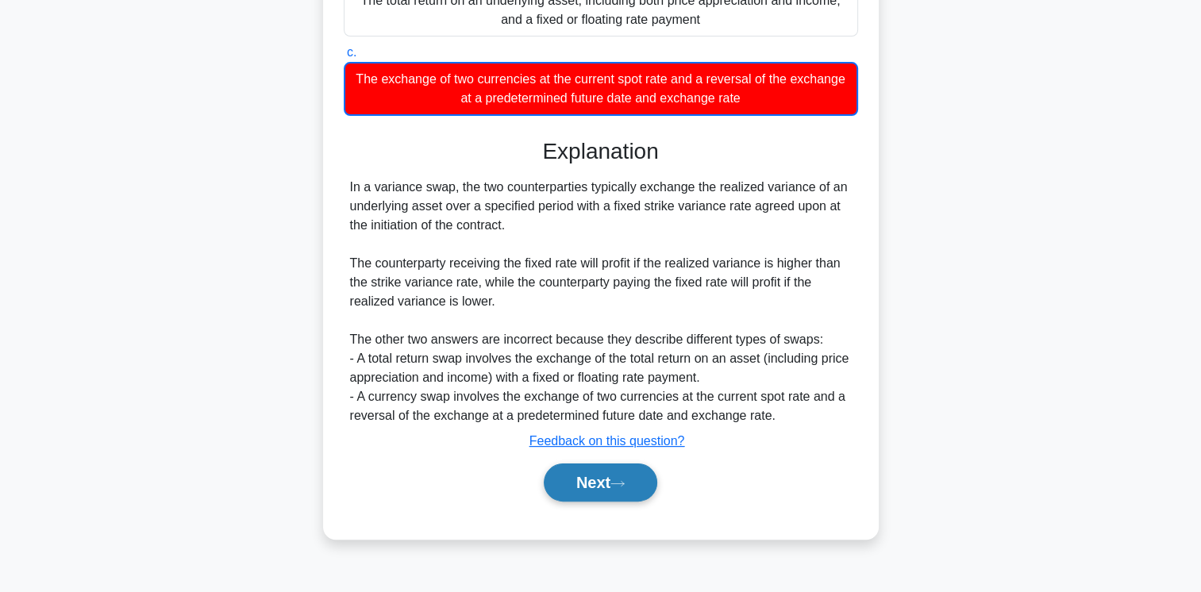
click at [594, 485] on button "Next" at bounding box center [601, 483] width 114 height 38
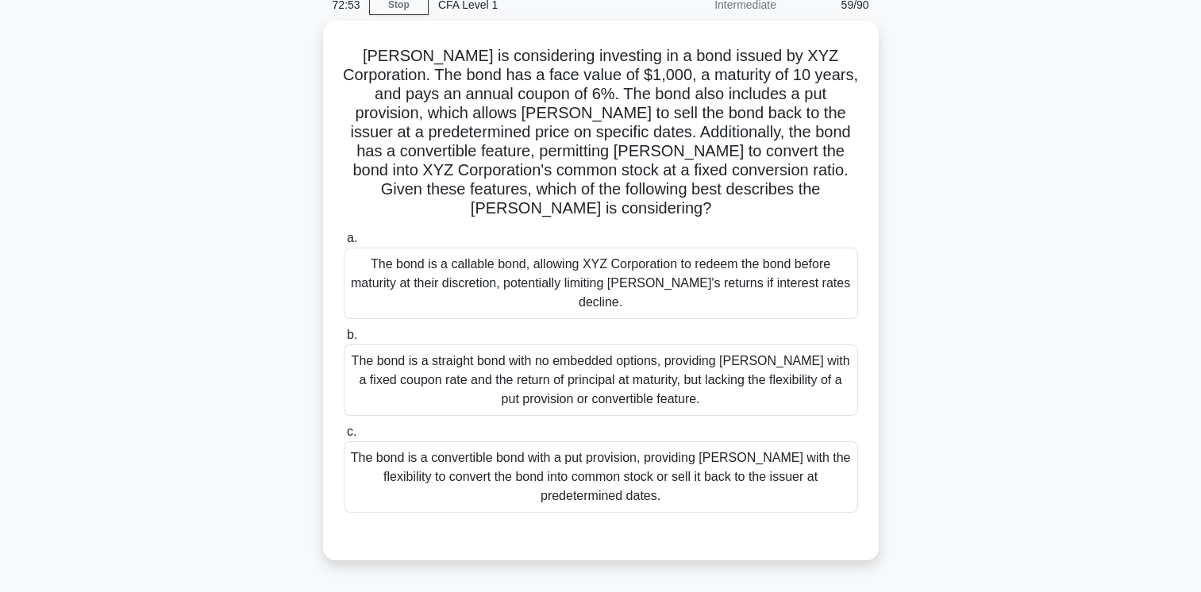
scroll to position [70, 0]
click at [619, 440] on div "The bond is a convertible bond with a put provision, providing Mary with the fl…" at bounding box center [601, 475] width 514 height 71
click at [344, 425] on input "c. The bond is a convertible bond with a put provision, providing Mary with the…" at bounding box center [344, 430] width 0 height 10
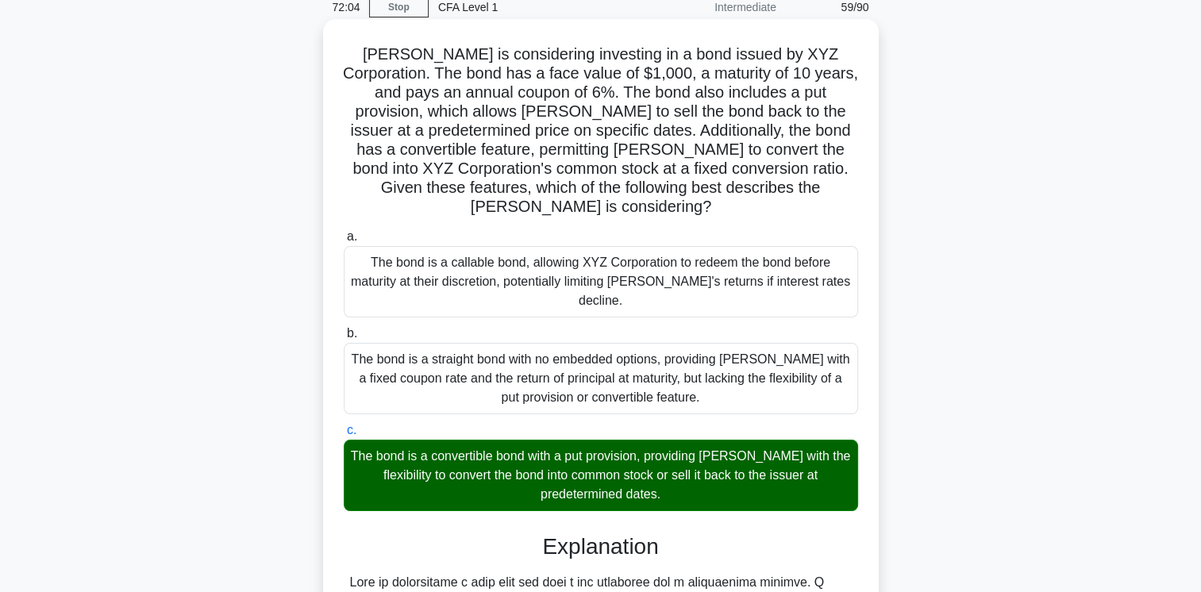
scroll to position [422, 0]
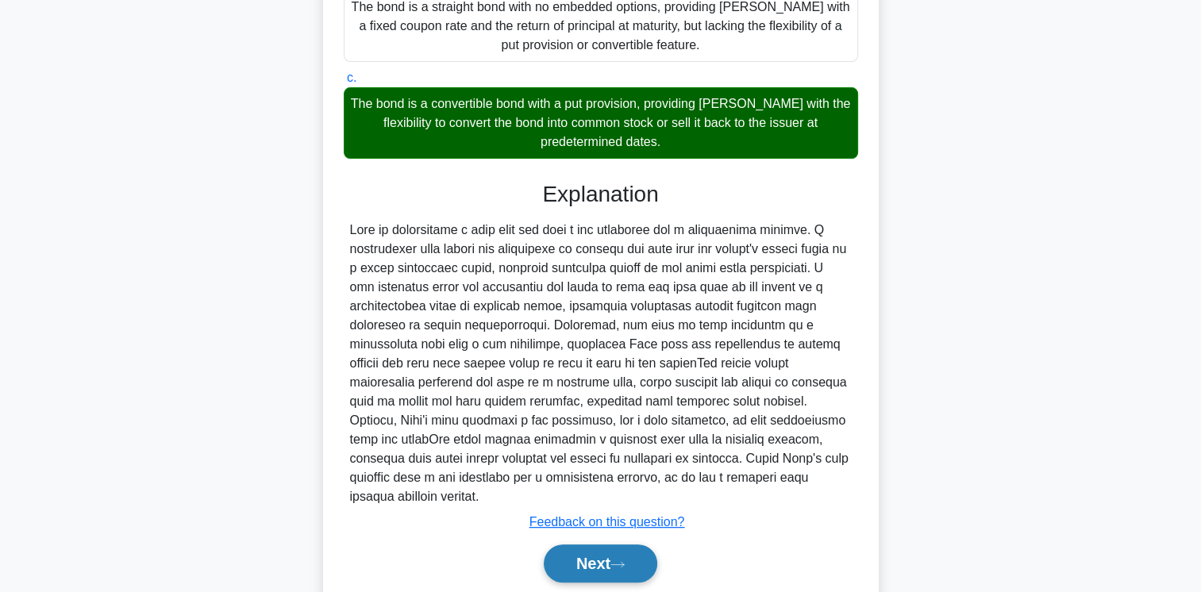
click at [610, 545] on button "Next" at bounding box center [601, 564] width 114 height 38
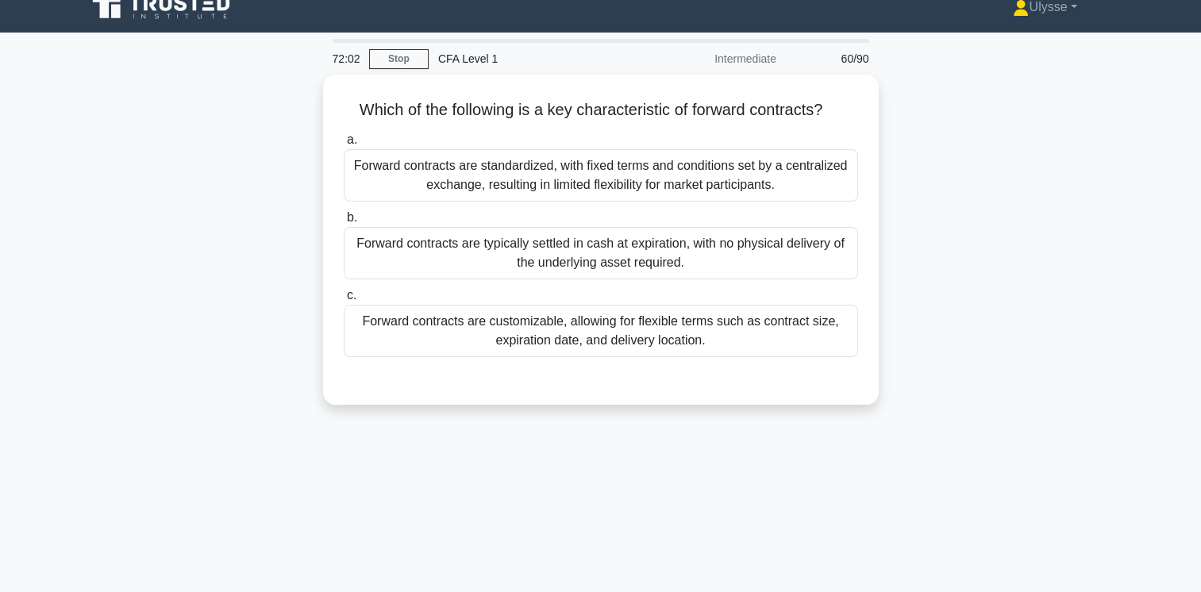
scroll to position [16, 0]
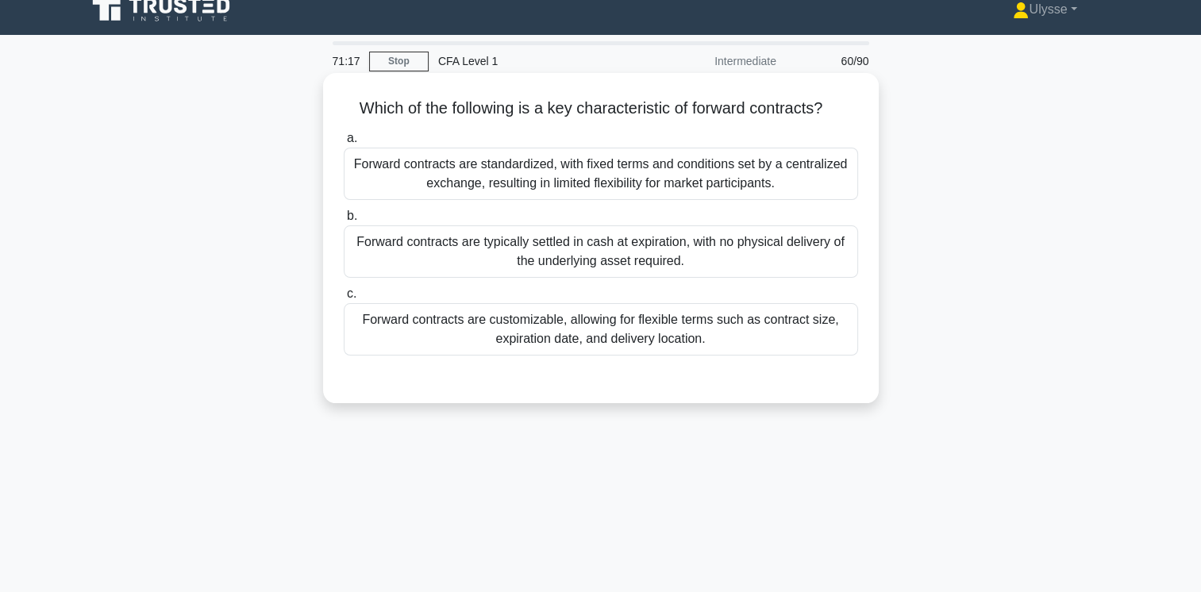
click at [722, 341] on div "Forward contracts are customizable, allowing for flexible terms such as contrac…" at bounding box center [601, 329] width 514 height 52
click at [344, 299] on input "c. Forward contracts are customizable, allowing for flexible terms such as cont…" at bounding box center [344, 294] width 0 height 10
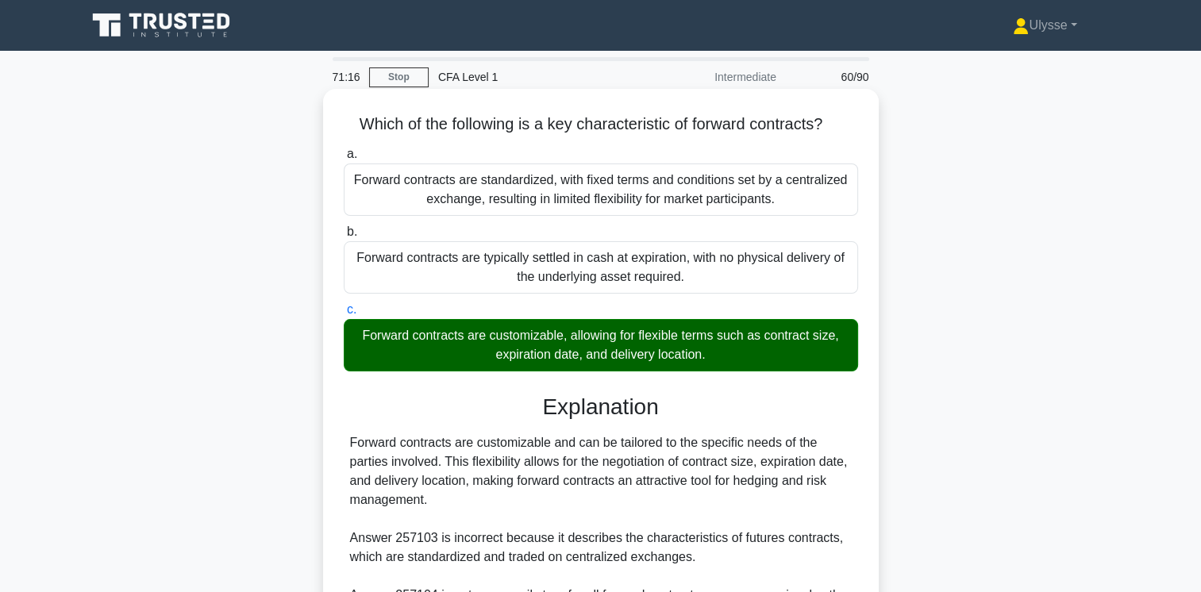
scroll to position [265, 0]
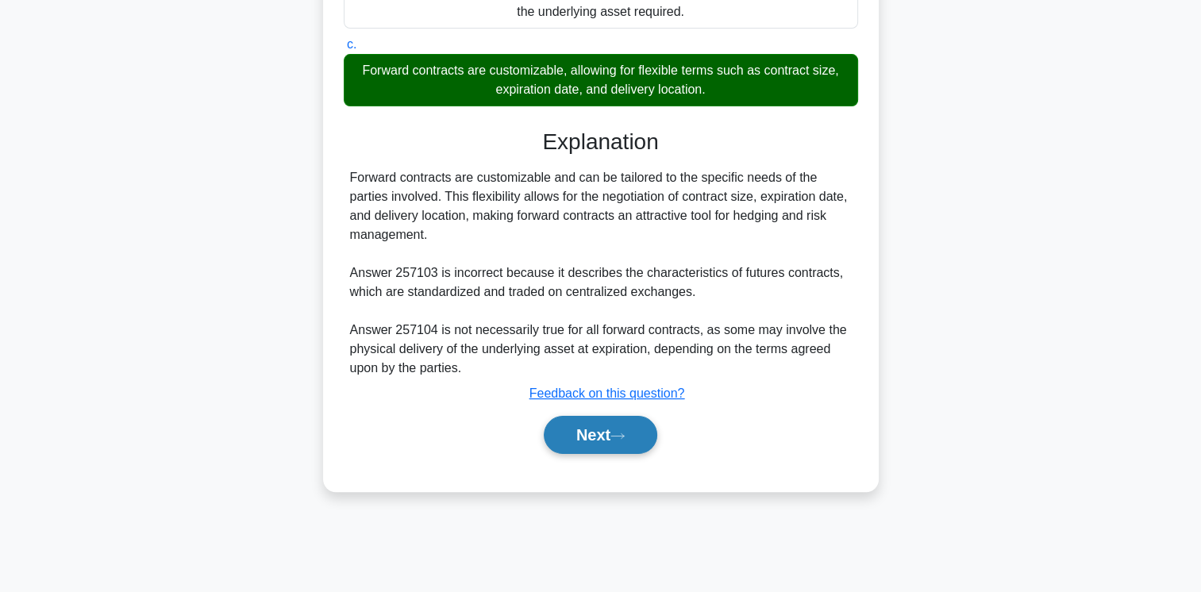
click at [619, 439] on icon at bounding box center [617, 436] width 14 height 9
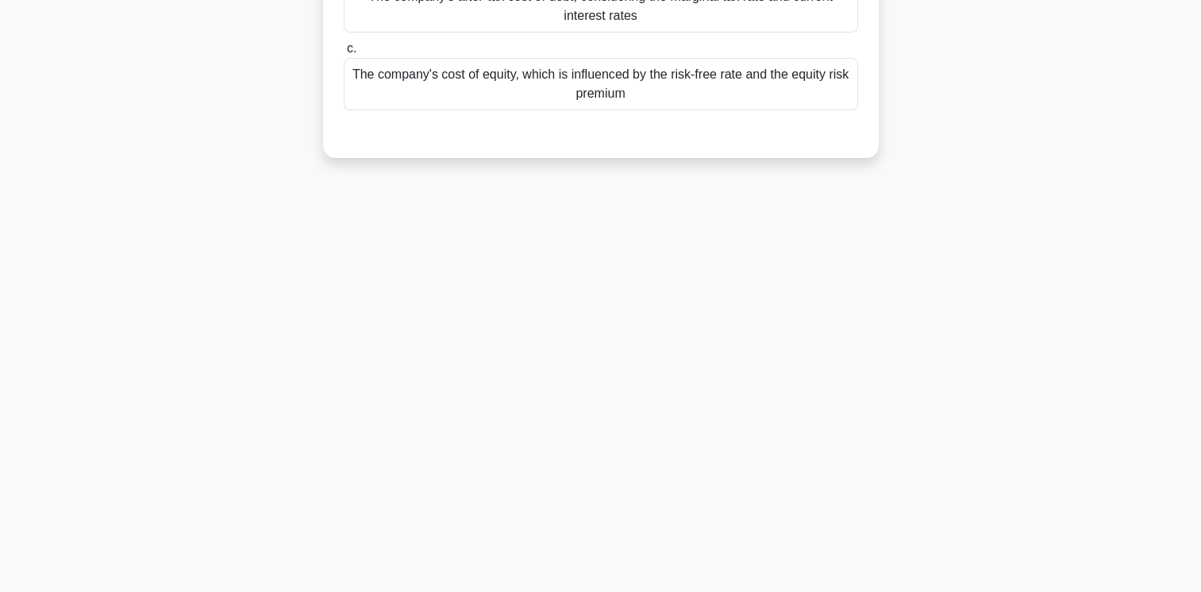
scroll to position [0, 0]
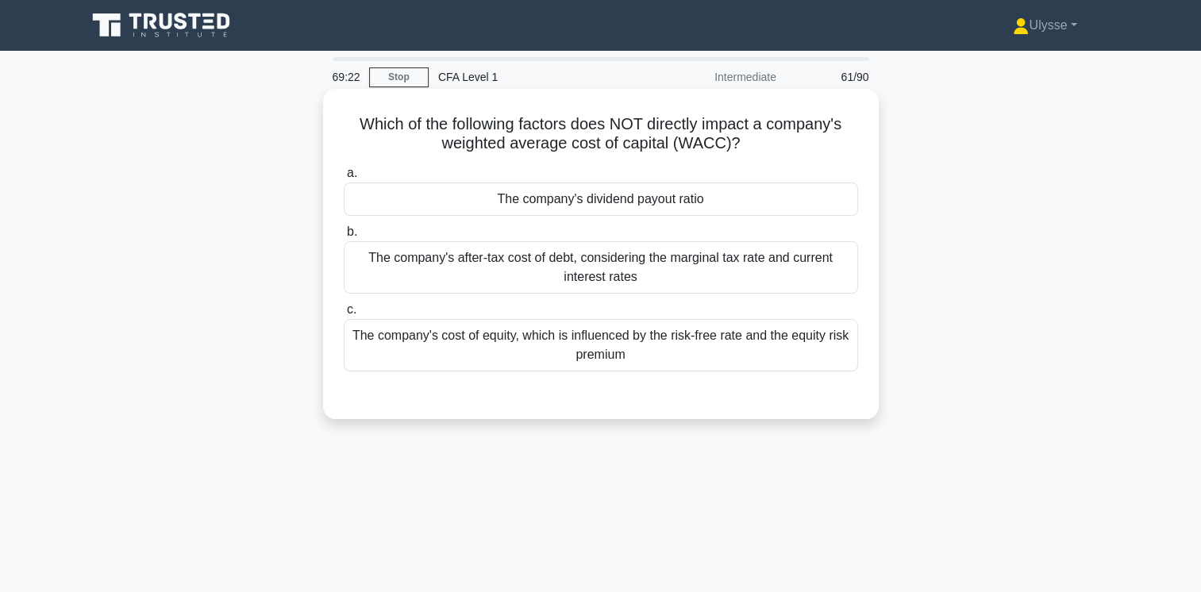
click at [799, 268] on div "The company's after-tax cost of debt, considering the marginal tax rate and cur…" at bounding box center [601, 267] width 514 height 52
click at [344, 237] on input "b. The company's after-tax cost of debt, considering the marginal tax rate and …" at bounding box center [344, 232] width 0 height 10
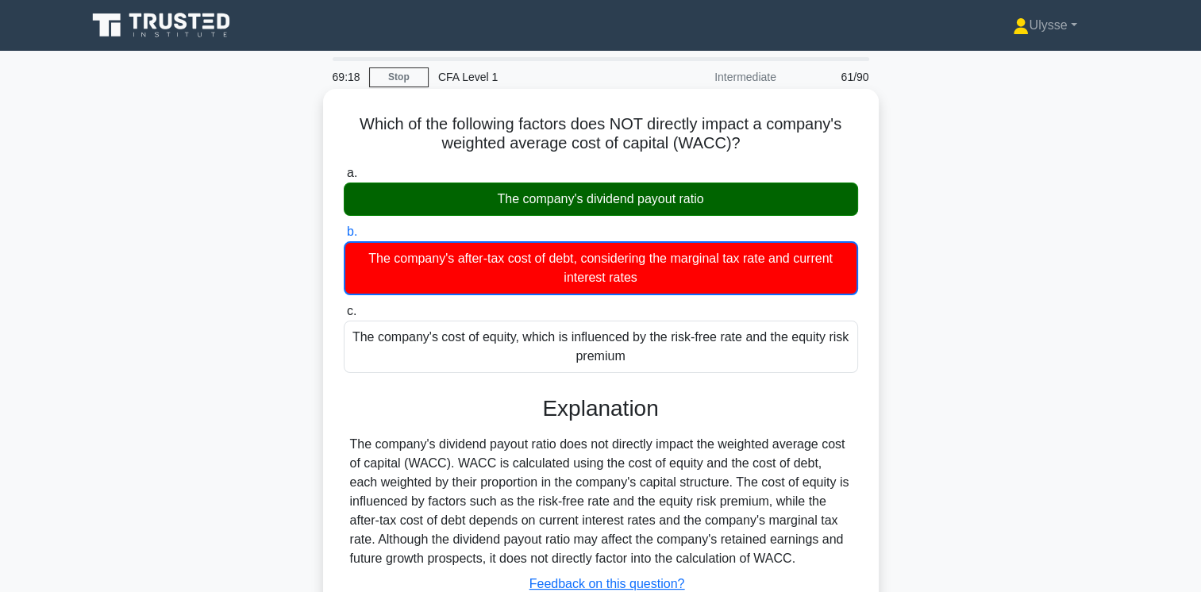
scroll to position [265, 0]
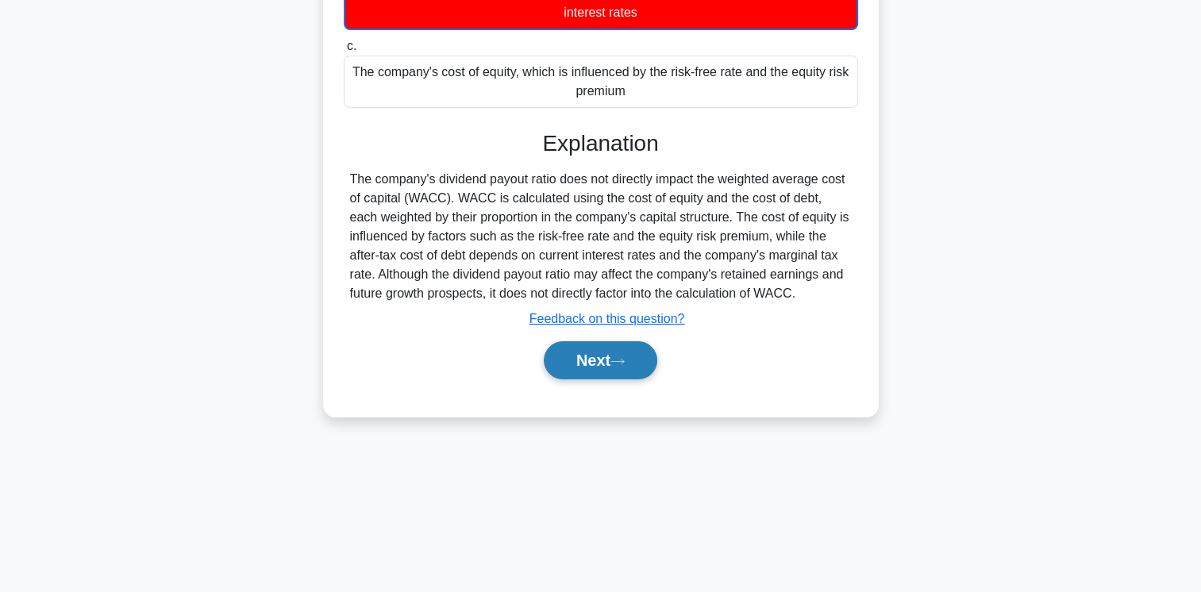
click at [584, 364] on button "Next" at bounding box center [601, 360] width 114 height 38
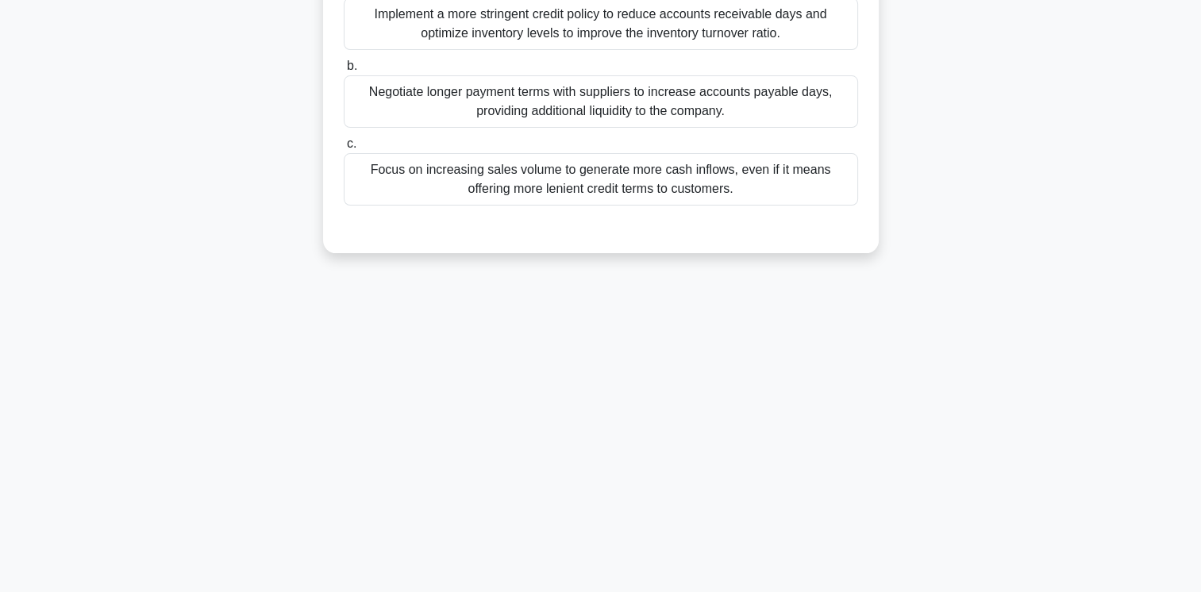
scroll to position [0, 0]
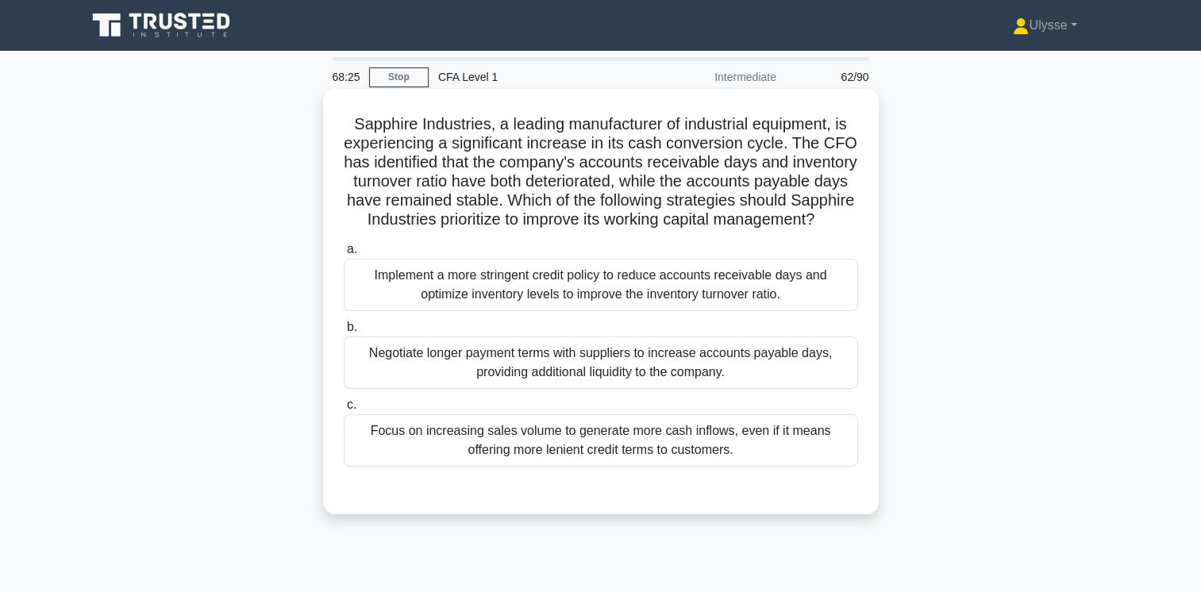
click at [742, 389] on div "Negotiate longer payment terms with suppliers to increase accounts payable days…" at bounding box center [601, 363] width 514 height 52
click at [344, 333] on input "b. Negotiate longer payment terms with suppliers to increase accounts payable d…" at bounding box center [344, 327] width 0 height 10
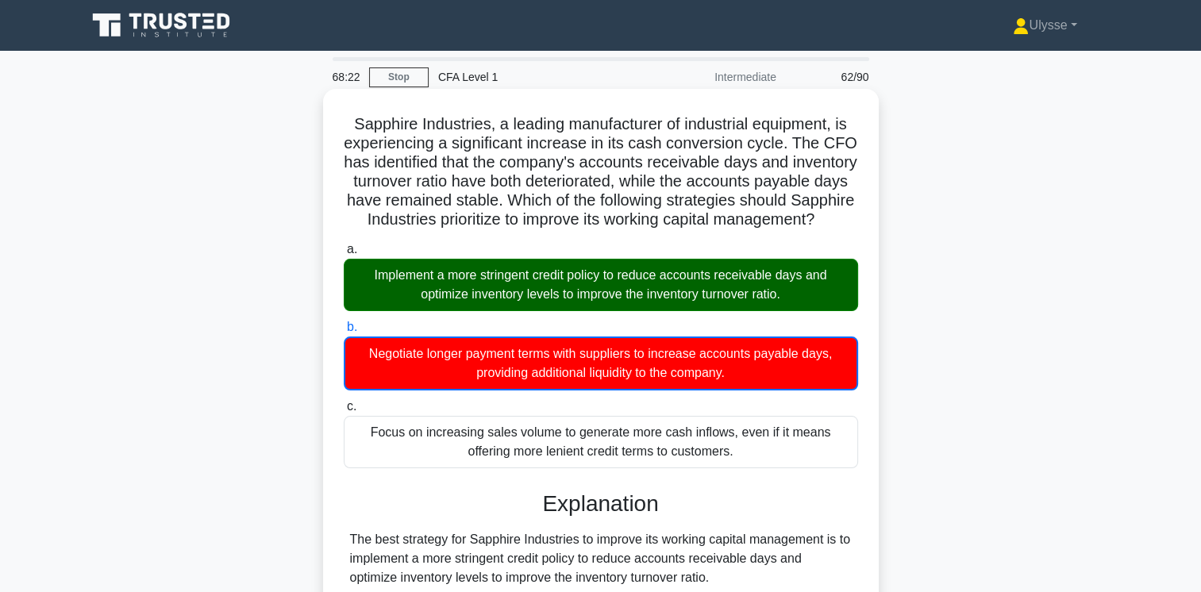
scroll to position [404, 0]
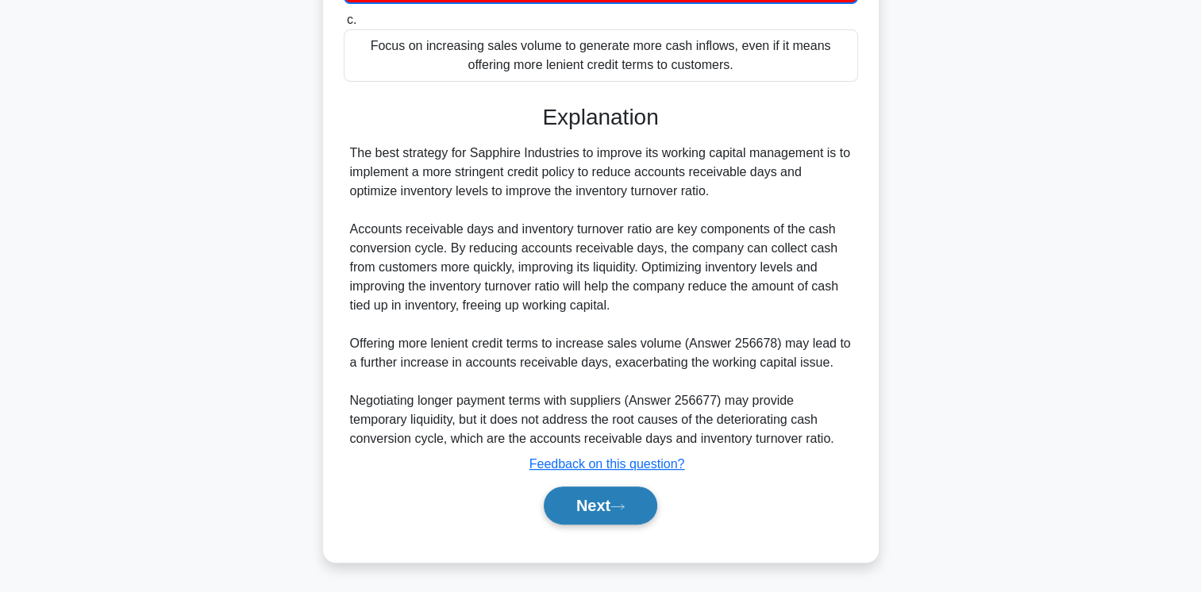
click at [599, 506] on button "Next" at bounding box center [601, 506] width 114 height 38
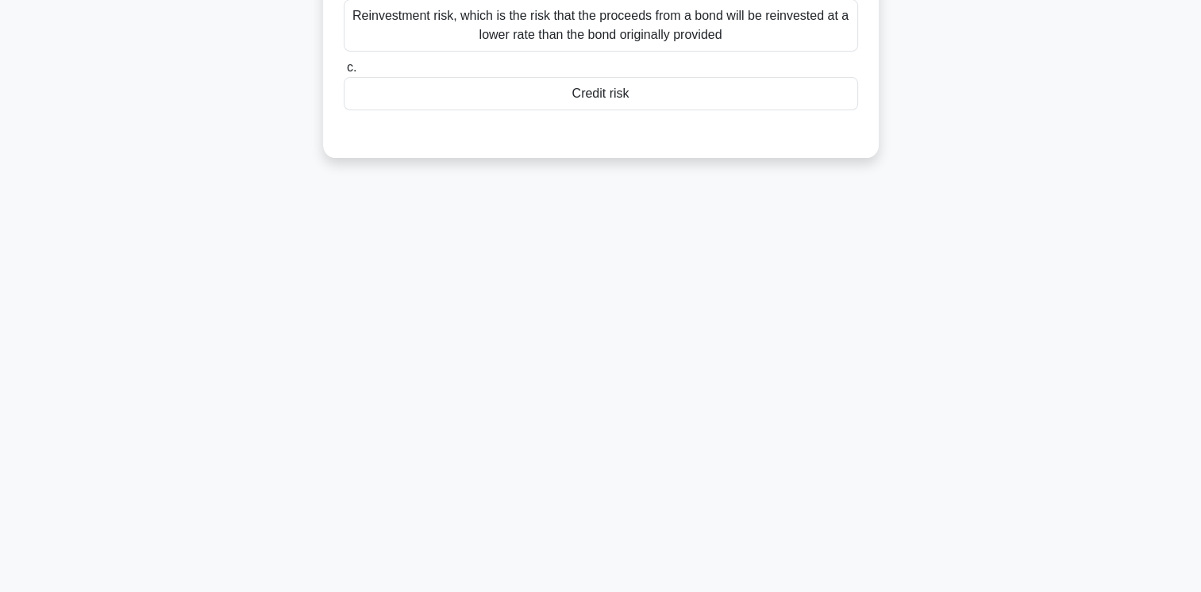
scroll to position [0, 0]
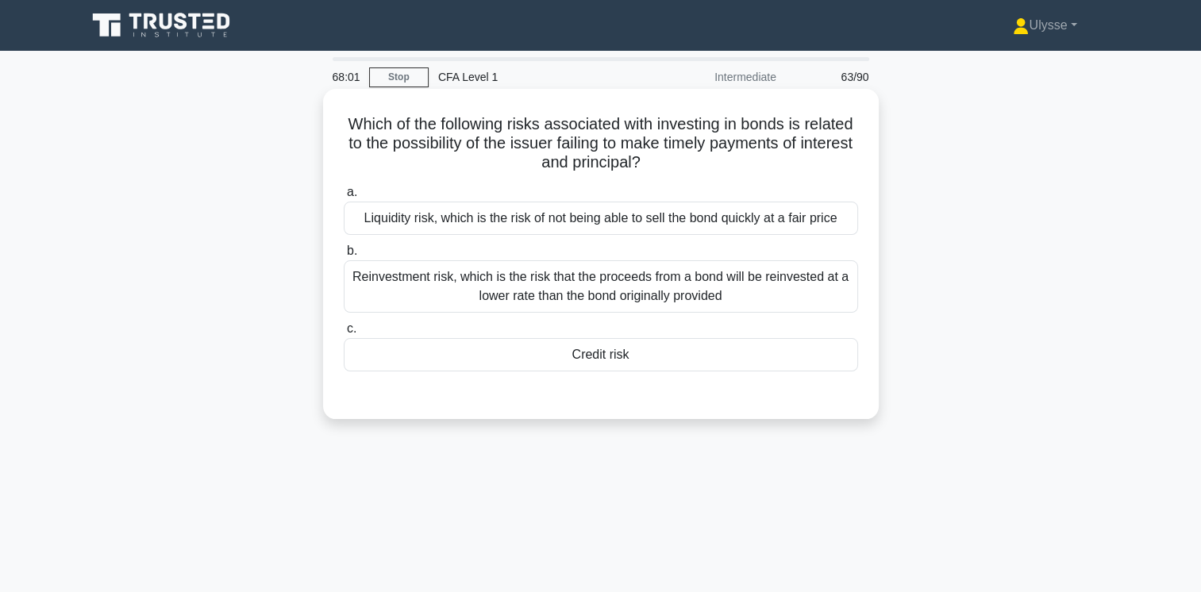
click at [467, 348] on div "Credit risk" at bounding box center [601, 354] width 514 height 33
click at [344, 334] on input "c. Credit risk" at bounding box center [344, 329] width 0 height 10
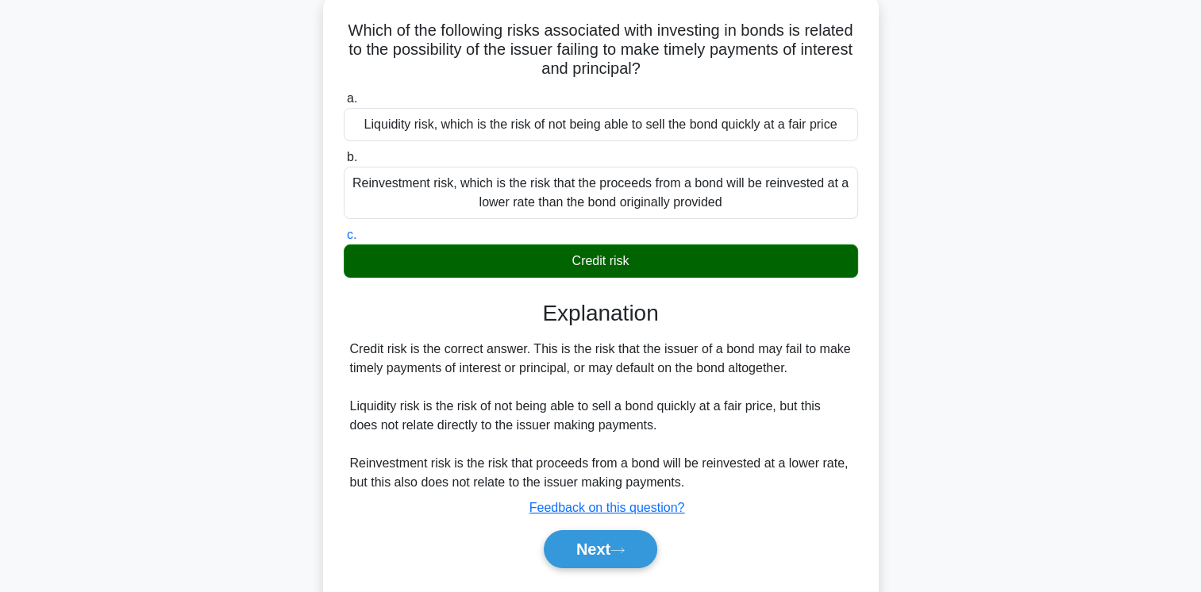
scroll to position [265, 0]
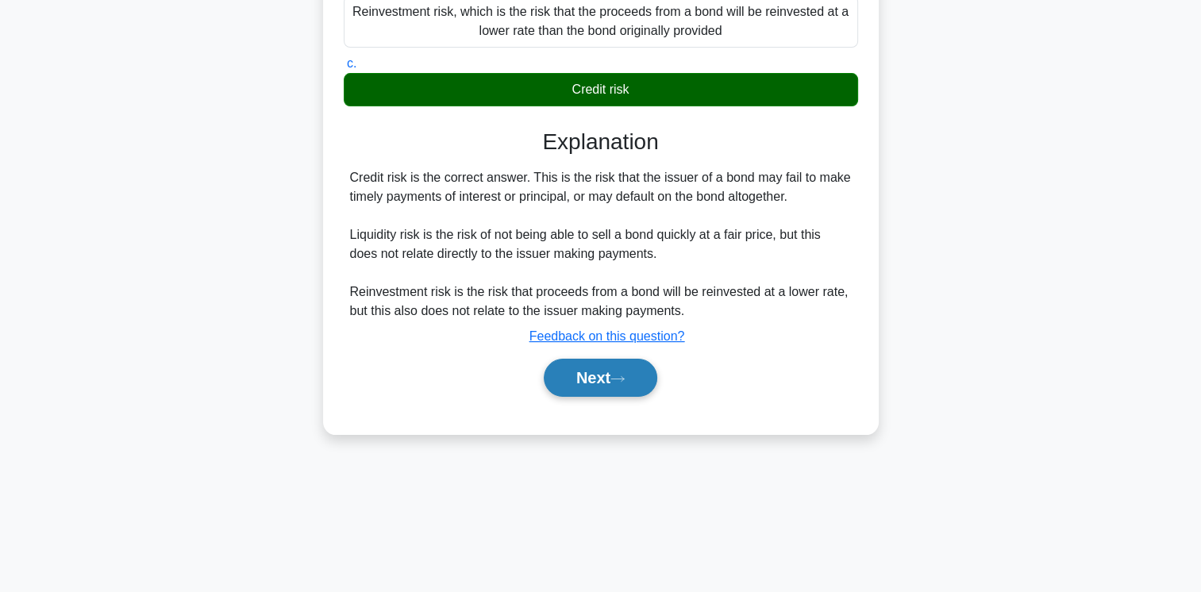
click at [604, 392] on button "Next" at bounding box center [601, 378] width 114 height 38
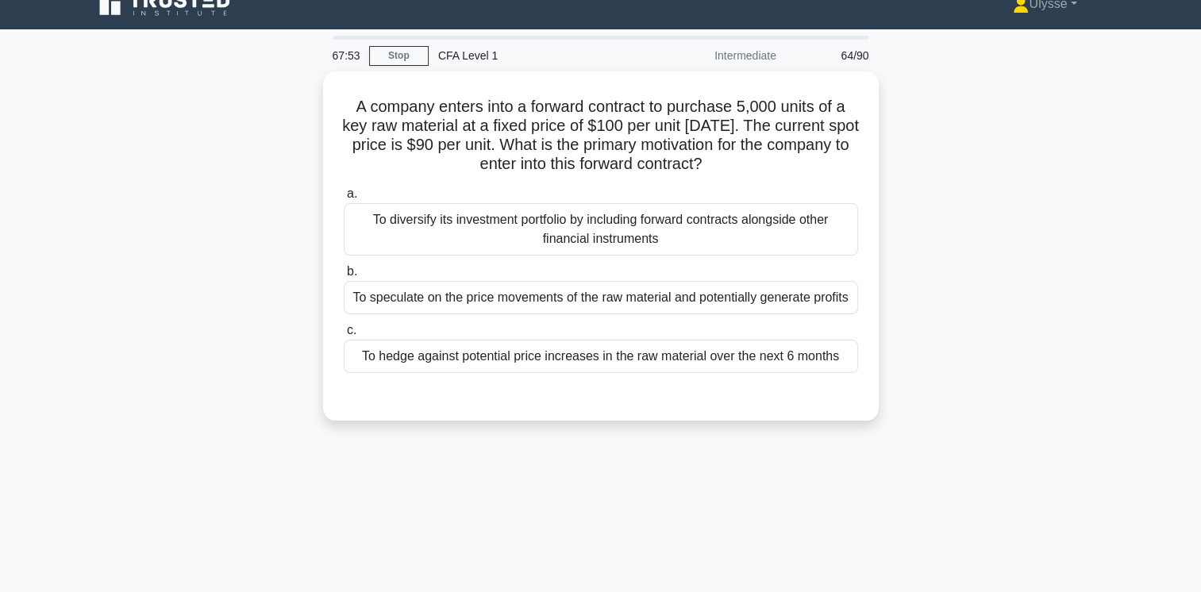
scroll to position [0, 0]
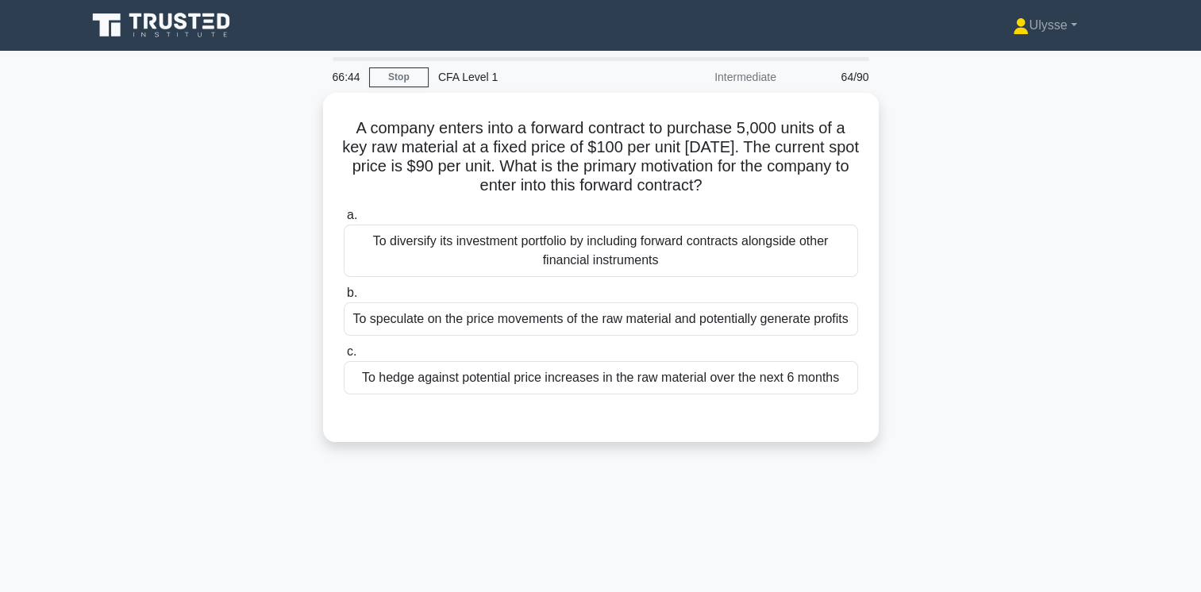
click at [452, 387] on div "To hedge against potential price increases in the raw material over the next 6 …" at bounding box center [601, 377] width 514 height 33
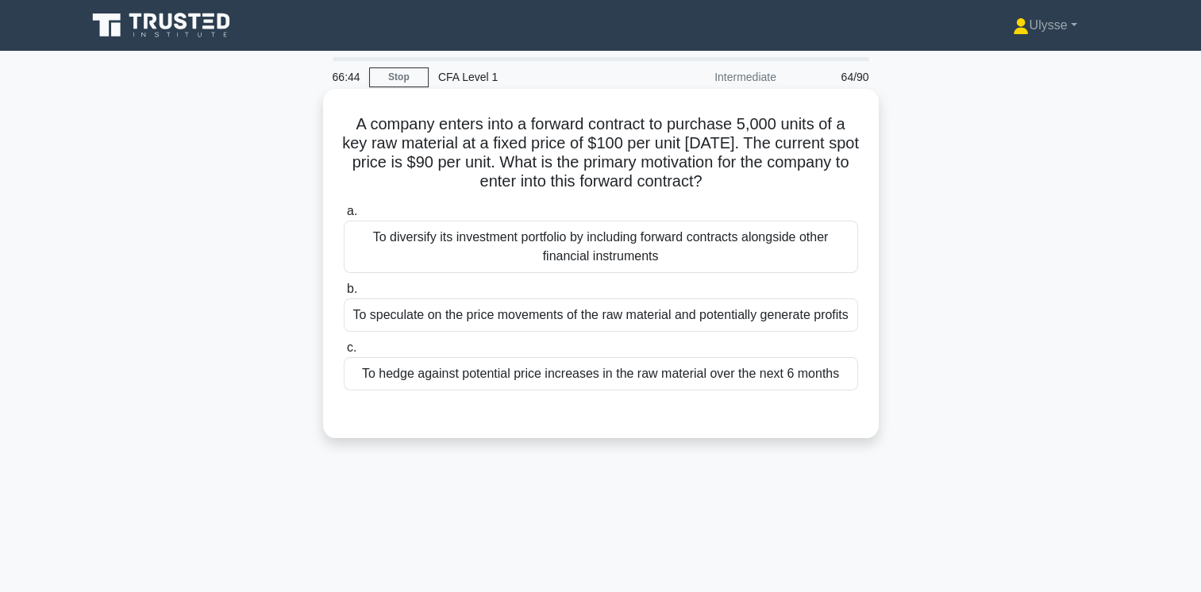
click at [344, 353] on input "c. To hedge against potential price increases in the raw material over the next…" at bounding box center [344, 348] width 0 height 10
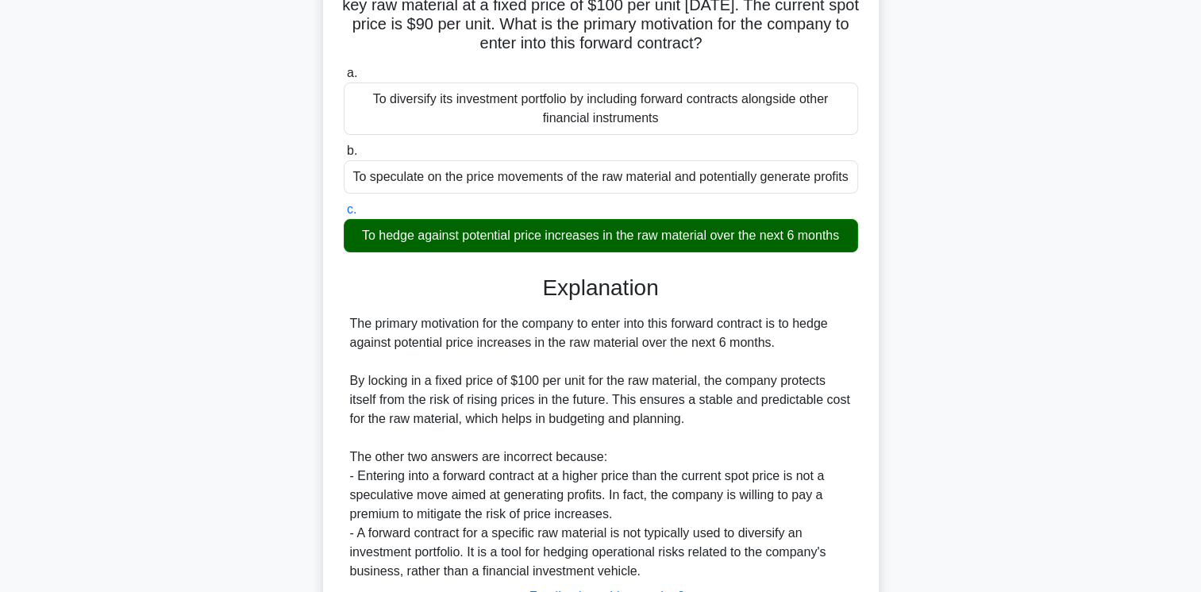
scroll to position [270, 0]
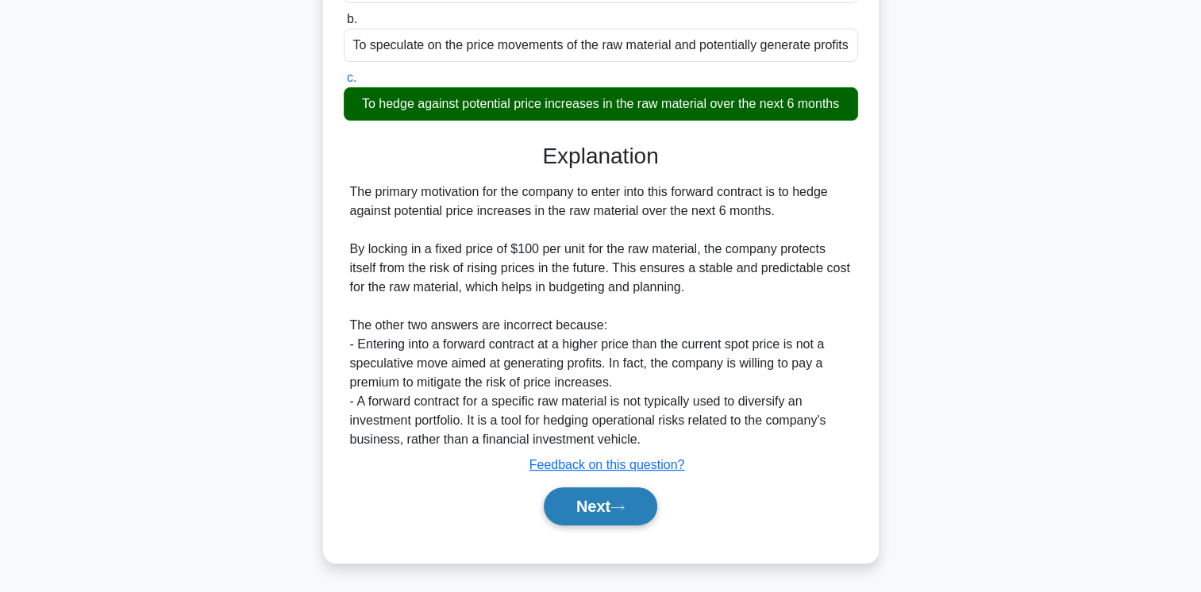
click at [613, 512] on button "Next" at bounding box center [601, 506] width 114 height 38
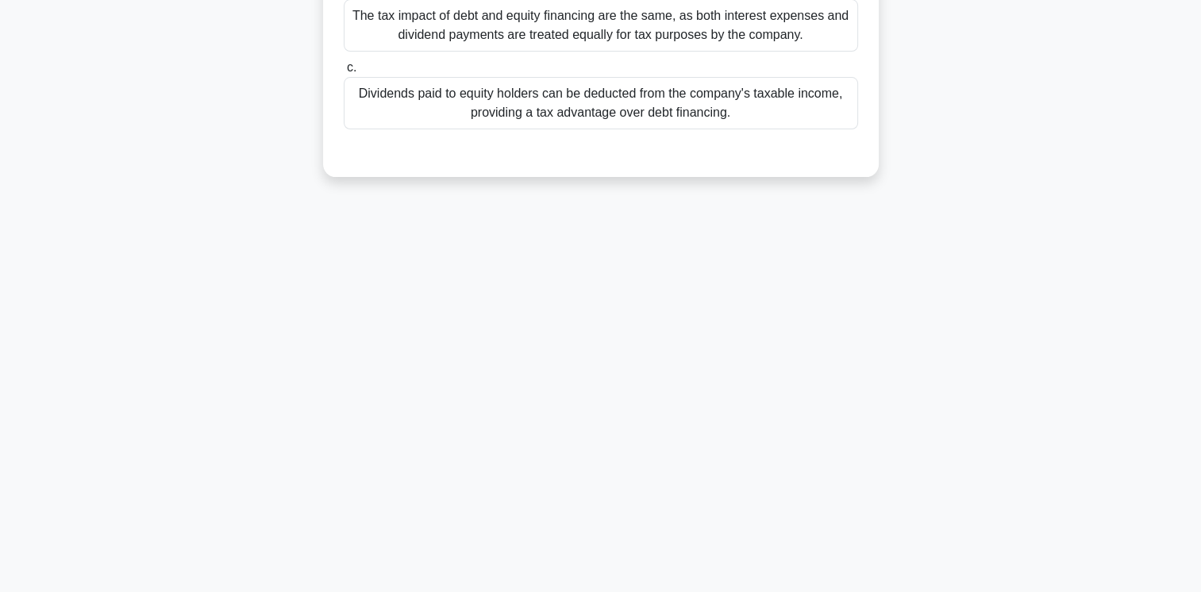
scroll to position [0, 0]
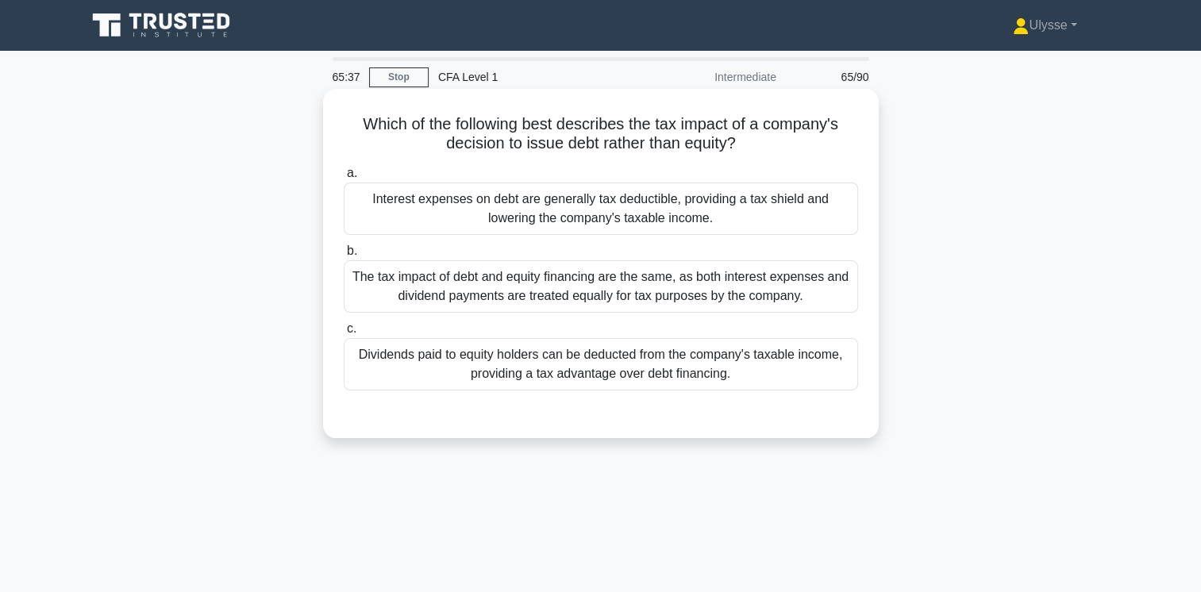
click at [659, 379] on div "Dividends paid to equity holders can be deducted from the company's taxable inc…" at bounding box center [601, 364] width 514 height 52
click at [344, 334] on input "c. Dividends paid to equity holders can be deducted from the company's taxable …" at bounding box center [344, 329] width 0 height 10
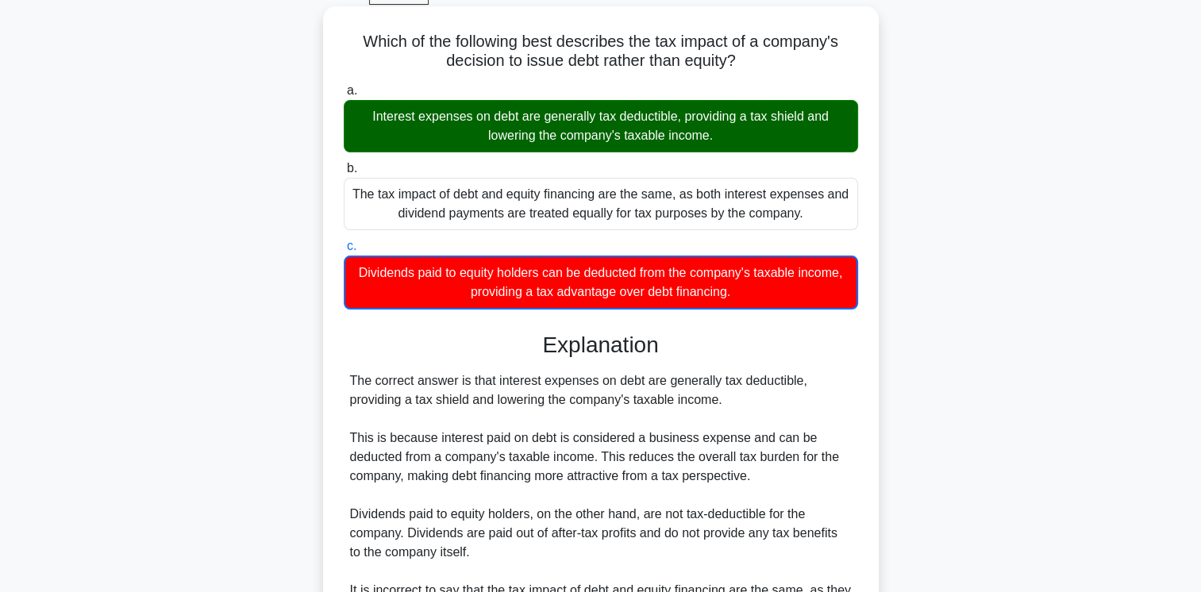
scroll to position [271, 0]
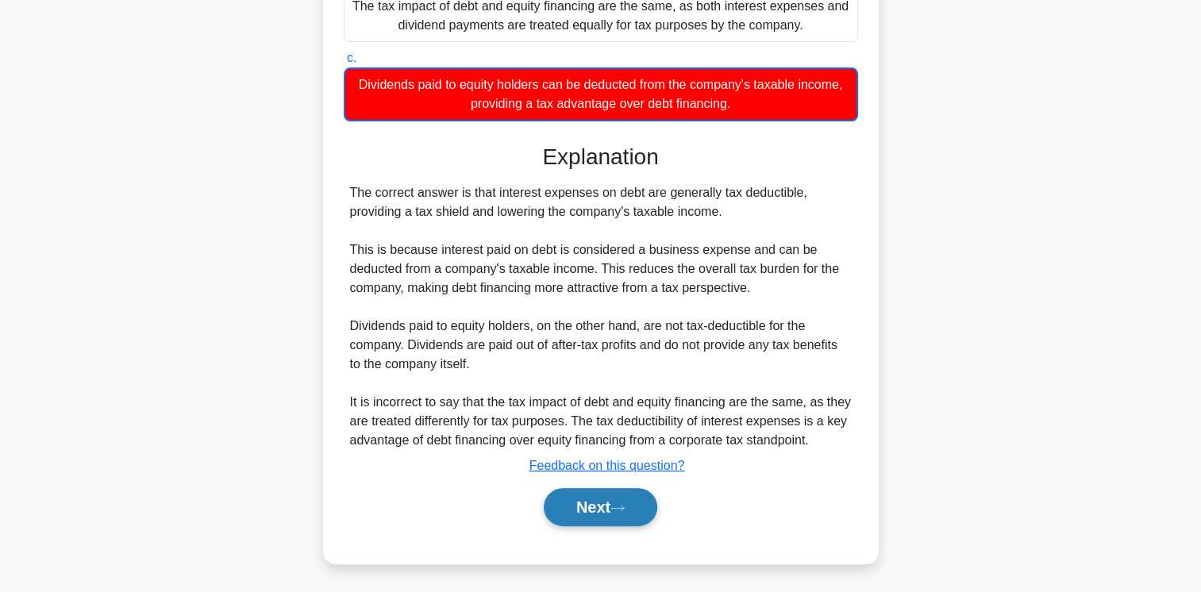
click at [625, 507] on icon at bounding box center [617, 508] width 14 height 9
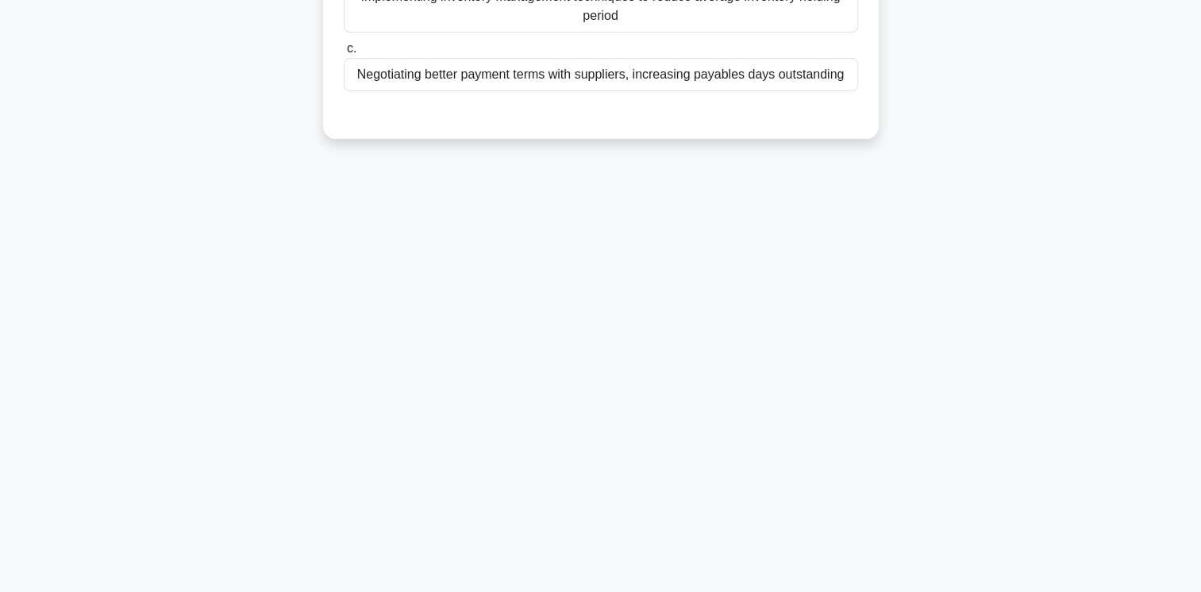
scroll to position [0, 0]
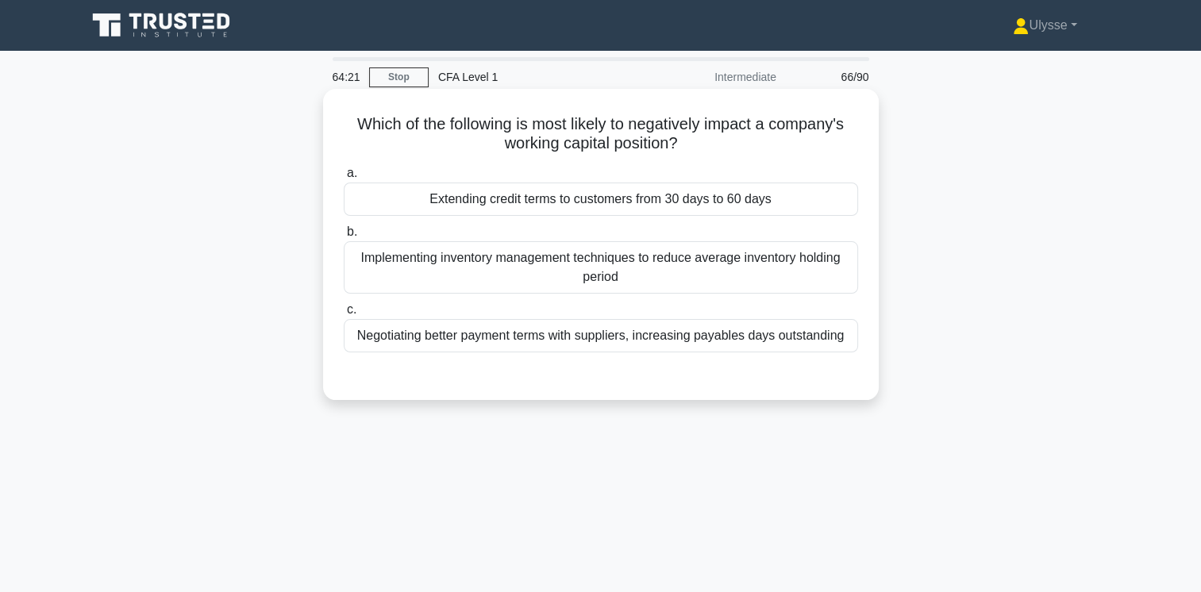
click at [374, 336] on div "Negotiating better payment terms with suppliers, increasing payables days outst…" at bounding box center [601, 335] width 514 height 33
click at [344, 315] on input "c. Negotiating better payment terms with suppliers, increasing payables days ou…" at bounding box center [344, 310] width 0 height 10
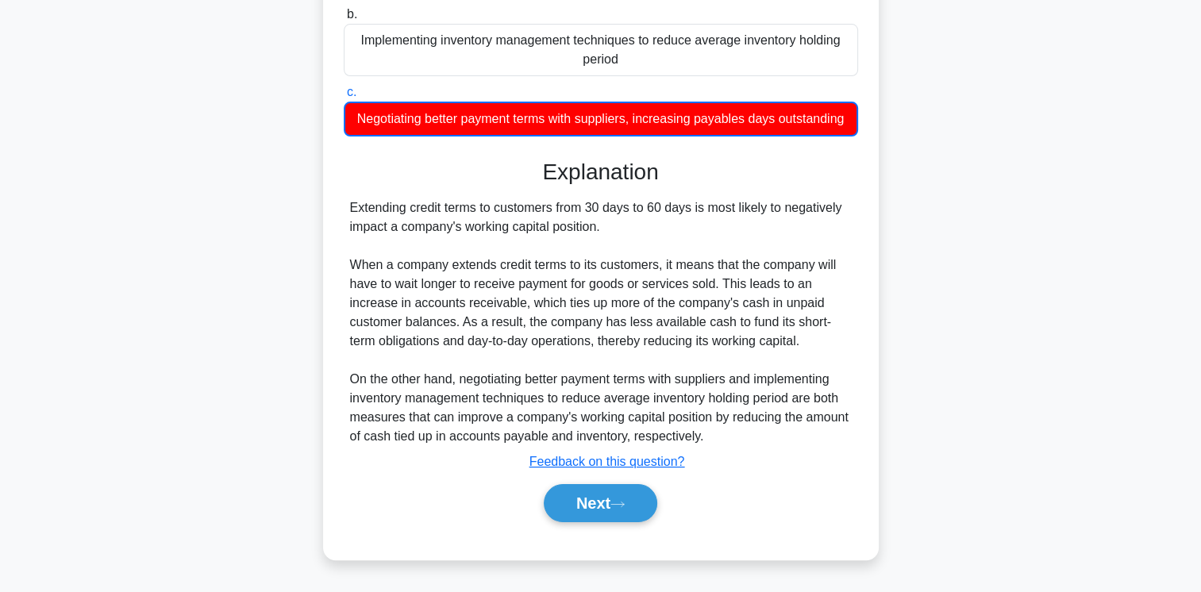
scroll to position [265, 0]
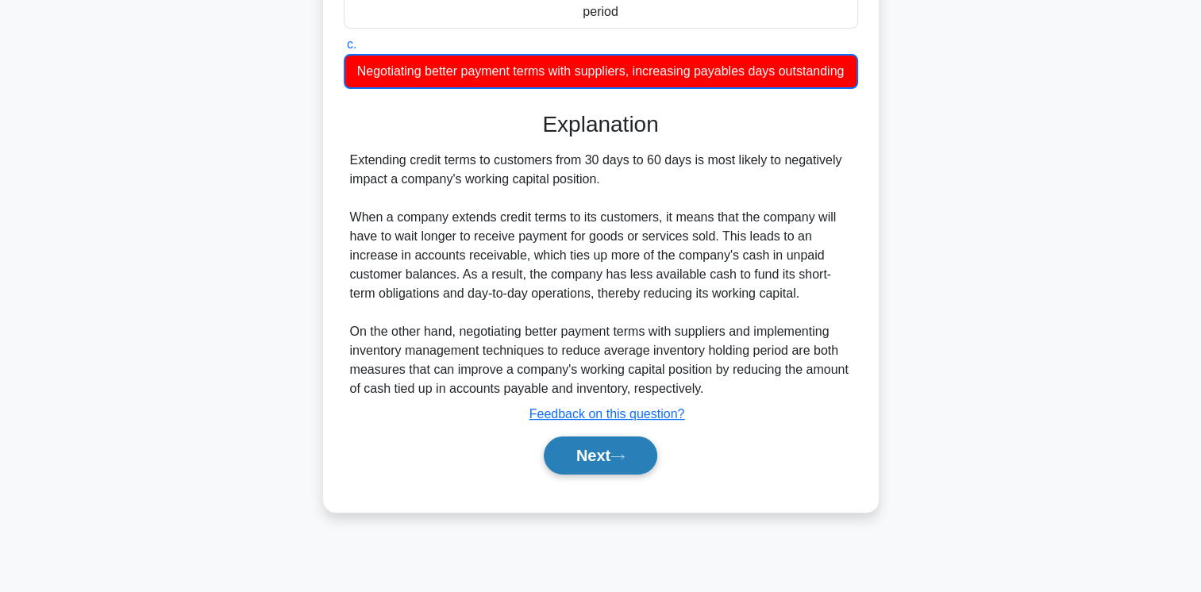
click at [605, 466] on button "Next" at bounding box center [601, 456] width 114 height 38
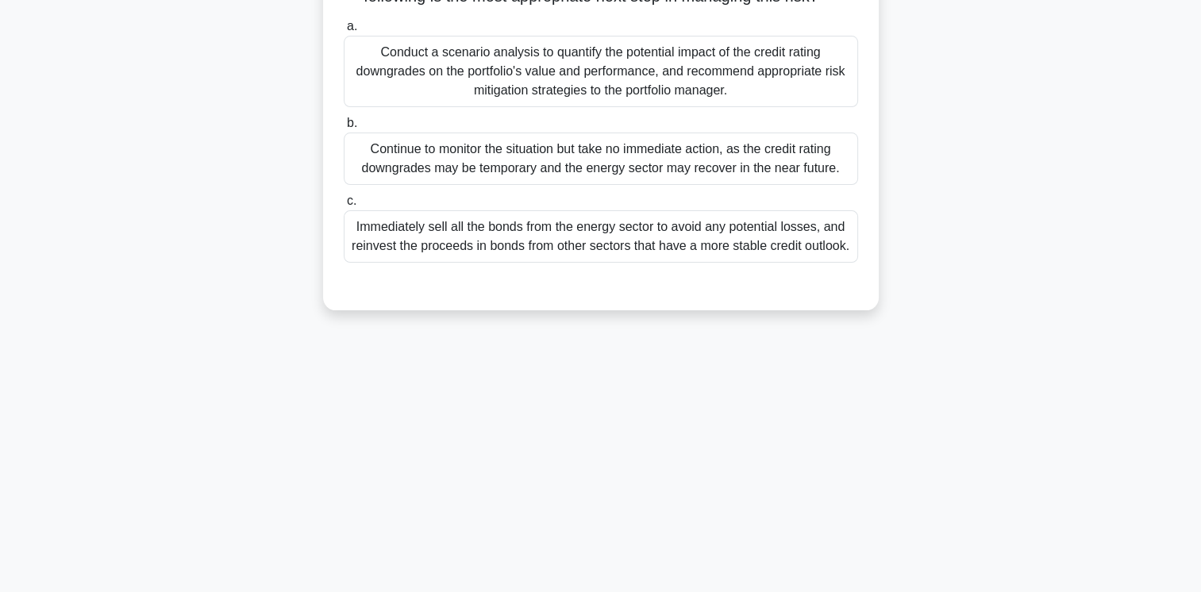
scroll to position [0, 0]
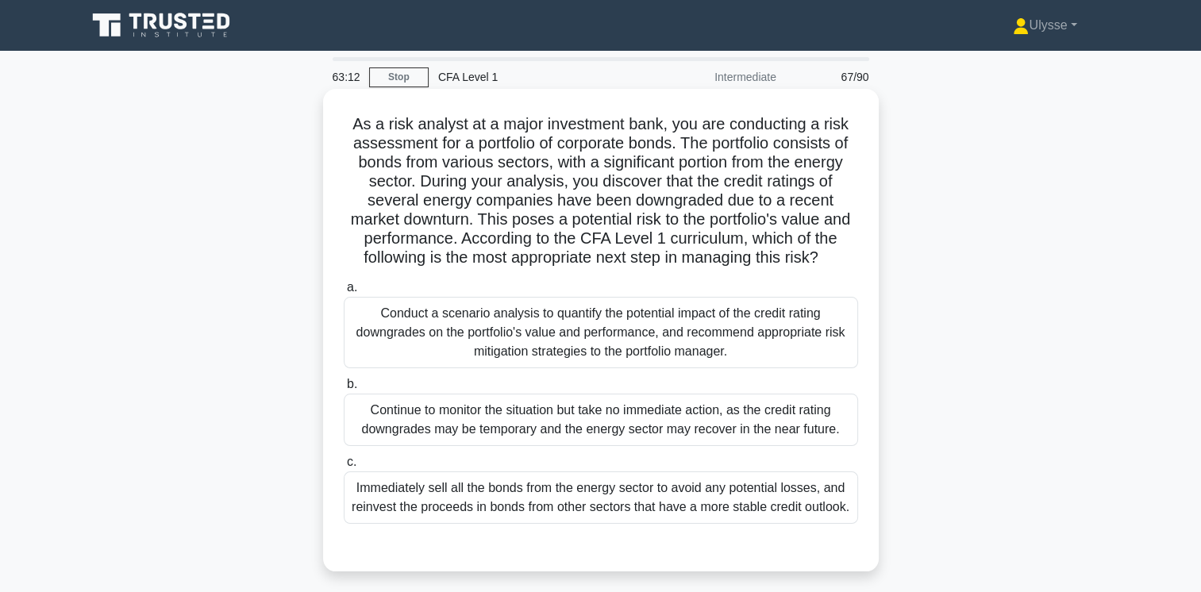
click at [414, 351] on div "Conduct a scenario analysis to quantify the potential impact of the credit rati…" at bounding box center [601, 332] width 514 height 71
click at [344, 293] on input "a. Conduct a scenario analysis to quantify the potential impact of the credit r…" at bounding box center [344, 288] width 0 height 10
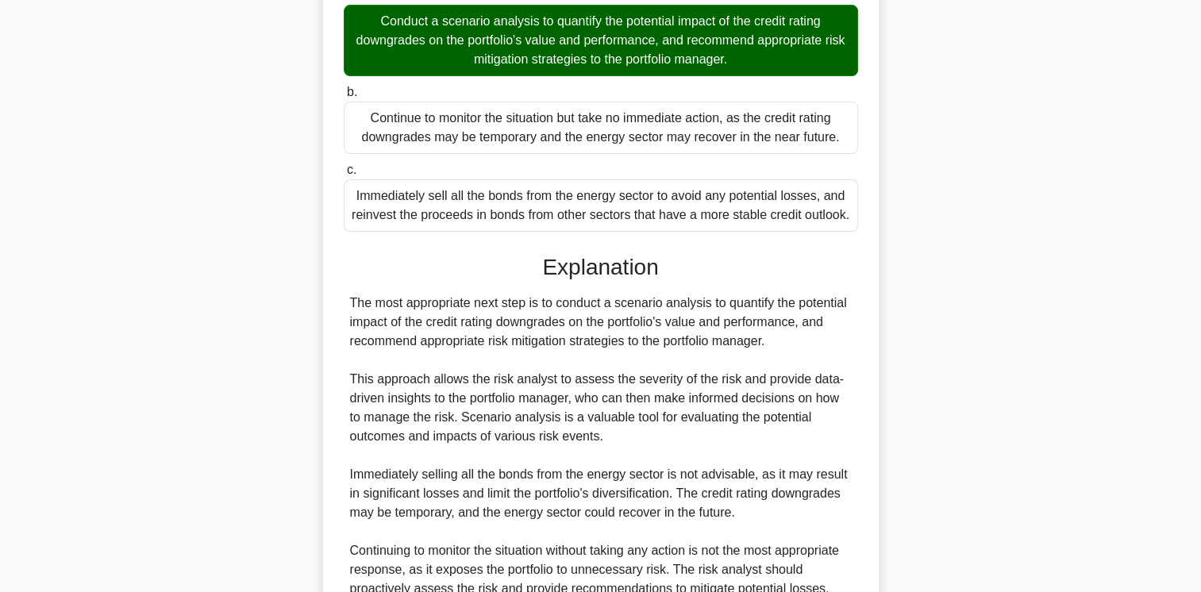
scroll to position [441, 0]
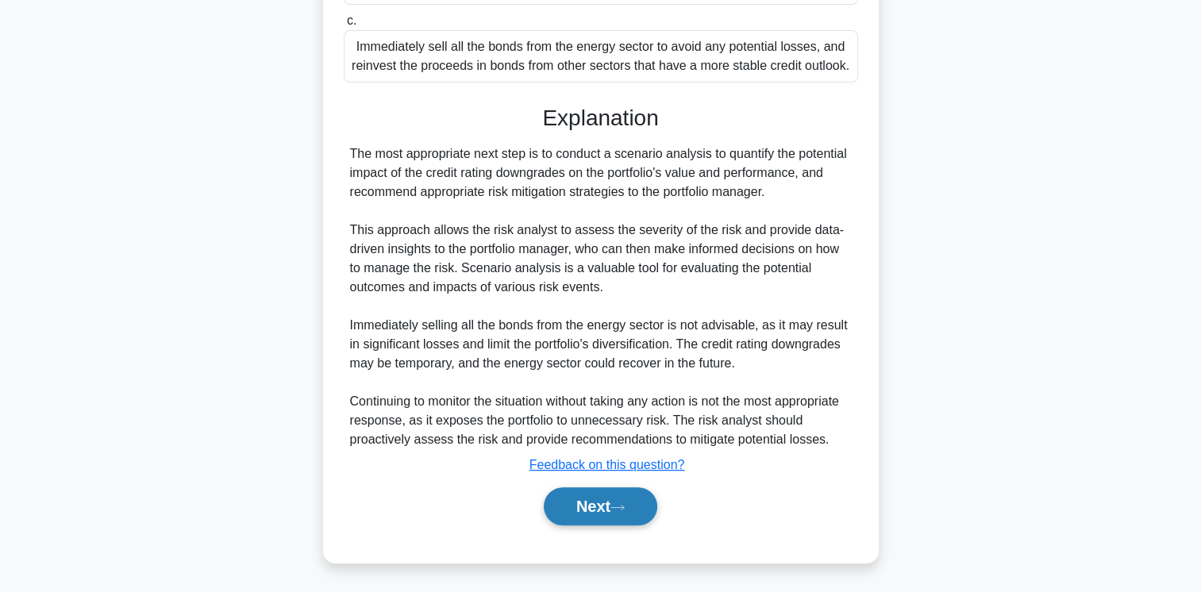
click at [625, 504] on icon at bounding box center [617, 507] width 14 height 9
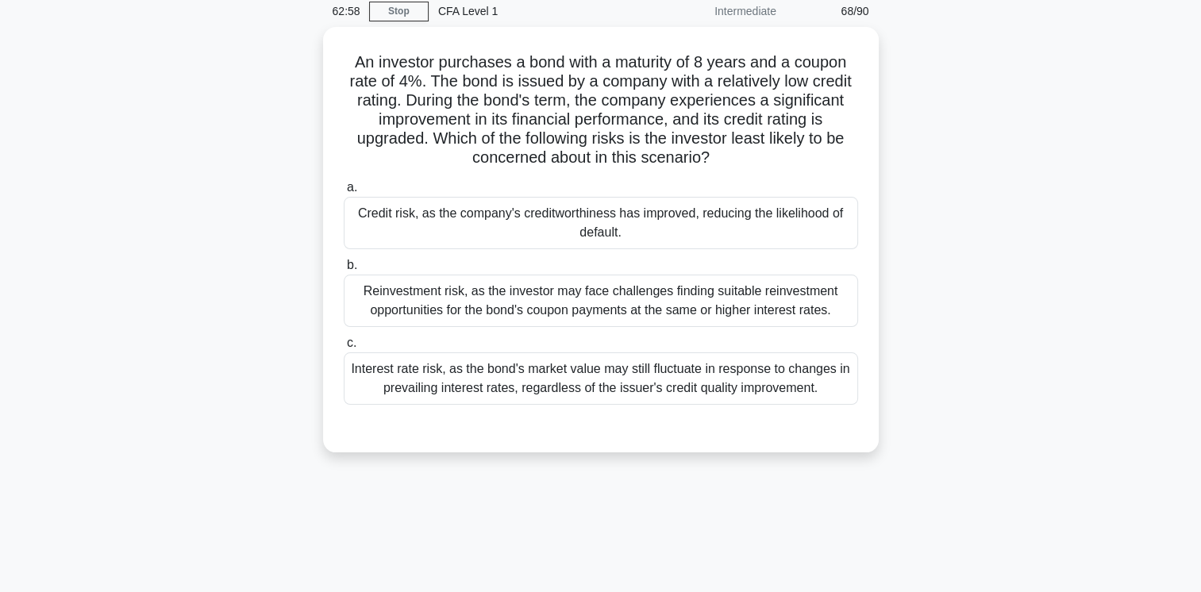
scroll to position [0, 0]
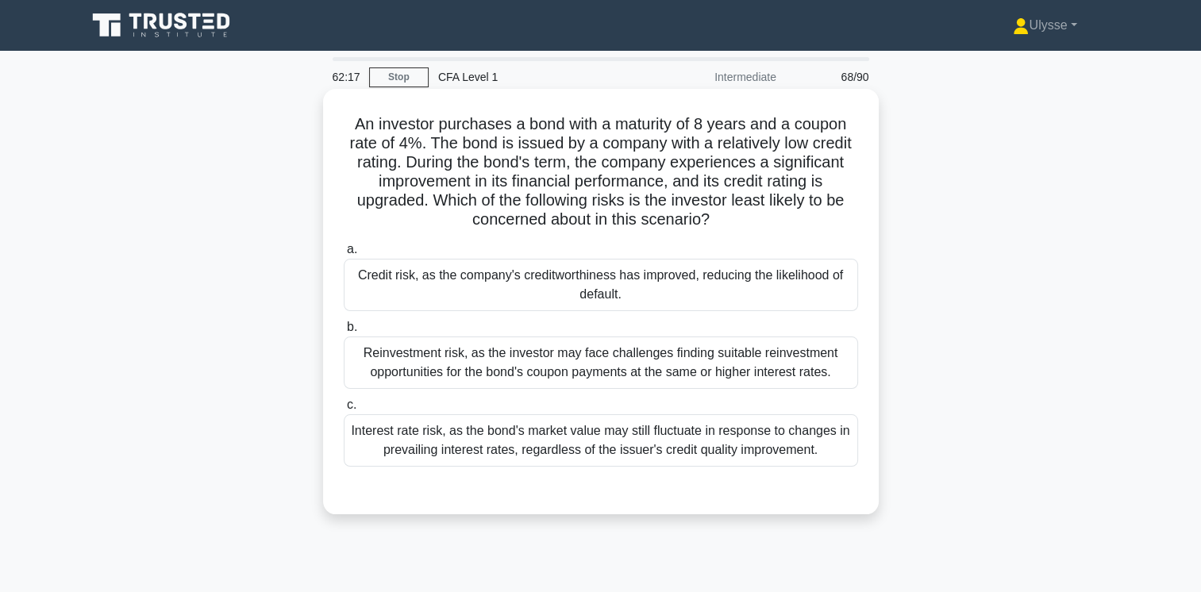
click at [403, 294] on div "Credit risk, as the company's creditworthiness has improved, reducing the likel…" at bounding box center [601, 285] width 514 height 52
click at [344, 255] on input "a. Credit risk, as the company's creditworthiness has improved, reducing the li…" at bounding box center [344, 249] width 0 height 10
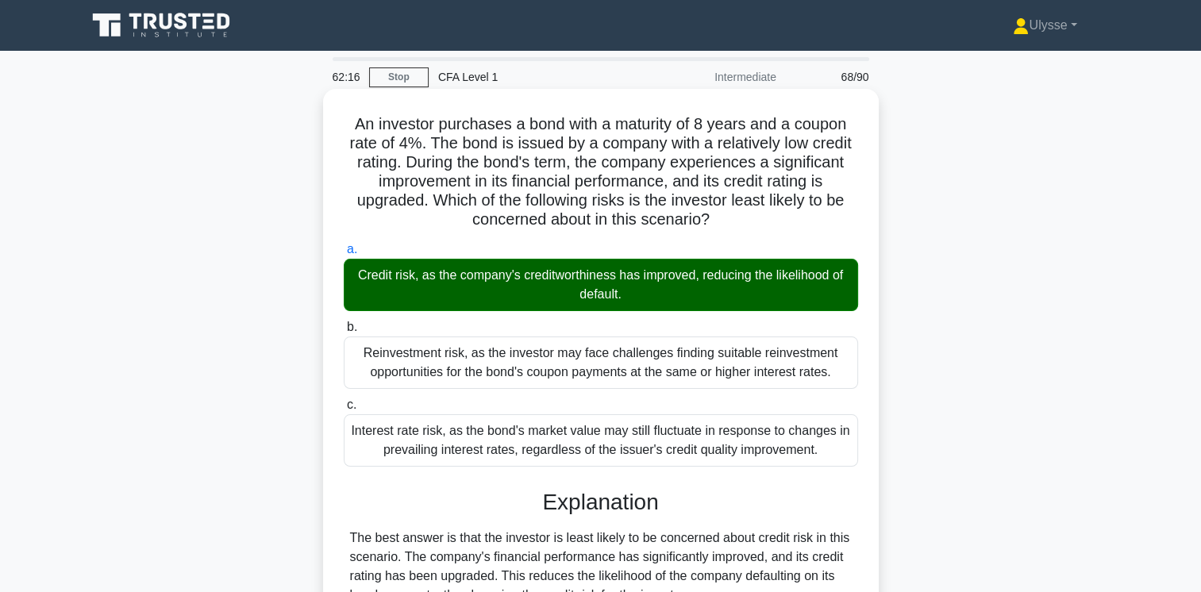
scroll to position [308, 0]
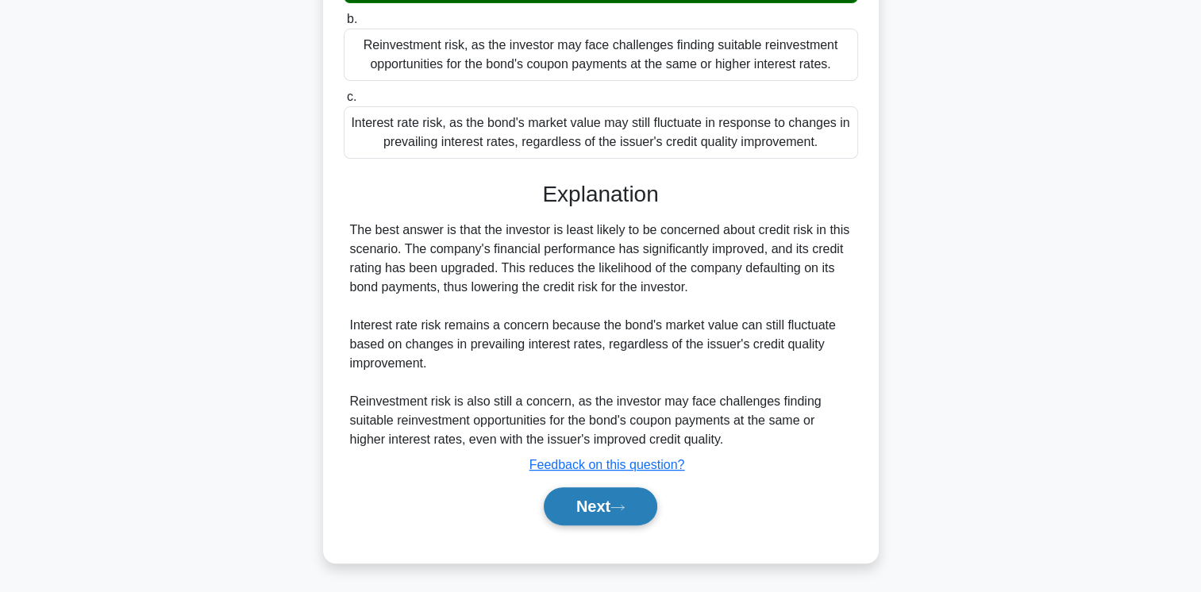
click at [585, 506] on button "Next" at bounding box center [601, 506] width 114 height 38
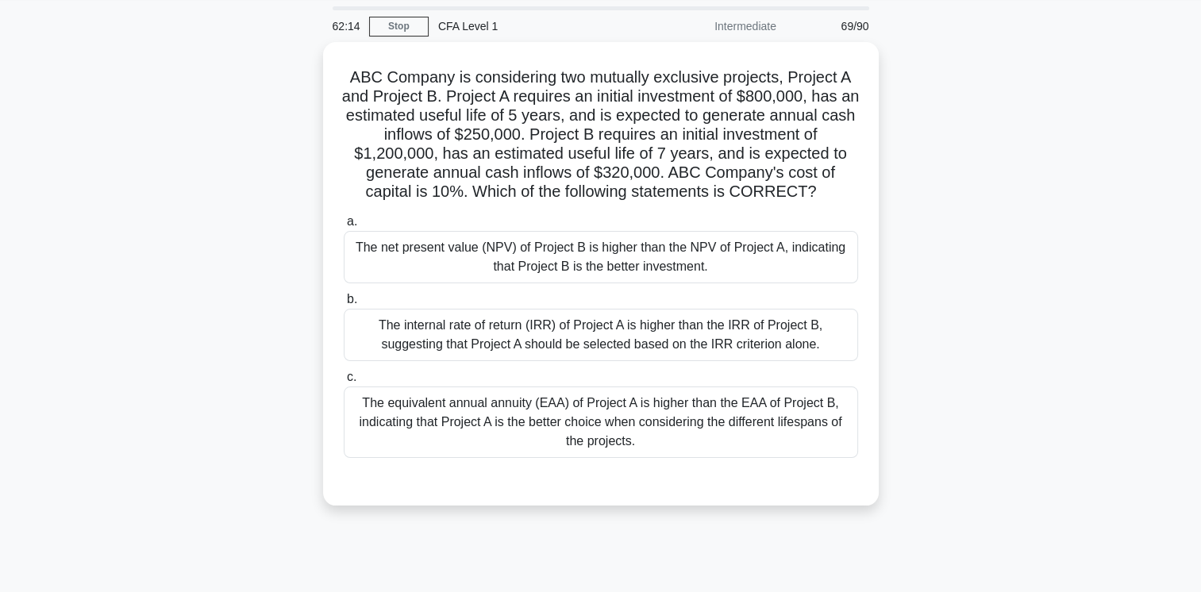
scroll to position [0, 0]
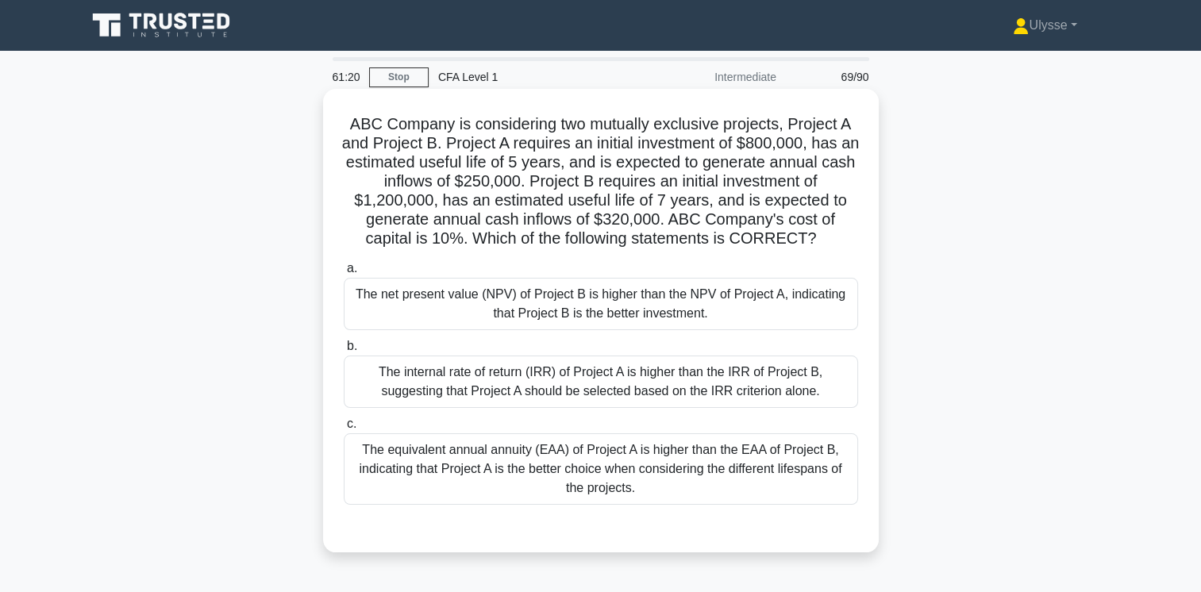
click at [499, 304] on div "The net present value (NPV) of Project B is higher than the NPV of Project A, i…" at bounding box center [601, 304] width 514 height 52
click at [344, 274] on input "a. The net present value (NPV) of Project B is higher than the NPV of Project A…" at bounding box center [344, 269] width 0 height 10
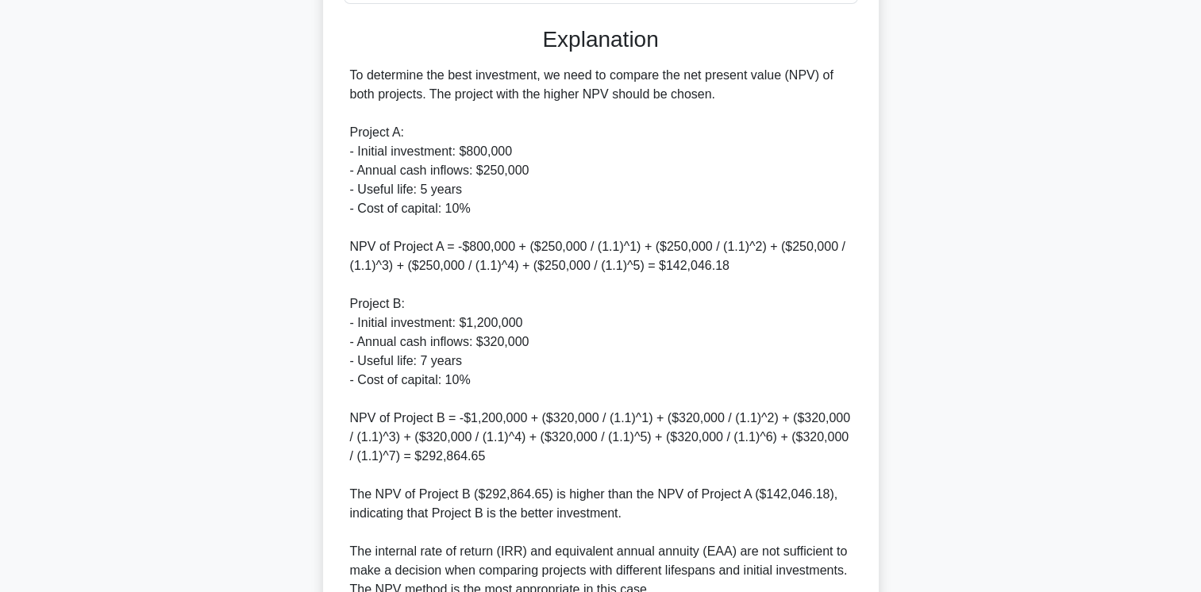
scroll to position [641, 0]
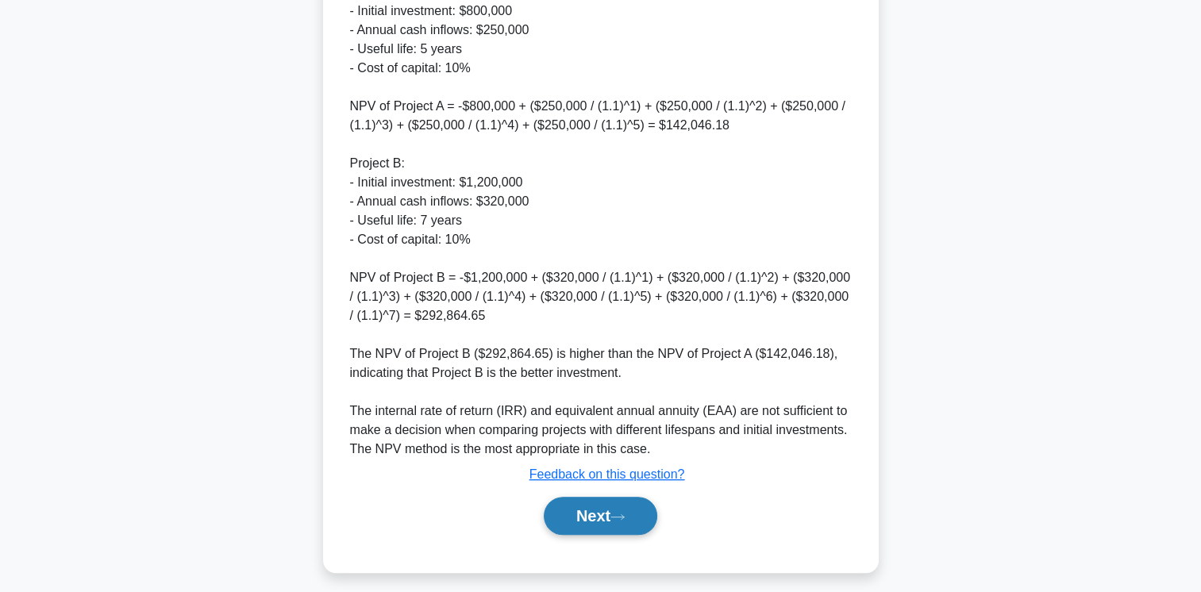
click at [587, 511] on button "Next" at bounding box center [601, 516] width 114 height 38
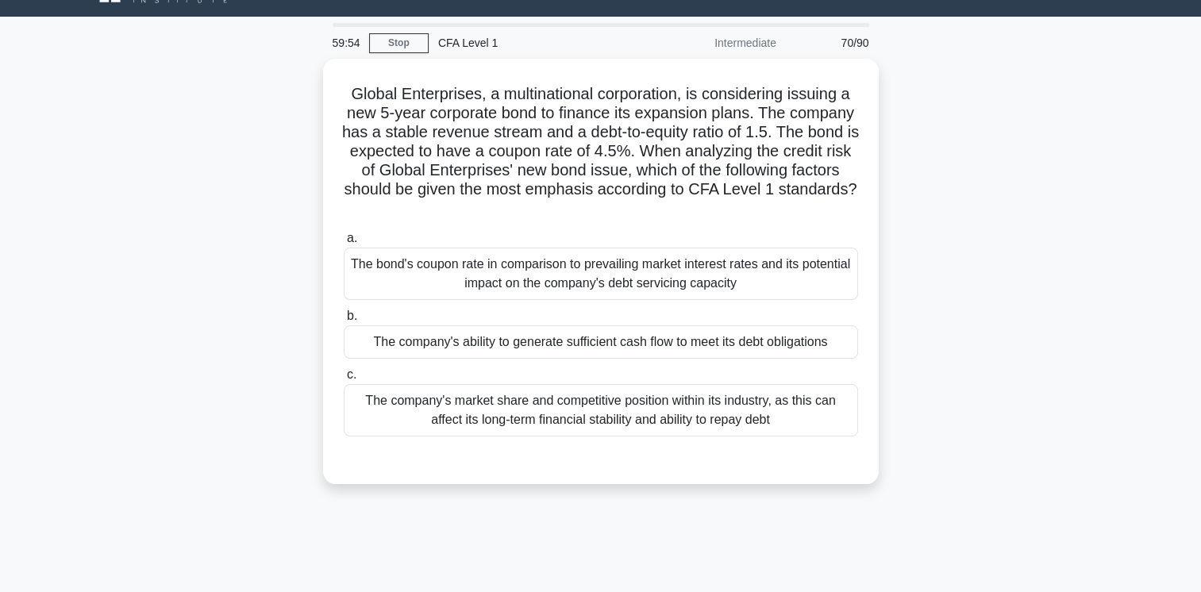
scroll to position [35, 0]
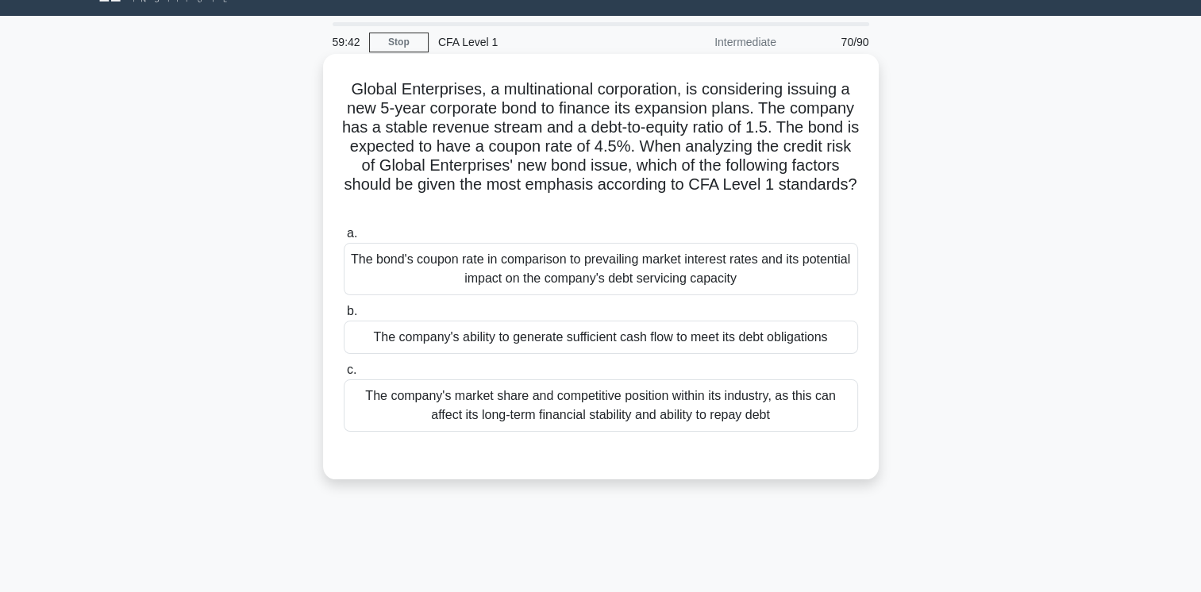
click at [760, 337] on div "The company's ability to generate sufficient cash flow to meet its debt obligat…" at bounding box center [601, 337] width 514 height 33
click at [344, 317] on input "b. The company's ability to generate sufficient cash flow to meet its debt obli…" at bounding box center [344, 311] width 0 height 10
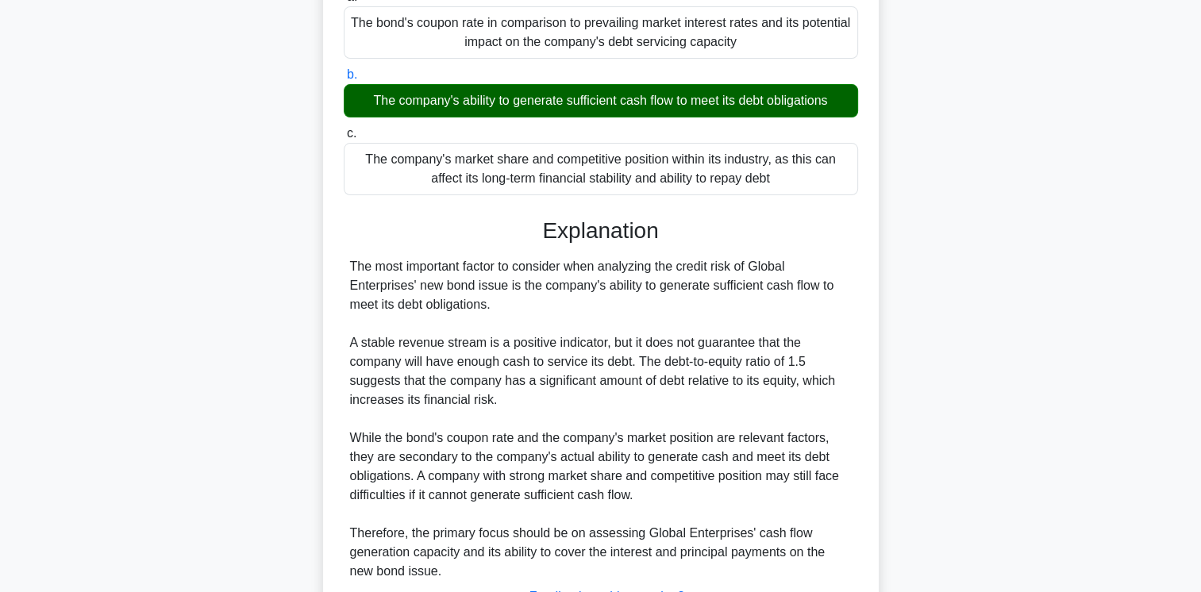
scroll to position [403, 0]
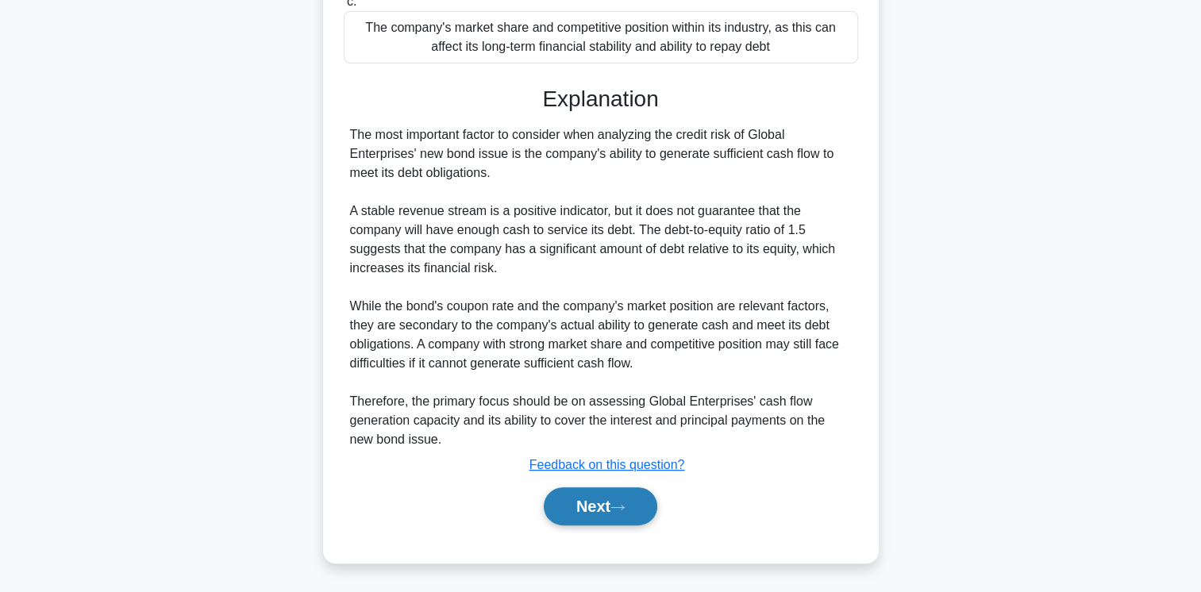
click at [614, 510] on button "Next" at bounding box center [601, 506] width 114 height 38
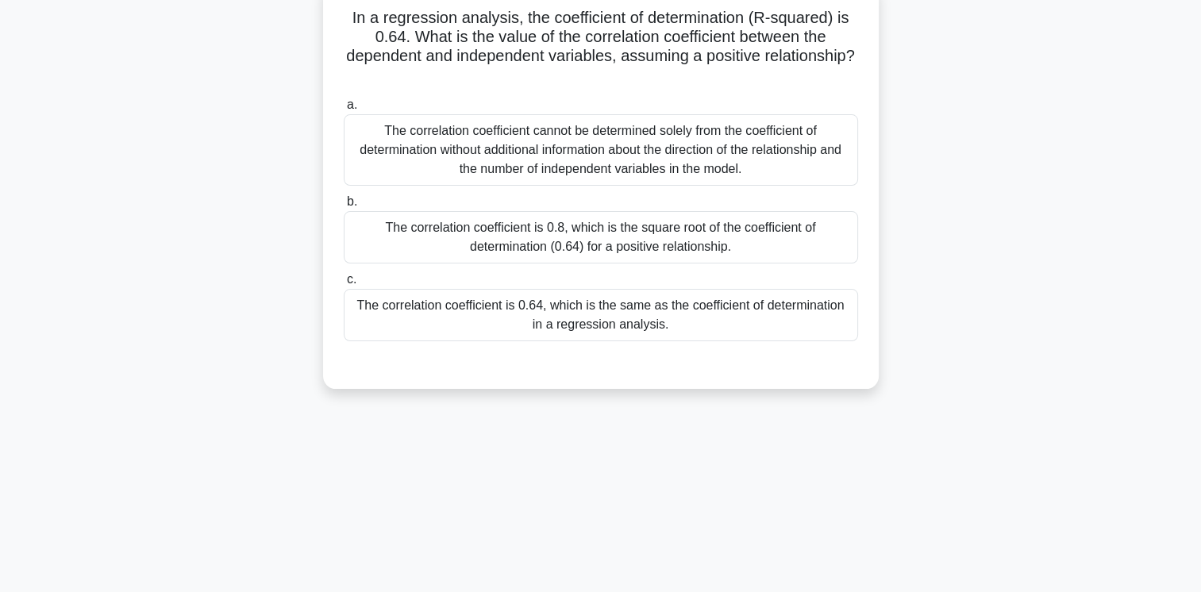
scroll to position [108, 0]
click at [778, 245] on div "The correlation coefficient is 0.8, which is the square root of the coefficient…" at bounding box center [601, 236] width 514 height 52
click at [344, 206] on input "b. The correlation coefficient is 0.8, which is the square root of the coeffici…" at bounding box center [344, 200] width 0 height 10
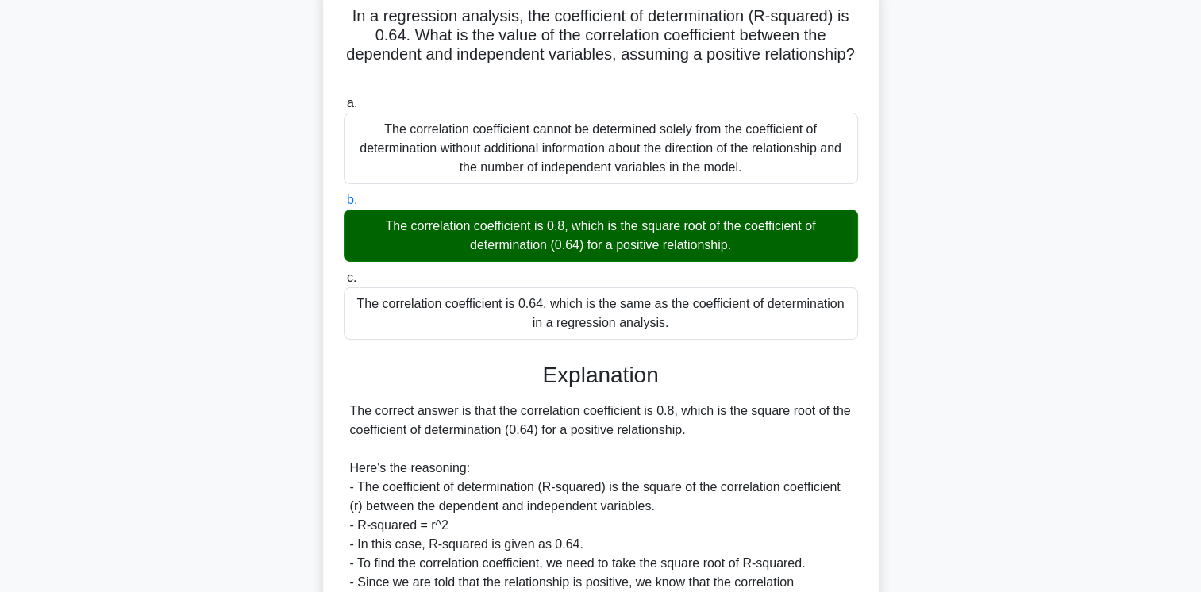
scroll to position [384, 0]
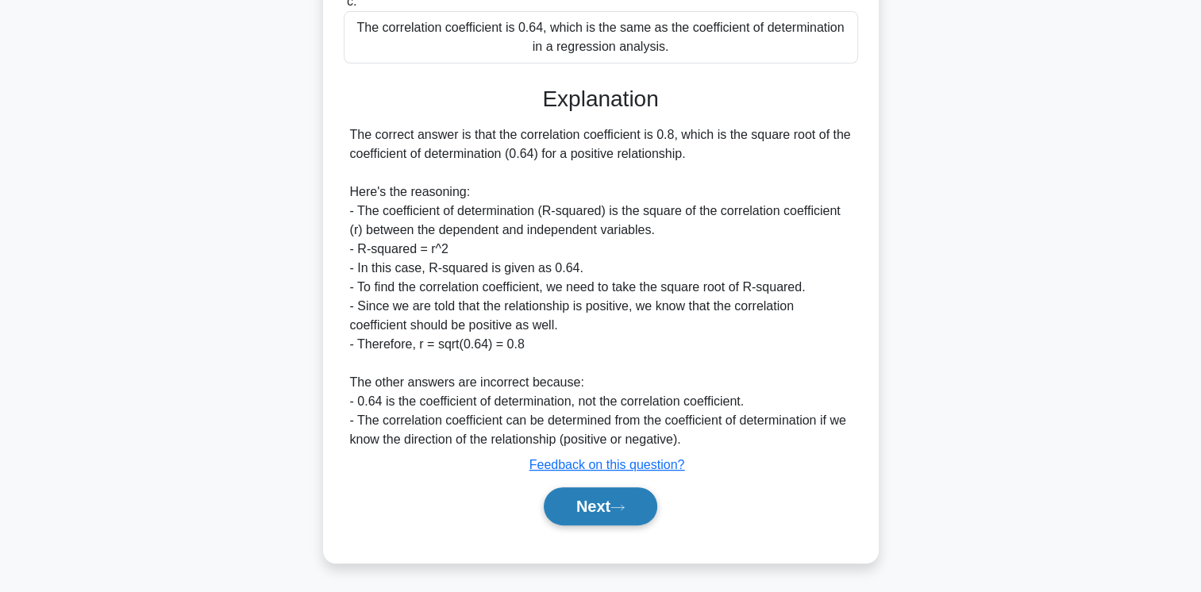
click at [596, 514] on button "Next" at bounding box center [601, 506] width 114 height 38
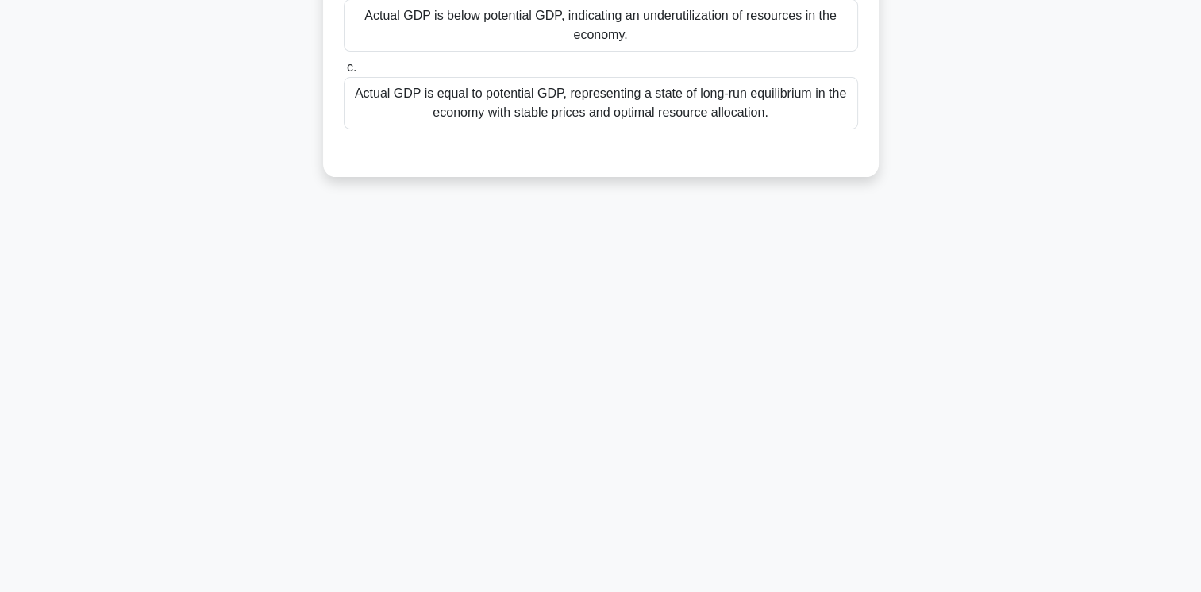
scroll to position [0, 0]
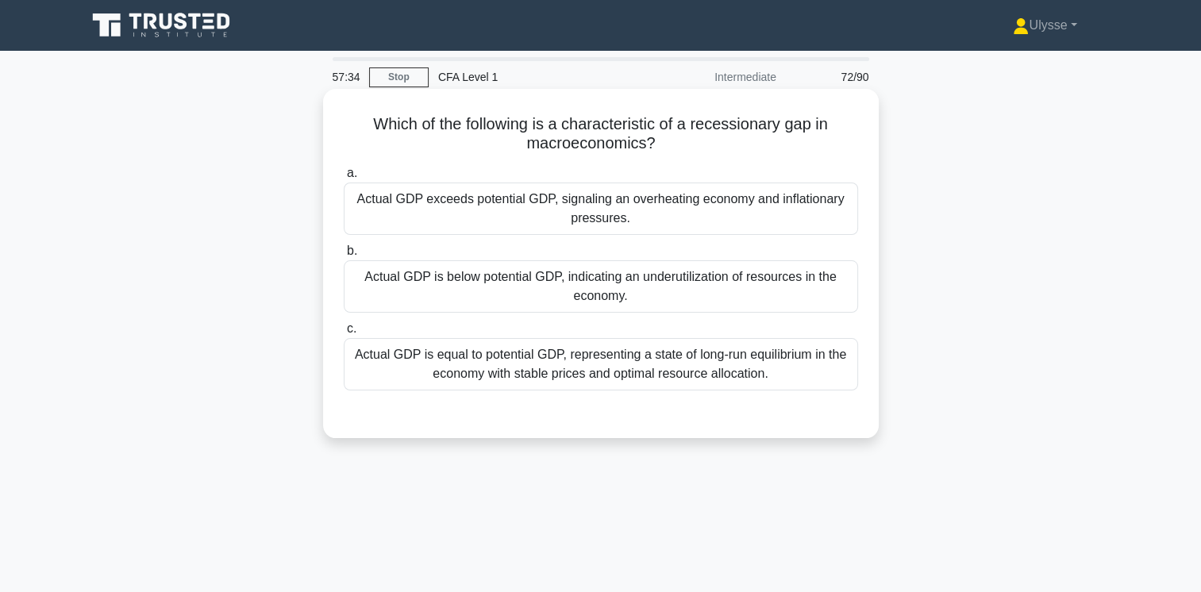
click at [680, 208] on div "Actual GDP exceeds potential GDP, signaling an overheating economy and inflatio…" at bounding box center [601, 209] width 514 height 52
click at [344, 179] on input "a. Actual GDP exceeds potential GDP, signaling an overheating economy and infla…" at bounding box center [344, 173] width 0 height 10
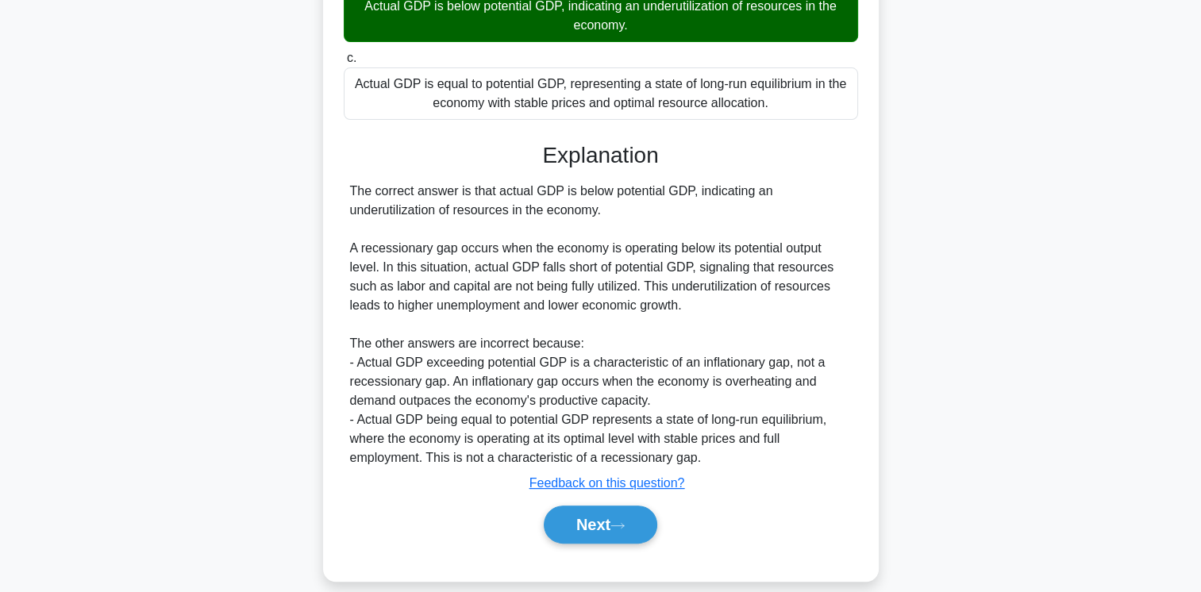
scroll to position [290, 0]
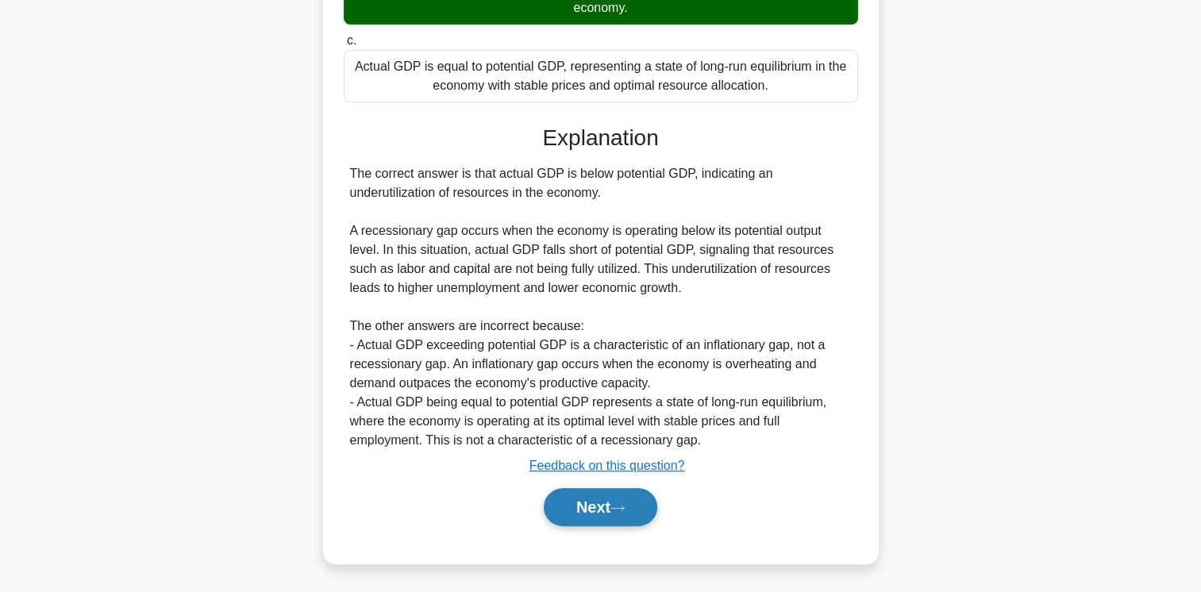
click at [616, 507] on icon at bounding box center [617, 508] width 14 height 9
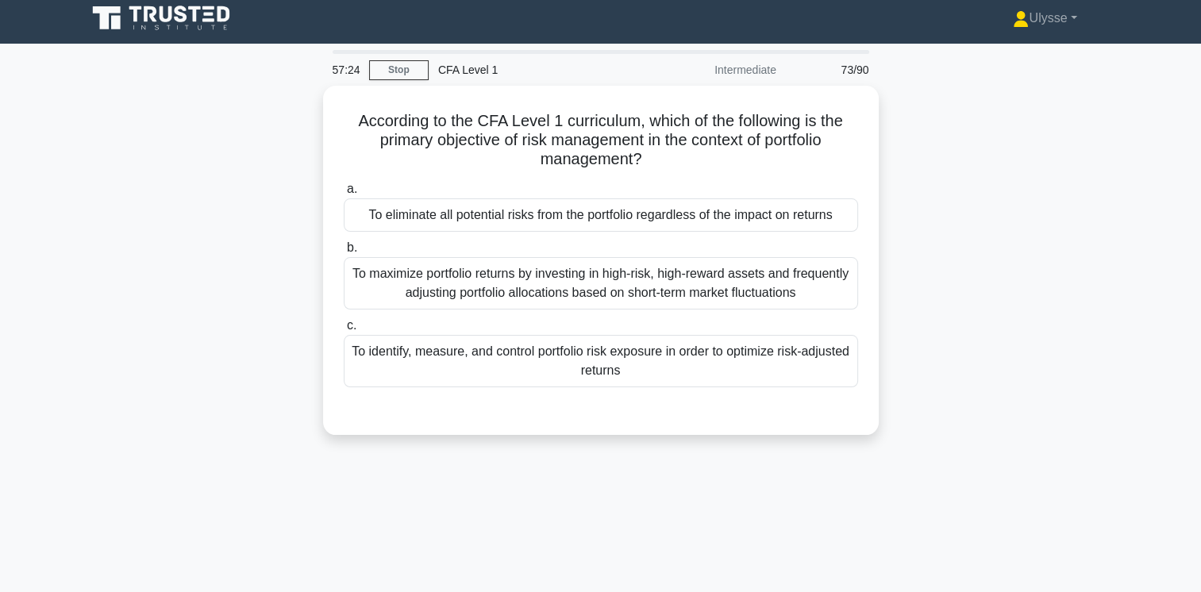
scroll to position [0, 0]
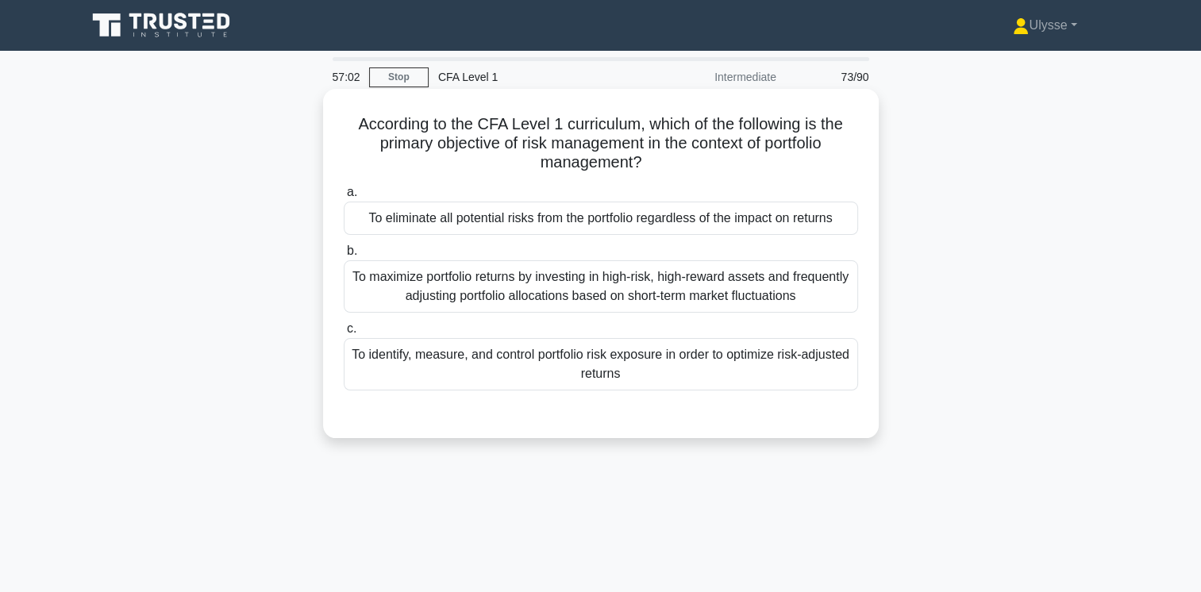
click at [768, 364] on div "To identify, measure, and control portfolio risk exposure in order to optimize …" at bounding box center [601, 364] width 514 height 52
click at [344, 334] on input "c. To identify, measure, and control portfolio risk exposure in order to optimi…" at bounding box center [344, 329] width 0 height 10
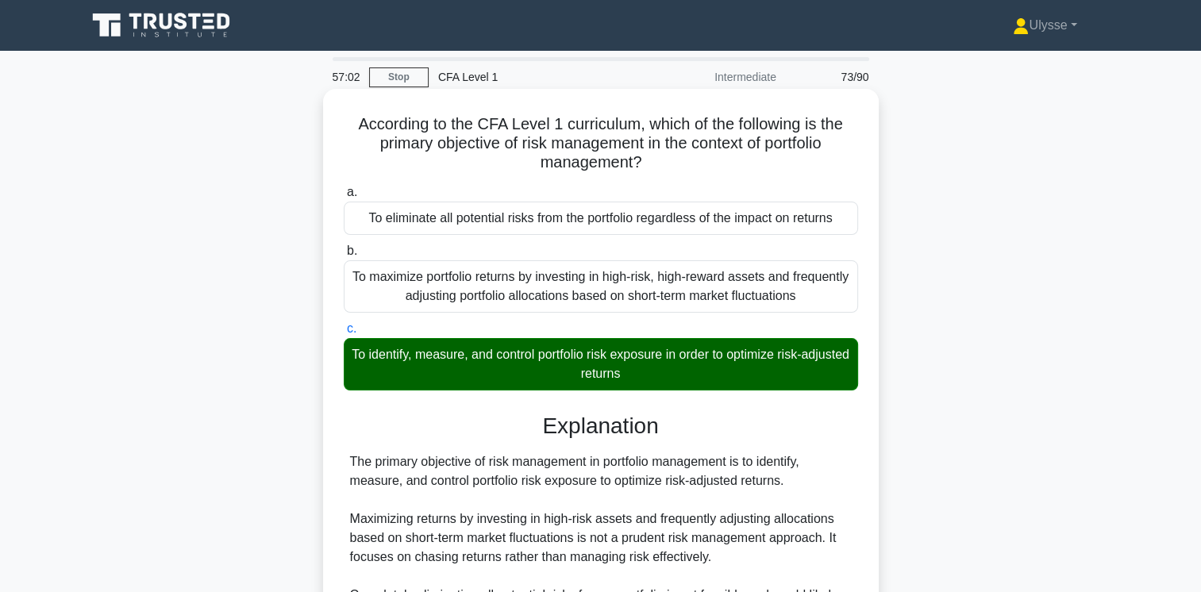
scroll to position [270, 0]
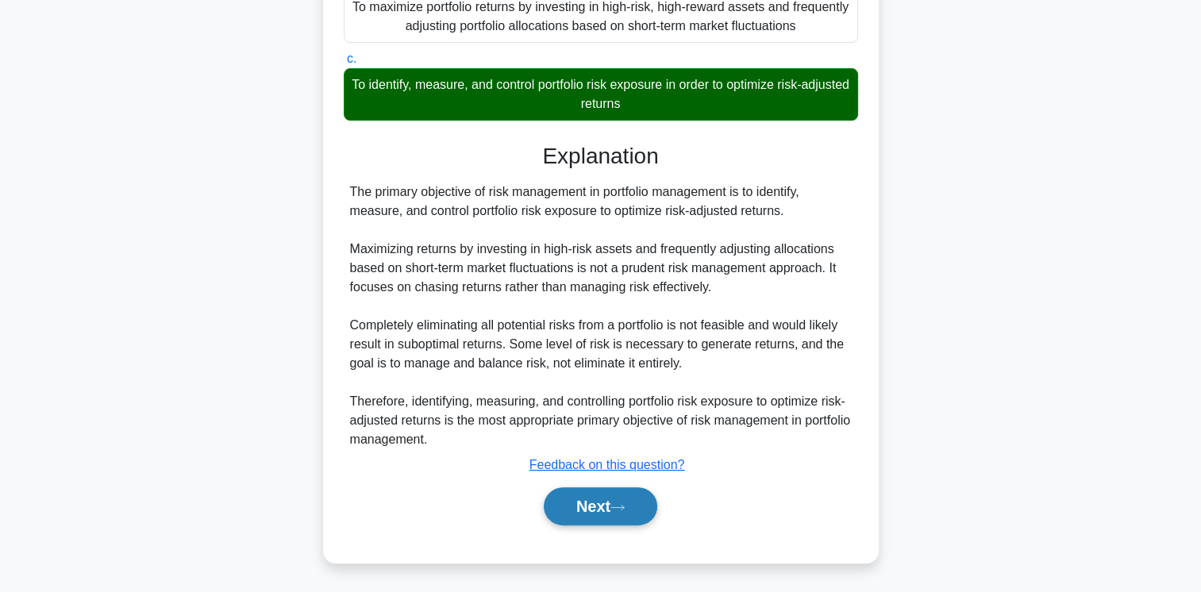
click at [633, 499] on button "Next" at bounding box center [601, 506] width 114 height 38
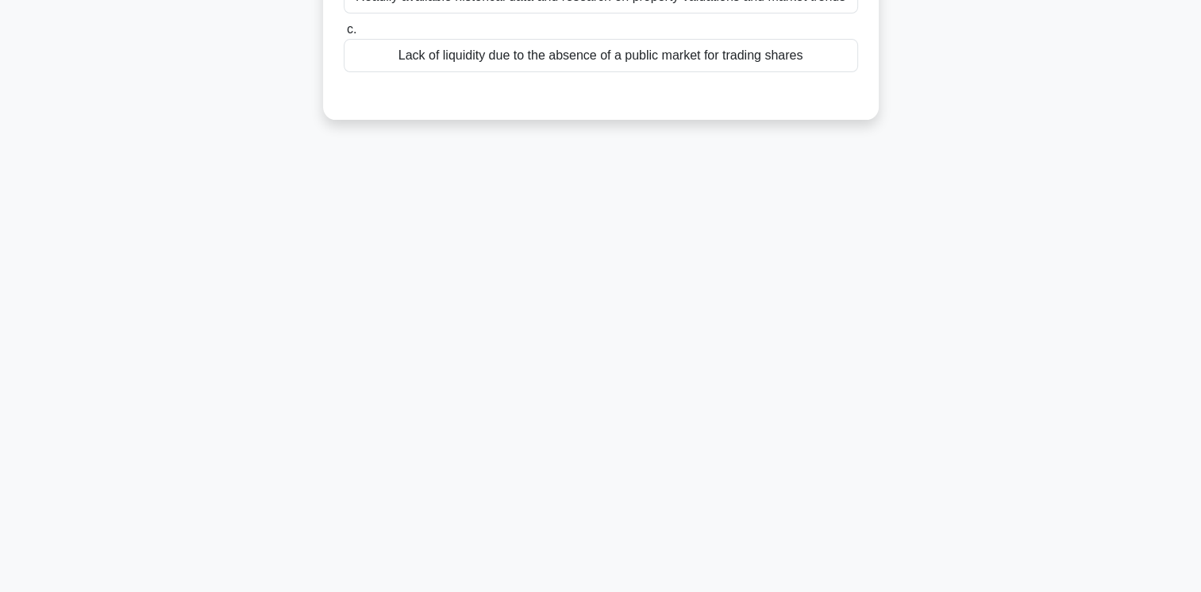
scroll to position [0, 0]
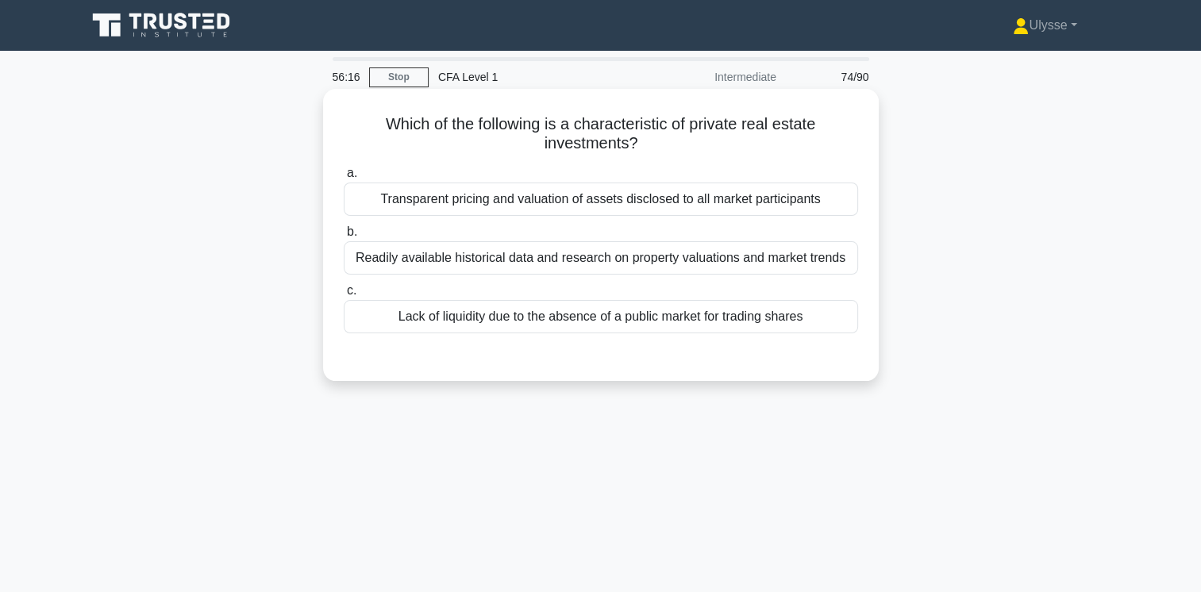
click at [524, 319] on div "Lack of liquidity due to the absence of a public market for trading shares" at bounding box center [601, 316] width 514 height 33
click at [344, 296] on input "c. Lack of liquidity due to the absence of a public market for trading shares" at bounding box center [344, 291] width 0 height 10
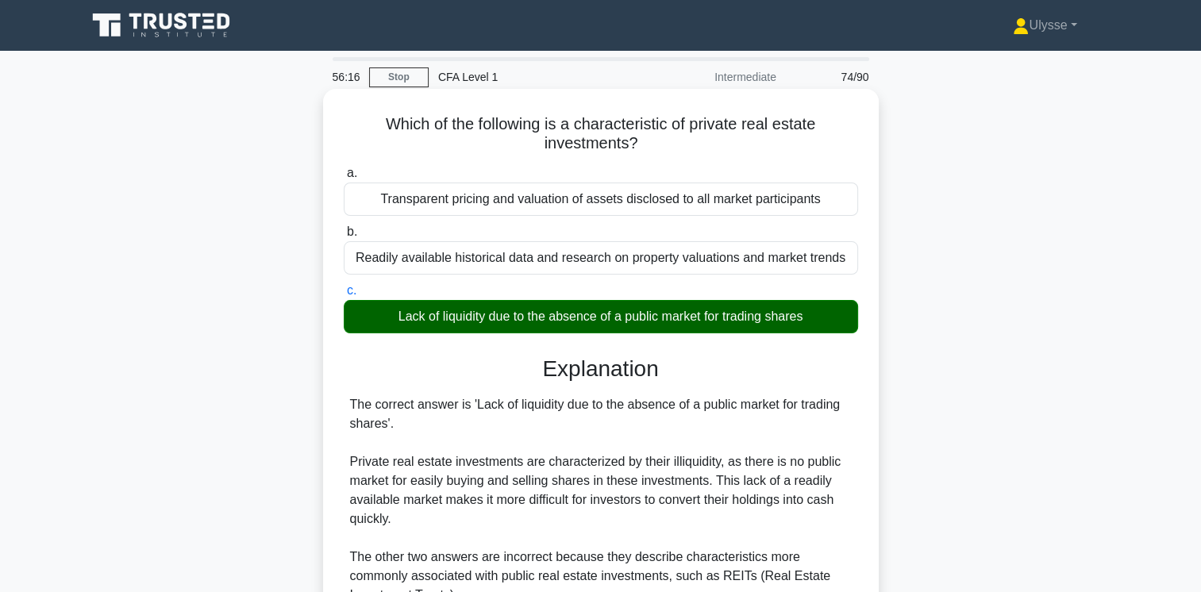
scroll to position [289, 0]
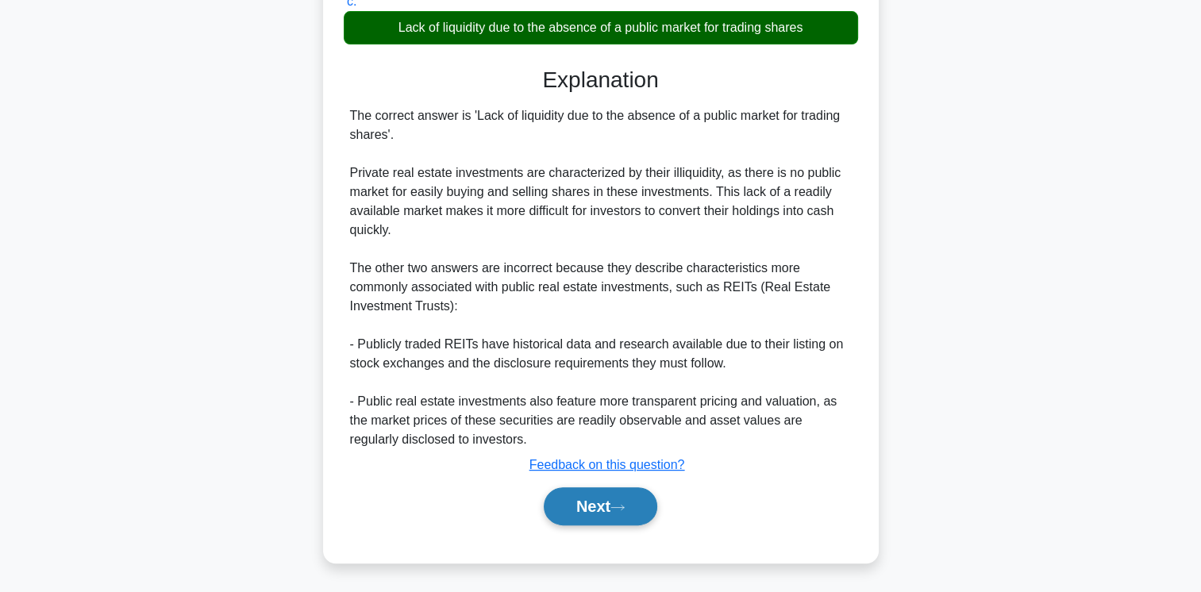
click at [602, 495] on button "Next" at bounding box center [601, 506] width 114 height 38
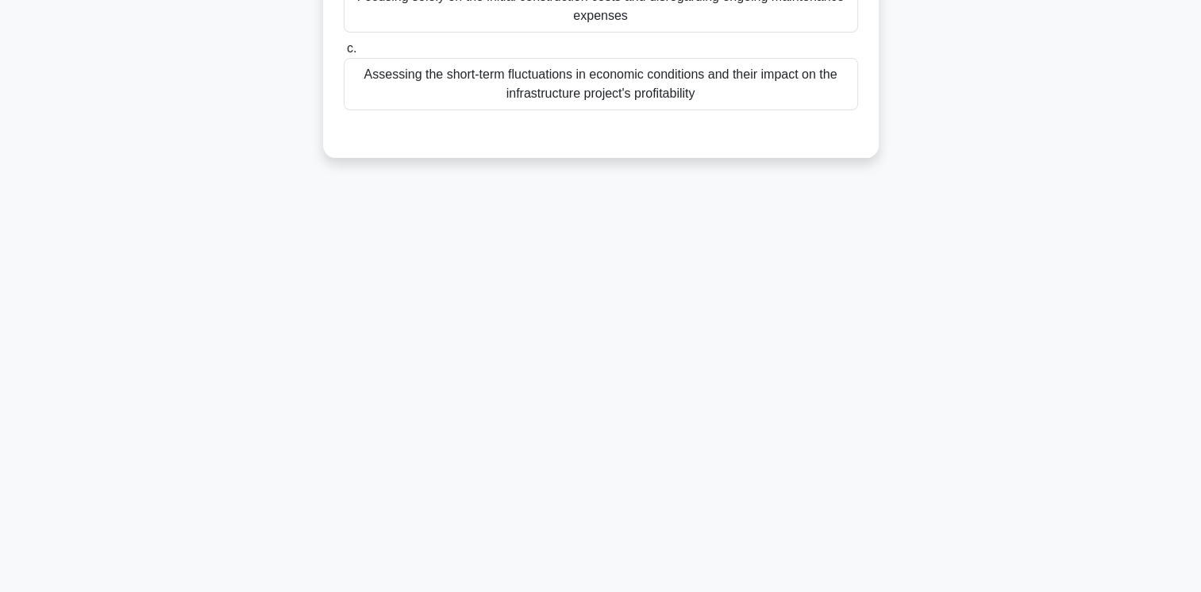
scroll to position [0, 0]
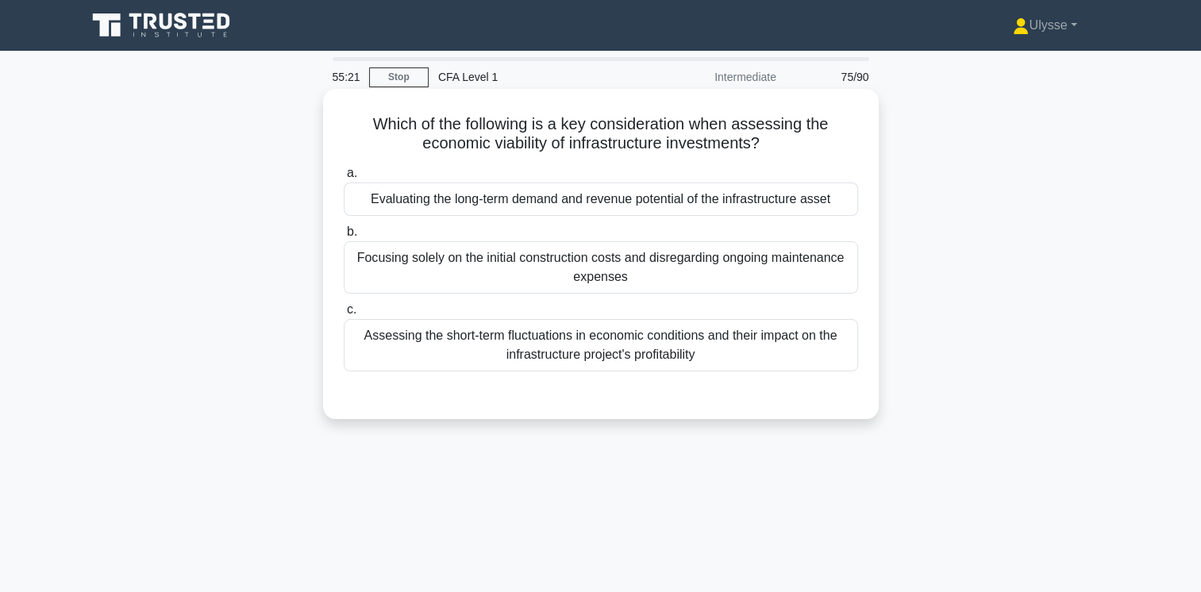
click at [795, 202] on div "Evaluating the long-term demand and revenue potential of the infrastructure ass…" at bounding box center [601, 199] width 514 height 33
click at [344, 179] on input "a. Evaluating the long-term demand and revenue potential of the infrastructure …" at bounding box center [344, 173] width 0 height 10
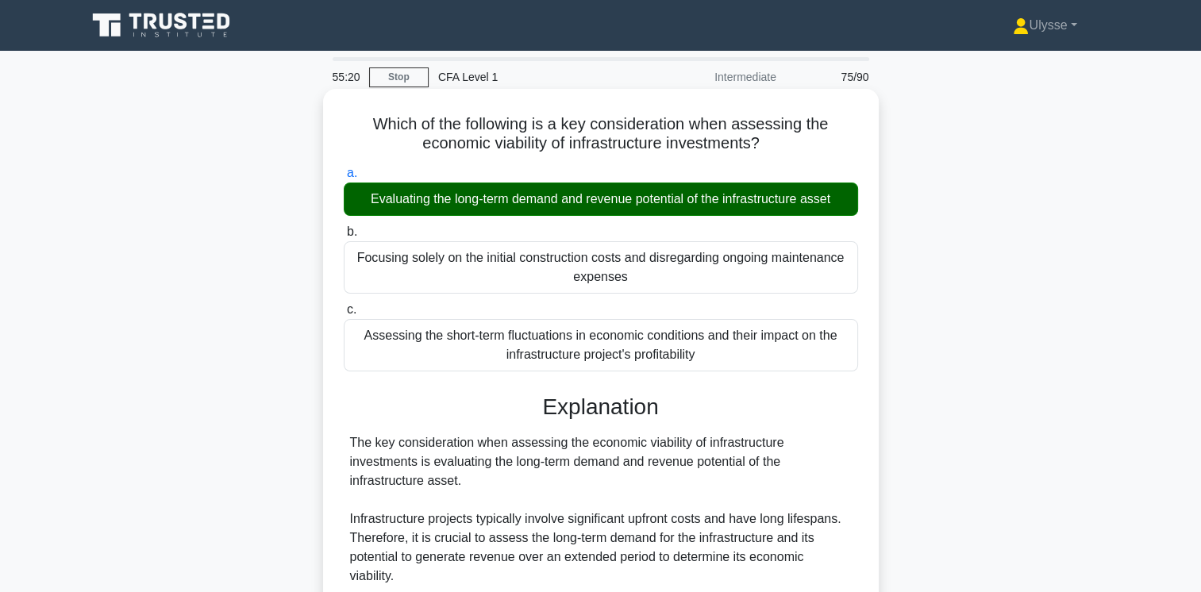
scroll to position [327, 0]
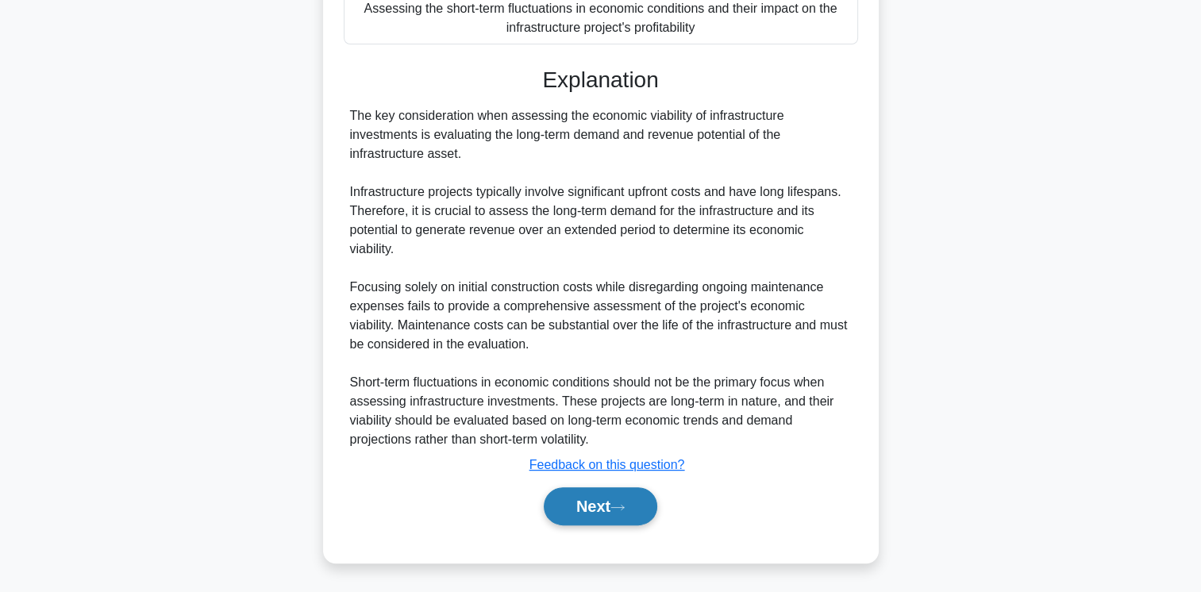
click at [629, 513] on button "Next" at bounding box center [601, 506] width 114 height 38
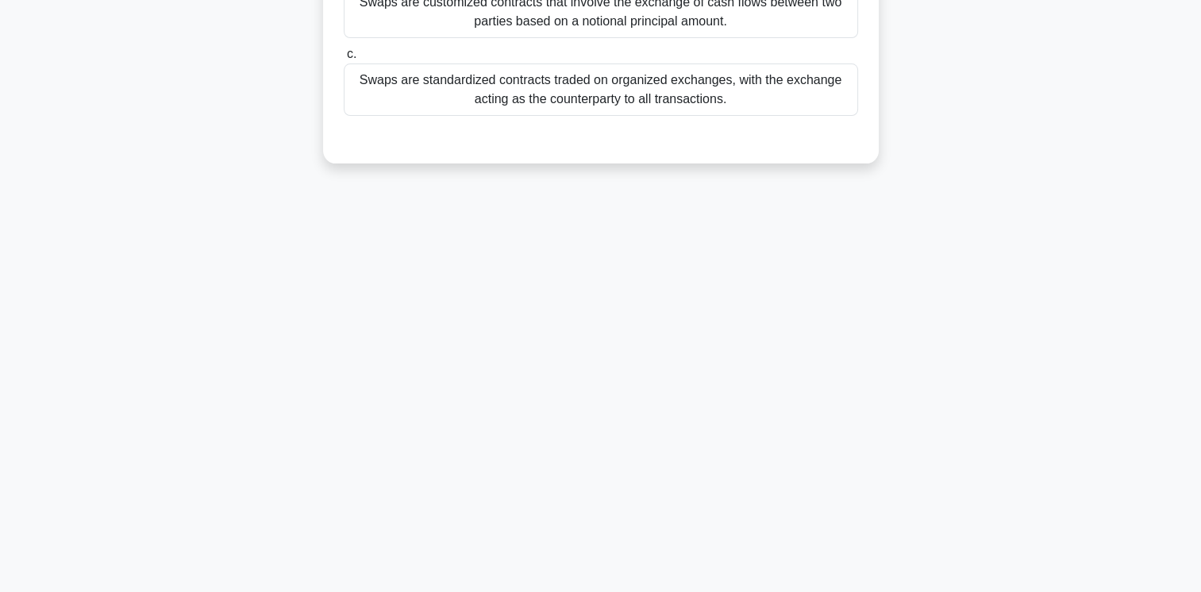
scroll to position [0, 0]
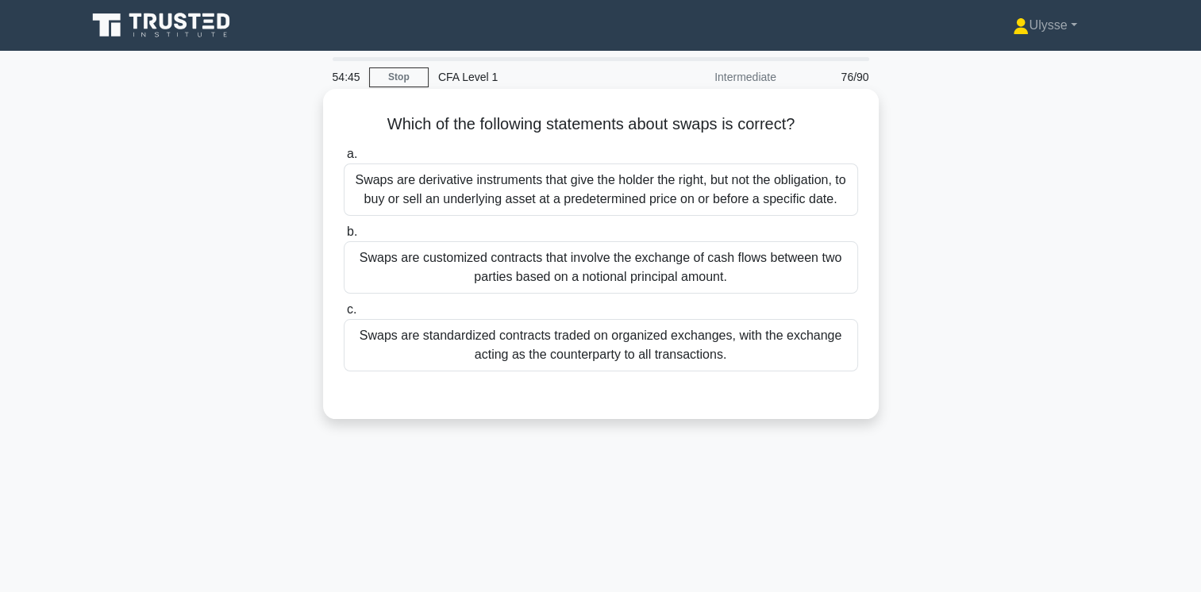
click at [746, 287] on div "Swaps are customized contracts that involve the exchange of cash flows between …" at bounding box center [601, 267] width 514 height 52
click at [344, 237] on input "b. Swaps are customized contracts that involve the exchange of cash flows betwe…" at bounding box center [344, 232] width 0 height 10
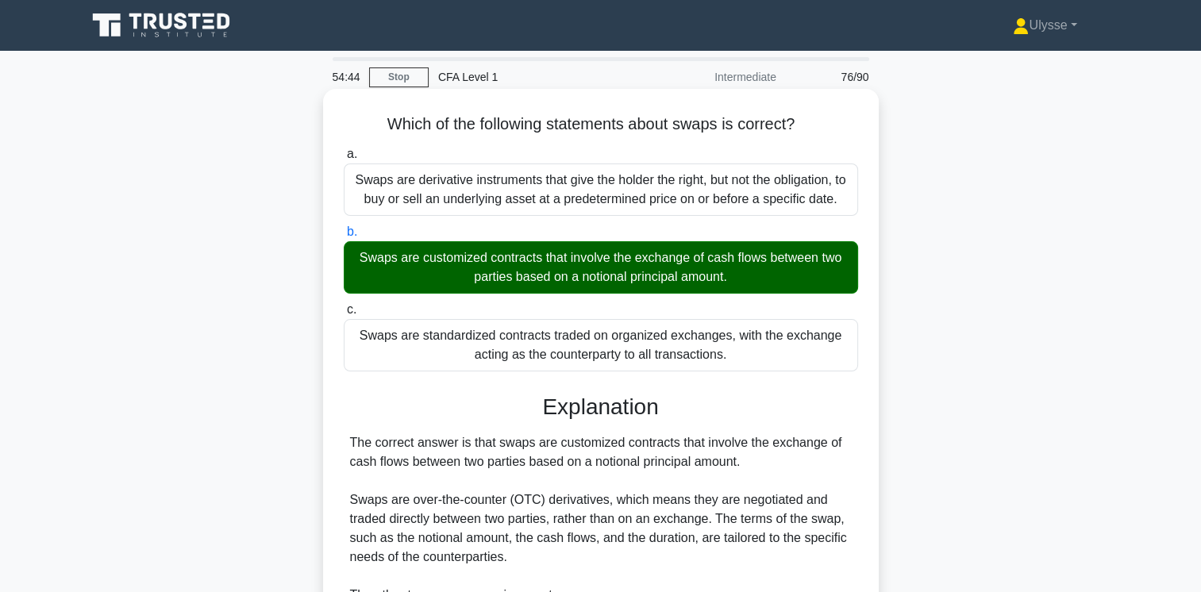
scroll to position [270, 0]
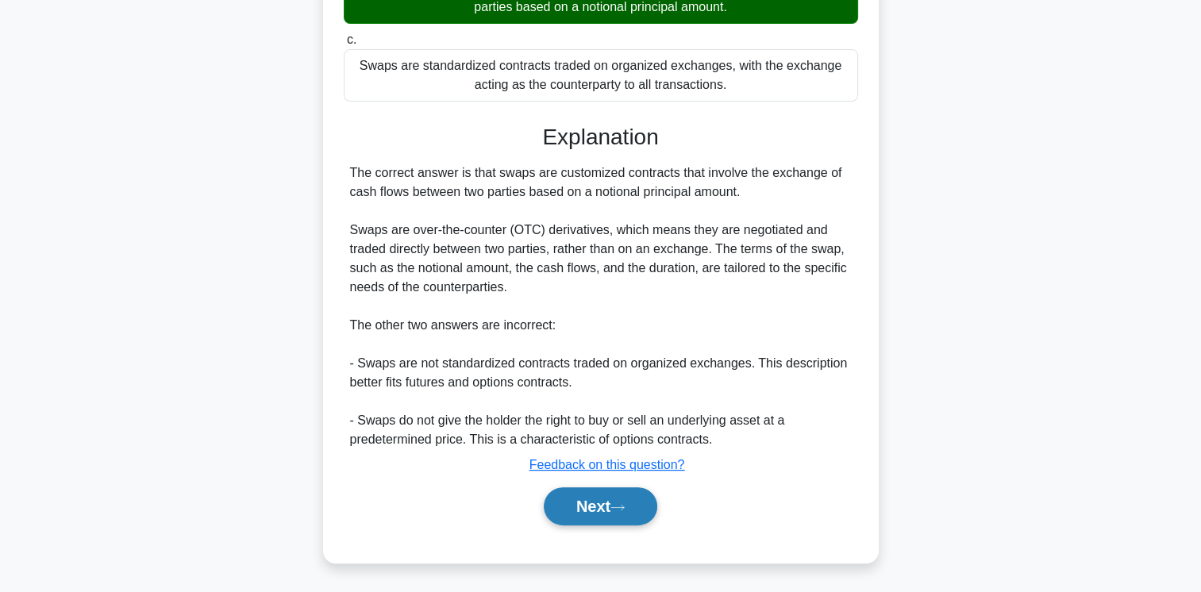
click at [618, 506] on icon at bounding box center [617, 507] width 14 height 9
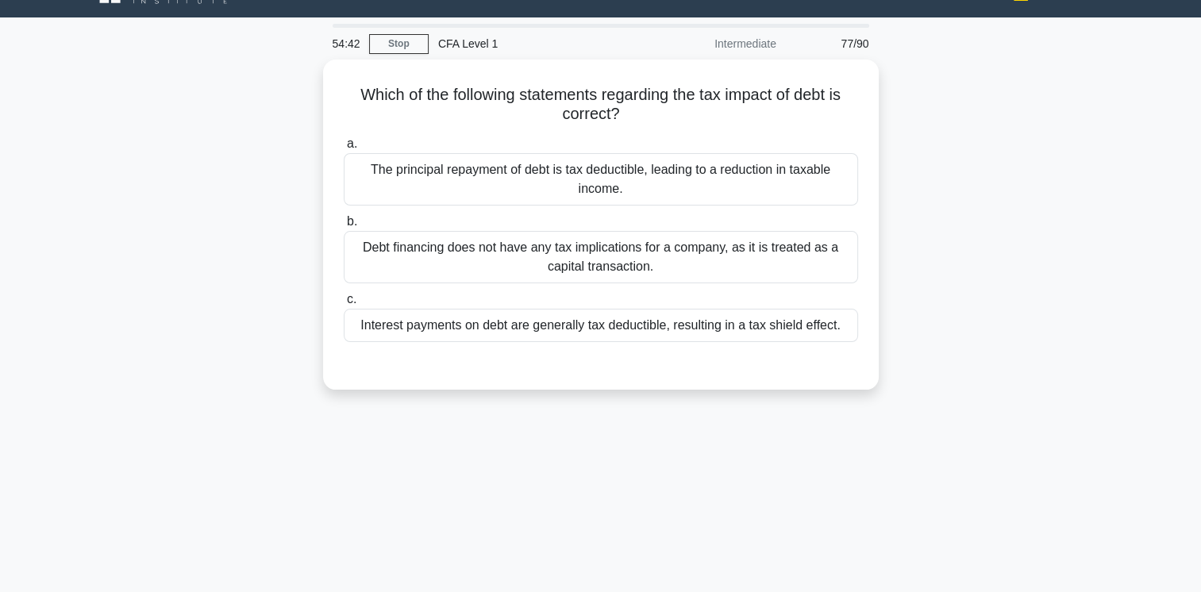
scroll to position [0, 0]
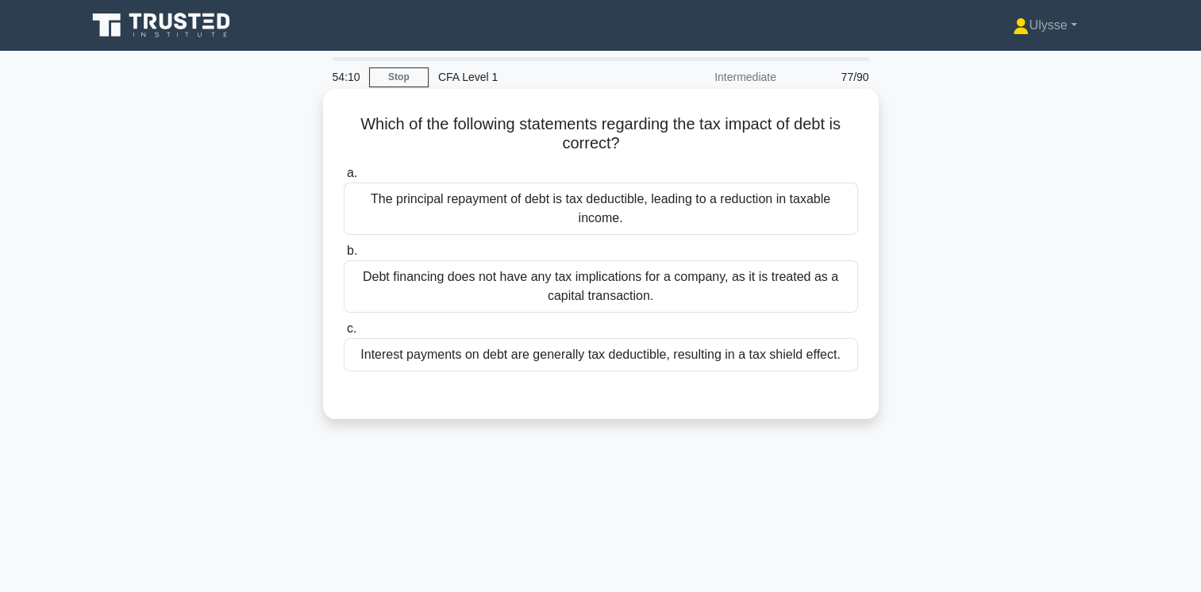
click at [469, 363] on div "Interest payments on debt are generally tax deductible, resulting in a tax shie…" at bounding box center [601, 354] width 514 height 33
click at [344, 334] on input "c. Interest payments on debt are generally tax deductible, resulting in a tax s…" at bounding box center [344, 329] width 0 height 10
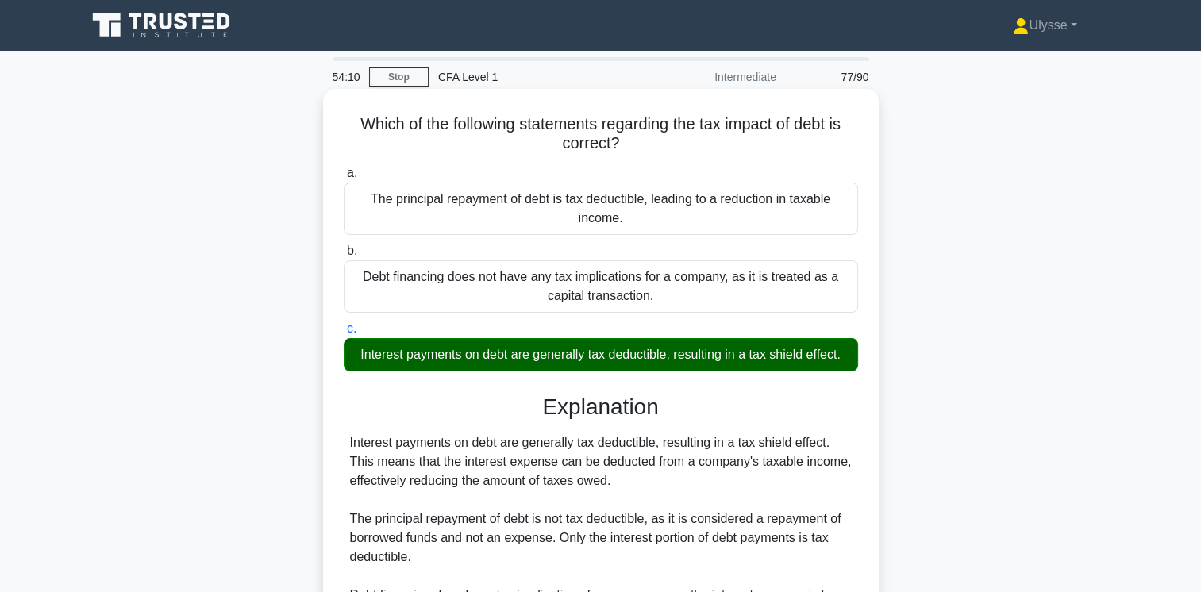
scroll to position [265, 0]
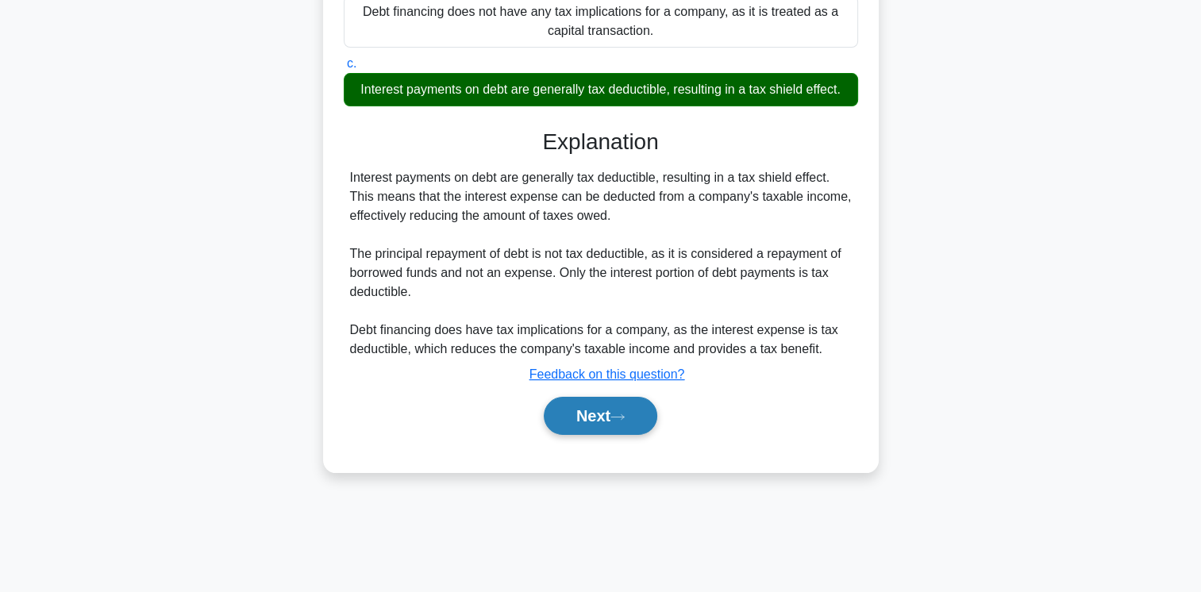
click at [578, 421] on button "Next" at bounding box center [601, 416] width 114 height 38
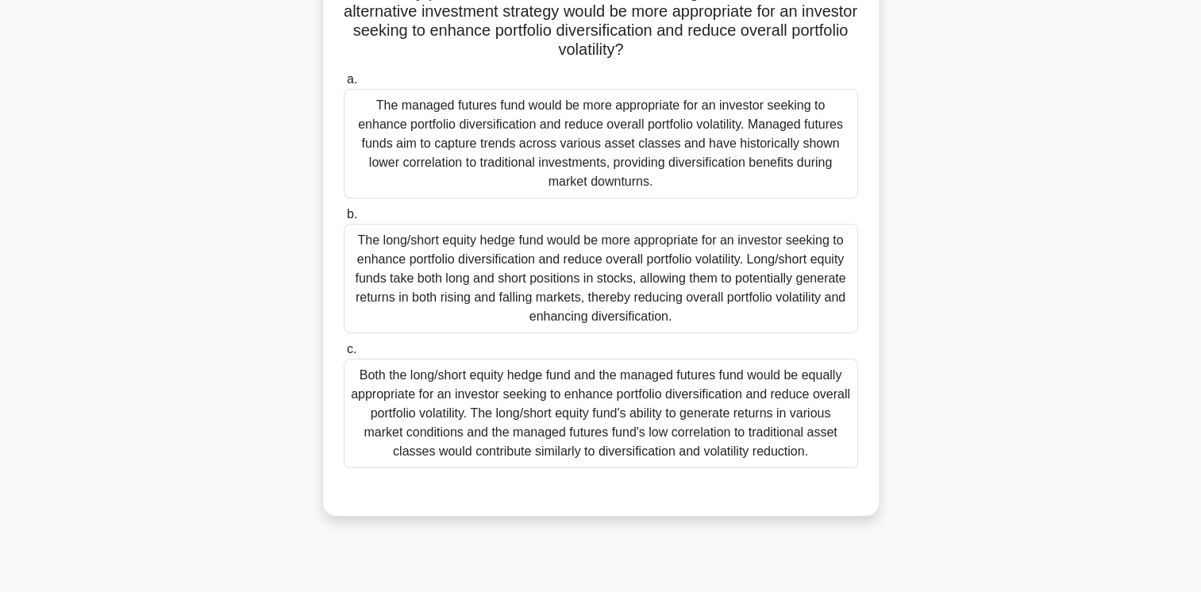
click at [535, 148] on div "The managed futures fund would be more appropriate for an investor seeking to e…" at bounding box center [601, 144] width 514 height 110
click at [344, 85] on input "a. The managed futures fund would be more appropriate for an investor seeking t…" at bounding box center [344, 80] width 0 height 10
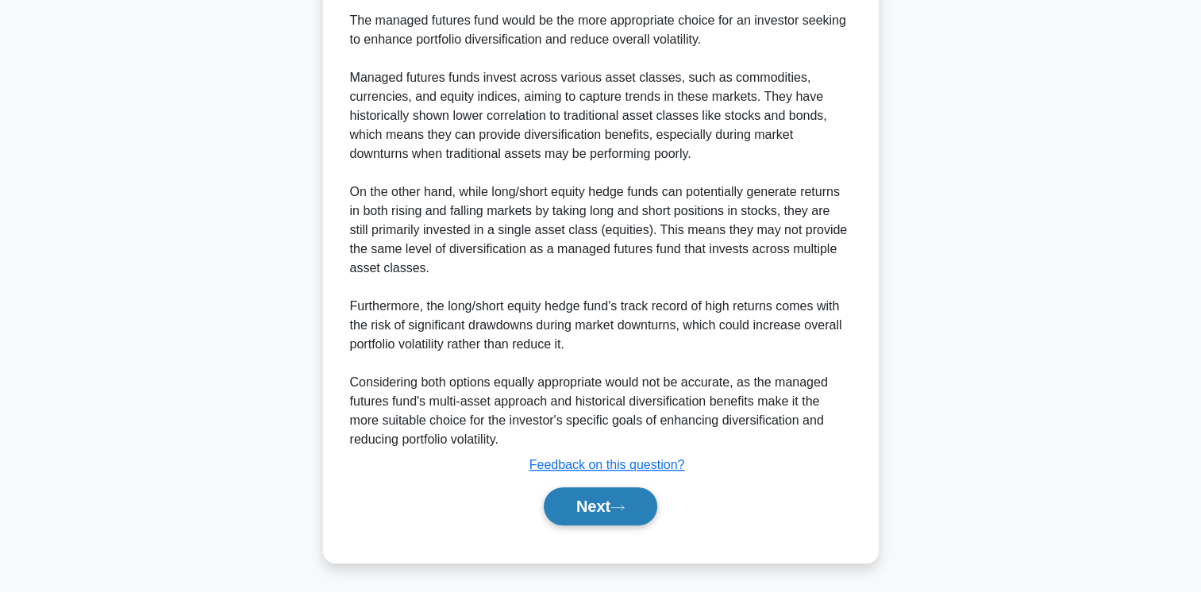
click at [619, 519] on button "Next" at bounding box center [601, 506] width 114 height 38
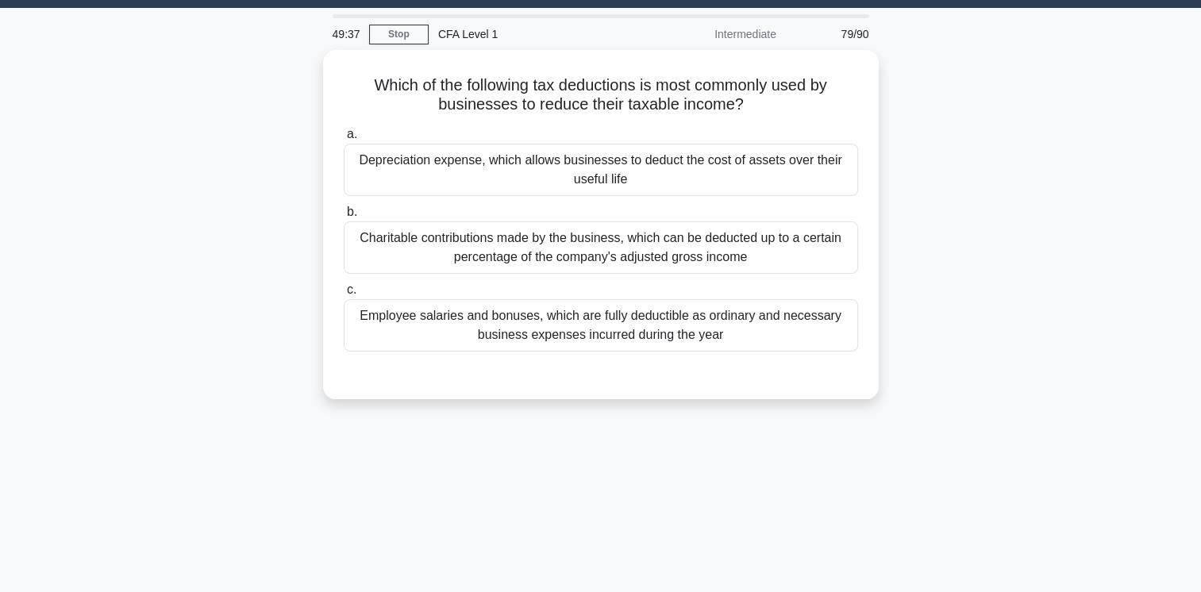
scroll to position [0, 0]
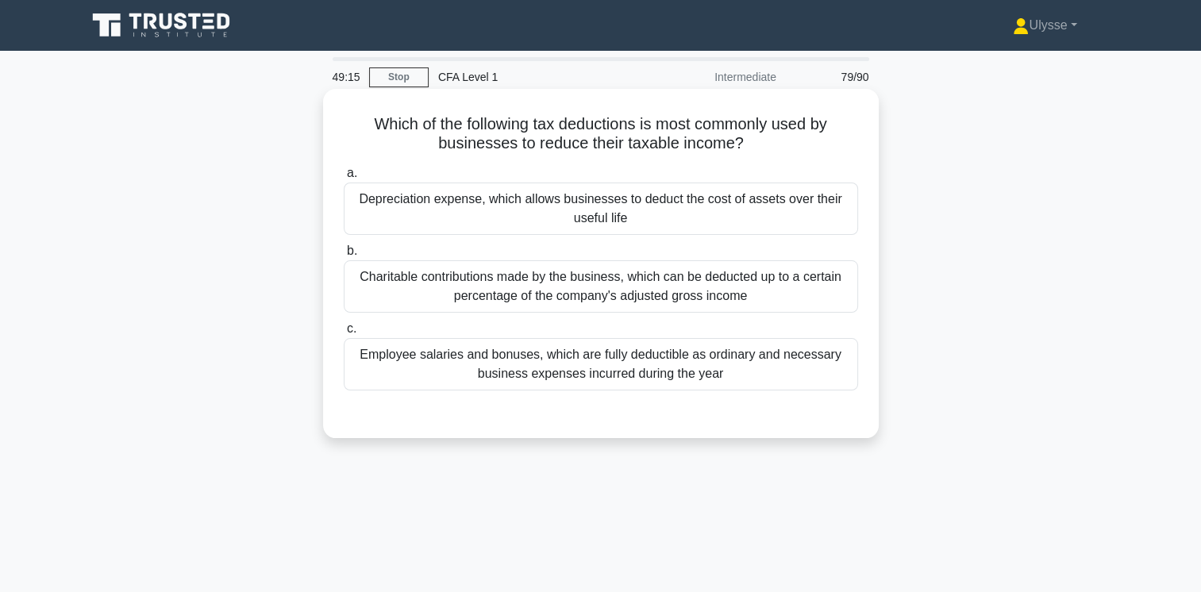
click at [472, 283] on div "Charitable contributions made by the business, which can be deducted up to a ce…" at bounding box center [601, 286] width 514 height 52
click at [344, 256] on input "b. Charitable contributions made by the business, which can be deducted up to a…" at bounding box center [344, 251] width 0 height 10
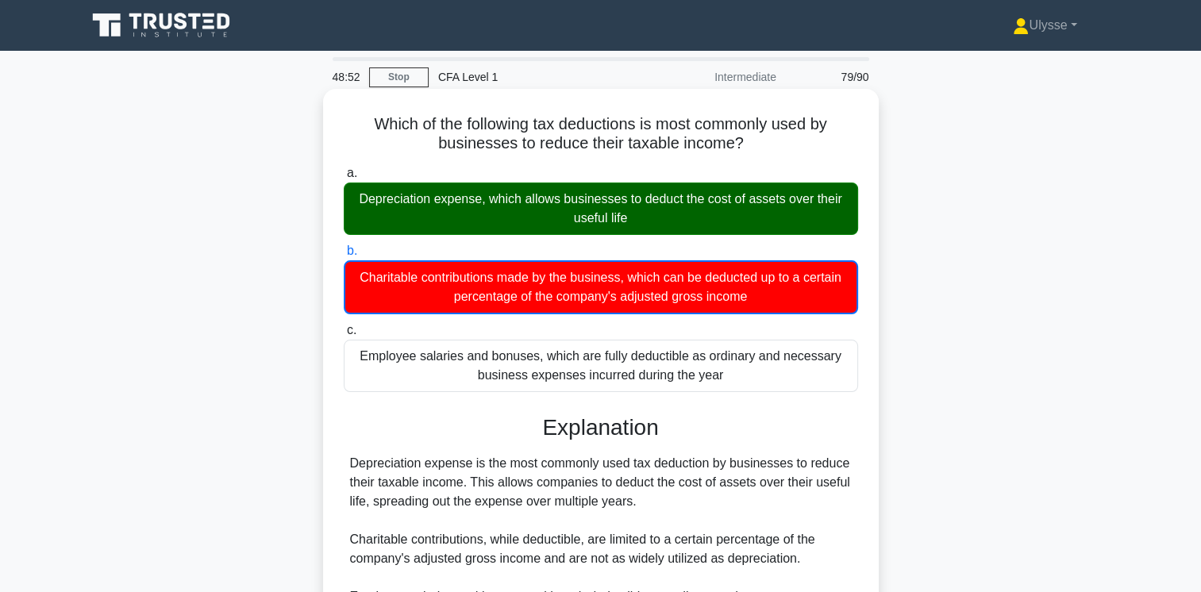
click at [512, 222] on div "Depreciation expense, which allows businesses to deduct the cost of assets over…" at bounding box center [601, 209] width 514 height 52
click at [344, 179] on input "a. Depreciation expense, which allows businesses to deduct the cost of assets o…" at bounding box center [344, 173] width 0 height 10
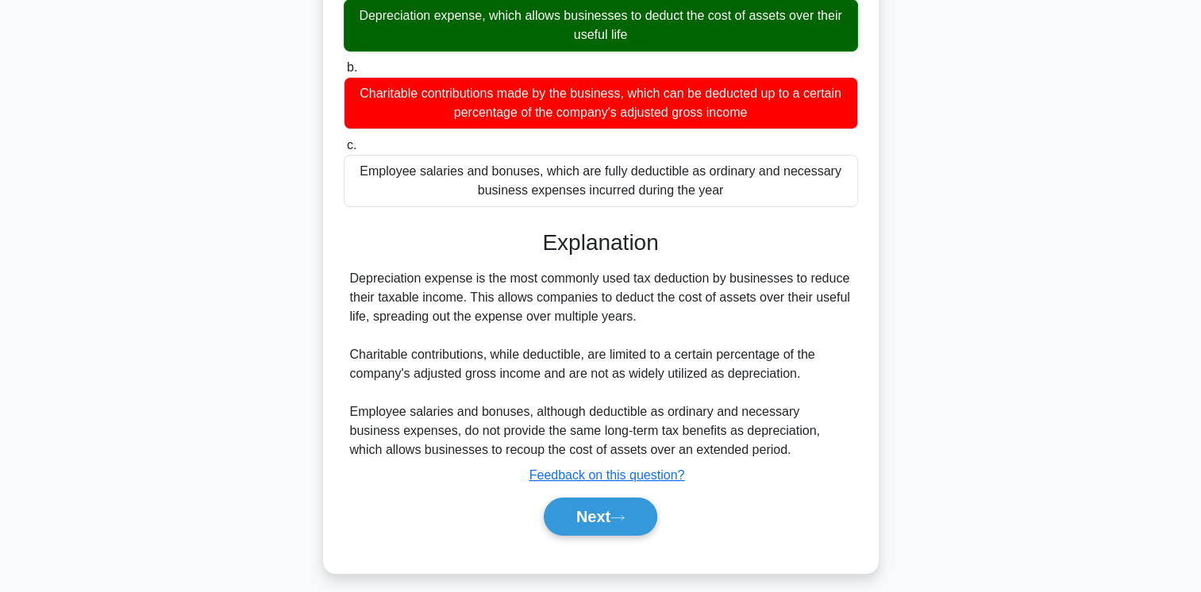
scroll to position [265, 0]
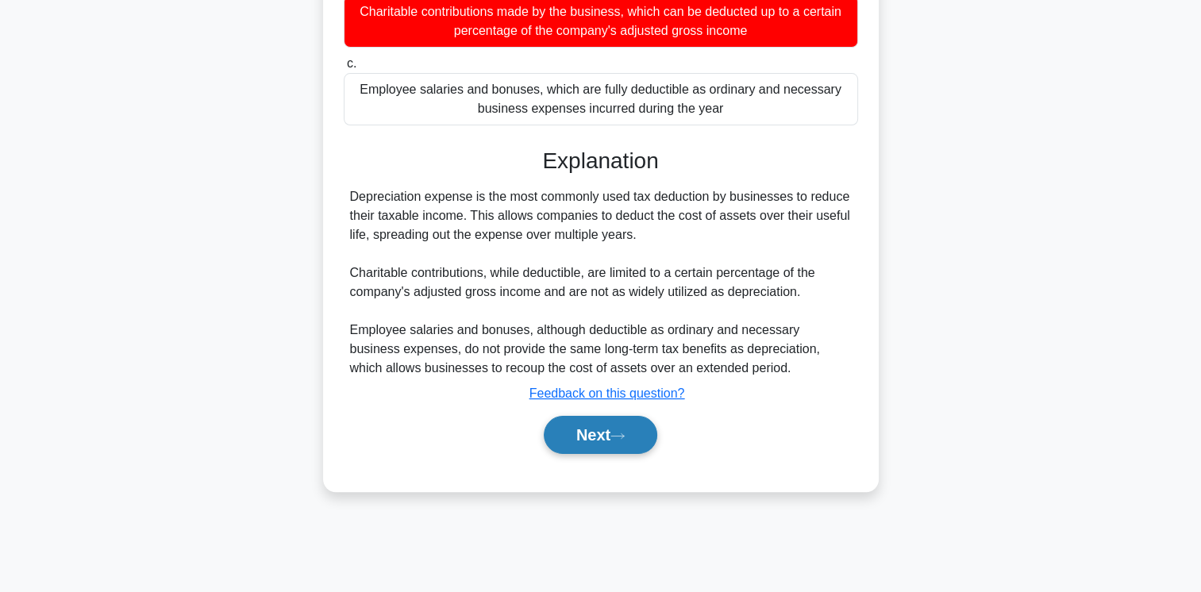
click at [614, 435] on button "Next" at bounding box center [601, 435] width 114 height 38
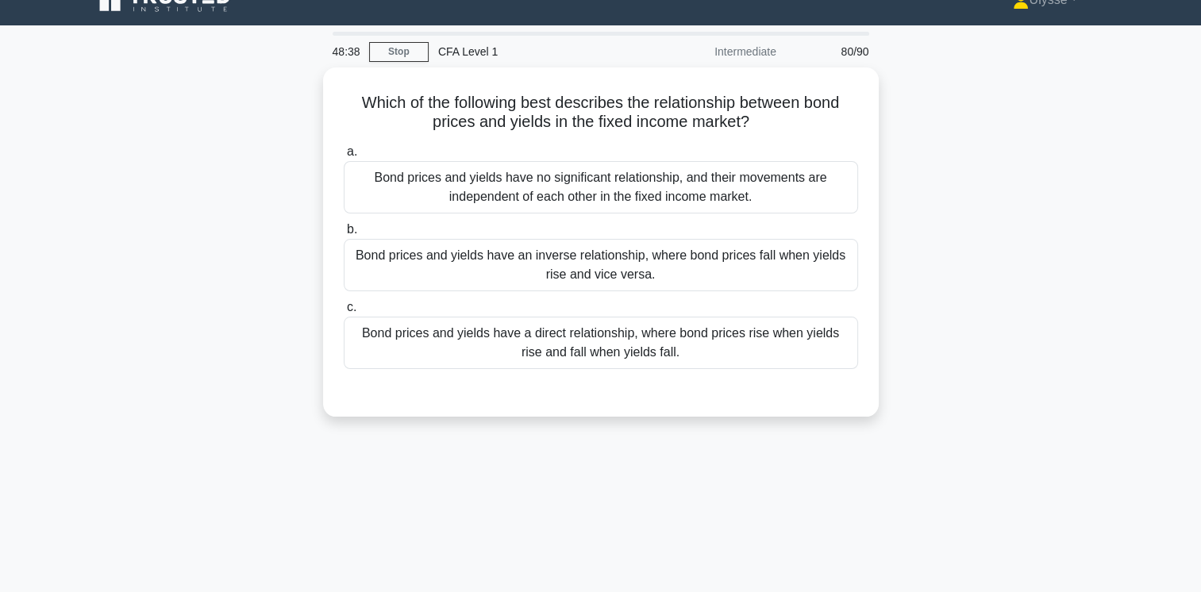
scroll to position [22, 0]
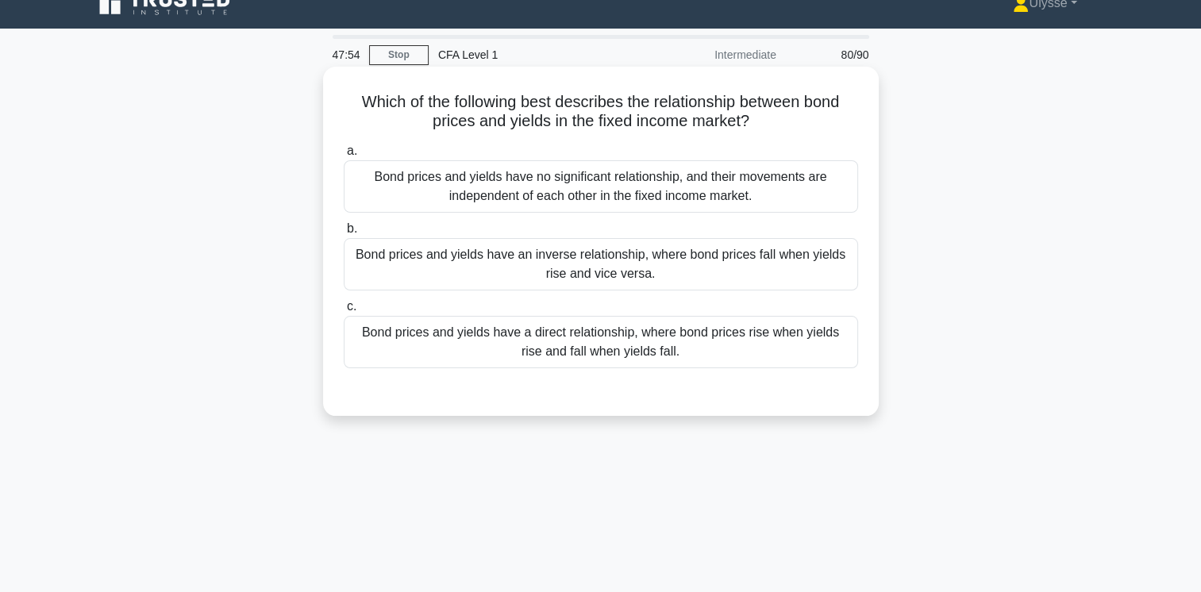
click at [670, 281] on div "Bond prices and yields have an inverse relationship, where bond prices fall whe…" at bounding box center [601, 264] width 514 height 52
click at [344, 234] on input "b. Bond prices and yields have an inverse relationship, where bond prices fall …" at bounding box center [344, 229] width 0 height 10
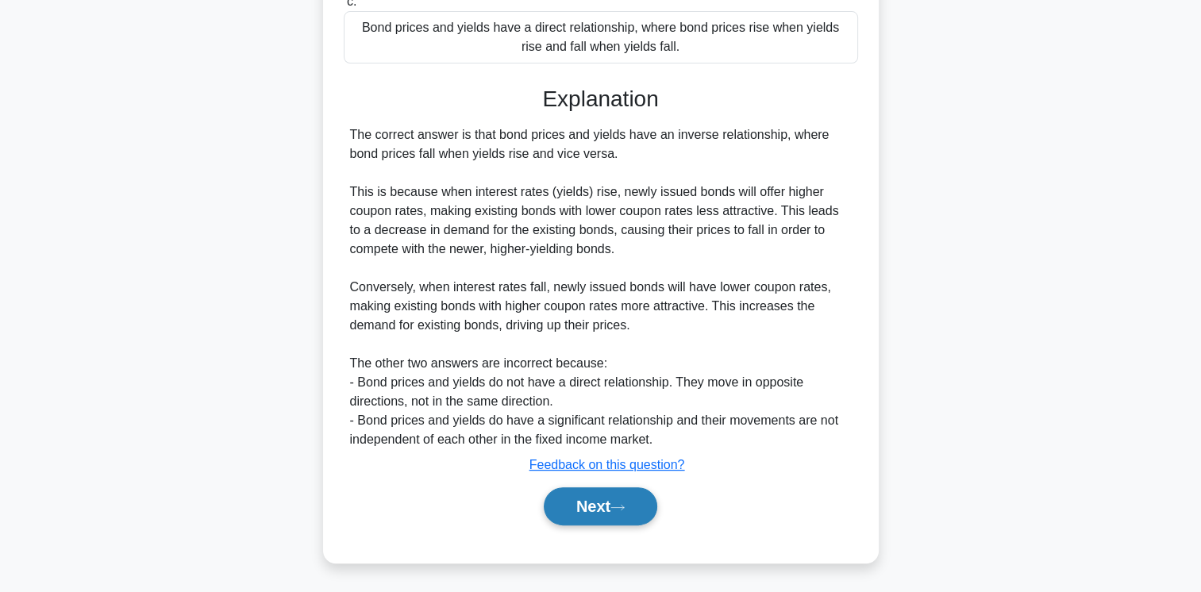
click at [641, 497] on button "Next" at bounding box center [601, 506] width 114 height 38
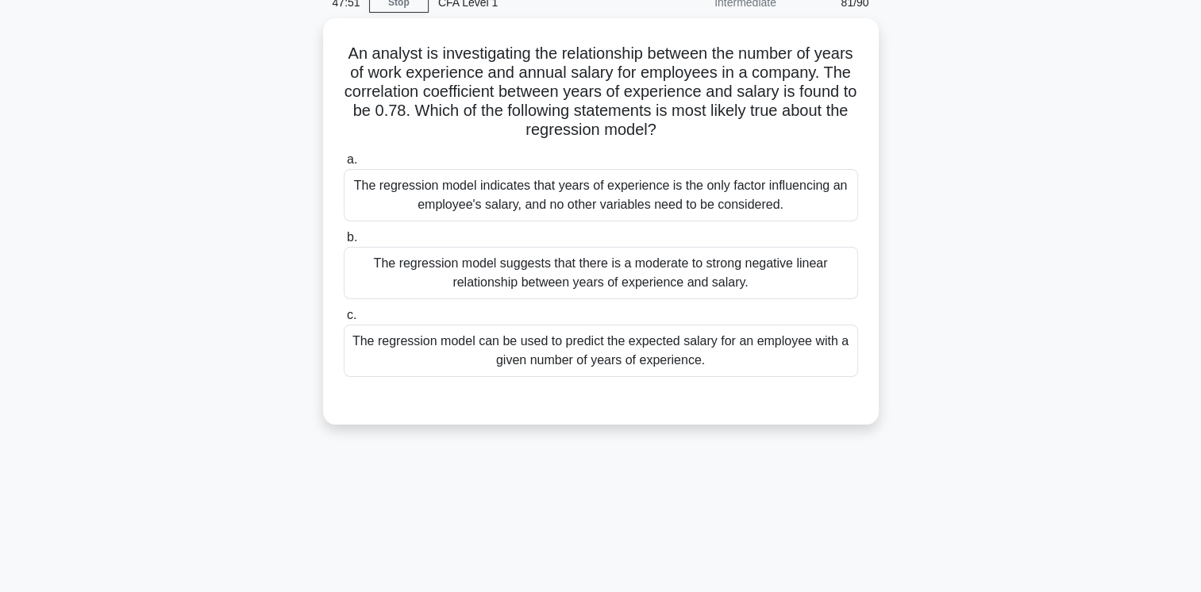
scroll to position [0, 0]
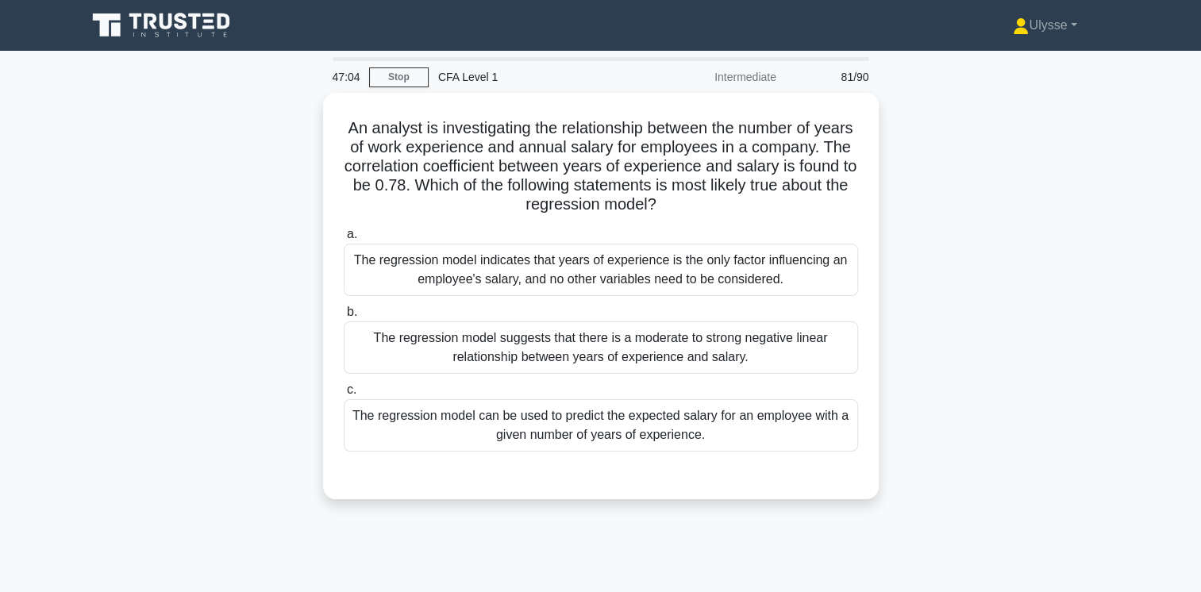
click at [633, 429] on div "The regression model can be used to predict the expected salary for an employee…" at bounding box center [601, 425] width 514 height 52
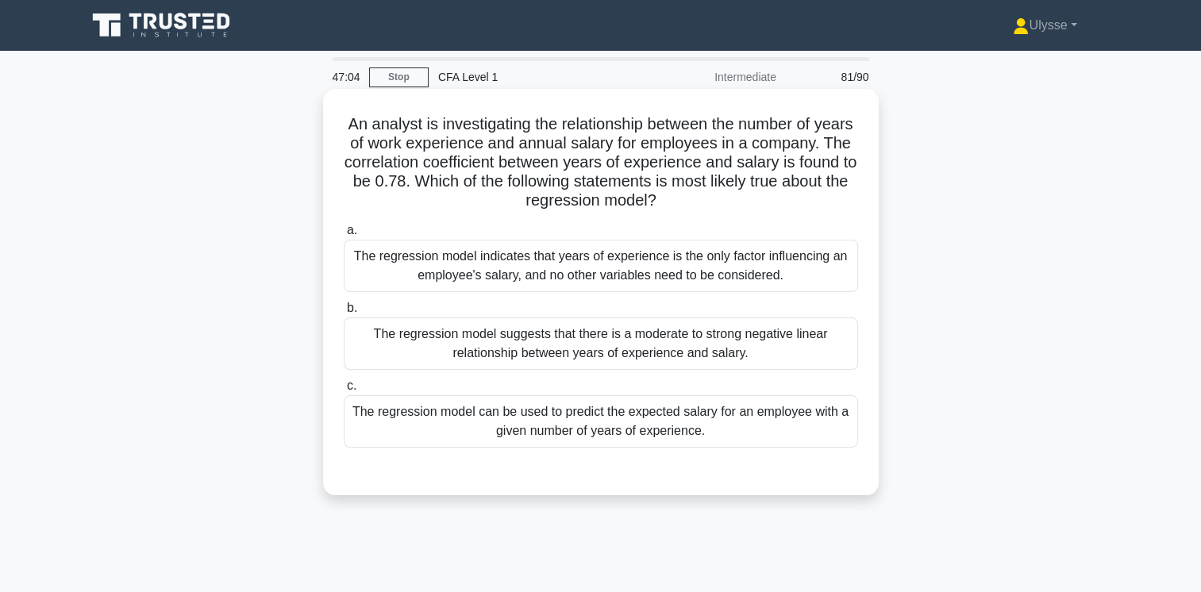
click at [344, 391] on input "c. The regression model can be used to predict the expected salary for an emplo…" at bounding box center [344, 386] width 0 height 10
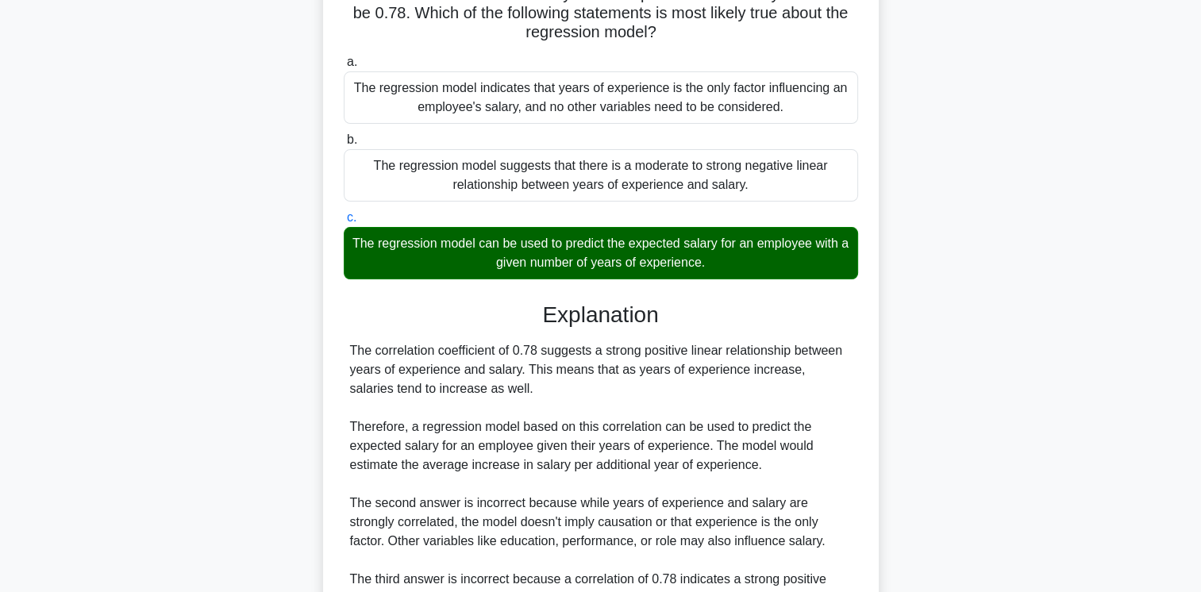
scroll to position [346, 0]
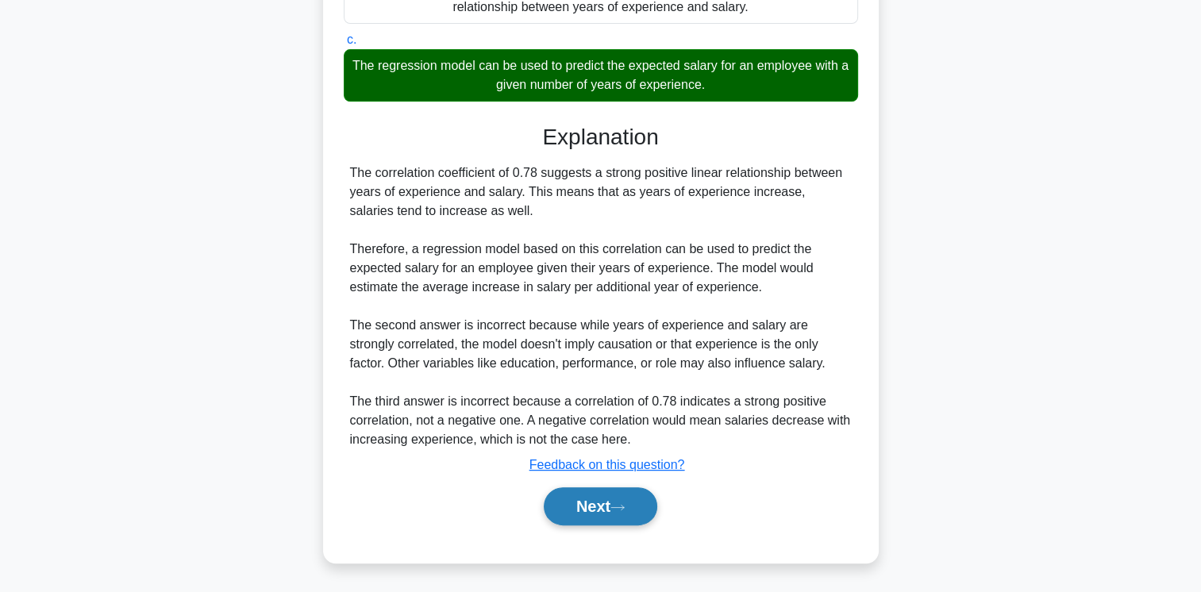
click at [624, 509] on icon at bounding box center [617, 507] width 13 height 5
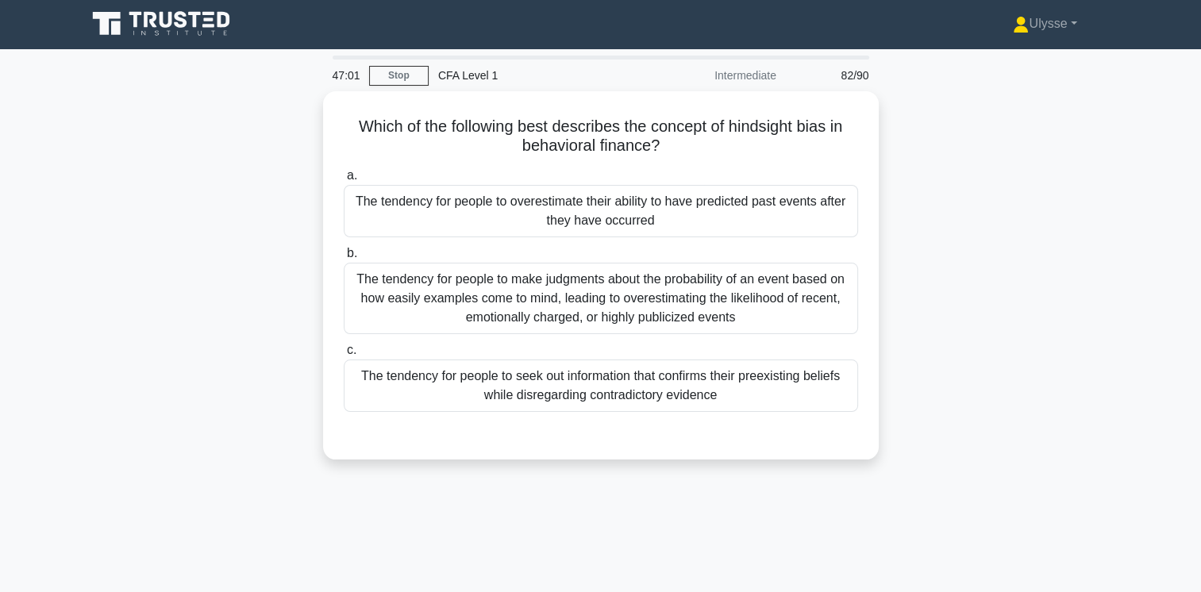
scroll to position [0, 0]
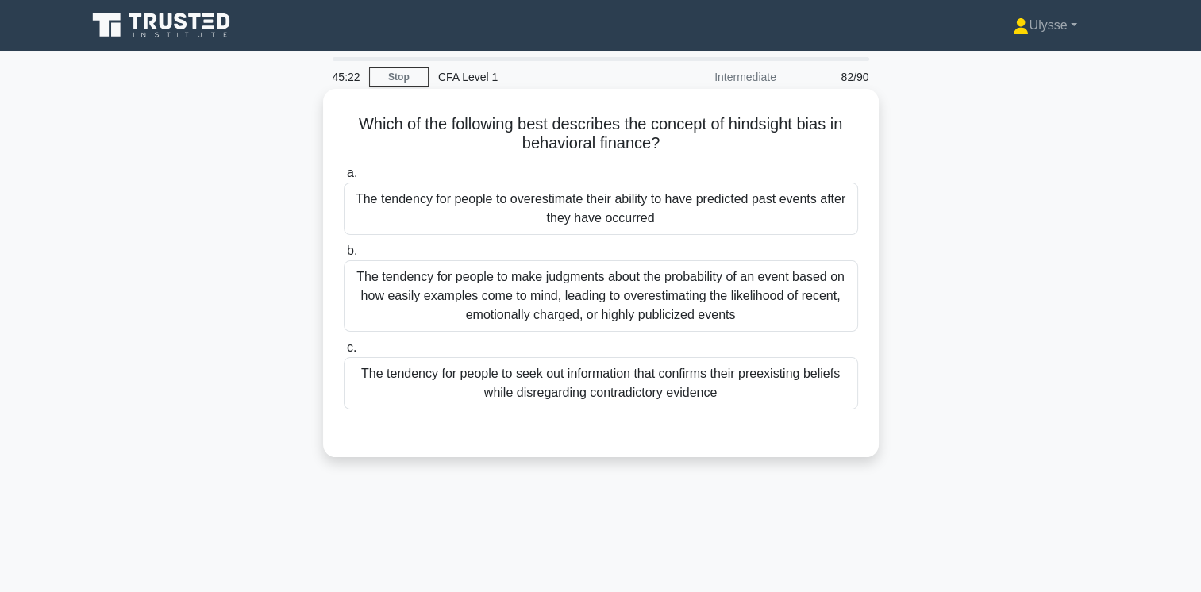
click at [787, 305] on div "The tendency for people to make judgments about the probability of an event bas…" at bounding box center [601, 295] width 514 height 71
click at [344, 256] on input "b. The tendency for people to make judgments about the probability of an event …" at bounding box center [344, 251] width 0 height 10
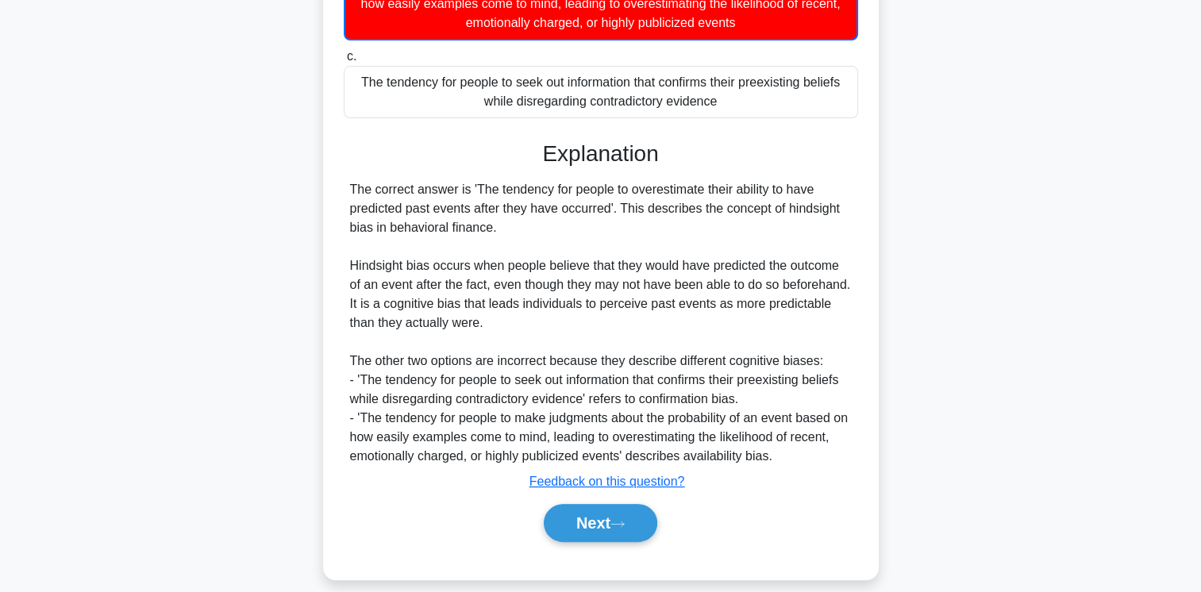
scroll to position [309, 0]
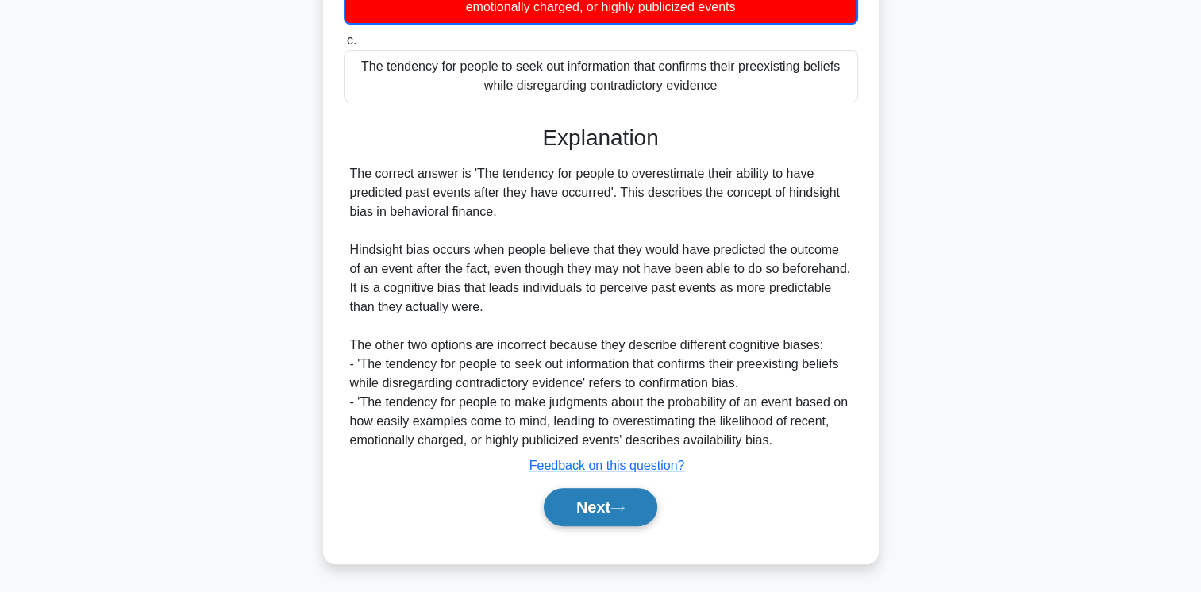
click at [599, 518] on button "Next" at bounding box center [601, 507] width 114 height 38
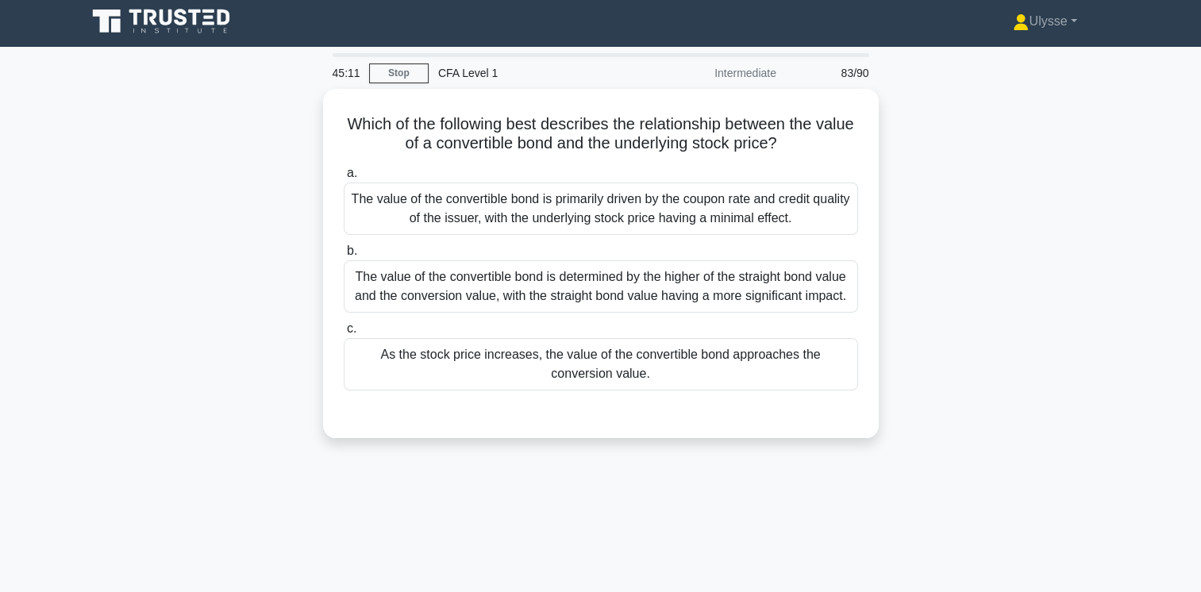
scroll to position [0, 0]
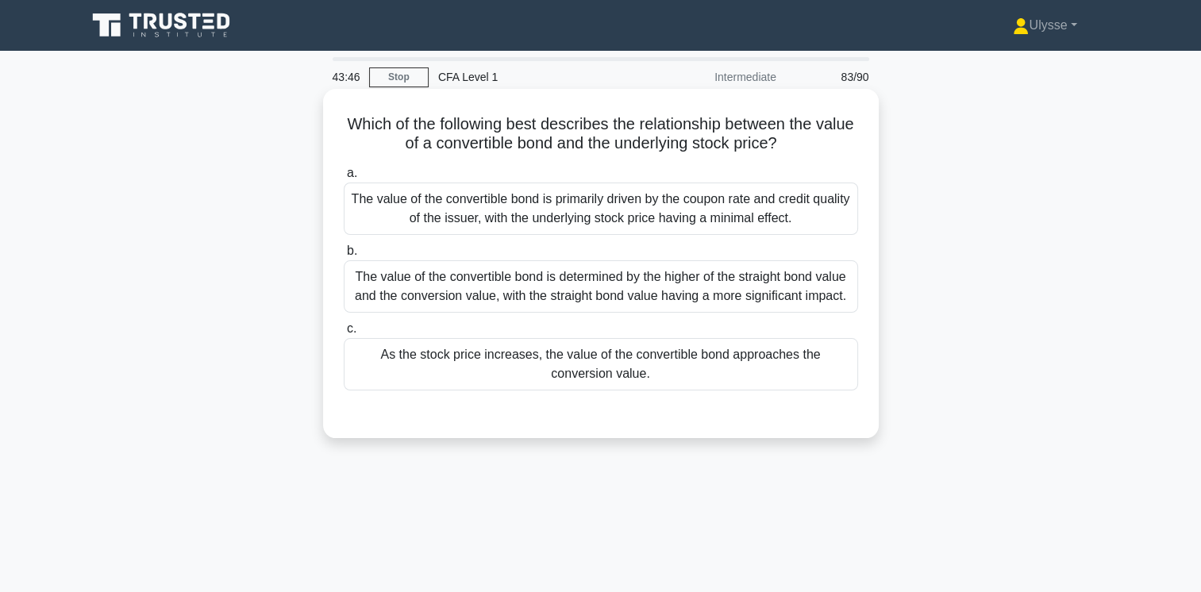
click at [791, 372] on div "As the stock price increases, the value of the convertible bond approaches the …" at bounding box center [601, 364] width 514 height 52
click at [344, 334] on input "c. As the stock price increases, the value of the convertible bond approaches t…" at bounding box center [344, 329] width 0 height 10
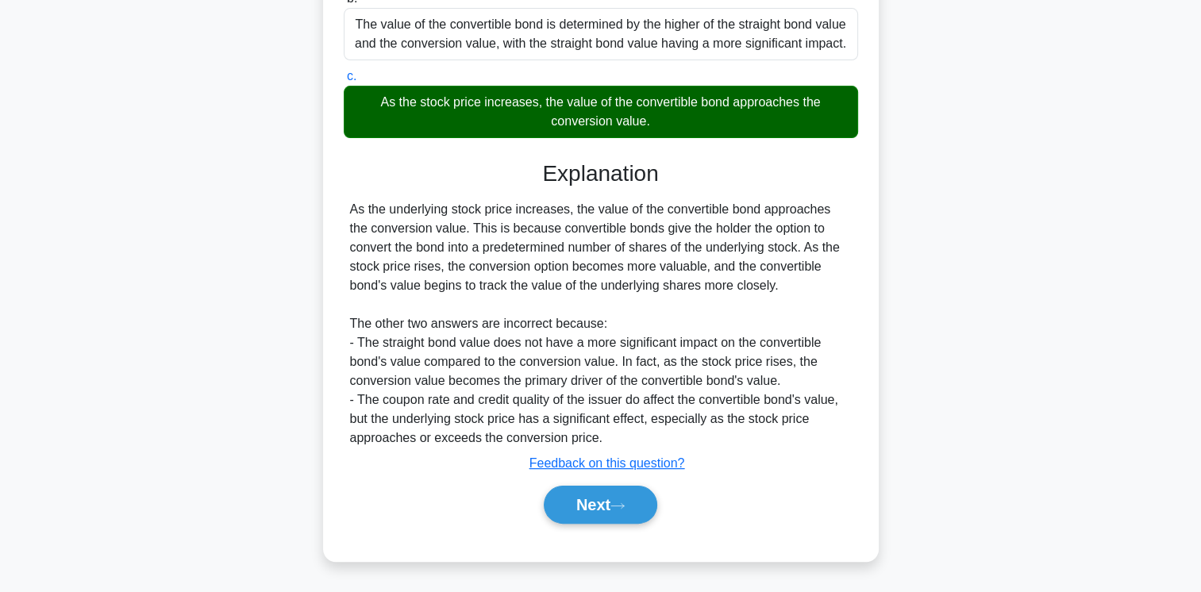
scroll to position [265, 0]
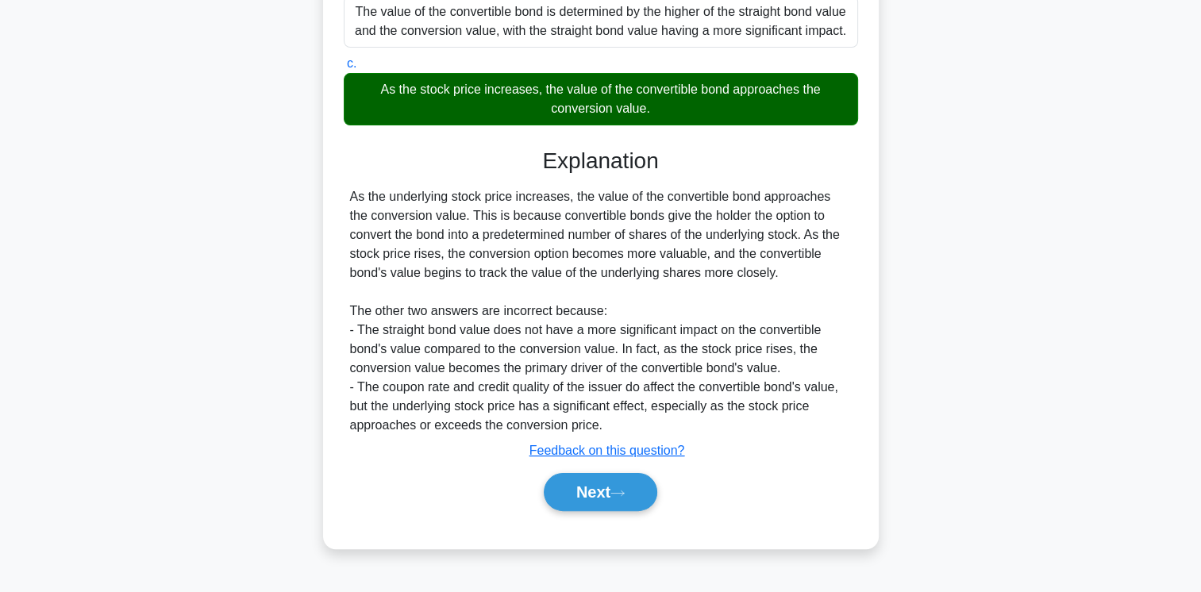
click at [634, 491] on button "Next" at bounding box center [601, 492] width 114 height 38
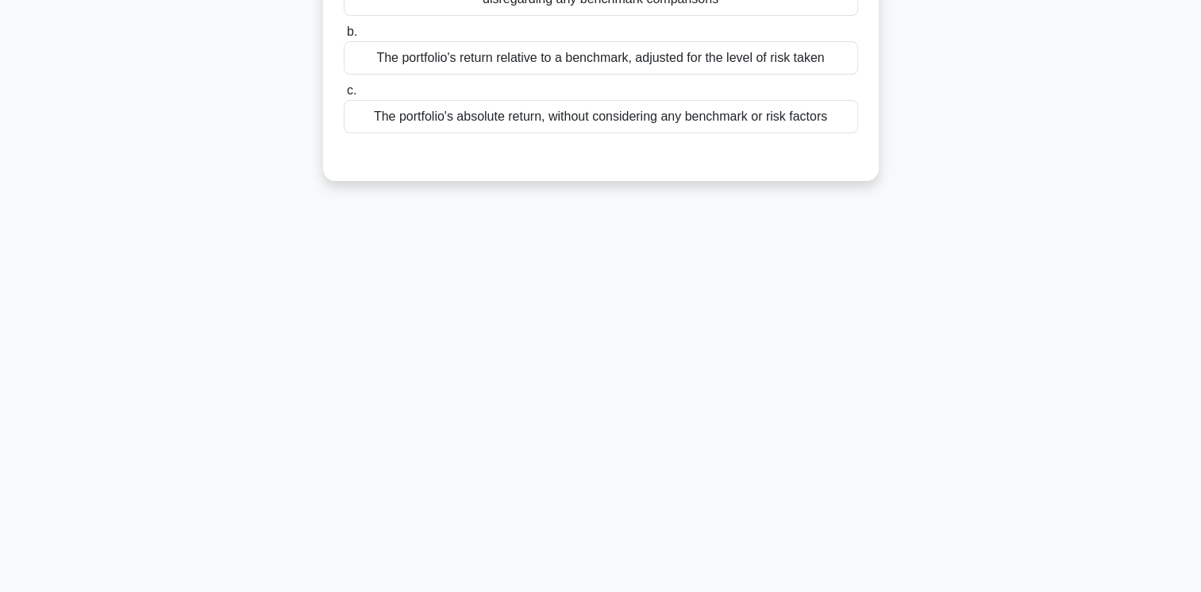
scroll to position [0, 0]
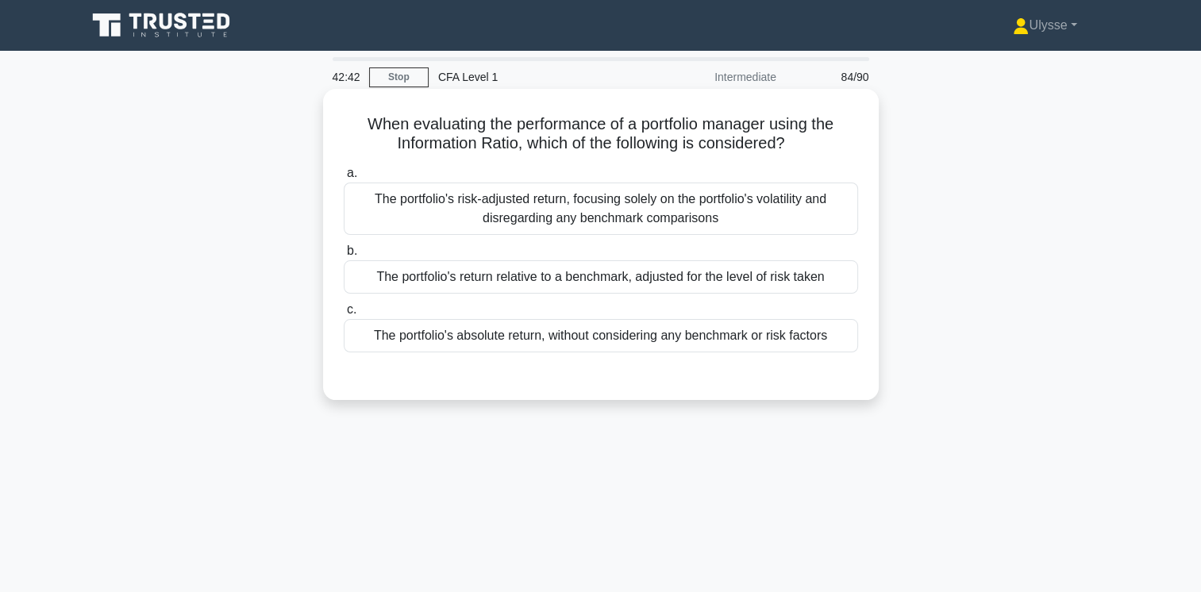
click at [808, 289] on div "The portfolio's return relative to a benchmark, adjusted for the level of risk …" at bounding box center [601, 276] width 514 height 33
click at [344, 256] on input "b. The portfolio's return relative to a benchmark, adjusted for the level of ri…" at bounding box center [344, 251] width 0 height 10
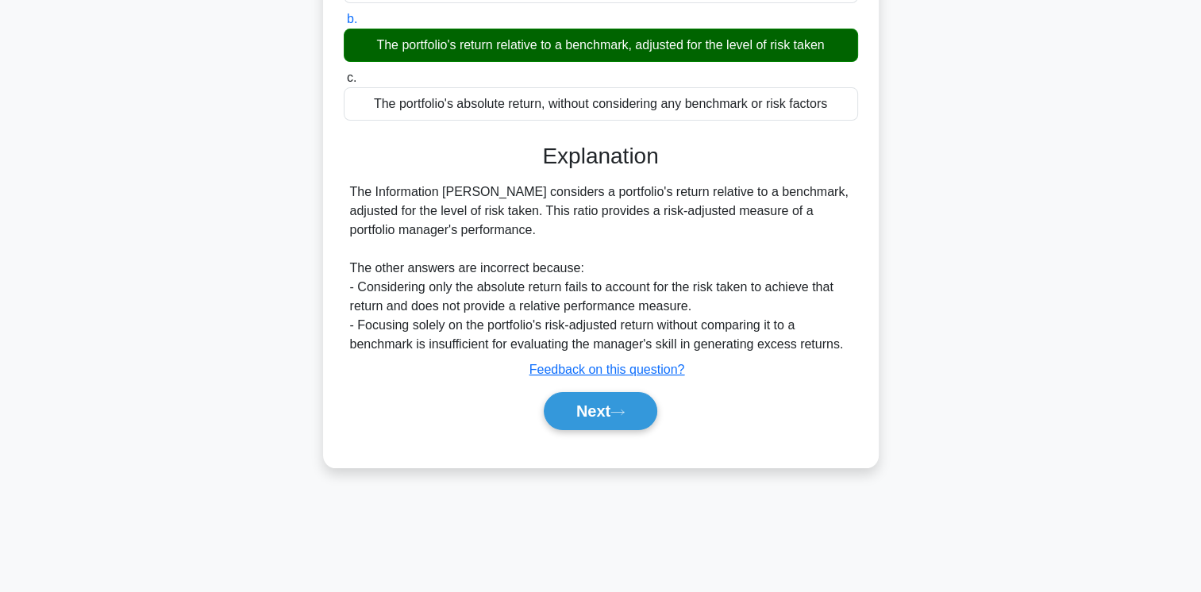
scroll to position [265, 0]
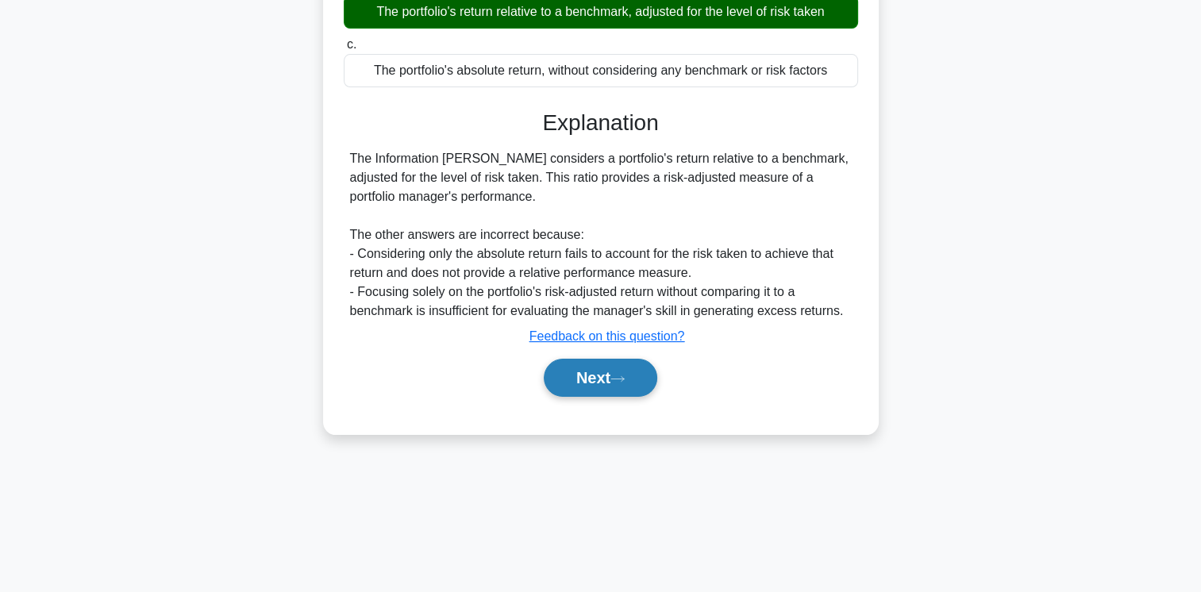
click at [649, 379] on button "Next" at bounding box center [601, 378] width 114 height 38
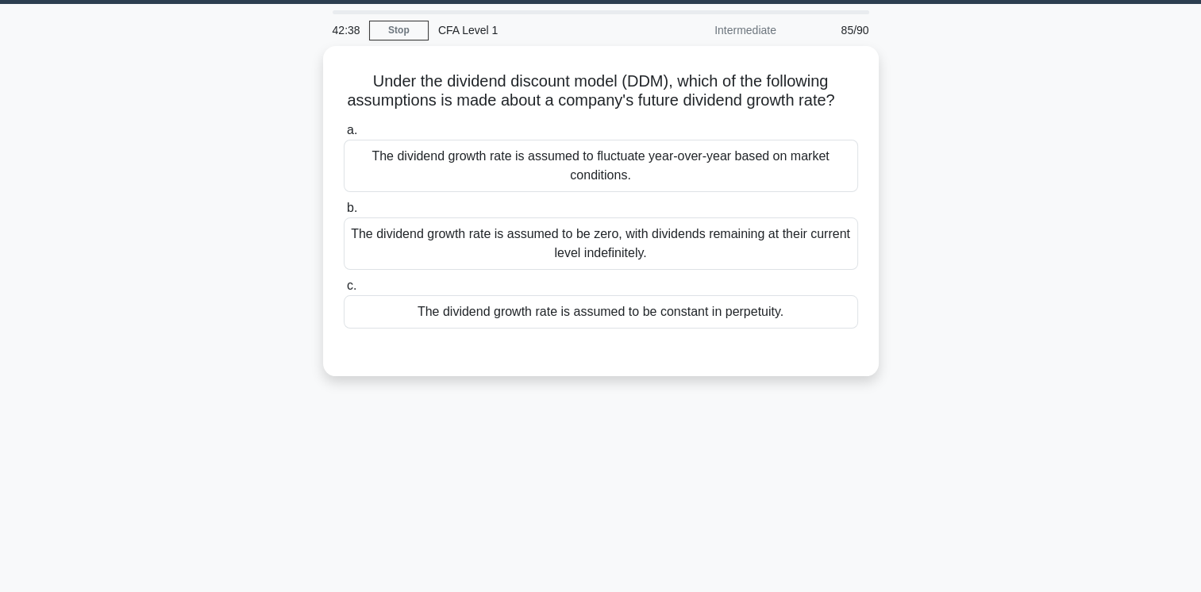
scroll to position [0, 0]
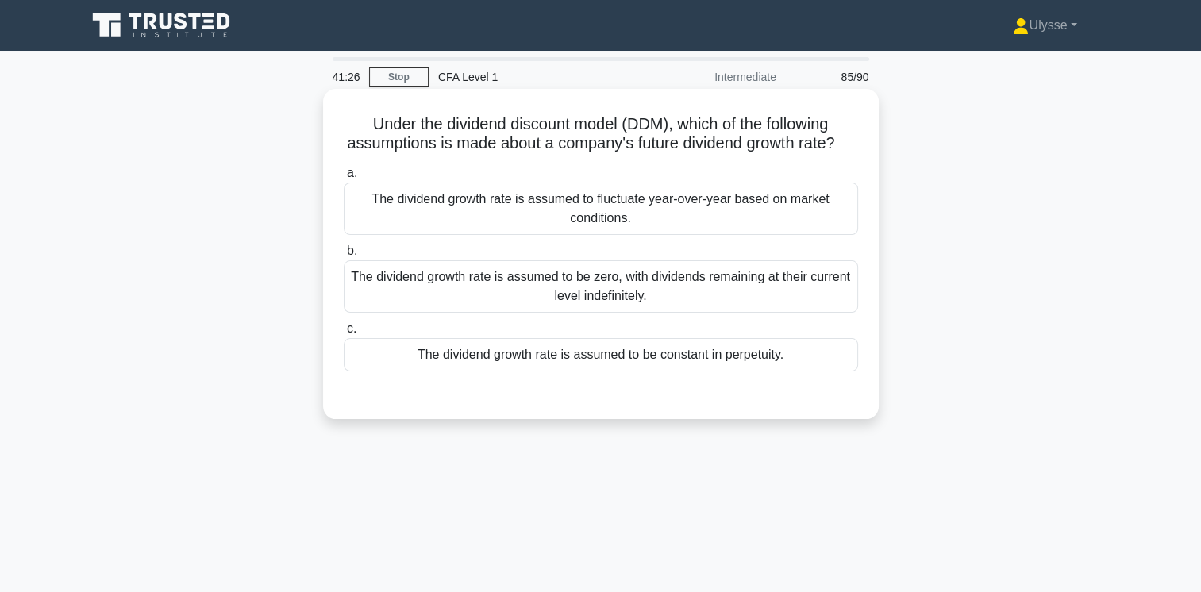
click at [552, 225] on div "The dividend growth rate is assumed to fluctuate year-over-year based on market…" at bounding box center [601, 209] width 514 height 52
click at [344, 179] on input "a. The dividend growth rate is assumed to fluctuate year-over-year based on mar…" at bounding box center [344, 173] width 0 height 10
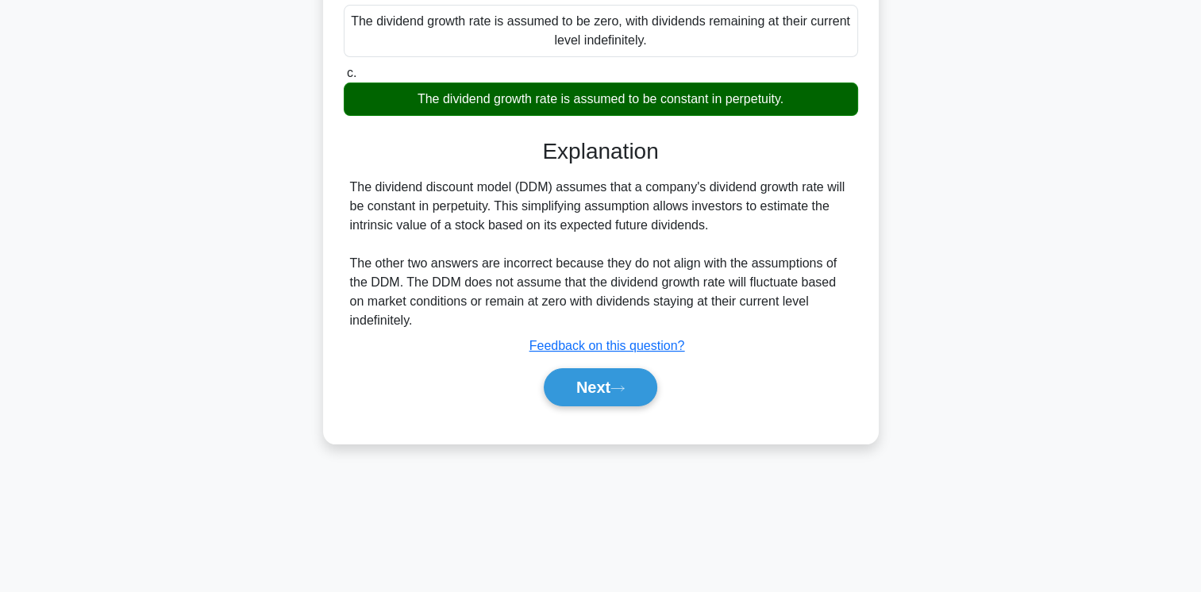
scroll to position [265, 0]
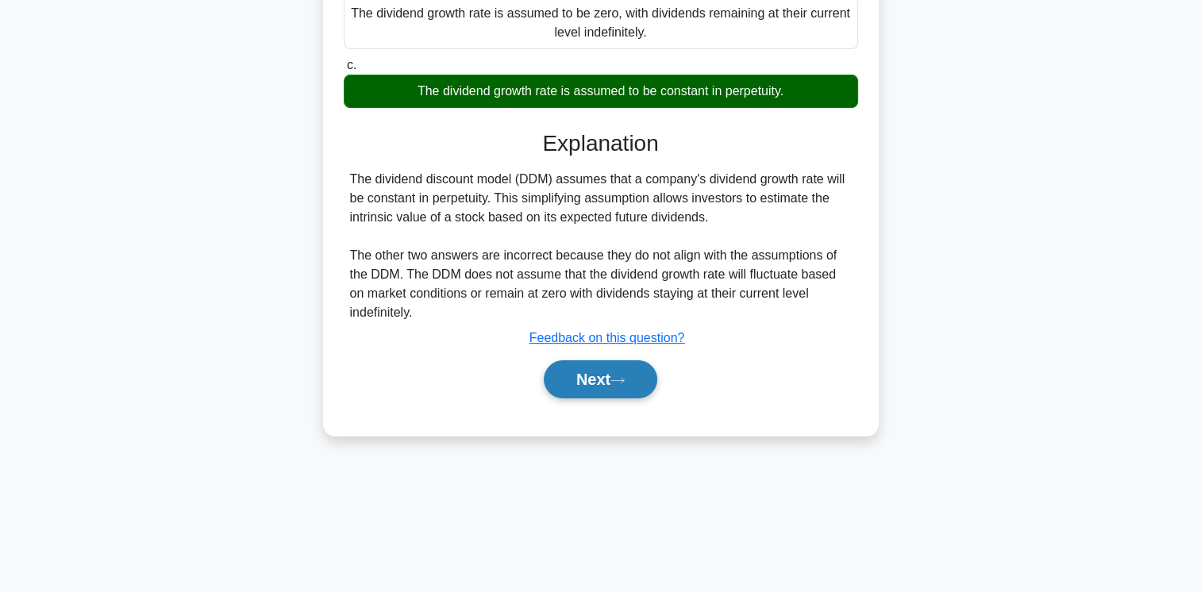
click at [588, 398] on button "Next" at bounding box center [601, 379] width 114 height 38
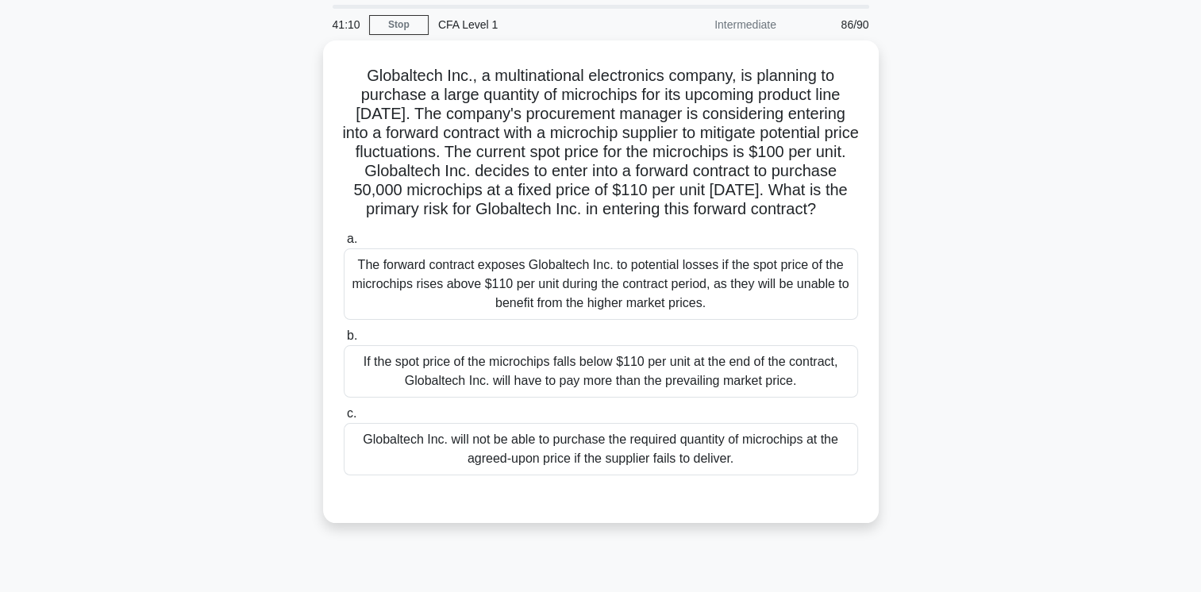
scroll to position [58, 0]
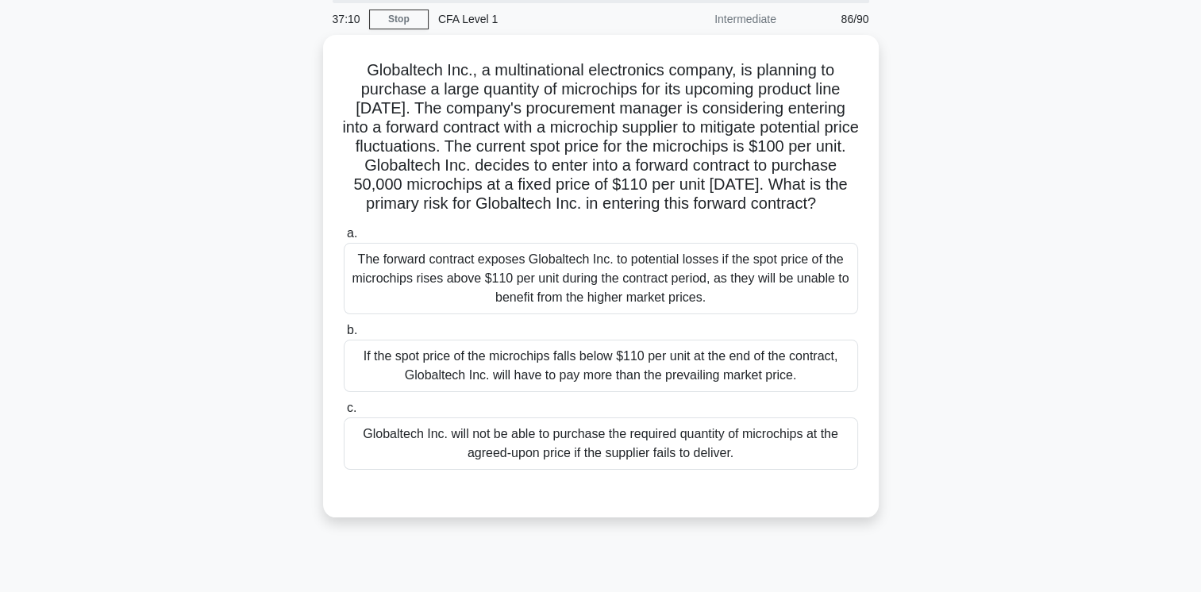
click at [830, 383] on div "If the spot price of the microchips falls below $110 per unit at the end of the…" at bounding box center [601, 366] width 514 height 52
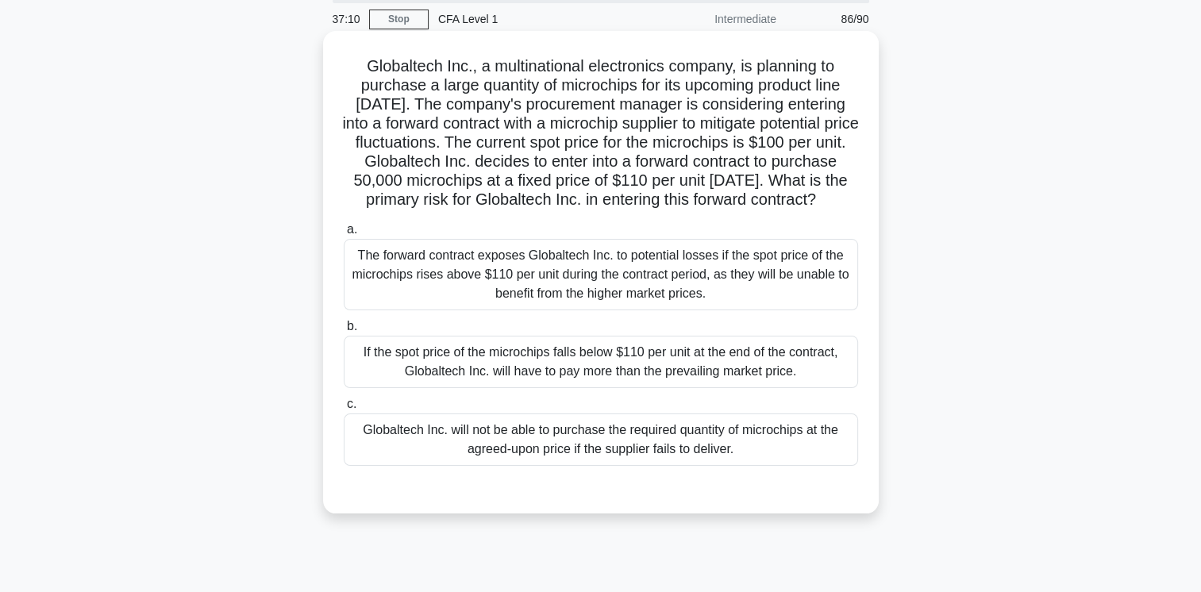
click at [344, 332] on input "b. If the spot price of the microchips falls below $110 per unit at the end of …" at bounding box center [344, 326] width 0 height 10
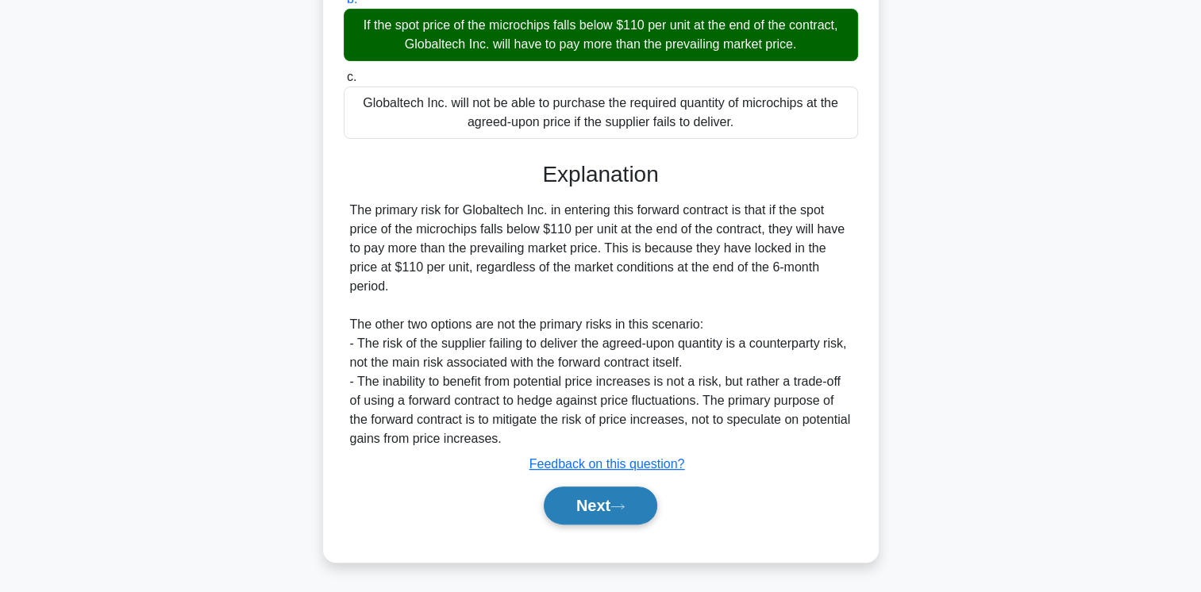
click at [624, 506] on icon at bounding box center [617, 506] width 14 height 9
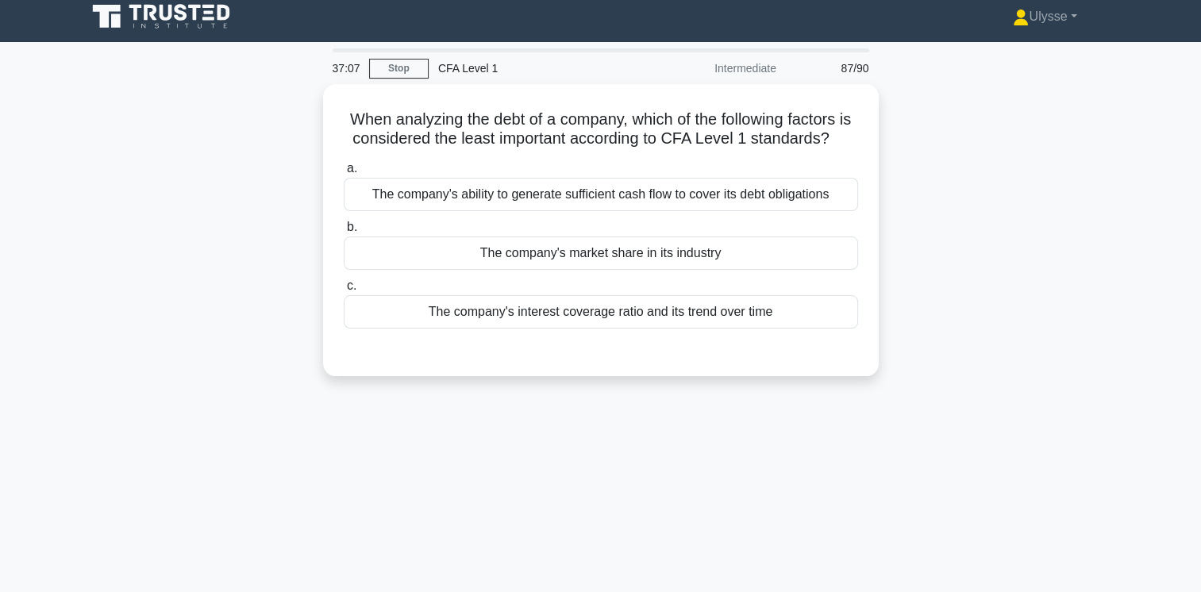
scroll to position [0, 0]
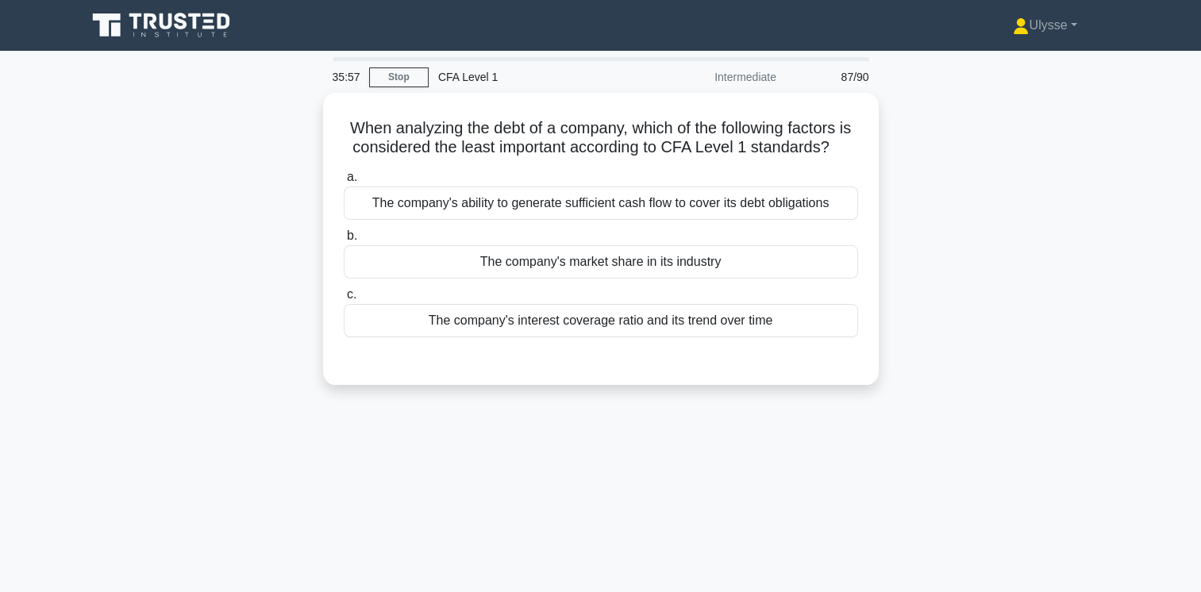
click at [578, 271] on div "The company's market share in its industry" at bounding box center [601, 261] width 514 height 33
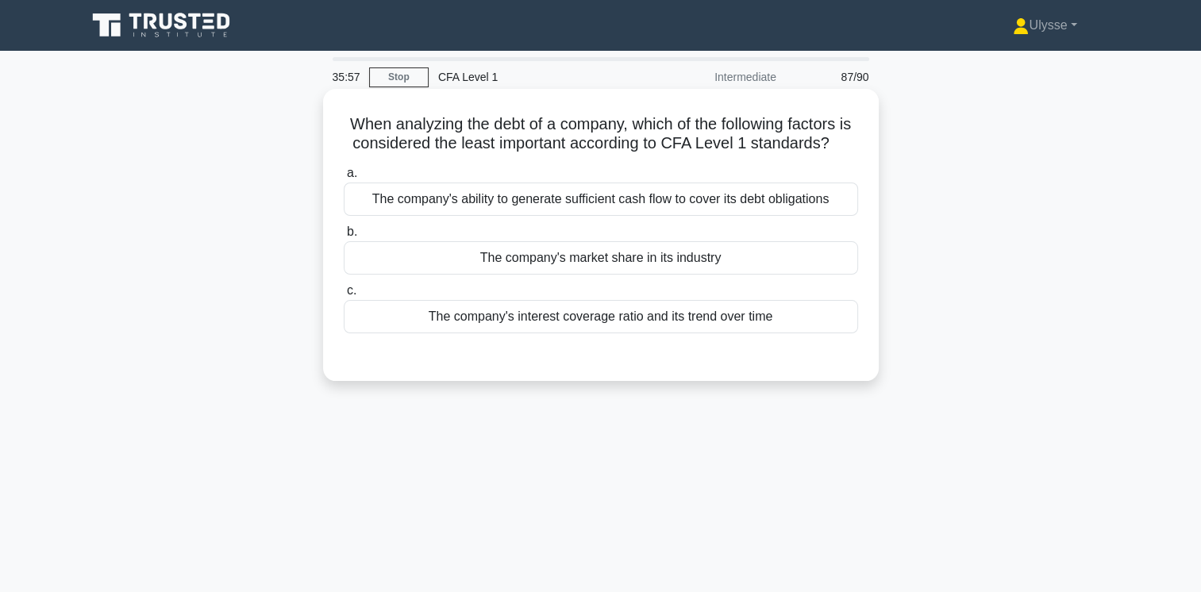
click at [344, 237] on input "b. The company's market share in its industry" at bounding box center [344, 232] width 0 height 10
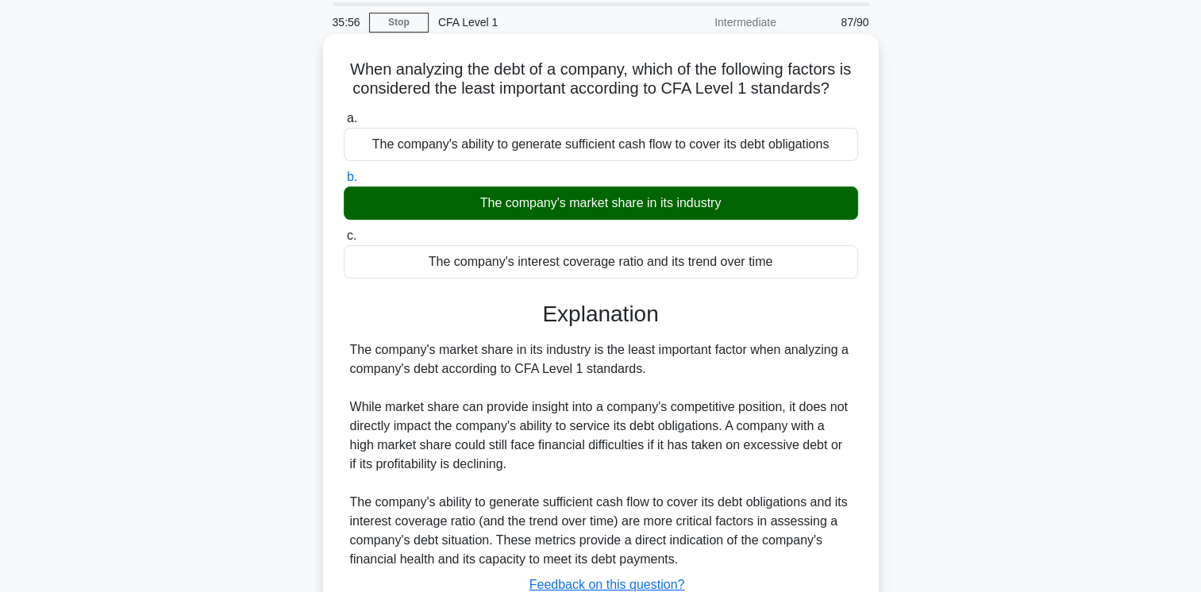
scroll to position [265, 0]
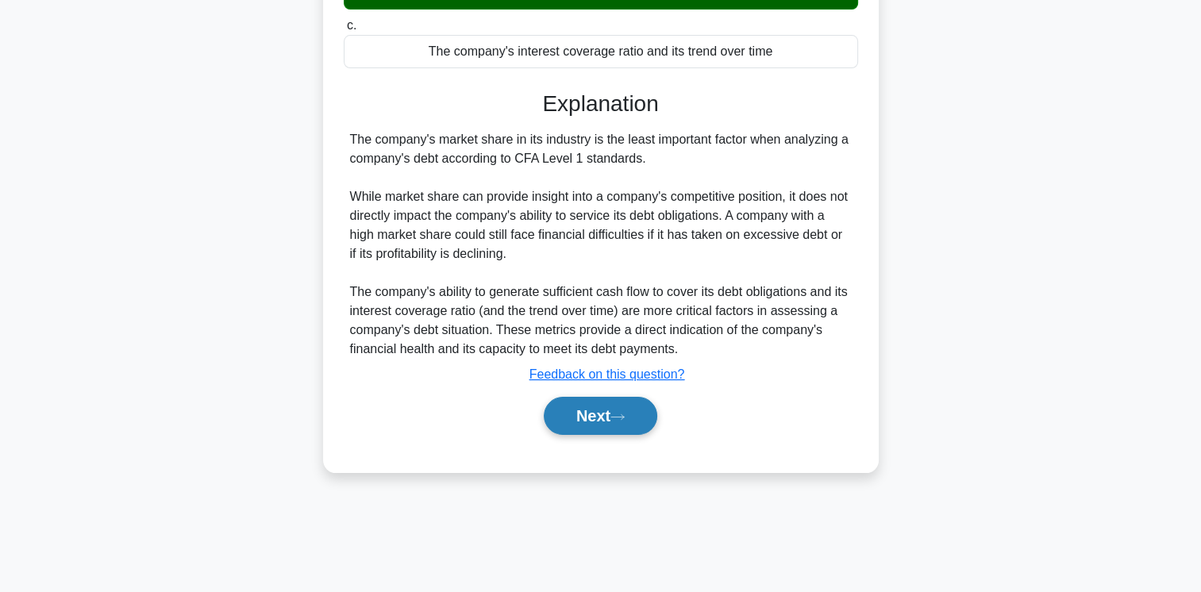
click at [606, 435] on button "Next" at bounding box center [601, 416] width 114 height 38
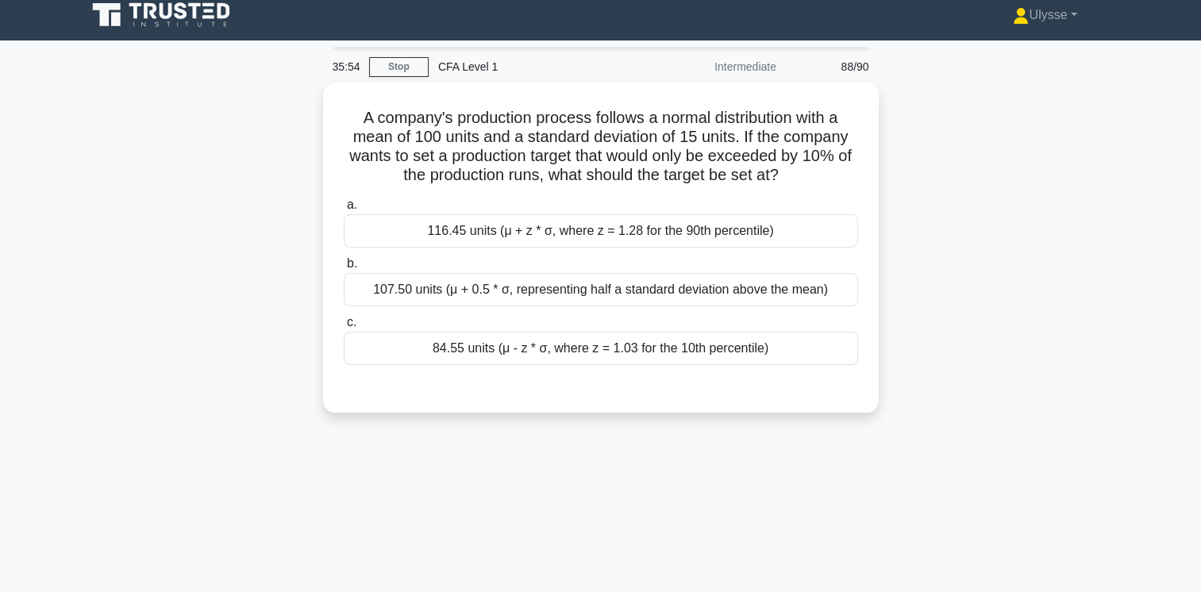
scroll to position [7, 0]
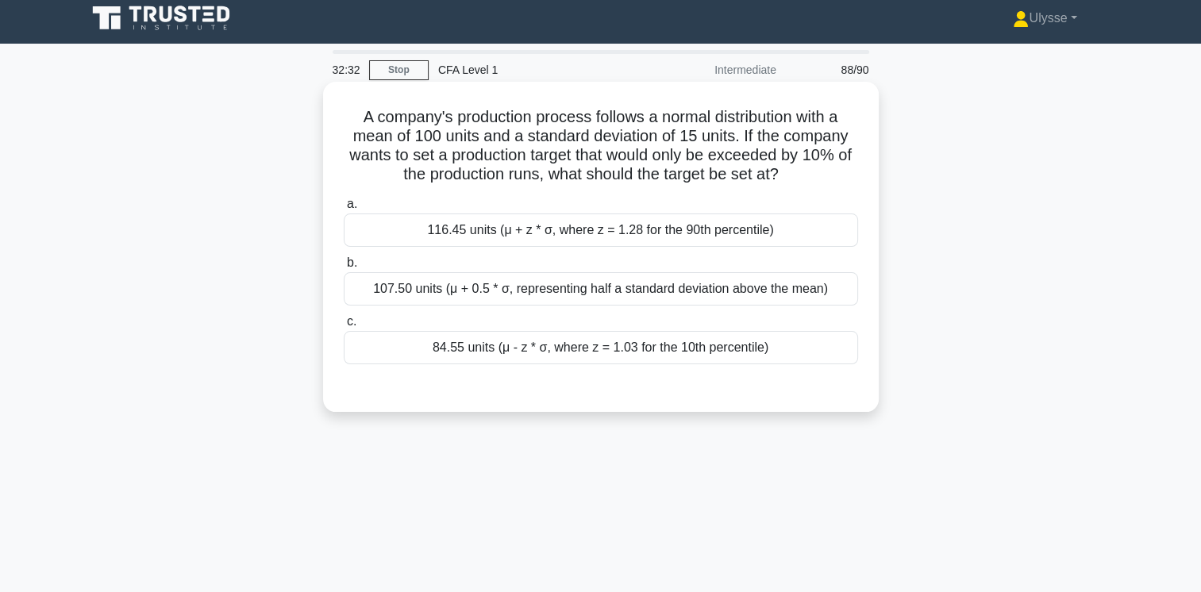
click at [810, 226] on div "116.45 units (μ + z * σ, where z = 1.28 for the 90th percentile)" at bounding box center [601, 230] width 514 height 33
click at [344, 210] on input "a. 116.45 units (μ + z * σ, where z = 1.28 for the 90th percentile)" at bounding box center [344, 204] width 0 height 10
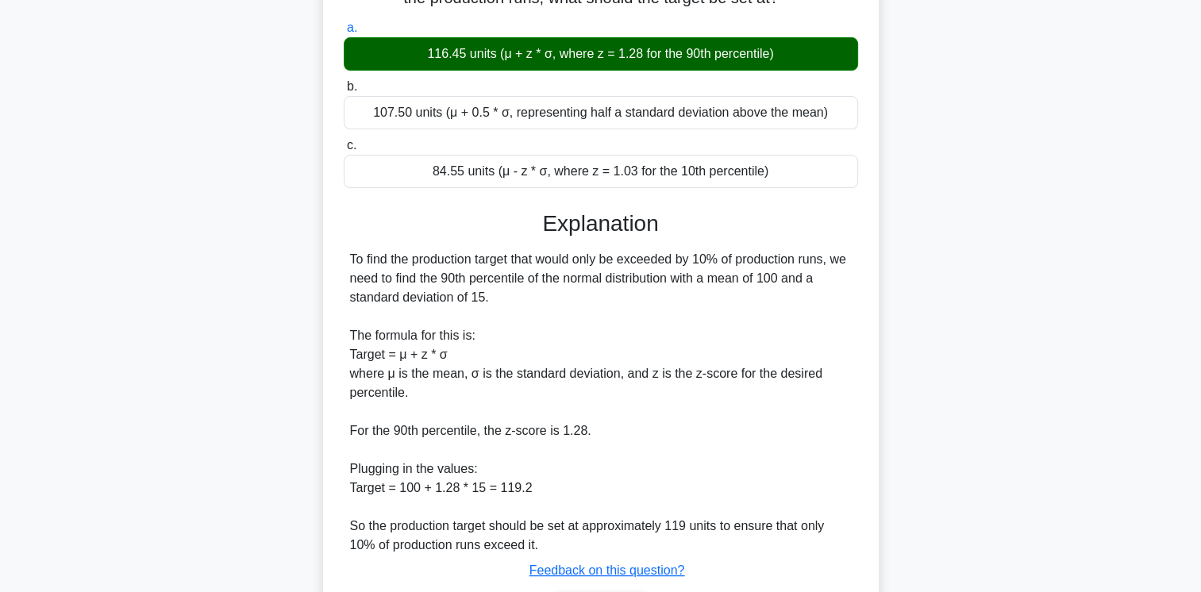
scroll to position [289, 0]
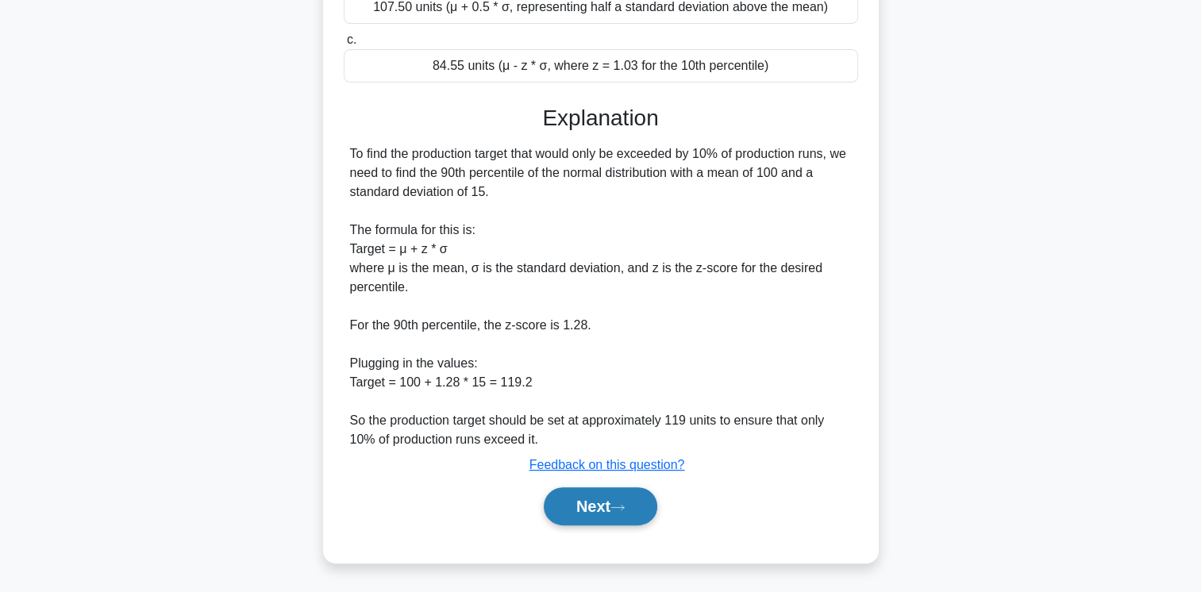
click at [576, 517] on button "Next" at bounding box center [601, 506] width 114 height 38
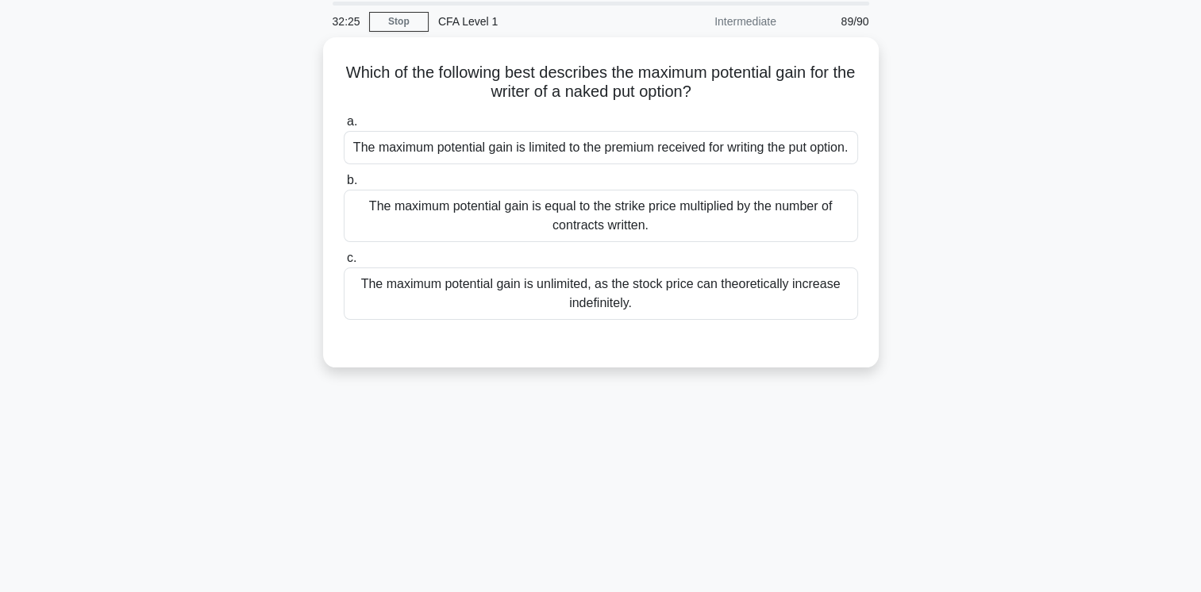
scroll to position [0, 0]
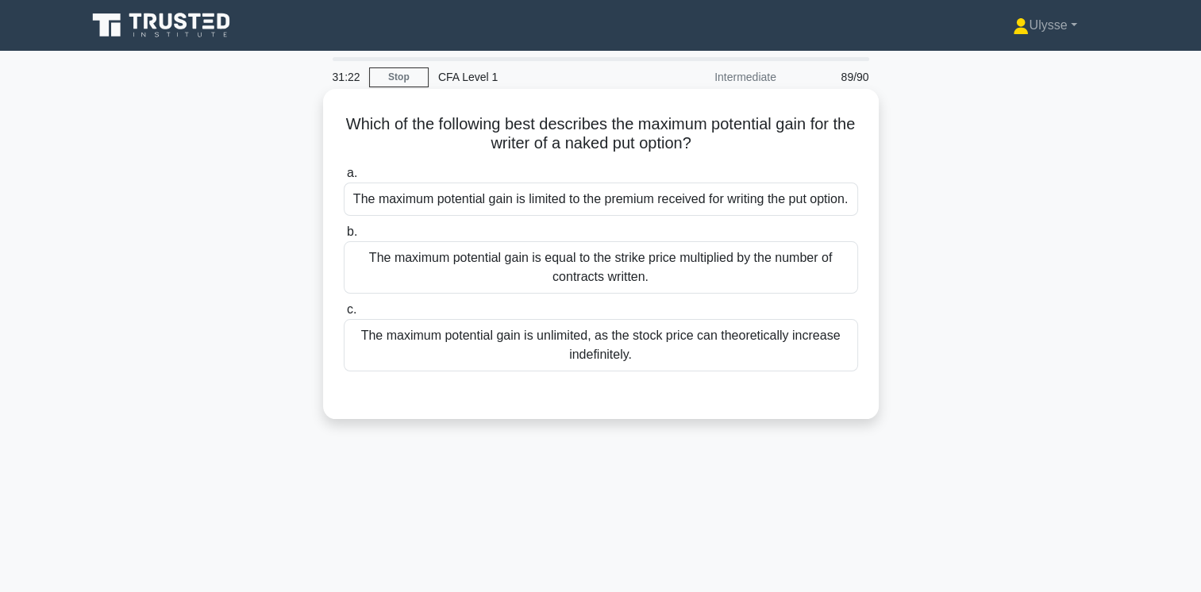
click at [632, 212] on div "The maximum potential gain is limited to the premium received for writing the p…" at bounding box center [601, 199] width 514 height 33
click at [344, 179] on input "a. The maximum potential gain is limited to the premium received for writing th…" at bounding box center [344, 173] width 0 height 10
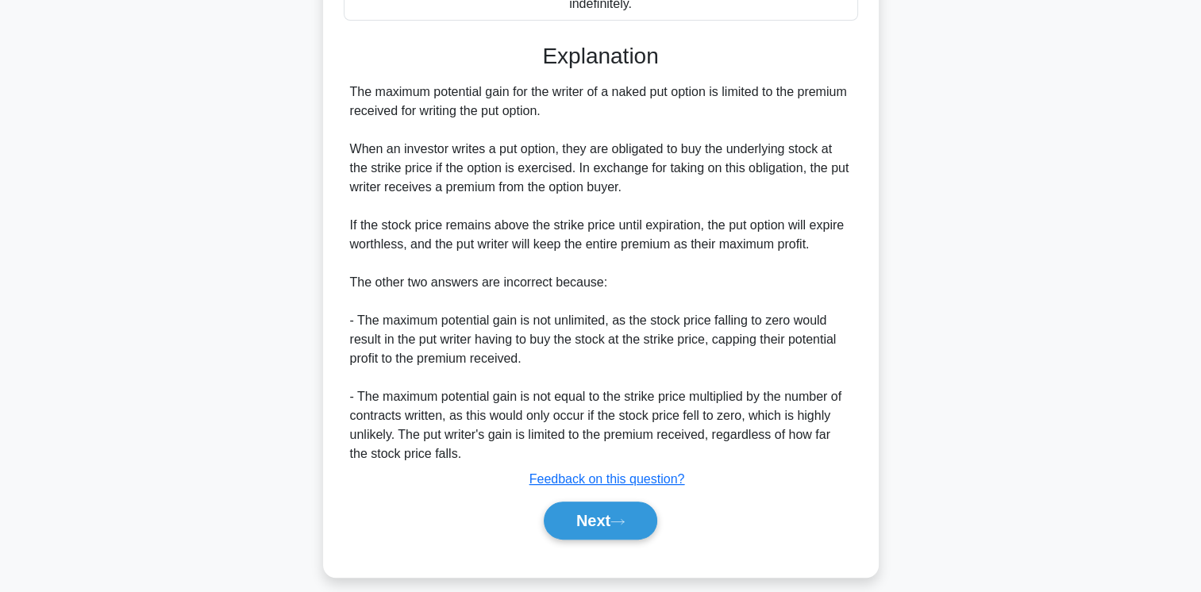
scroll to position [384, 0]
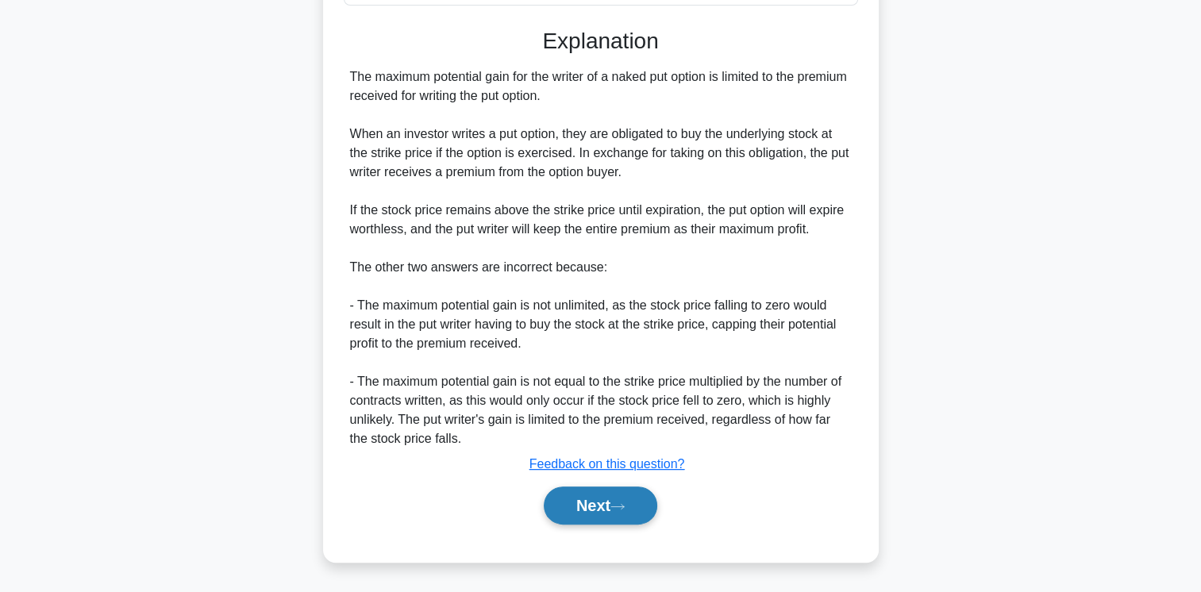
click at [606, 510] on button "Next" at bounding box center [601, 506] width 114 height 38
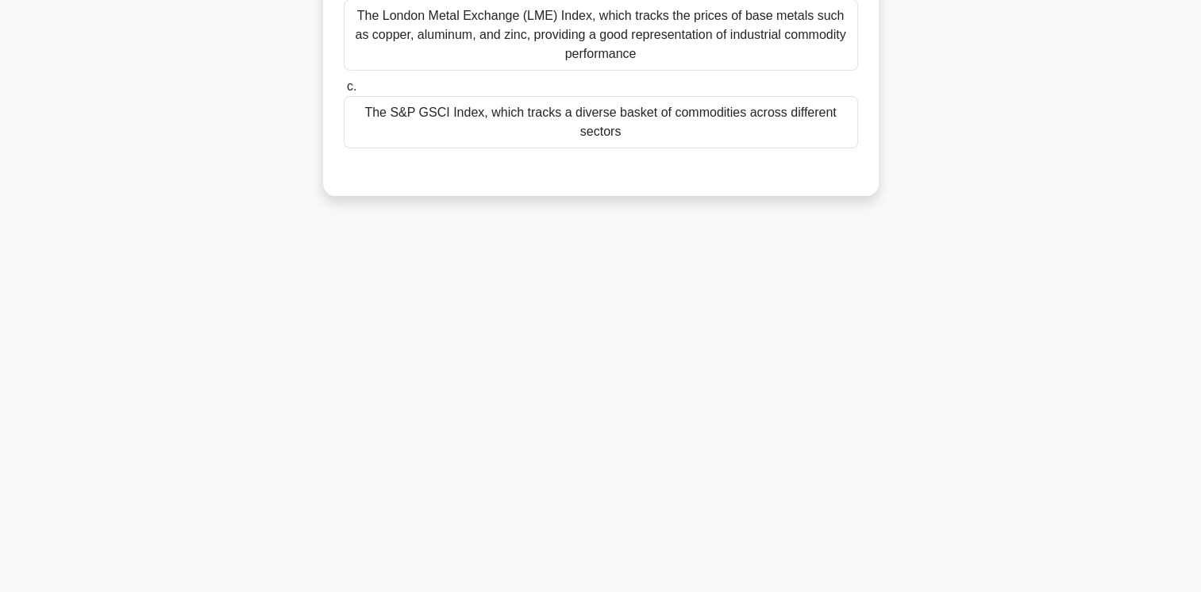
scroll to position [0, 0]
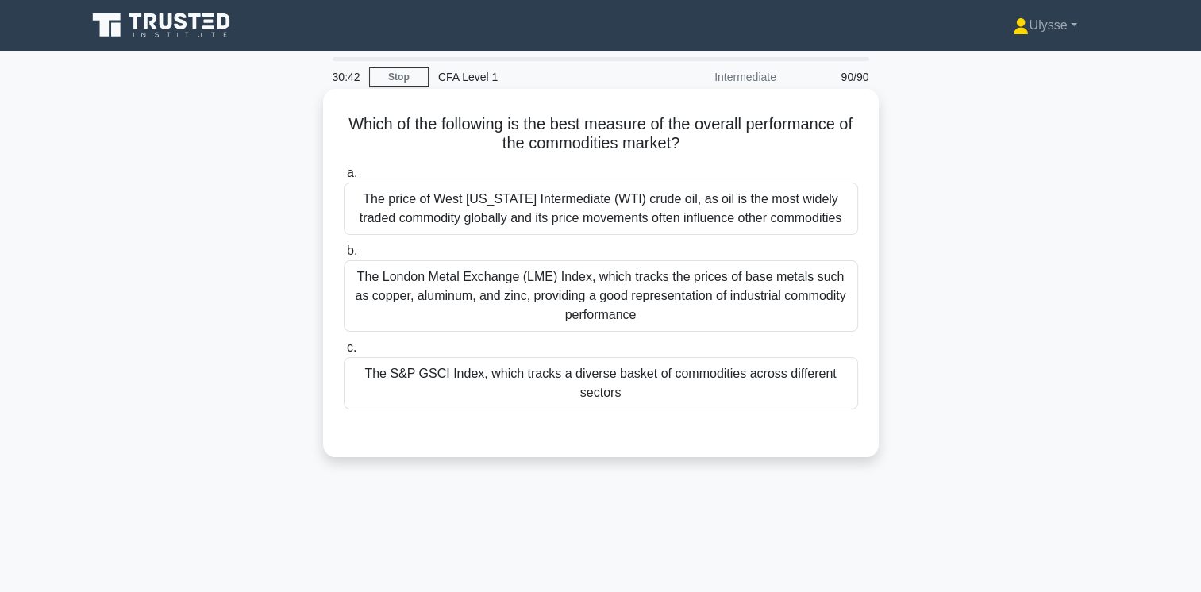
click at [627, 211] on div "The price of West Texas Intermediate (WTI) crude oil, as oil is the most widely…" at bounding box center [601, 209] width 514 height 52
click at [344, 179] on input "a. The price of West Texas Intermediate (WTI) crude oil, as oil is the most wid…" at bounding box center [344, 173] width 0 height 10
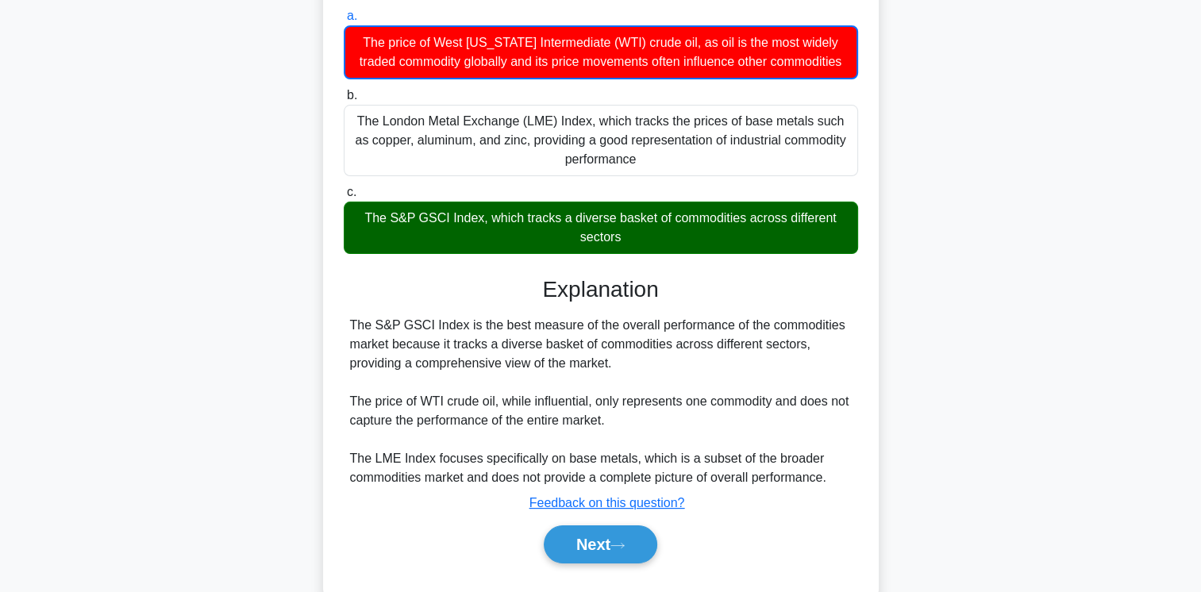
scroll to position [160, 0]
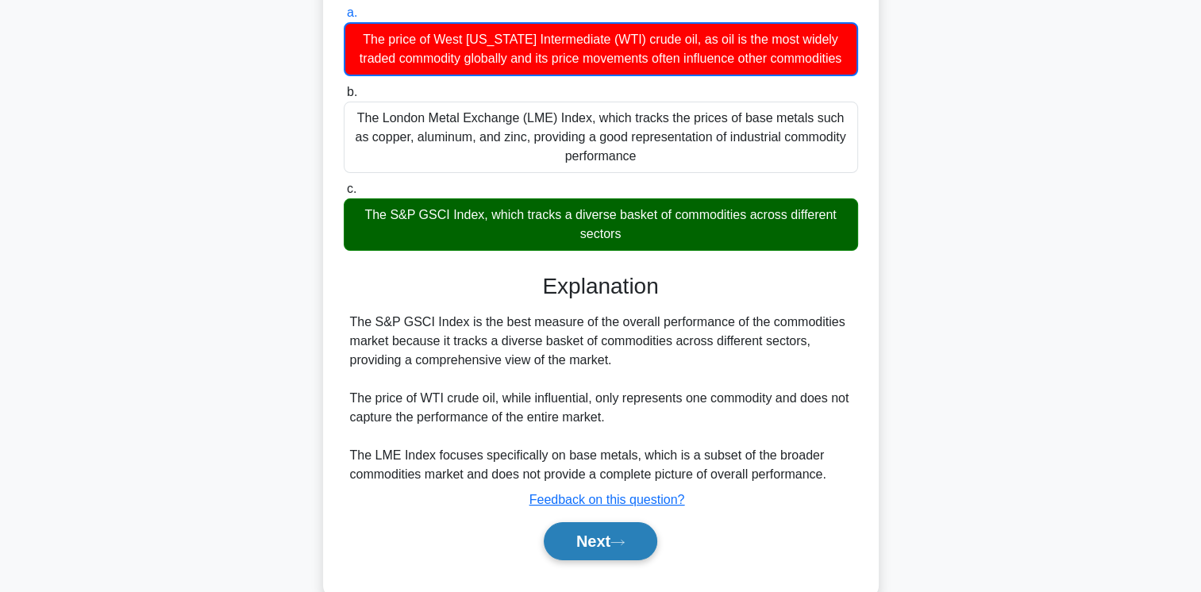
click at [603, 529] on button "Next" at bounding box center [601, 541] width 114 height 38
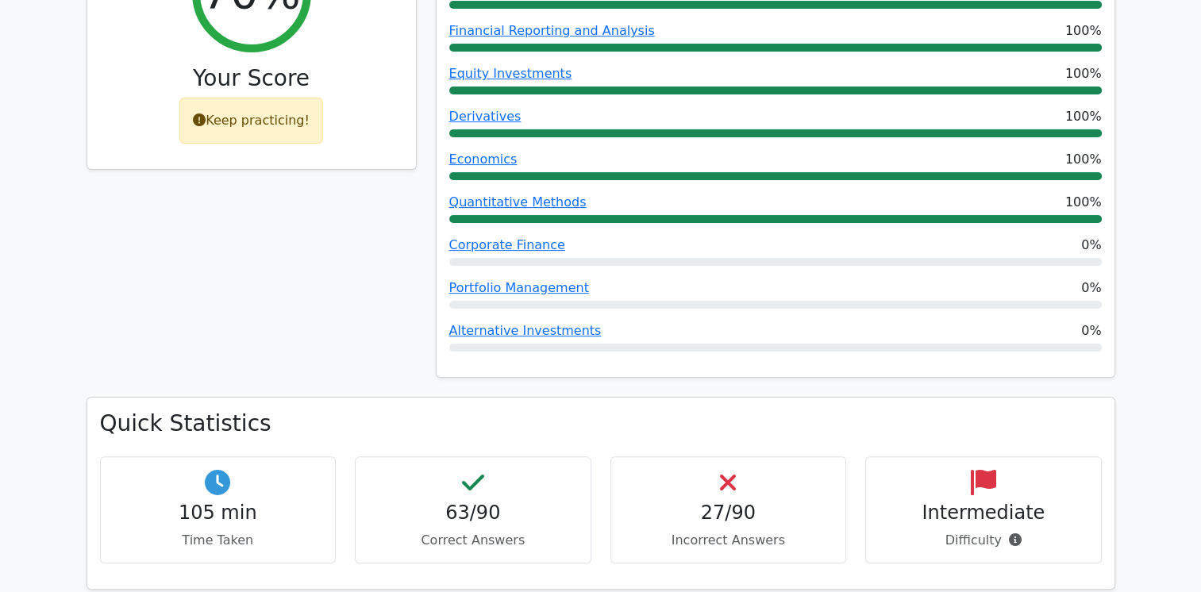
scroll to position [310, 0]
